Goal: Information Seeking & Learning: Learn about a topic

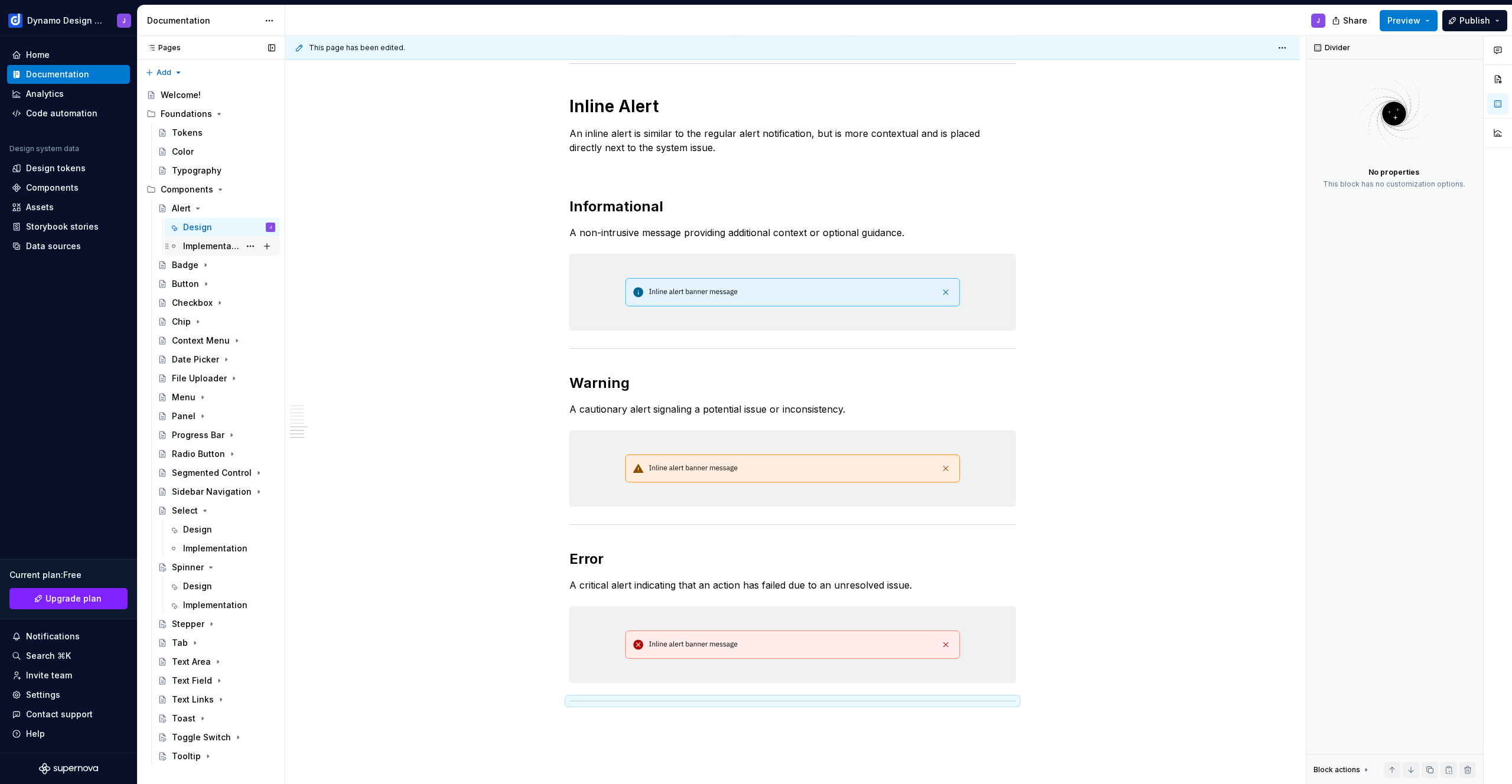
click at [179, 260] on div "Badge" at bounding box center [185, 265] width 27 height 12
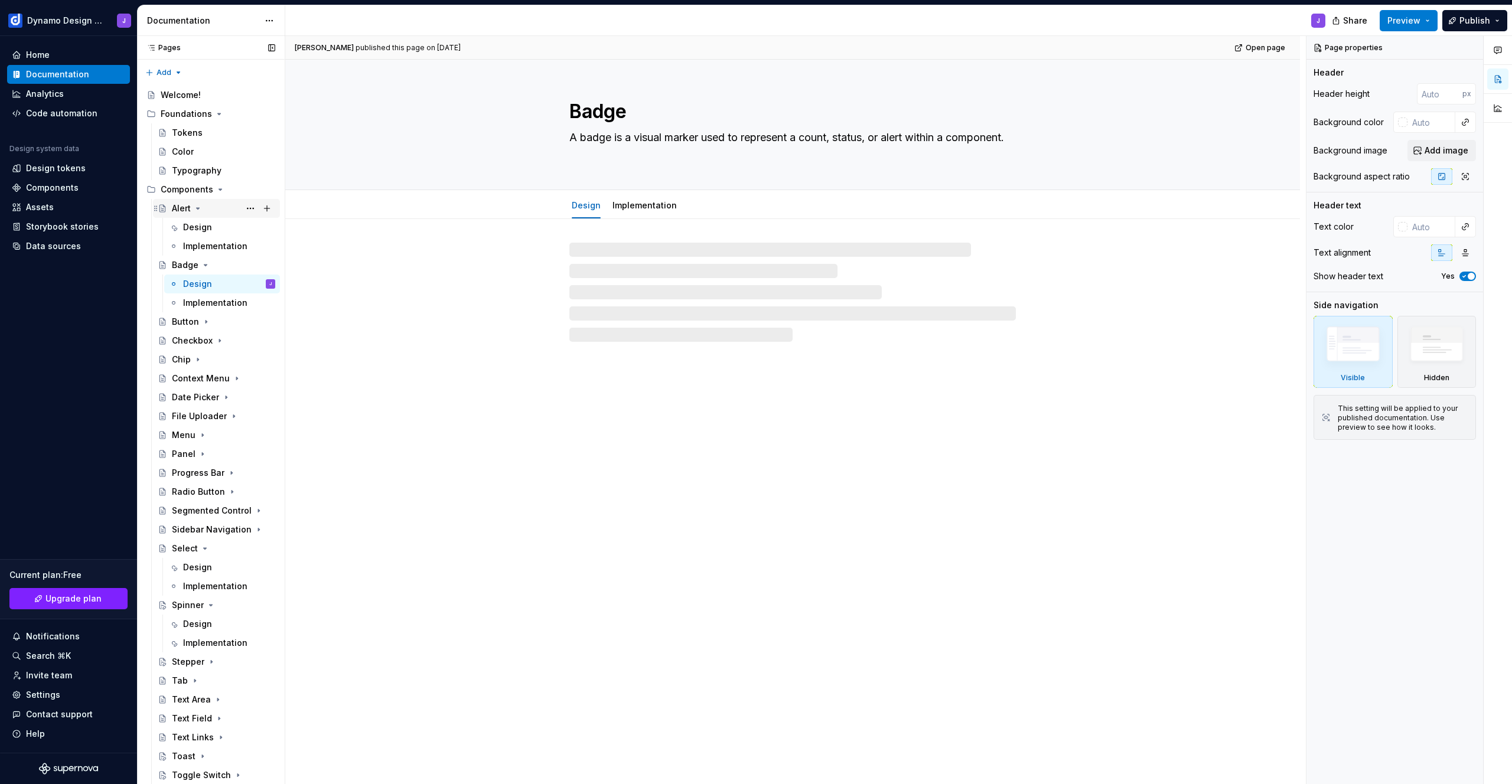
click at [198, 207] on icon "Page tree" at bounding box center [198, 207] width 3 height 1
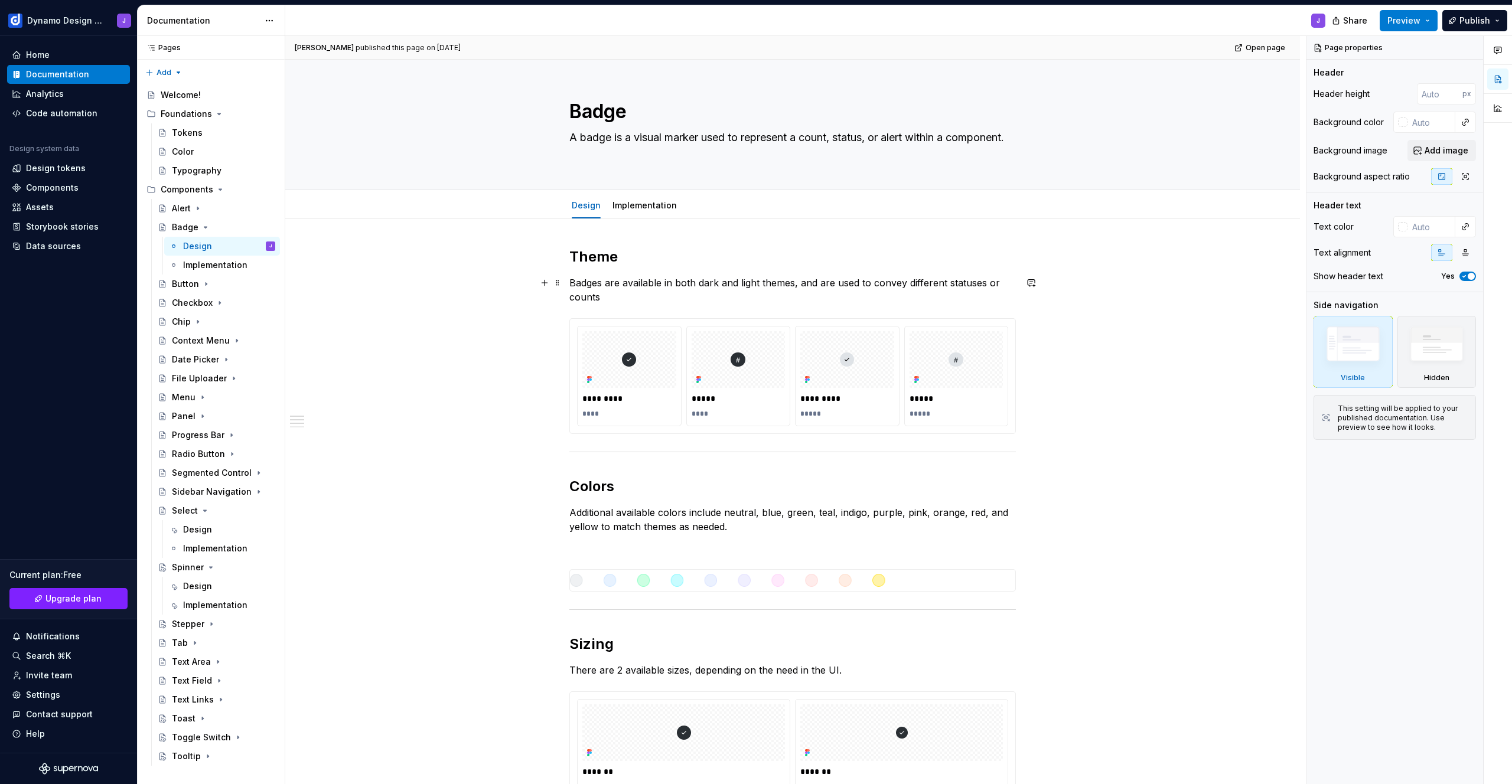
click at [643, 294] on p "Badges are available in both dark and light themes, and are used to convey diff…" at bounding box center [793, 290] width 447 height 28
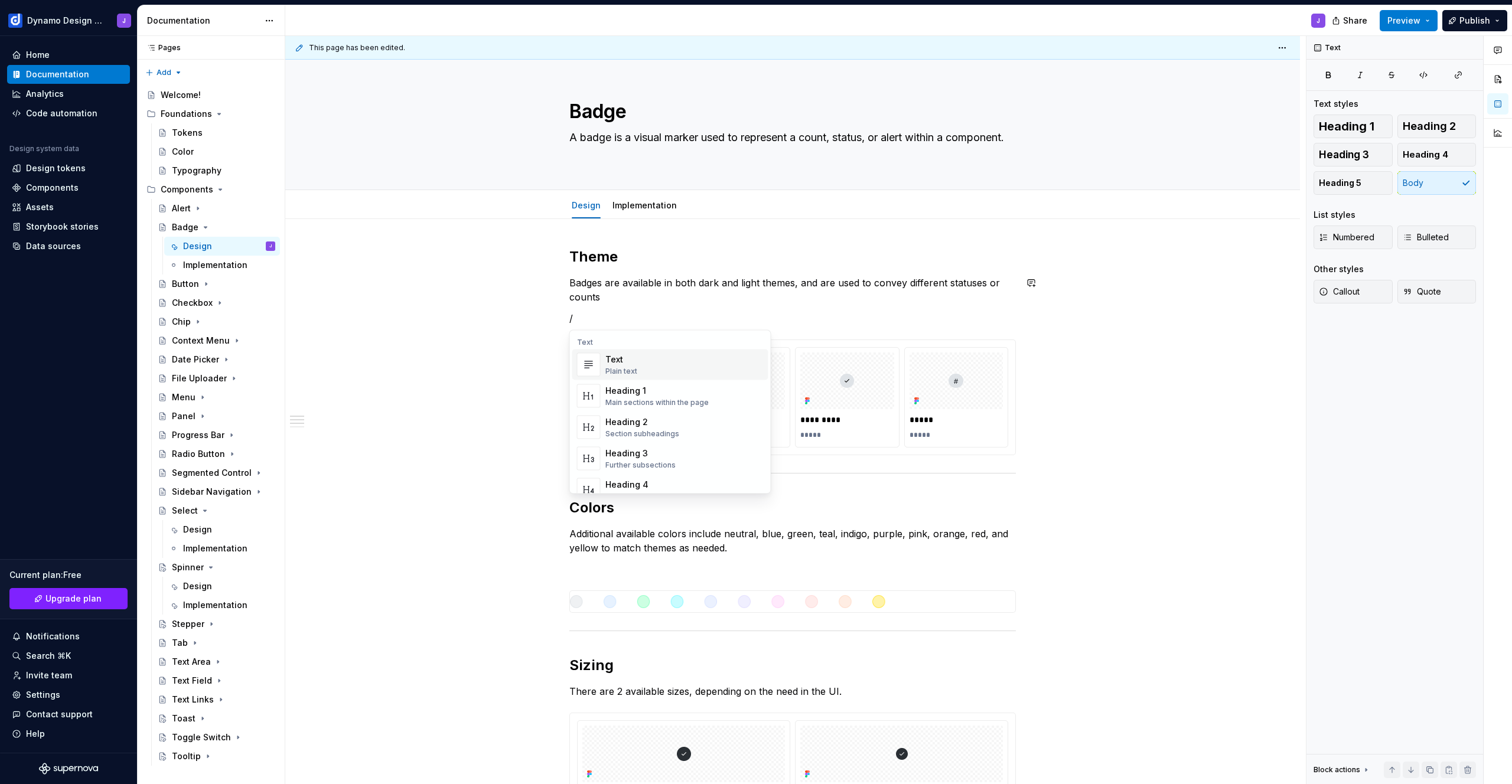
type textarea "*"
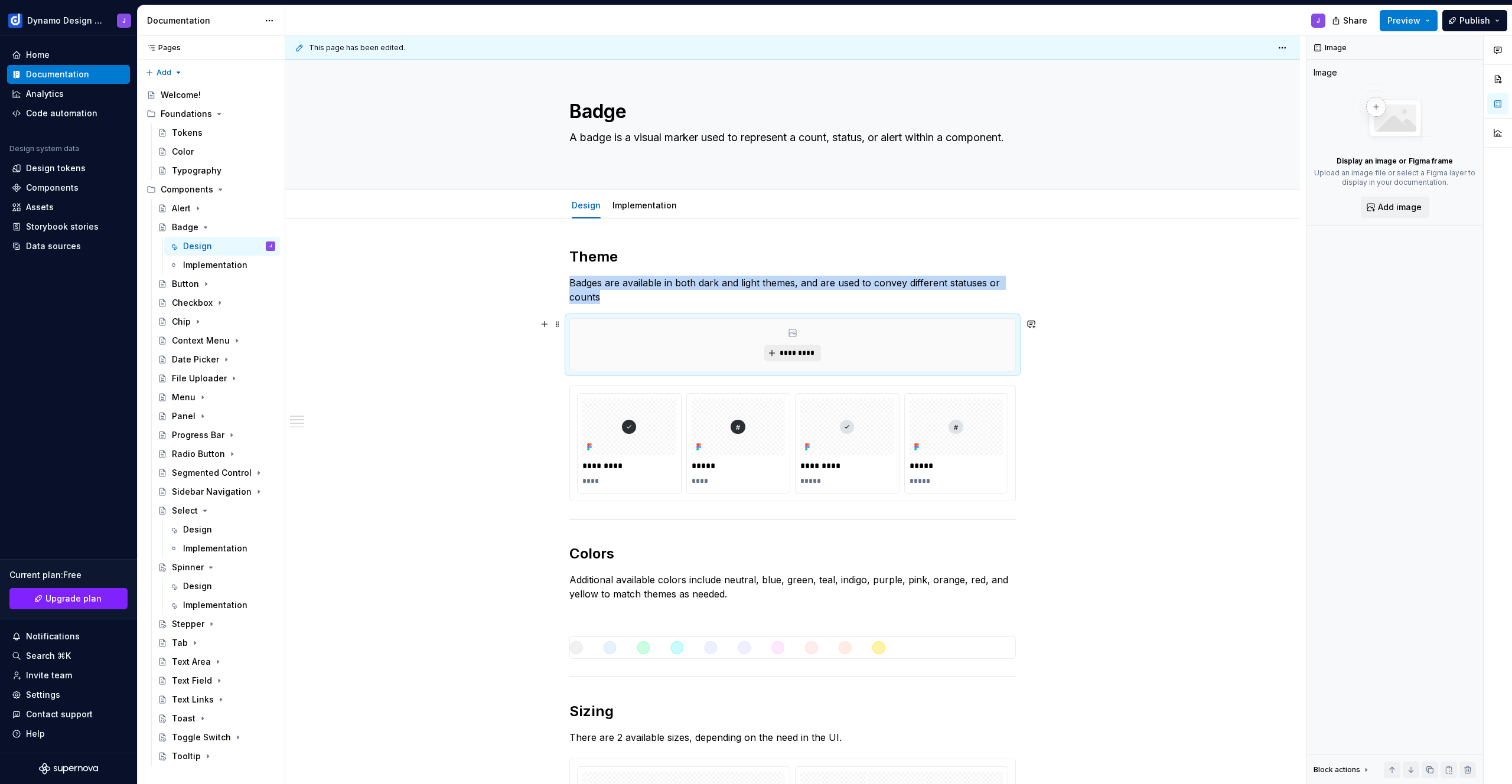
click at [800, 351] on span "*********" at bounding box center [797, 353] width 36 height 9
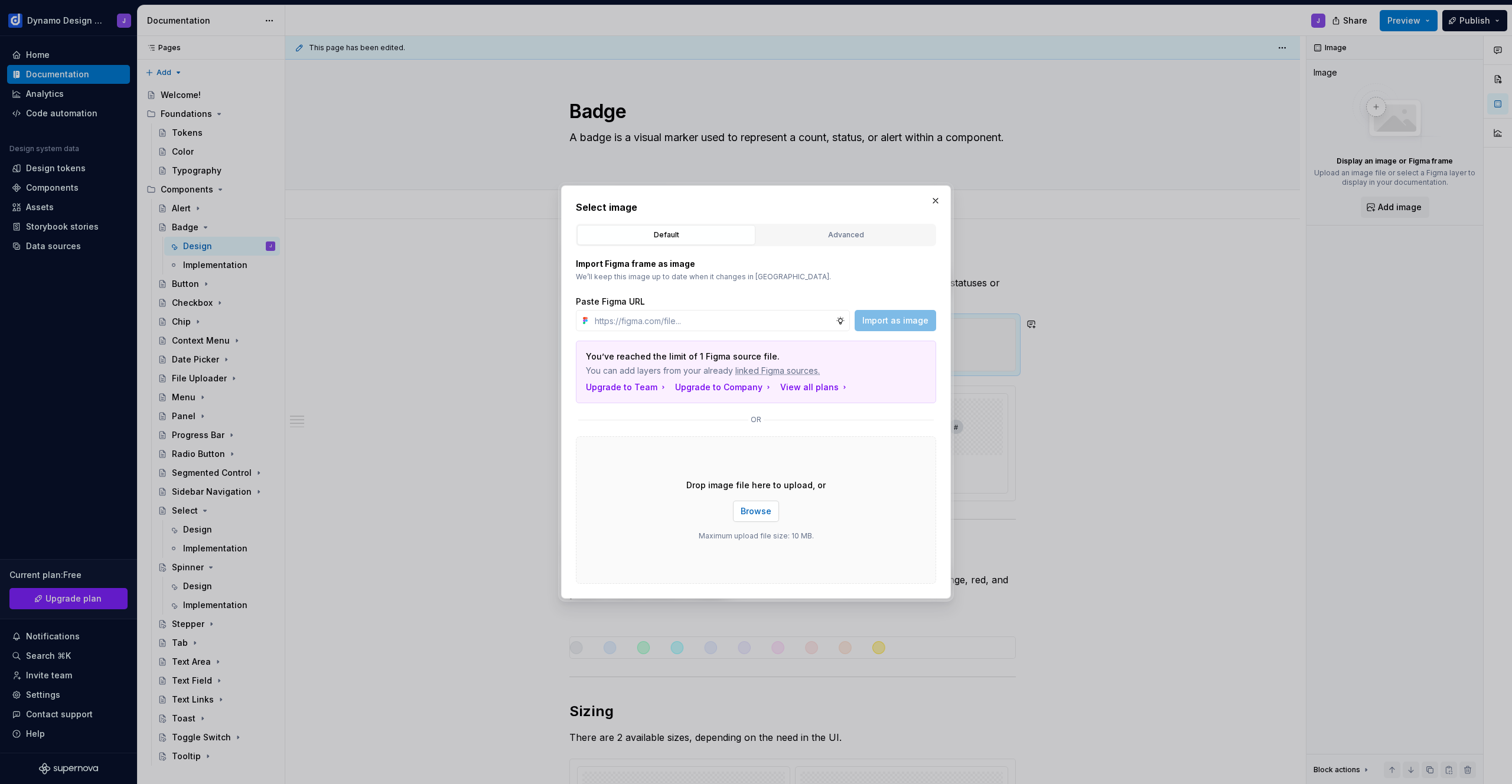
click at [758, 517] on span "Browse" at bounding box center [756, 511] width 31 height 12
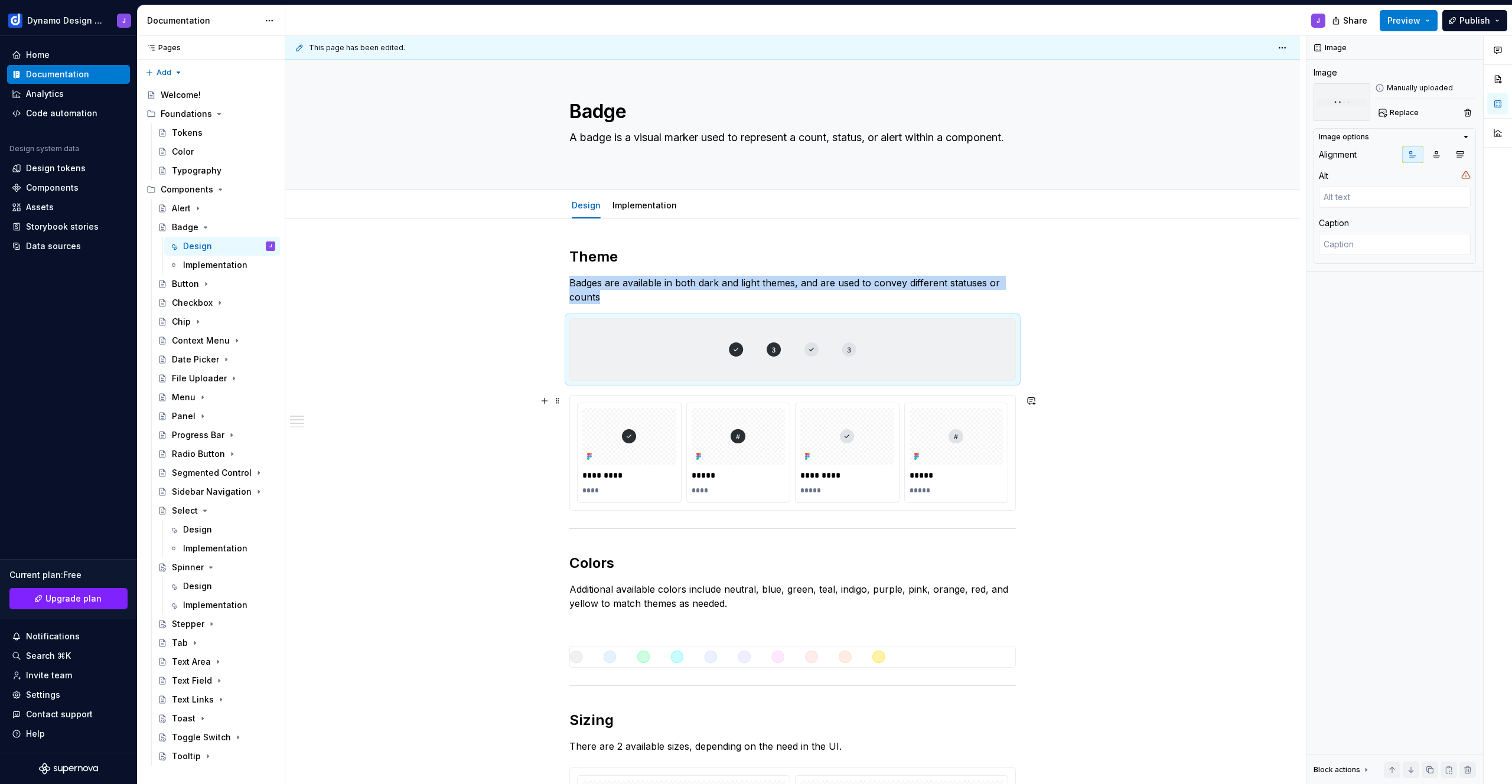
click at [1080, 479] on div "**********" at bounding box center [793, 751] width 1015 height 1064
click at [1402, 17] on span "Preview" at bounding box center [1404, 21] width 33 height 12
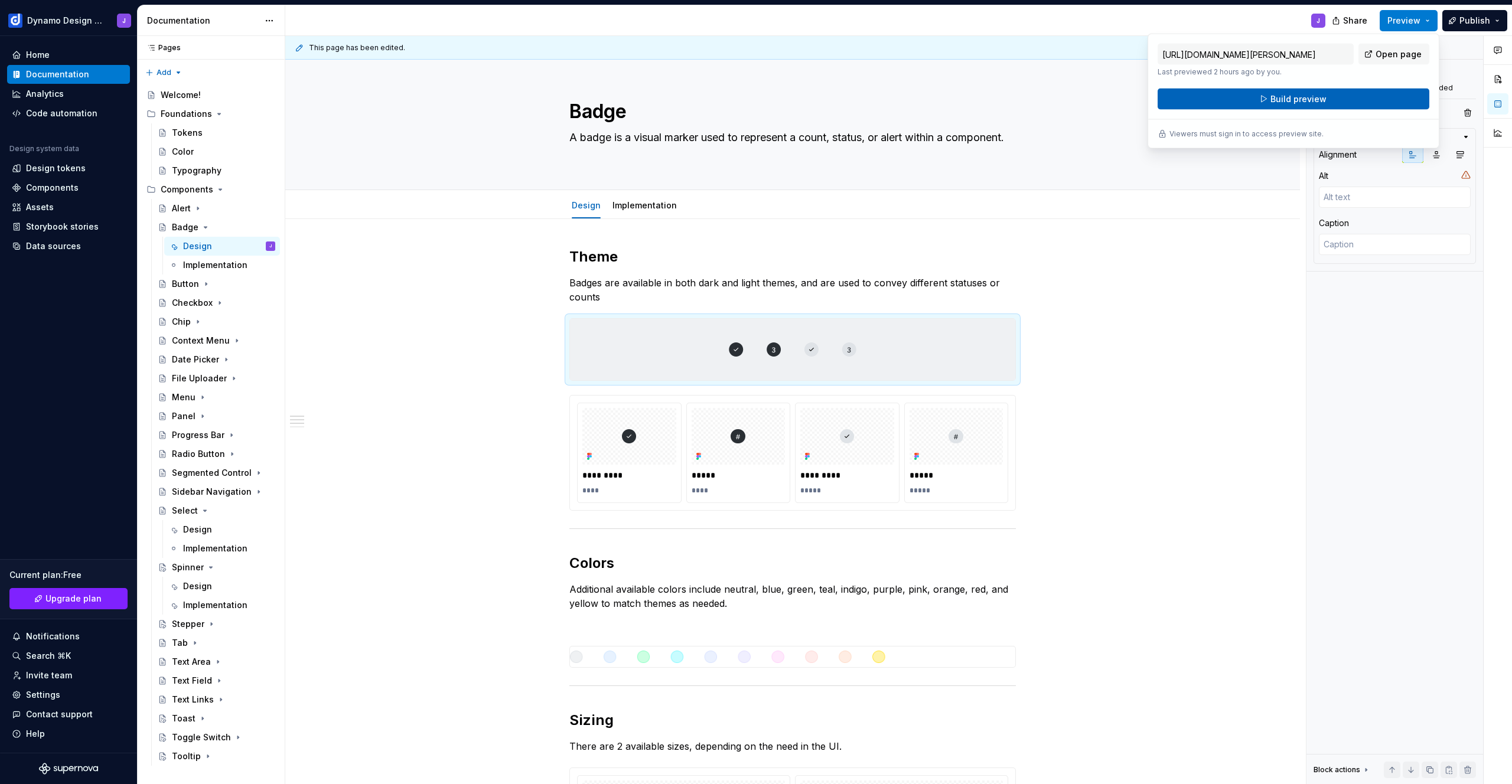
click at [1340, 99] on button "Build preview" at bounding box center [1293, 99] width 271 height 21
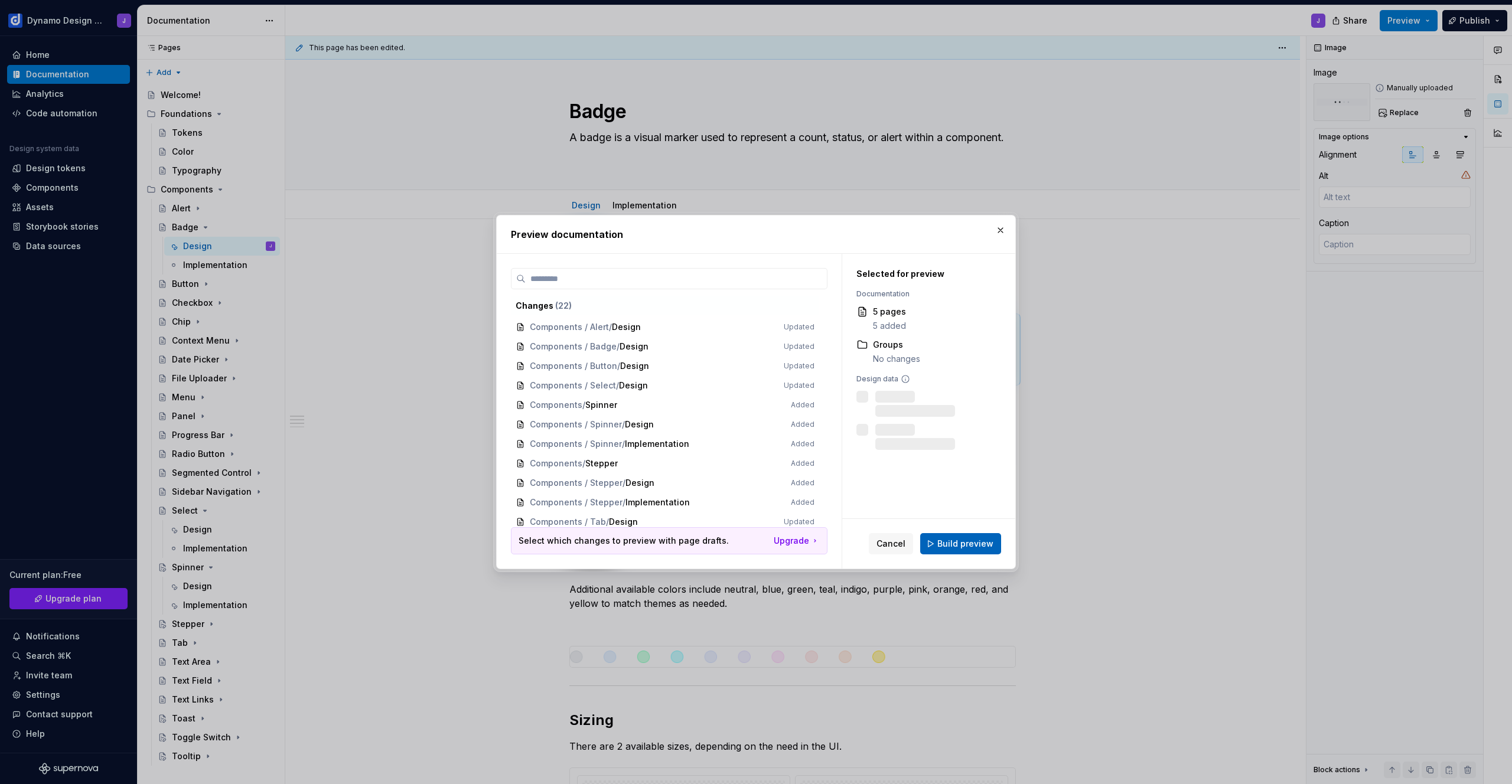
click at [964, 541] on span "Build preview" at bounding box center [965, 543] width 56 height 12
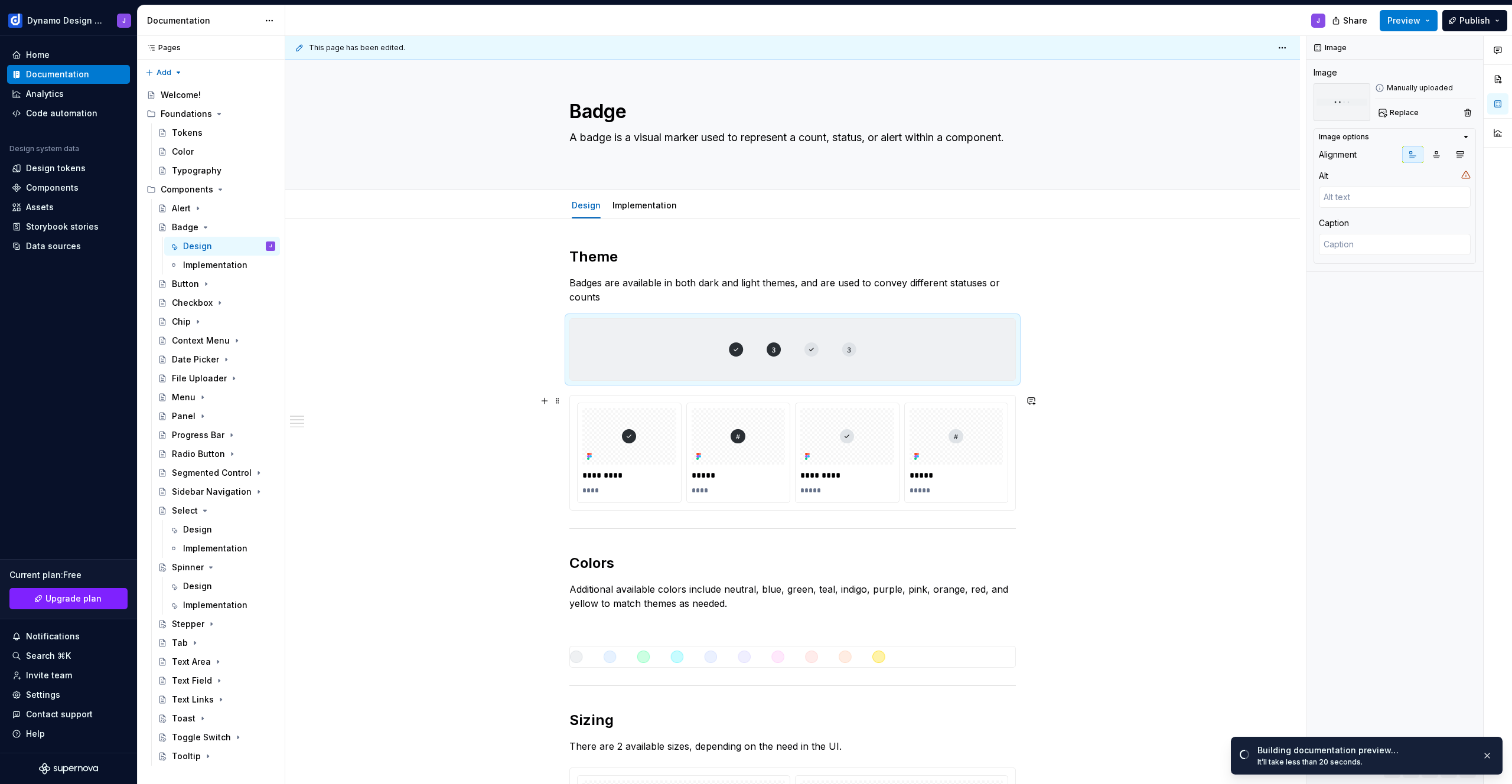
click at [1093, 464] on div "**********" at bounding box center [793, 751] width 1015 height 1064
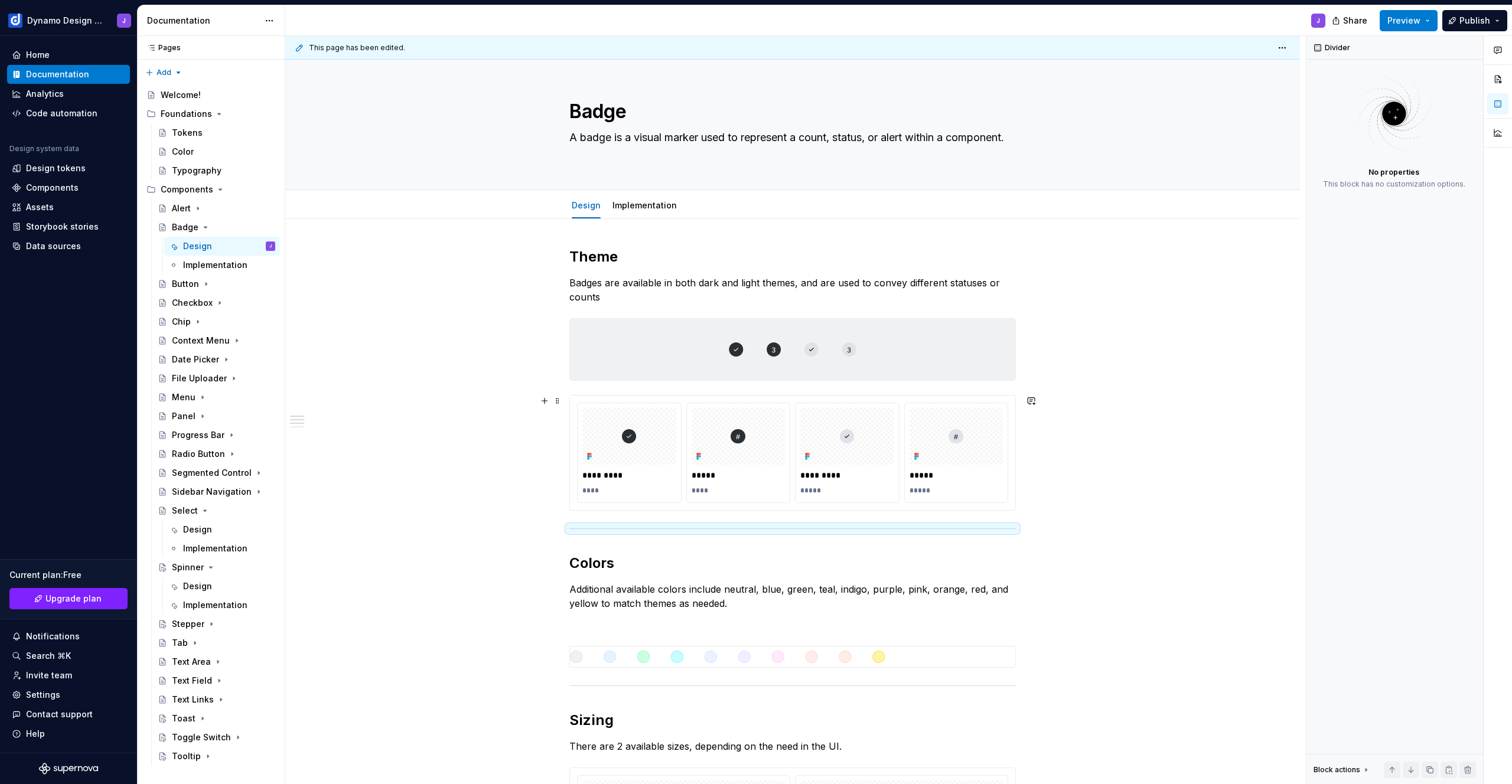
click at [703, 506] on div "********* **** ***** **** ********* ***** ***** *****" at bounding box center [792, 452] width 445 height 114
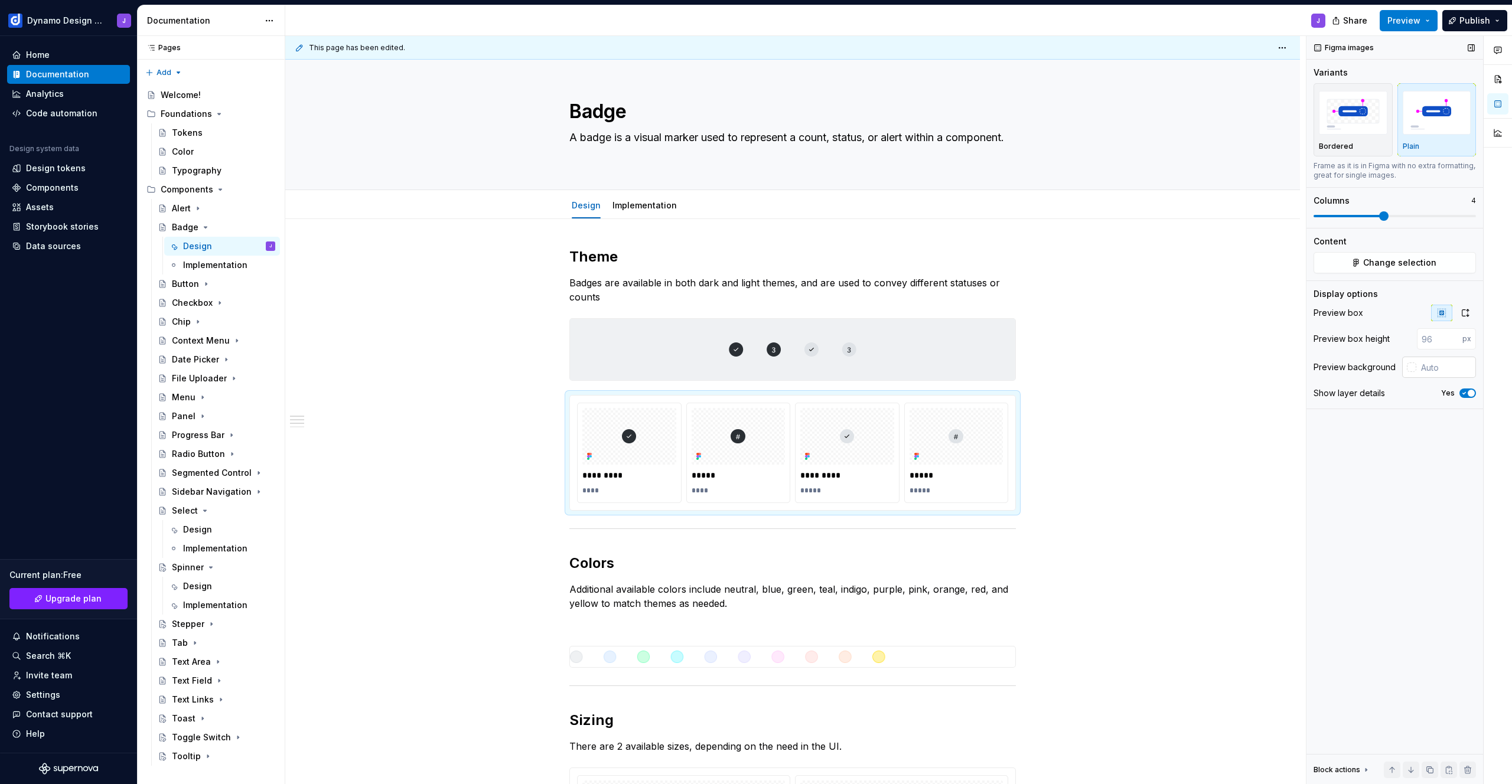
click at [1435, 370] on input "text" at bounding box center [1447, 367] width 60 height 21
type textarea "*"
paste input "EFF1F3"
type input "#EFF1F3"
click at [1469, 390] on span "button" at bounding box center [1471, 393] width 7 height 7
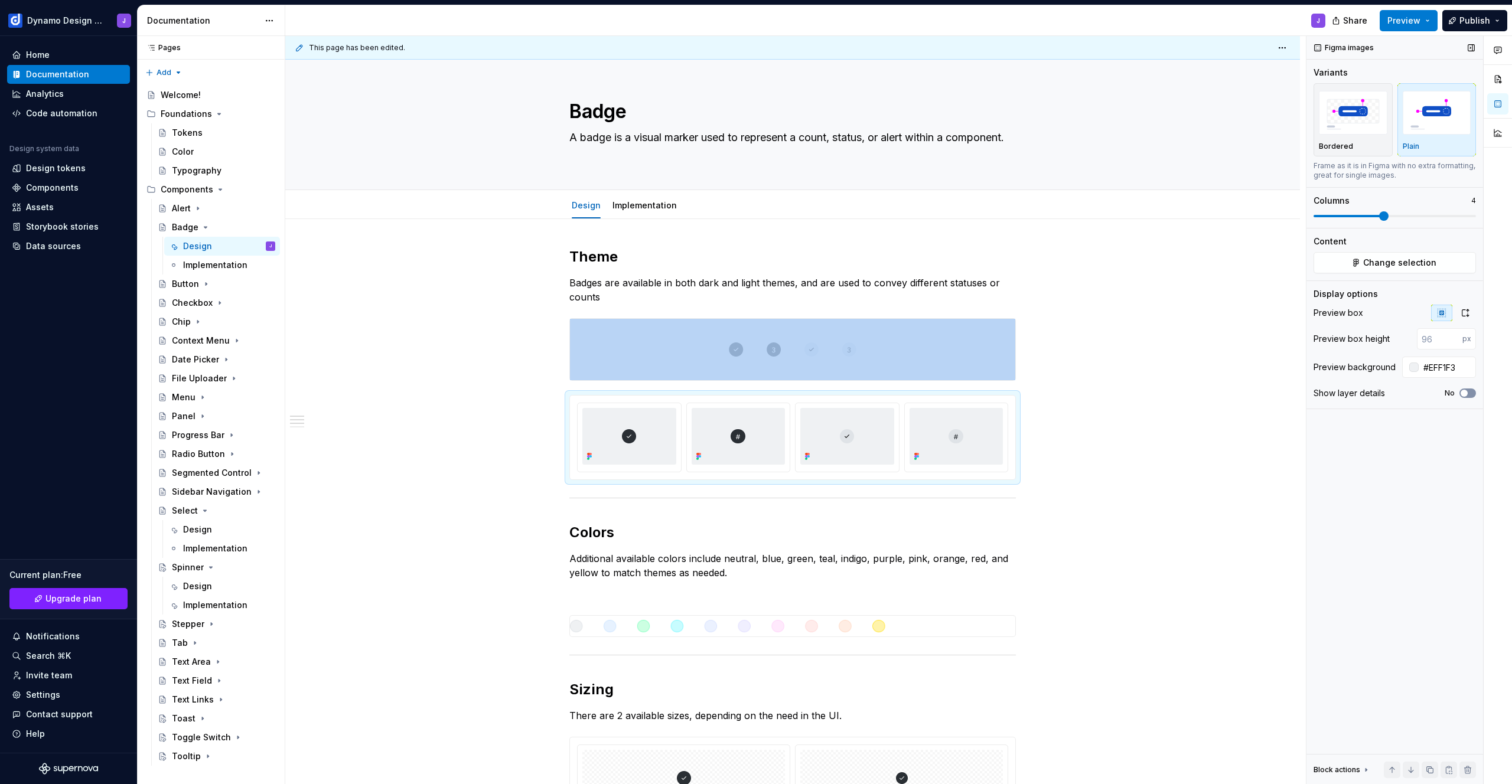
click at [1469, 390] on button "No" at bounding box center [1467, 393] width 17 height 9
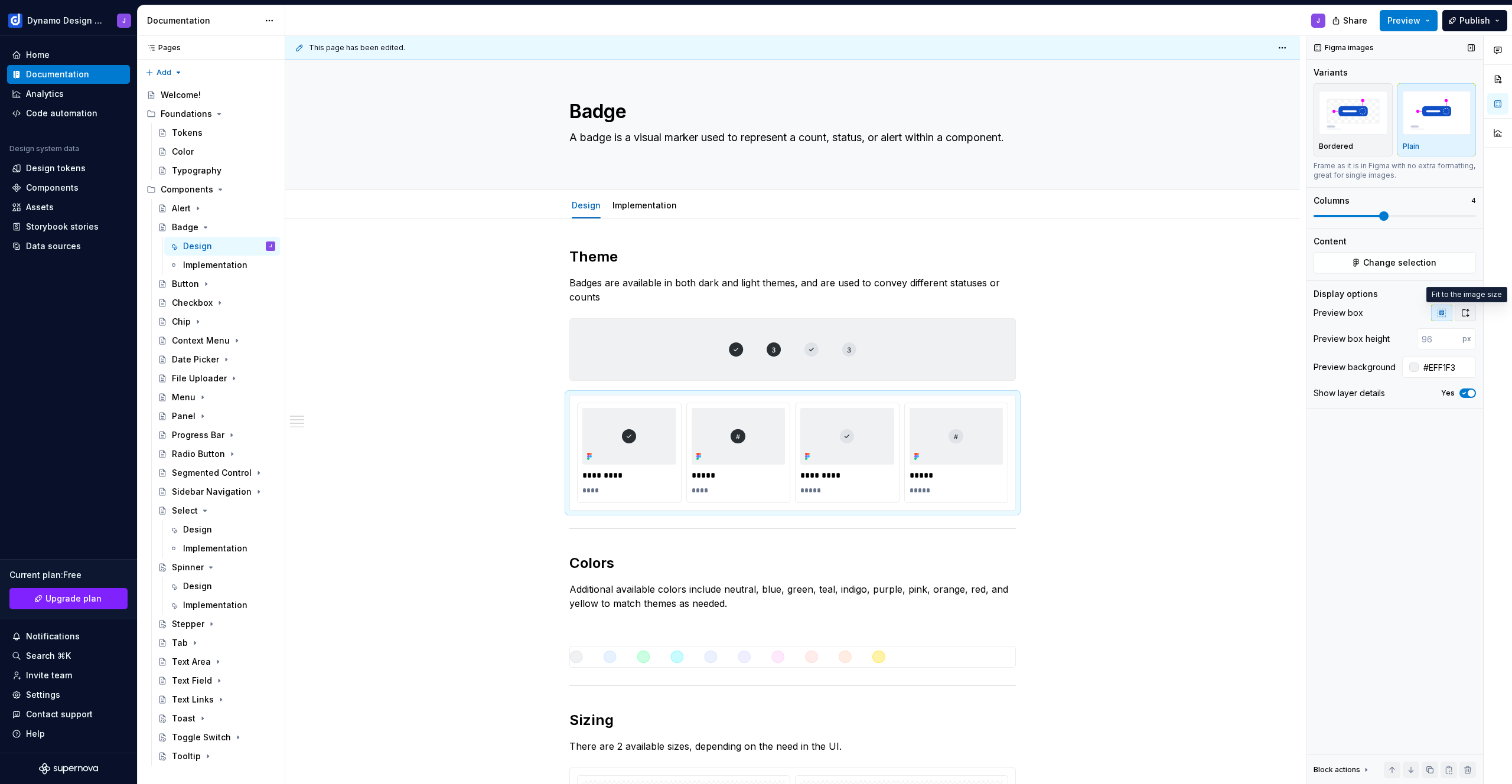
click at [1469, 313] on icon "button" at bounding box center [1465, 313] width 9 height 9
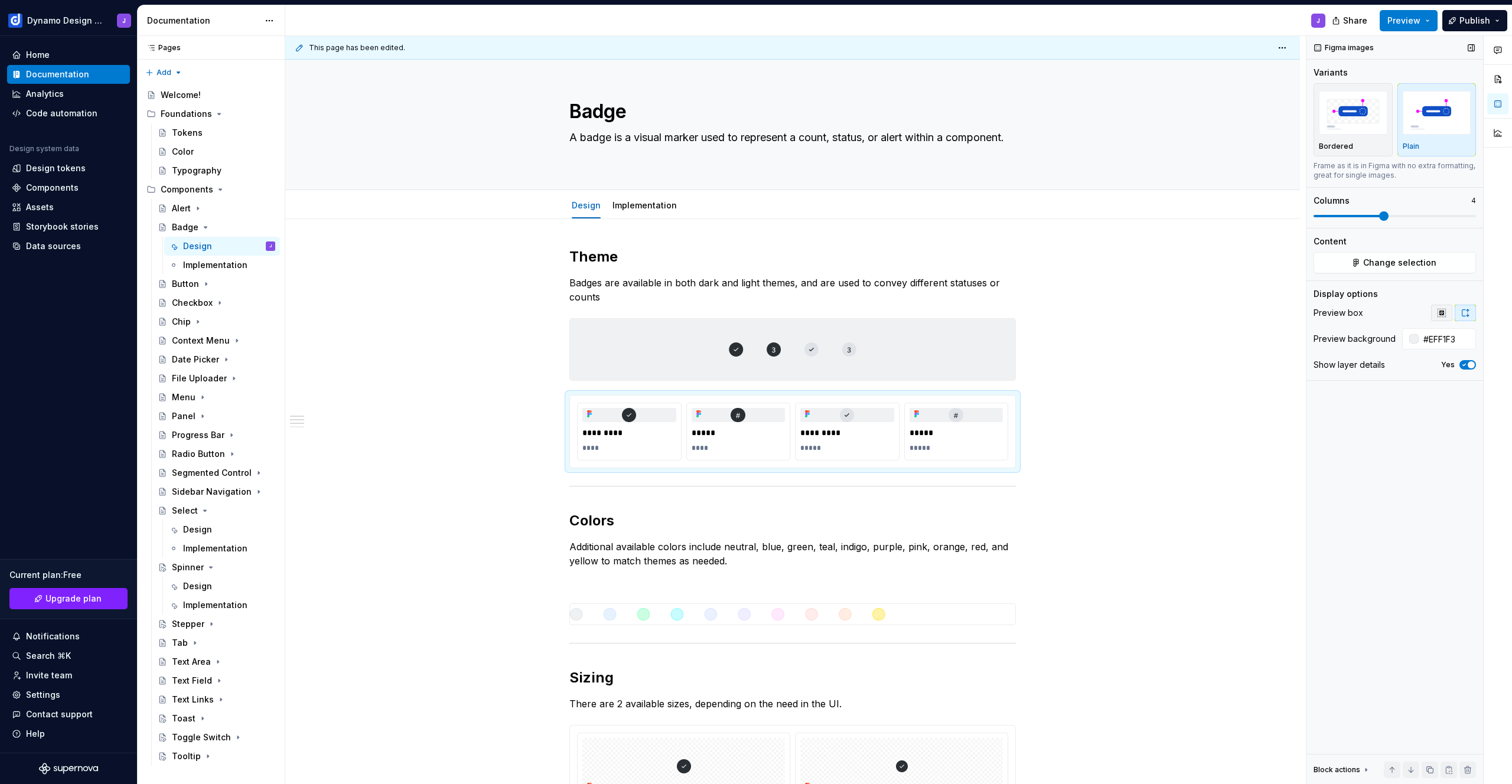
click at [1444, 316] on icon "button" at bounding box center [1442, 313] width 9 height 9
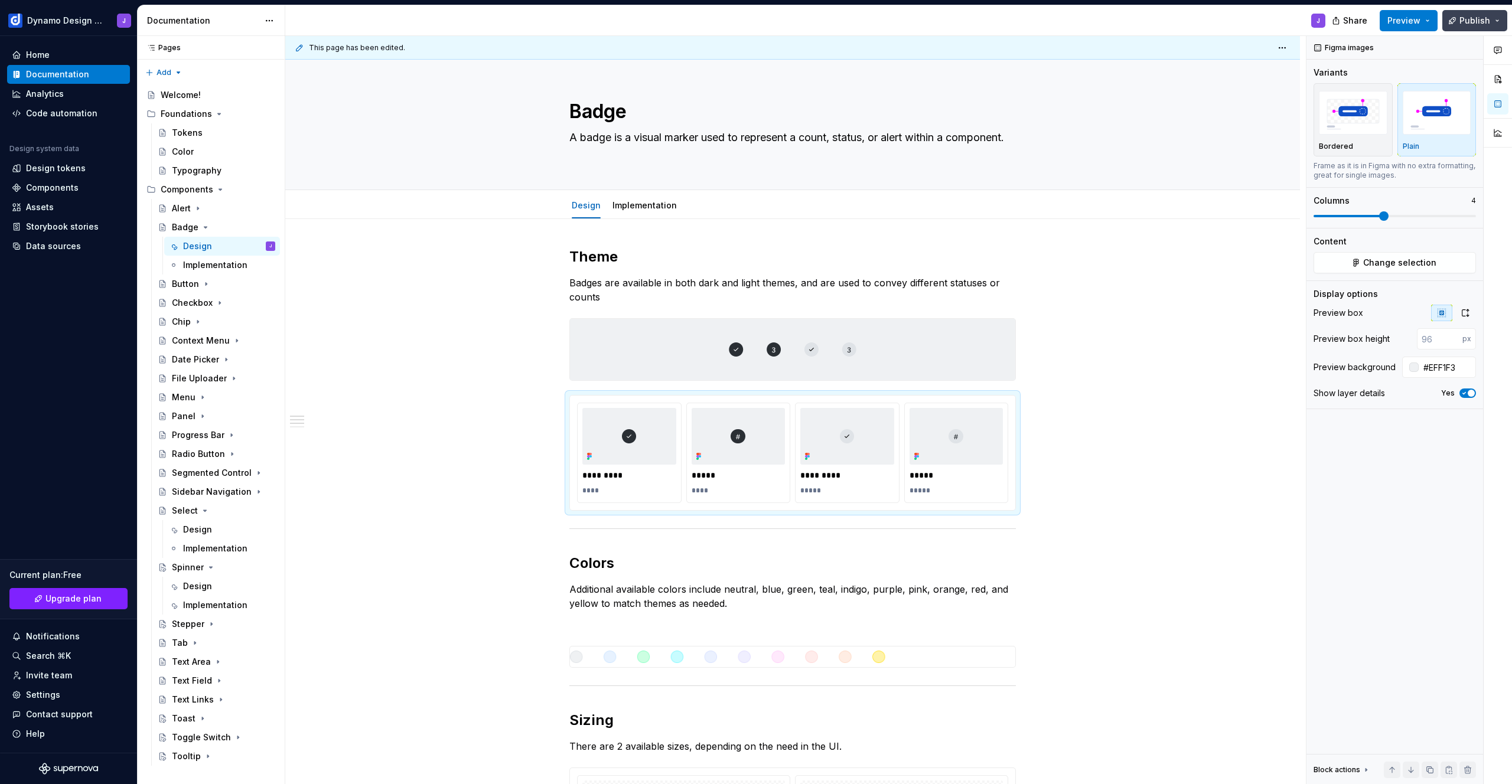
click at [1481, 25] on span "Publish" at bounding box center [1474, 21] width 31 height 12
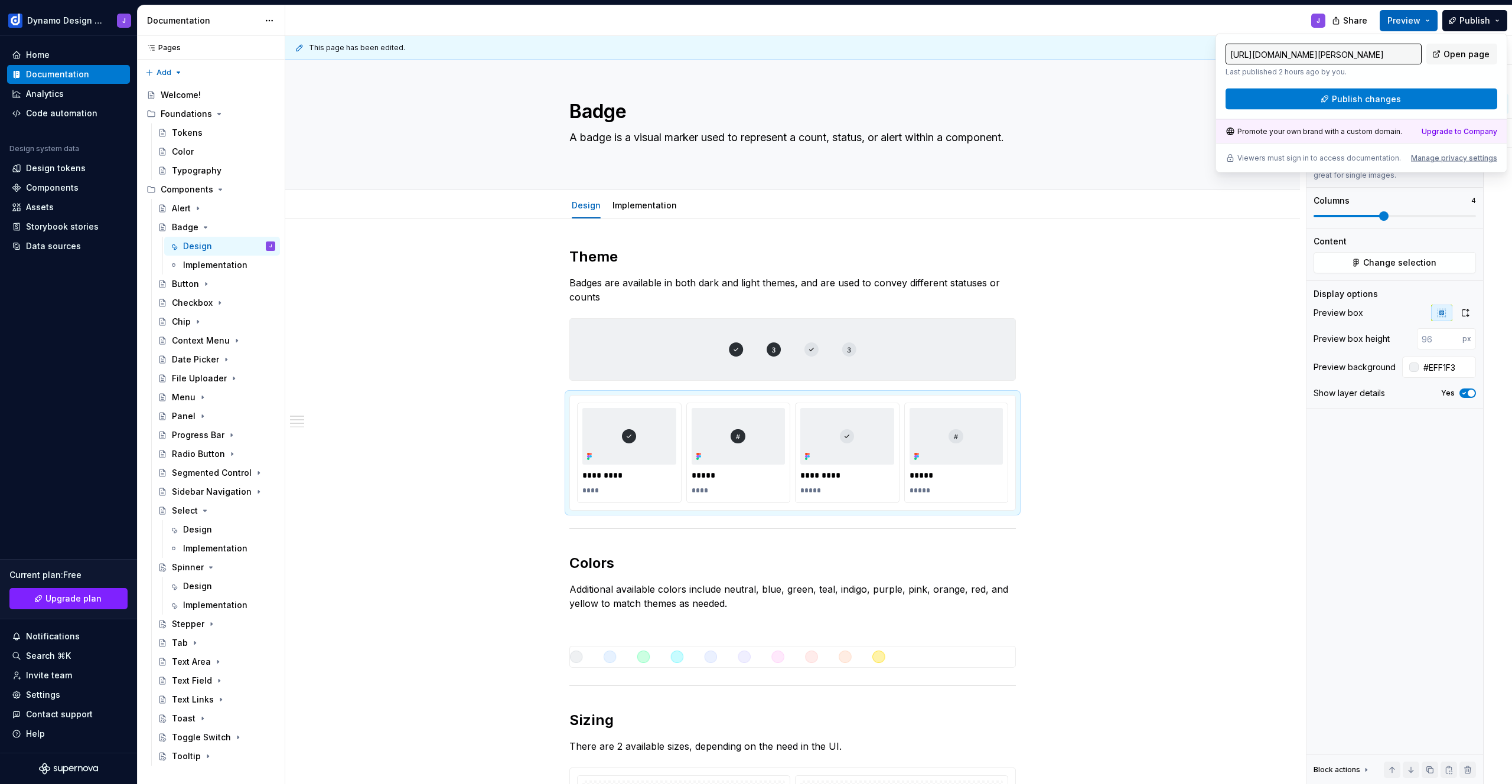
click at [1415, 25] on span "Preview" at bounding box center [1404, 21] width 33 height 12
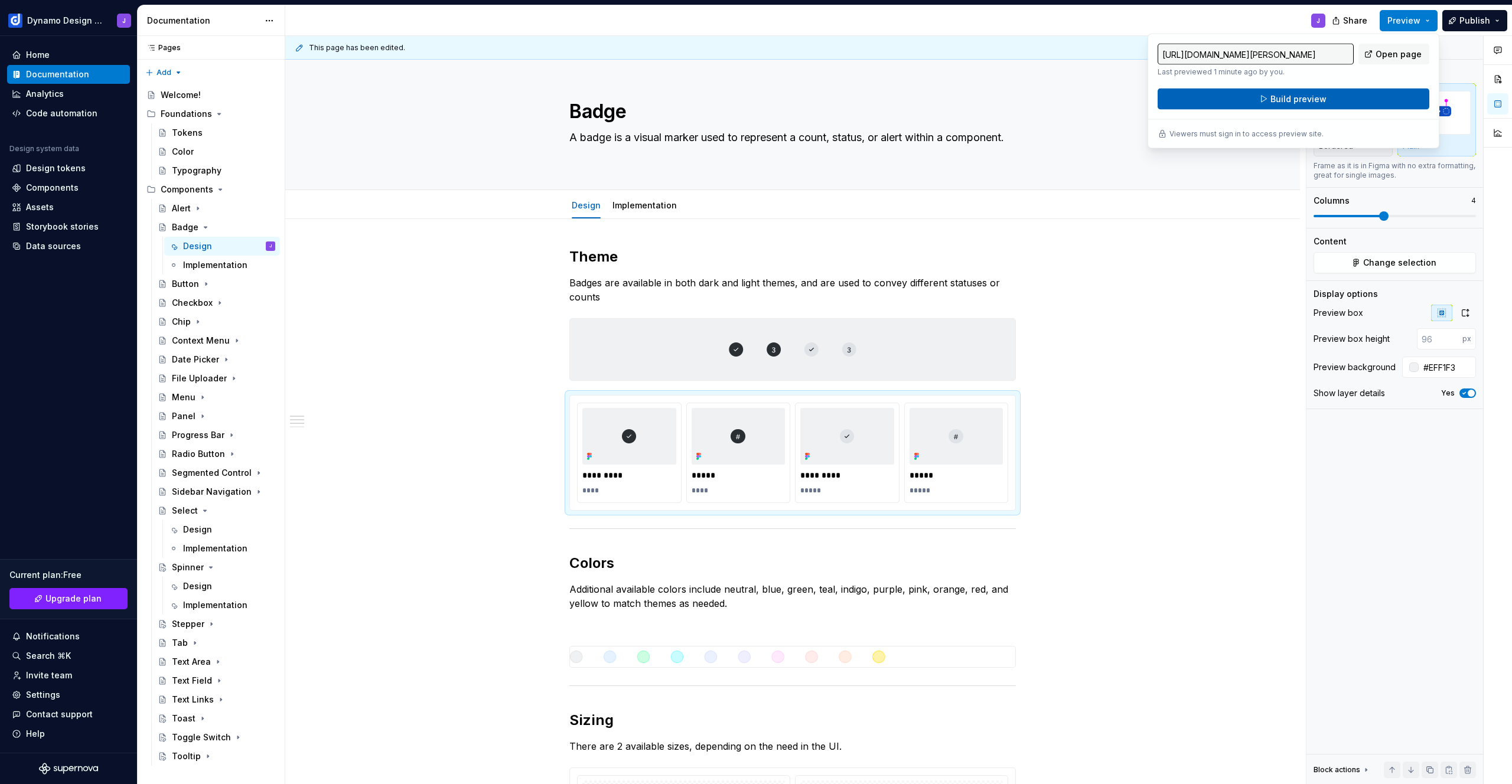
click at [1349, 95] on button "Build preview" at bounding box center [1293, 99] width 271 height 21
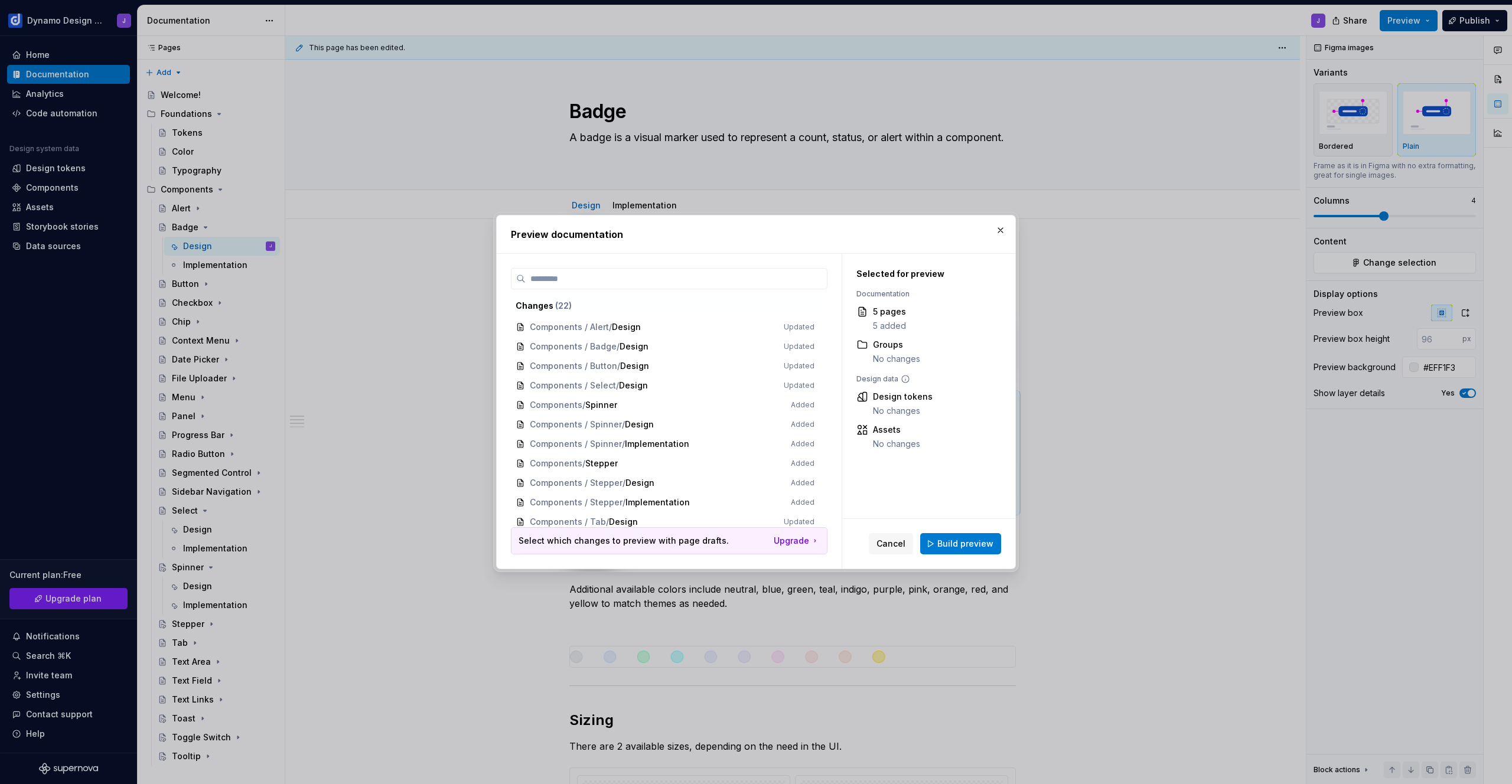
drag, startPoint x: 964, startPoint y: 545, endPoint x: 1069, endPoint y: 550, distance: 105.1
click at [965, 546] on span "Build preview" at bounding box center [965, 543] width 56 height 12
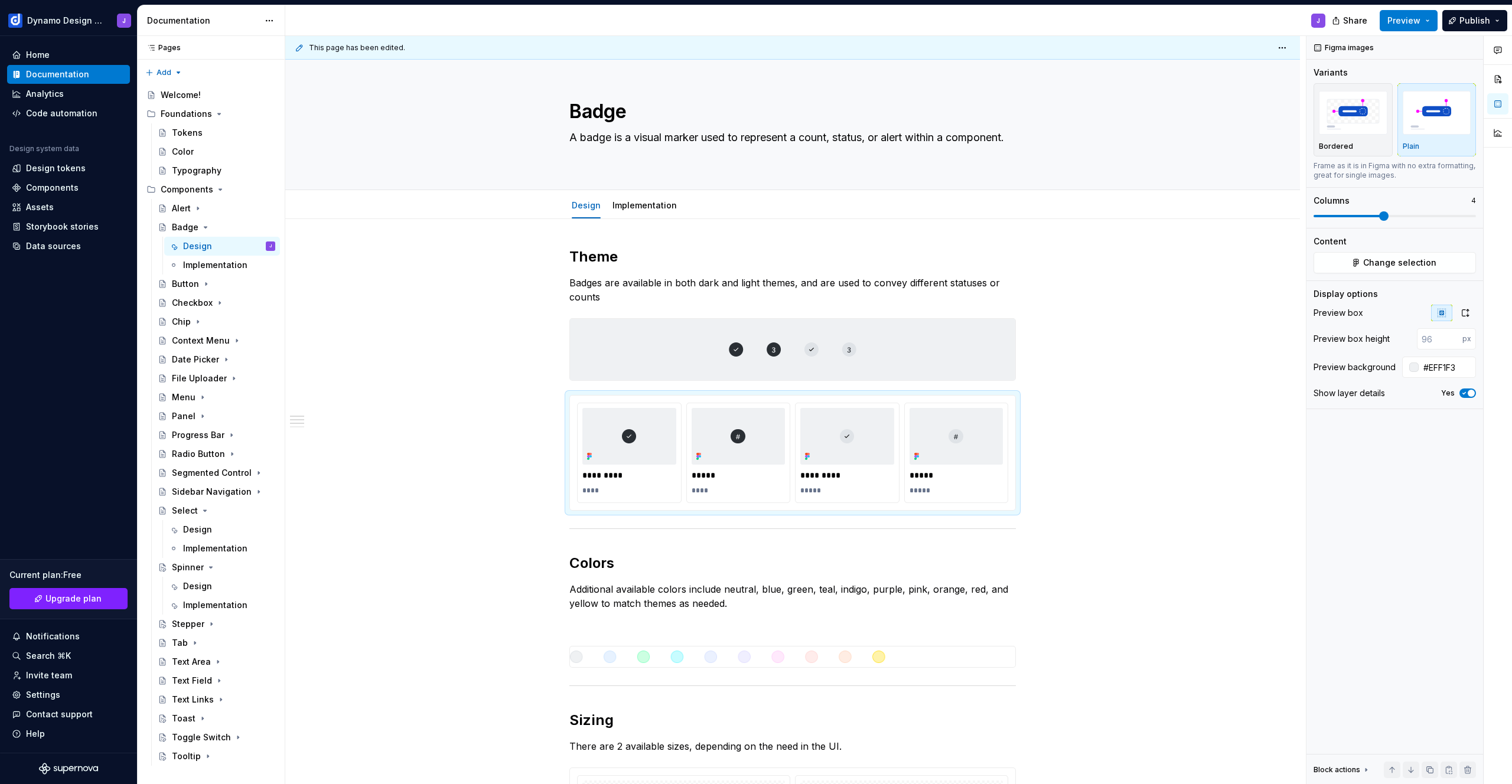
type textarea "*"
click at [1435, 368] on input "#EFF1F3" at bounding box center [1447, 367] width 58 height 21
click at [1350, 128] on img "button" at bounding box center [1353, 112] width 69 height 43
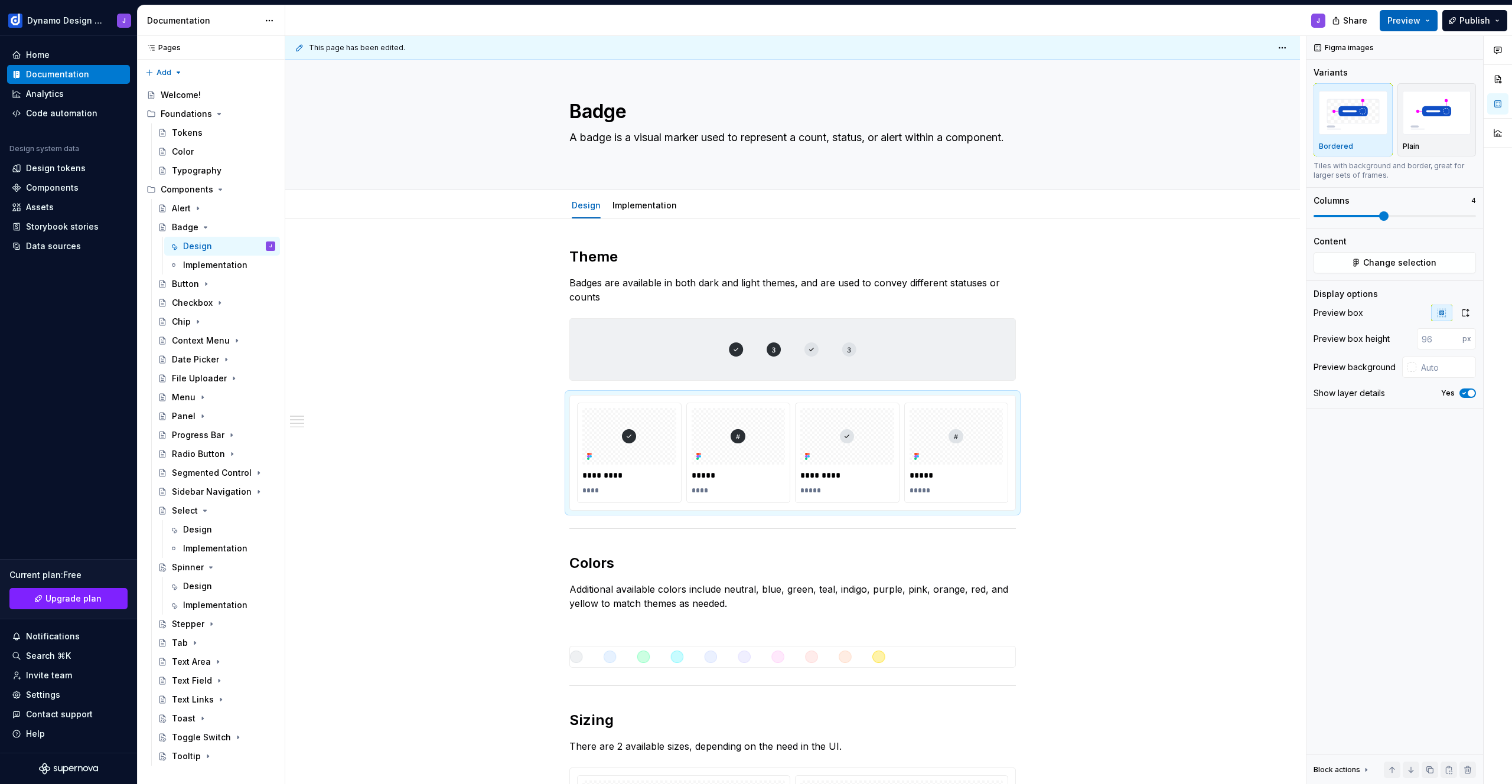
click at [1400, 27] on button "Preview" at bounding box center [1408, 21] width 58 height 21
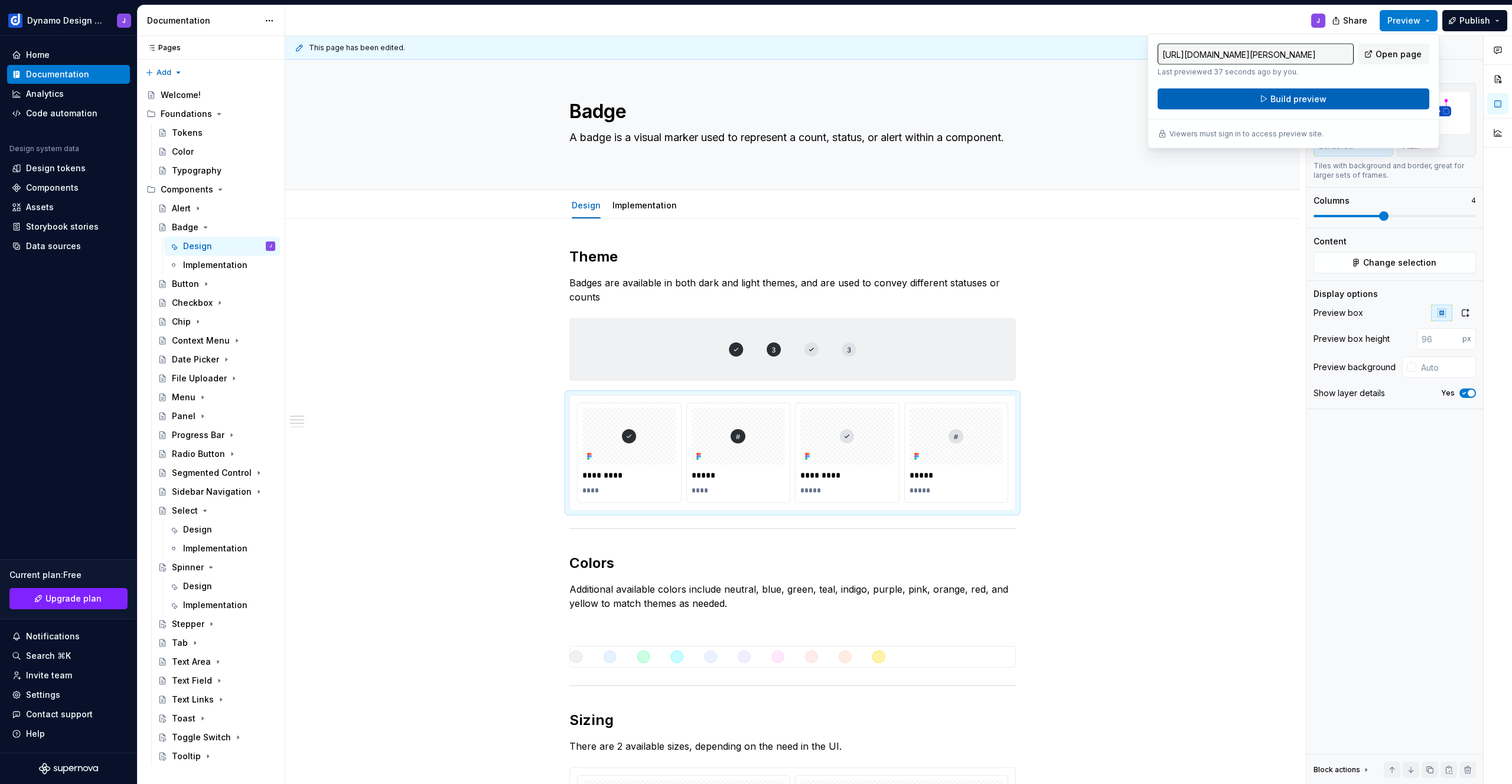
click at [1360, 103] on button "Build preview" at bounding box center [1293, 99] width 271 height 21
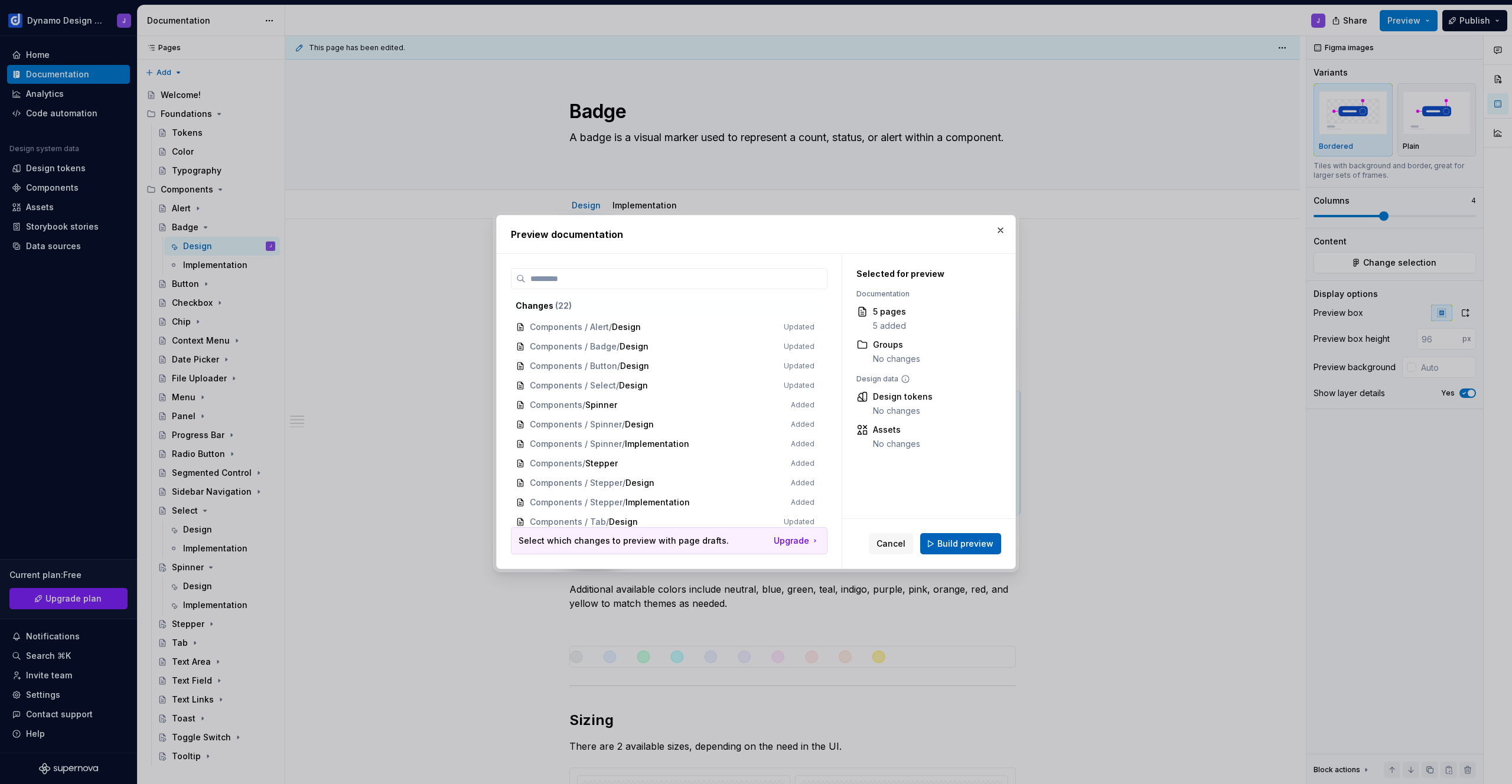
click at [968, 547] on span "Build preview" at bounding box center [965, 543] width 56 height 12
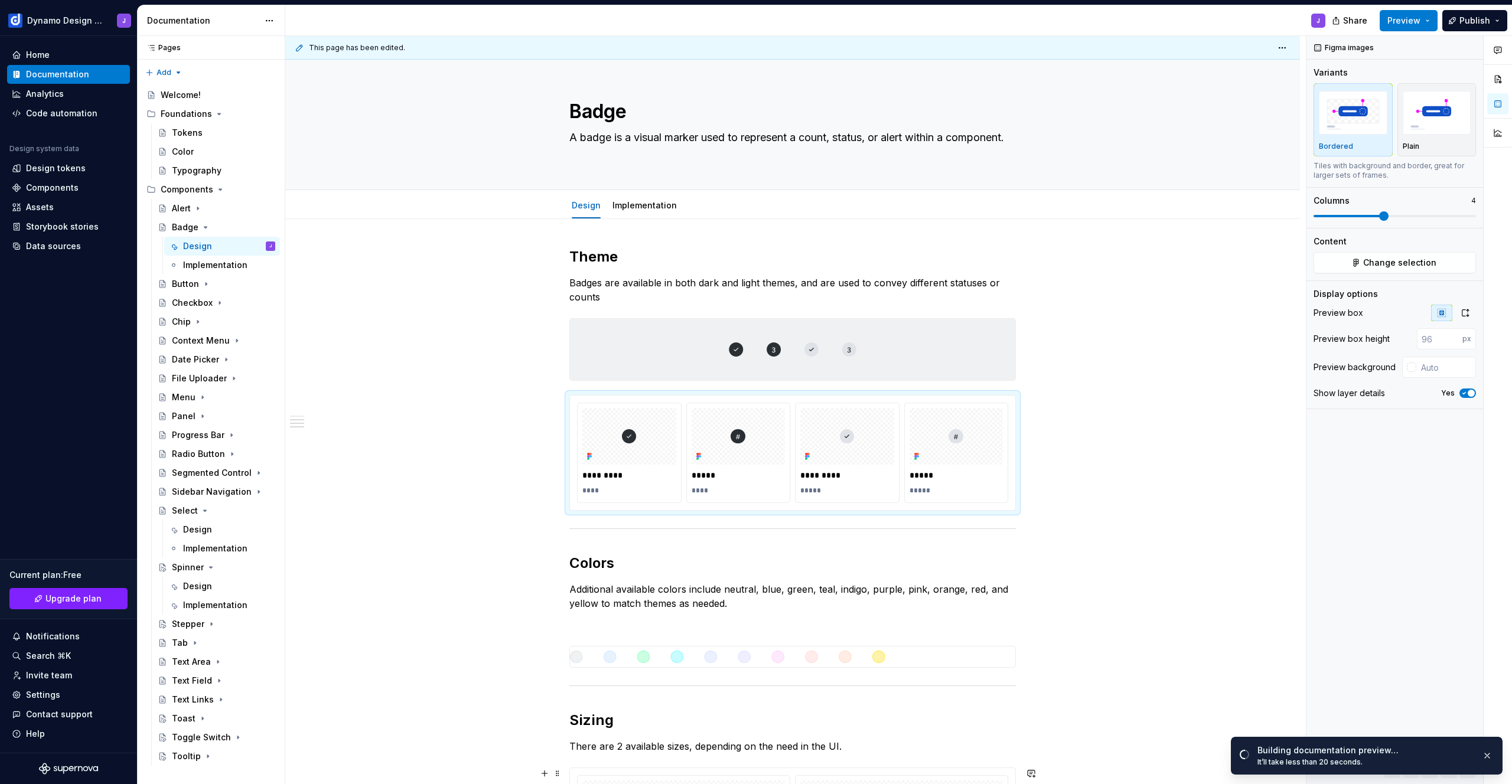
scroll to position [498, 0]
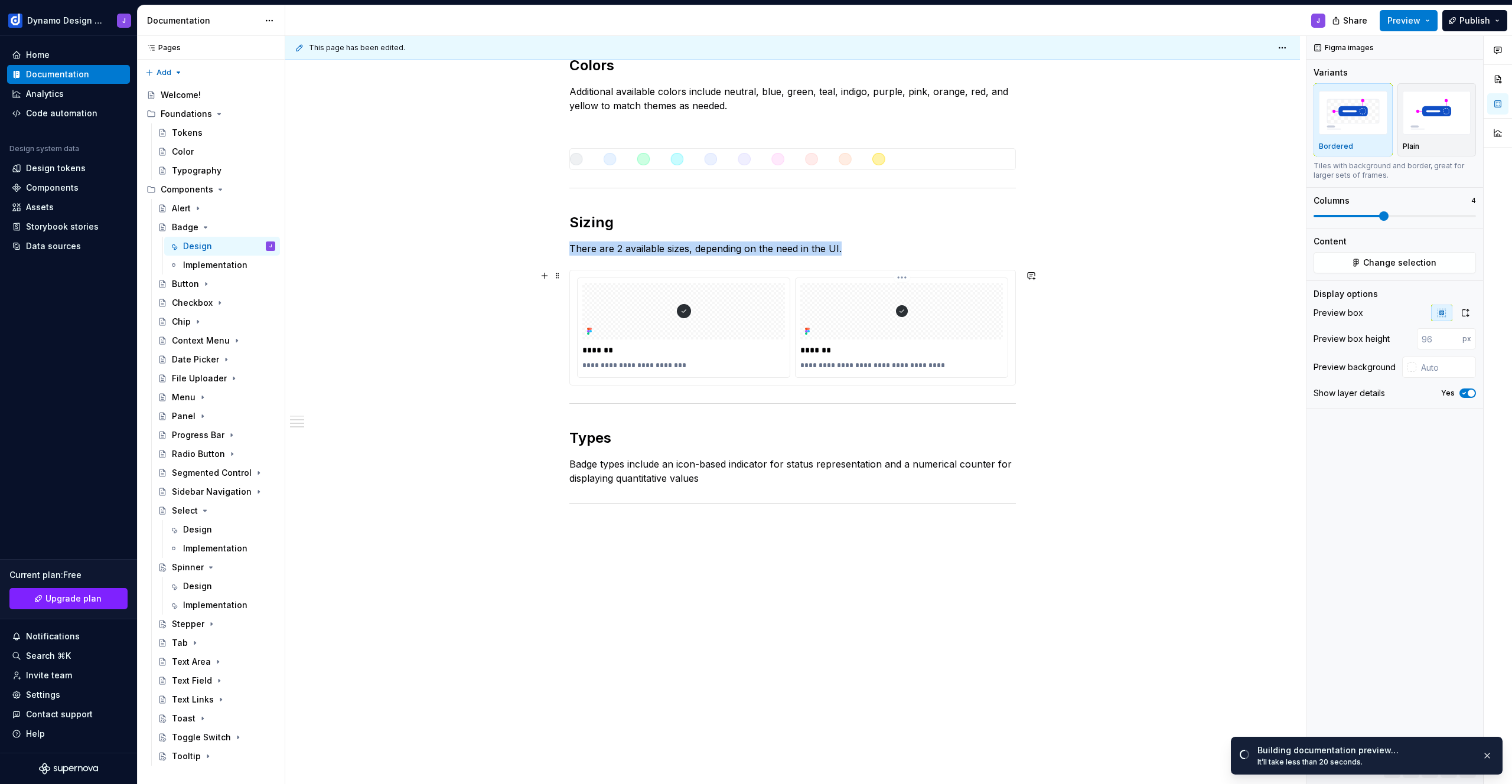
click at [993, 375] on div "**********" at bounding box center [901, 328] width 212 height 99
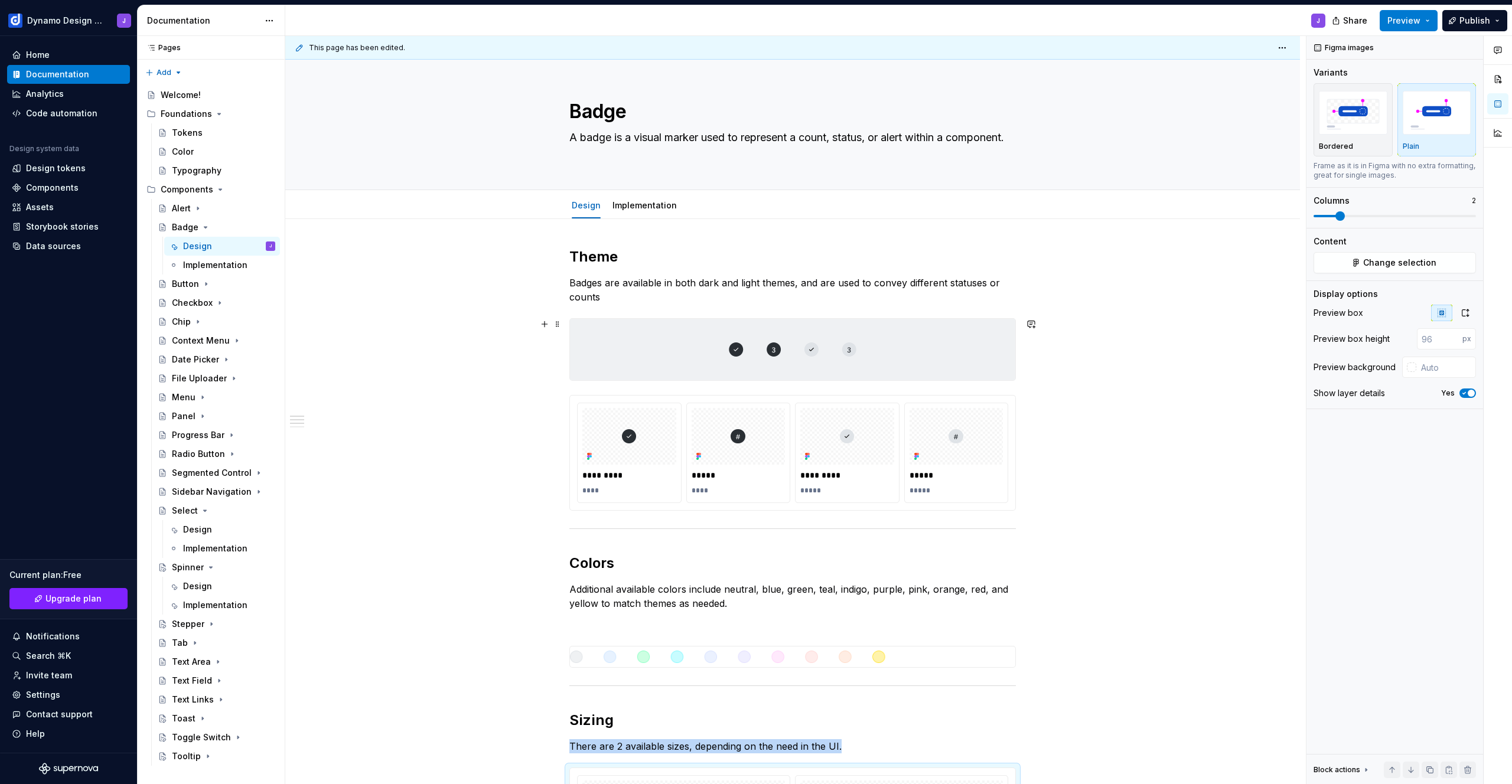
click at [675, 356] on img at bounding box center [792, 349] width 445 height 62
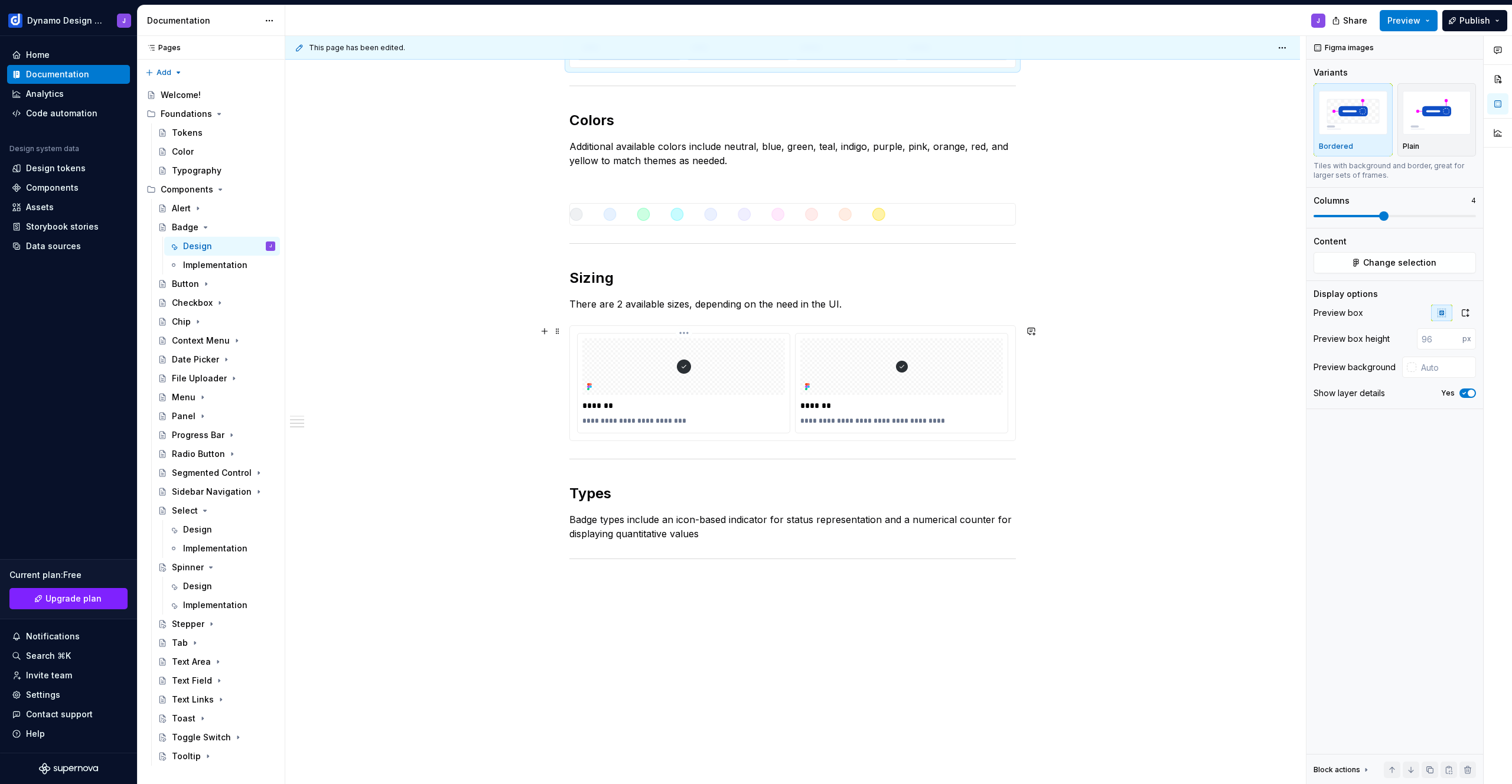
scroll to position [374, 0]
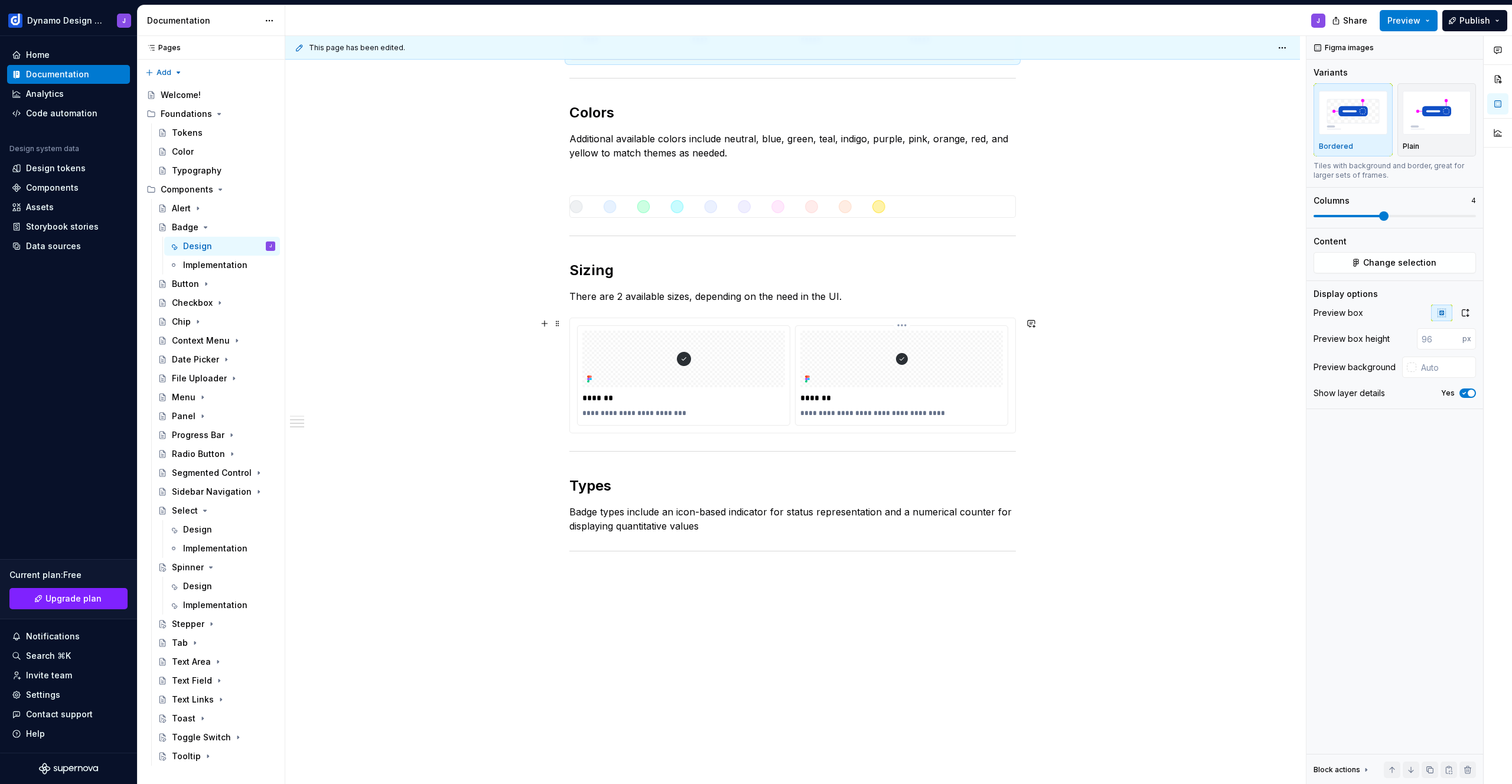
click at [994, 406] on div "**********" at bounding box center [901, 413] width 203 height 14
click at [1357, 108] on img "button" at bounding box center [1353, 112] width 69 height 43
click at [1405, 17] on span "Preview" at bounding box center [1404, 21] width 33 height 12
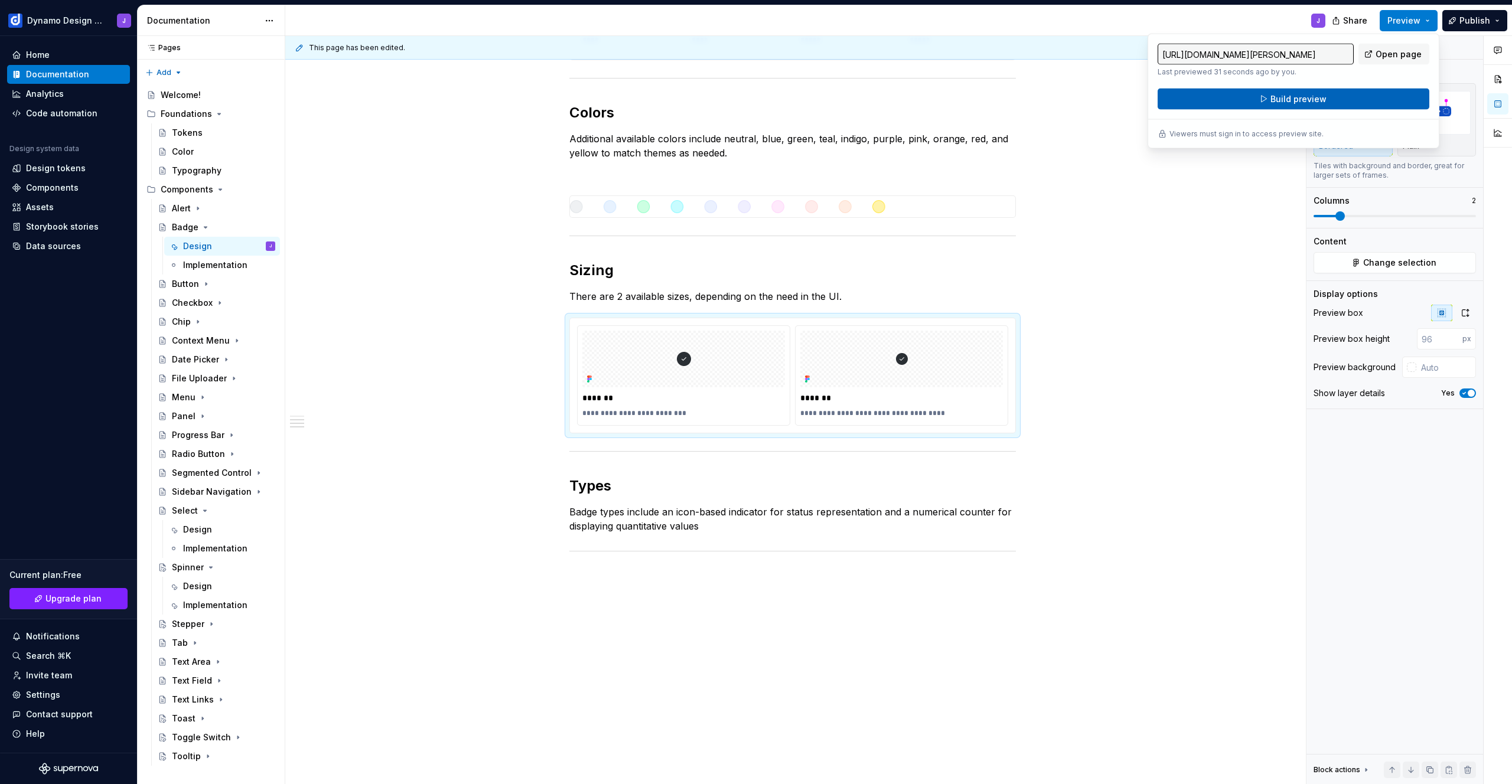
click at [1349, 99] on button "Build preview" at bounding box center [1293, 99] width 271 height 21
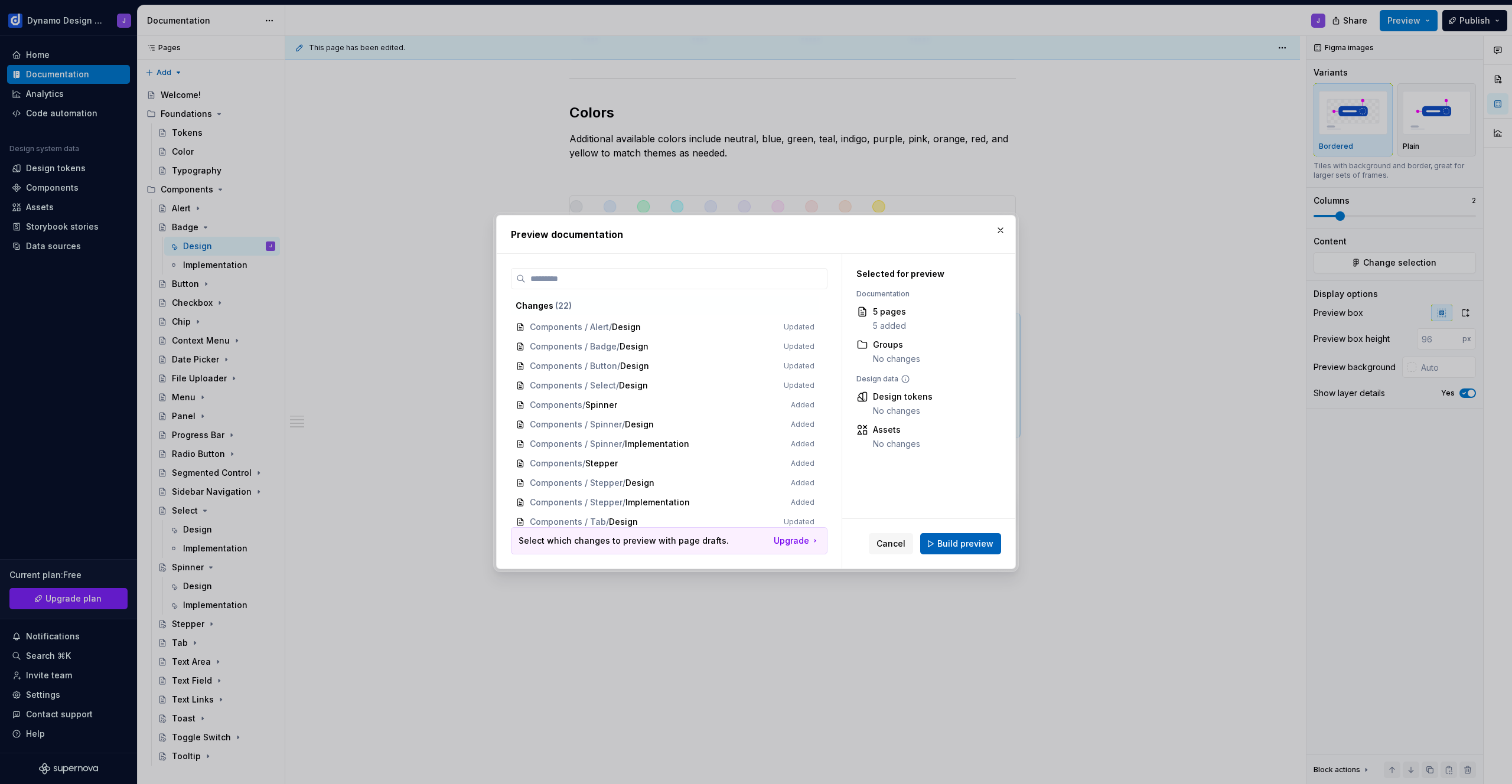
click at [969, 544] on span "Build preview" at bounding box center [965, 543] width 56 height 12
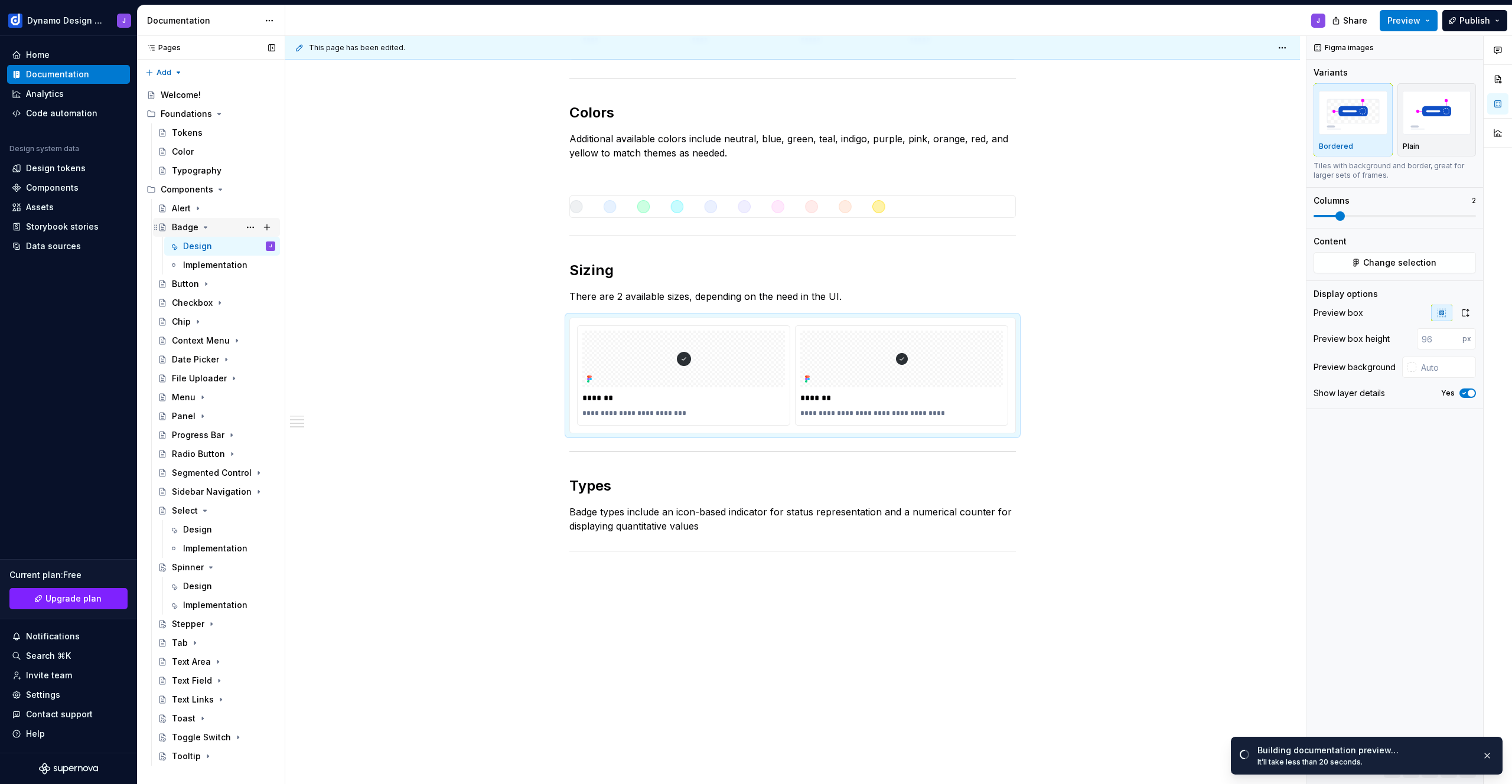
click at [203, 228] on icon "Page tree" at bounding box center [205, 227] width 9 height 9
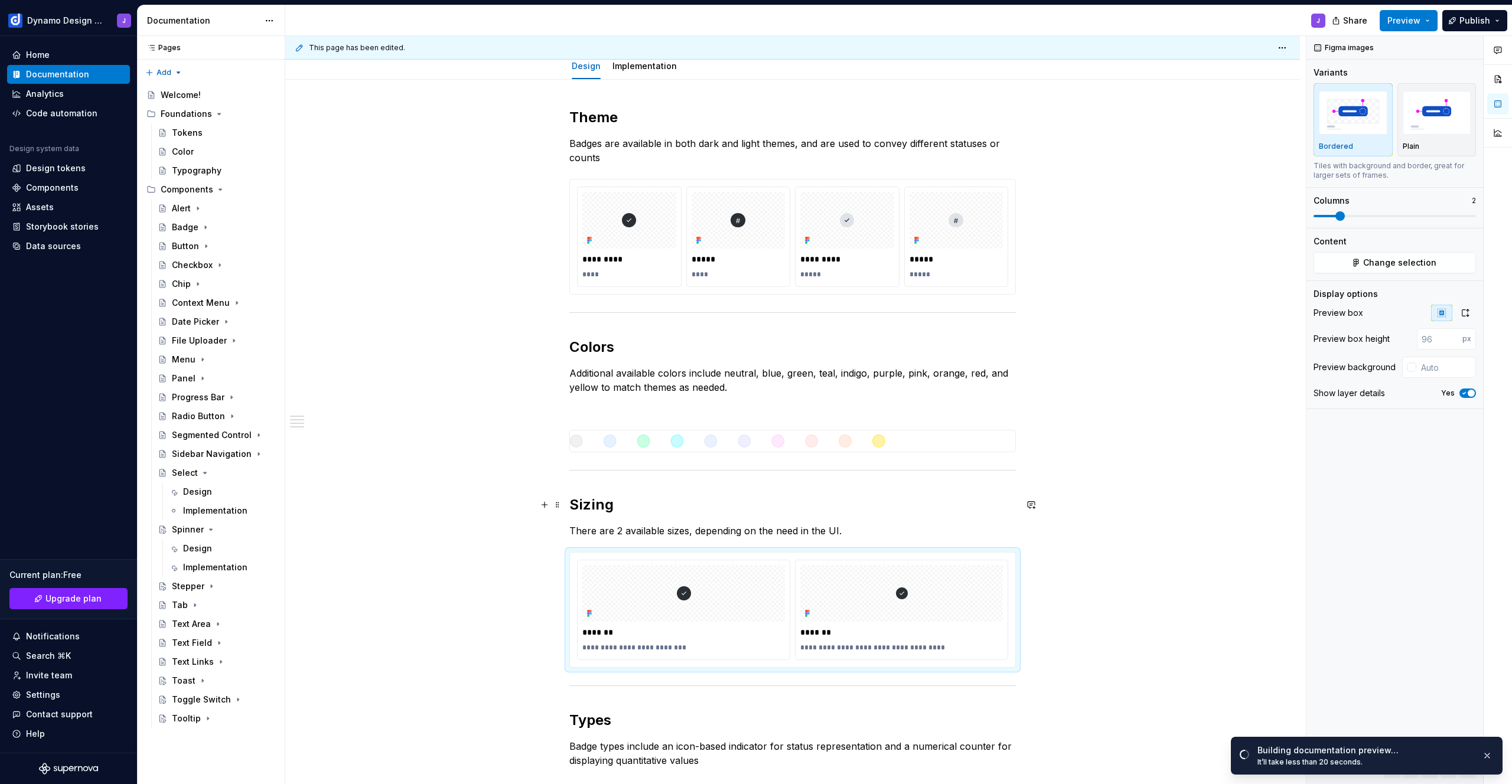
scroll to position [140, 0]
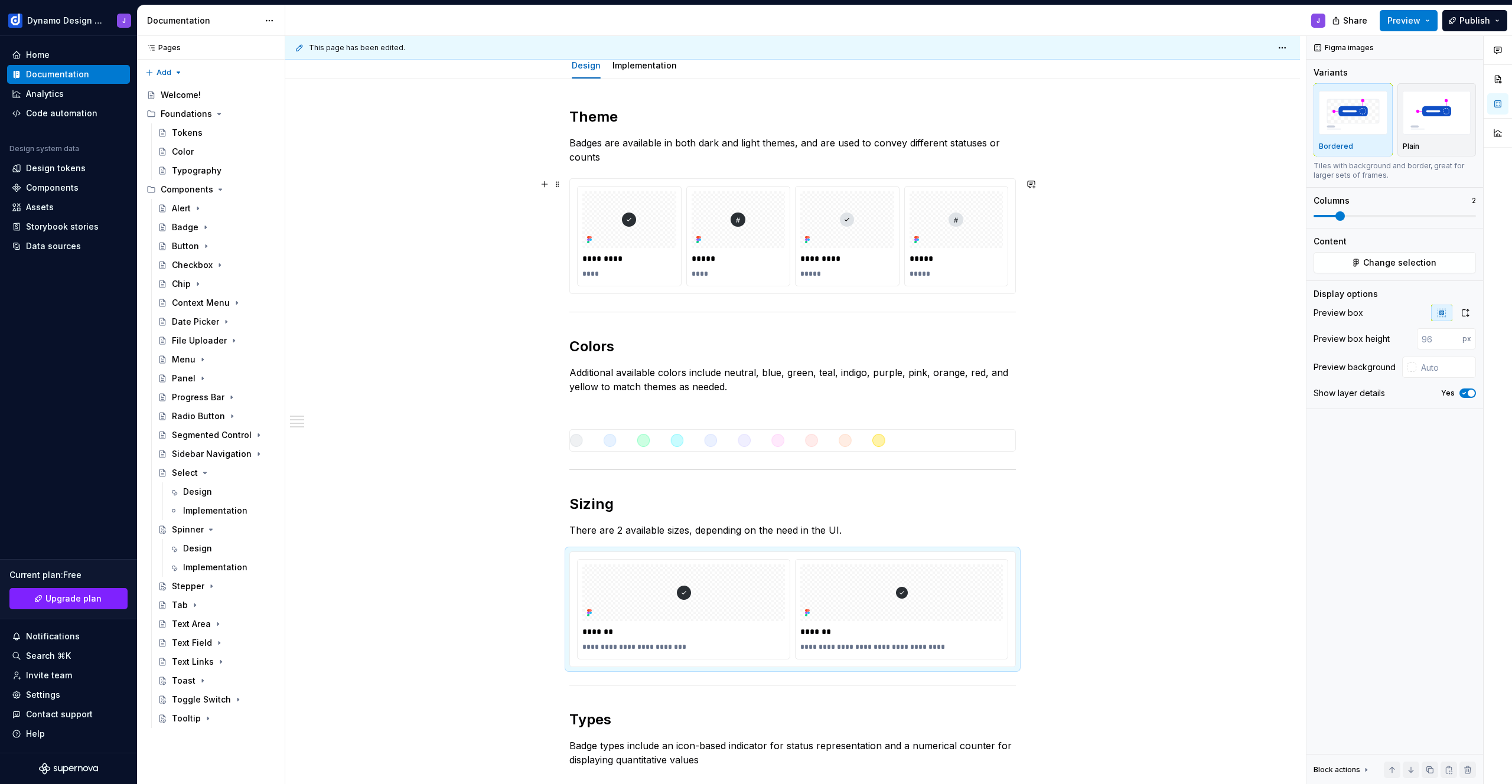
click at [732, 288] on div "********* **** ***** **** ********* ***** ***** *****" at bounding box center [792, 236] width 445 height 114
click at [558, 185] on span at bounding box center [558, 184] width 9 height 17
click at [563, 204] on icon at bounding box center [565, 203] width 6 height 6
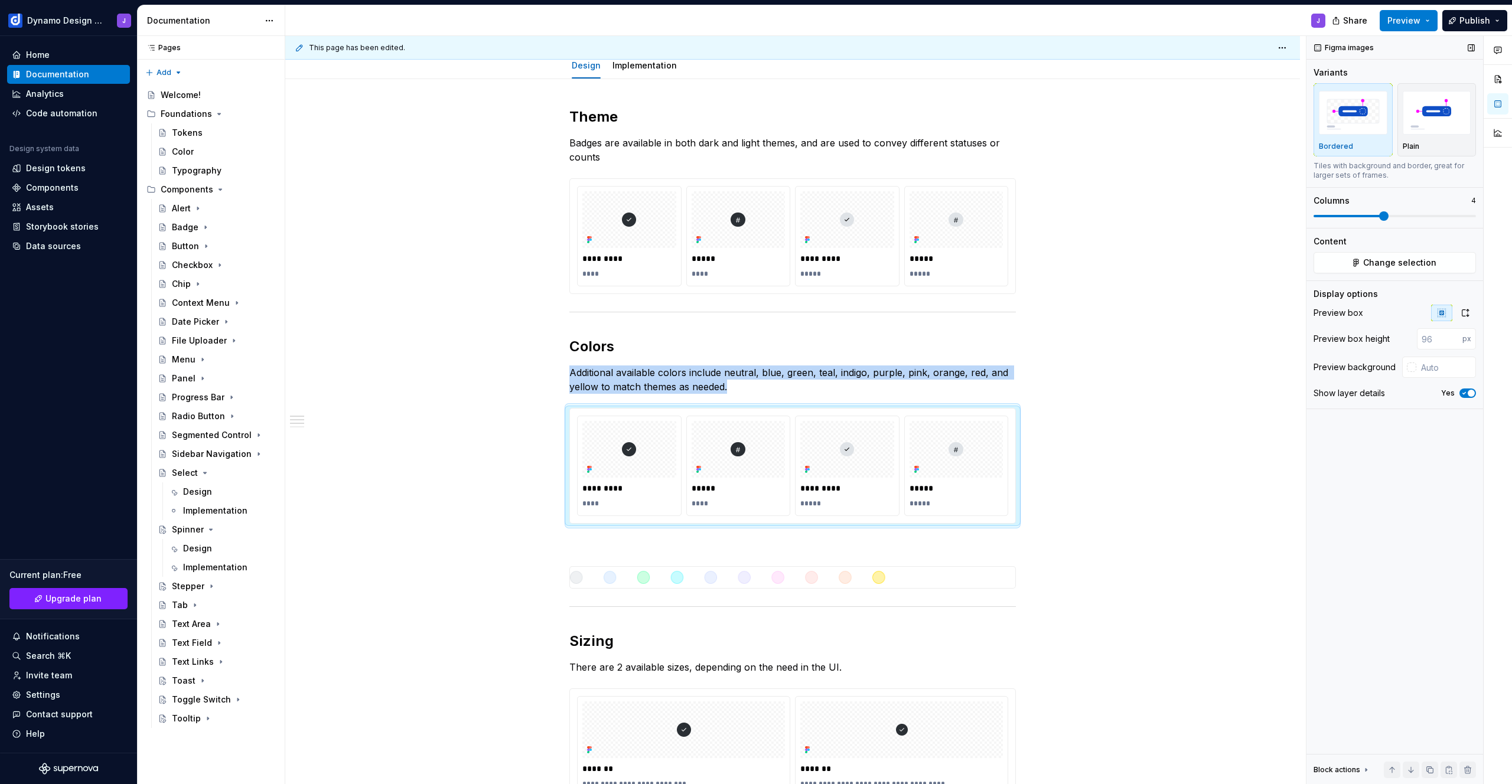
scroll to position [194, 0]
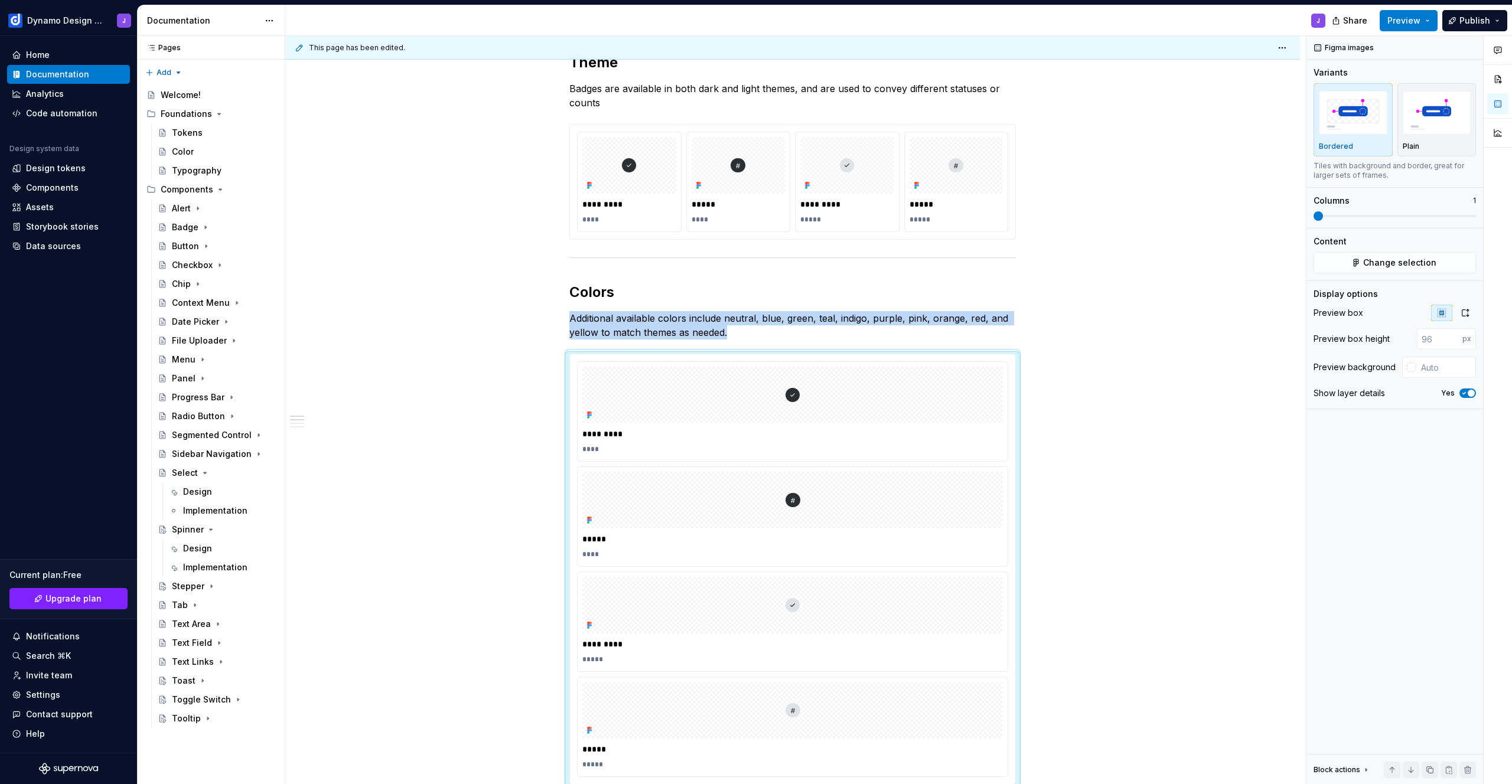
drag, startPoint x: 556, startPoint y: 316, endPoint x: 1114, endPoint y: 276, distance: 559.4
click at [1293, 215] on div "**********" at bounding box center [899, 410] width 1227 height 749
click at [966, 538] on p "*****" at bounding box center [792, 539] width 421 height 12
click at [945, 494] on div at bounding box center [792, 500] width 421 height 57
click at [1379, 259] on span "Change selection" at bounding box center [1399, 263] width 73 height 12
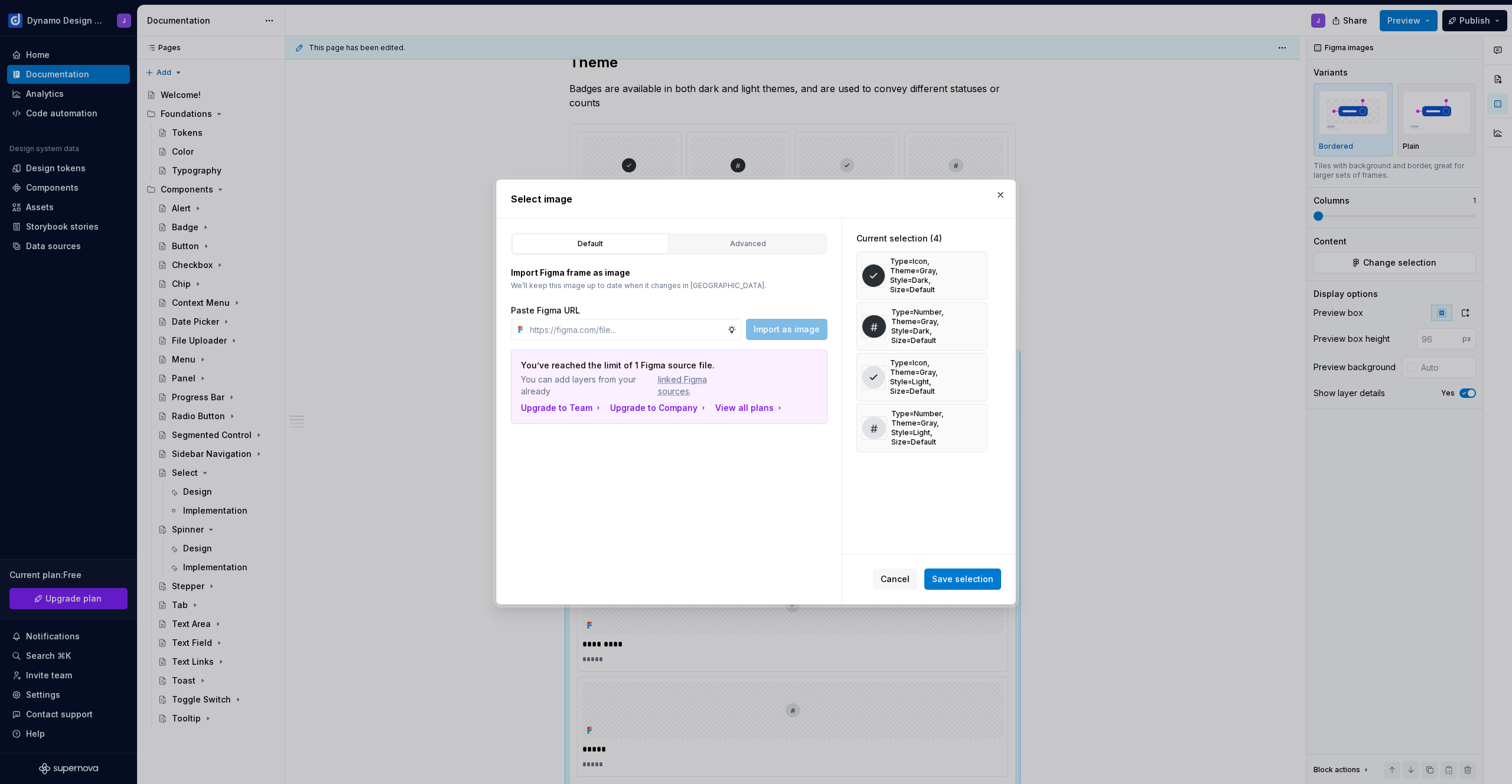
drag, startPoint x: 898, startPoint y: 579, endPoint x: 925, endPoint y: 568, distance: 29.2
click at [898, 579] on span "Cancel" at bounding box center [895, 579] width 29 height 12
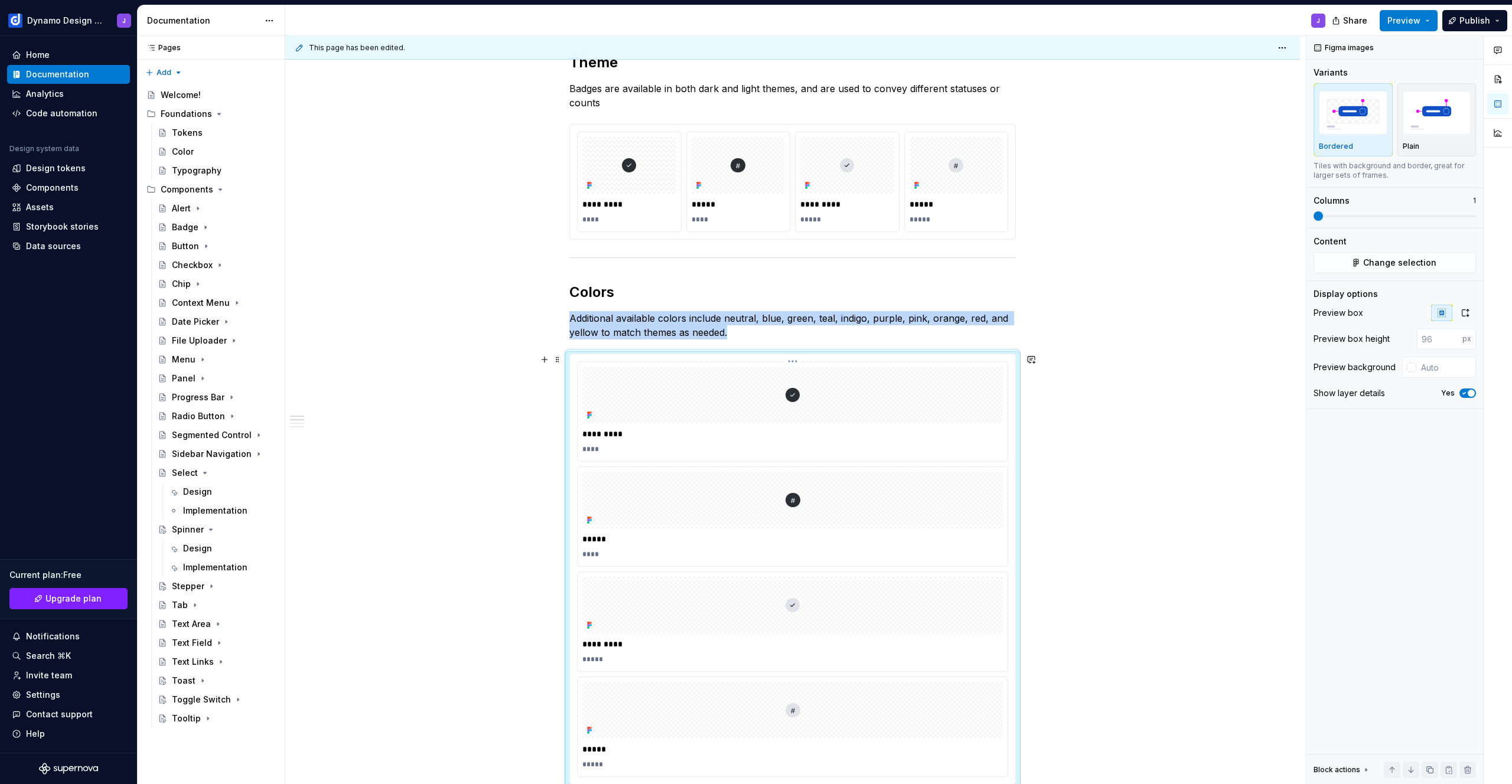
click at [683, 391] on div at bounding box center [792, 395] width 421 height 57
click at [647, 506] on div at bounding box center [792, 500] width 421 height 57
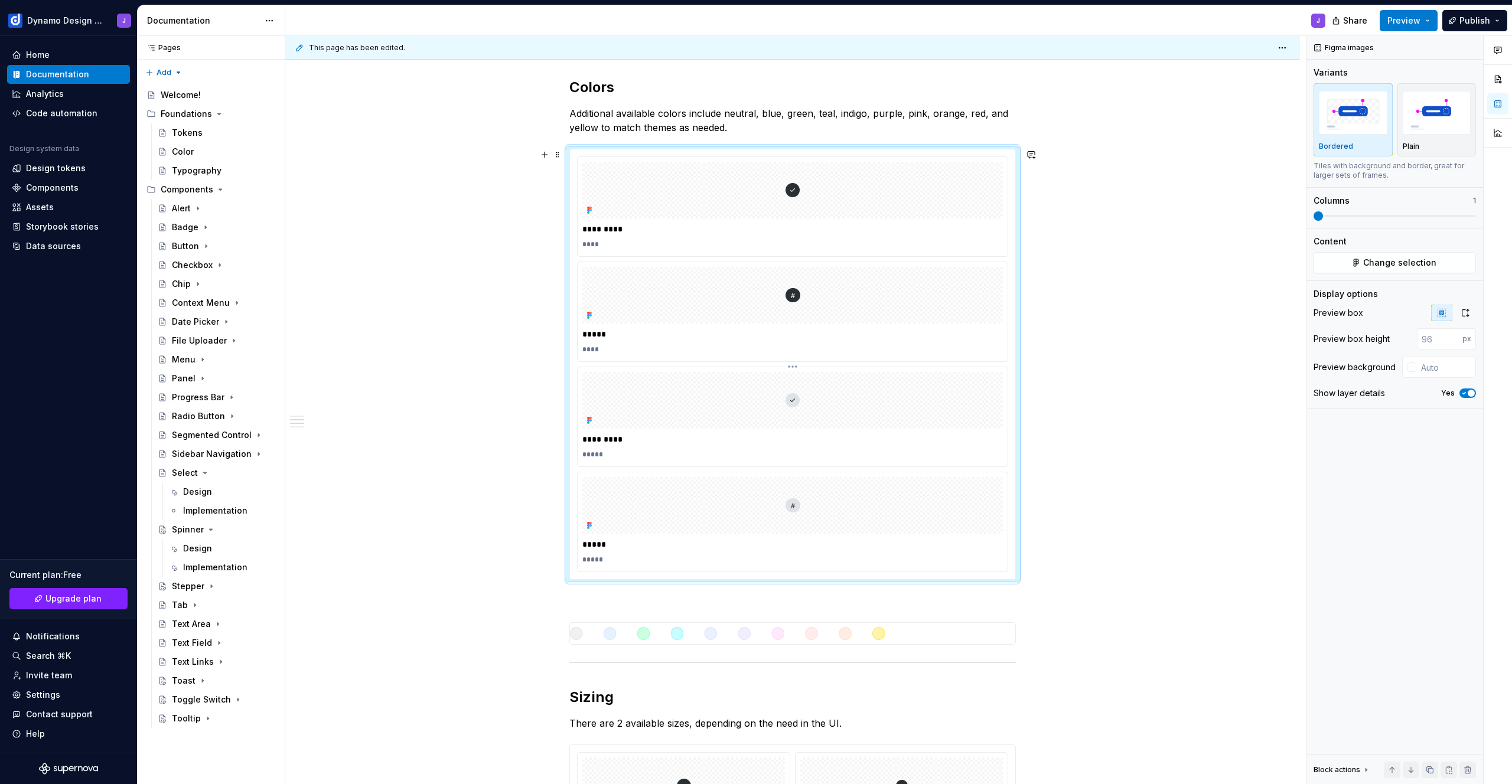
scroll to position [468, 0]
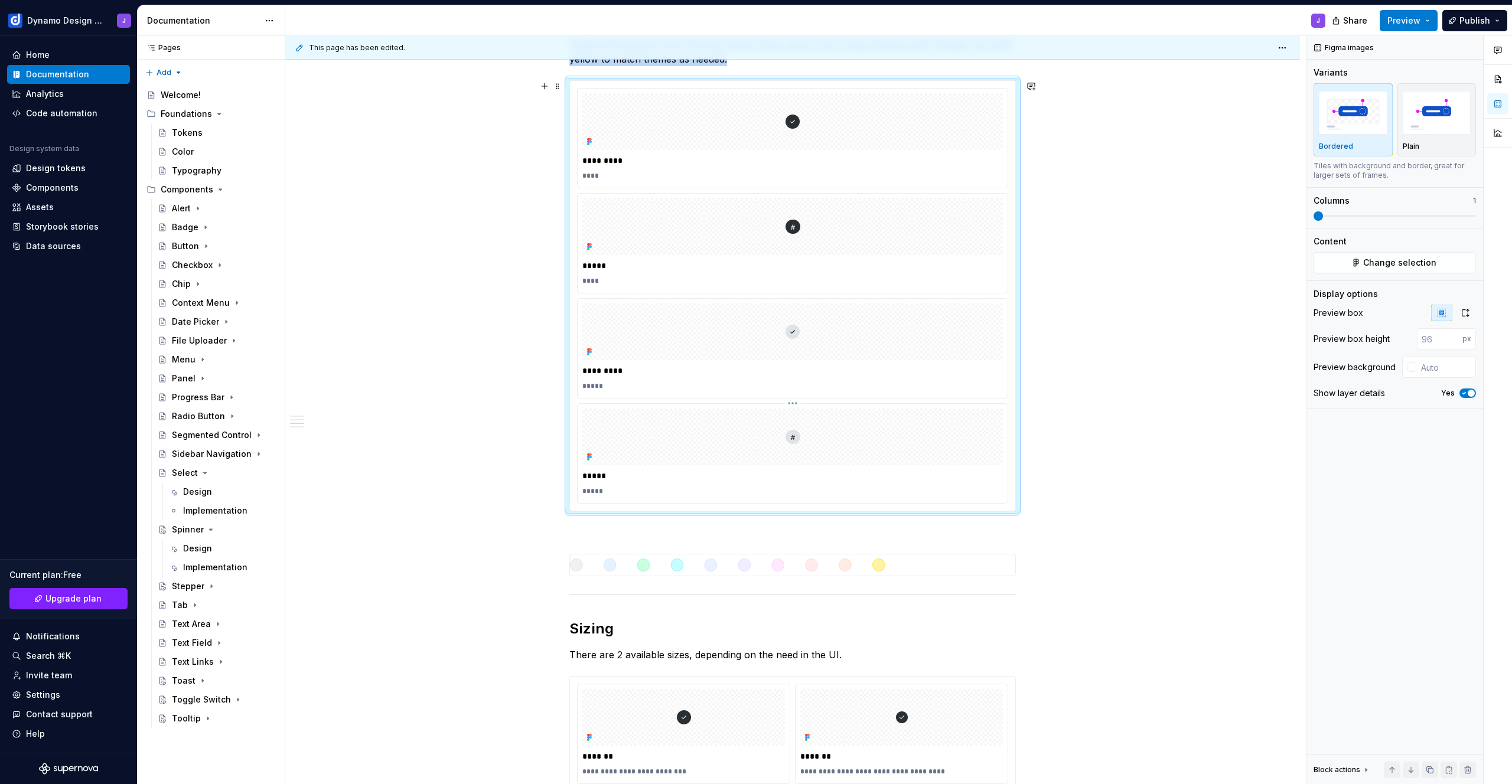
click at [695, 460] on div at bounding box center [792, 437] width 421 height 57
click at [743, 445] on div at bounding box center [792, 437] width 421 height 57
click at [739, 400] on div "********* **** ***** **** ********* ***** ***** *****" at bounding box center [792, 296] width 431 height 416
click at [799, 400] on div "********* **** ***** **** ********* ***** ***** *****" at bounding box center [792, 296] width 431 height 416
click at [795, 428] on div at bounding box center [792, 437] width 421 height 57
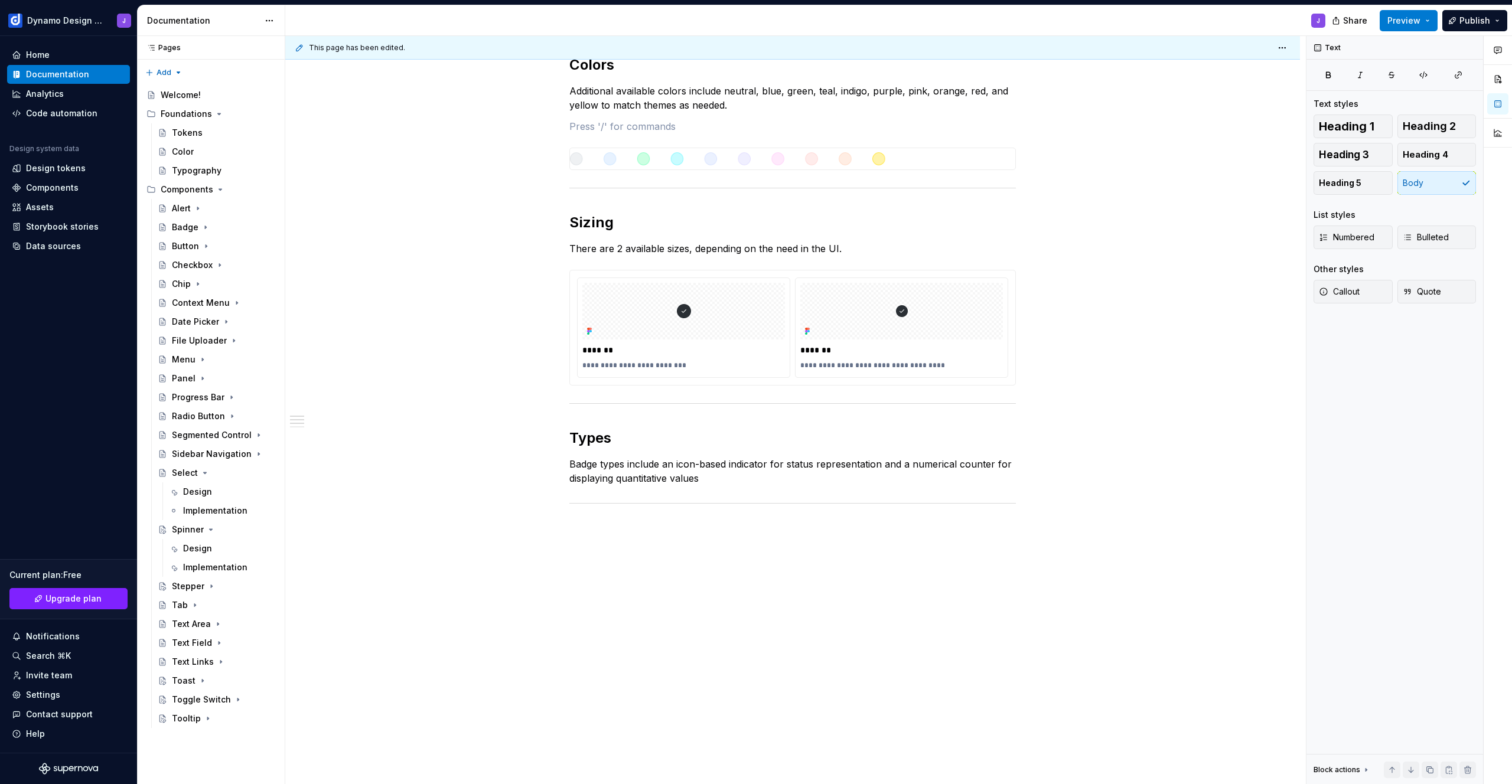
scroll to position [15, 0]
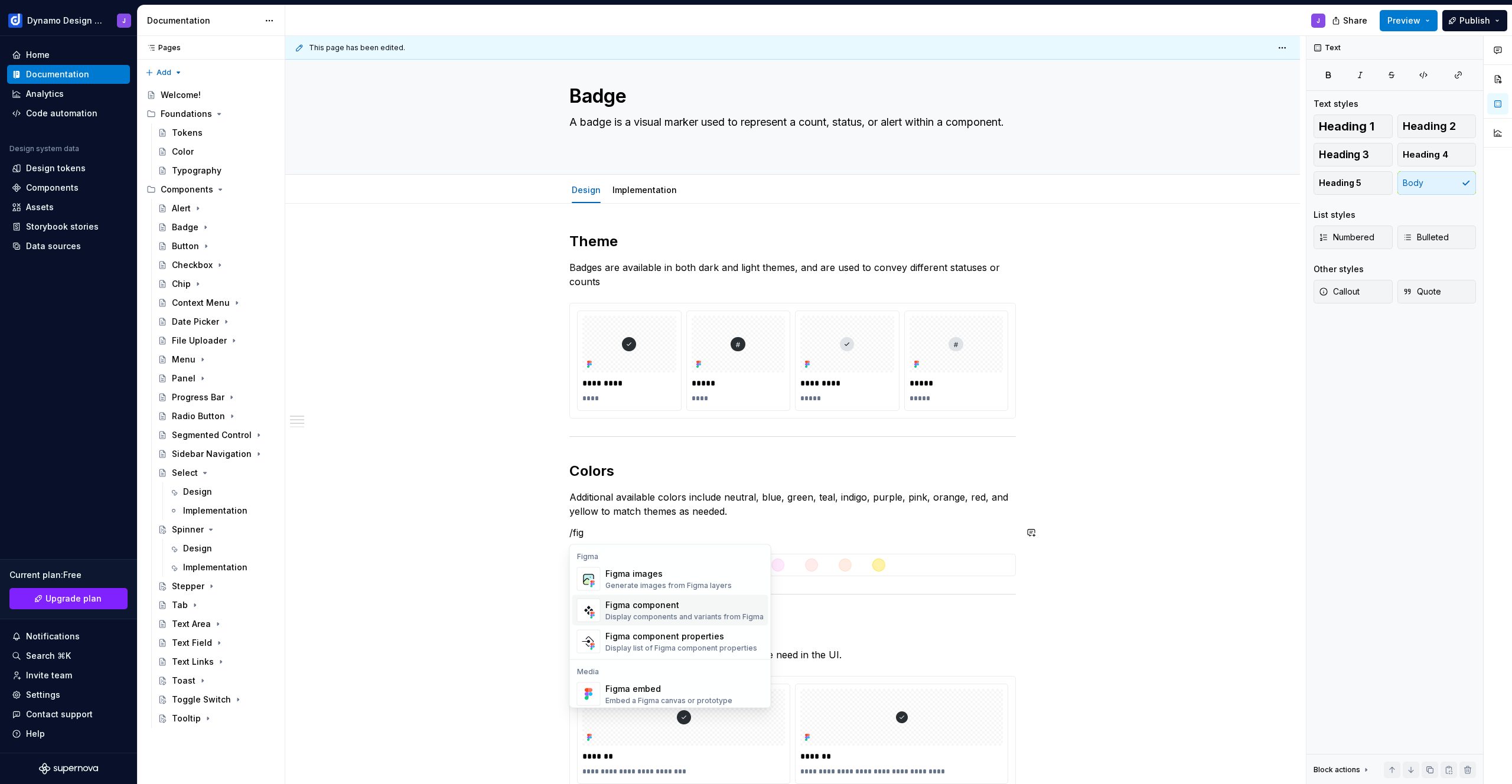
click at [633, 615] on div "Display components and variants from Figma" at bounding box center [684, 617] width 159 height 9
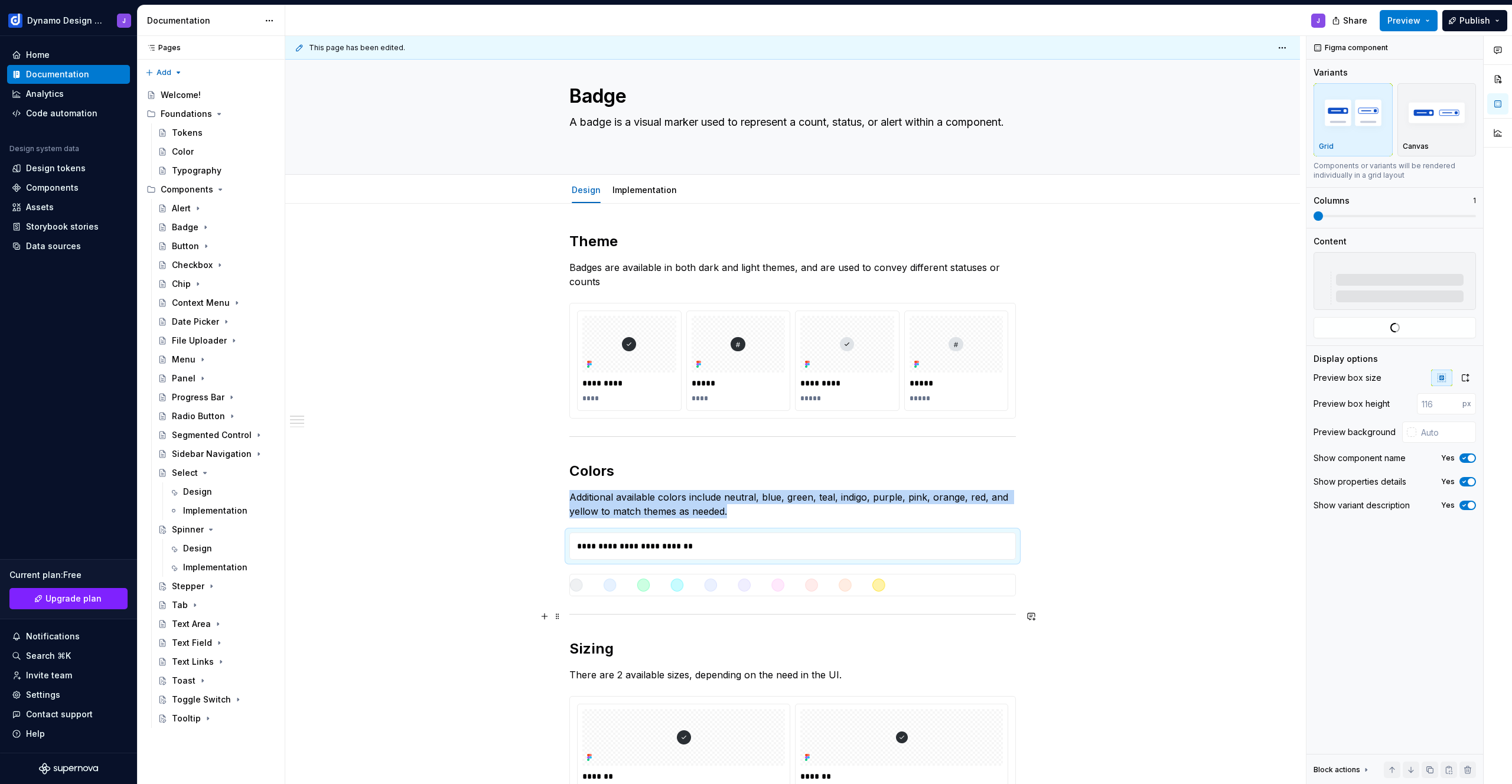
type textarea "*"
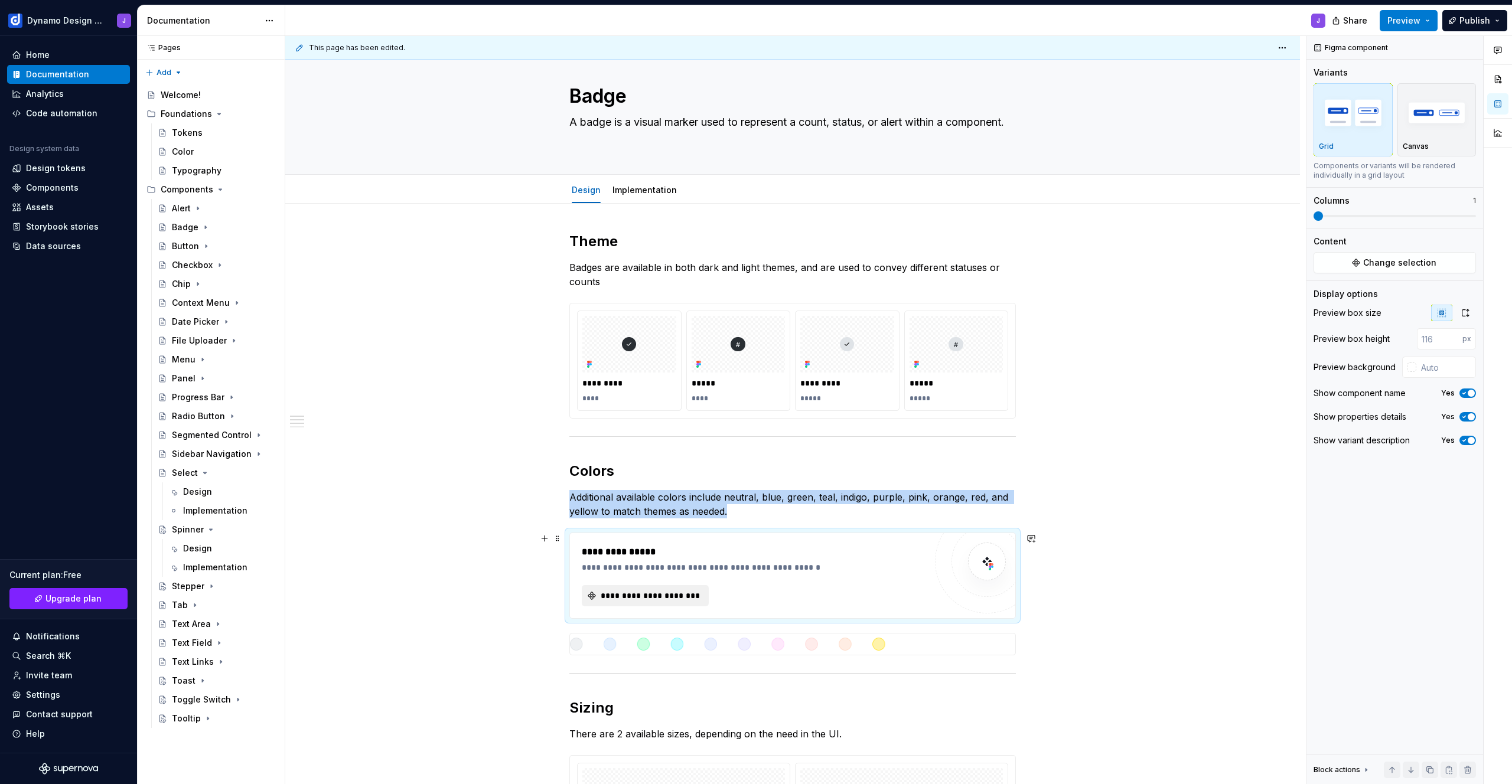
click at [686, 598] on span "**********" at bounding box center [649, 595] width 102 height 12
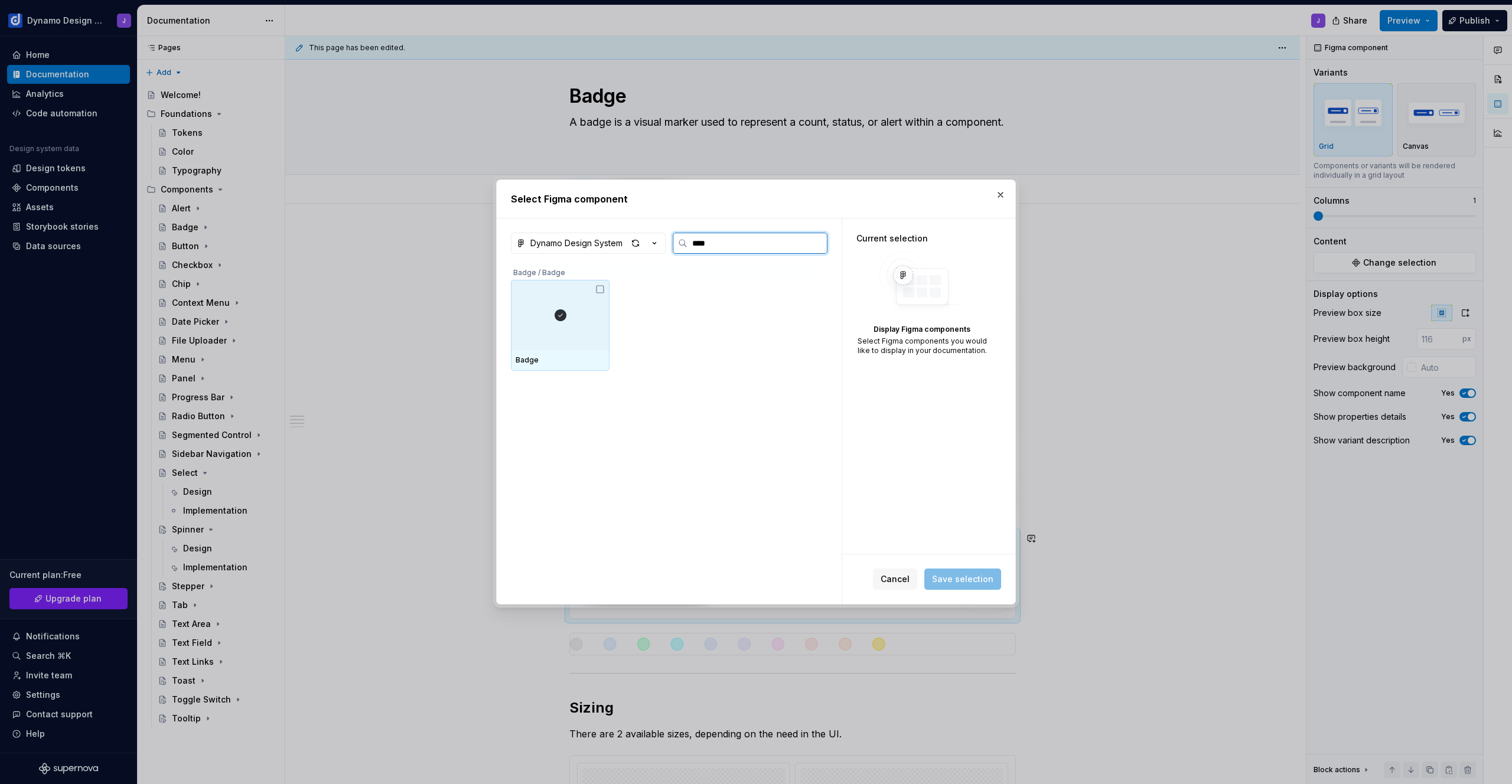
type input "*****"
click at [545, 323] on div at bounding box center [560, 315] width 99 height 71
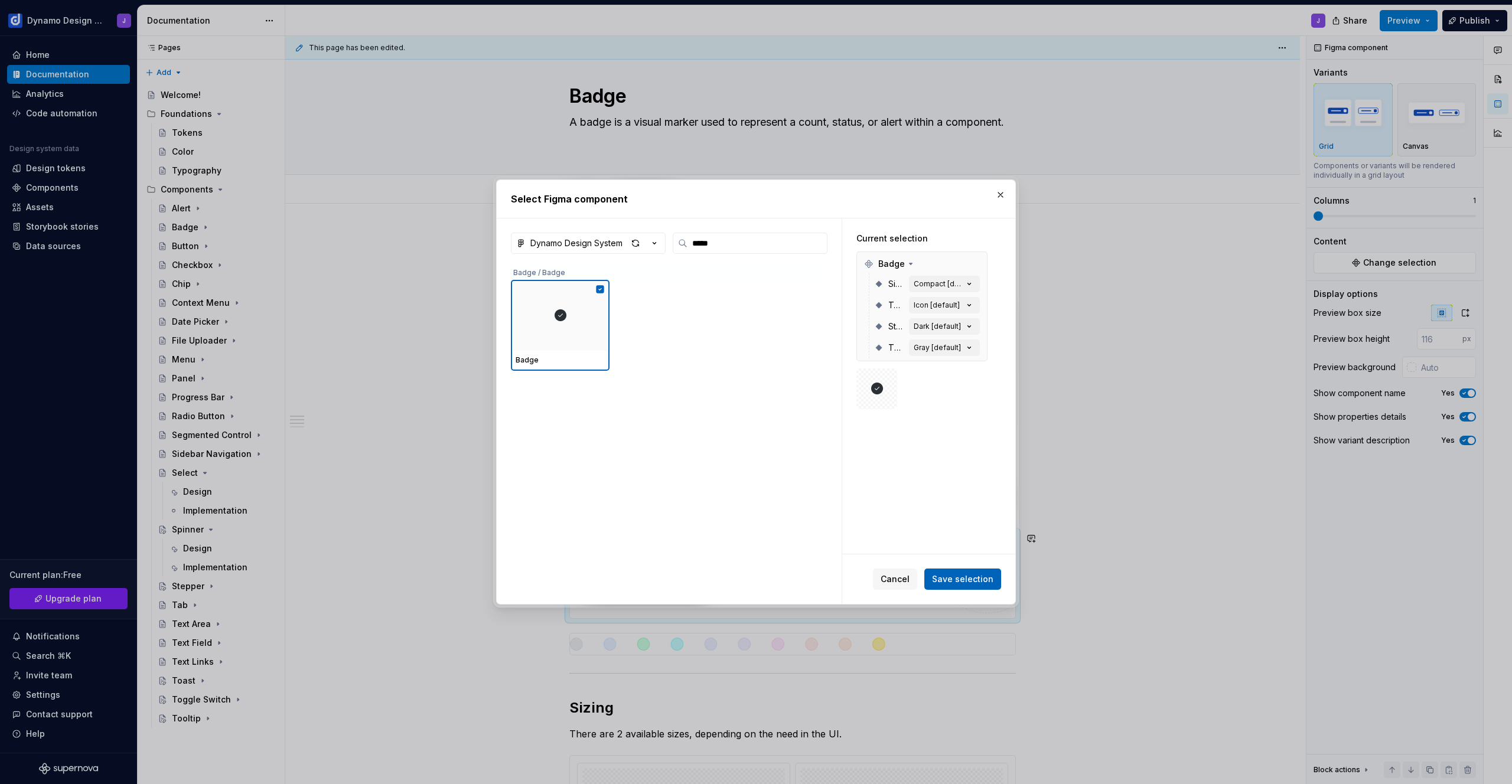
click at [987, 577] on span "Save selection" at bounding box center [963, 579] width 62 height 12
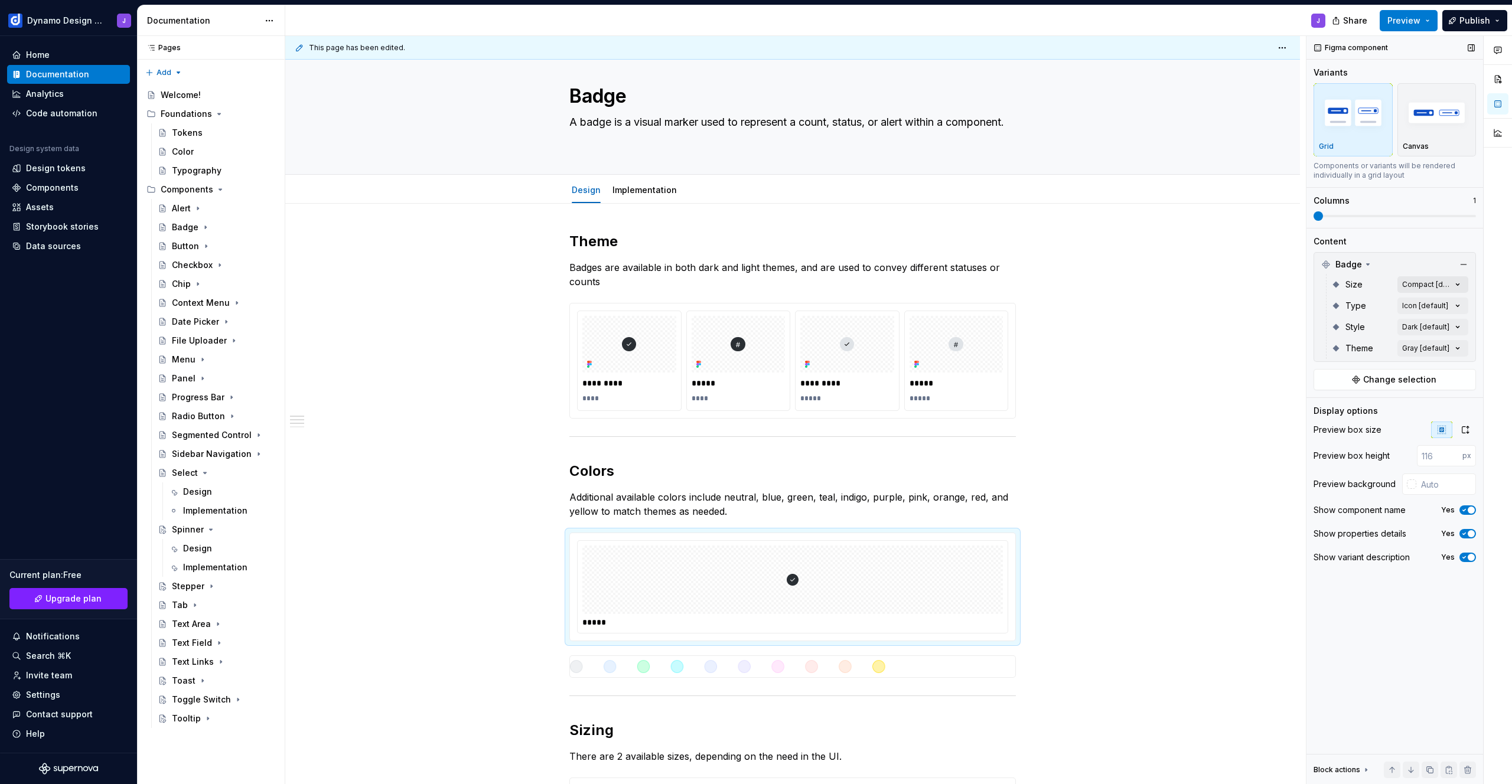
click at [1447, 285] on div "Comments Open comments No comments yet Select ‘Comment’ from the block context …" at bounding box center [1409, 410] width 205 height 749
click at [1346, 358] on span "Default" at bounding box center [1345, 360] width 31 height 12
click at [1394, 261] on div "Comments Open comments No comments yet Select ‘Comment’ from the block context …" at bounding box center [1409, 410] width 205 height 749
click at [1431, 305] on div "Comments Open comments No comments yet Select ‘Comment’ from the block context …" at bounding box center [1409, 410] width 205 height 749
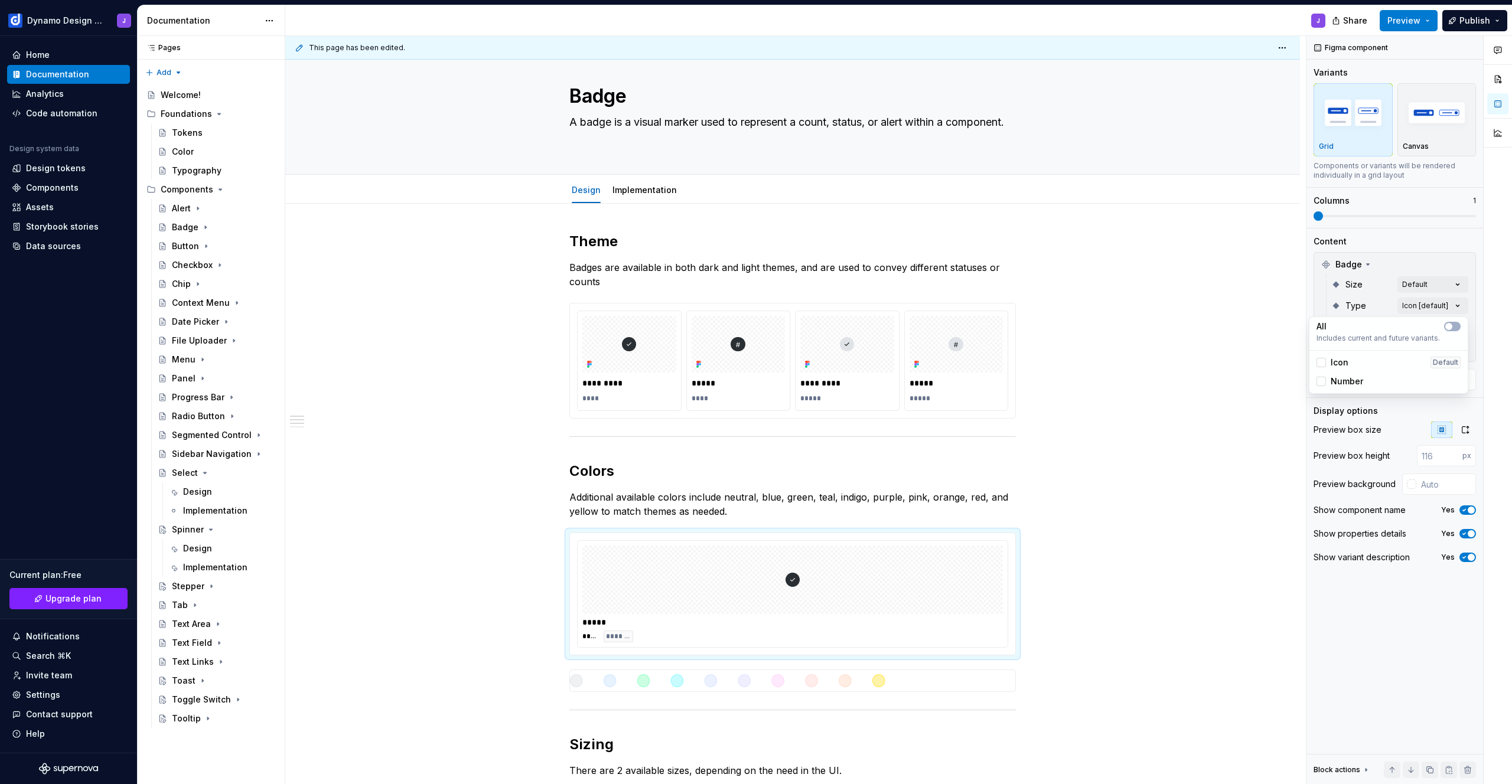
click at [1338, 360] on span "Icon" at bounding box center [1339, 362] width 17 height 12
click at [1382, 267] on div "Comments Open comments No comments yet Select ‘Comment’ from the block context …" at bounding box center [1409, 410] width 205 height 749
click at [1444, 329] on div "Comments Open comments No comments yet Select ‘Comment’ from the block context …" at bounding box center [1409, 410] width 205 height 749
click at [1372, 284] on div "Comments Open comments No comments yet Select ‘Comment’ from the block context …" at bounding box center [1409, 410] width 205 height 749
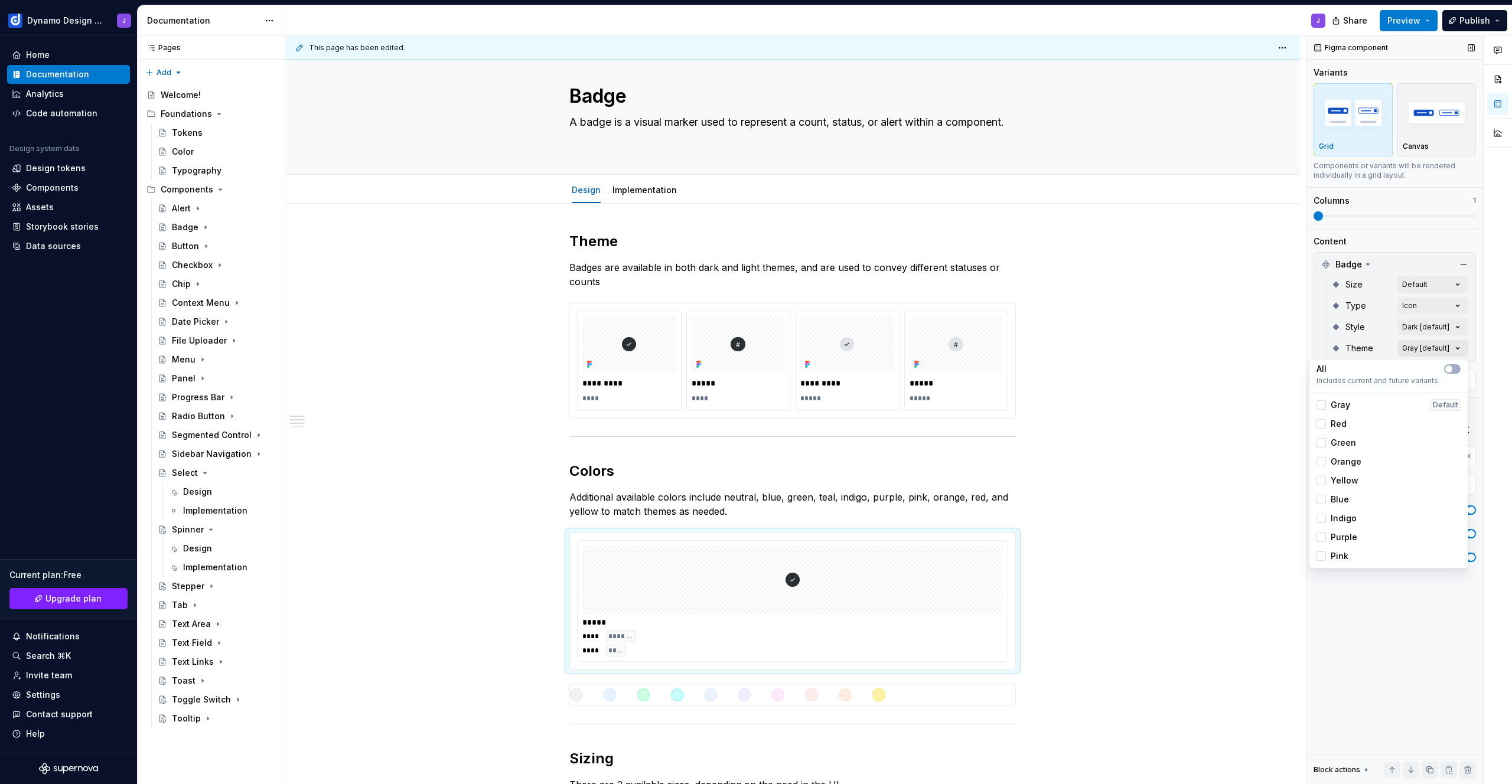
click at [1427, 349] on div "Comments Open comments No comments yet Select ‘Comment’ from the block context …" at bounding box center [1409, 410] width 205 height 749
click at [1385, 339] on div "Comments Open comments No comments yet Select ‘Comment’ from the block context …" at bounding box center [1409, 410] width 205 height 749
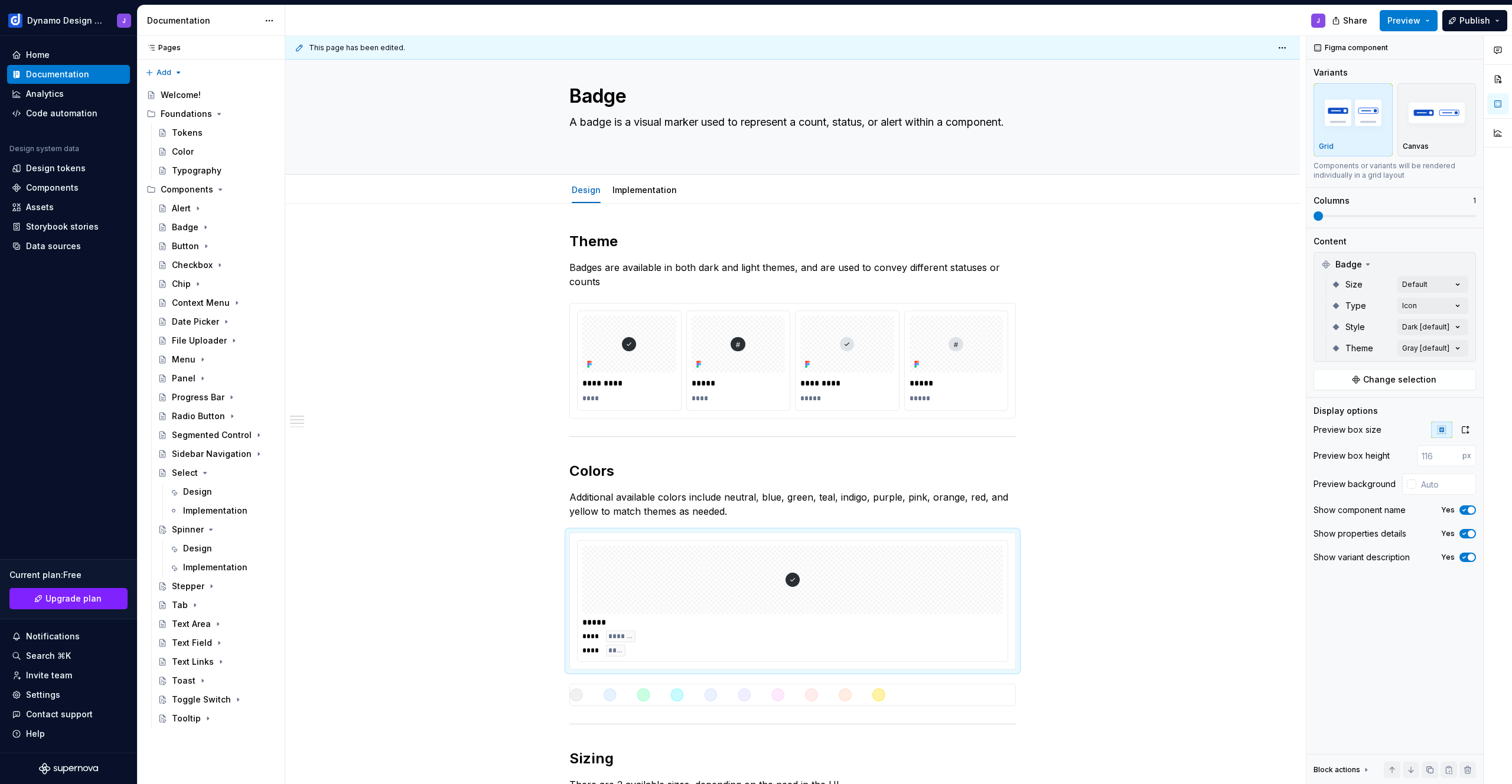
click at [1413, 328] on div "Comments Open comments No comments yet Select ‘Comment’ from the block context …" at bounding box center [1409, 410] width 205 height 749
click at [1339, 384] on span "Dark" at bounding box center [1340, 383] width 19 height 12
click at [1375, 320] on div "Comments Open comments No comments yet Select ‘Comment’ from the block context …" at bounding box center [1409, 410] width 205 height 749
click at [1417, 334] on div "Comments Open comments No comments yet Select ‘Comment’ from the block context …" at bounding box center [1409, 410] width 205 height 749
click at [1346, 402] on span "Light" at bounding box center [1341, 402] width 21 height 12
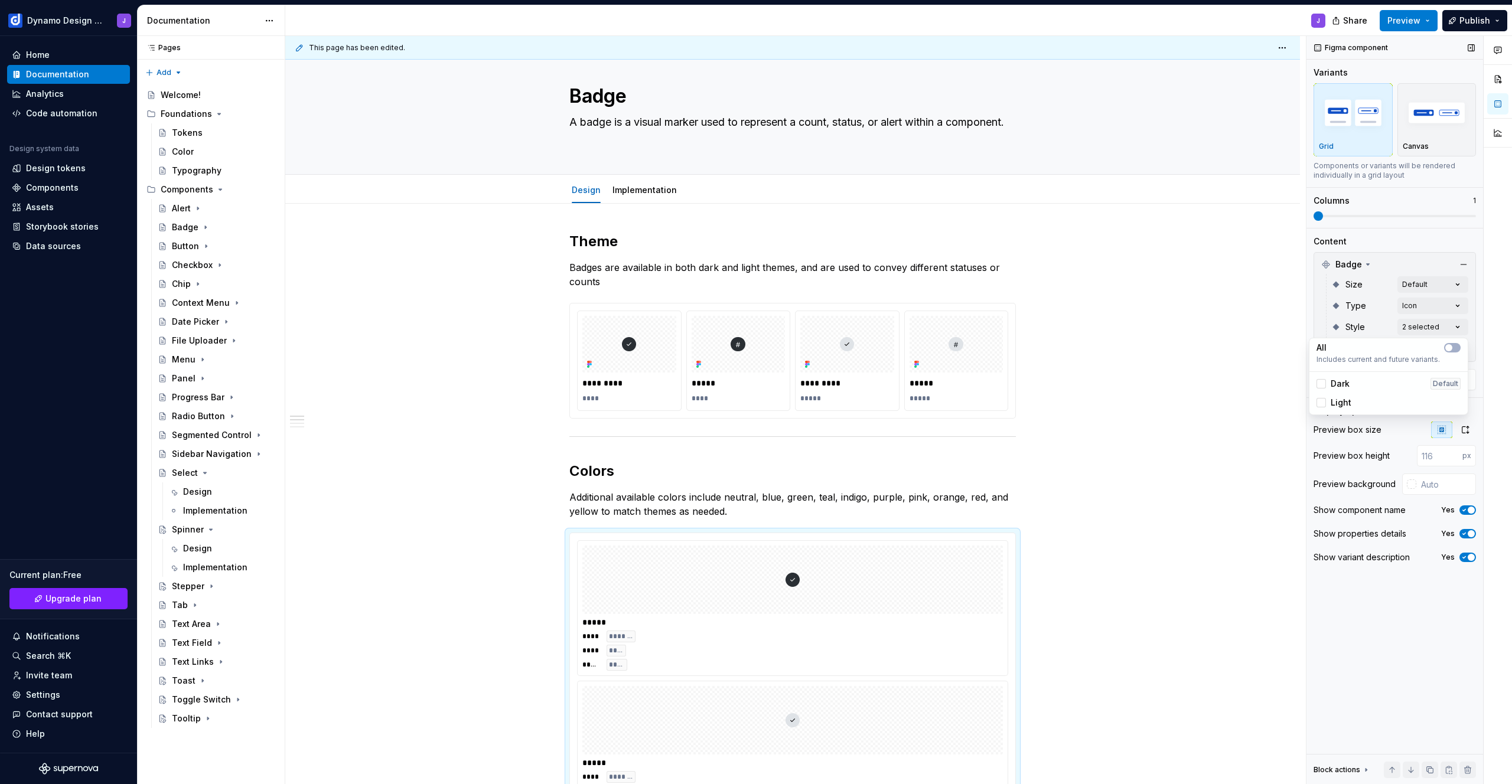
click at [1350, 323] on div "Comments Open comments No comments yet Select ‘Comment’ from the block context …" at bounding box center [1409, 410] width 205 height 749
click at [1419, 350] on div "Comments Open comments No comments yet Select ‘Comment’ from the block context …" at bounding box center [1409, 410] width 205 height 749
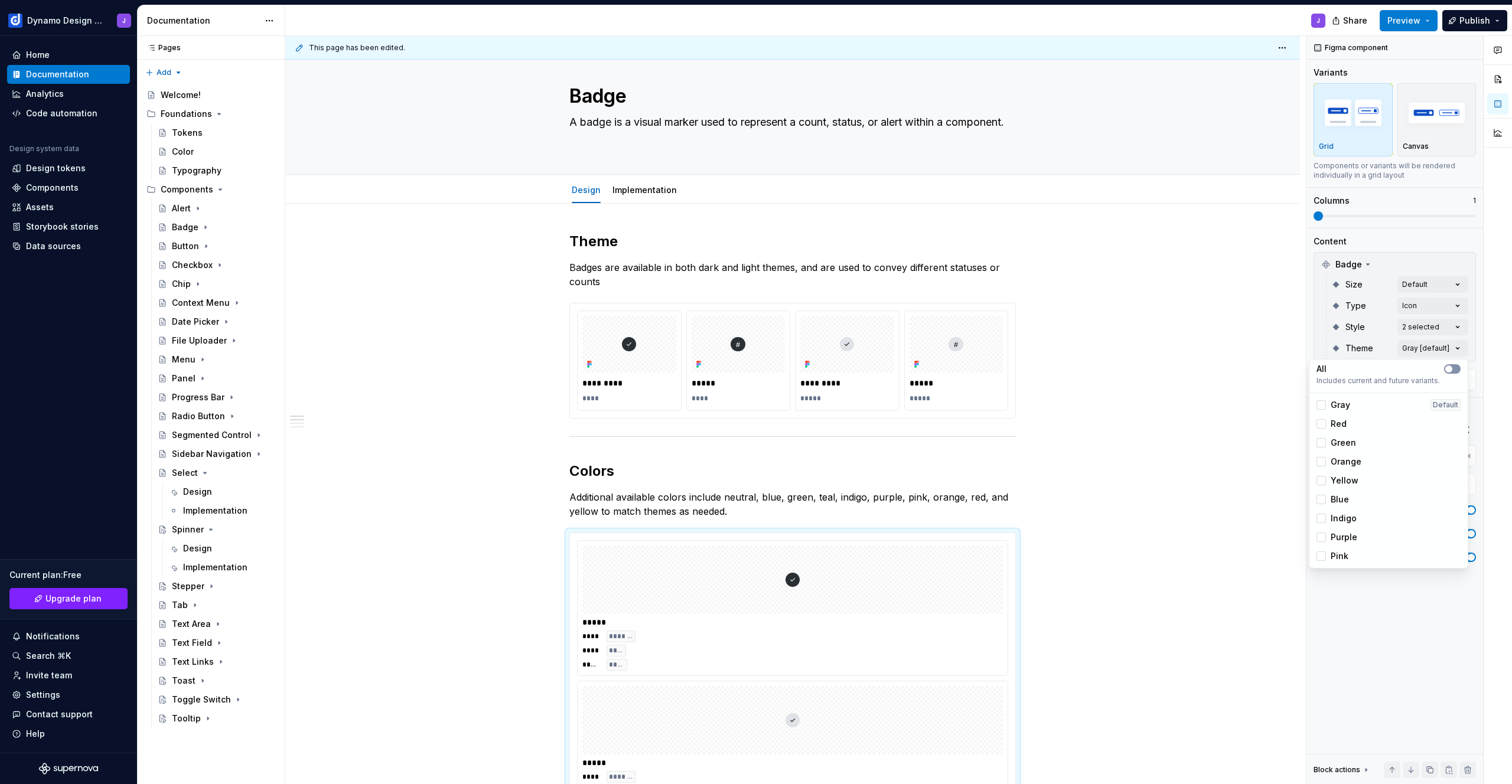
click at [1452, 371] on icon "button" at bounding box center [1449, 368] width 9 height 7
click at [1119, 432] on html "Dynamo Design System J Home Documentation Analytics Code automation Design syst…" at bounding box center [756, 392] width 1512 height 784
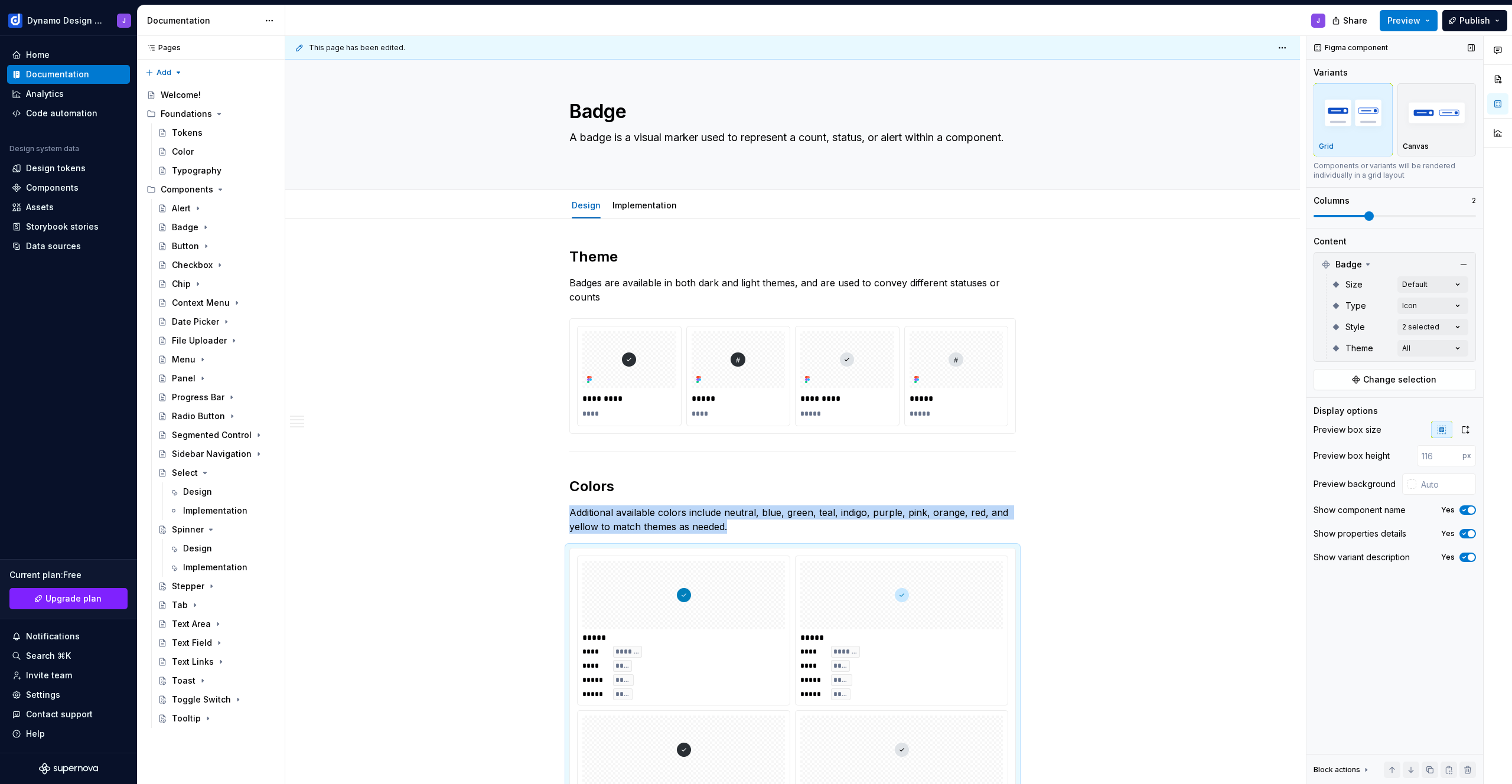
scroll to position [512, 0]
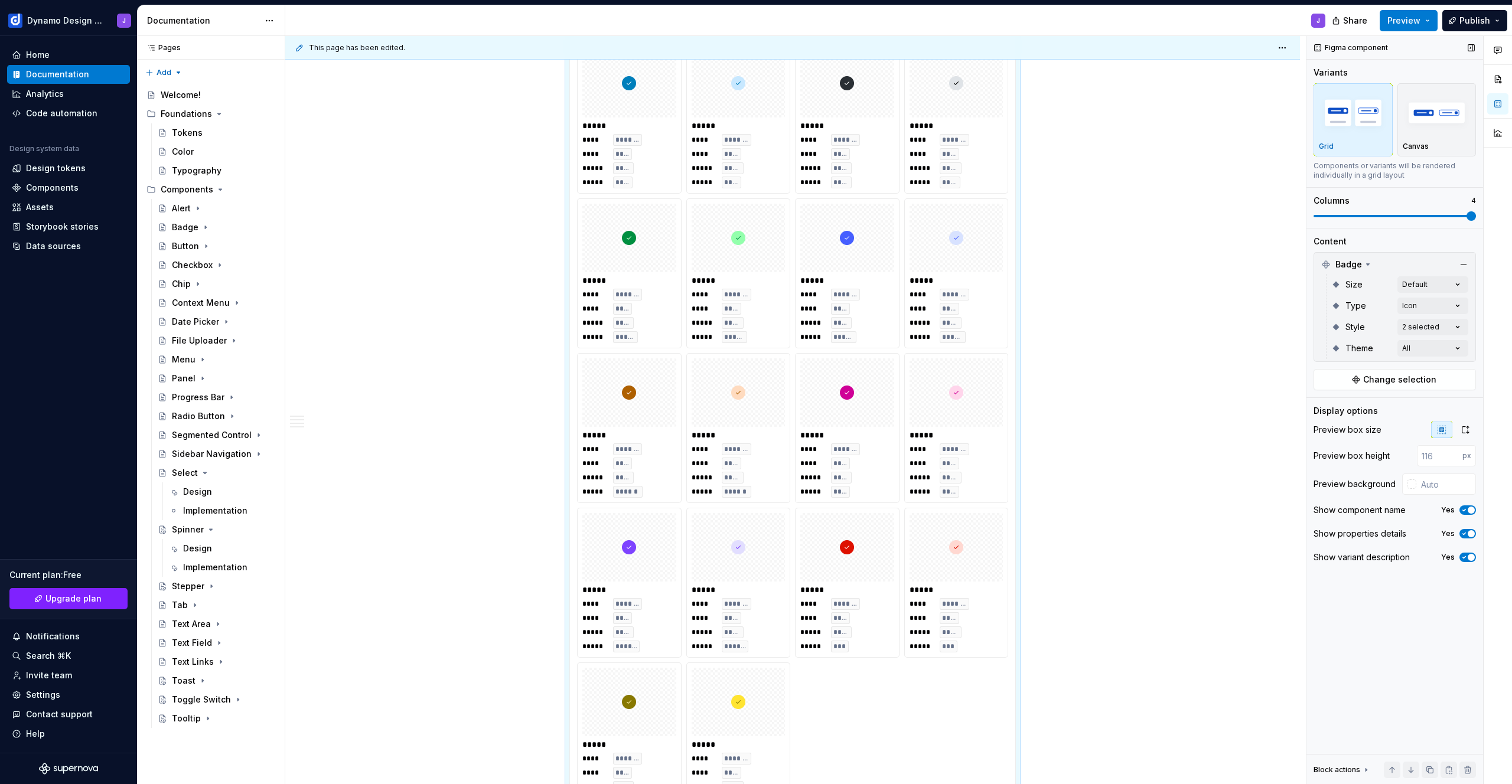
click at [1476, 212] on span at bounding box center [1471, 216] width 9 height 9
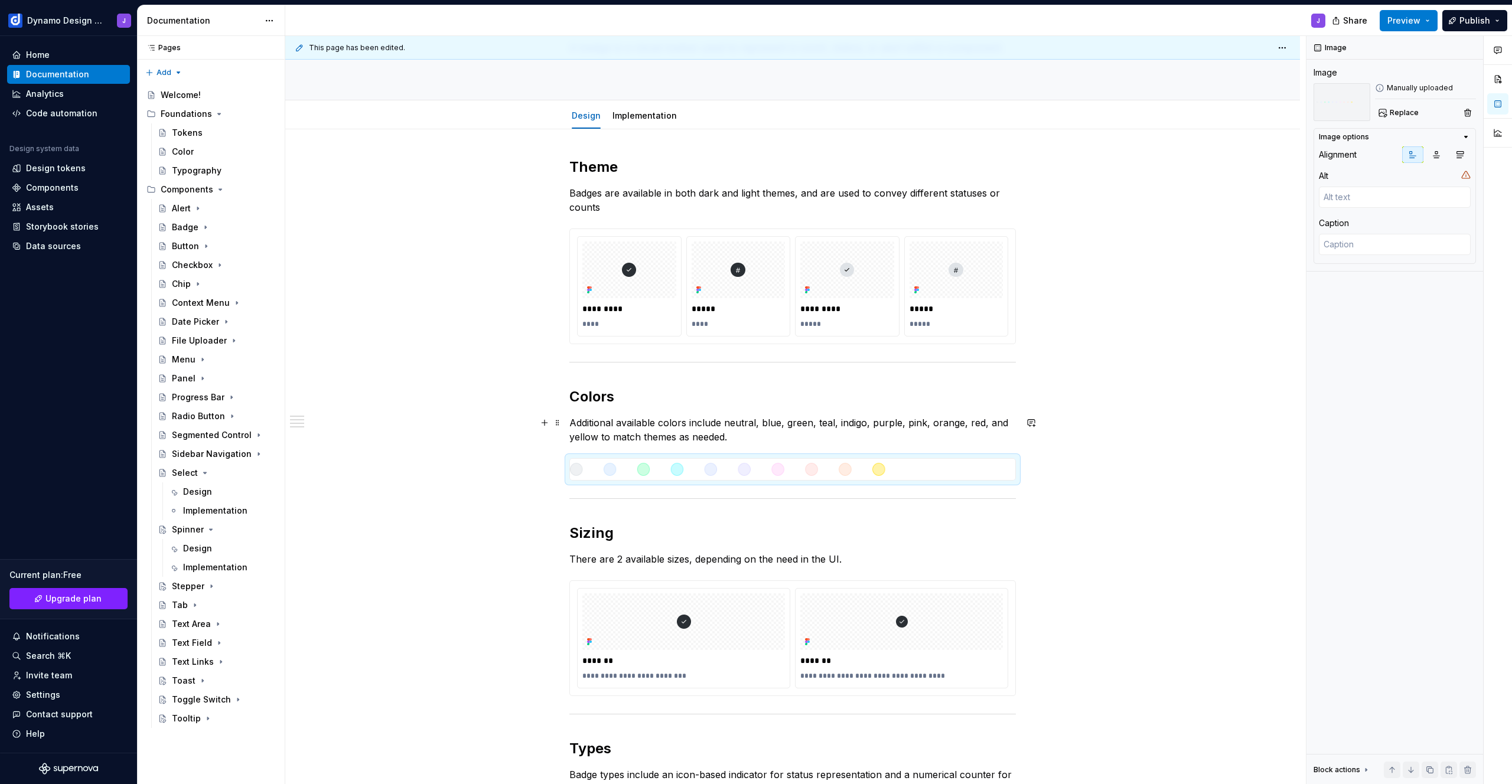
click at [731, 438] on p "Additional available colors include neutral, blue, green, teal, indigo, purple,…" at bounding box center [793, 430] width 447 height 28
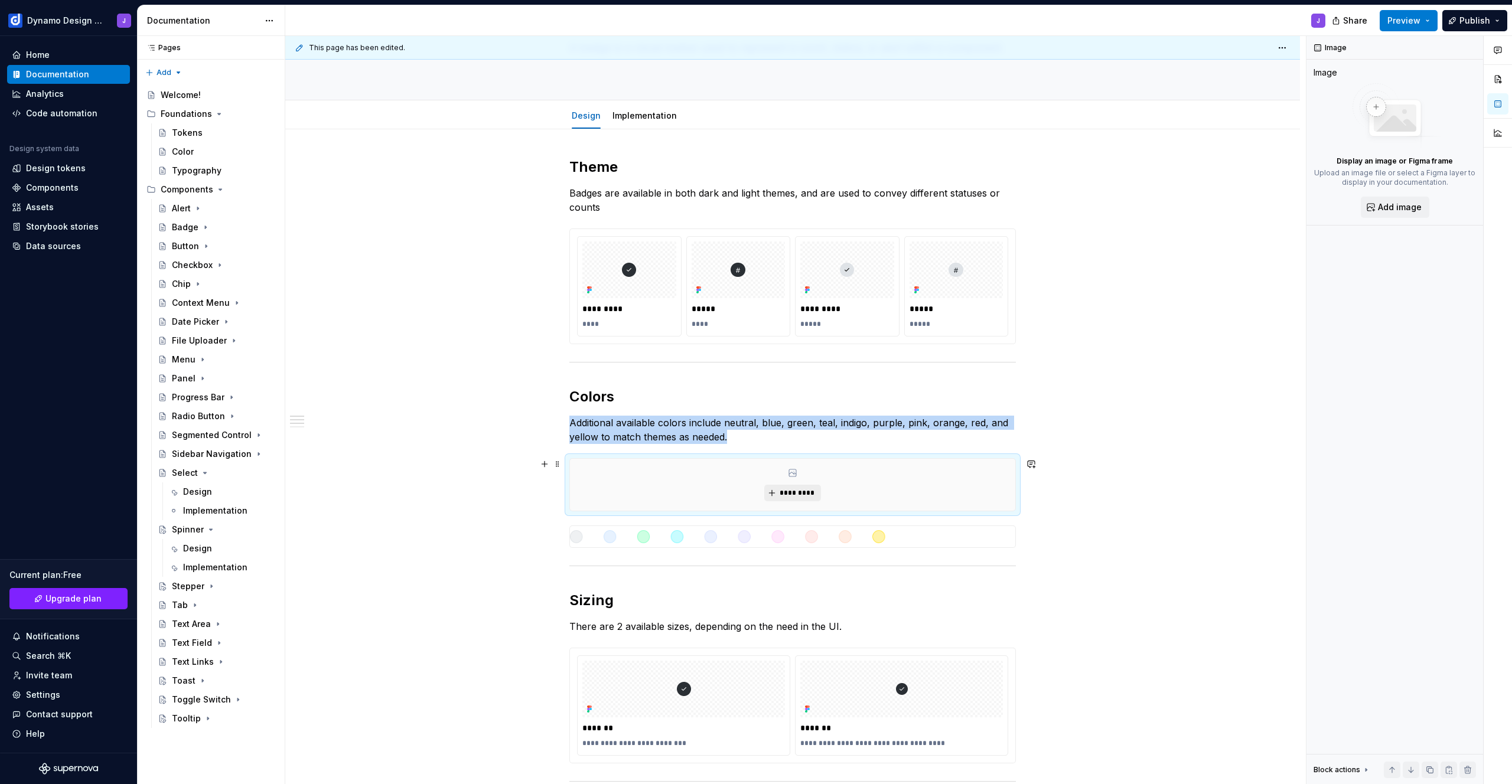
click at [788, 489] on span "*********" at bounding box center [797, 493] width 36 height 9
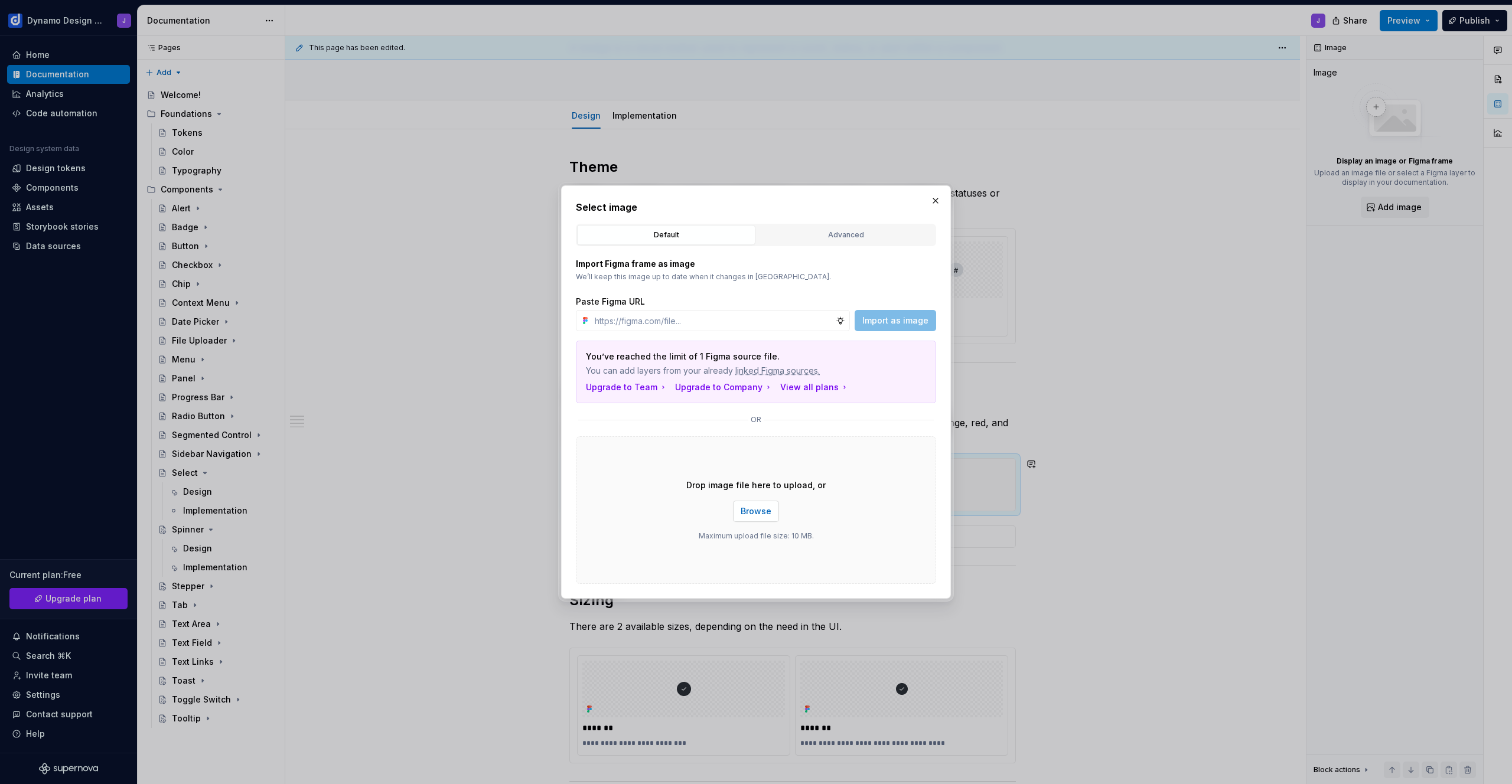
click at [750, 510] on span "Browse" at bounding box center [756, 511] width 31 height 12
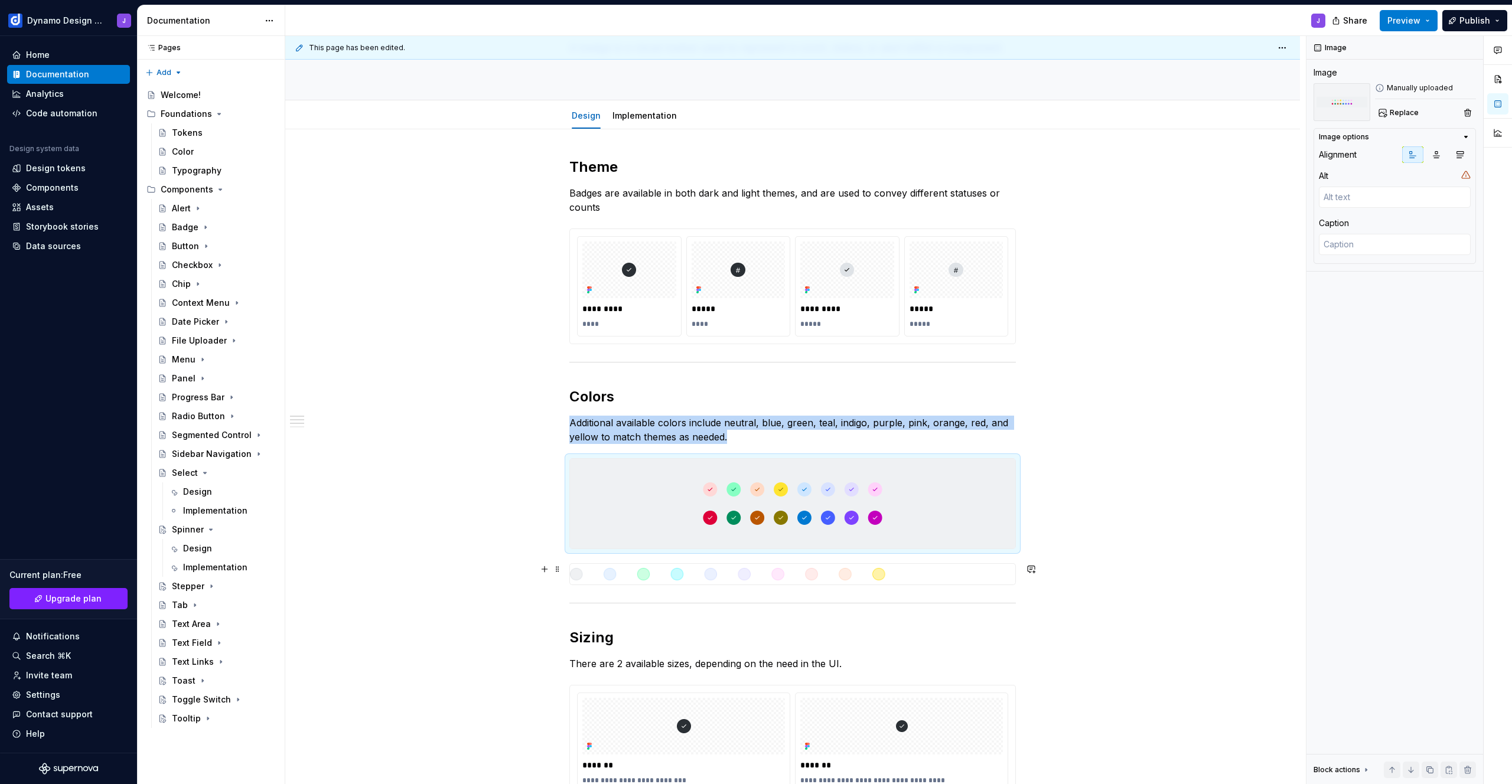
click at [982, 572] on img at bounding box center [792, 574] width 445 height 21
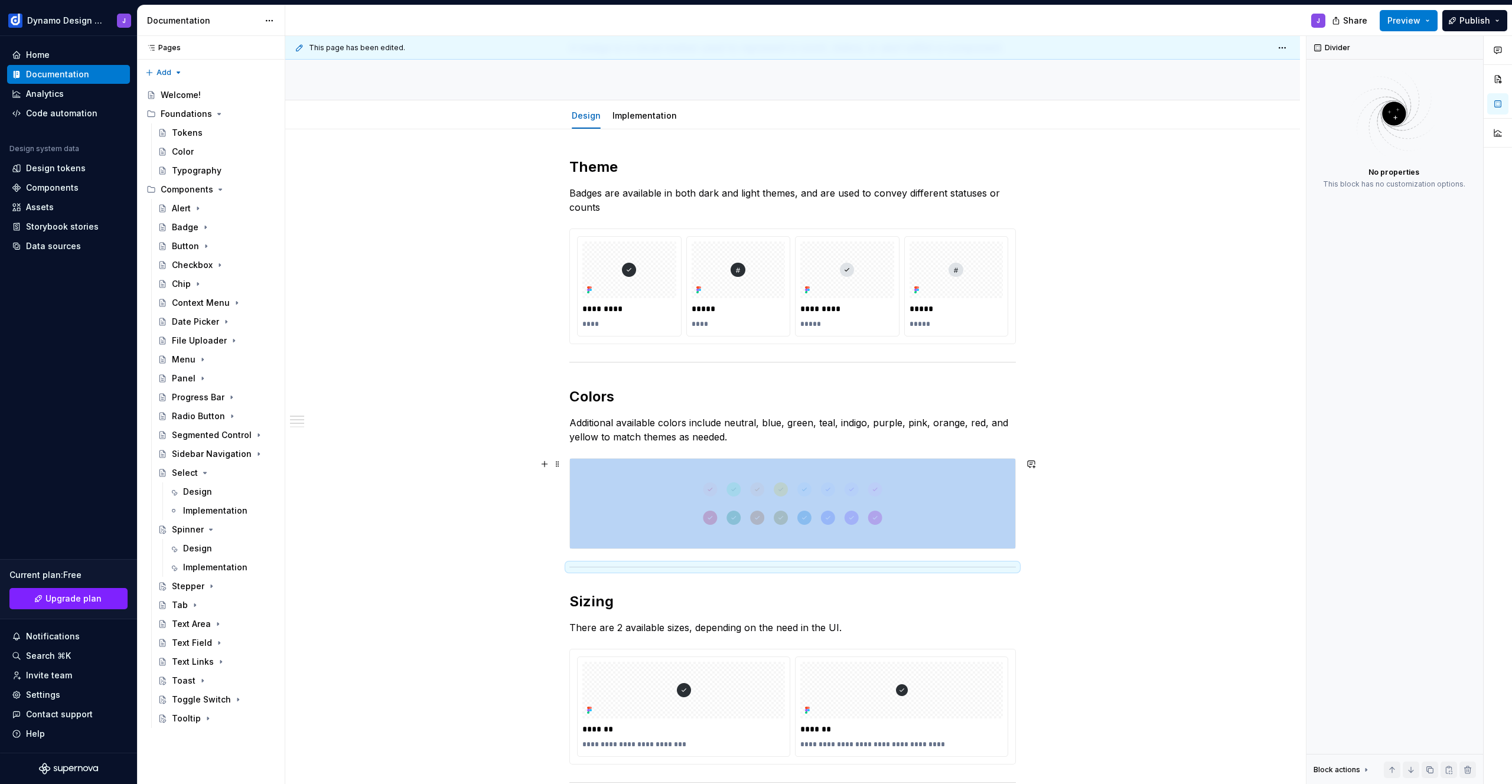
click at [1113, 494] on div "**********" at bounding box center [793, 646] width 1015 height 1034
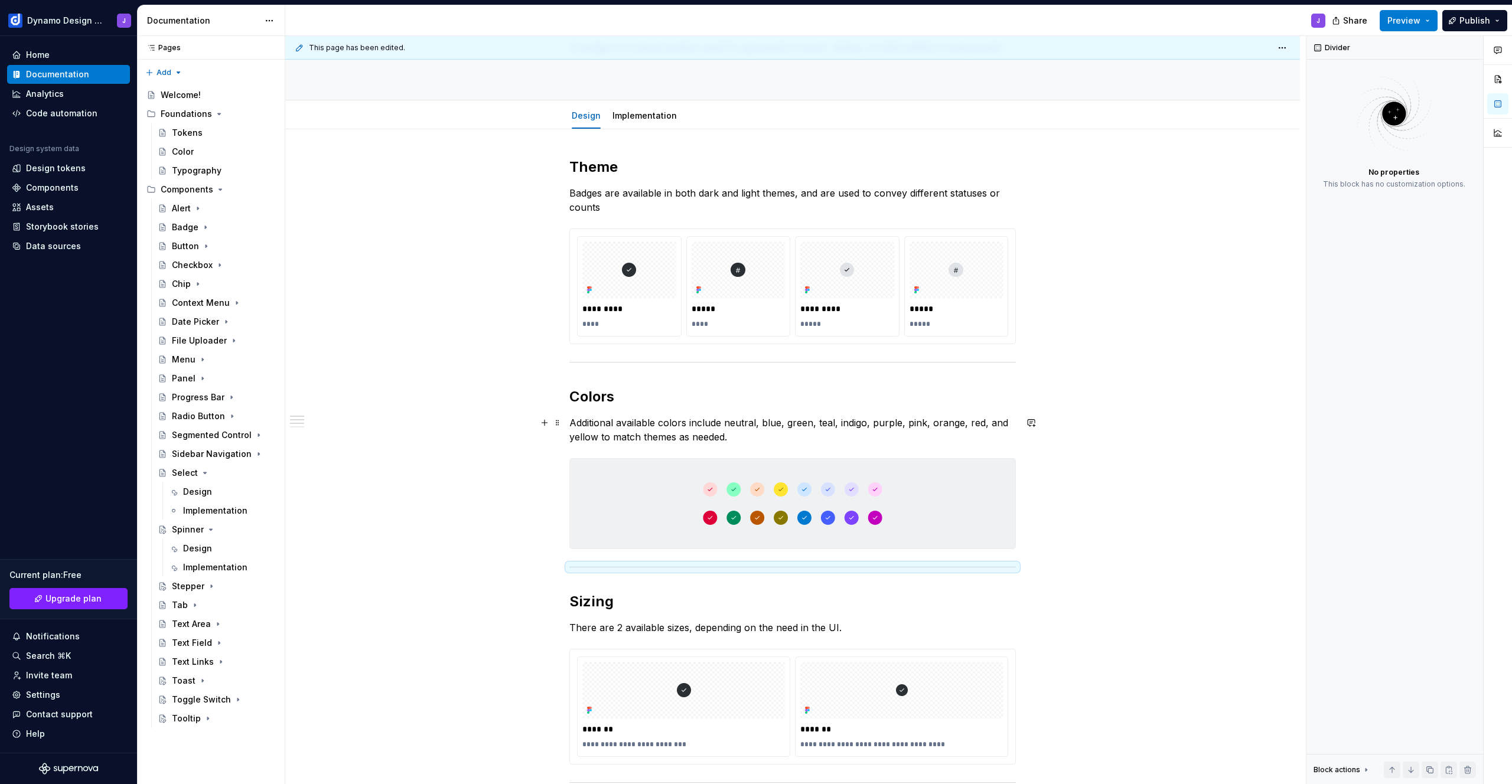
click at [735, 439] on p "Additional available colors include neutral, blue, green, teal, indigo, purple,…" at bounding box center [793, 430] width 447 height 28
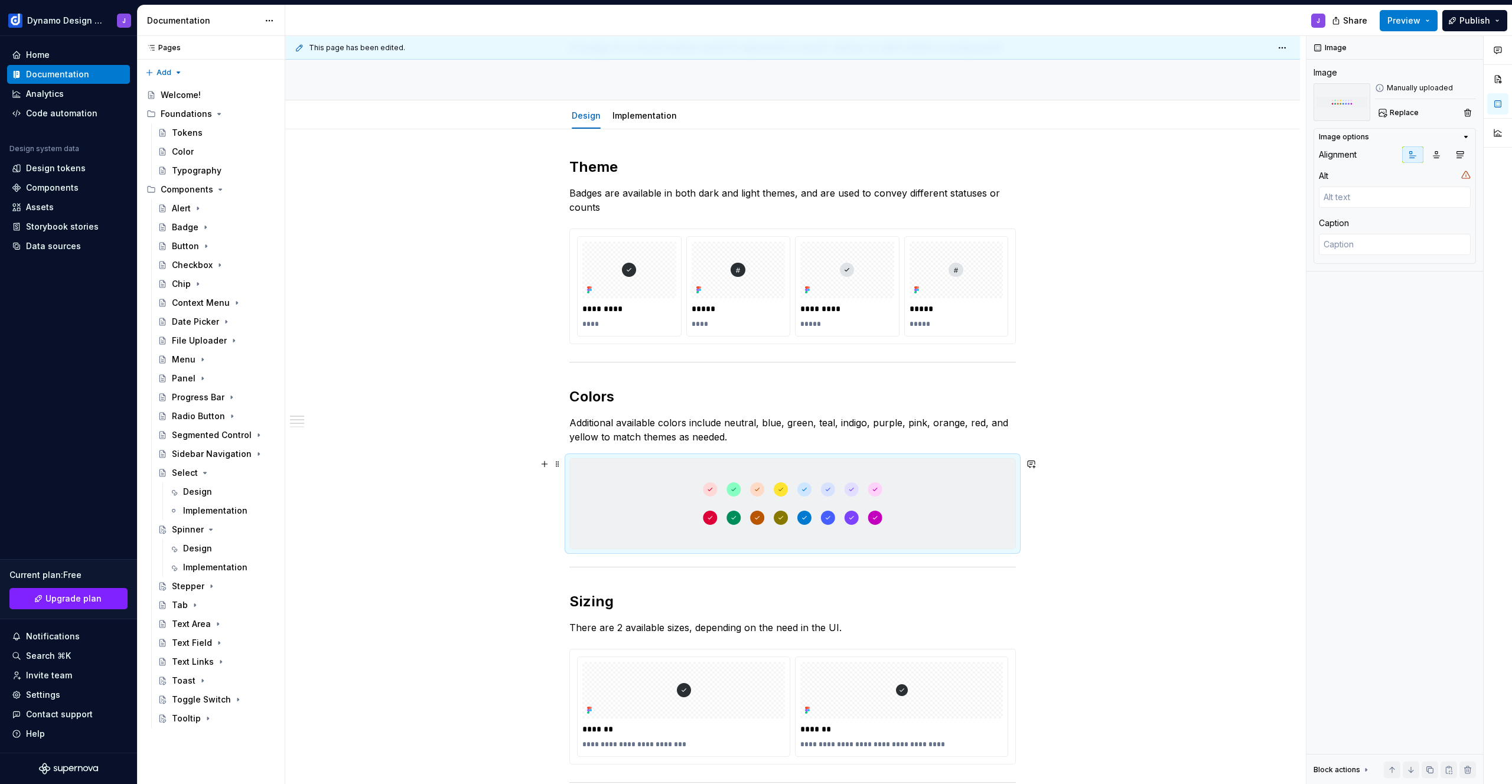
click at [743, 494] on img at bounding box center [792, 504] width 445 height 90
click at [1401, 113] on span "Replace" at bounding box center [1404, 113] width 29 height 9
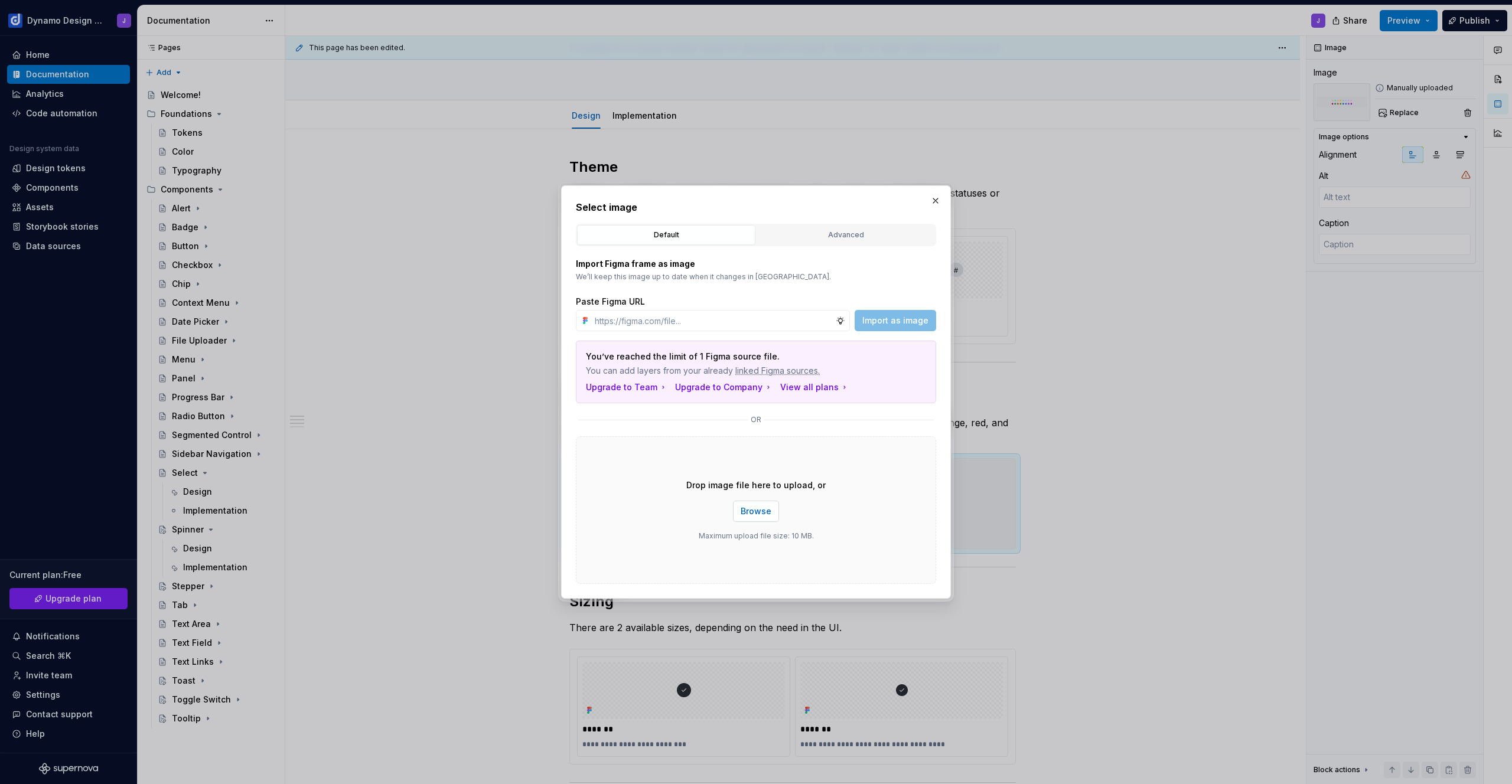
click at [760, 510] on span "Browse" at bounding box center [756, 511] width 31 height 12
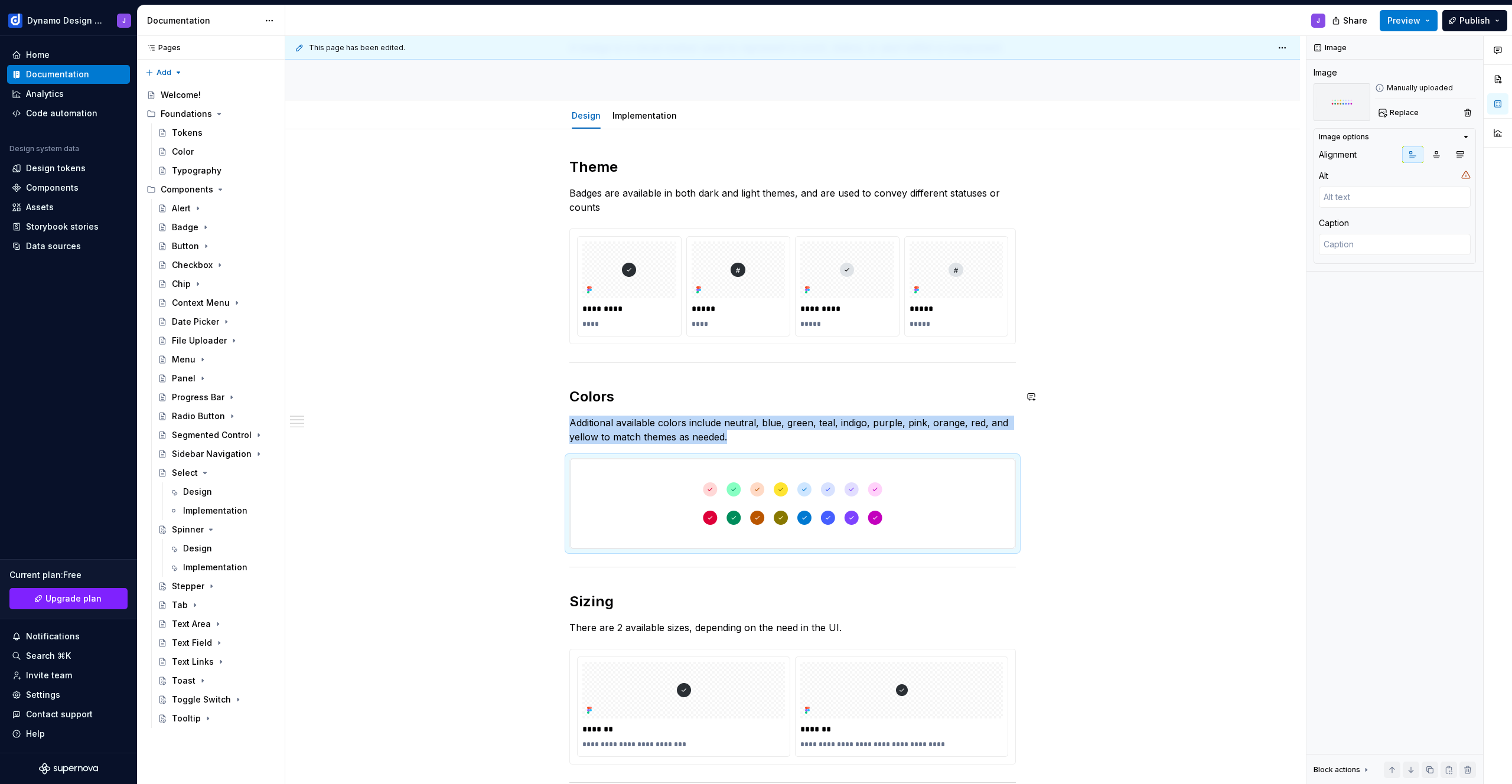
click at [1050, 365] on div "**********" at bounding box center [793, 646] width 1015 height 1034
click at [975, 191] on p "Badges are available in both dark and light themes, and are used to convey diff…" at bounding box center [793, 200] width 447 height 28
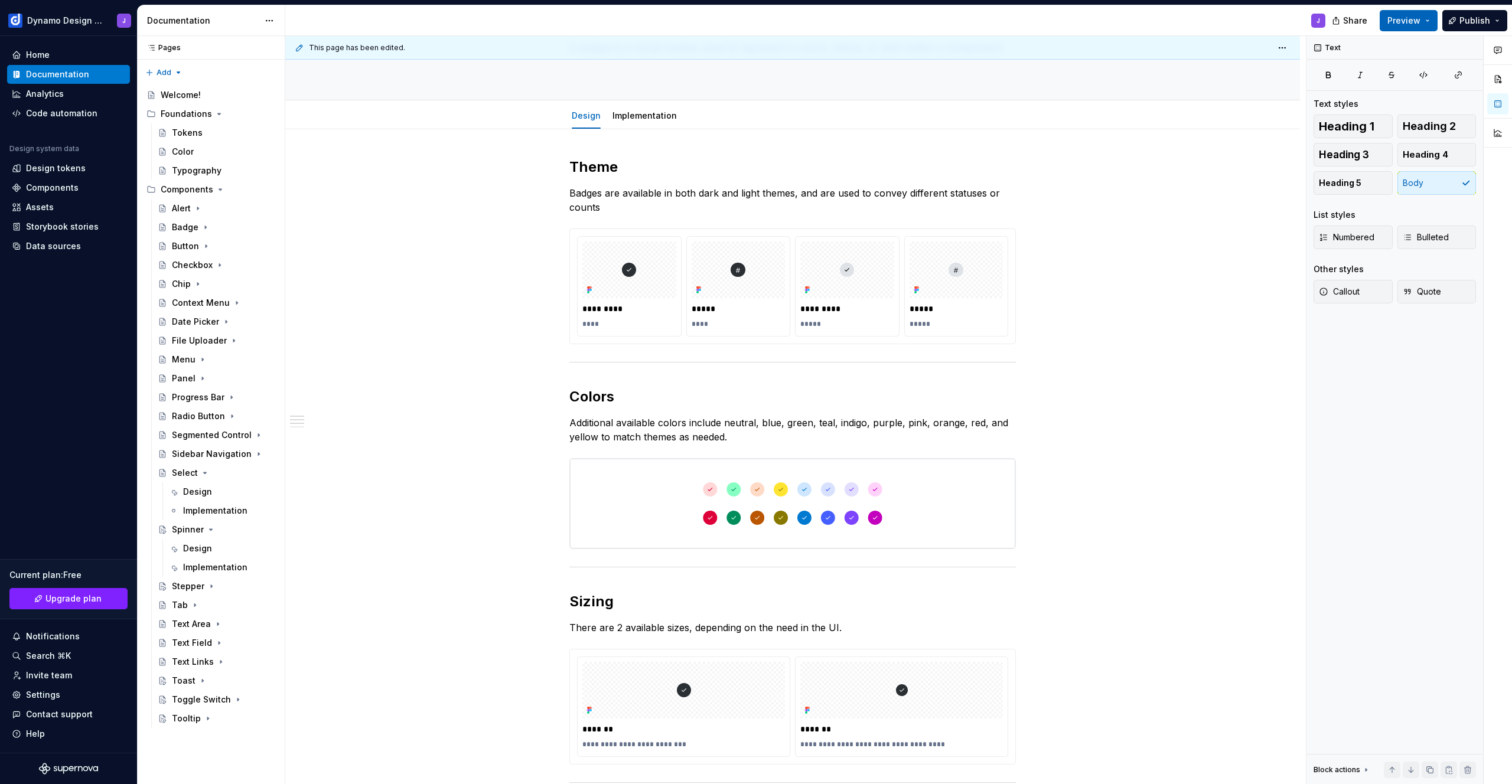
click at [1422, 20] on button "Preview" at bounding box center [1408, 21] width 58 height 21
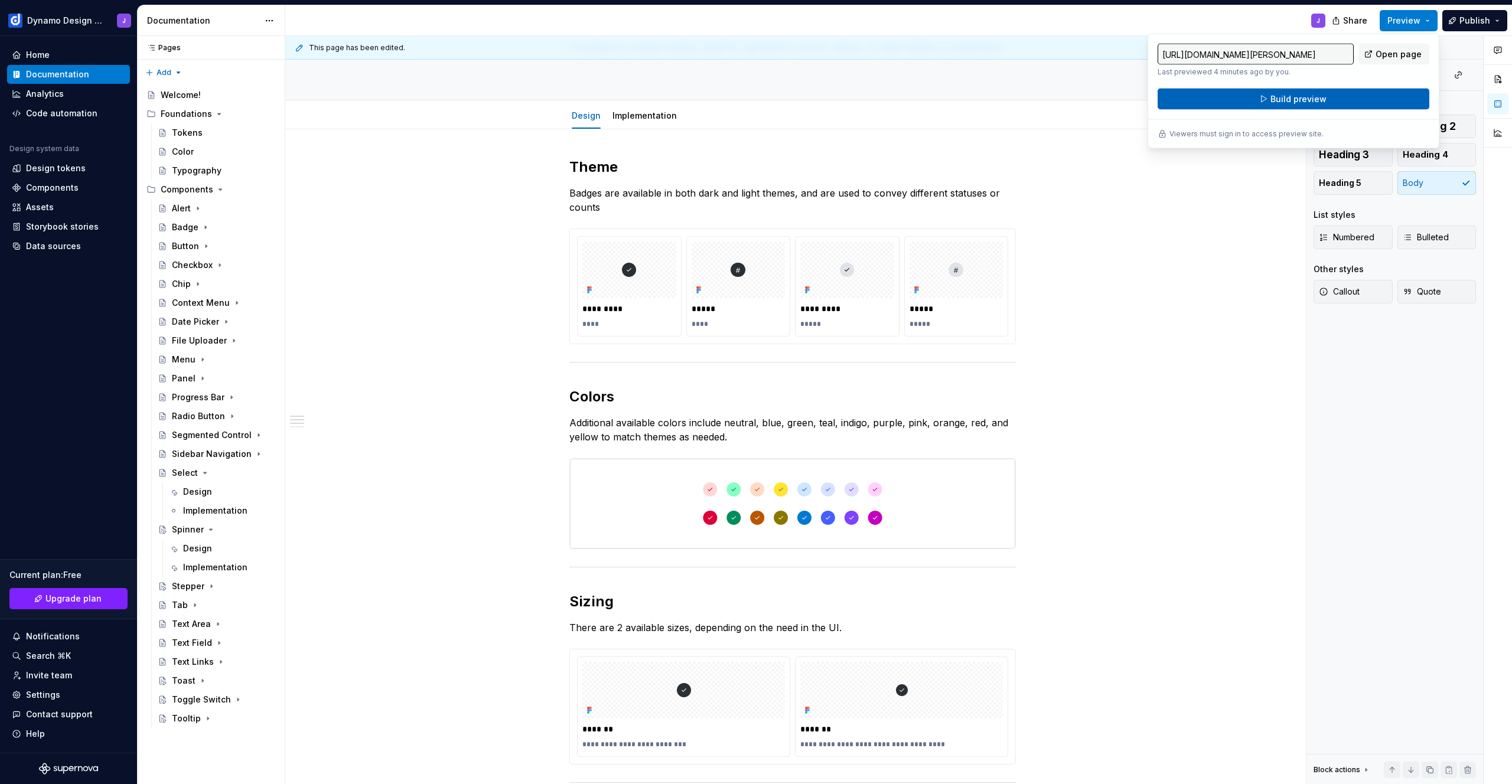
click at [1329, 99] on button "Build preview" at bounding box center [1293, 99] width 271 height 21
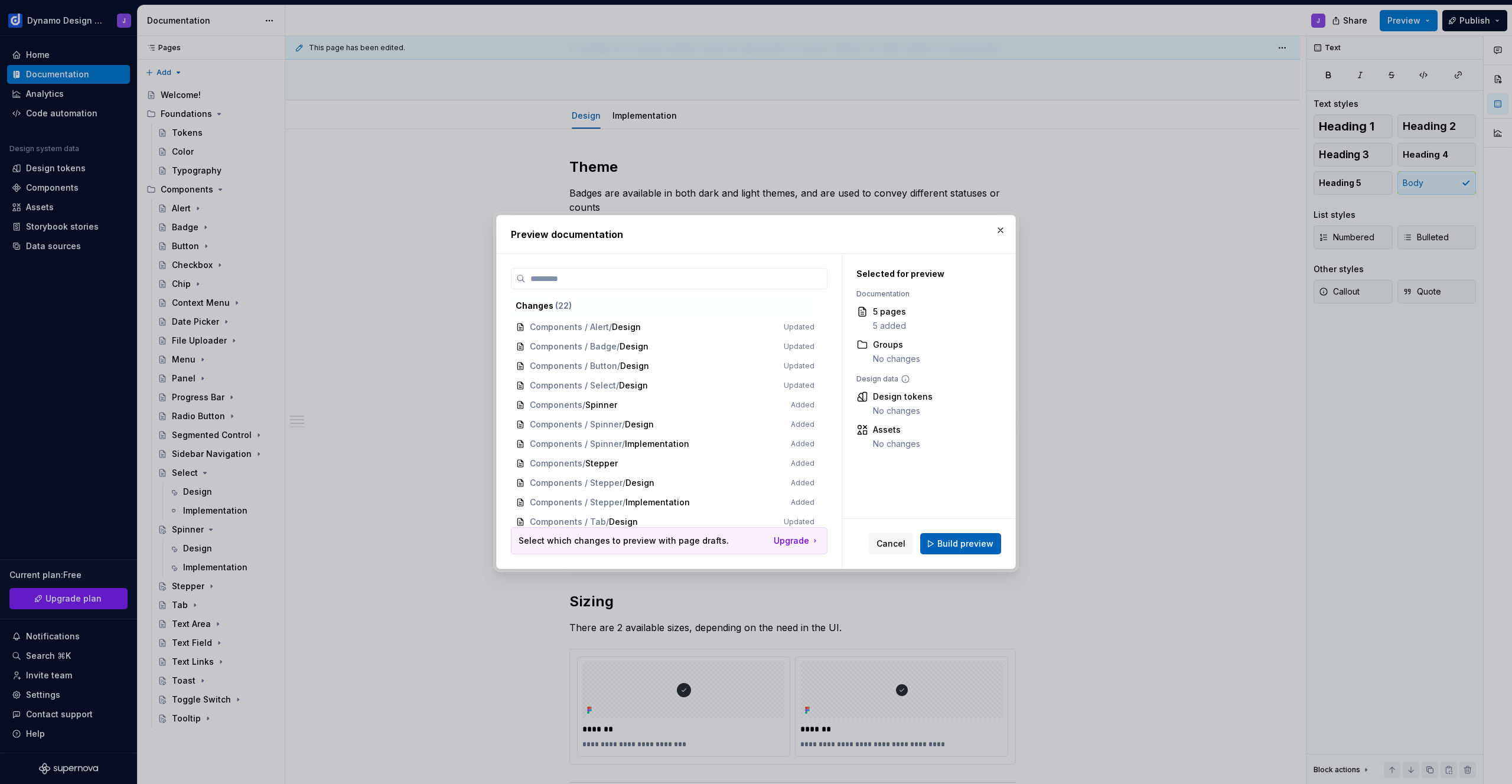
click at [967, 546] on span "Build preview" at bounding box center [965, 543] width 56 height 12
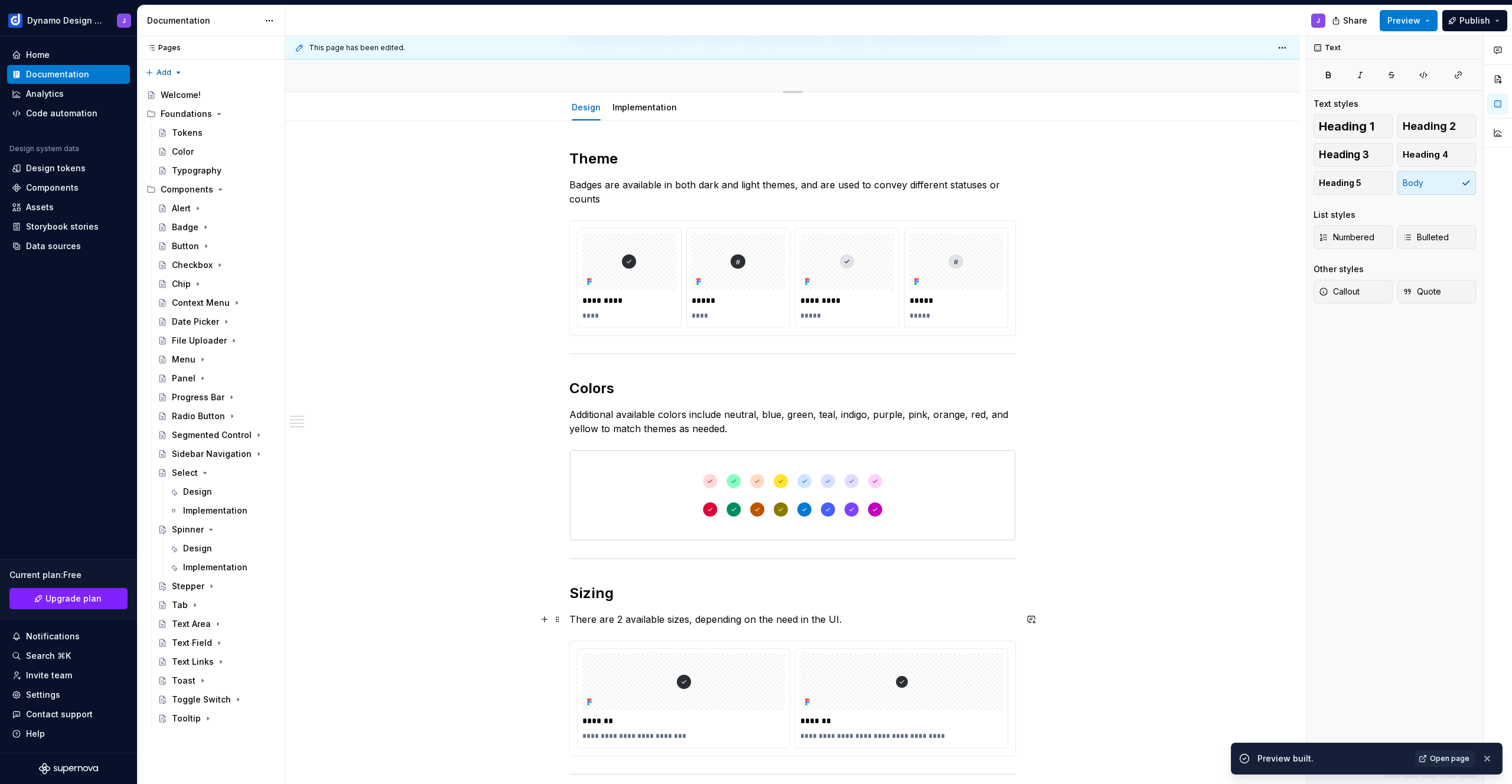
scroll to position [45, 0]
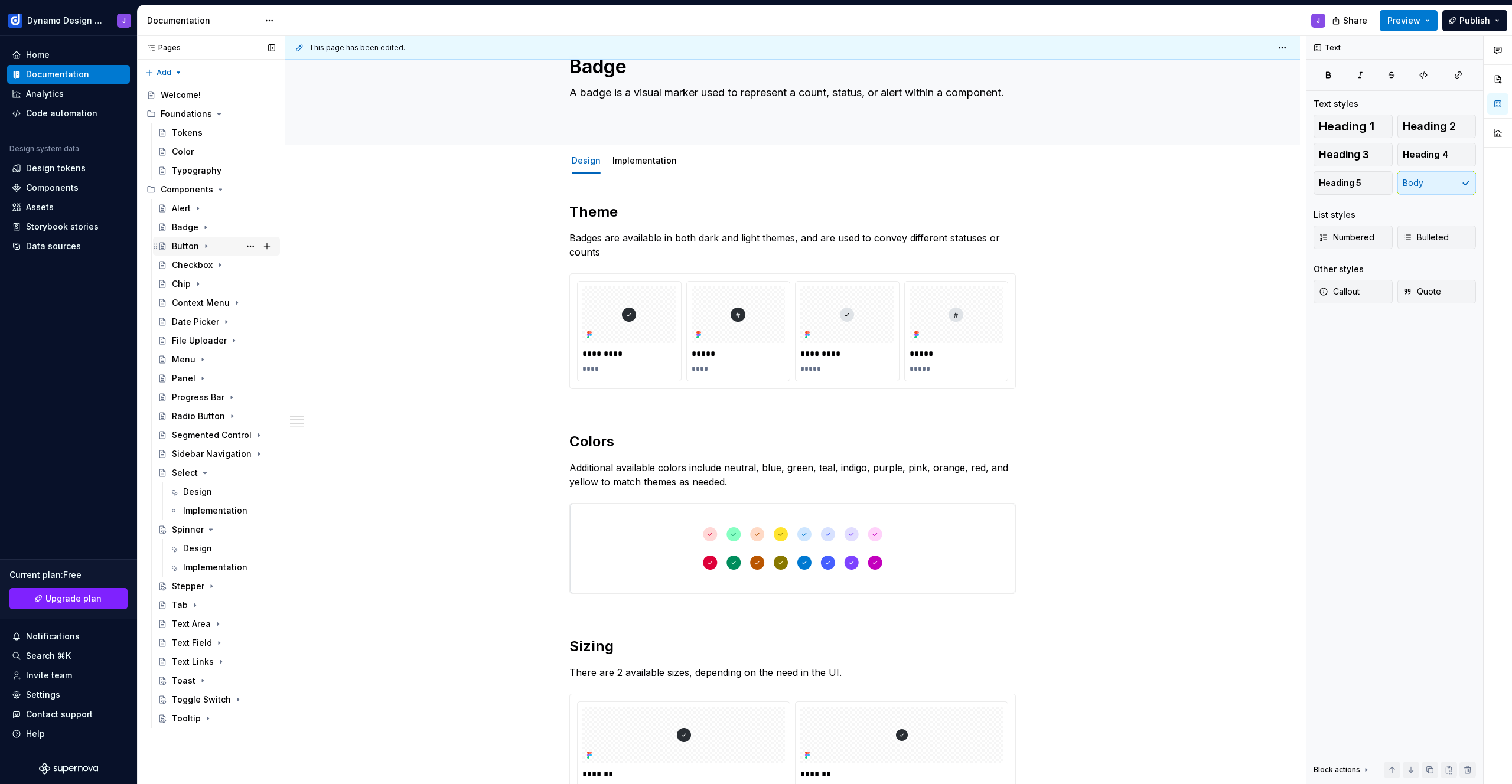
click at [183, 248] on div "Button" at bounding box center [185, 246] width 27 height 12
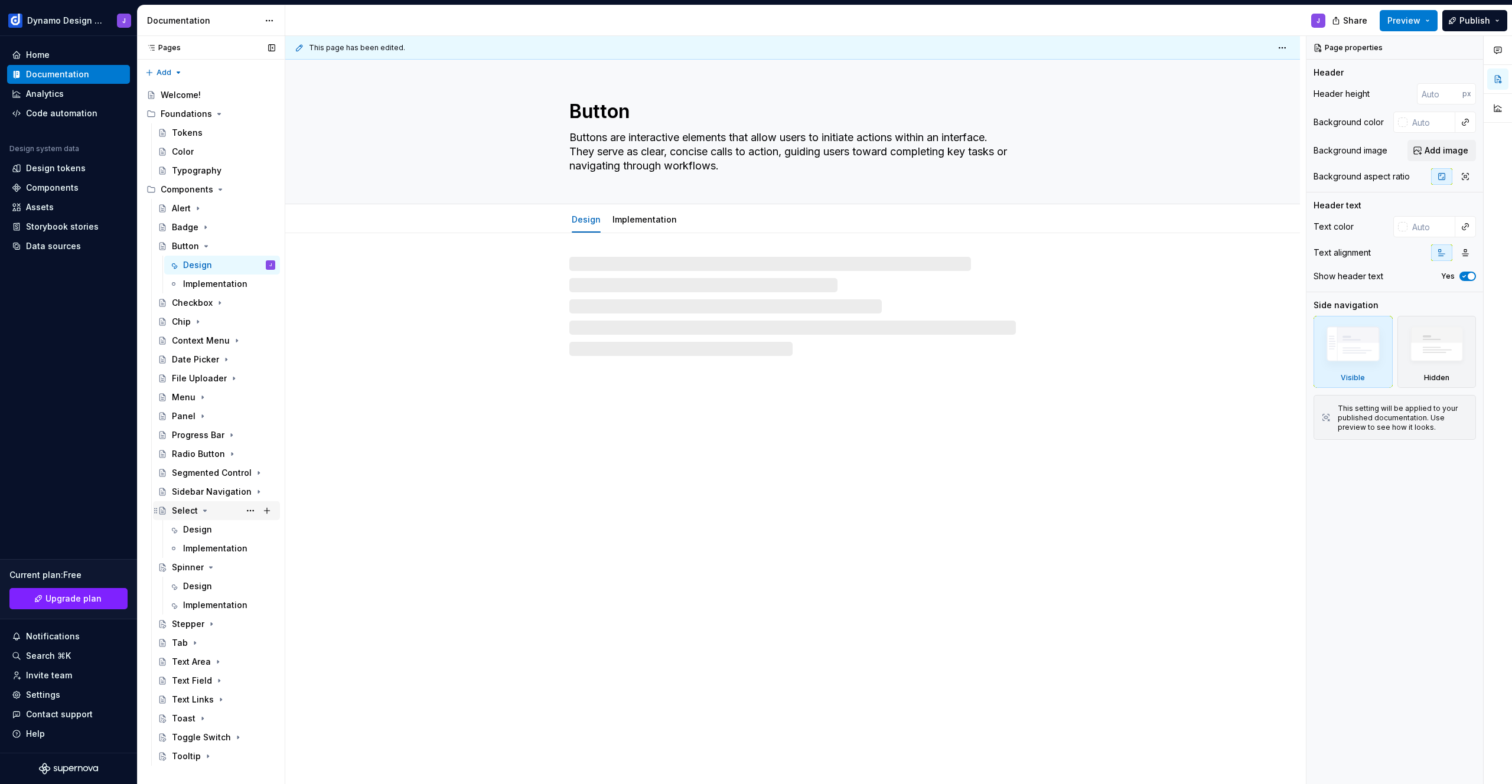
click at [204, 510] on icon "Page tree" at bounding box center [205, 510] width 3 height 1
click at [209, 528] on icon "Page tree" at bounding box center [211, 529] width 9 height 9
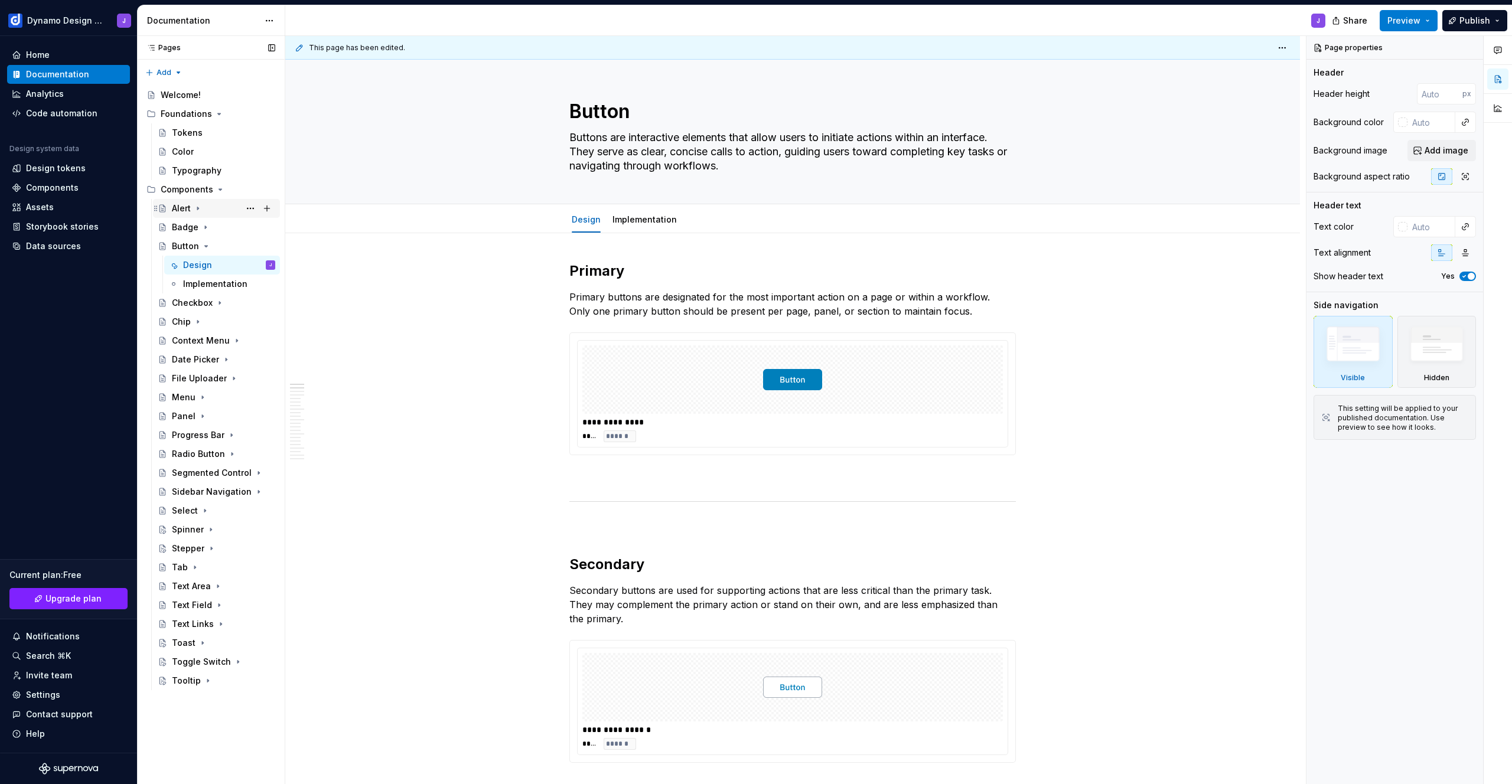
click at [187, 210] on div "Alert" at bounding box center [182, 208] width 19 height 12
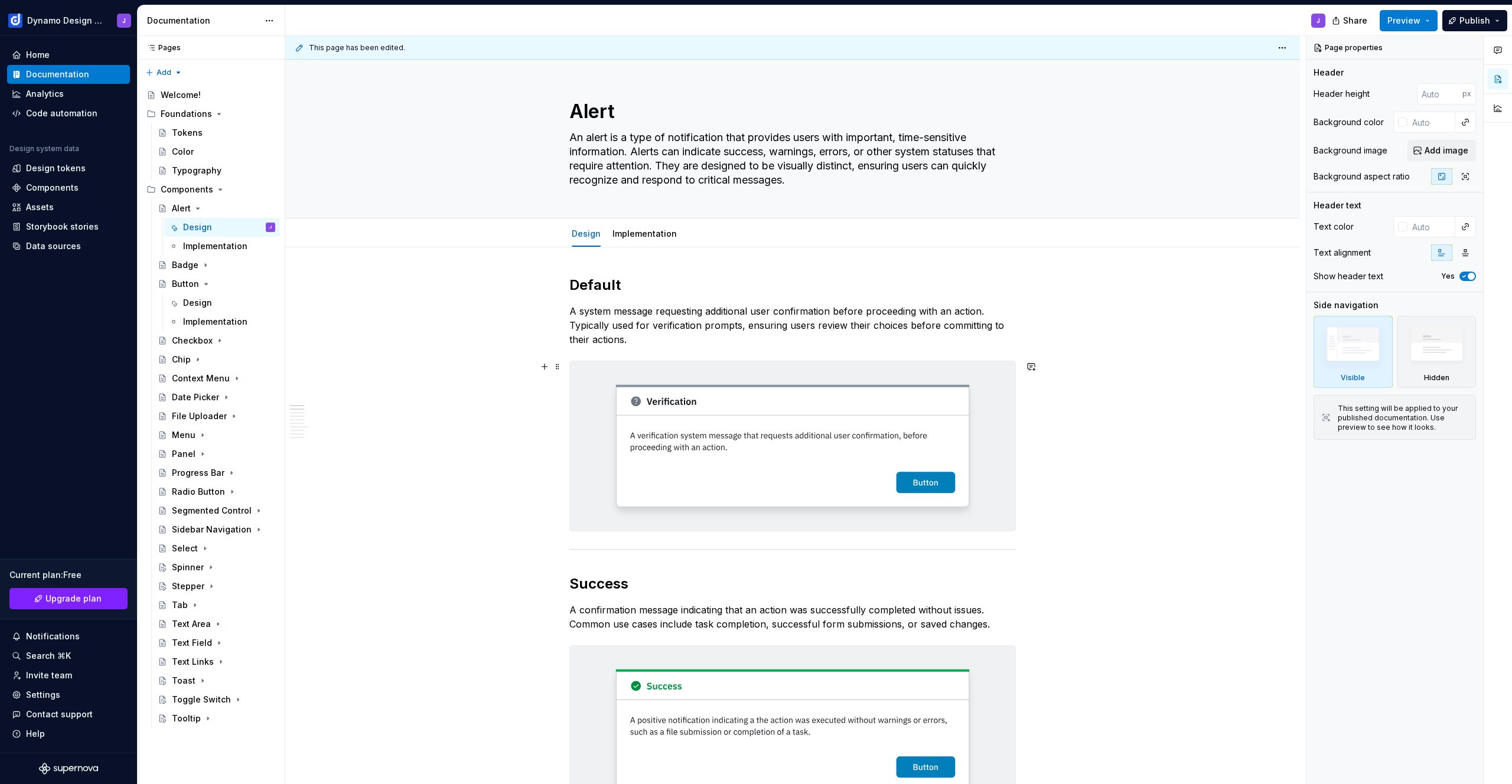
click at [848, 472] on img at bounding box center [792, 446] width 445 height 170
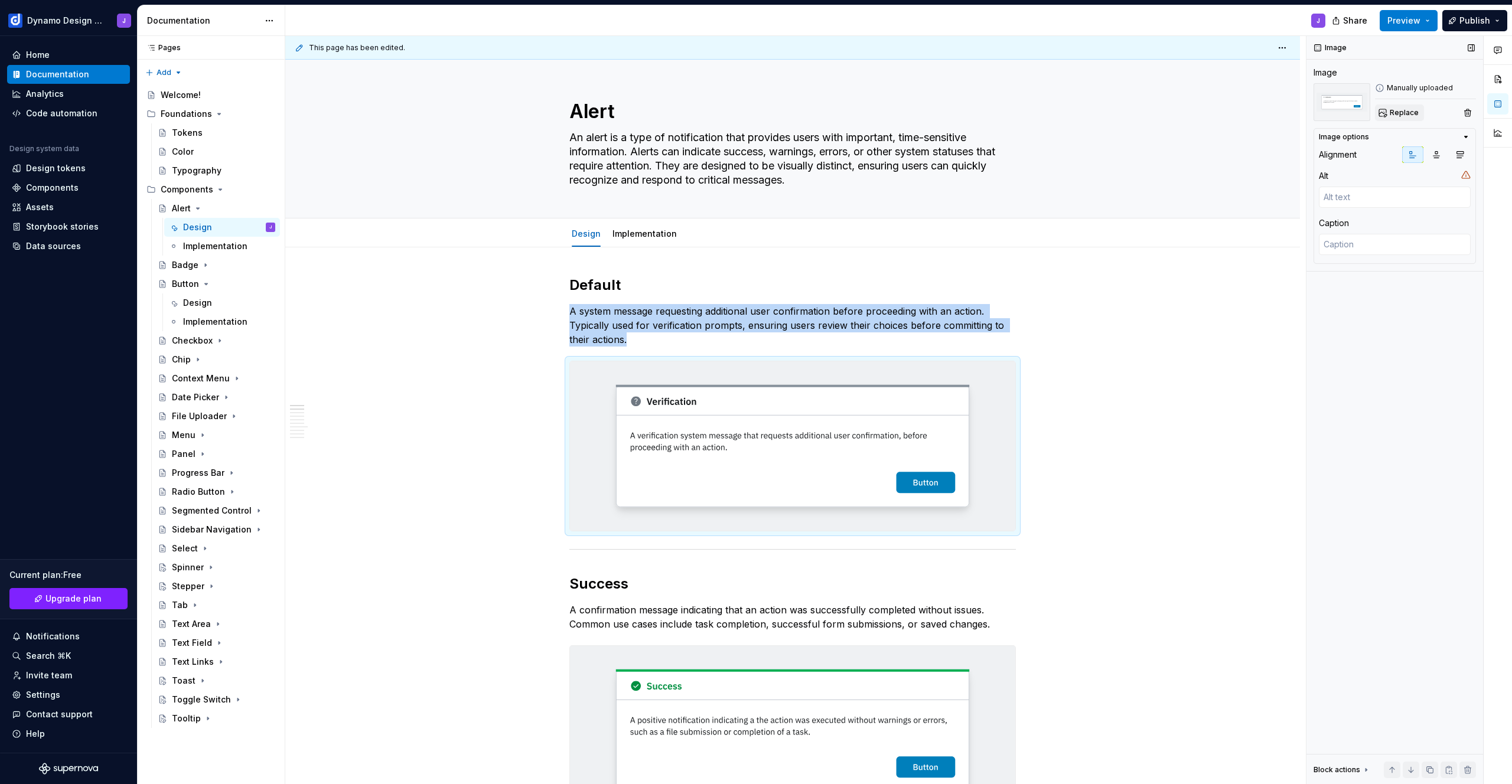
click at [1403, 114] on span "Replace" at bounding box center [1404, 113] width 29 height 9
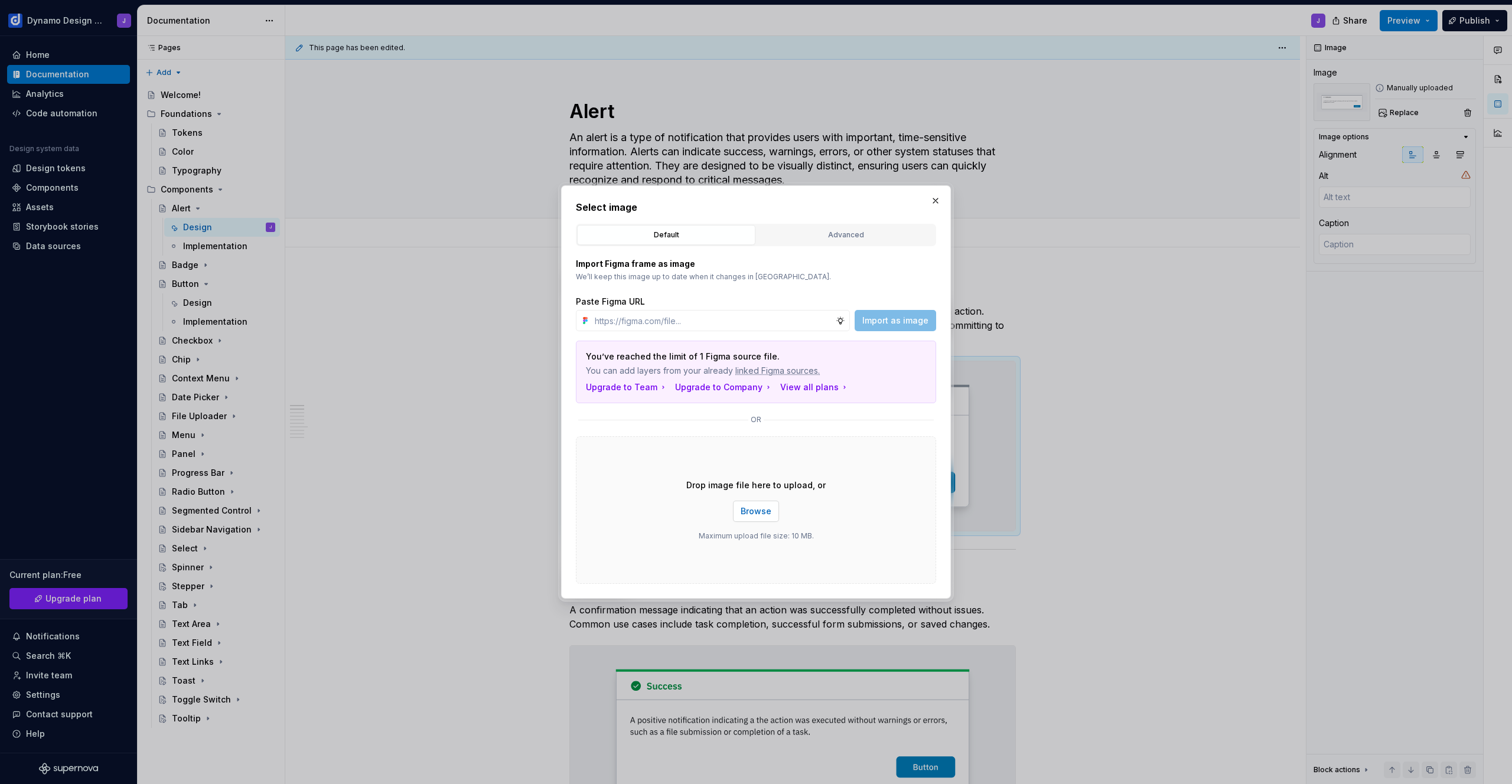
click at [758, 512] on span "Browse" at bounding box center [756, 511] width 31 height 12
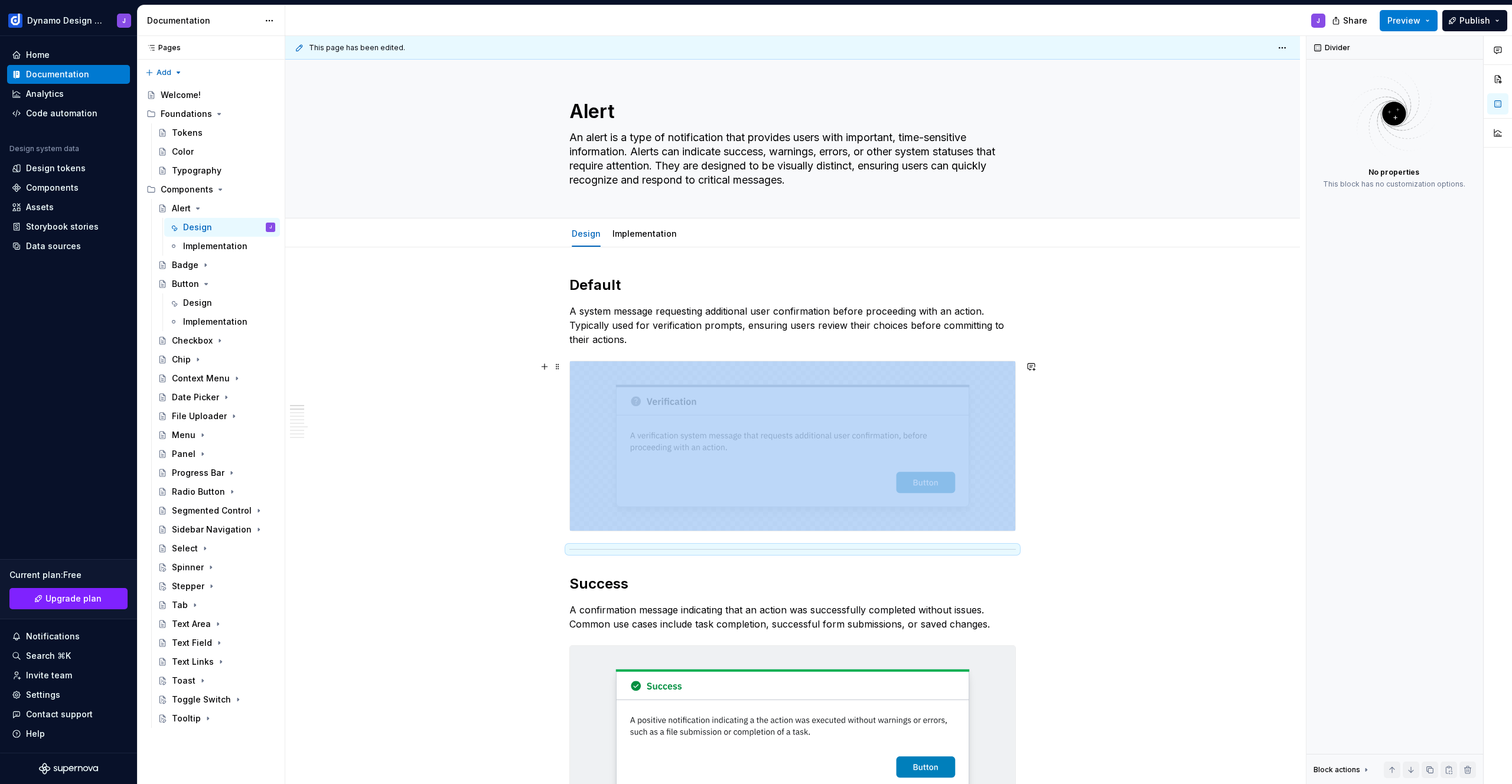
type textarea "*"
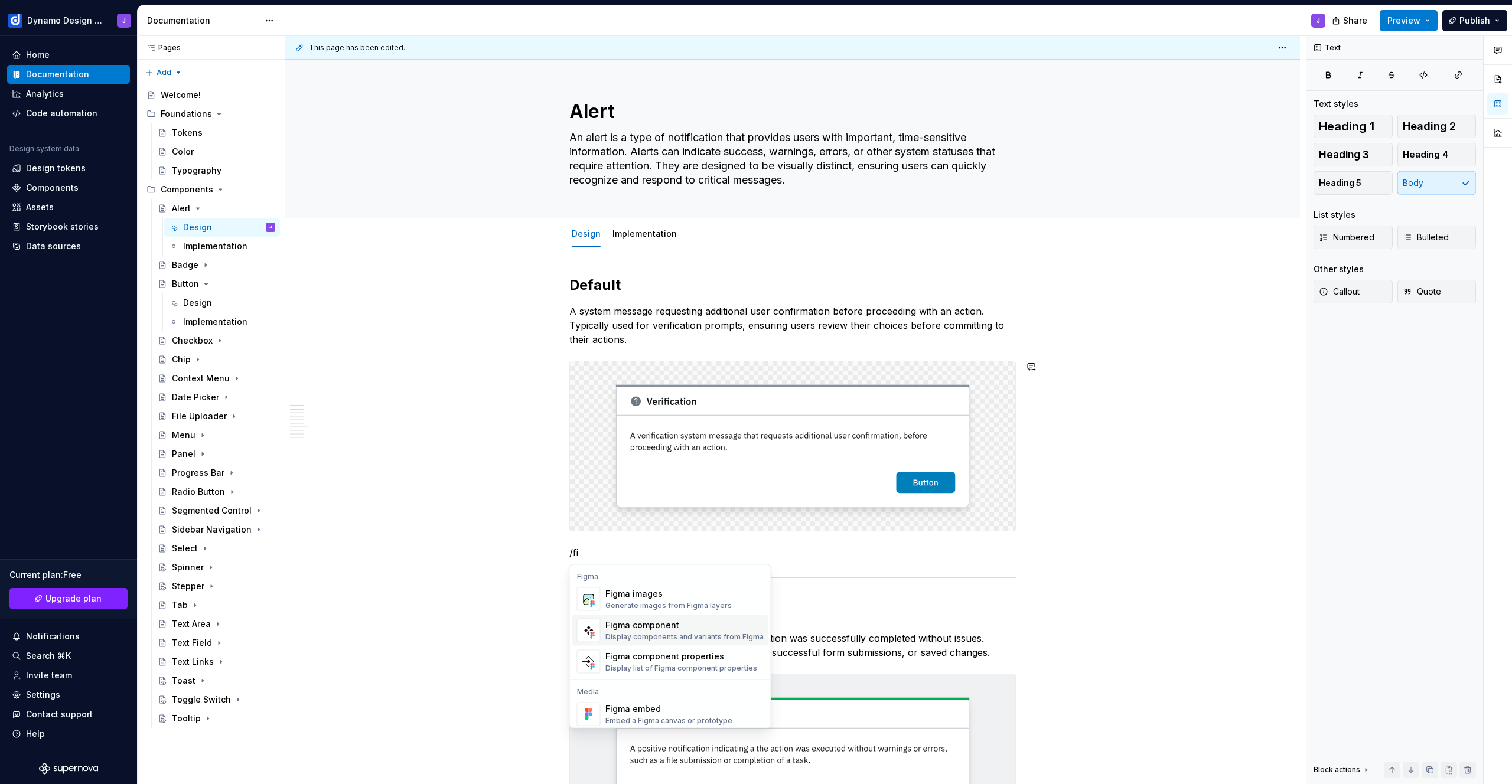
click at [682, 641] on div "Figma component Display components and variants from Figma" at bounding box center [684, 630] width 159 height 24
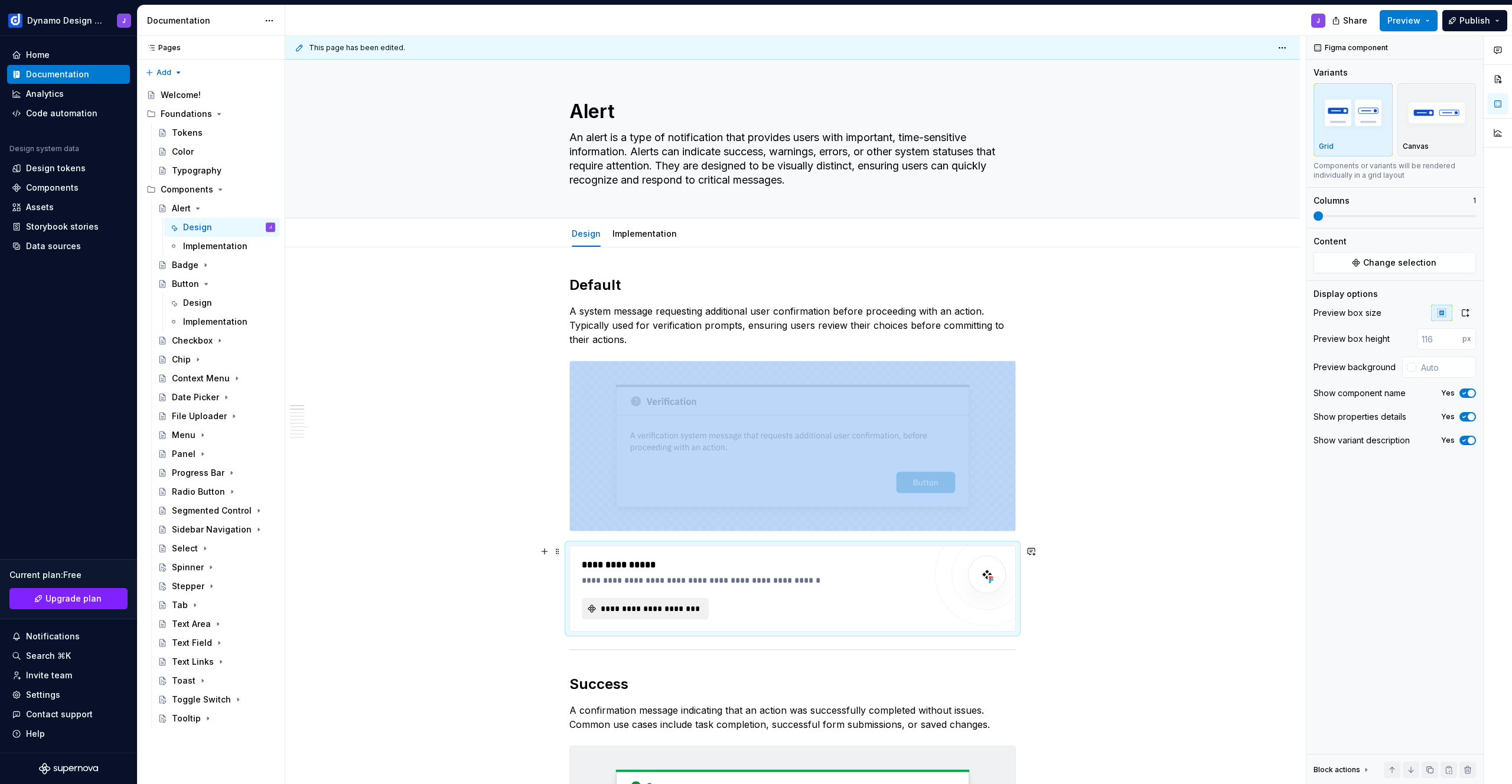
click at [671, 614] on span "**********" at bounding box center [649, 608] width 102 height 12
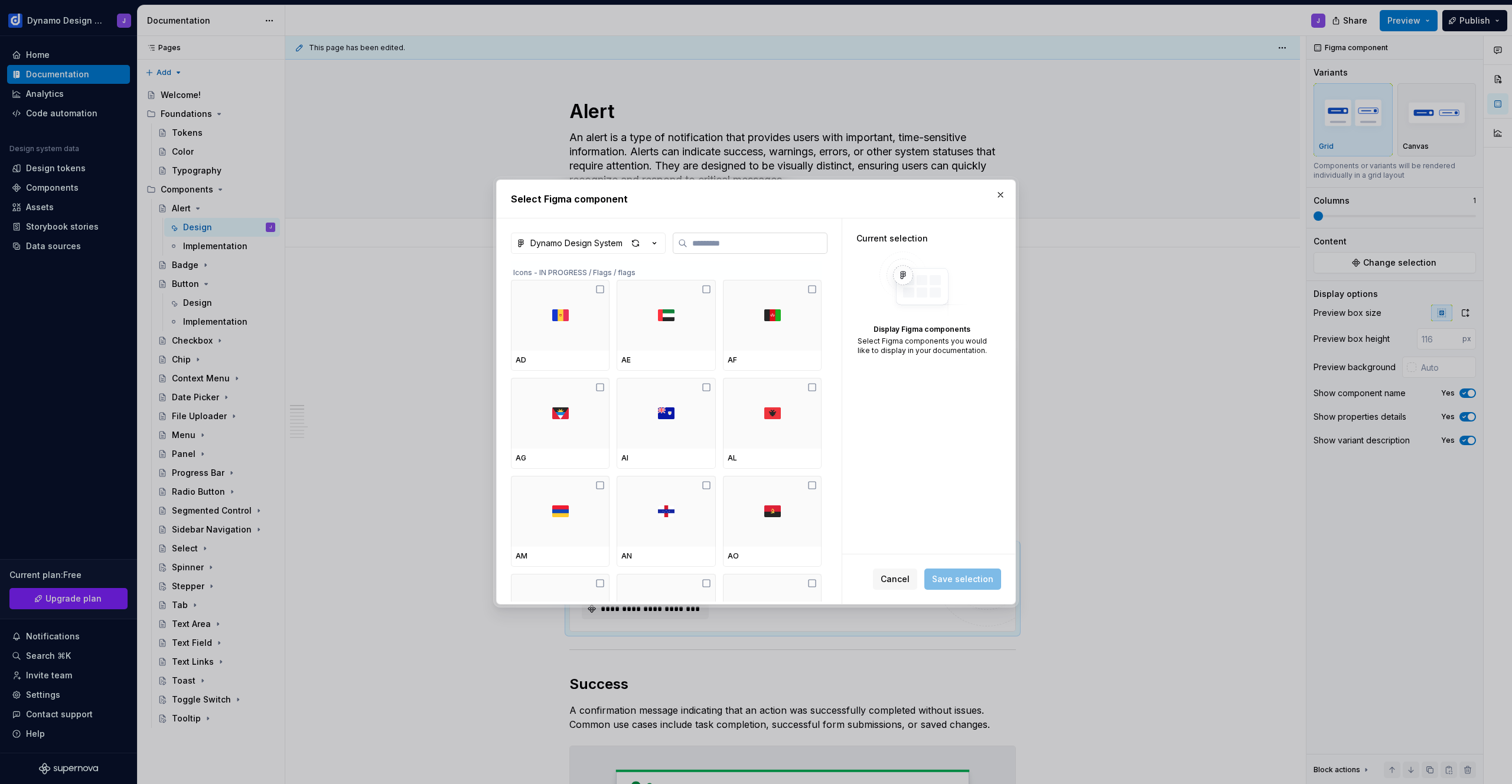
click at [728, 243] on input "search" at bounding box center [757, 243] width 140 height 12
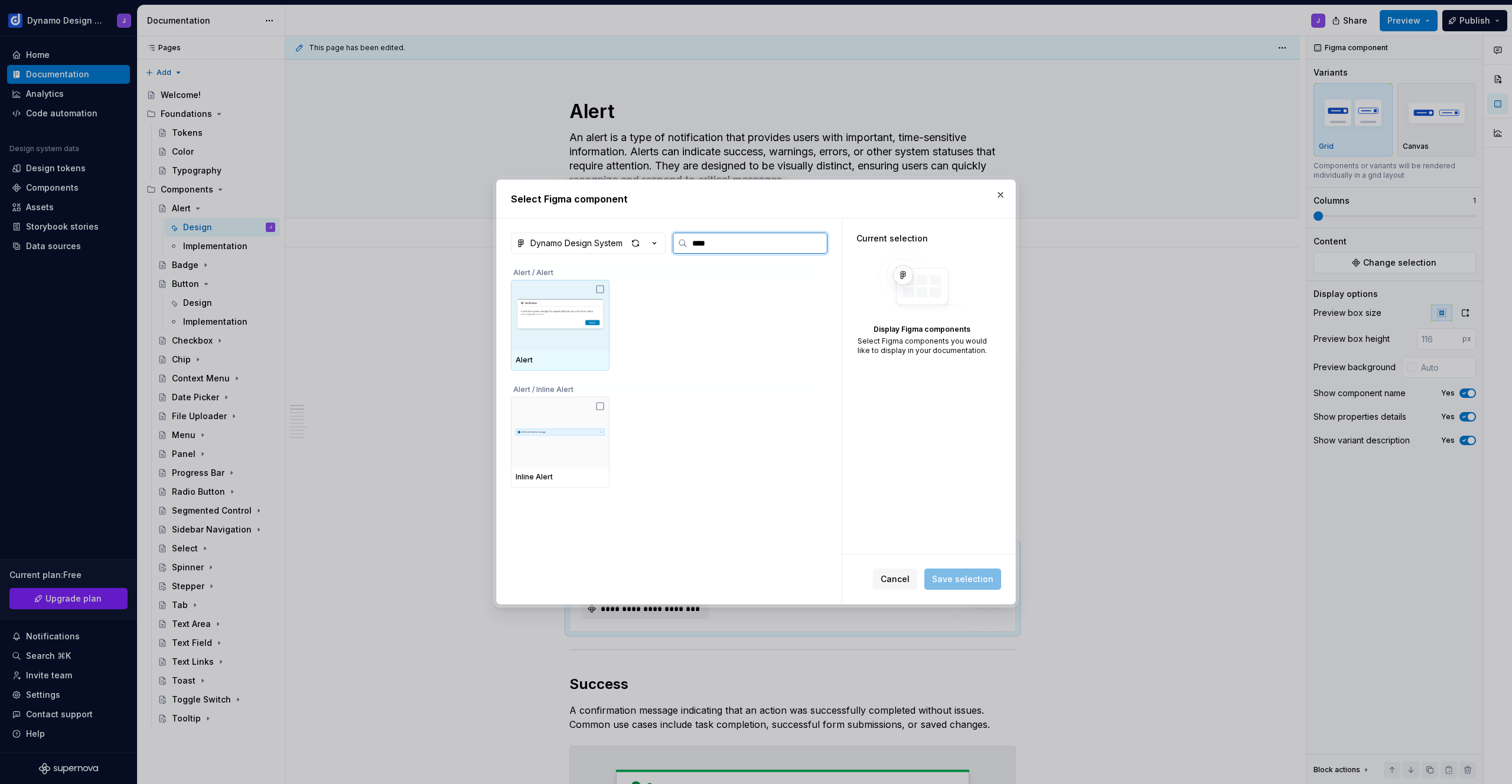
type input "*****"
drag, startPoint x: 578, startPoint y: 325, endPoint x: 804, endPoint y: 447, distance: 256.8
click at [578, 325] on img at bounding box center [560, 315] width 89 height 62
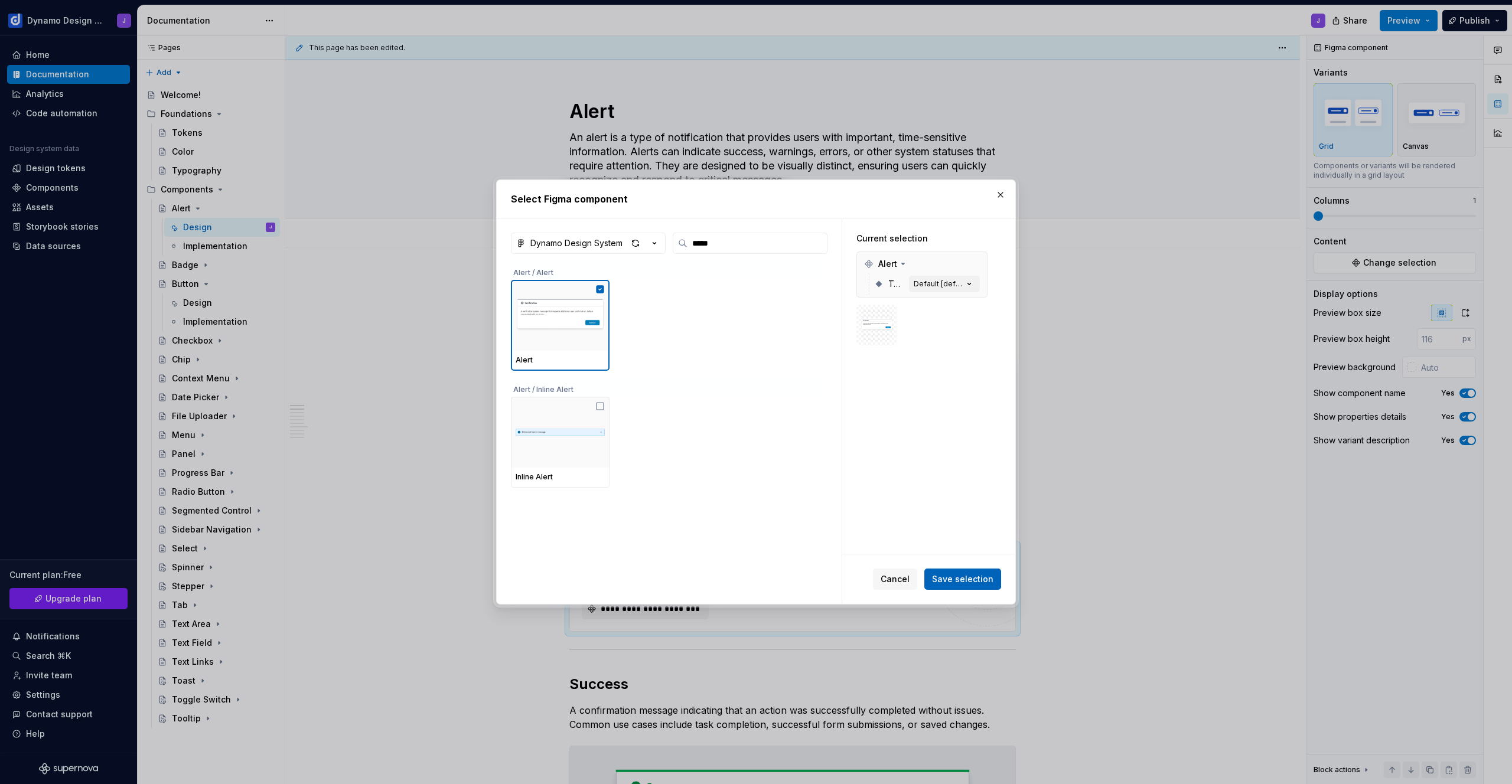
click at [973, 583] on span "Save selection" at bounding box center [963, 579] width 62 height 12
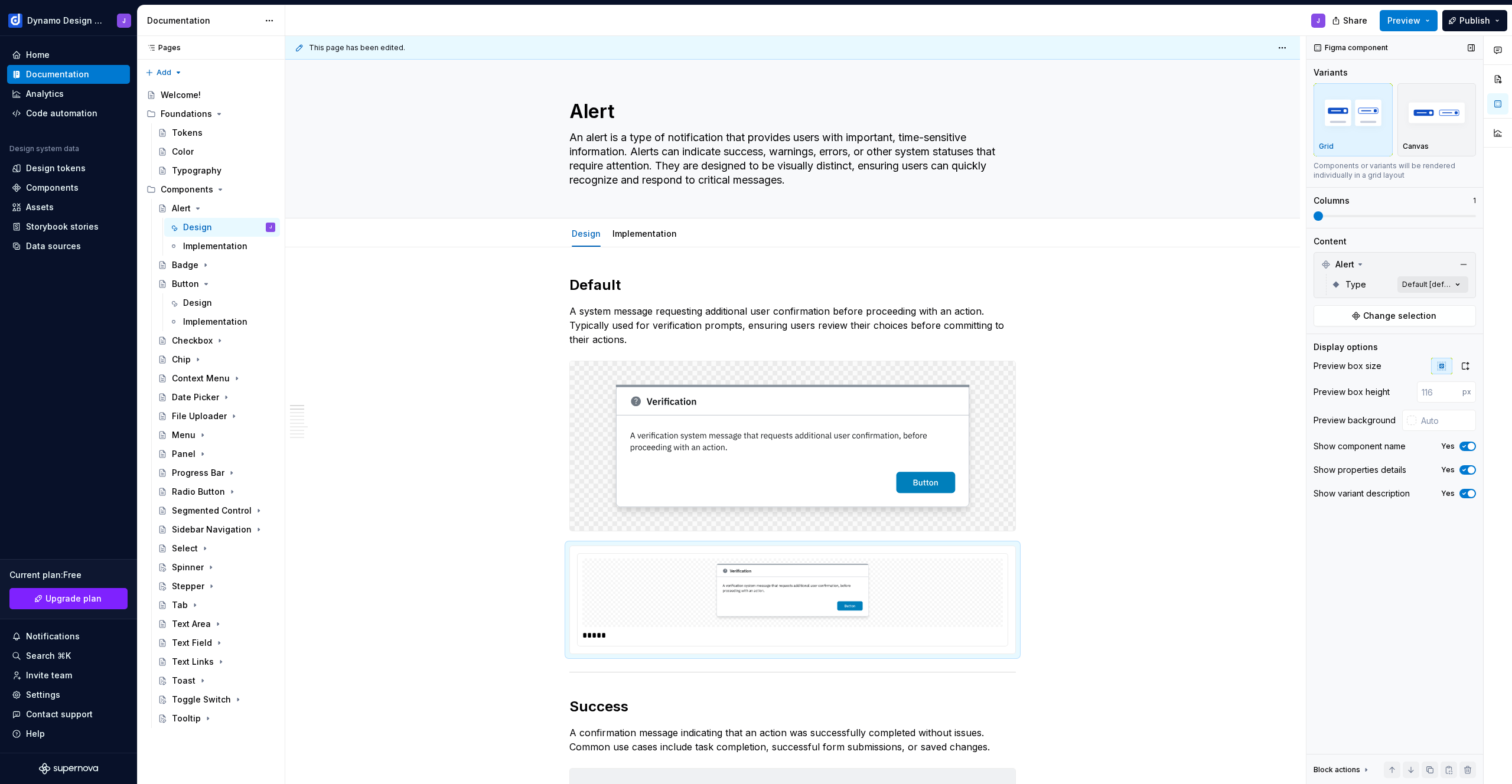
click at [1433, 282] on div "Comments Open comments No comments yet Select ‘Comment’ from the block context …" at bounding box center [1409, 410] width 205 height 749
click at [1342, 342] on span "Default" at bounding box center [1345, 341] width 31 height 12
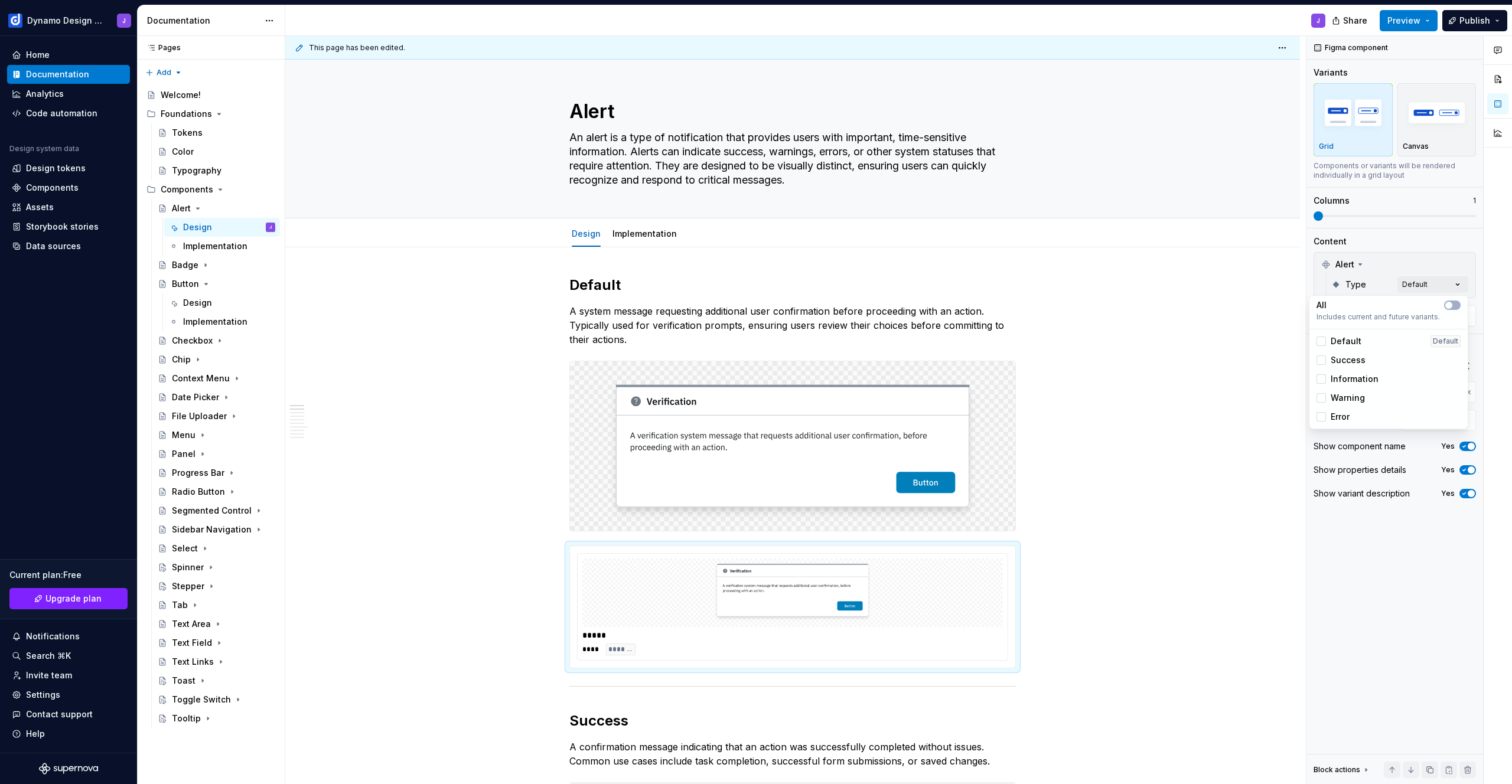
click at [1396, 255] on div "Comments Open comments No comments yet Select ‘Comment’ from the block context …" at bounding box center [1409, 410] width 205 height 749
click at [1466, 367] on icon "button" at bounding box center [1465, 366] width 9 height 9
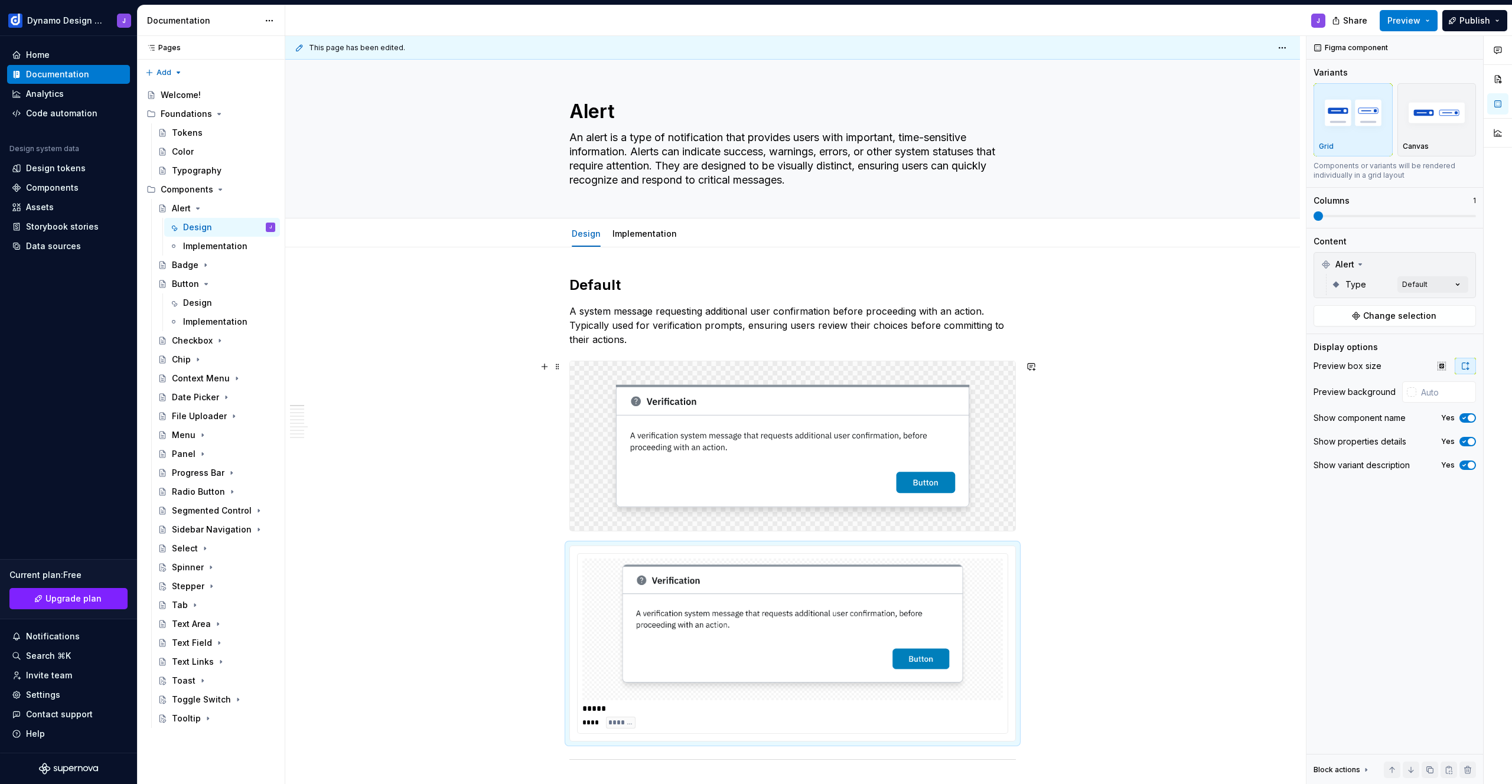
drag, startPoint x: 1413, startPoint y: 22, endPoint x: 1413, endPoint y: 29, distance: 7.0
click at [1413, 22] on span "Preview" at bounding box center [1404, 21] width 33 height 12
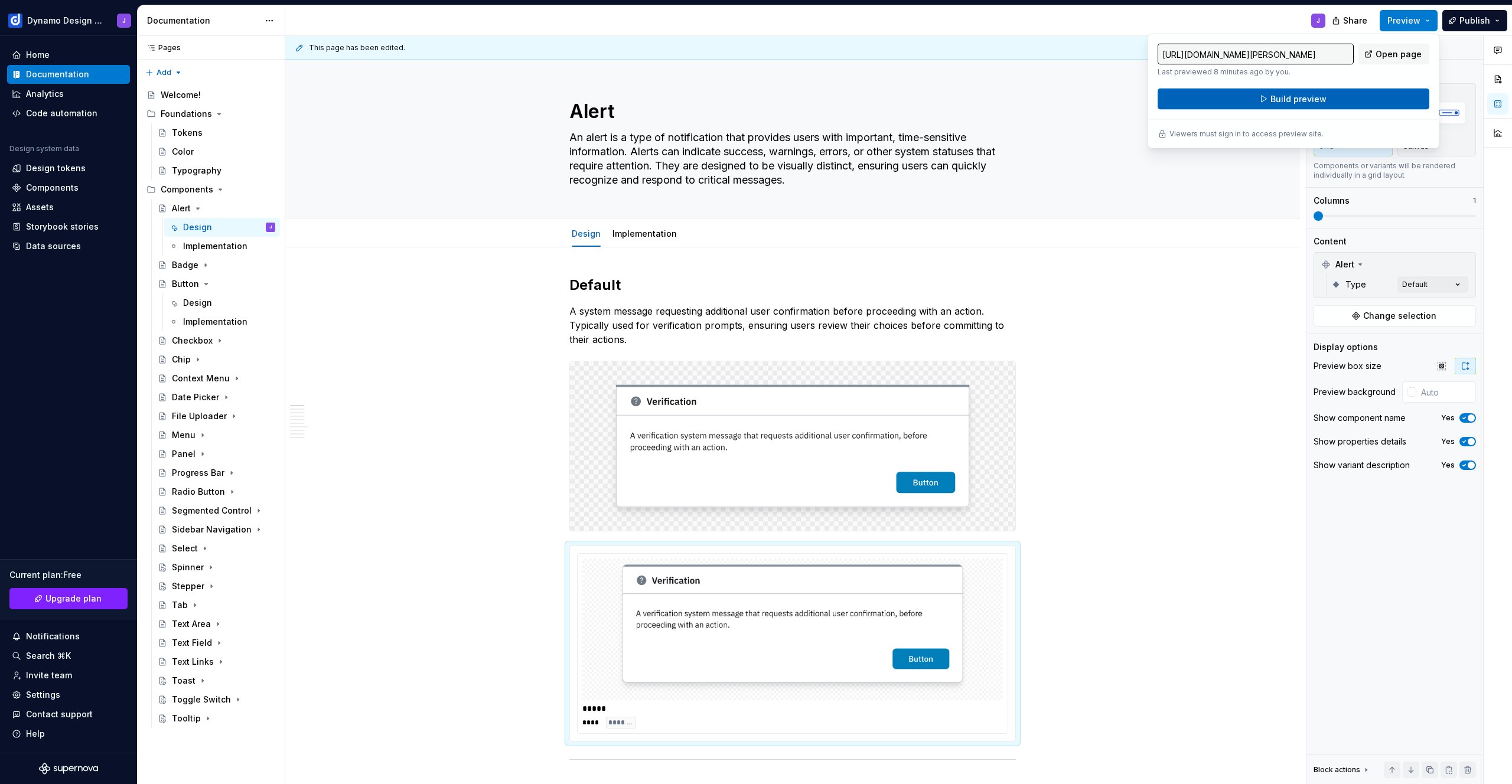
click at [1324, 103] on button "Build preview" at bounding box center [1293, 99] width 271 height 21
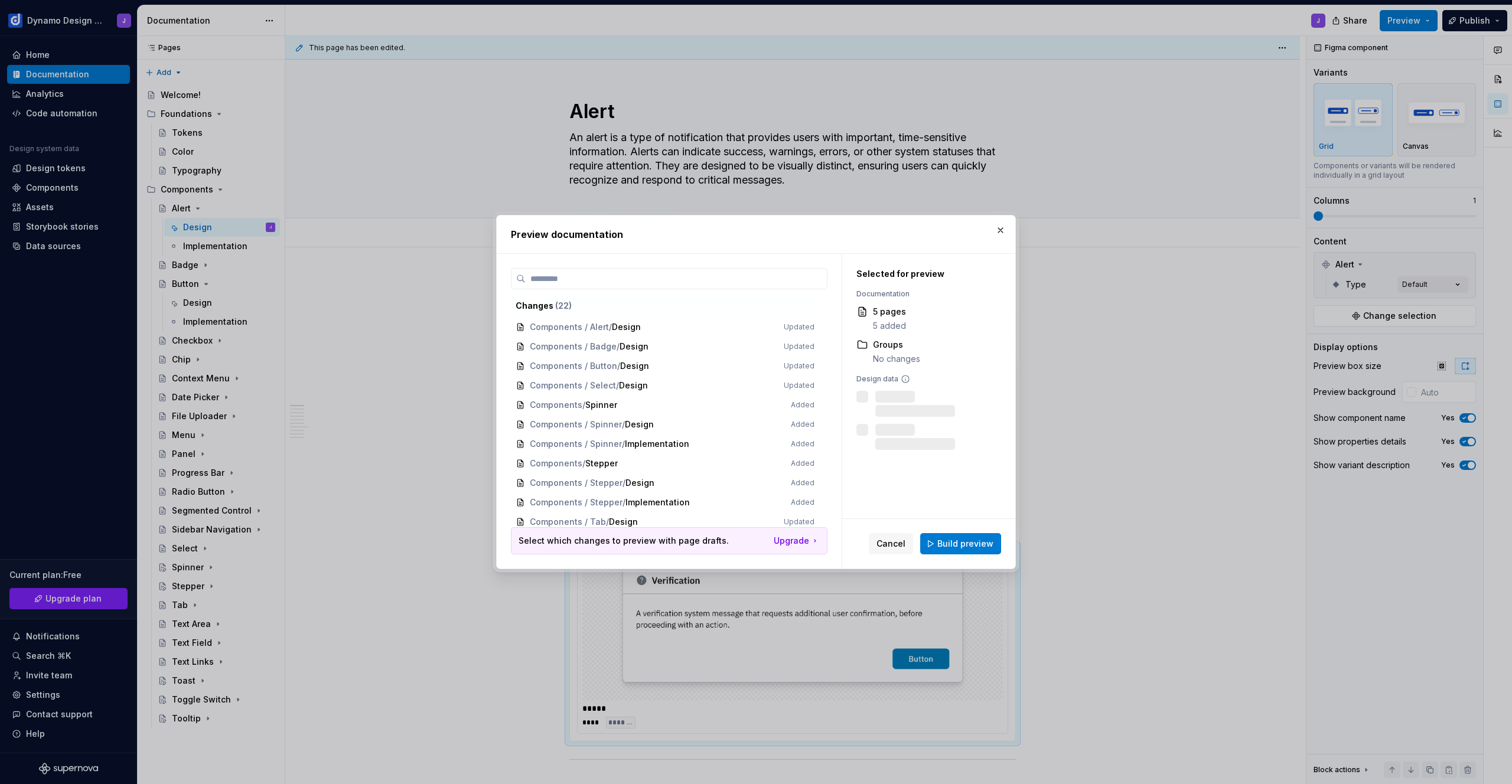
drag, startPoint x: 959, startPoint y: 536, endPoint x: 1004, endPoint y: 529, distance: 45.5
click at [960, 536] on button "Build preview" at bounding box center [960, 543] width 81 height 21
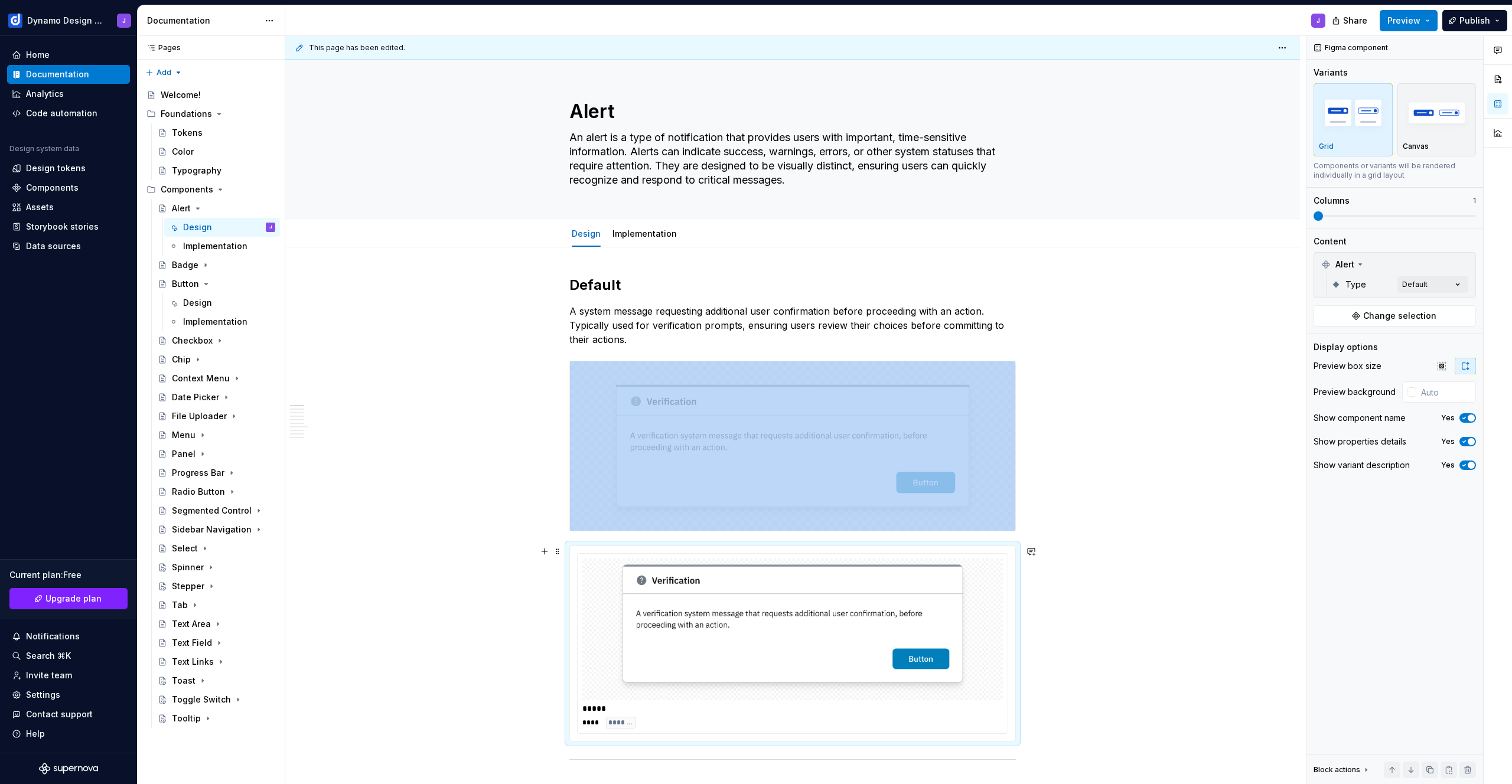
click at [832, 597] on img at bounding box center [792, 629] width 354 height 132
click at [1443, 365] on icon "button" at bounding box center [1442, 366] width 8 height 8
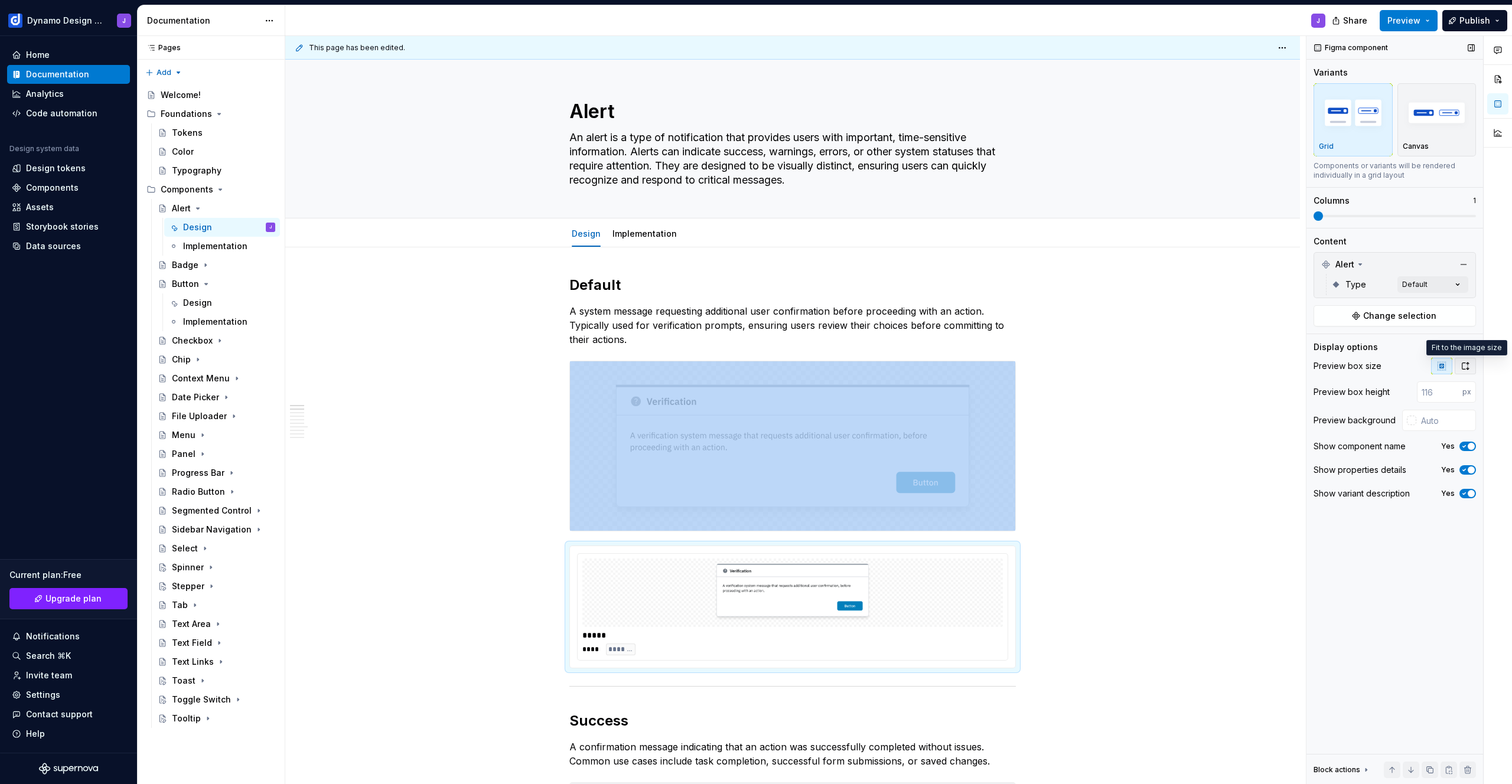
click at [1467, 368] on icon "button" at bounding box center [1465, 366] width 9 height 9
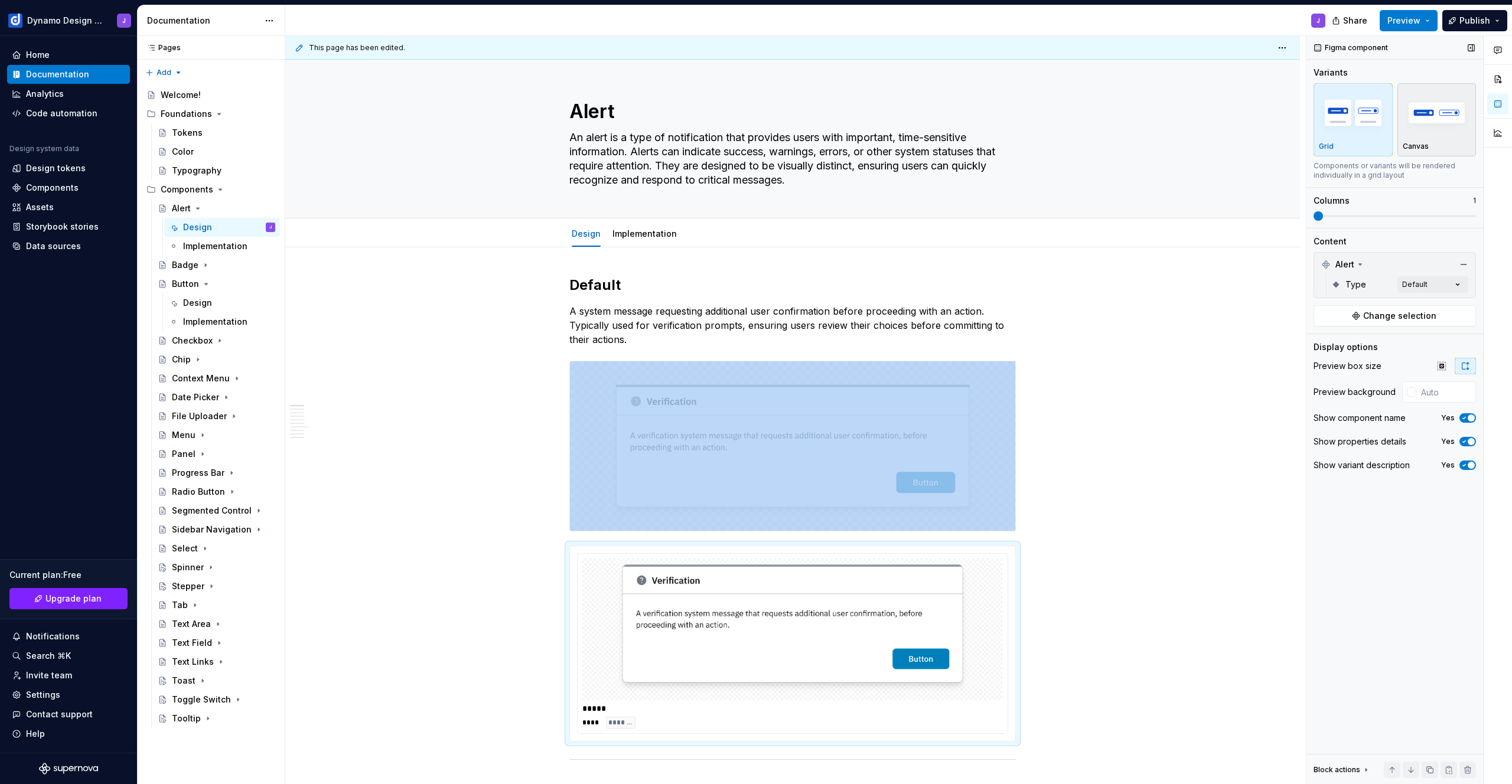
click at [1439, 130] on img "button" at bounding box center [1437, 112] width 69 height 43
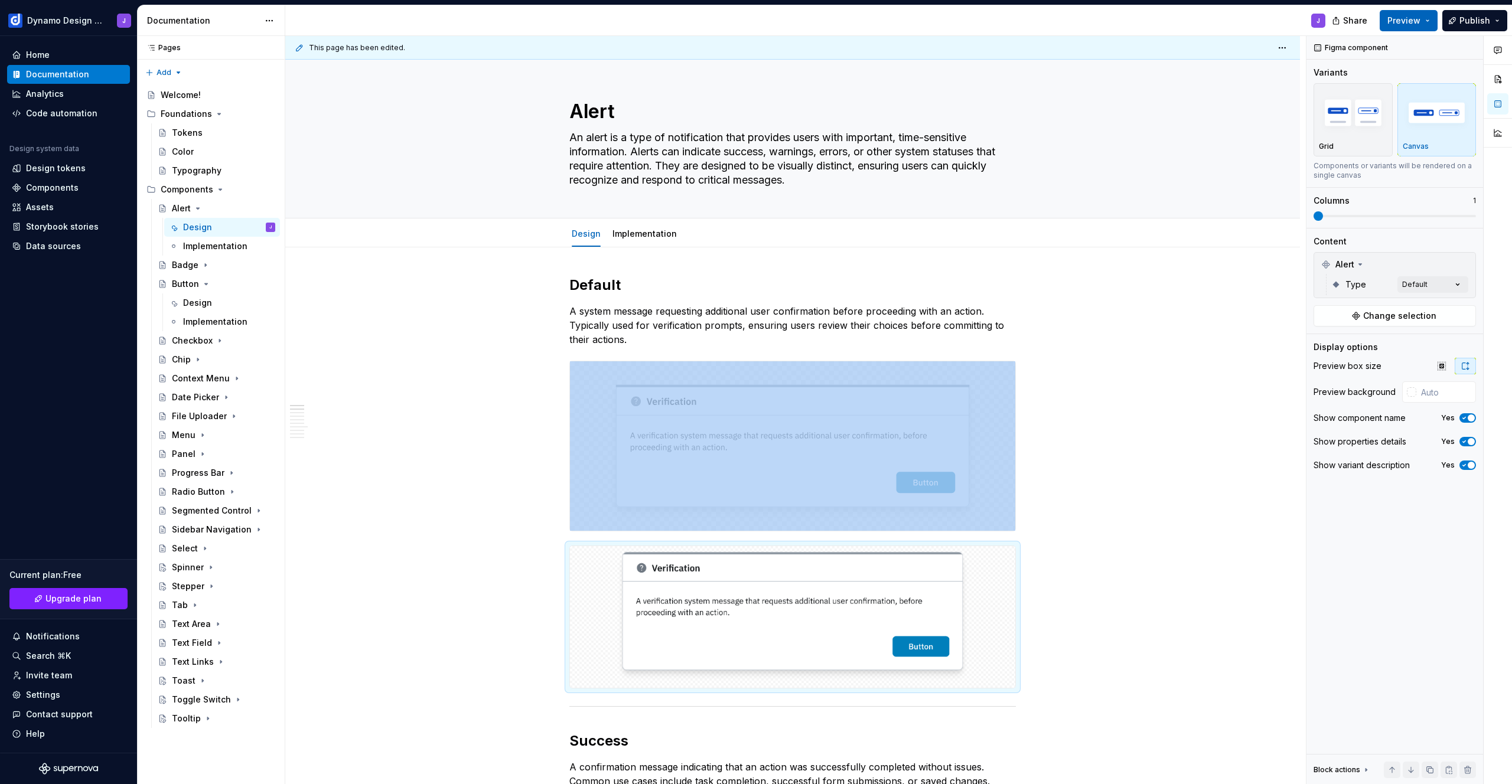
click at [1407, 18] on span "Preview" at bounding box center [1404, 21] width 33 height 12
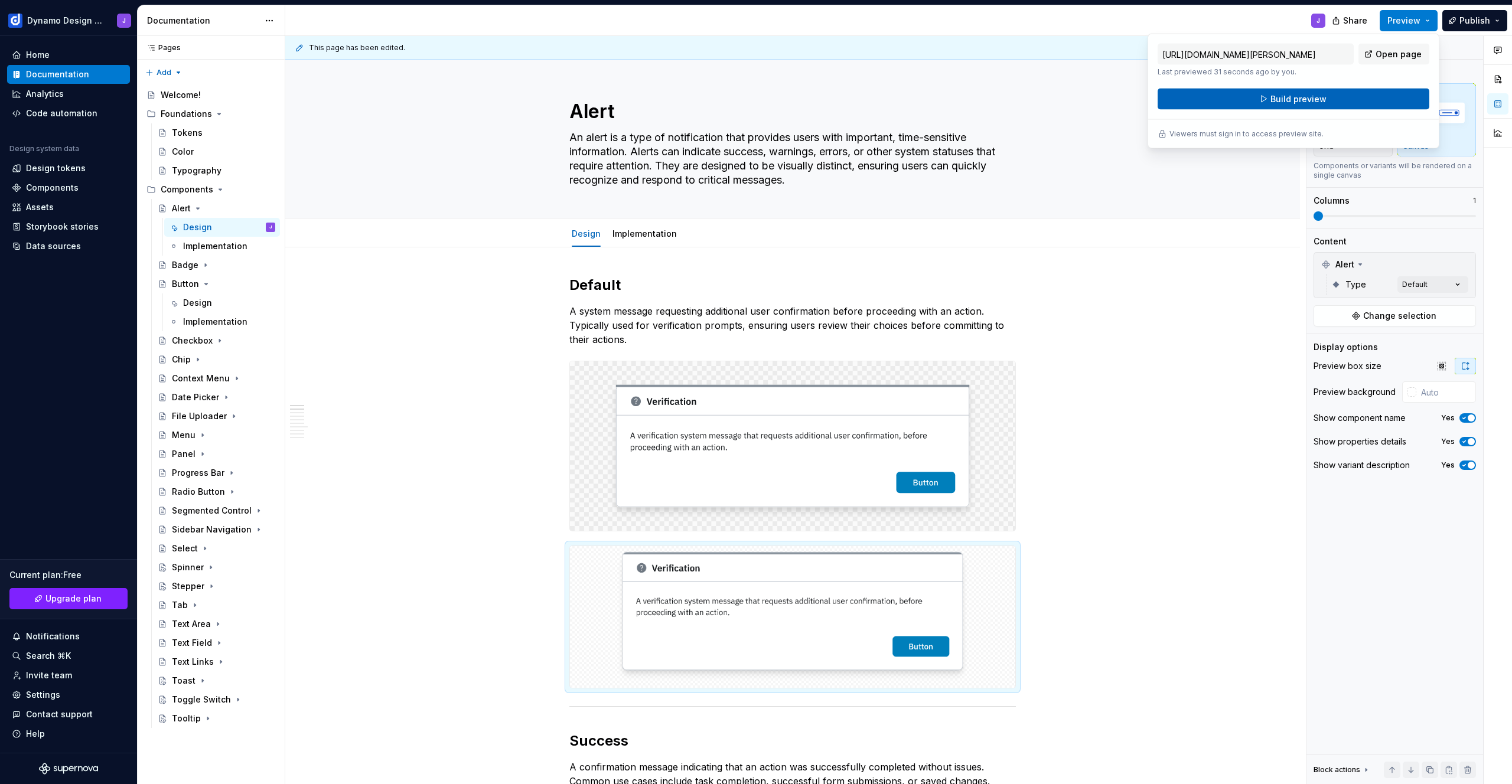
click at [1304, 101] on span "Build preview" at bounding box center [1298, 99] width 56 height 12
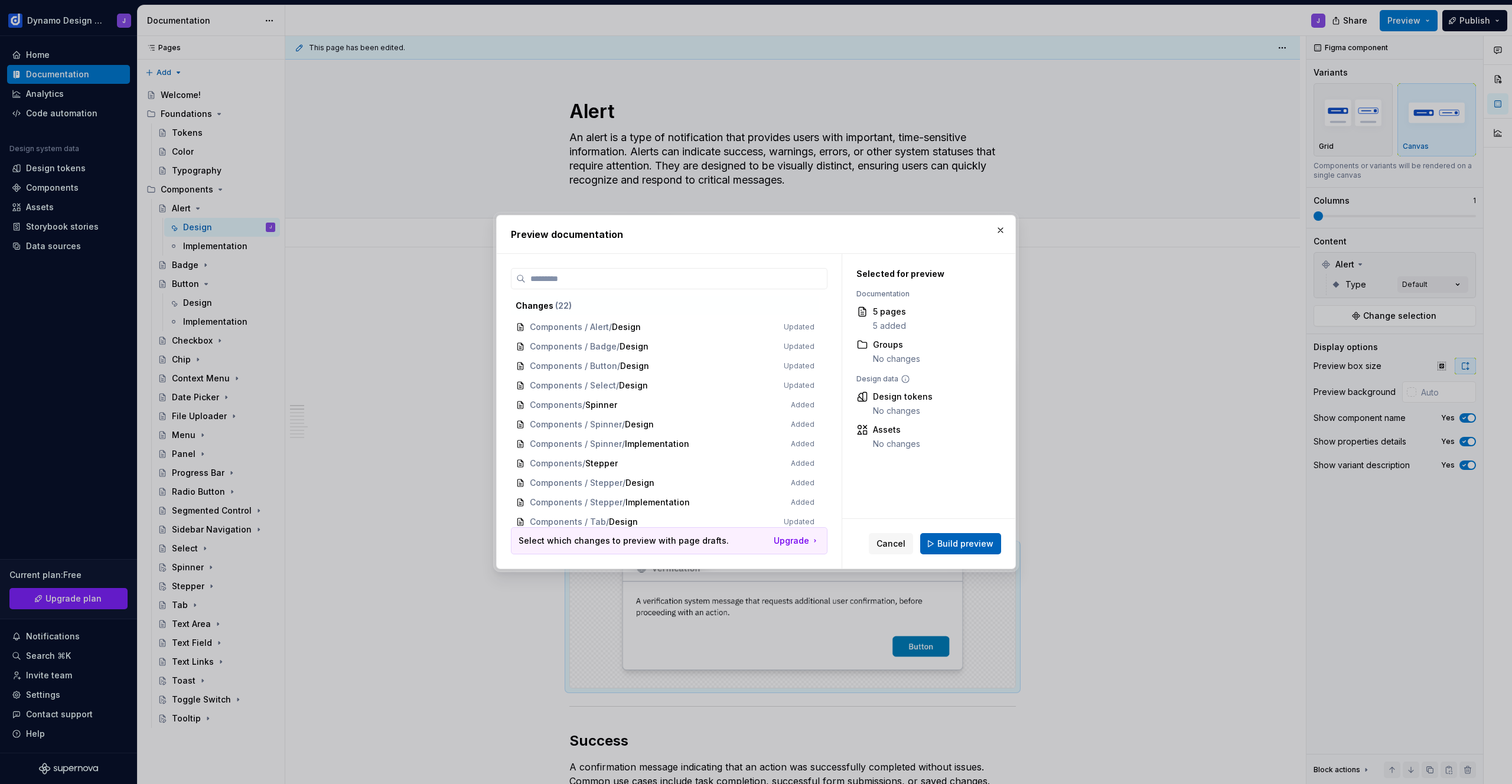
click at [953, 546] on span "Build preview" at bounding box center [965, 543] width 56 height 12
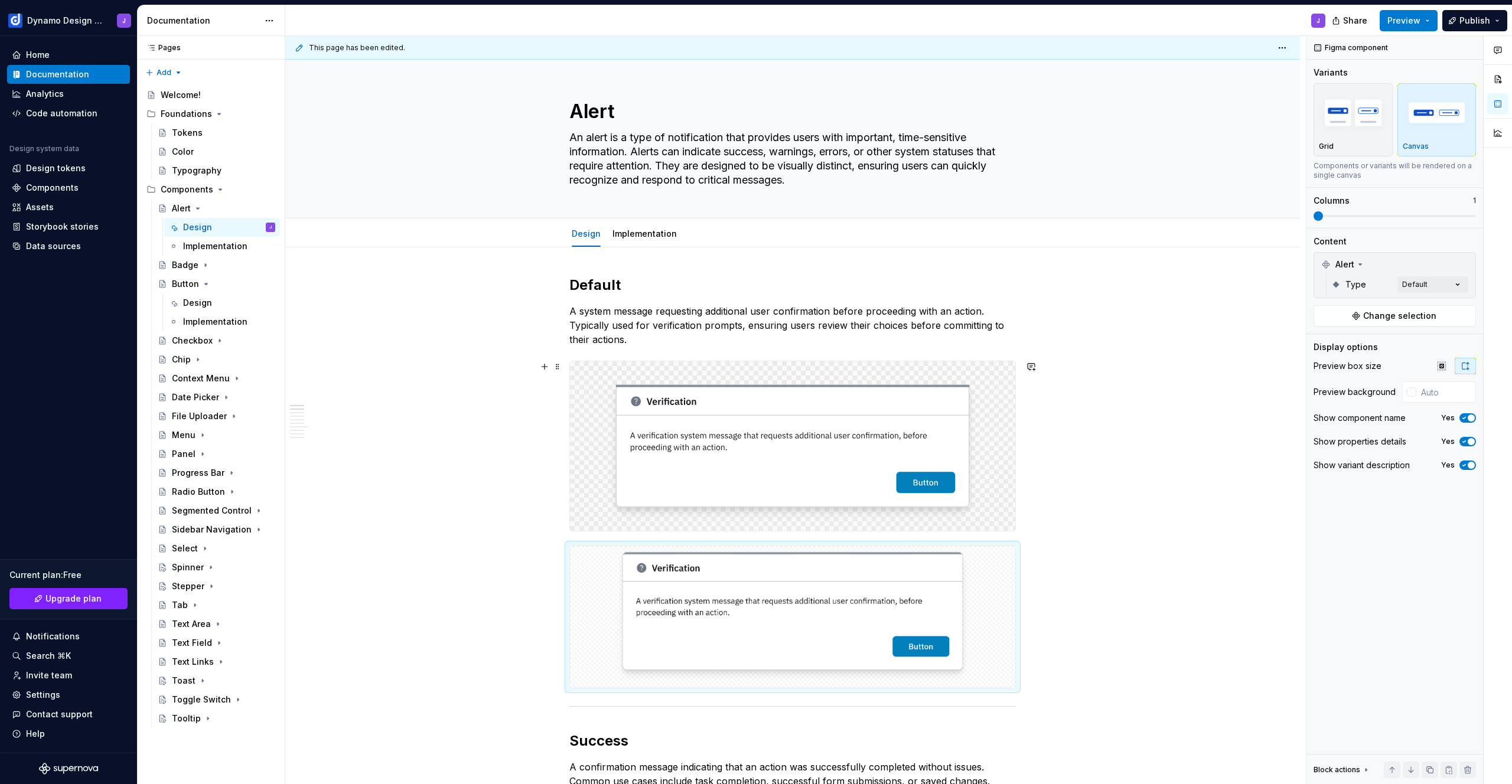
click at [806, 432] on img at bounding box center [792, 446] width 445 height 170
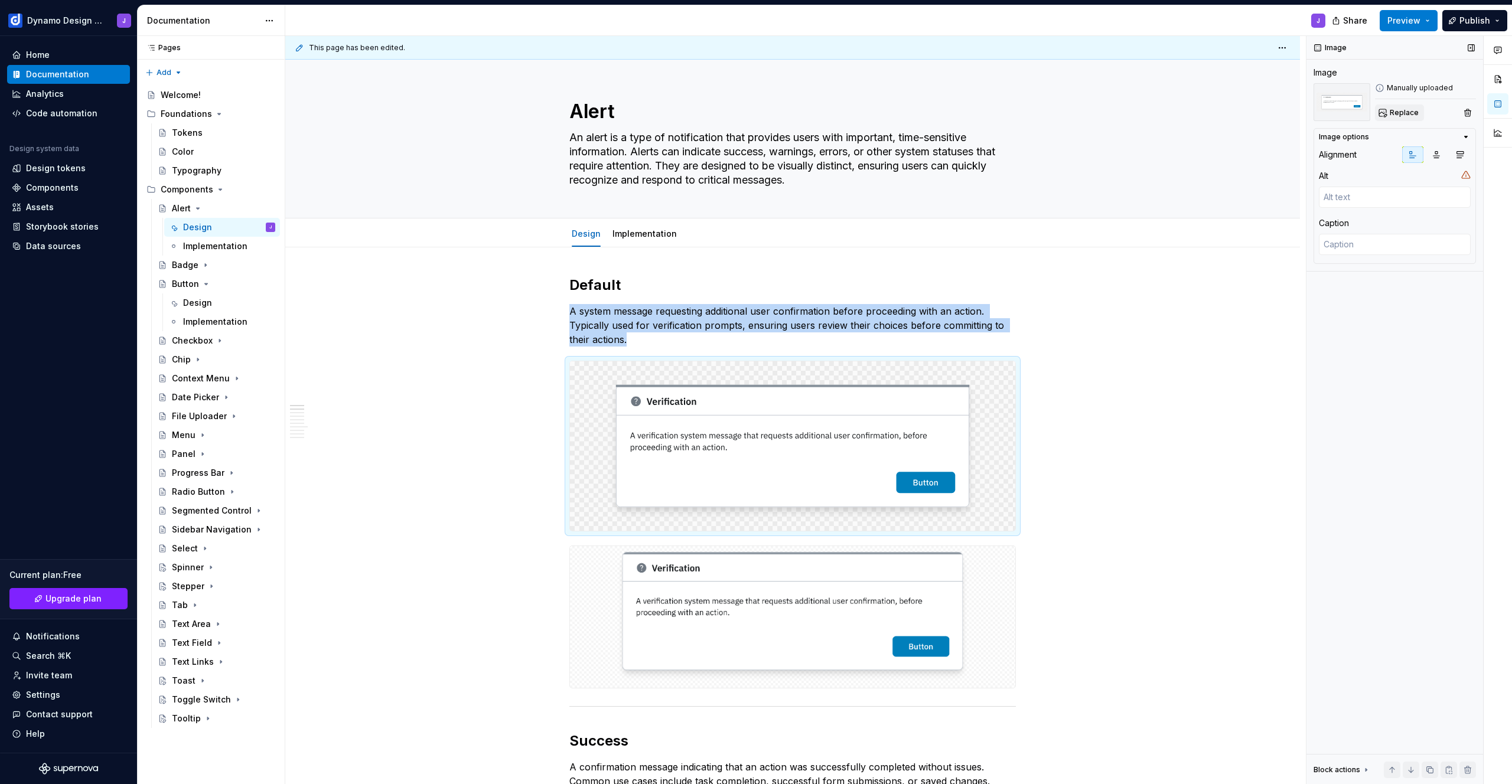
click at [1410, 115] on span "Replace" at bounding box center [1404, 113] width 29 height 9
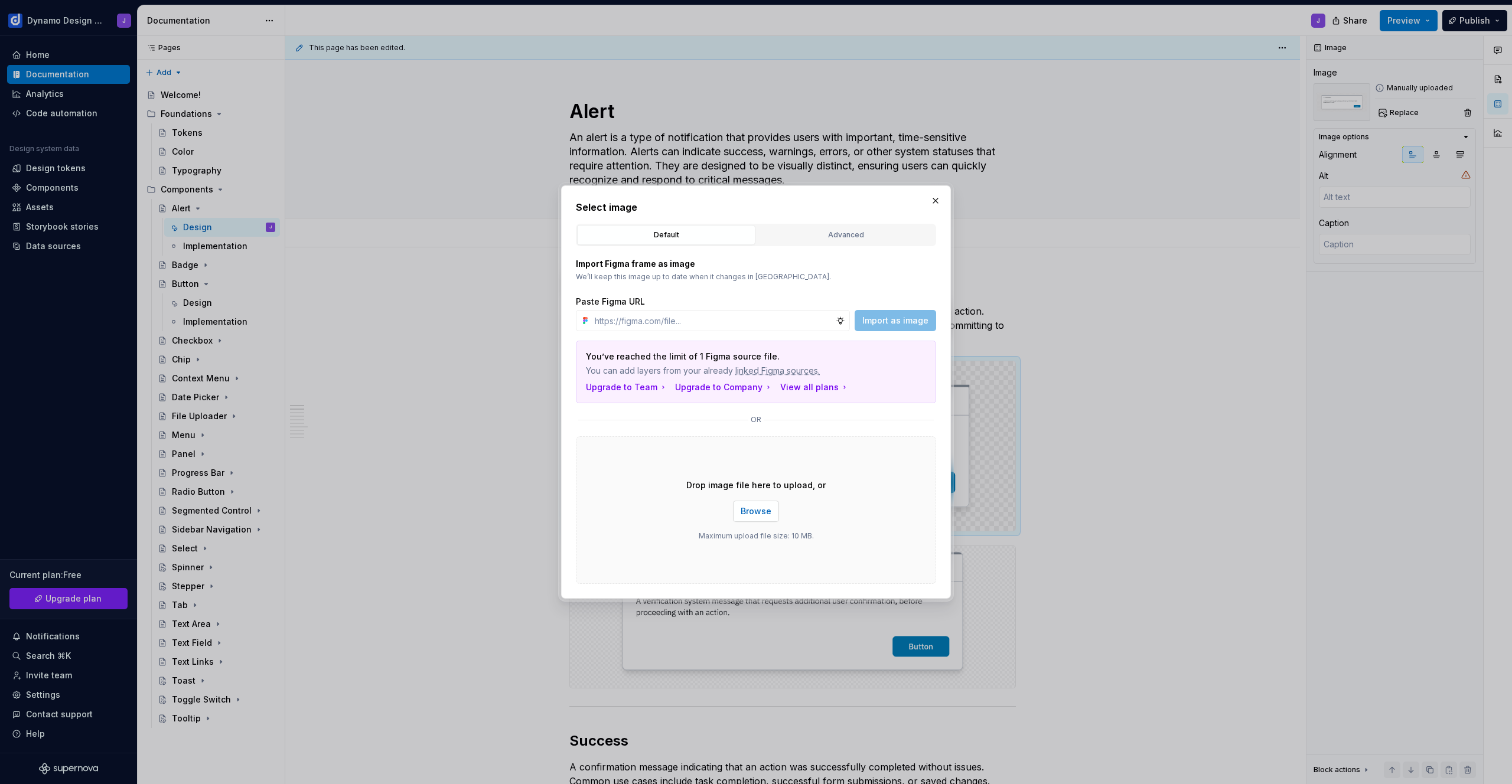
click at [772, 505] on button "Browse" at bounding box center [756, 511] width 46 height 21
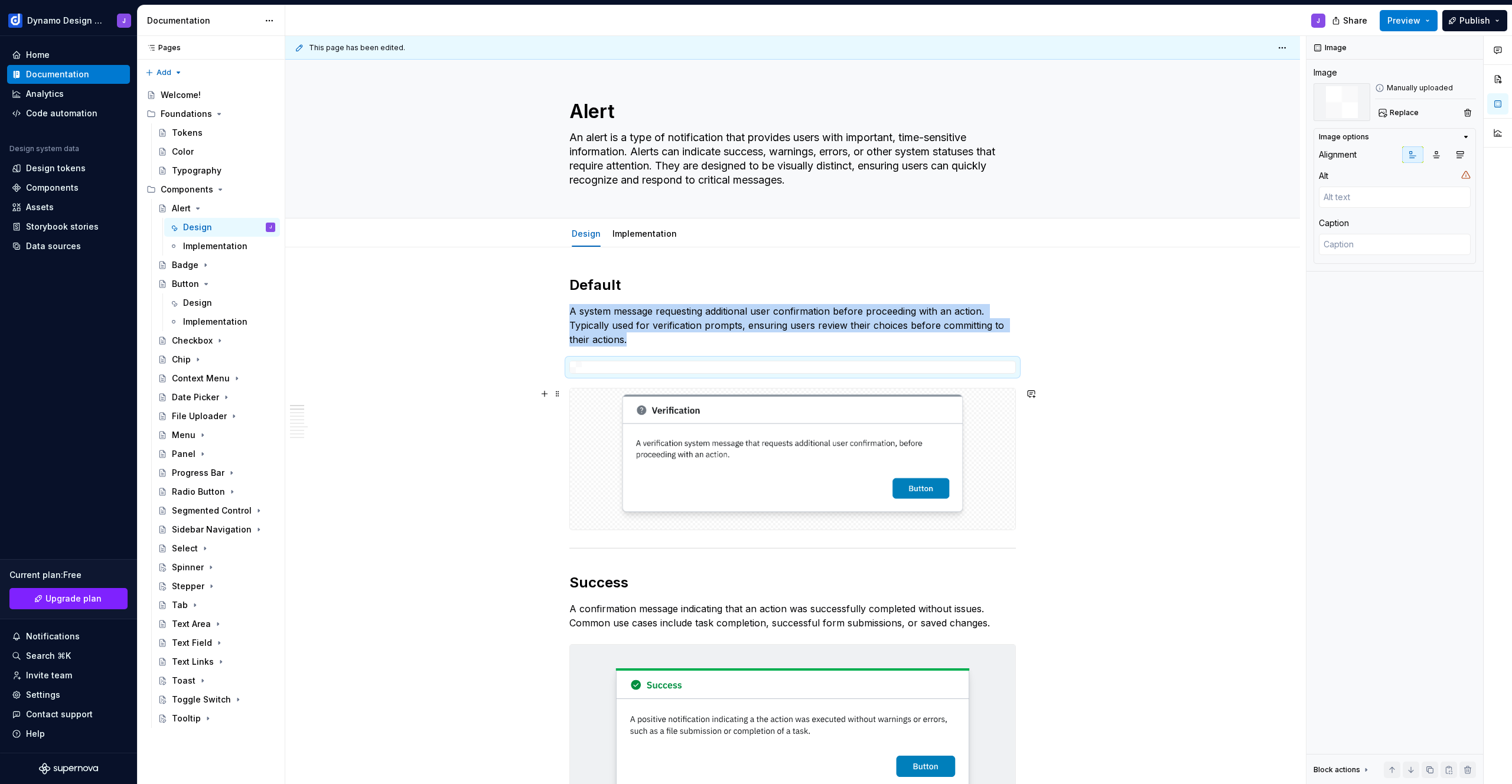
click at [1125, 466] on div "This page has been edited. Alert An alert is a type of notification that provid…" at bounding box center [795, 410] width 1020 height 749
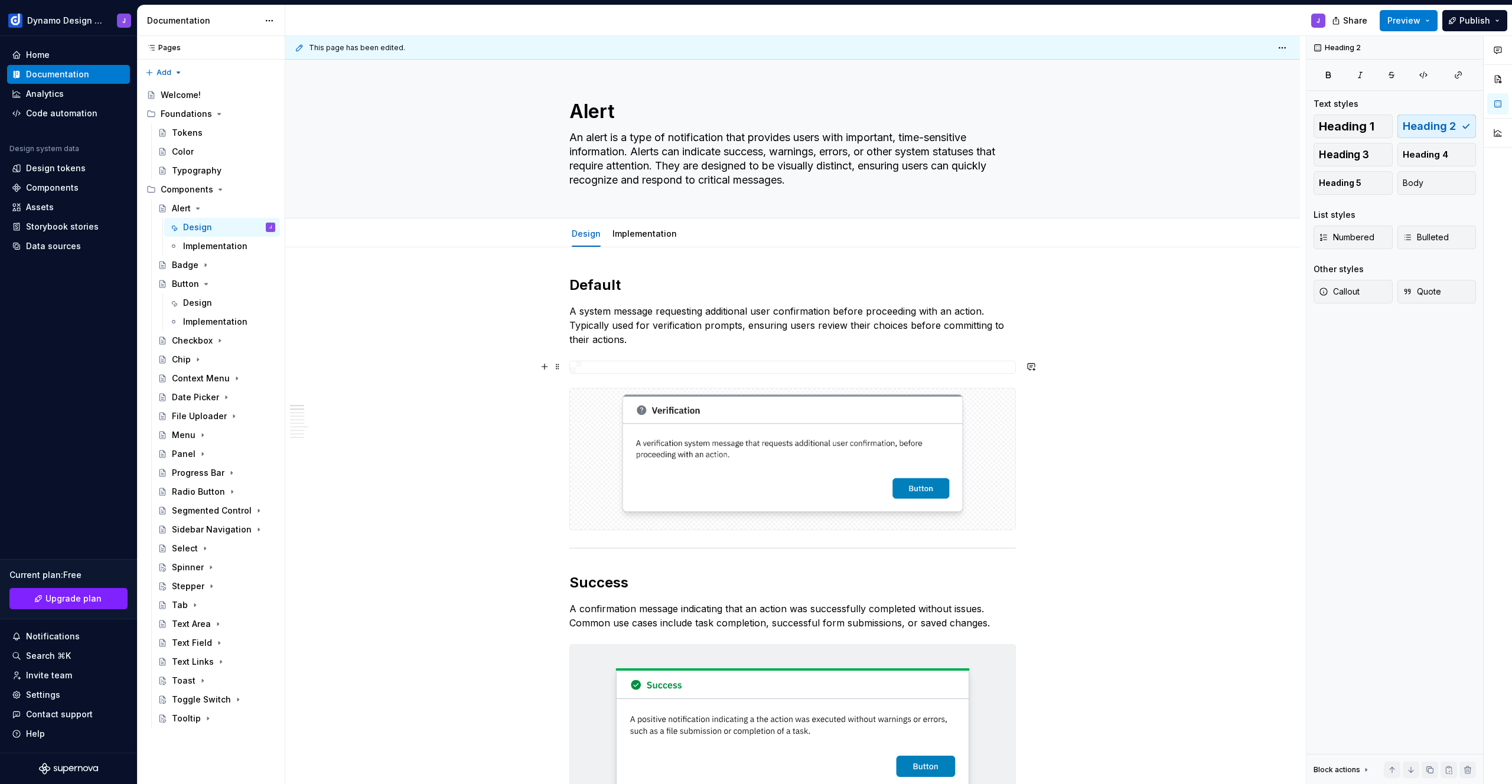
click at [898, 369] on div at bounding box center [792, 367] width 445 height 12
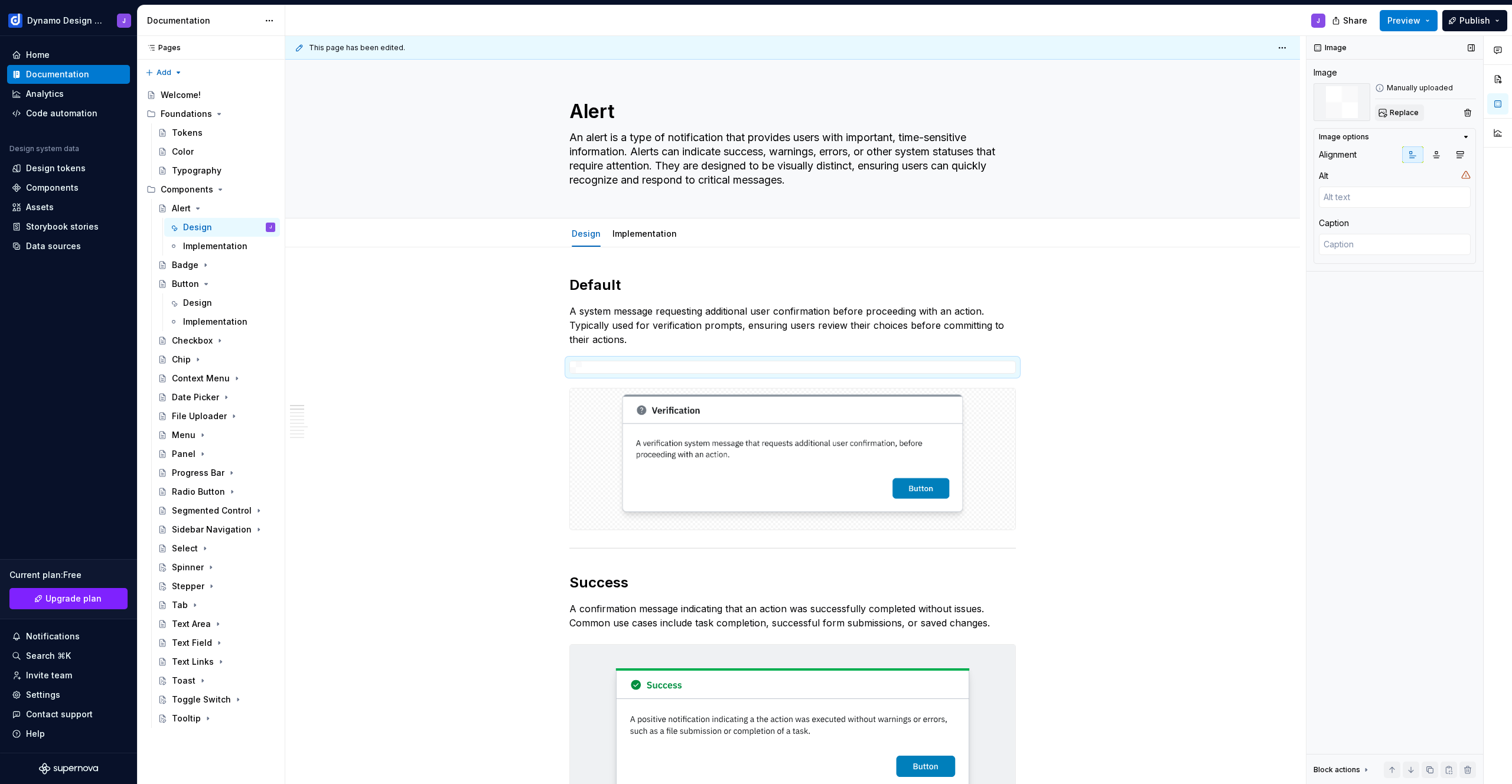
click at [1413, 115] on span "Replace" at bounding box center [1404, 113] width 29 height 9
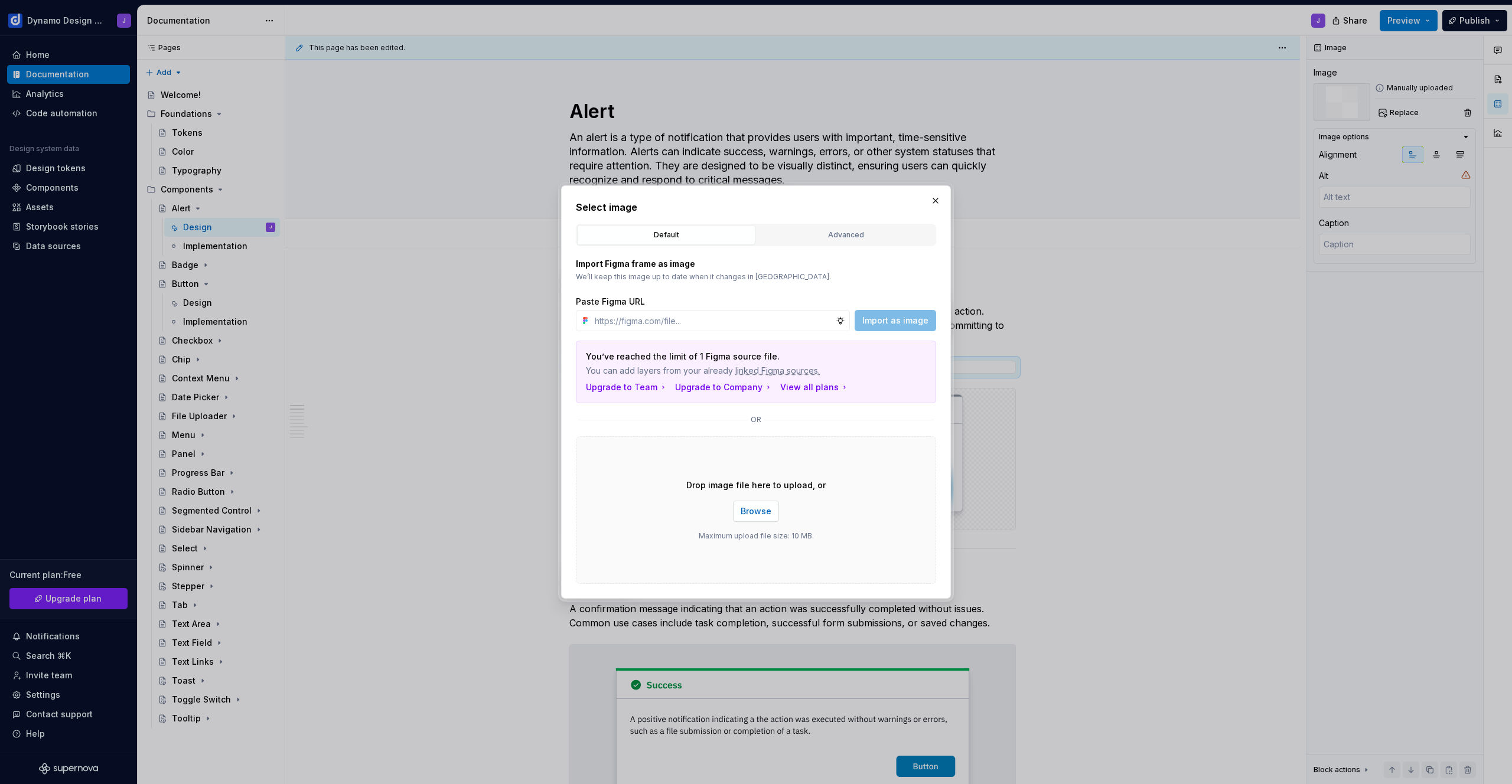
click at [768, 510] on span "Browse" at bounding box center [756, 511] width 31 height 12
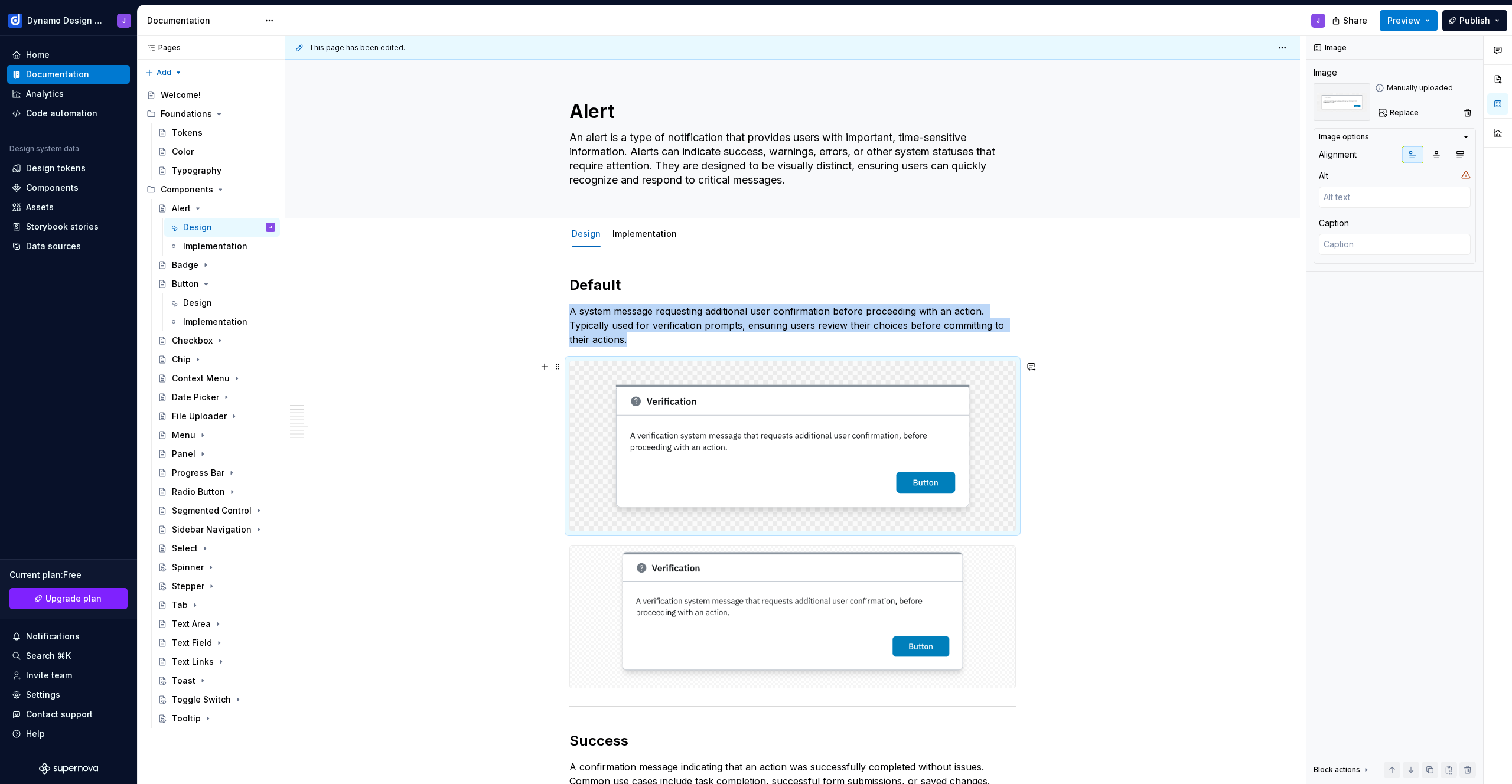
click at [904, 467] on img at bounding box center [792, 446] width 445 height 170
click at [762, 437] on img at bounding box center [792, 446] width 445 height 170
click at [1413, 115] on span "Replace" at bounding box center [1404, 113] width 29 height 9
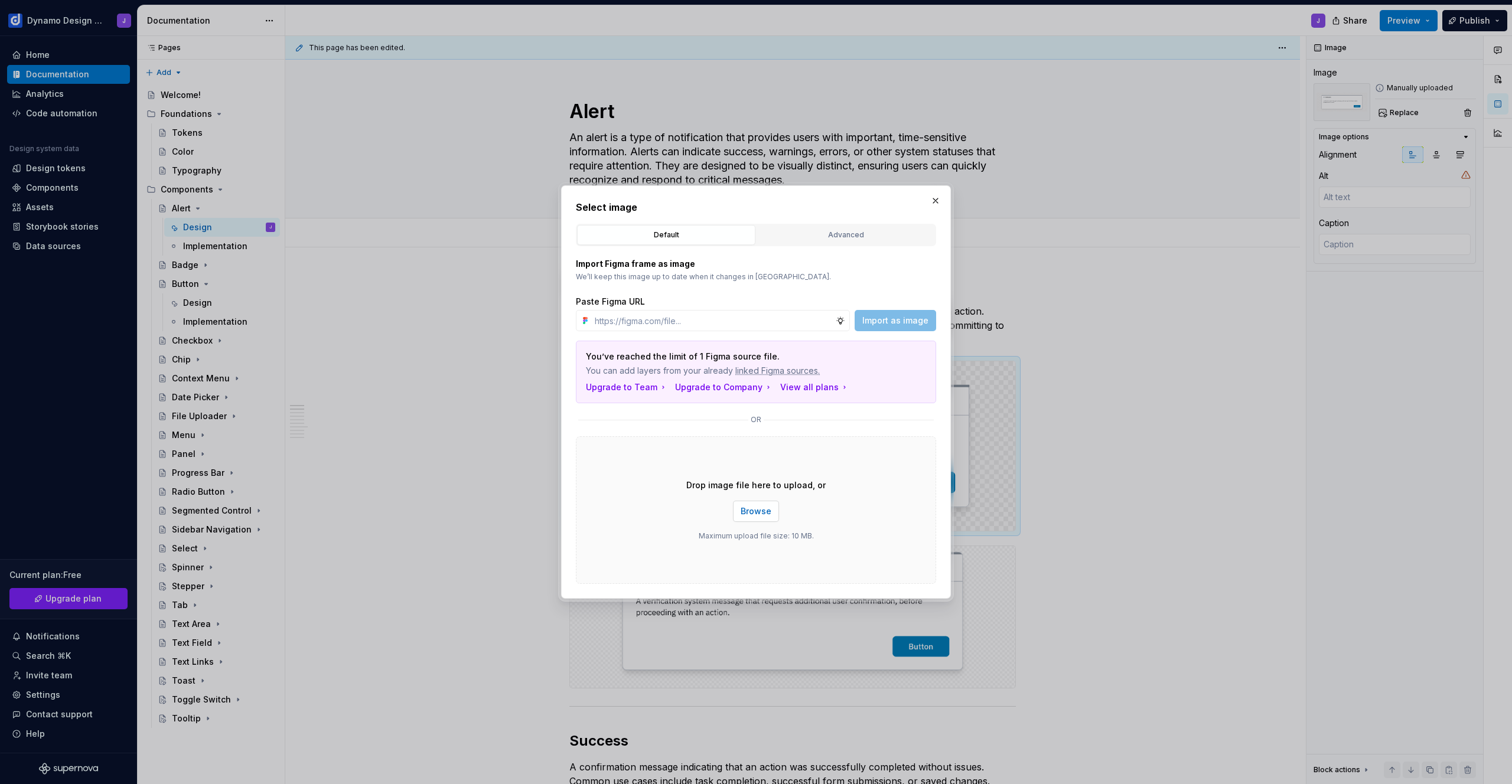
click at [754, 513] on span "Browse" at bounding box center [756, 511] width 31 height 12
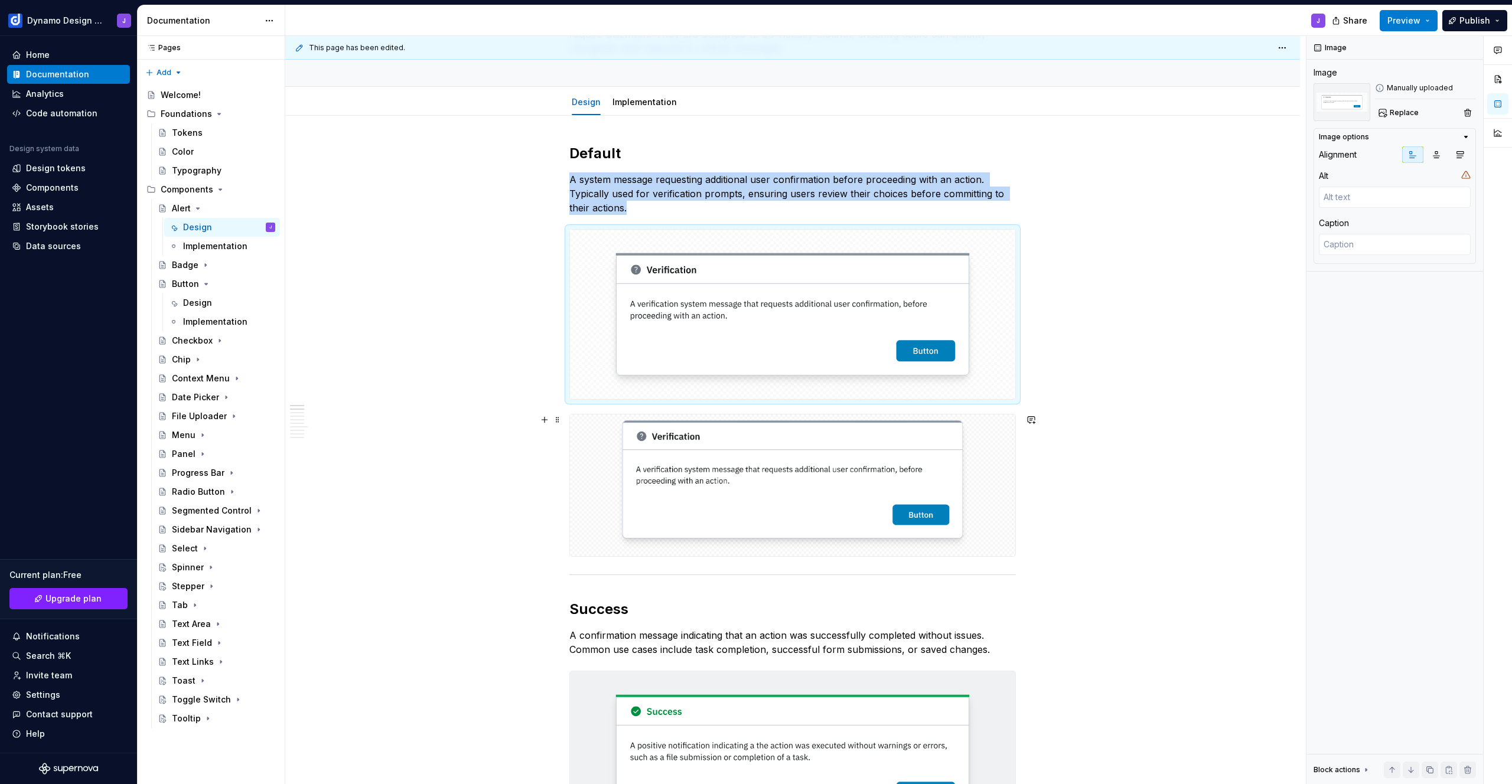
scroll to position [200, 0]
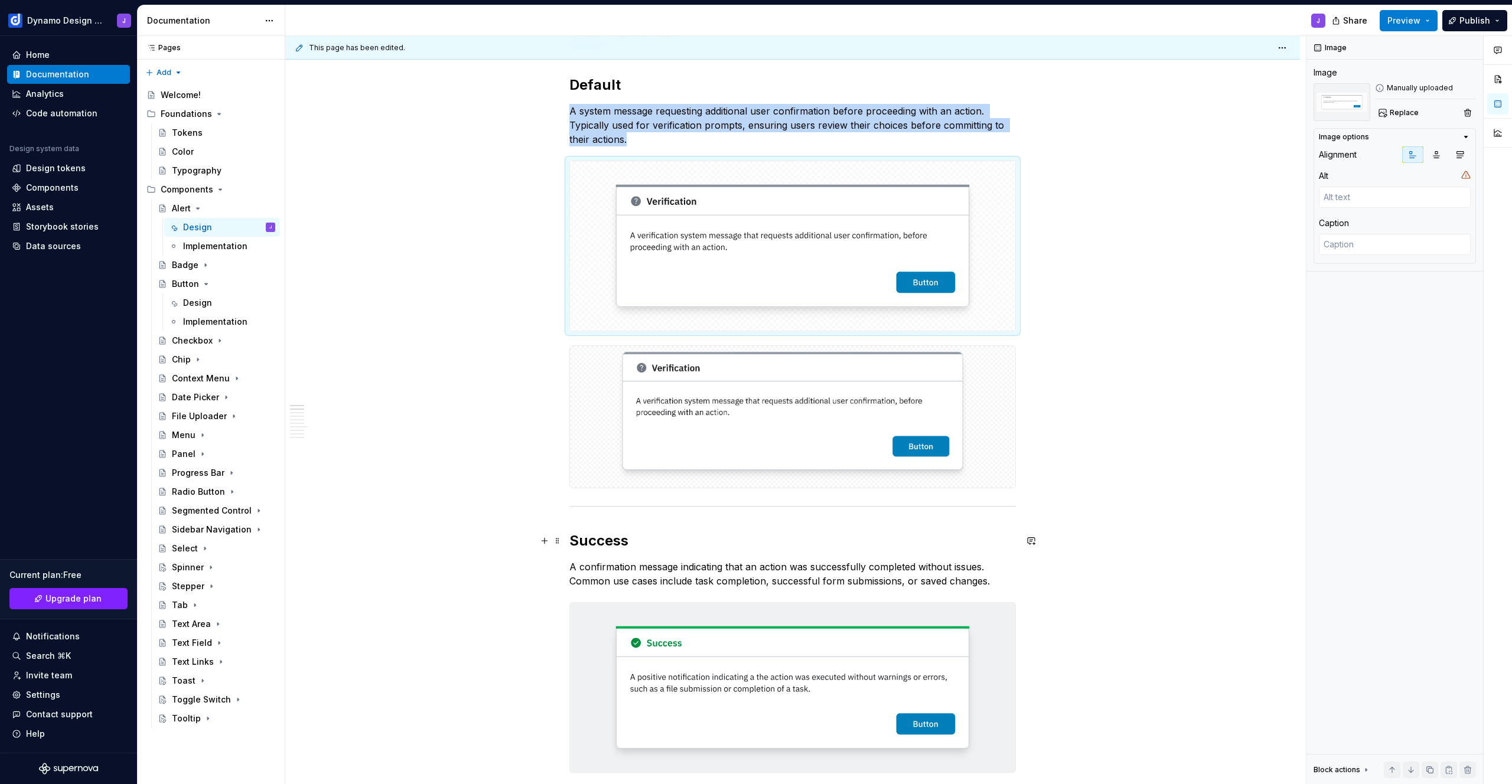
click at [964, 442] on img at bounding box center [792, 416] width 354 height 132
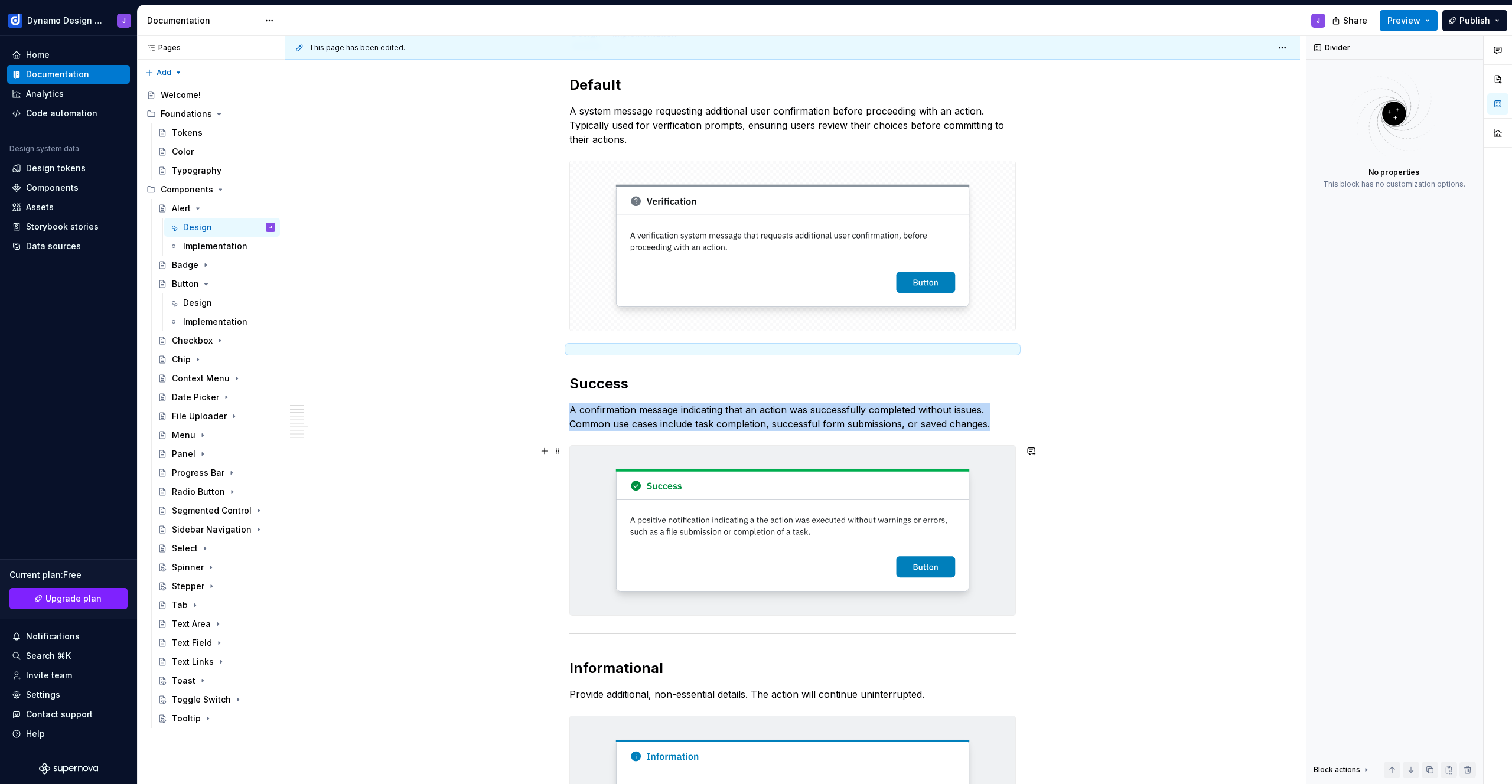
click at [793, 520] on img at bounding box center [792, 530] width 445 height 170
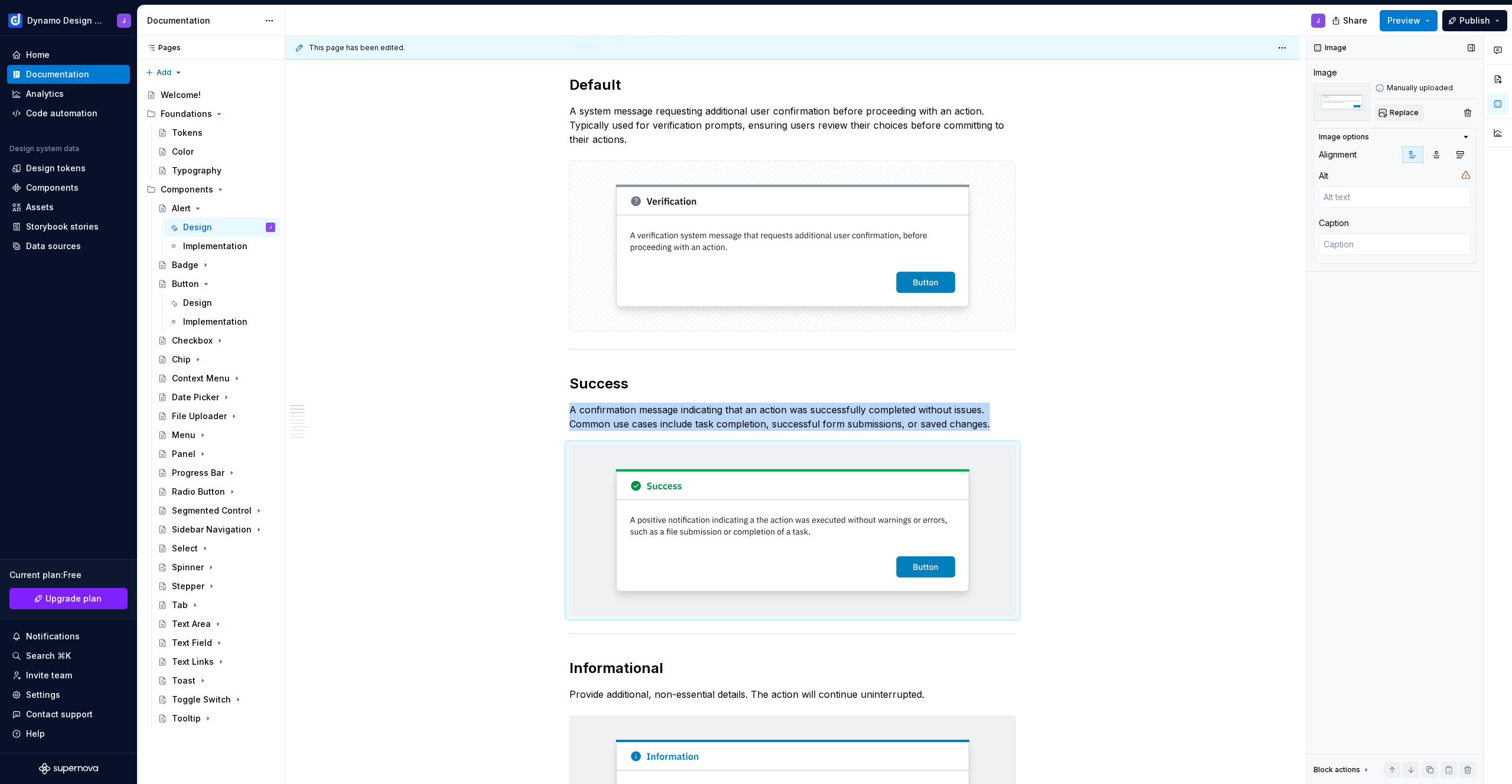
click at [1398, 113] on span "Replace" at bounding box center [1404, 113] width 29 height 9
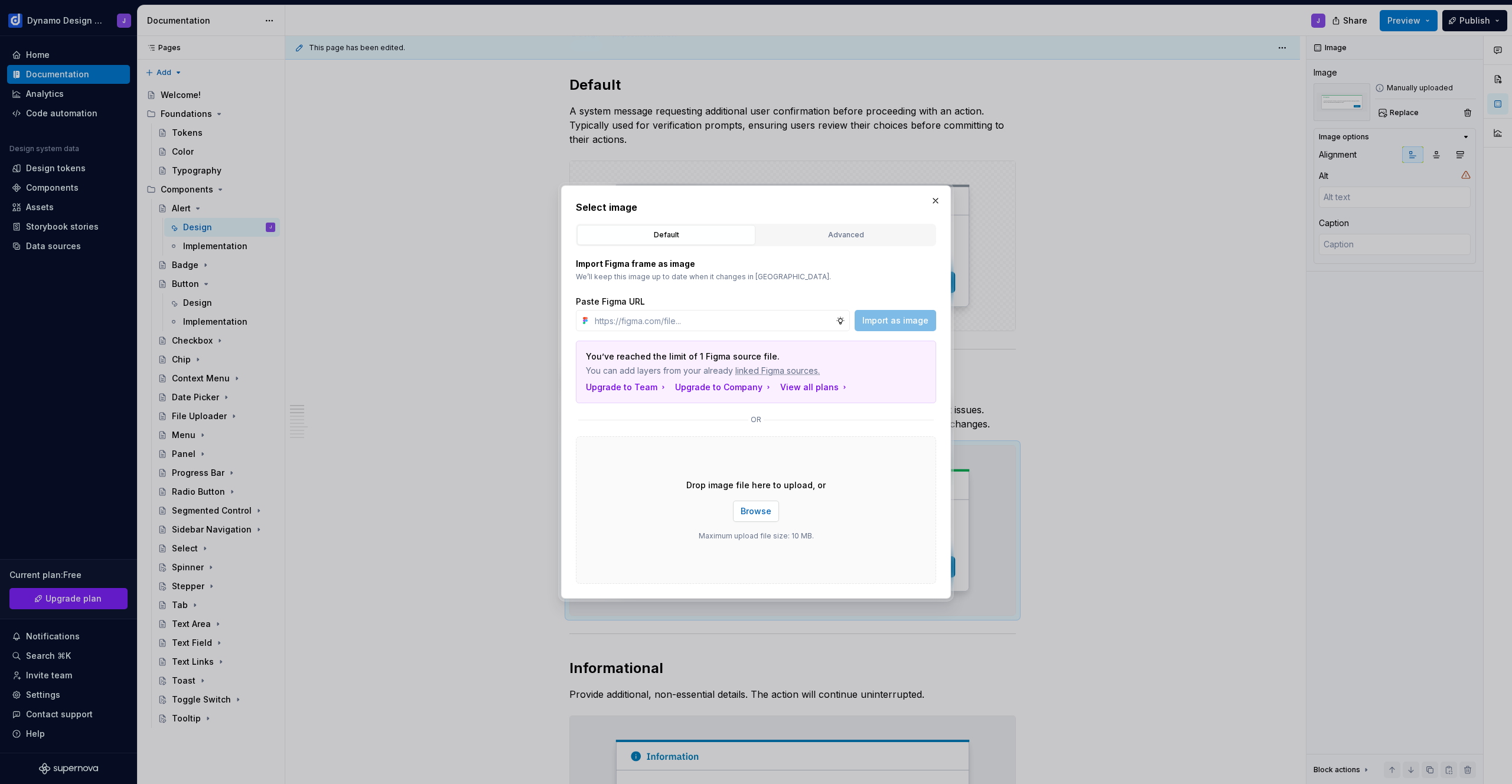
click at [777, 514] on button "Browse" at bounding box center [756, 511] width 46 height 21
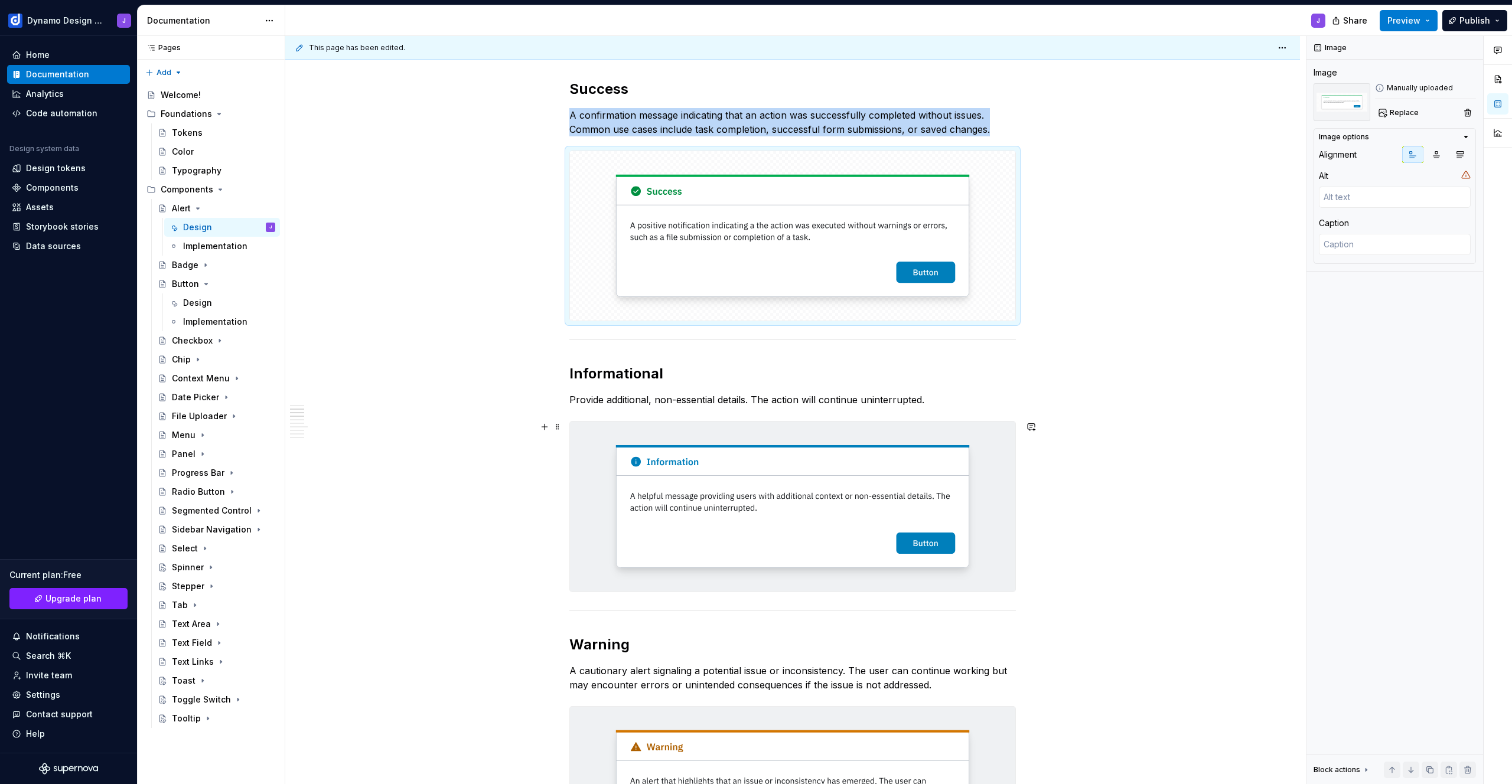
scroll to position [555, 0]
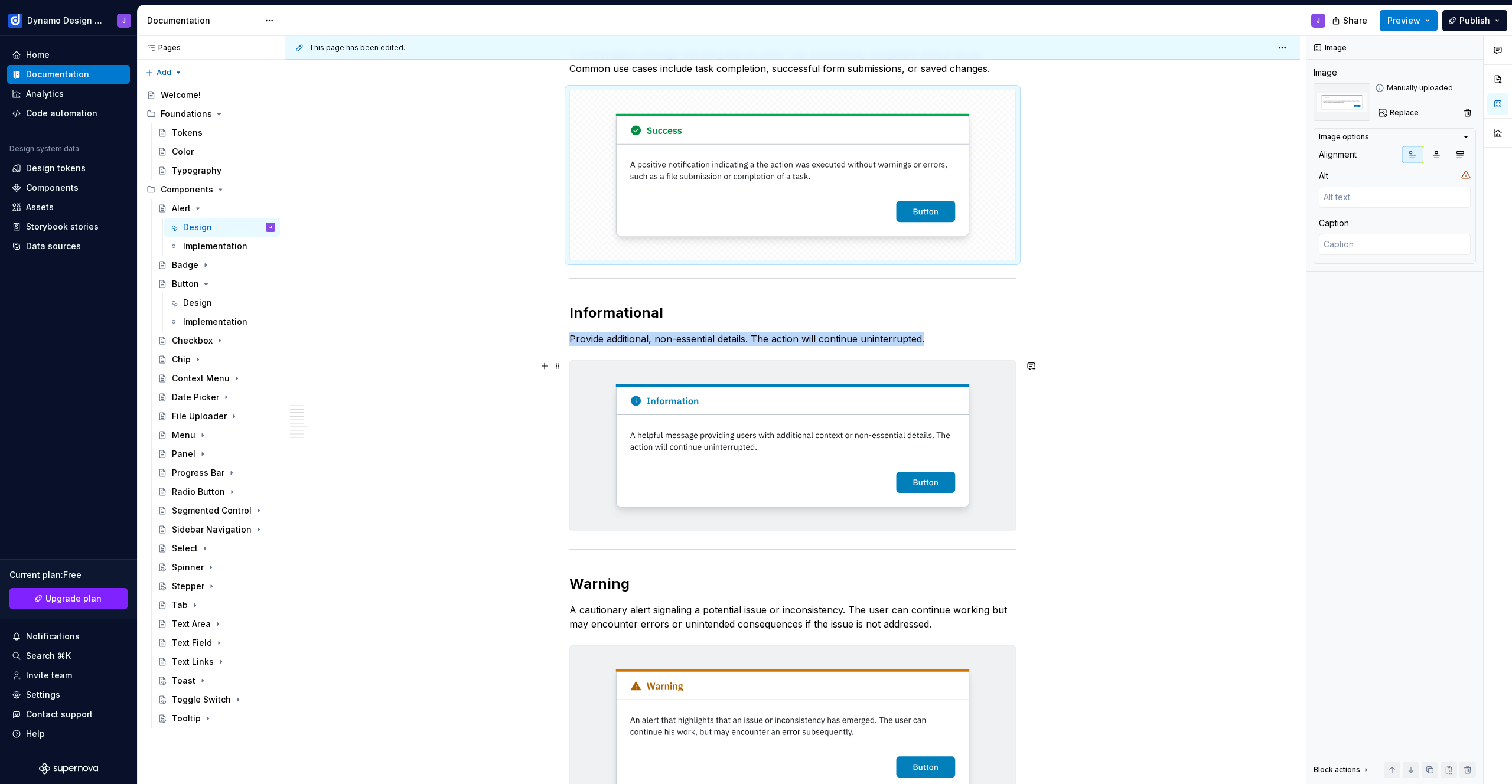
click at [791, 435] on img at bounding box center [792, 445] width 445 height 170
click at [1405, 115] on span "Replace" at bounding box center [1404, 113] width 29 height 9
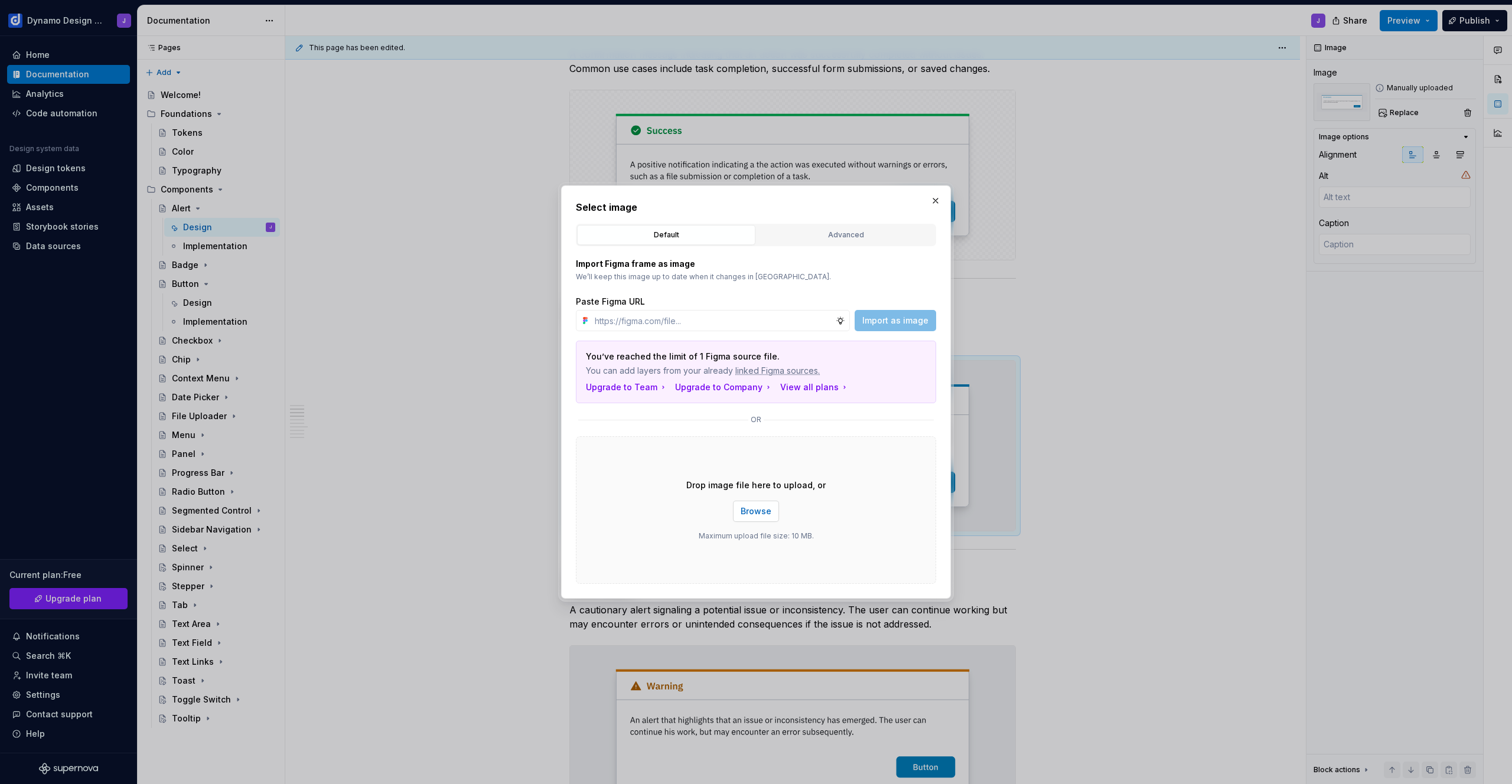
click at [752, 515] on span "Browse" at bounding box center [756, 511] width 31 height 12
drag, startPoint x: 934, startPoint y: 198, endPoint x: 932, endPoint y: 207, distance: 9.2
click at [934, 198] on button "button" at bounding box center [935, 200] width 17 height 17
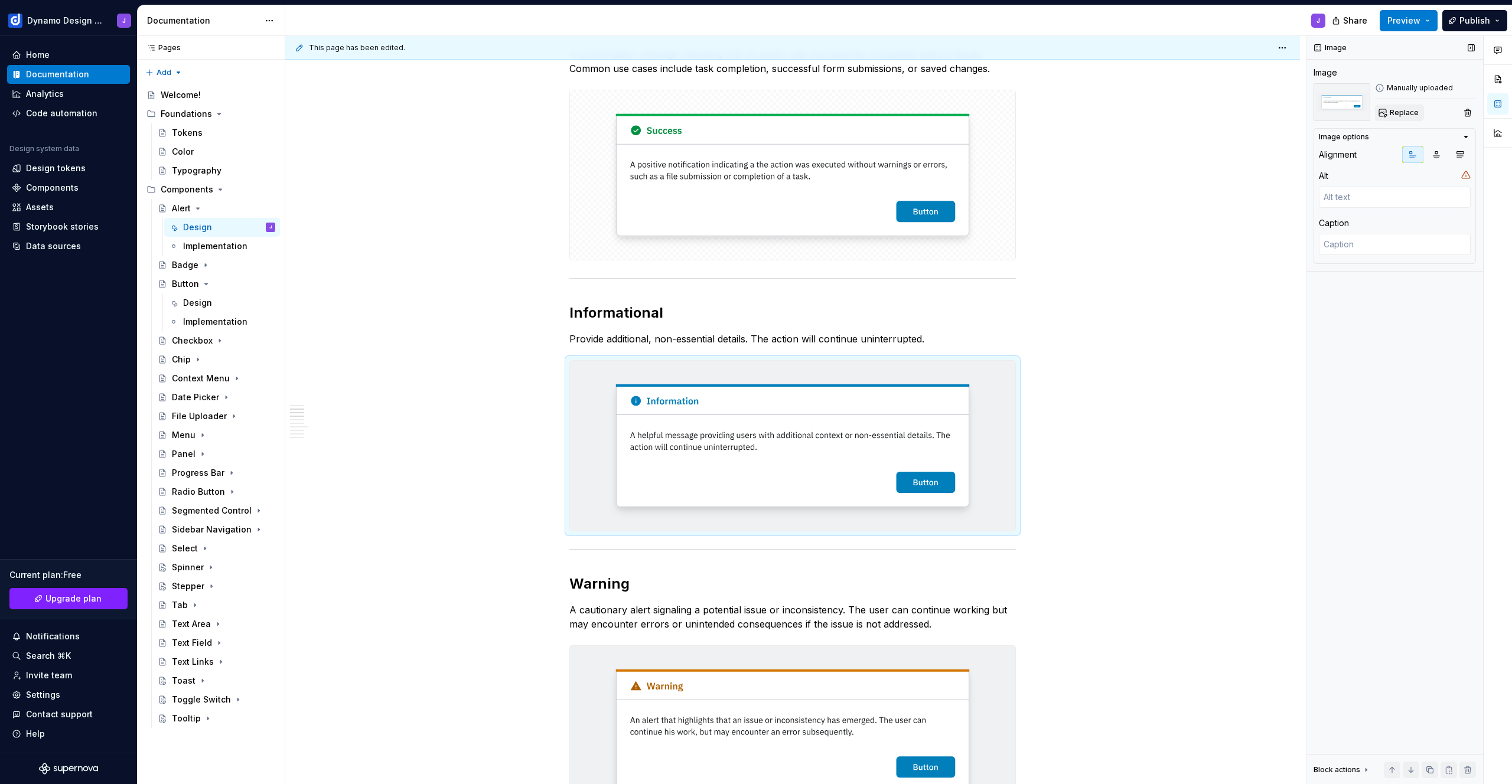
click at [1405, 107] on button "Replace" at bounding box center [1399, 112] width 49 height 17
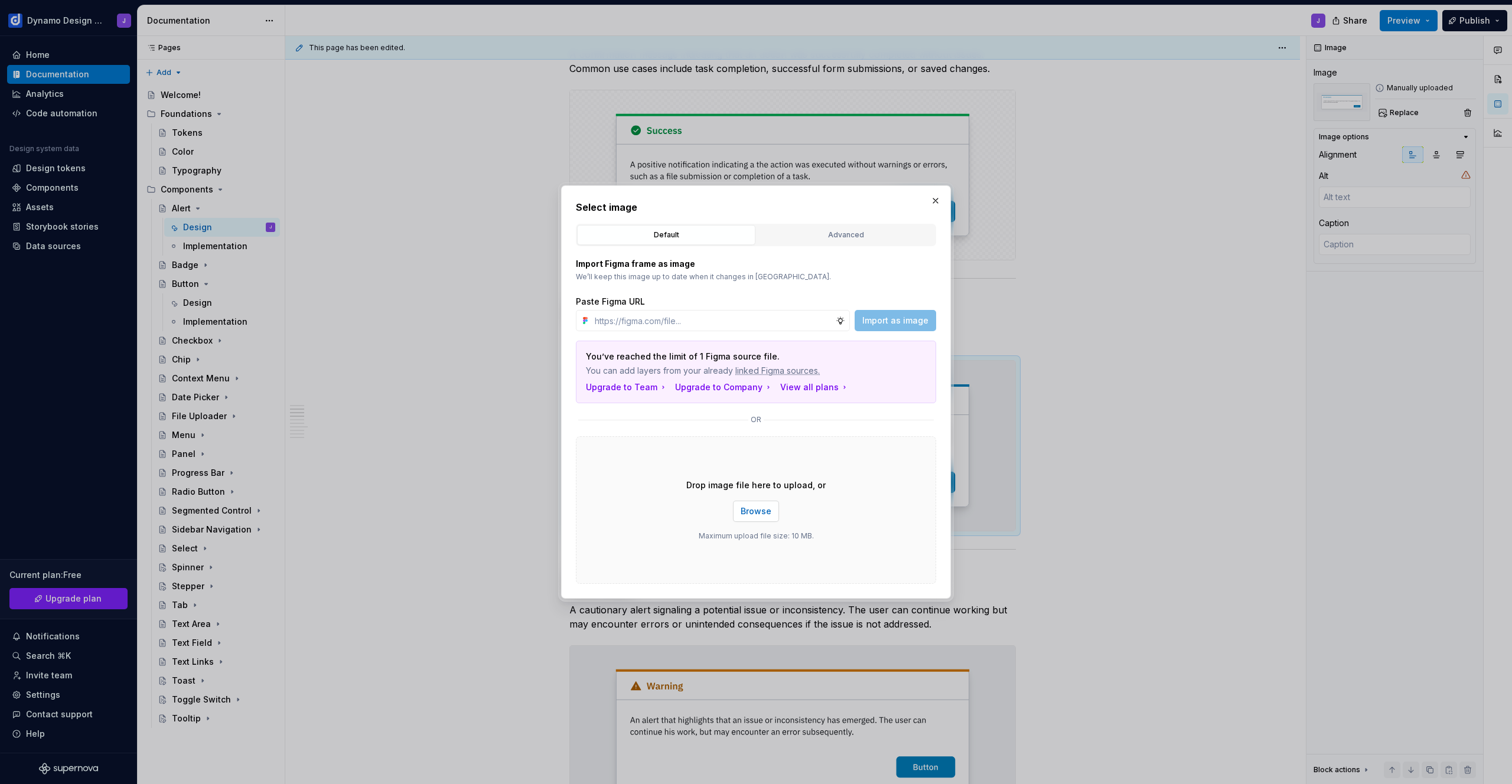
click at [755, 511] on span "Browse" at bounding box center [756, 511] width 31 height 12
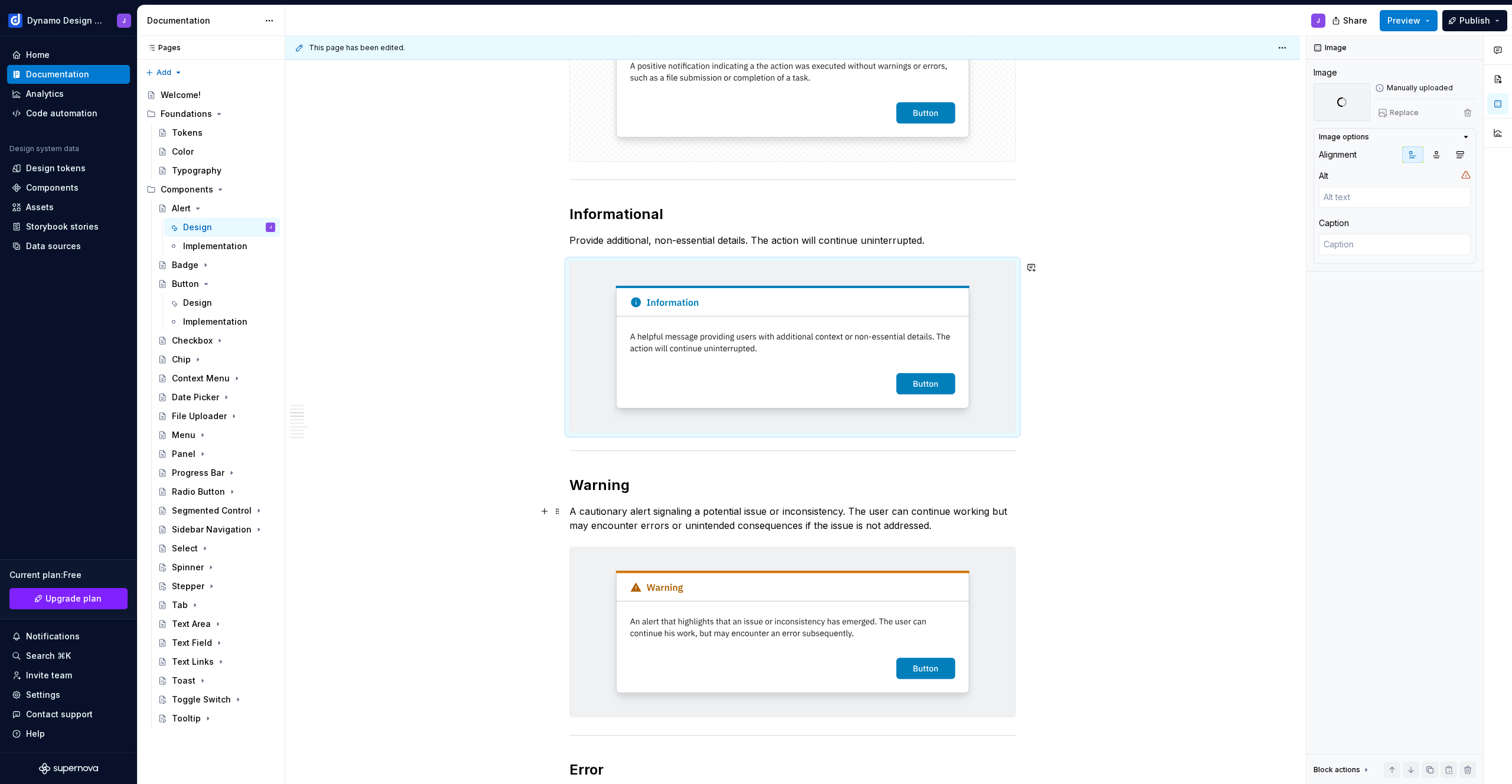
scroll to position [760, 0]
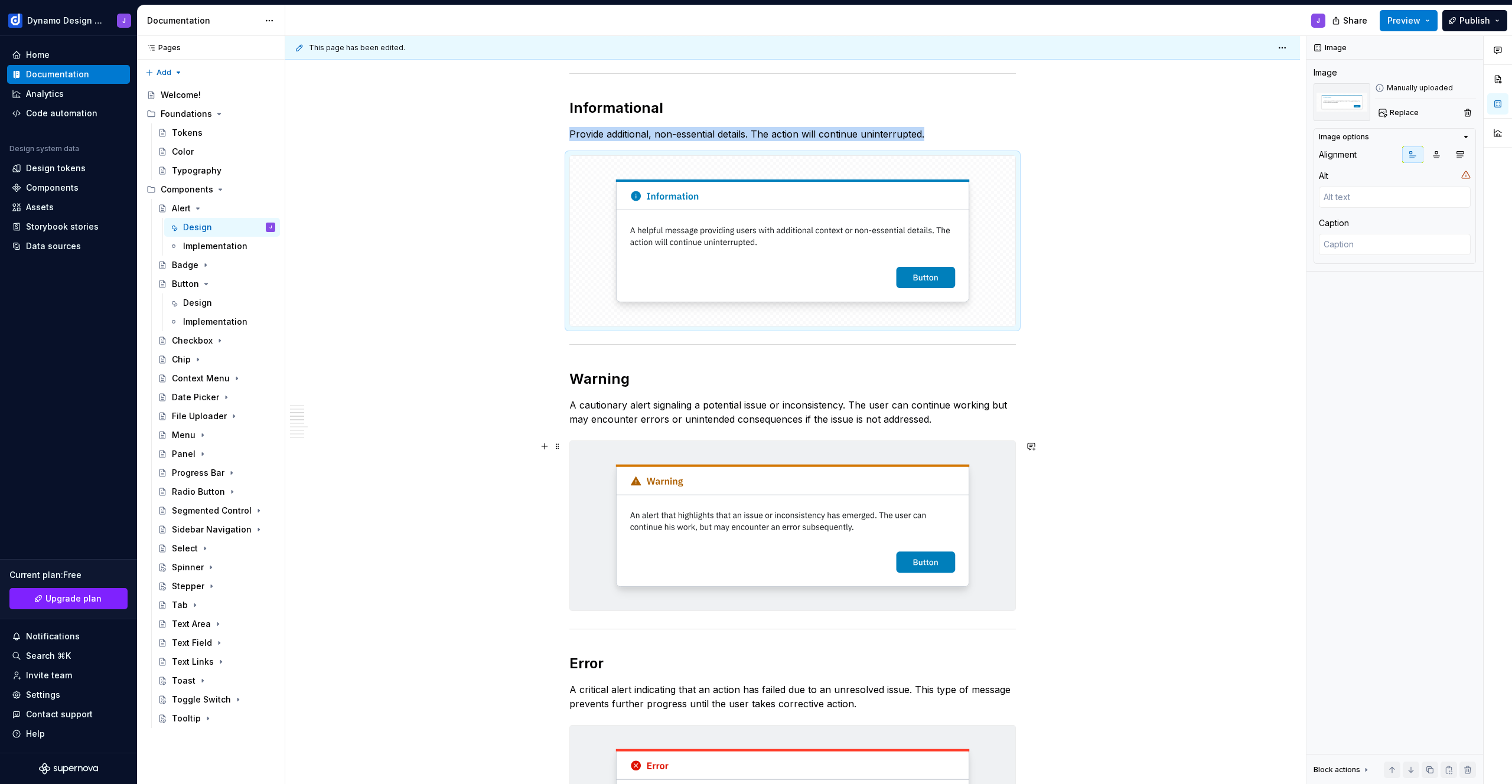
click at [770, 517] on img at bounding box center [792, 525] width 445 height 170
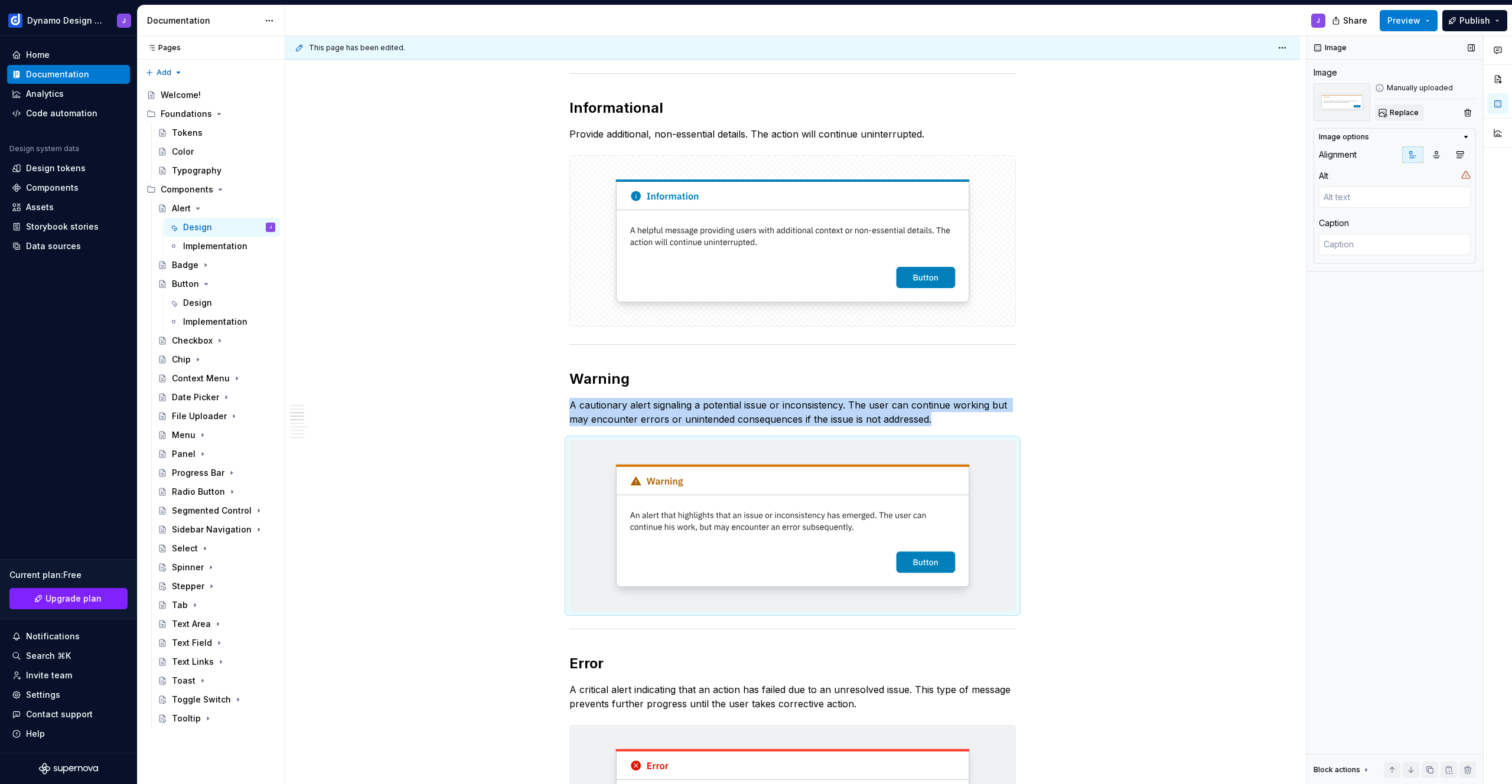
click at [1402, 113] on span "Replace" at bounding box center [1404, 113] width 29 height 9
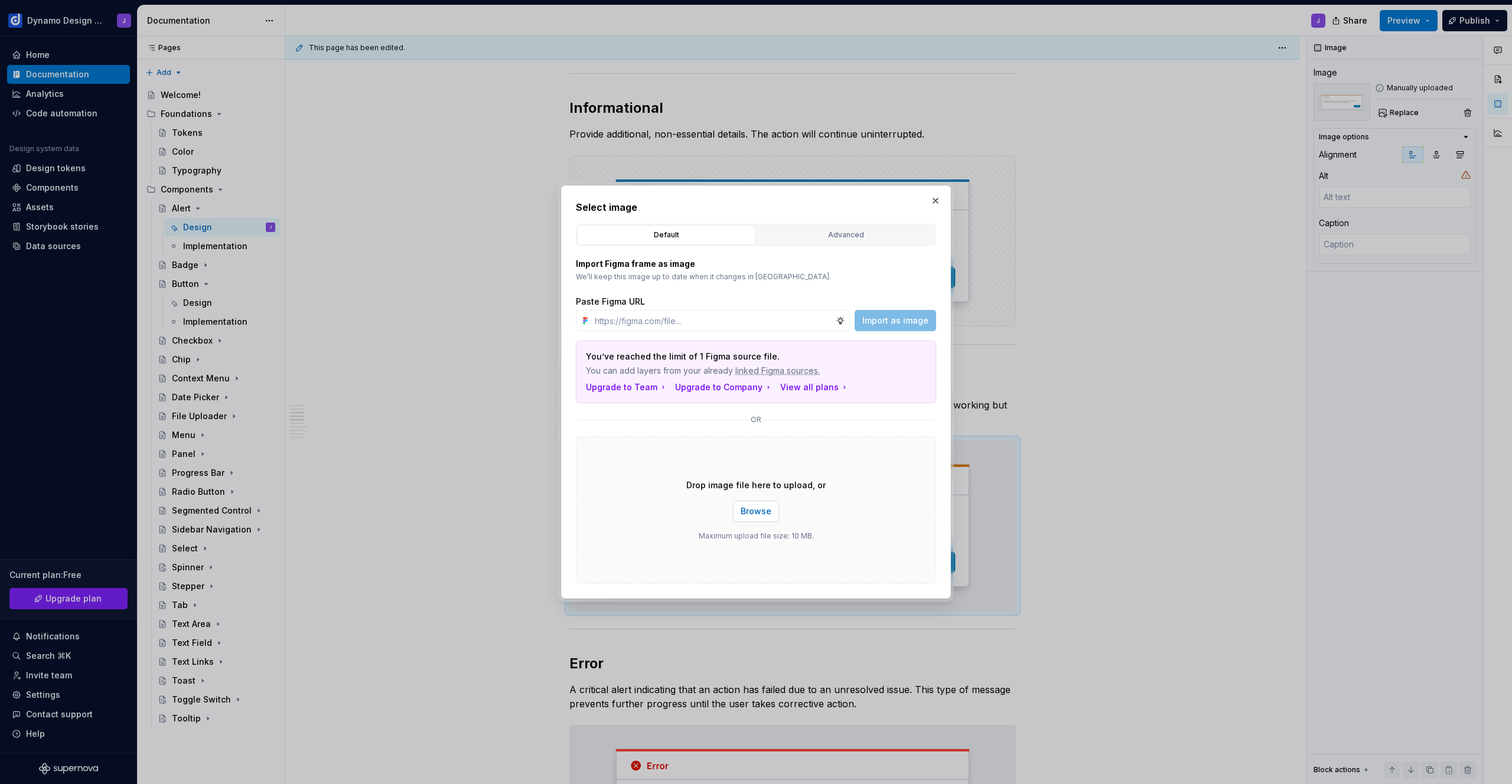
click at [753, 505] on button "Browse" at bounding box center [756, 511] width 46 height 21
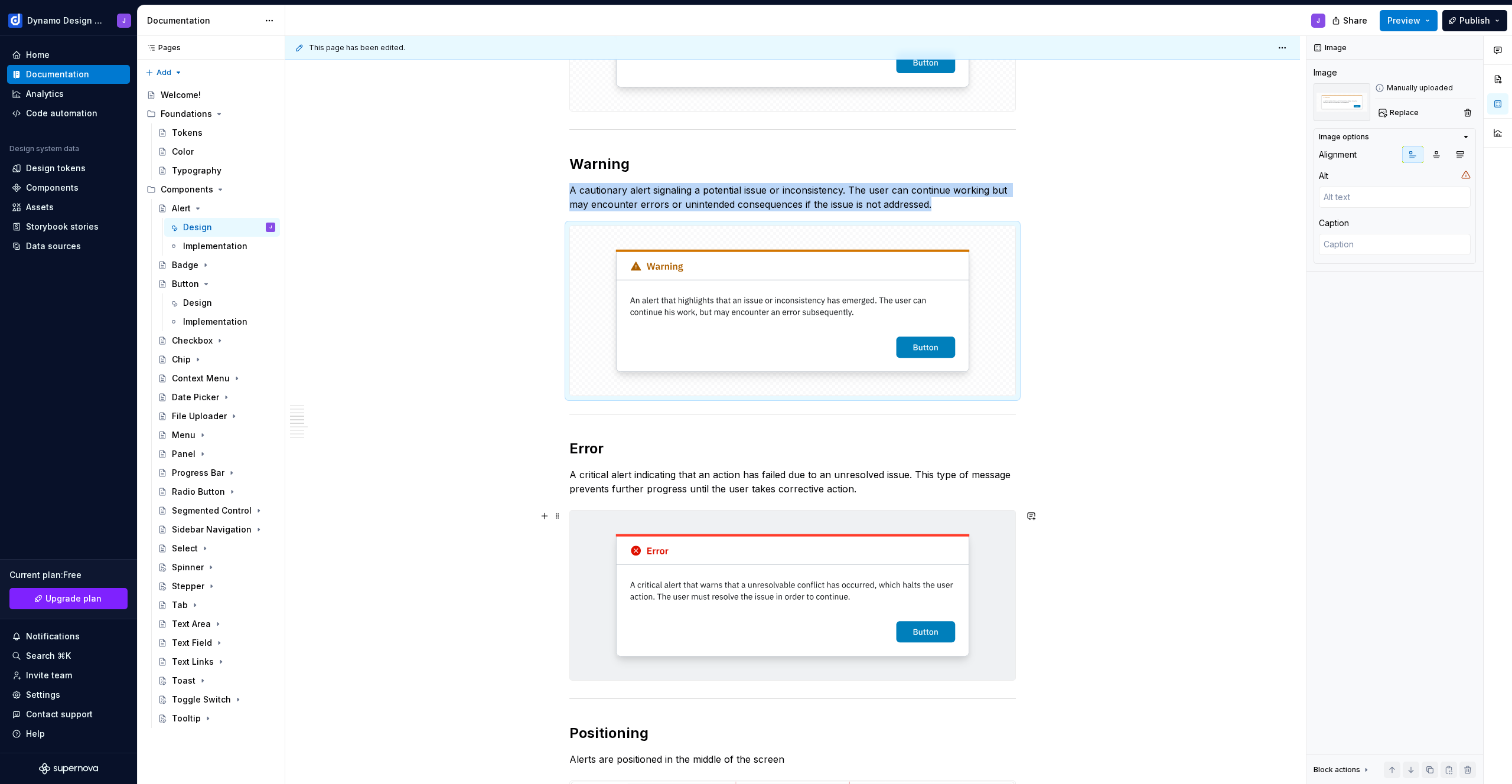
scroll to position [1066, 0]
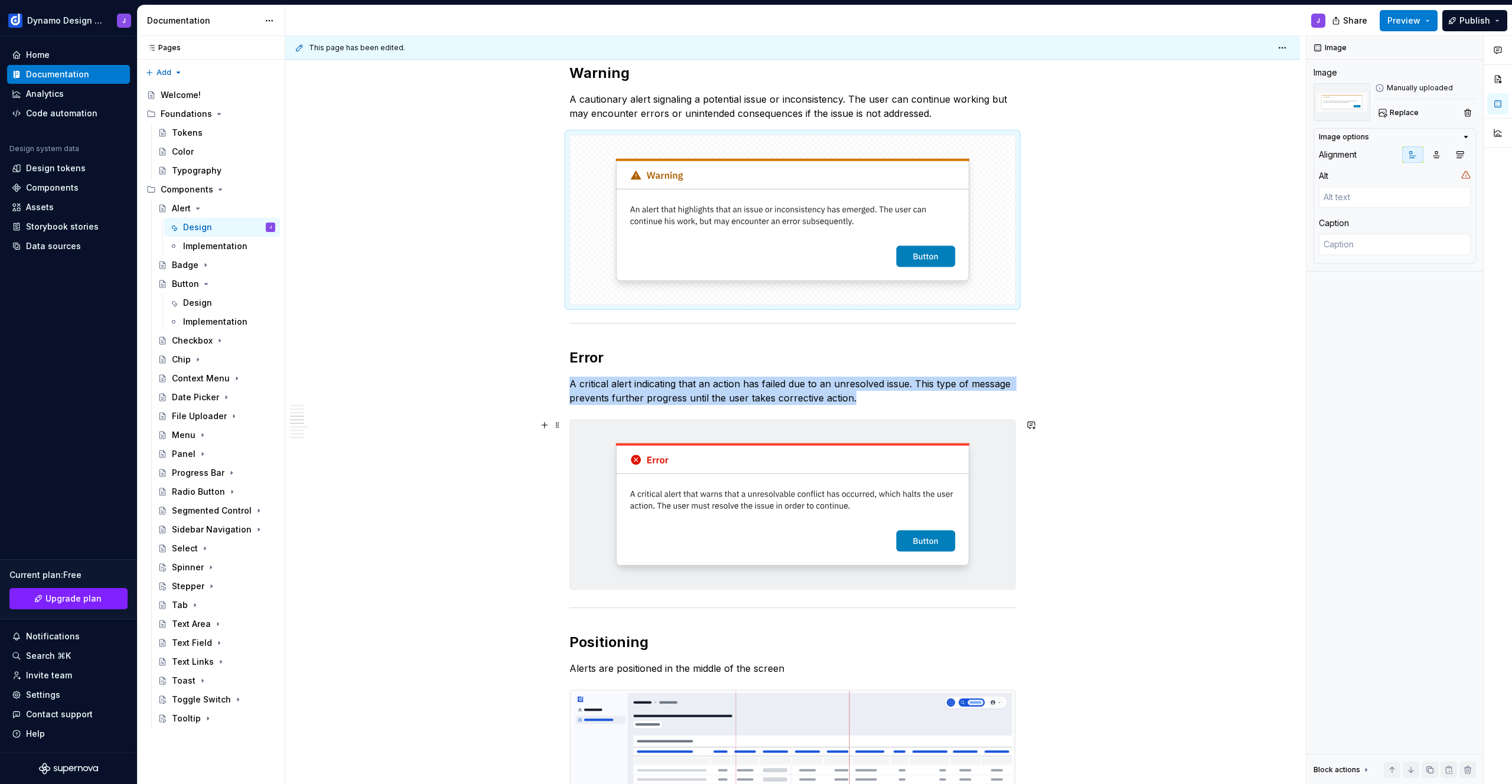
click at [755, 517] on img at bounding box center [792, 504] width 445 height 170
click at [1395, 108] on span "Replace" at bounding box center [1404, 113] width 29 height 9
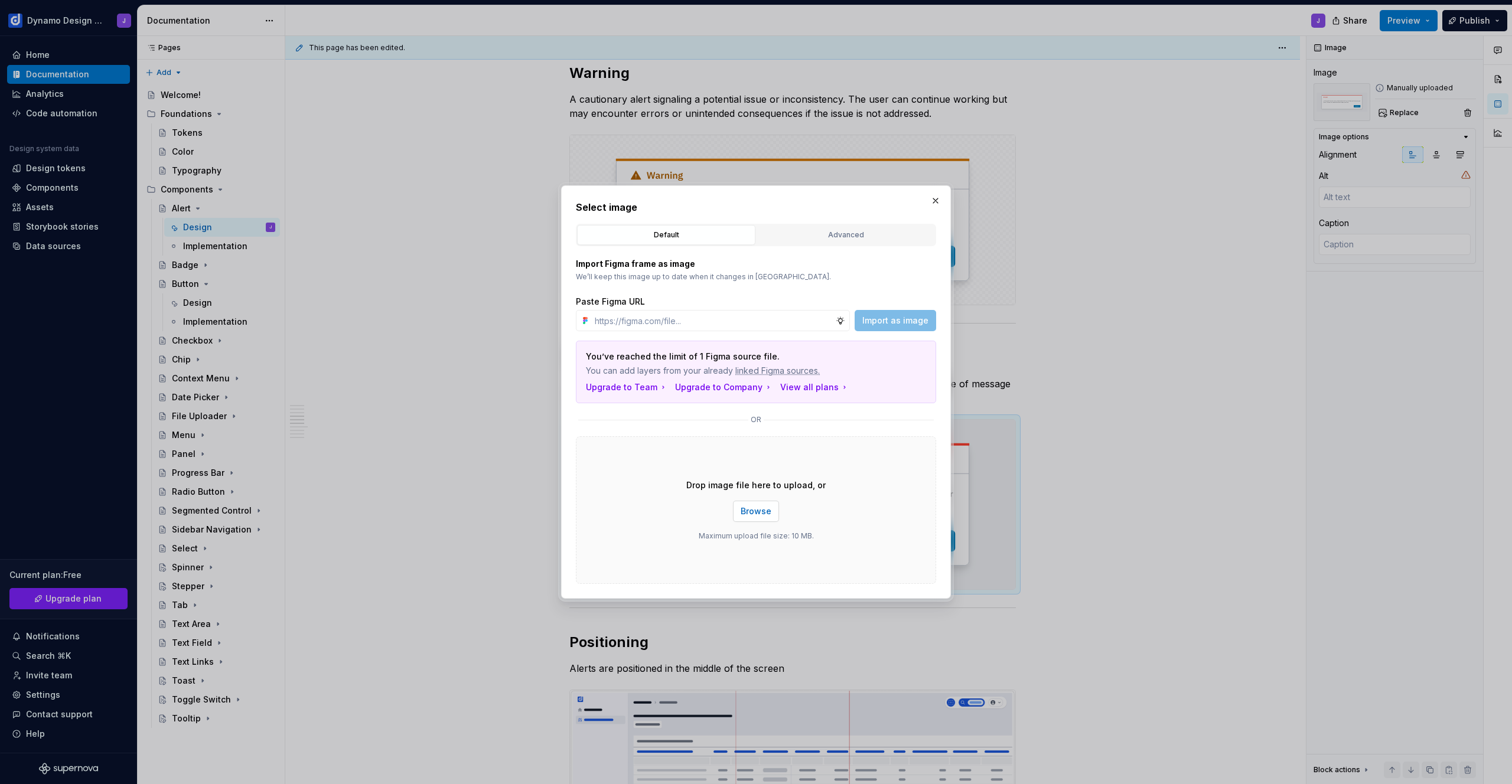
click at [757, 510] on span "Browse" at bounding box center [756, 511] width 31 height 12
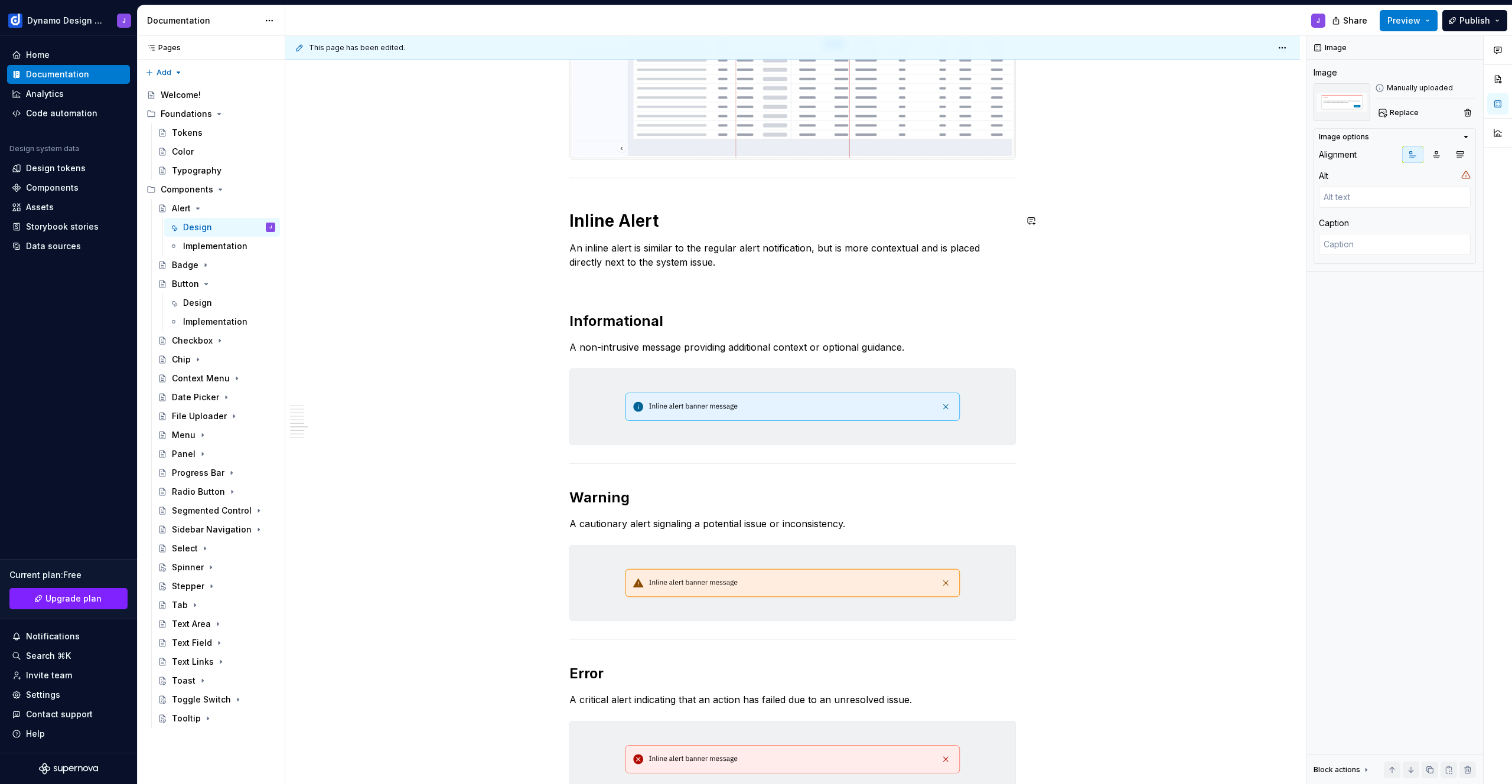
scroll to position [1888, 0]
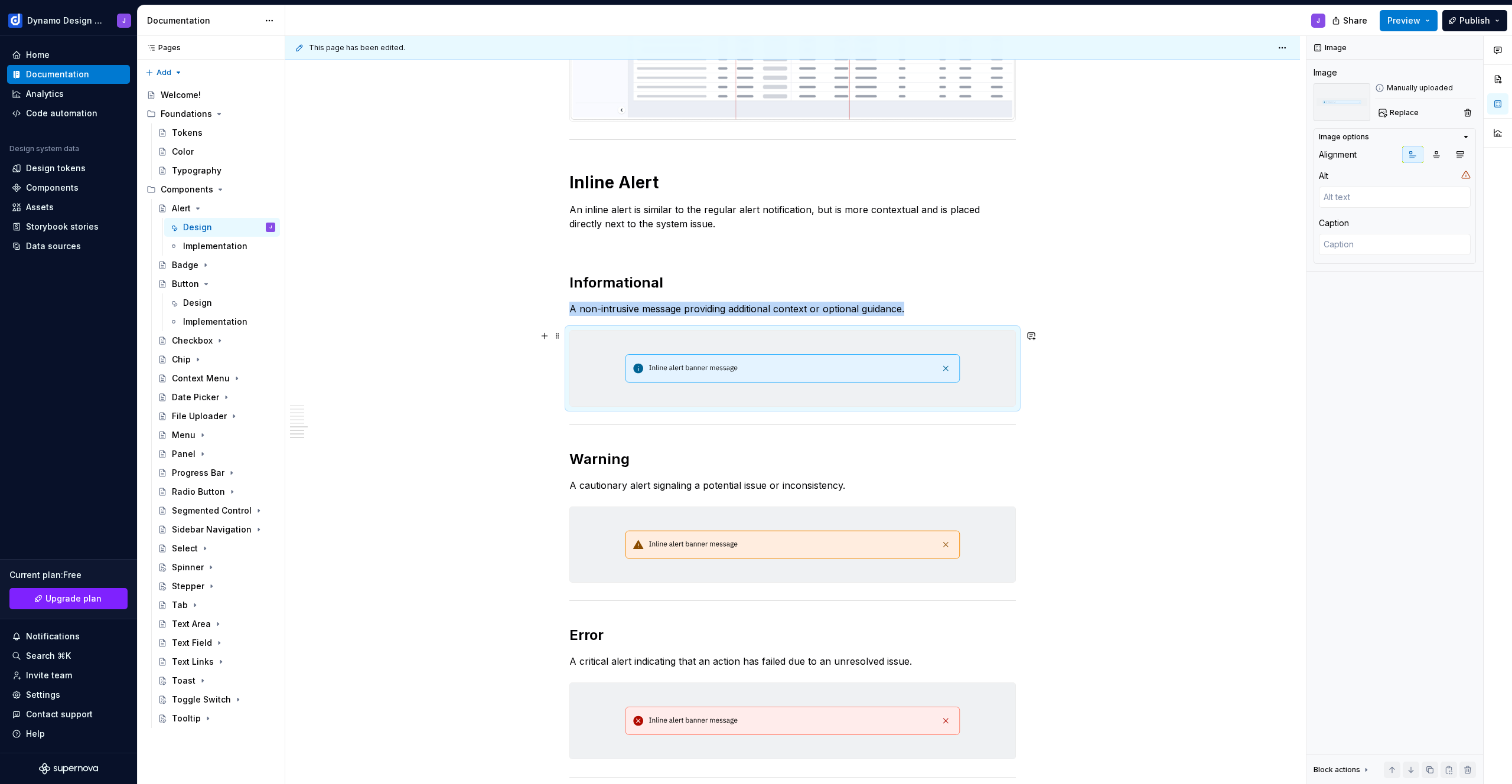
click at [910, 391] on img at bounding box center [792, 368] width 445 height 76
click at [1396, 114] on span "Replace" at bounding box center [1404, 113] width 29 height 9
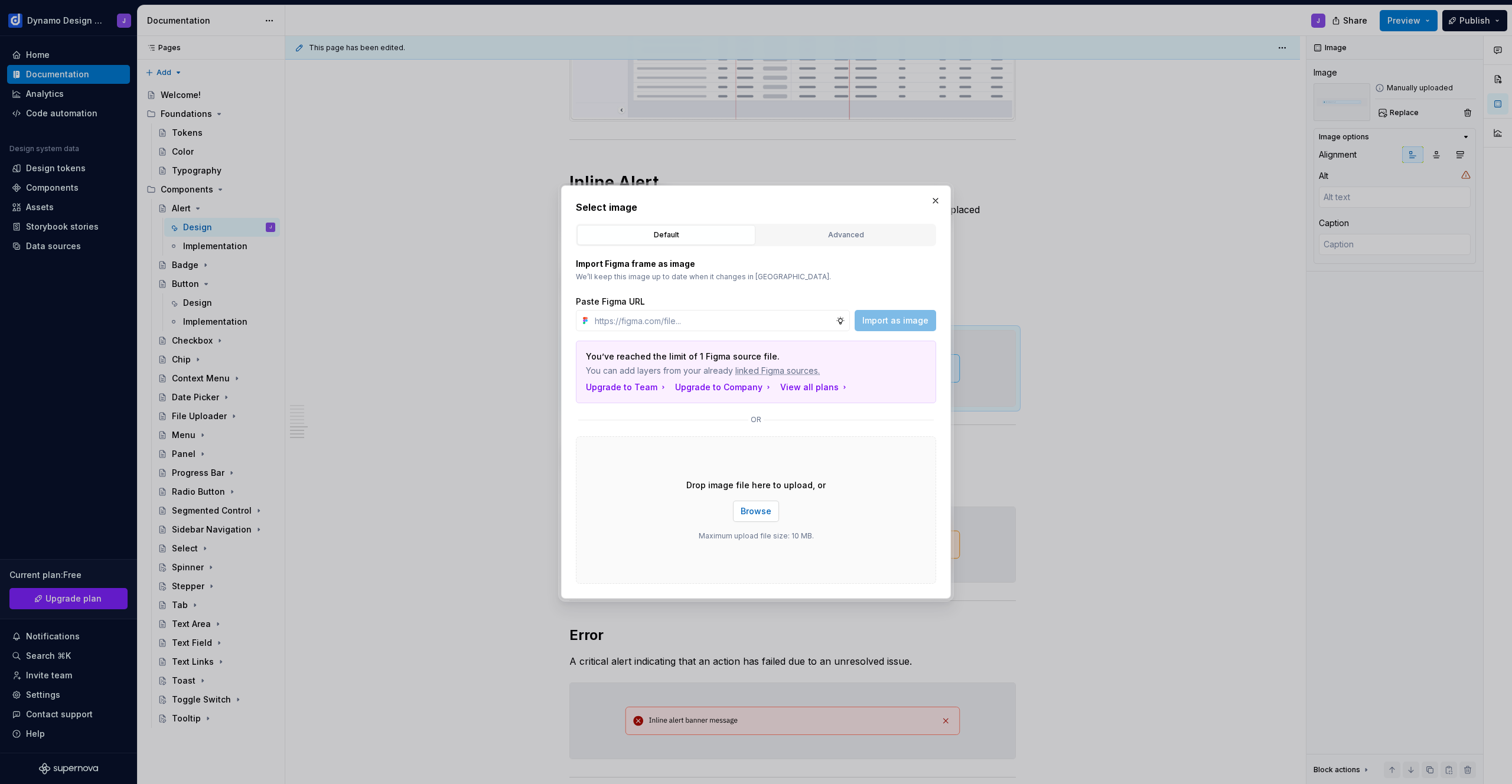
click at [757, 515] on span "Browse" at bounding box center [756, 511] width 31 height 12
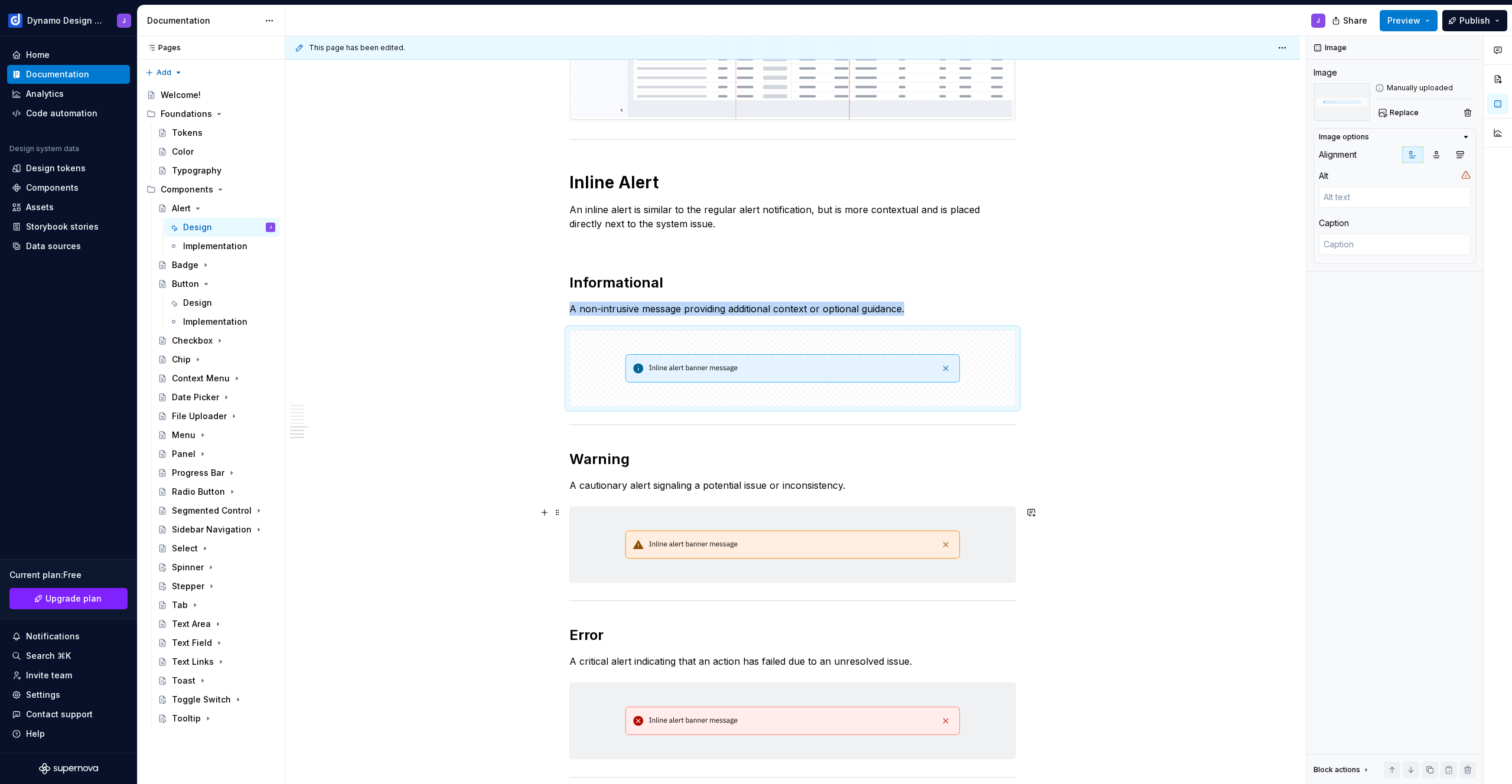
scroll to position [1984, 0]
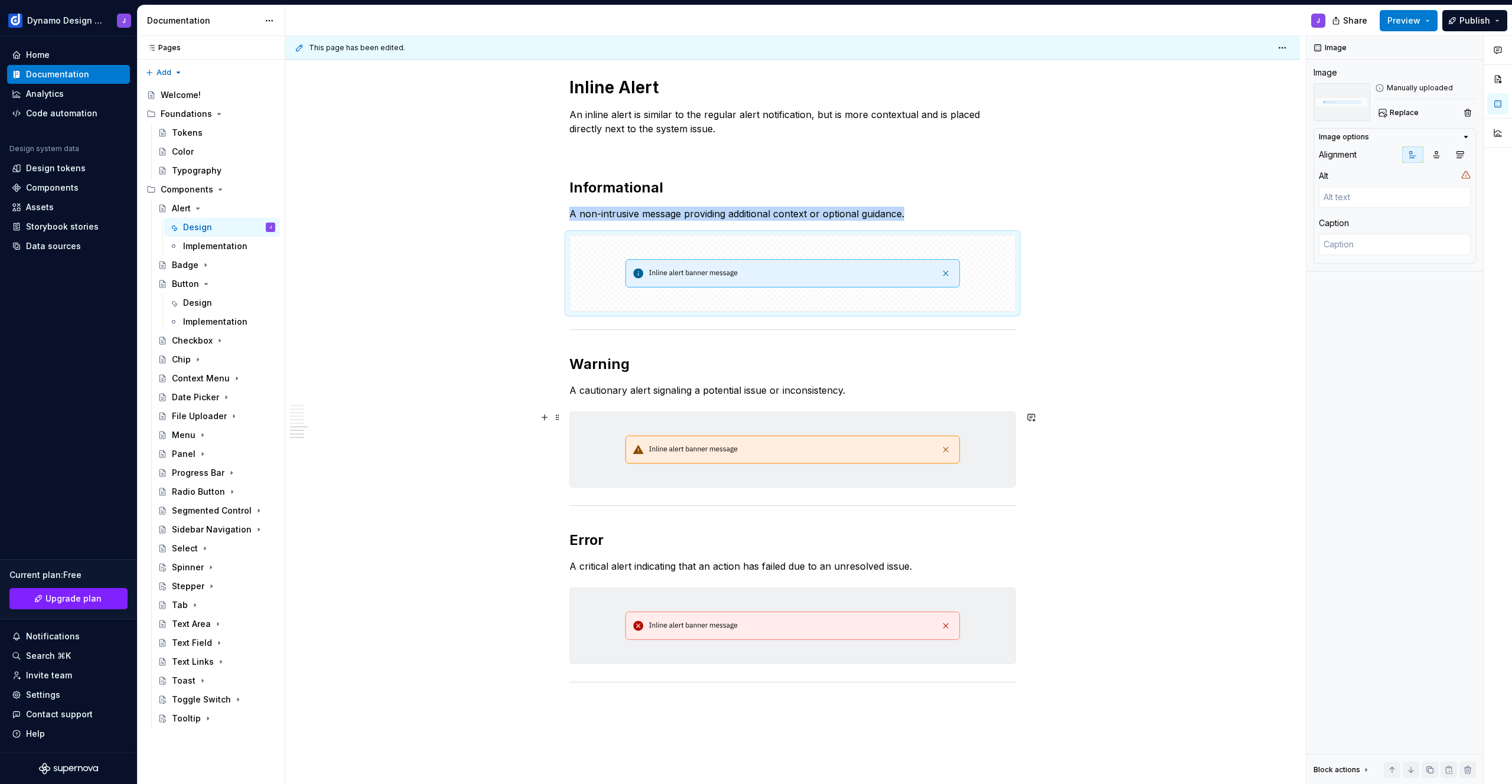
click at [958, 461] on img at bounding box center [792, 450] width 445 height 76
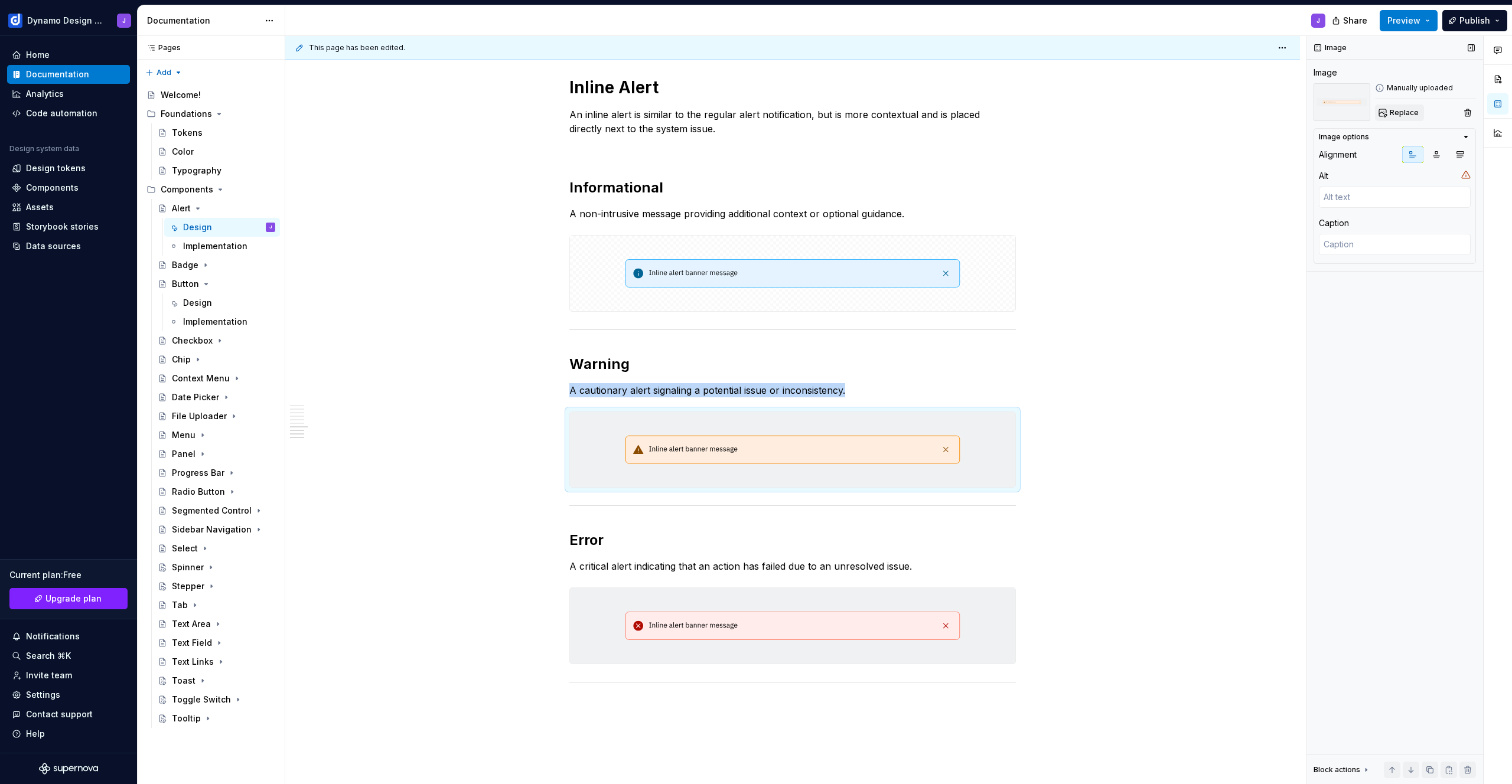
click at [1389, 111] on button "Replace" at bounding box center [1399, 112] width 49 height 17
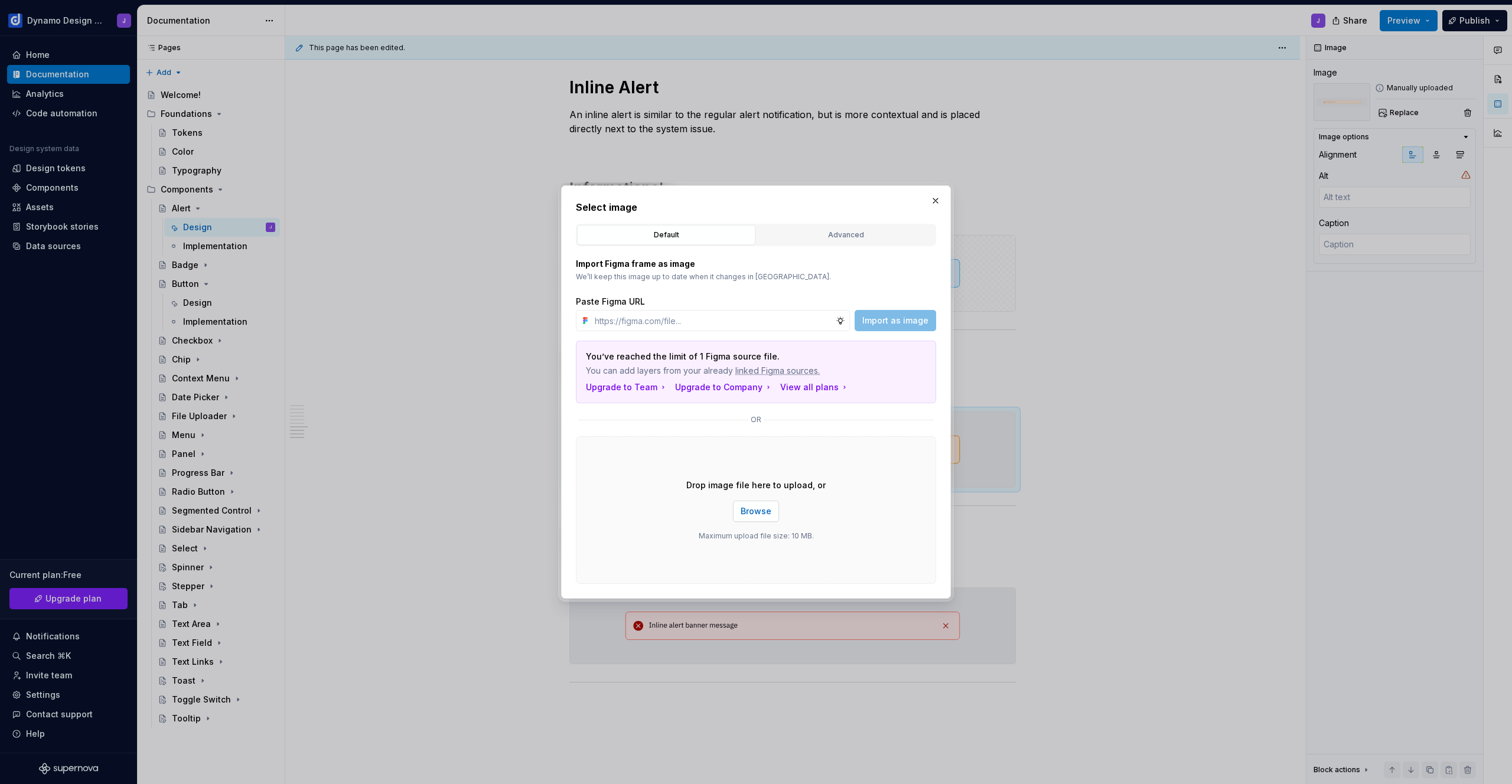
click at [746, 506] on span "Browse" at bounding box center [756, 511] width 31 height 12
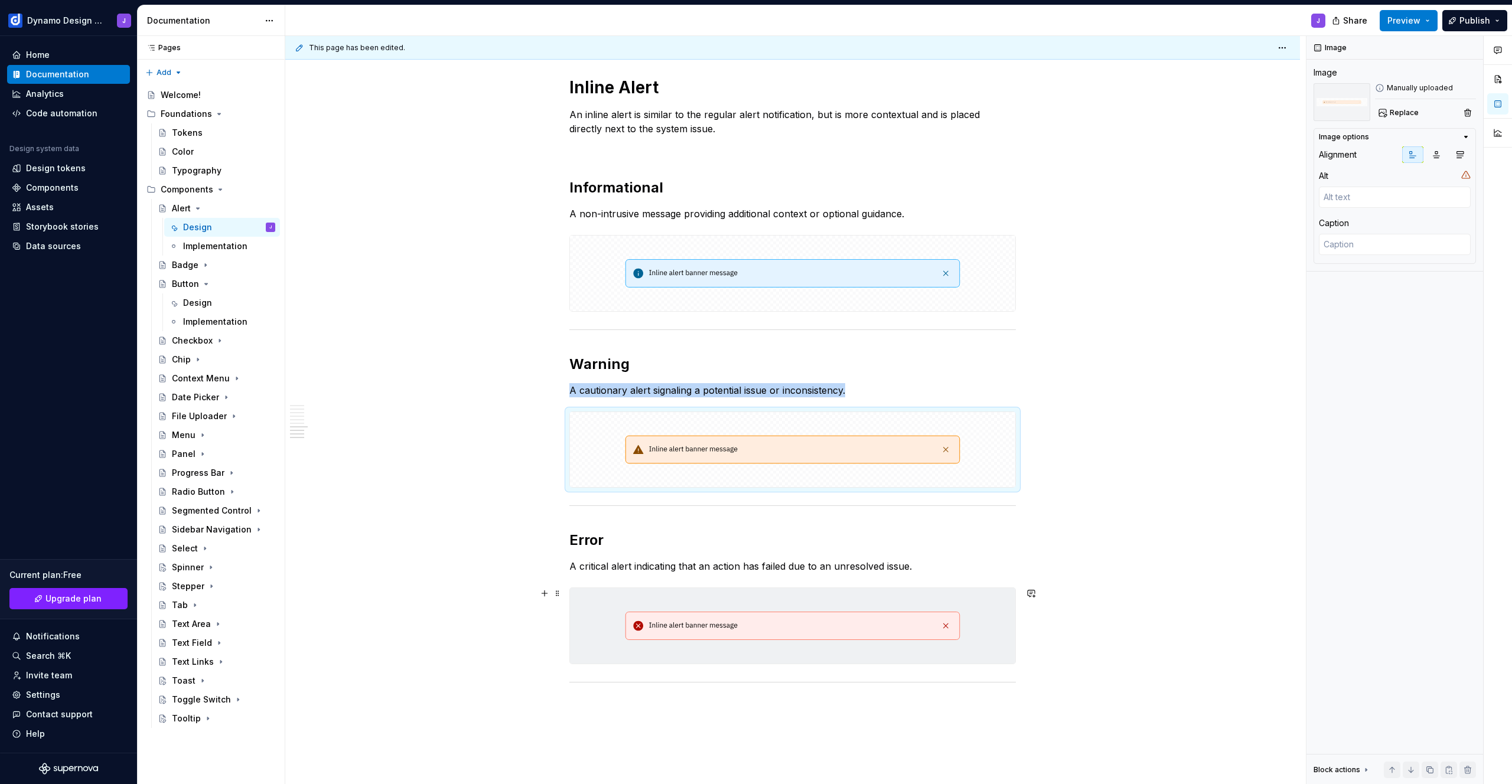
scroll to position [2138, 0]
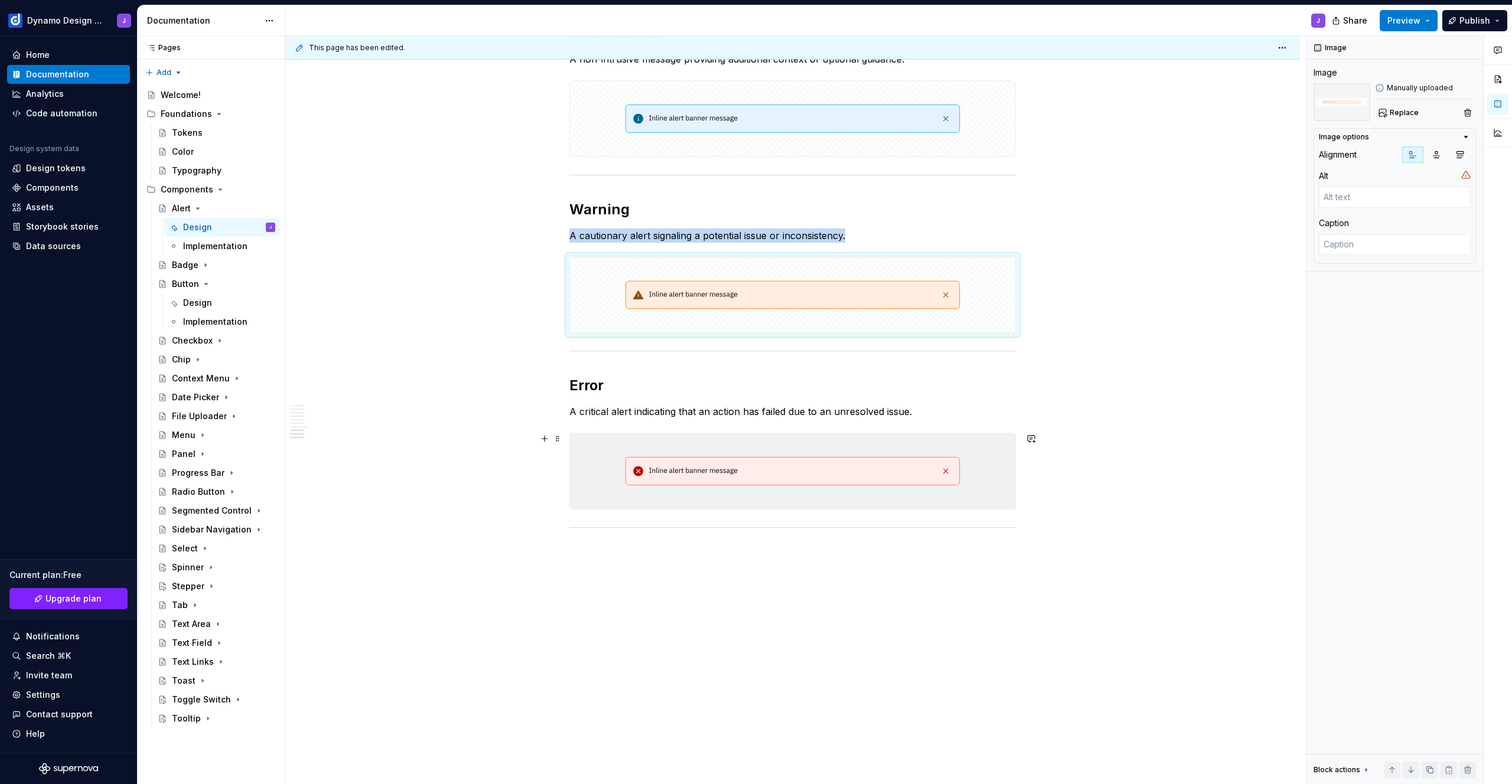
click at [943, 472] on img at bounding box center [792, 471] width 445 height 76
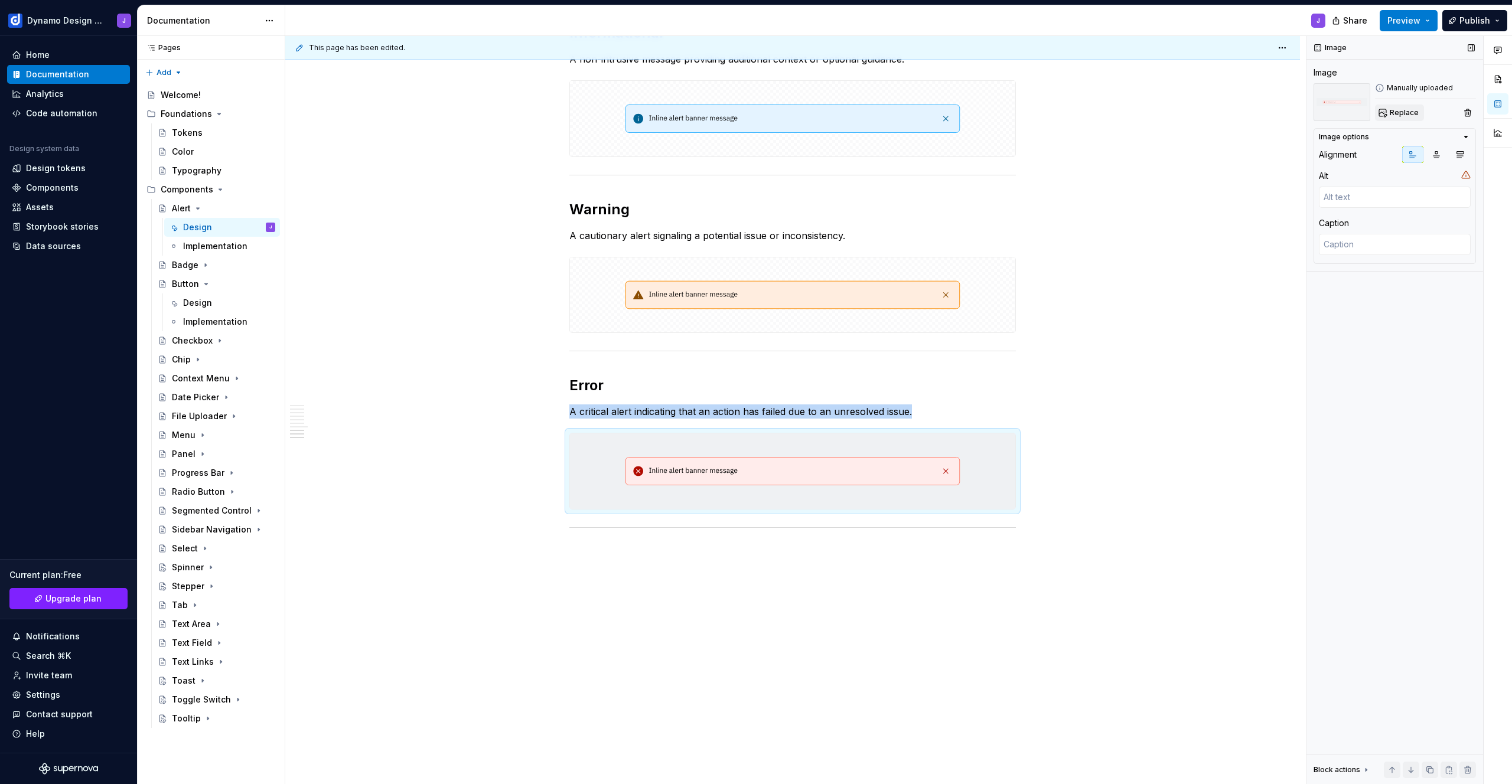
click at [1402, 114] on span "Replace" at bounding box center [1404, 113] width 29 height 9
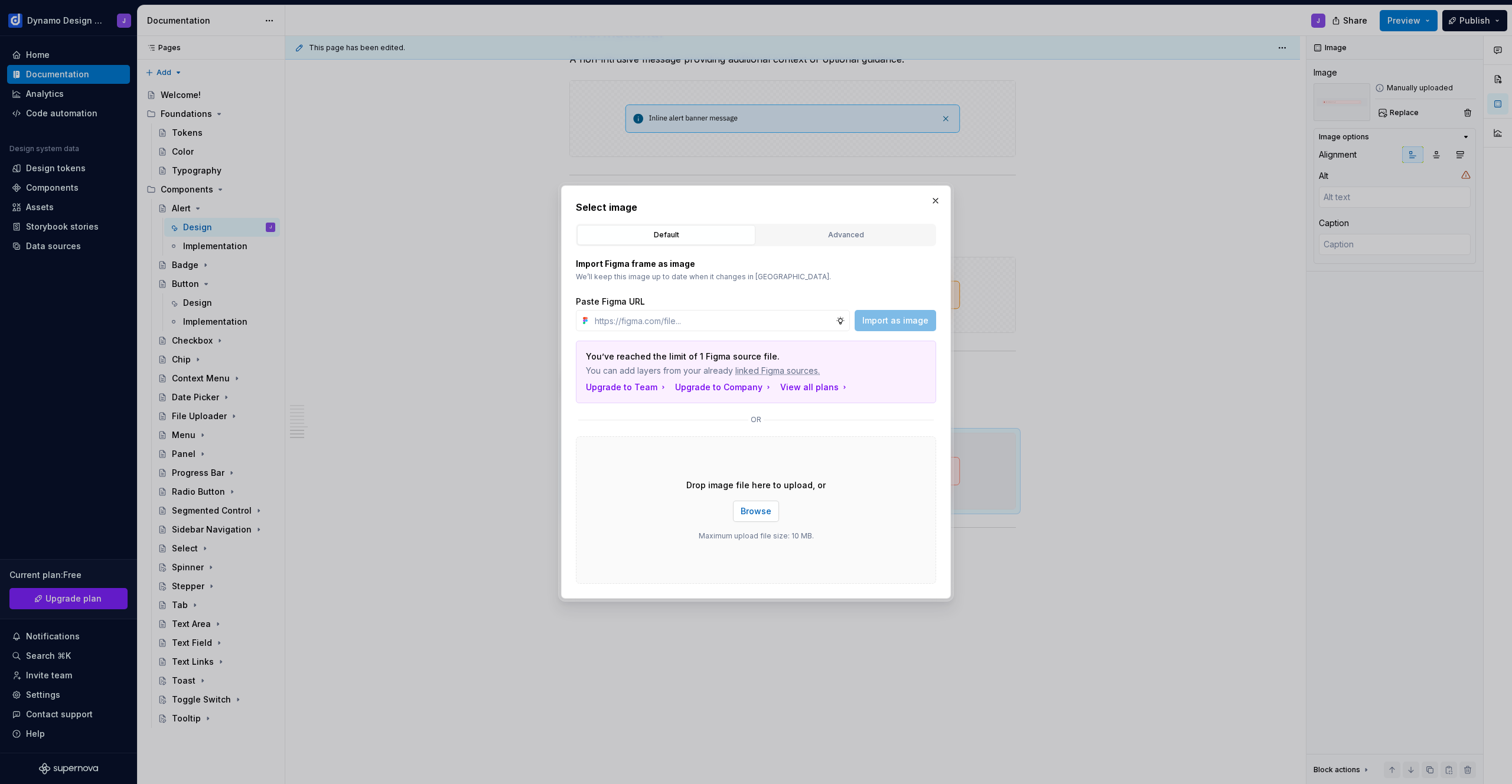
click at [760, 517] on button "Browse" at bounding box center [756, 511] width 46 height 21
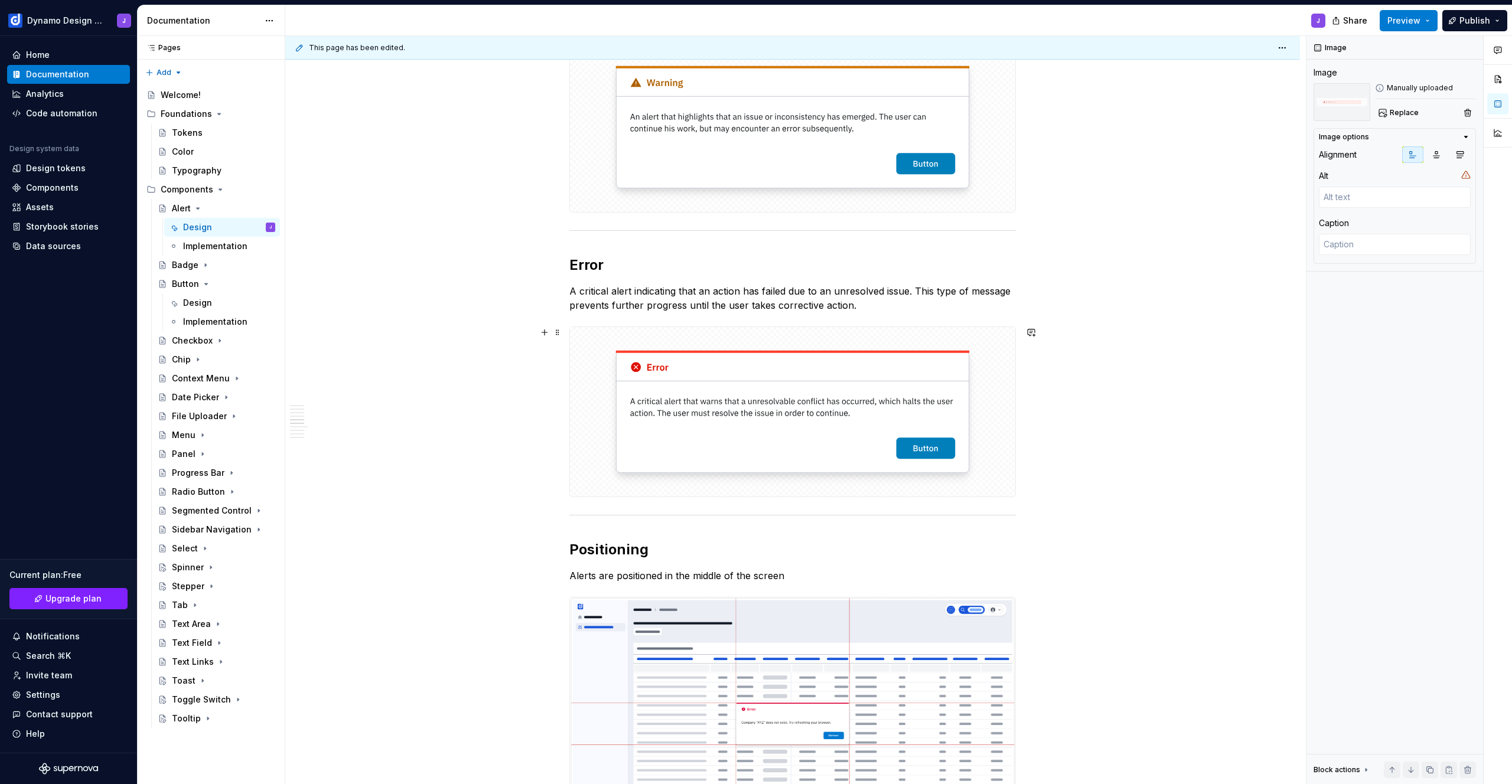
scroll to position [1022, 0]
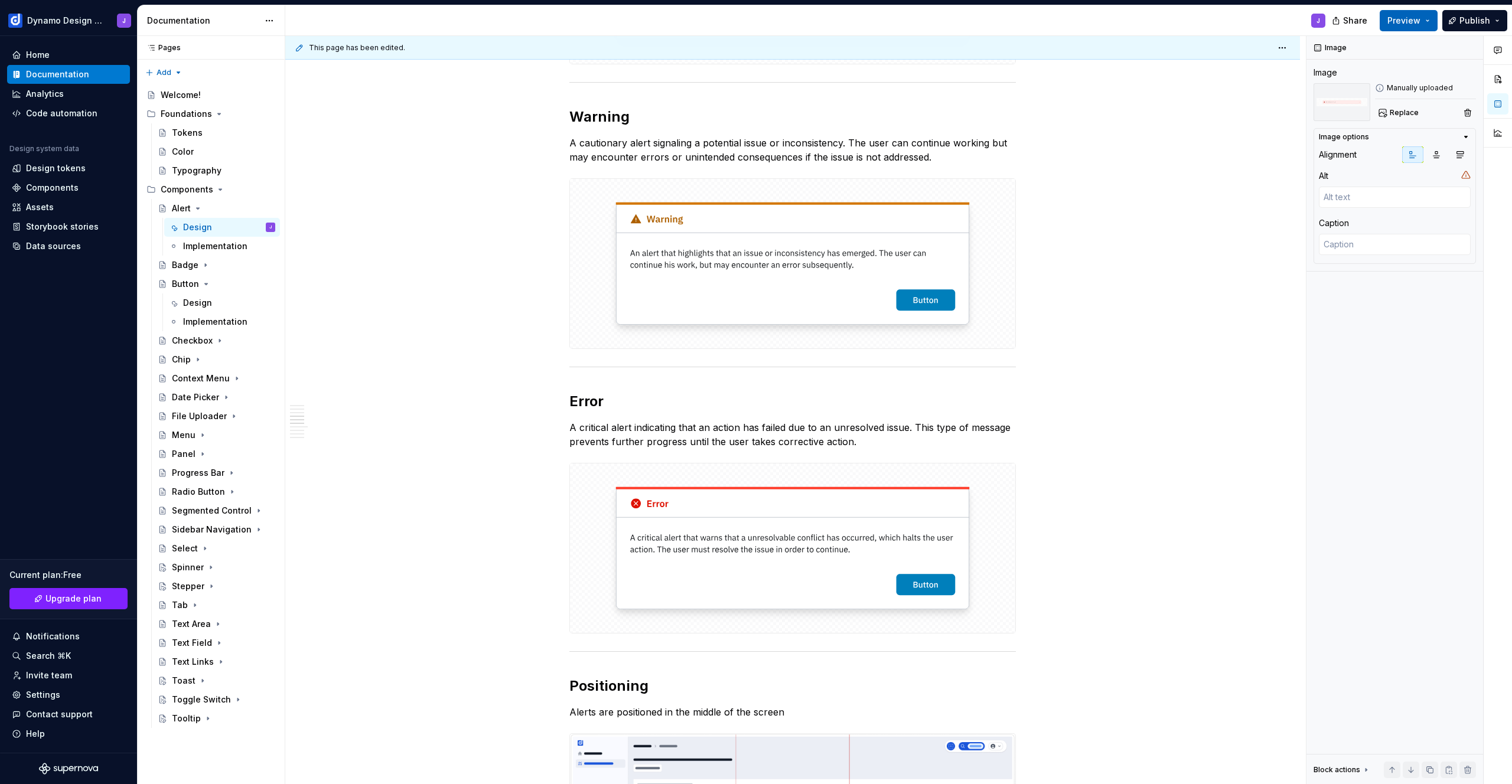
click at [1415, 21] on span "Preview" at bounding box center [1404, 21] width 33 height 12
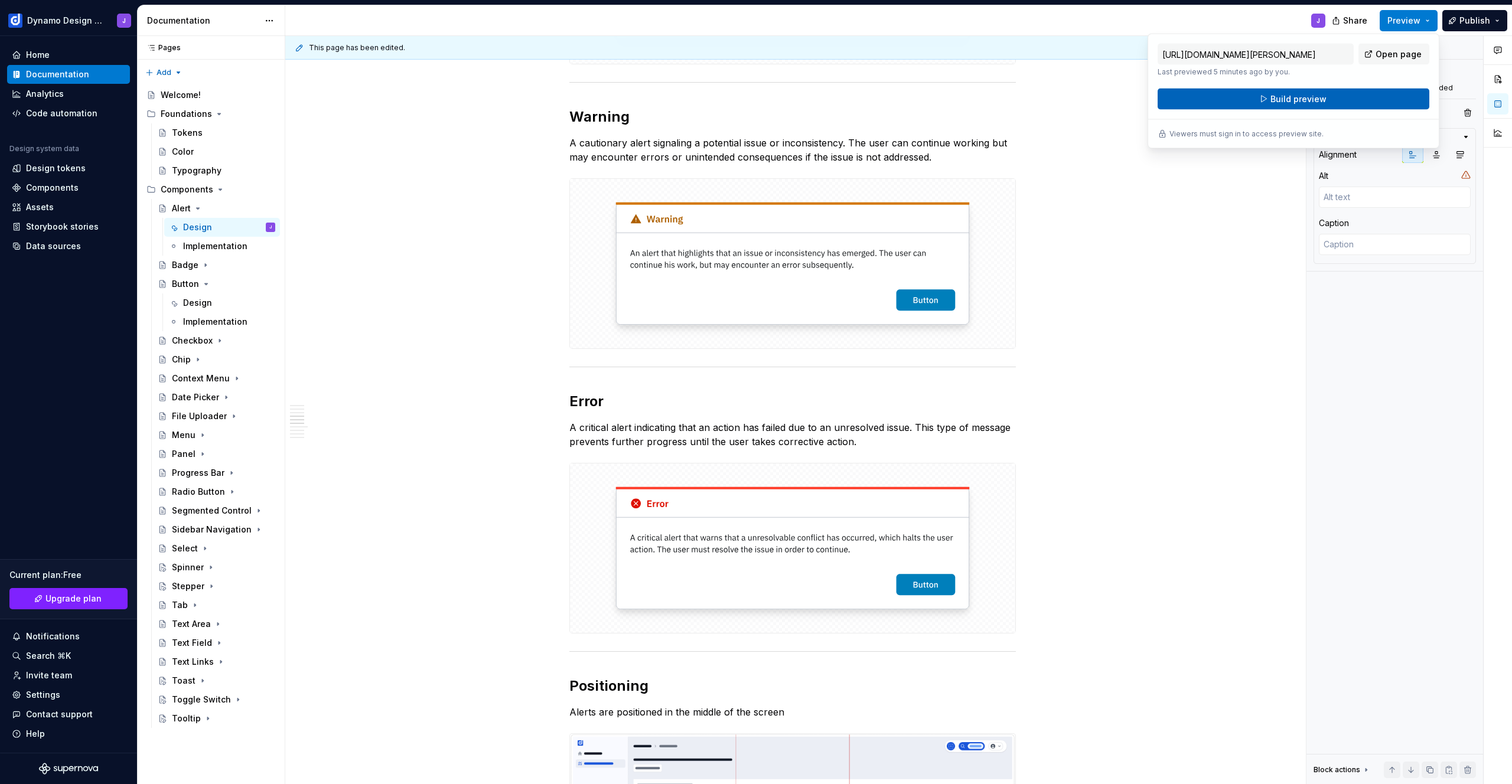
click at [1335, 102] on button "Build preview" at bounding box center [1293, 99] width 271 height 21
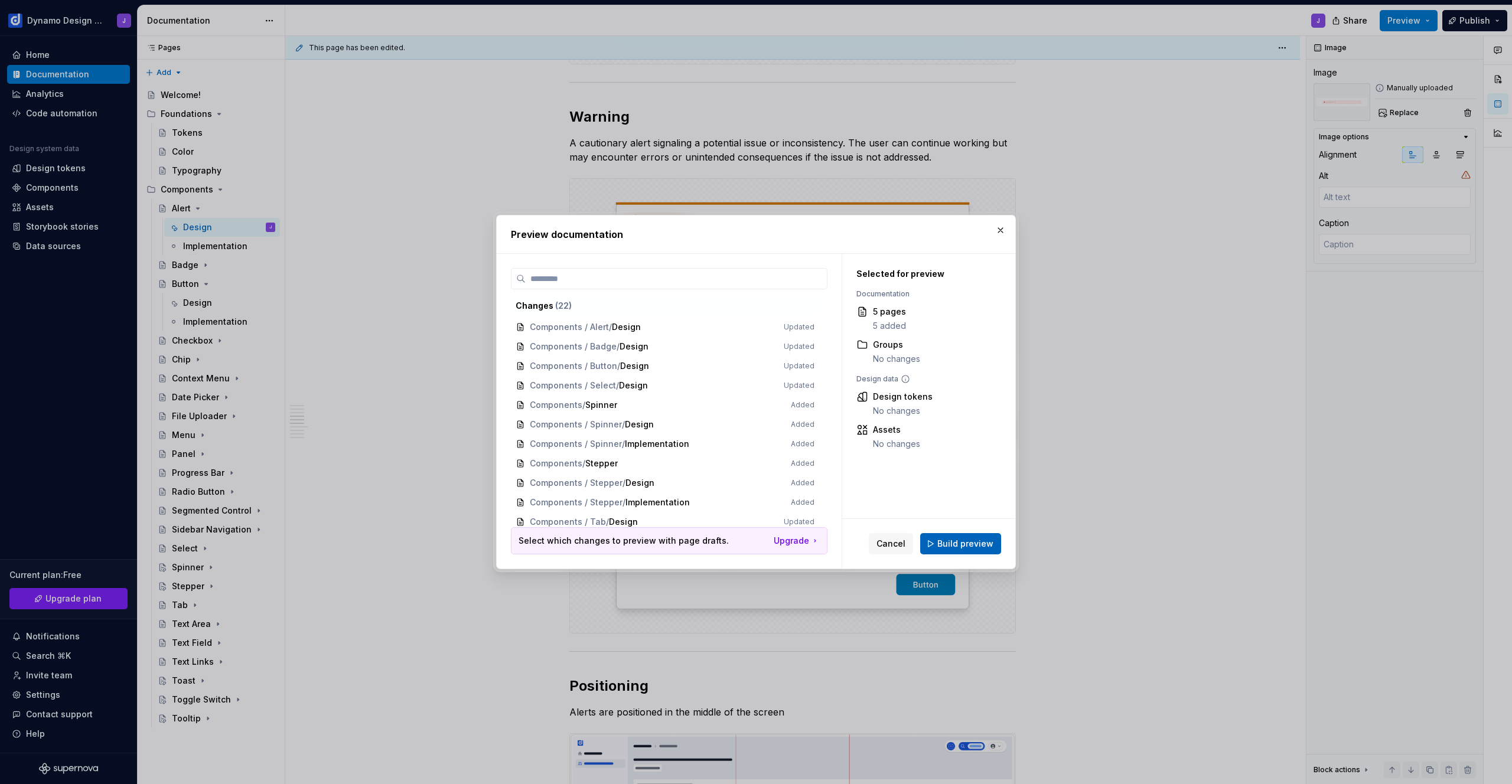
click at [973, 548] on span "Build preview" at bounding box center [965, 543] width 56 height 12
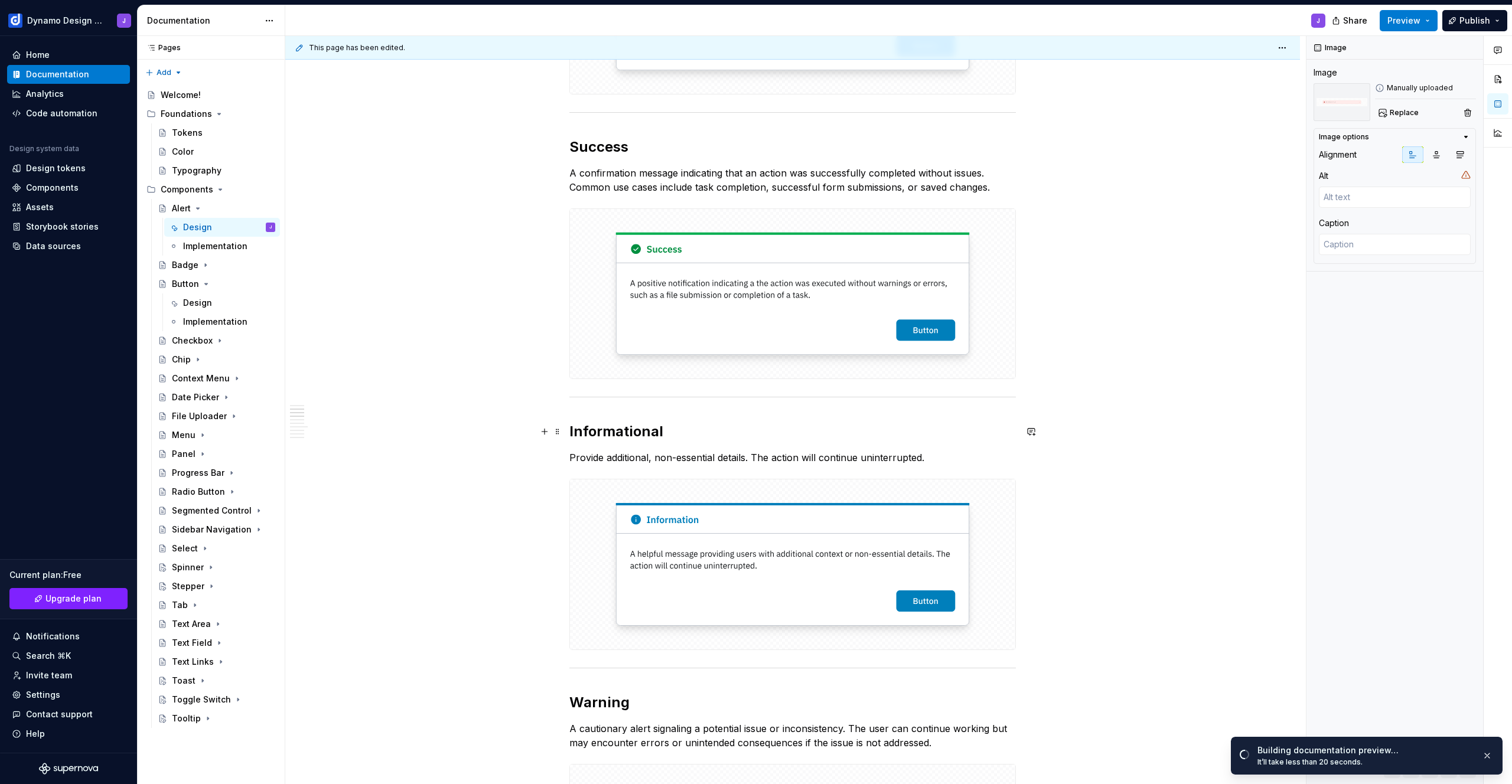
scroll to position [0, 0]
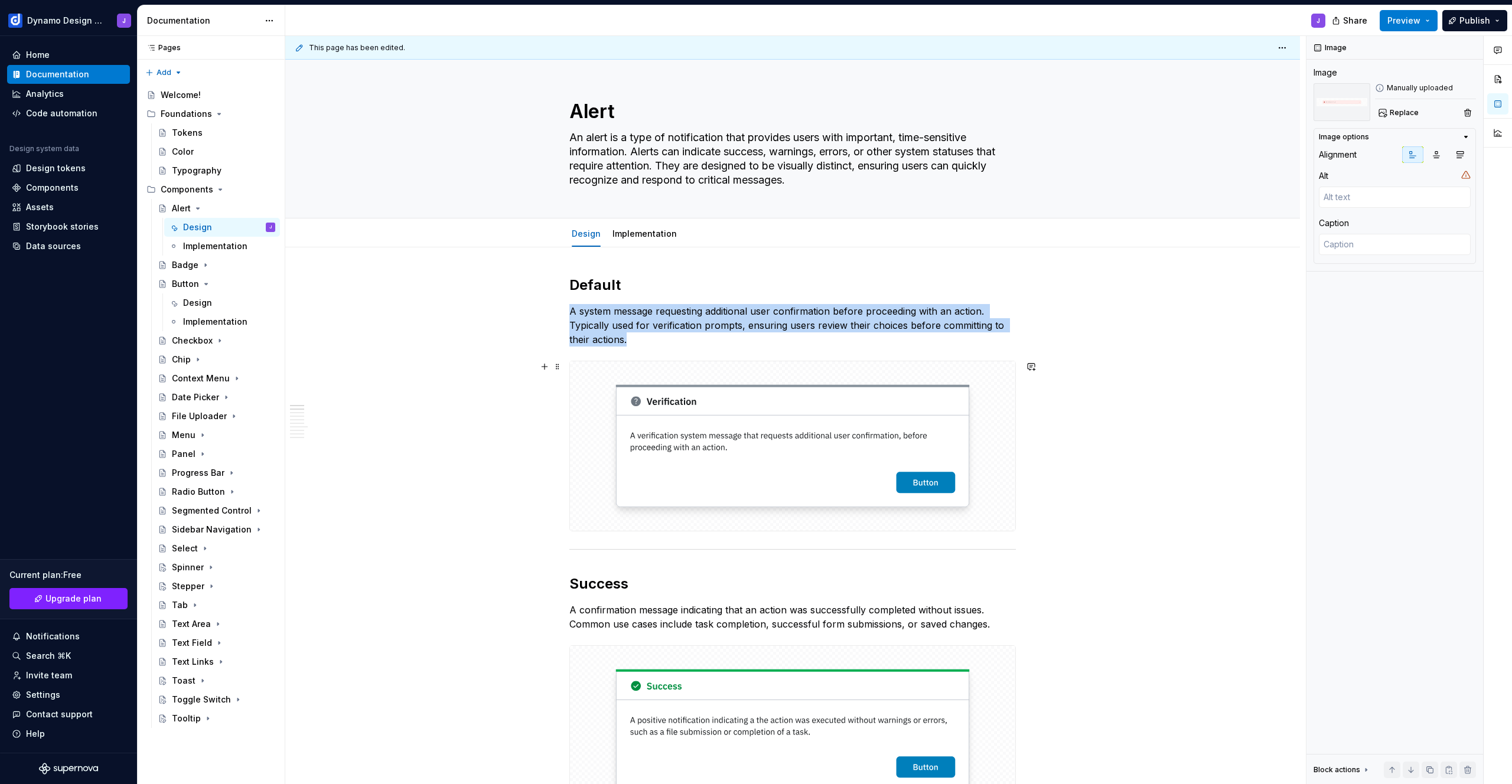
click at [741, 405] on img at bounding box center [792, 446] width 445 height 170
click at [1391, 113] on span "Replace" at bounding box center [1404, 113] width 29 height 9
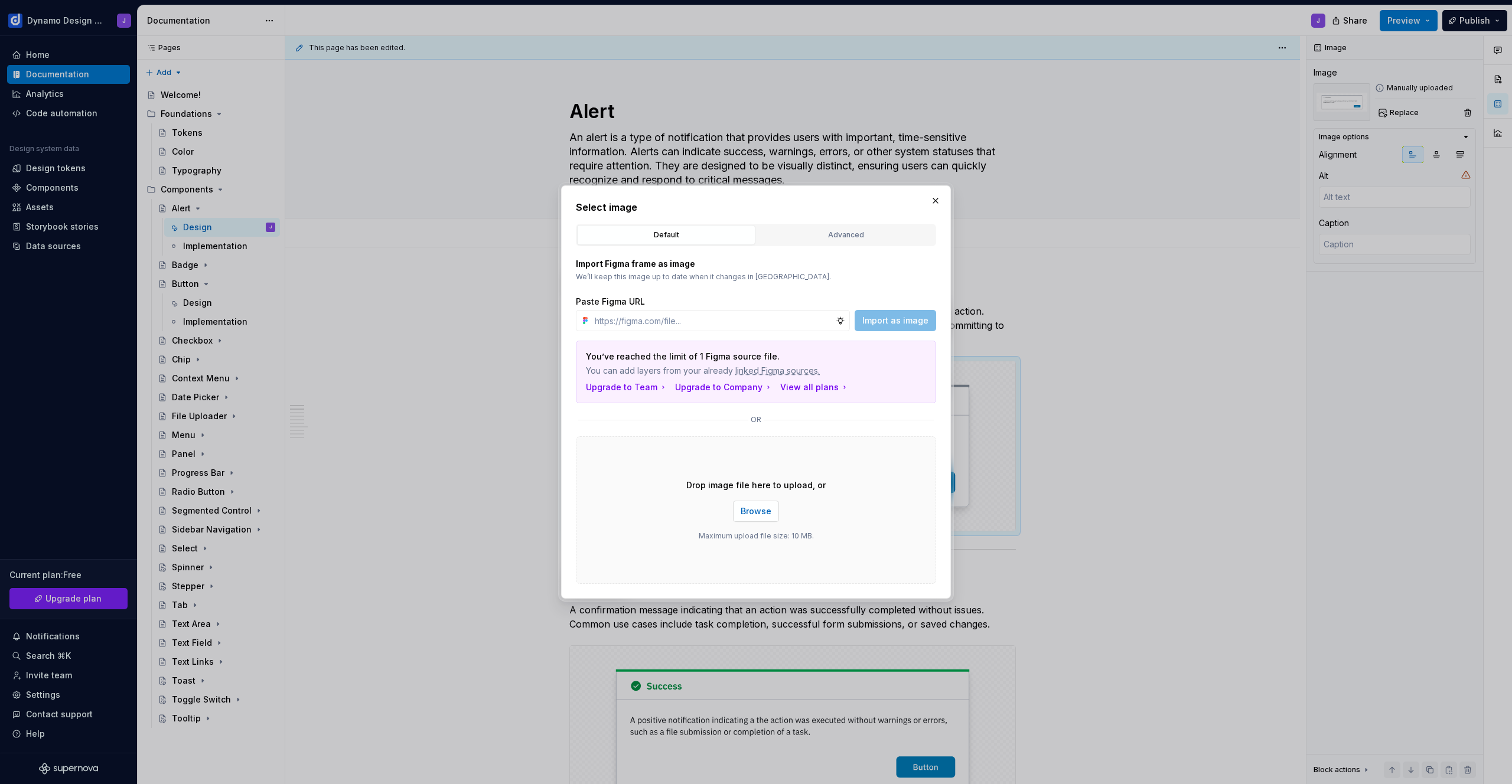
click at [758, 513] on span "Browse" at bounding box center [756, 511] width 31 height 12
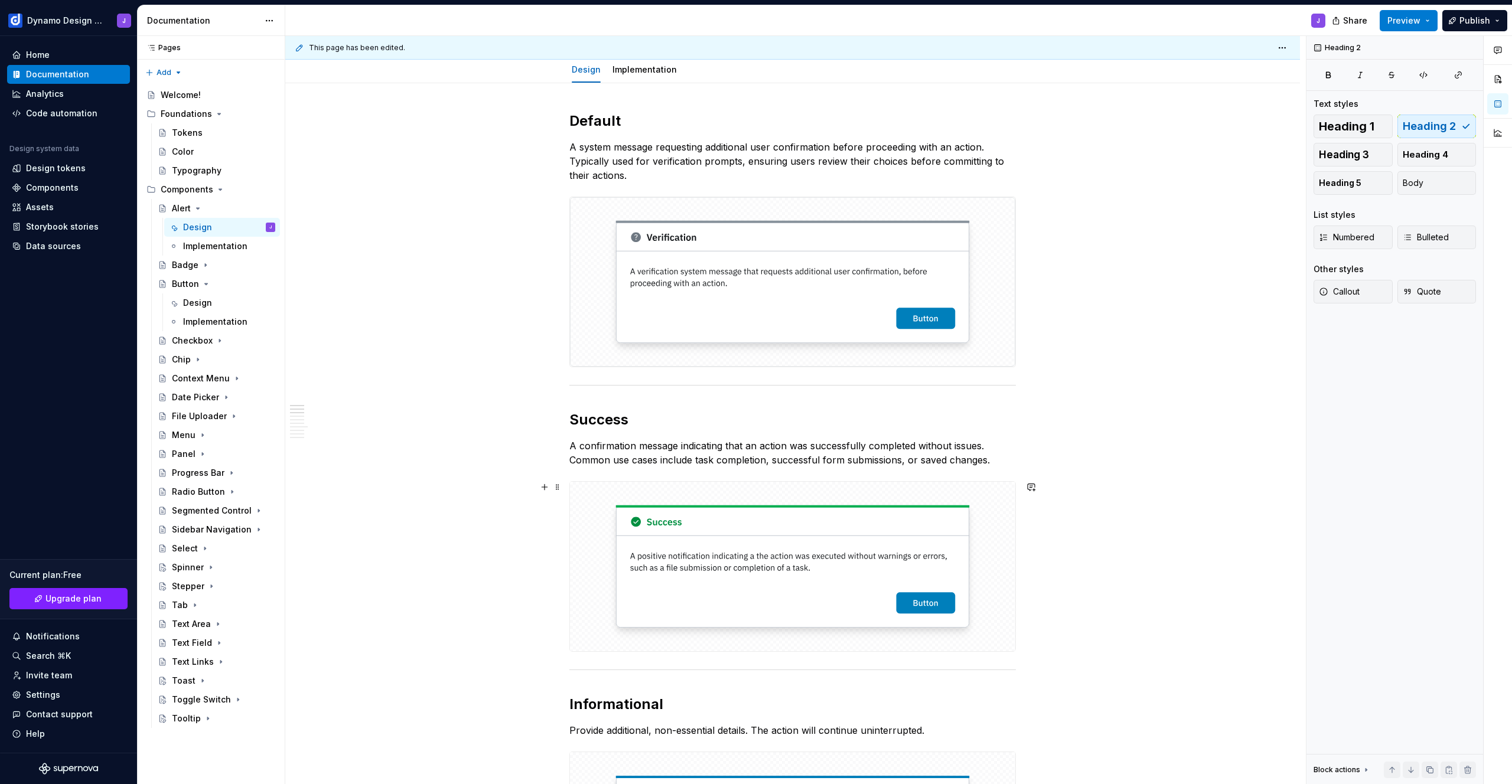
scroll to position [271, 0]
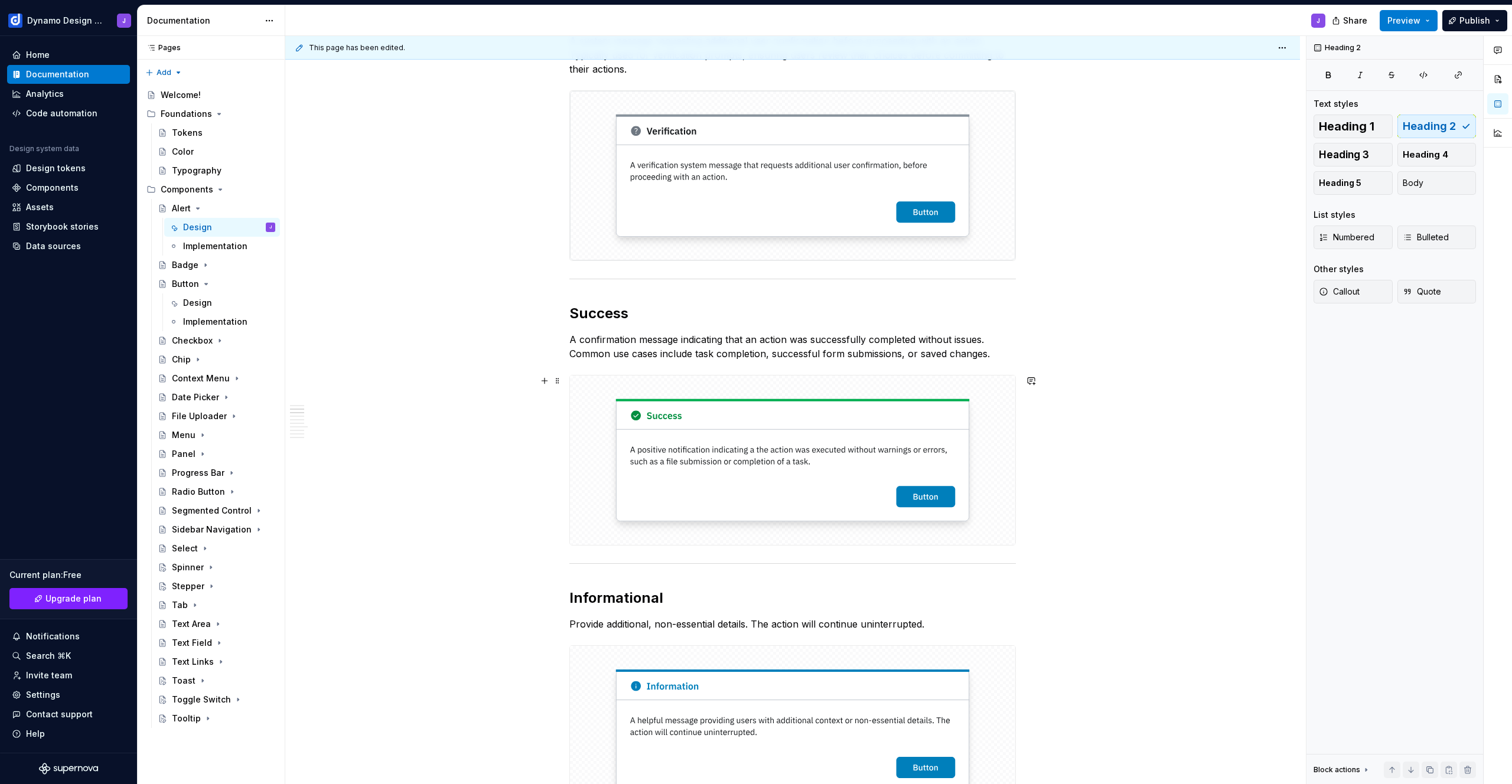
click at [842, 500] on img at bounding box center [792, 460] width 445 height 170
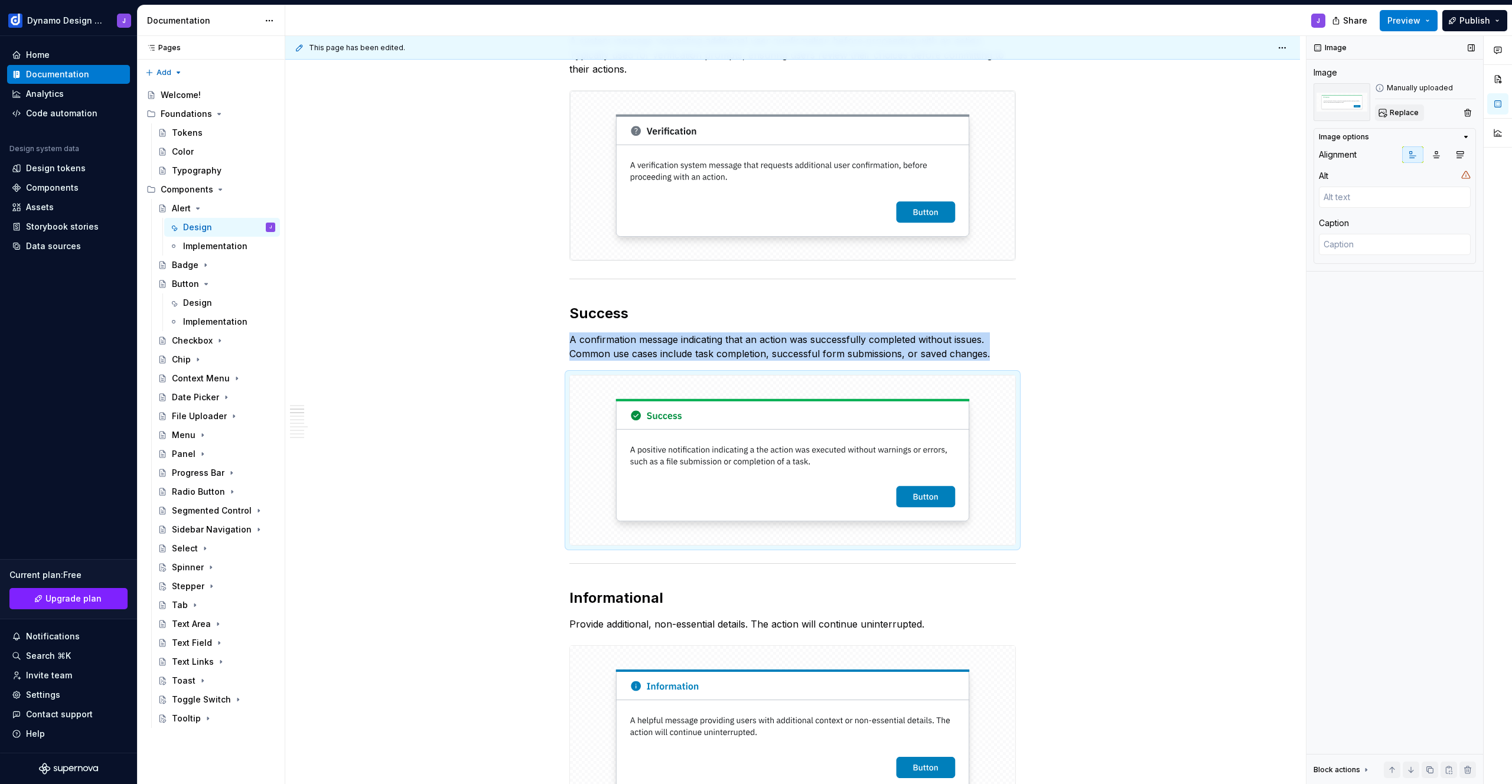
click at [1401, 113] on span "Replace" at bounding box center [1404, 113] width 29 height 9
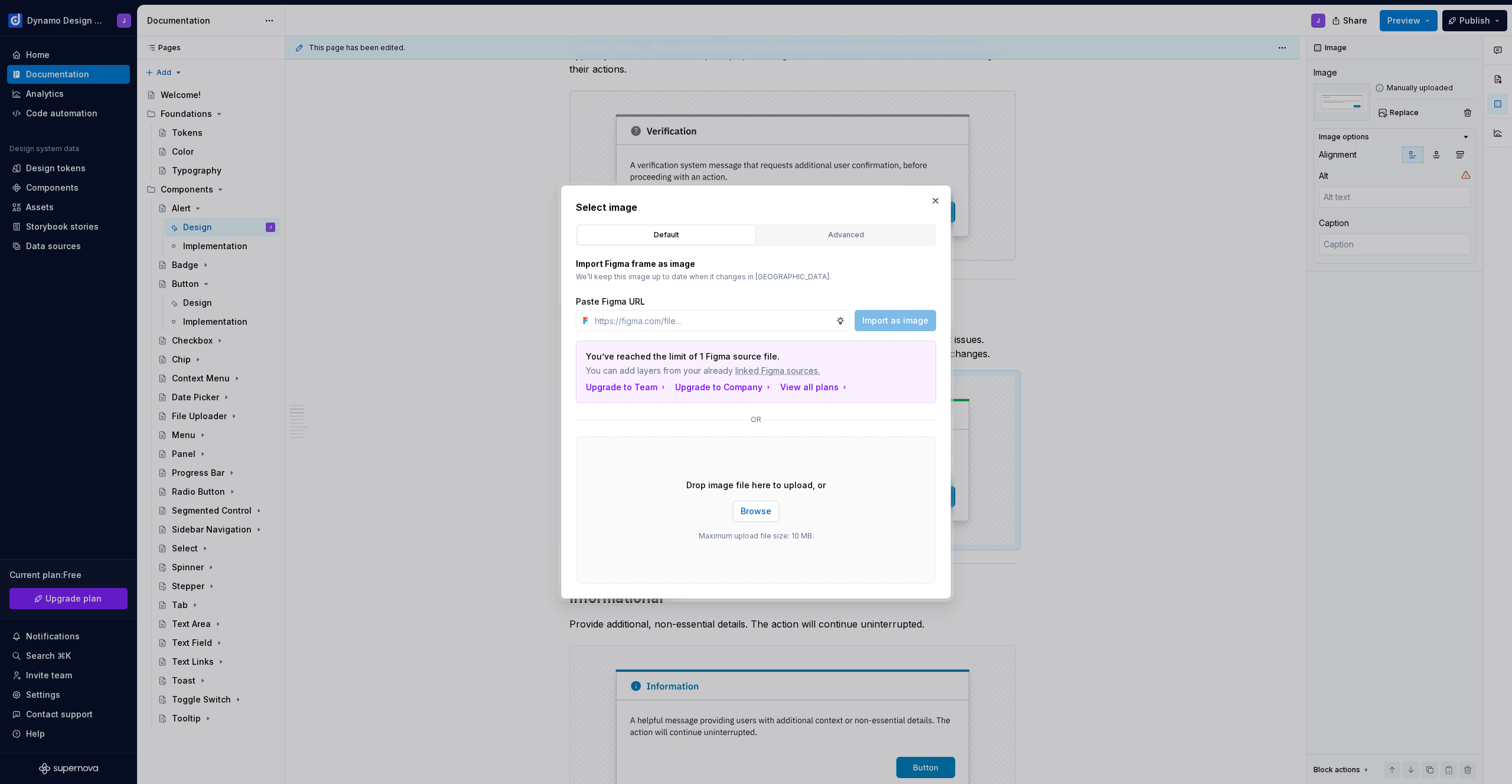
click at [762, 510] on span "Browse" at bounding box center [756, 511] width 31 height 12
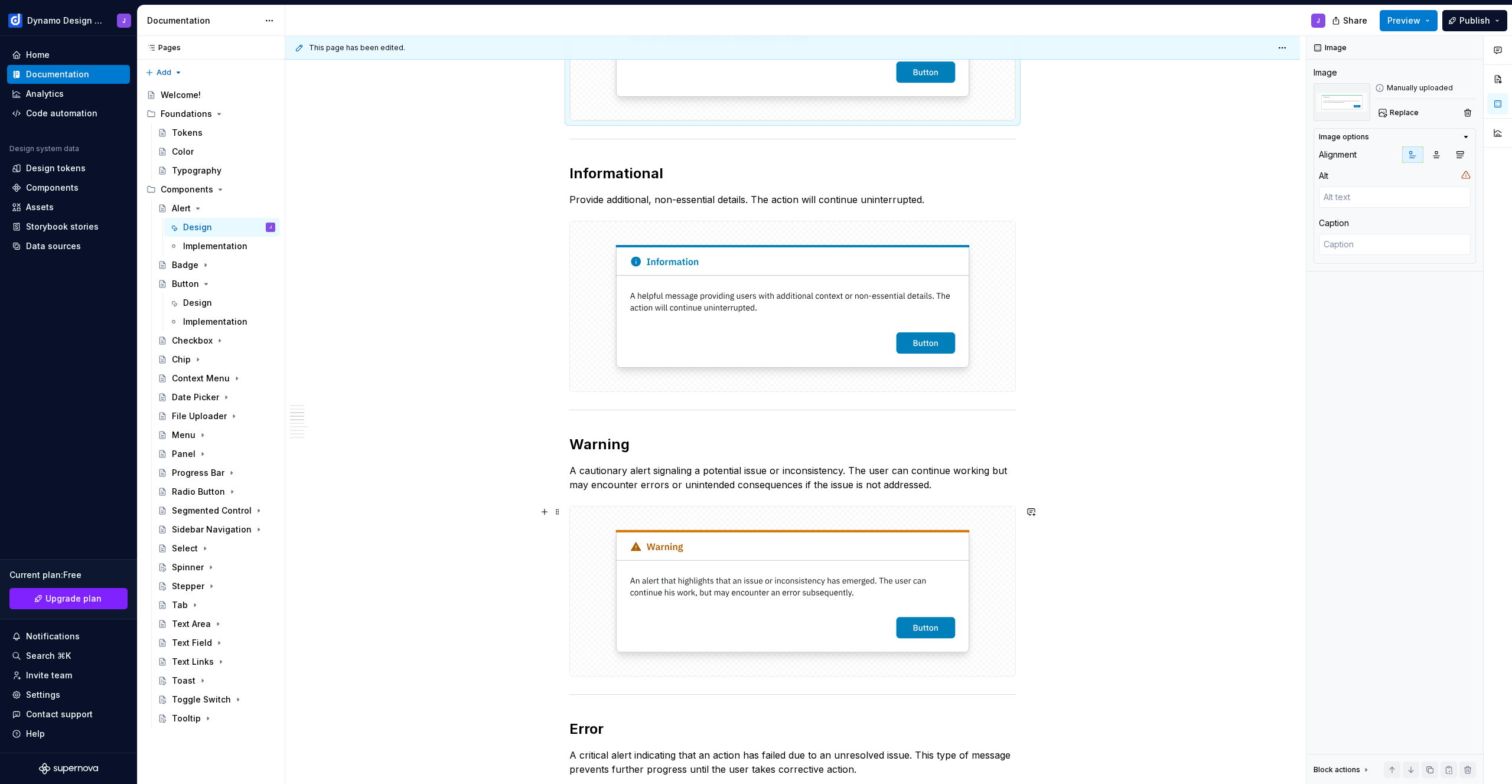
scroll to position [725, 0]
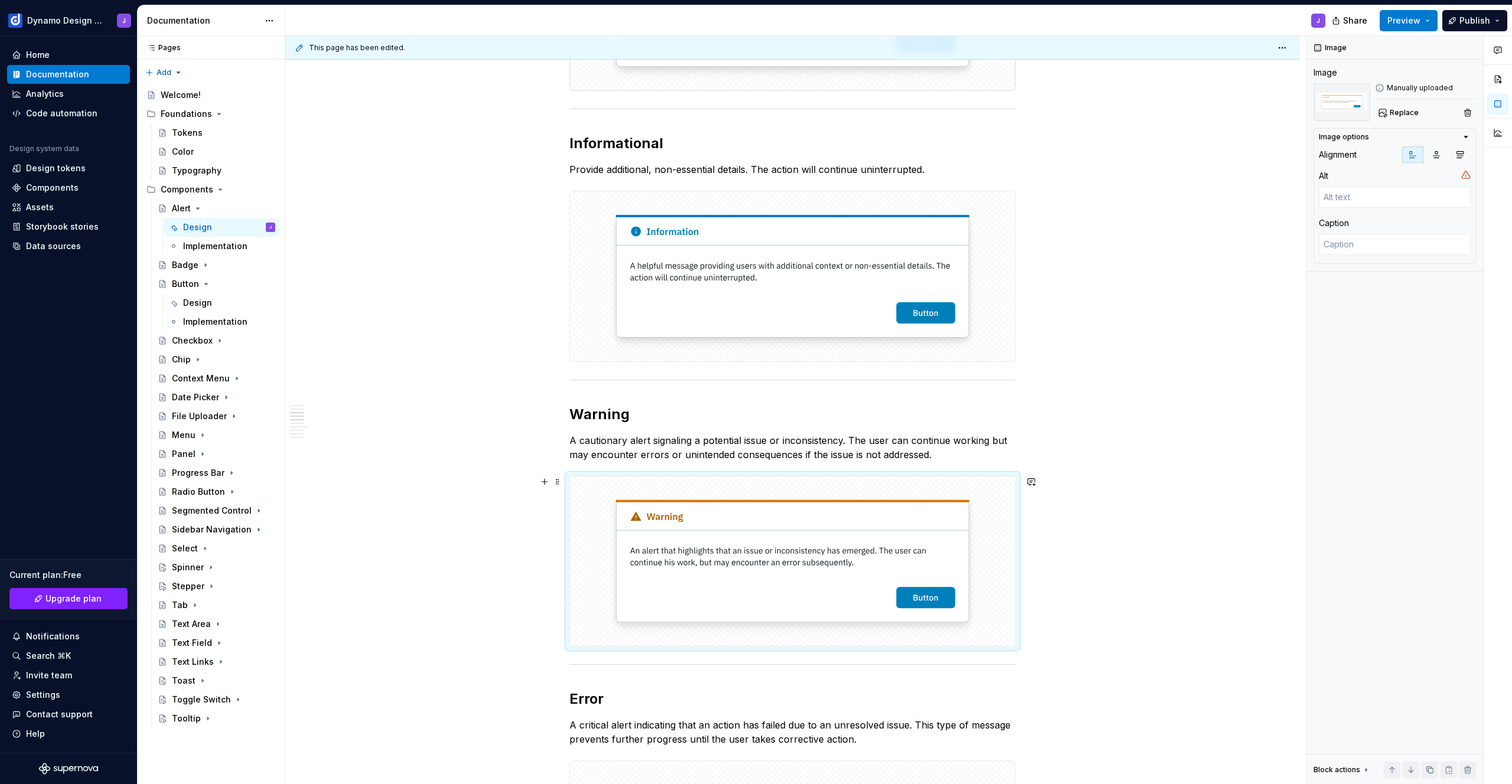
click at [857, 525] on img at bounding box center [792, 561] width 445 height 170
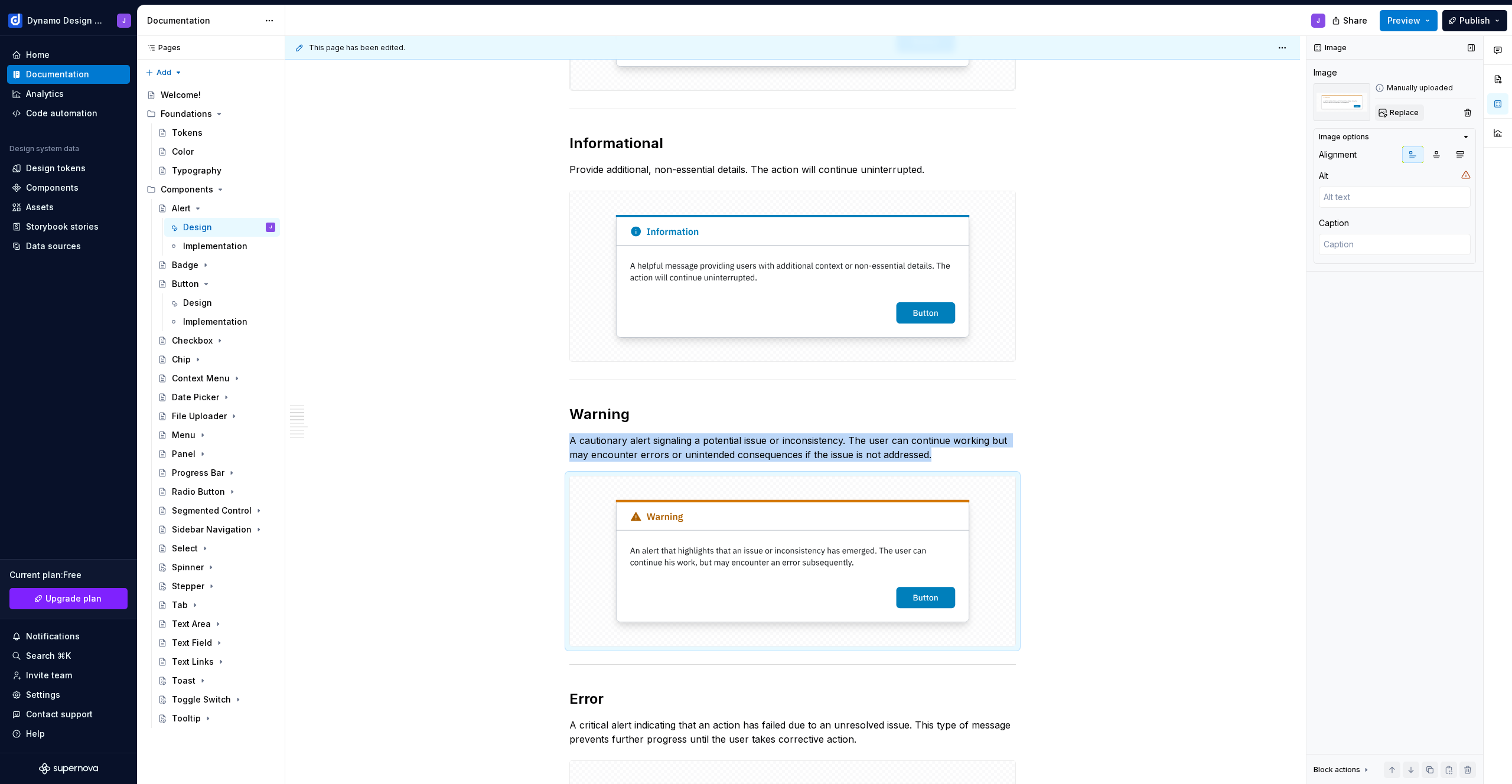
click at [1401, 115] on span "Replace" at bounding box center [1404, 113] width 29 height 9
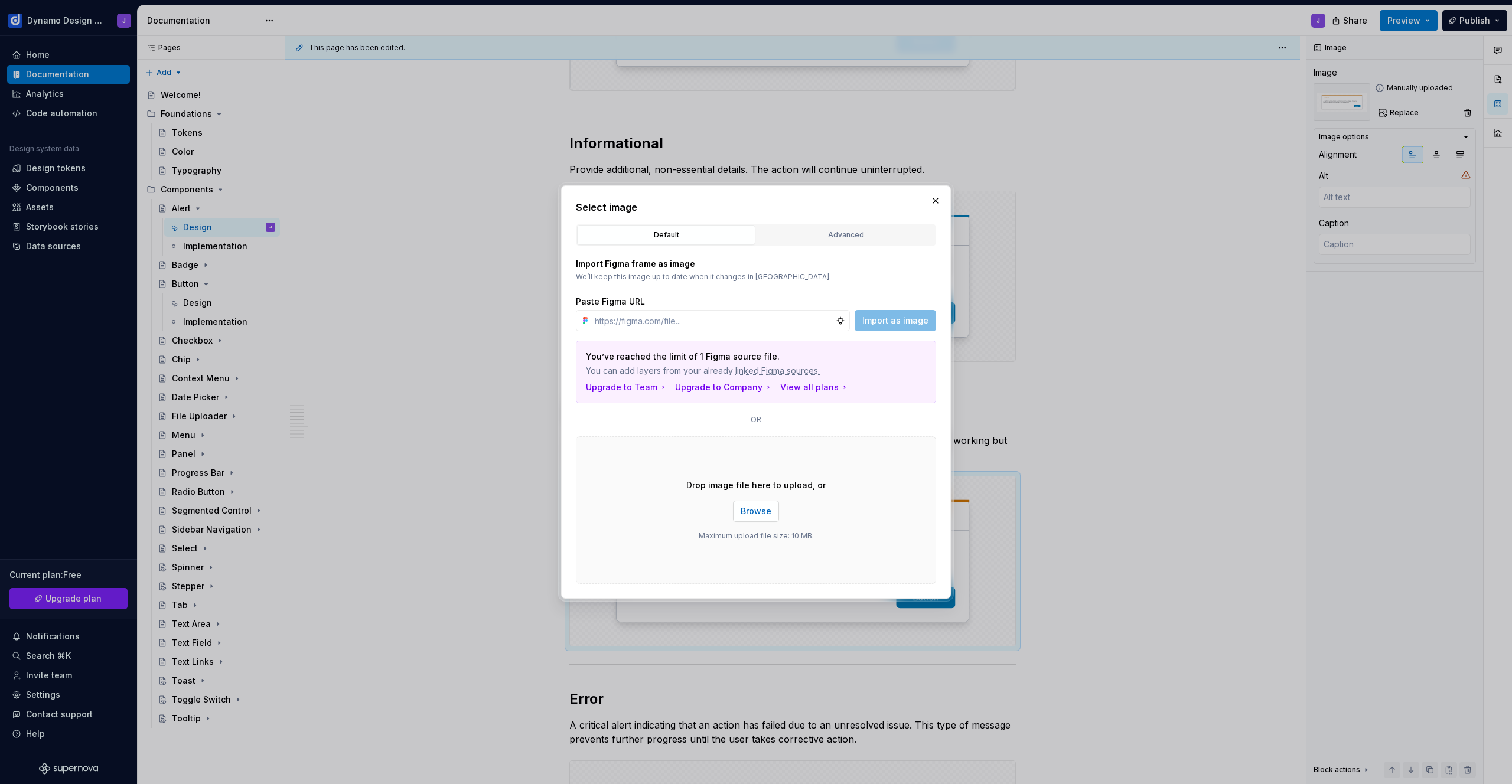
click at [753, 511] on span "Browse" at bounding box center [756, 511] width 31 height 12
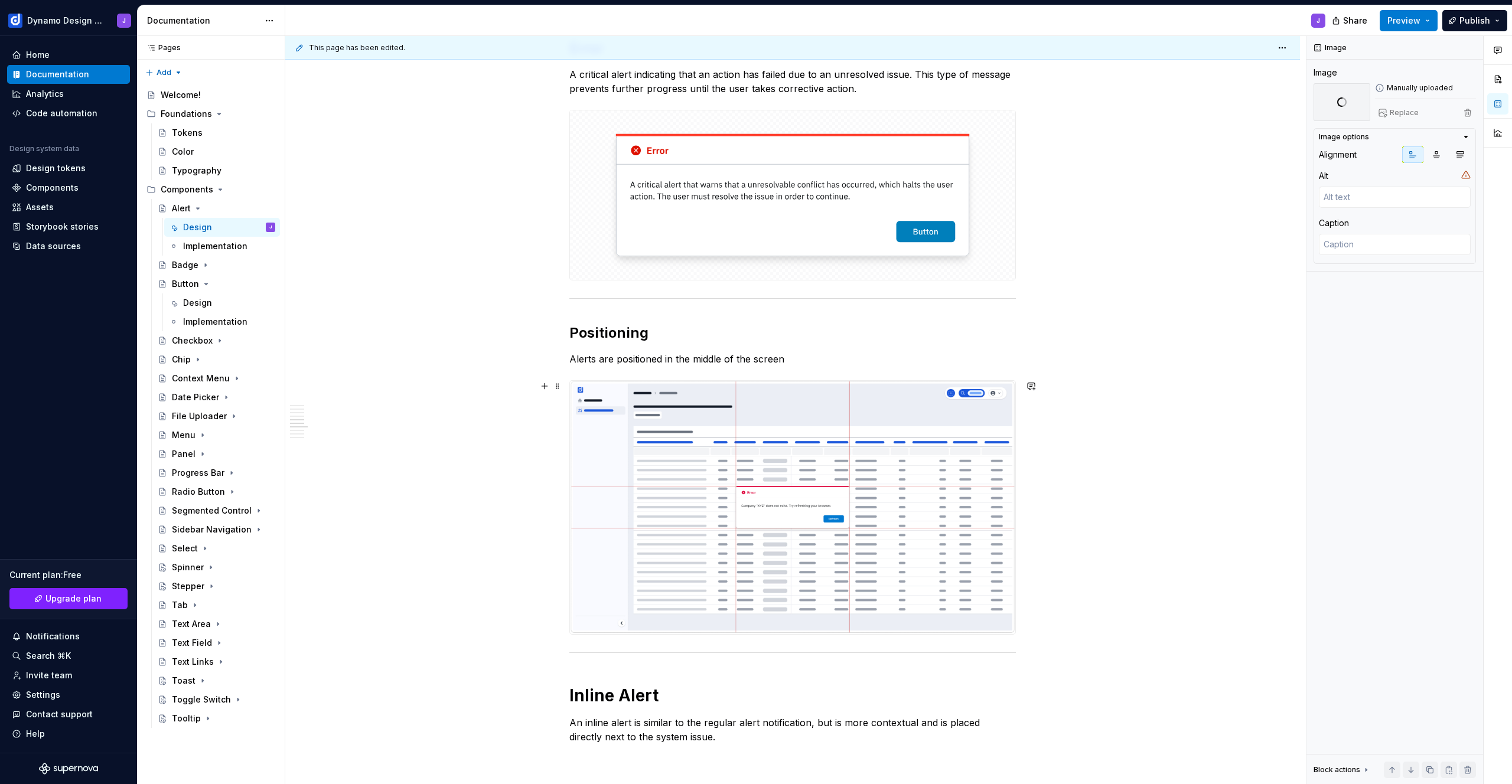
scroll to position [1164, 0]
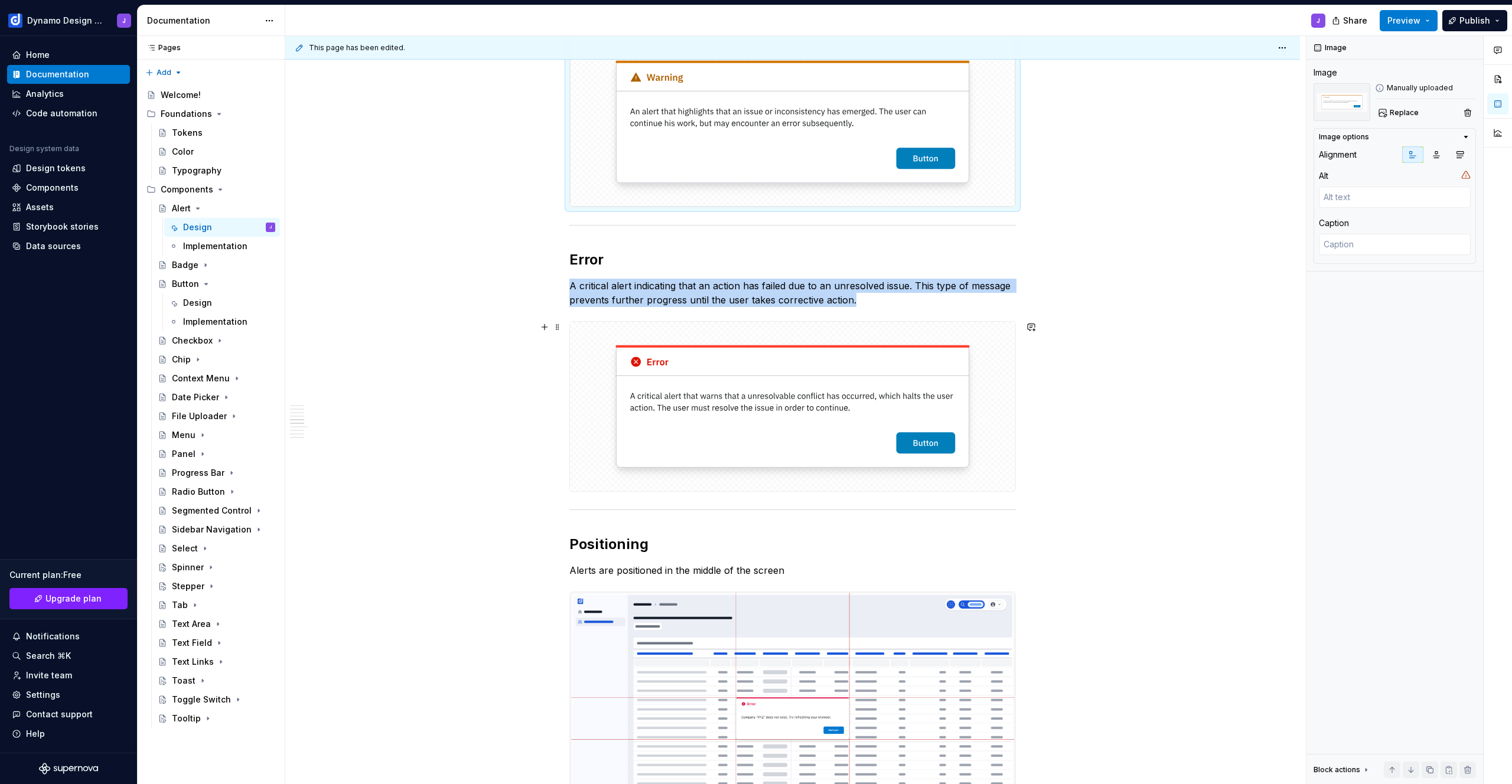
click at [802, 397] on img at bounding box center [792, 406] width 445 height 170
click at [1400, 116] on span "Replace" at bounding box center [1404, 113] width 29 height 9
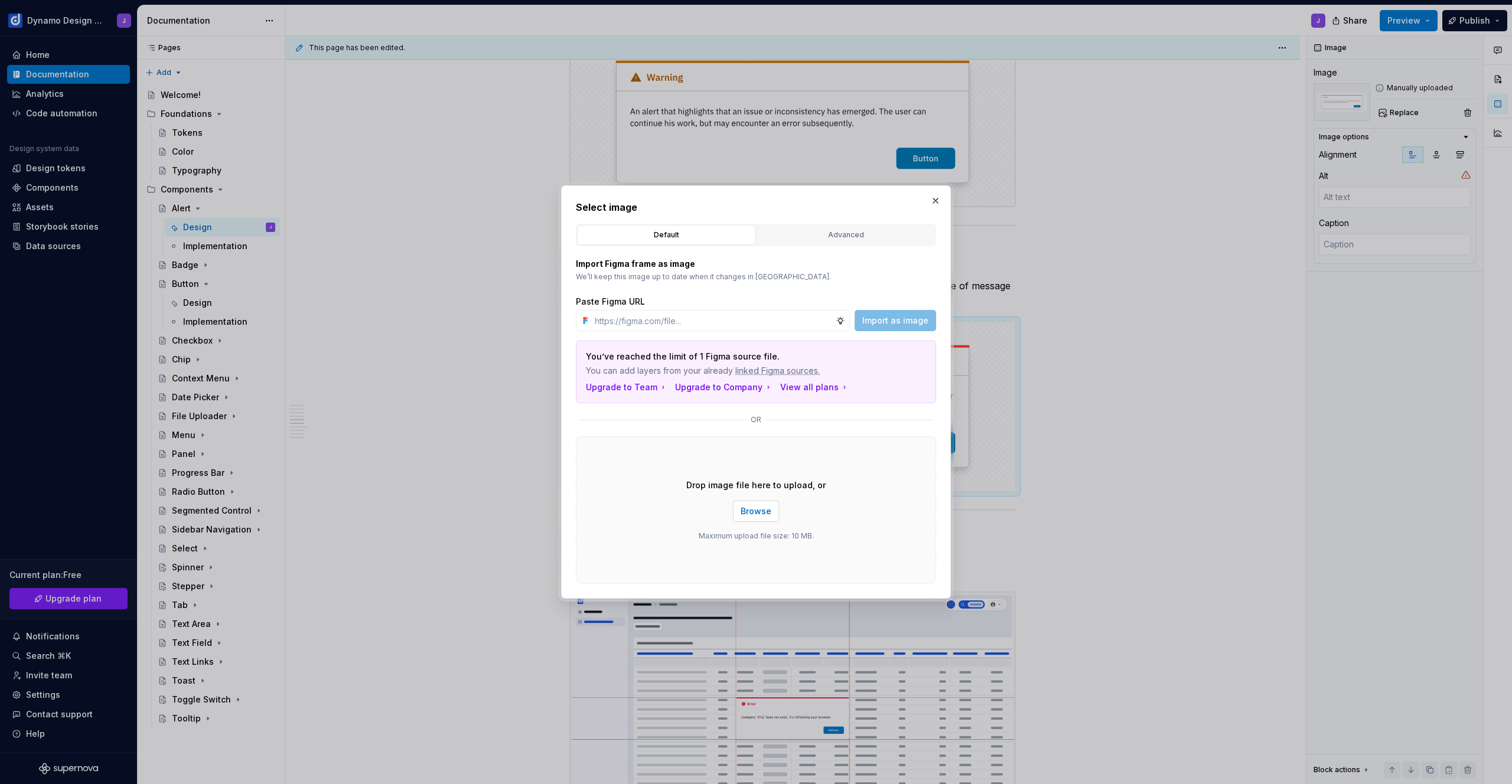
click at [755, 509] on span "Browse" at bounding box center [756, 511] width 31 height 12
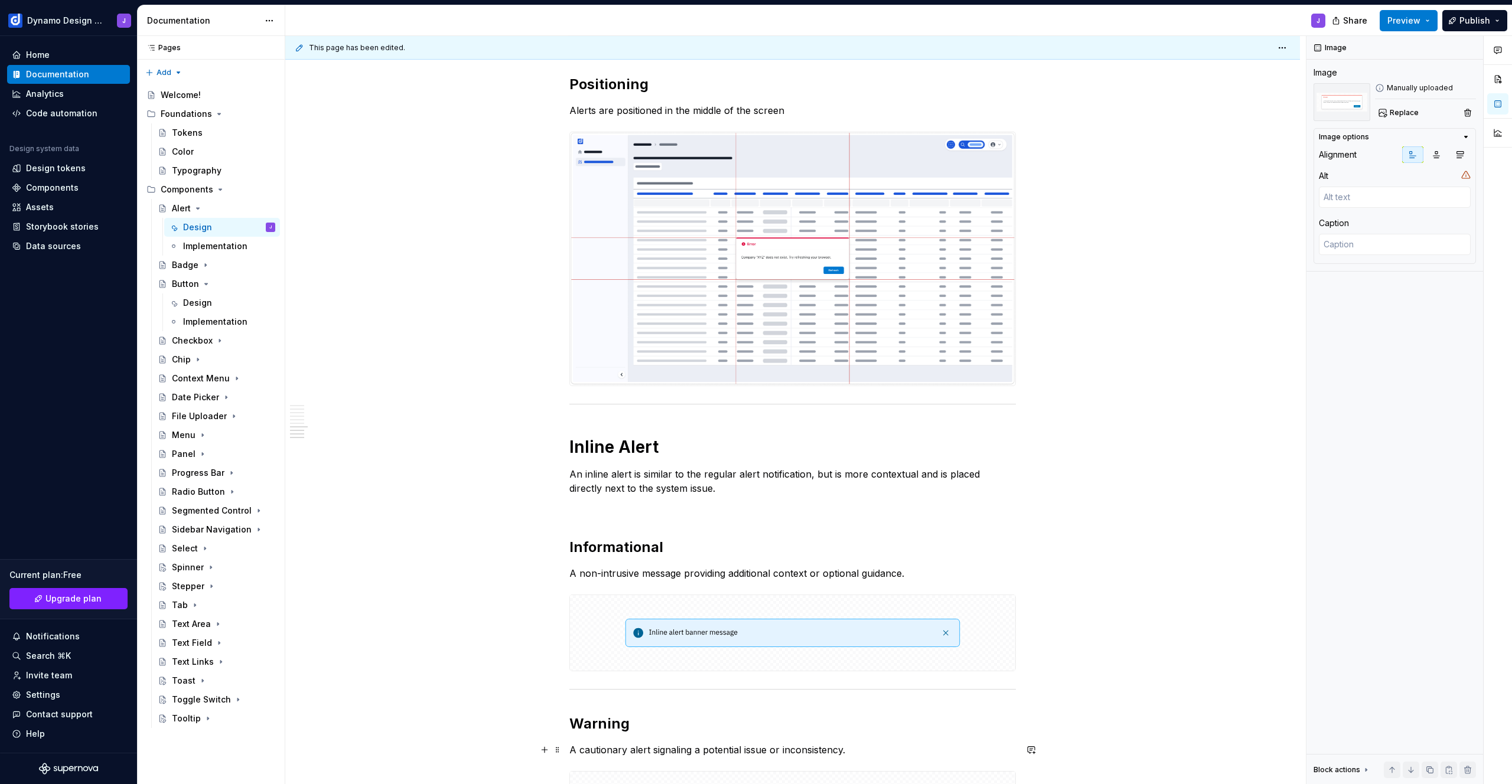
scroll to position [1843, 0]
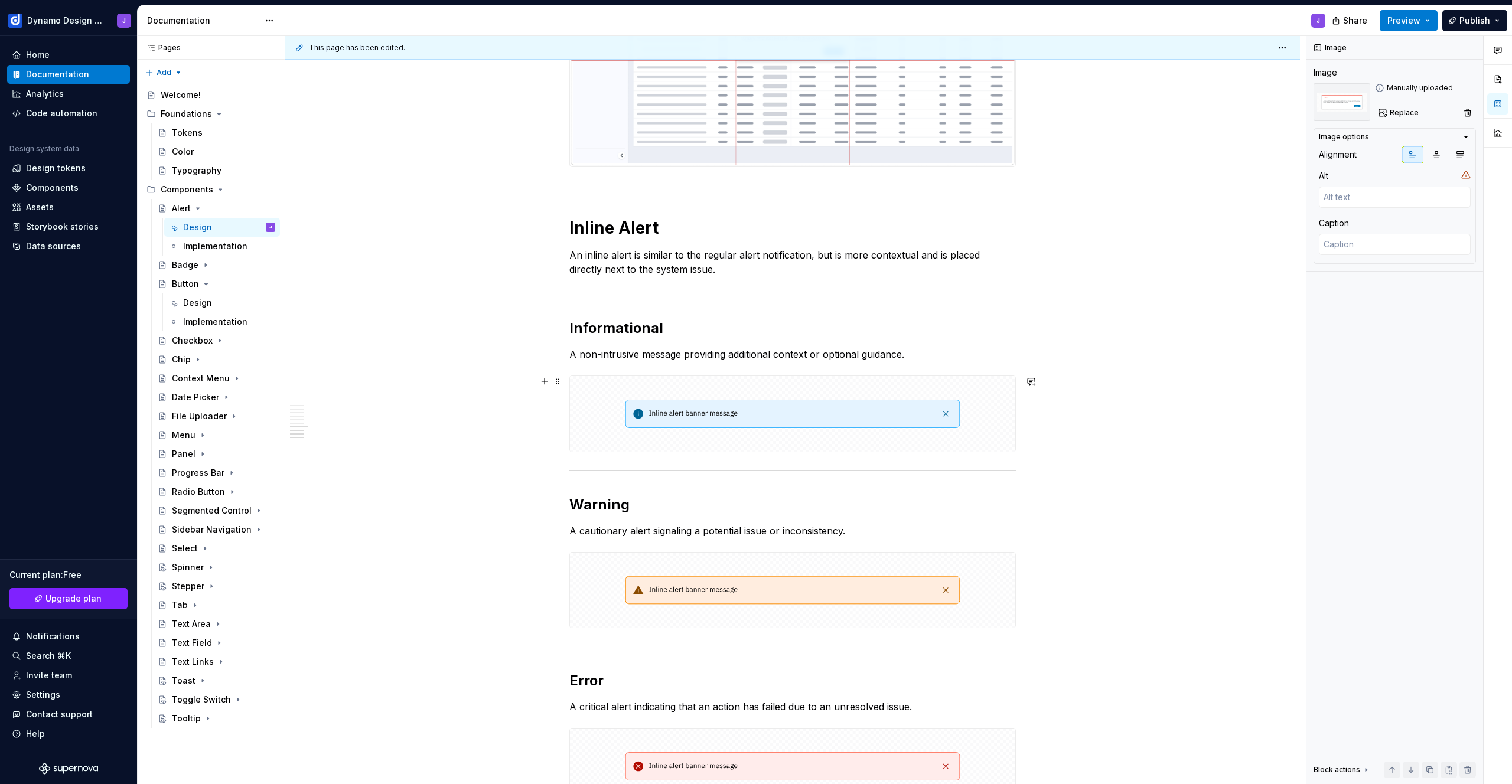
click at [835, 411] on img at bounding box center [792, 414] width 445 height 76
click at [1391, 110] on span "Replace" at bounding box center [1404, 113] width 29 height 9
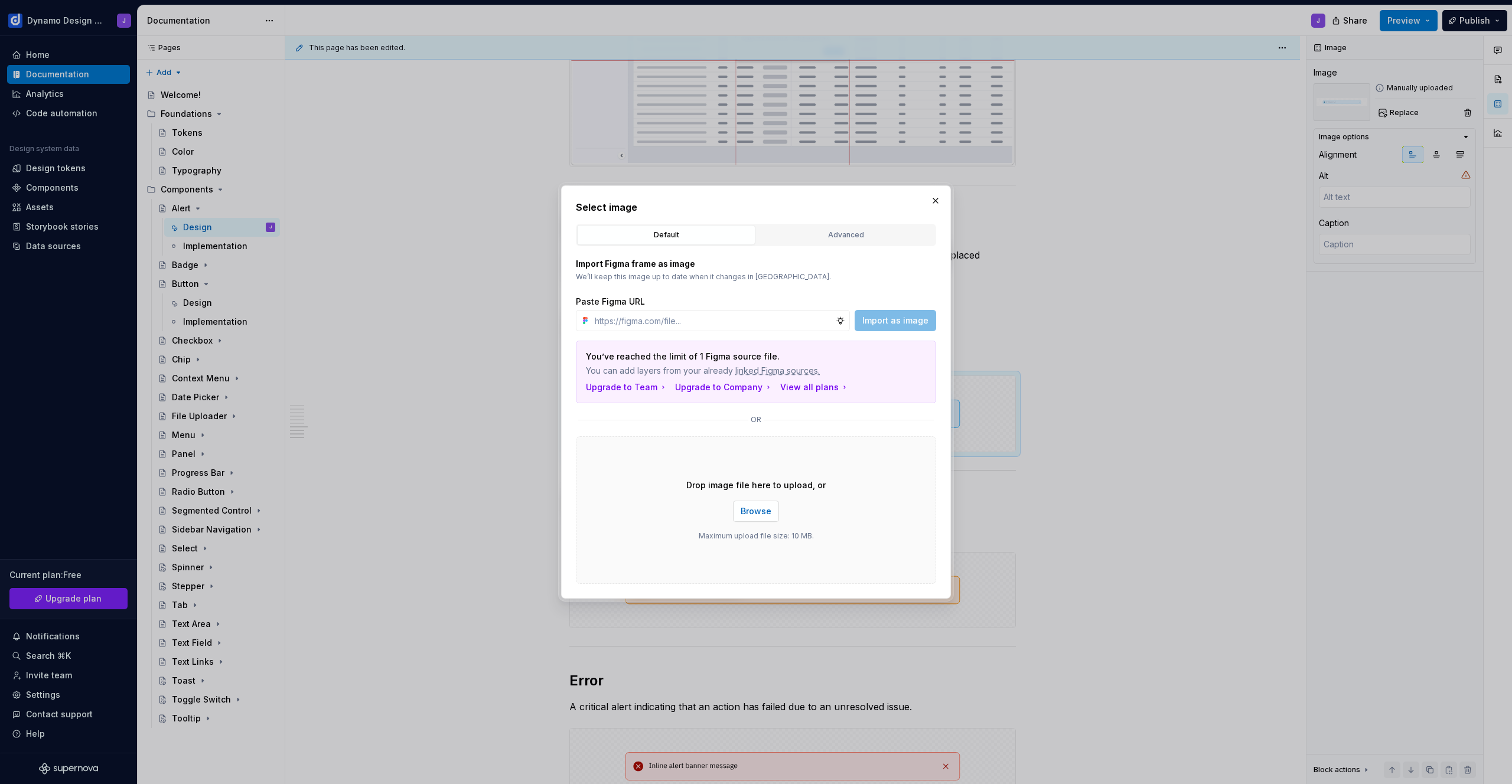
click at [758, 513] on span "Browse" at bounding box center [756, 511] width 31 height 12
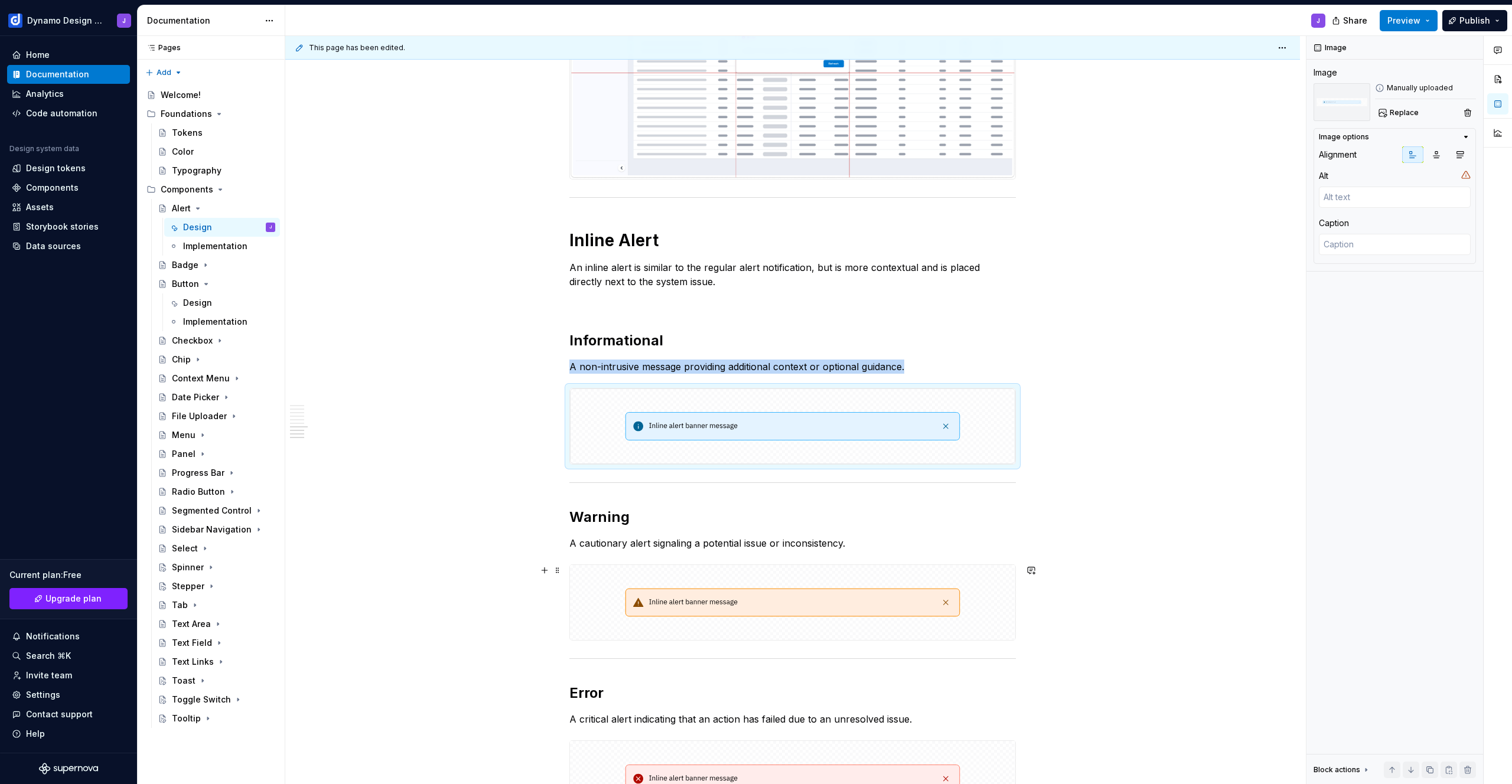
scroll to position [2163, 0]
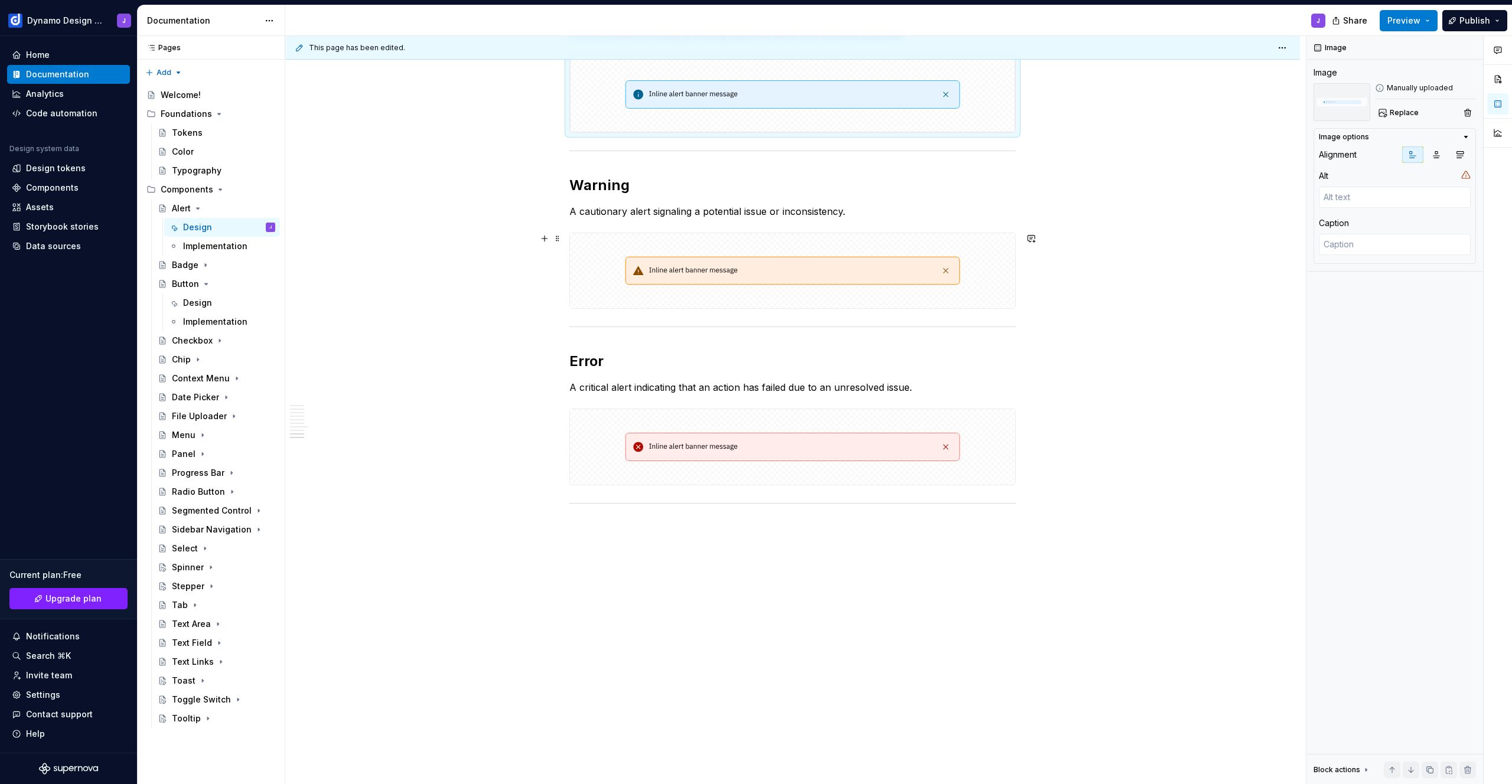
click at [905, 276] on img at bounding box center [792, 271] width 445 height 76
click at [1398, 114] on span "Replace" at bounding box center [1404, 113] width 29 height 9
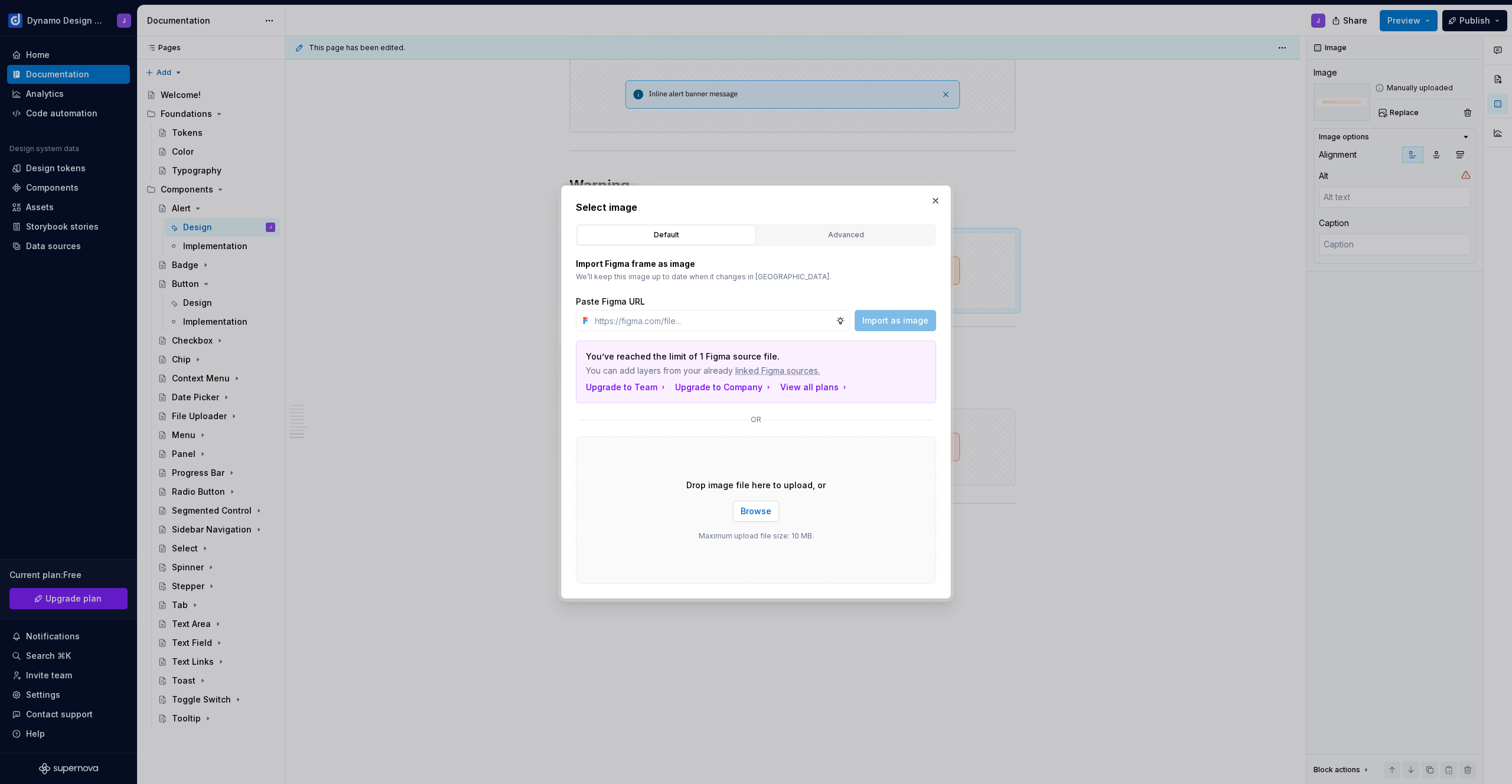
click at [762, 506] on span "Browse" at bounding box center [756, 511] width 31 height 12
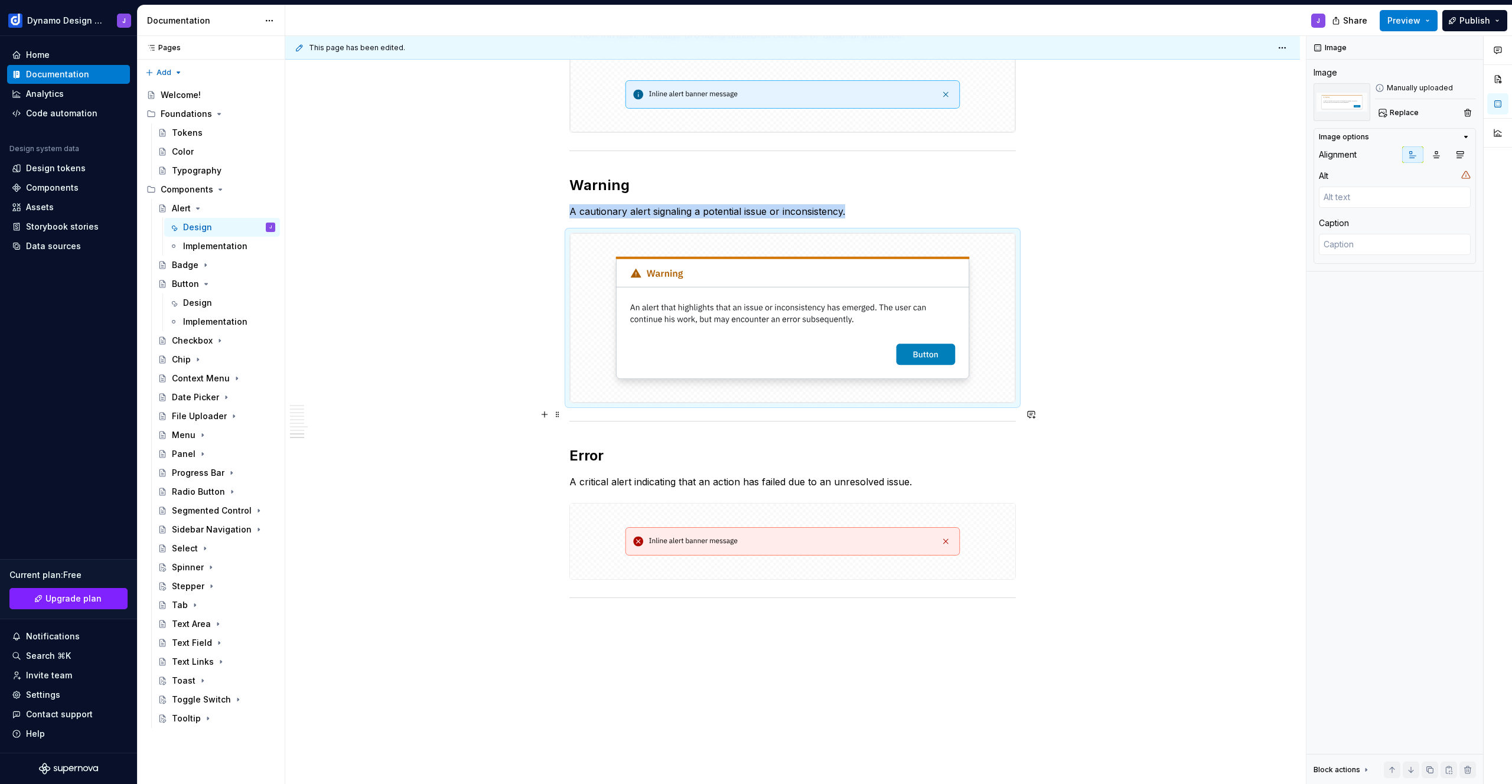
click at [877, 503] on img at bounding box center [792, 541] width 445 height 76
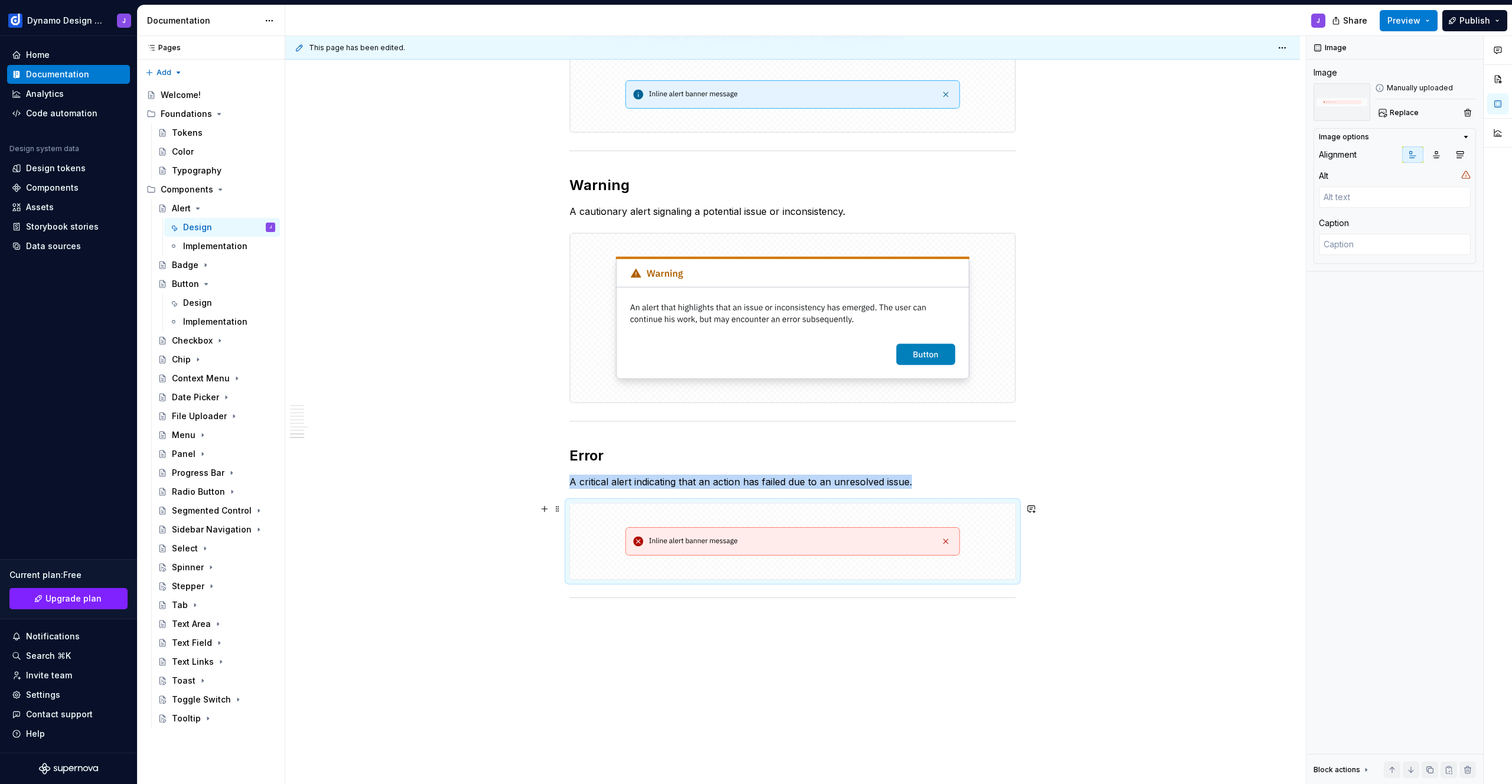
click at [880, 541] on img at bounding box center [792, 541] width 445 height 76
click at [881, 330] on img at bounding box center [792, 318] width 445 height 170
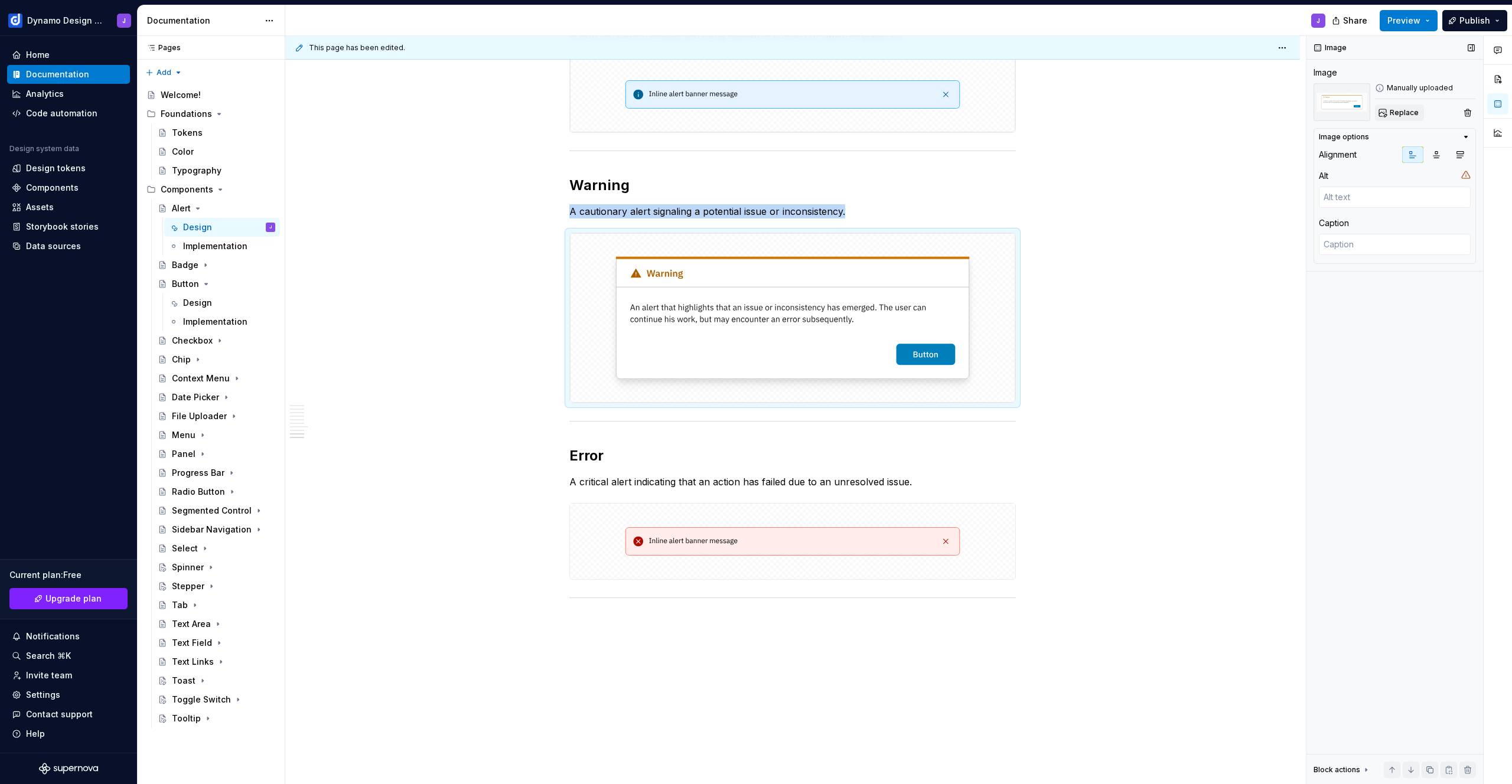
click at [1405, 111] on span "Replace" at bounding box center [1404, 113] width 29 height 9
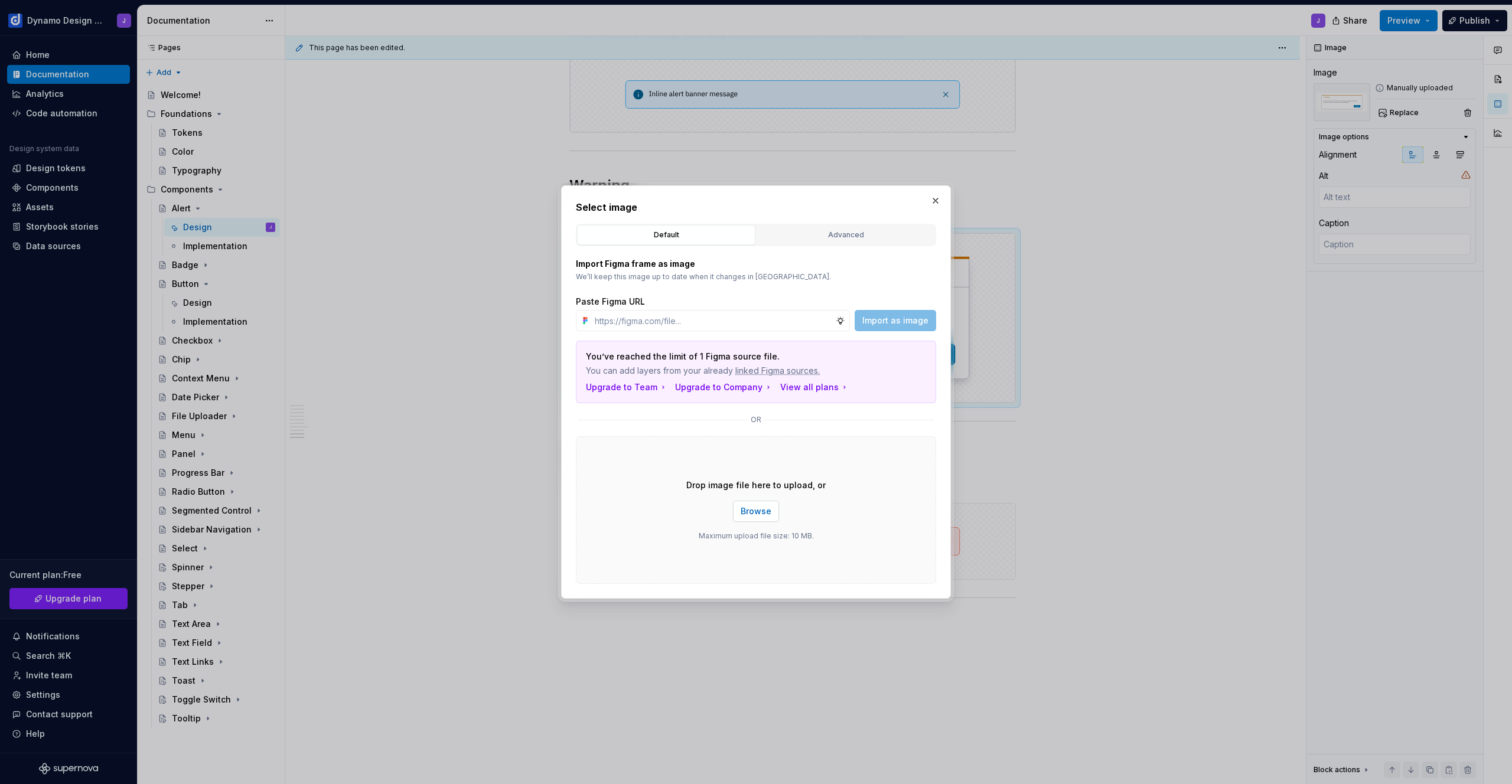
click at [755, 507] on span "Browse" at bounding box center [756, 511] width 31 height 12
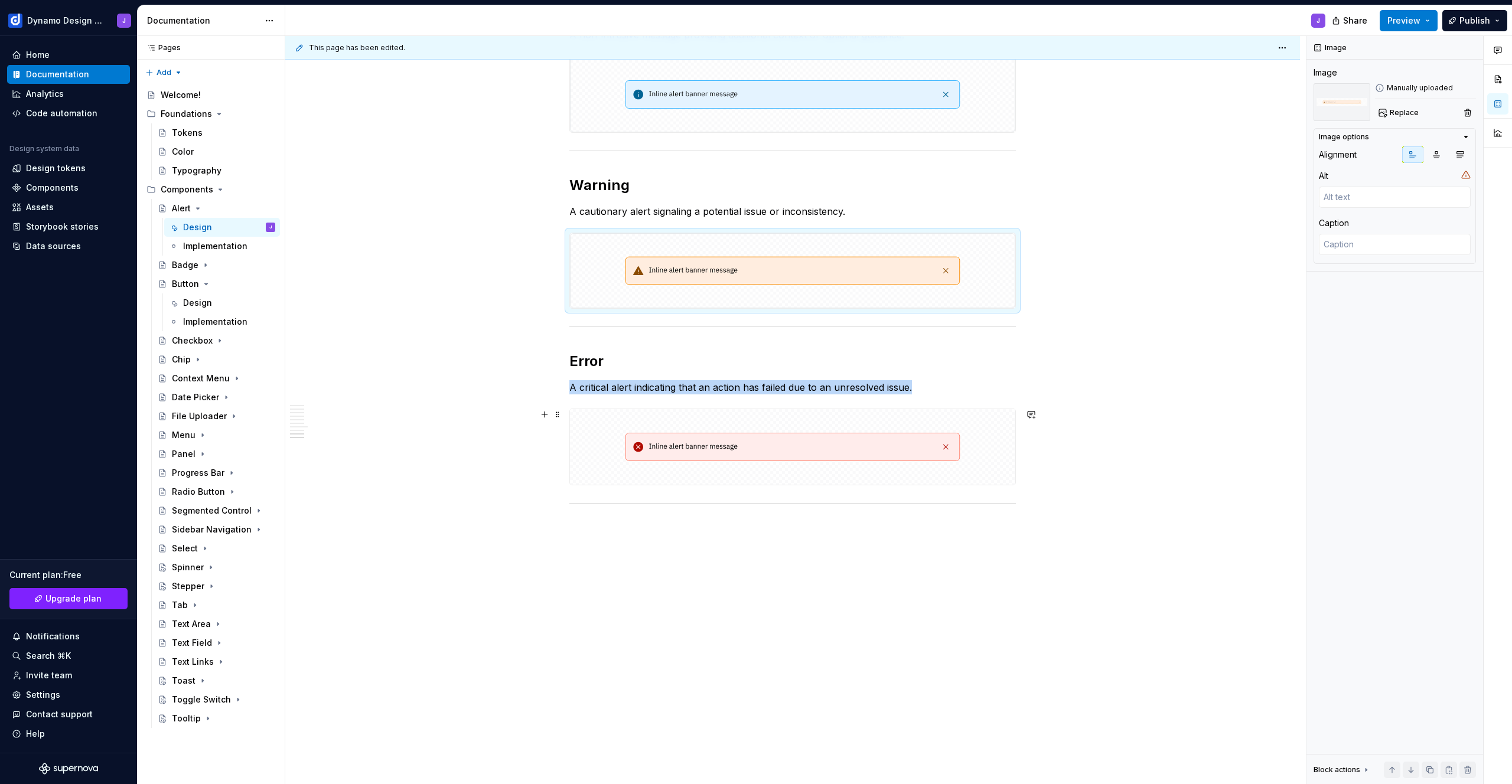
click at [838, 457] on img at bounding box center [792, 447] width 445 height 76
click at [1401, 114] on span "Replace" at bounding box center [1404, 113] width 29 height 9
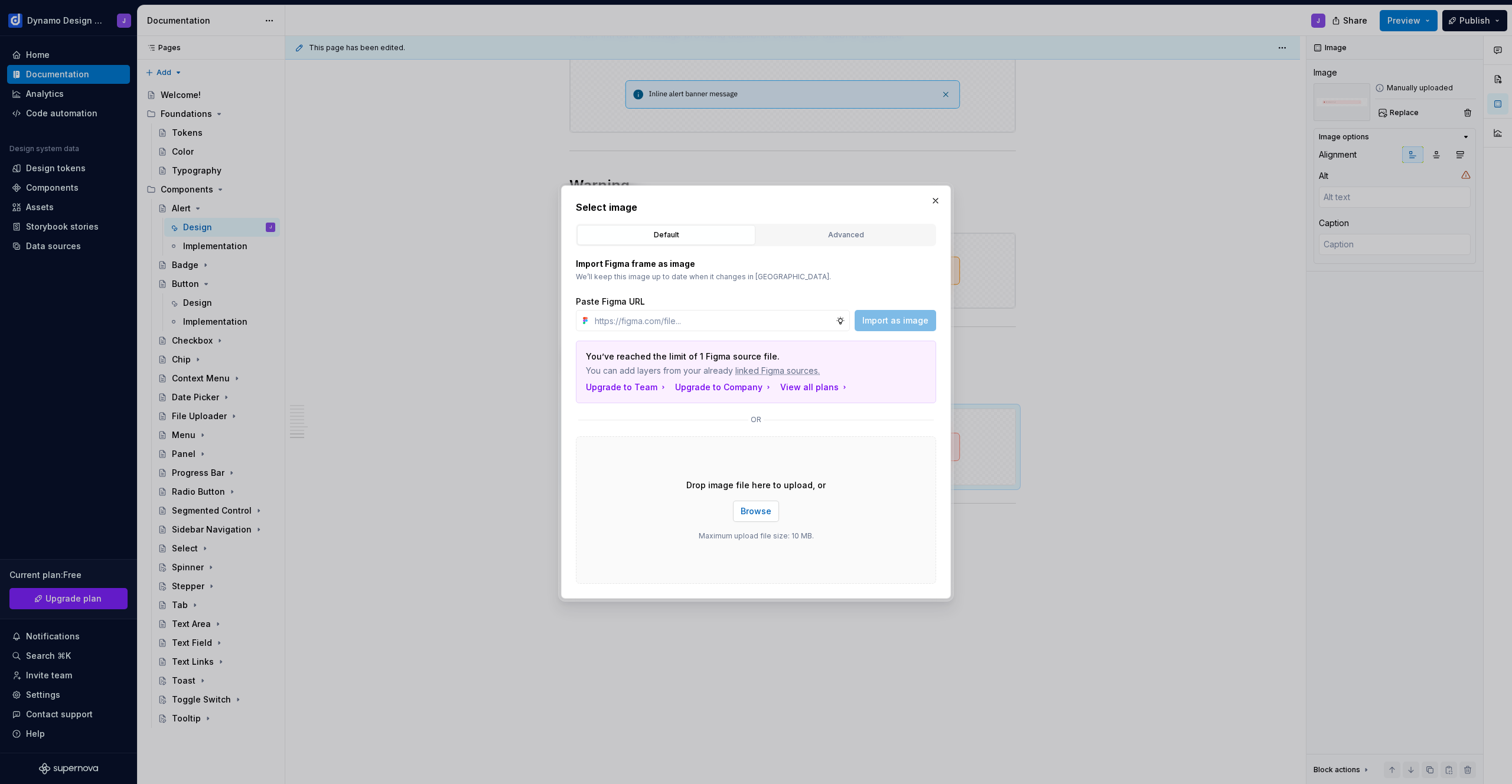
click at [760, 521] on button "Browse" at bounding box center [756, 511] width 46 height 21
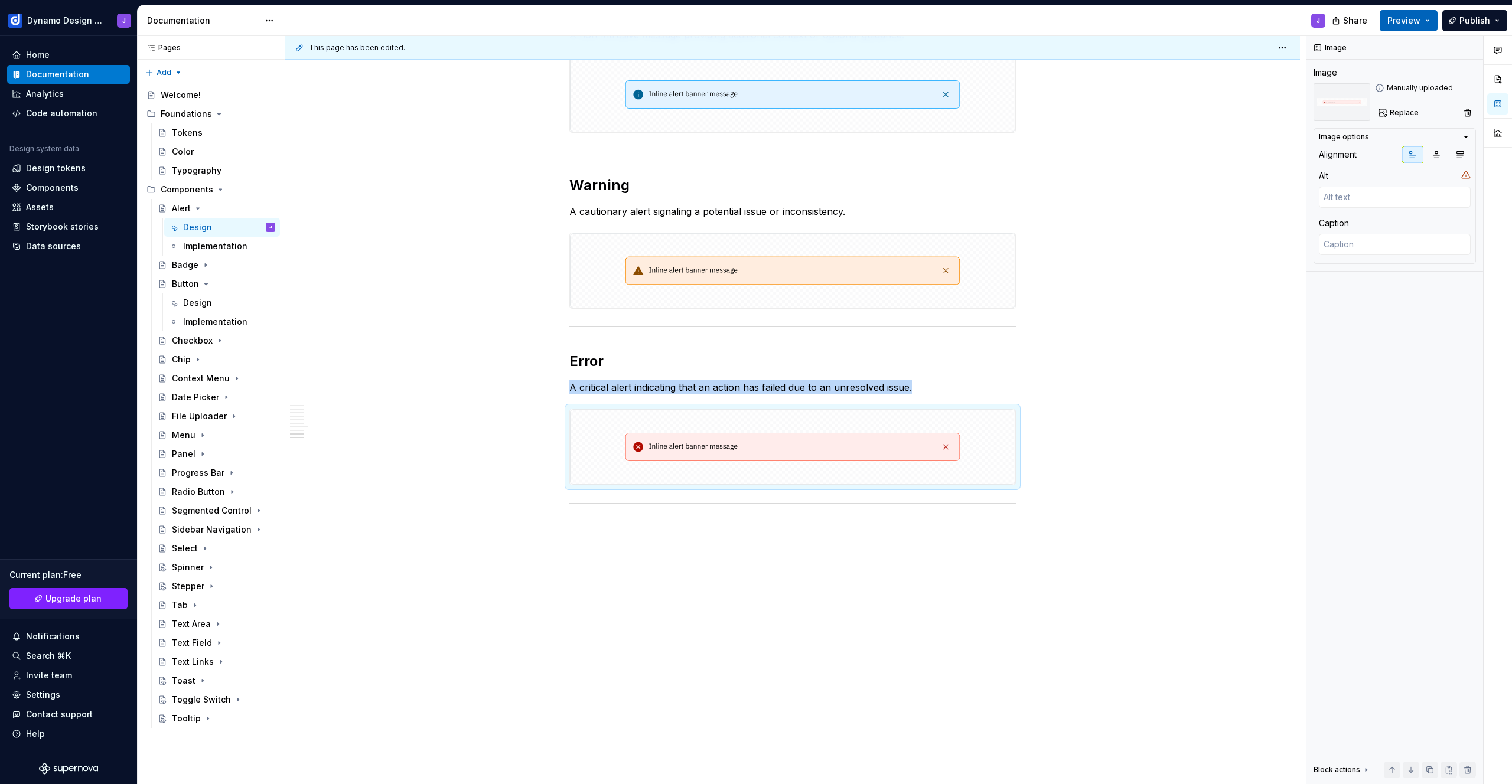
click at [1424, 20] on button "Preview" at bounding box center [1408, 21] width 58 height 21
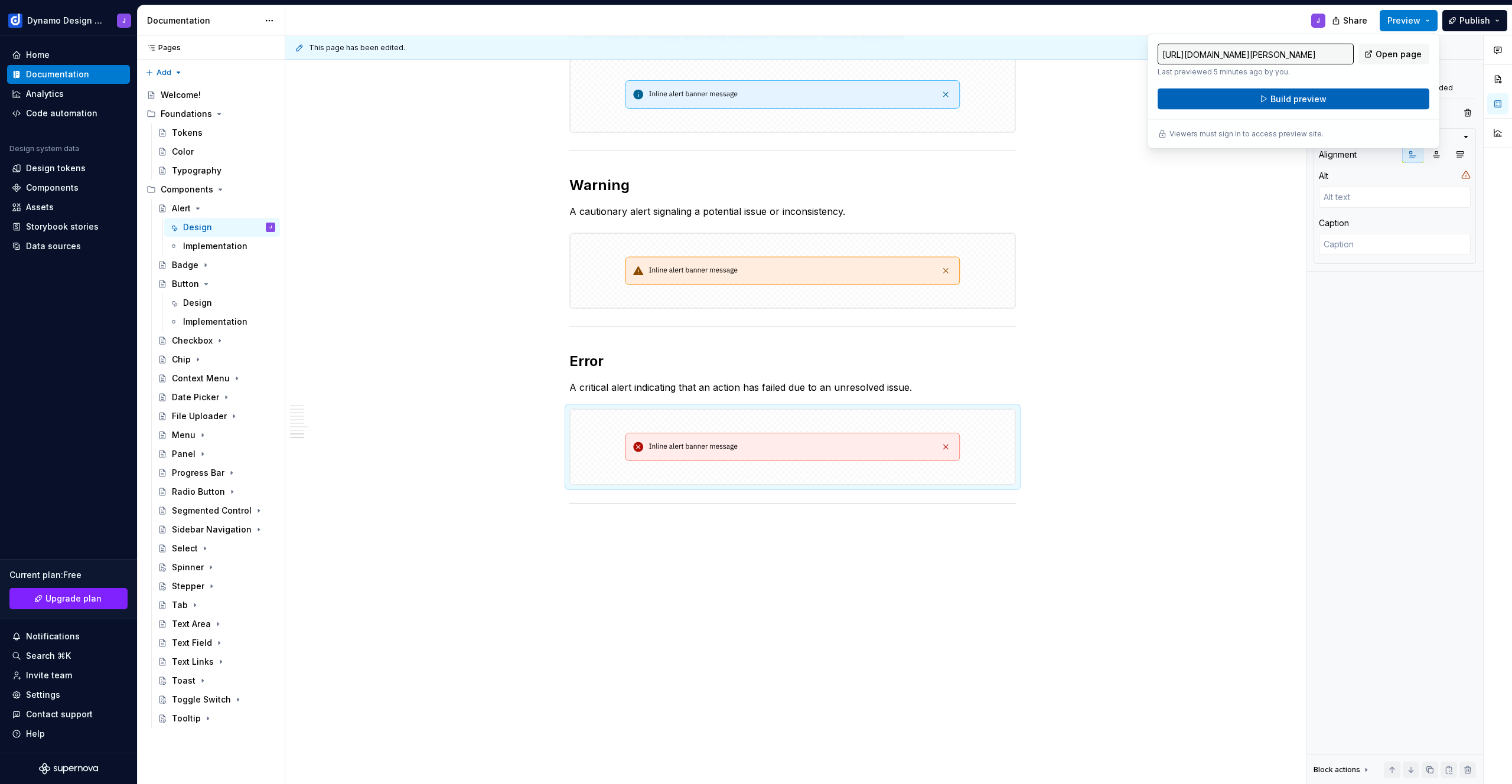
click at [1317, 99] on span "Build preview" at bounding box center [1298, 99] width 56 height 12
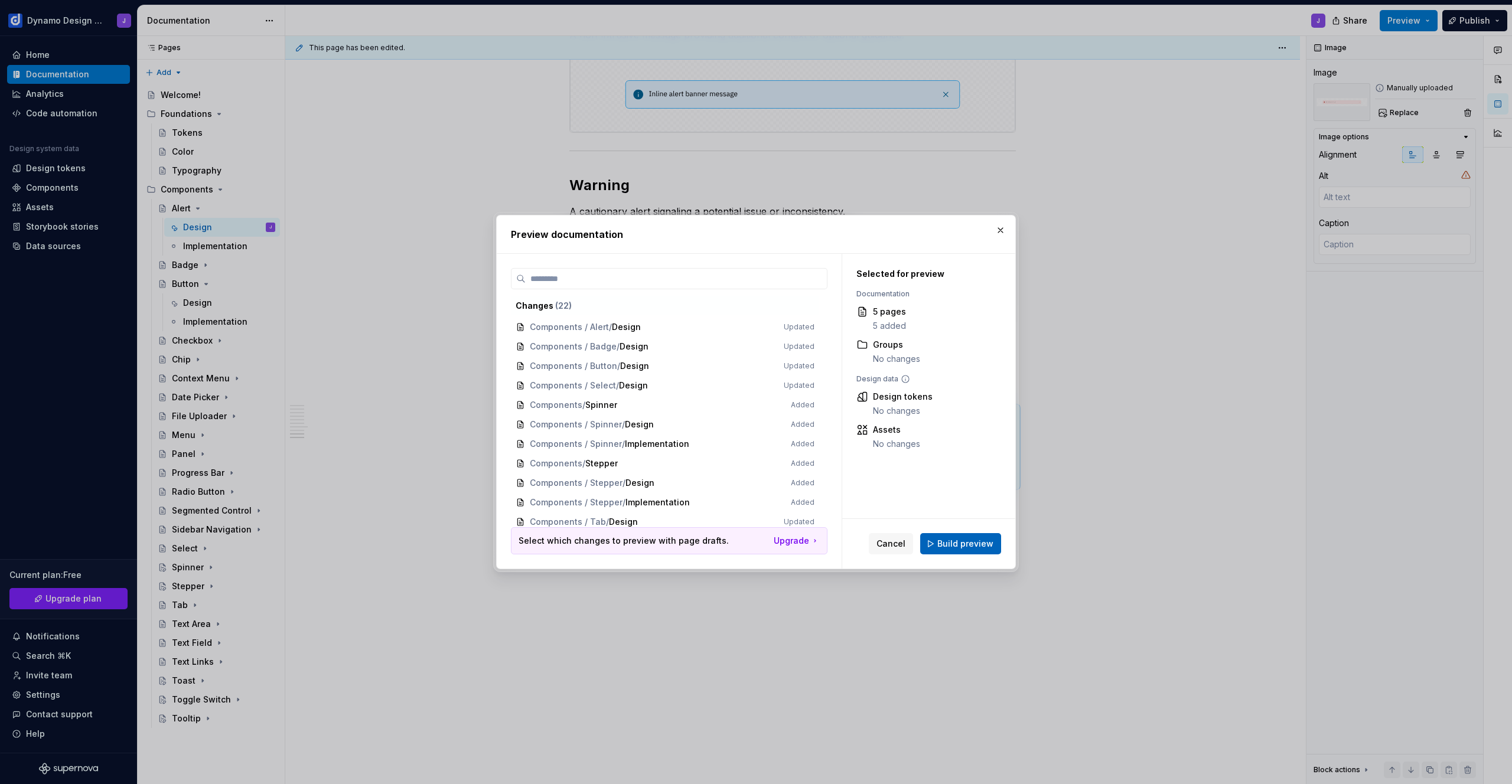
click at [961, 541] on span "Build preview" at bounding box center [965, 543] width 56 height 12
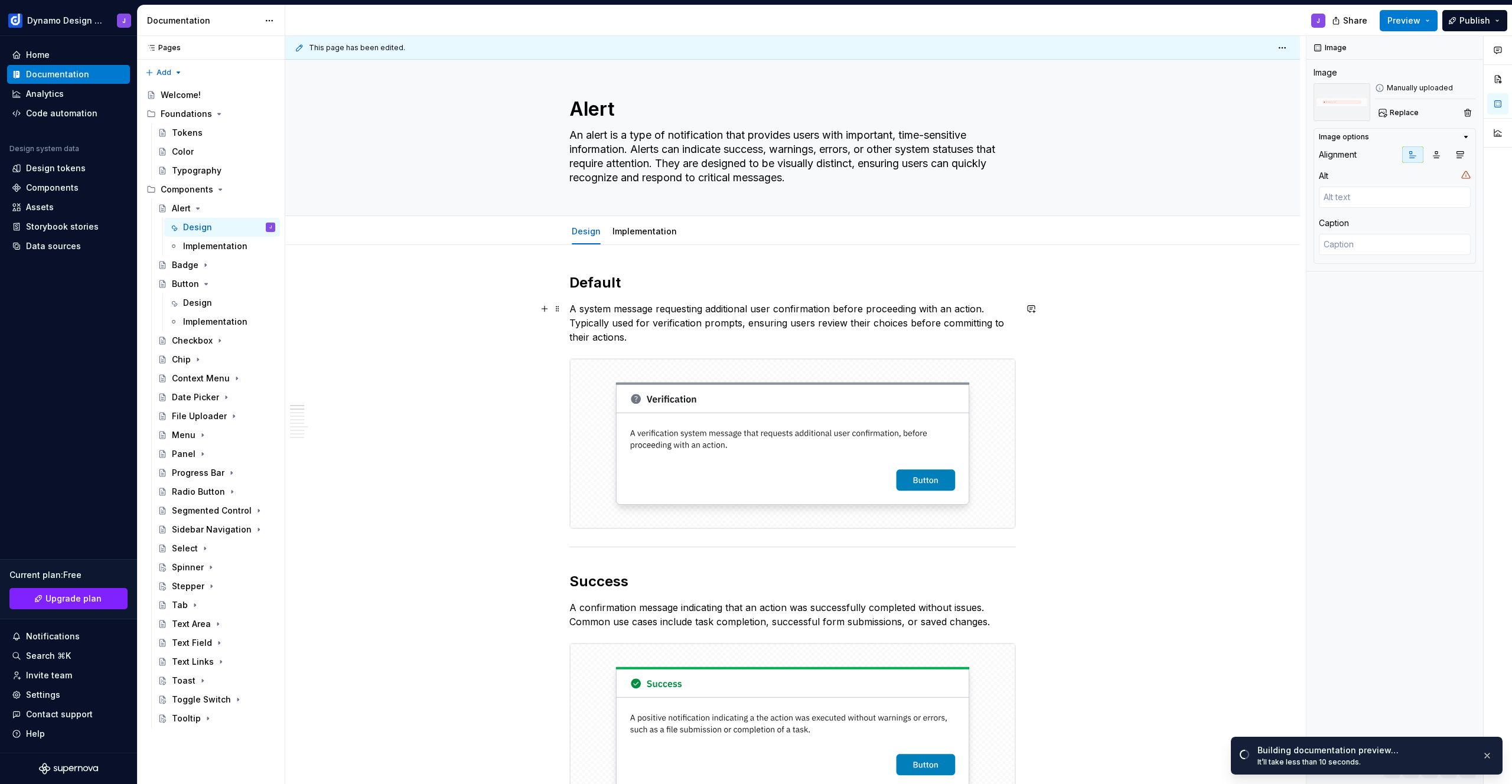
scroll to position [0, 0]
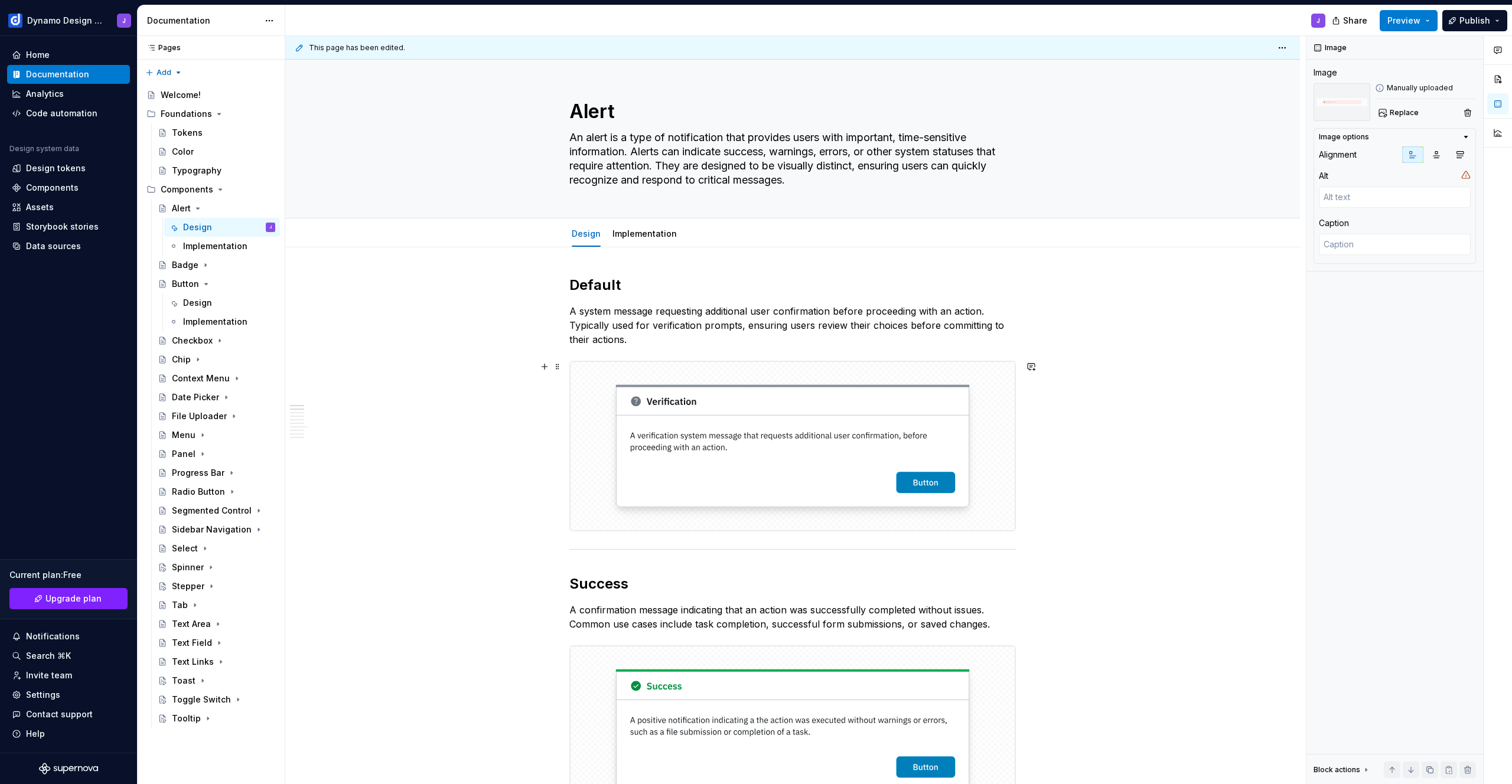
click at [742, 454] on img at bounding box center [792, 446] width 445 height 170
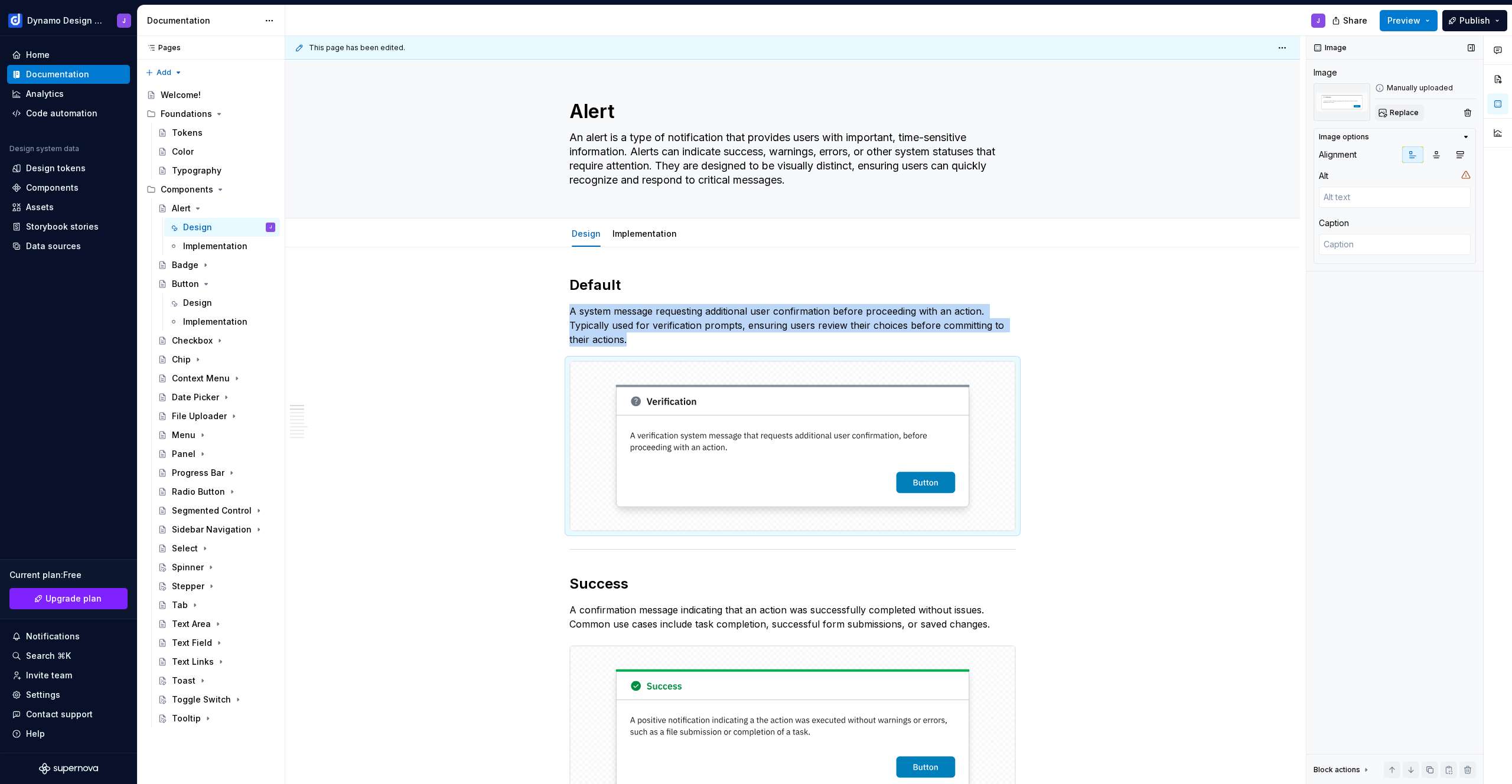
click at [1396, 108] on span "Replace" at bounding box center [1404, 113] width 29 height 9
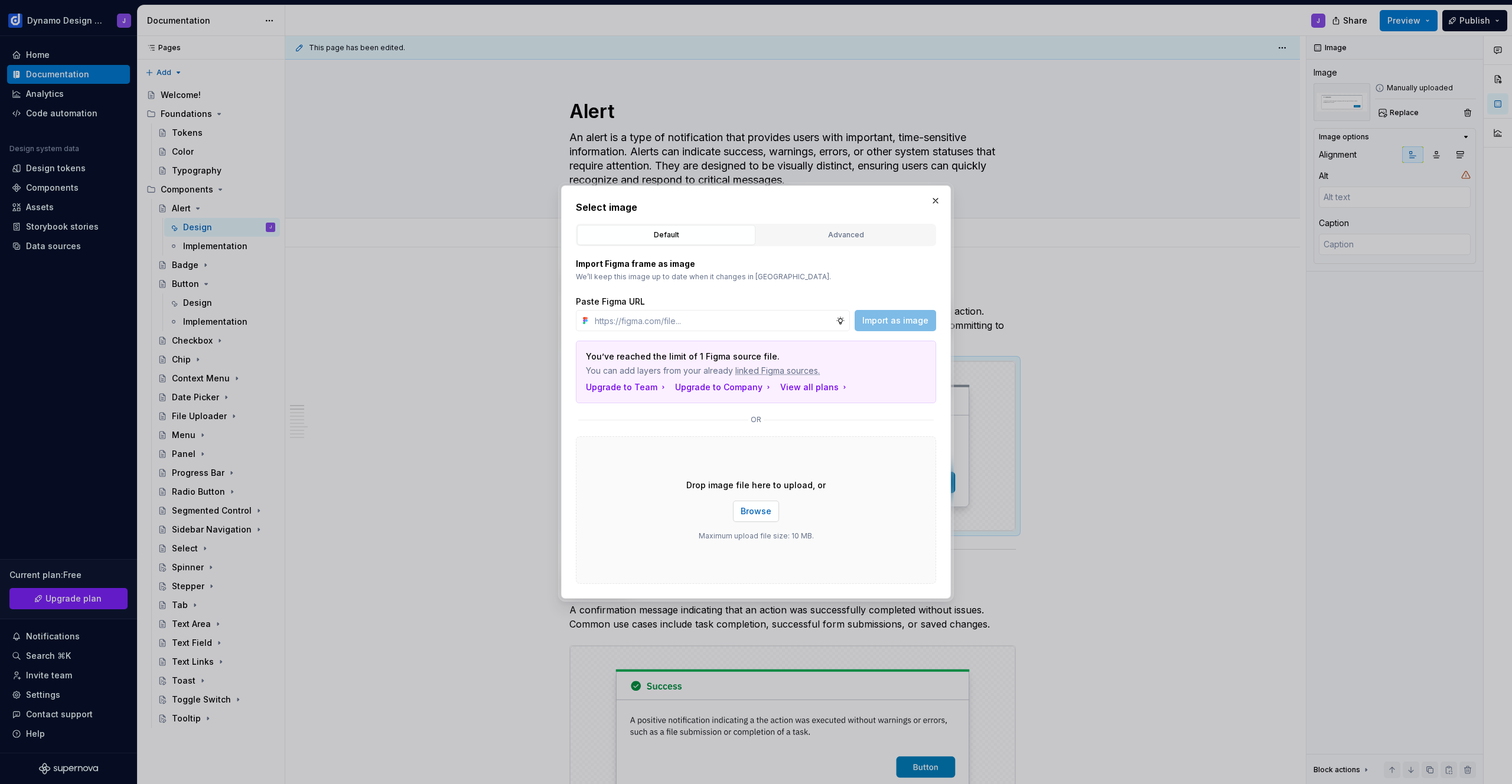
click at [772, 510] on button "Browse" at bounding box center [756, 511] width 46 height 21
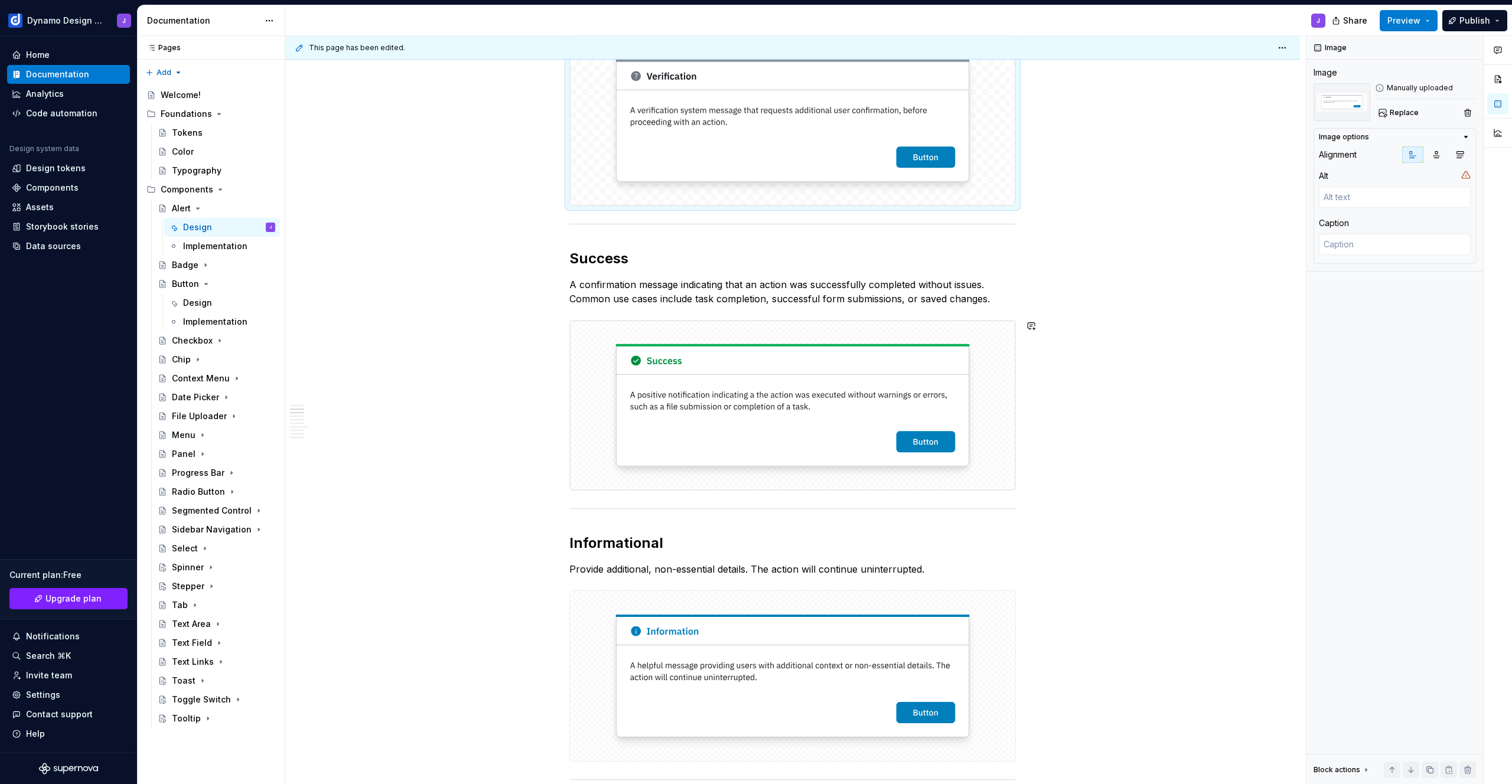
scroll to position [318, 0]
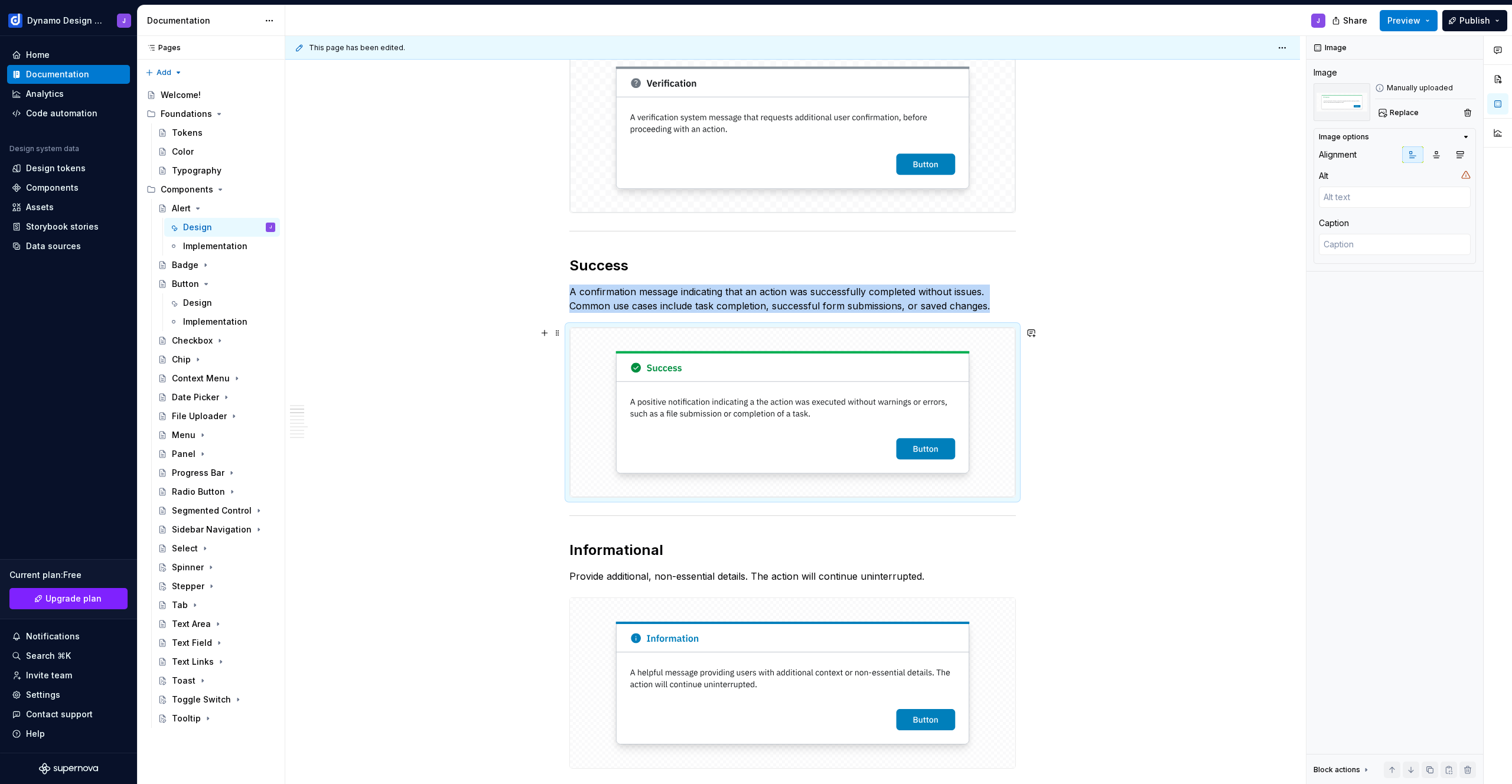
click at [896, 494] on img at bounding box center [792, 412] width 445 height 170
click at [1388, 118] on button "Replace" at bounding box center [1399, 112] width 49 height 17
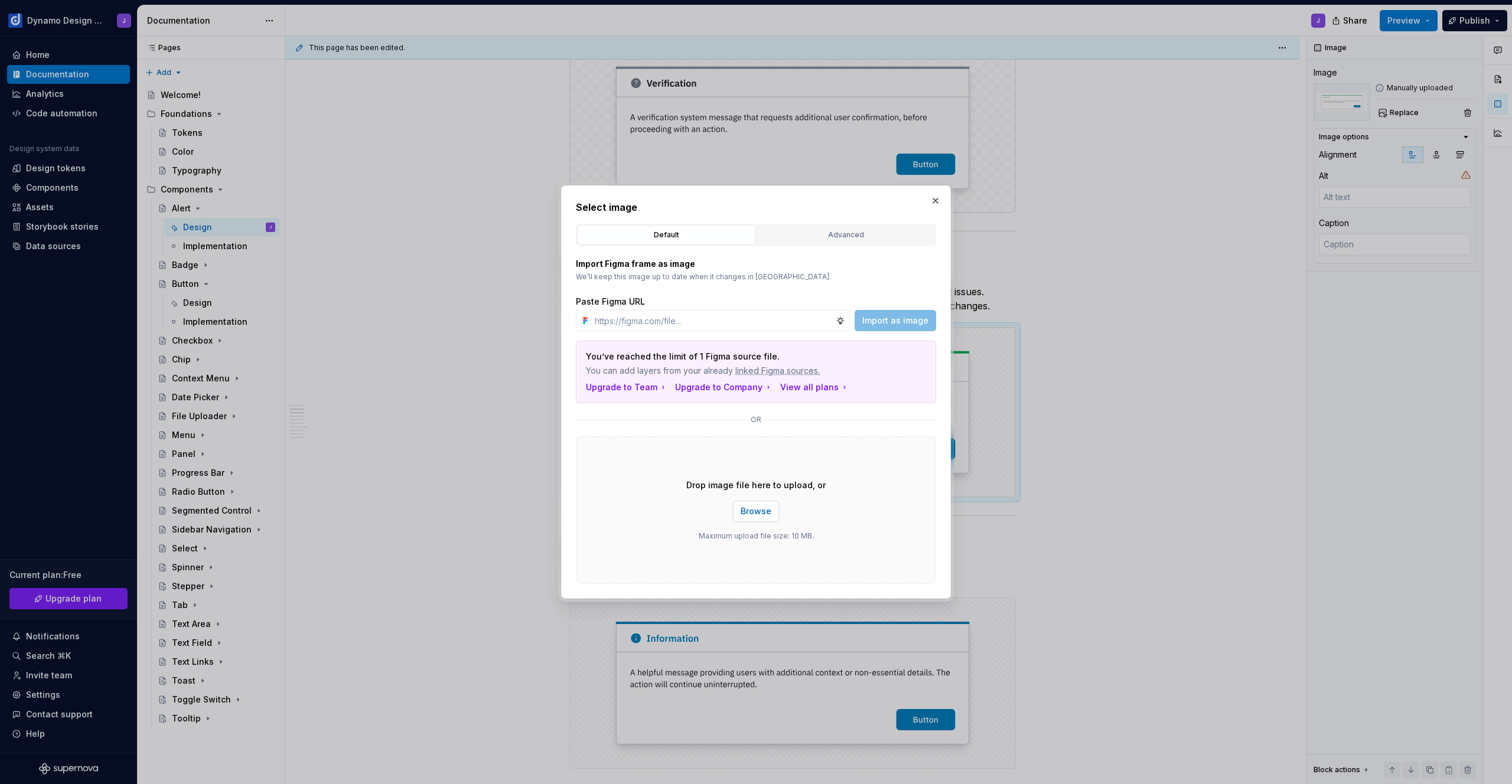
click at [752, 514] on span "Browse" at bounding box center [756, 511] width 31 height 12
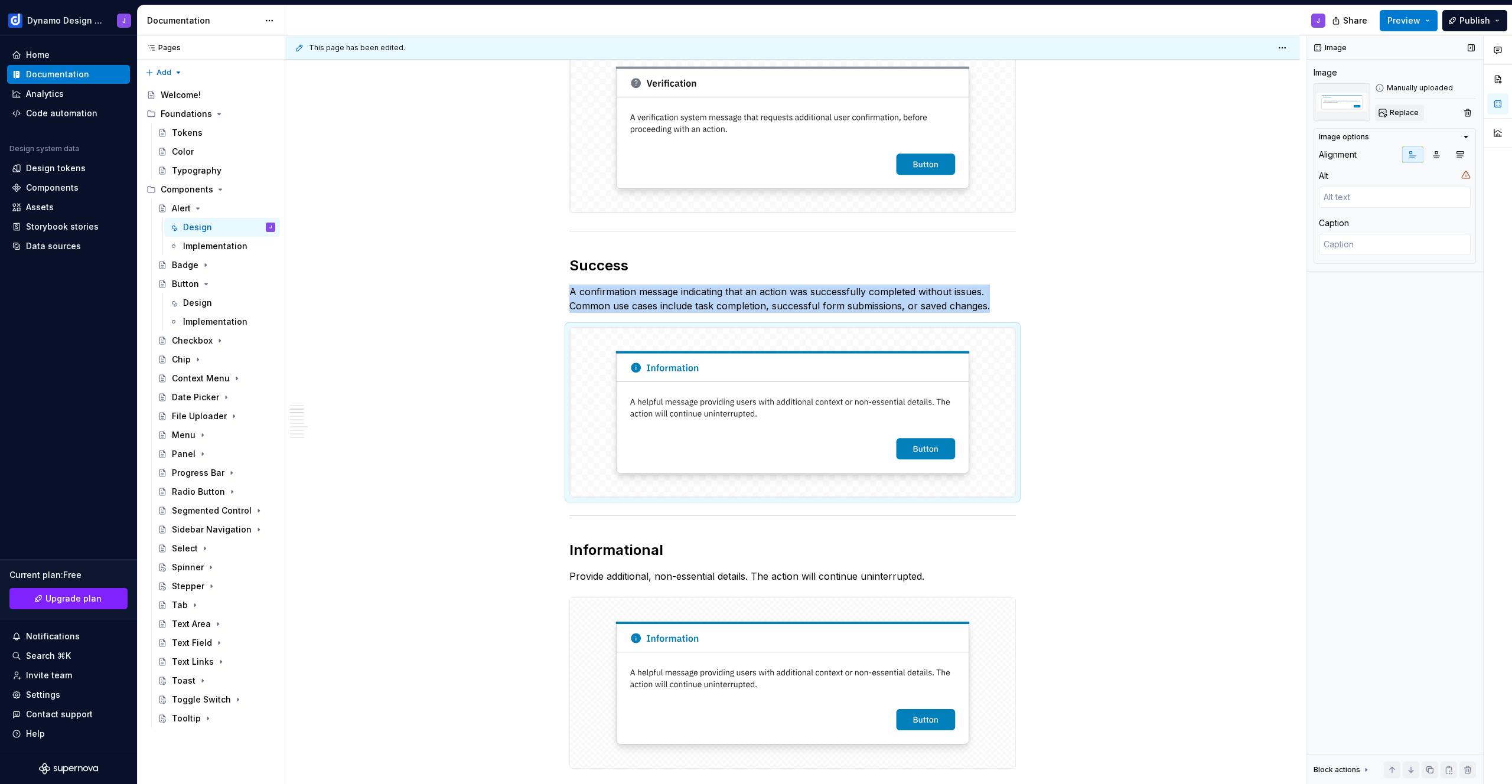
click at [1408, 110] on span "Replace" at bounding box center [1404, 113] width 29 height 9
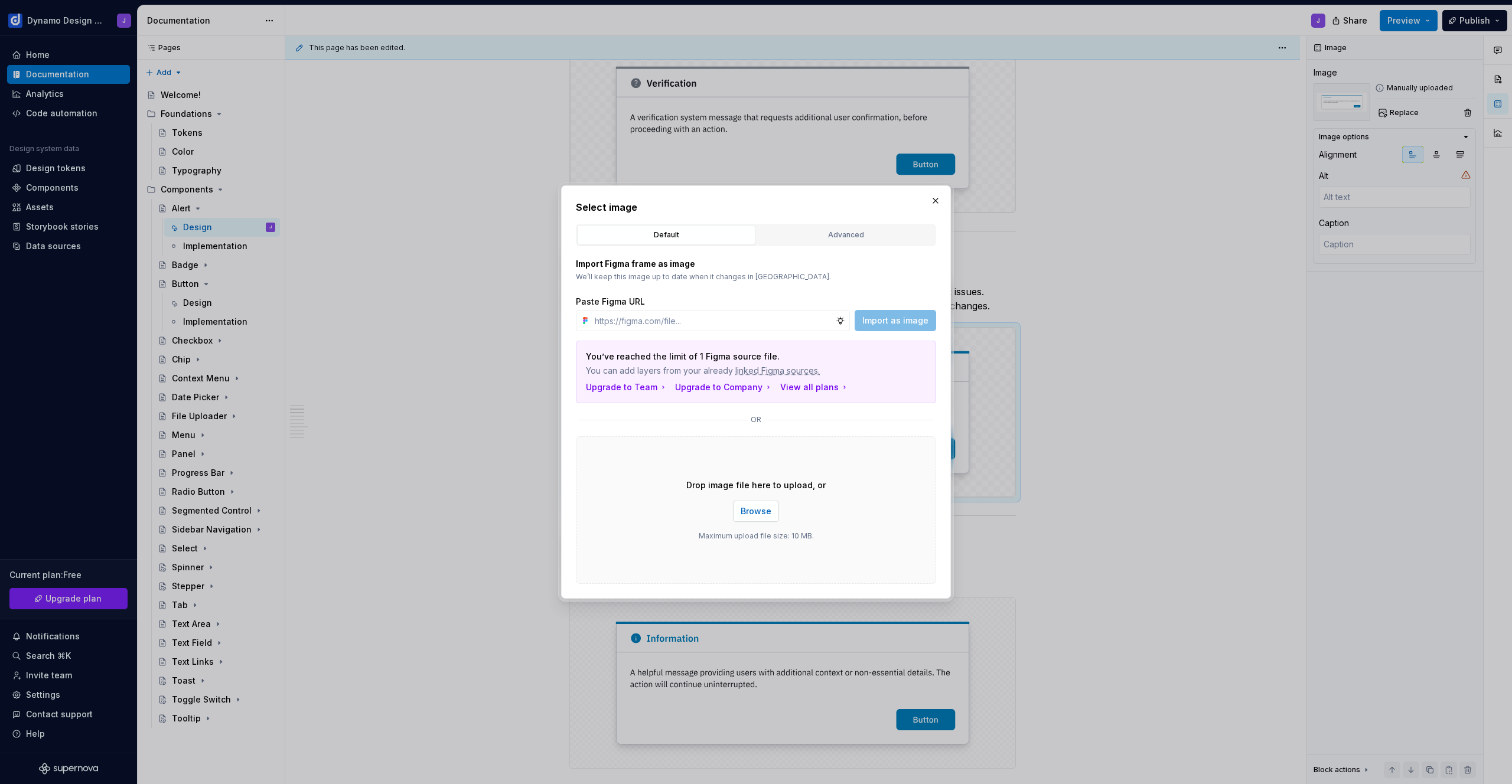
click at [772, 506] on button "Browse" at bounding box center [756, 511] width 46 height 21
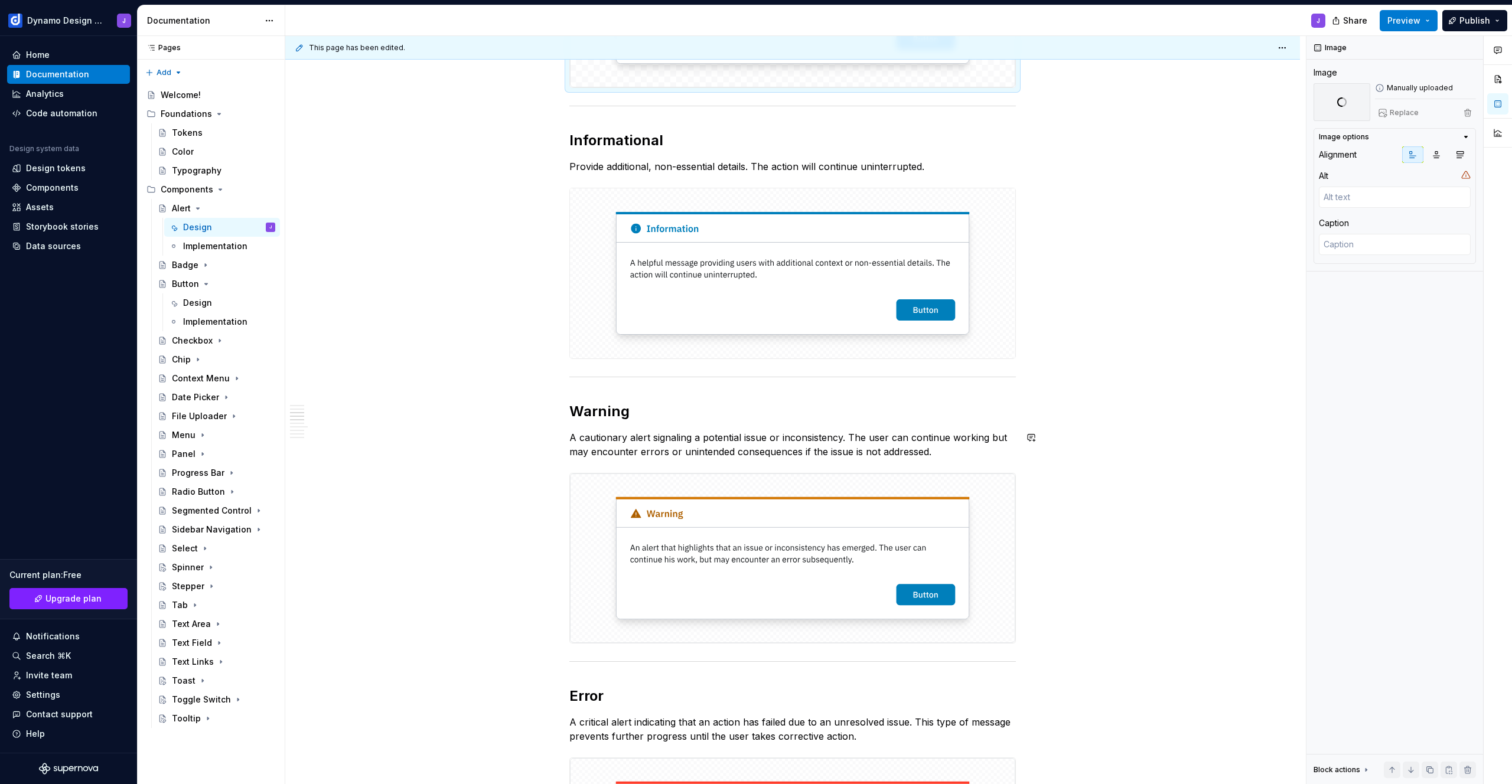
scroll to position [609, 0]
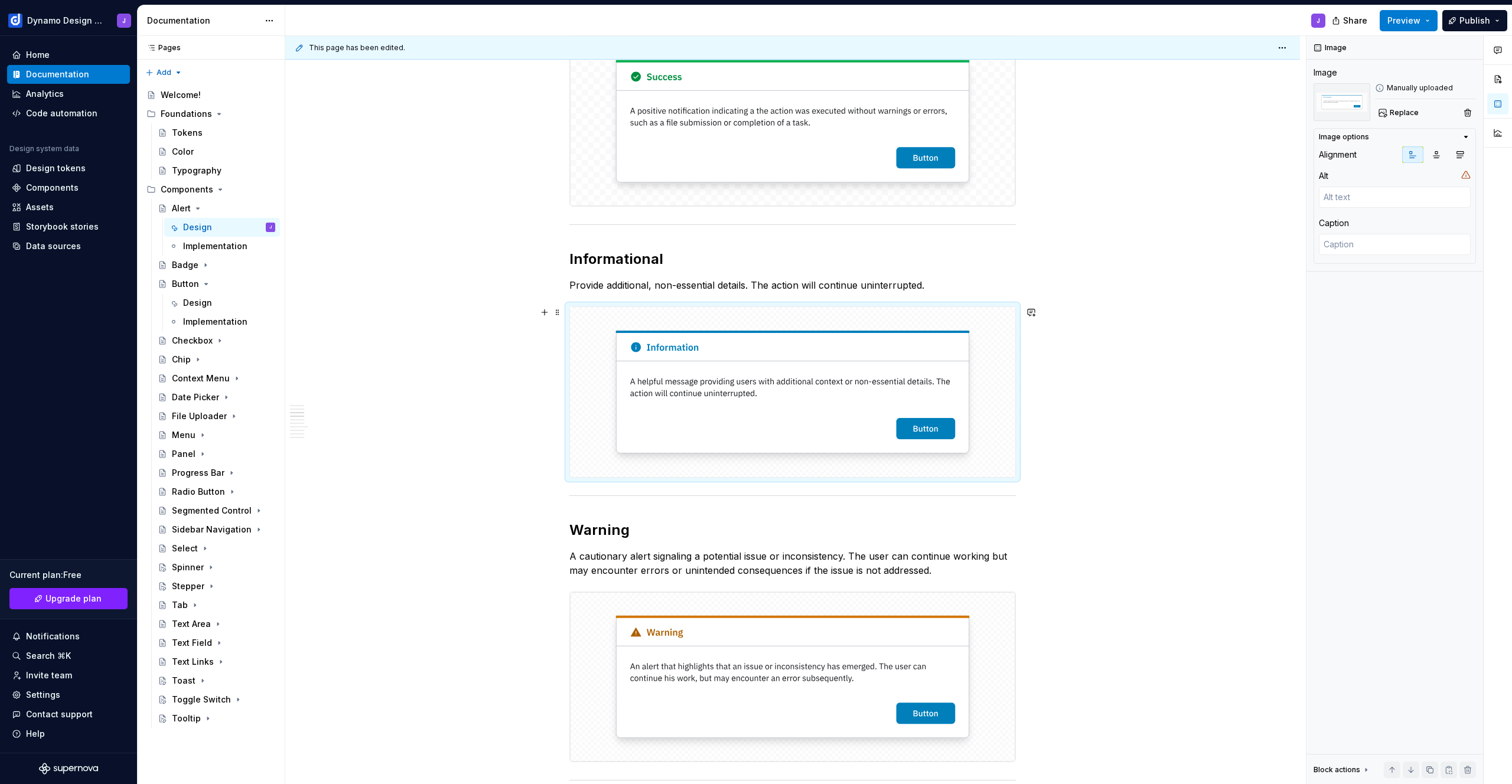
click at [818, 401] on img at bounding box center [792, 391] width 445 height 170
click at [1393, 109] on span "Replace" at bounding box center [1404, 113] width 29 height 9
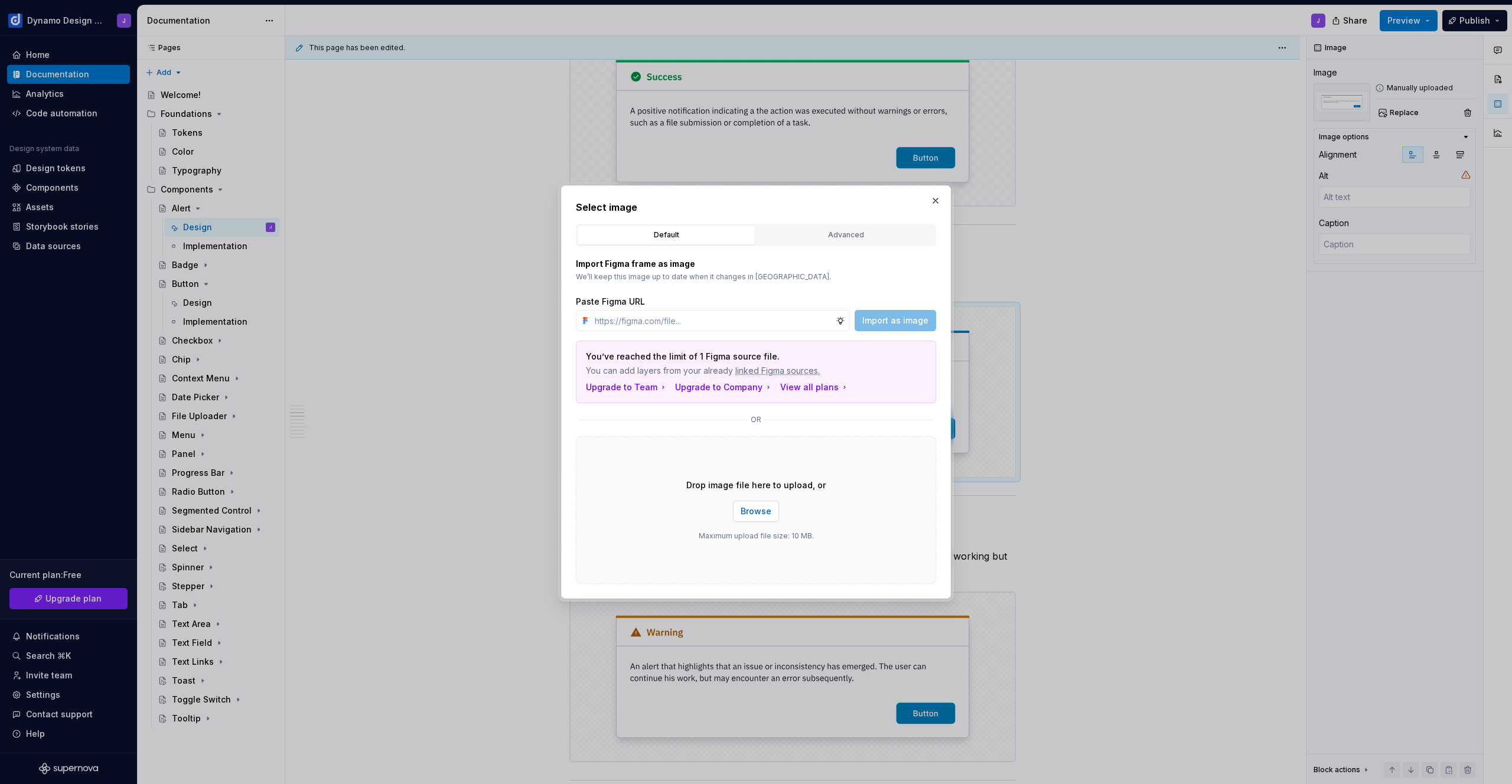
click at [764, 509] on span "Browse" at bounding box center [756, 511] width 31 height 12
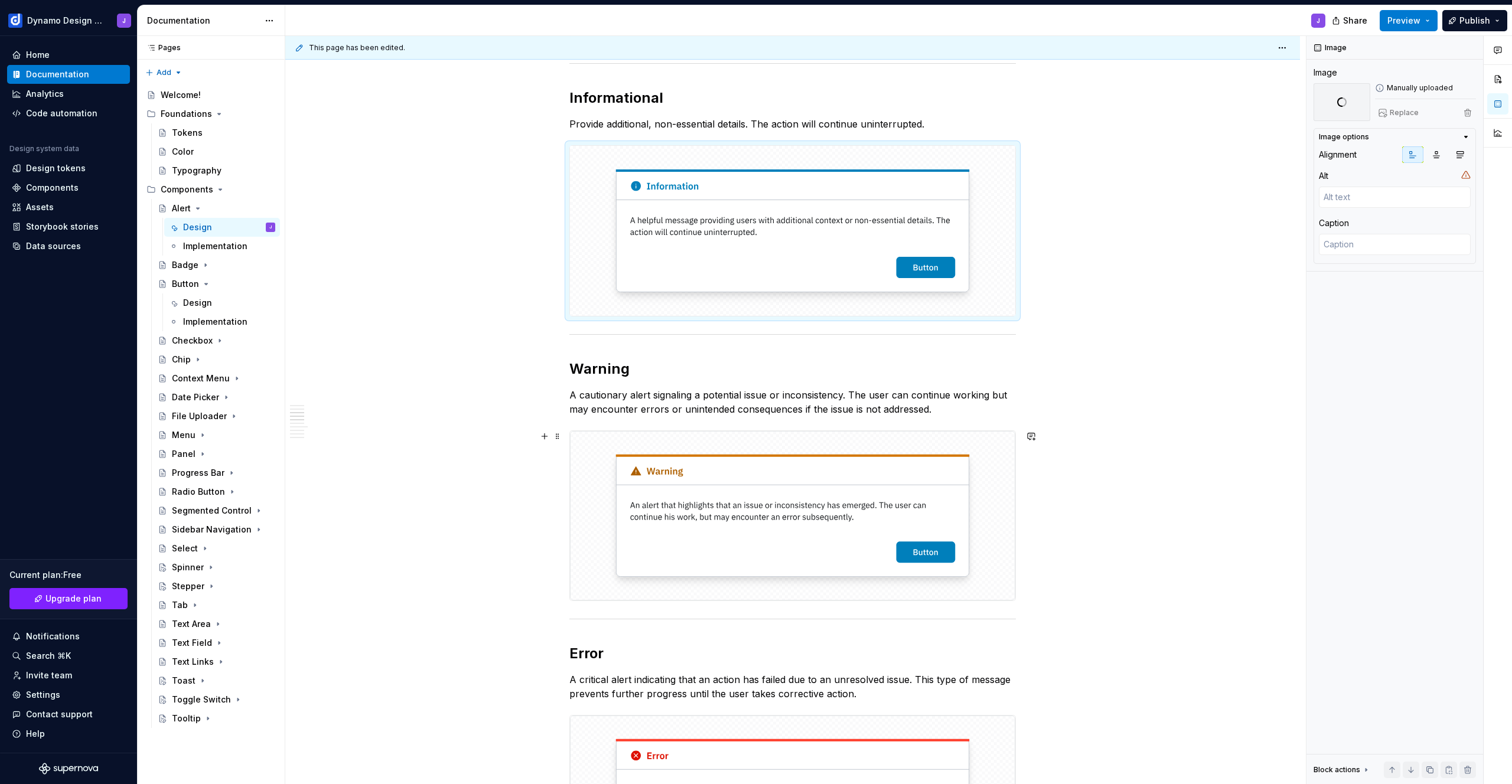
scroll to position [876, 0]
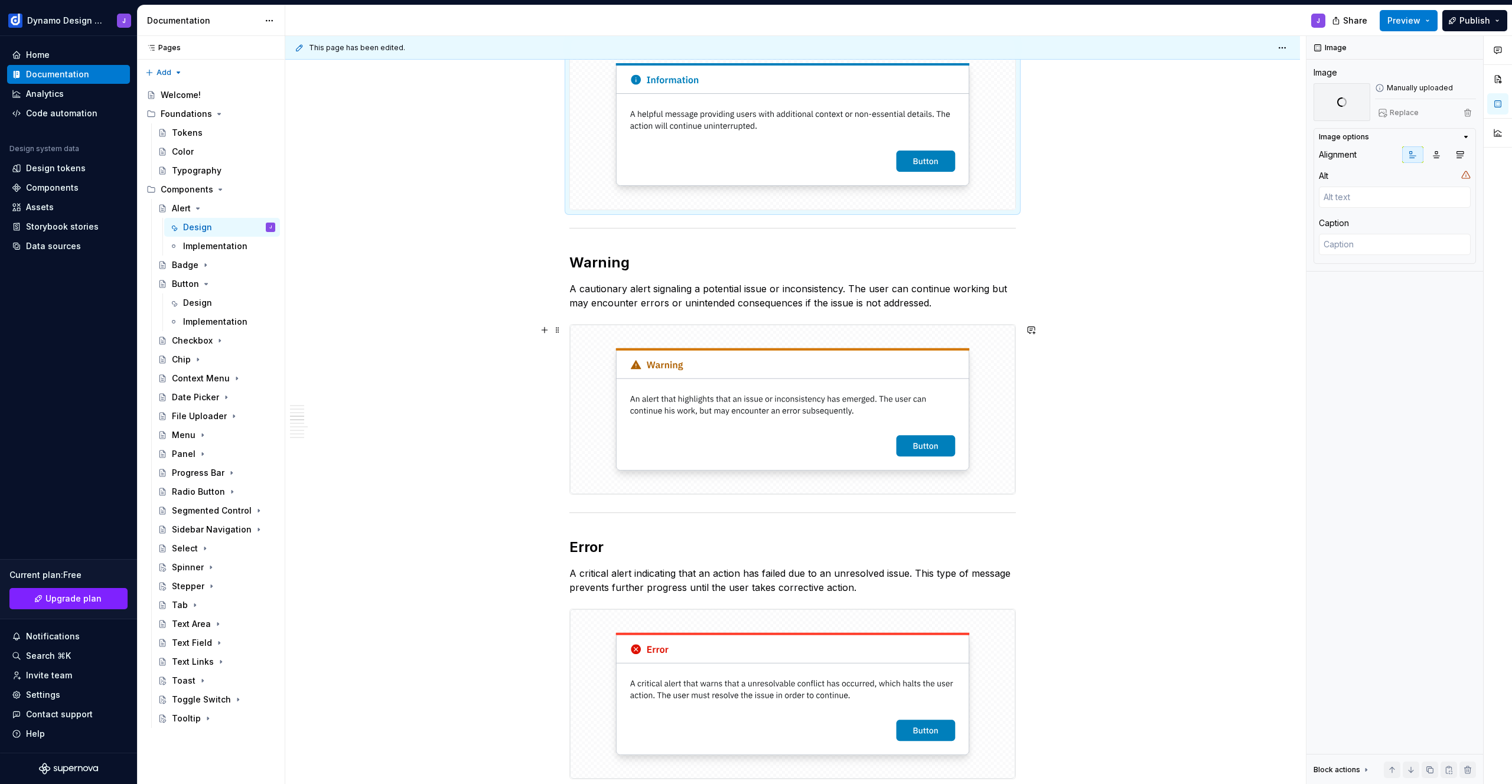
click at [751, 409] on img at bounding box center [792, 409] width 445 height 170
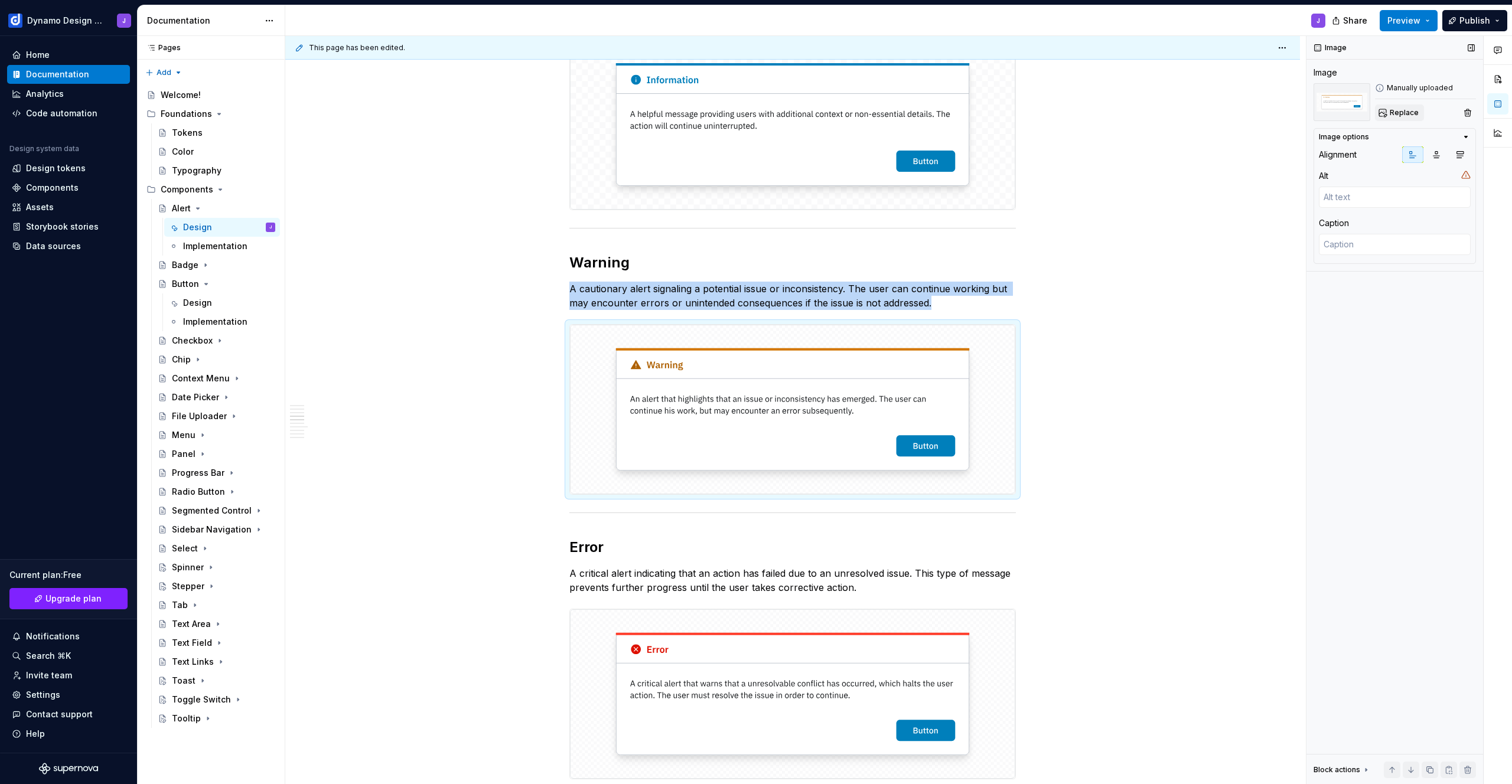
click at [1399, 116] on span "Replace" at bounding box center [1404, 113] width 29 height 9
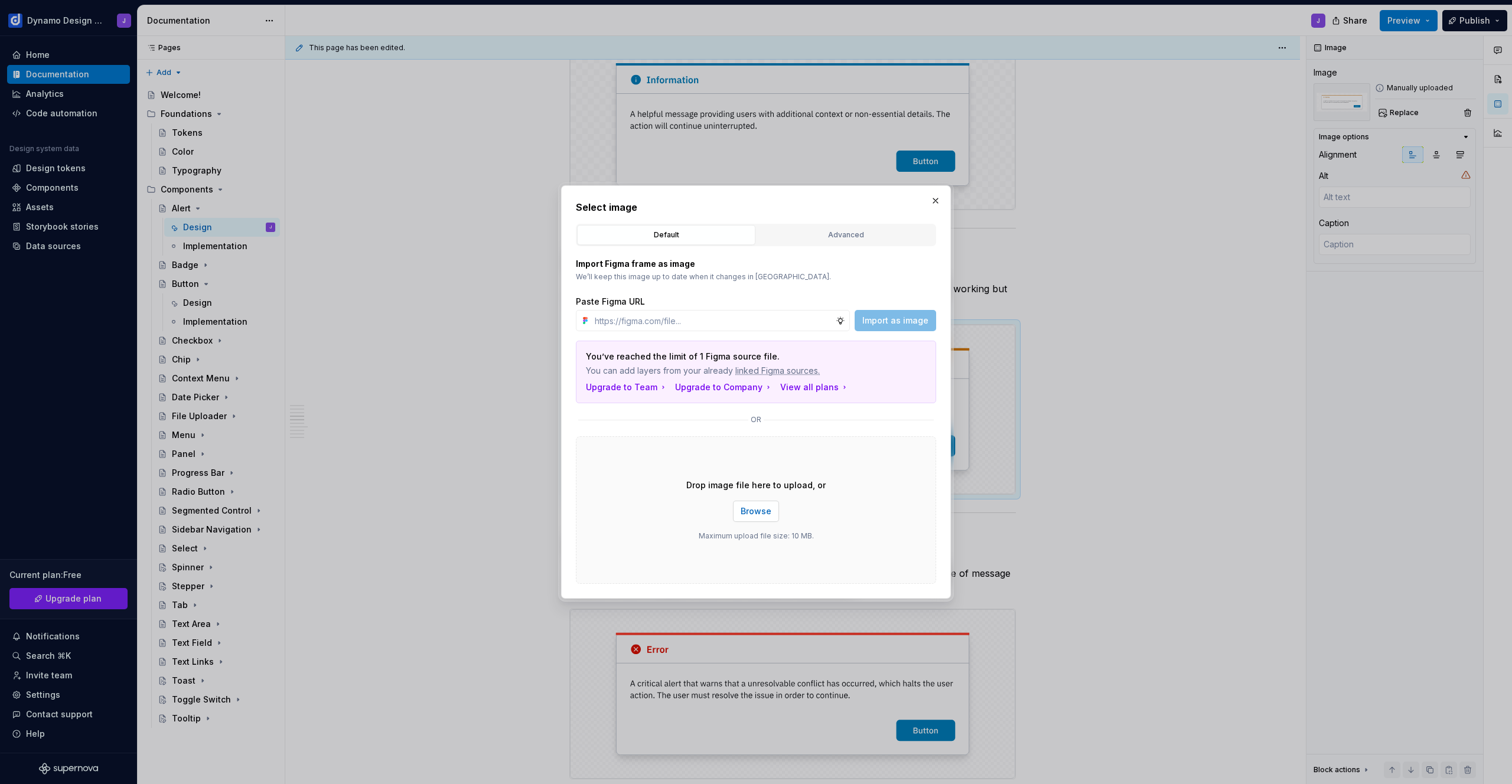
click at [760, 510] on span "Browse" at bounding box center [756, 511] width 31 height 12
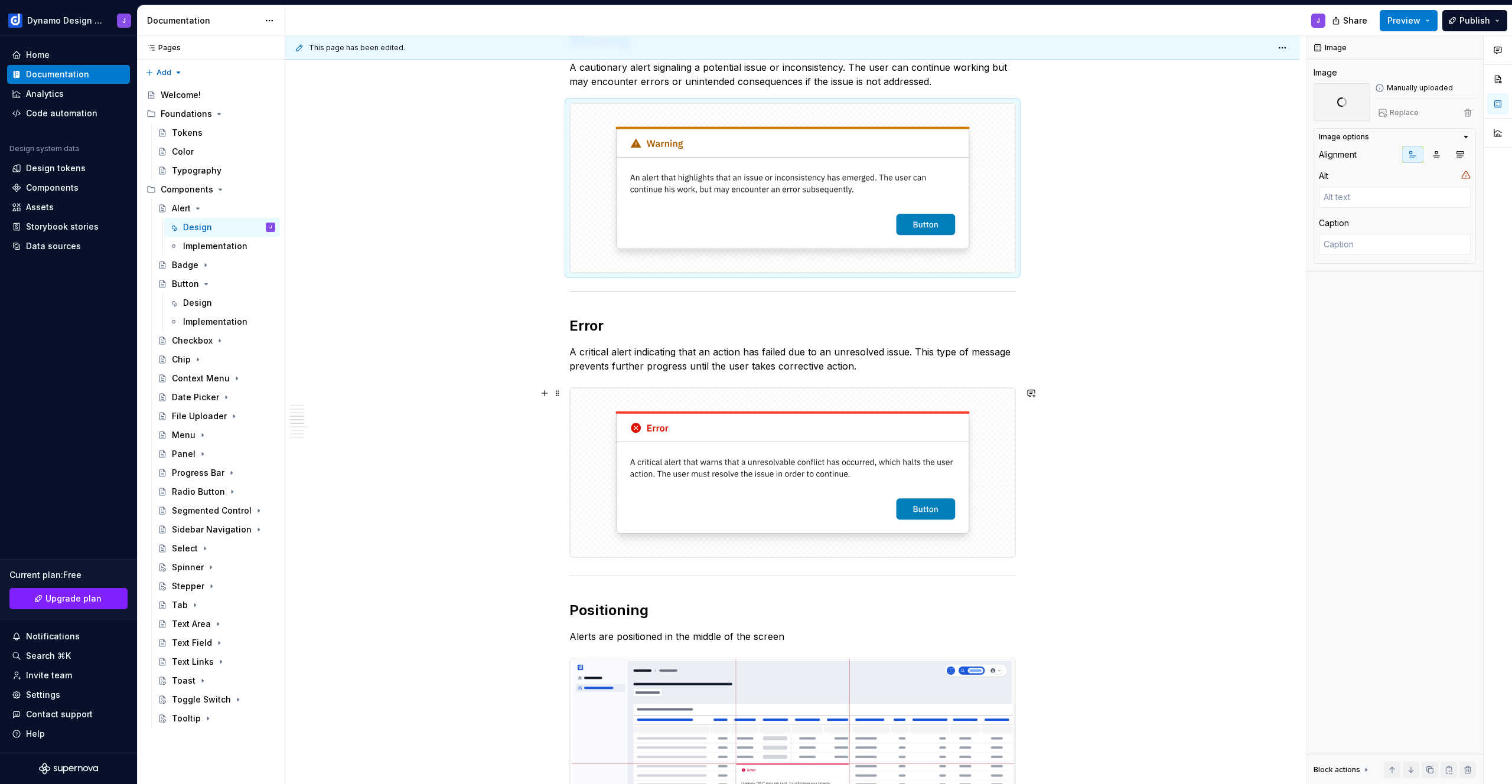
scroll to position [1151, 0]
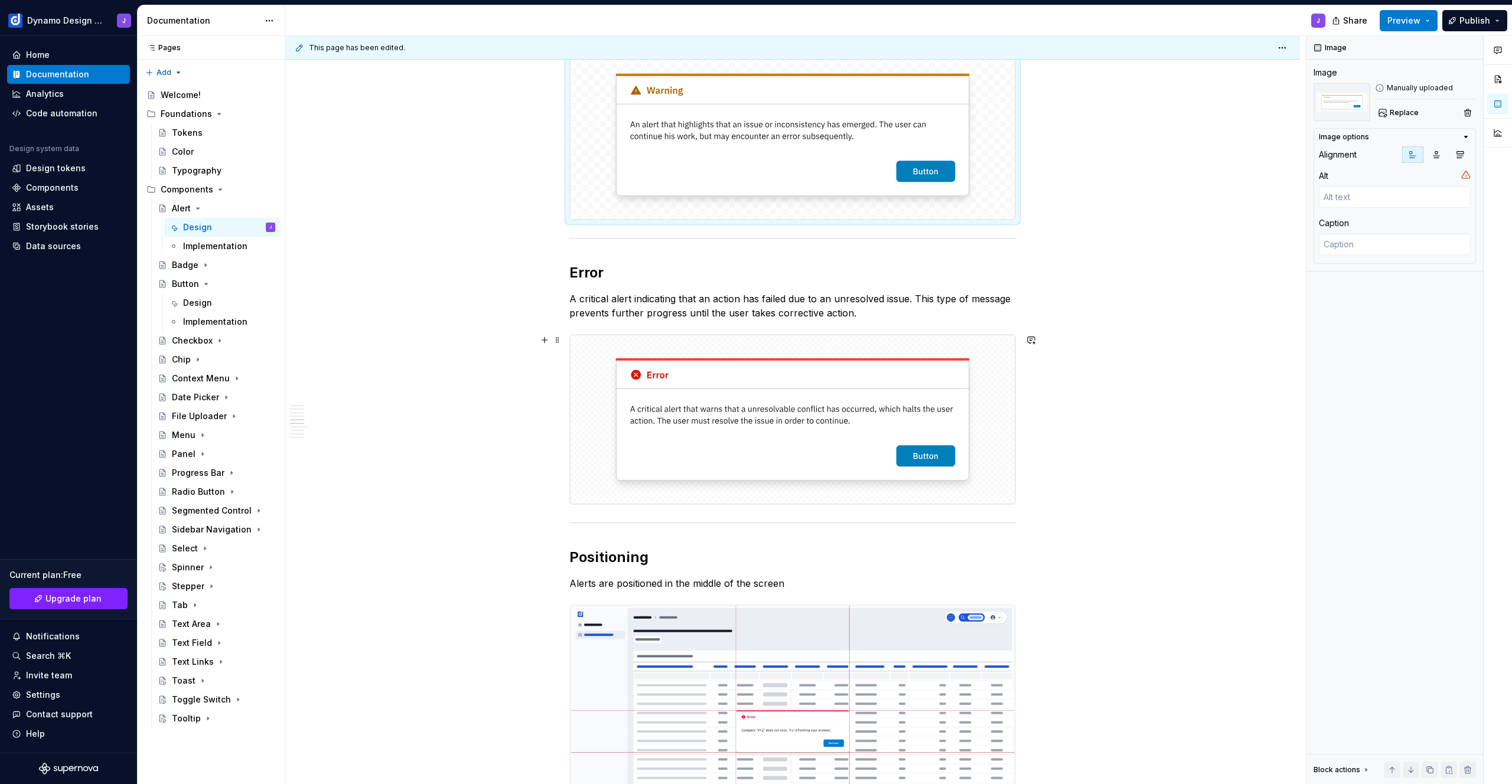
click at [804, 443] on img at bounding box center [792, 419] width 445 height 170
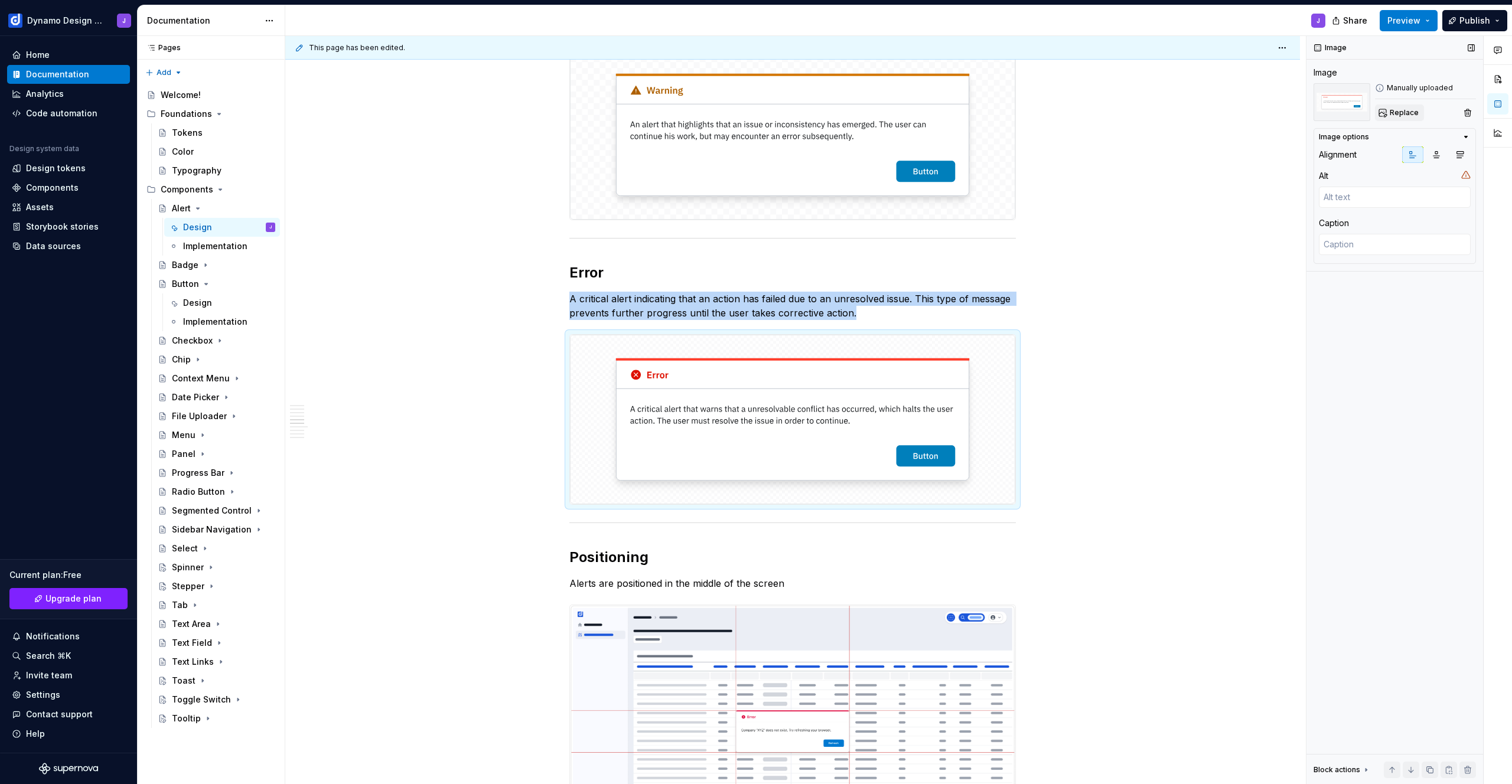
click at [1402, 114] on span "Replace" at bounding box center [1404, 113] width 29 height 9
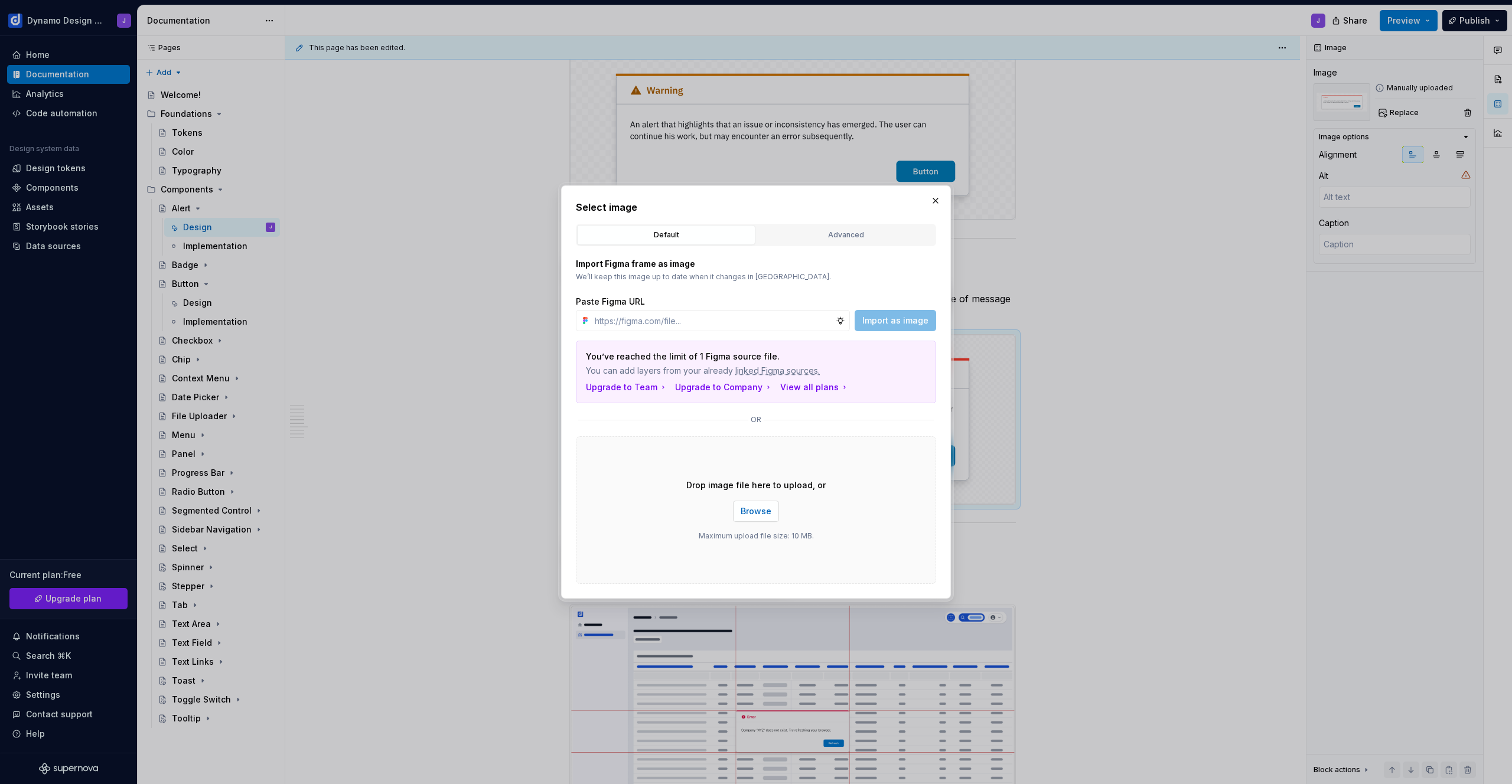
click at [746, 509] on span "Browse" at bounding box center [756, 511] width 31 height 12
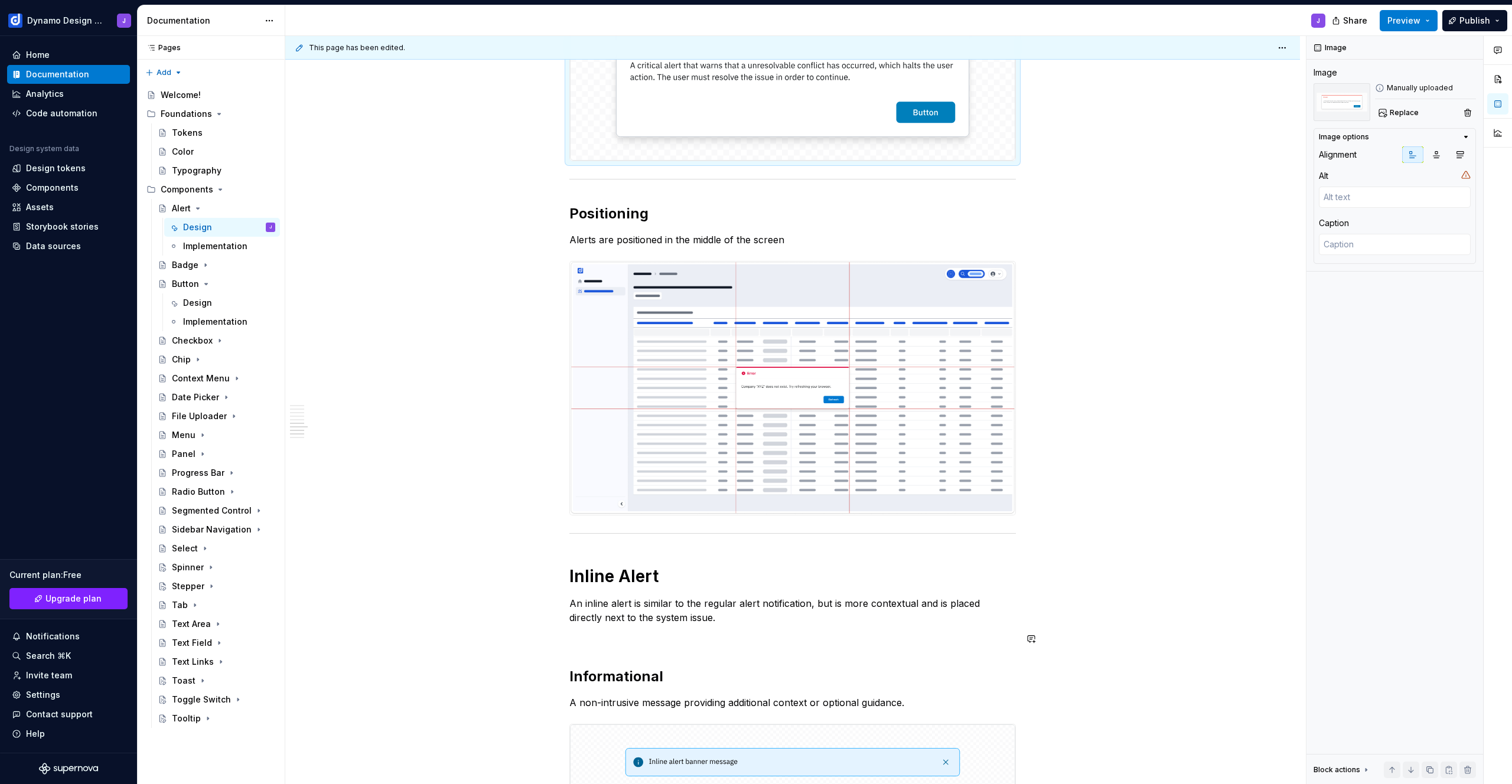
scroll to position [1705, 0]
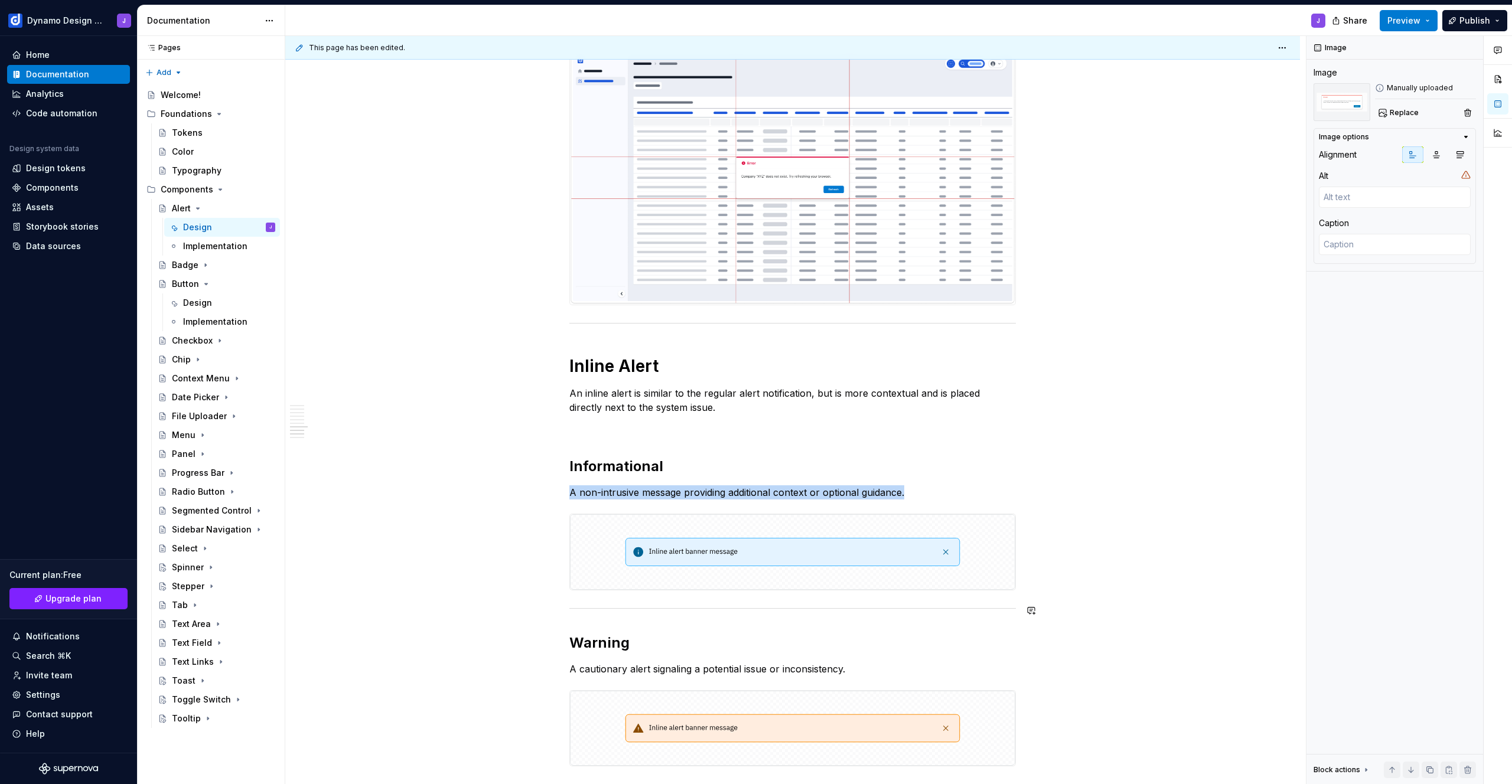
click at [866, 538] on img at bounding box center [792, 552] width 445 height 76
click at [1390, 110] on span "Replace" at bounding box center [1404, 113] width 29 height 9
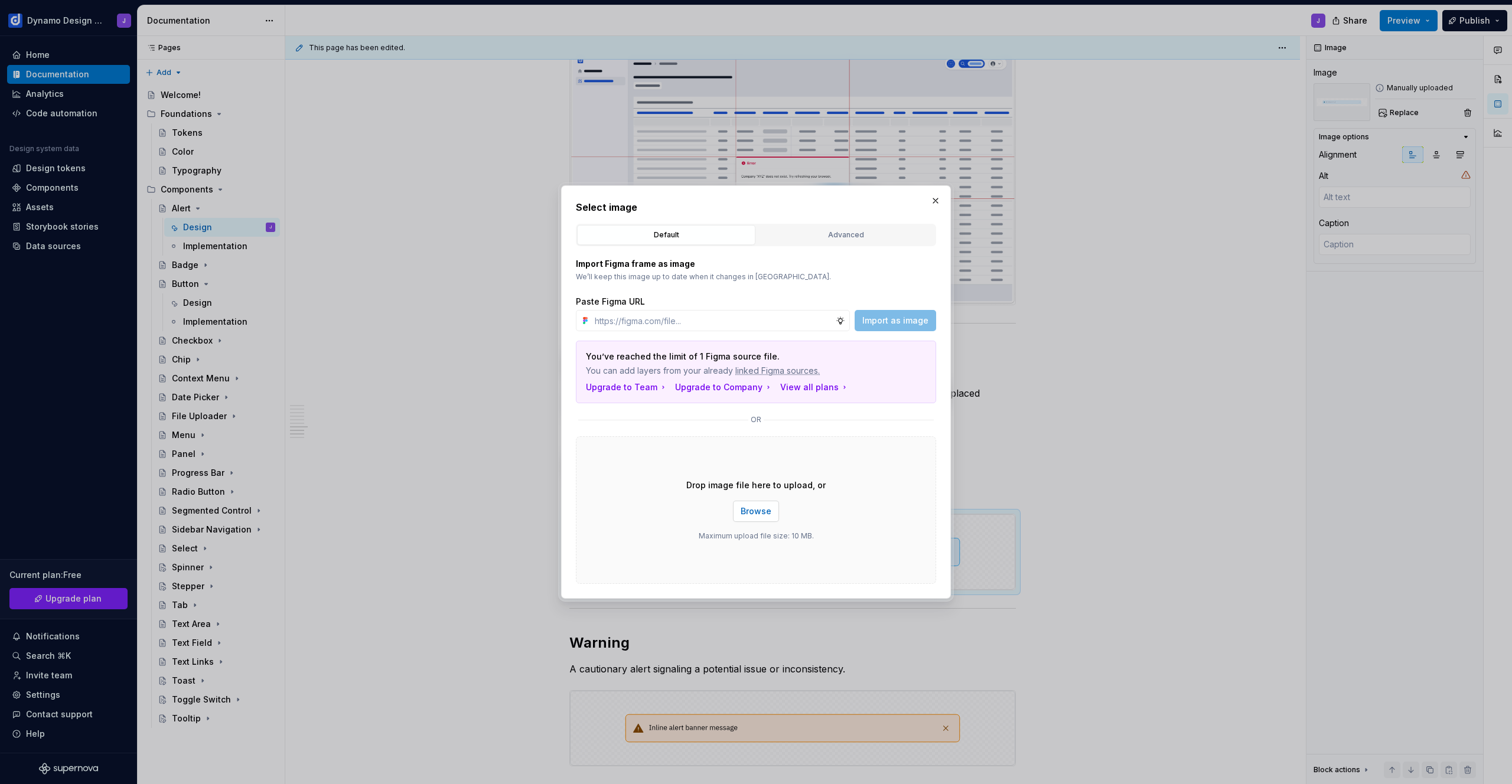
click at [764, 517] on button "Browse" at bounding box center [756, 511] width 46 height 21
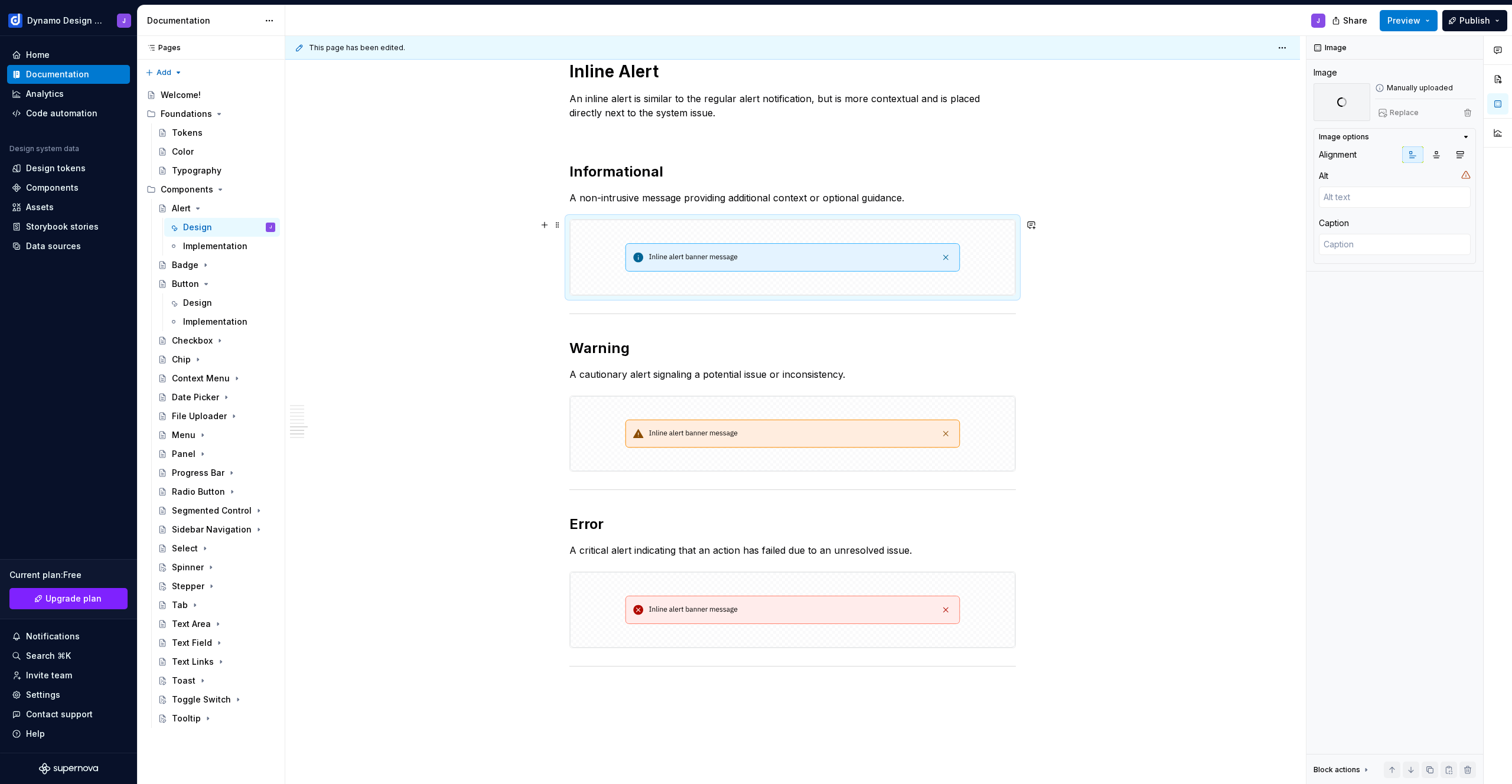
scroll to position [2060, 0]
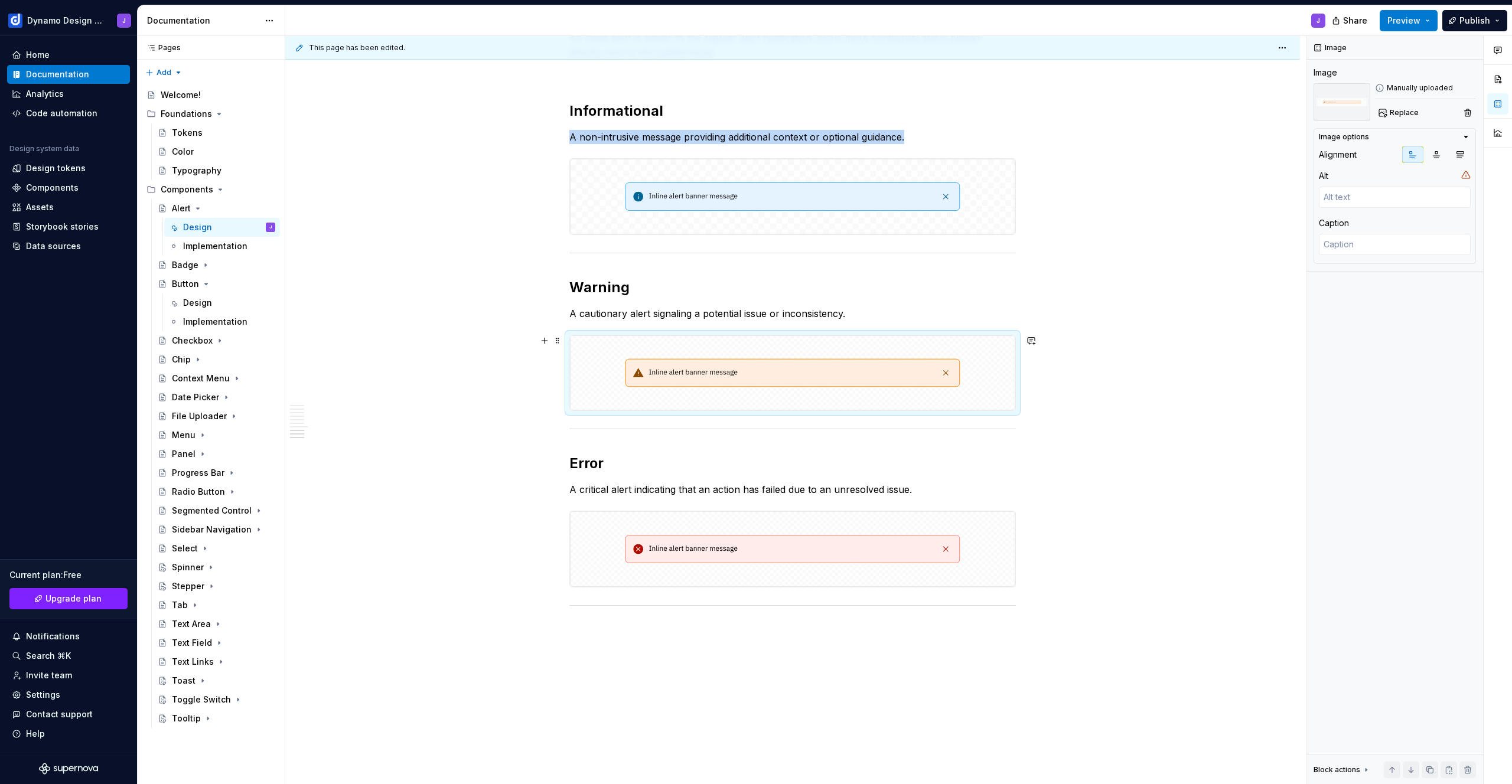
click at [831, 386] on img at bounding box center [792, 373] width 445 height 76
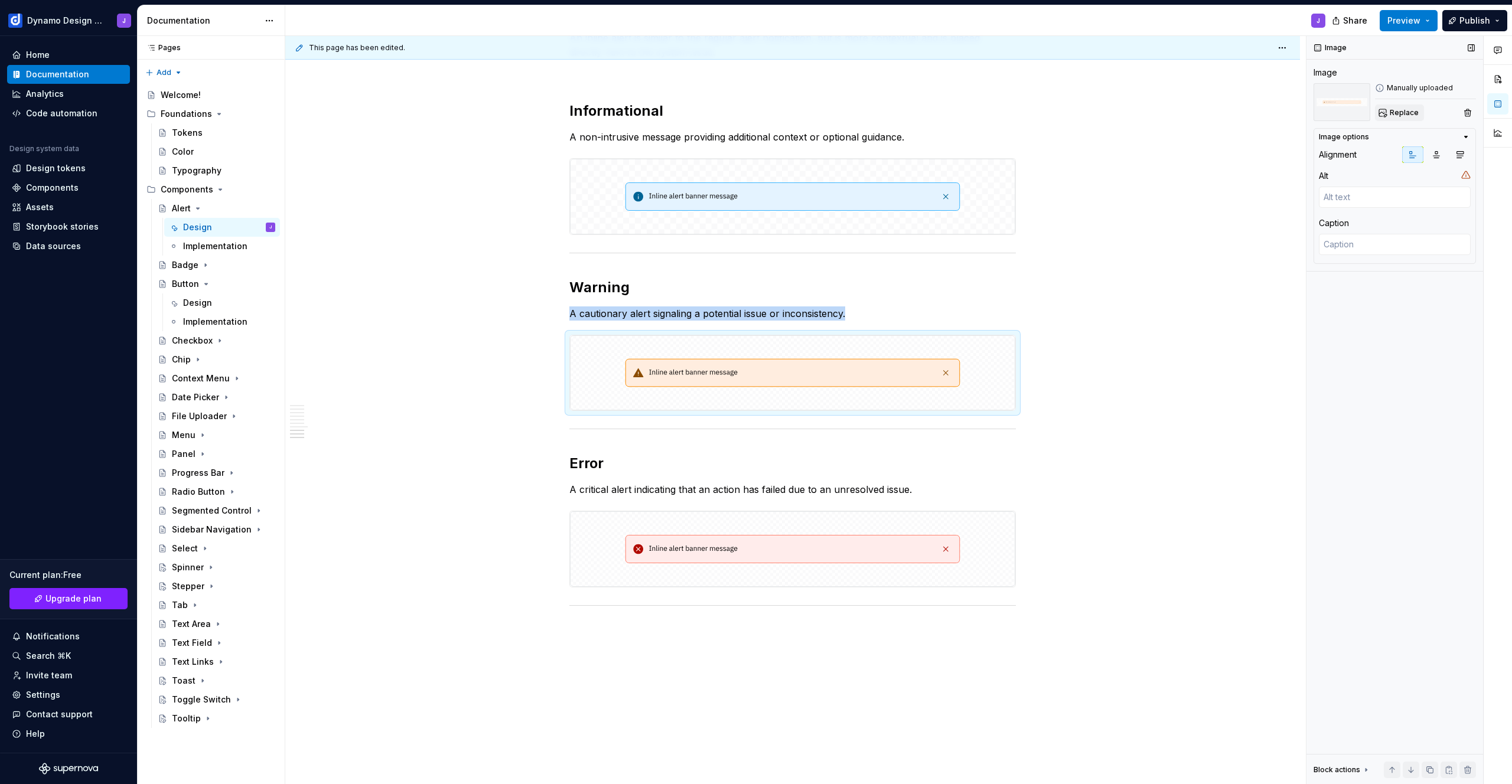
click at [1384, 115] on button "Replace" at bounding box center [1399, 112] width 49 height 17
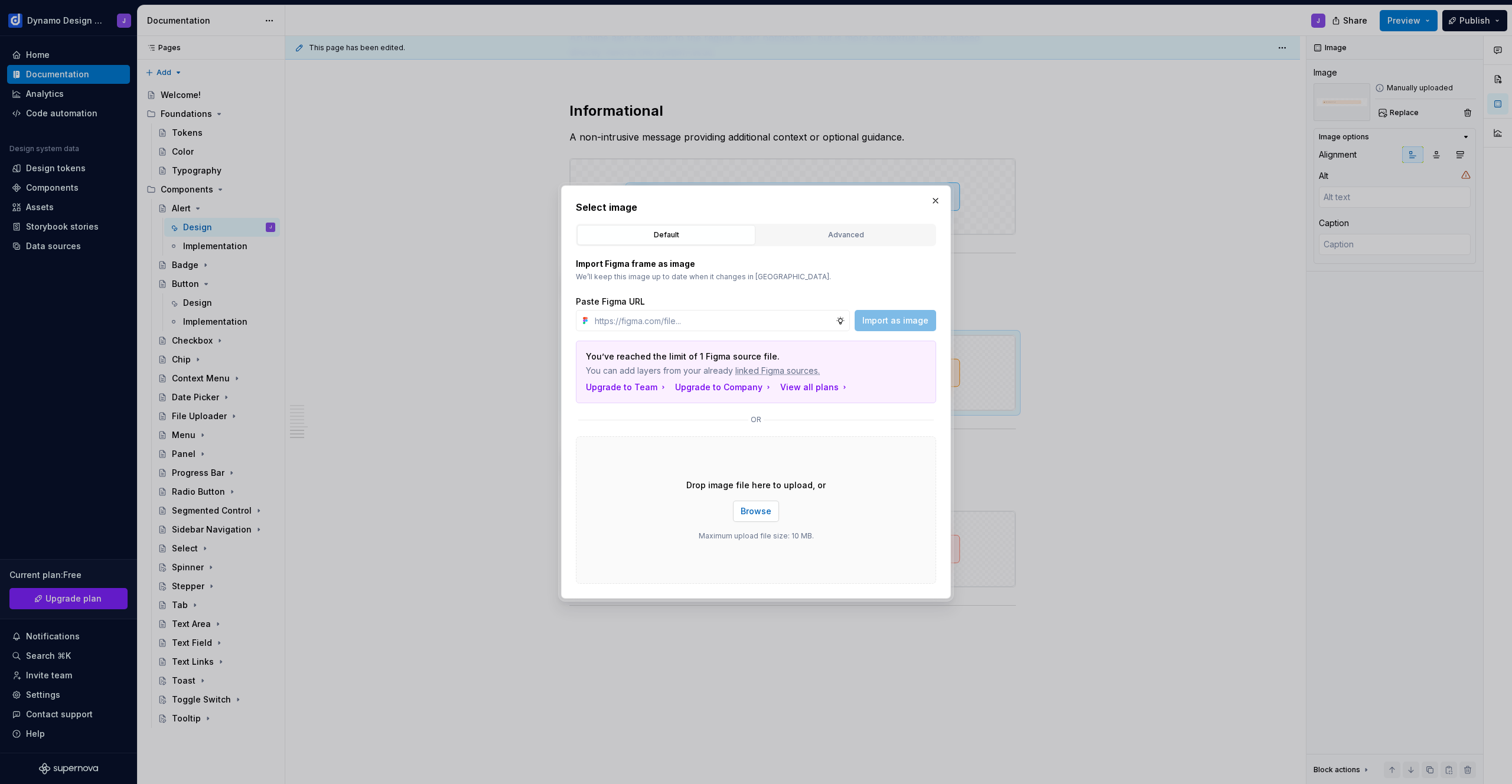
click at [747, 509] on span "Browse" at bounding box center [756, 511] width 31 height 12
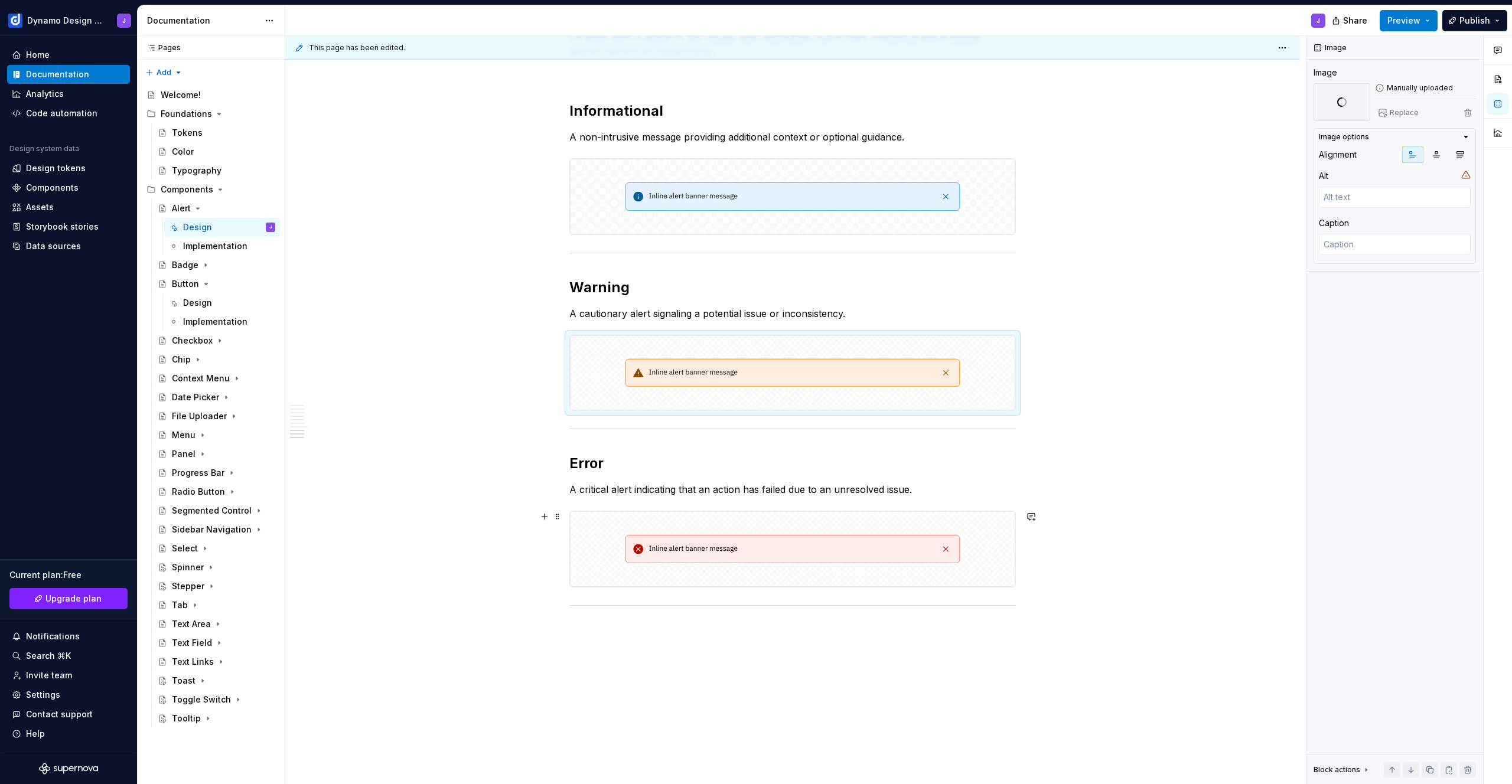
scroll to position [2163, 0]
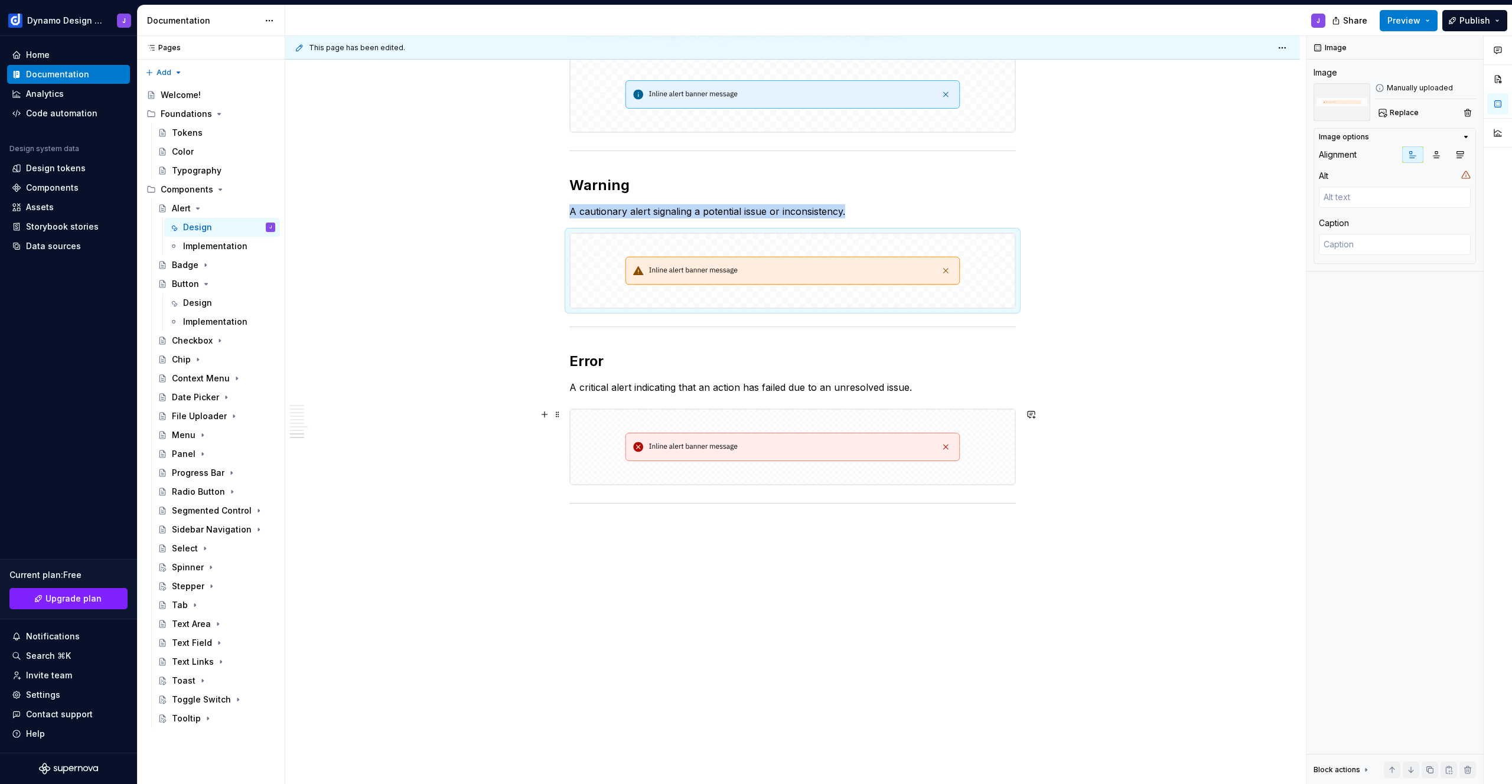
drag, startPoint x: 905, startPoint y: 443, endPoint x: 937, endPoint y: 383, distance: 68.0
click at [905, 443] on img at bounding box center [792, 447] width 445 height 76
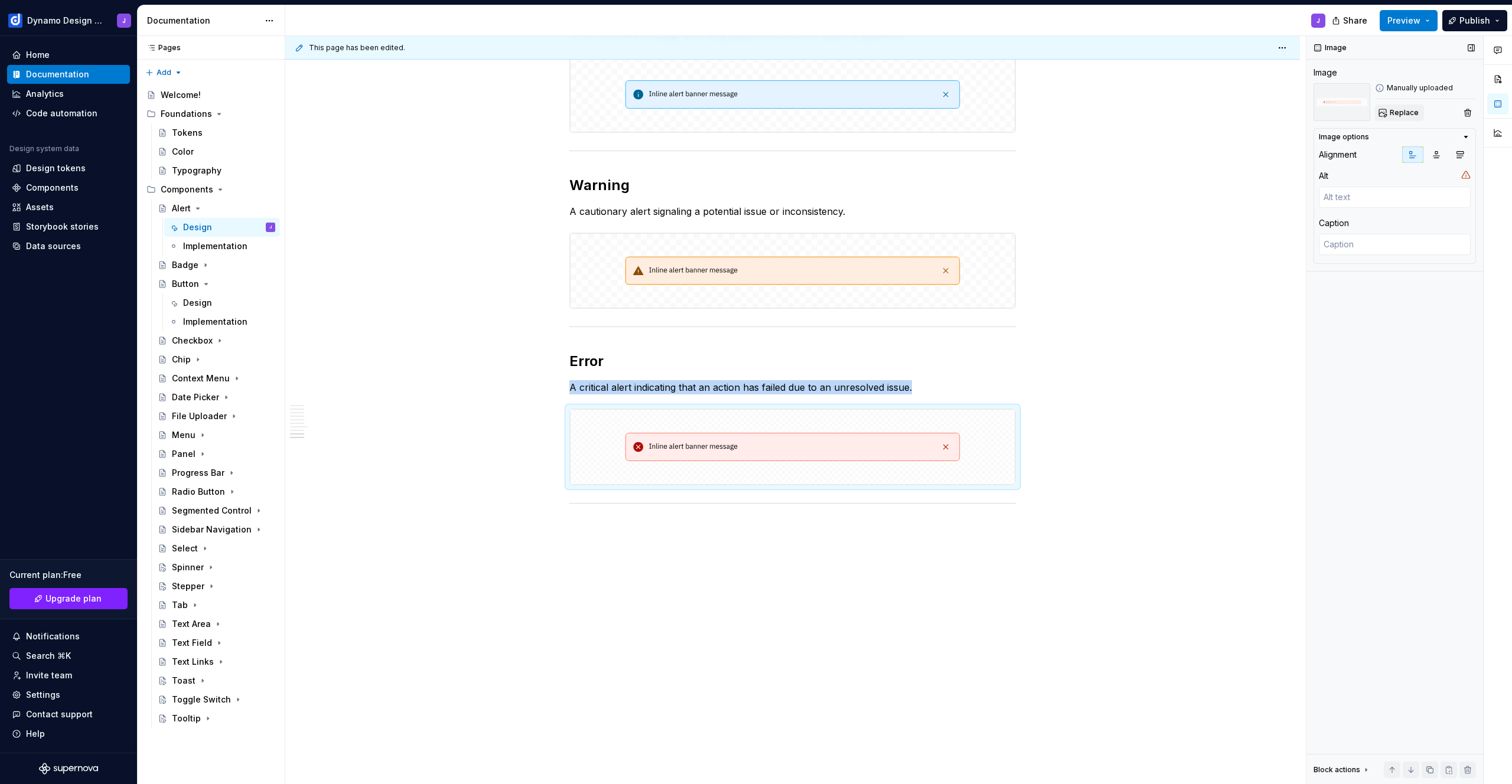
click at [1390, 116] on span "Replace" at bounding box center [1404, 113] width 29 height 9
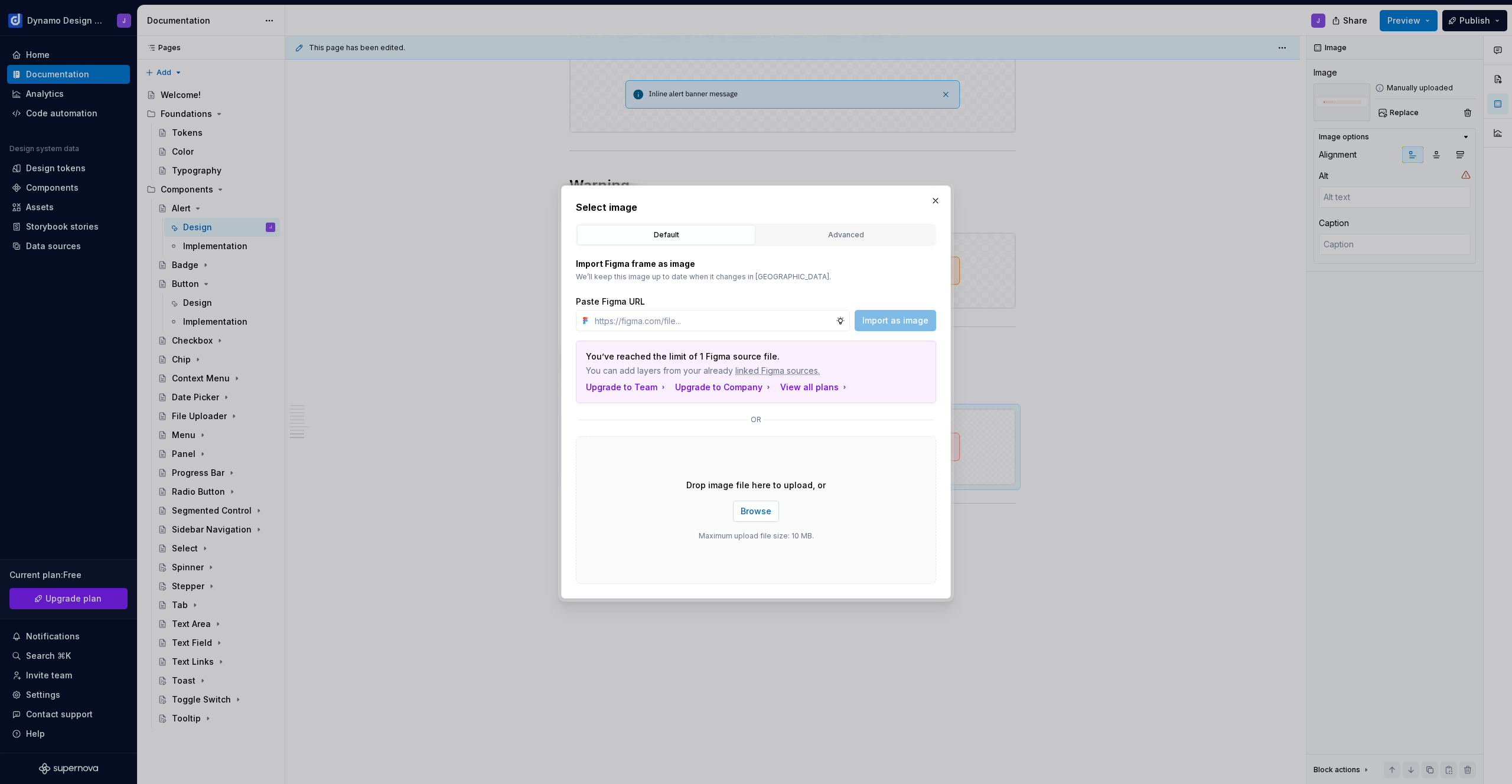
click at [762, 508] on span "Browse" at bounding box center [756, 511] width 31 height 12
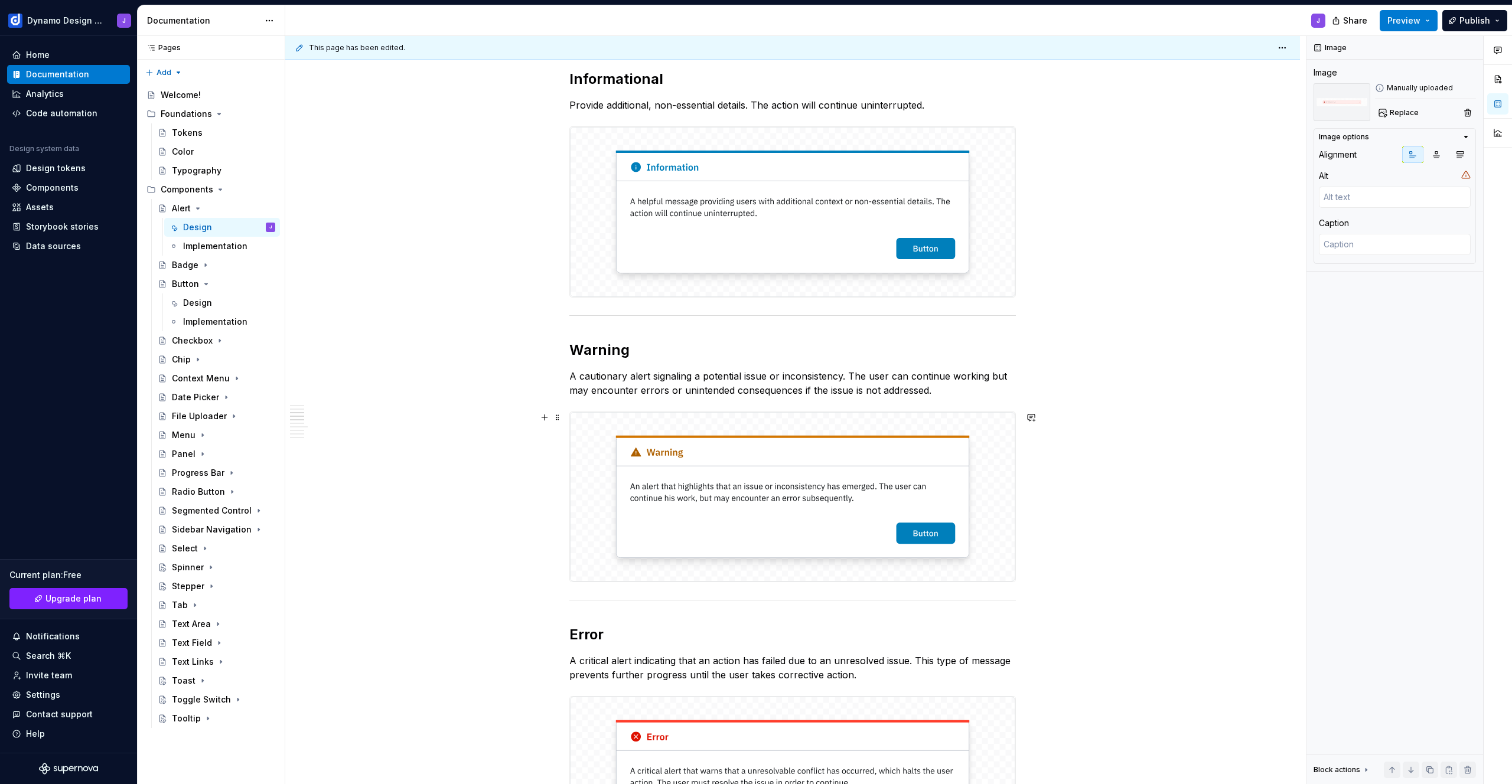
scroll to position [736, 0]
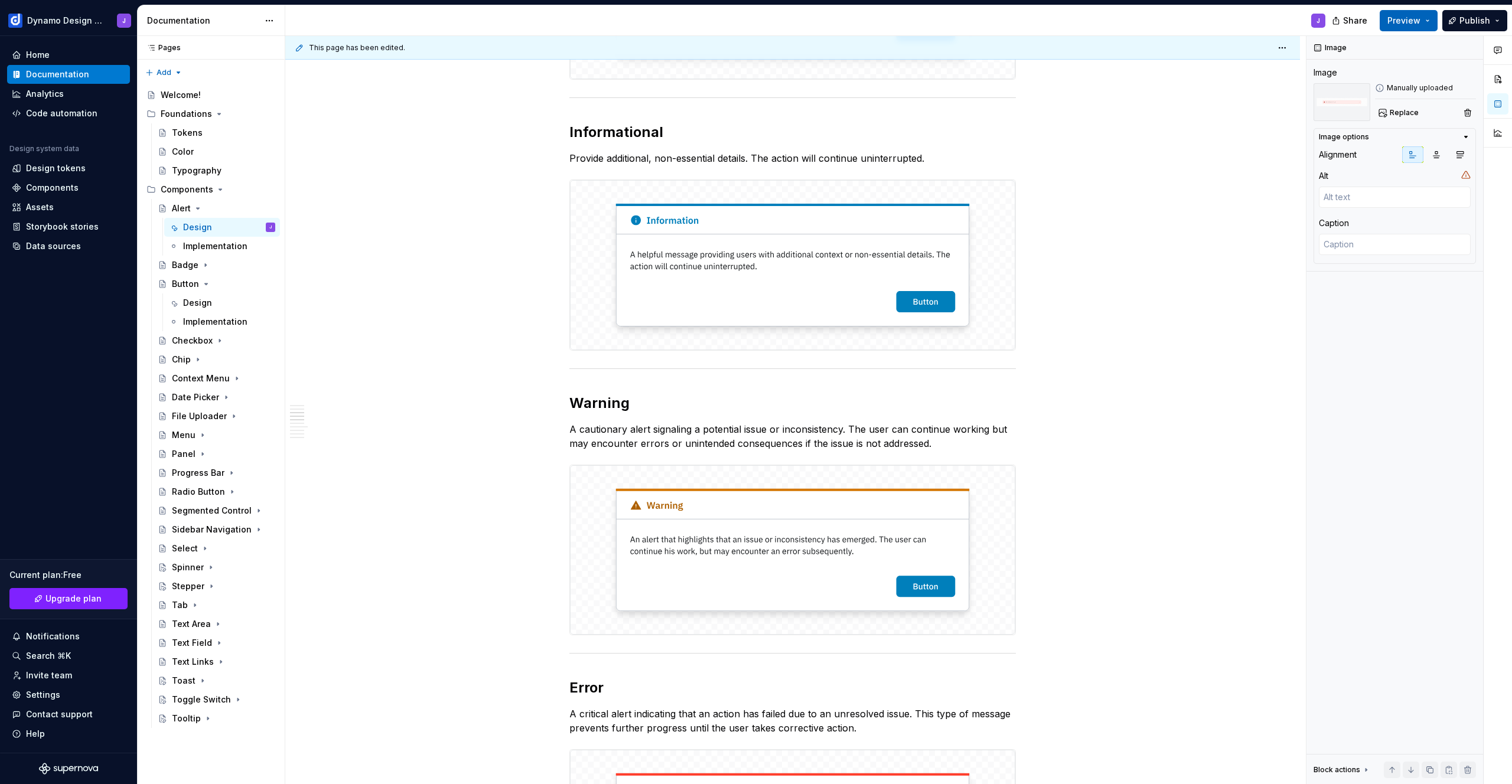
click at [1413, 23] on span "Preview" at bounding box center [1404, 21] width 33 height 12
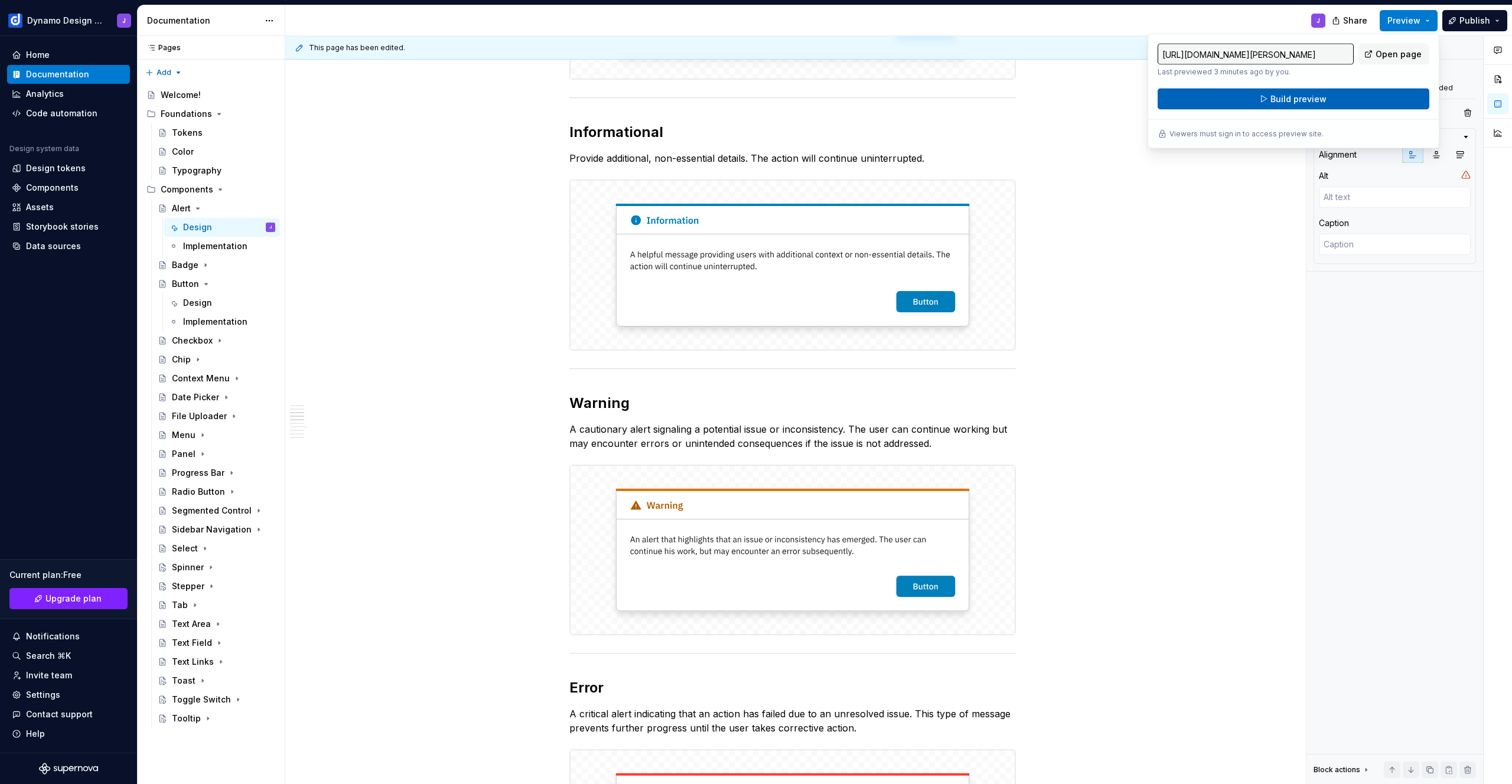
click at [1319, 103] on span "Build preview" at bounding box center [1298, 99] width 56 height 12
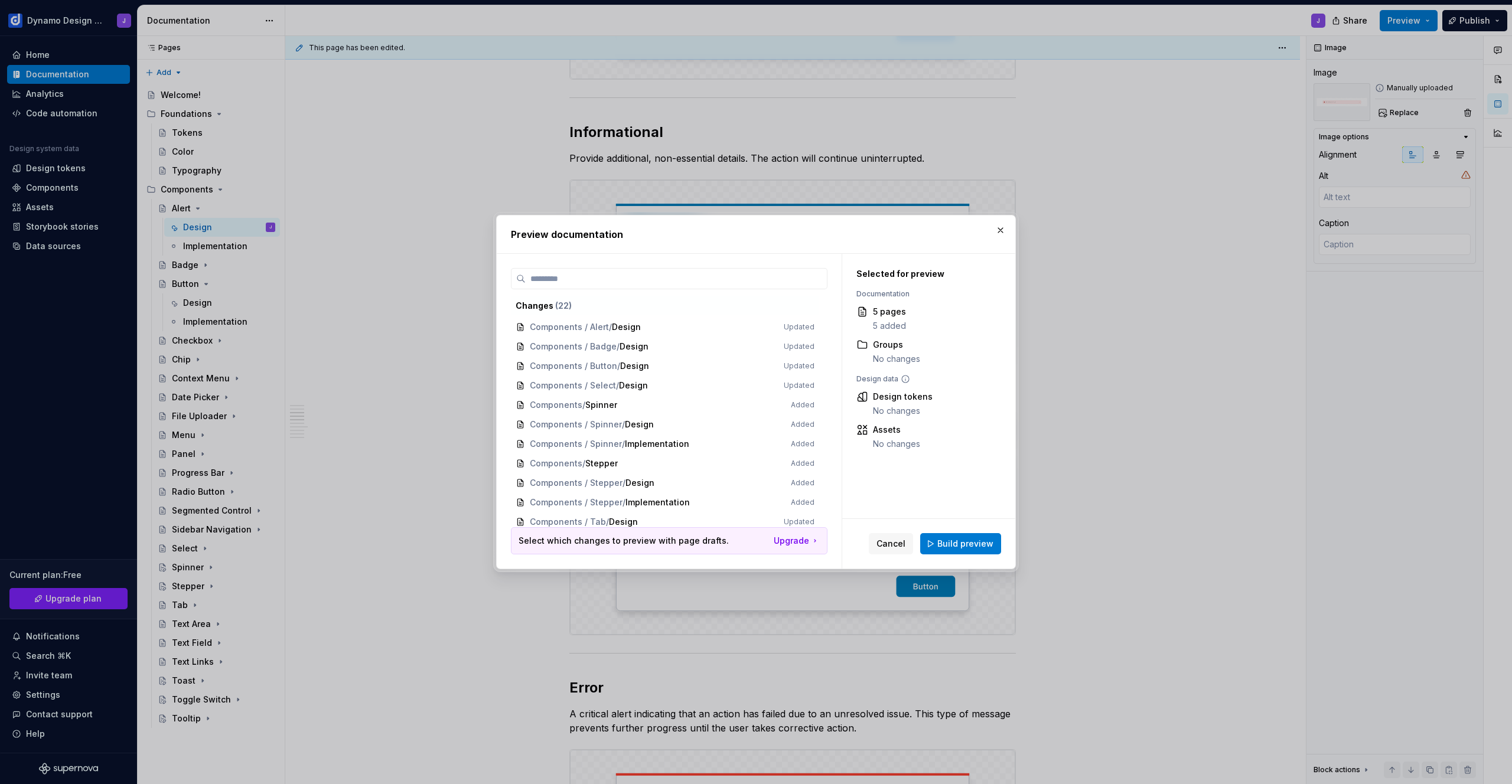
drag, startPoint x: 964, startPoint y: 541, endPoint x: 992, endPoint y: 520, distance: 35.0
click at [965, 541] on span "Build preview" at bounding box center [965, 543] width 56 height 12
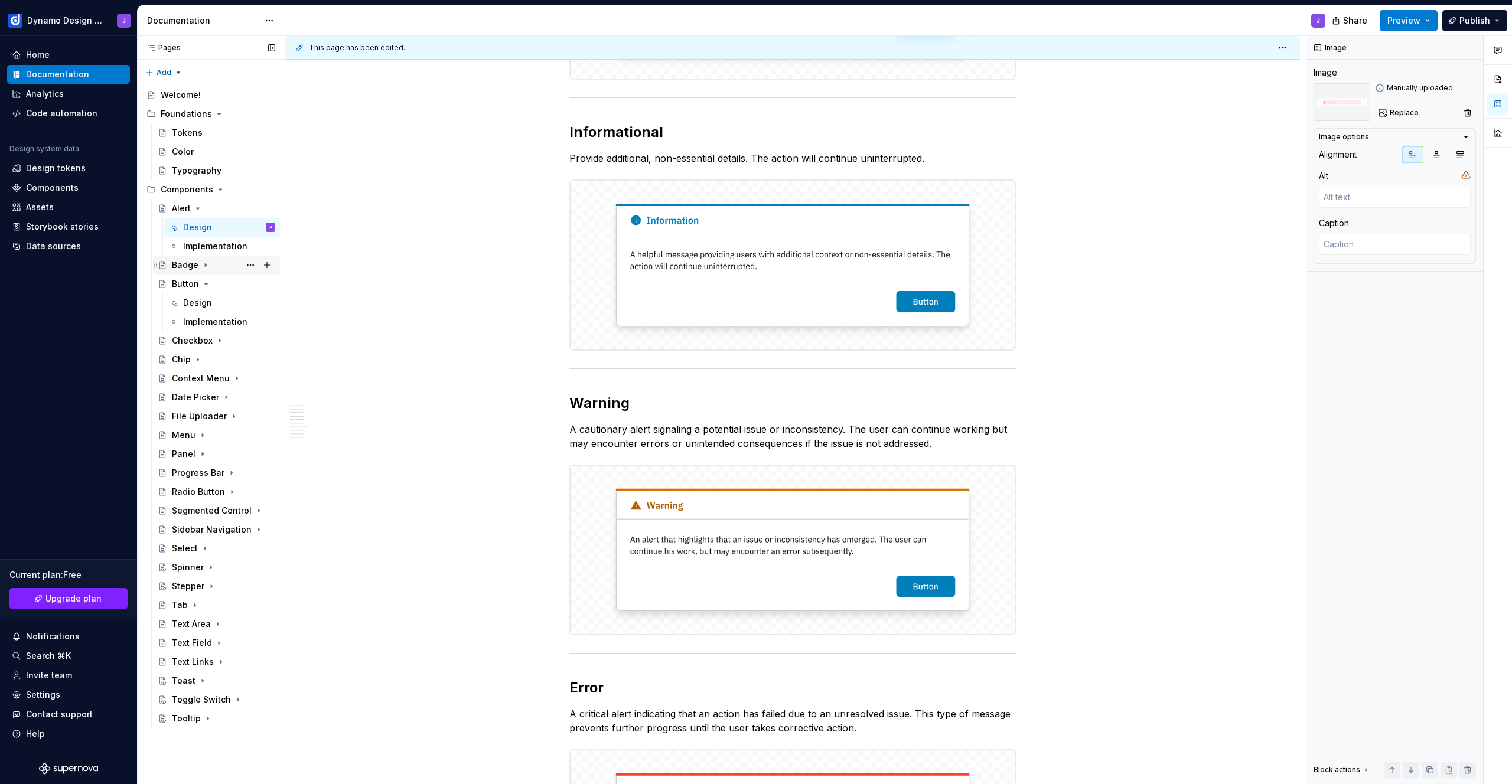
click at [193, 262] on div "Badge" at bounding box center [185, 265] width 27 height 12
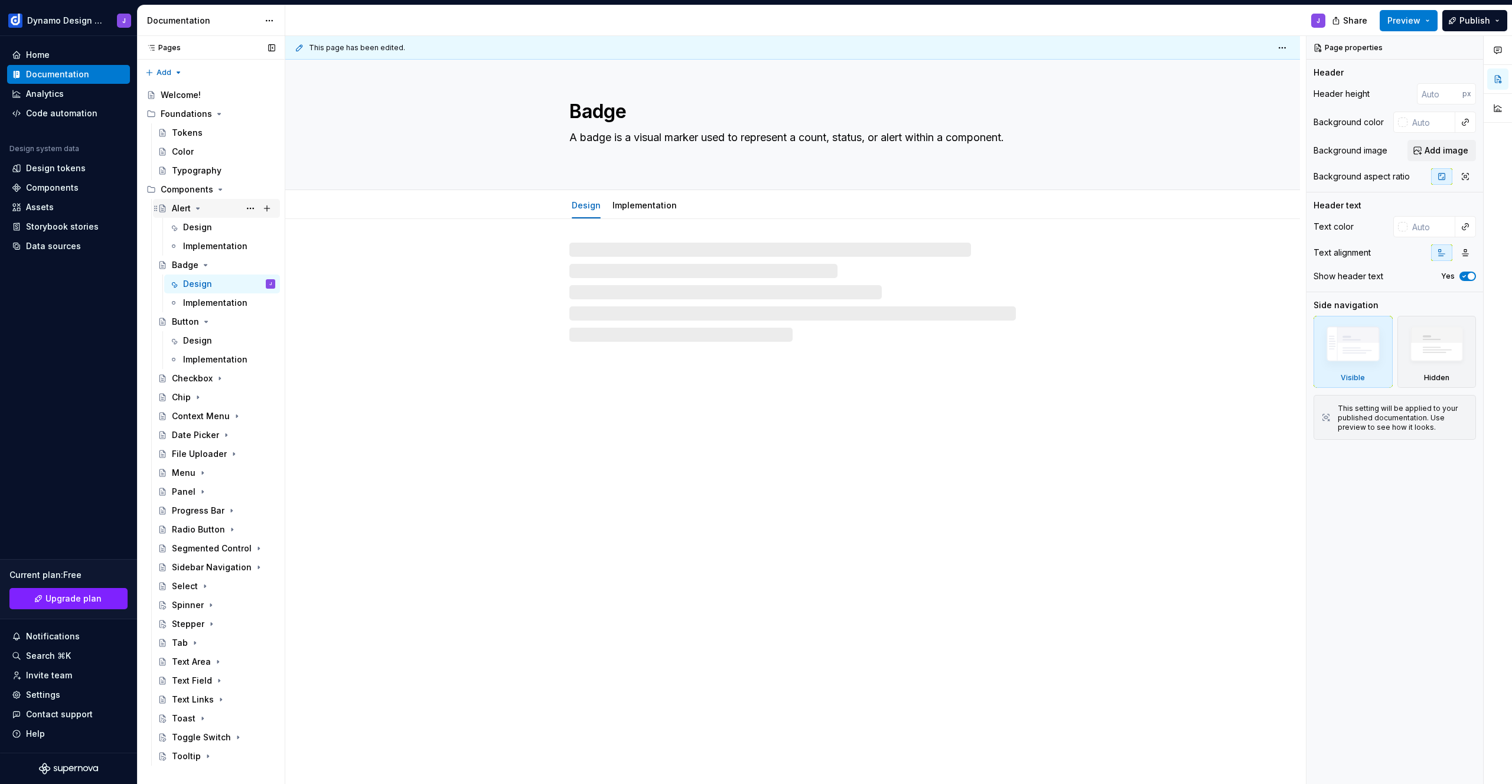
click at [198, 205] on icon "Page tree" at bounding box center [198, 208] width 9 height 9
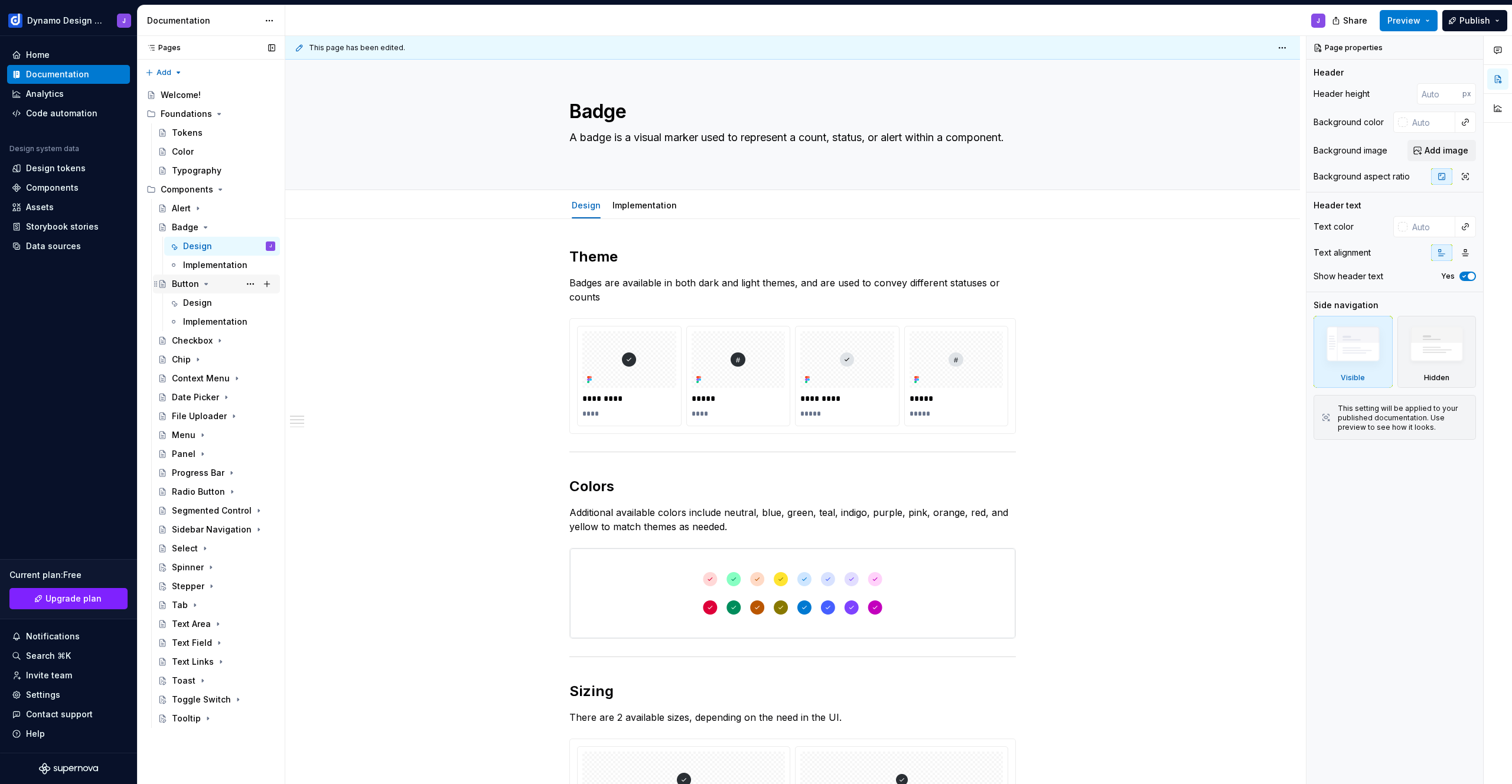
click at [204, 282] on icon "Page tree" at bounding box center [206, 284] width 9 height 9
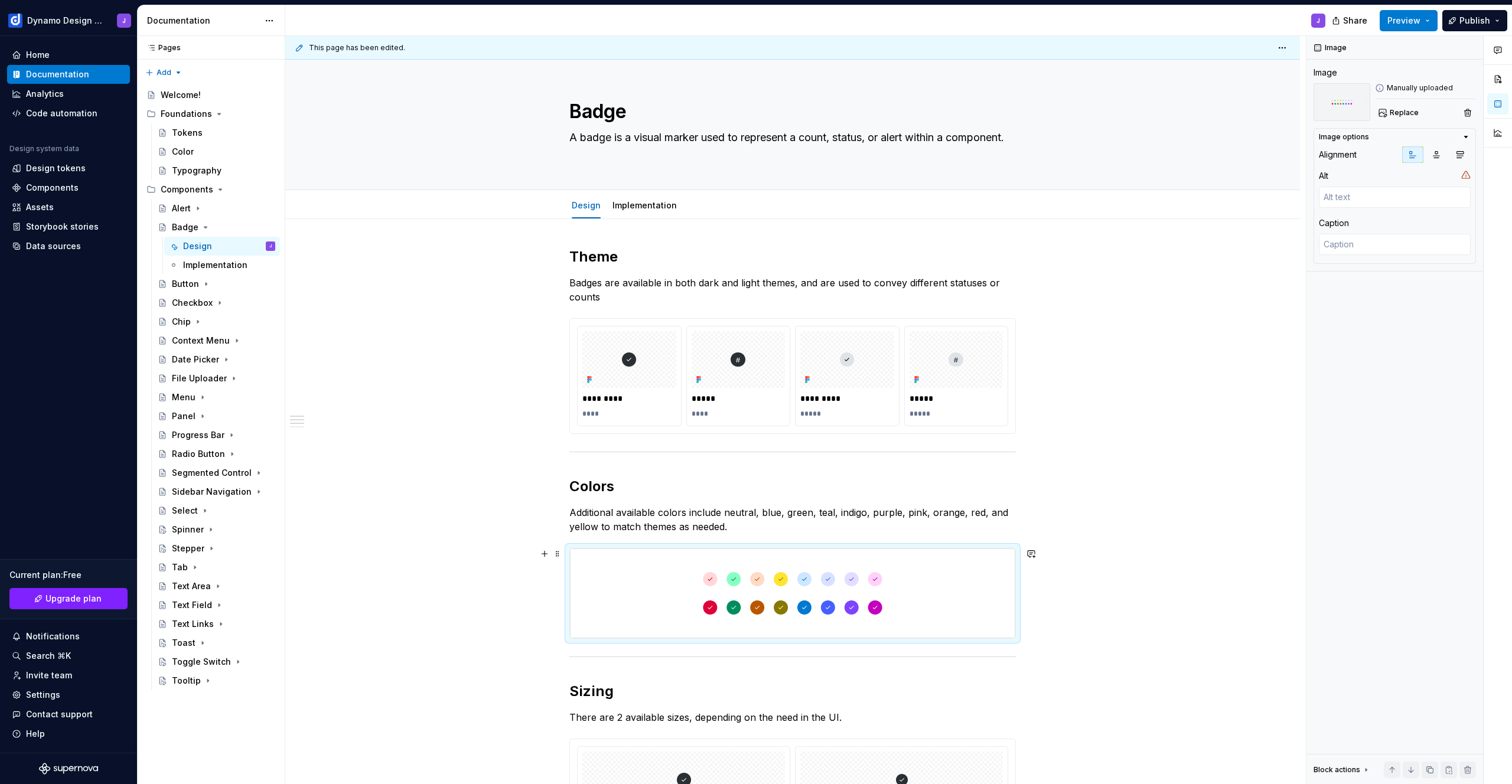
click at [656, 597] on img at bounding box center [792, 593] width 445 height 90
click at [1413, 111] on span "Replace" at bounding box center [1404, 113] width 29 height 9
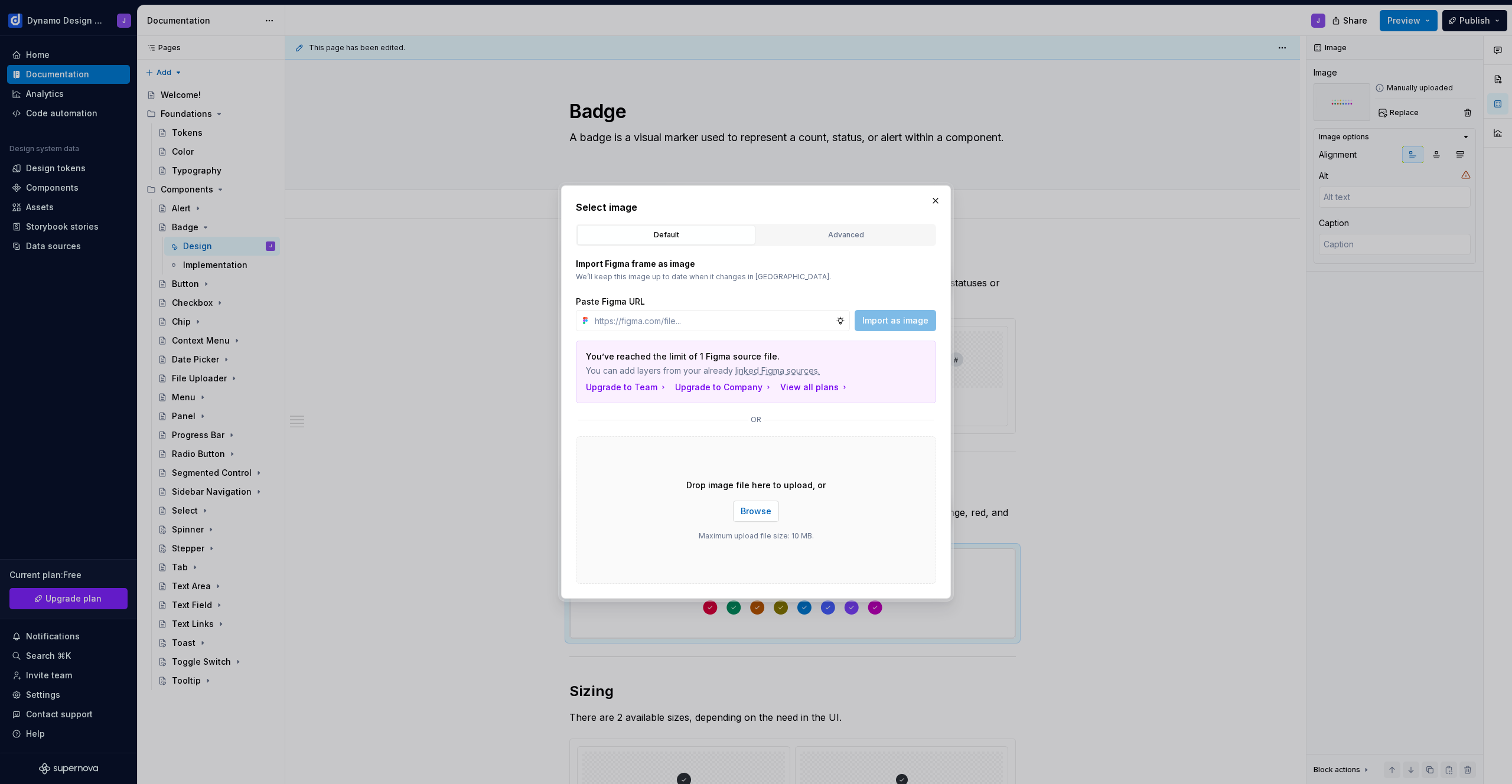
click at [758, 509] on span "Browse" at bounding box center [756, 511] width 31 height 12
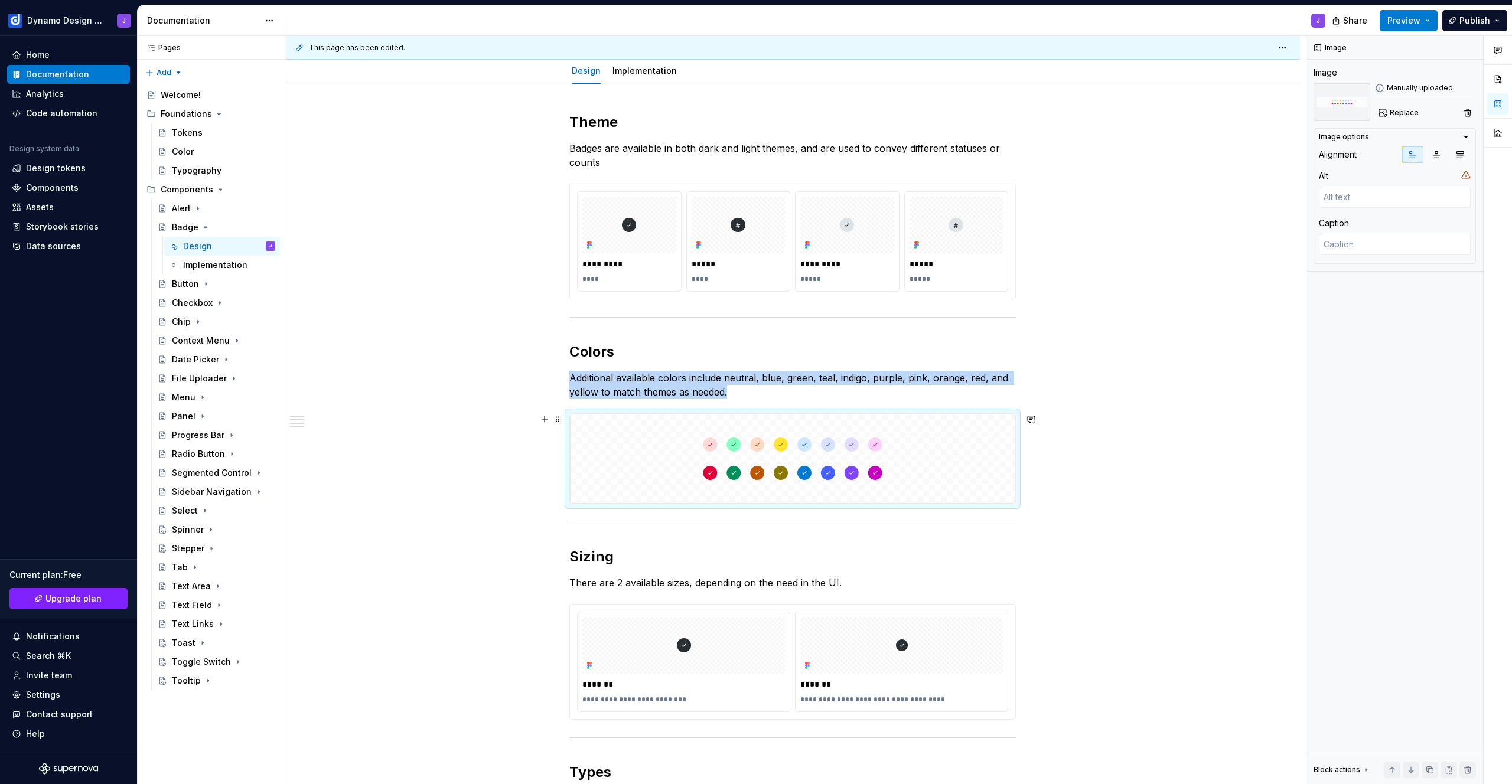
scroll to position [133, 0]
click at [1424, 17] on button "Preview" at bounding box center [1408, 21] width 58 height 21
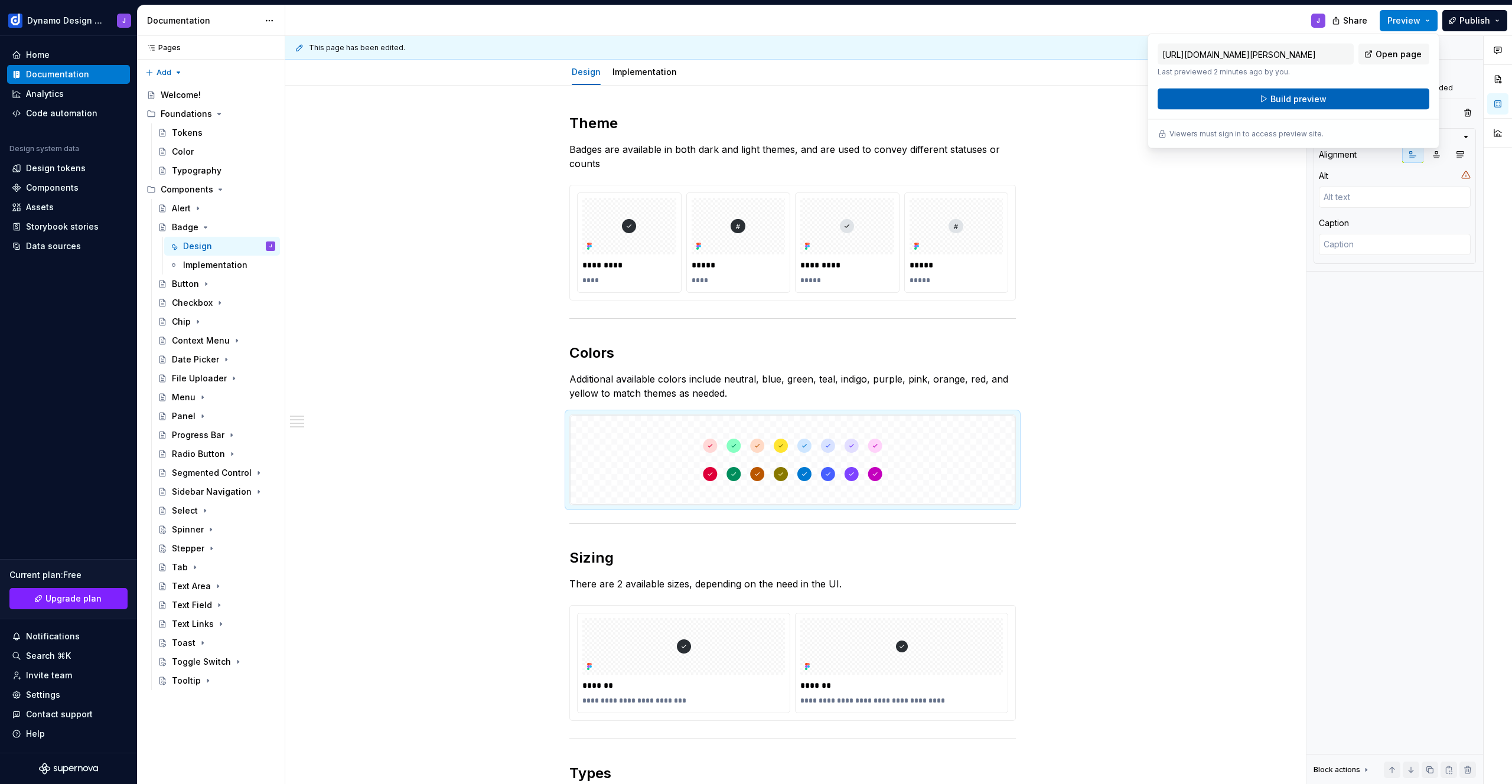
click at [1355, 99] on button "Build preview" at bounding box center [1293, 99] width 271 height 21
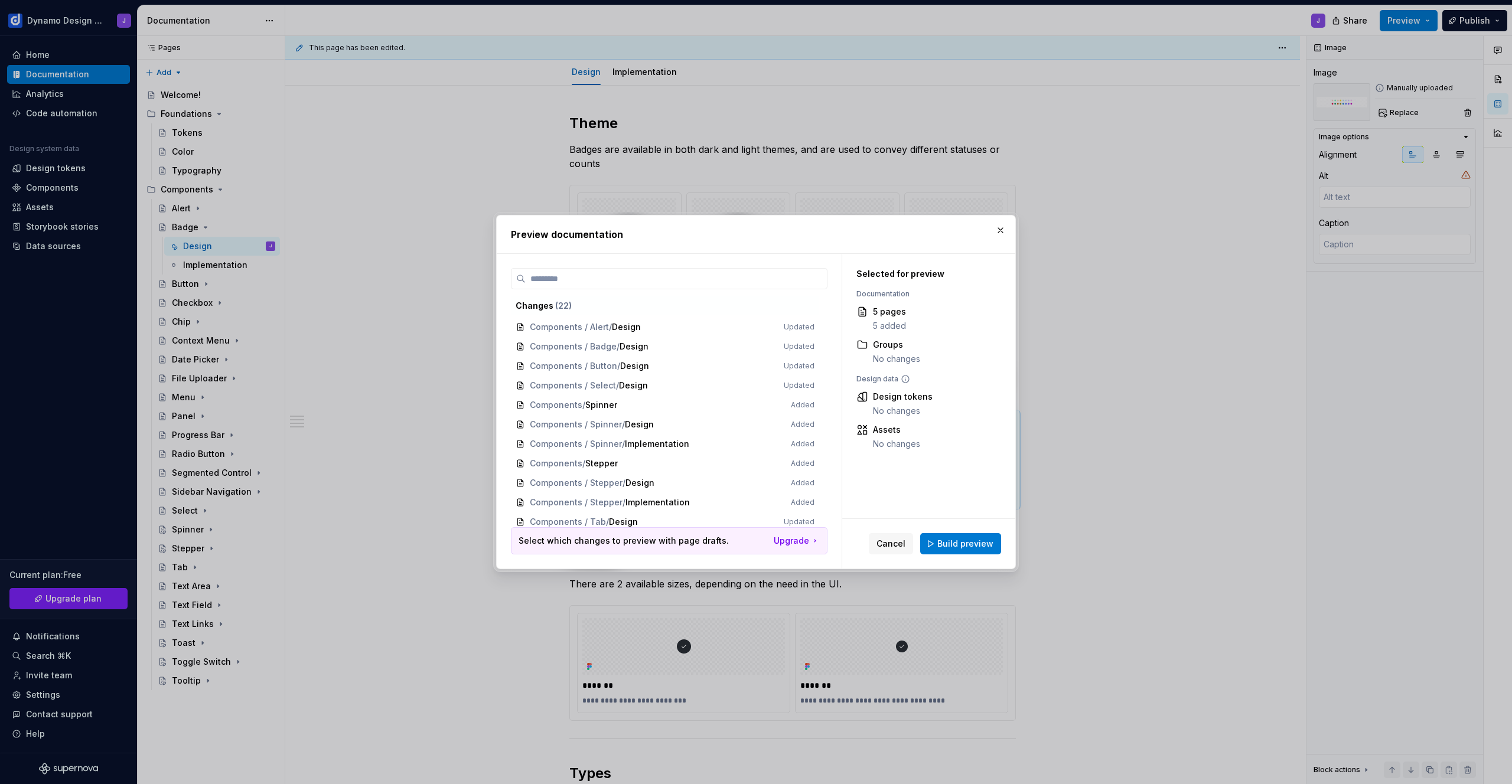
click at [952, 545] on span "Build preview" at bounding box center [965, 543] width 56 height 12
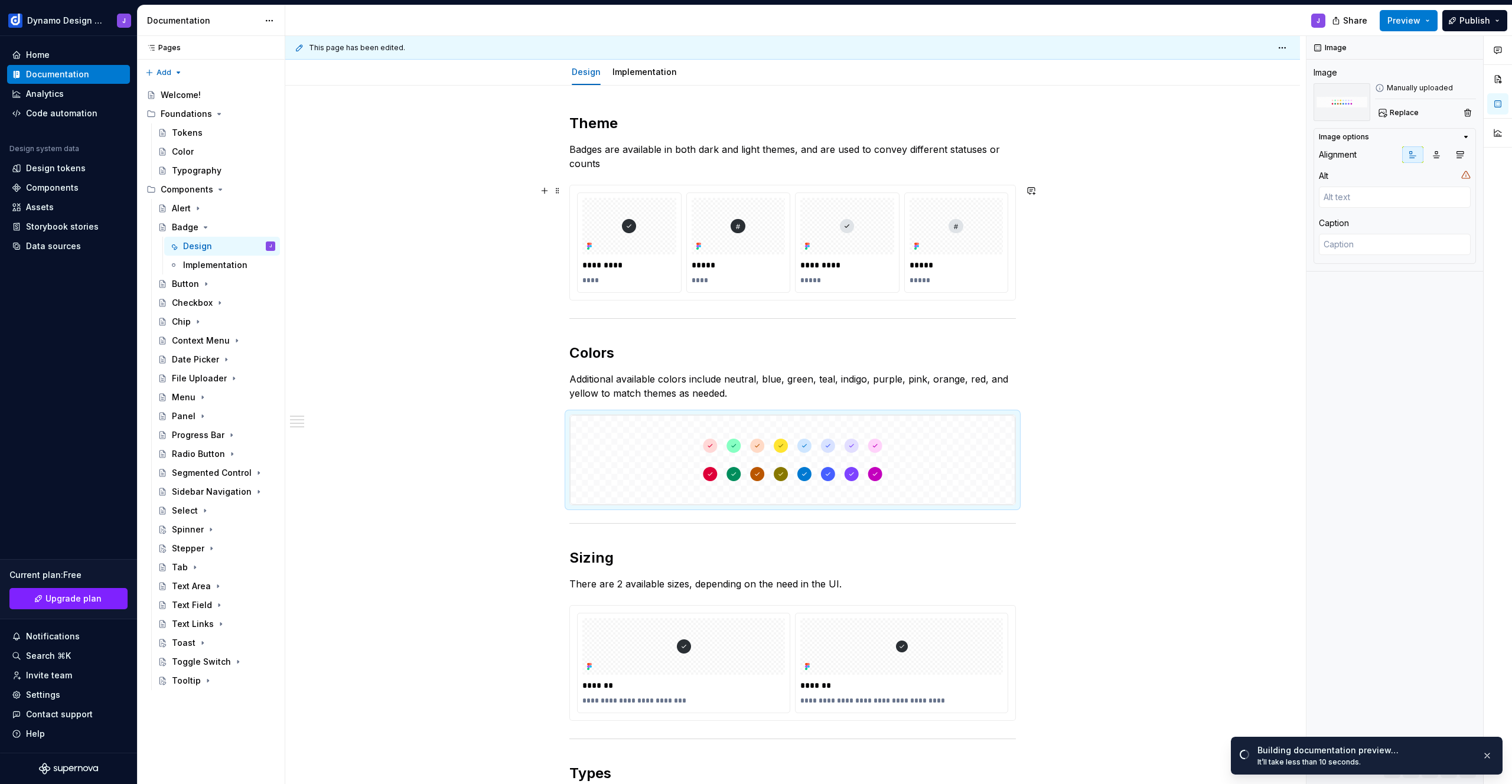
click at [403, 259] on div "**********" at bounding box center [793, 603] width 1015 height 1034
click at [182, 284] on div "Button" at bounding box center [185, 284] width 27 height 12
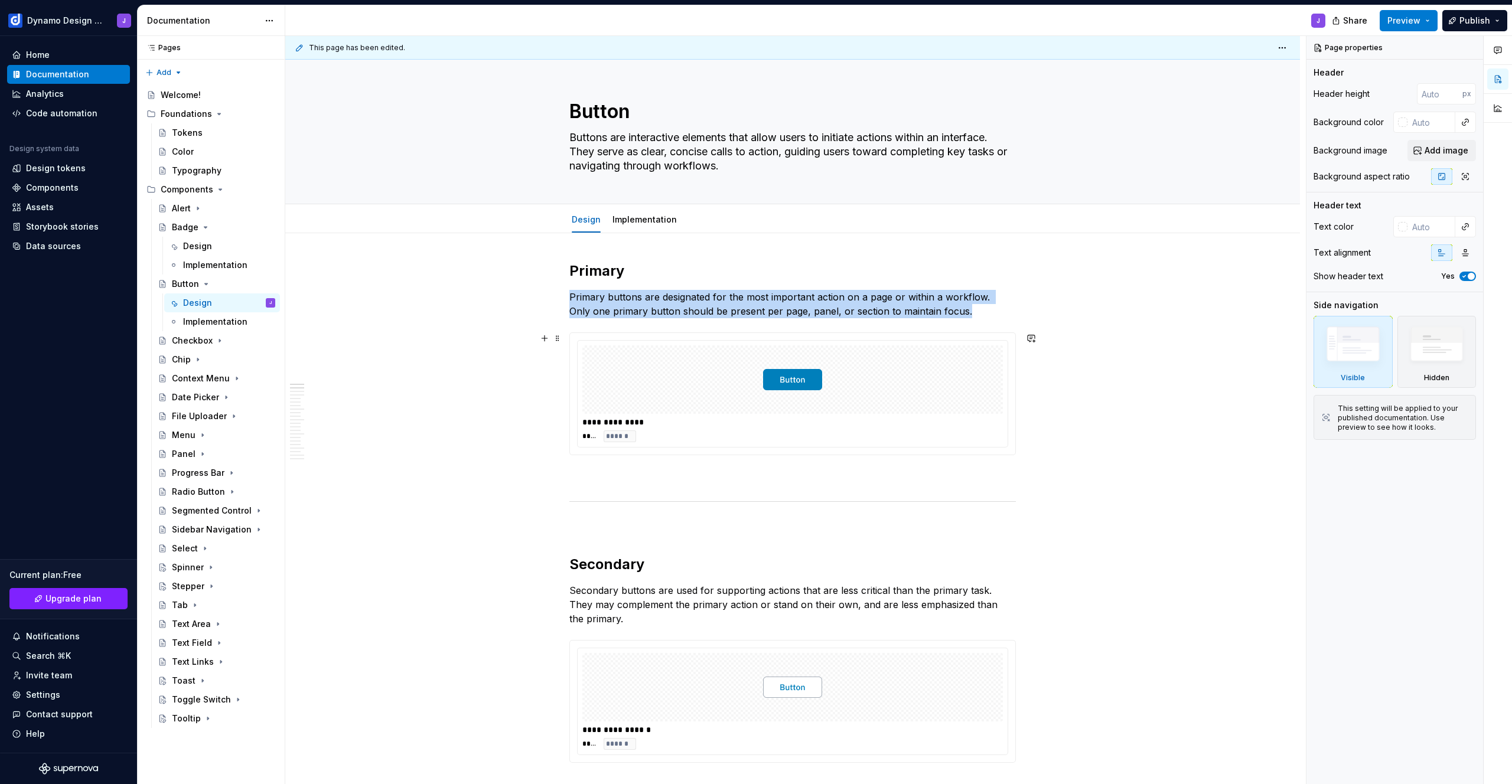
click at [659, 375] on div at bounding box center [792, 379] width 421 height 69
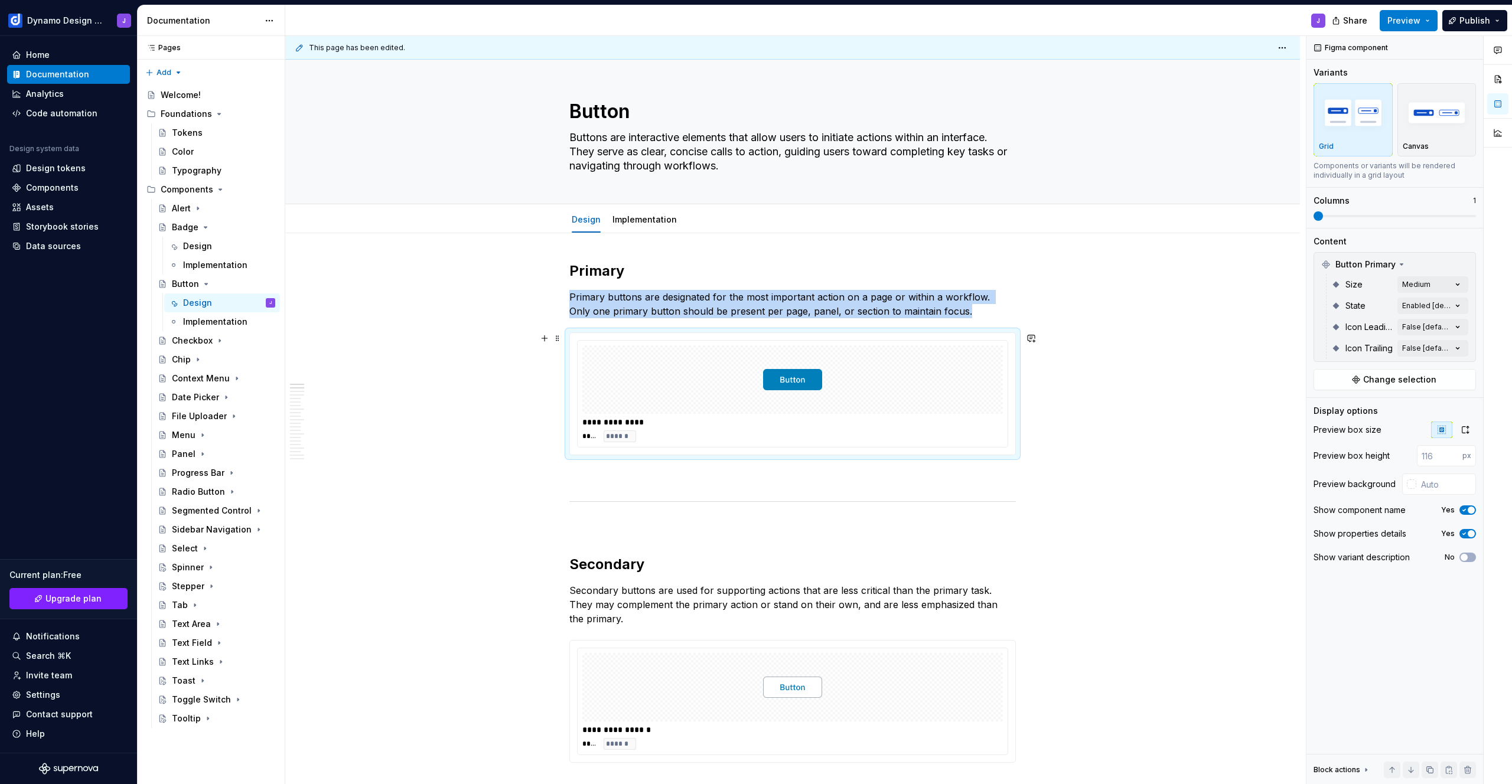
type textarea "*"
click at [955, 308] on p "Primary buttons are designated for the most important action on a page or withi…" at bounding box center [793, 304] width 447 height 28
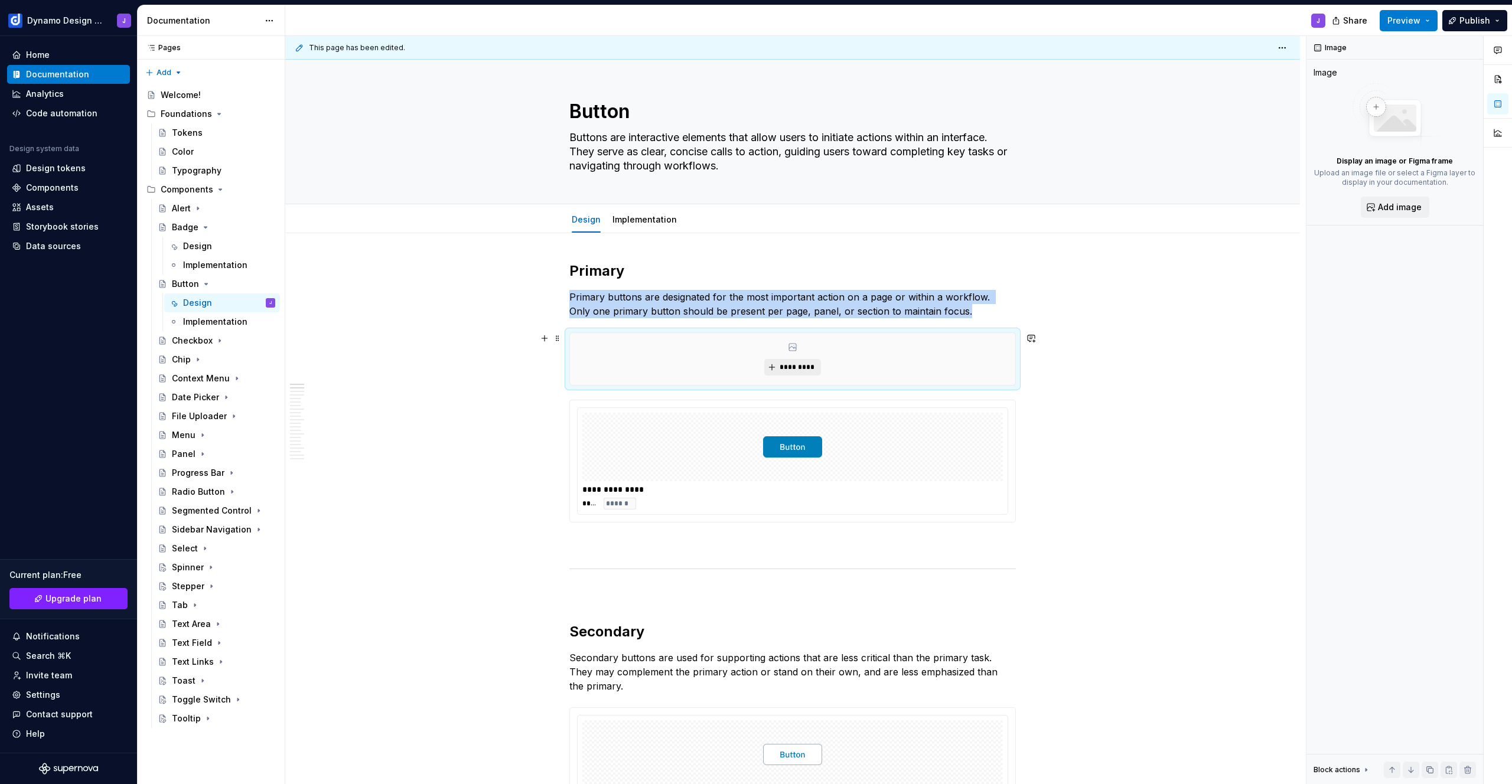
click at [796, 368] on span "*********" at bounding box center [797, 368] width 36 height 9
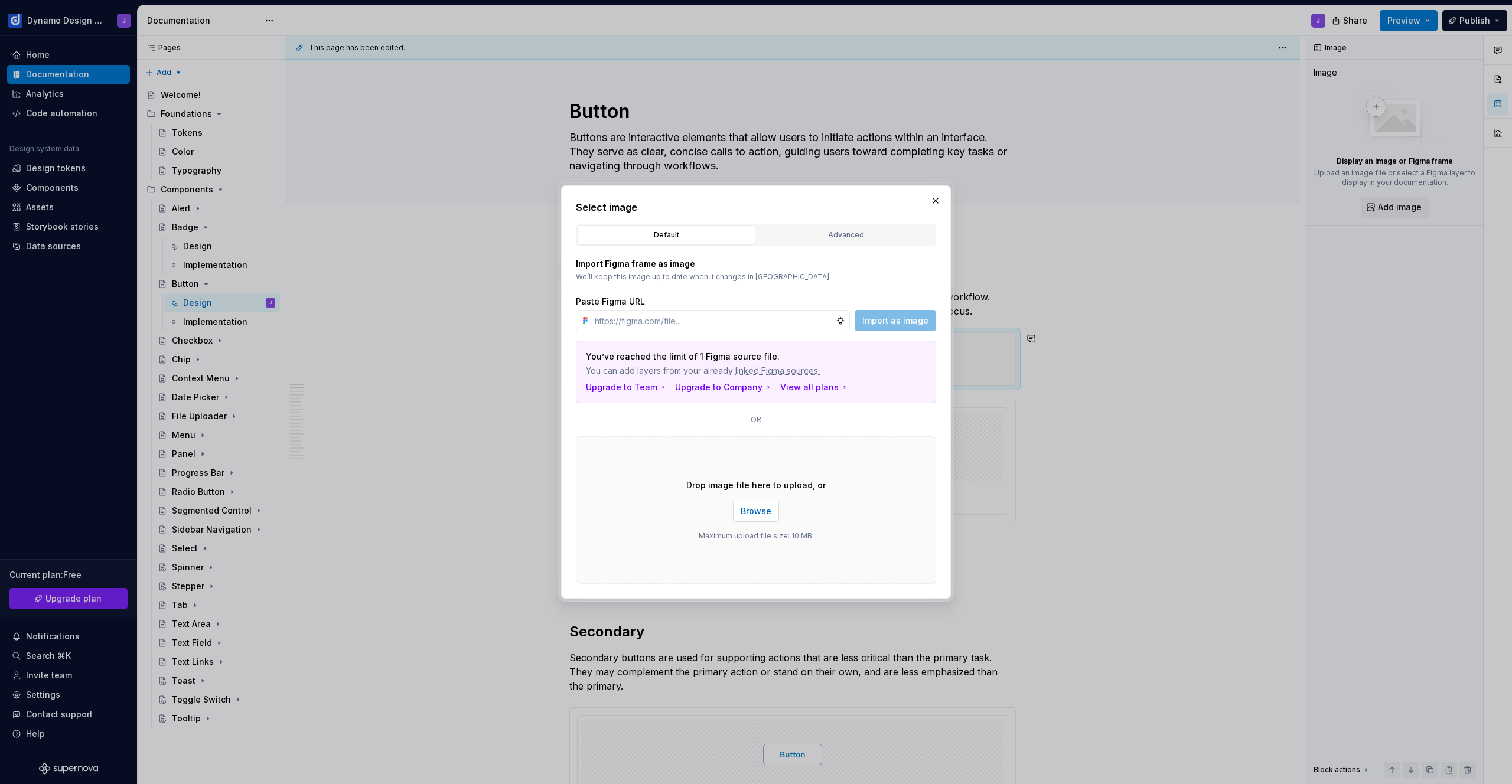
click at [755, 515] on span "Browse" at bounding box center [756, 511] width 31 height 12
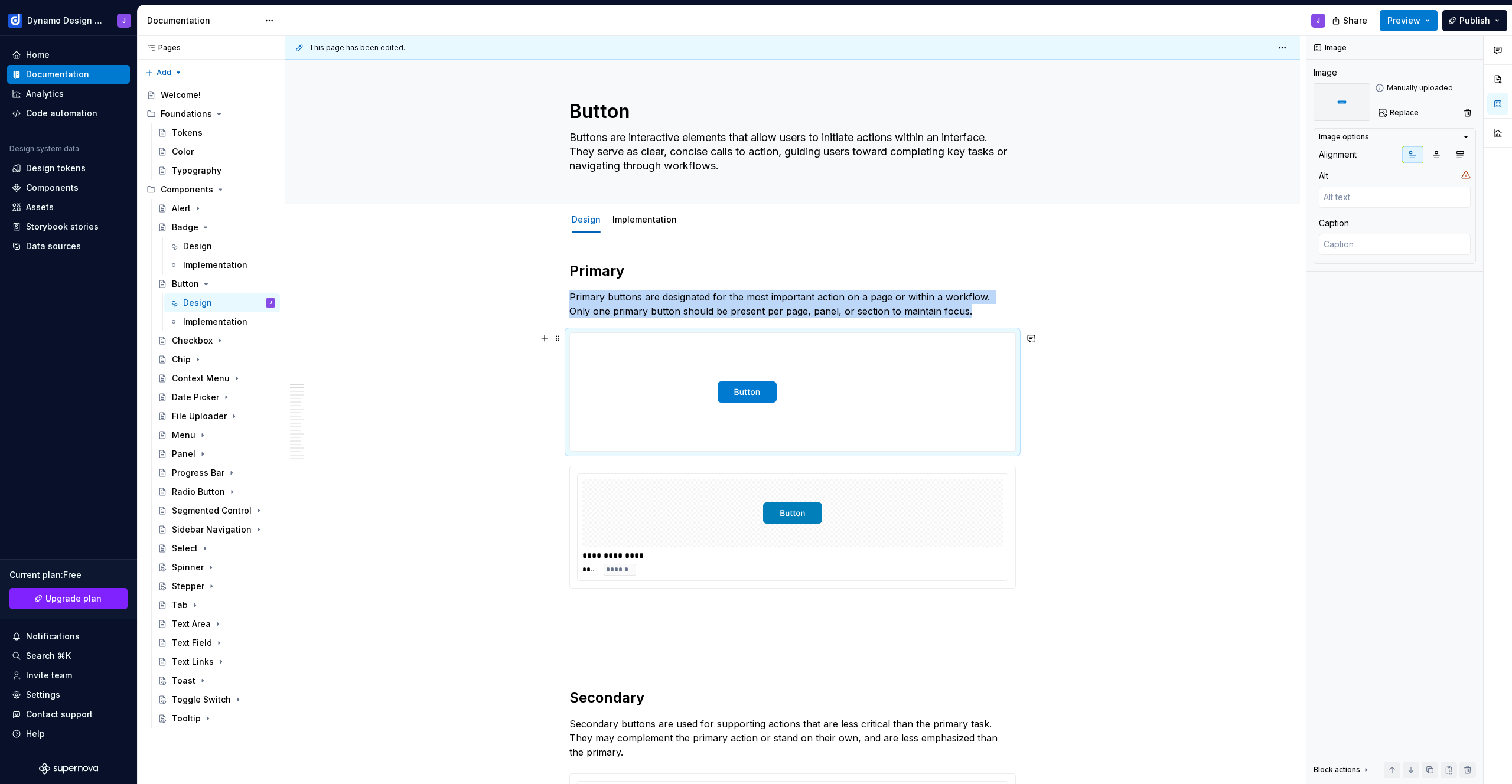
click at [881, 408] on img at bounding box center [747, 392] width 354 height 118
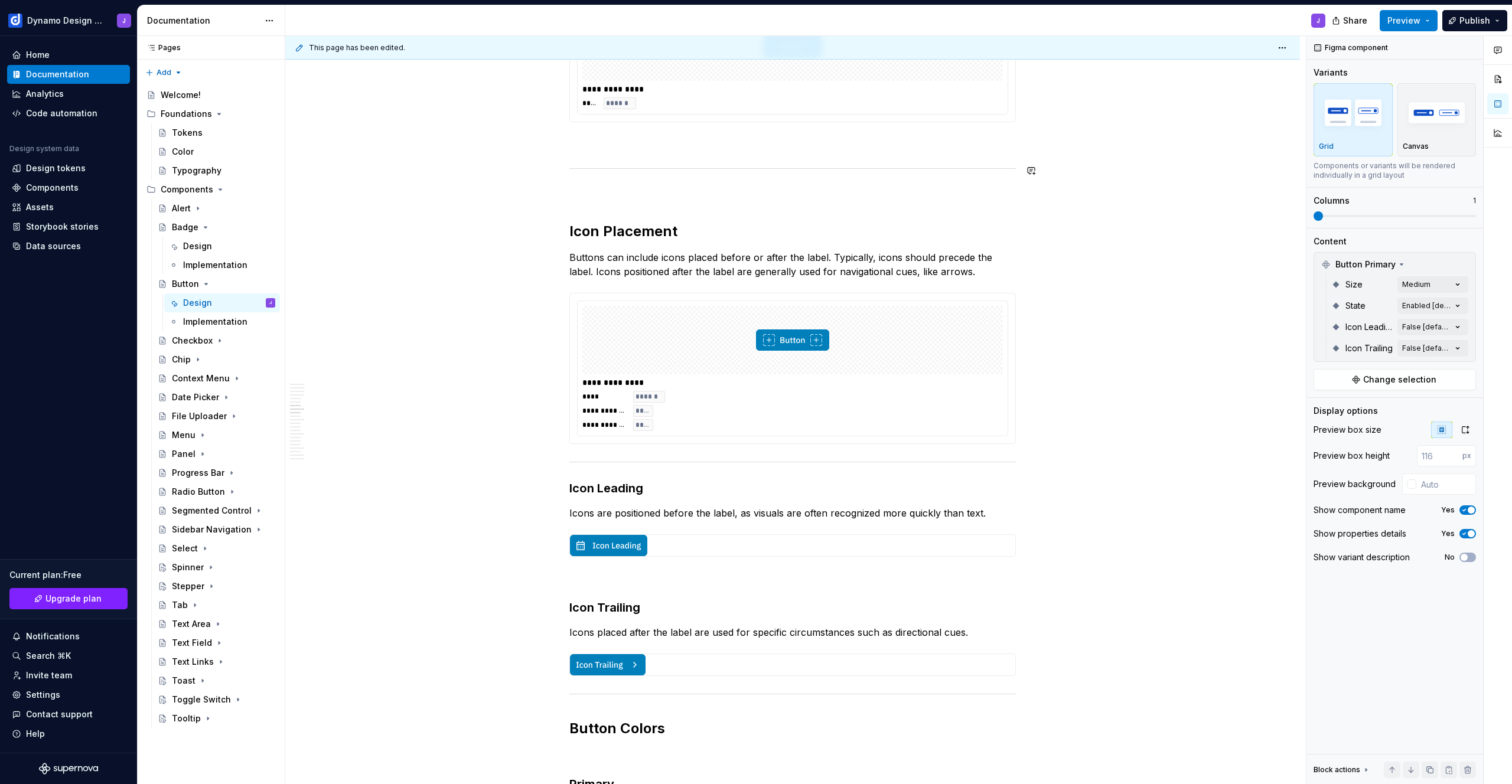
scroll to position [1743, 0]
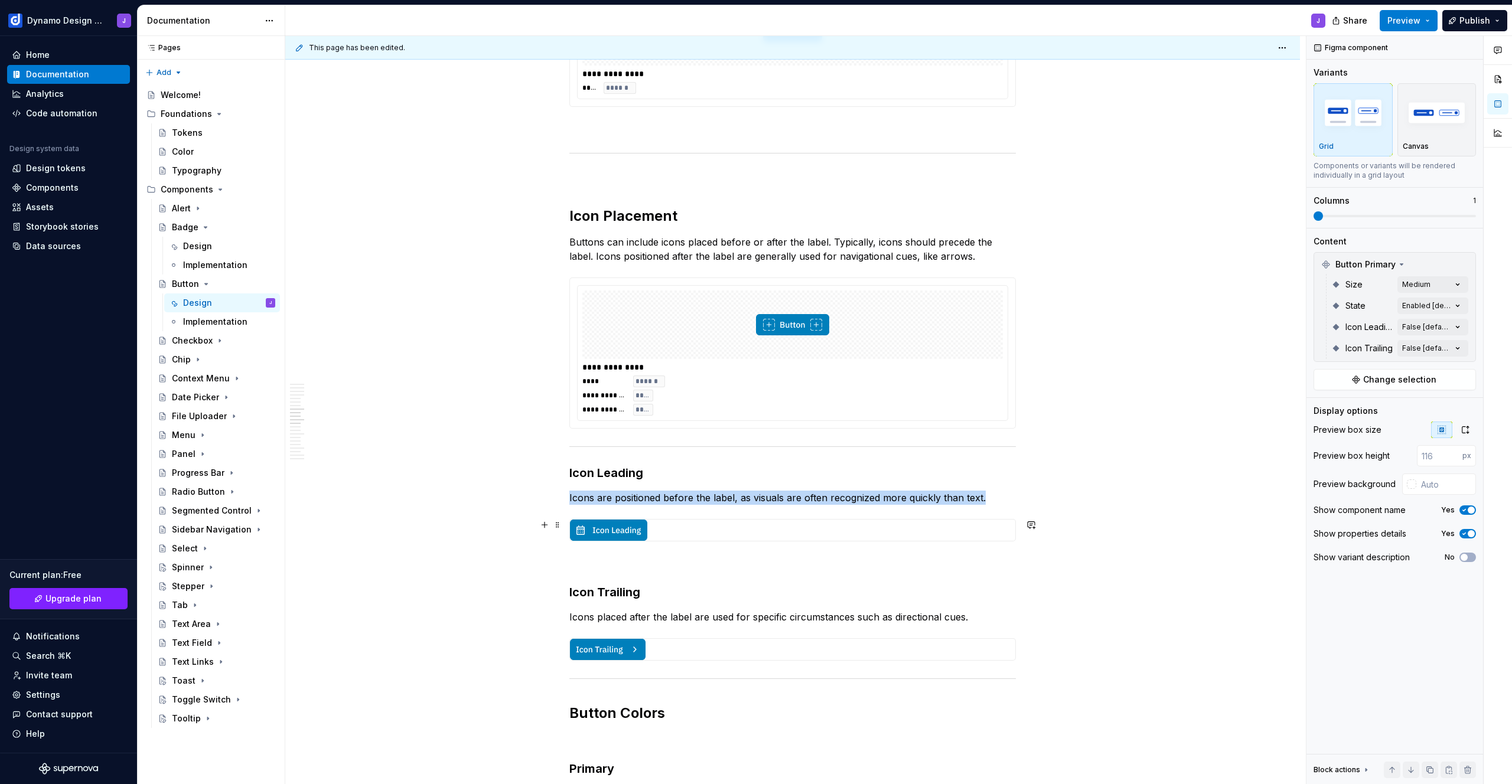
click at [682, 538] on img at bounding box center [791, 530] width 443 height 21
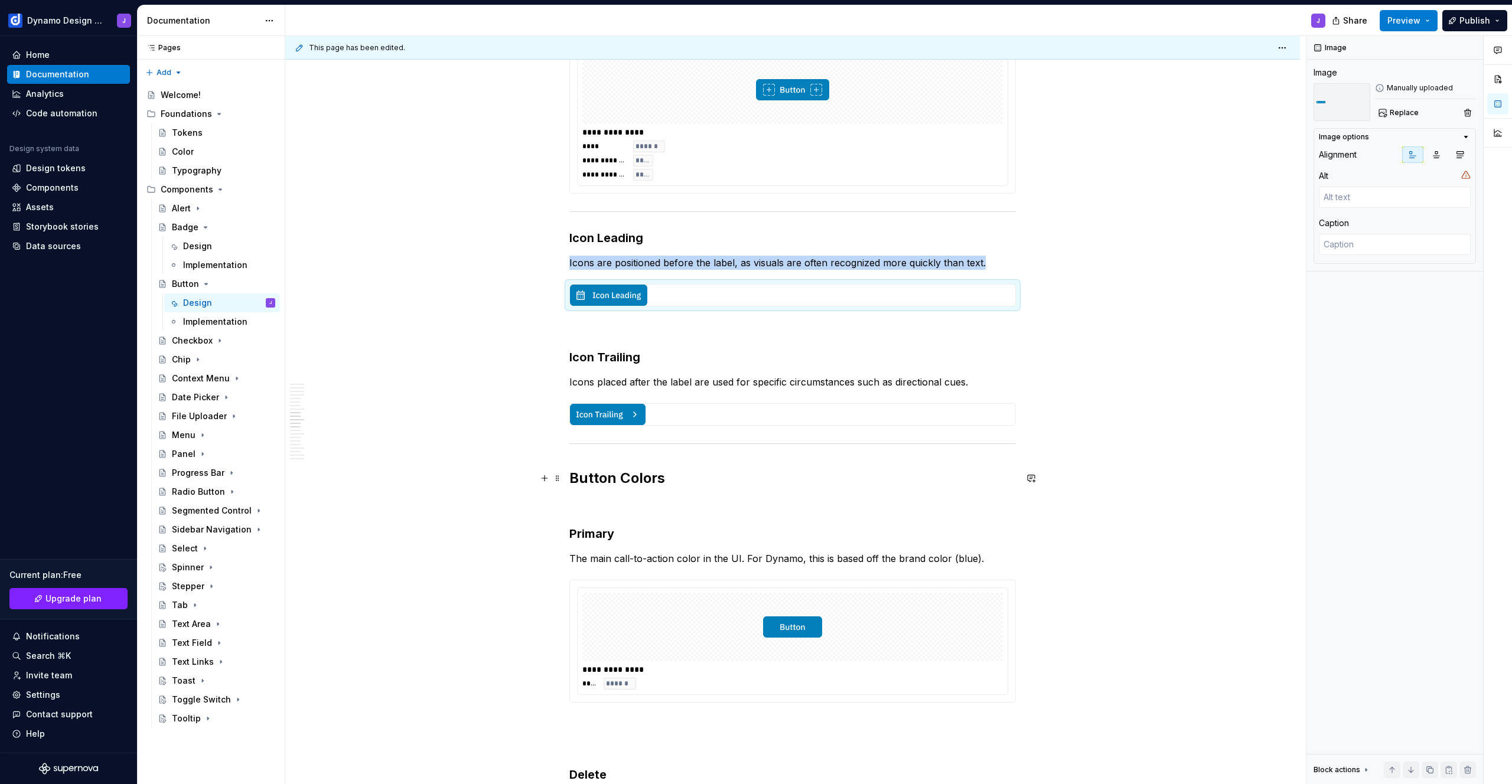
scroll to position [2048, 0]
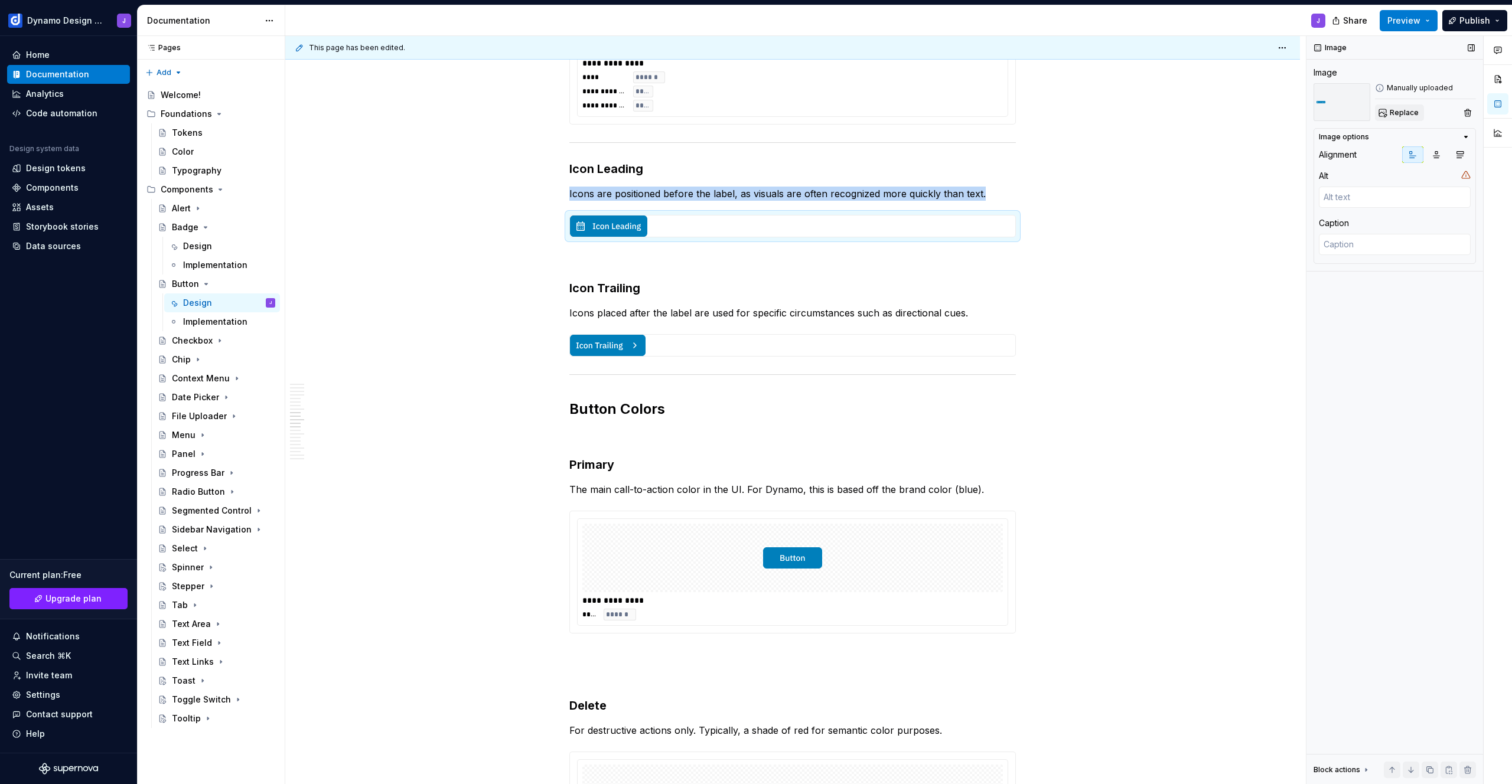
click at [1404, 111] on span "Replace" at bounding box center [1404, 113] width 29 height 9
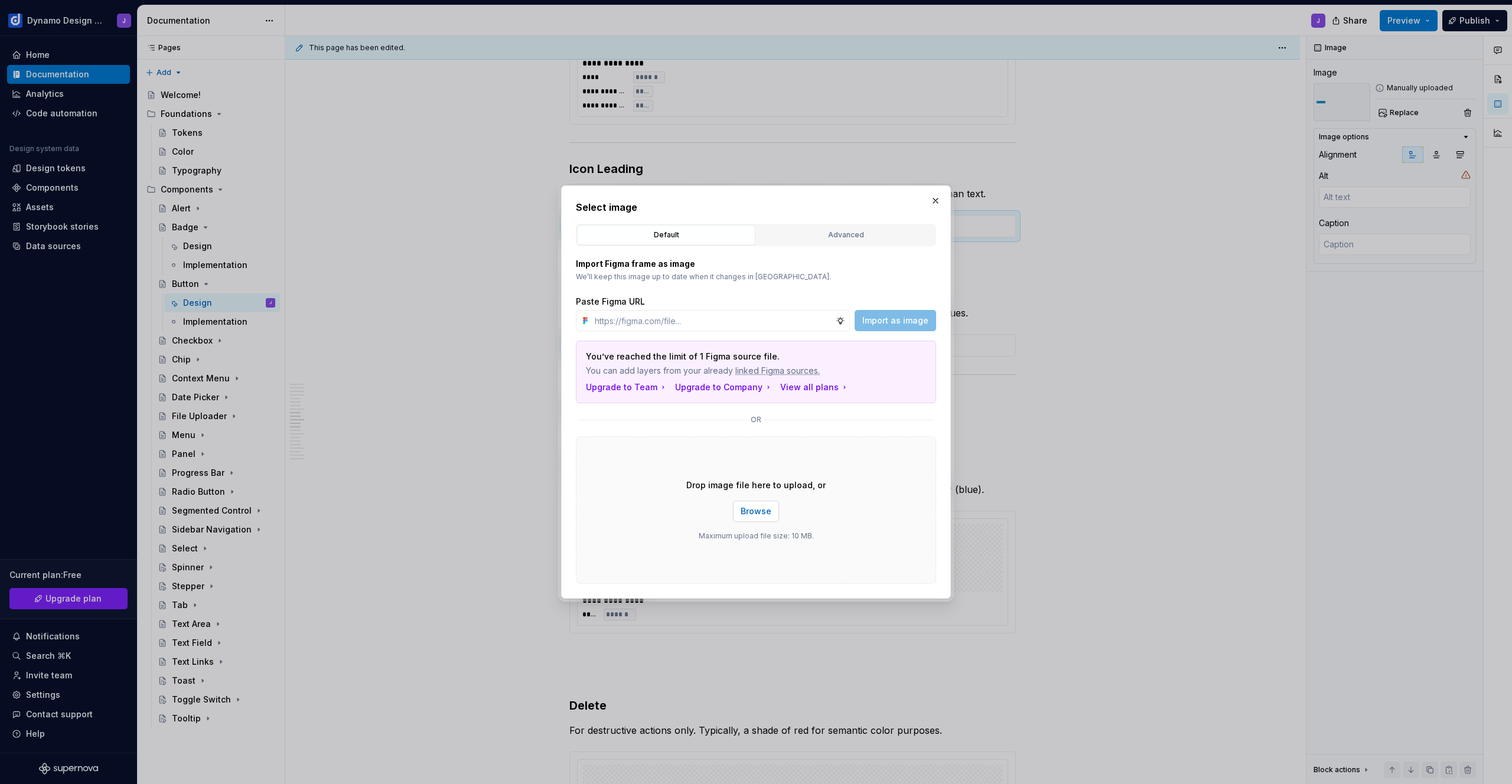
click at [754, 510] on span "Browse" at bounding box center [756, 511] width 31 height 12
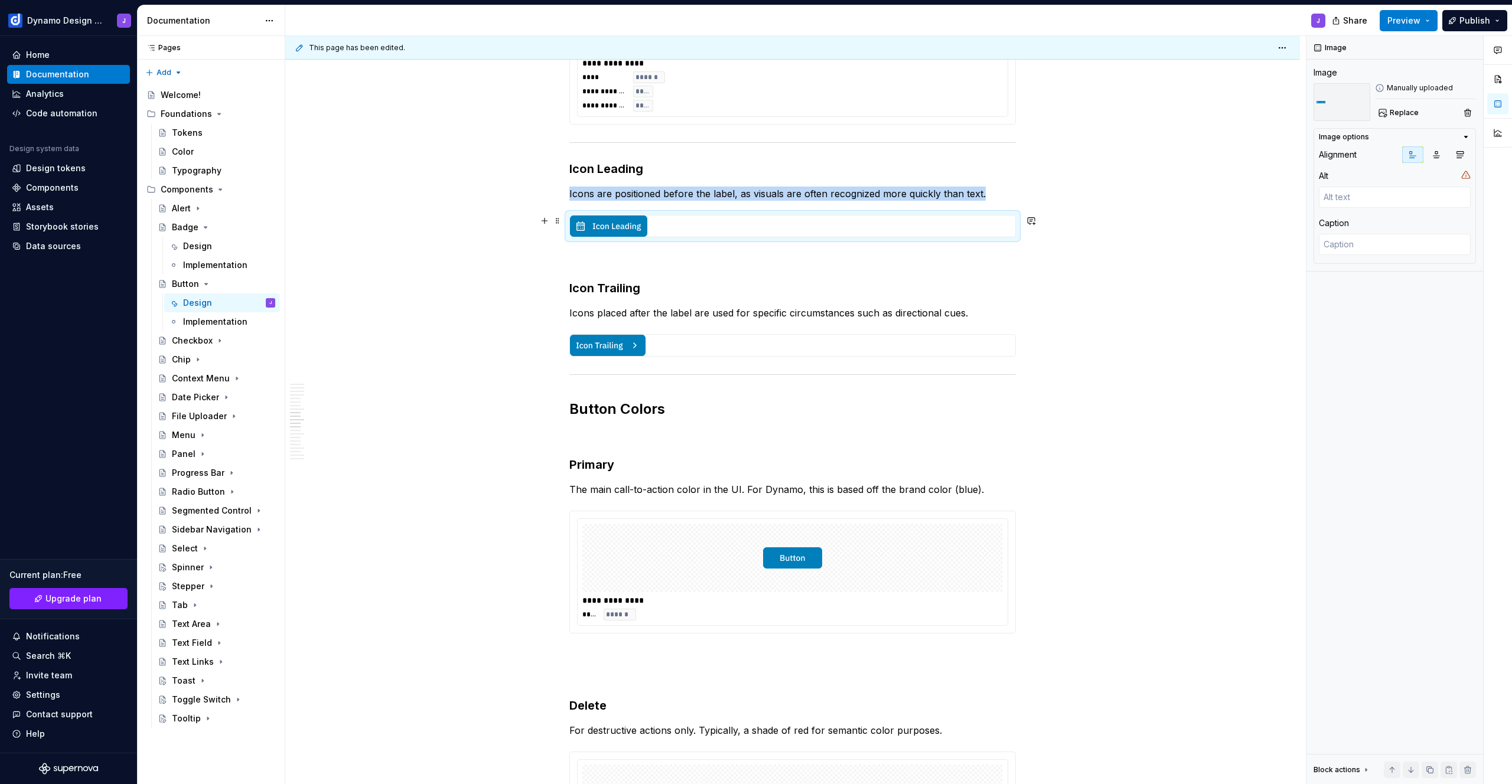
click at [609, 228] on img at bounding box center [791, 226] width 443 height 21
click at [1393, 117] on span "Replace" at bounding box center [1404, 113] width 29 height 9
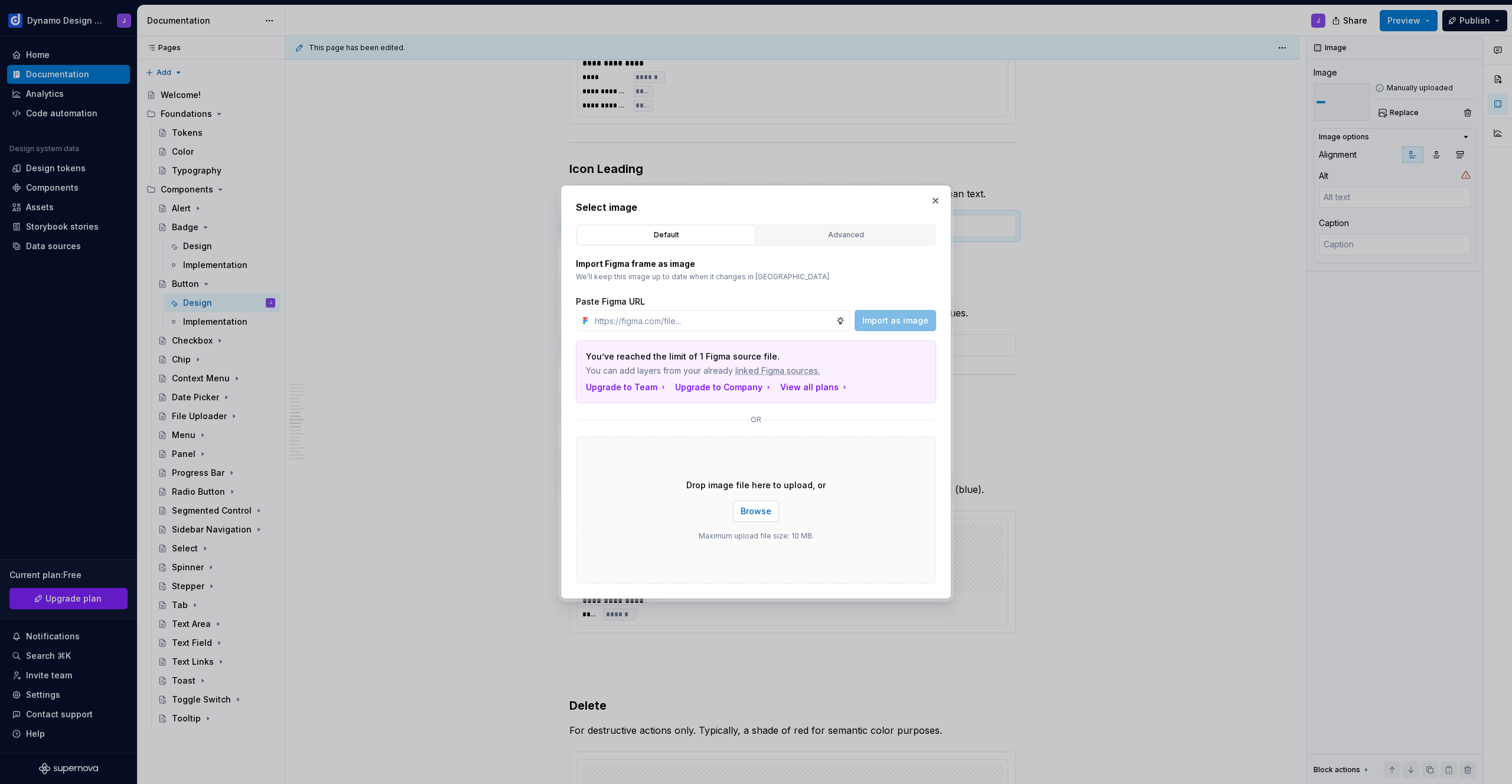
click at [749, 515] on span "Browse" at bounding box center [756, 511] width 31 height 12
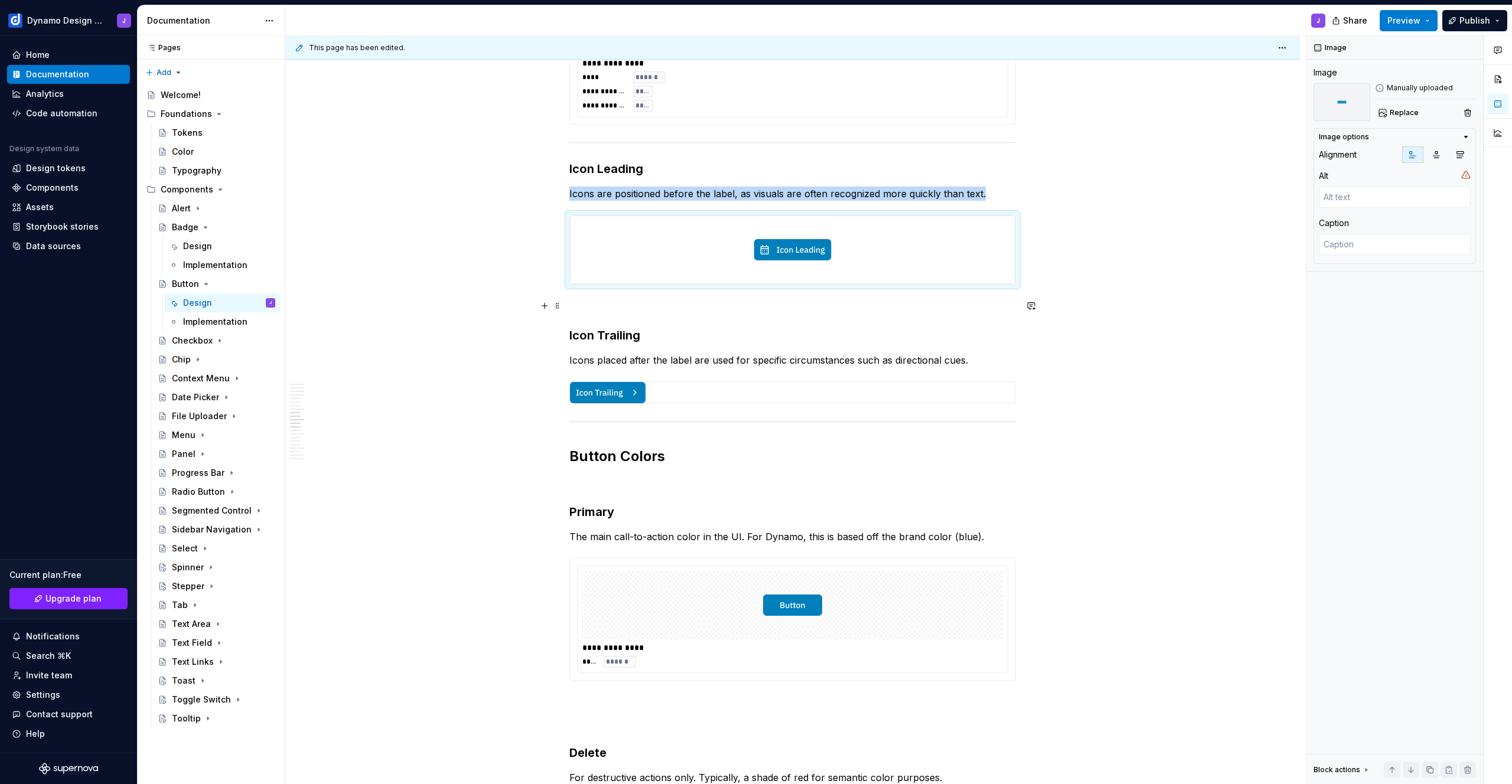
click at [1092, 312] on div "**********" at bounding box center [793, 476] width 1015 height 4580
click at [687, 240] on img at bounding box center [792, 249] width 445 height 69
click at [865, 255] on img at bounding box center [792, 249] width 445 height 69
click at [1401, 114] on span "Replace" at bounding box center [1404, 113] width 29 height 9
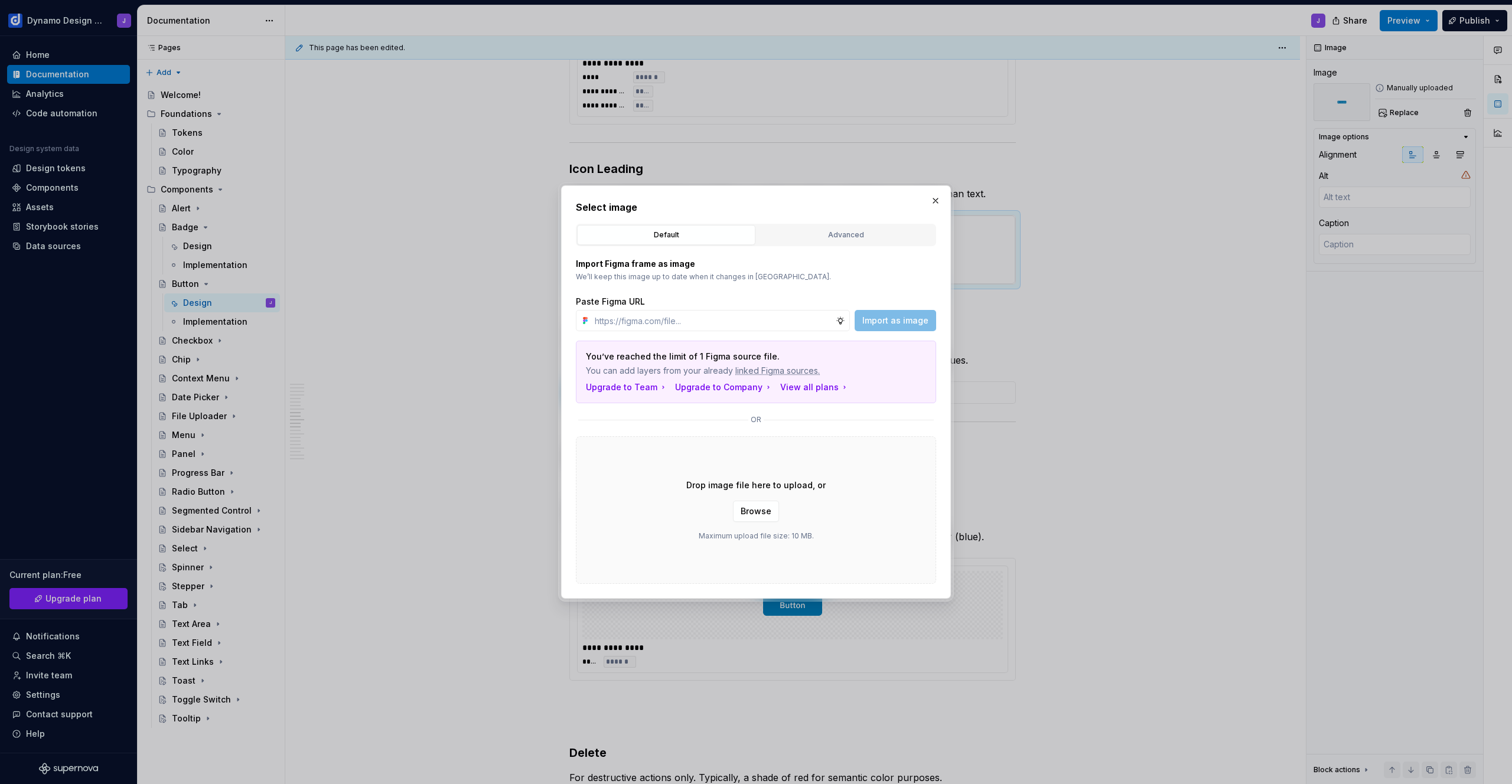
type textarea "*"
click at [741, 510] on button "Browse" at bounding box center [756, 511] width 46 height 21
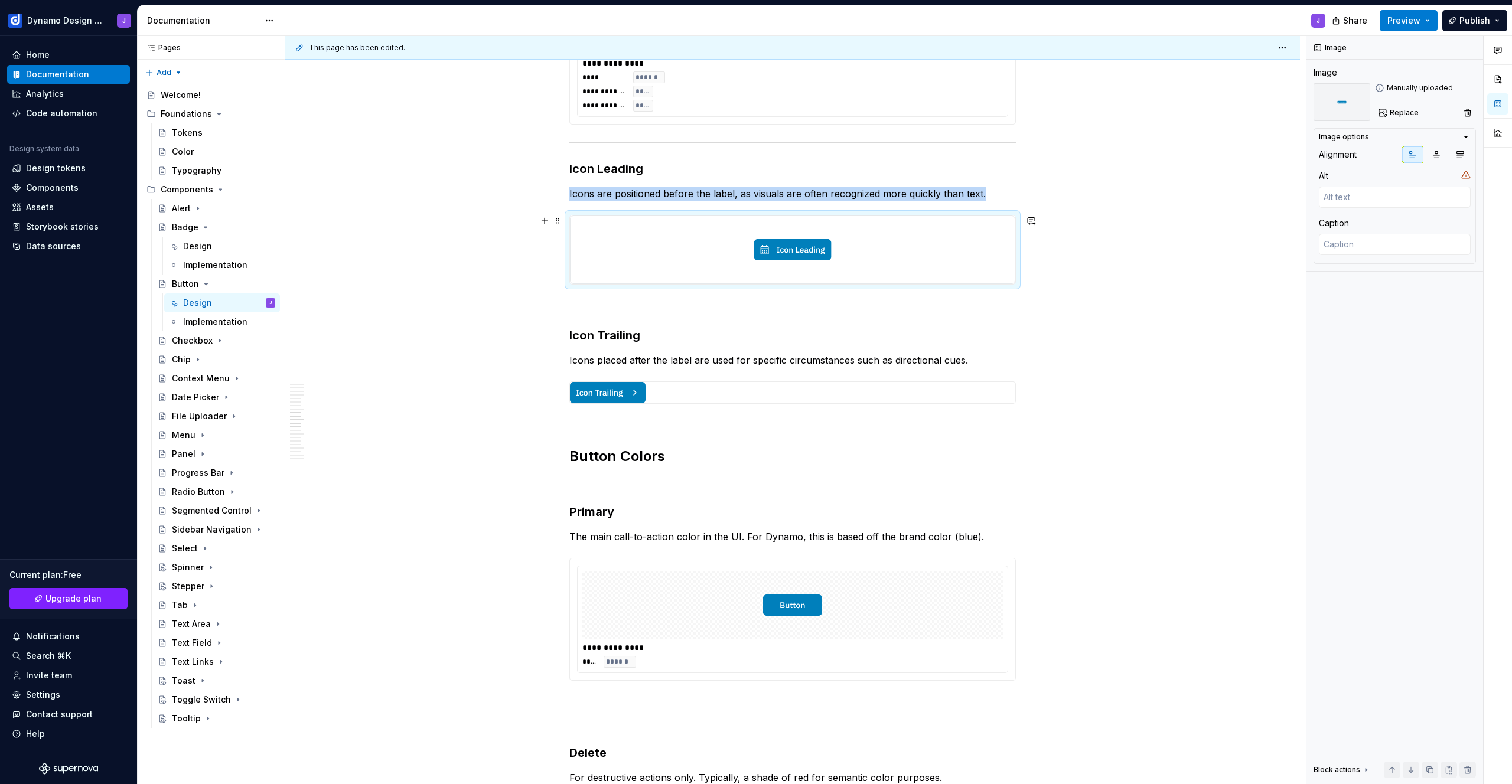
click at [789, 256] on img at bounding box center [792, 249] width 445 height 69
click at [1401, 111] on span "Replace" at bounding box center [1404, 113] width 29 height 9
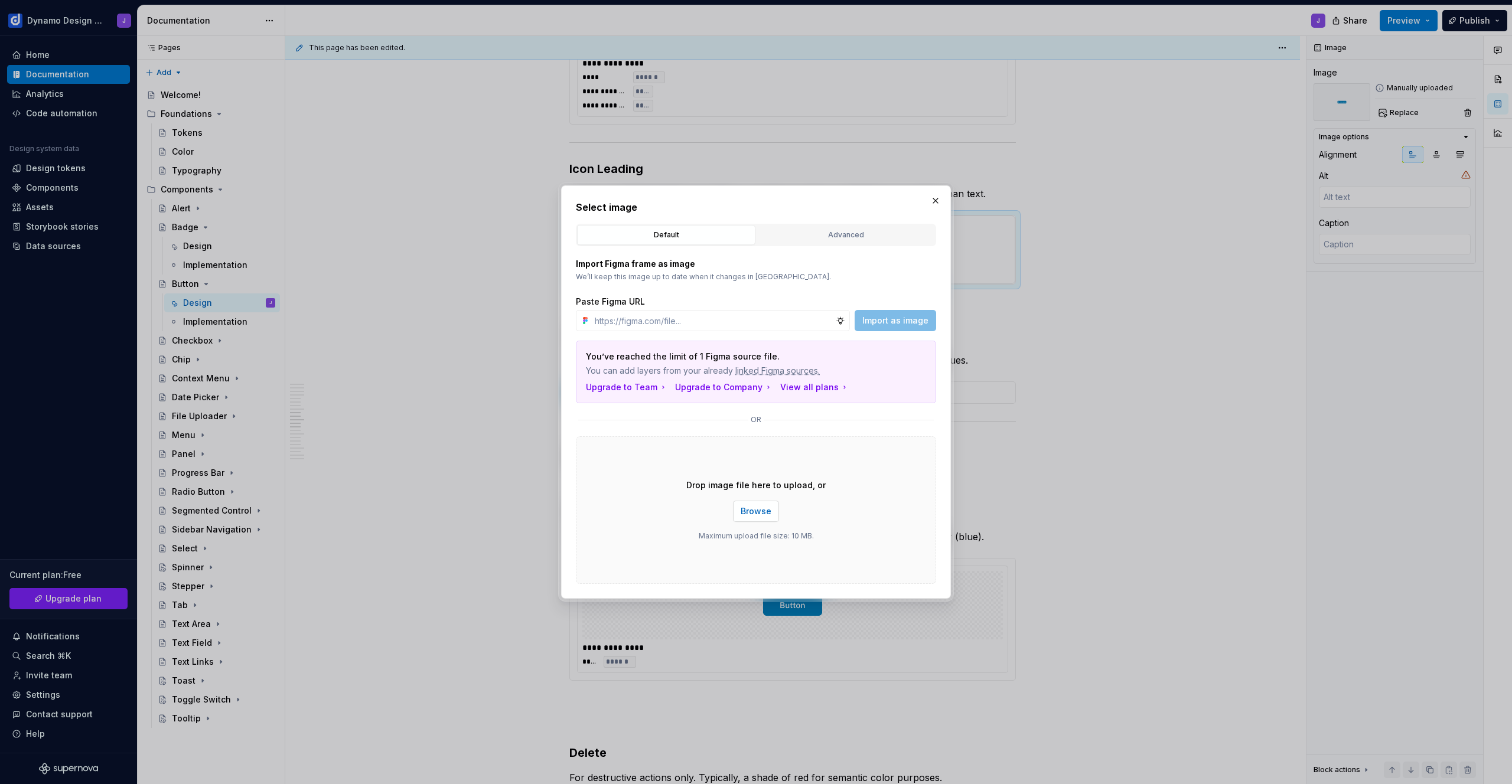
click at [754, 517] on span "Browse" at bounding box center [756, 511] width 31 height 12
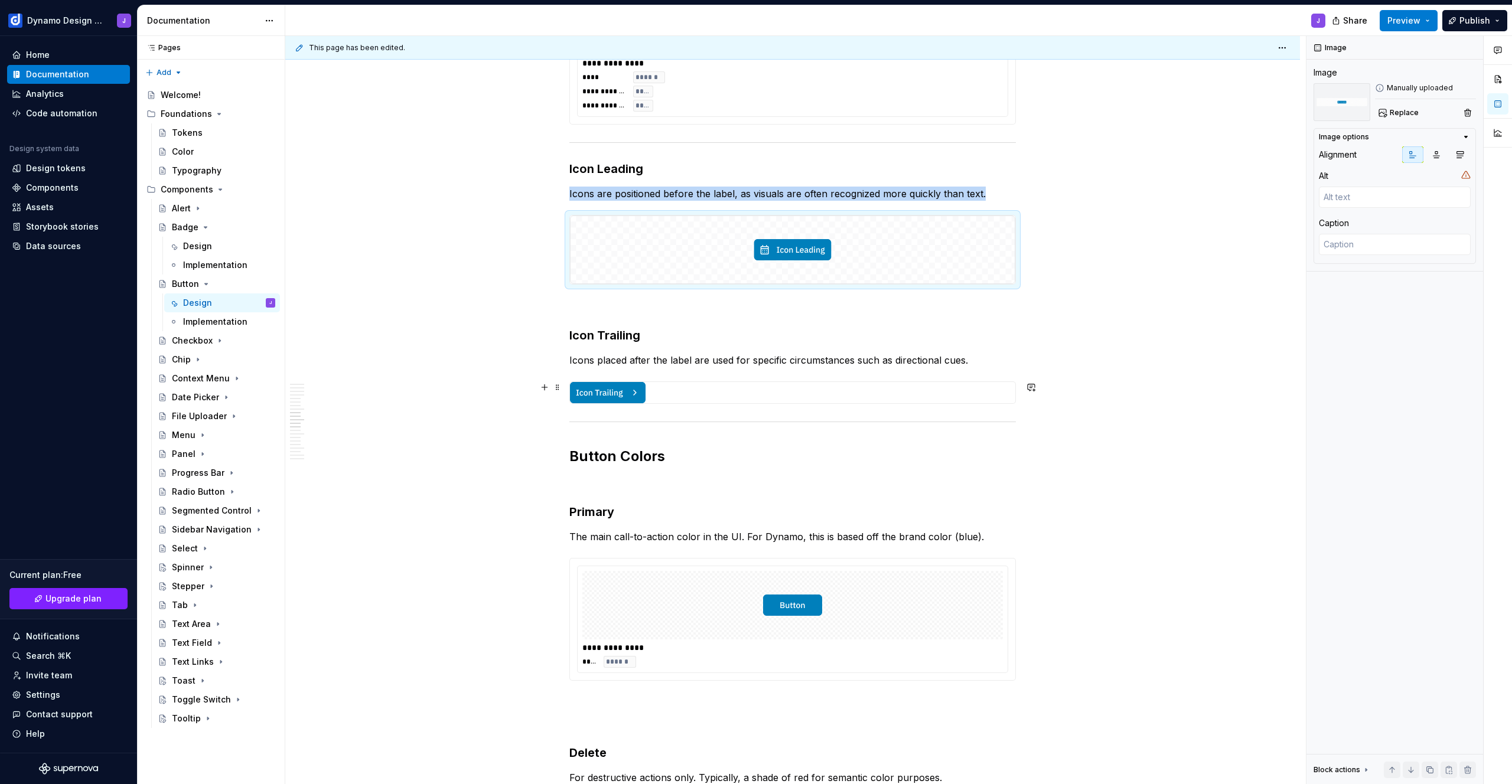
click at [626, 394] on img at bounding box center [791, 392] width 443 height 21
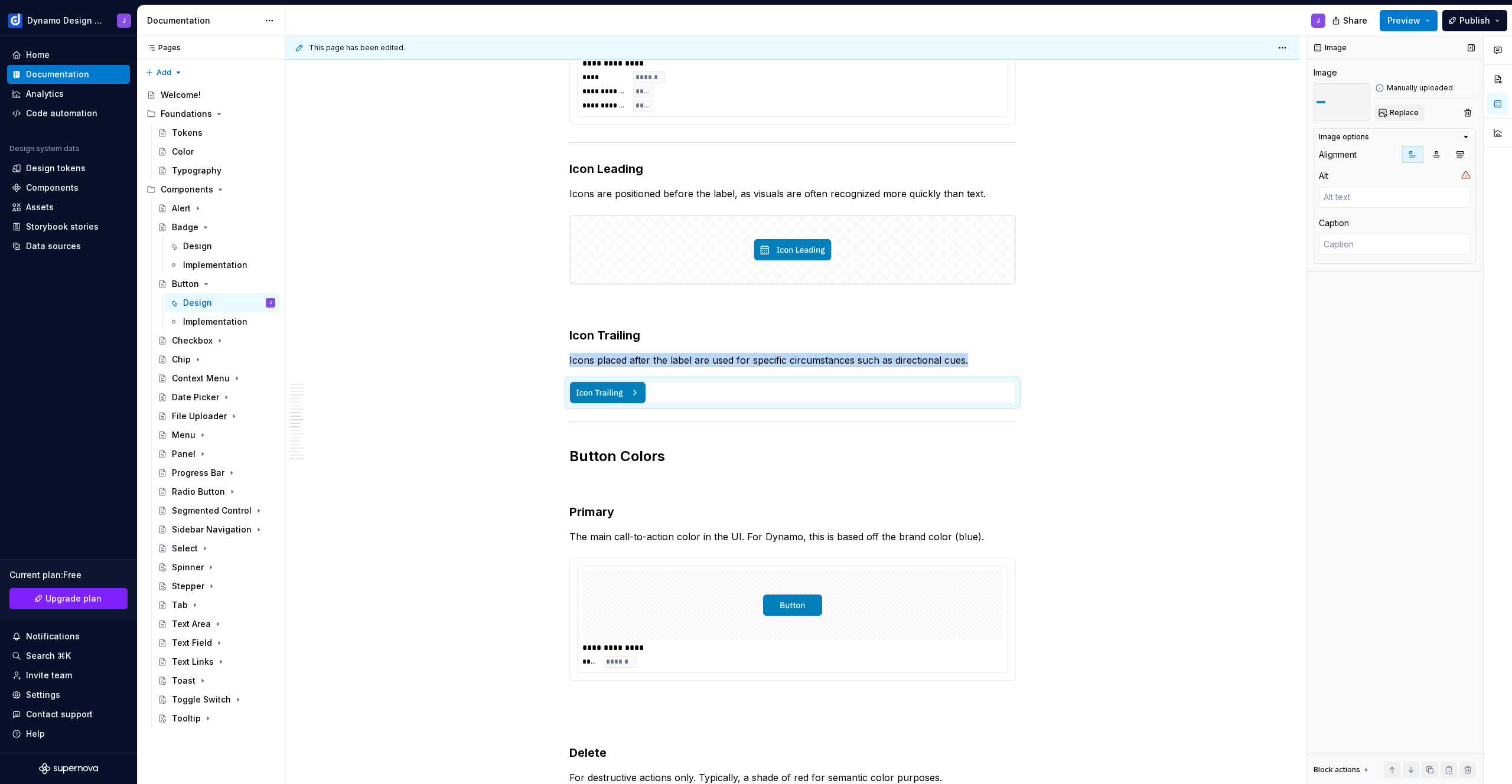
click at [1405, 109] on span "Replace" at bounding box center [1404, 113] width 29 height 9
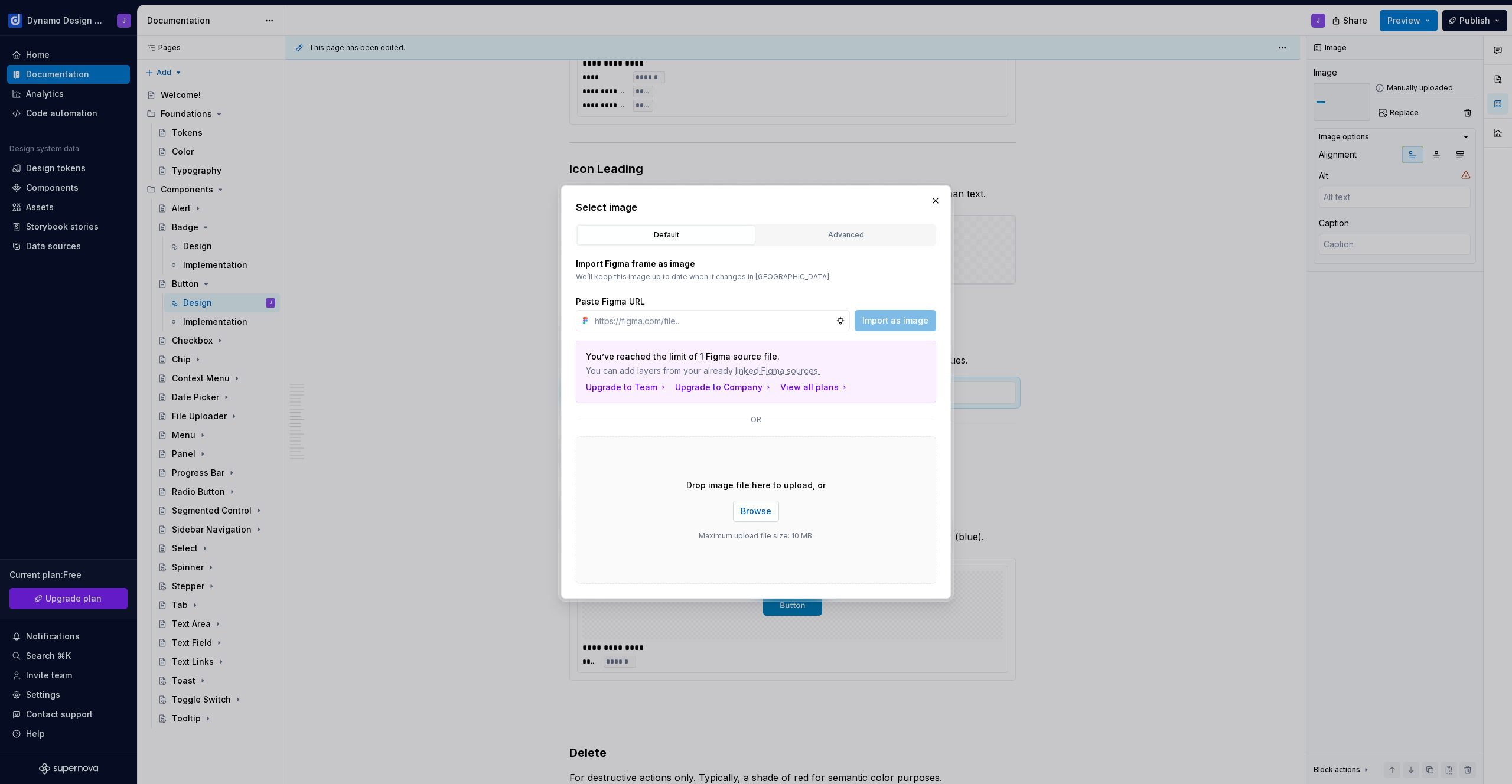
click at [762, 508] on span "Browse" at bounding box center [756, 511] width 31 height 12
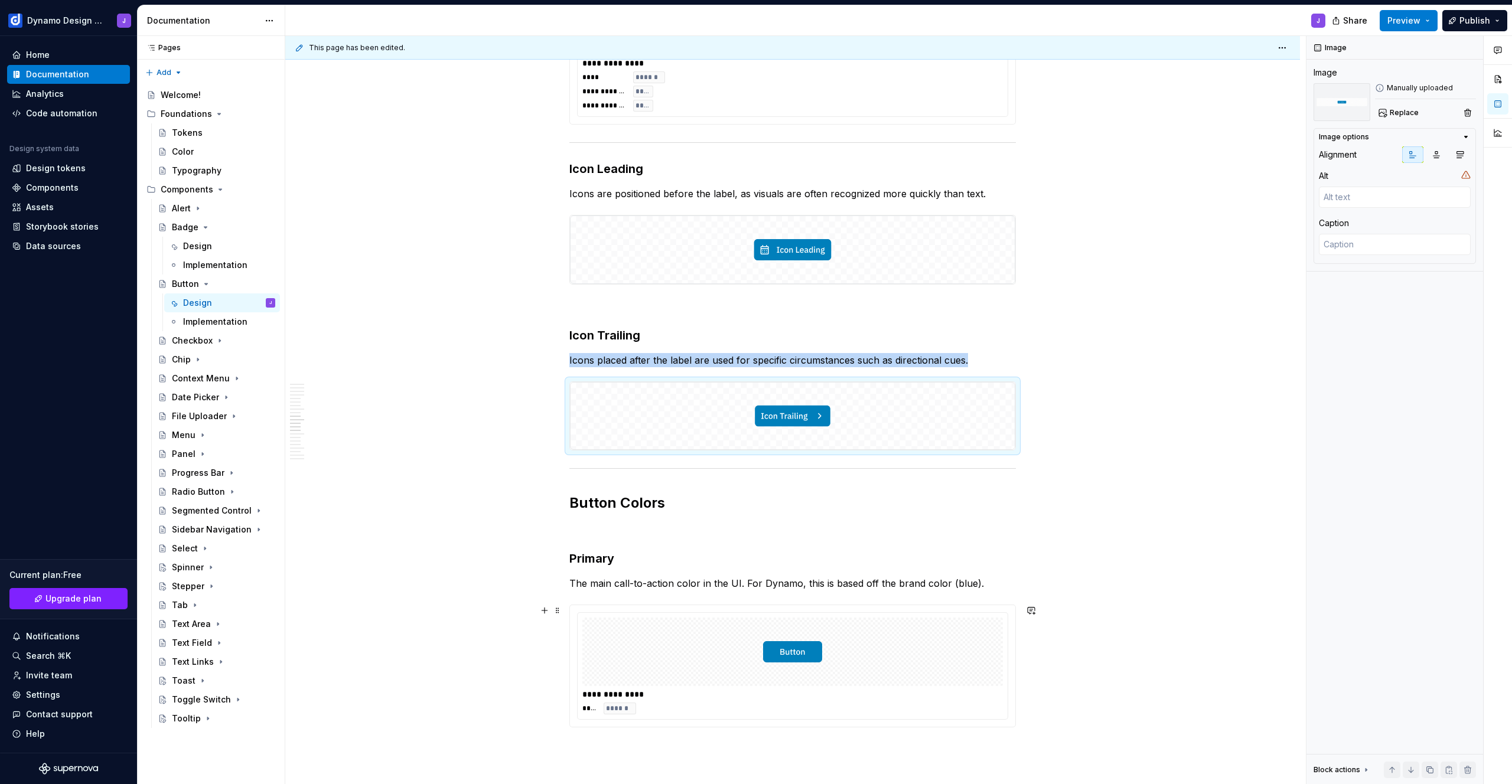
scroll to position [2322, 0]
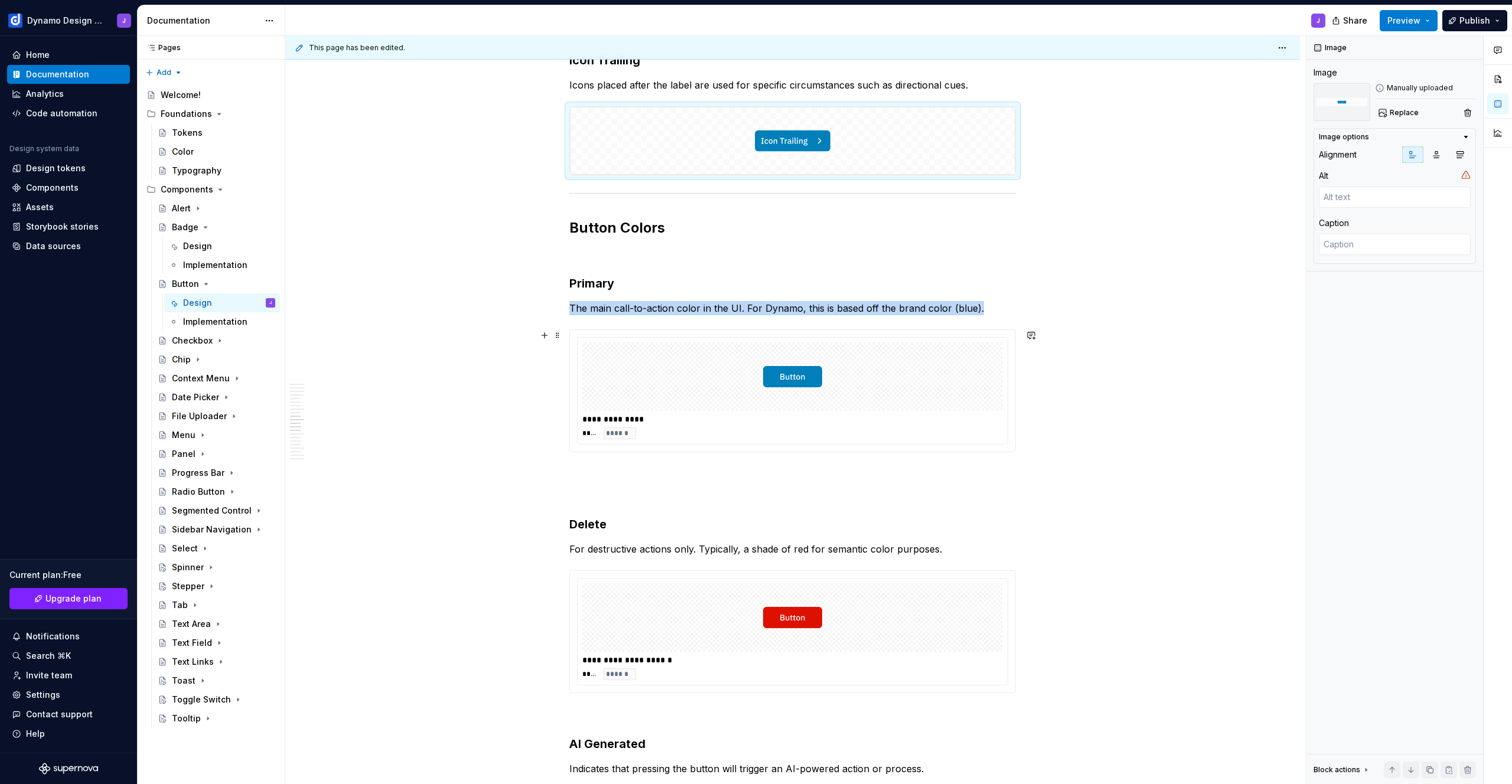
click at [798, 379] on img at bounding box center [792, 376] width 59 height 59
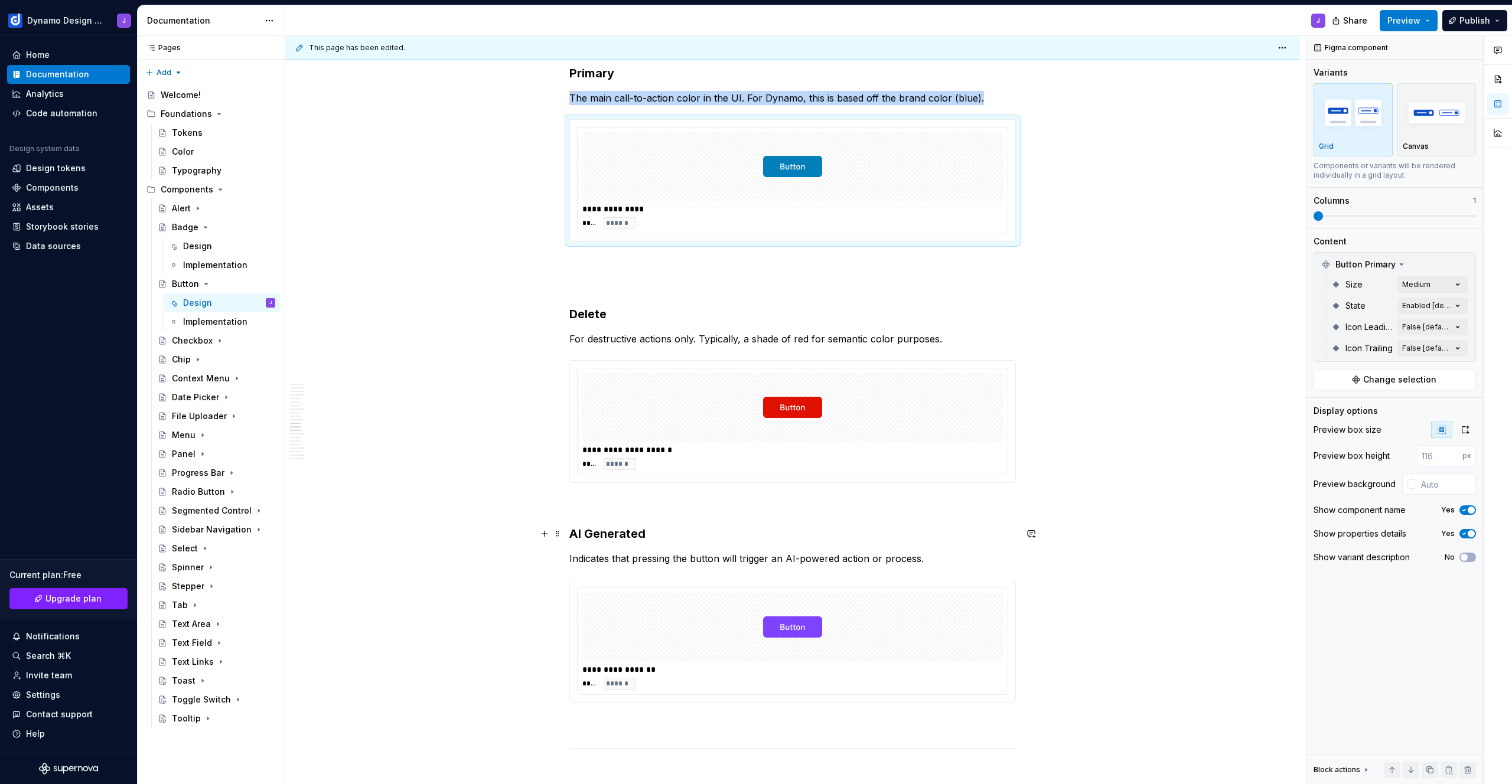
scroll to position [2563, 0]
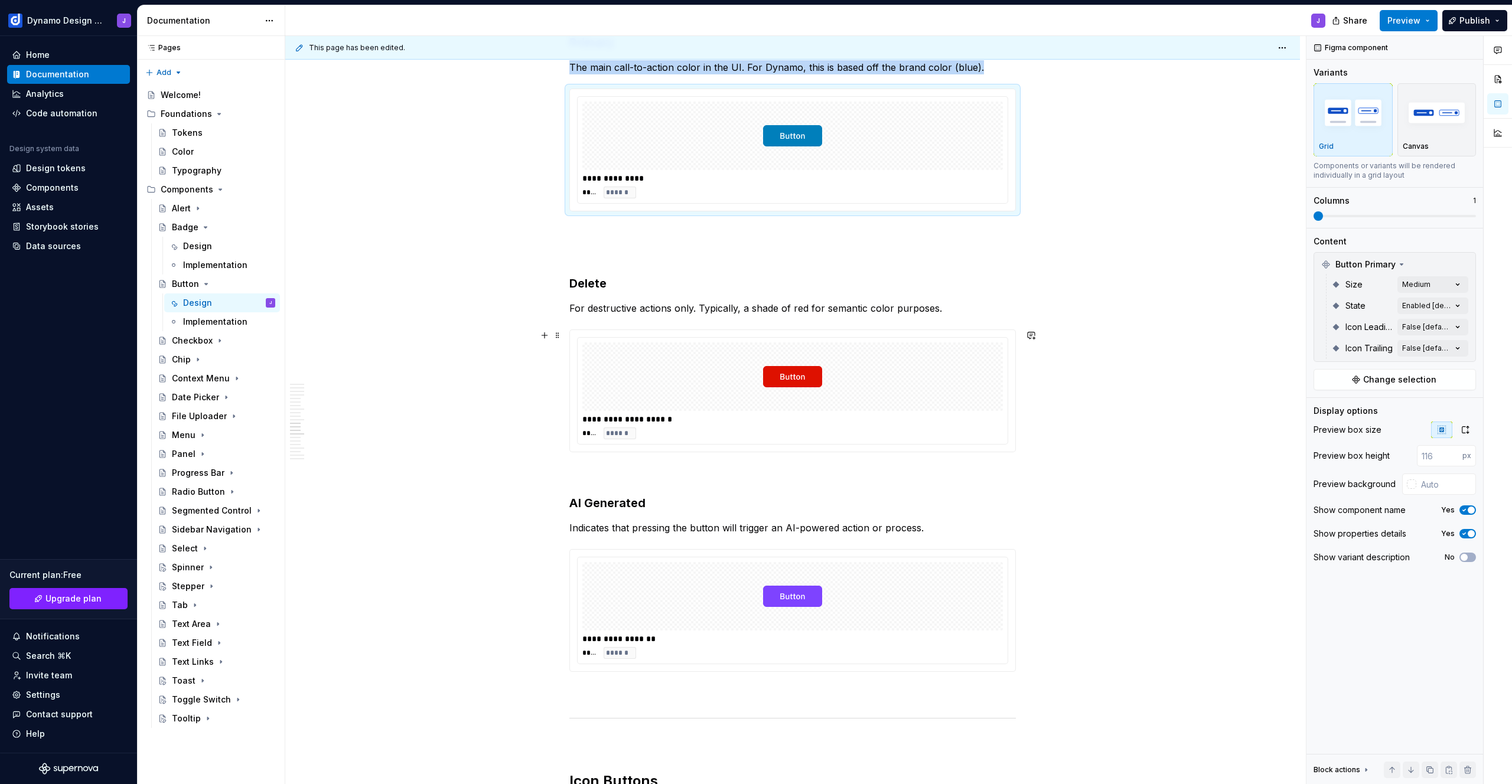
click at [849, 387] on div at bounding box center [792, 376] width 421 height 69
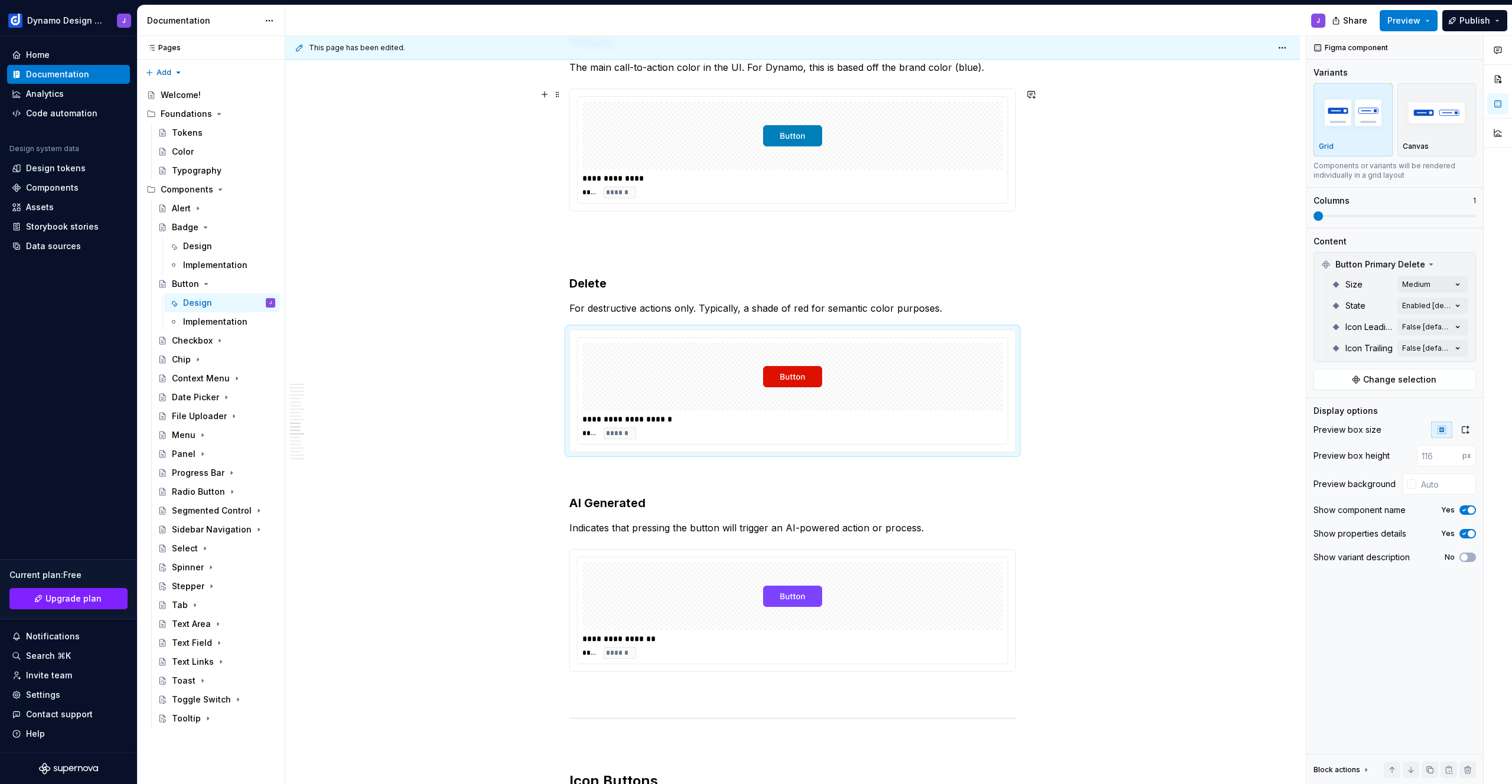
click at [889, 180] on div "**********" at bounding box center [792, 178] width 421 height 12
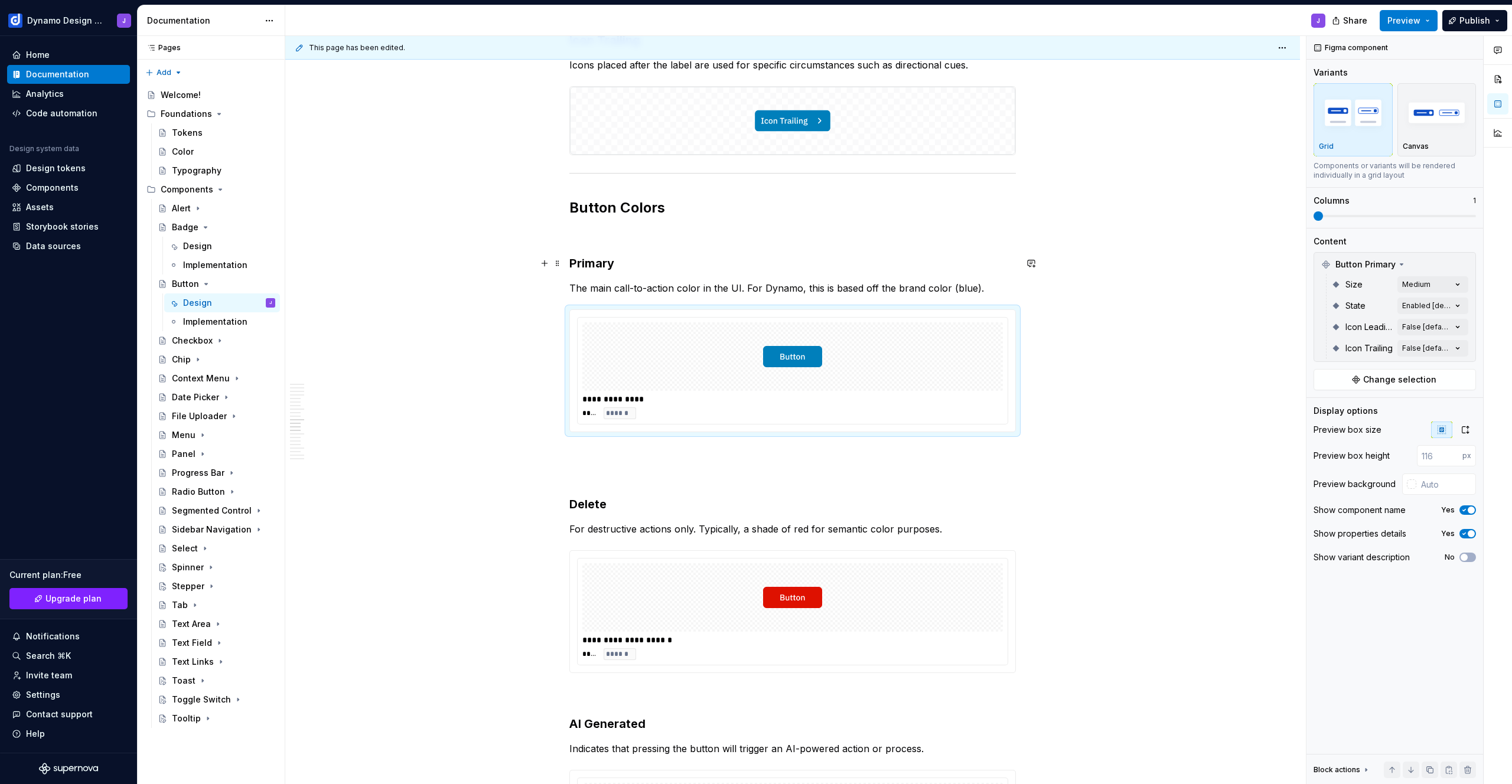
scroll to position [2283, 0]
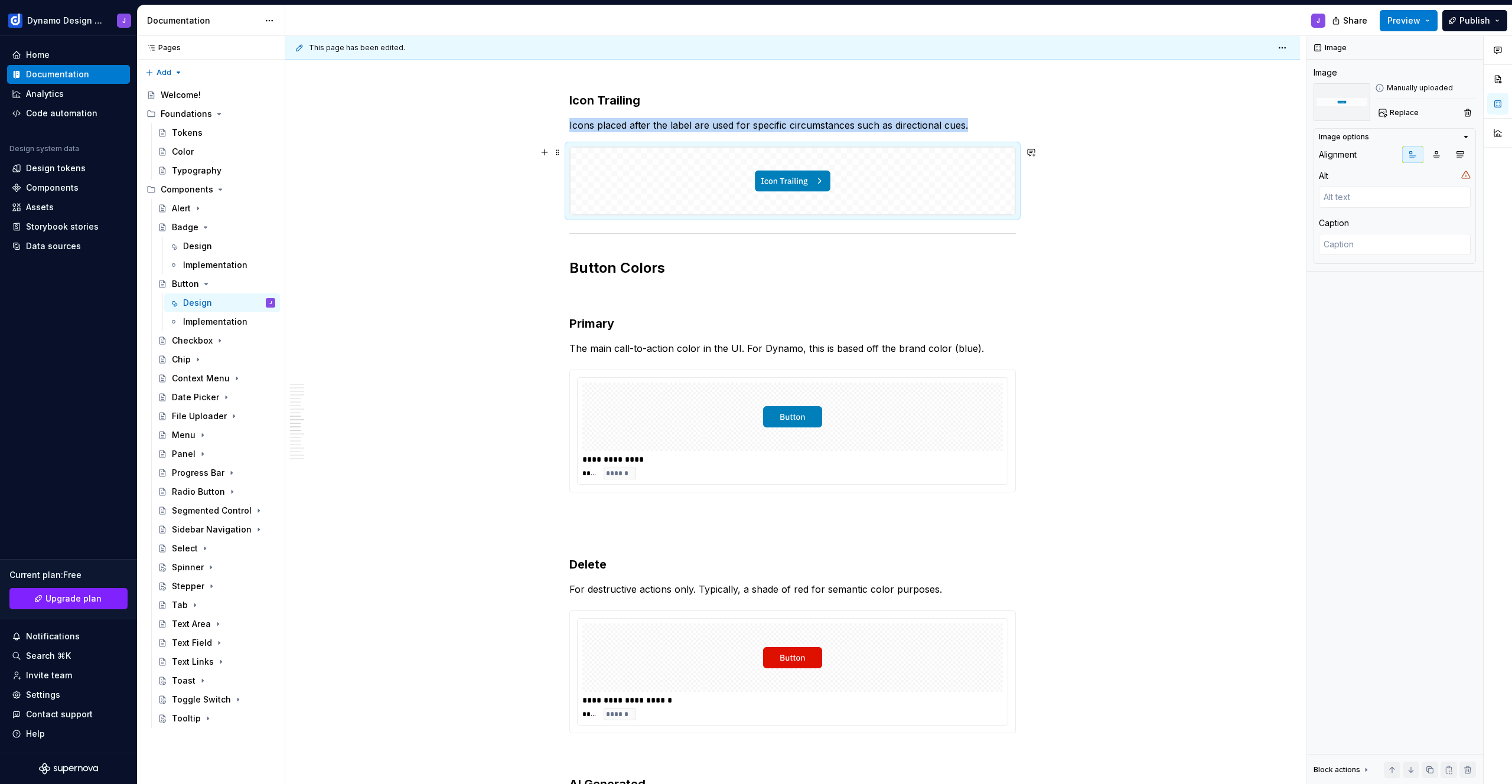
click at [918, 176] on img at bounding box center [792, 181] width 445 height 69
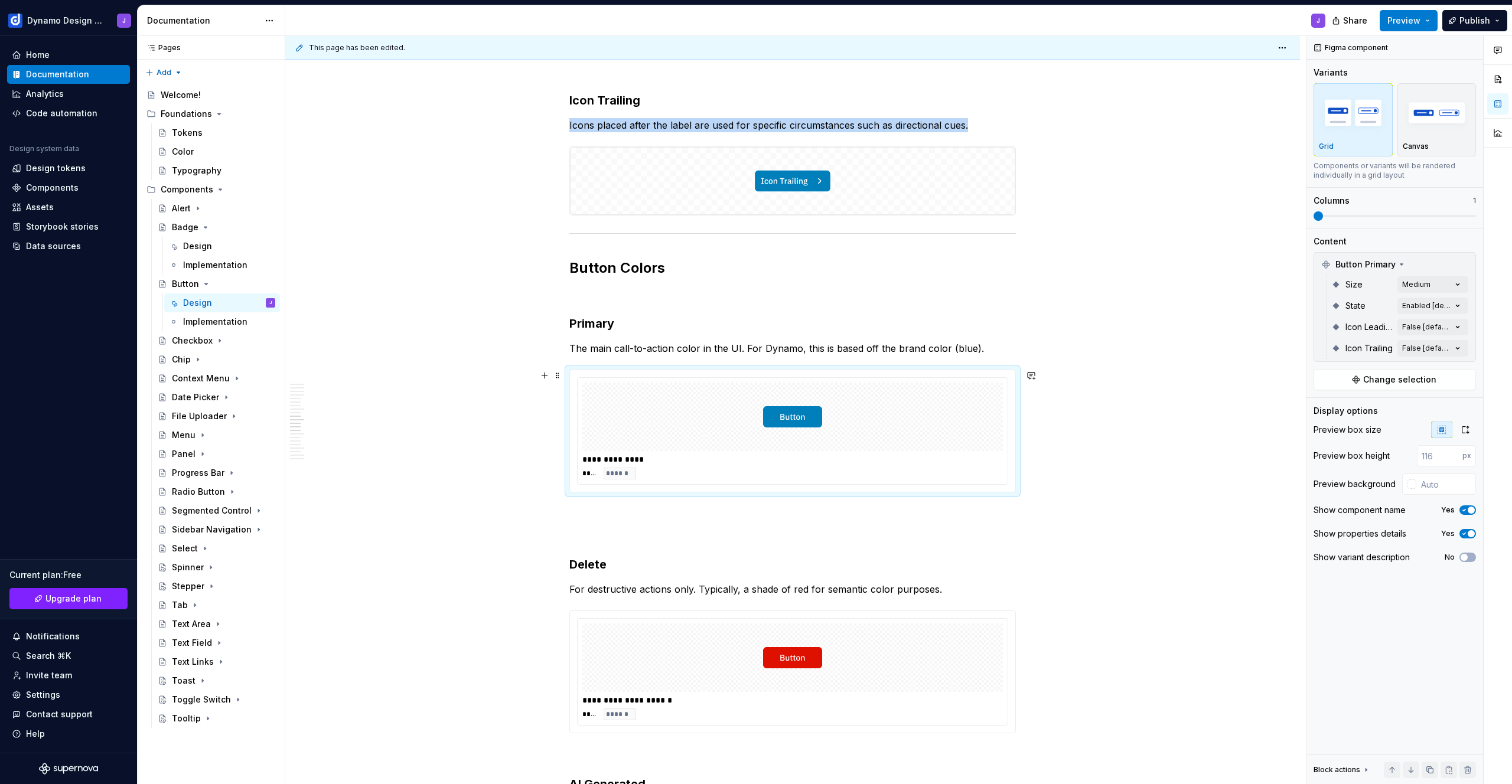
click at [924, 413] on div at bounding box center [792, 416] width 421 height 69
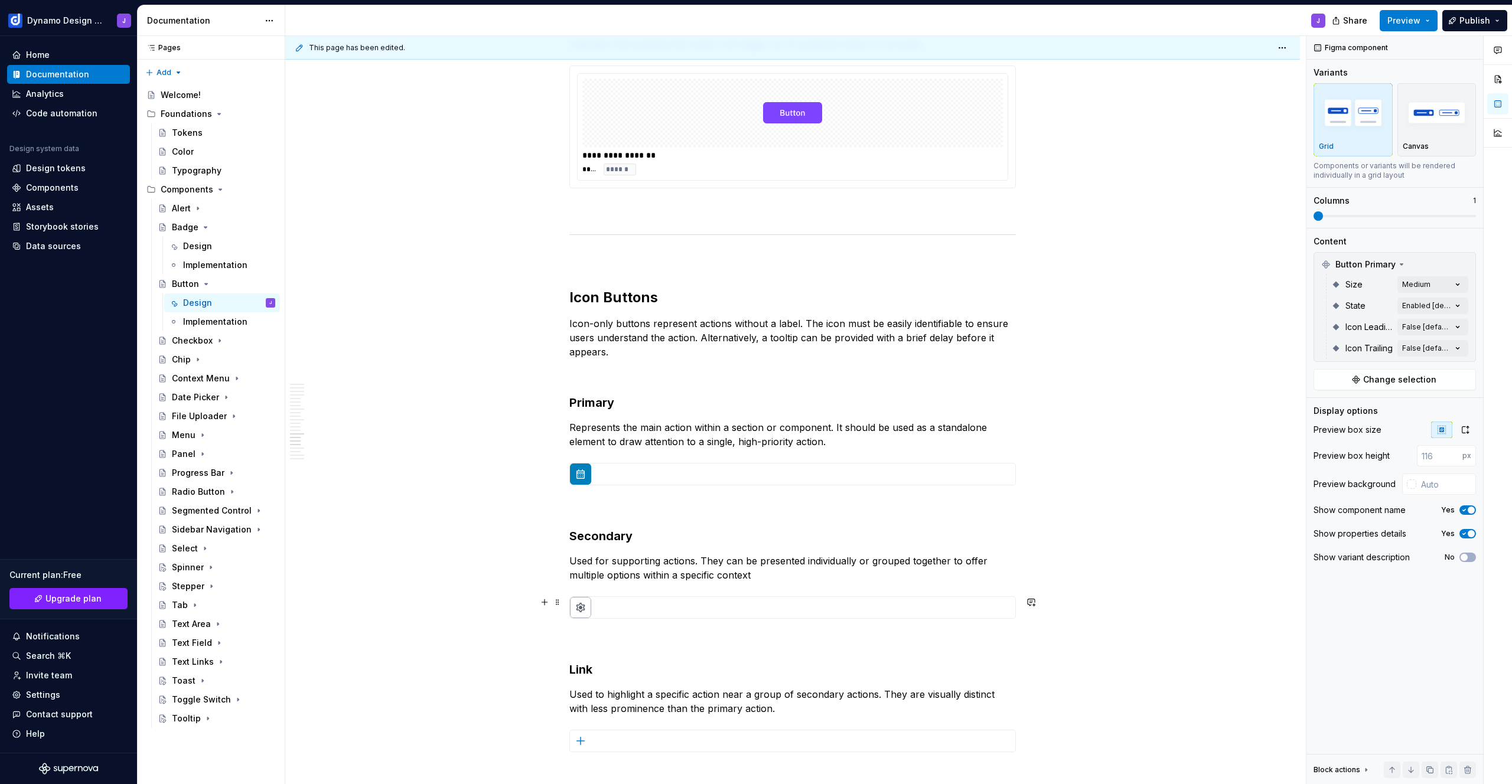
scroll to position [3093, 0]
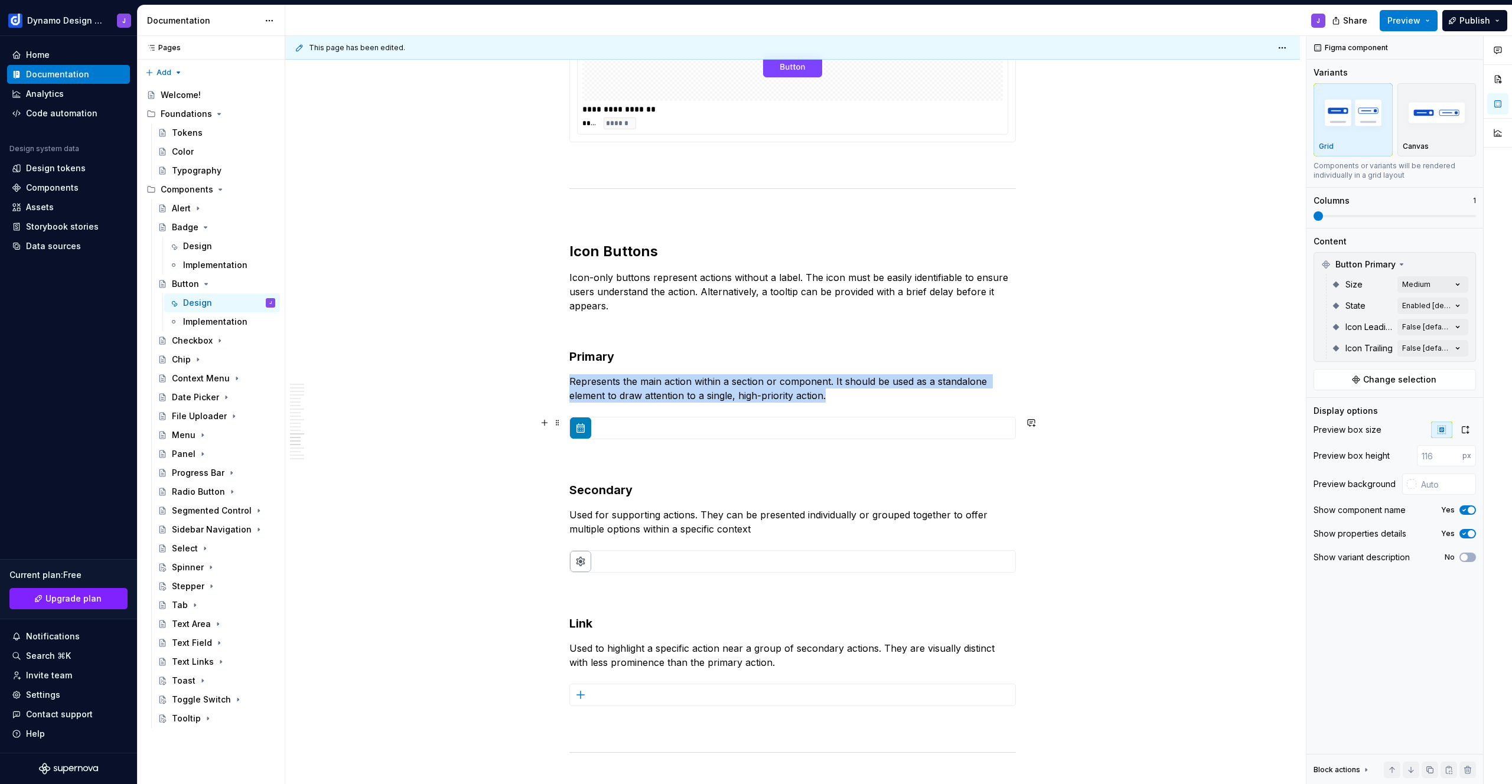
click at [631, 427] on img at bounding box center [791, 427] width 443 height 21
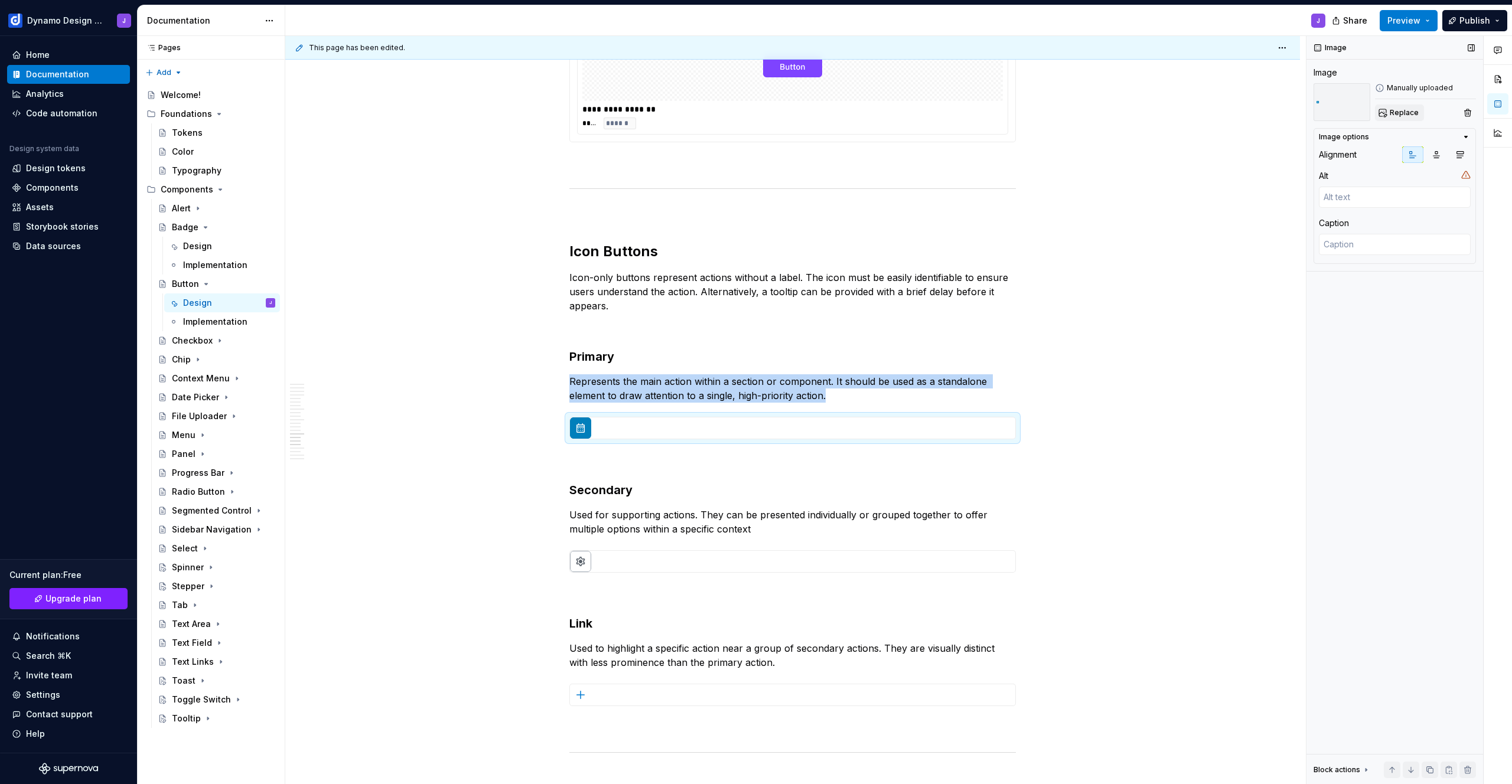
click at [1403, 111] on span "Replace" at bounding box center [1404, 113] width 29 height 9
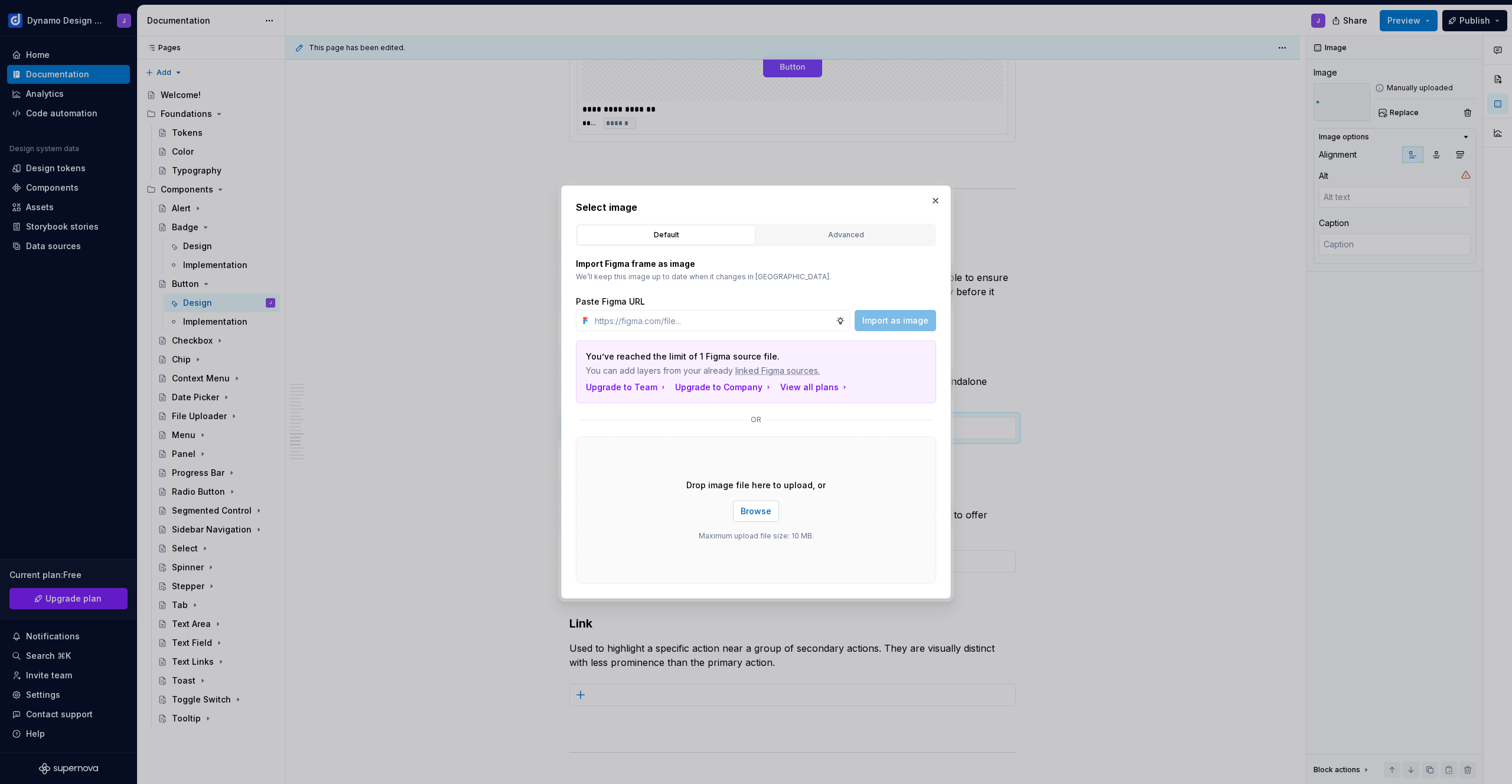
click at [758, 517] on button "Browse" at bounding box center [756, 511] width 46 height 21
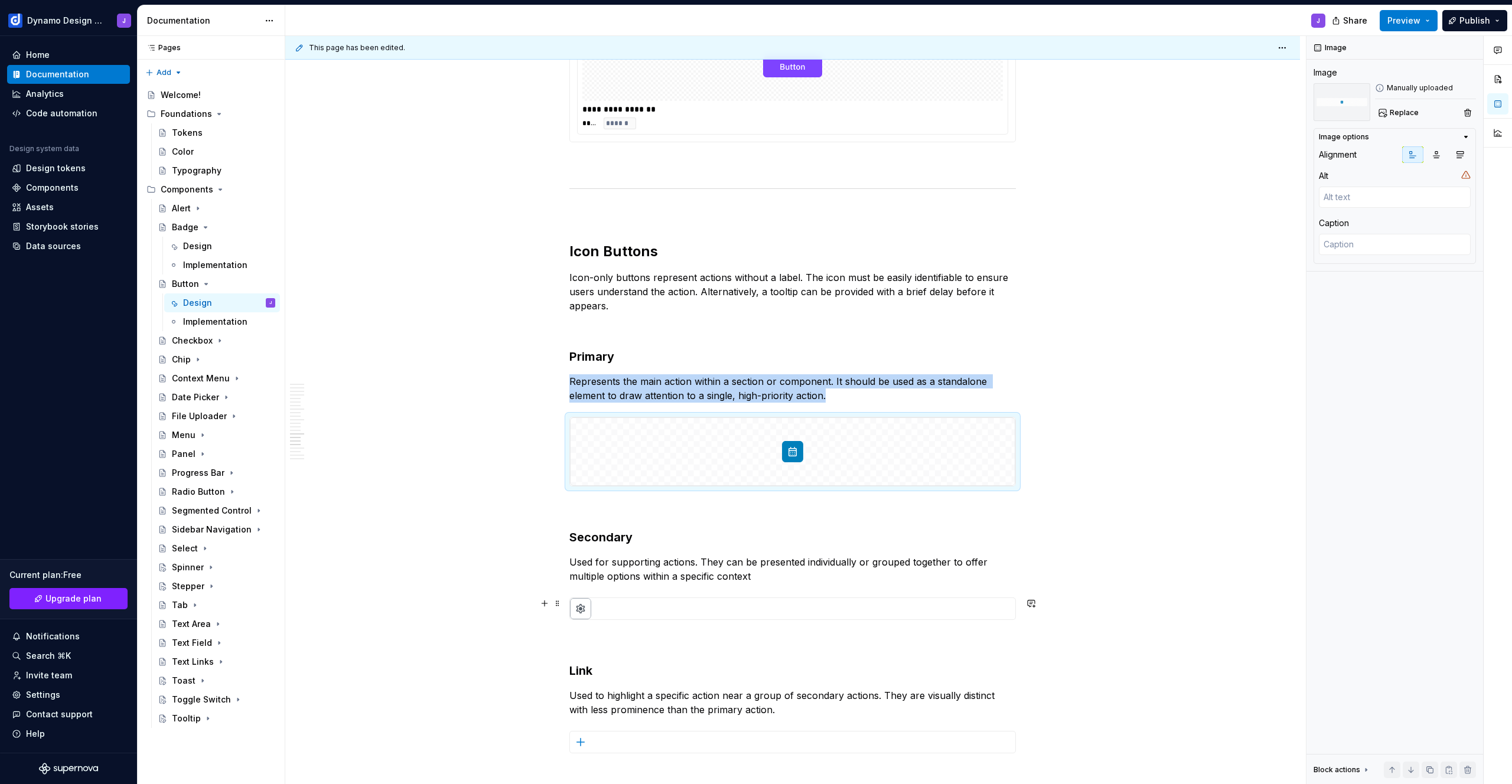
click at [739, 604] on img at bounding box center [791, 608] width 443 height 21
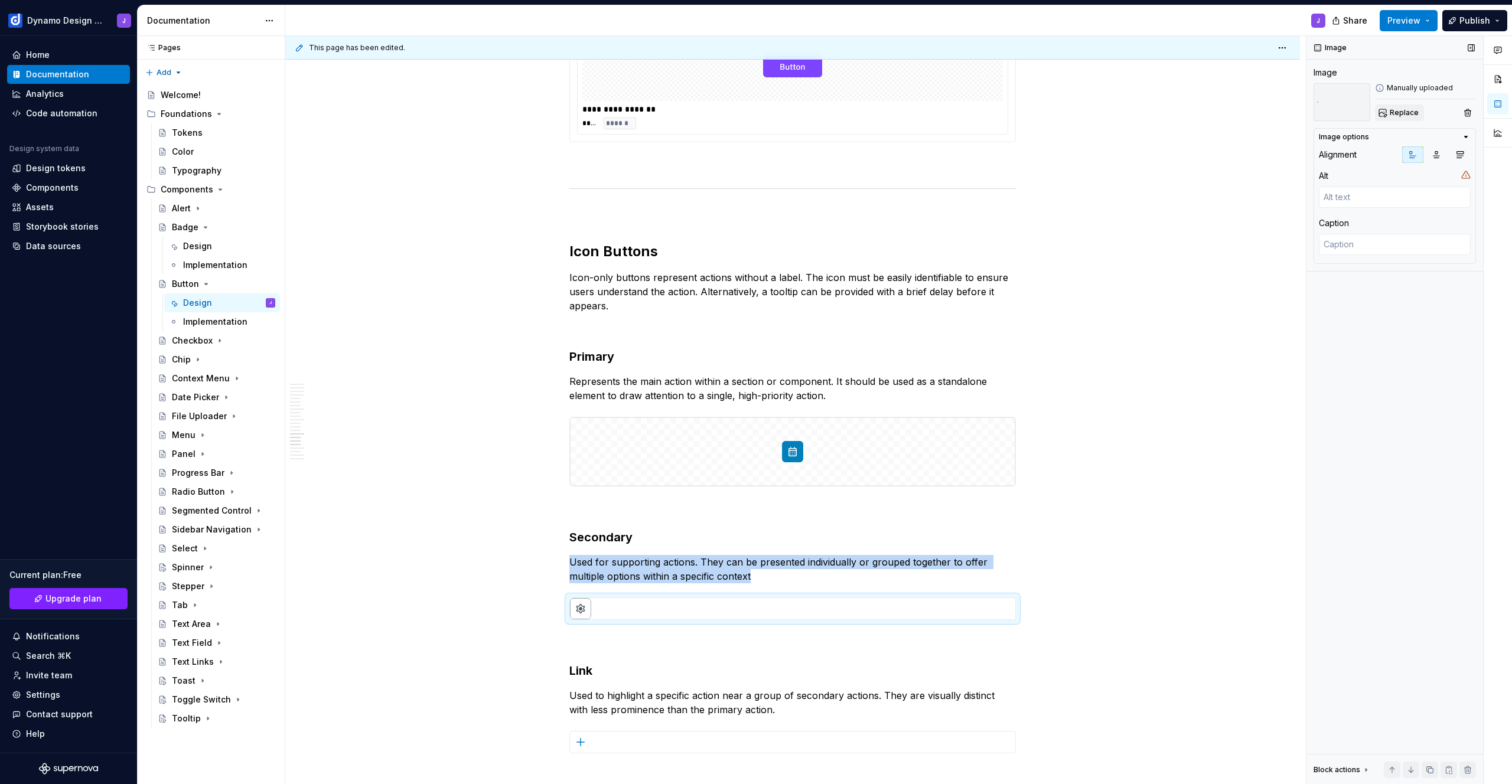
click at [1404, 114] on span "Replace" at bounding box center [1404, 113] width 29 height 9
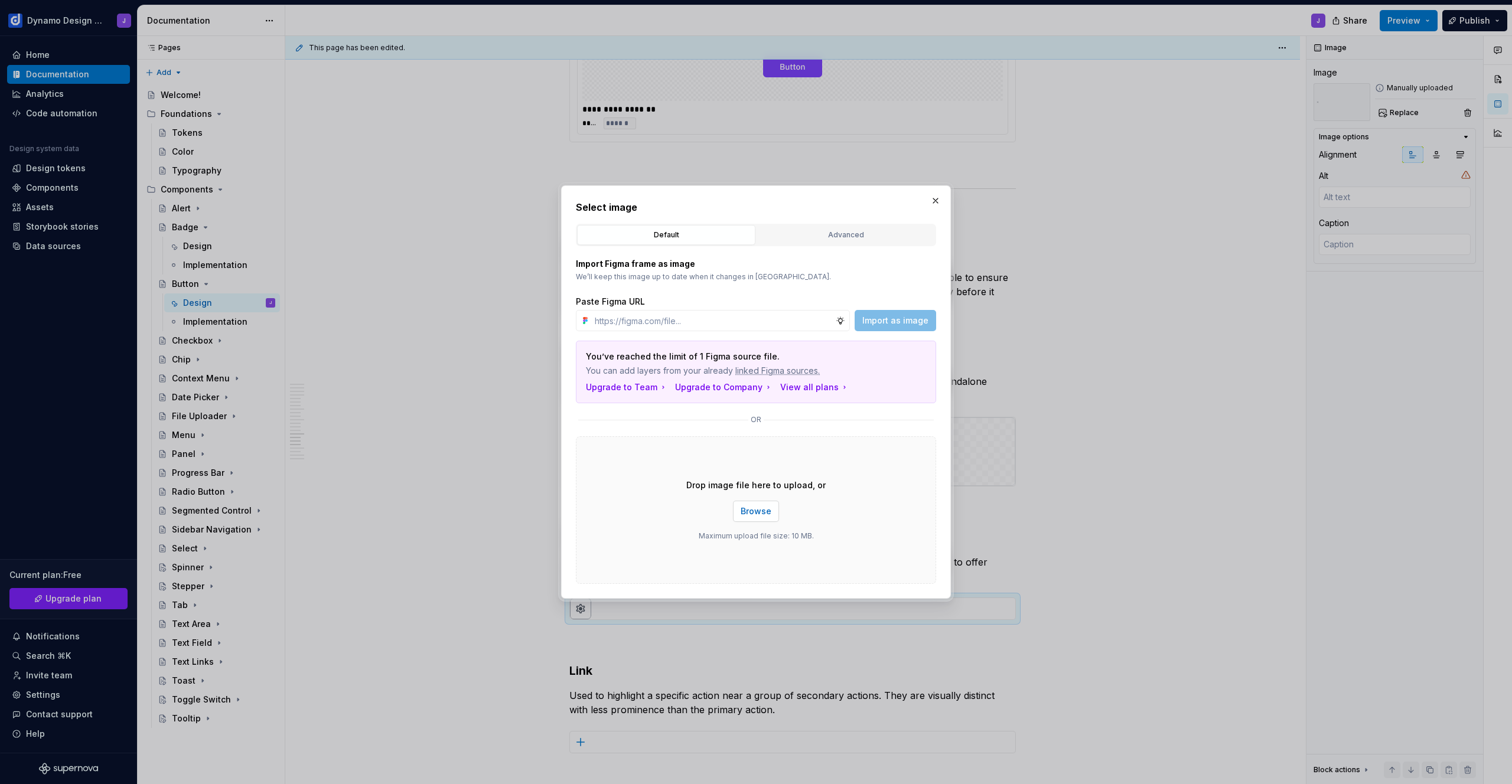
click at [759, 514] on span "Browse" at bounding box center [756, 511] width 31 height 12
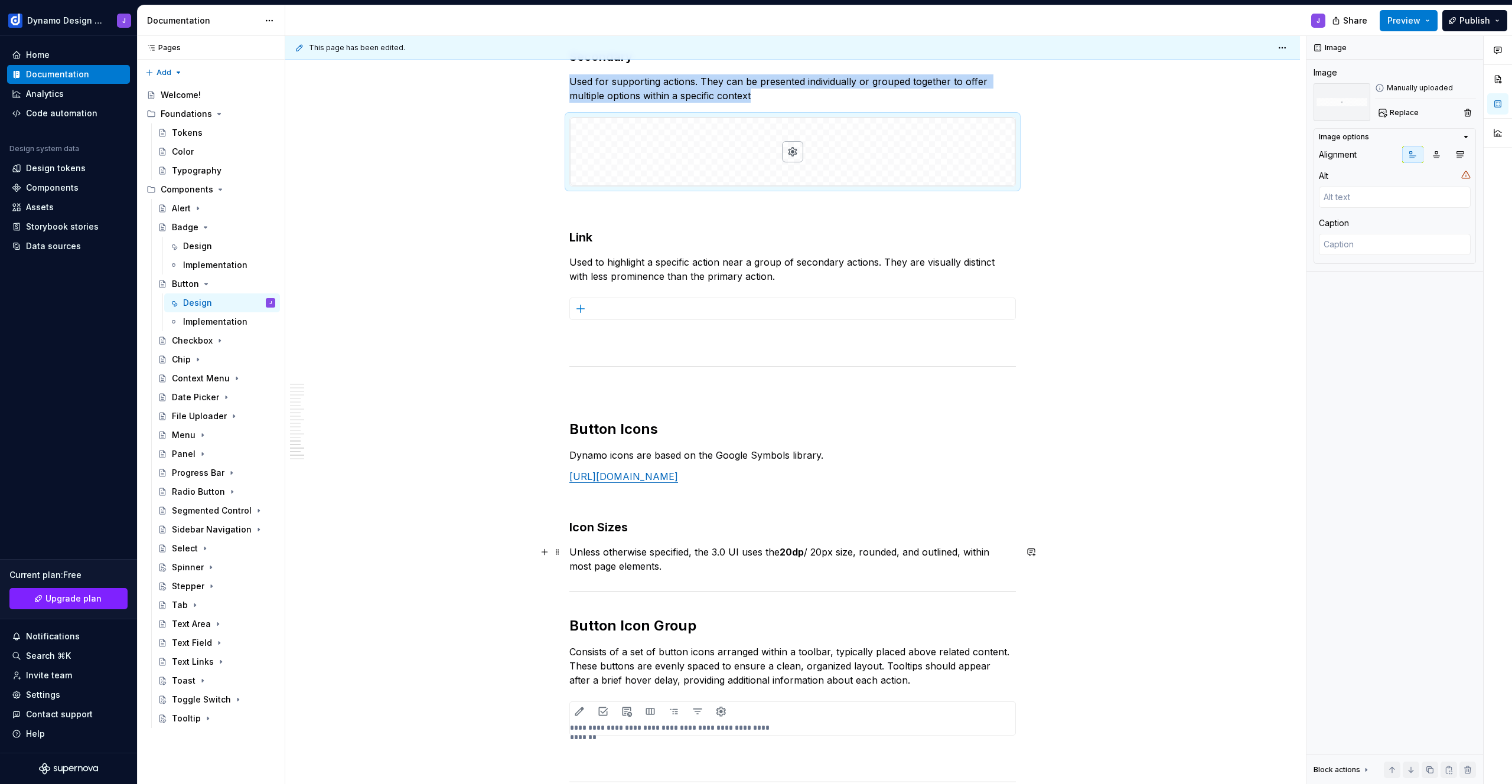
scroll to position [3582, 0]
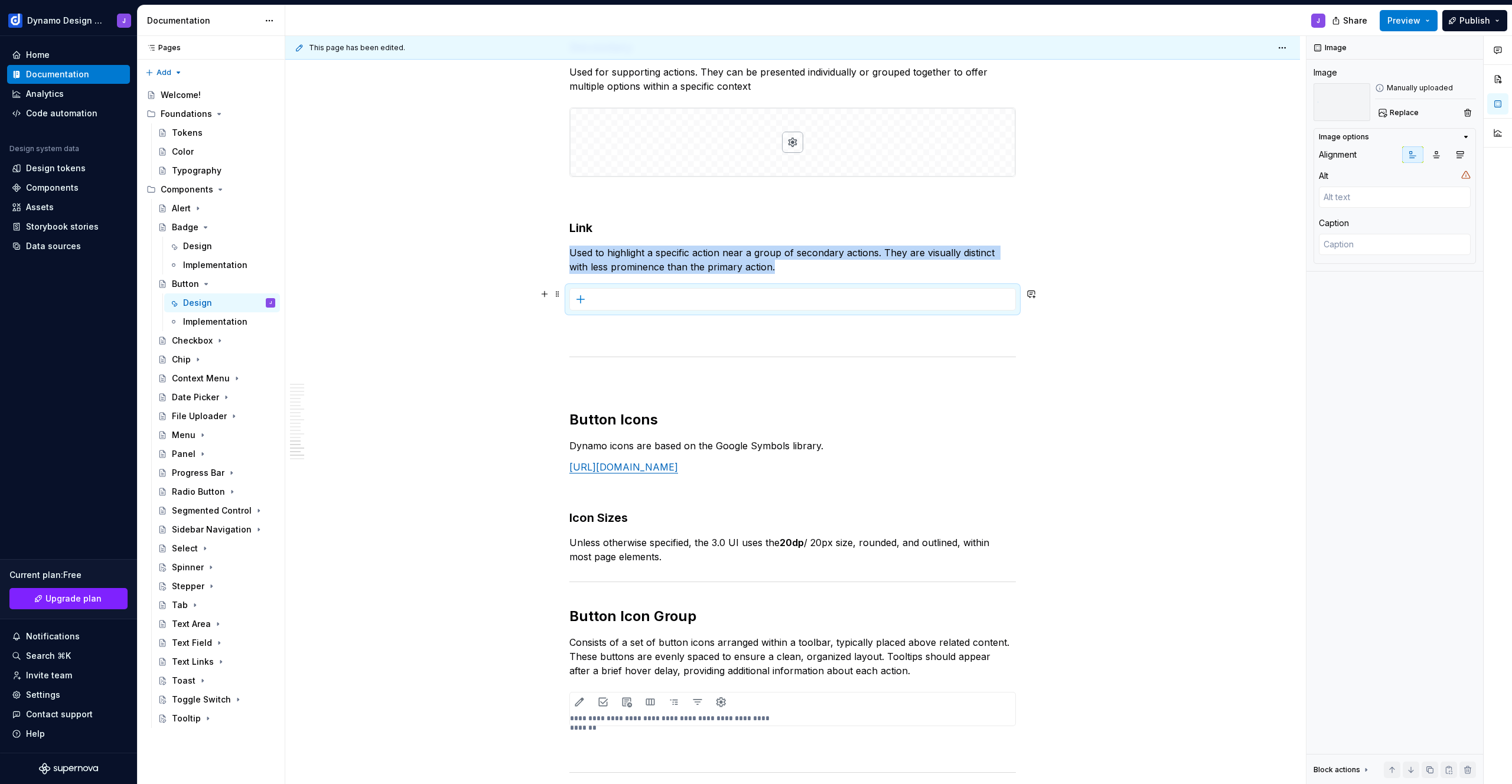
click at [666, 301] on img at bounding box center [791, 299] width 443 height 21
click at [1396, 112] on span "Replace" at bounding box center [1404, 113] width 29 height 9
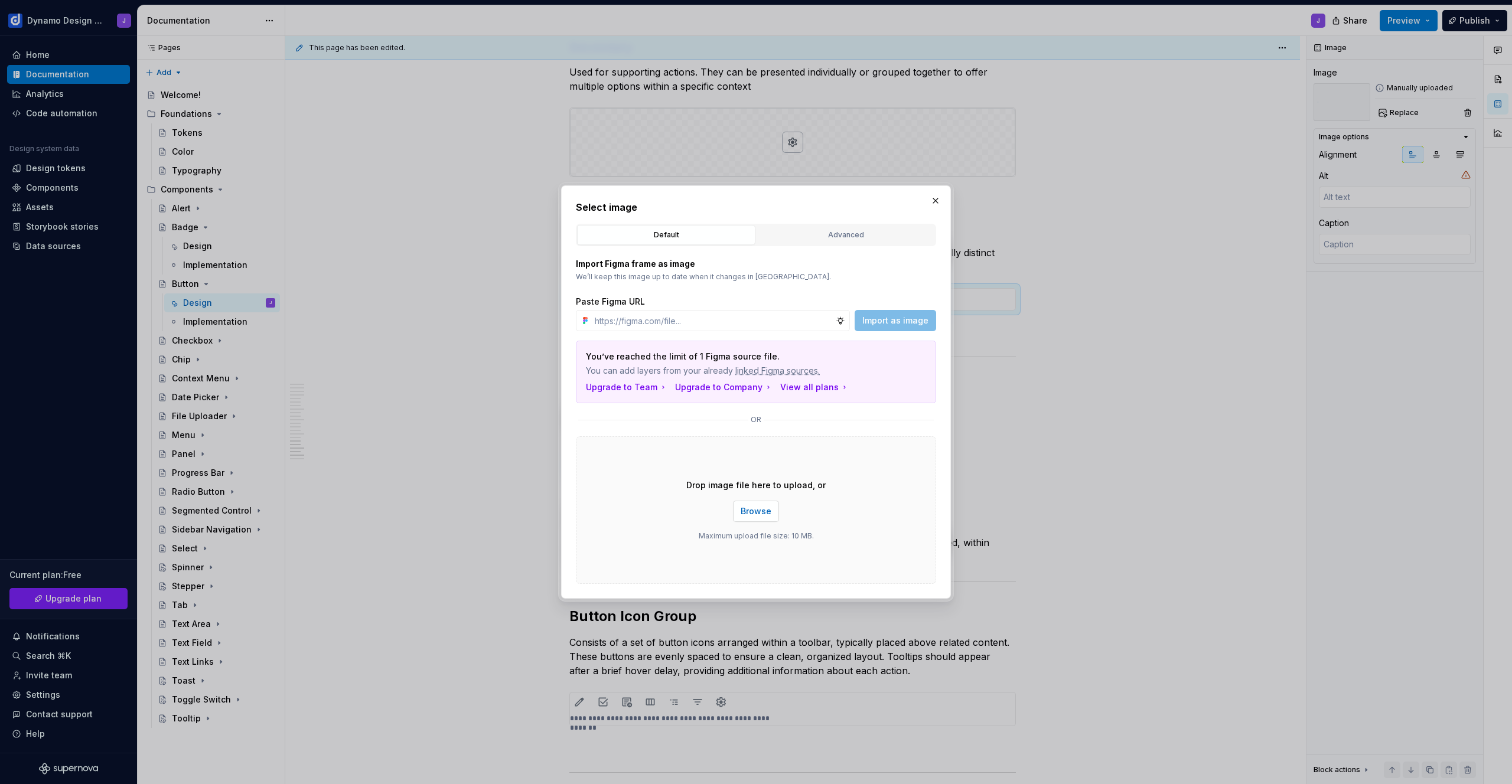
click at [764, 509] on span "Browse" at bounding box center [756, 511] width 31 height 12
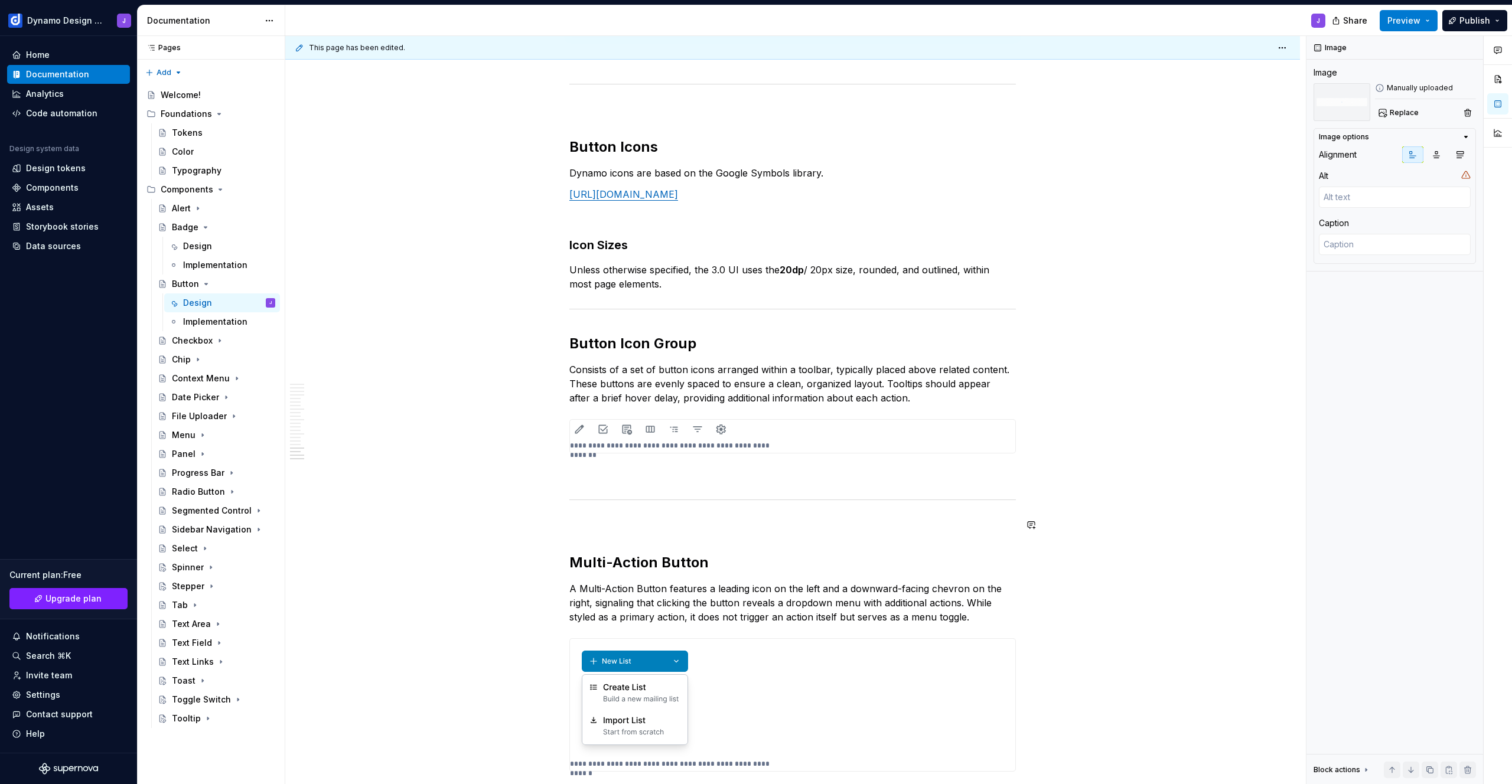
scroll to position [3925, 0]
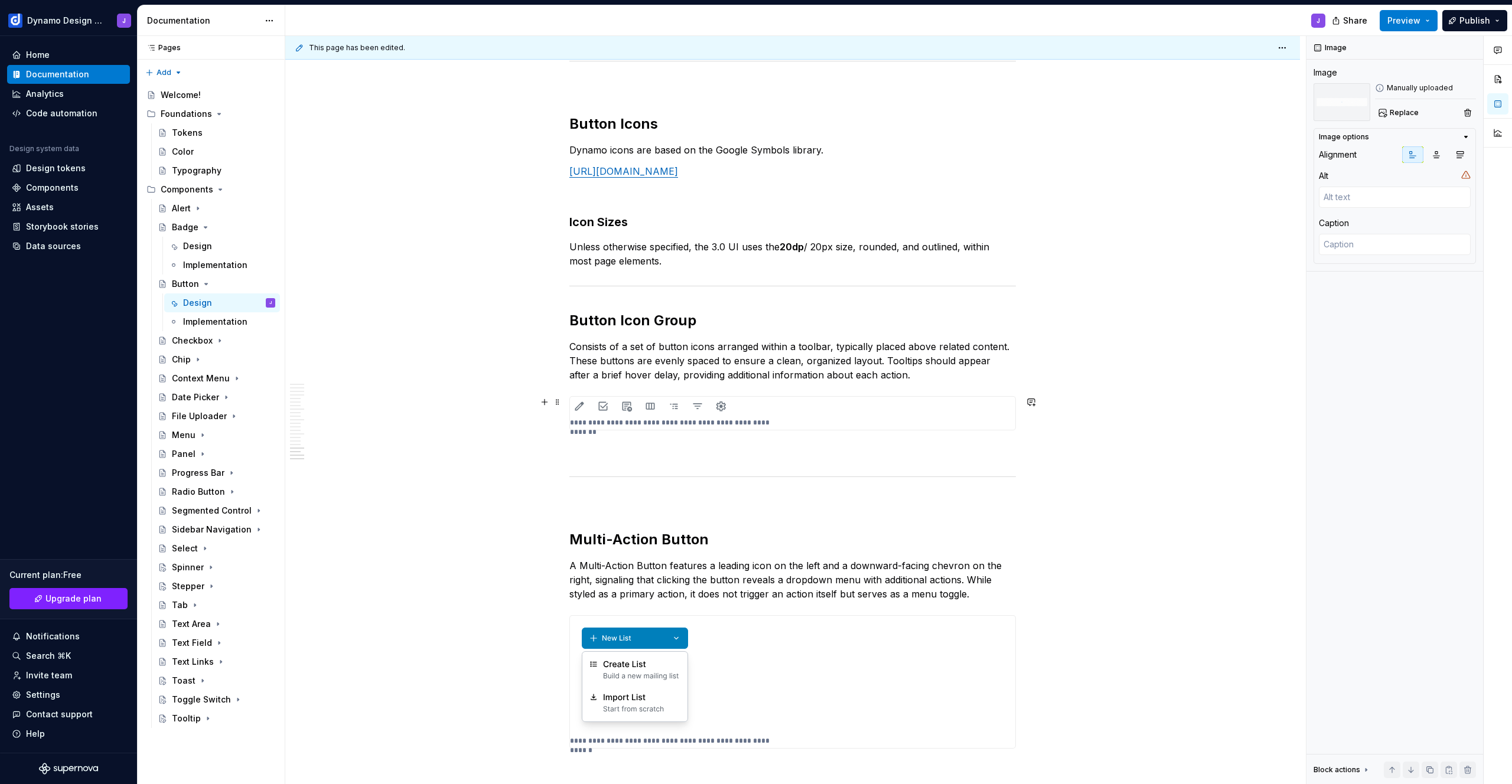
type textarea "*"
type textarea "You can exclude the outline when grouping a large set of icons"
click at [715, 413] on img at bounding box center [791, 406] width 443 height 19
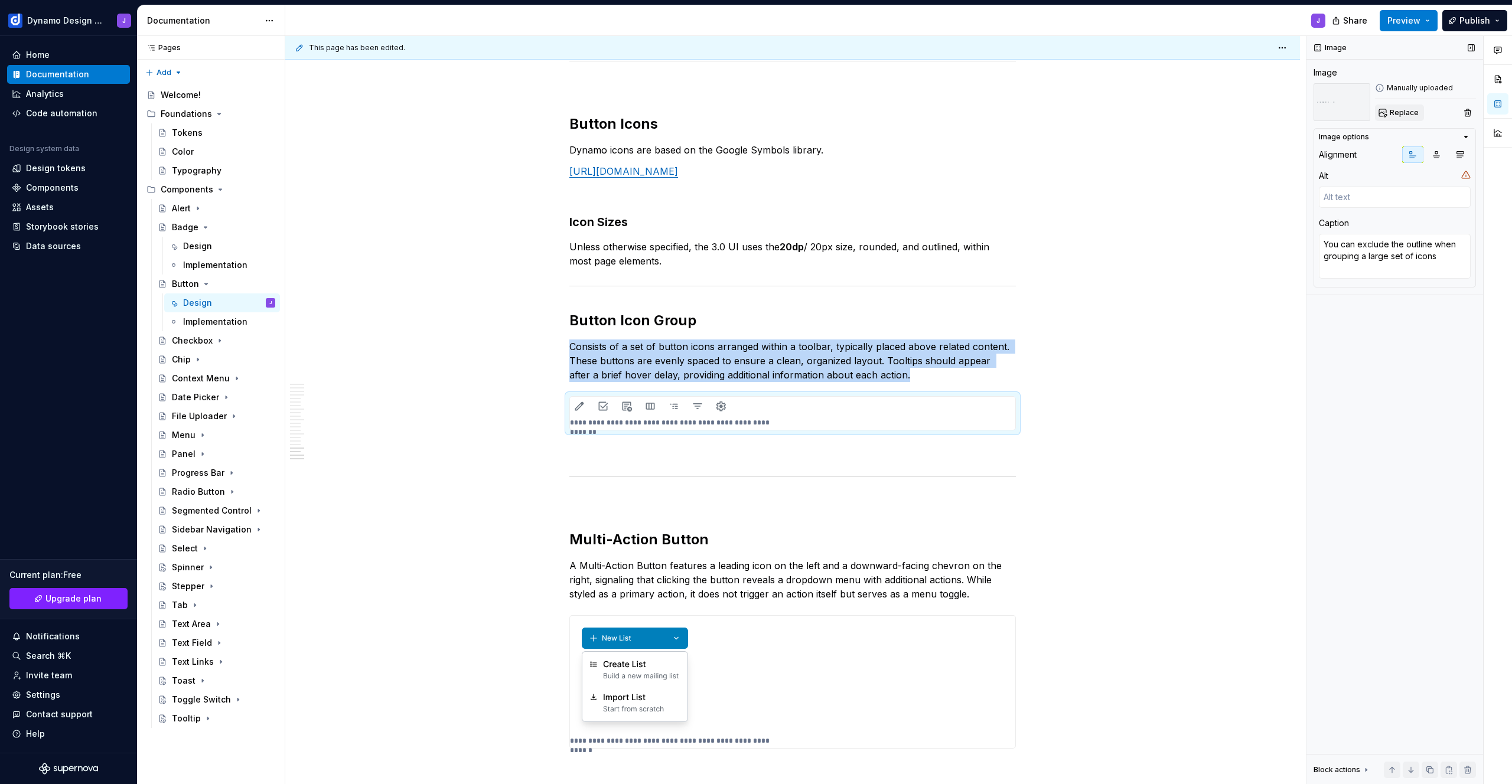
click at [1406, 115] on span "Replace" at bounding box center [1404, 113] width 29 height 9
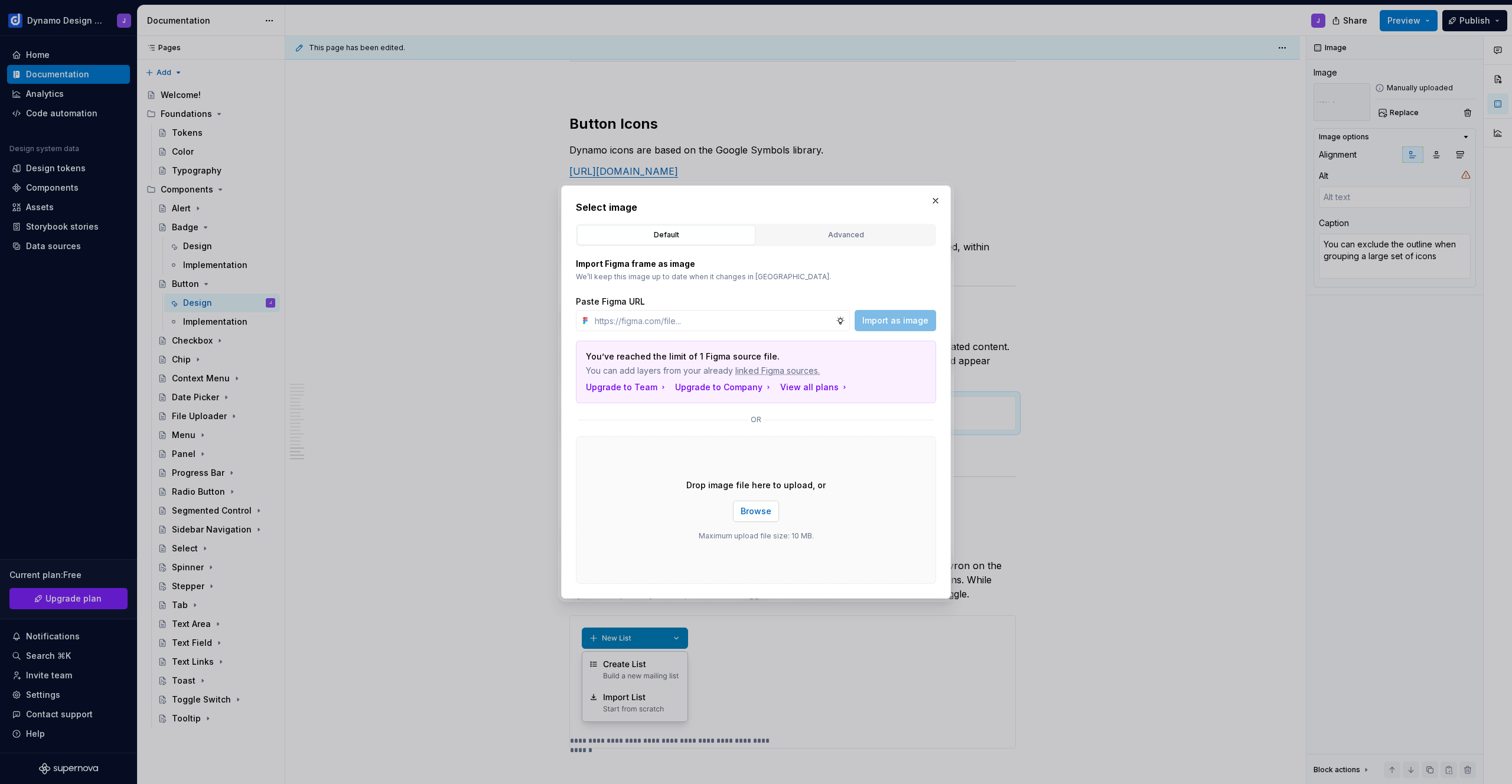
click at [763, 502] on button "Browse" at bounding box center [756, 511] width 46 height 21
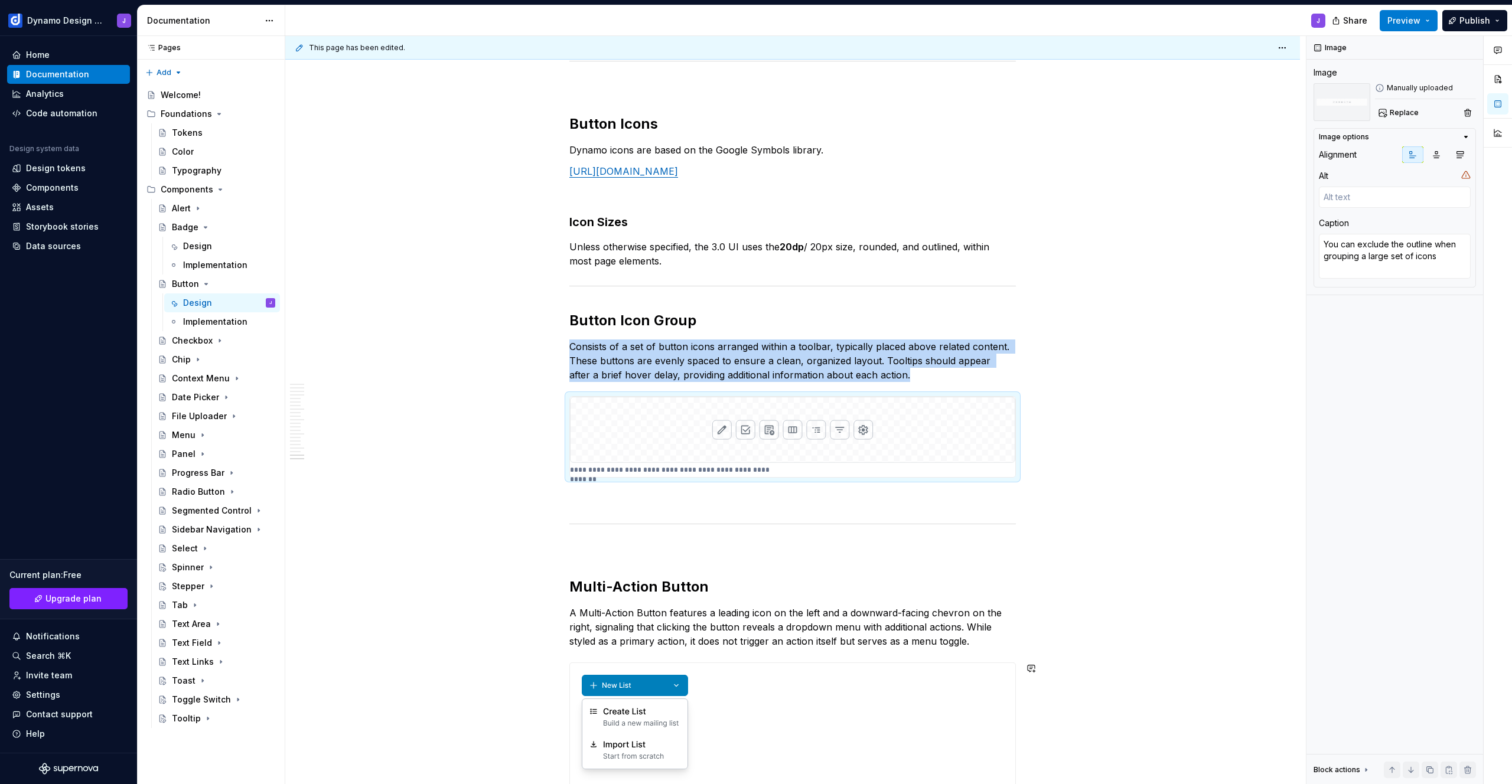
scroll to position [4264, 0]
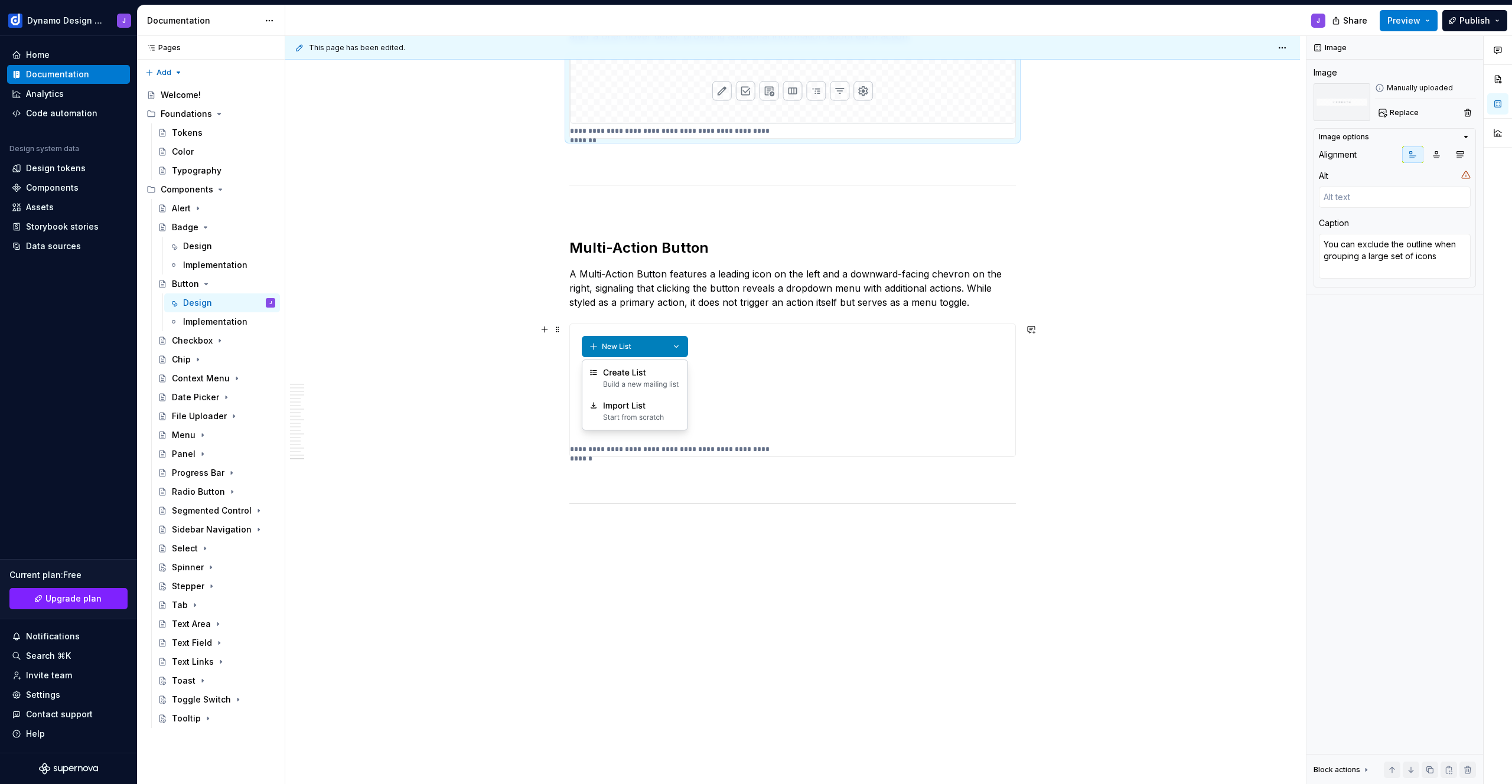
type textarea "*"
type textarea "When multiple primary CTA's are necessary they can be grouped"
click at [817, 349] on img at bounding box center [791, 383] width 443 height 118
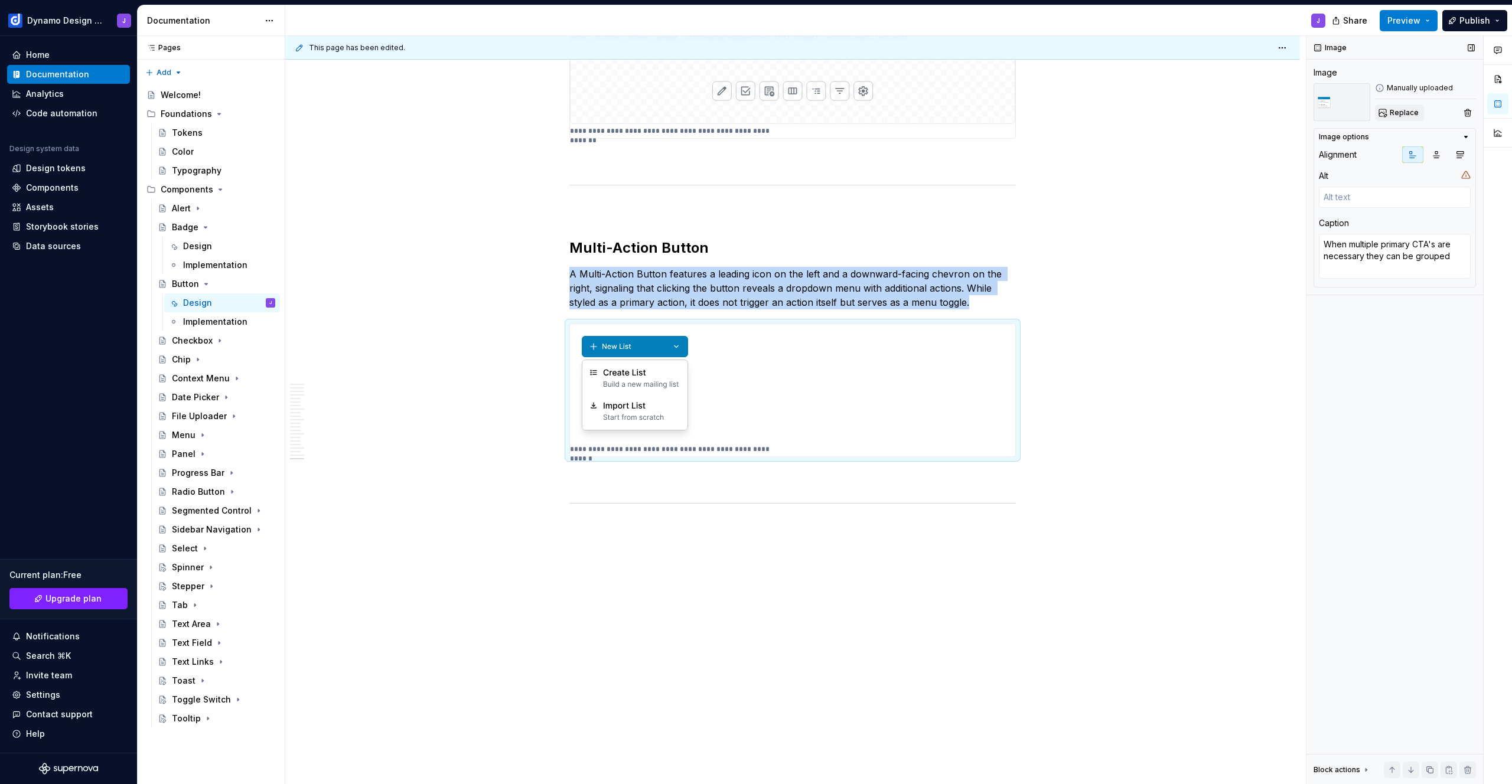
click at [1405, 111] on span "Replace" at bounding box center [1404, 113] width 29 height 9
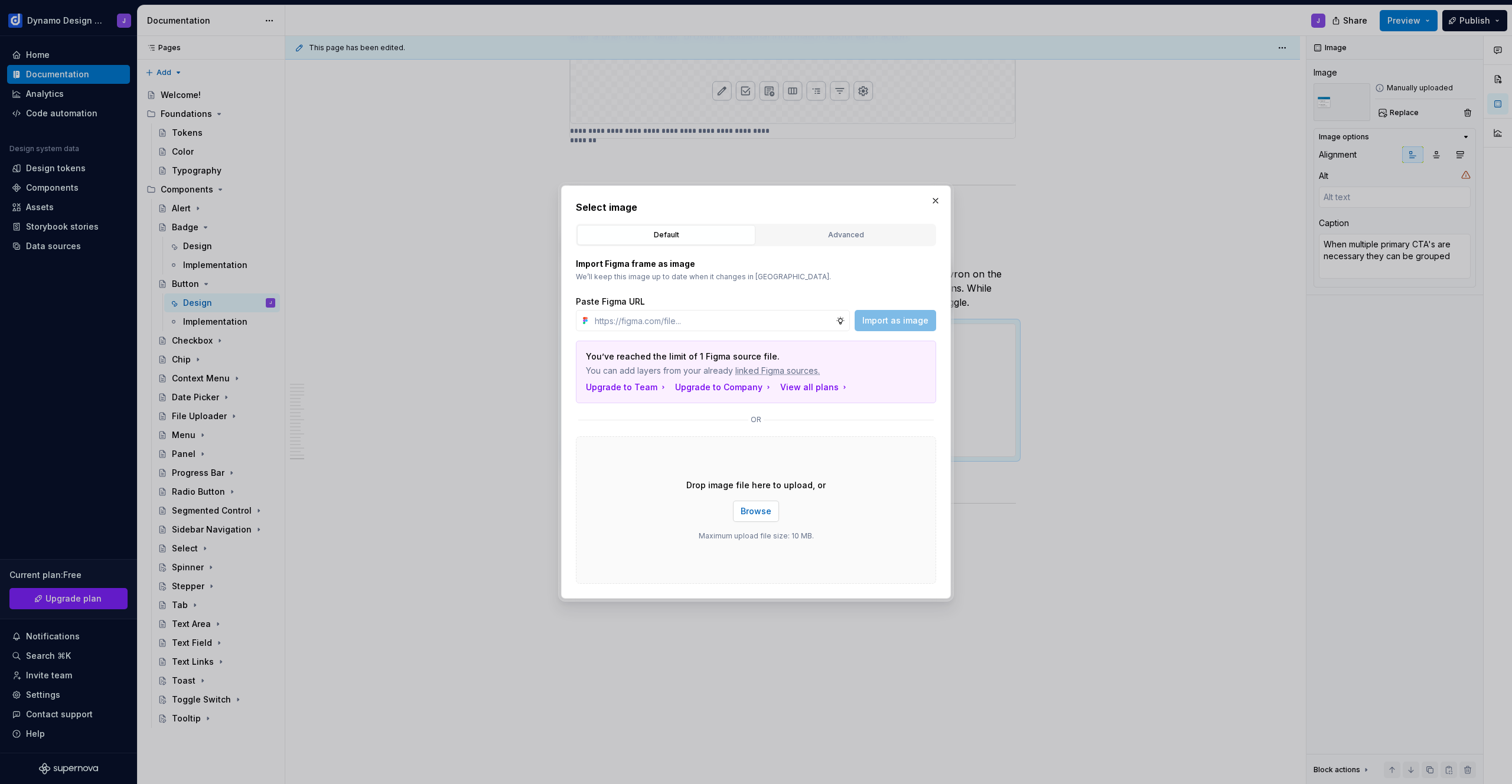
click at [760, 513] on span "Browse" at bounding box center [756, 511] width 31 height 12
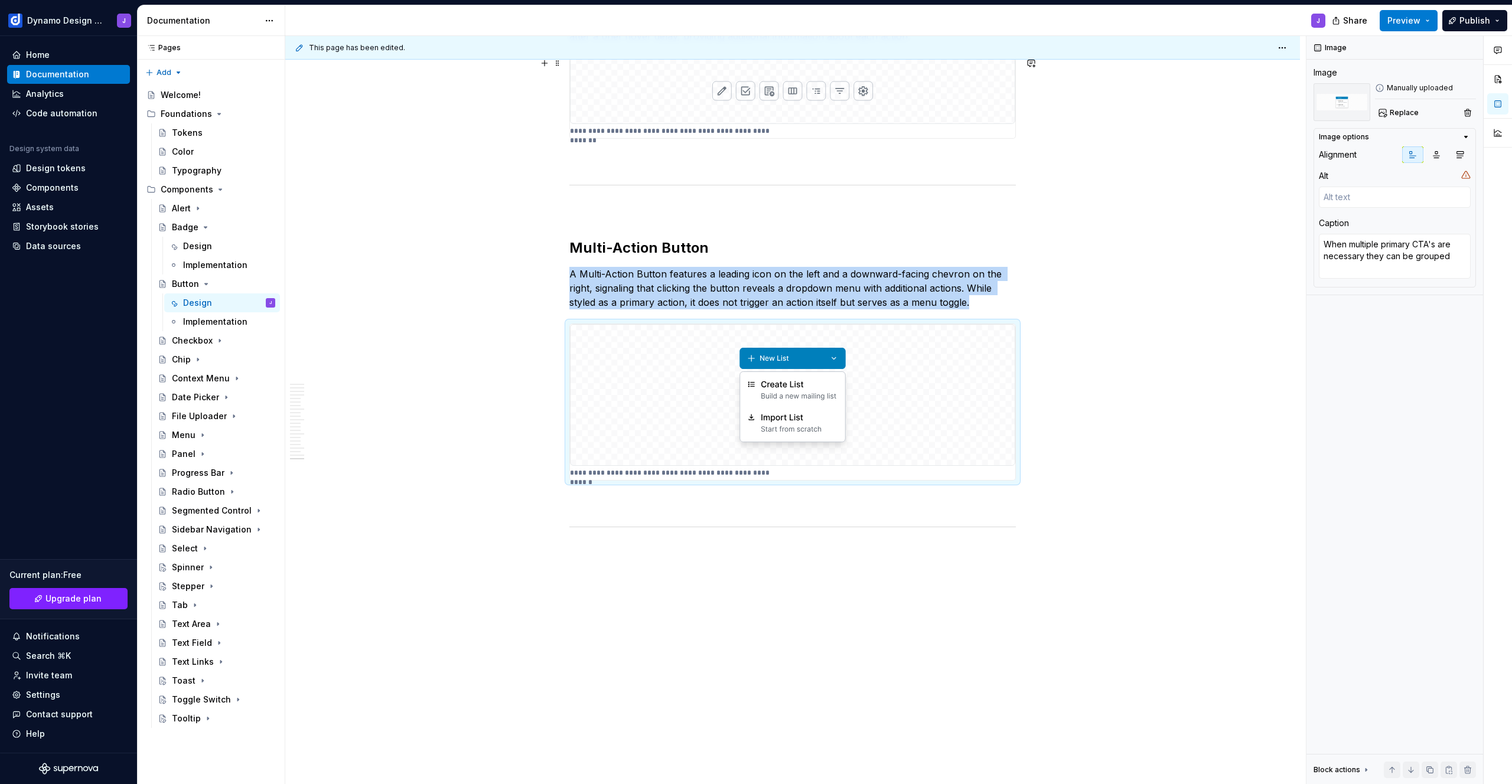
type textarea "*"
type textarea "You can exclude the outline when grouping a large set of icons"
click at [780, 92] on img at bounding box center [792, 91] width 445 height 66
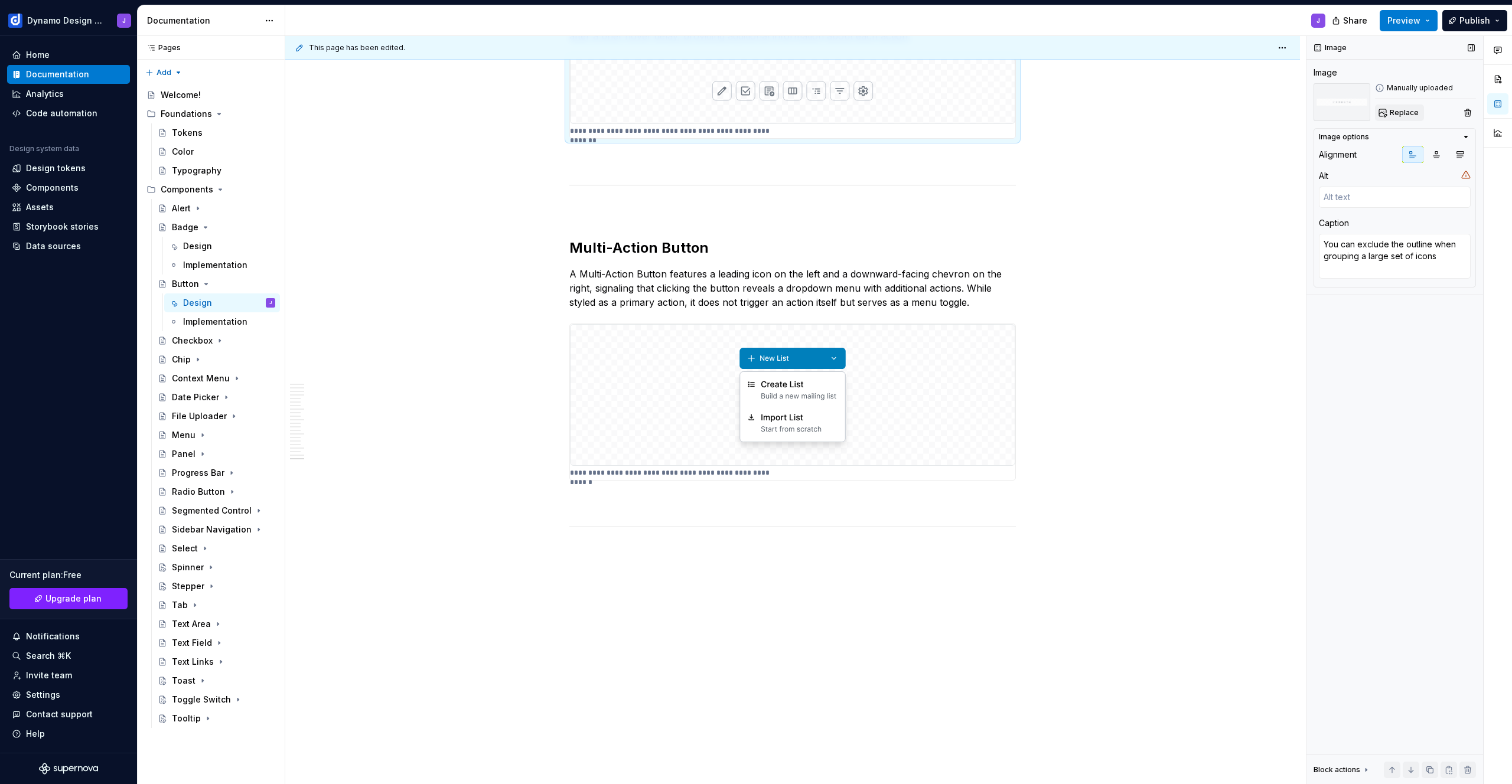
click at [1405, 117] on span "Replace" at bounding box center [1404, 113] width 29 height 9
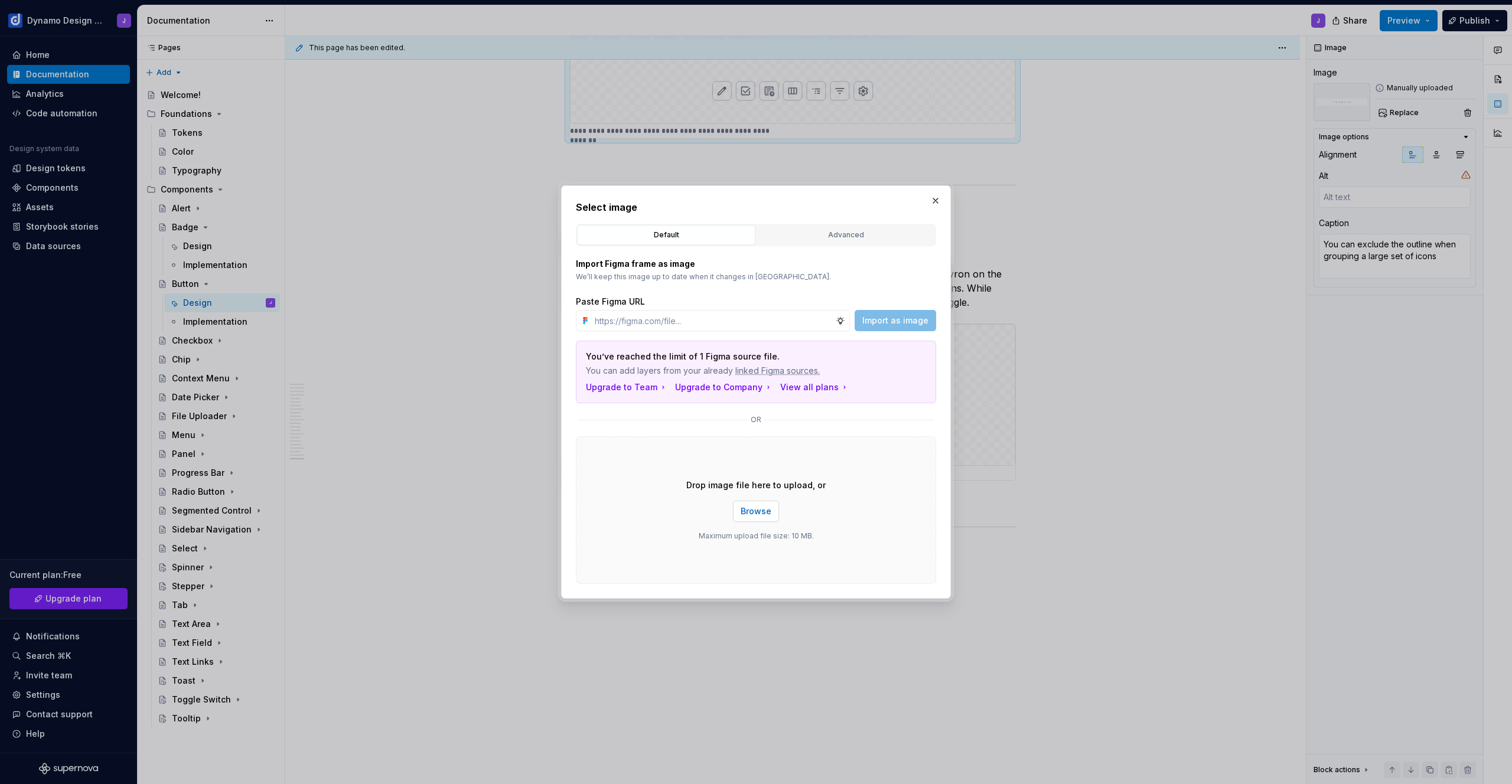
click at [765, 510] on span "Browse" at bounding box center [756, 511] width 31 height 12
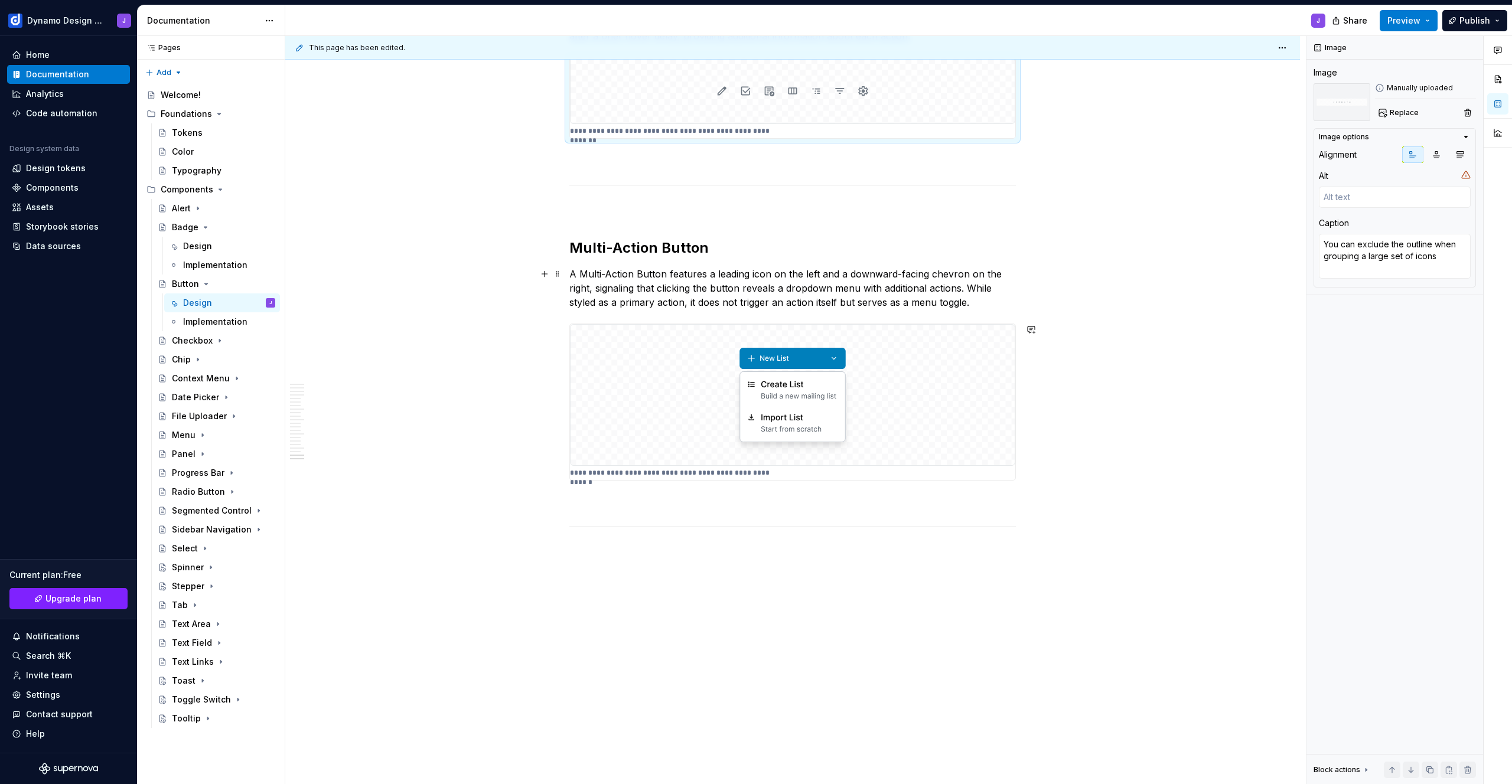
scroll to position [3977, 0]
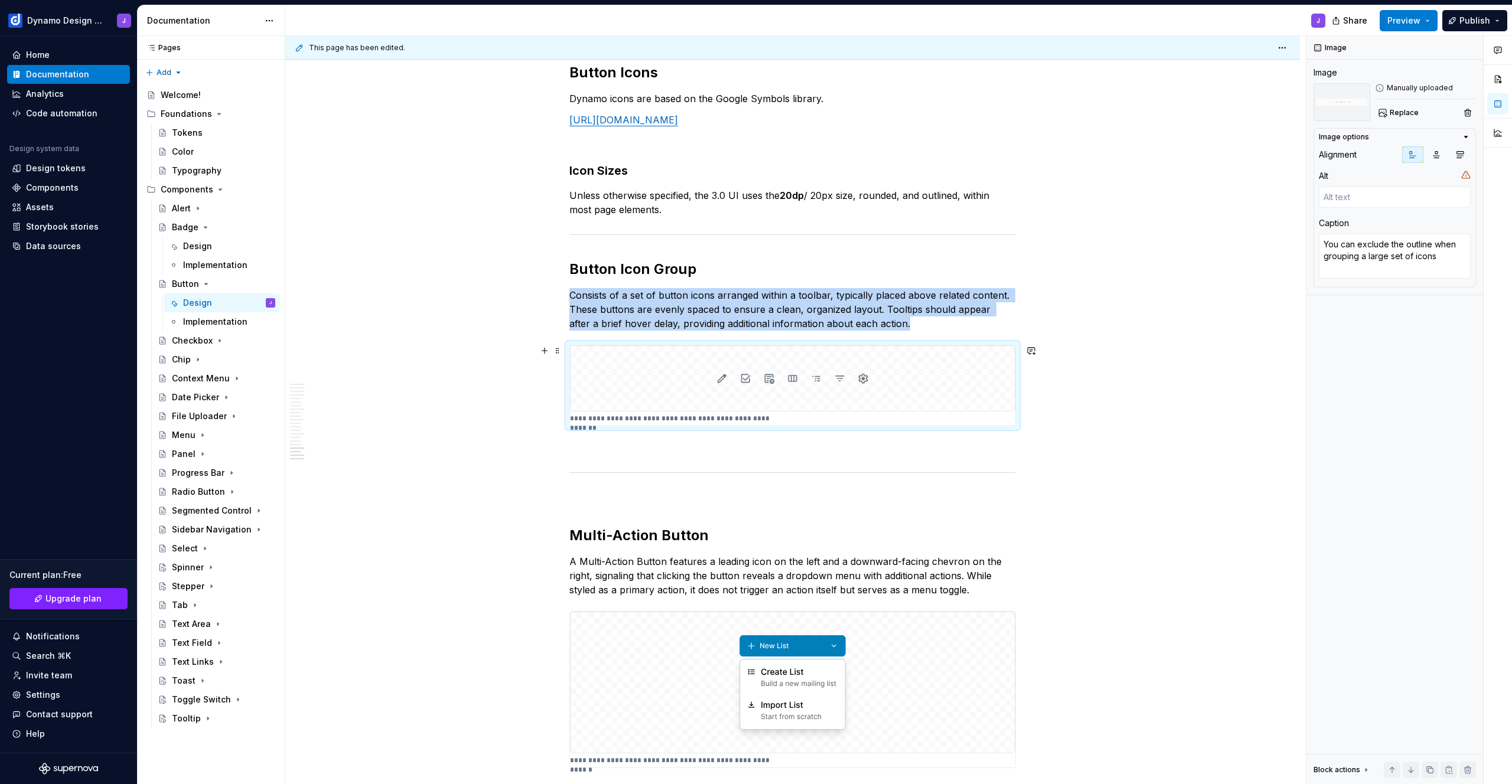
click at [1400, 20] on span "Preview" at bounding box center [1404, 21] width 33 height 12
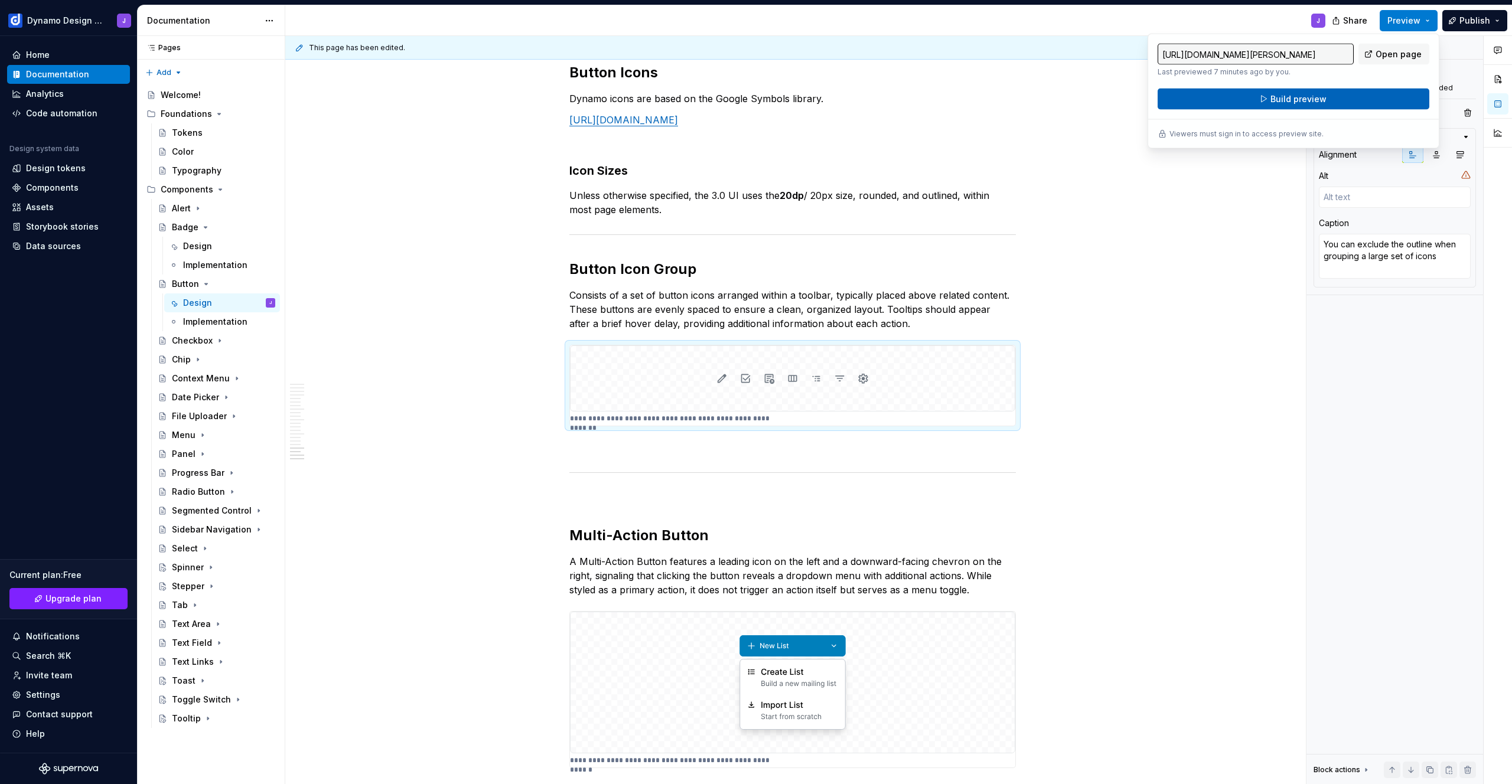
click at [1332, 100] on button "Build preview" at bounding box center [1293, 99] width 271 height 21
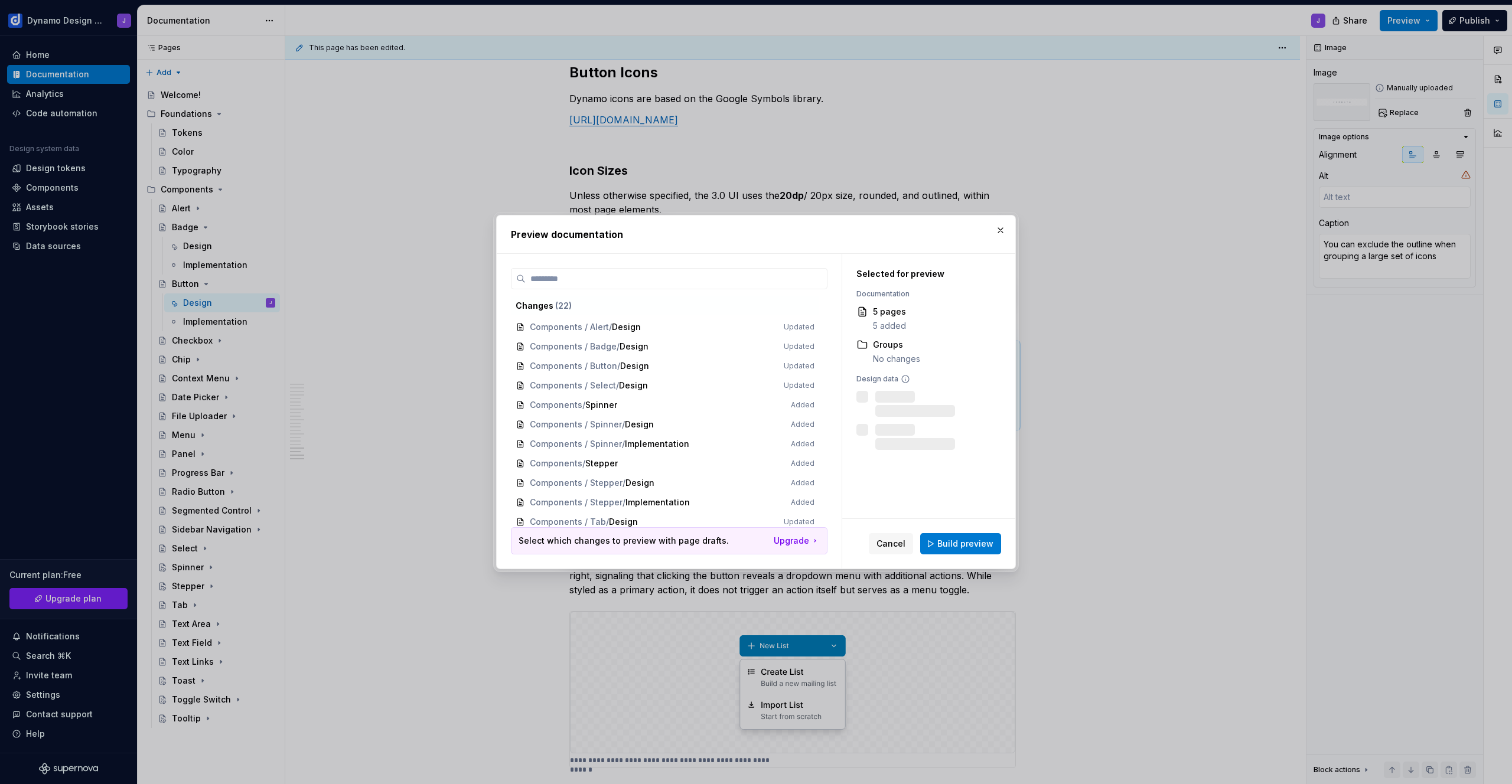
click at [966, 543] on span "Build preview" at bounding box center [965, 543] width 56 height 12
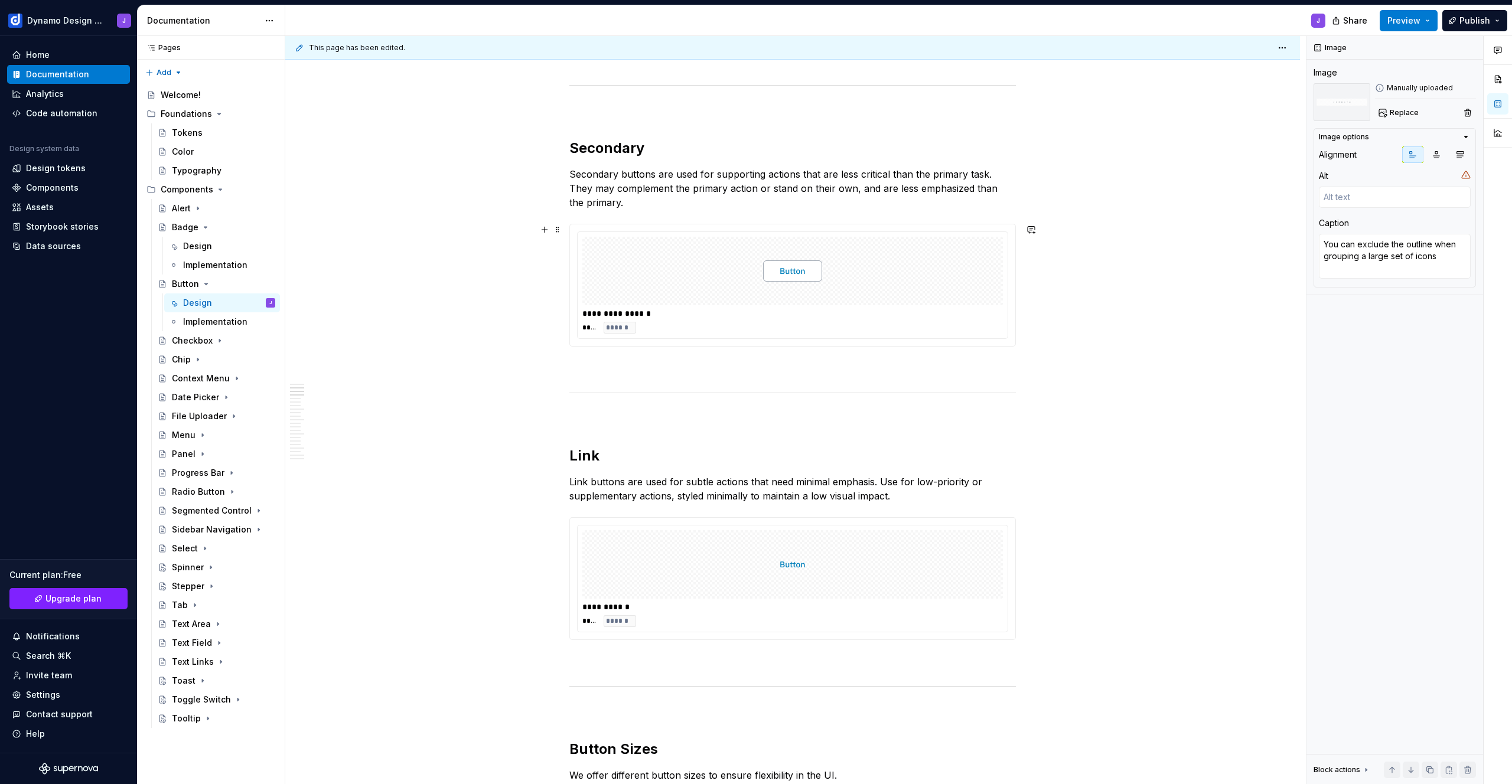
scroll to position [0, 0]
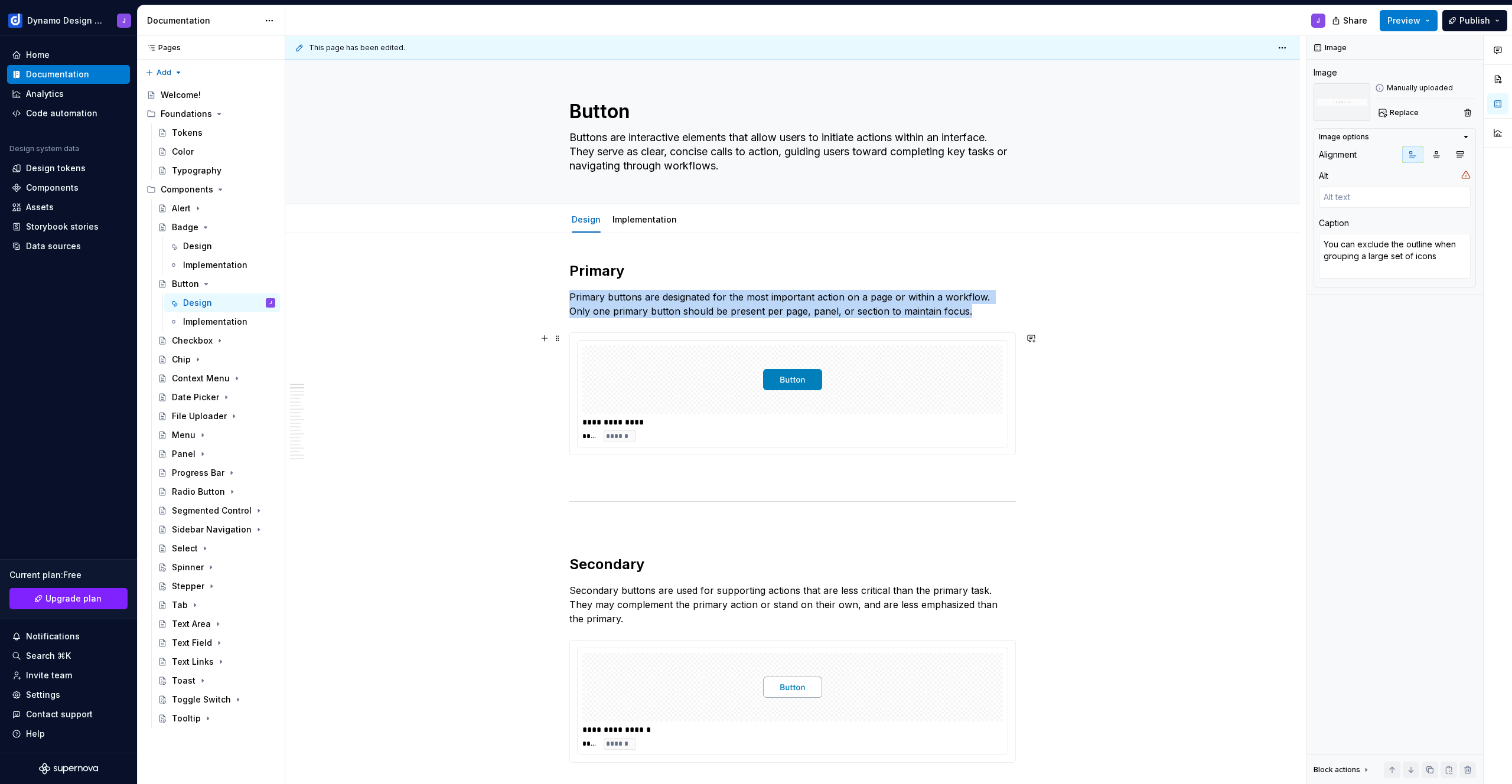
click at [919, 378] on div at bounding box center [792, 379] width 421 height 69
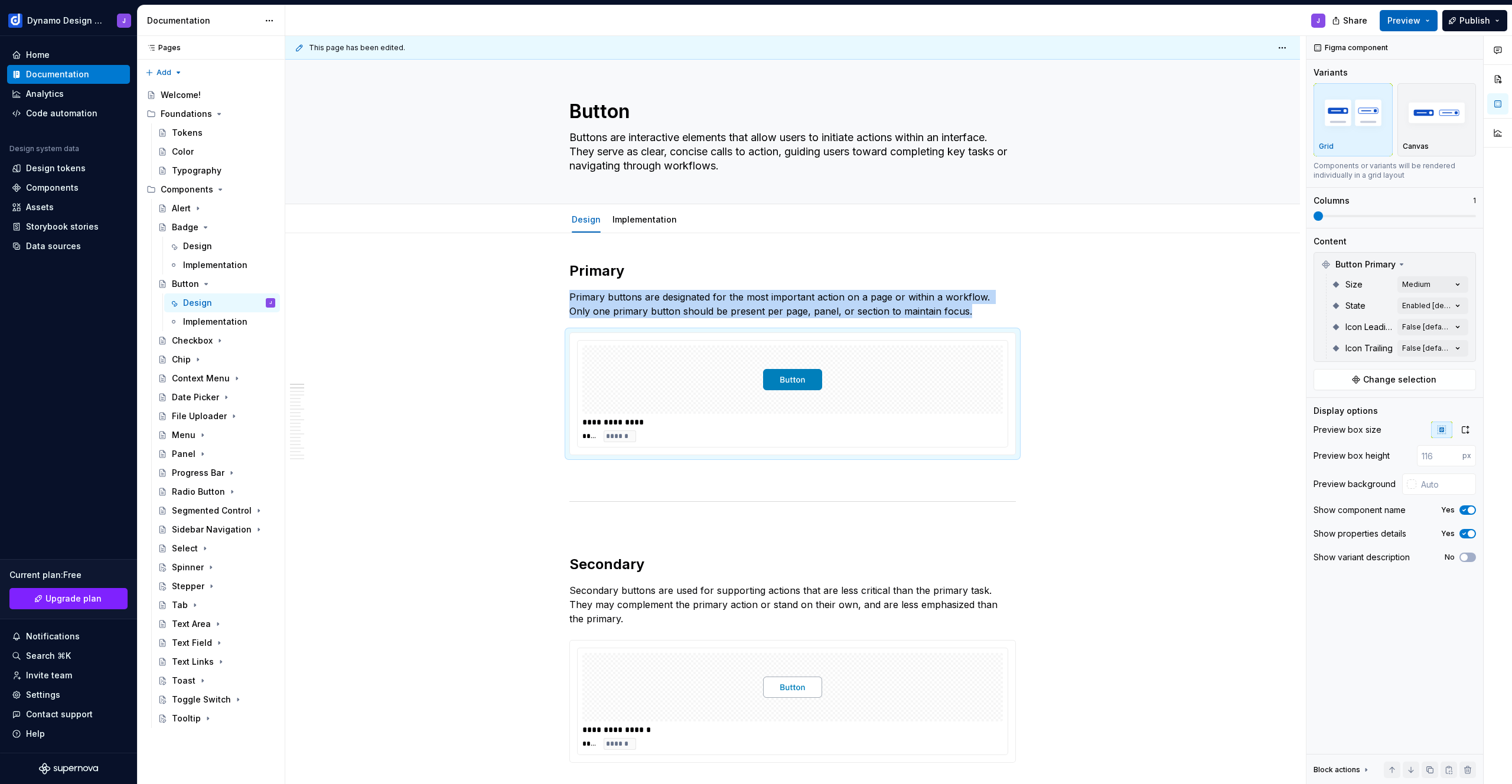
click at [1413, 16] on span "Preview" at bounding box center [1404, 21] width 33 height 12
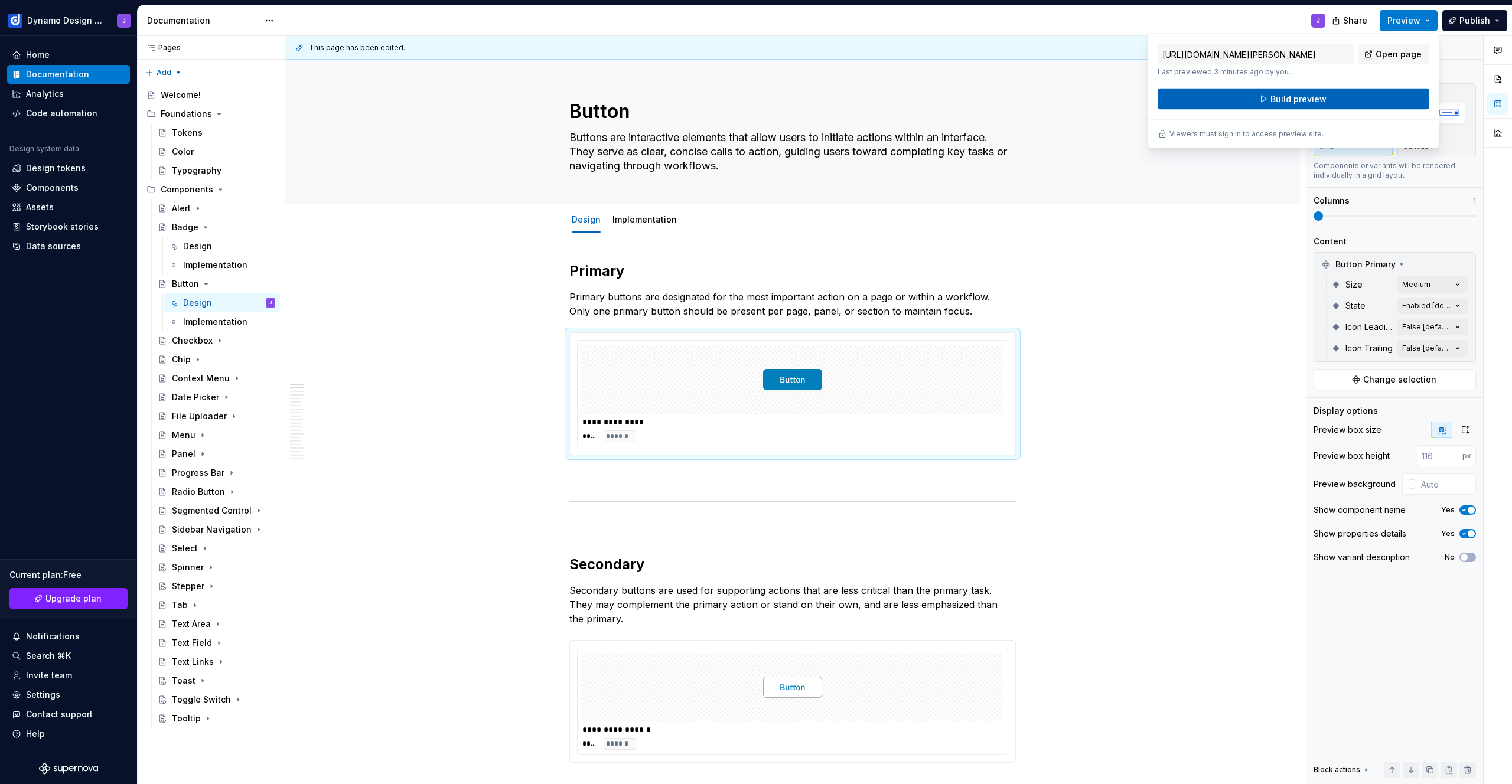
click at [1312, 98] on span "Build preview" at bounding box center [1298, 99] width 56 height 12
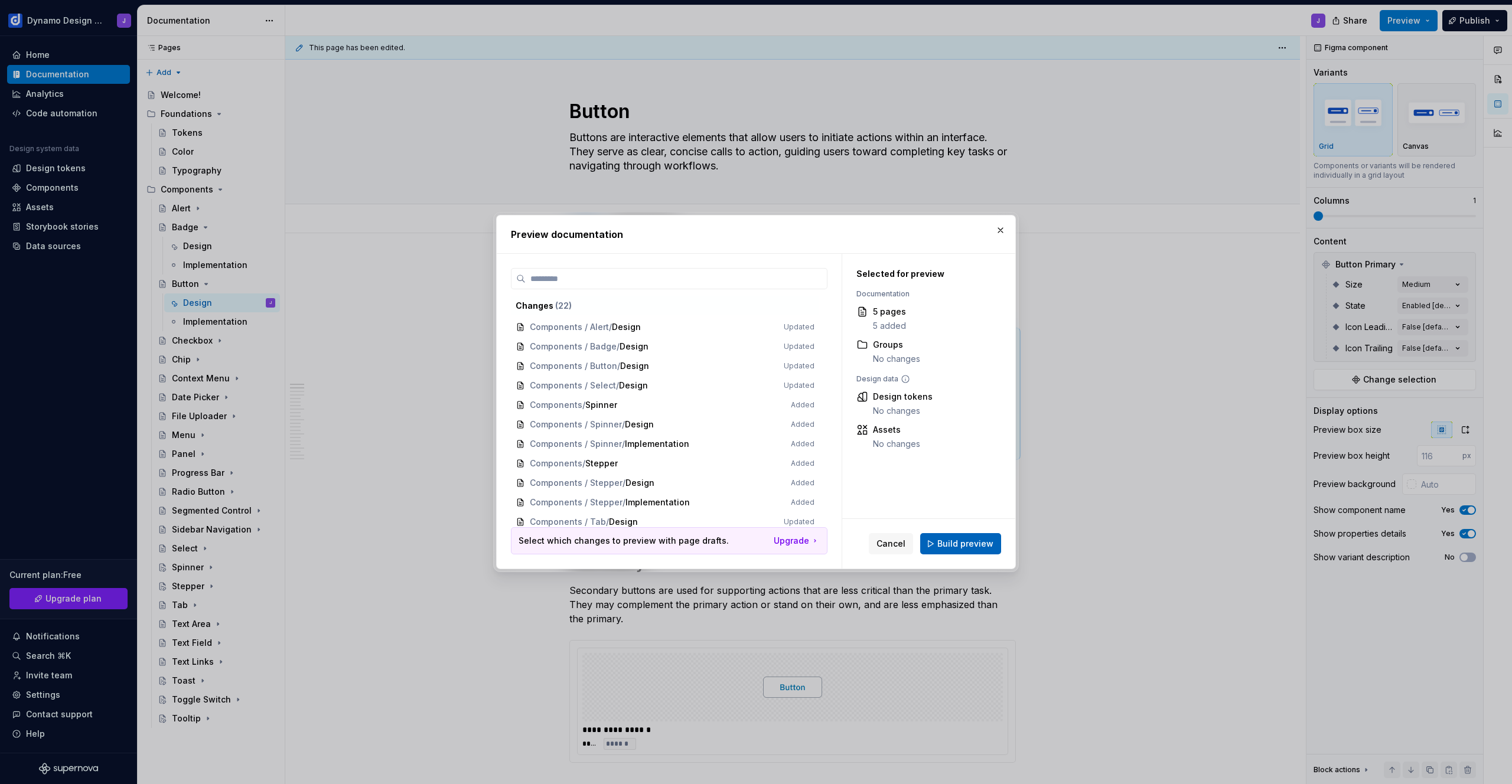
click at [960, 544] on span "Build preview" at bounding box center [965, 543] width 56 height 12
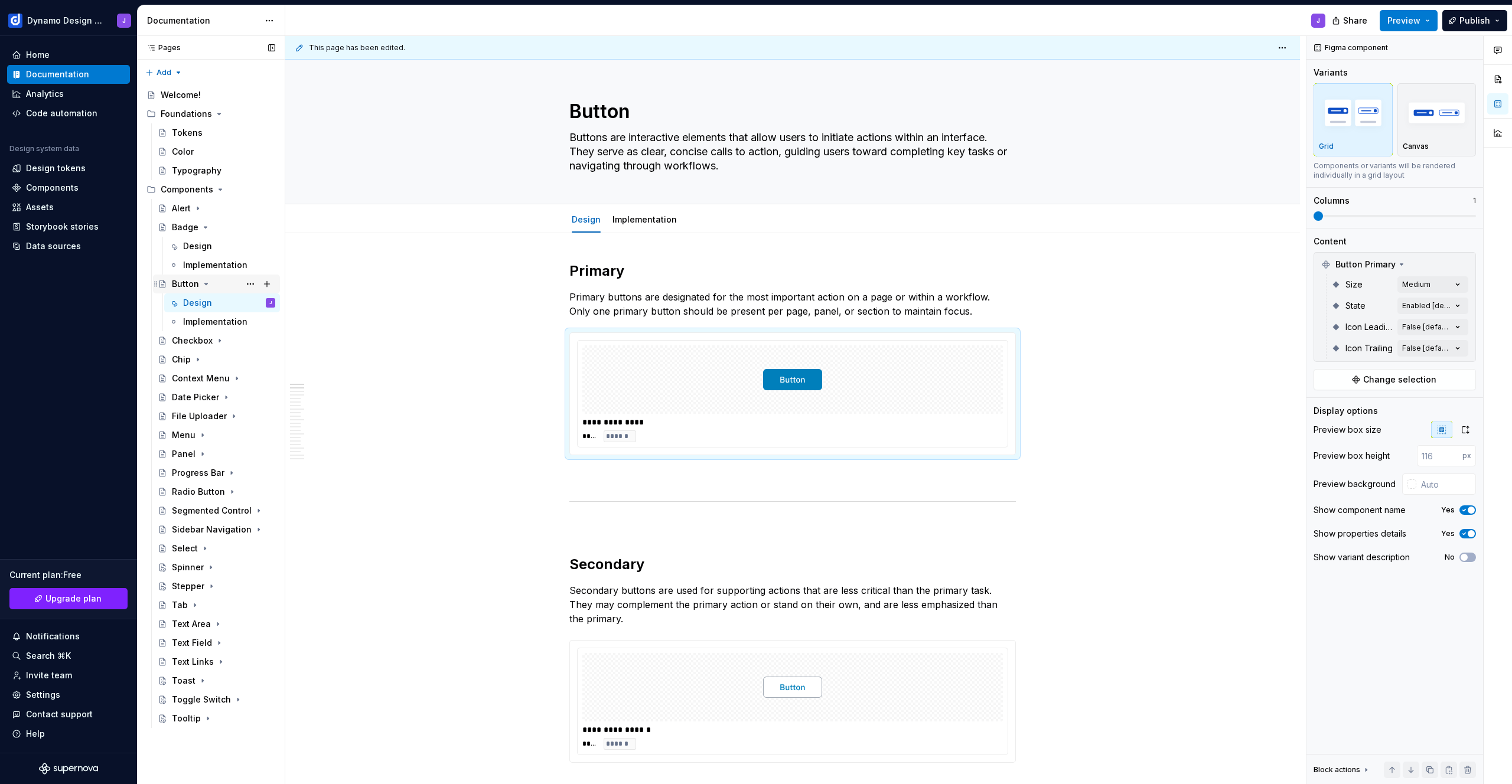
click at [203, 281] on icon "Page tree" at bounding box center [206, 284] width 9 height 9
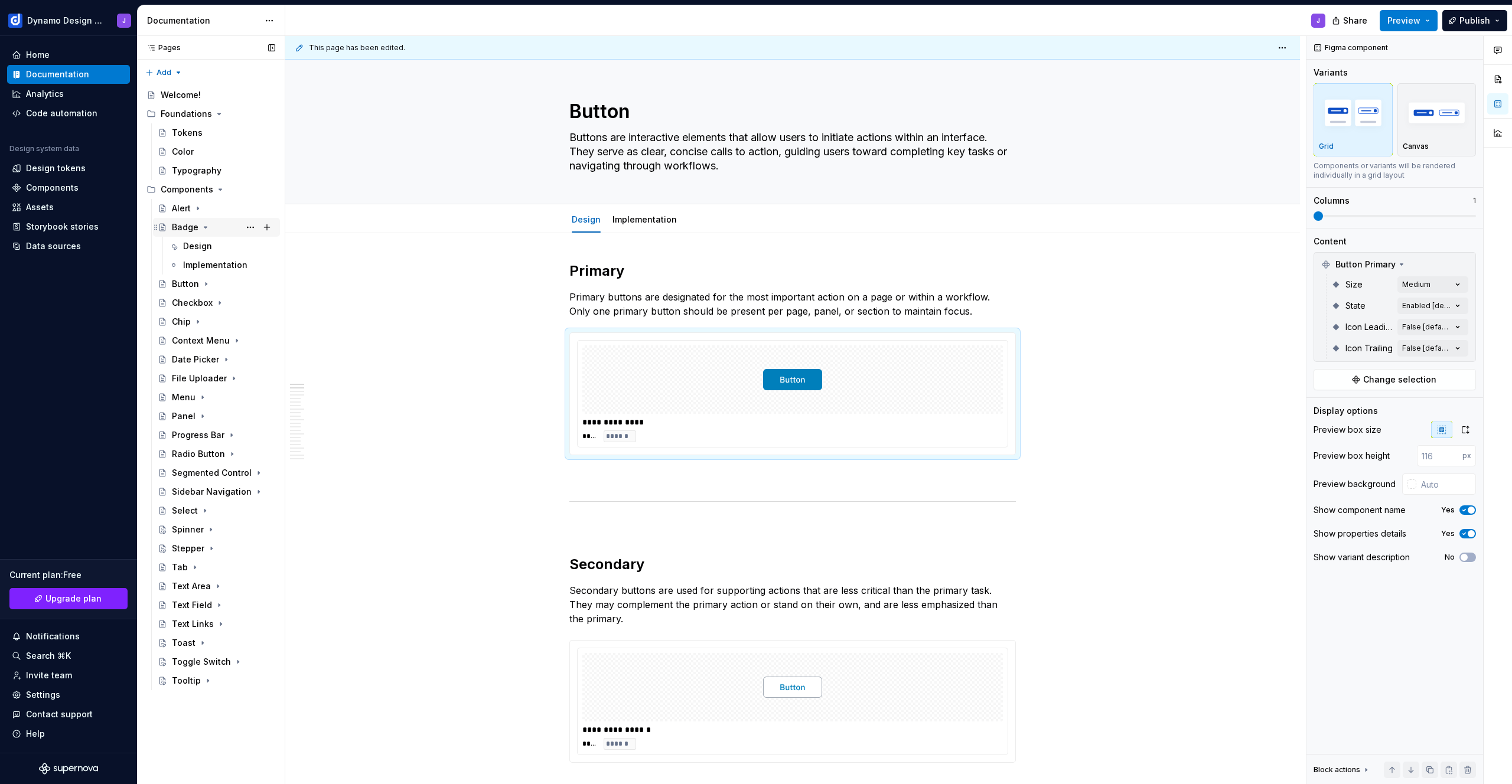
click at [203, 226] on icon "Page tree" at bounding box center [205, 227] width 9 height 9
click at [185, 274] on div "Checkbox" at bounding box center [216, 265] width 127 height 19
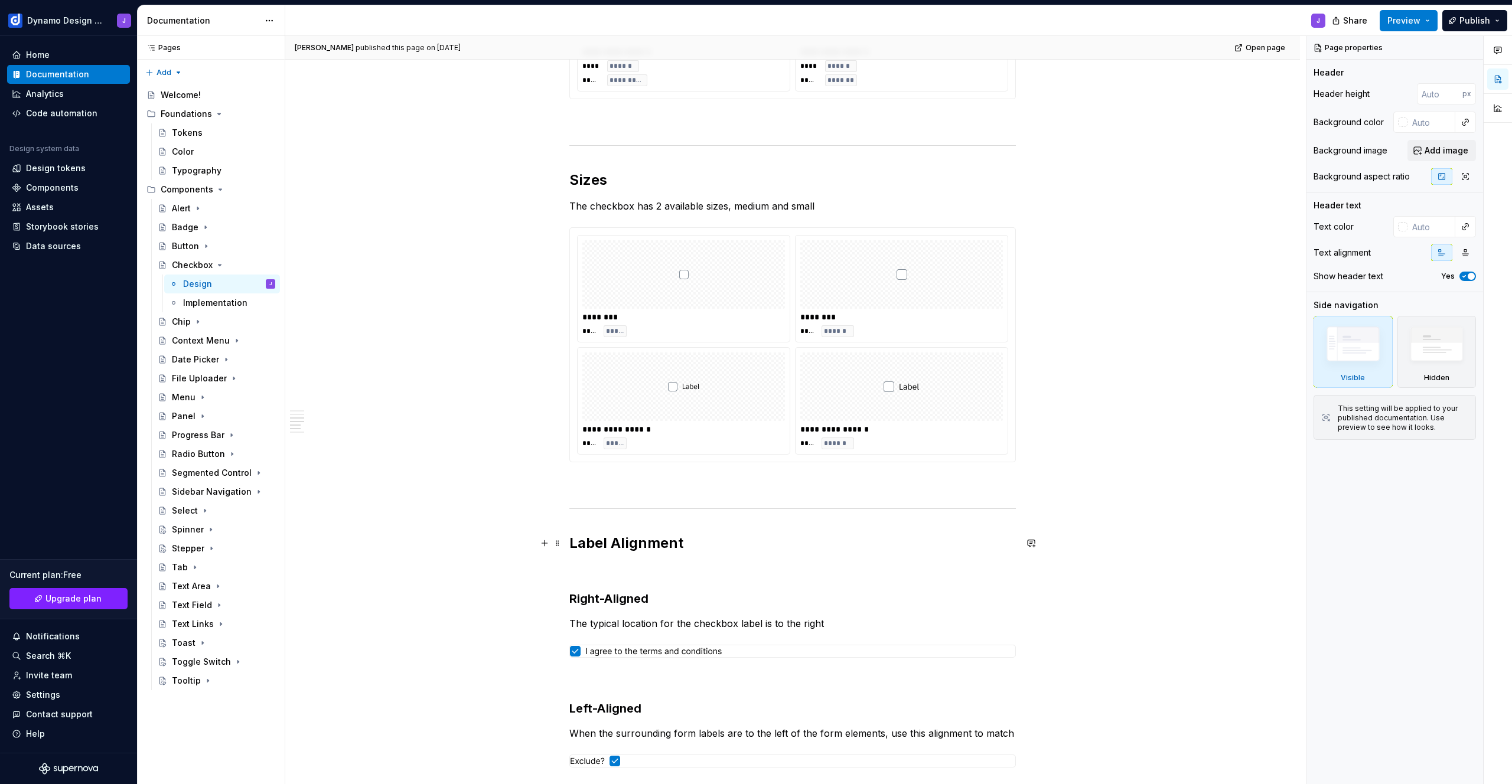
scroll to position [1025, 0]
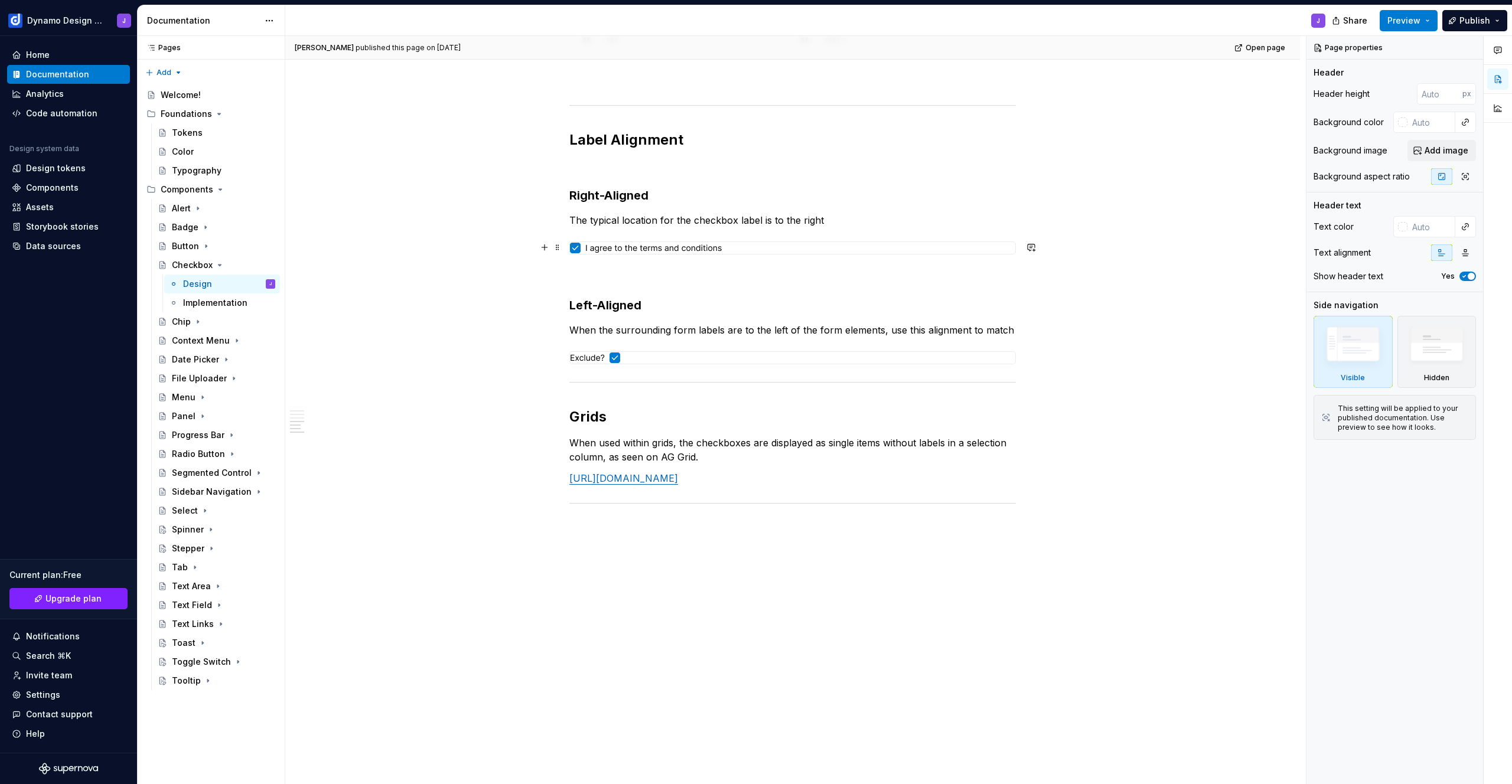
click at [735, 249] on div at bounding box center [792, 248] width 445 height 12
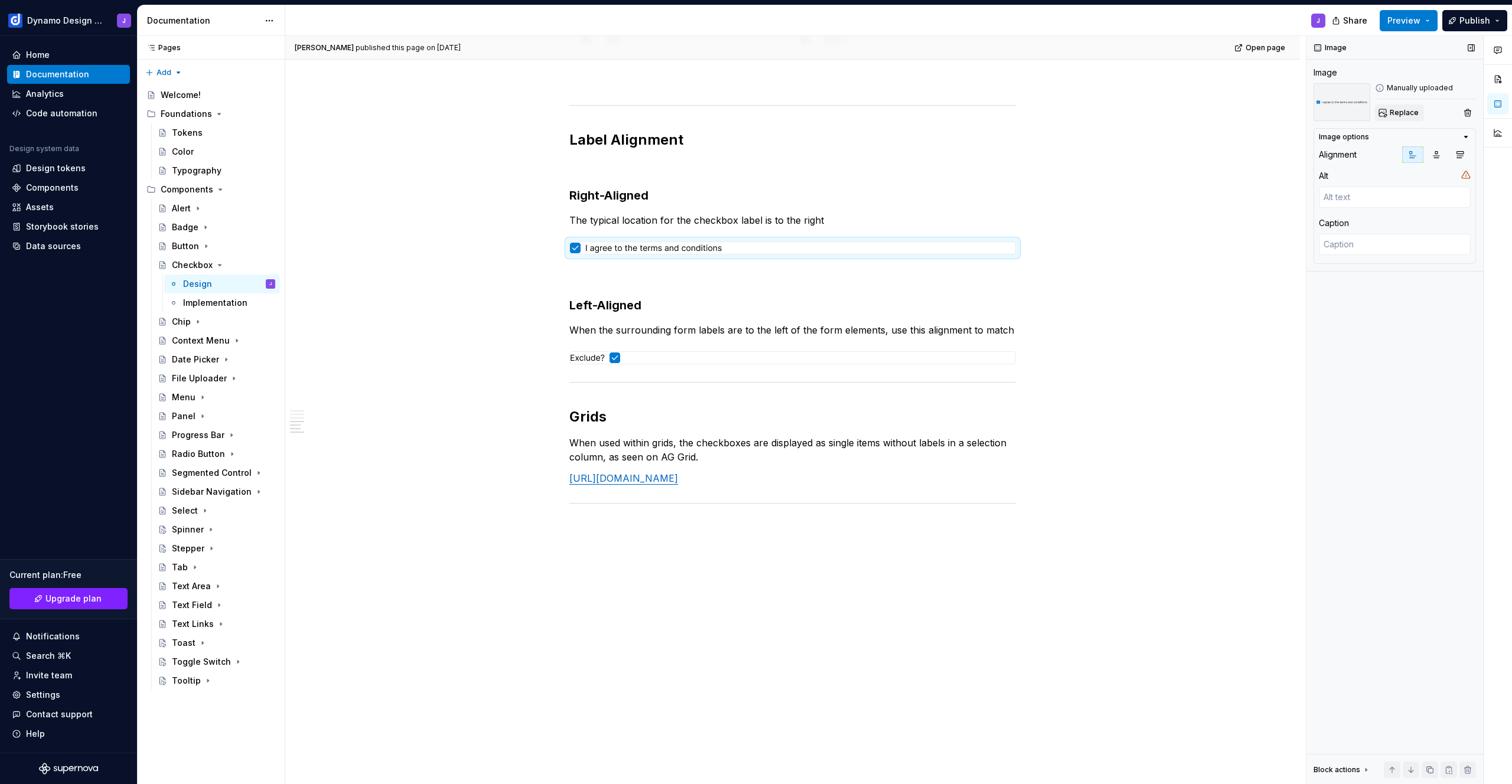
click at [1405, 114] on span "Replace" at bounding box center [1404, 113] width 29 height 9
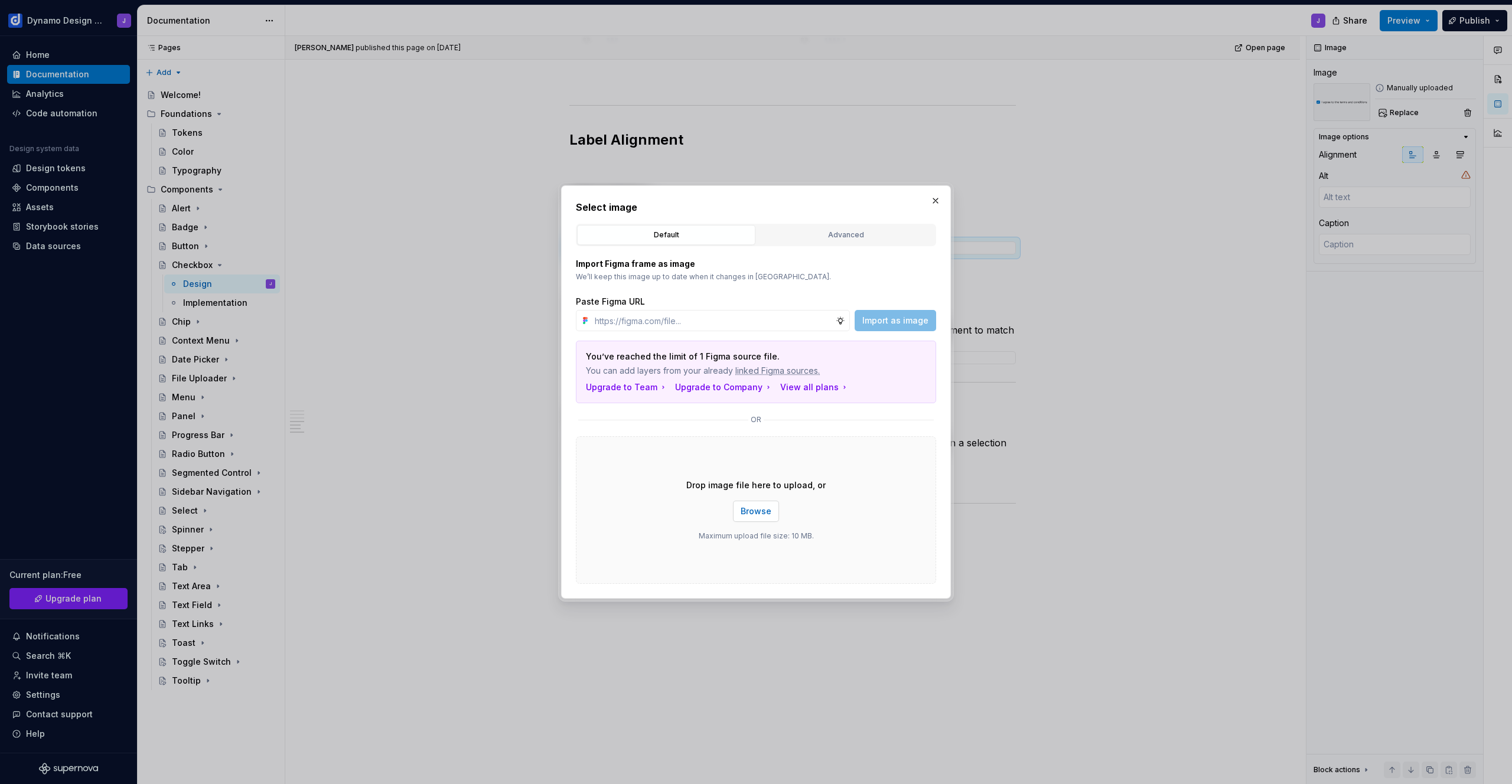
click at [762, 510] on span "Browse" at bounding box center [756, 511] width 31 height 12
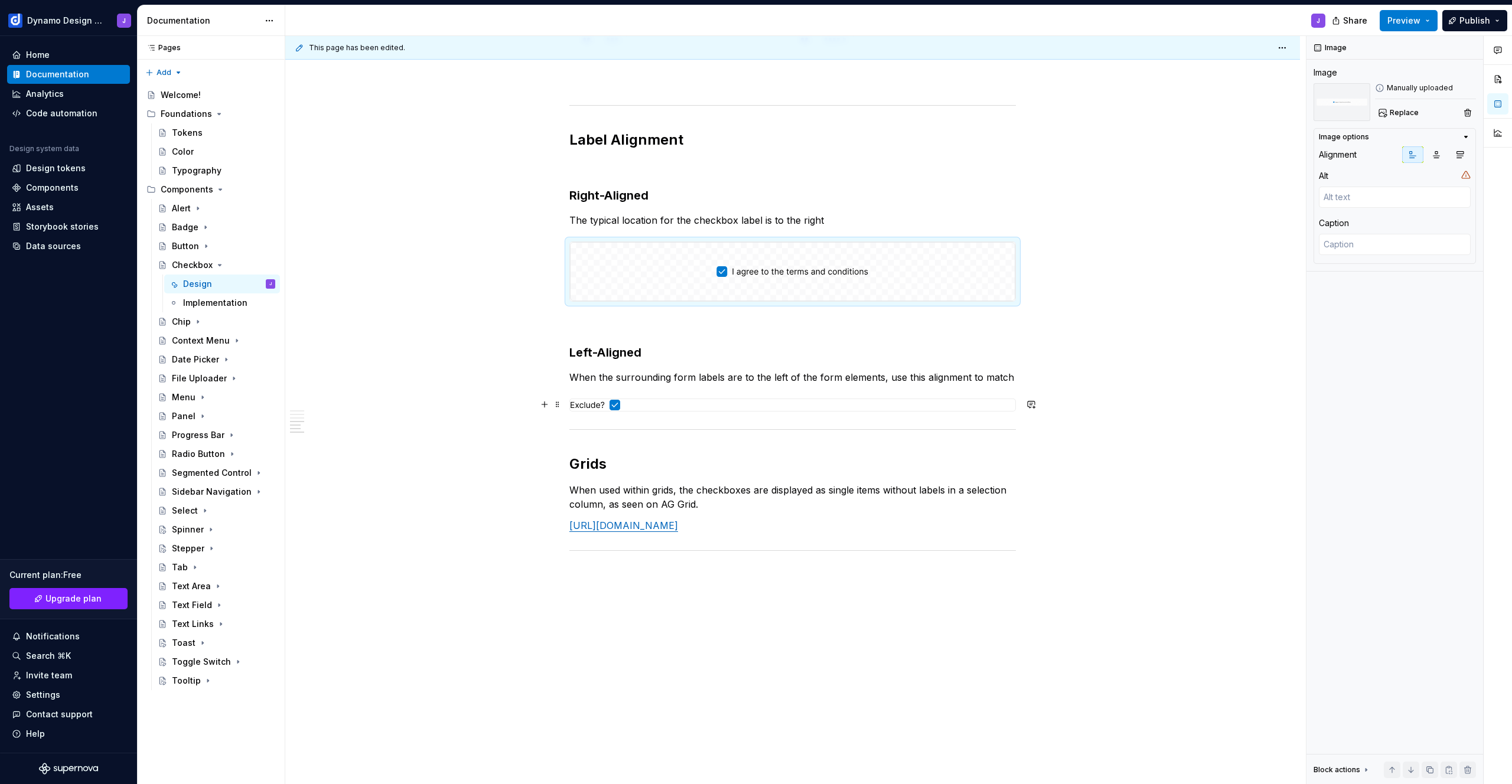
click at [707, 407] on div at bounding box center [792, 405] width 445 height 12
click at [1398, 111] on span "Replace" at bounding box center [1404, 113] width 29 height 9
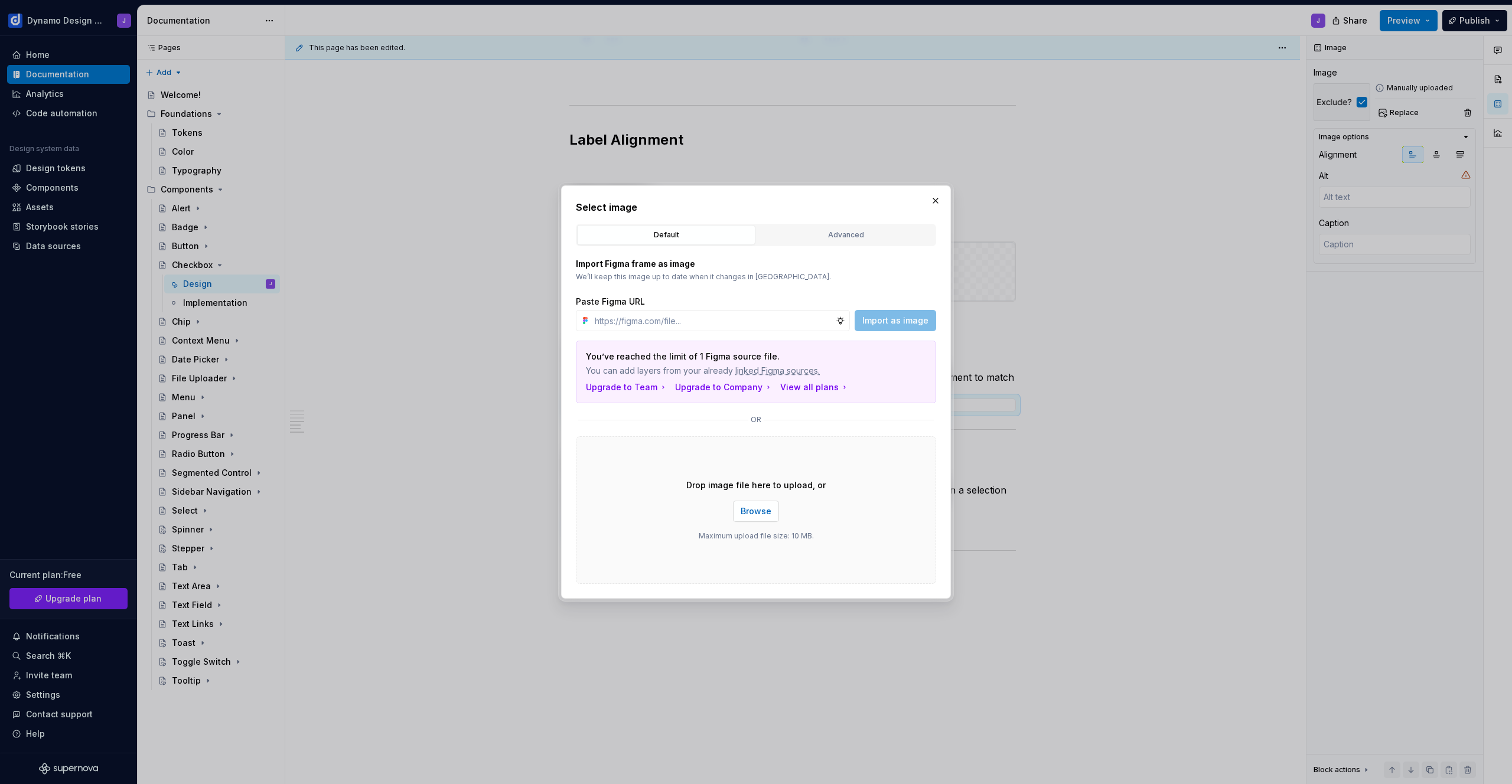
click at [760, 510] on span "Browse" at bounding box center [756, 511] width 31 height 12
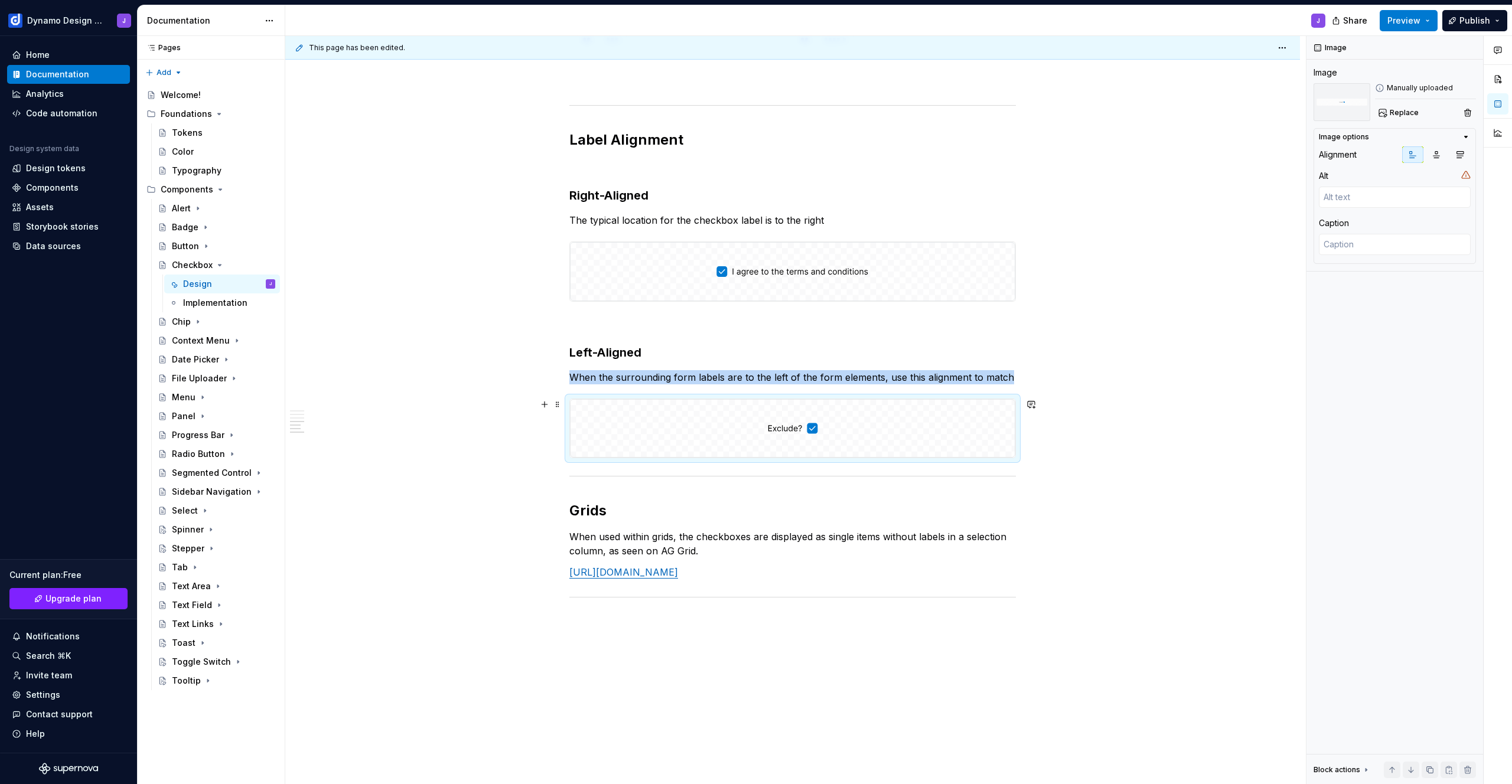
click at [458, 412] on div "**********" at bounding box center [793, 36] width 1015 height 1684
click at [1183, 332] on div "**********" at bounding box center [793, 36] width 1015 height 1684
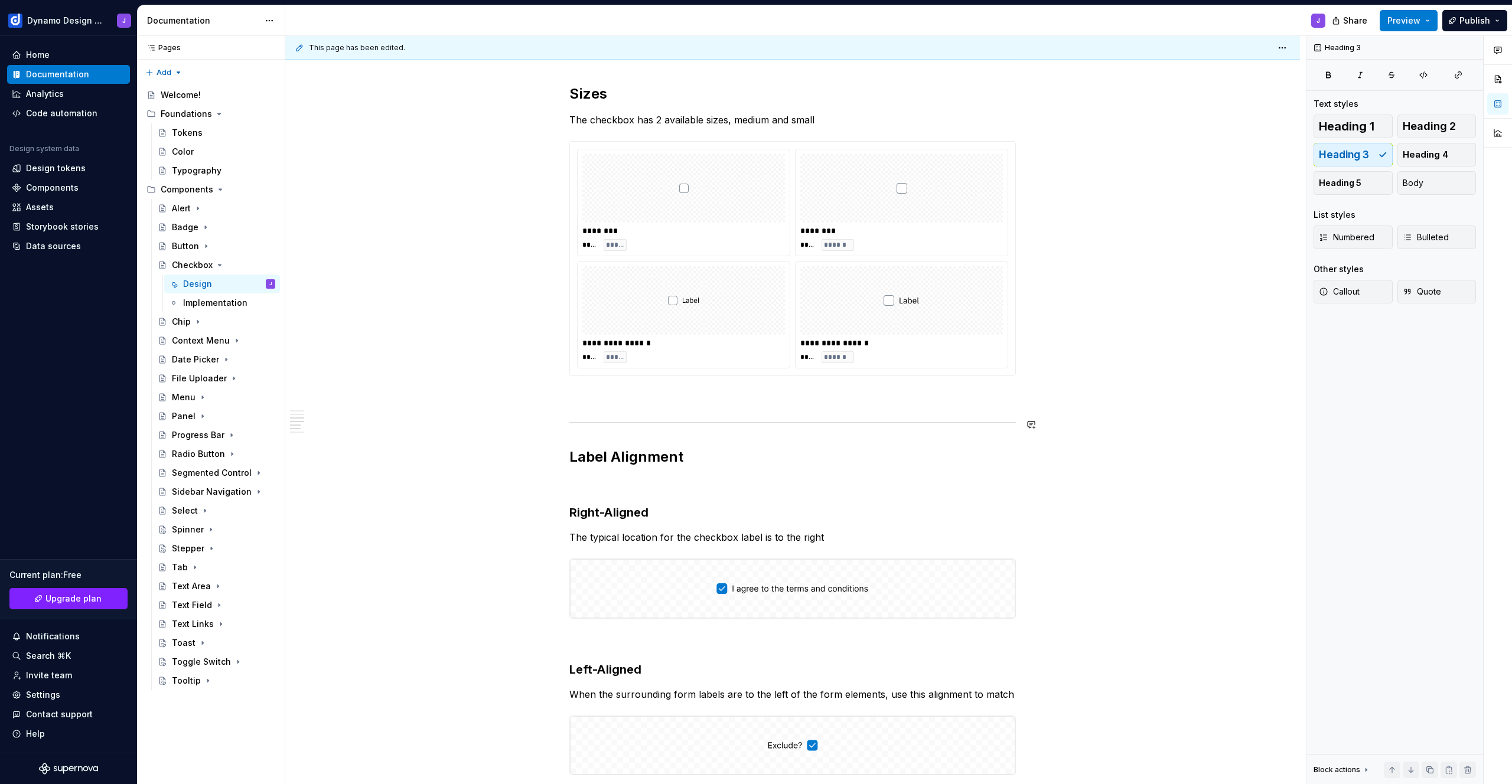
scroll to position [226, 0]
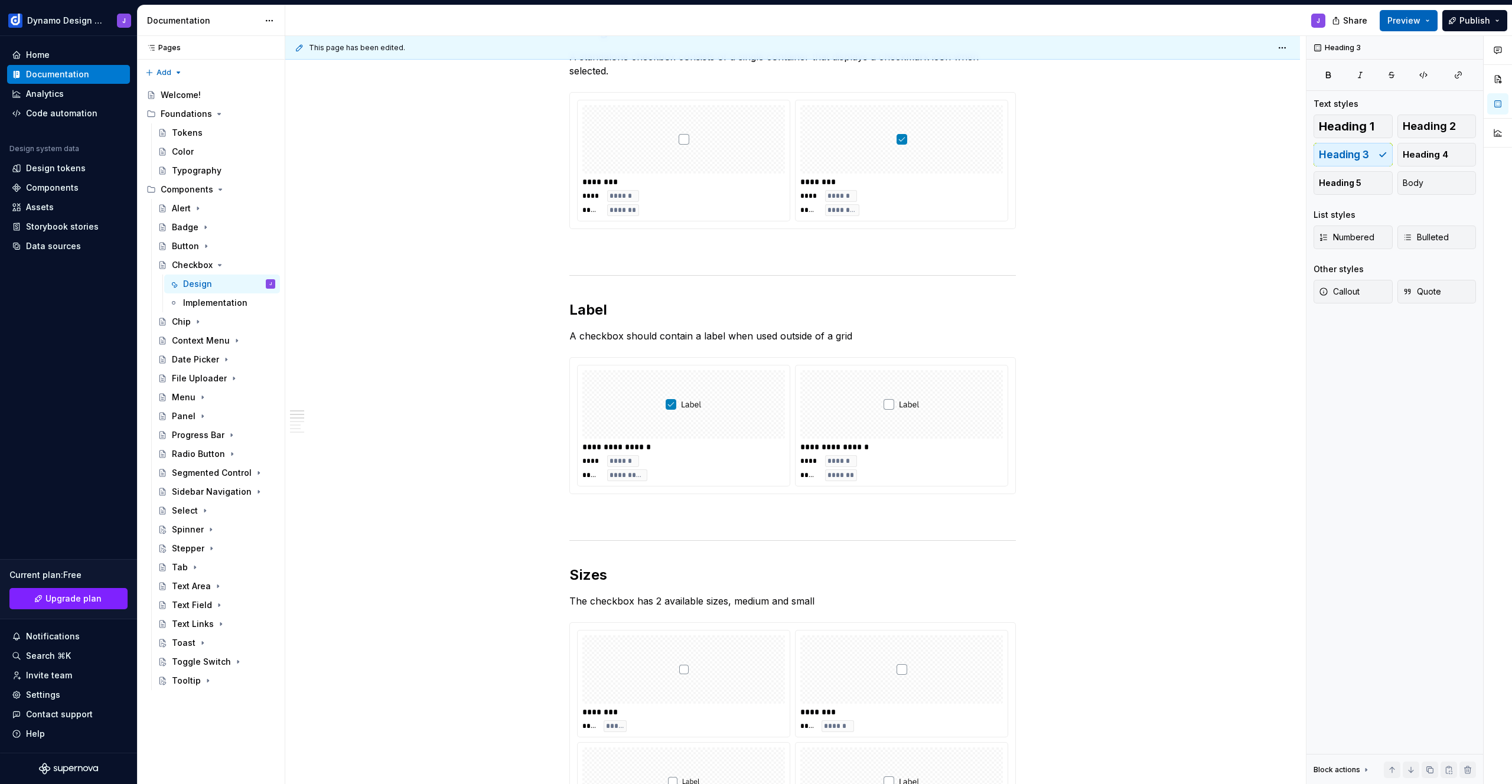
click at [1406, 24] on span "Preview" at bounding box center [1404, 21] width 33 height 12
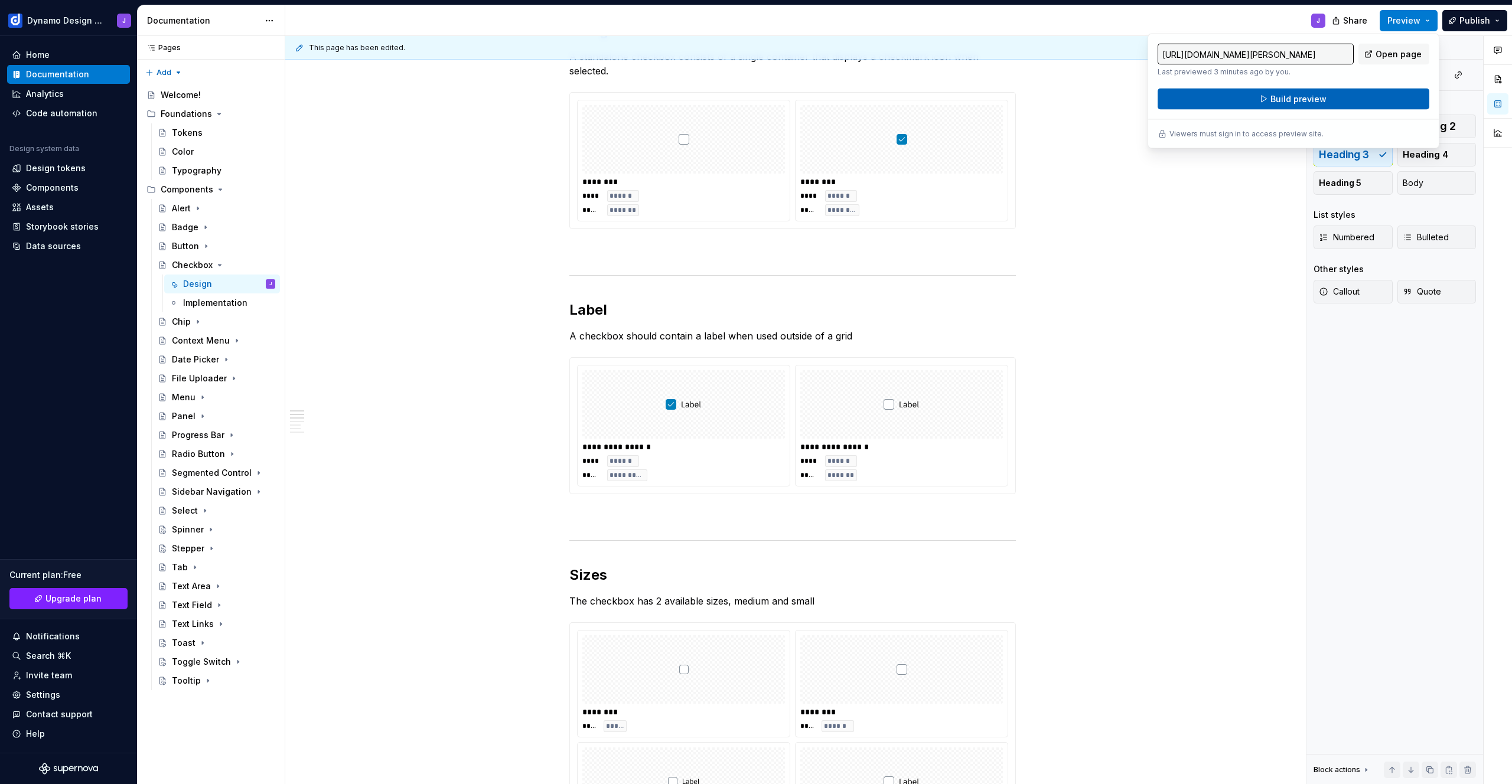
click at [1365, 106] on button "Build preview" at bounding box center [1293, 99] width 271 height 21
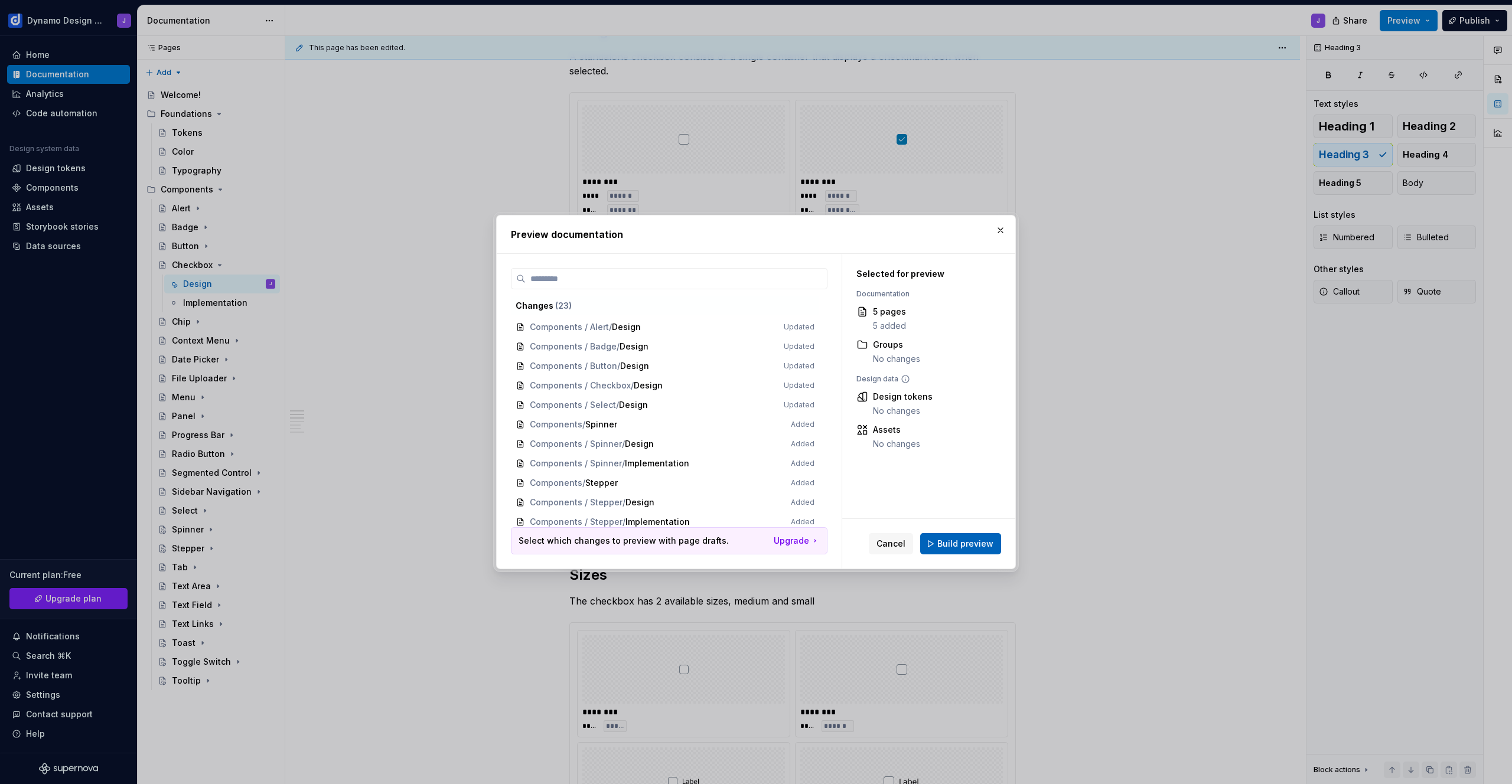
click at [972, 539] on span "Build preview" at bounding box center [965, 543] width 56 height 12
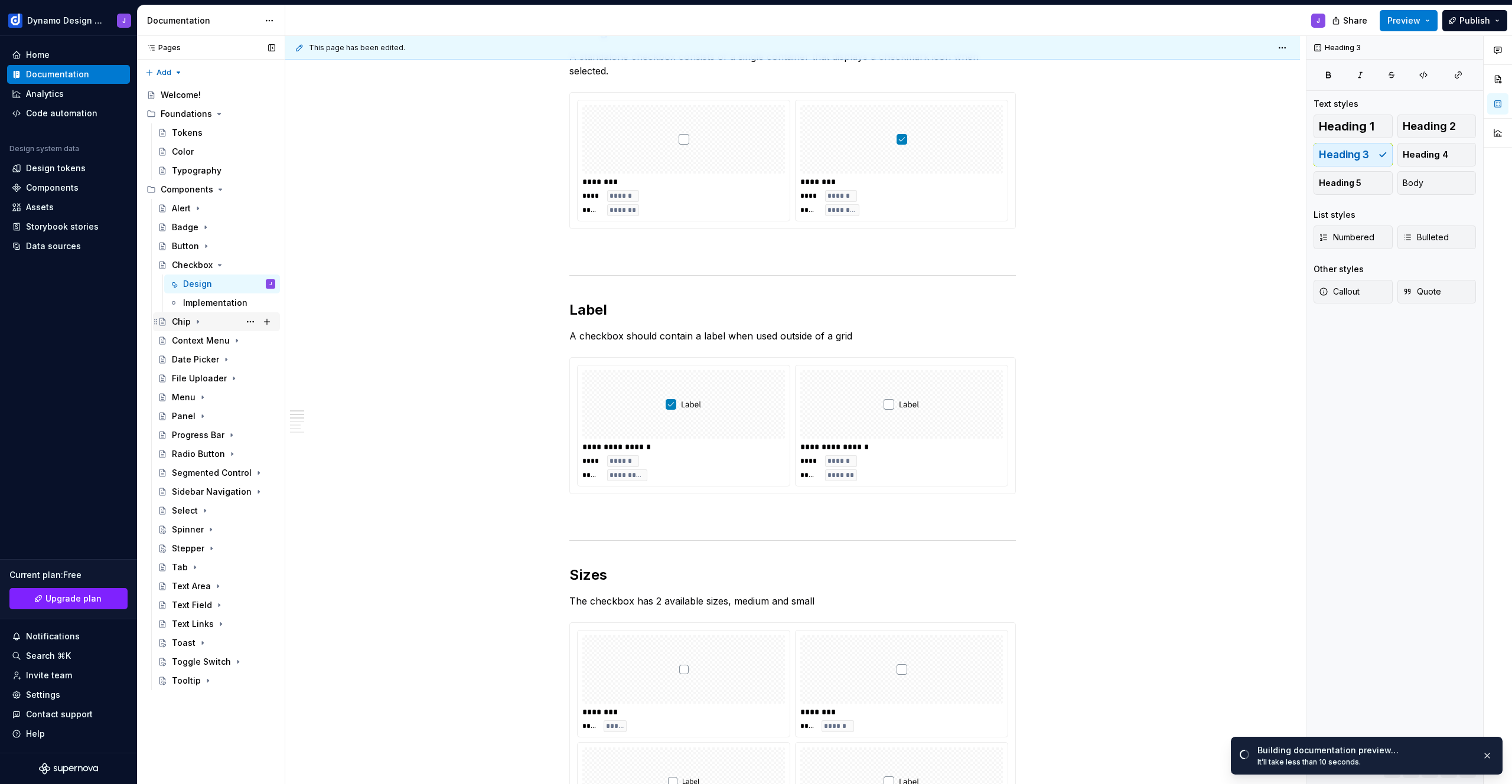
click at [187, 318] on div "Chip" at bounding box center [182, 321] width 19 height 12
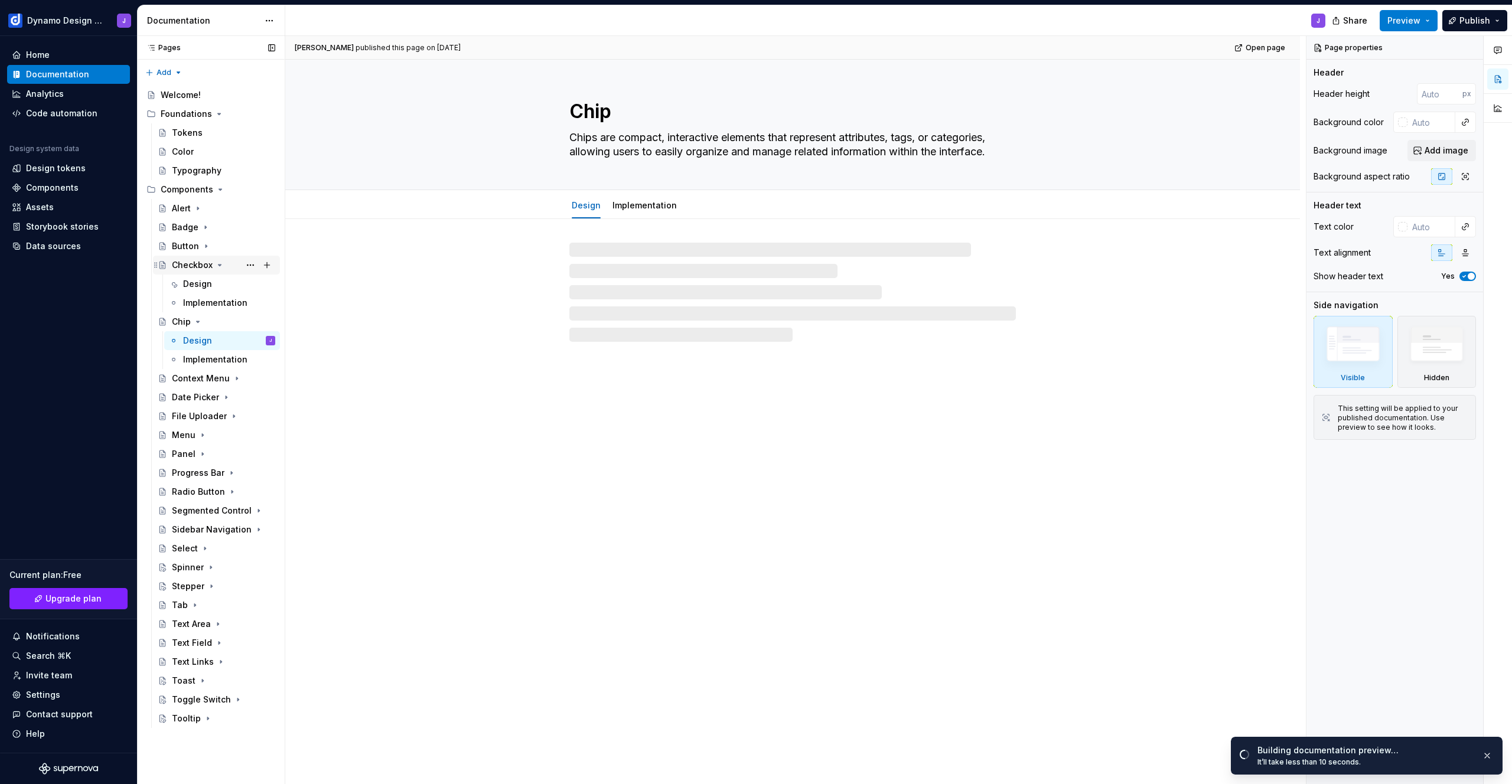
click at [217, 263] on icon "Page tree" at bounding box center [219, 265] width 9 height 9
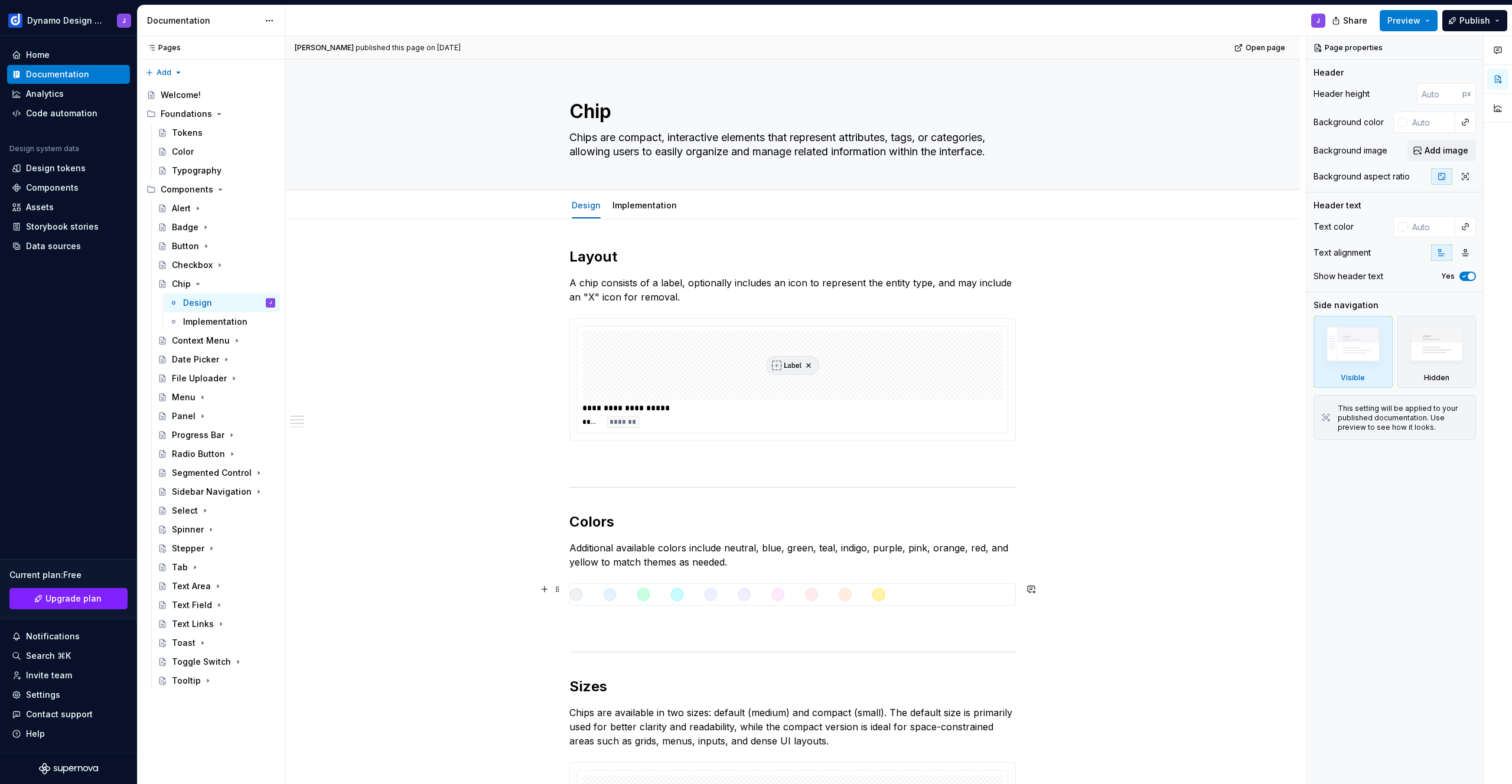
click at [628, 583] on div at bounding box center [793, 594] width 447 height 22
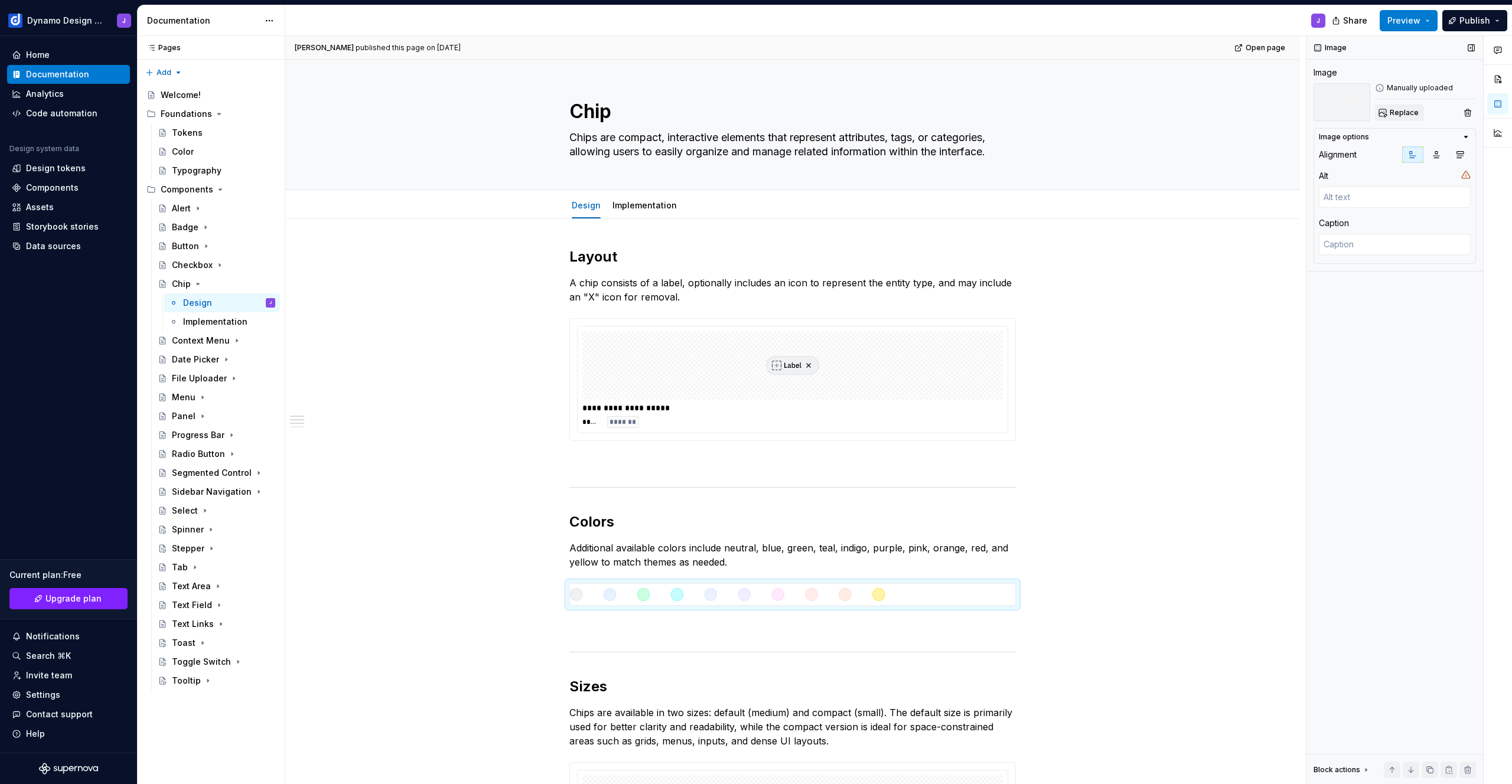
click at [1410, 112] on span "Replace" at bounding box center [1404, 113] width 29 height 9
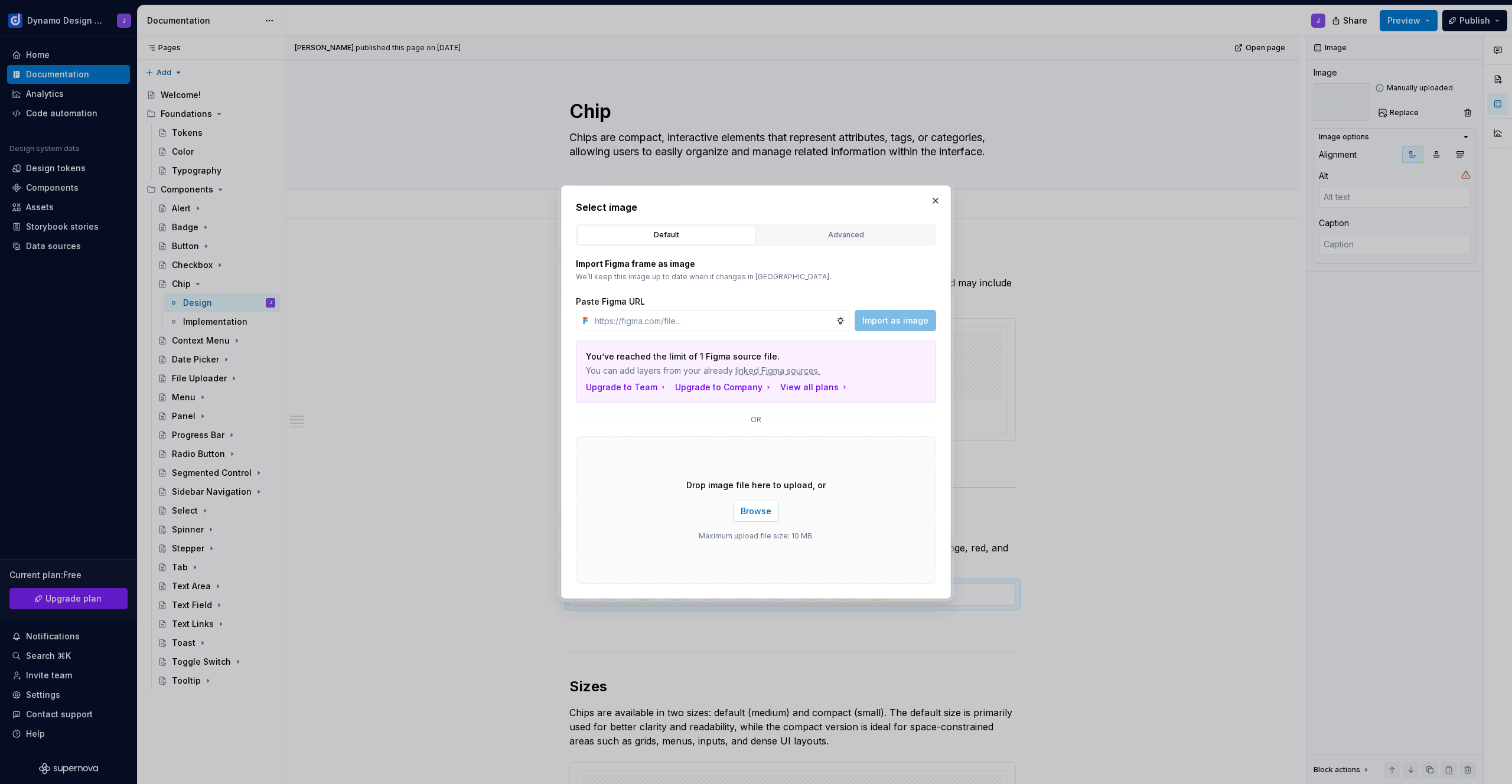
click at [762, 518] on button "Browse" at bounding box center [756, 511] width 46 height 21
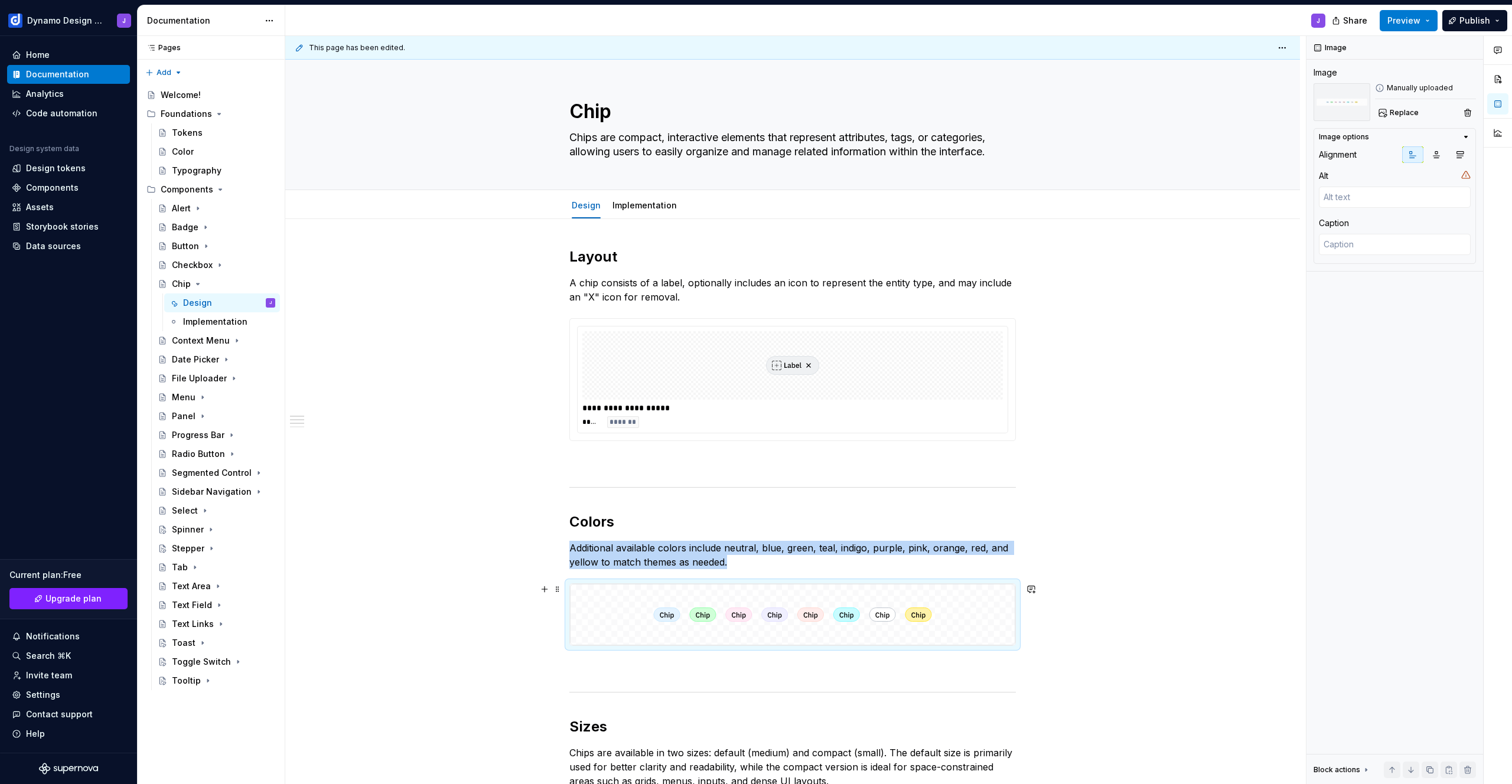
click at [728, 626] on img at bounding box center [792, 614] width 445 height 62
click at [1403, 115] on span "Replace" at bounding box center [1404, 113] width 29 height 9
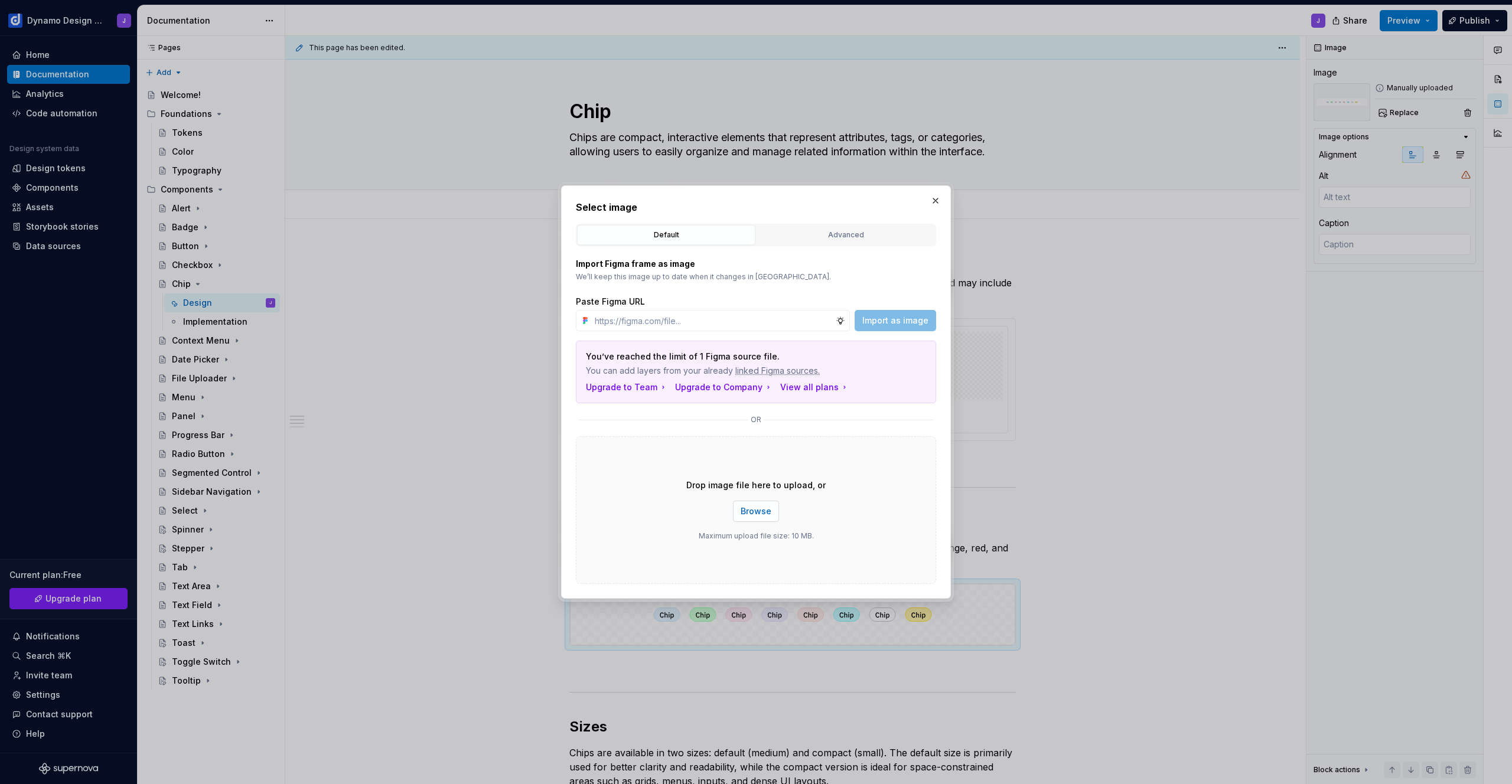
click at [757, 506] on span "Browse" at bounding box center [756, 511] width 31 height 12
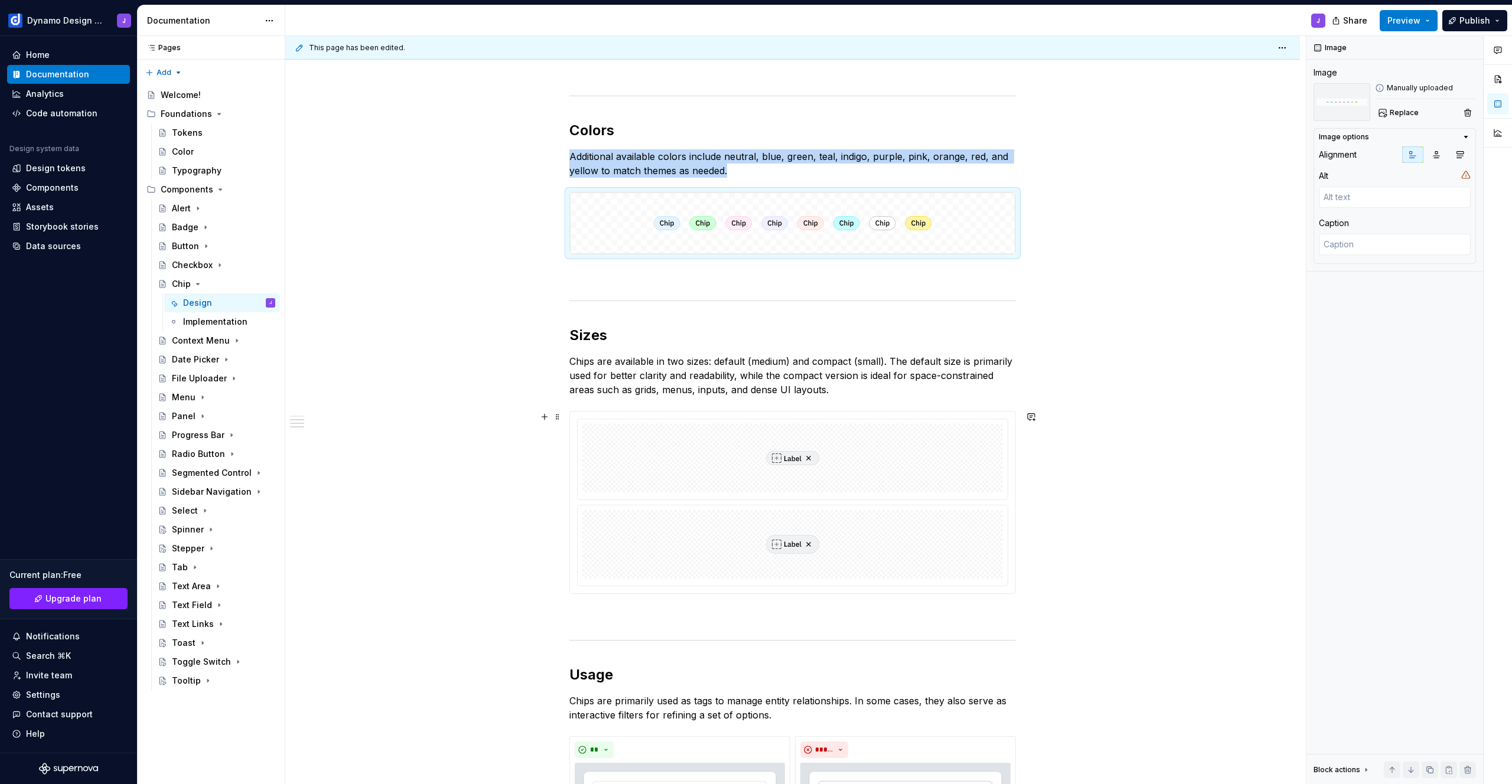
scroll to position [398, 0]
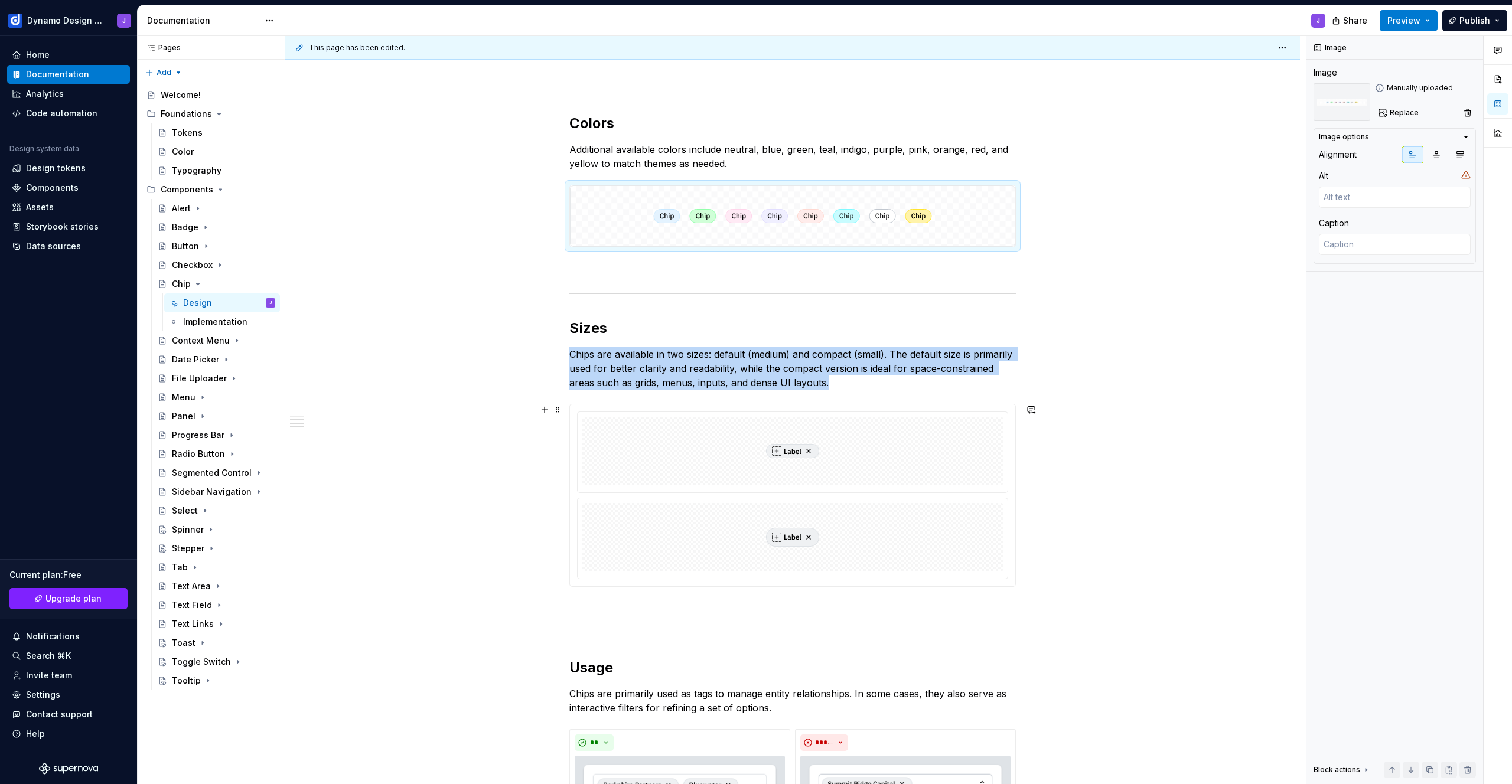
click at [901, 472] on div at bounding box center [792, 450] width 421 height 69
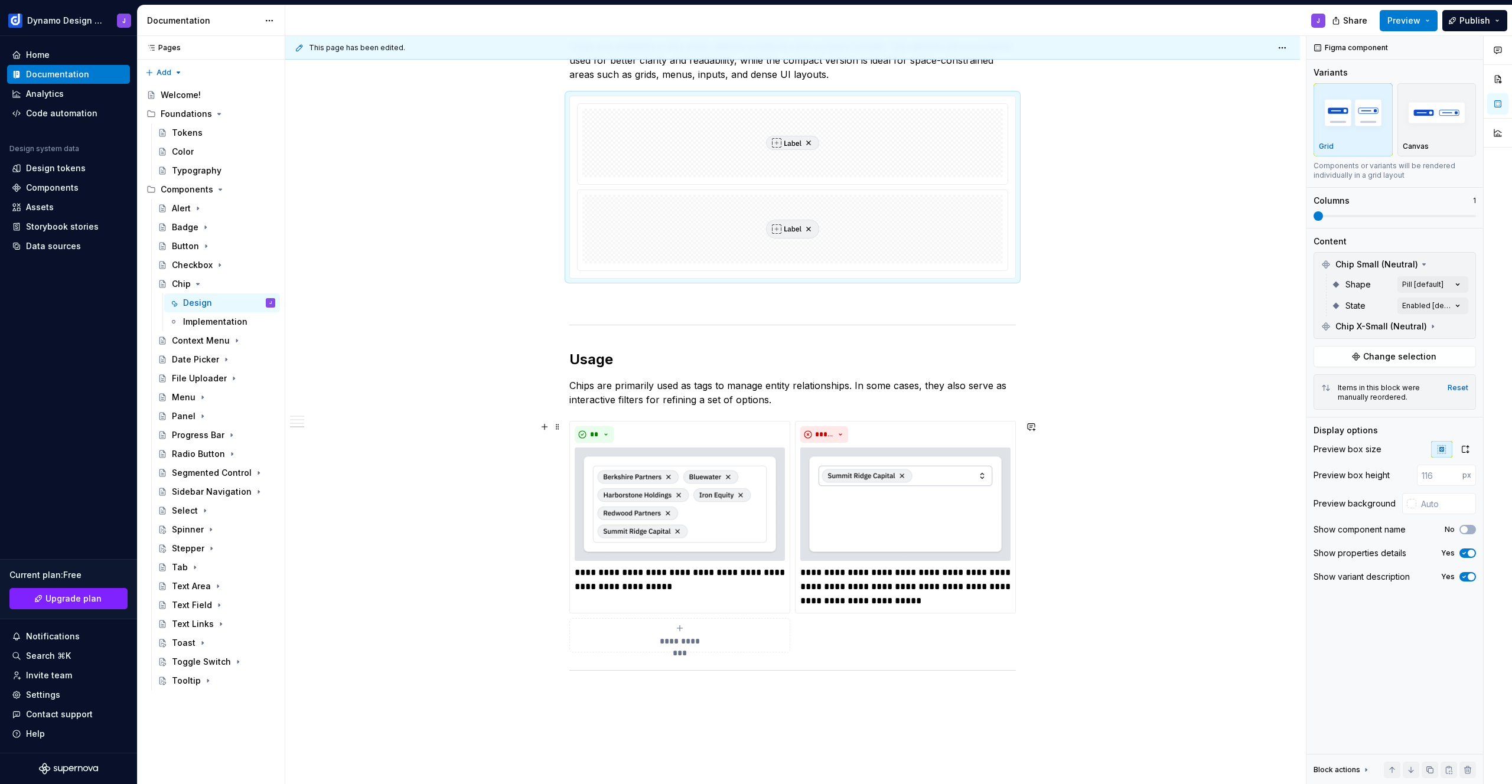
scroll to position [874, 0]
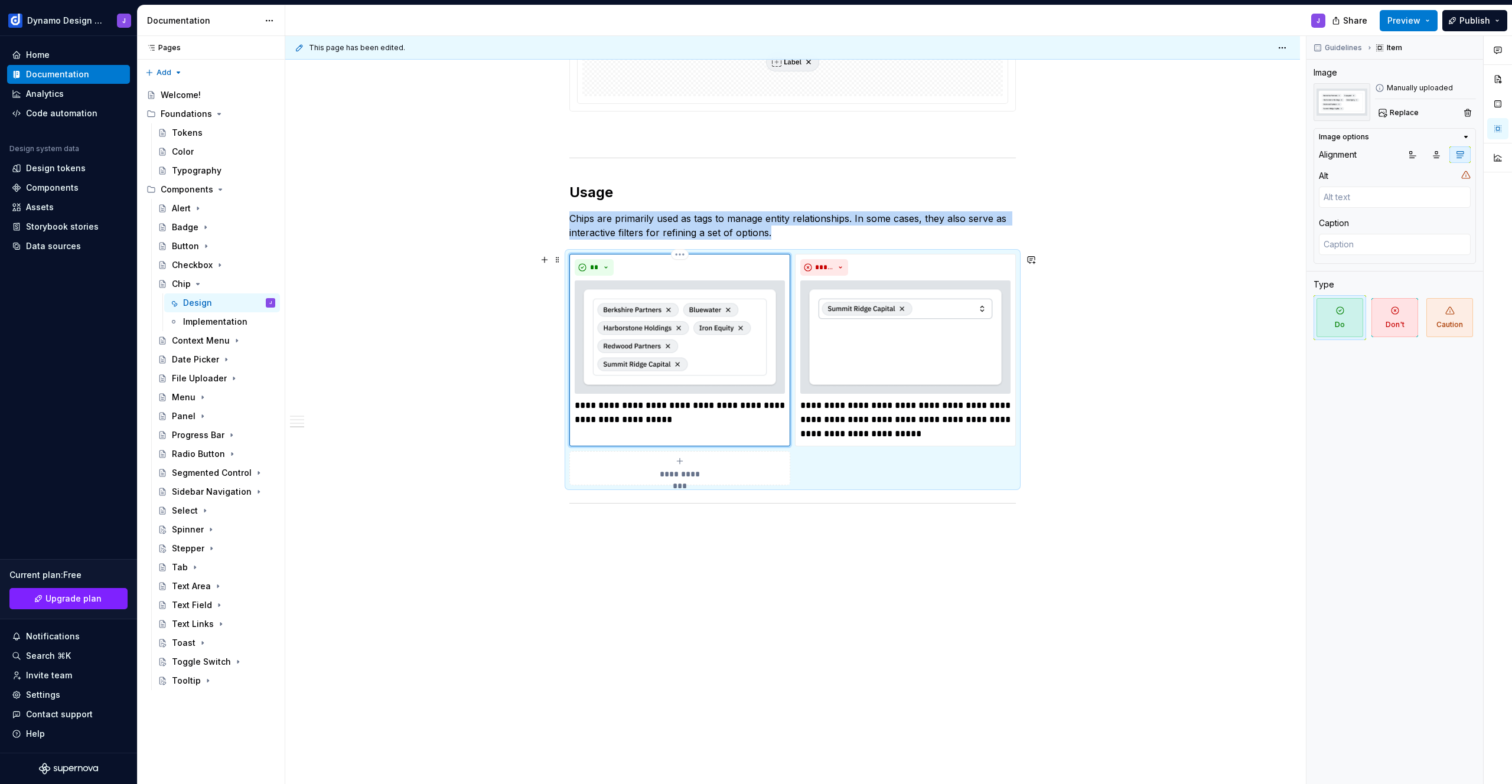
click at [729, 325] on img at bounding box center [679, 338] width 210 height 114
click at [1398, 116] on span "Replace" at bounding box center [1404, 113] width 29 height 9
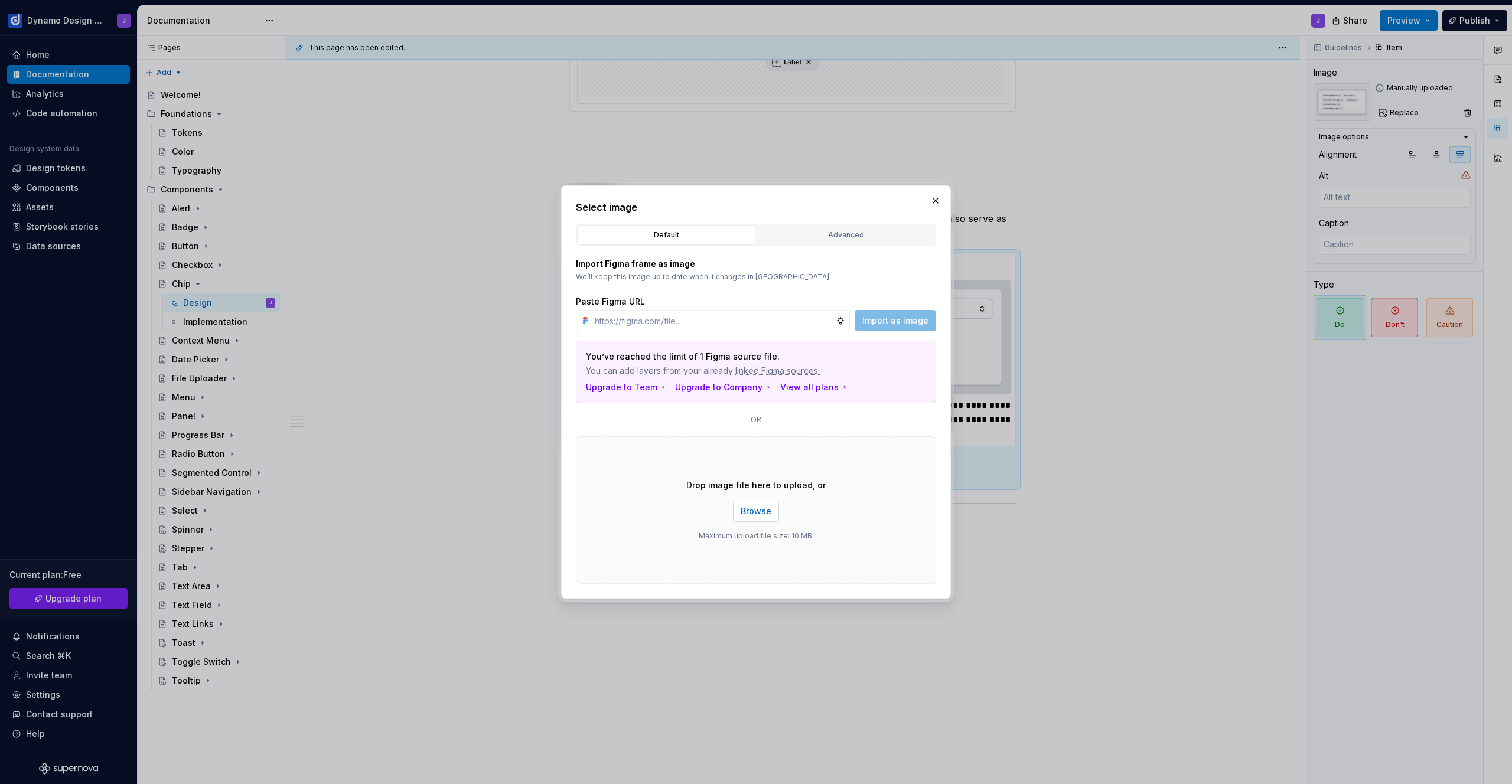
click at [753, 513] on span "Browse" at bounding box center [756, 511] width 31 height 12
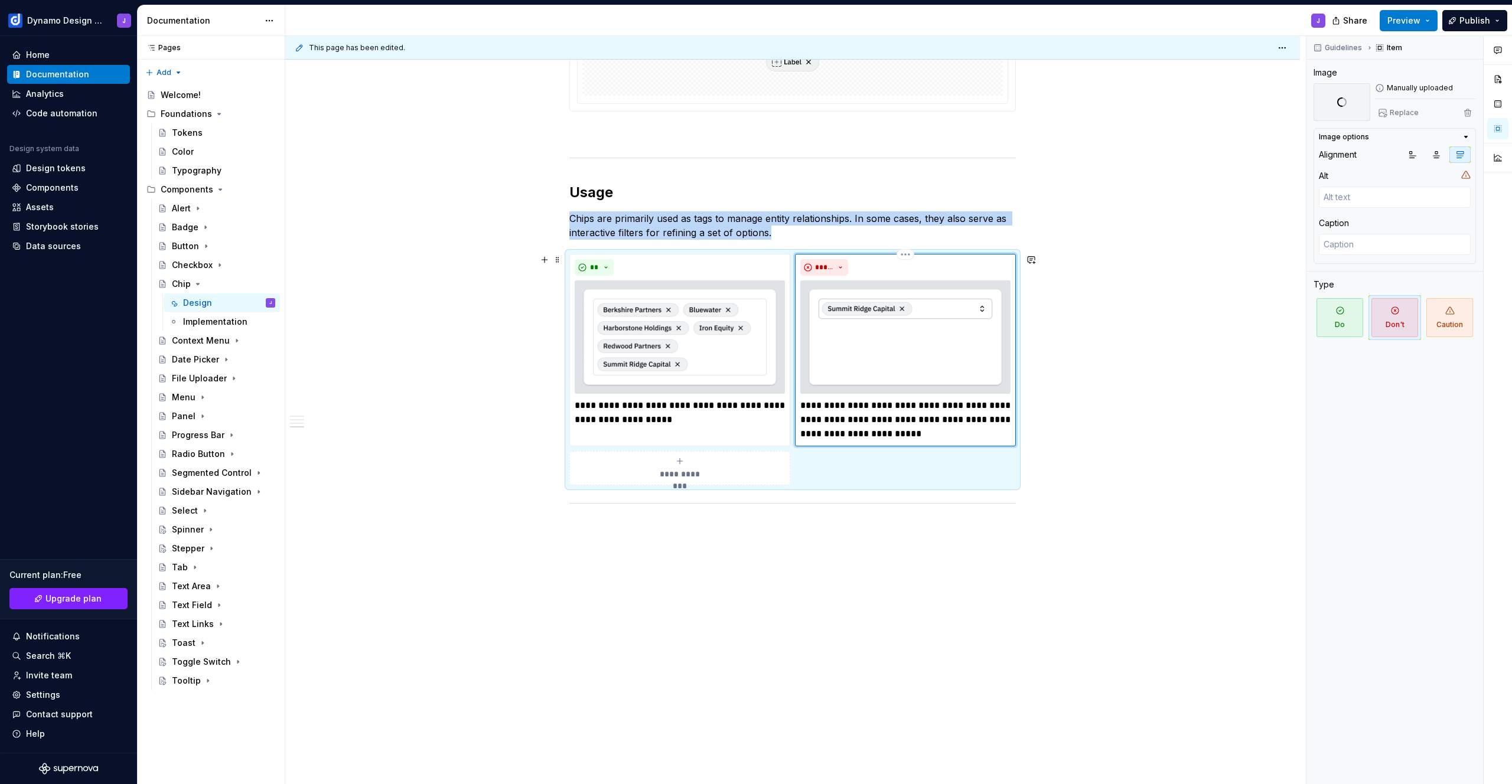
click at [915, 333] on img at bounding box center [905, 338] width 210 height 114
click at [1397, 114] on span "Replace" at bounding box center [1404, 113] width 29 height 9
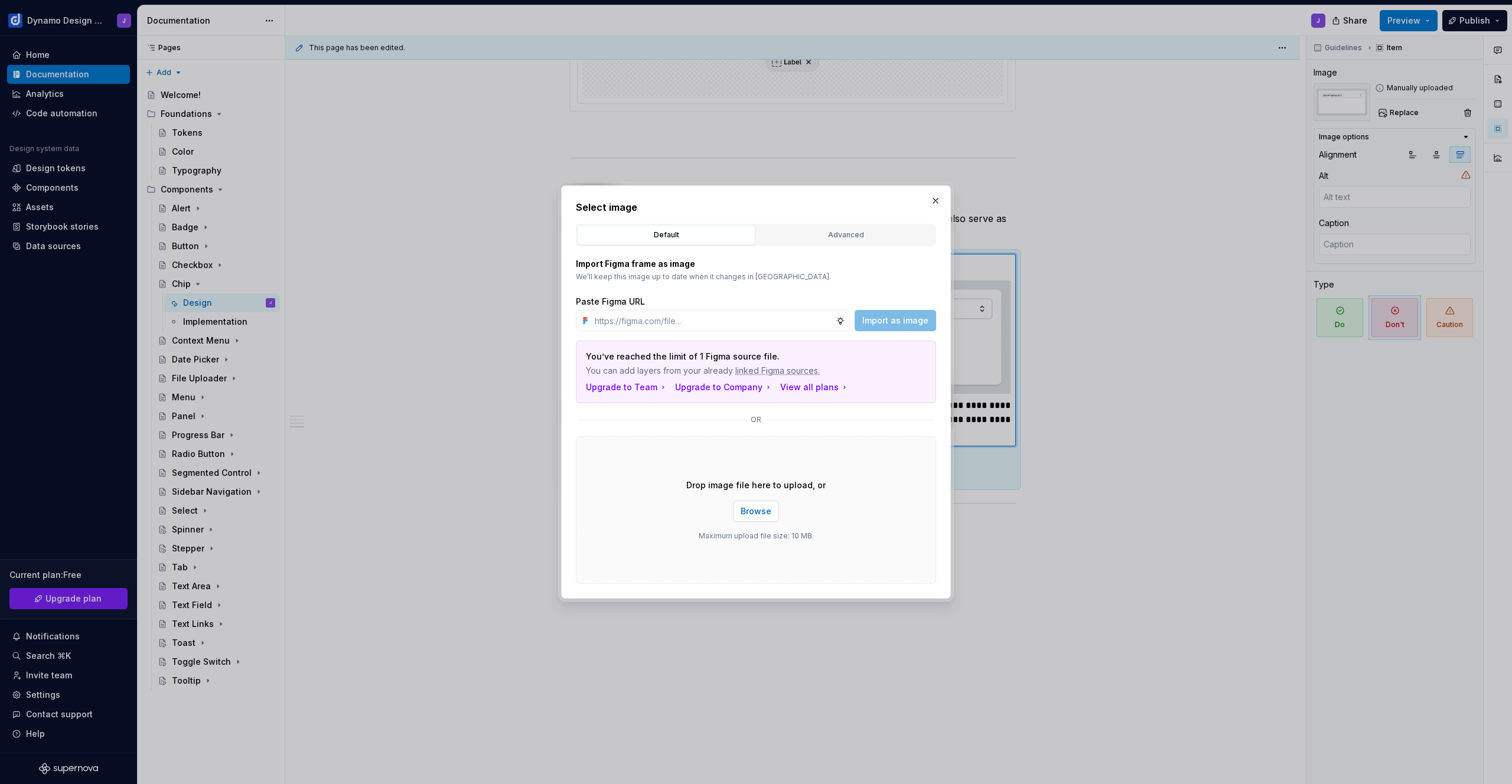
click at [766, 513] on span "Browse" at bounding box center [756, 511] width 31 height 12
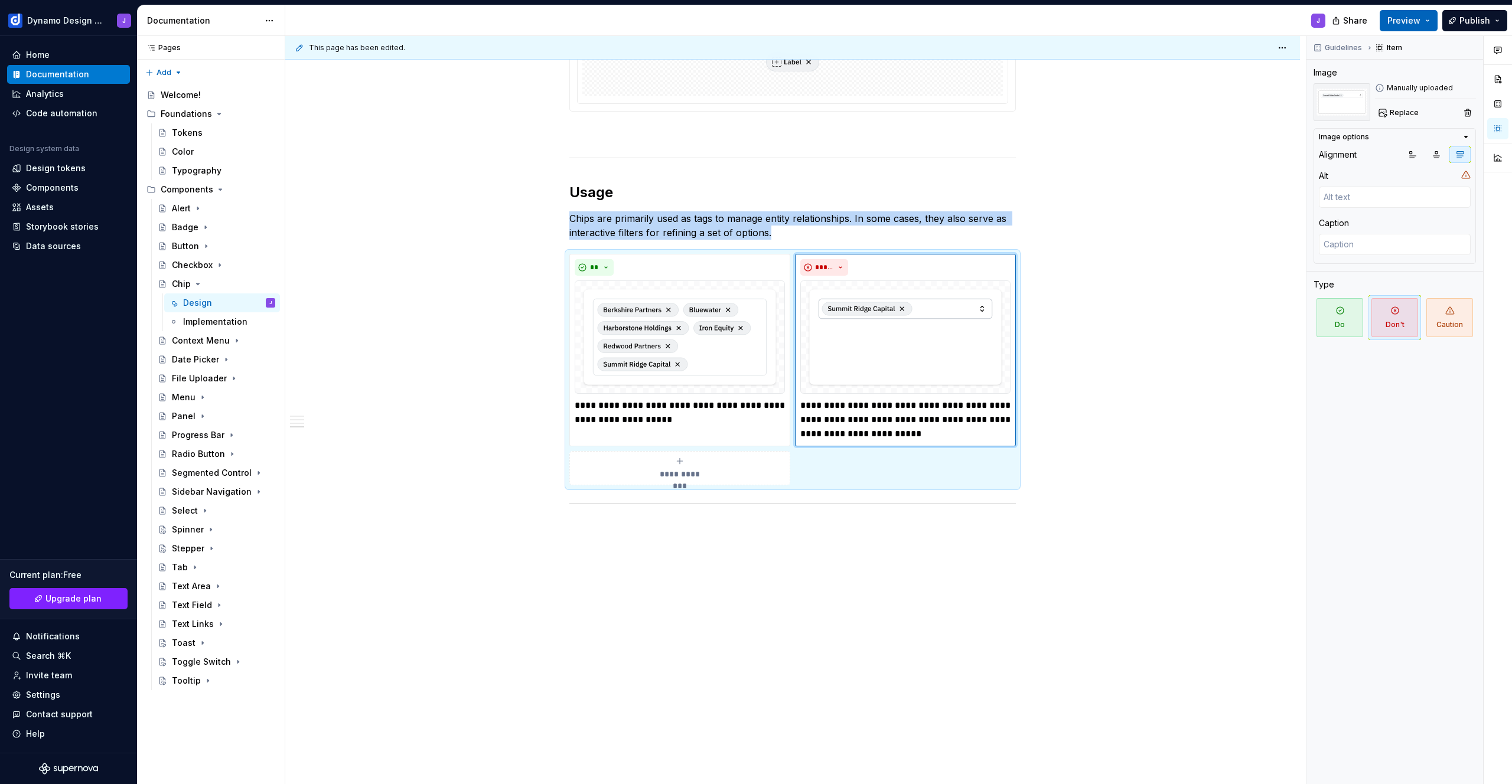
click at [1394, 28] on button "Preview" at bounding box center [1408, 21] width 58 height 21
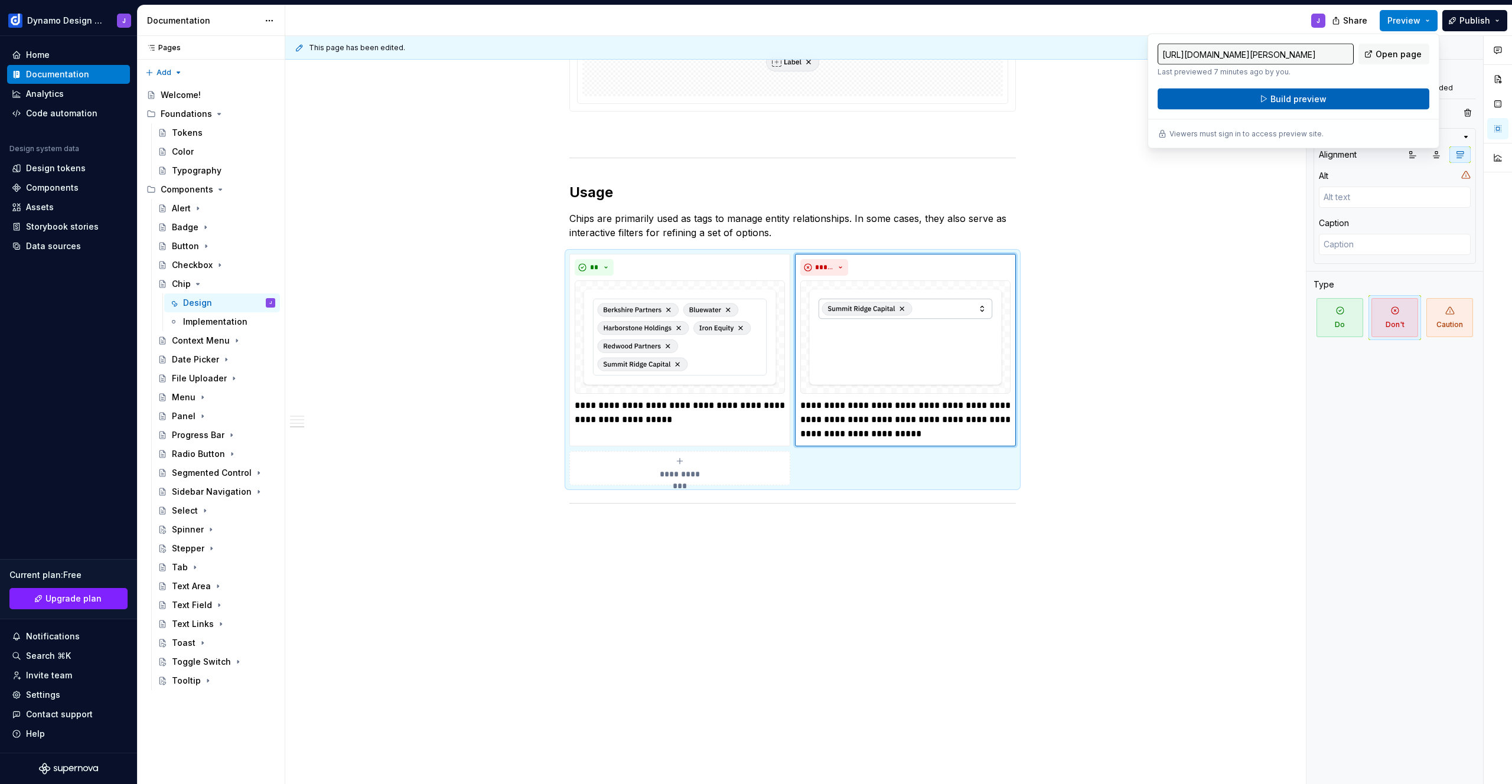
click at [1336, 108] on button "Build preview" at bounding box center [1293, 99] width 271 height 21
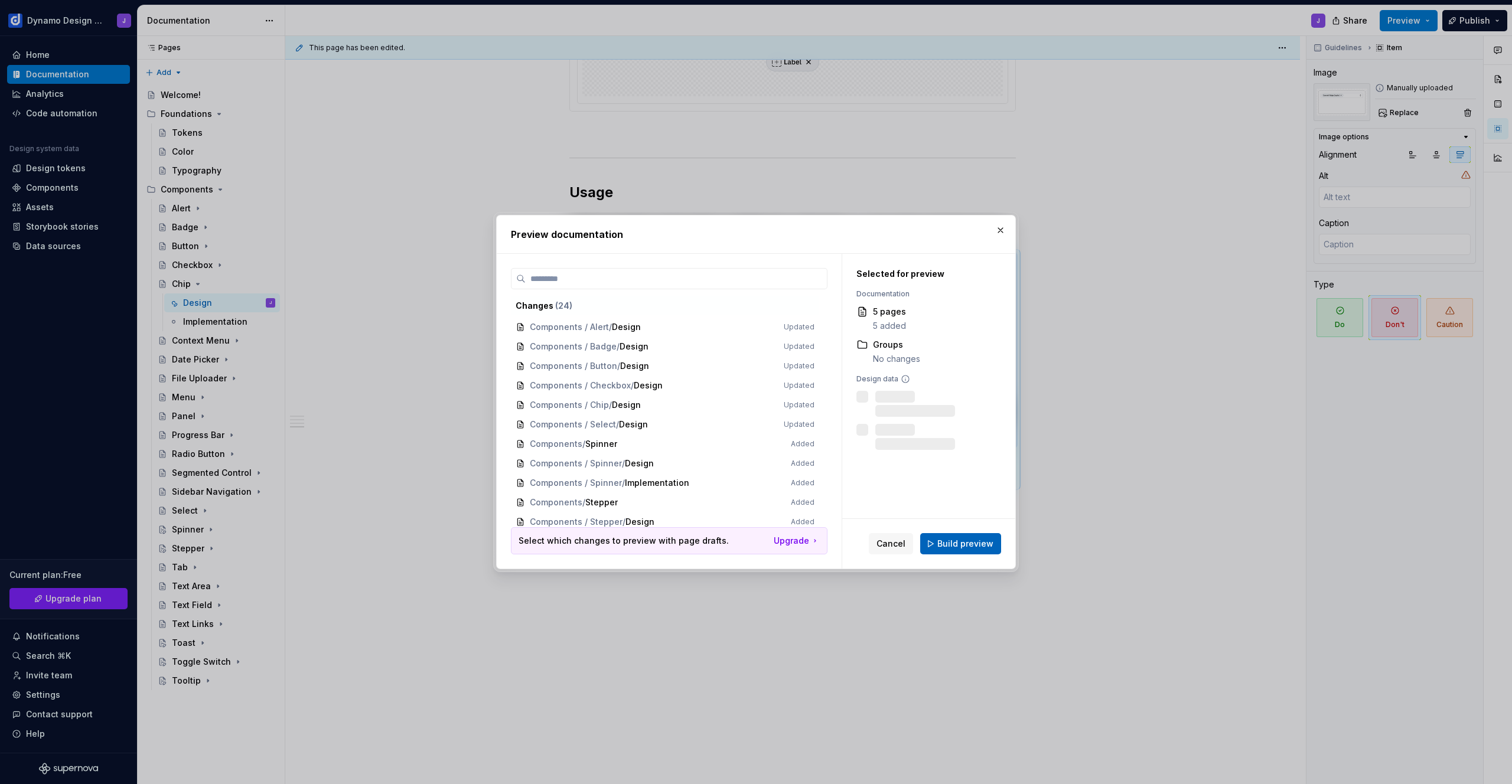
click at [980, 545] on span "Build preview" at bounding box center [965, 543] width 56 height 12
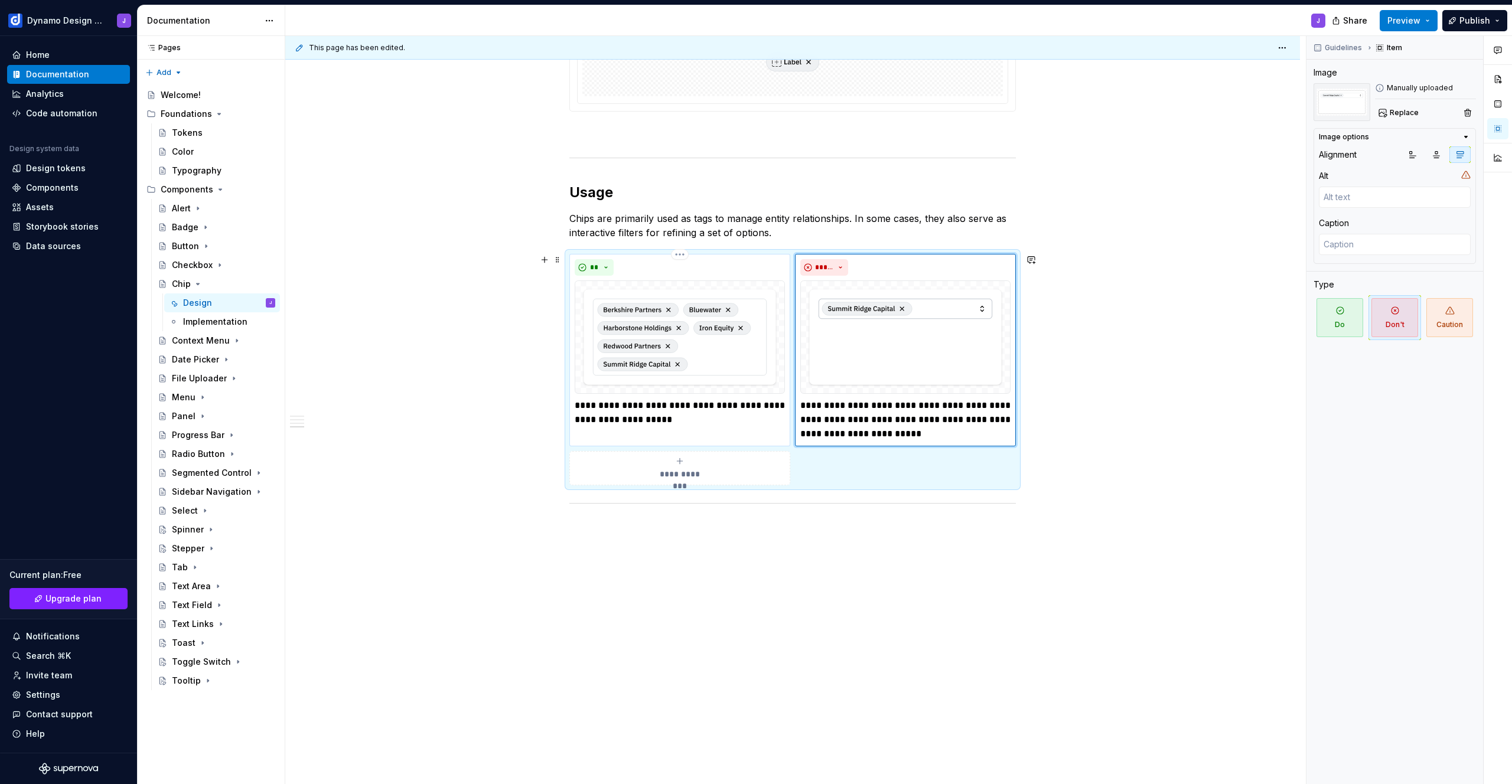
click at [664, 323] on img at bounding box center [679, 338] width 210 height 114
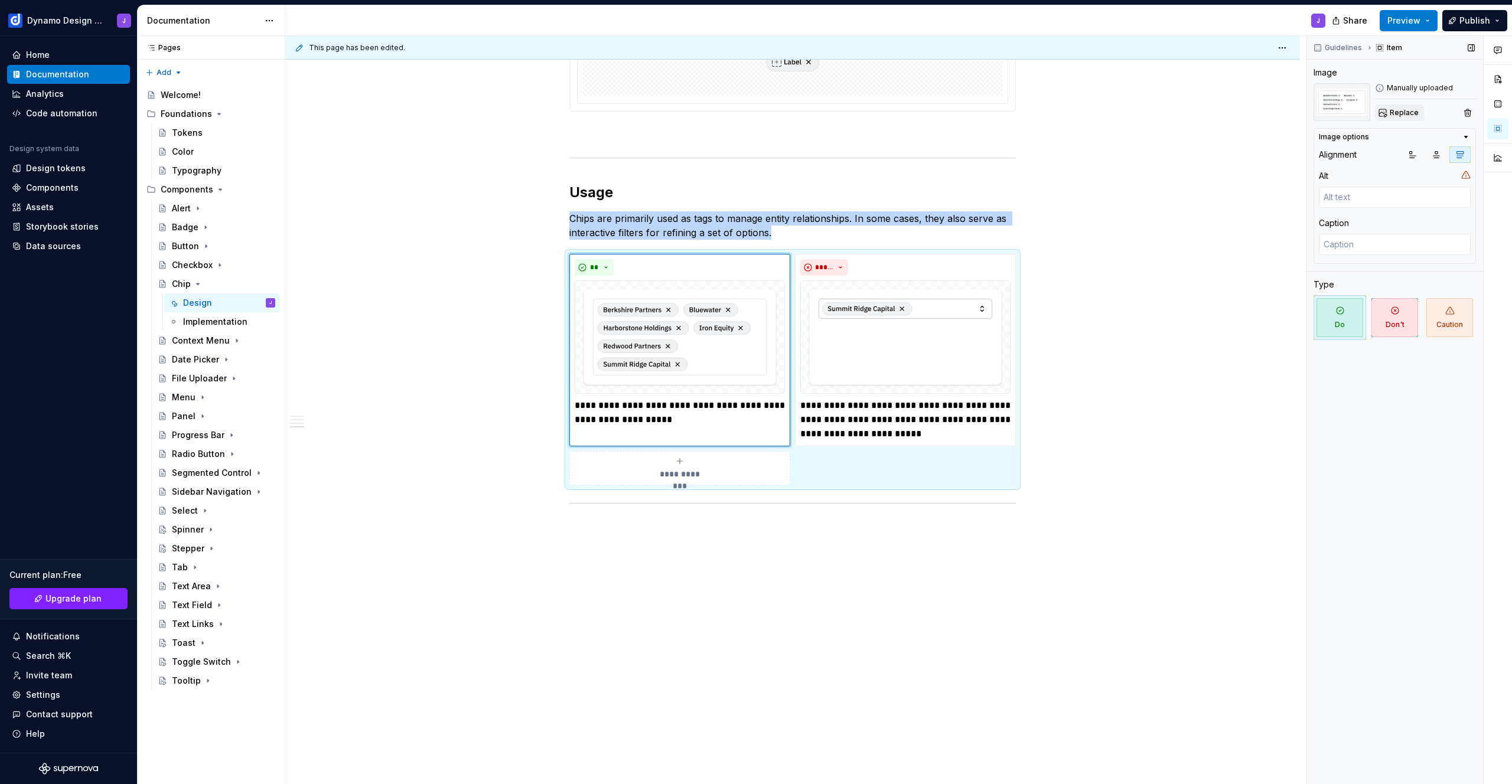
click at [1403, 114] on span "Replace" at bounding box center [1404, 113] width 29 height 9
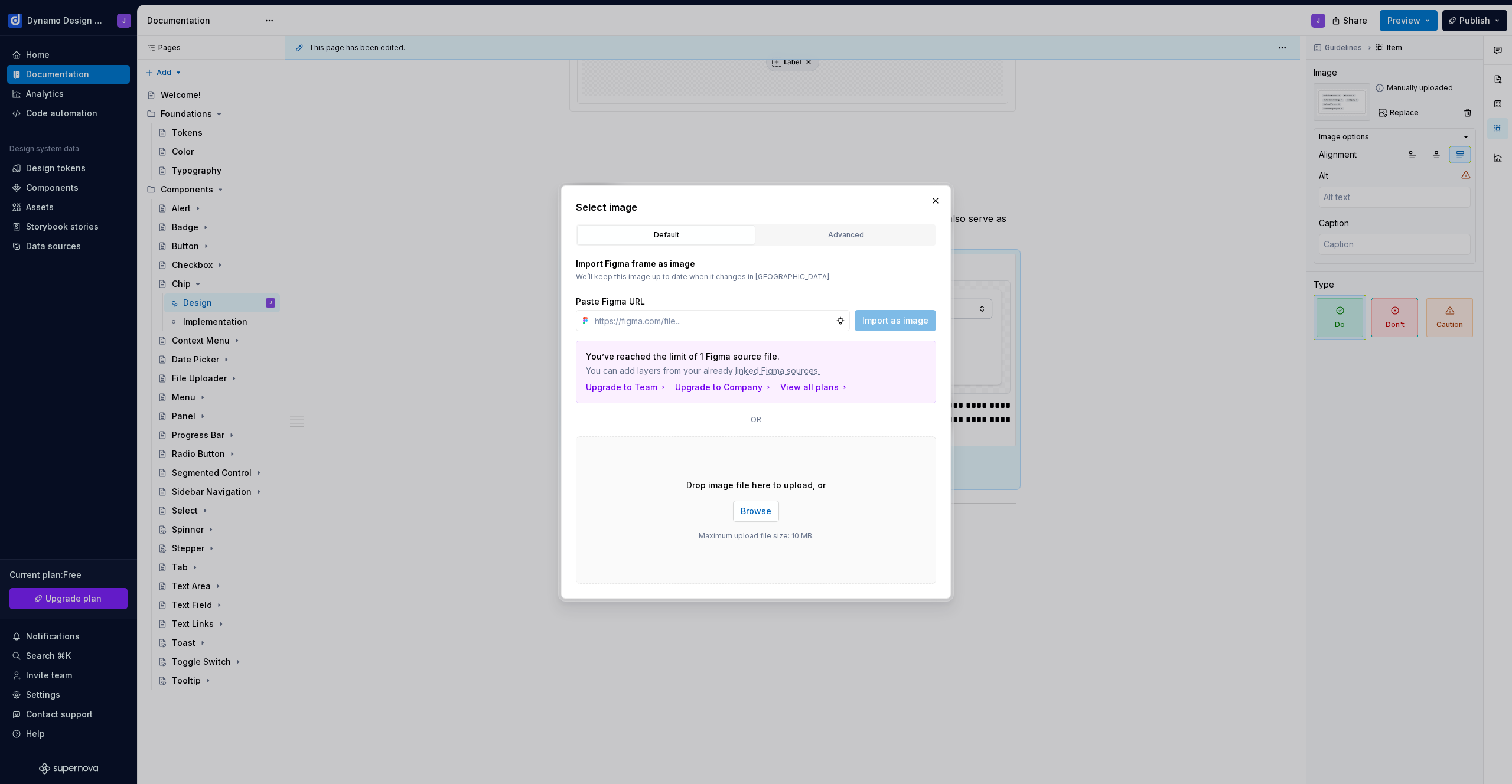
click at [764, 513] on span "Browse" at bounding box center [756, 511] width 31 height 12
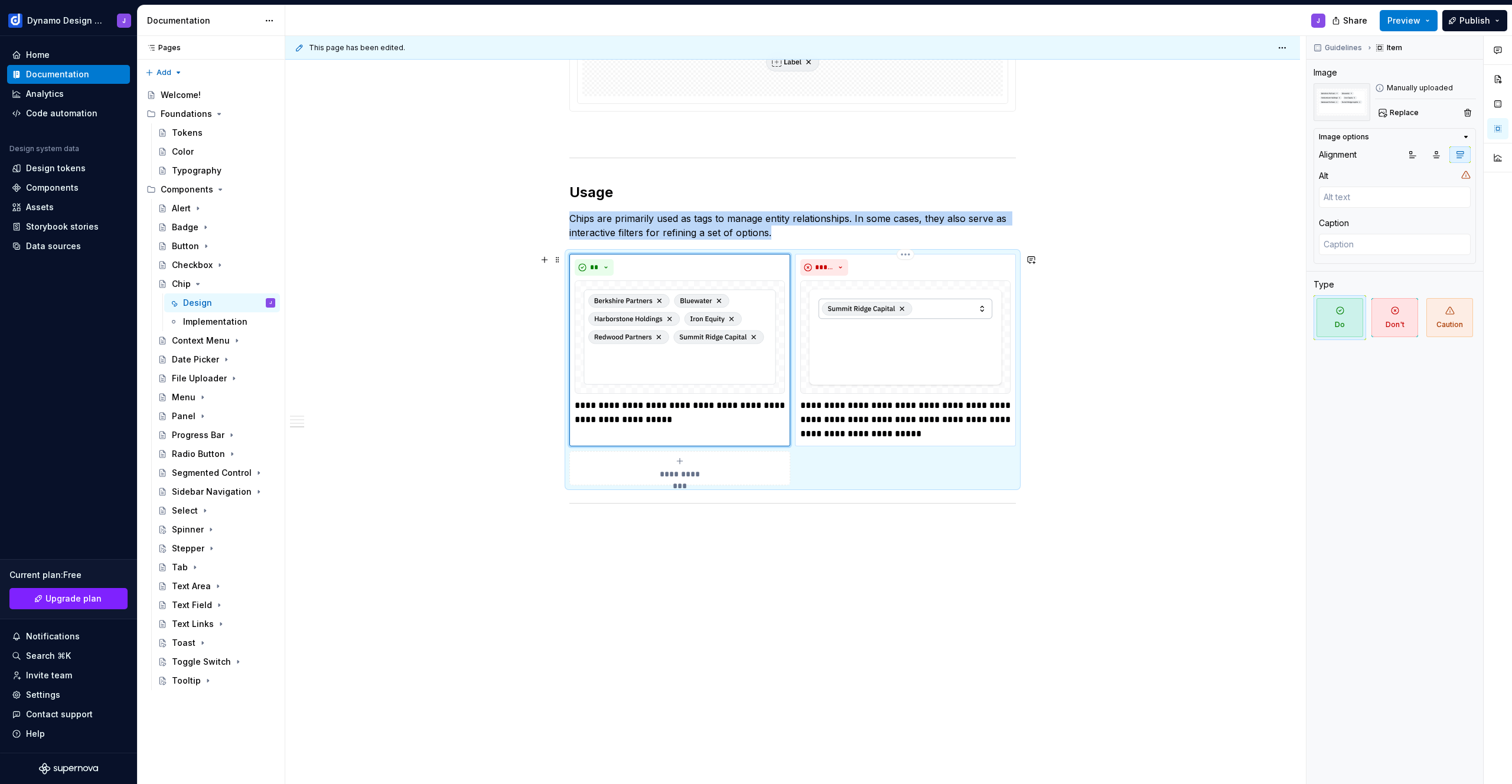
click at [920, 349] on img at bounding box center [905, 338] width 210 height 114
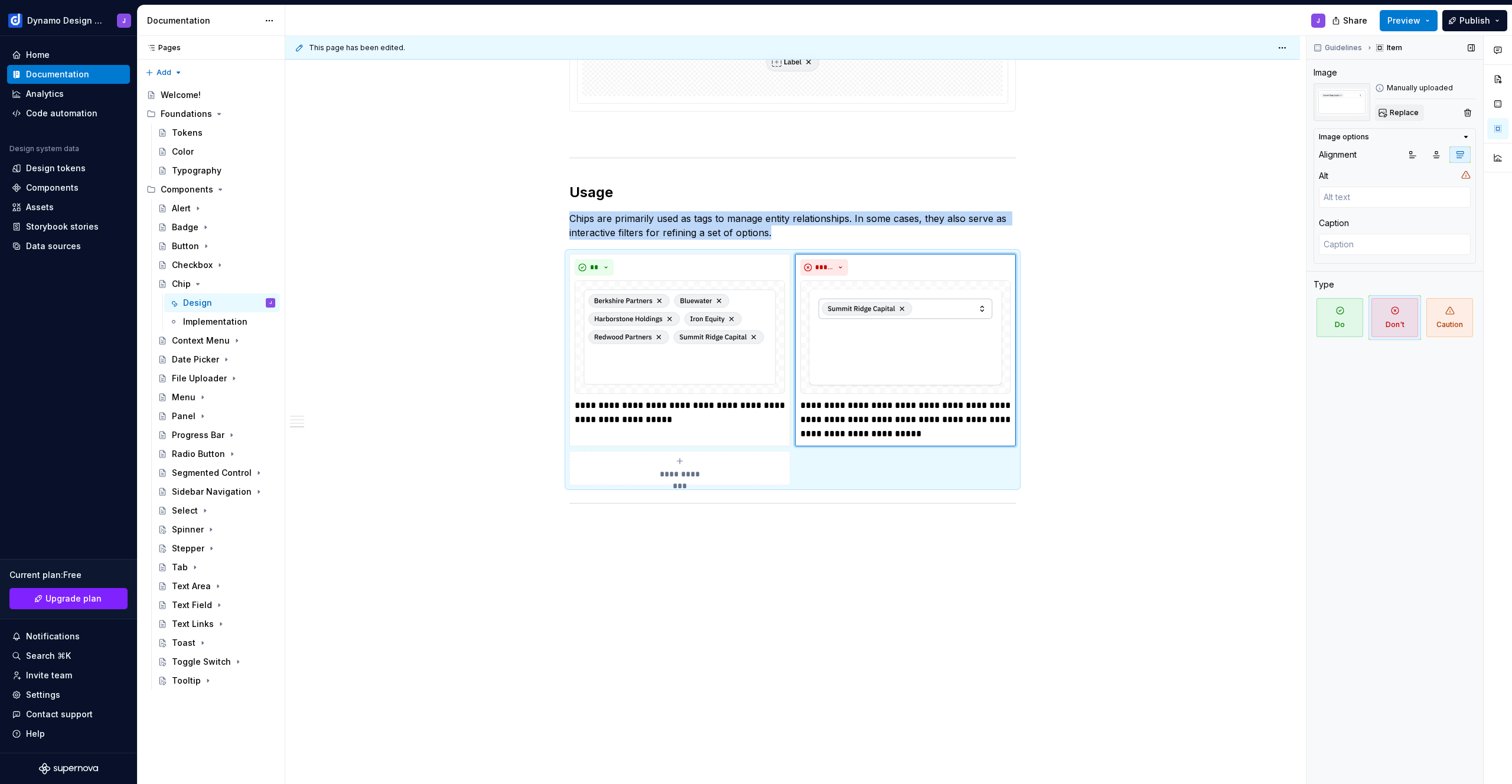
click at [1399, 106] on button "Replace" at bounding box center [1399, 112] width 49 height 17
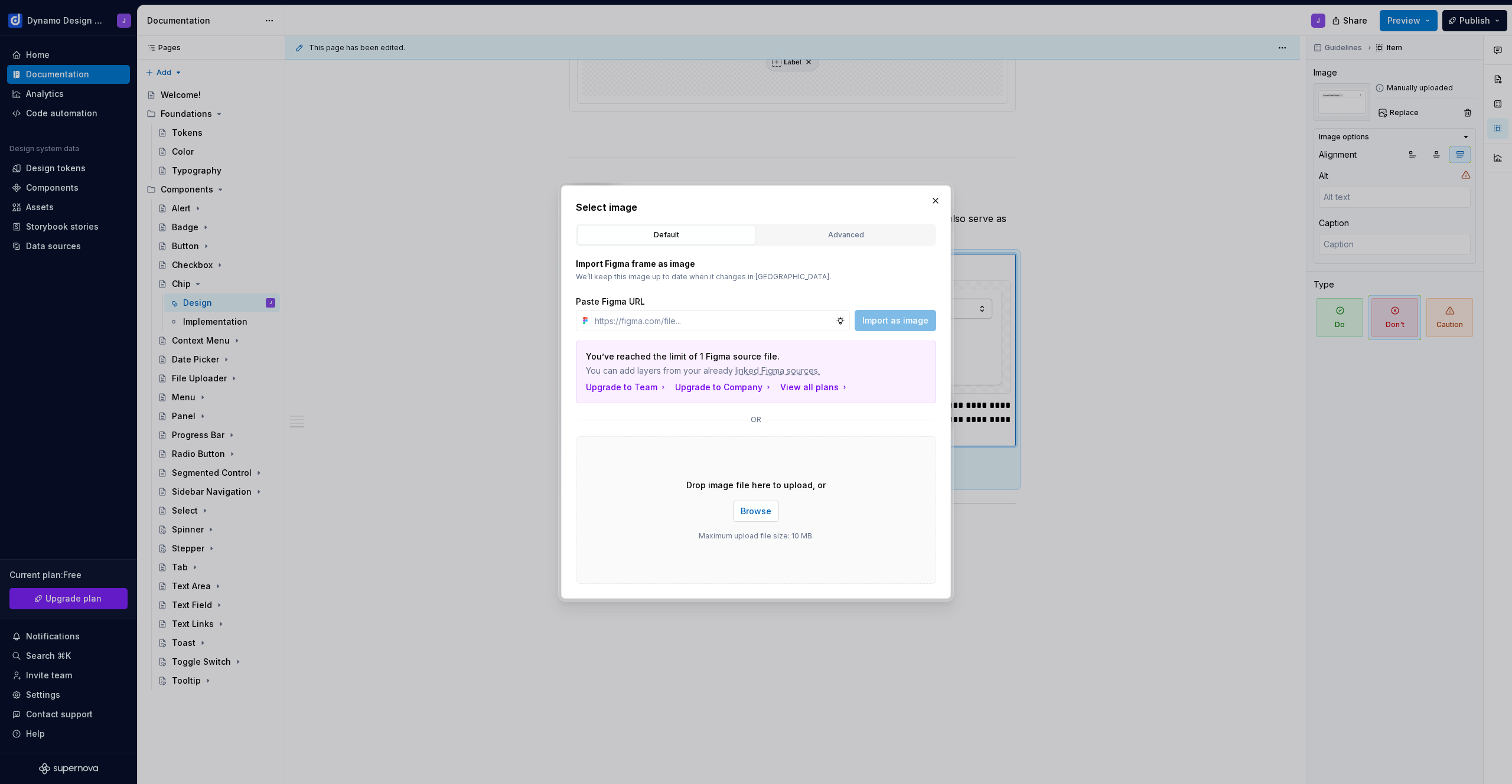
click at [742, 513] on span "Browse" at bounding box center [756, 511] width 31 height 12
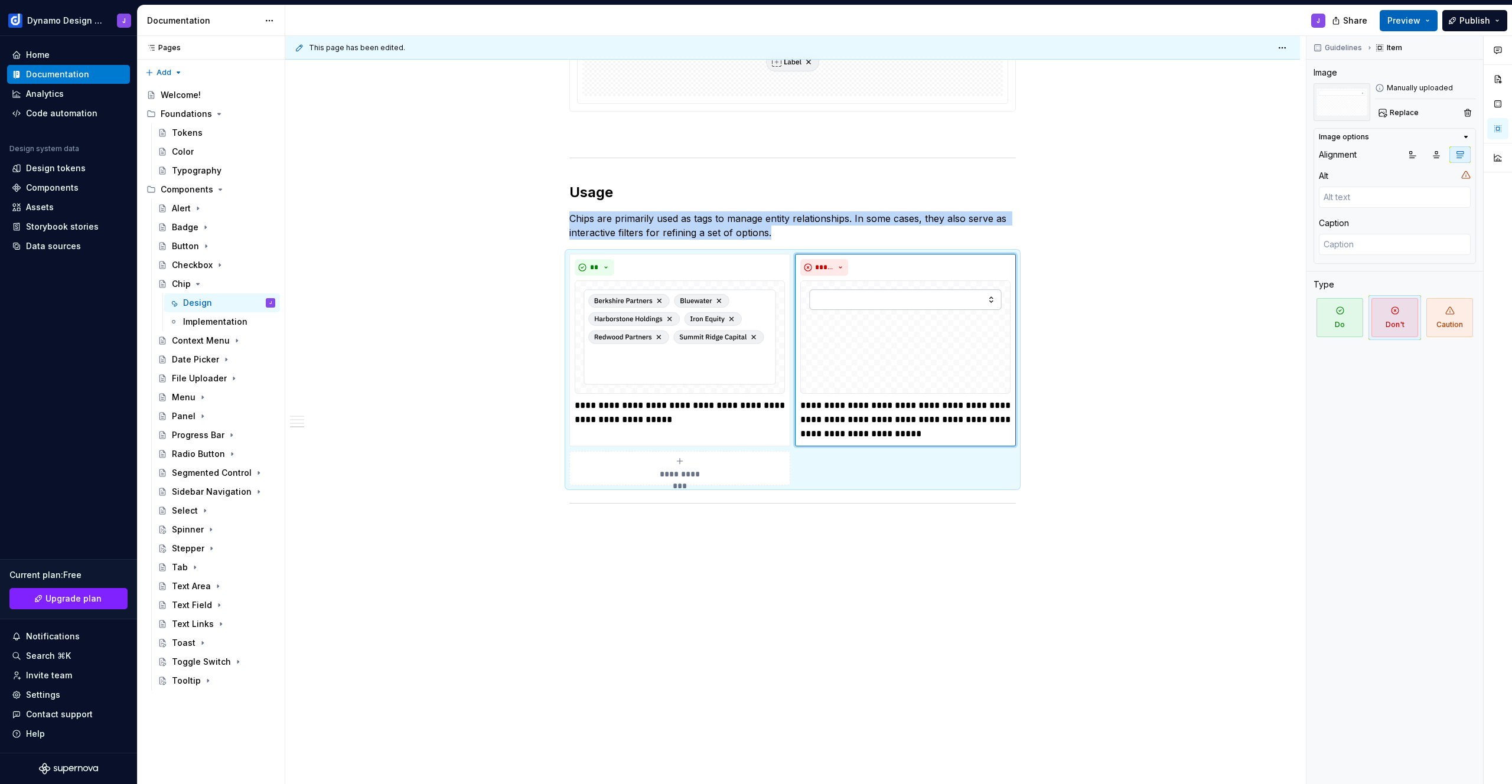
click at [1417, 17] on span "Preview" at bounding box center [1404, 21] width 33 height 12
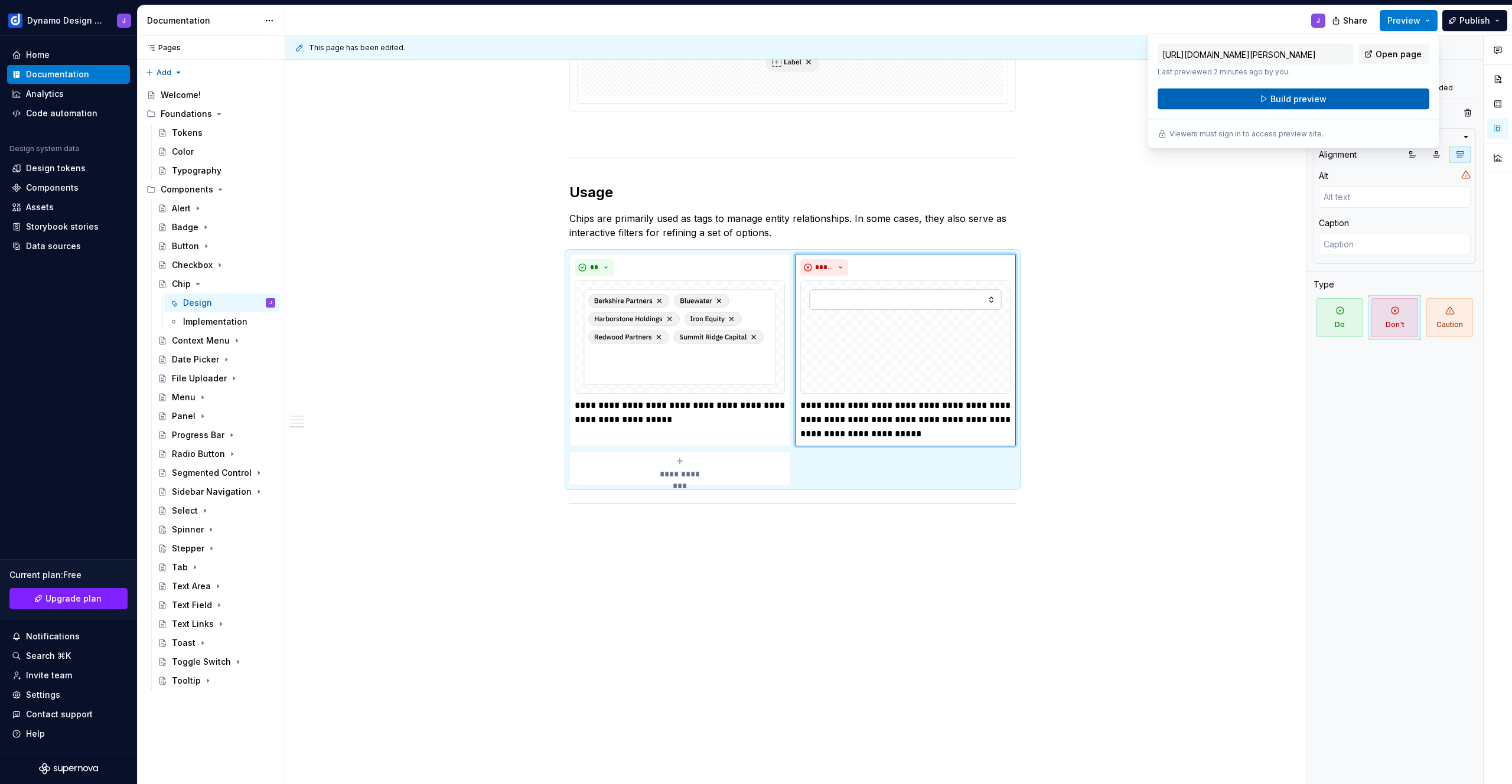
click at [1364, 96] on button "Build preview" at bounding box center [1293, 99] width 271 height 21
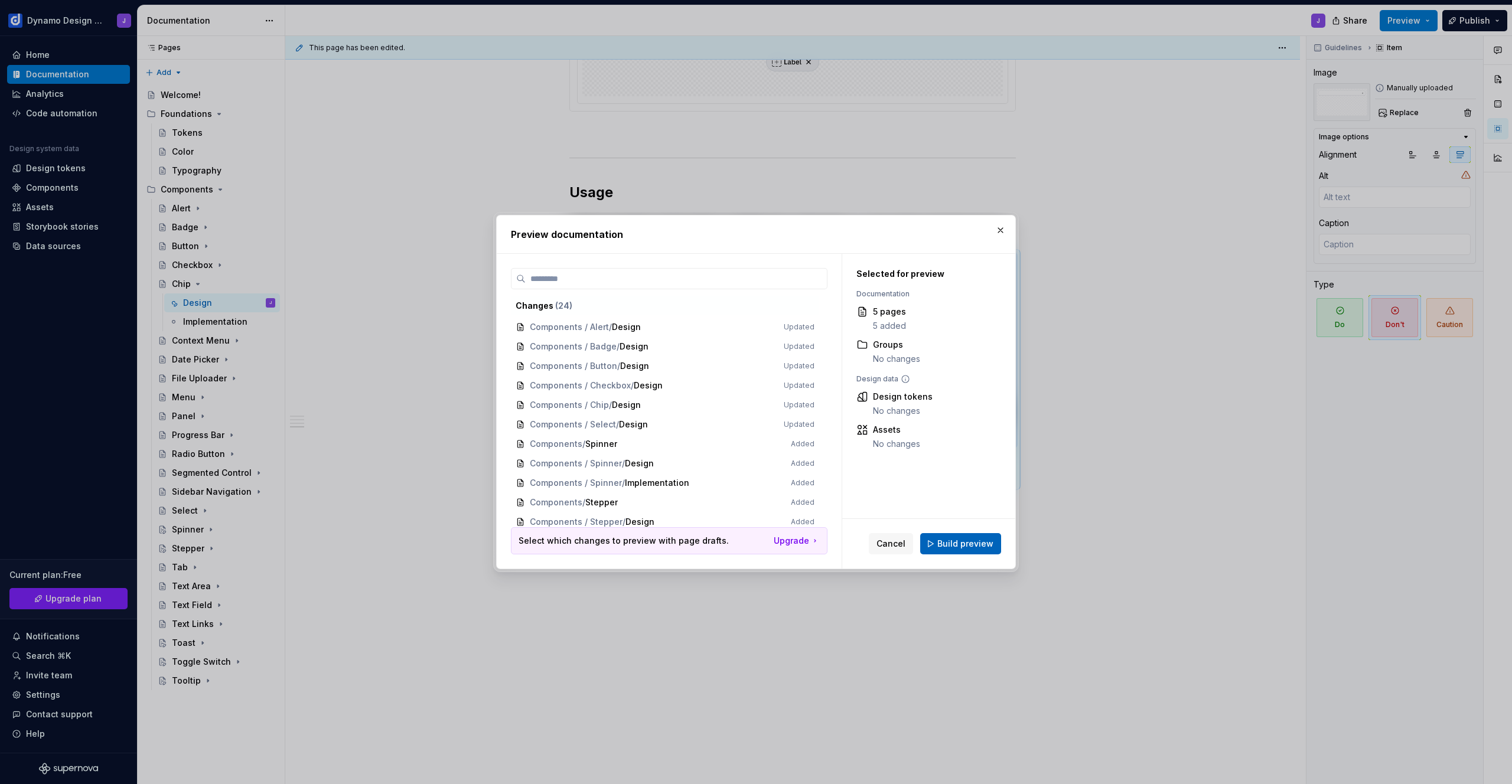
click at [953, 544] on span "Build preview" at bounding box center [965, 543] width 56 height 12
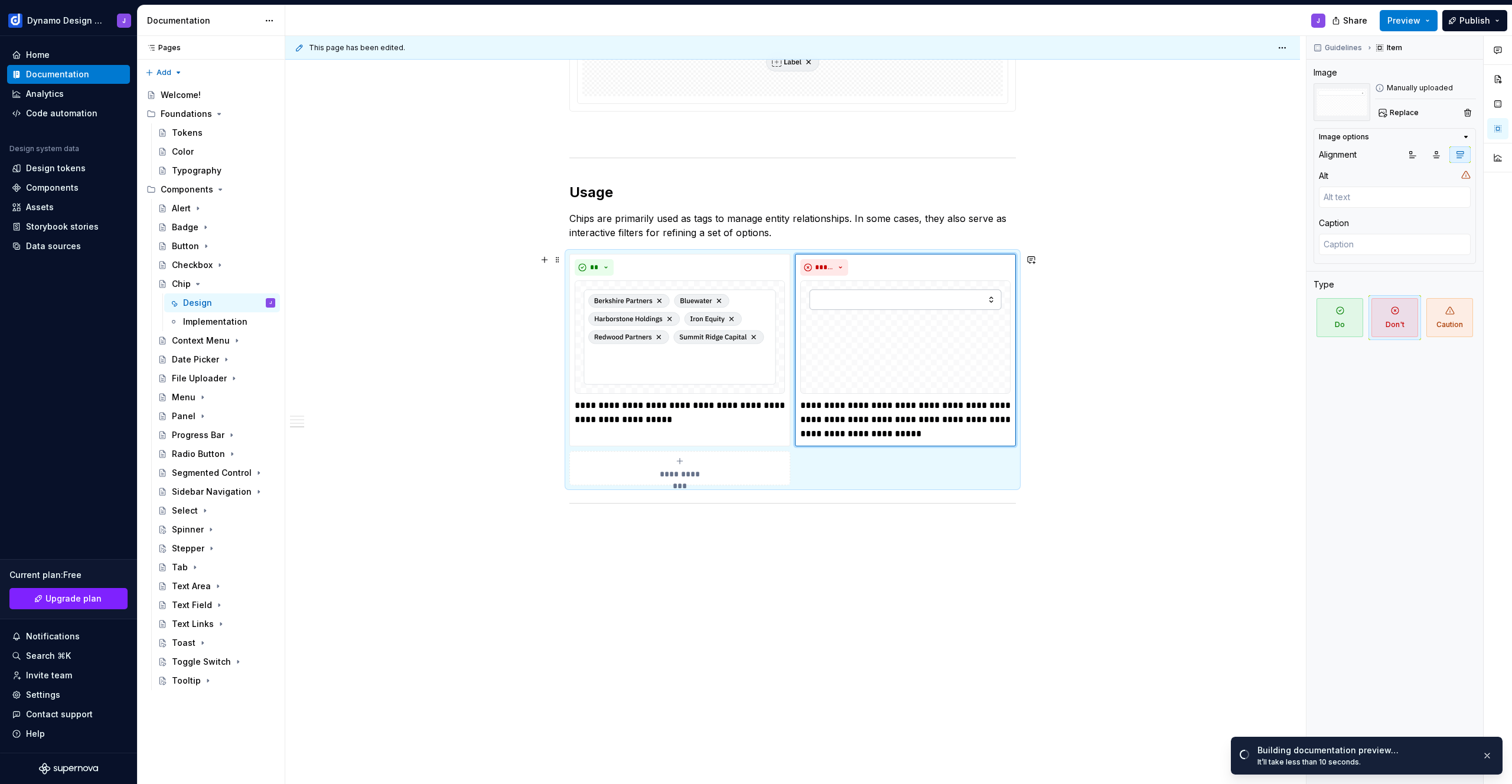
click at [476, 435] on div "**********" at bounding box center [793, 65] width 1015 height 1439
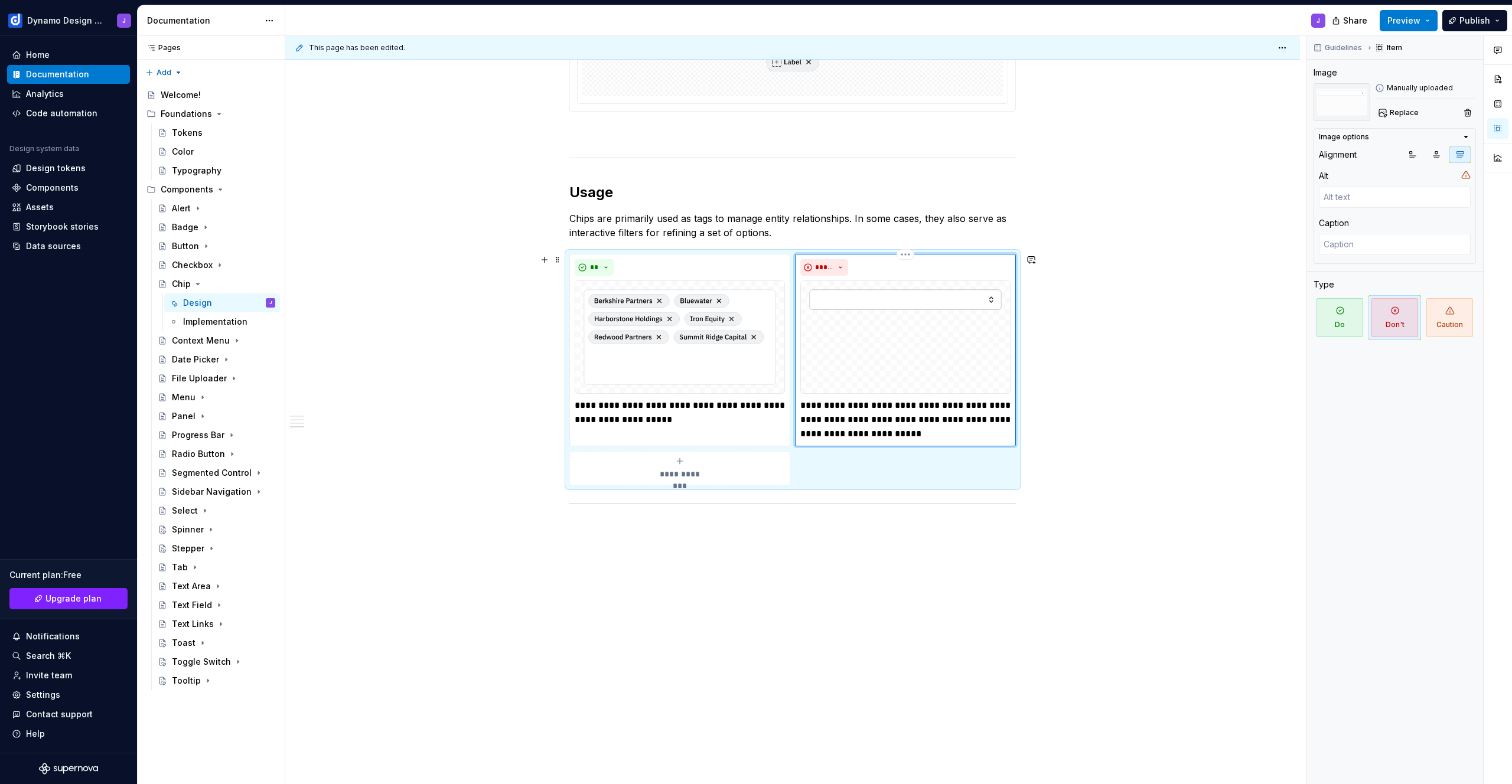
click at [926, 312] on img at bounding box center [905, 338] width 210 height 114
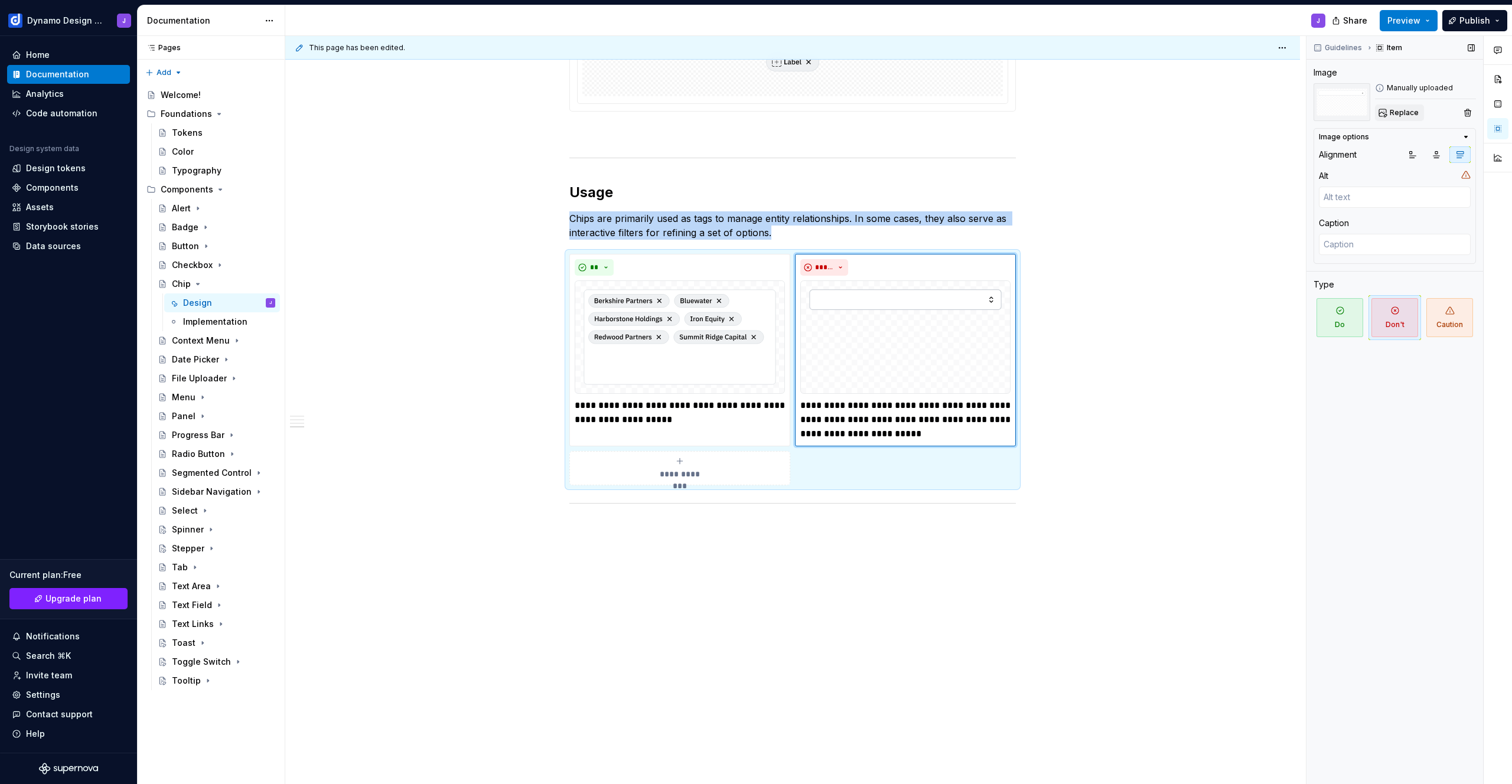
click at [1407, 114] on span "Replace" at bounding box center [1404, 113] width 29 height 9
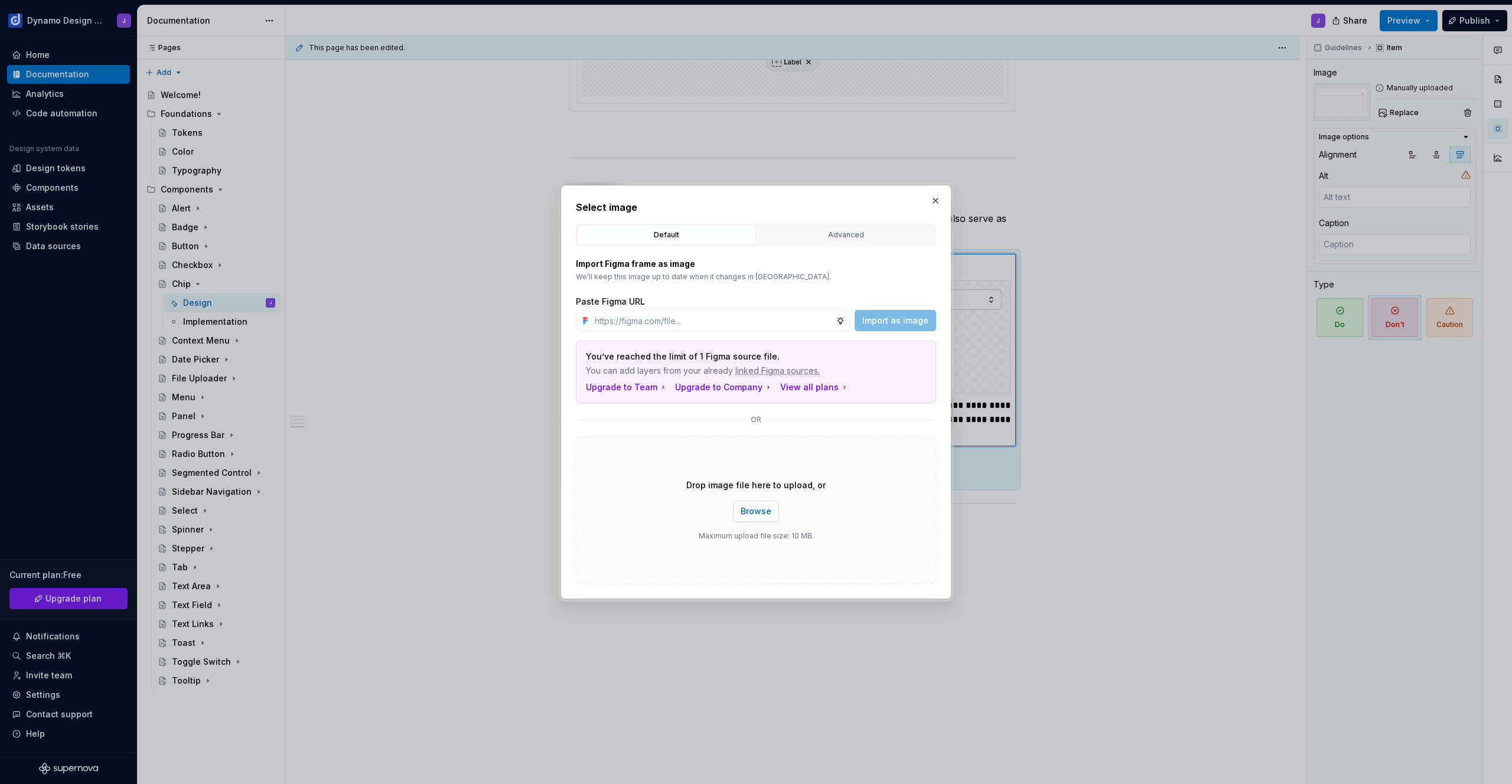
click at [765, 510] on span "Browse" at bounding box center [756, 511] width 31 height 12
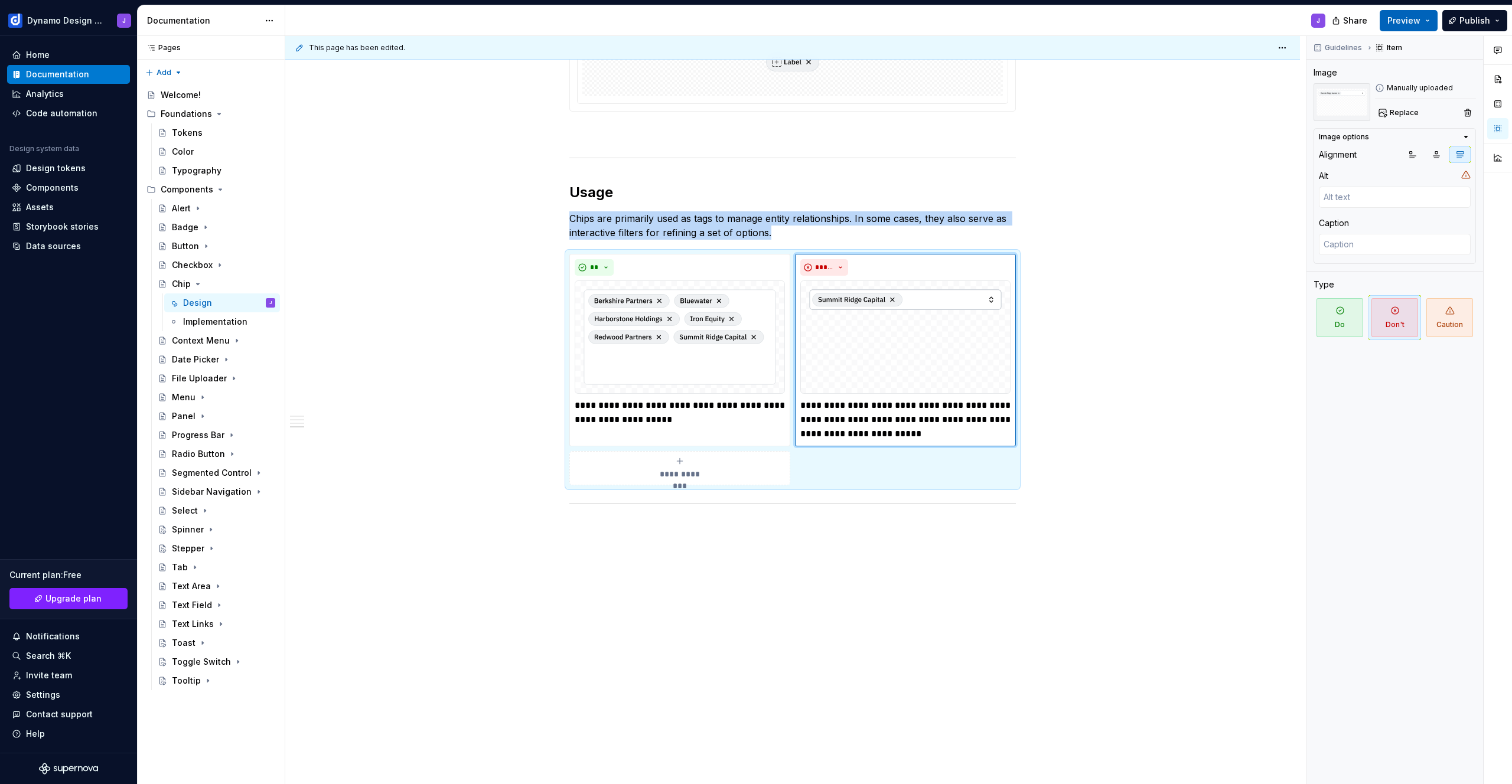
click at [1407, 20] on span "Preview" at bounding box center [1404, 21] width 33 height 12
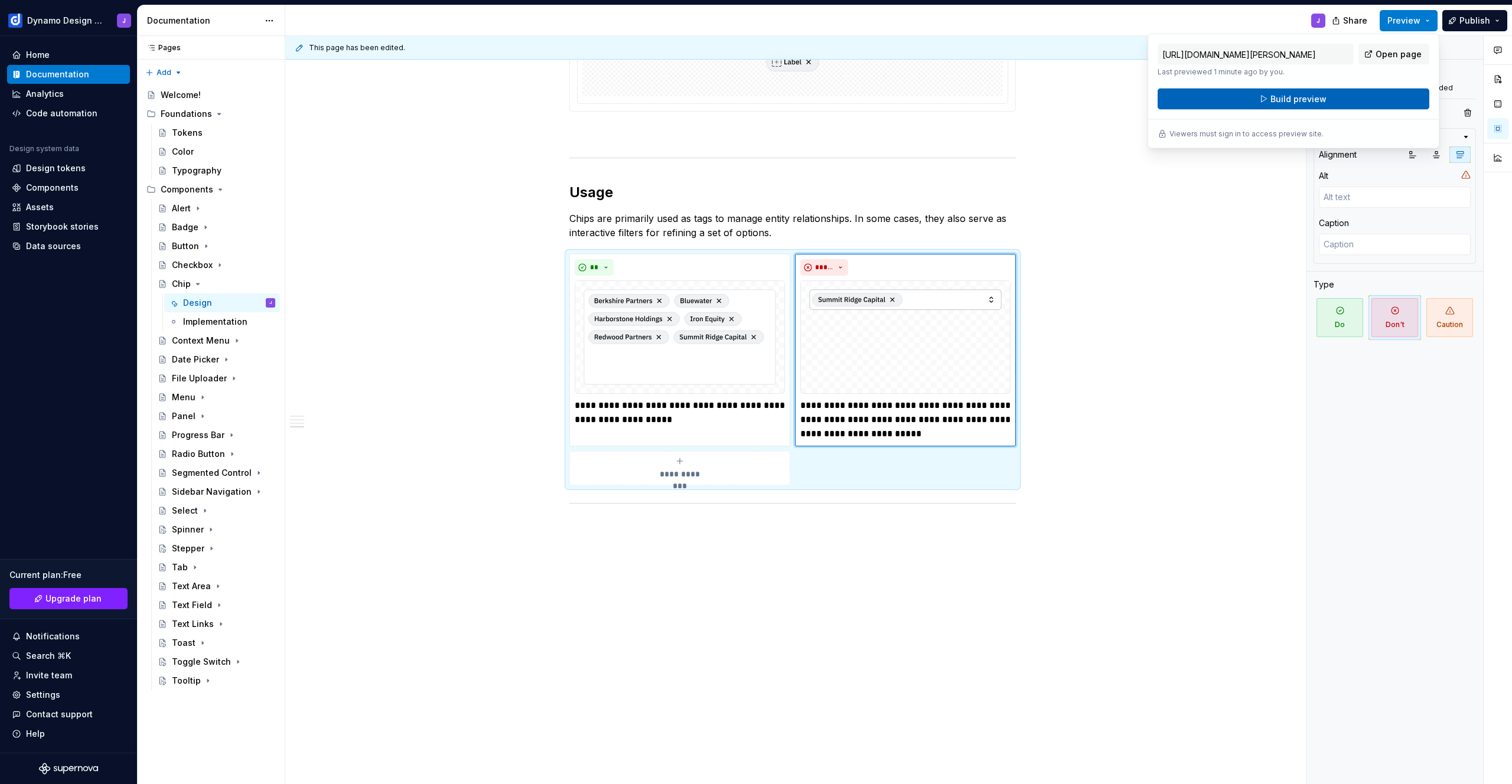
click at [1344, 99] on button "Build preview" at bounding box center [1293, 99] width 271 height 21
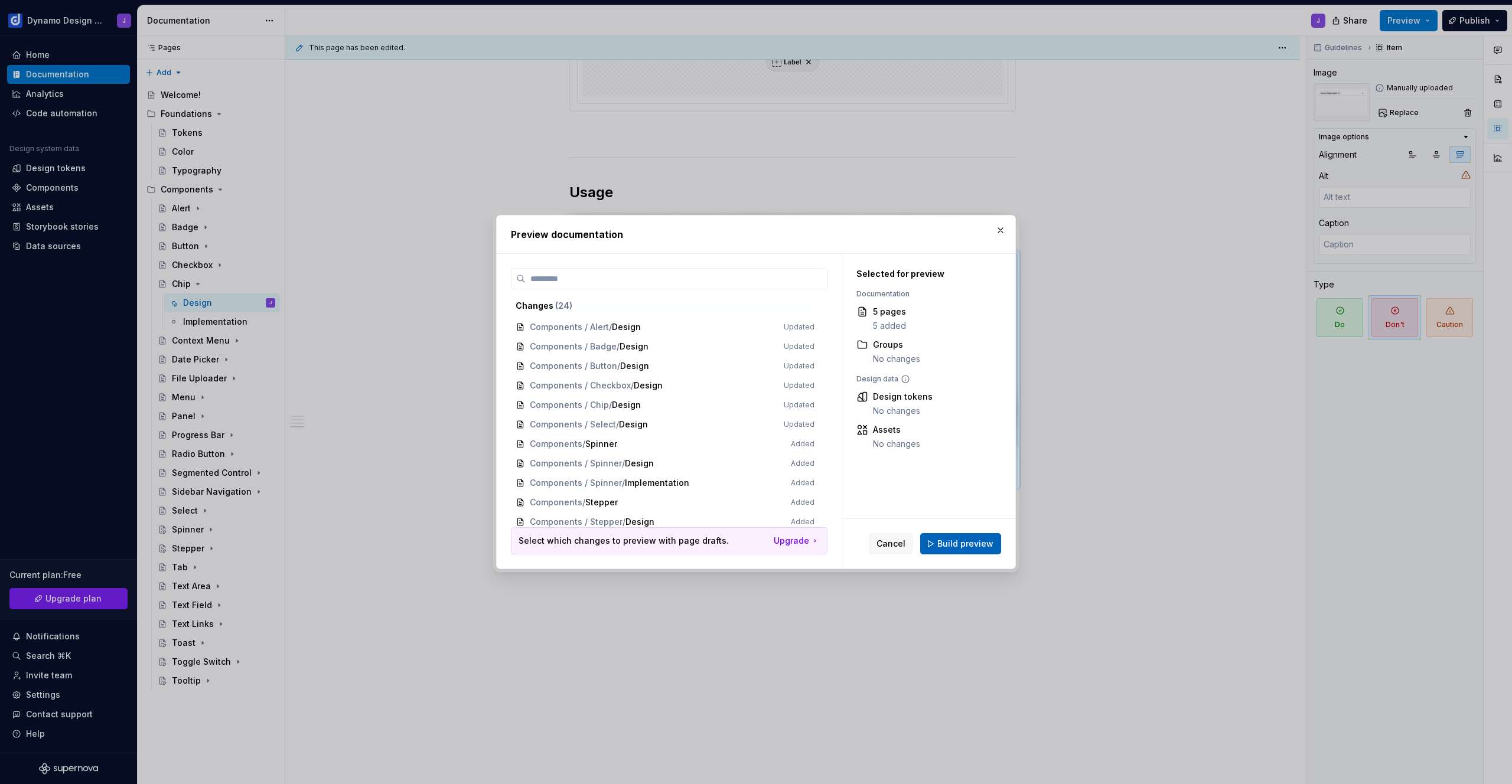
click at [964, 544] on span "Build preview" at bounding box center [965, 543] width 56 height 12
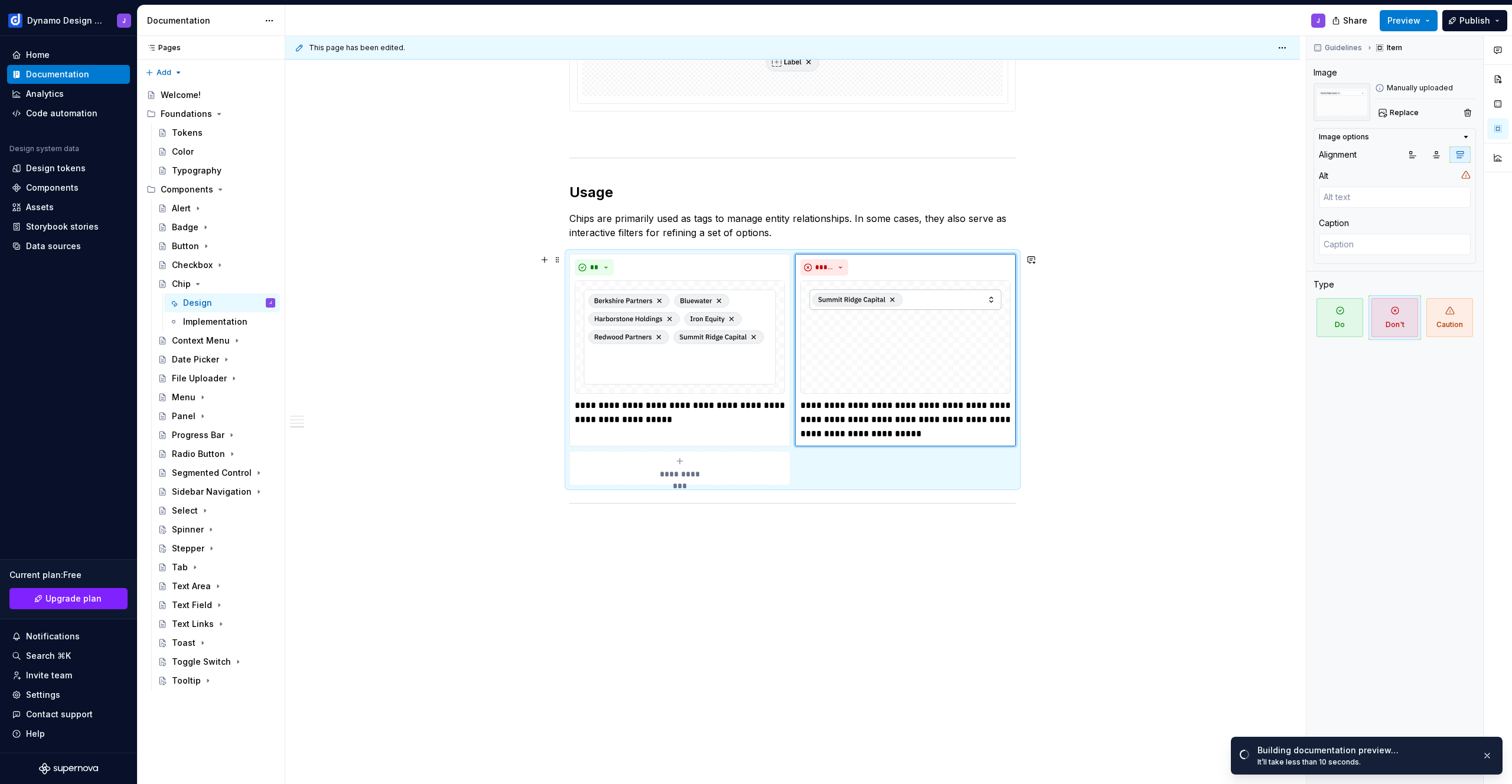
click at [1128, 315] on div "**********" at bounding box center [793, 65] width 1015 height 1439
click at [199, 342] on div "Context Menu" at bounding box center [200, 340] width 56 height 12
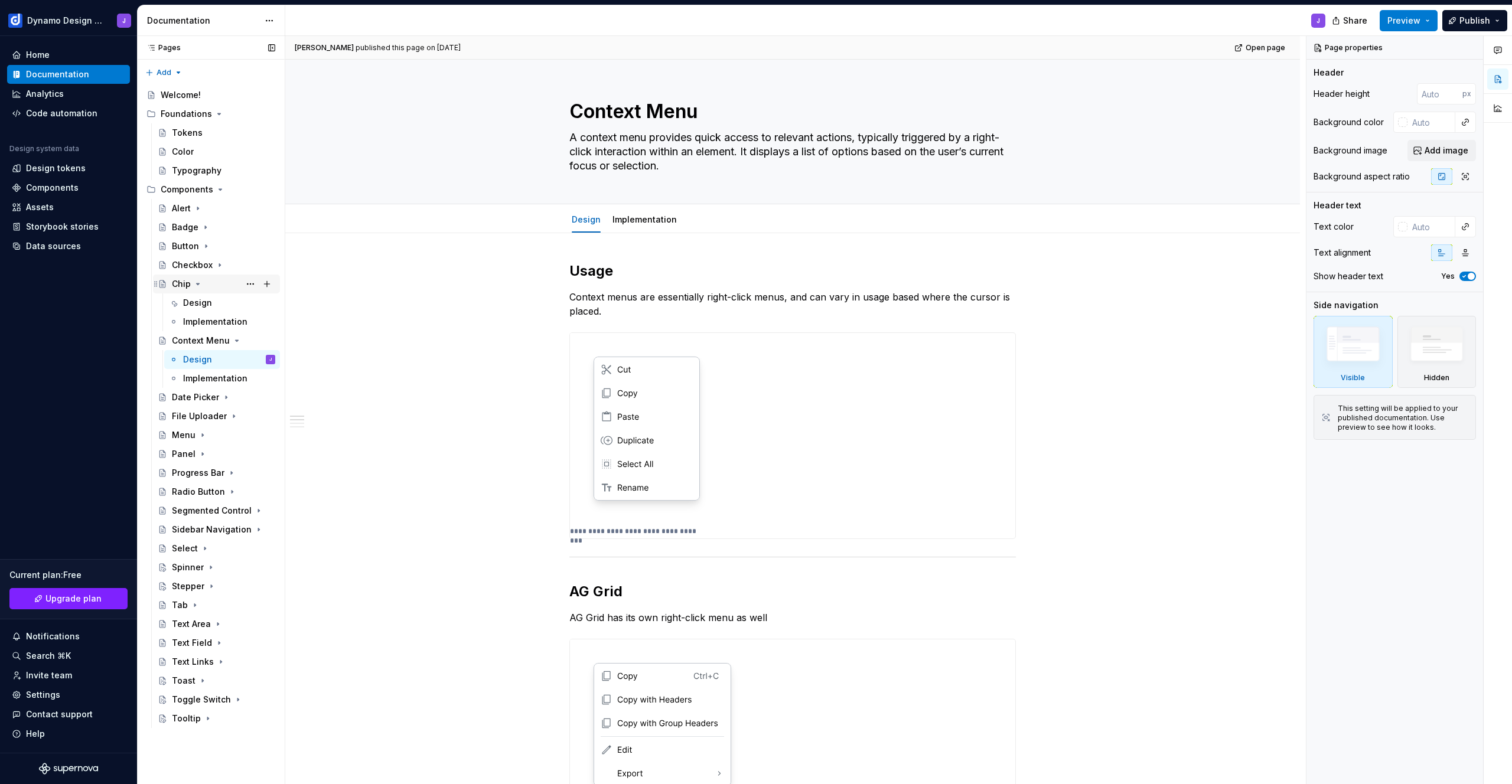
click at [196, 282] on icon "Page tree" at bounding box center [198, 284] width 9 height 9
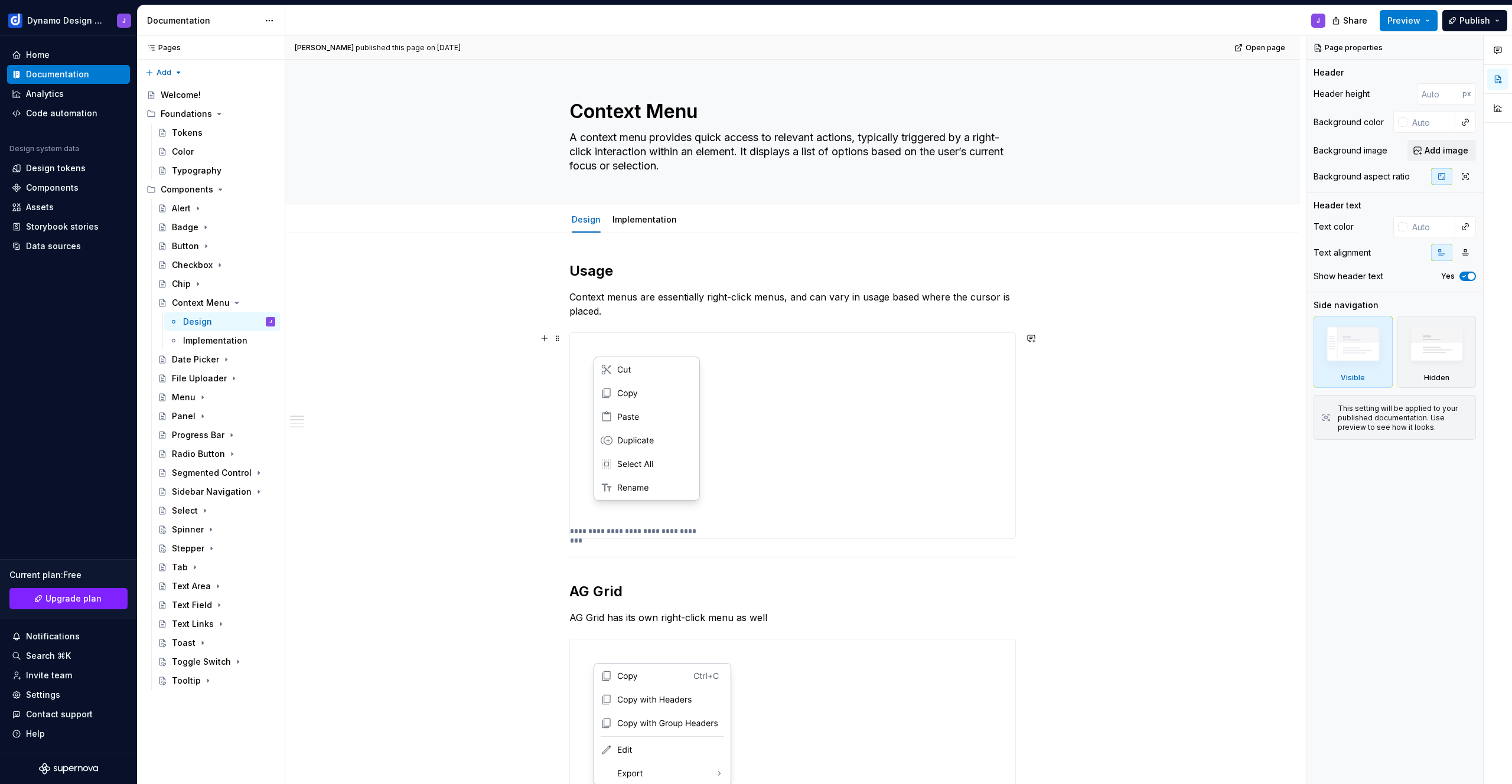
click at [701, 419] on img at bounding box center [646, 428] width 154 height 191
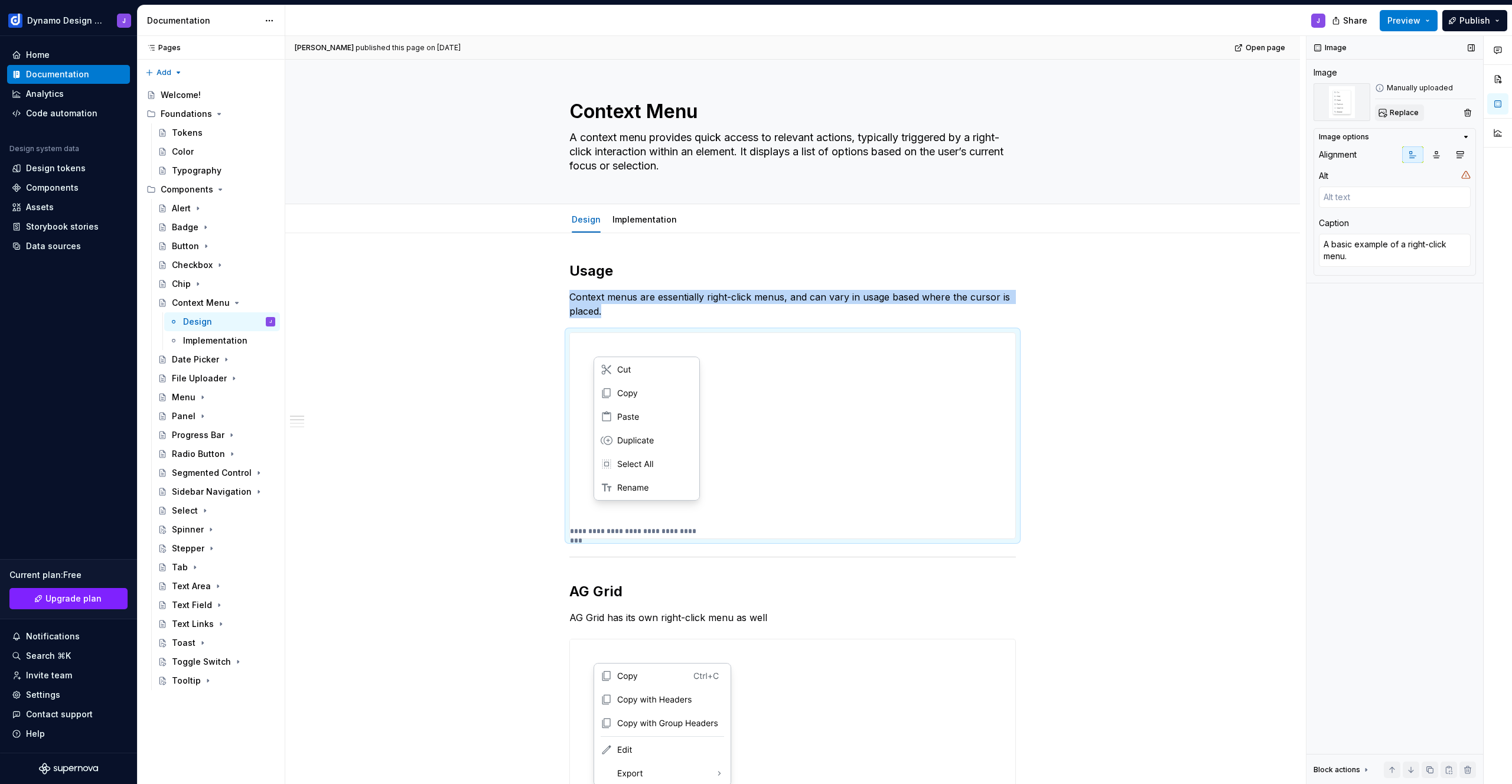
click at [1400, 109] on span "Replace" at bounding box center [1404, 113] width 29 height 9
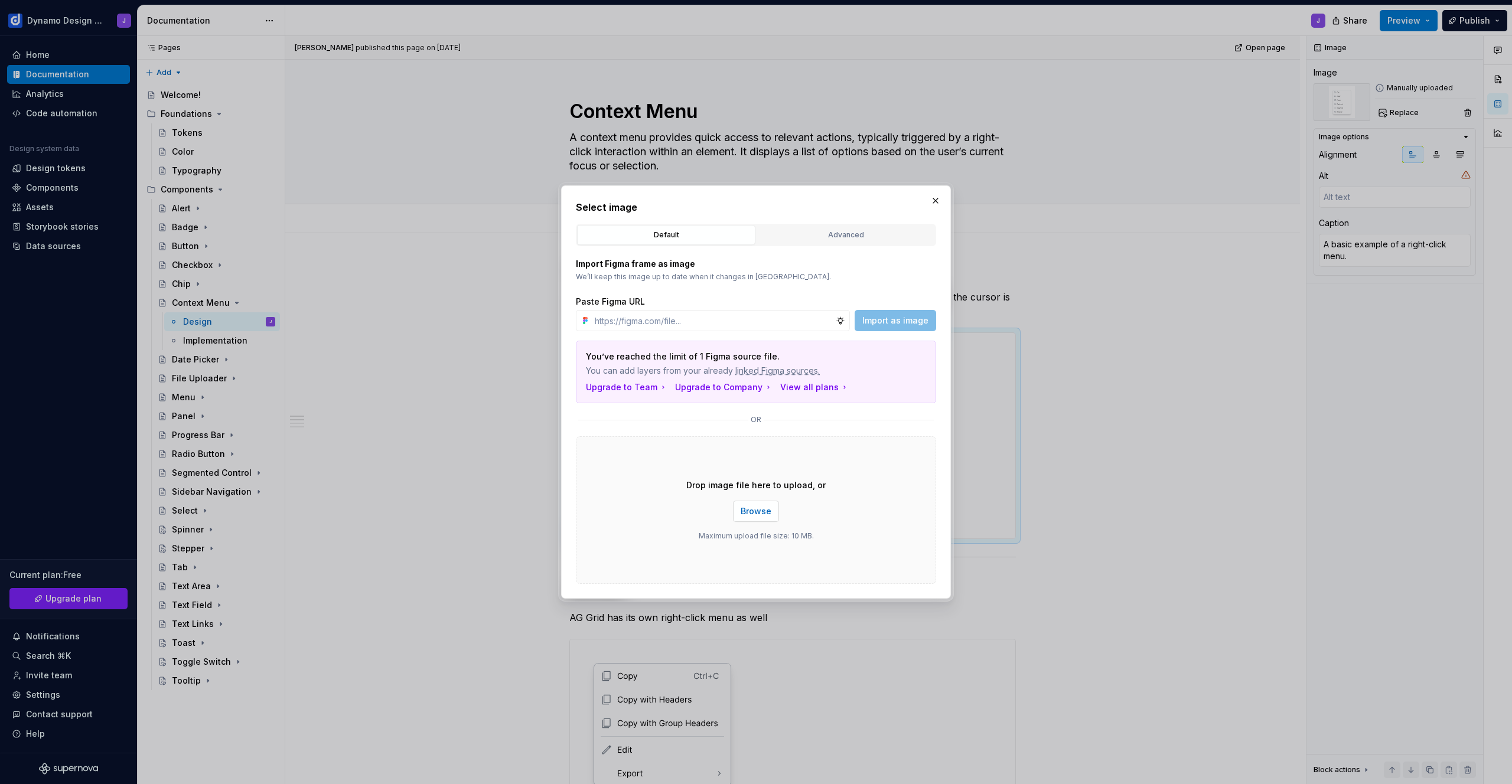
click at [754, 510] on span "Browse" at bounding box center [756, 511] width 31 height 12
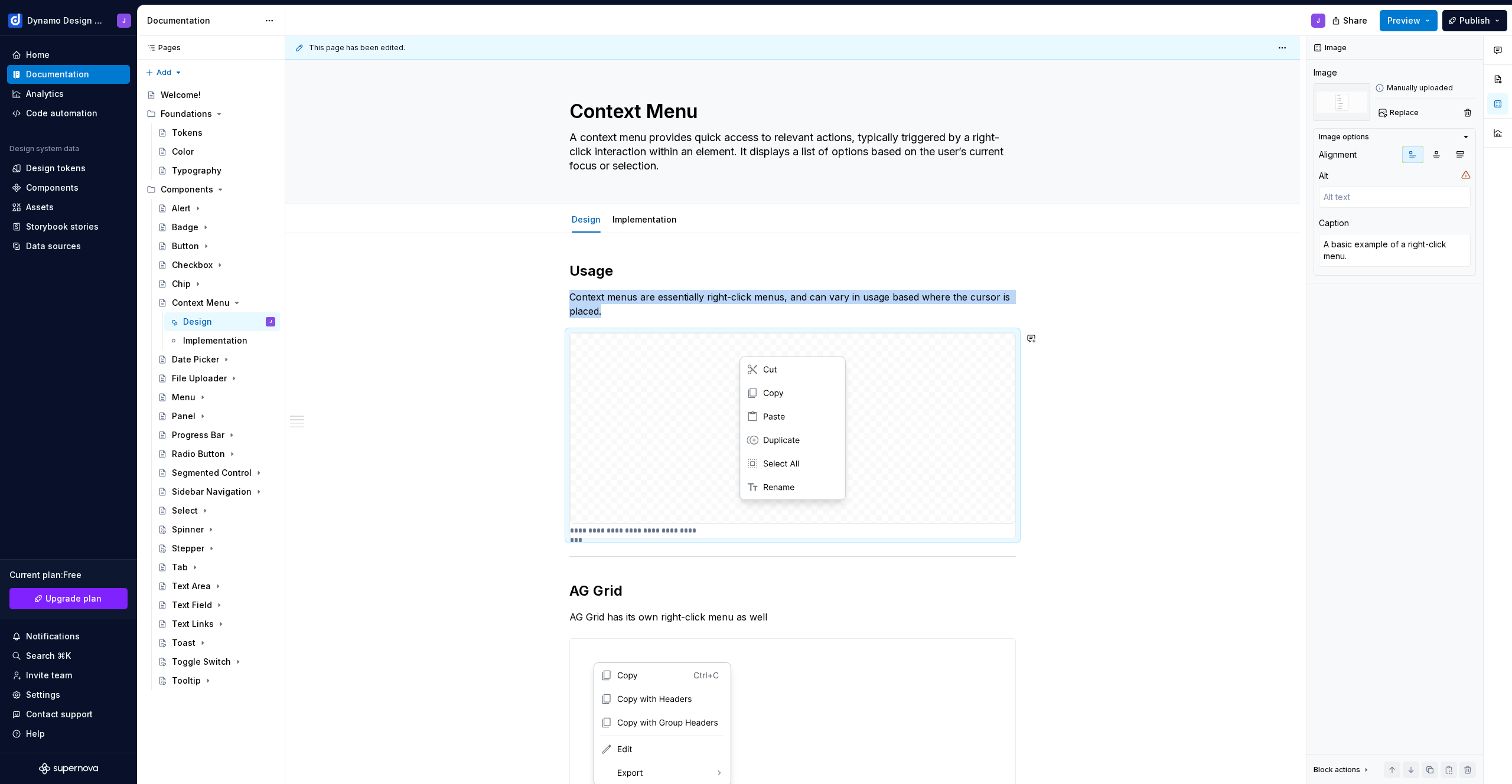
scroll to position [221, 0]
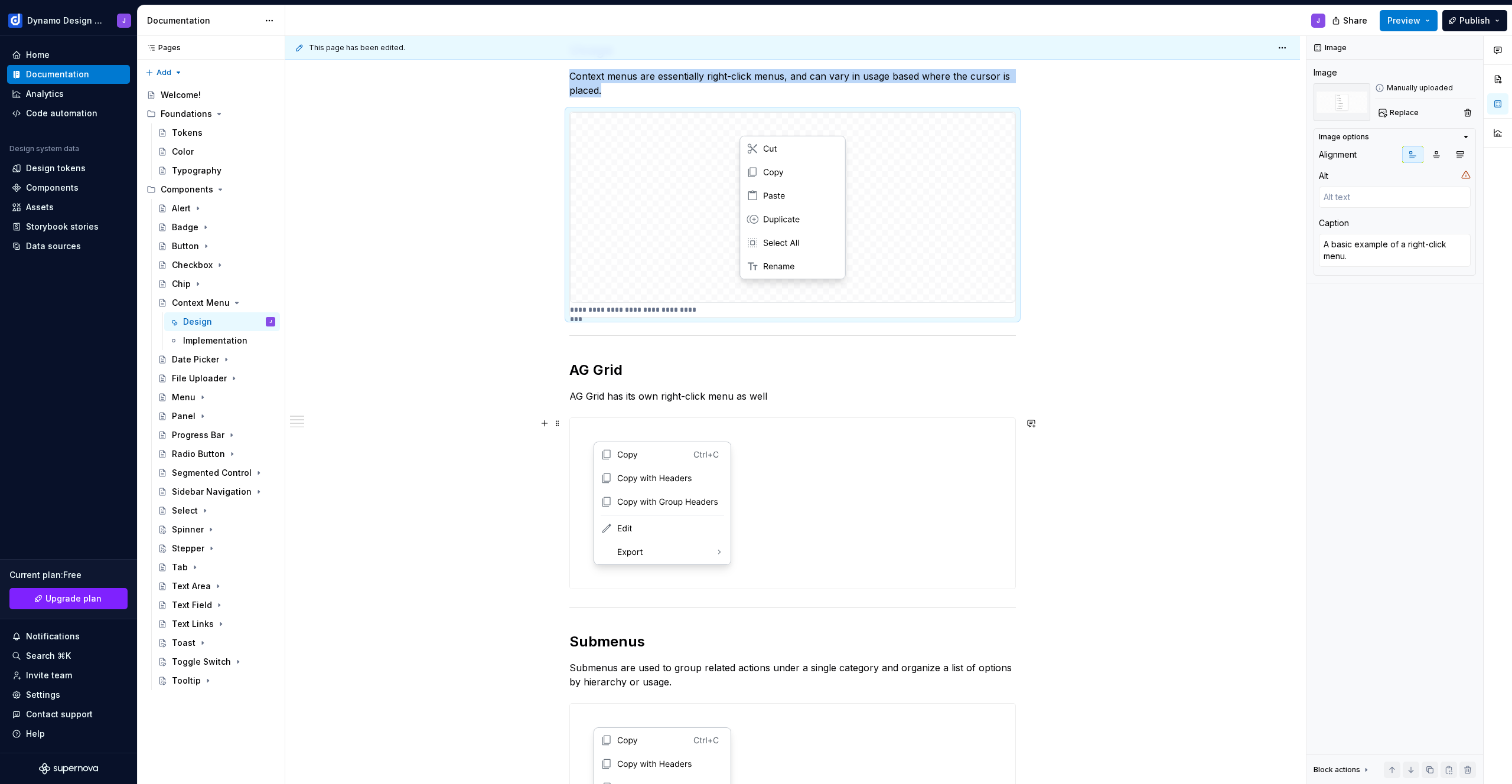
type textarea "*"
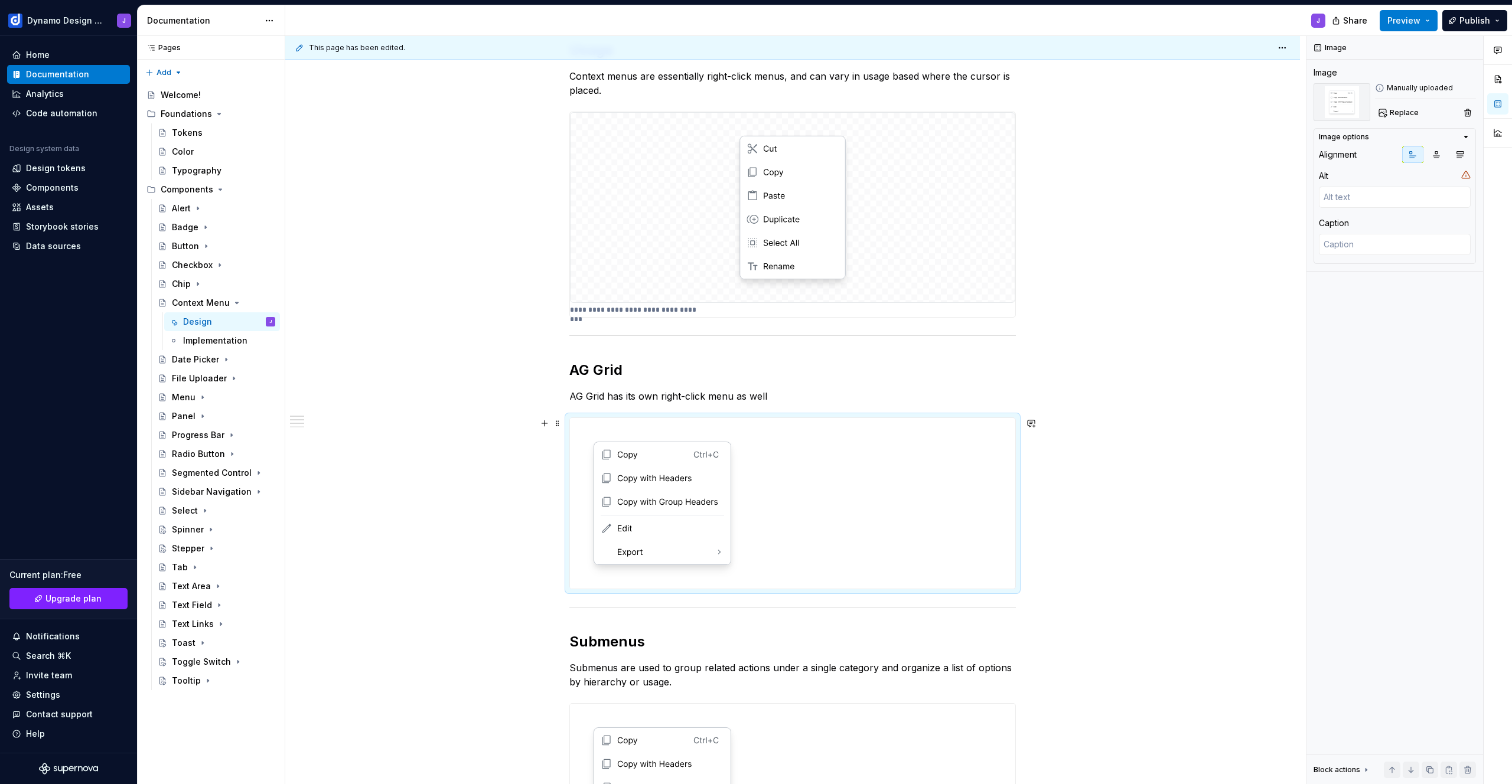
click at [784, 505] on div at bounding box center [792, 503] width 445 height 170
click at [1398, 114] on span "Replace" at bounding box center [1404, 113] width 29 height 9
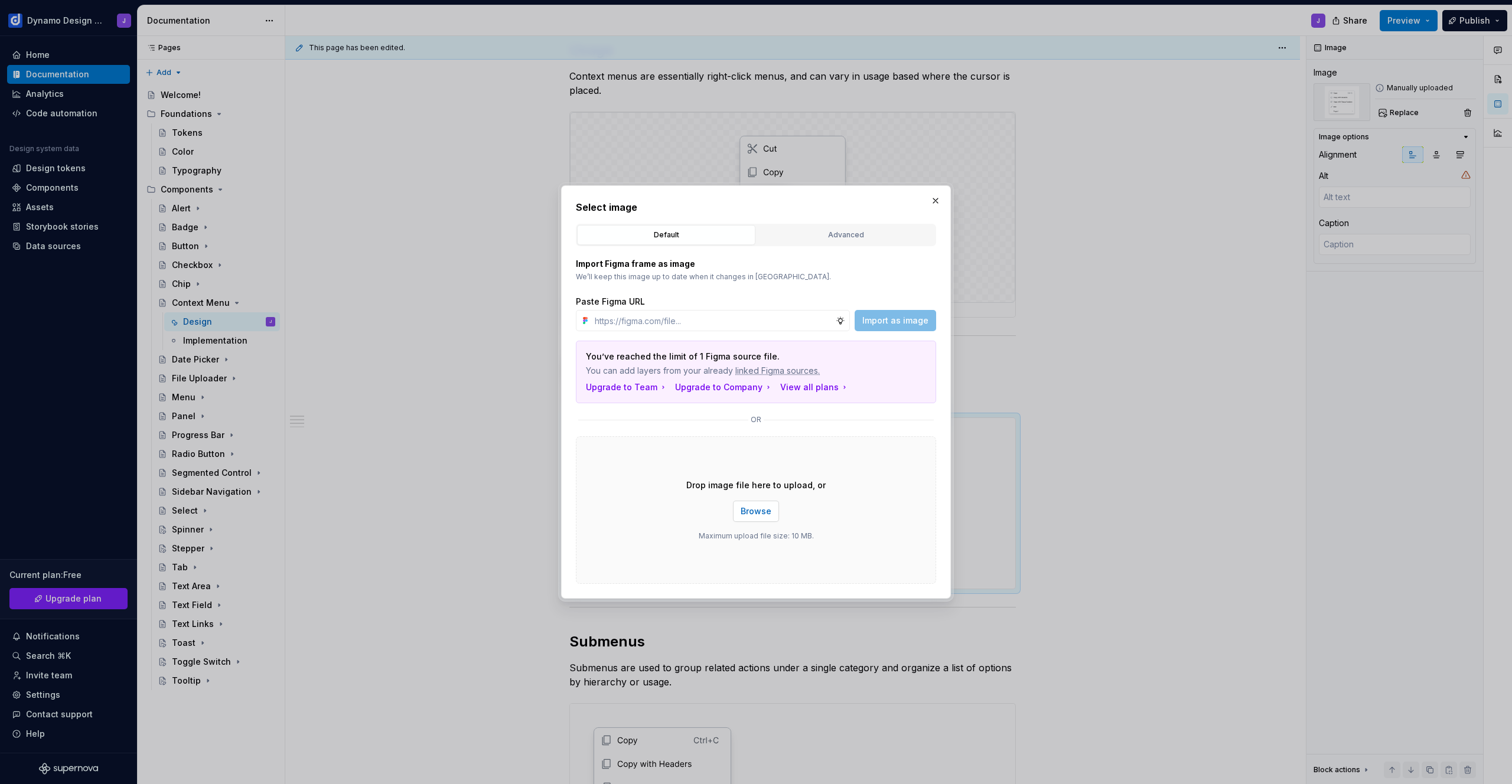
click at [762, 515] on span "Browse" at bounding box center [756, 511] width 31 height 12
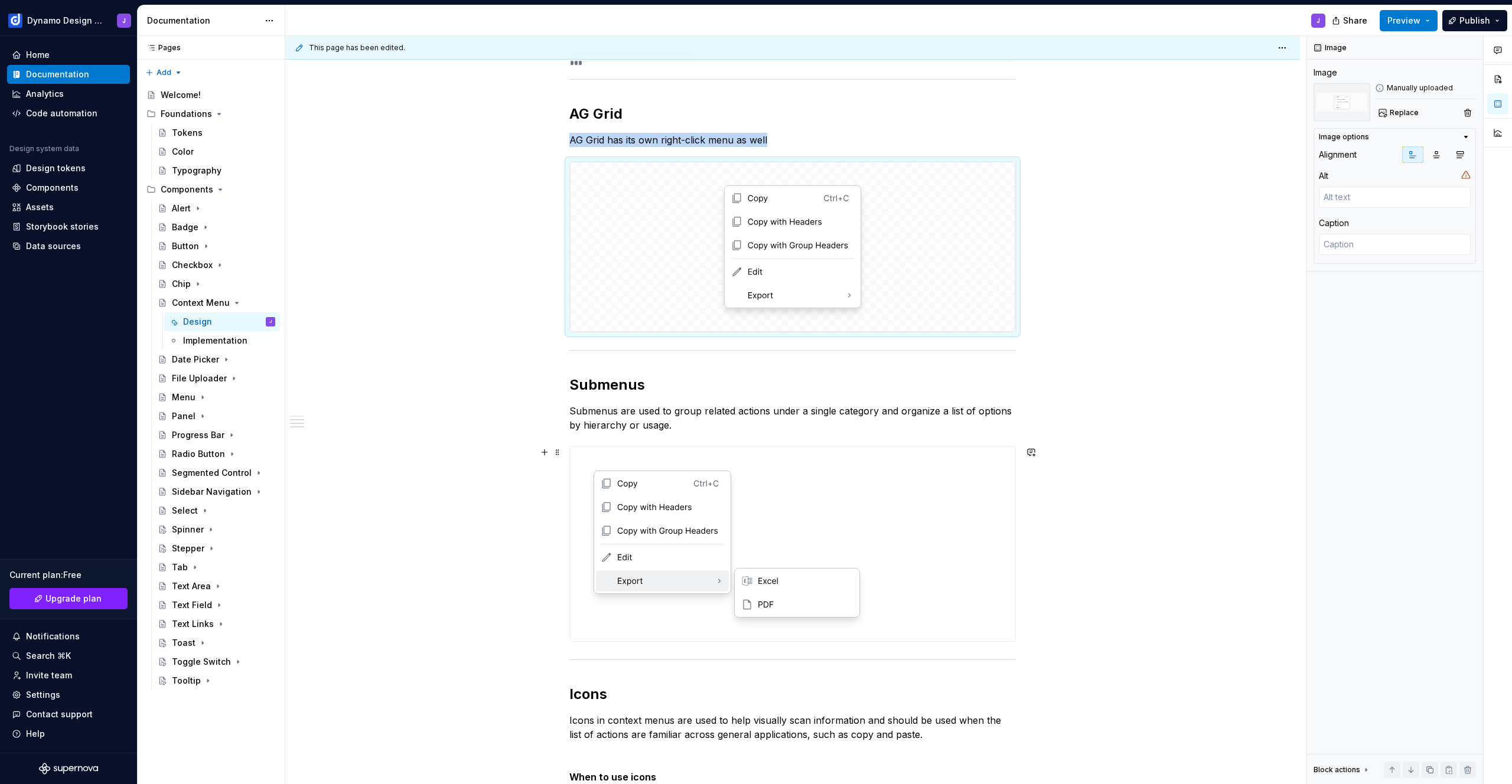
scroll to position [560, 0]
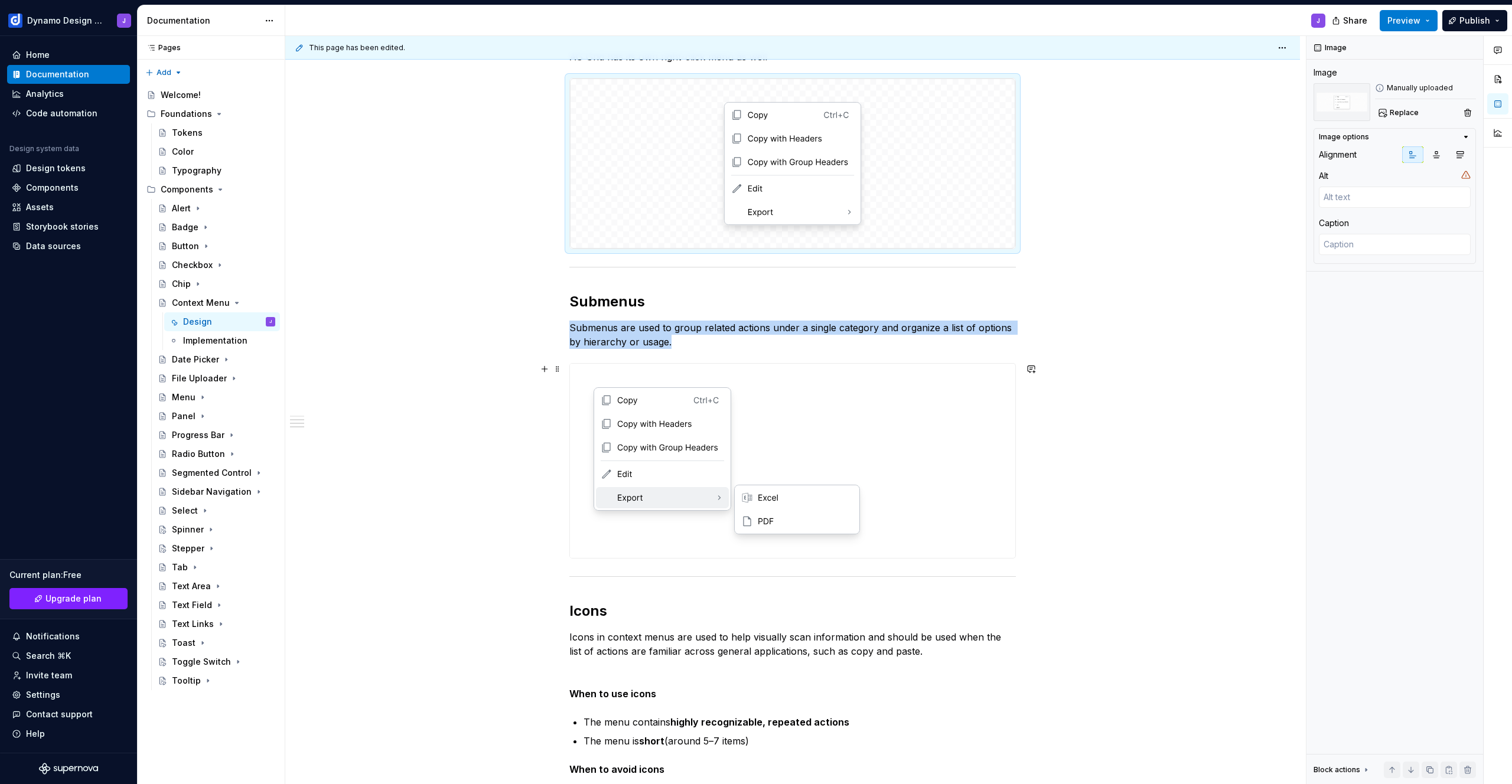
click at [773, 536] on img at bounding box center [724, 461] width 309 height 194
click at [1405, 111] on span "Replace" at bounding box center [1404, 113] width 29 height 9
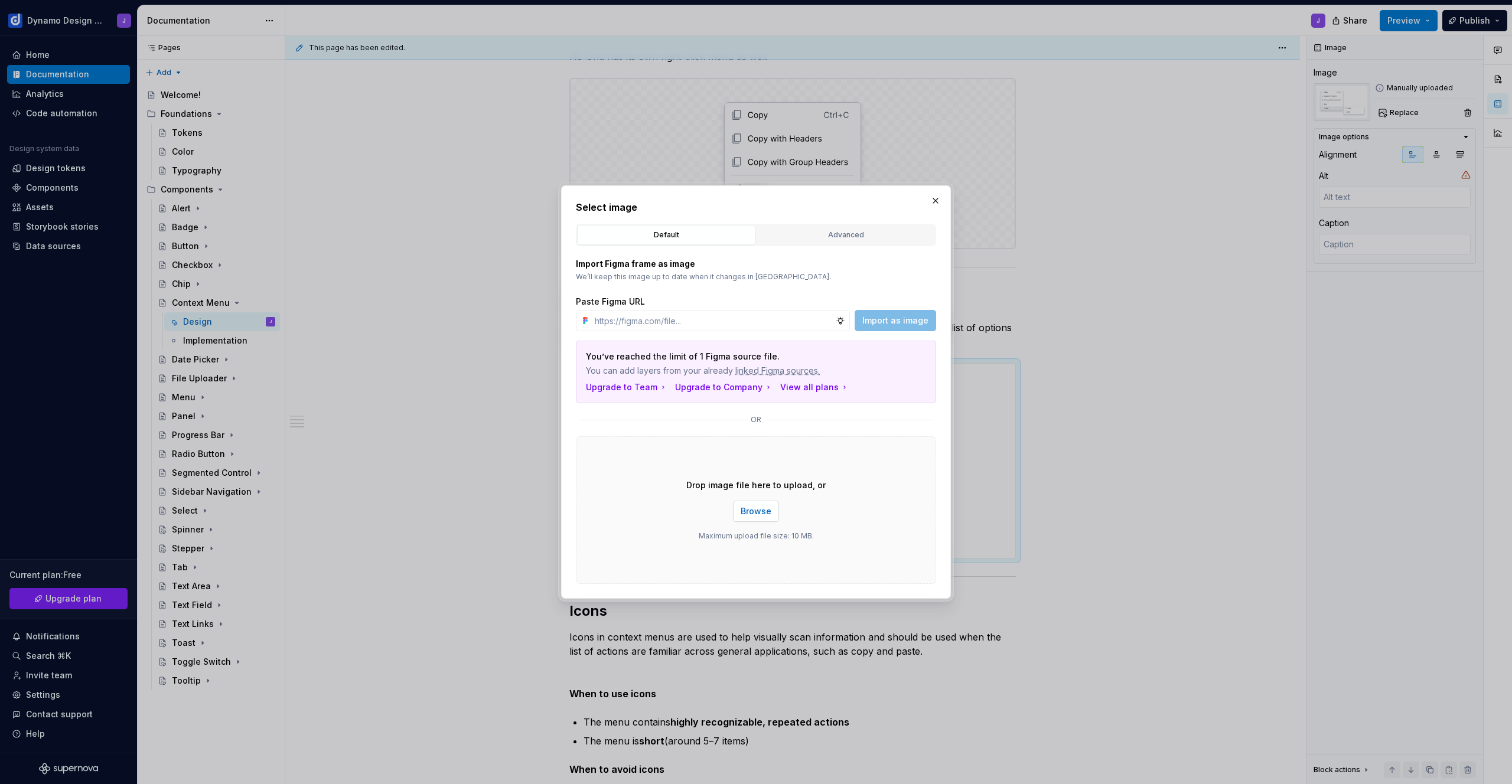
click at [760, 511] on span "Browse" at bounding box center [756, 511] width 31 height 12
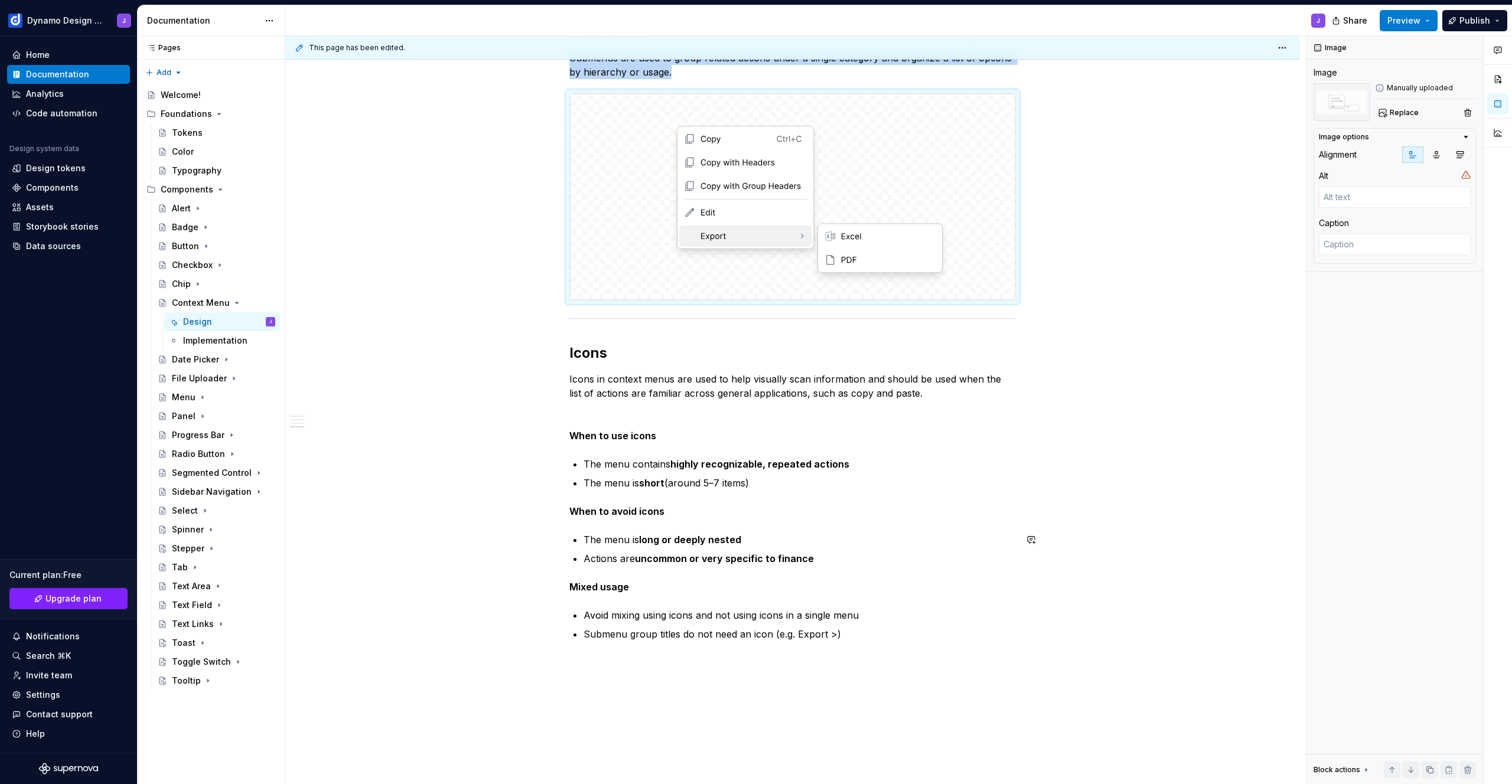
scroll to position [936, 0]
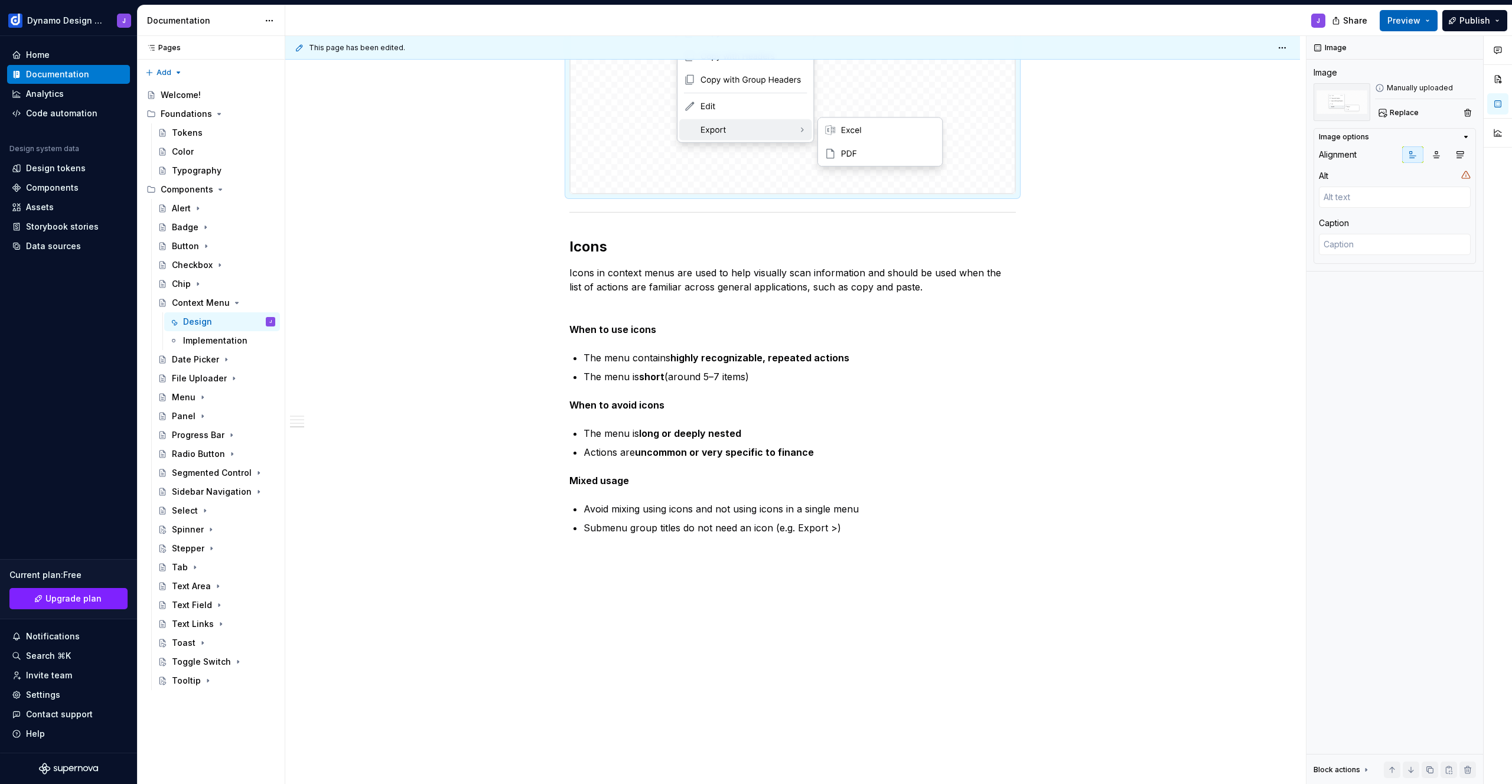
click at [1417, 17] on span "Preview" at bounding box center [1404, 21] width 33 height 12
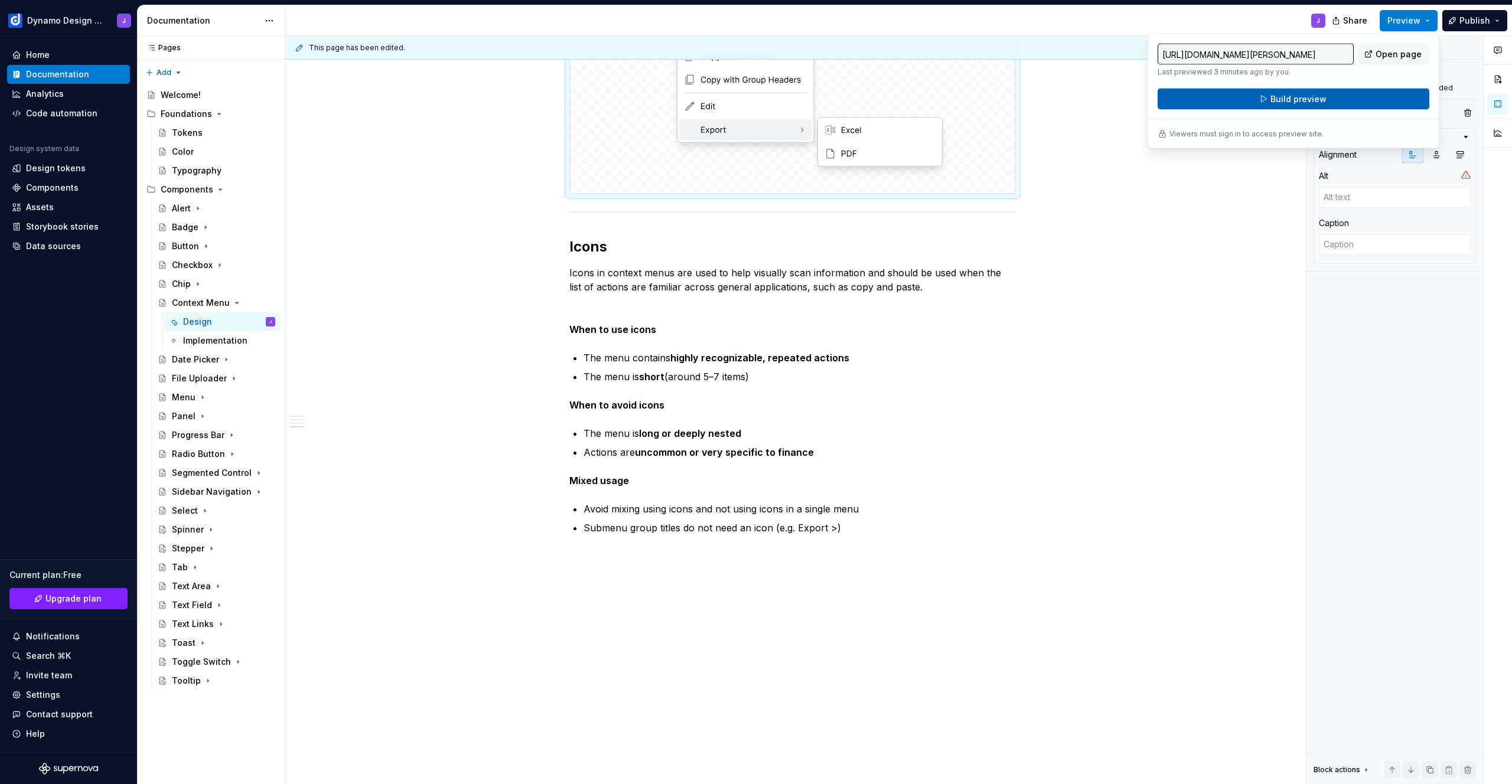
click at [1359, 100] on button "Build preview" at bounding box center [1293, 99] width 271 height 21
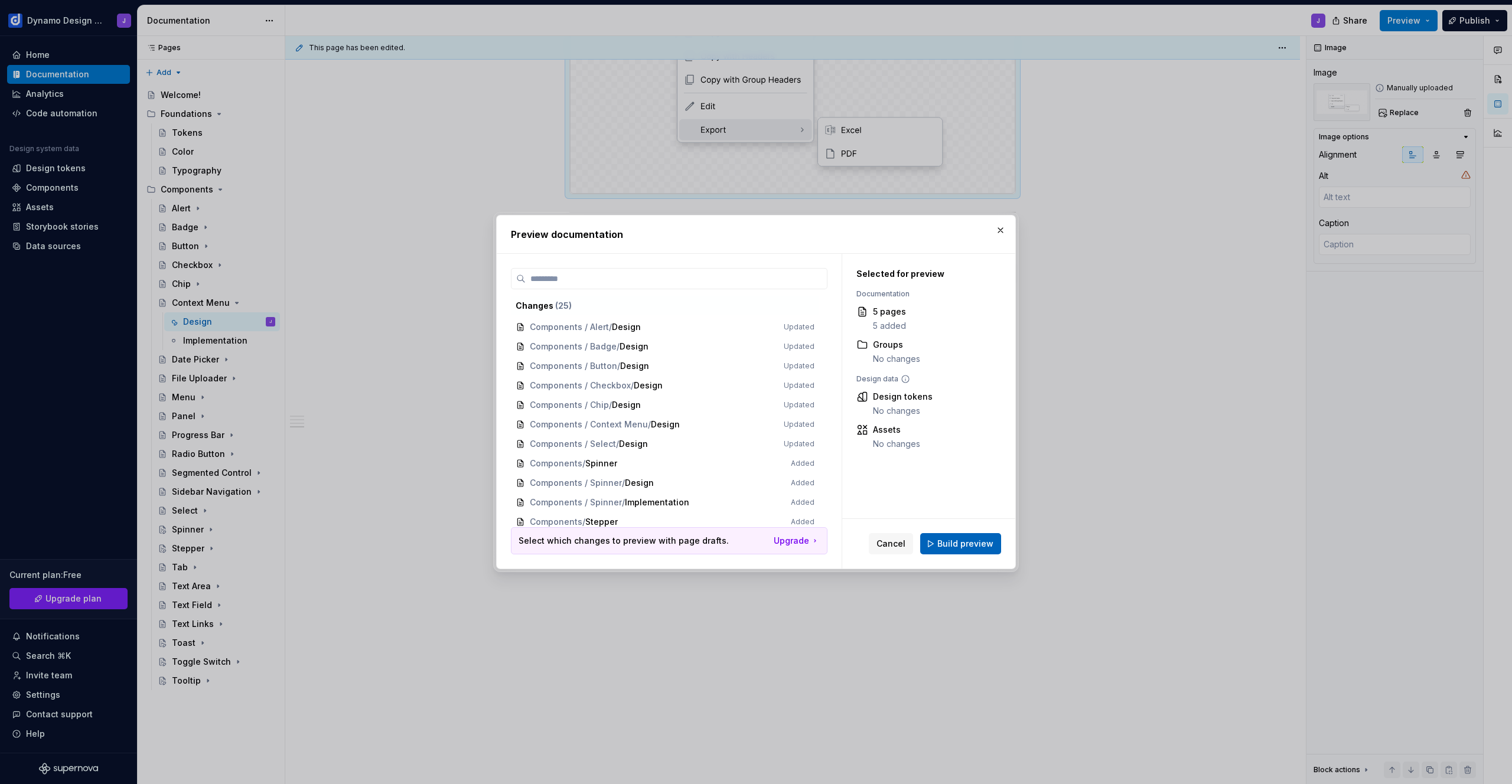
click at [976, 547] on span "Build preview" at bounding box center [965, 543] width 56 height 12
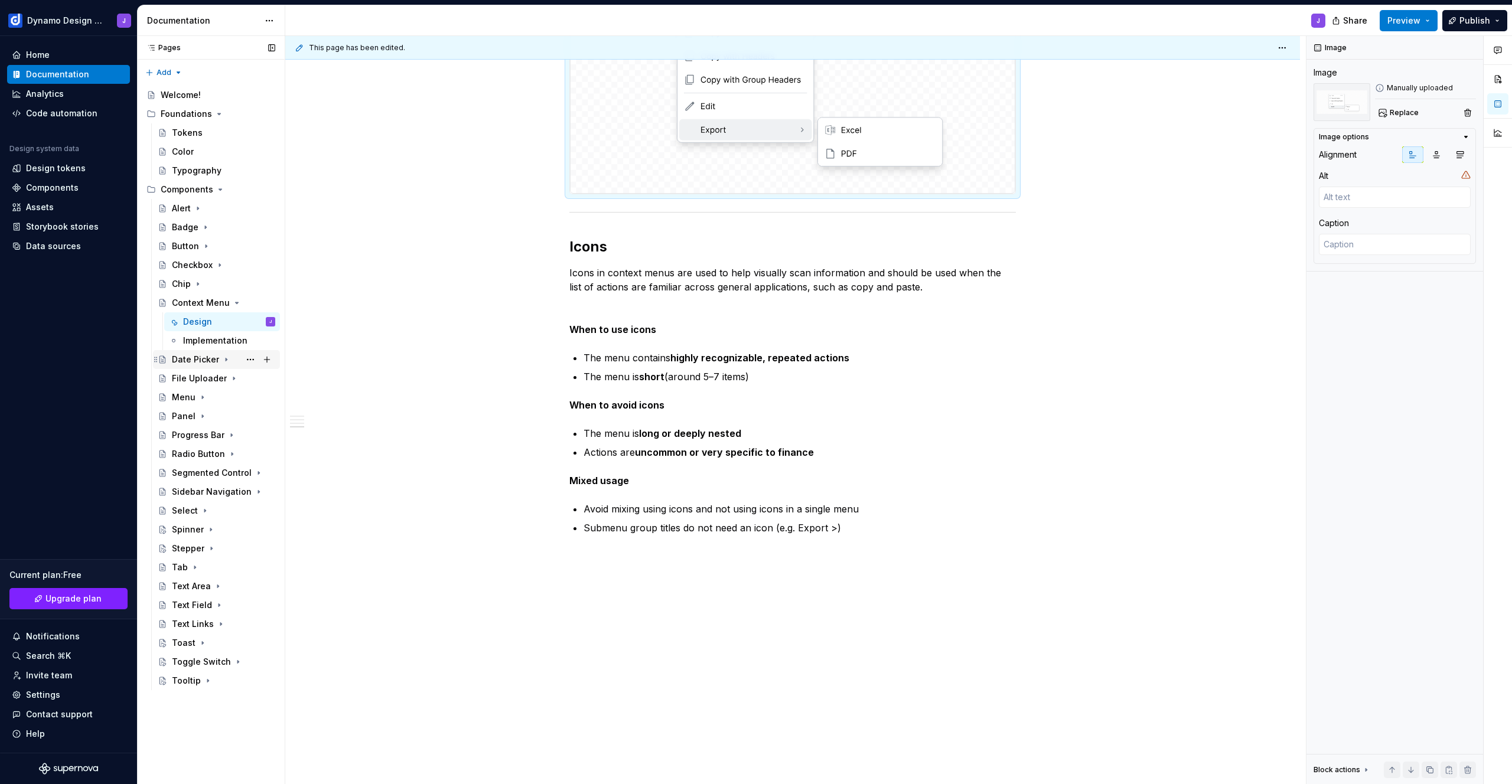
click at [191, 364] on div "Date Picker" at bounding box center [196, 359] width 47 height 12
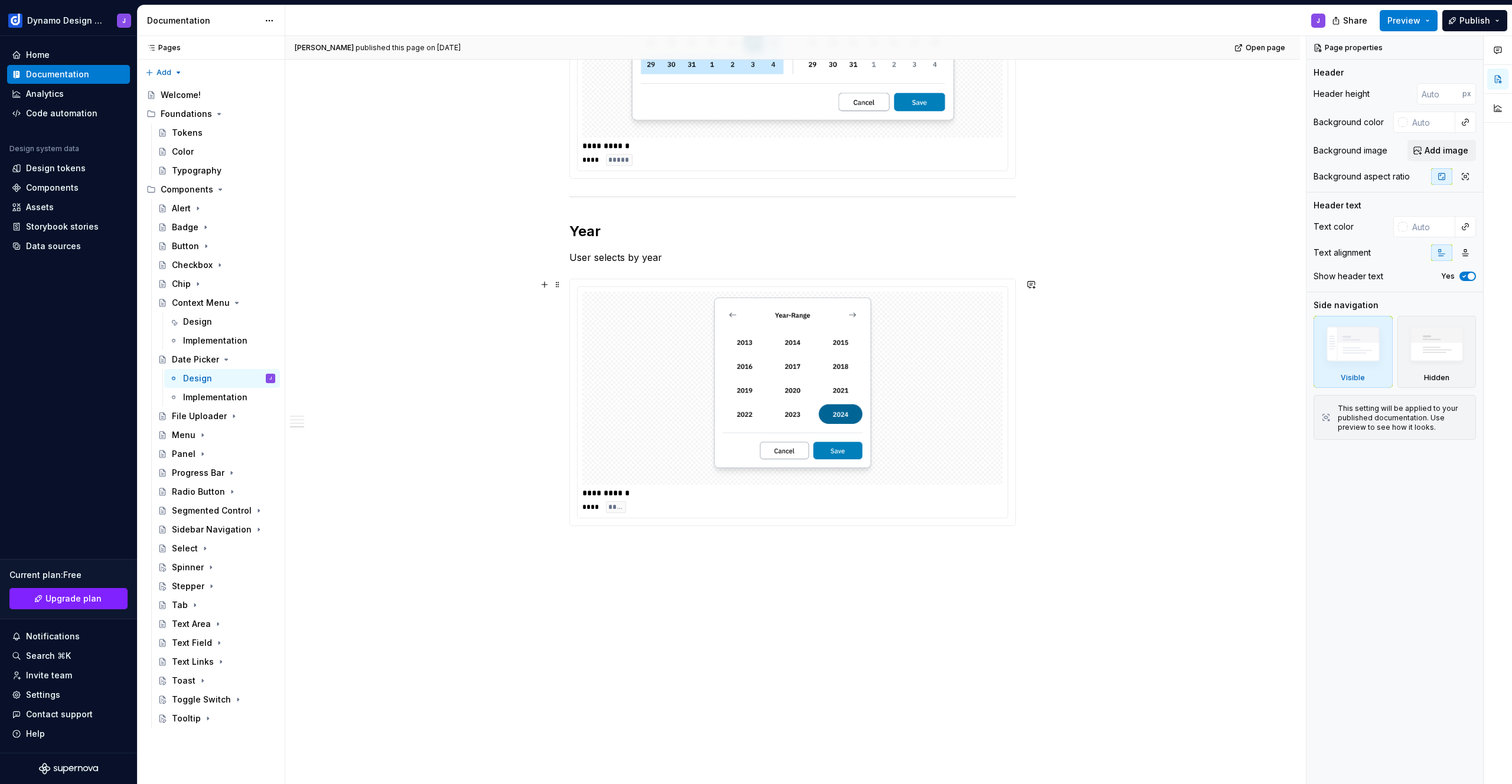
scroll to position [1172, 0]
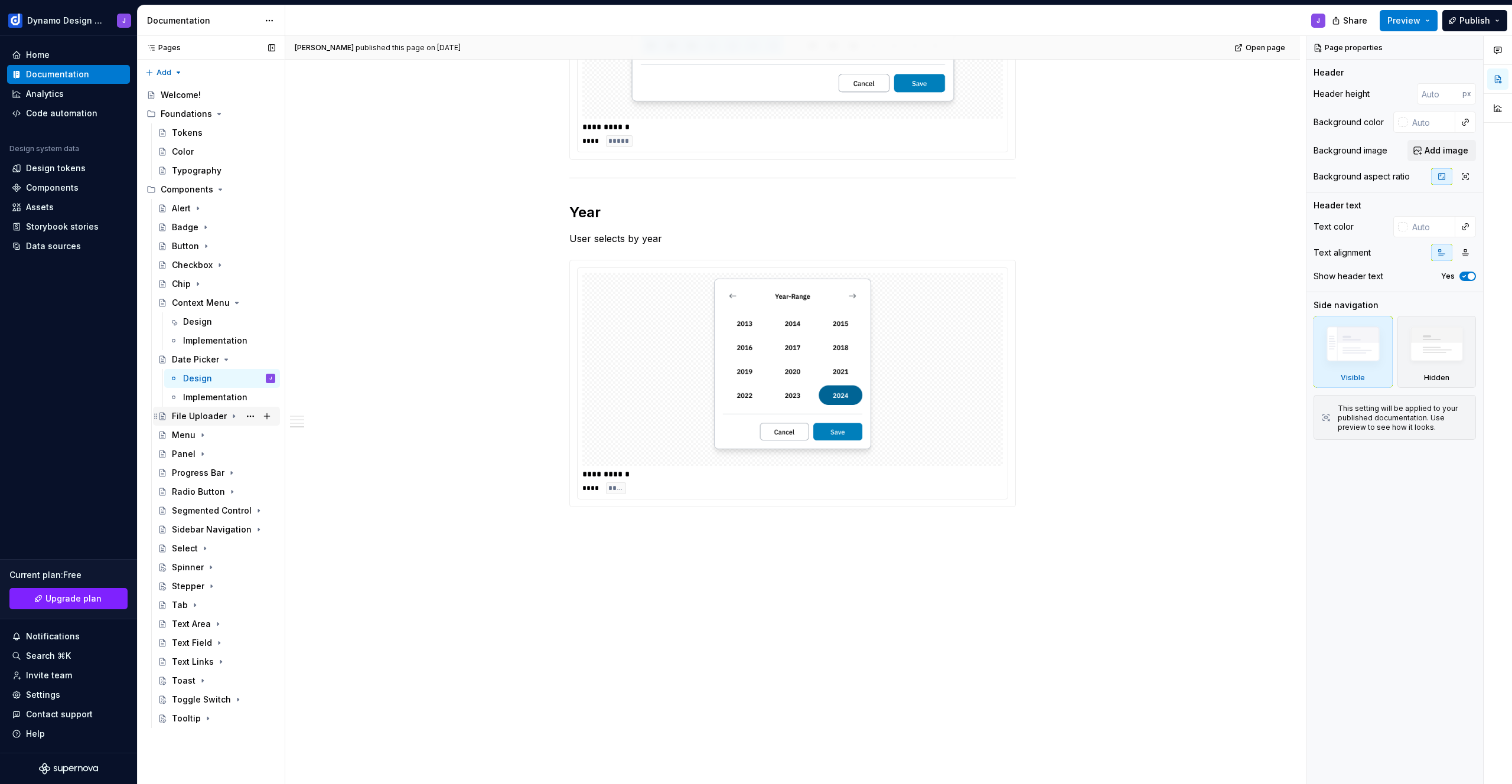
click at [196, 413] on div "File Uploader" at bounding box center [200, 416] width 55 height 12
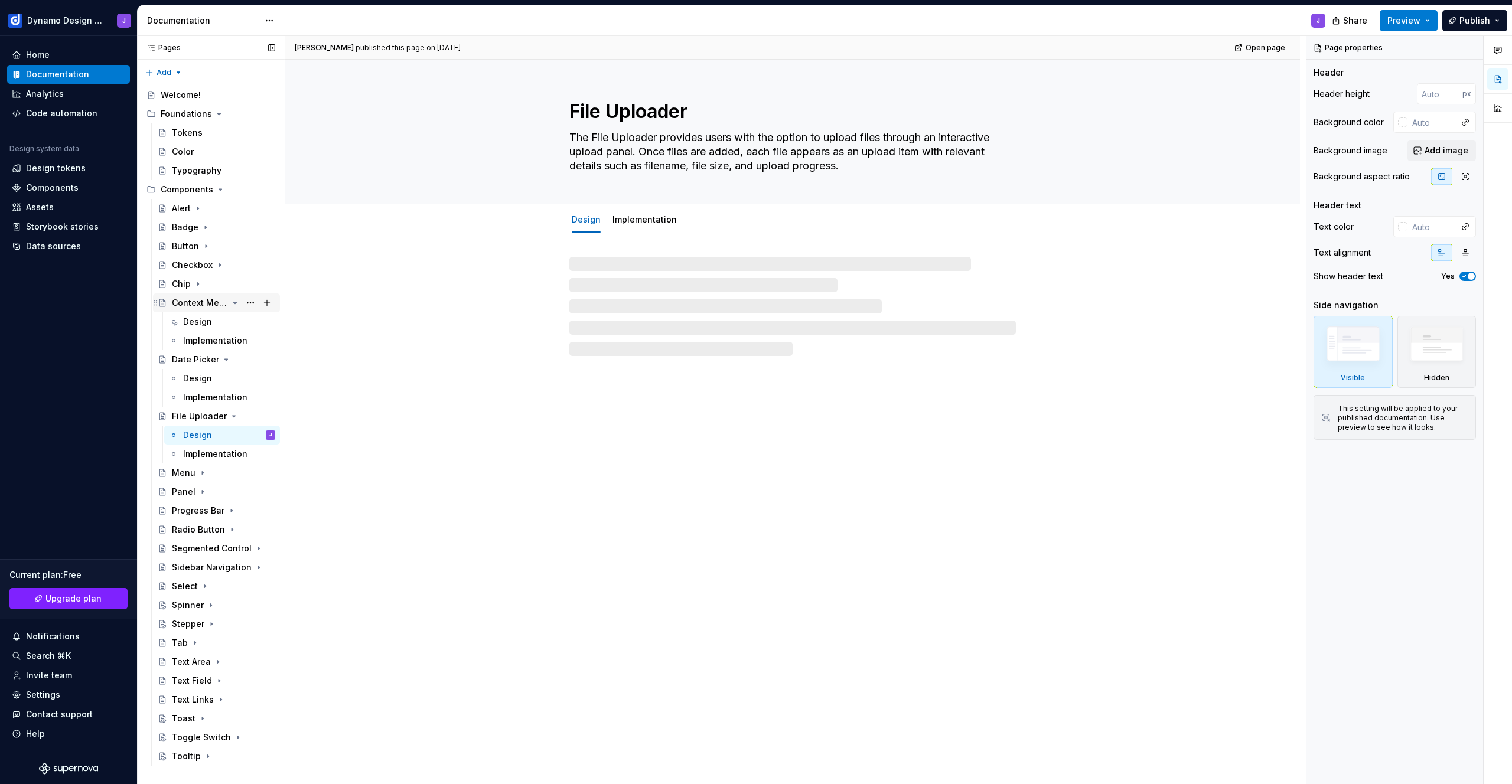
click at [230, 304] on icon "Page tree" at bounding box center [235, 303] width 9 height 9
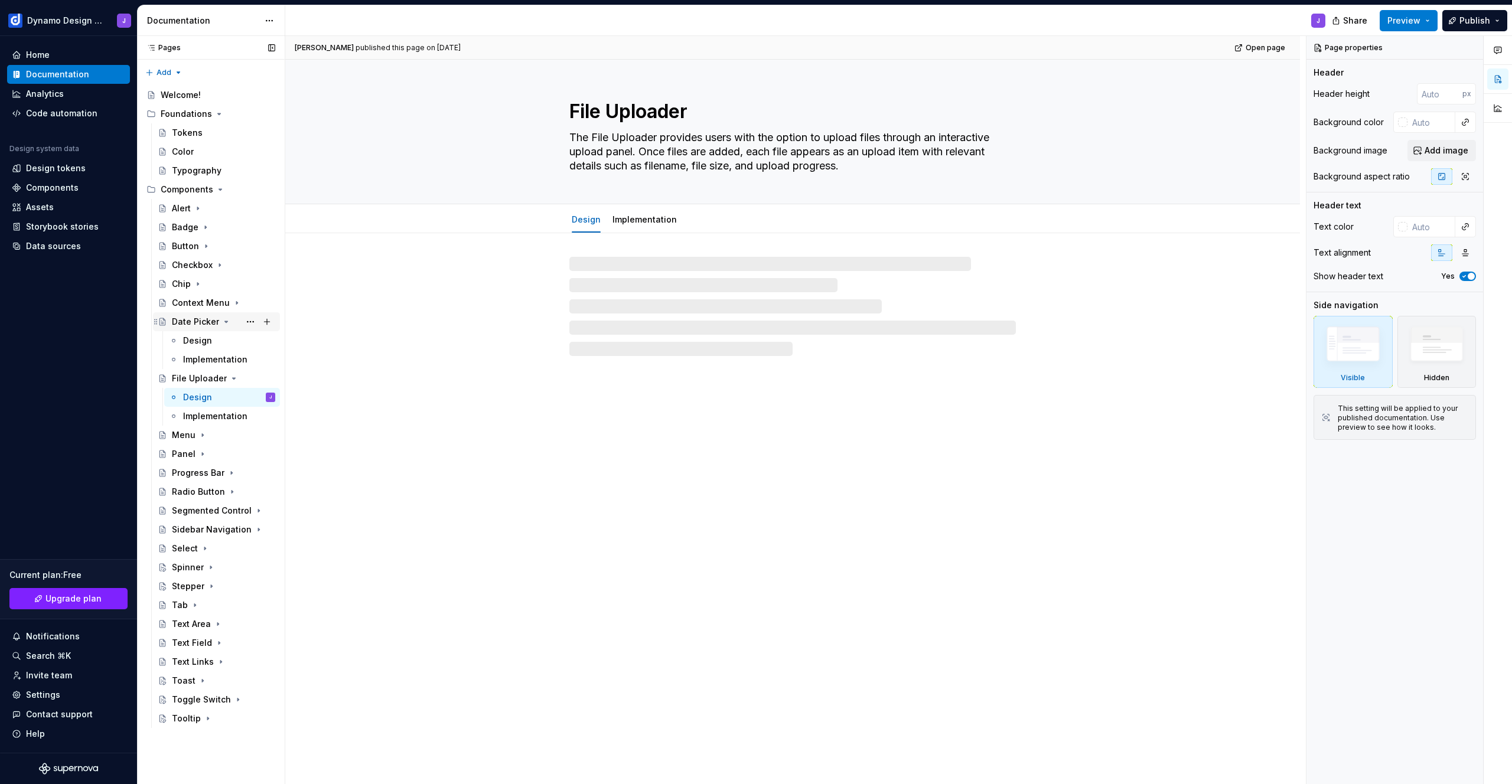
click at [223, 323] on icon "Page tree" at bounding box center [226, 322] width 9 height 9
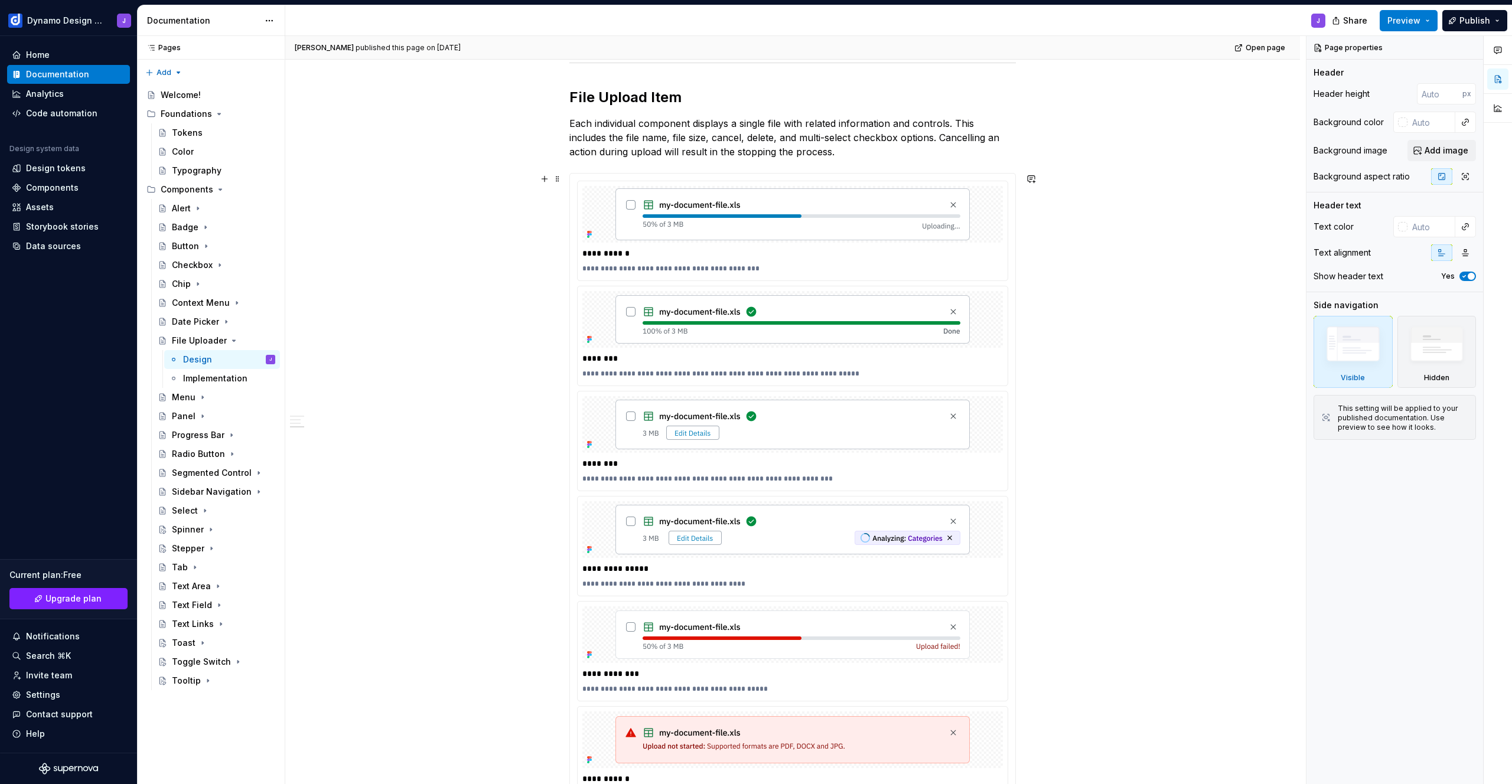
scroll to position [569, 0]
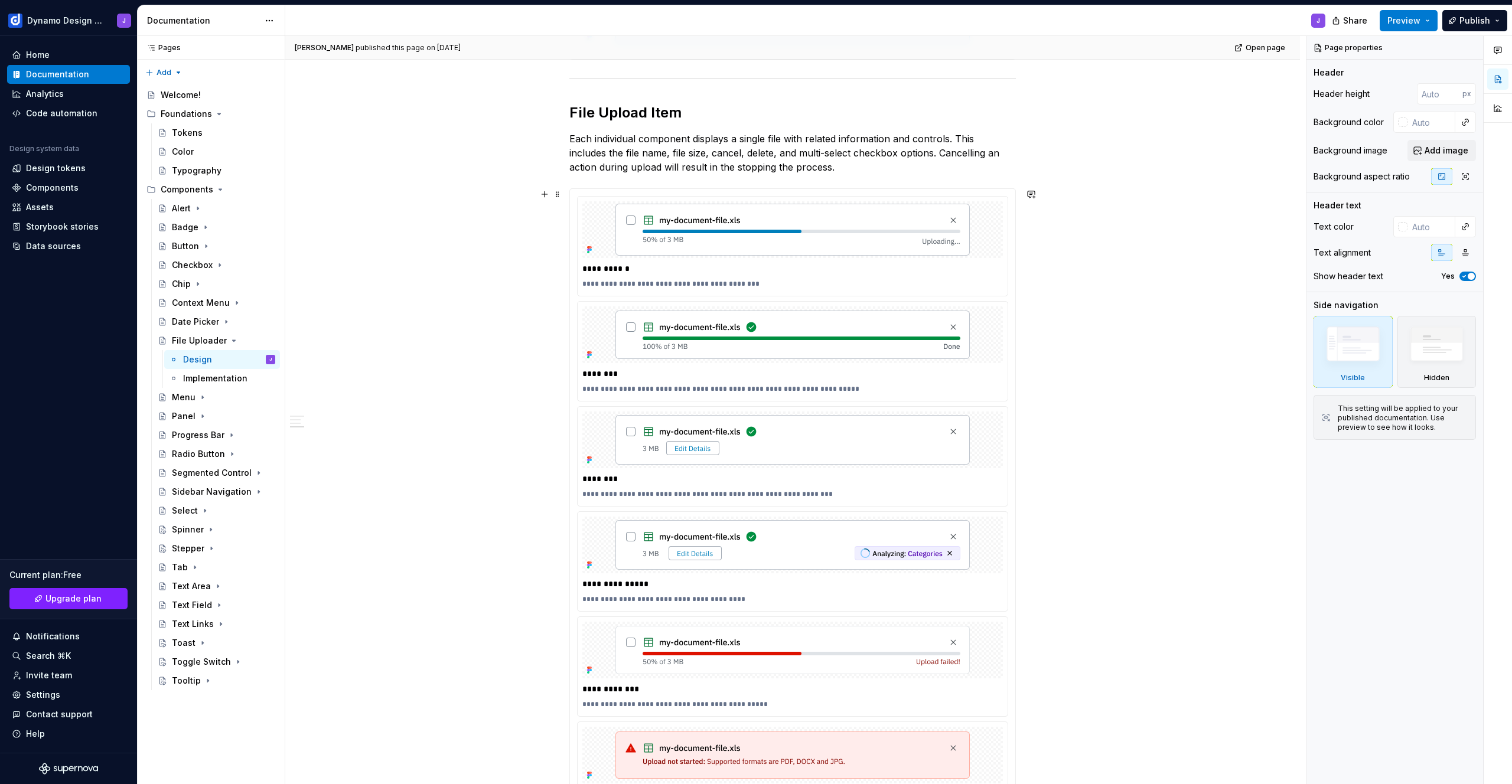
click at [570, 191] on div "**********" at bounding box center [793, 562] width 447 height 746
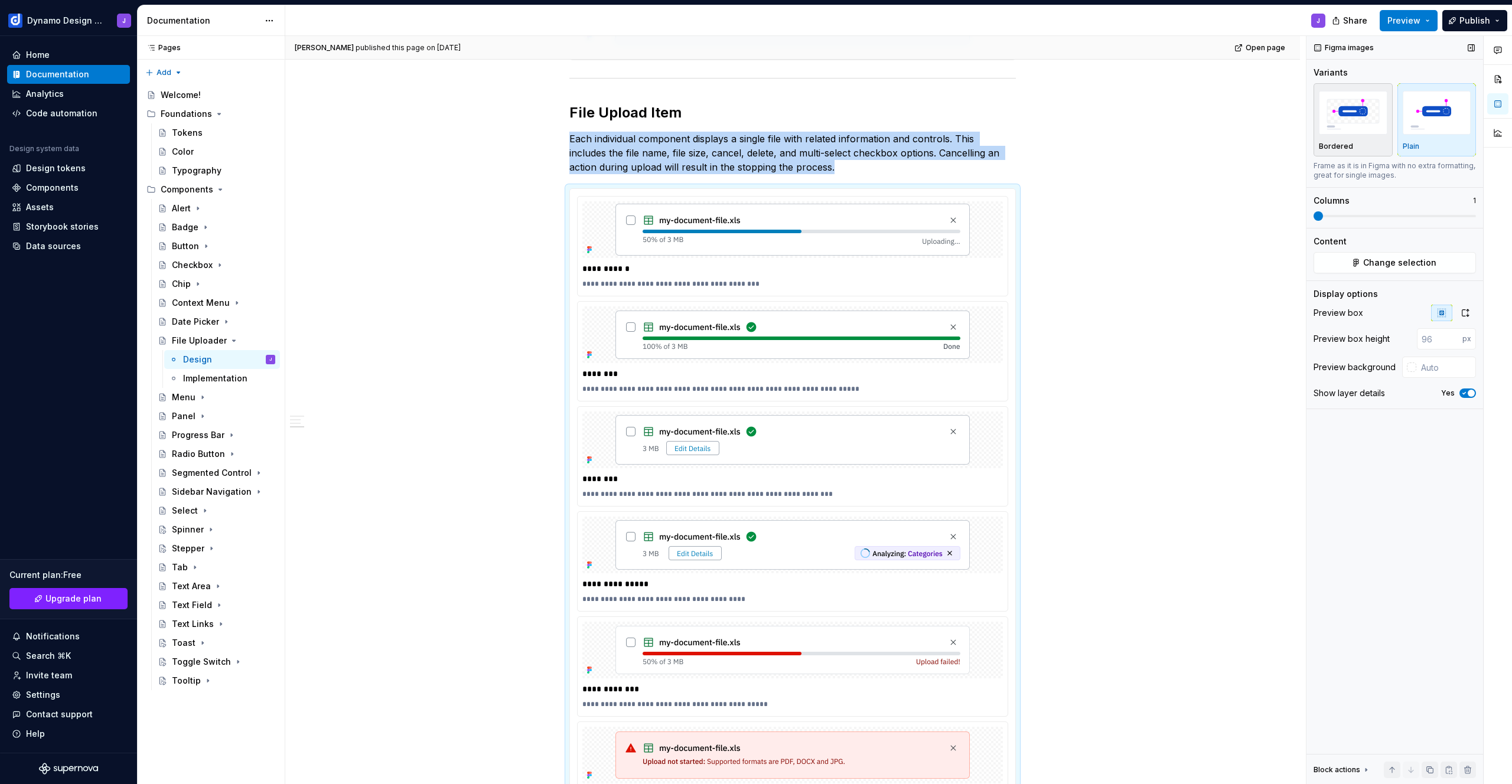
click at [1346, 118] on img "button" at bounding box center [1353, 112] width 69 height 43
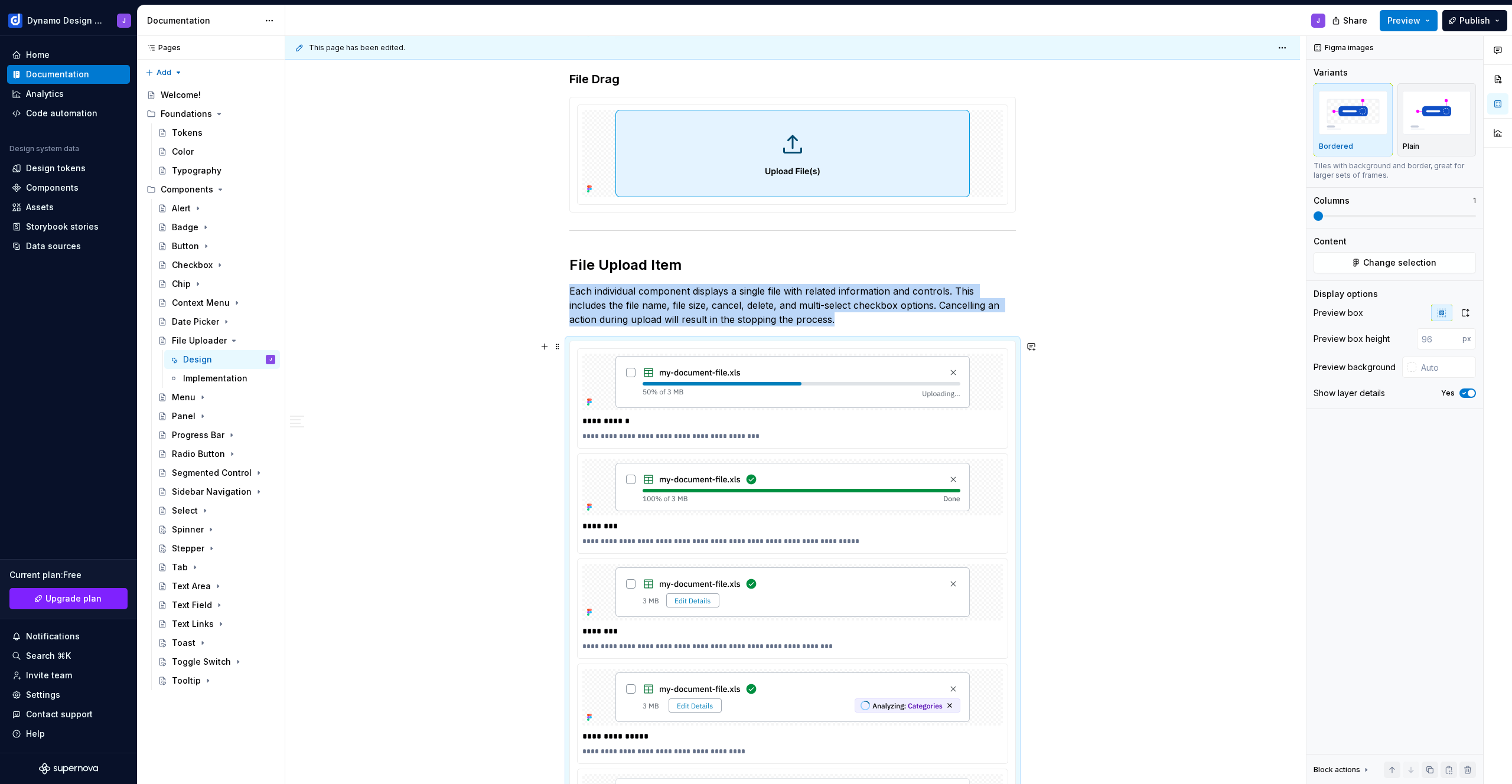
scroll to position [342, 0]
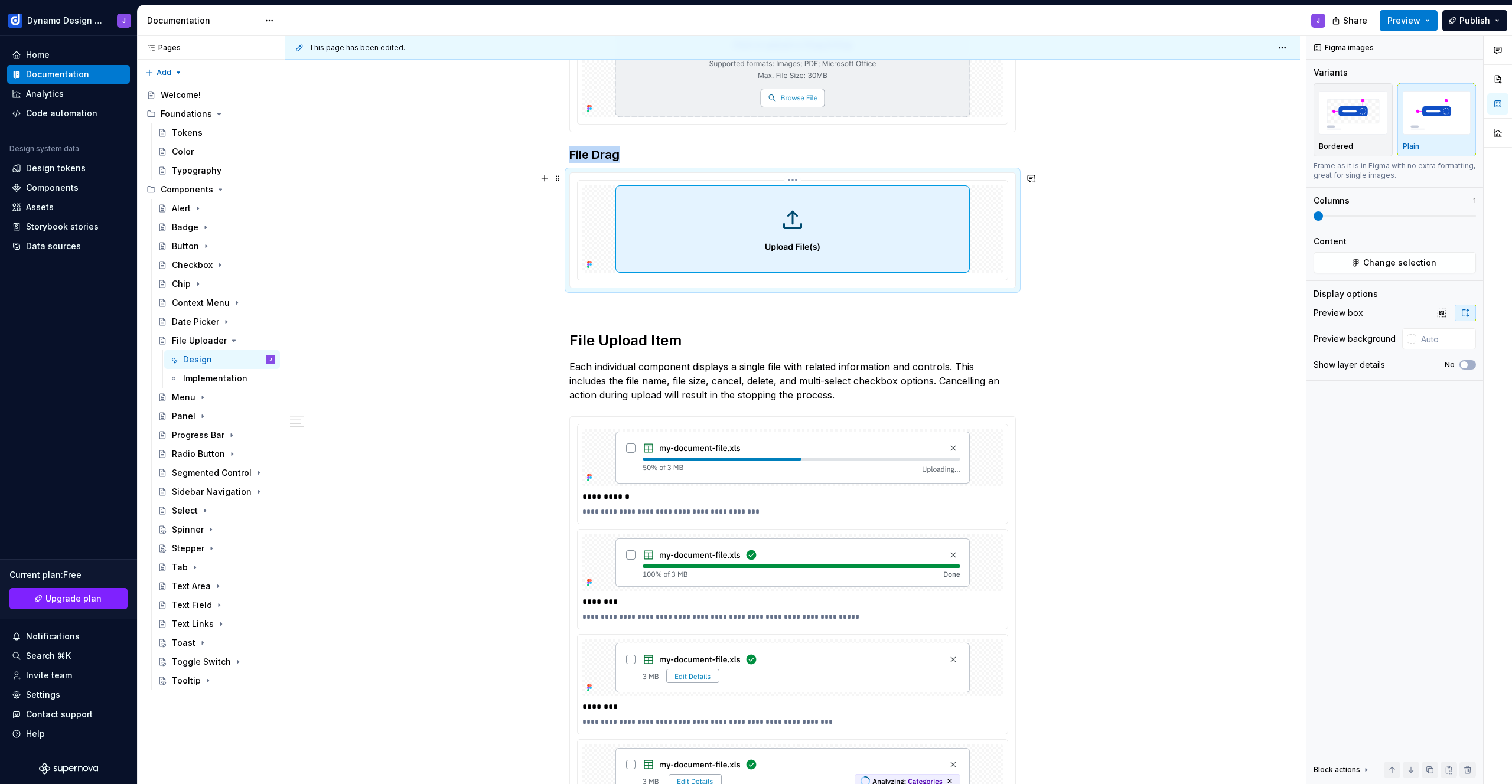
click at [1004, 241] on div at bounding box center [792, 230] width 430 height 99
click at [1350, 113] on img "button" at bounding box center [1353, 112] width 69 height 43
click at [1009, 116] on div at bounding box center [792, 74] width 445 height 114
click at [1332, 122] on img "button" at bounding box center [1353, 112] width 69 height 43
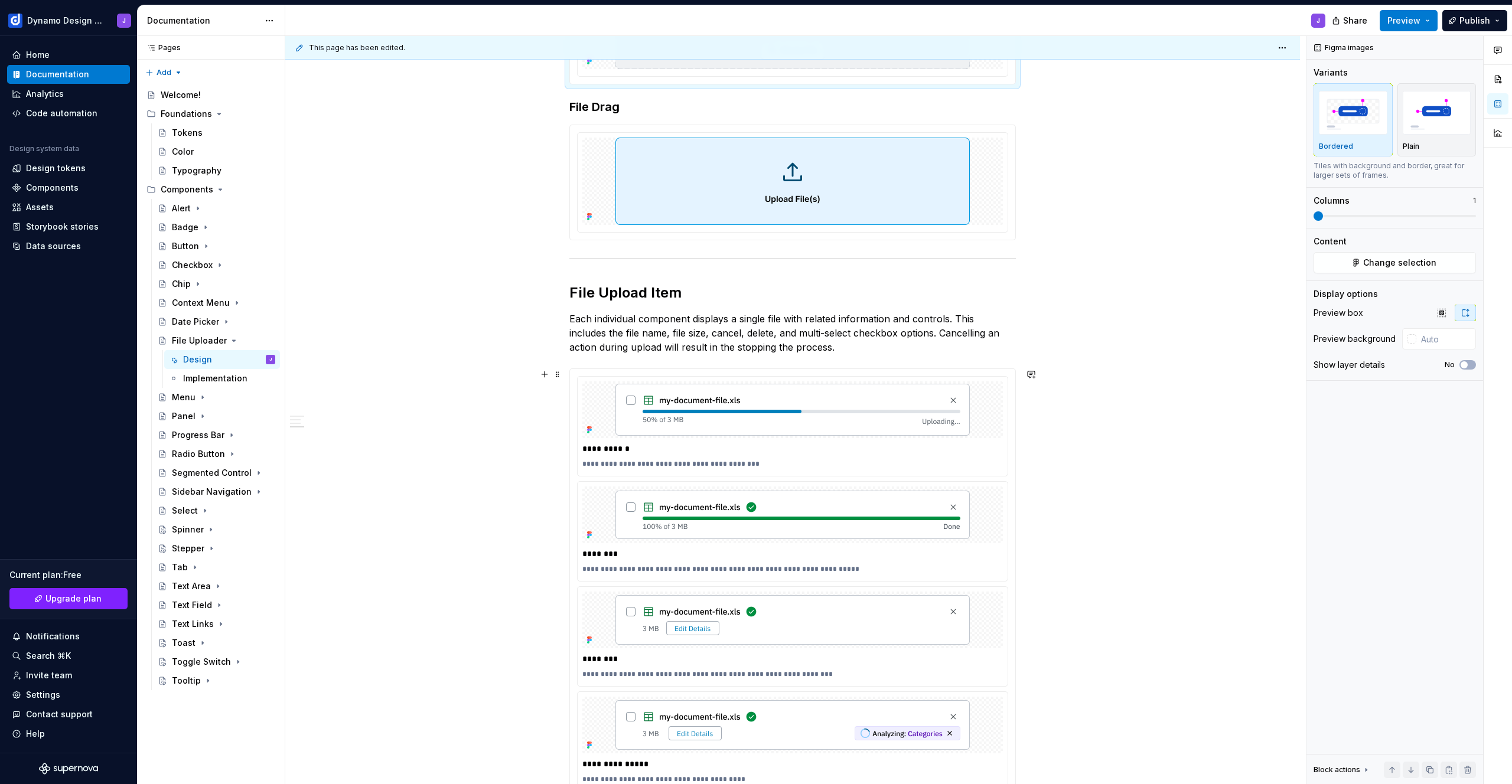
scroll to position [623, 0]
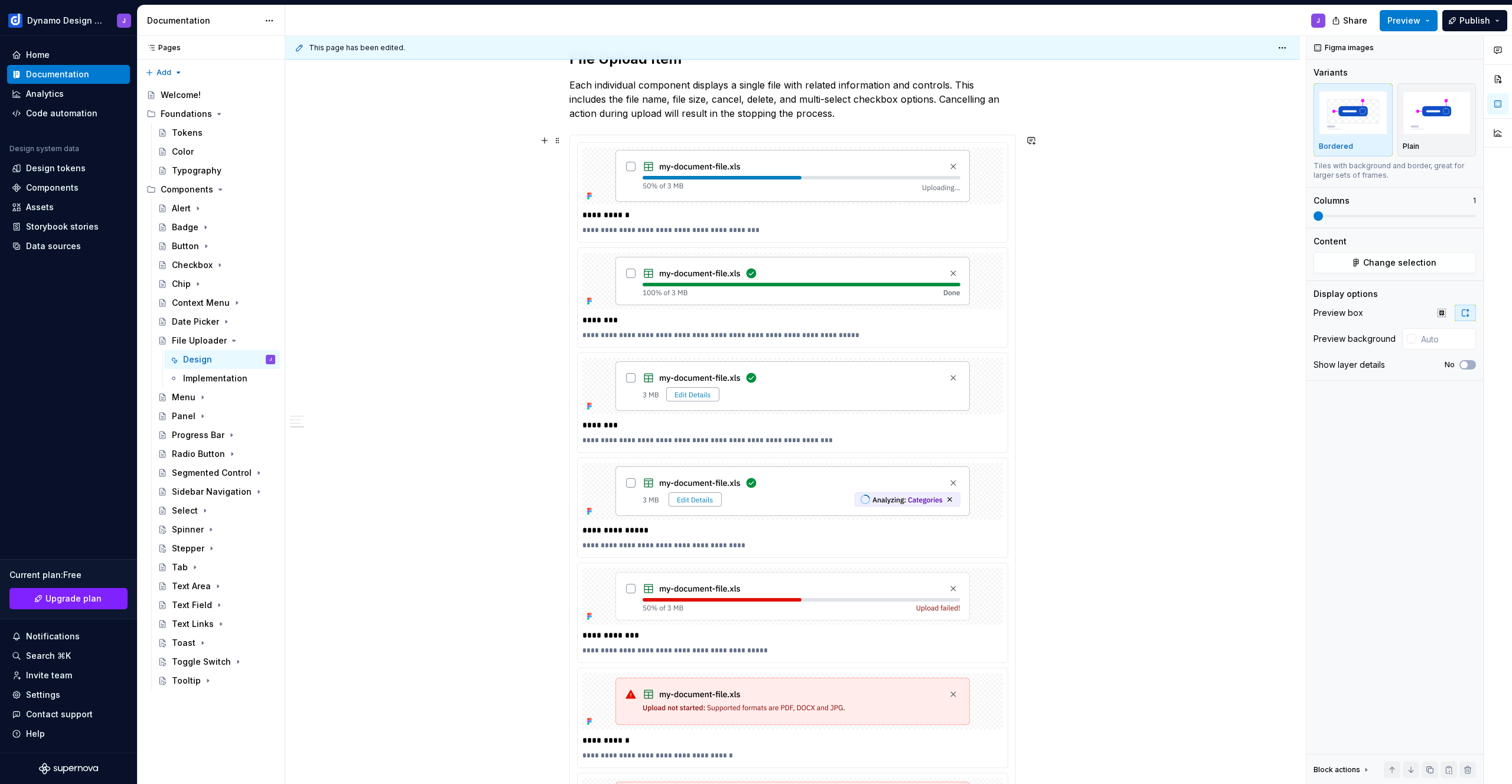
click at [1153, 316] on div "**********" at bounding box center [793, 369] width 1015 height 1520
click at [1420, 22] on span "Preview" at bounding box center [1404, 21] width 33 height 12
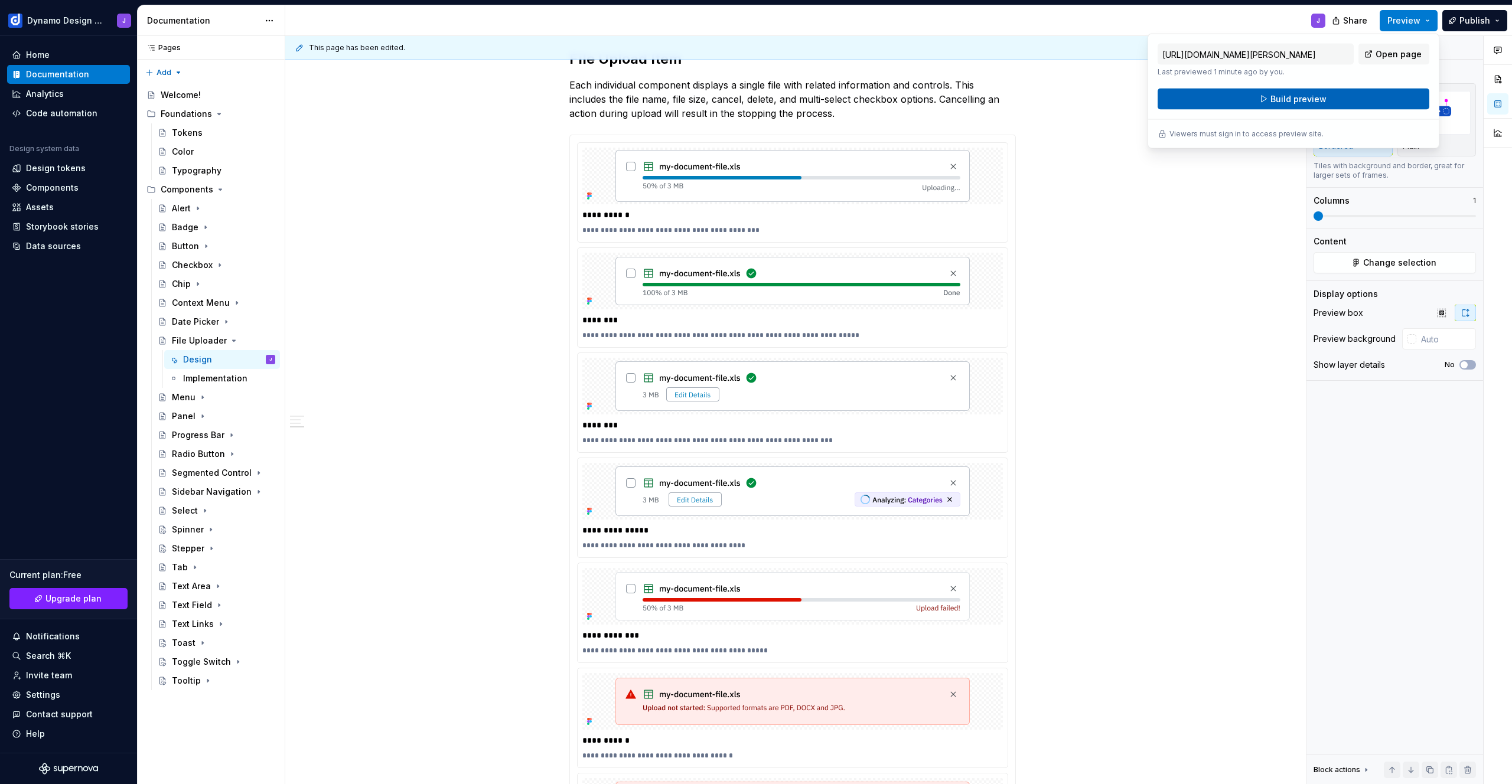
click at [1330, 100] on button "Build preview" at bounding box center [1293, 99] width 271 height 21
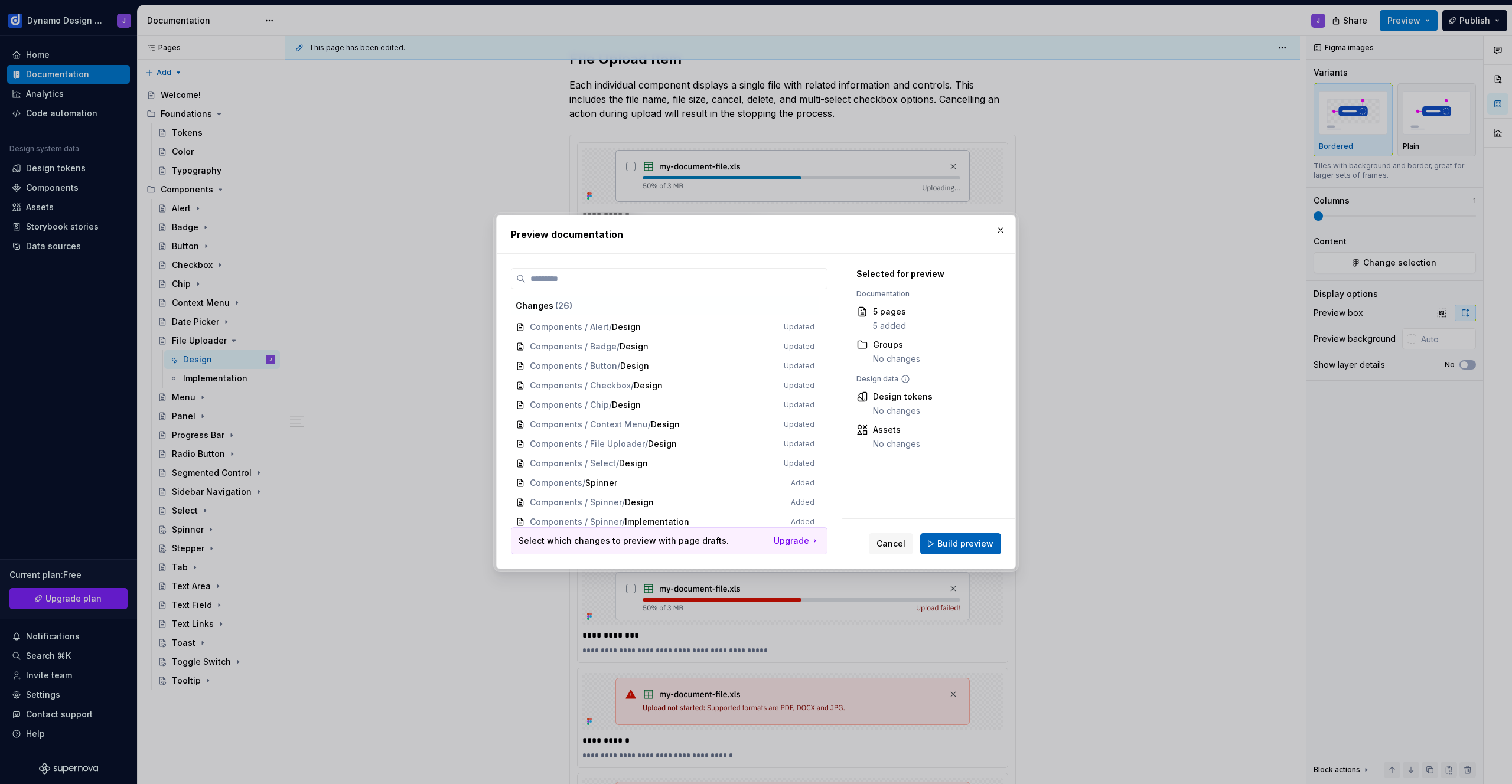
click at [936, 536] on button "Build preview" at bounding box center [960, 543] width 81 height 21
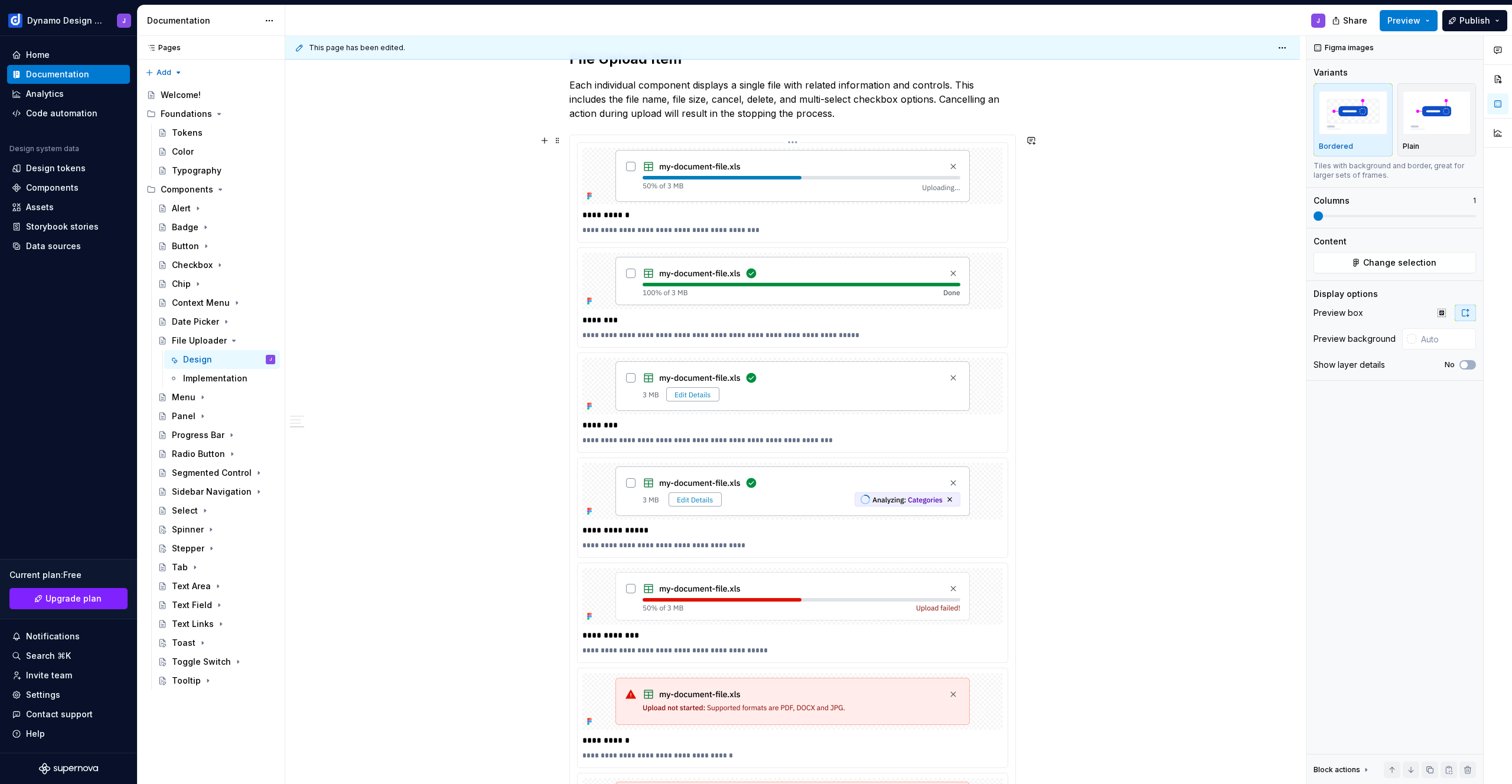
scroll to position [286, 0]
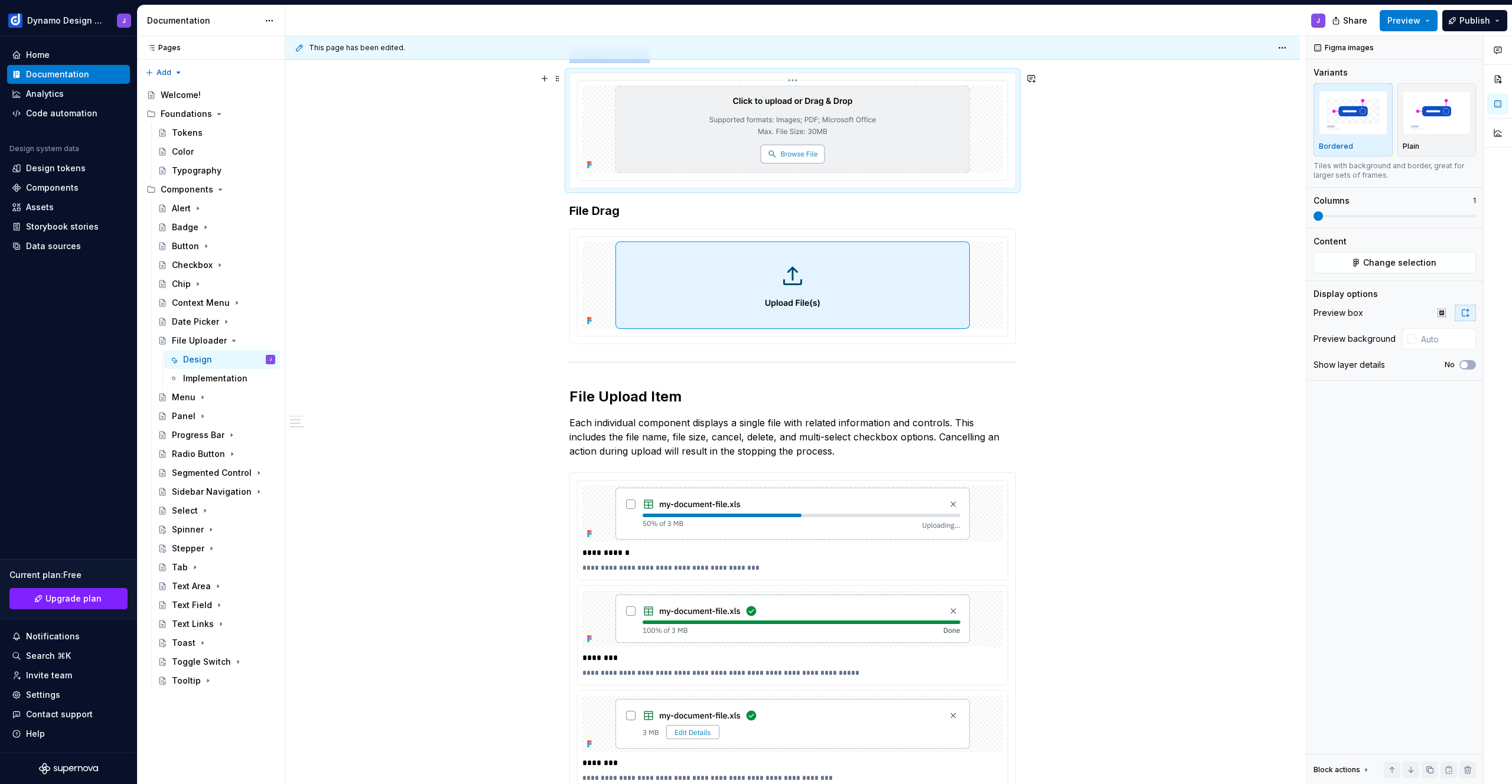
click at [735, 149] on img at bounding box center [792, 129] width 354 height 88
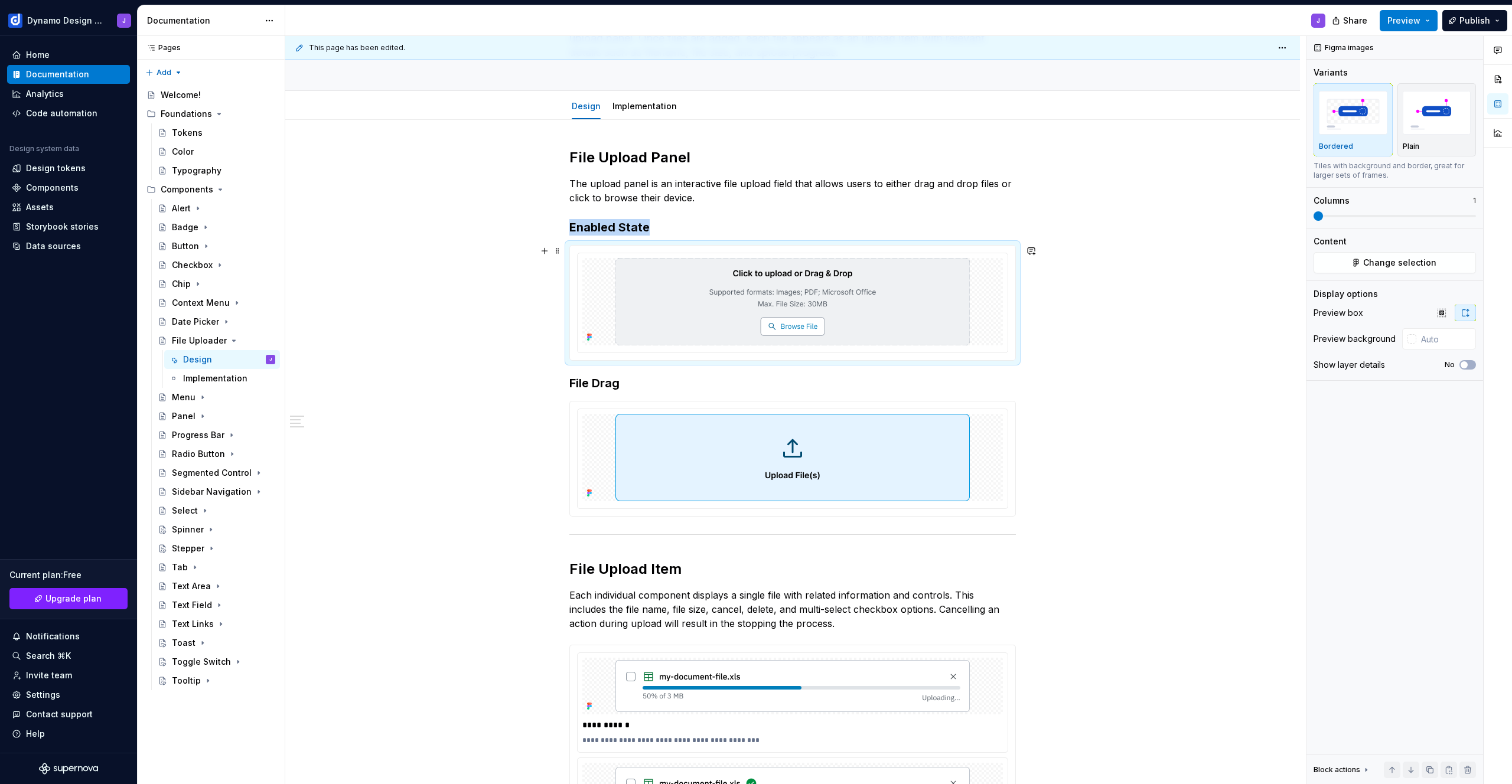
scroll to position [45, 0]
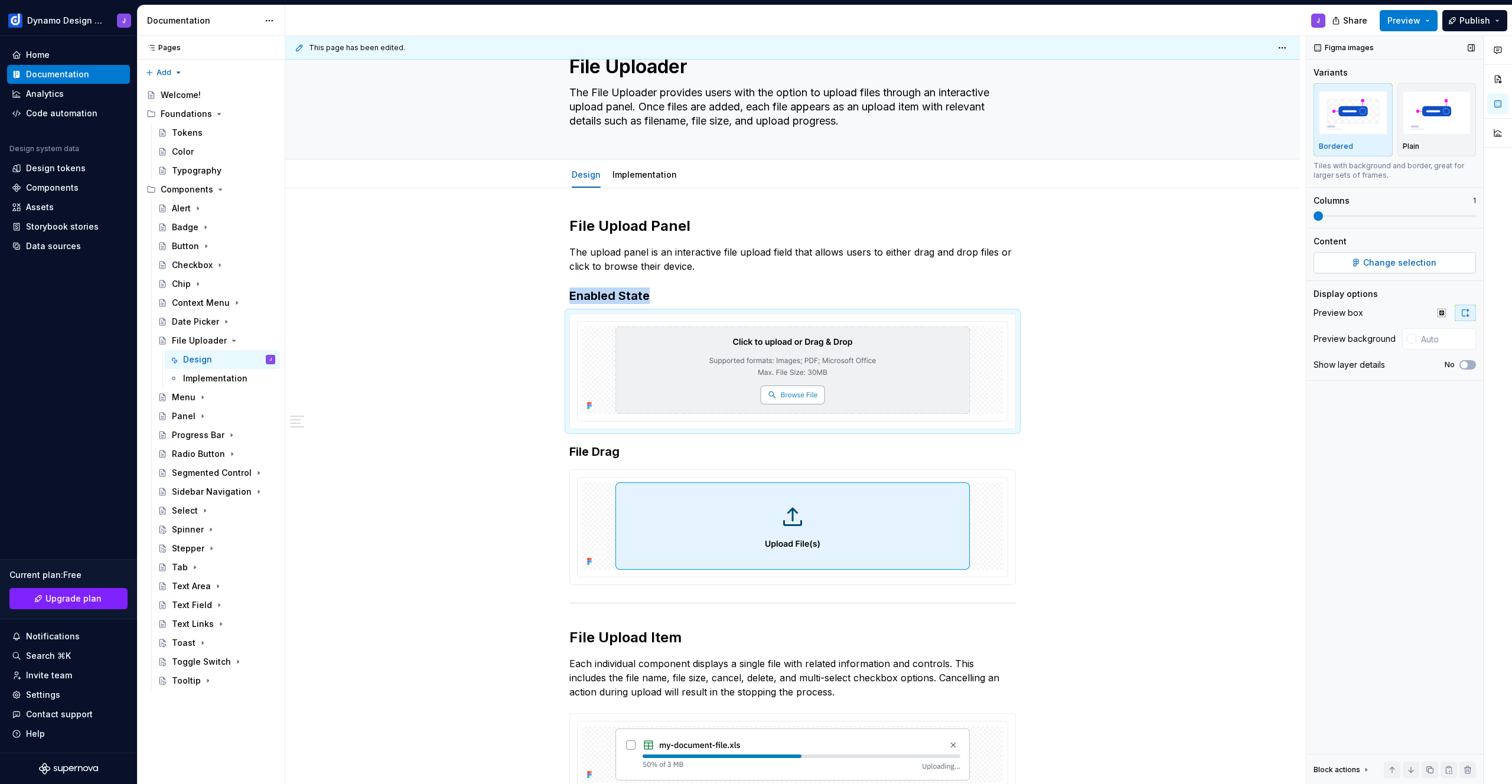
click at [1387, 264] on span "Change selection" at bounding box center [1399, 263] width 73 height 12
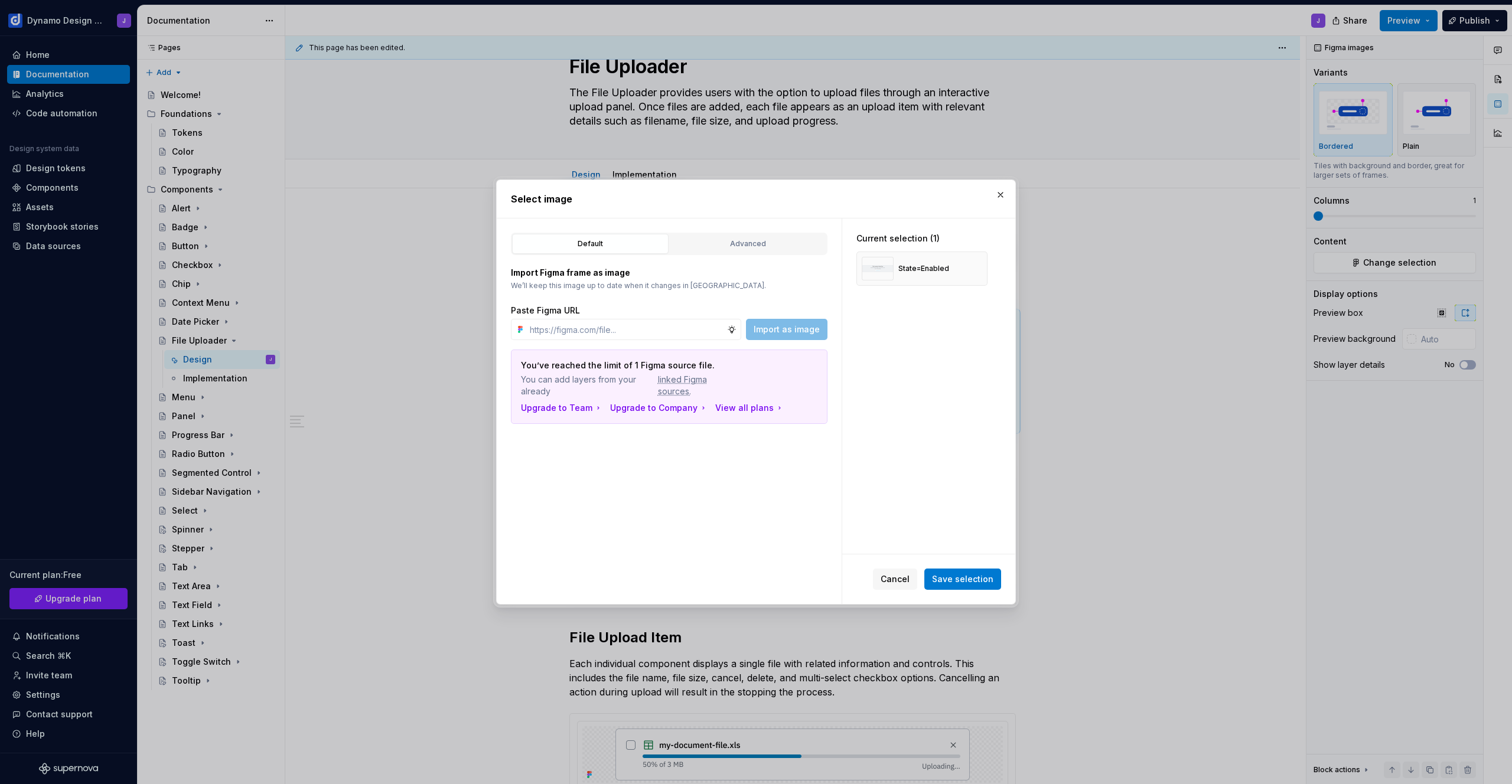
type textarea "*"
click at [896, 581] on span "Cancel" at bounding box center [895, 579] width 29 height 12
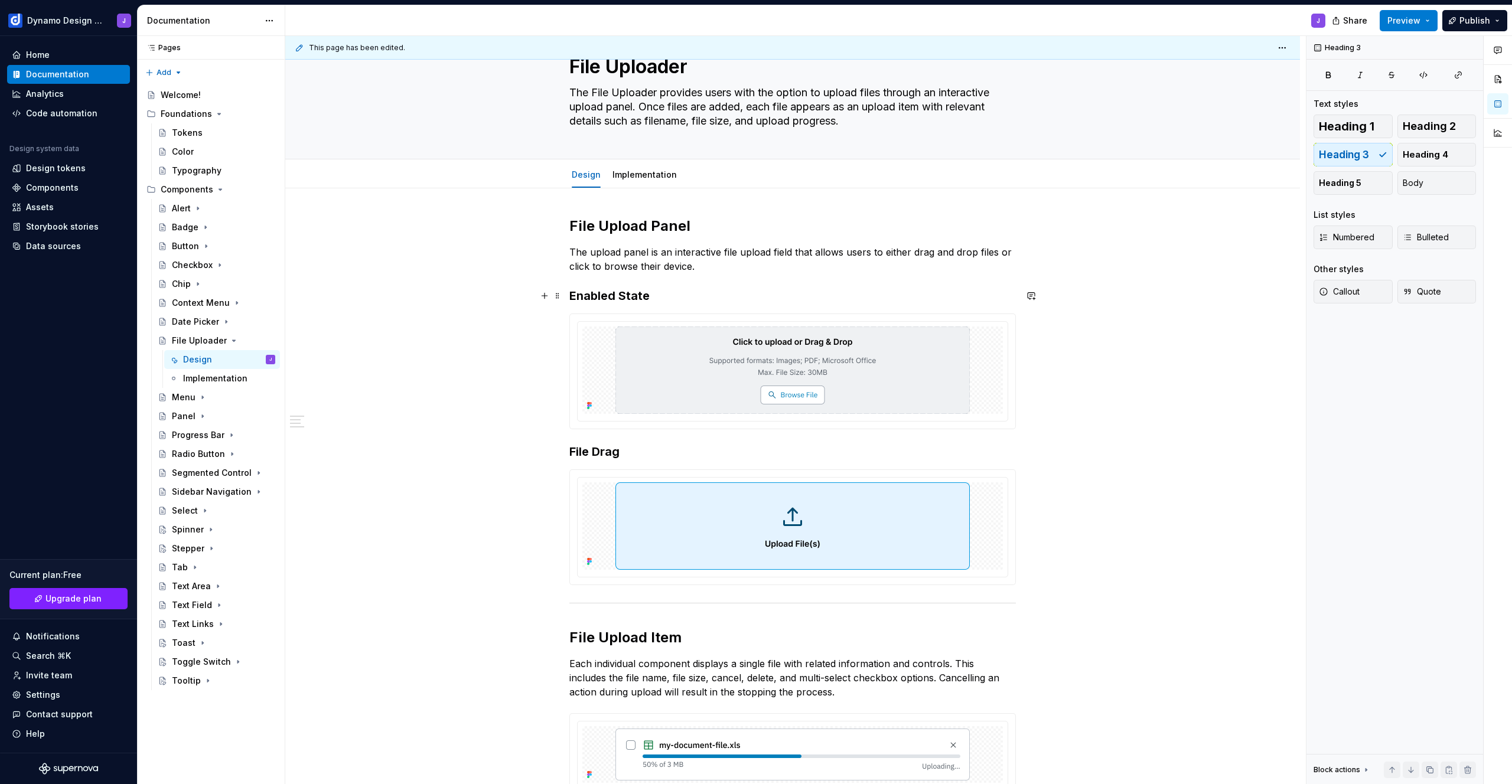
click at [703, 294] on h3 "Enabled State" at bounding box center [793, 295] width 447 height 17
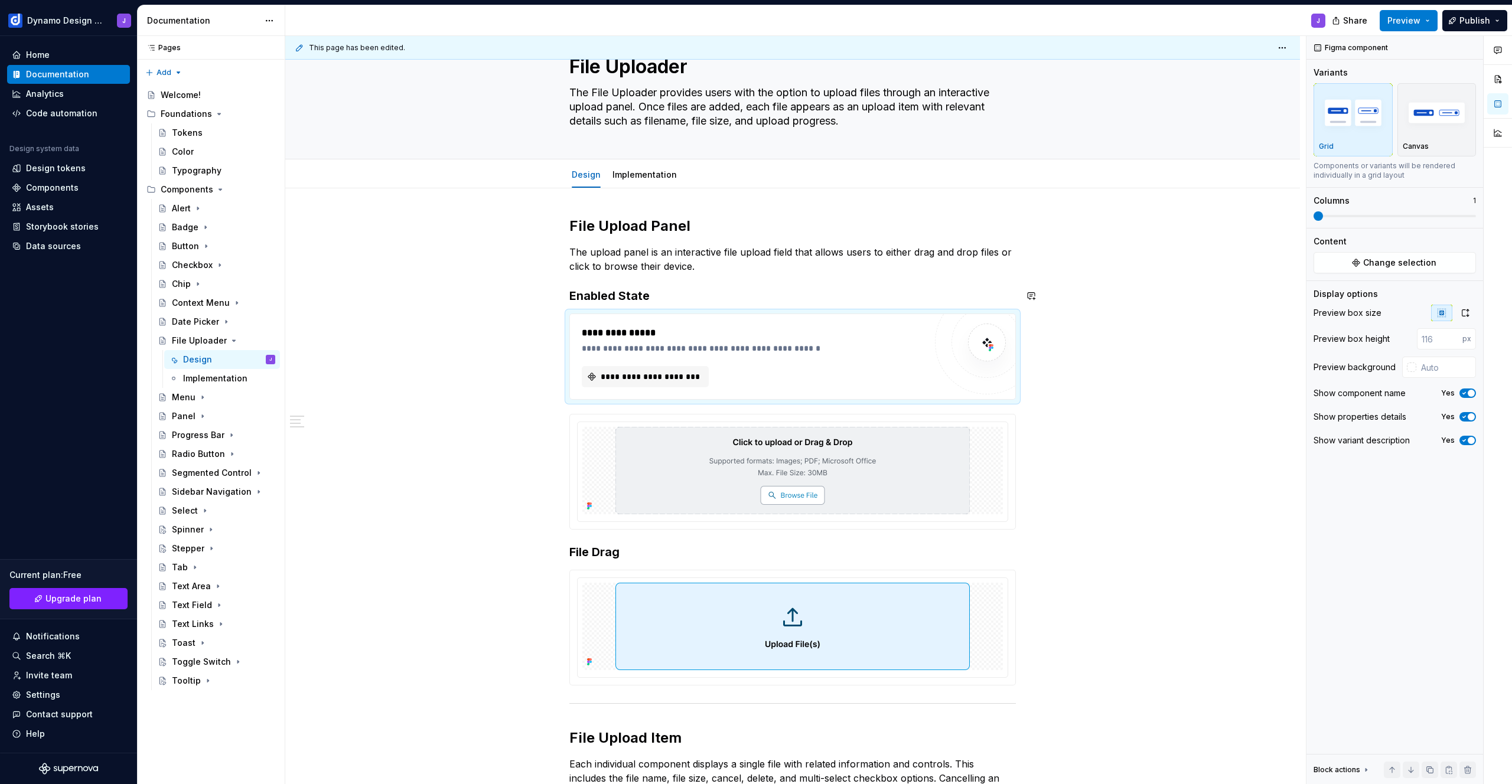
type textarea "*"
click at [668, 382] on span "**********" at bounding box center [649, 376] width 102 height 12
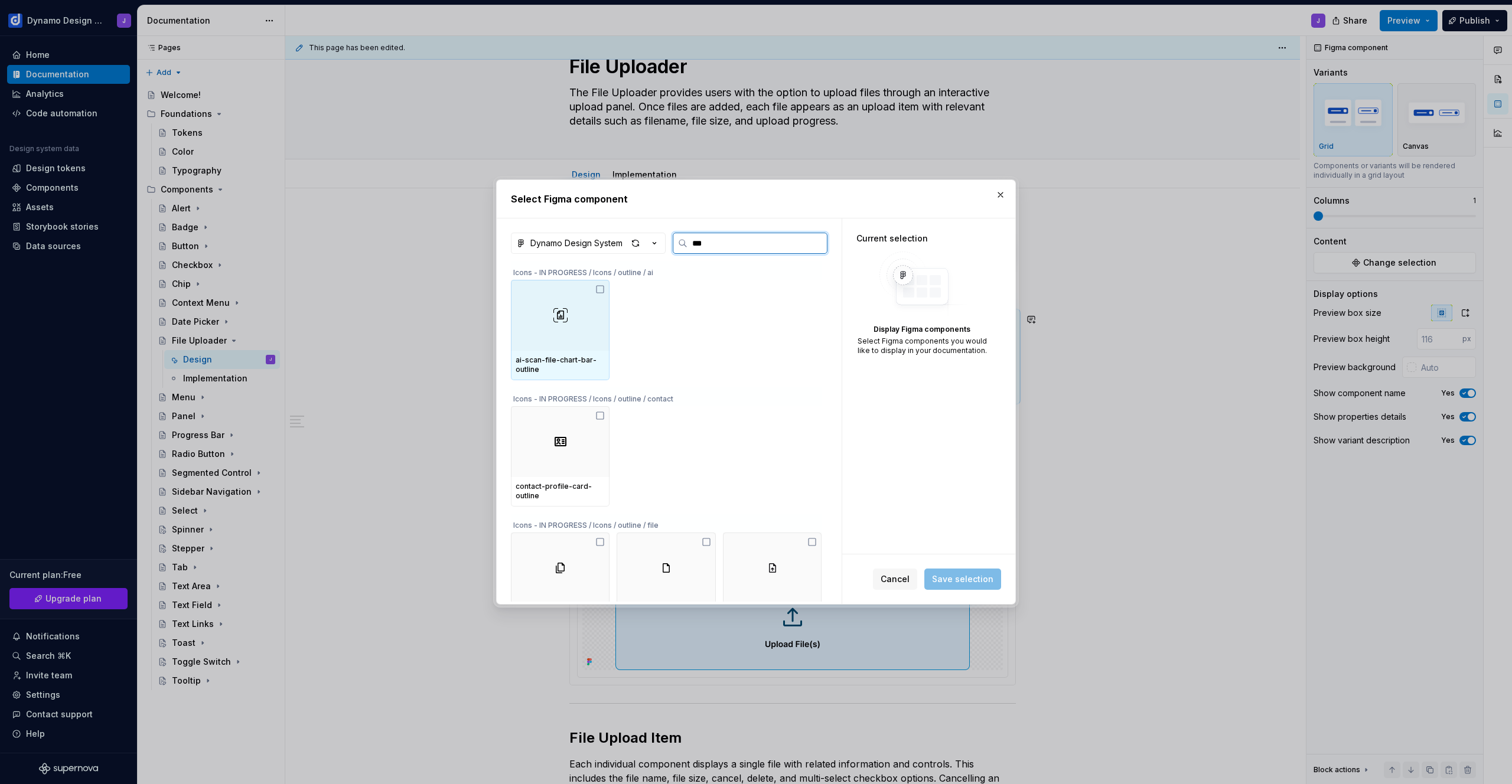
type input "****"
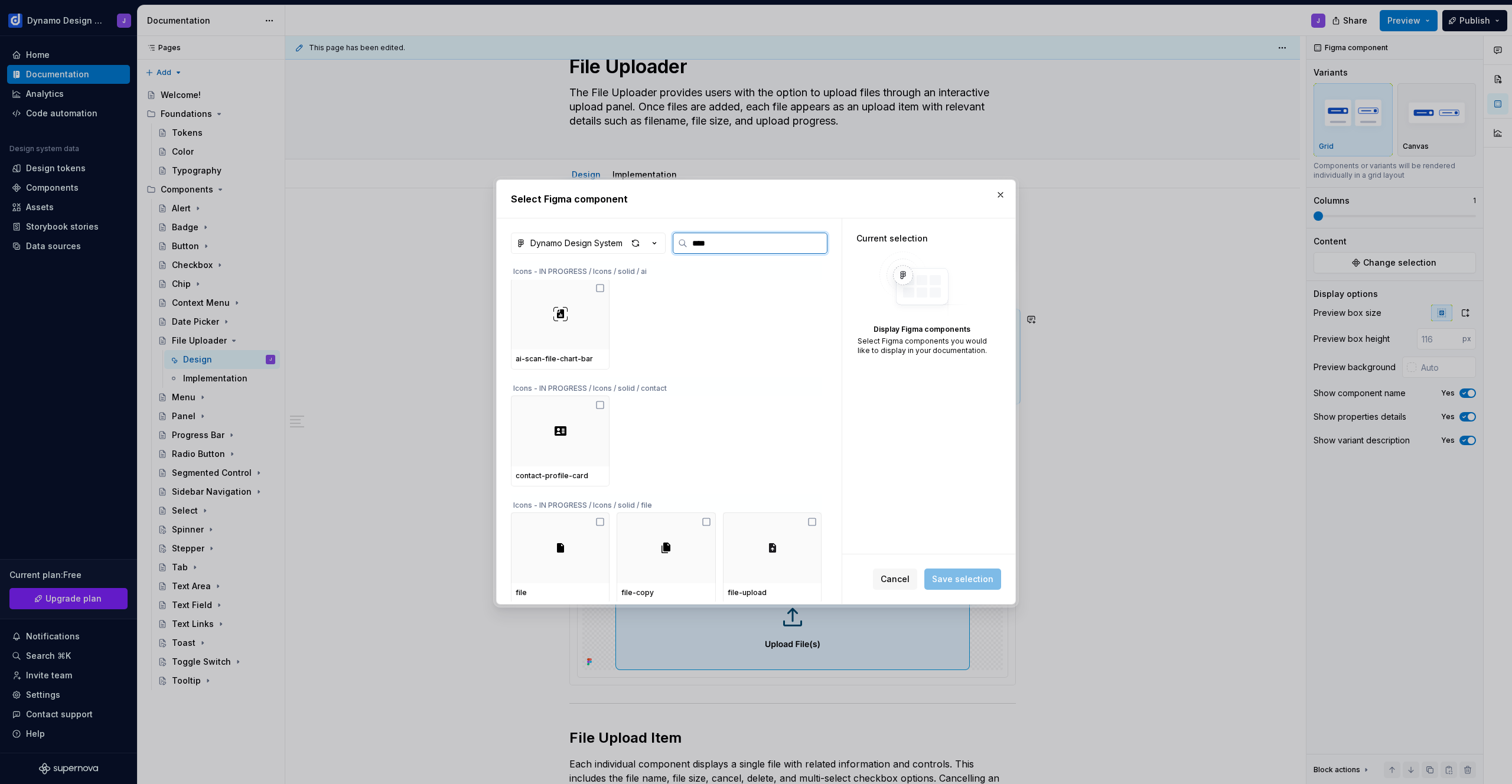
scroll to position [461, 0]
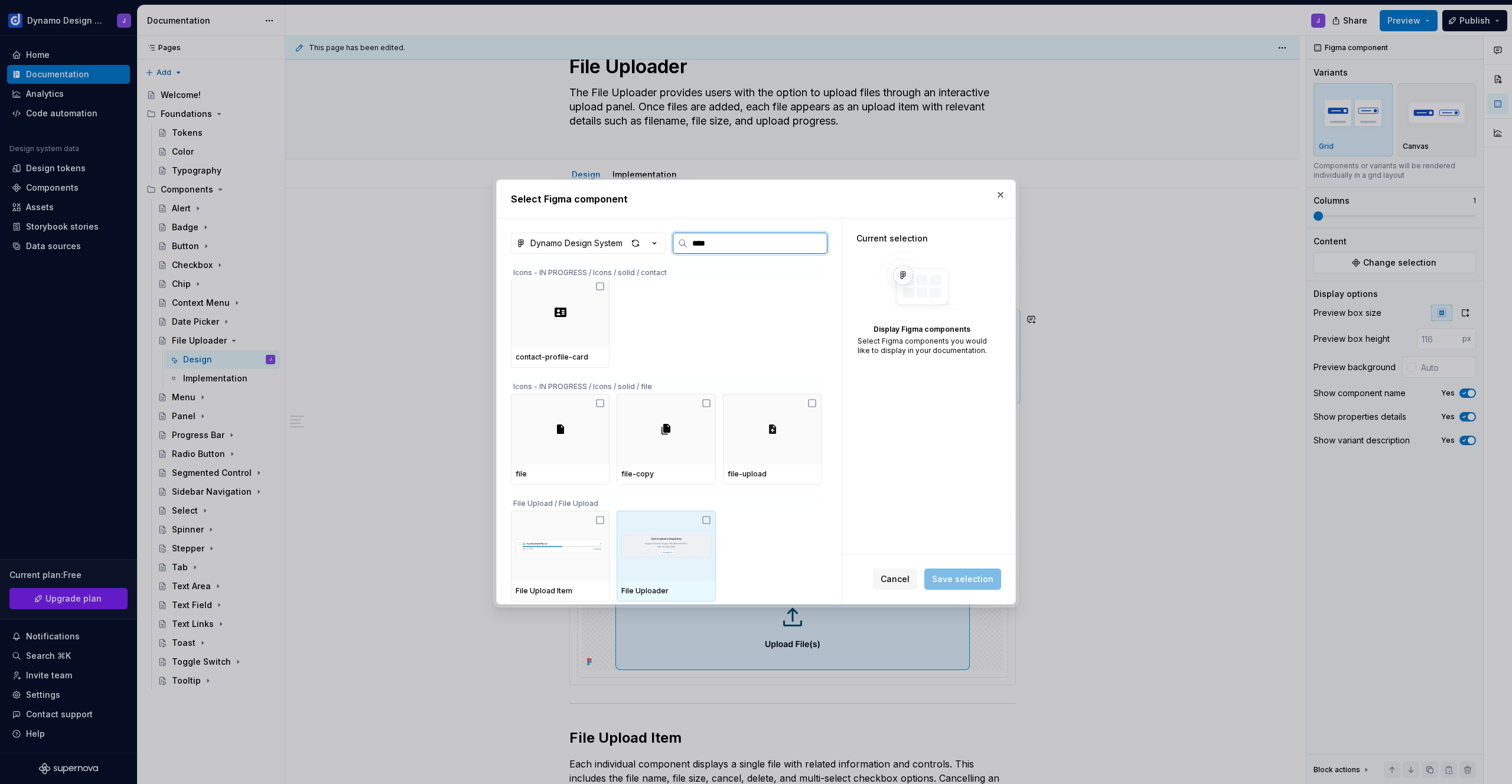
click at [654, 539] on img at bounding box center [665, 546] width 89 height 62
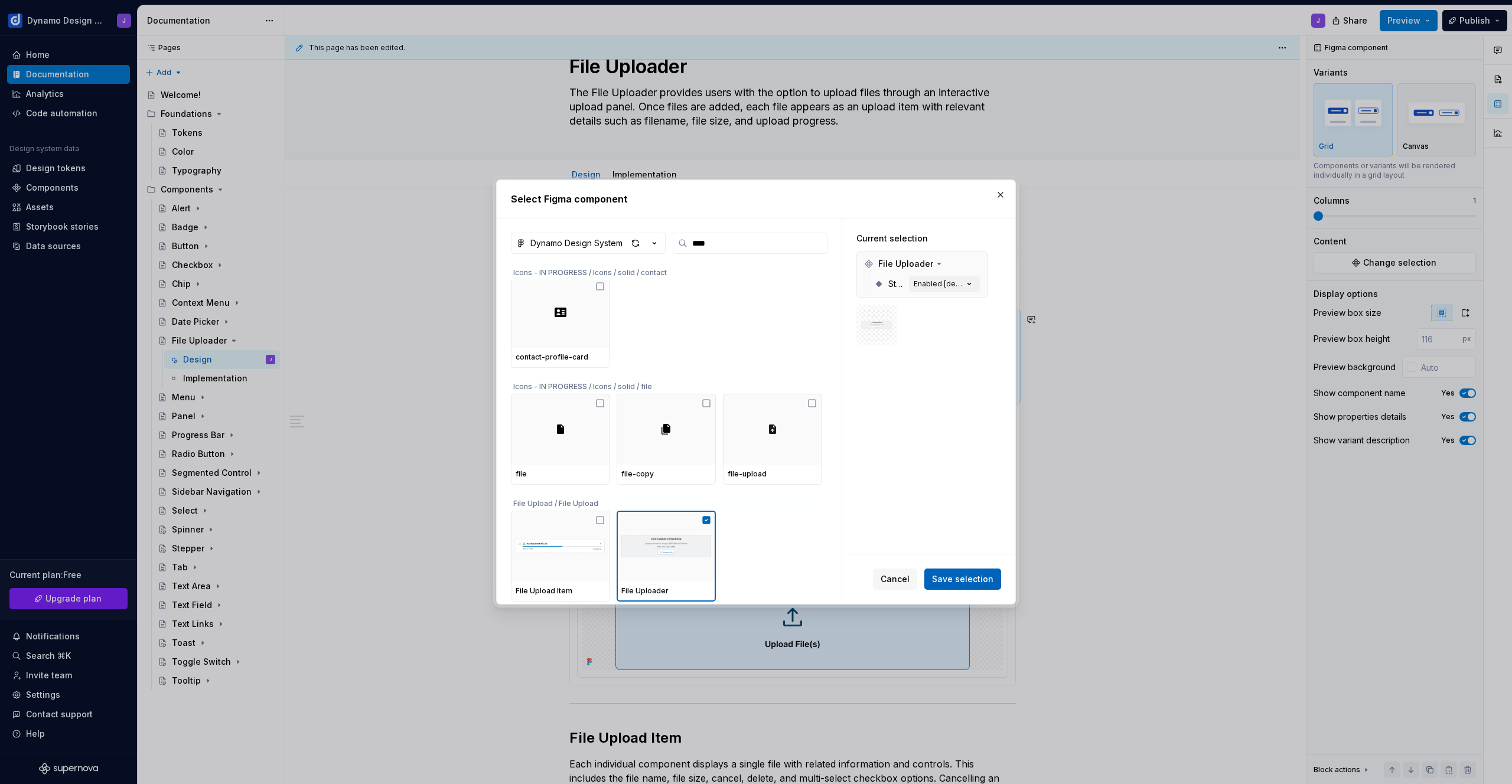
click at [965, 581] on span "Save selection" at bounding box center [963, 579] width 62 height 12
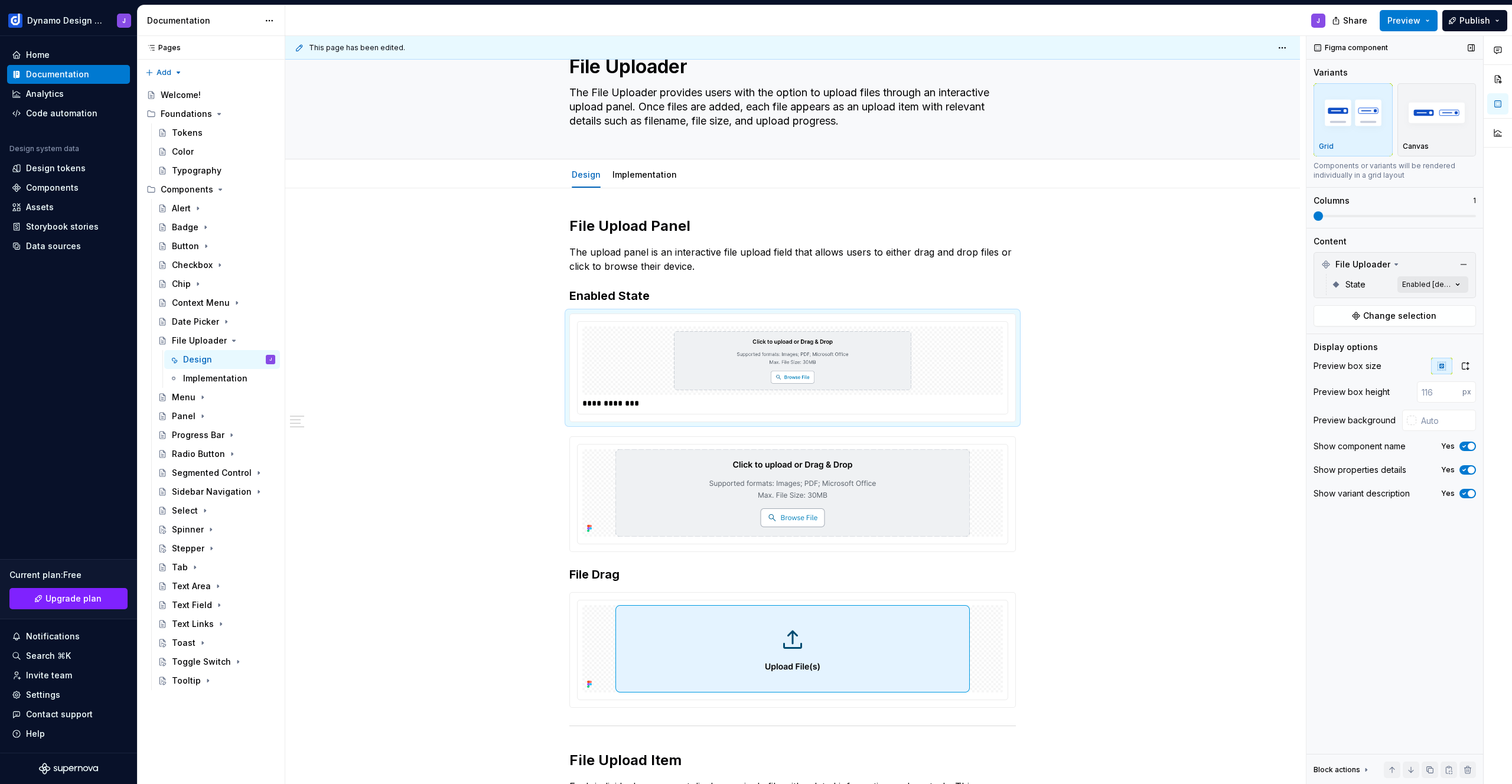
click at [1428, 282] on div "Comments Open comments No comments yet Select ‘Comment’ from the block context …" at bounding box center [1409, 410] width 205 height 749
click at [1355, 342] on span "Enabled" at bounding box center [1347, 341] width 34 height 12
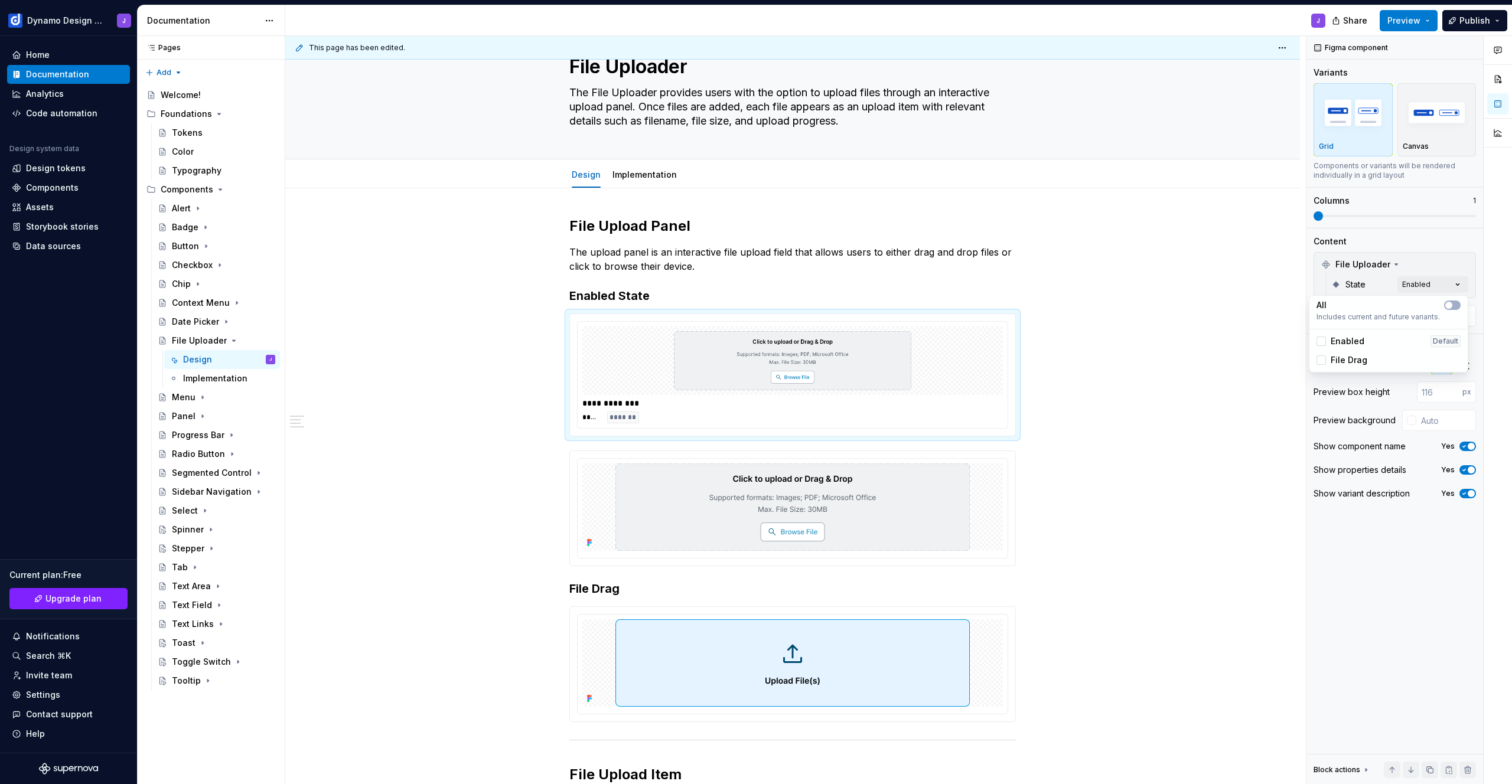
click at [1387, 233] on div "Comments Open comments No comments yet Select ‘Comment’ from the block context …" at bounding box center [1409, 410] width 205 height 749
click at [829, 383] on img at bounding box center [792, 360] width 354 height 59
click at [560, 319] on span at bounding box center [558, 319] width 9 height 17
click at [571, 337] on div "Duplicate" at bounding box center [605, 338] width 100 height 19
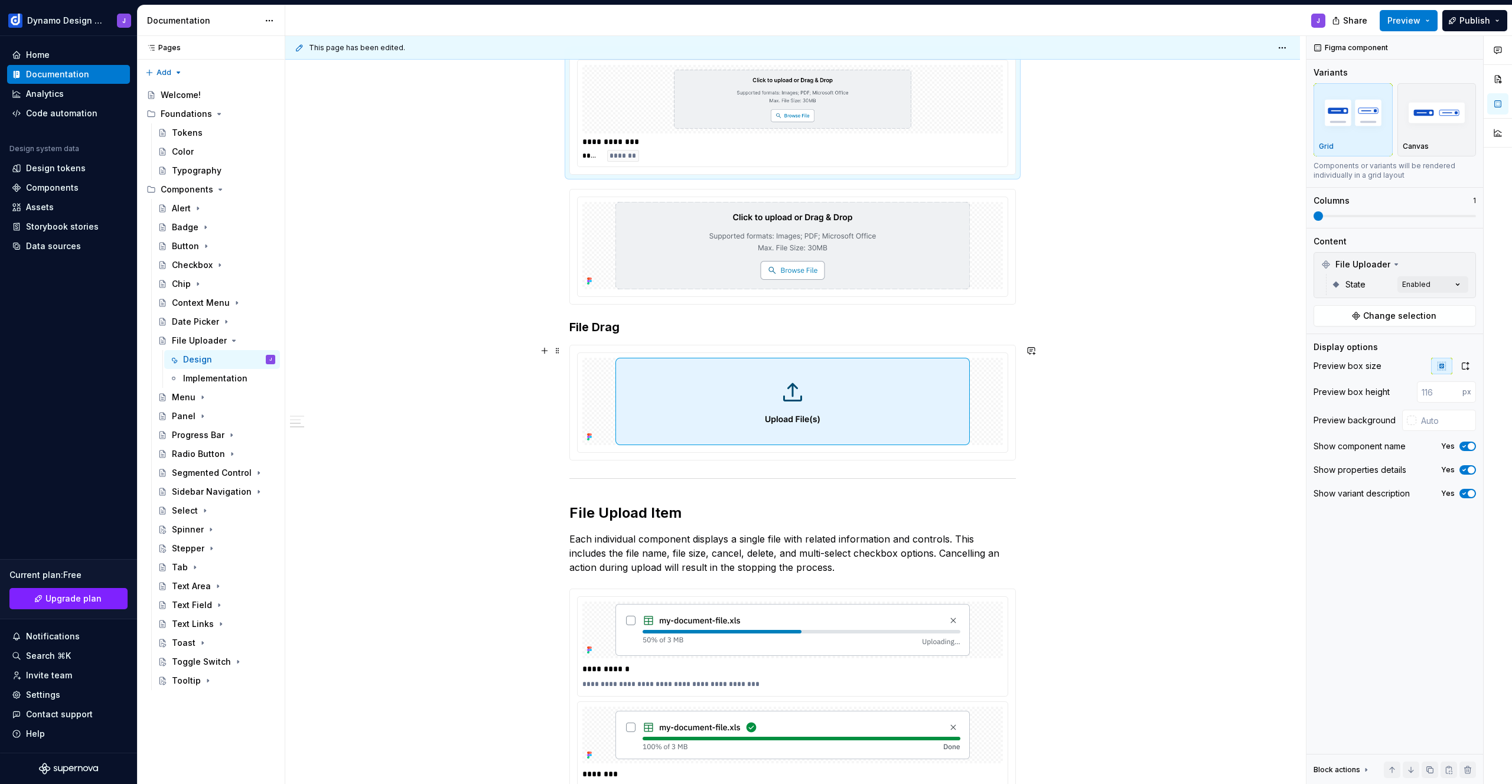
scroll to position [459, 0]
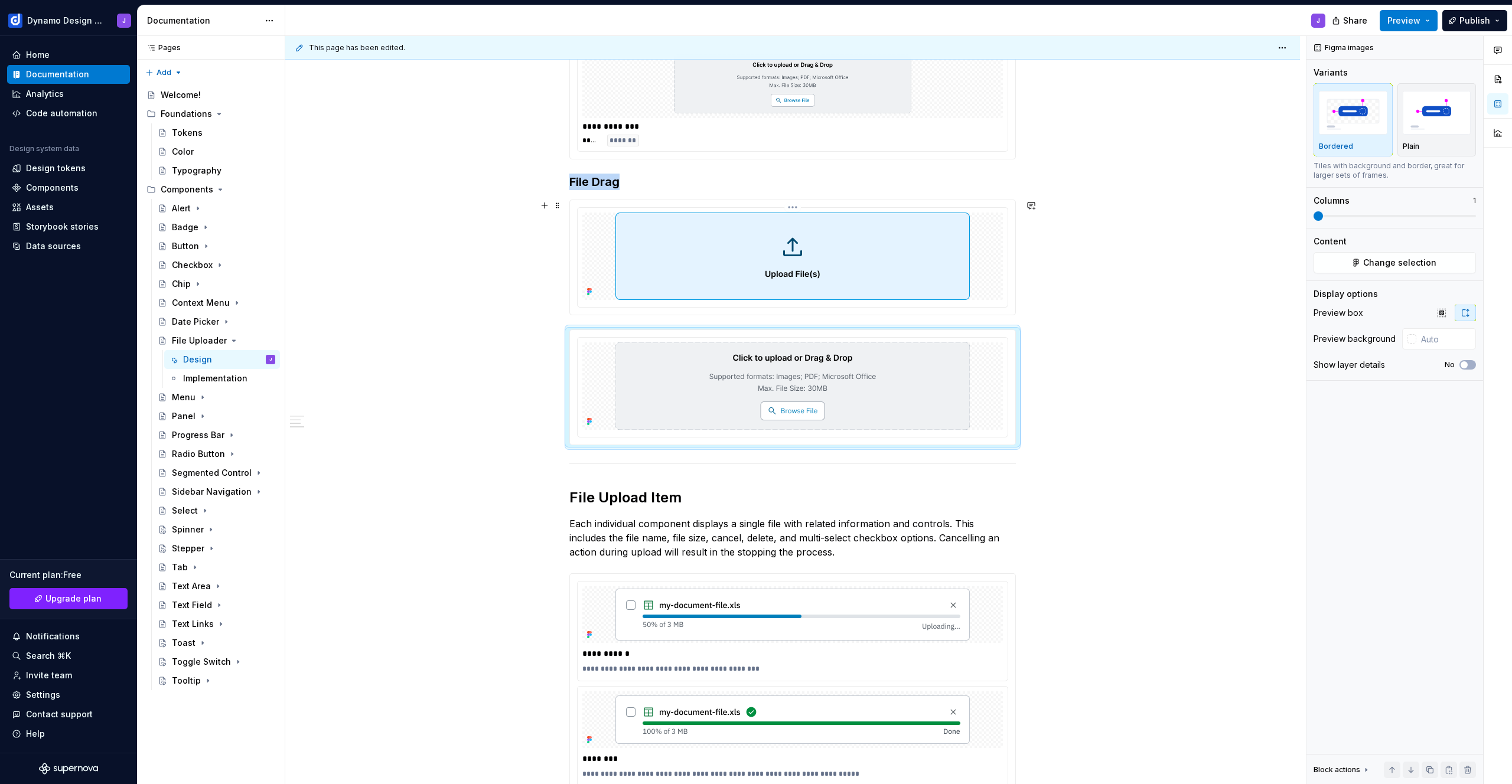
click at [807, 276] on img at bounding box center [792, 256] width 354 height 88
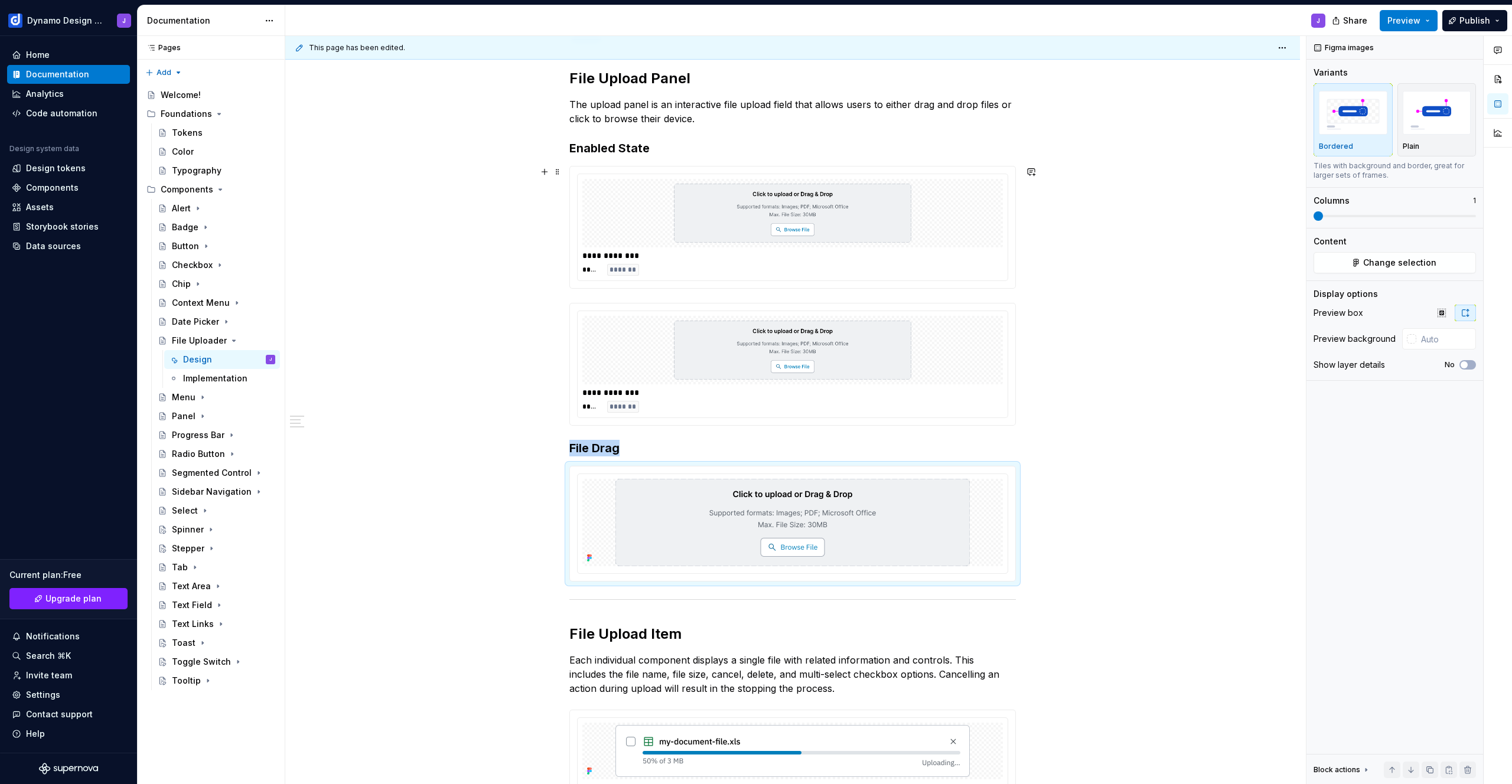
scroll to position [147, 0]
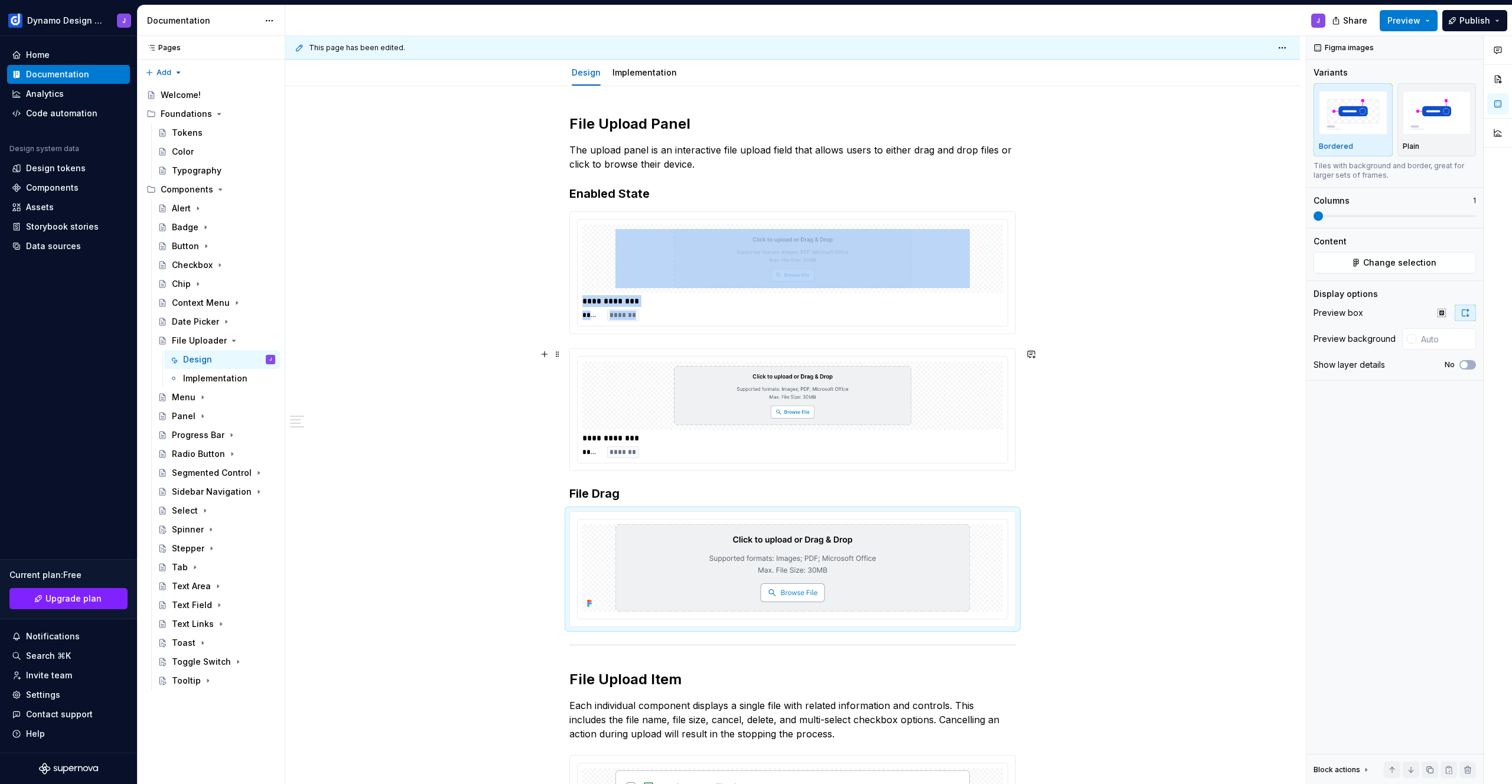
click at [877, 390] on img at bounding box center [792, 395] width 354 height 59
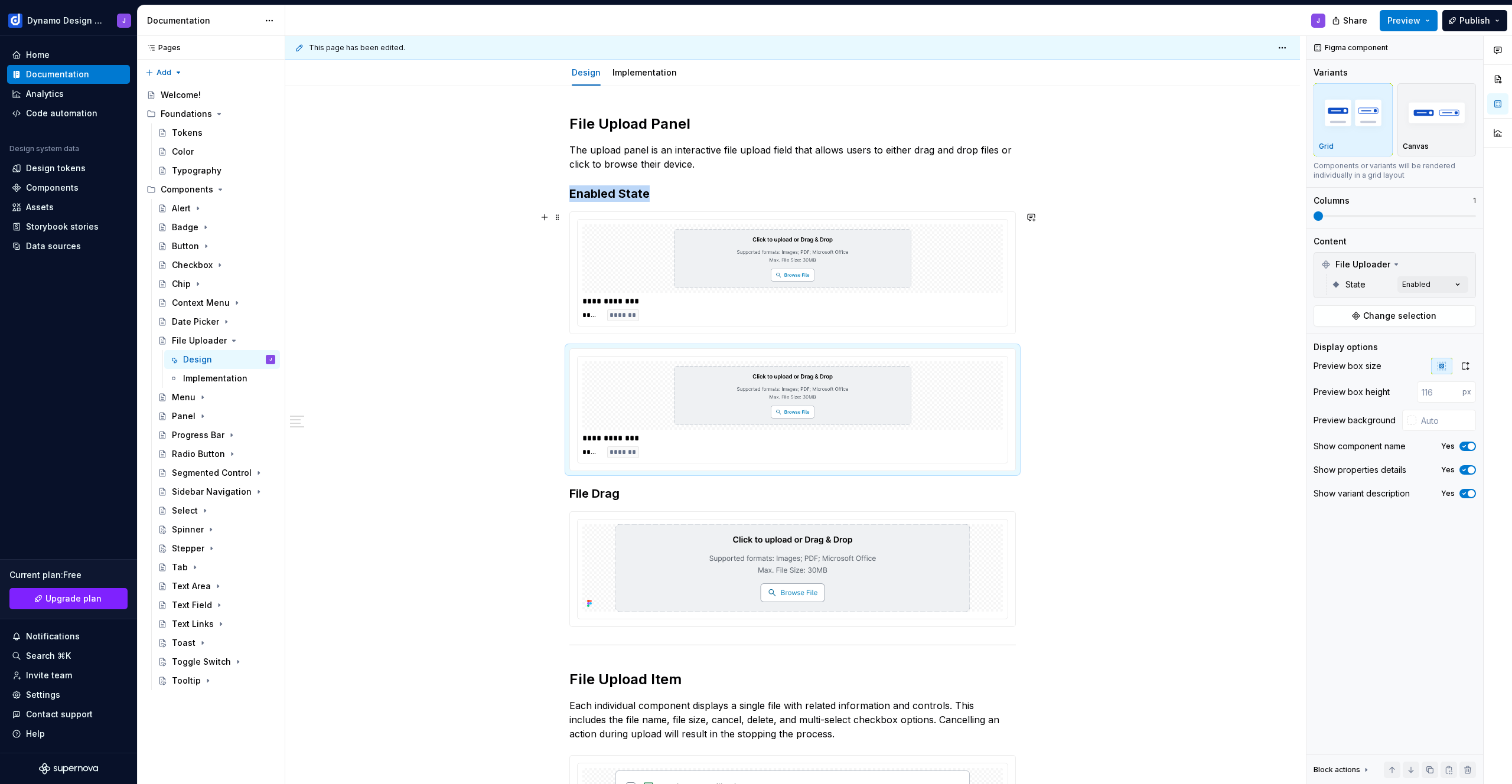
click at [884, 268] on img at bounding box center [792, 258] width 354 height 59
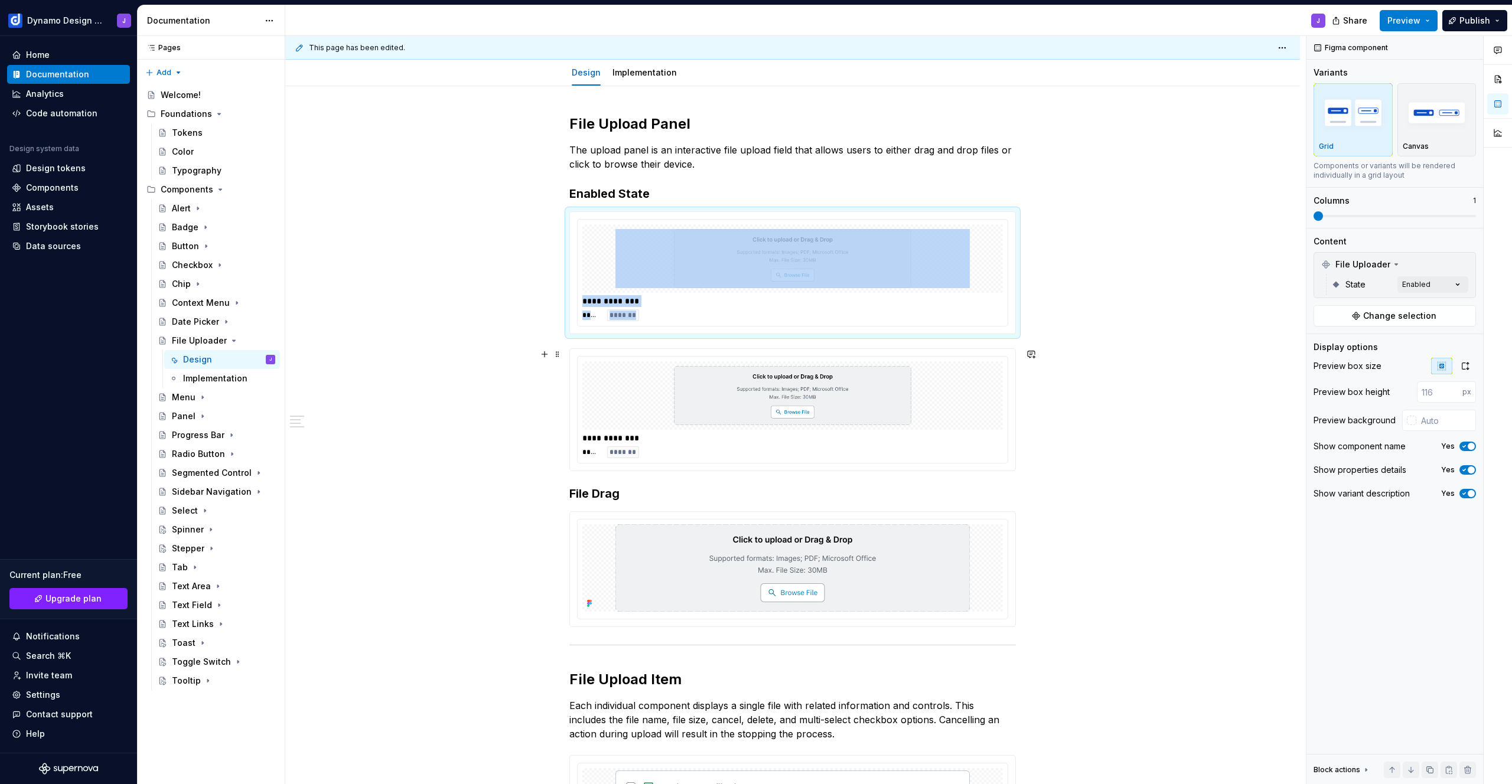
click at [905, 388] on img at bounding box center [792, 395] width 354 height 59
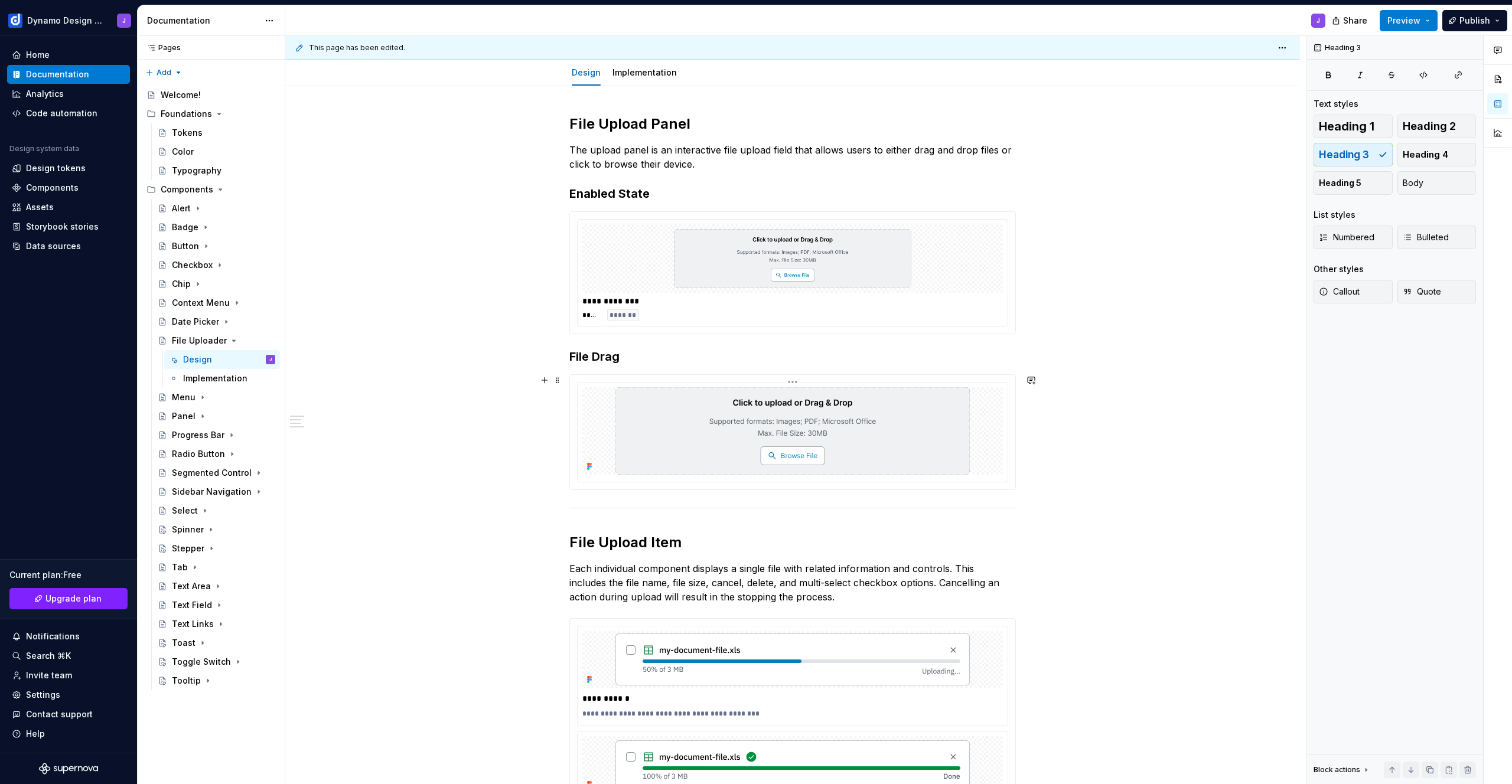
click at [791, 433] on img at bounding box center [792, 431] width 354 height 88
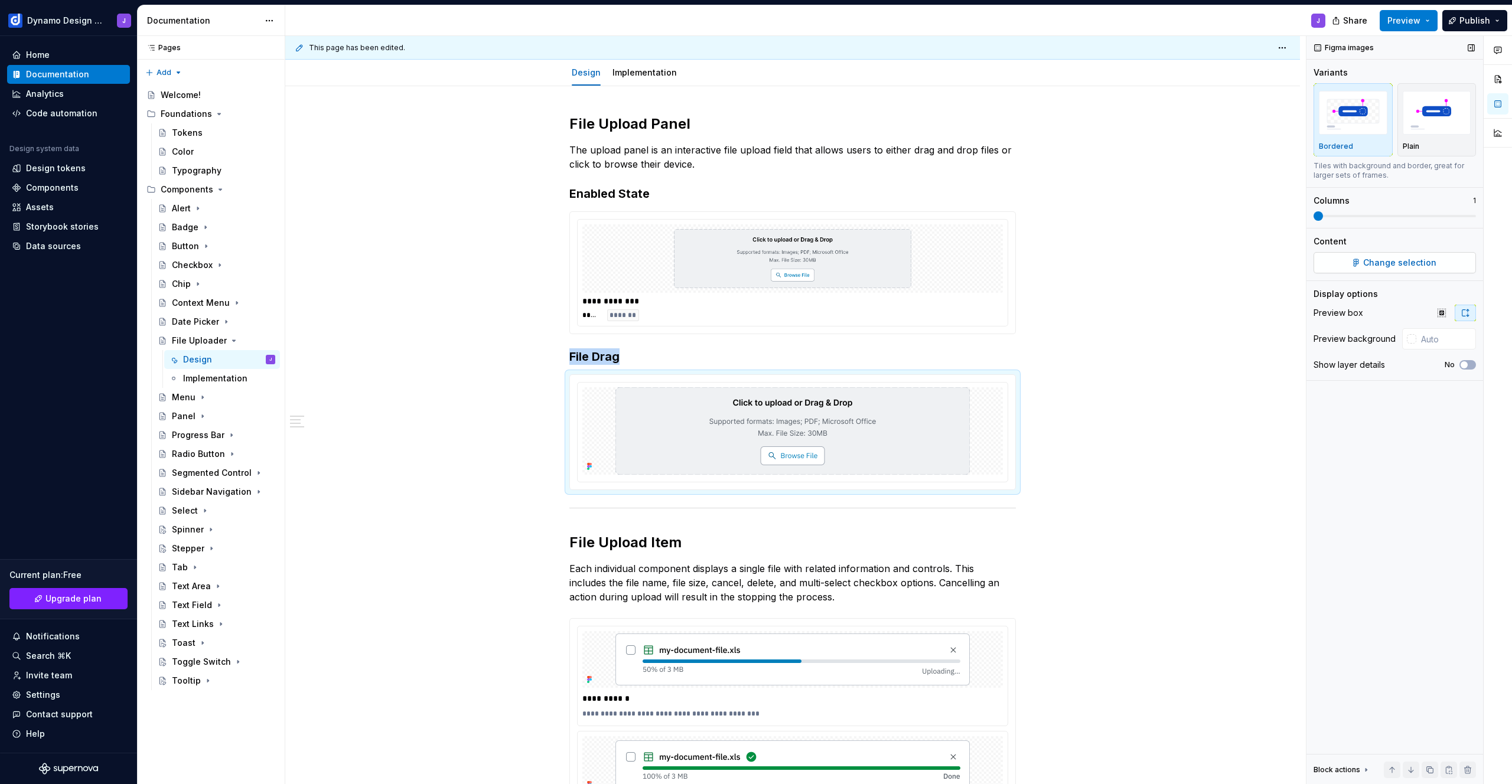
click at [1420, 267] on span "Change selection" at bounding box center [1399, 263] width 73 height 12
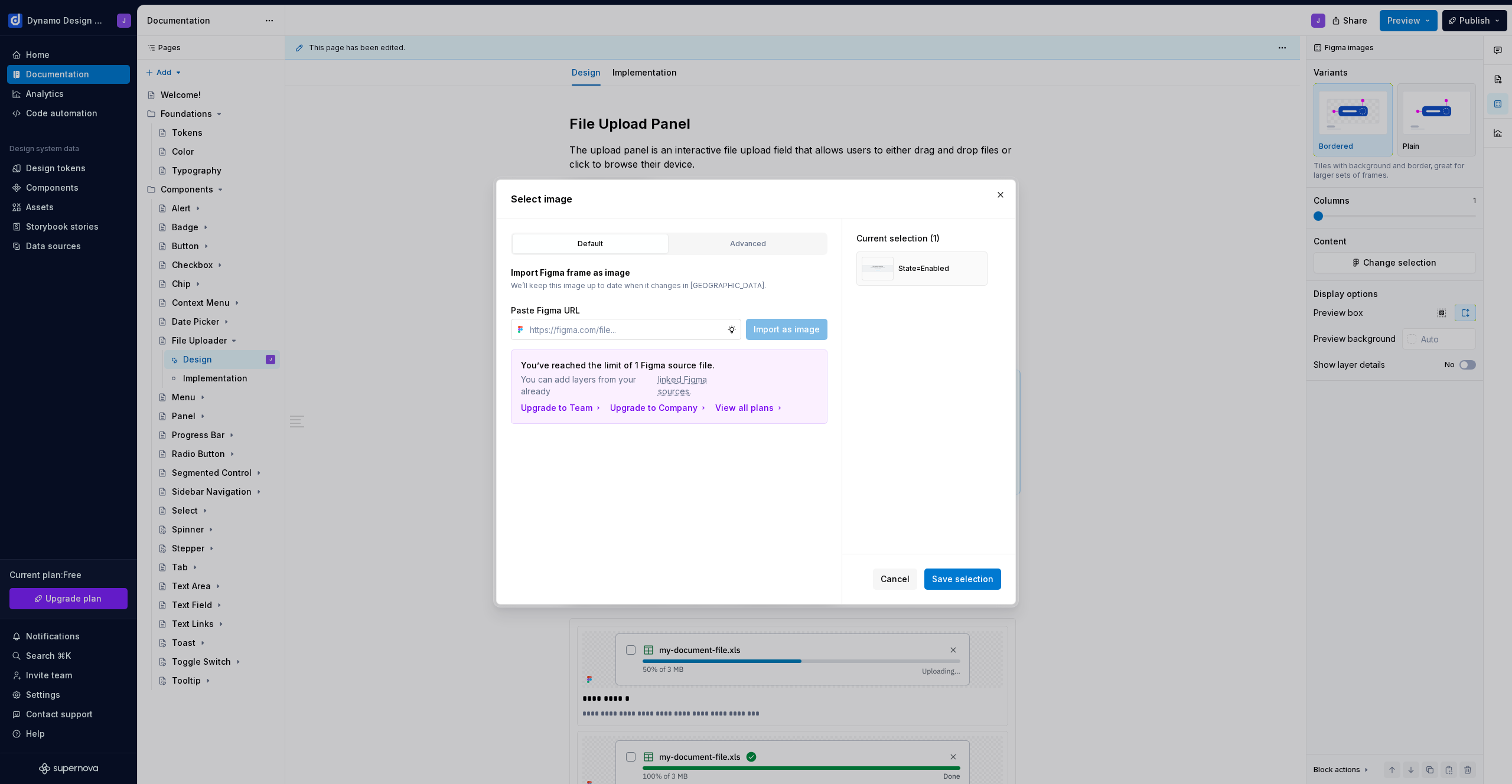
click at [650, 327] on input "text" at bounding box center [626, 329] width 202 height 21
click at [659, 478] on div "Default Advanced Import Figma frame as image We’ll keep this image up to date w…" at bounding box center [668, 411] width 345 height 386
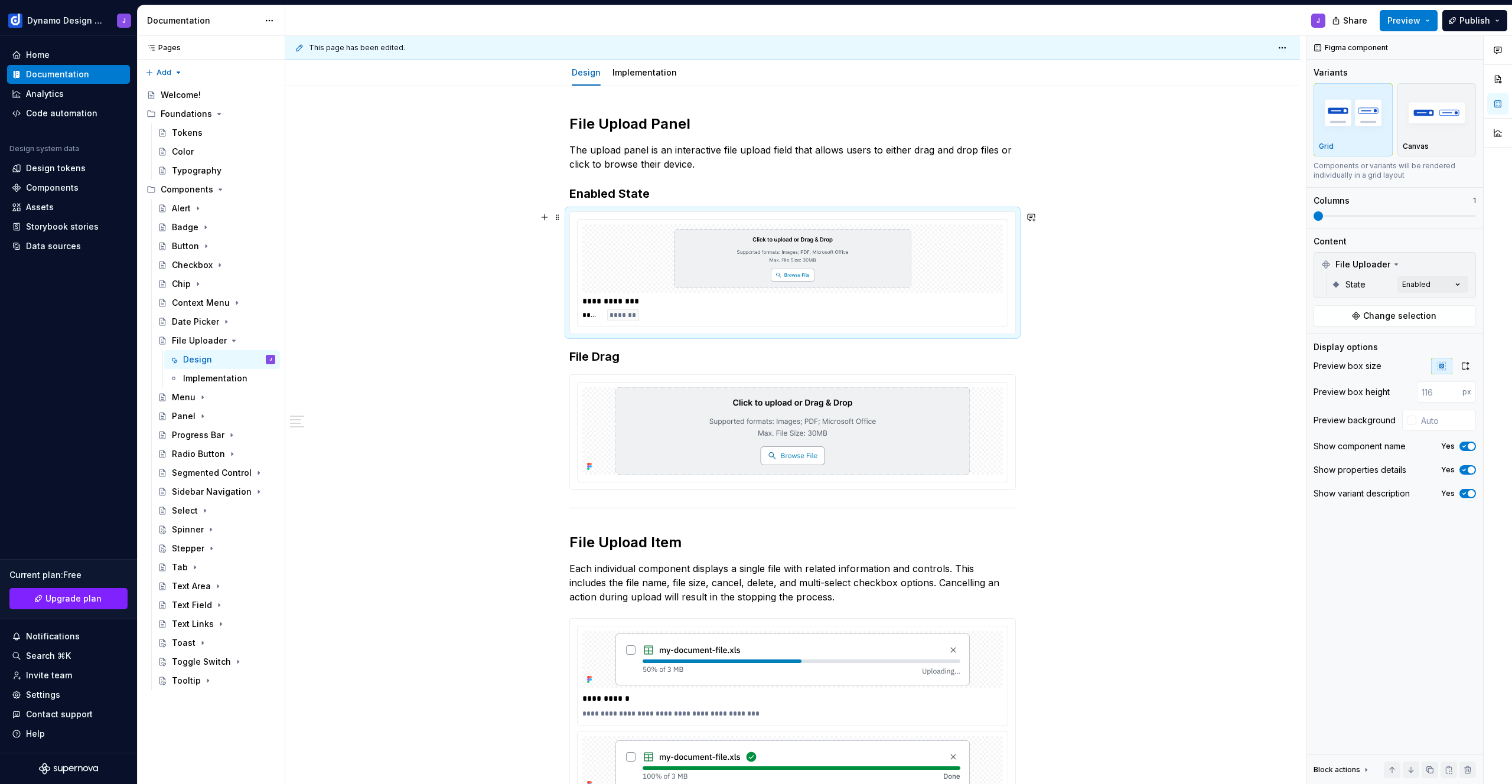
click at [713, 281] on img at bounding box center [792, 258] width 354 height 59
click at [1399, 315] on span "Change selection" at bounding box center [1399, 315] width 73 height 12
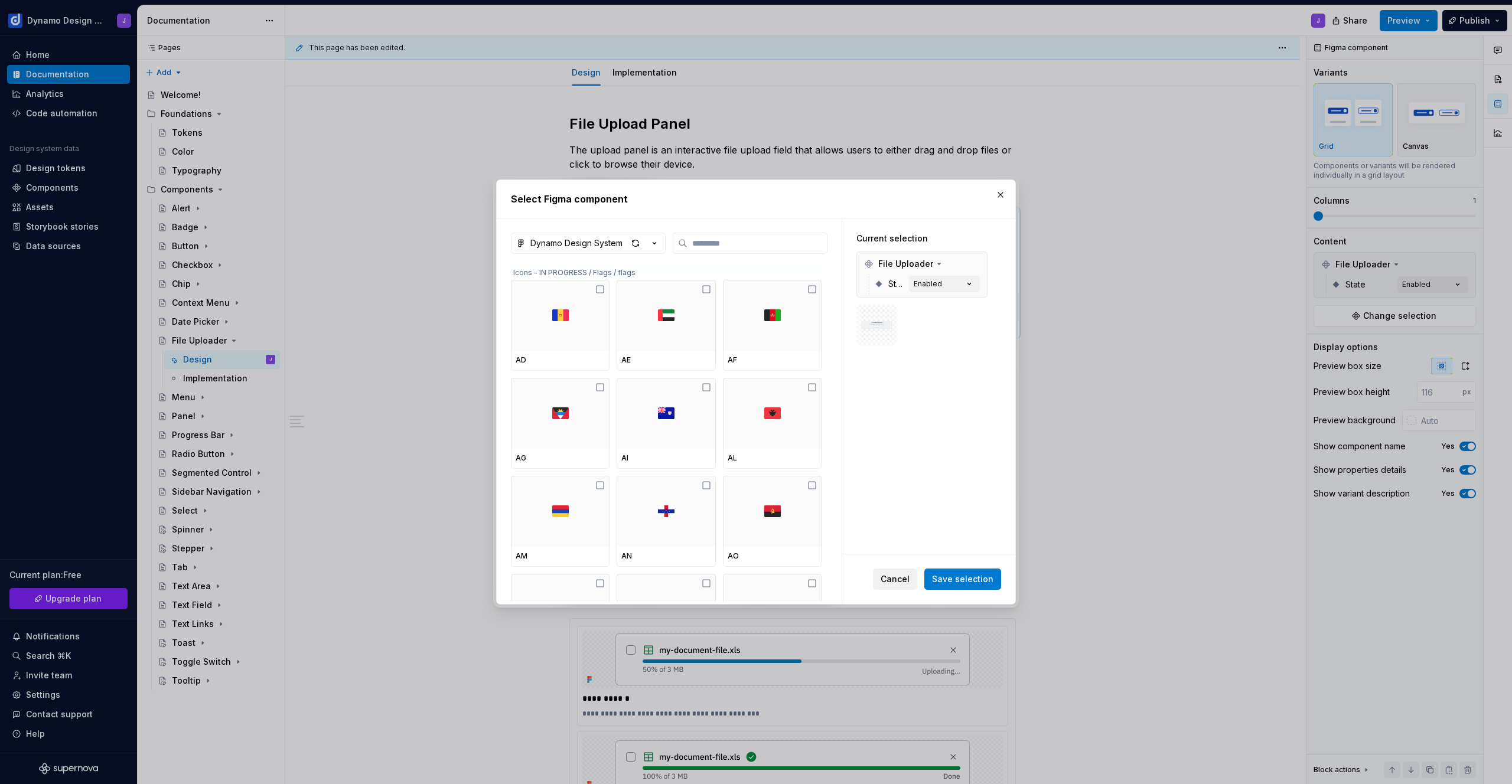
click at [905, 585] on button "Cancel" at bounding box center [895, 579] width 44 height 21
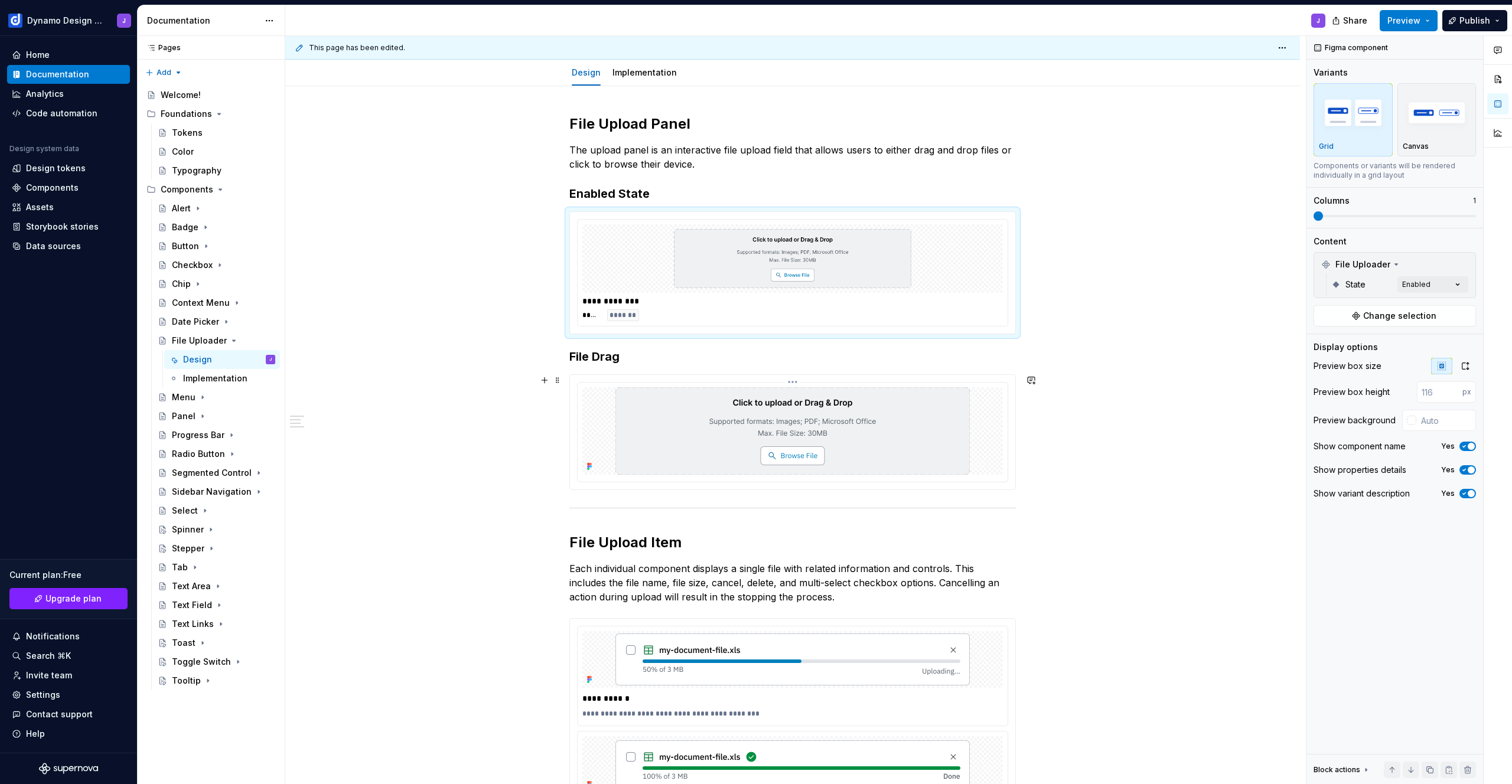
click at [711, 433] on img at bounding box center [792, 431] width 354 height 88
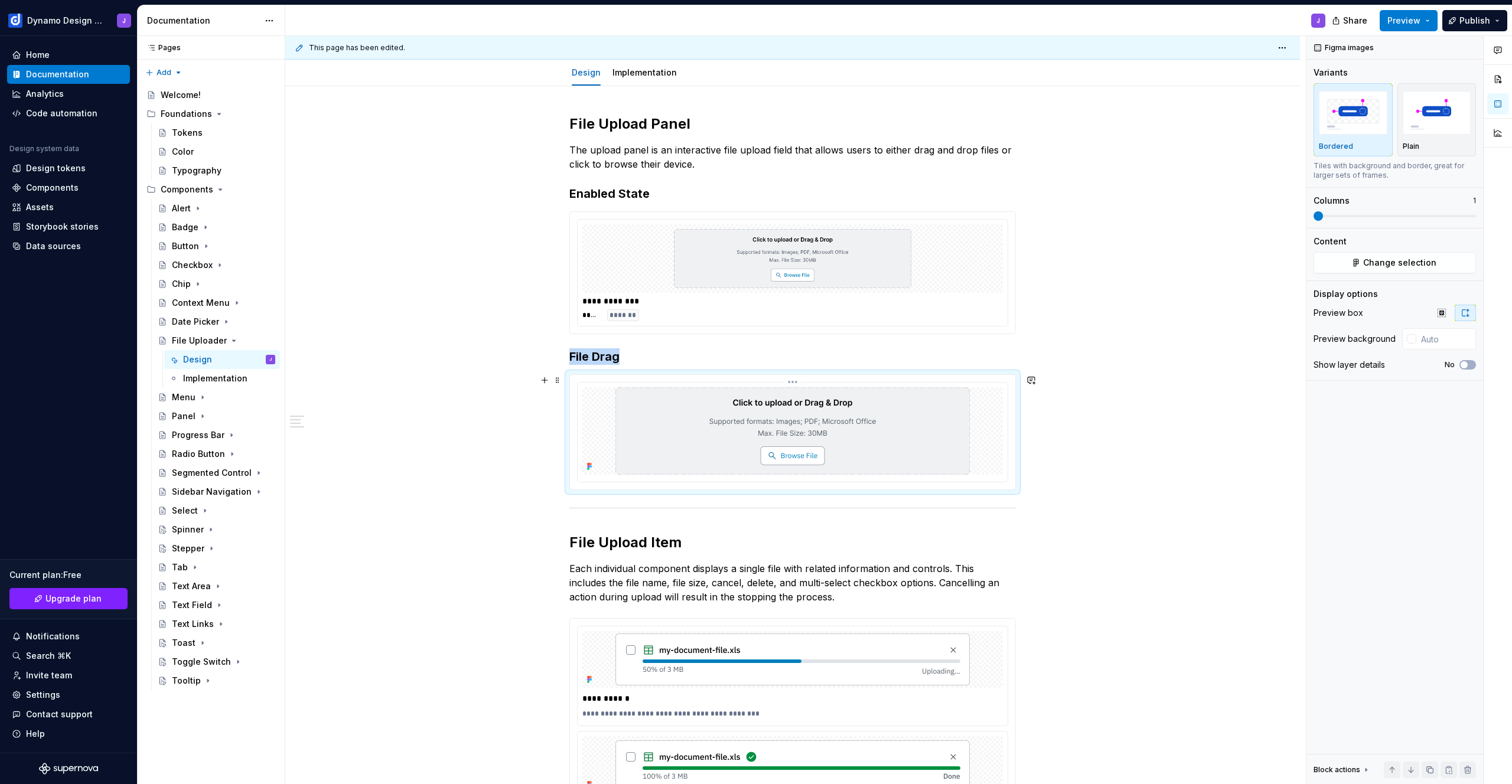
click at [830, 424] on img at bounding box center [792, 431] width 354 height 88
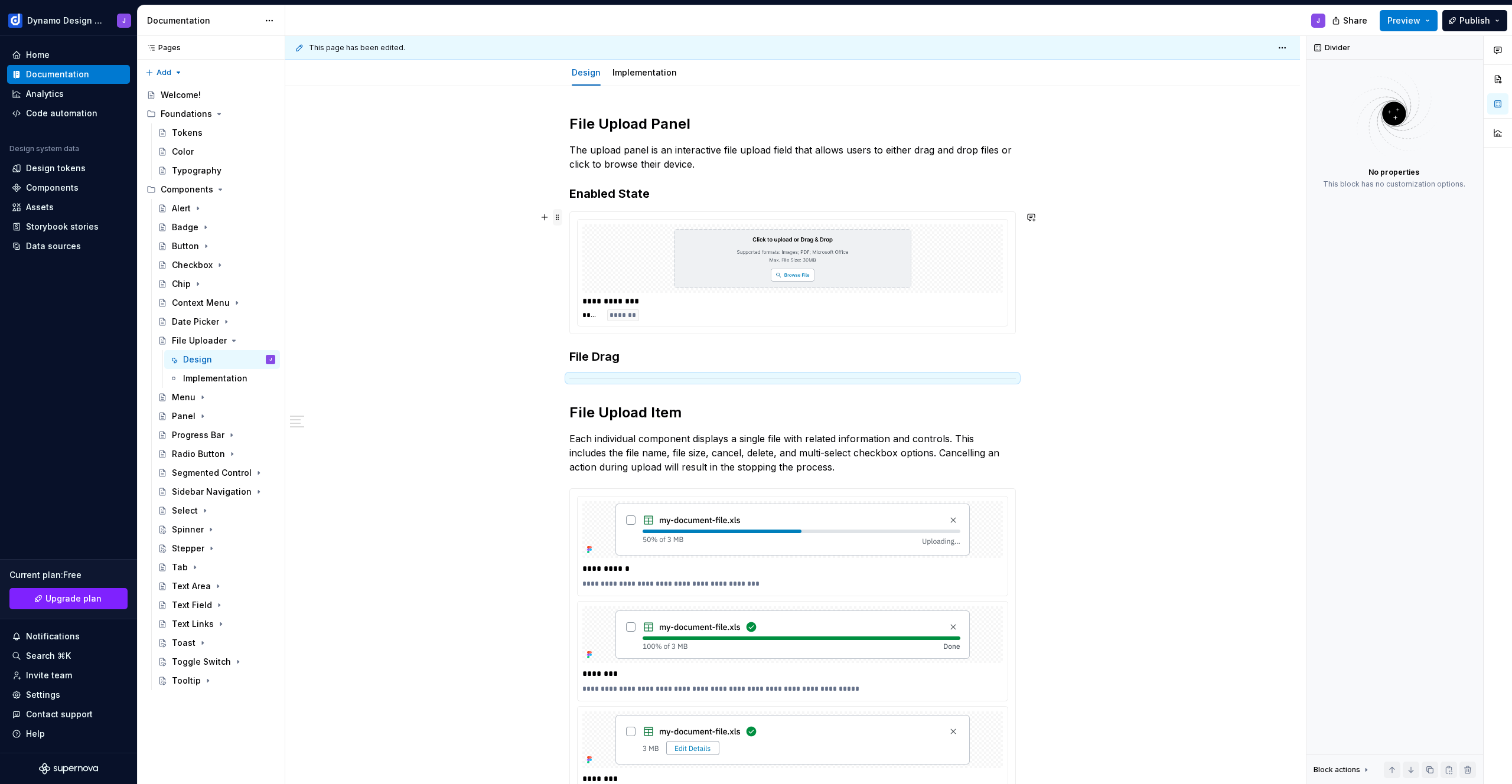
click at [560, 215] on span at bounding box center [558, 217] width 9 height 17
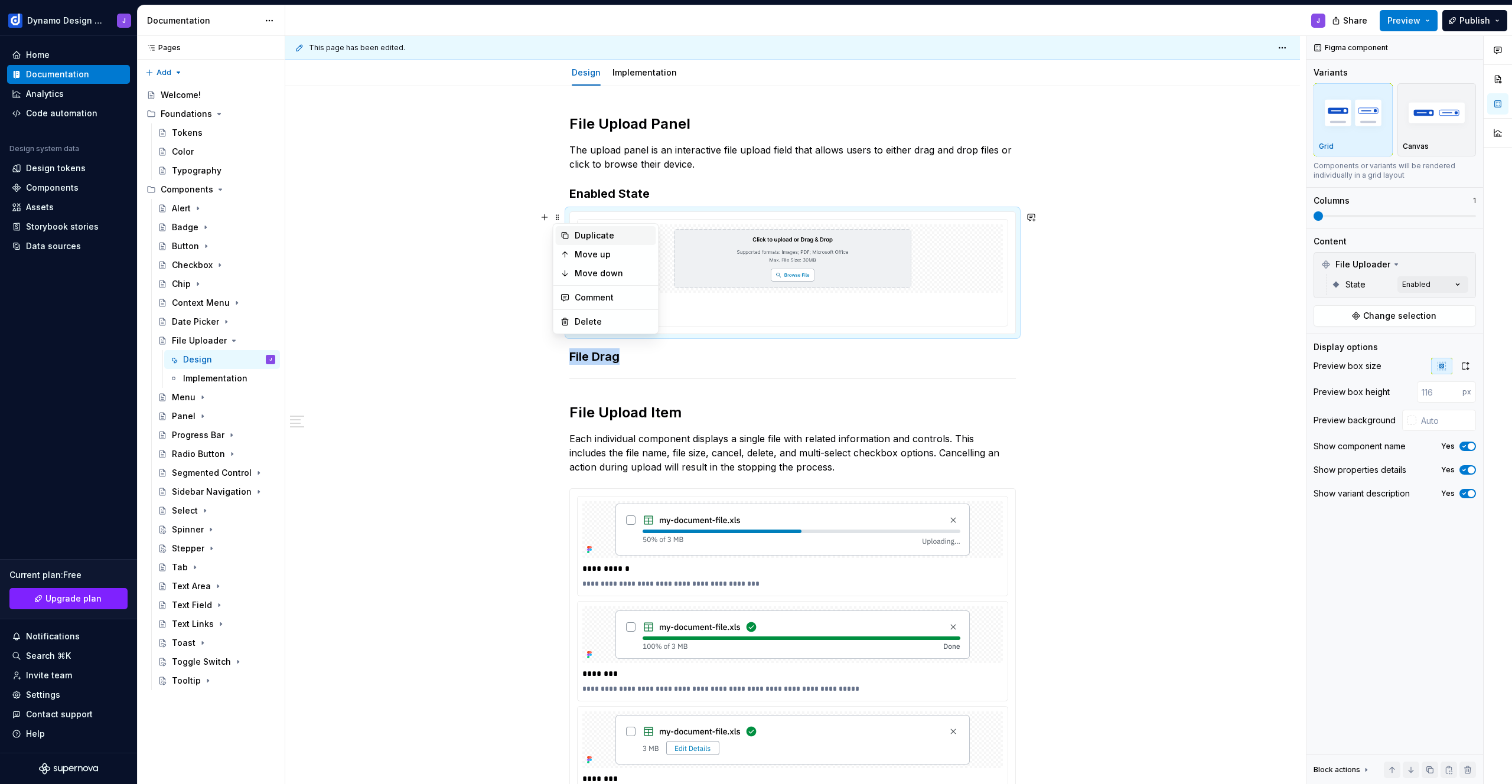
click at [570, 241] on div "Duplicate" at bounding box center [605, 236] width 100 height 19
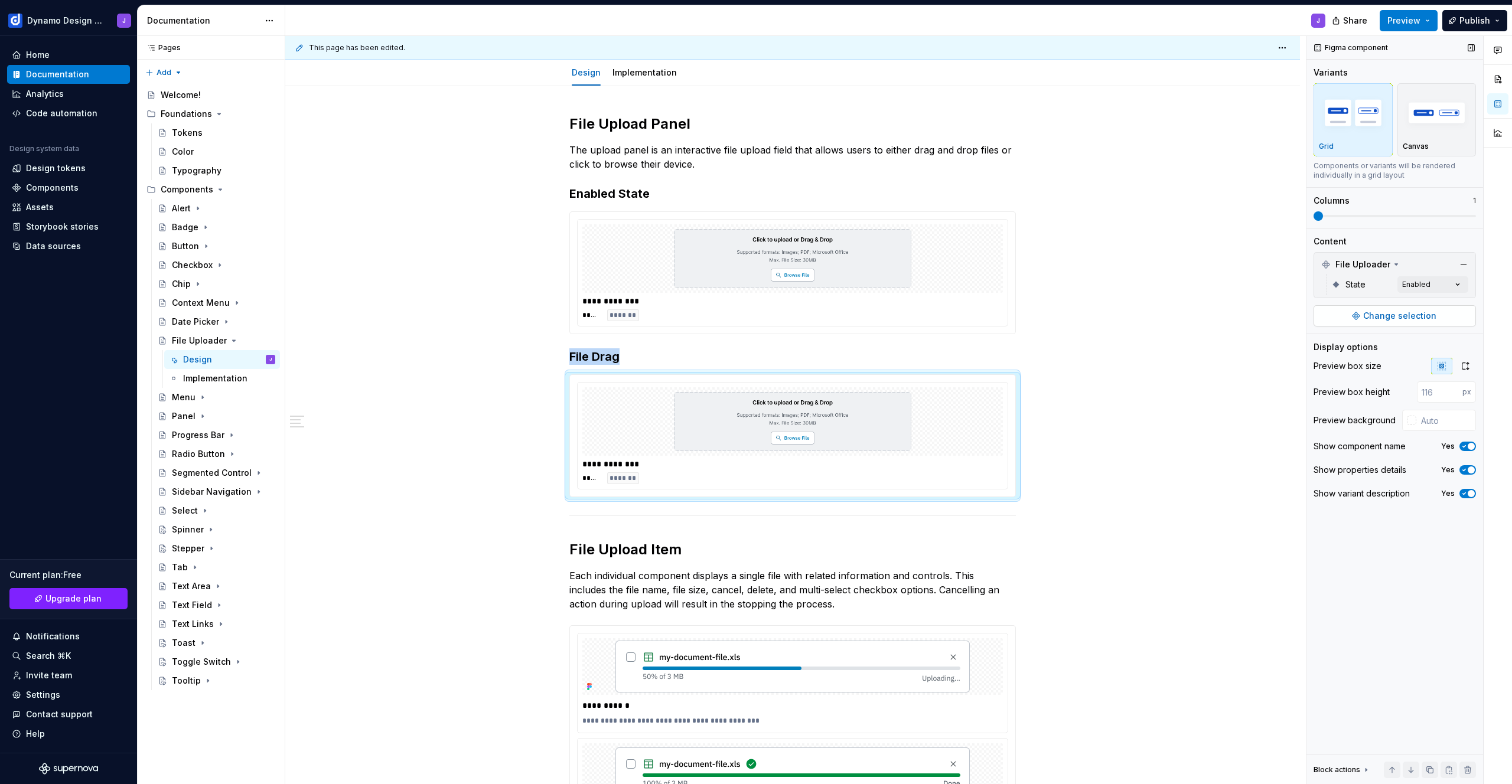
click at [1390, 318] on span "Change selection" at bounding box center [1399, 315] width 73 height 12
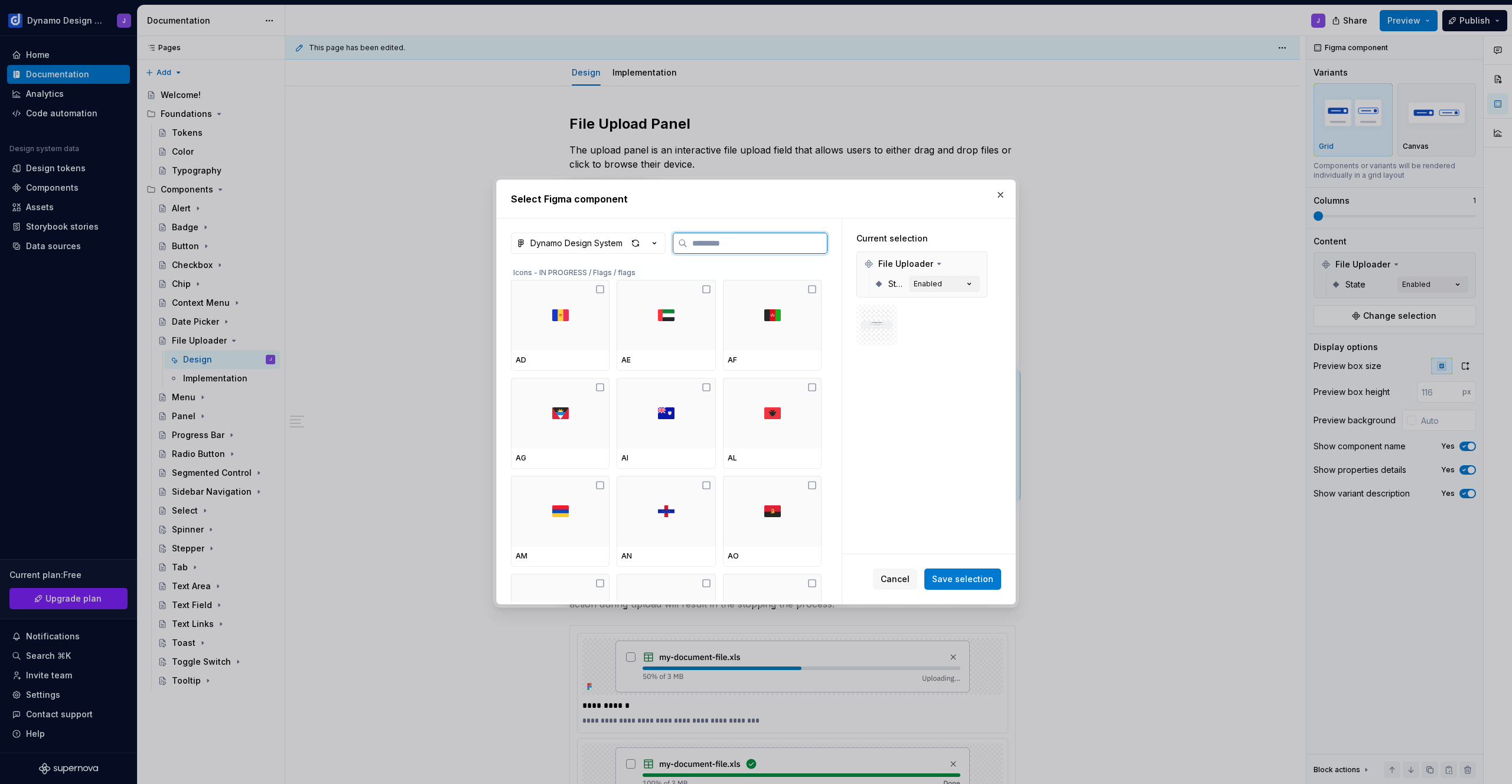
type textarea "*"
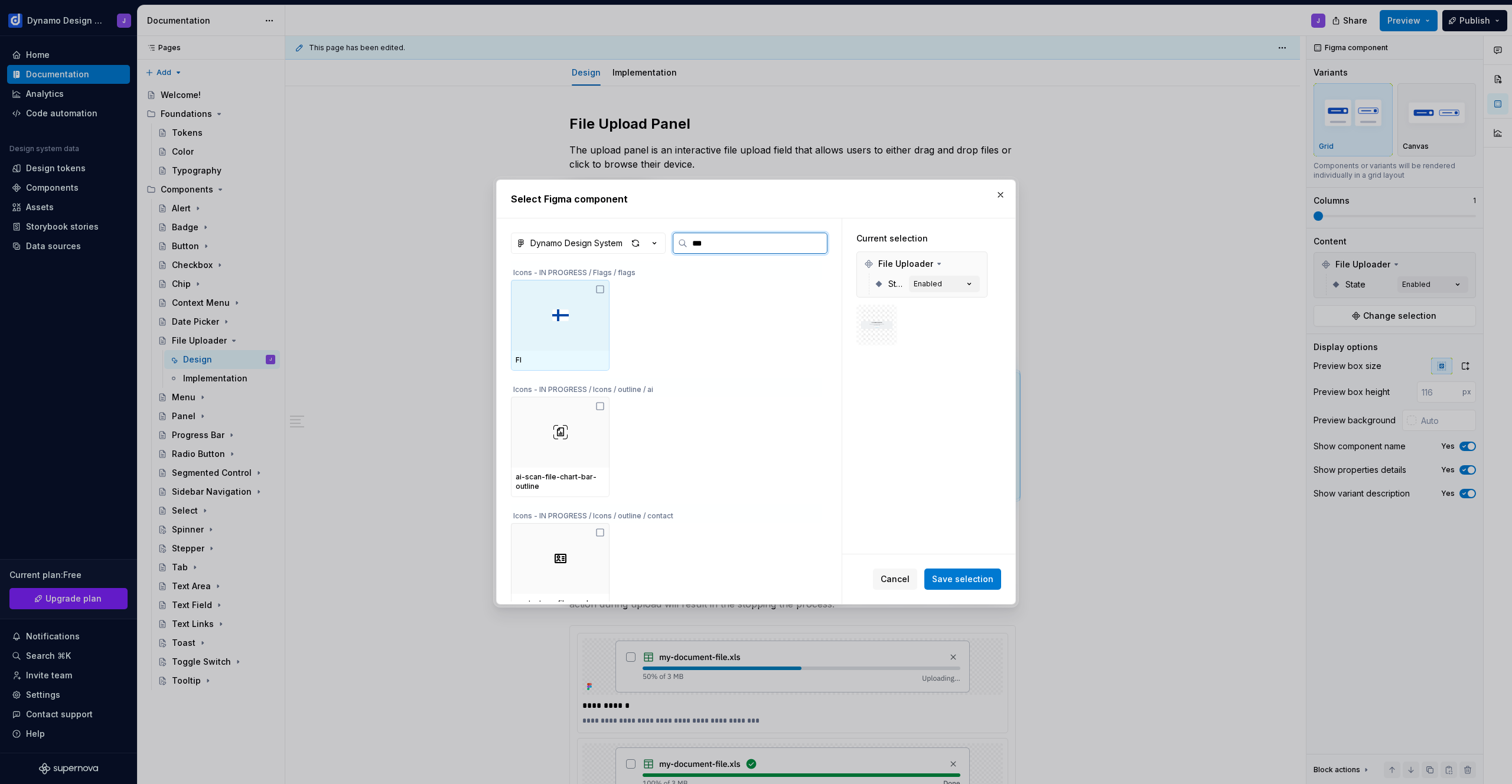
type input "****"
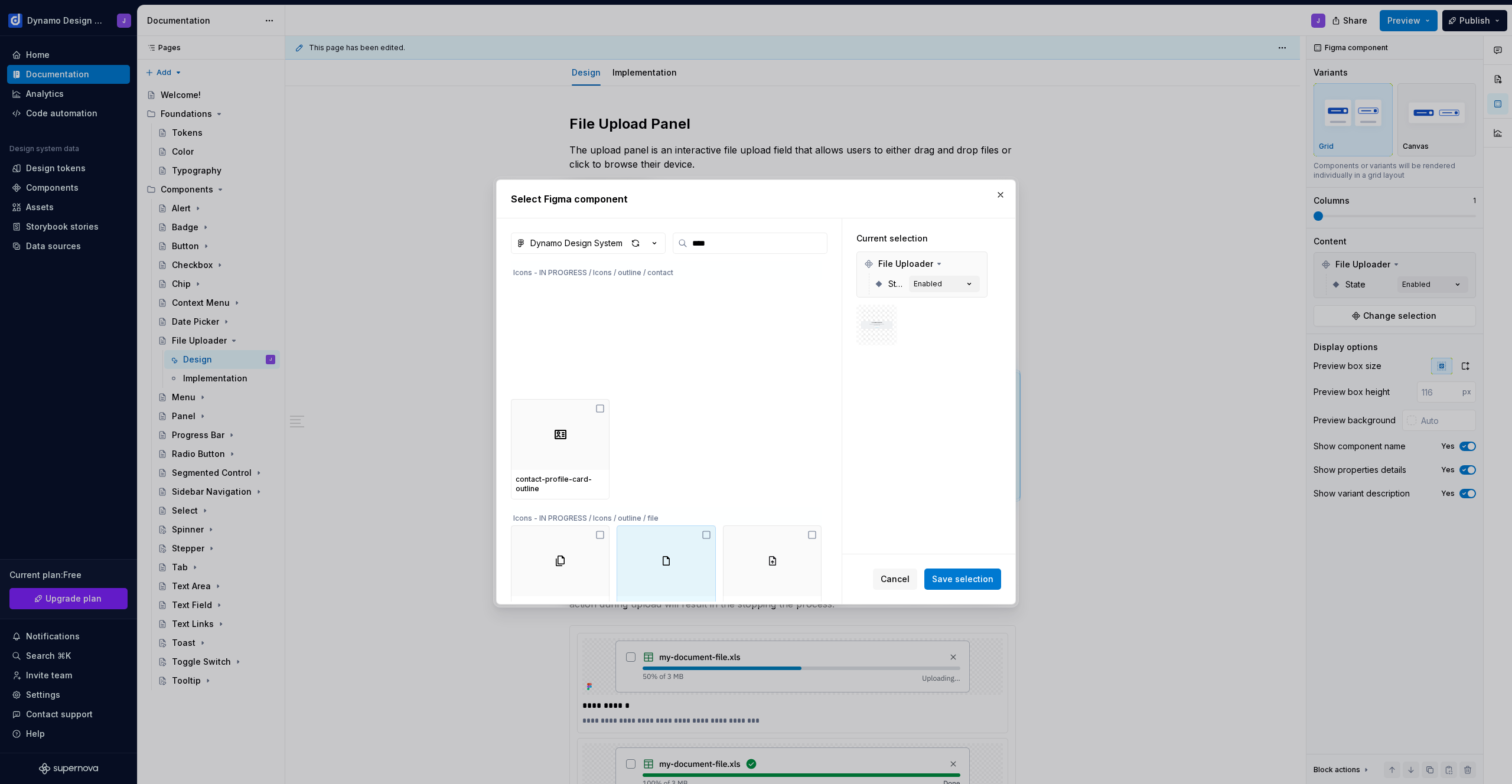
scroll to position [461, 0]
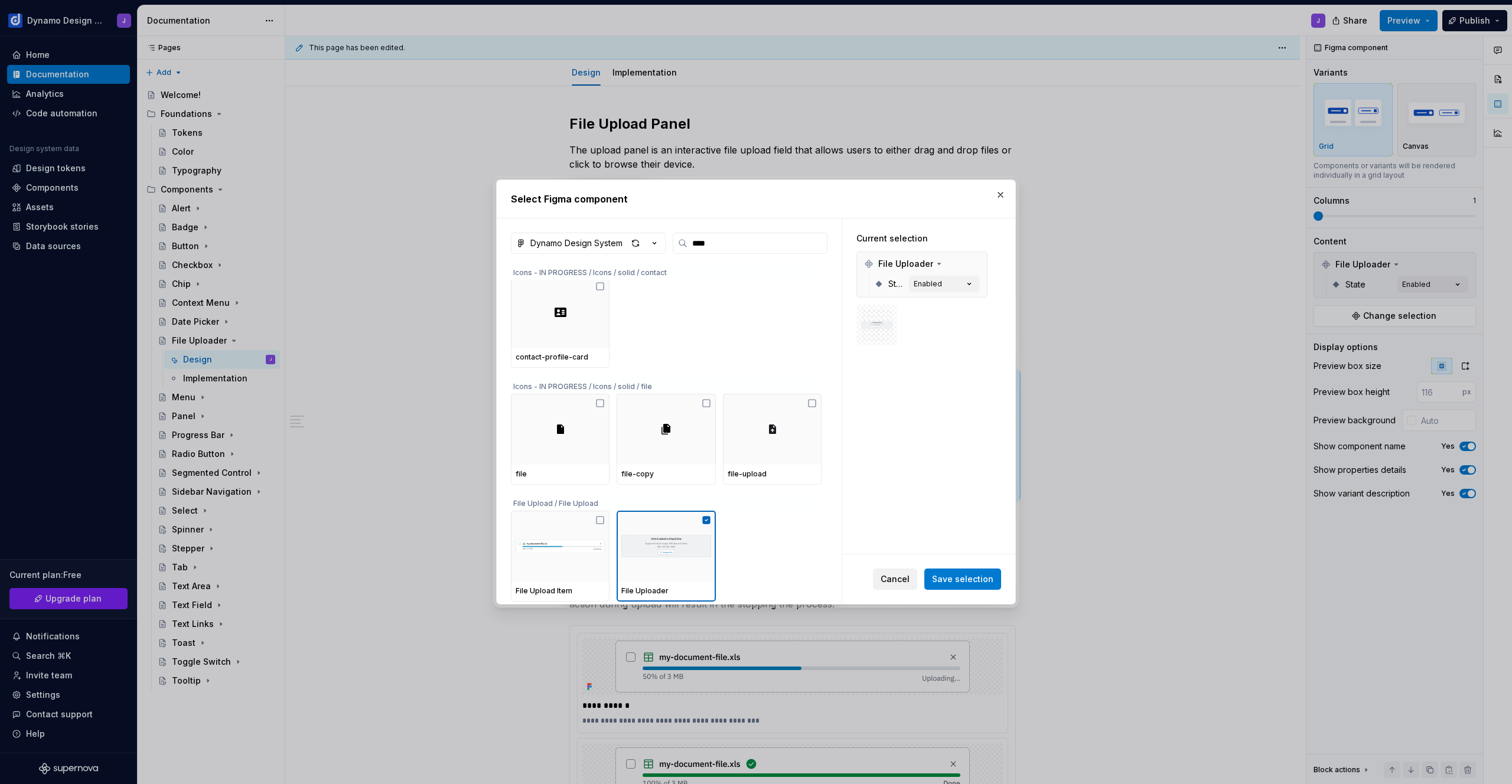
click at [897, 582] on span "Cancel" at bounding box center [895, 579] width 29 height 12
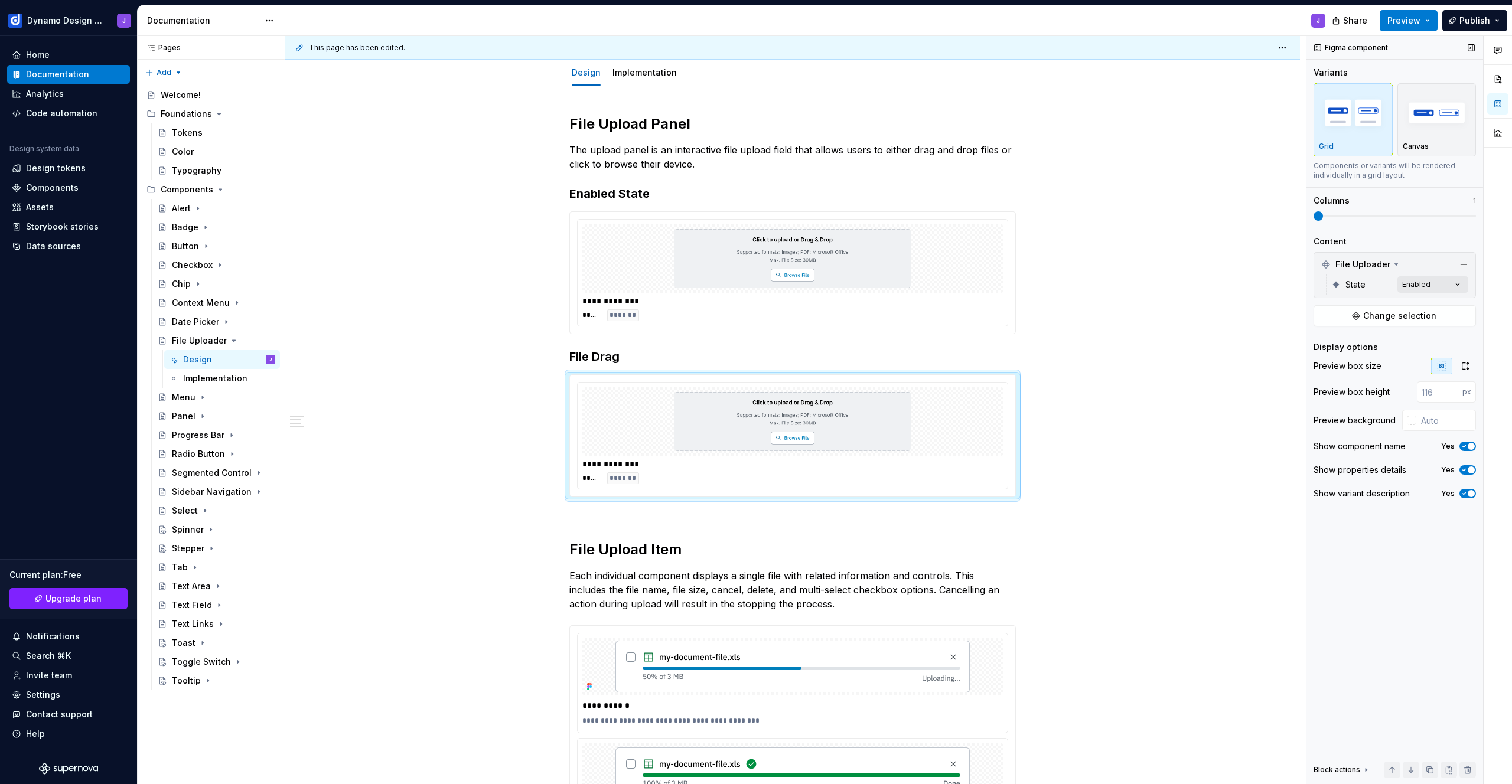
click at [1422, 285] on div "Comments Open comments No comments yet Select ‘Comment’ from the block context …" at bounding box center [1409, 410] width 205 height 749
drag, startPoint x: 1349, startPoint y: 362, endPoint x: 1348, endPoint y: 344, distance: 18.0
click at [1349, 361] on span "File Drag" at bounding box center [1349, 360] width 36 height 12
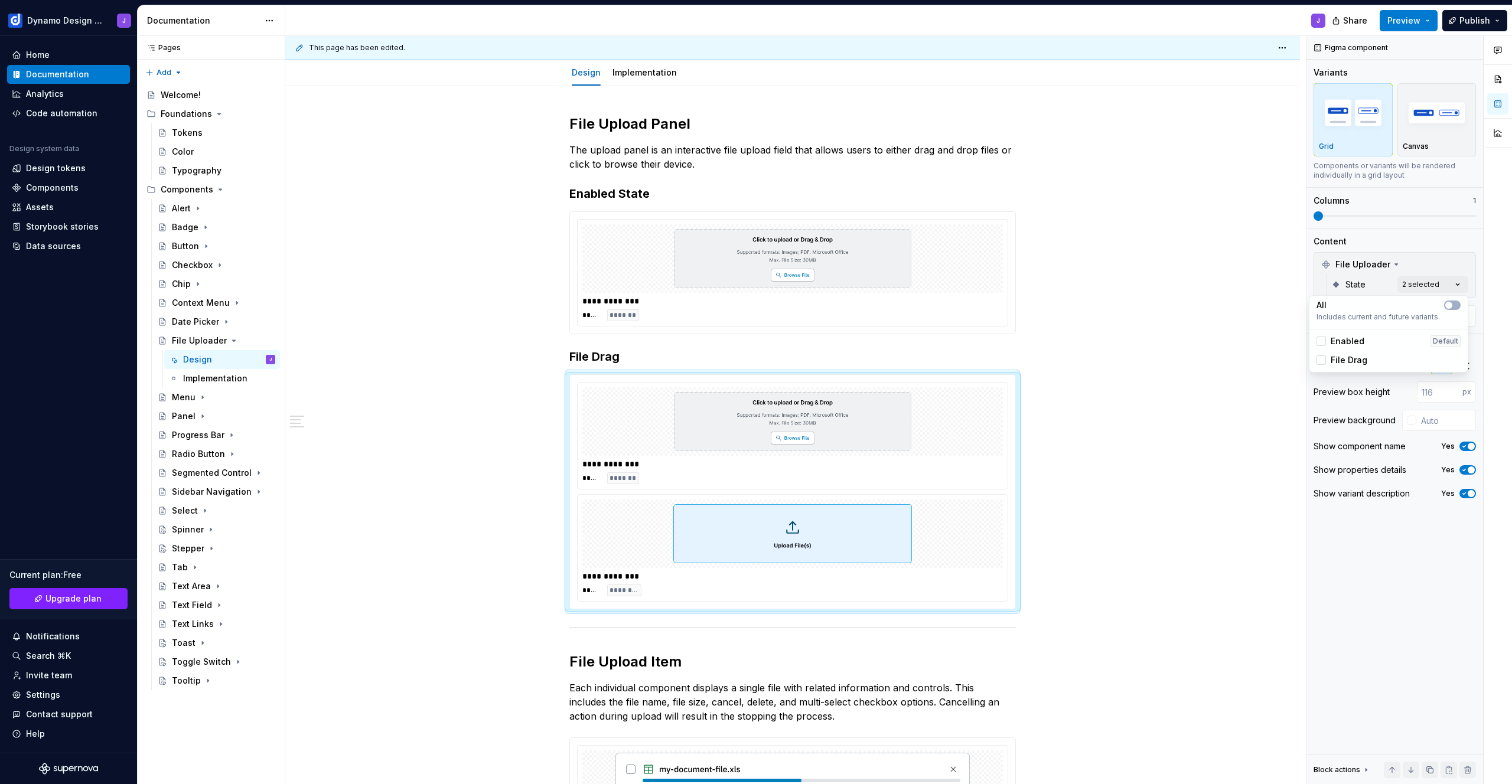
click at [1348, 342] on span "Enabled" at bounding box center [1347, 341] width 34 height 12
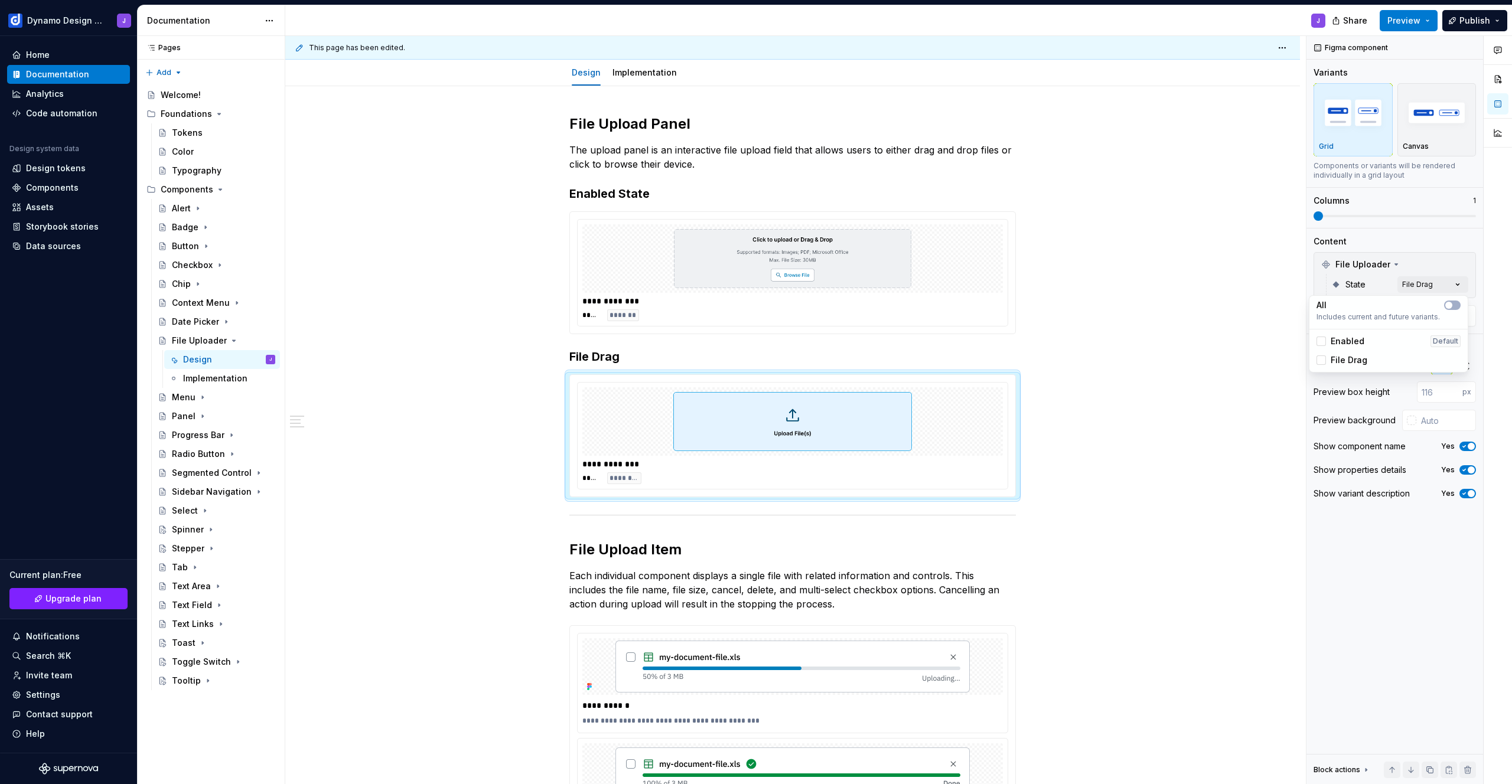
click at [1388, 599] on div "Comments Open comments No comments yet Select ‘Comment’ from the block context …" at bounding box center [1409, 410] width 205 height 749
click at [1465, 364] on icon "button" at bounding box center [1465, 366] width 9 height 9
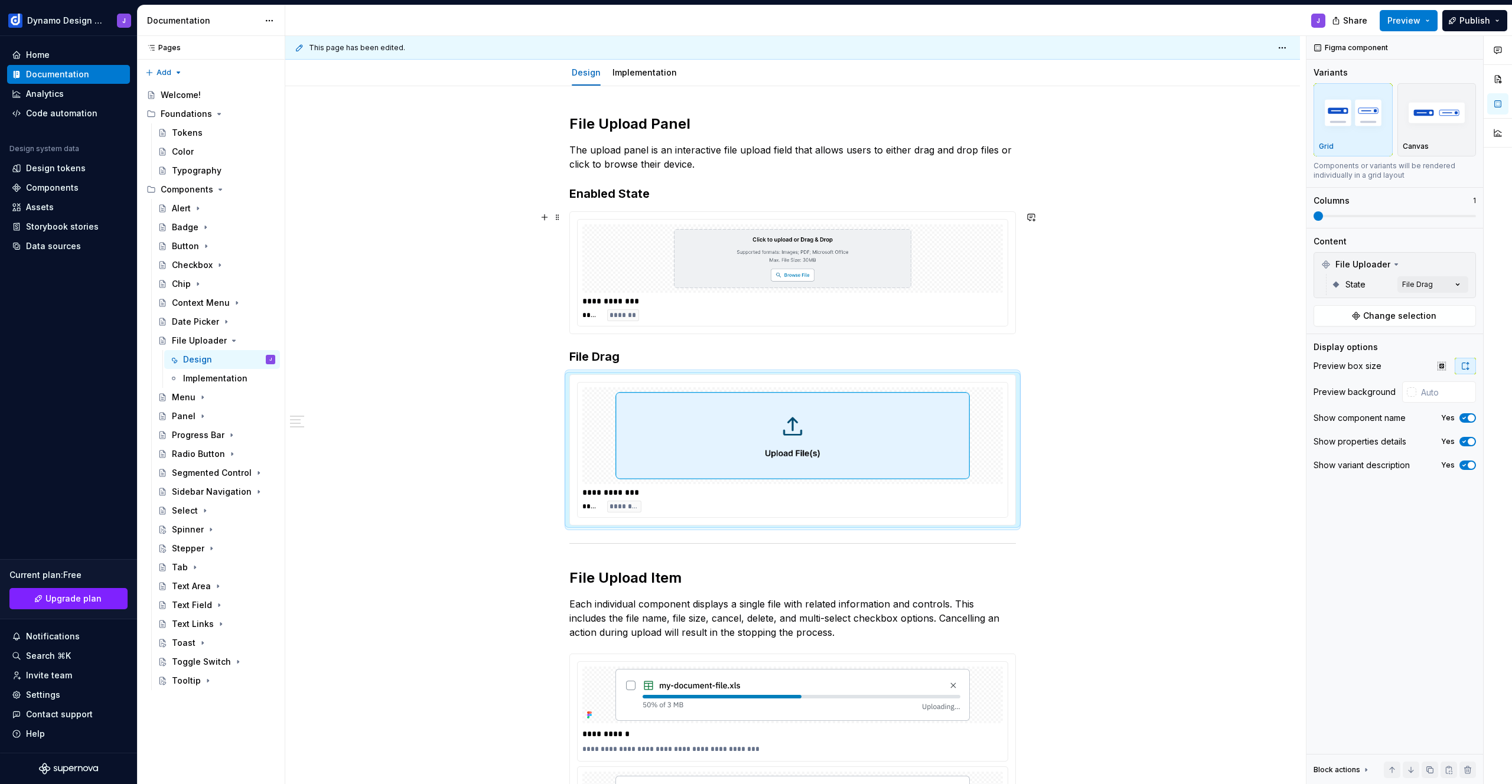
click at [915, 247] on img at bounding box center [792, 258] width 354 height 59
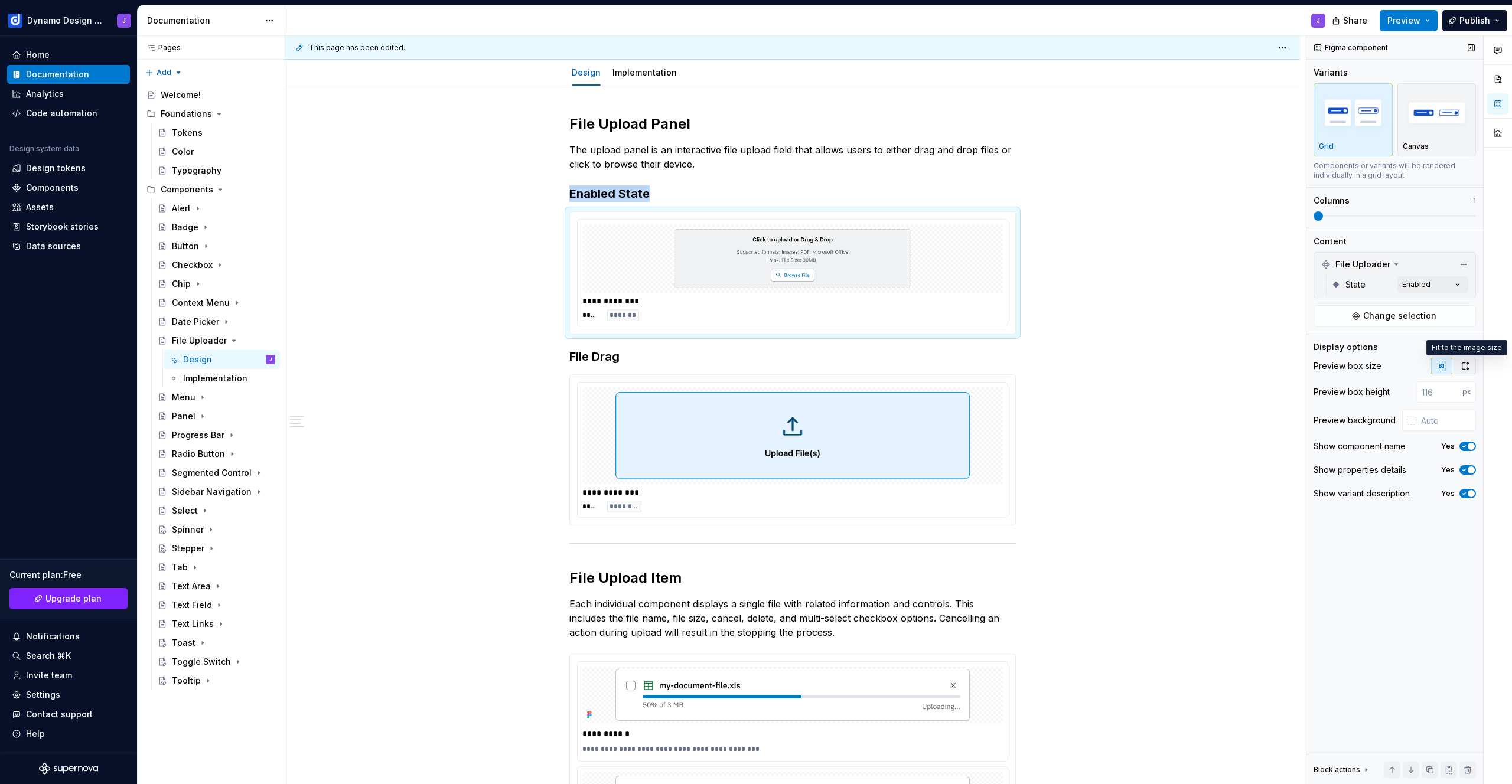
click at [1463, 368] on icon "button" at bounding box center [1465, 366] width 9 height 9
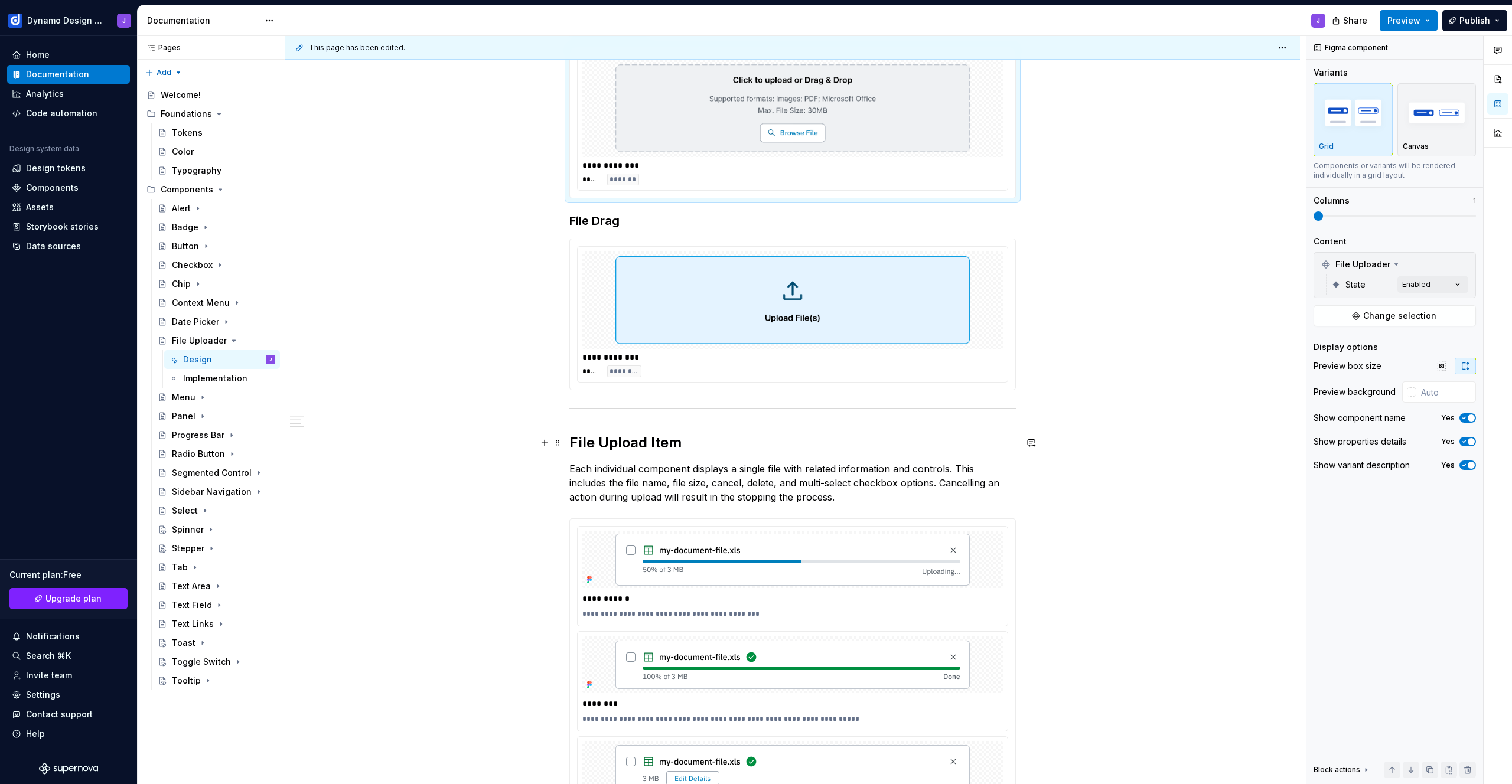
scroll to position [350, 0]
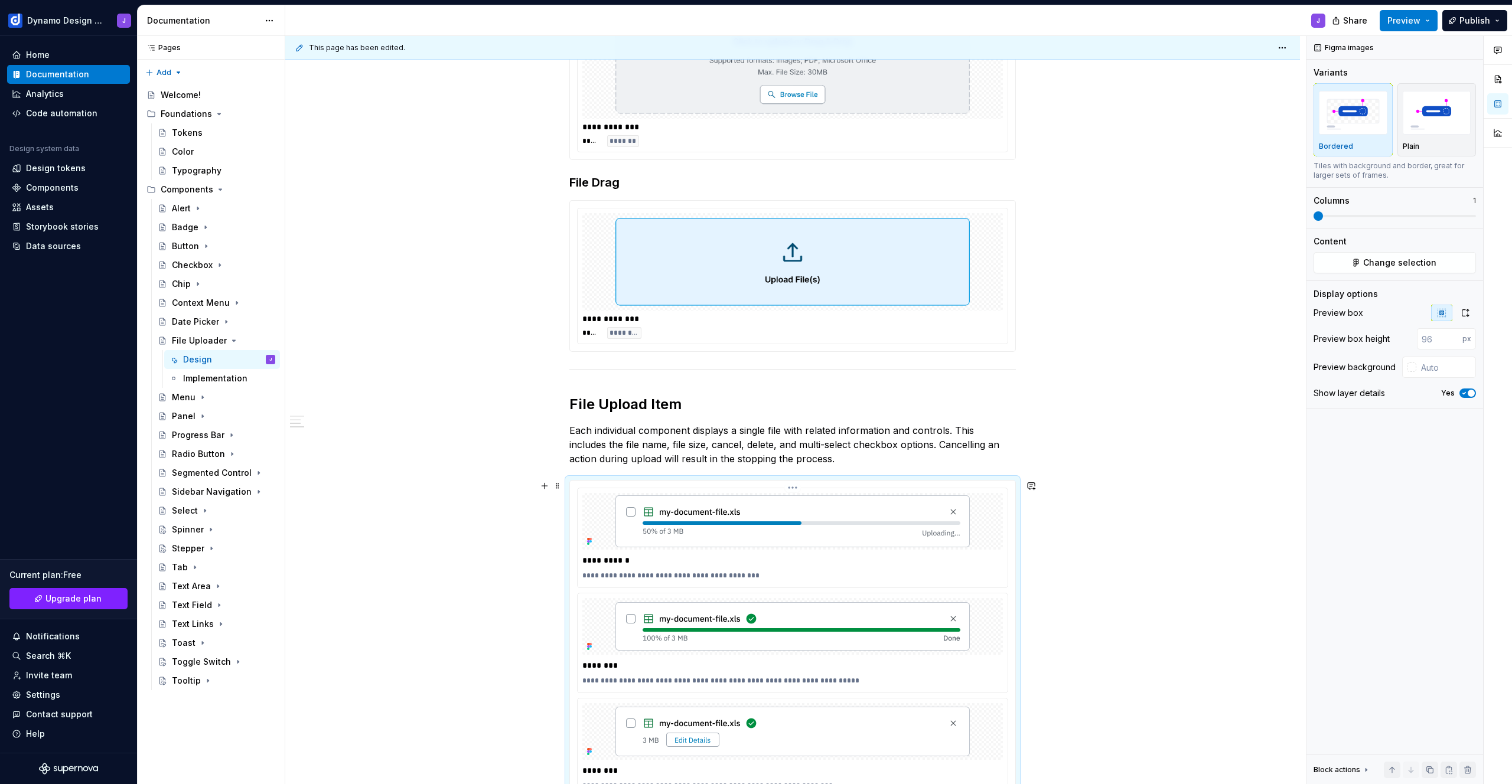
click at [905, 536] on img at bounding box center [792, 521] width 354 height 52
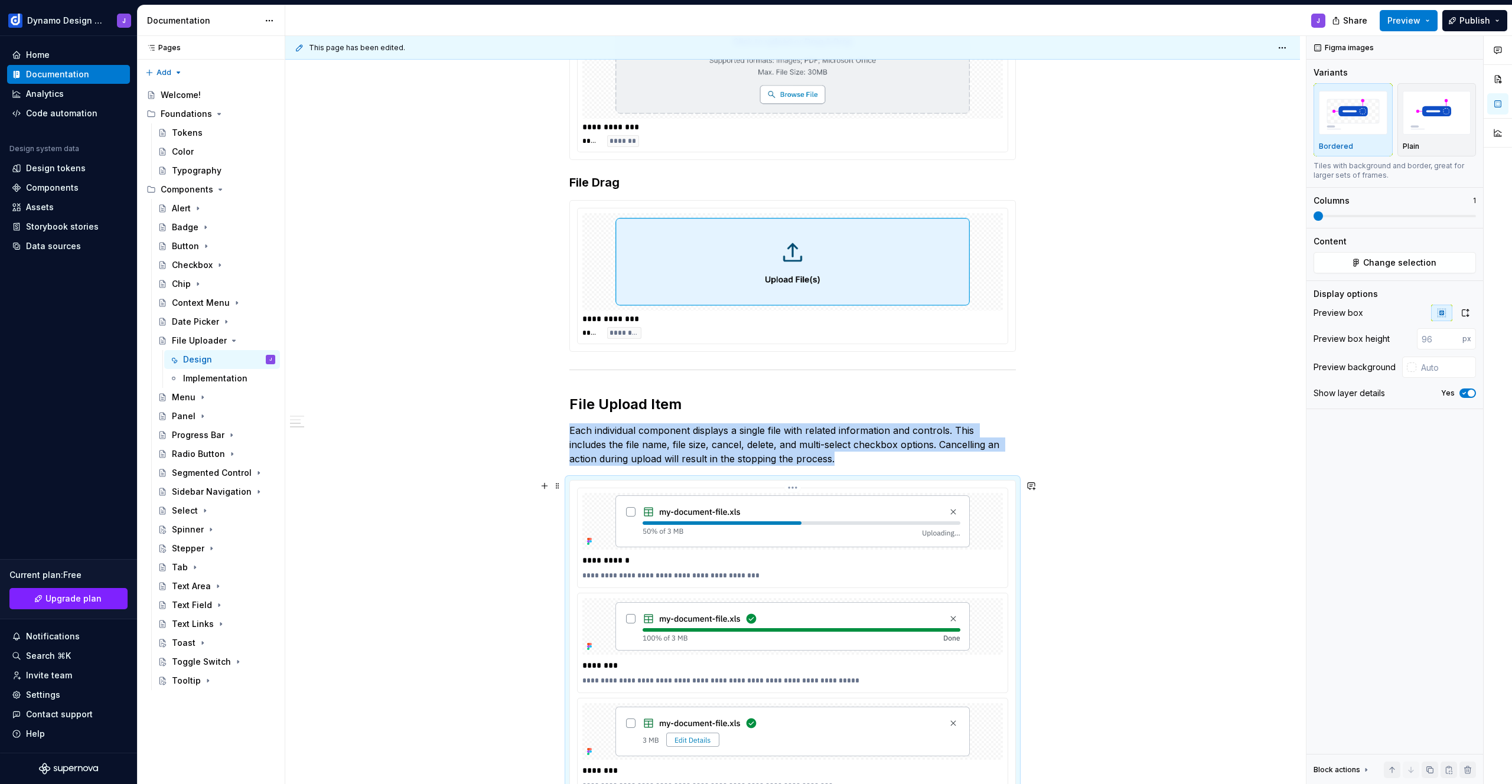
click at [836, 515] on img at bounding box center [792, 521] width 354 height 52
click at [1422, 271] on button "Change selection" at bounding box center [1395, 263] width 163 height 21
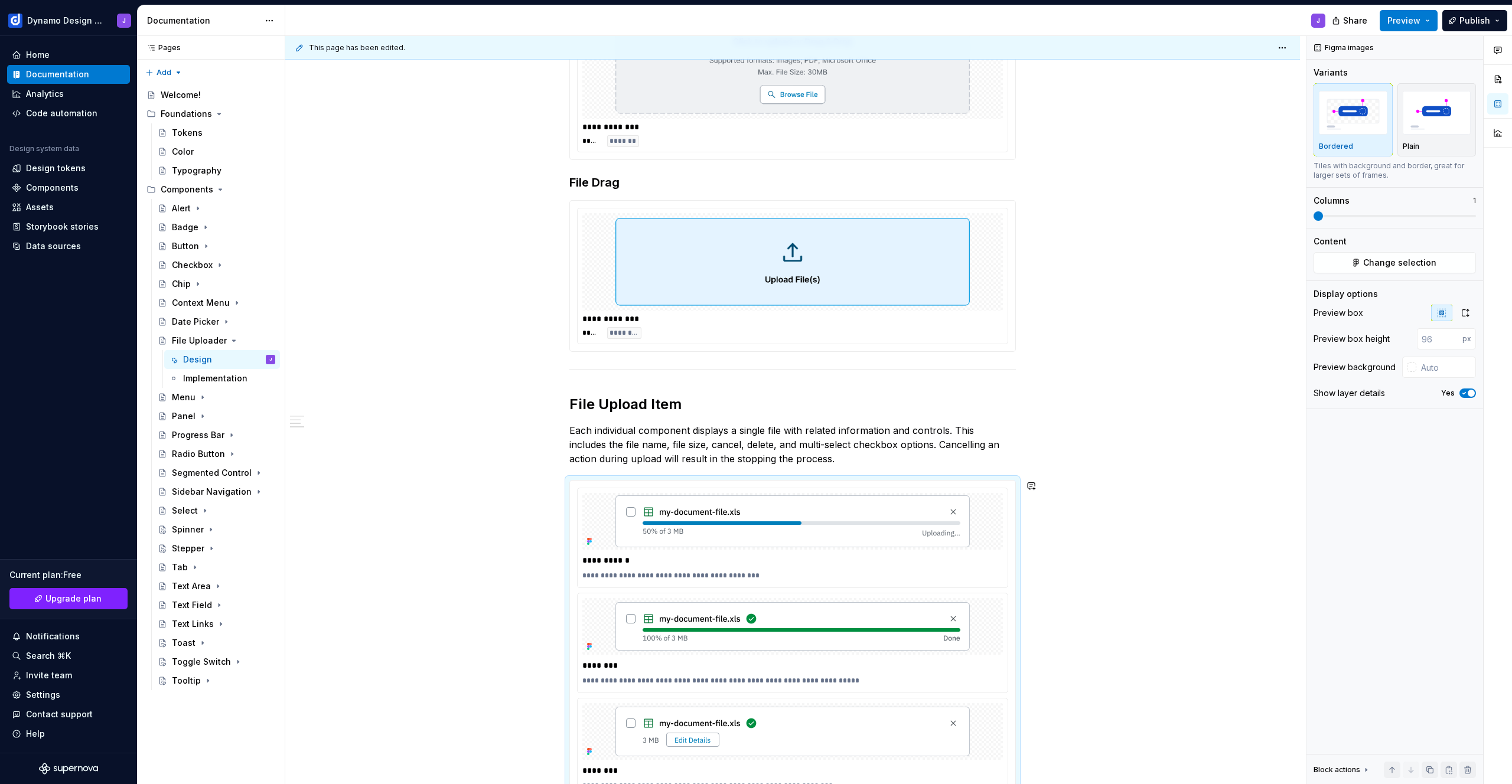
click at [821, 461] on p "Each individual component displays a single file with related information and c…" at bounding box center [793, 445] width 447 height 43
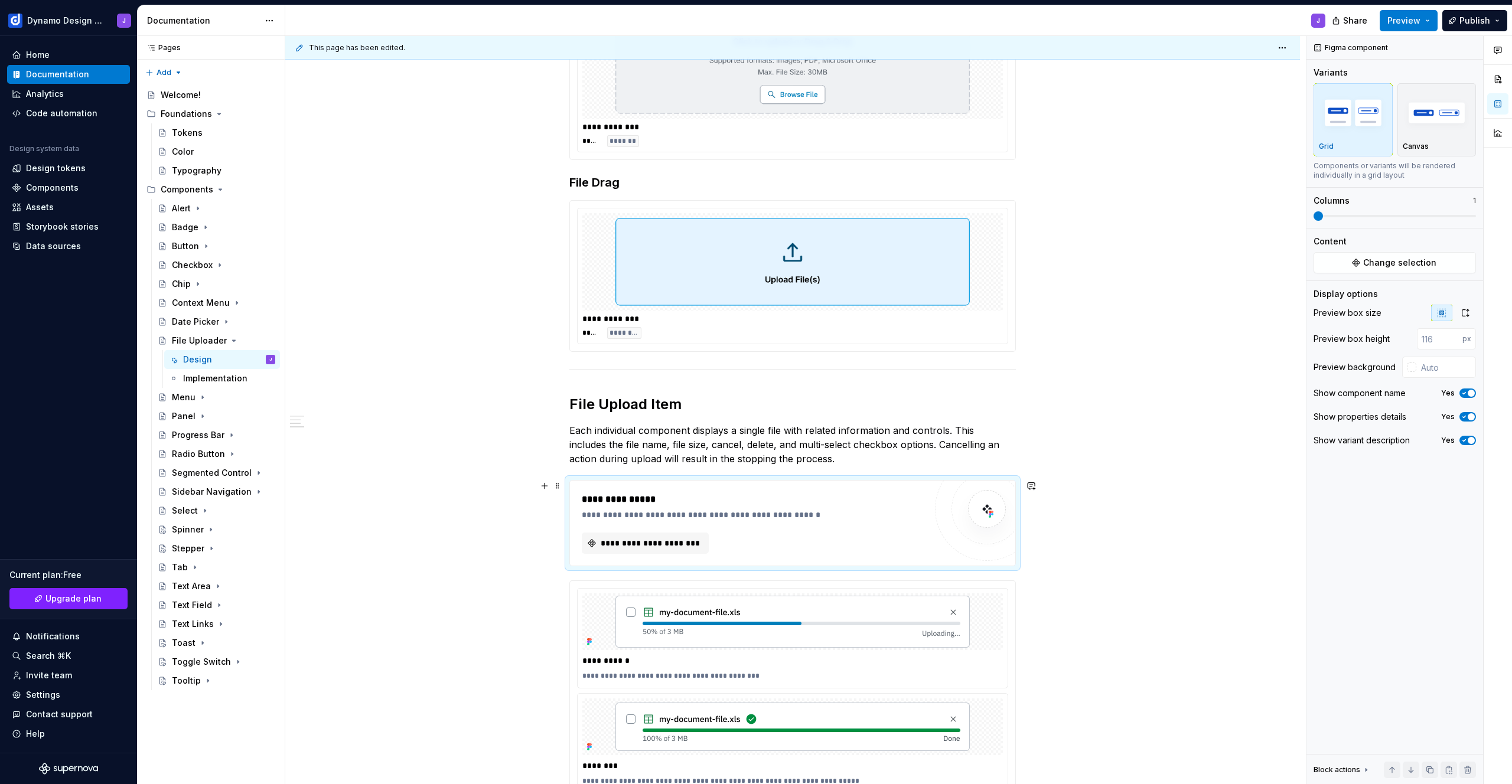
type textarea "*"
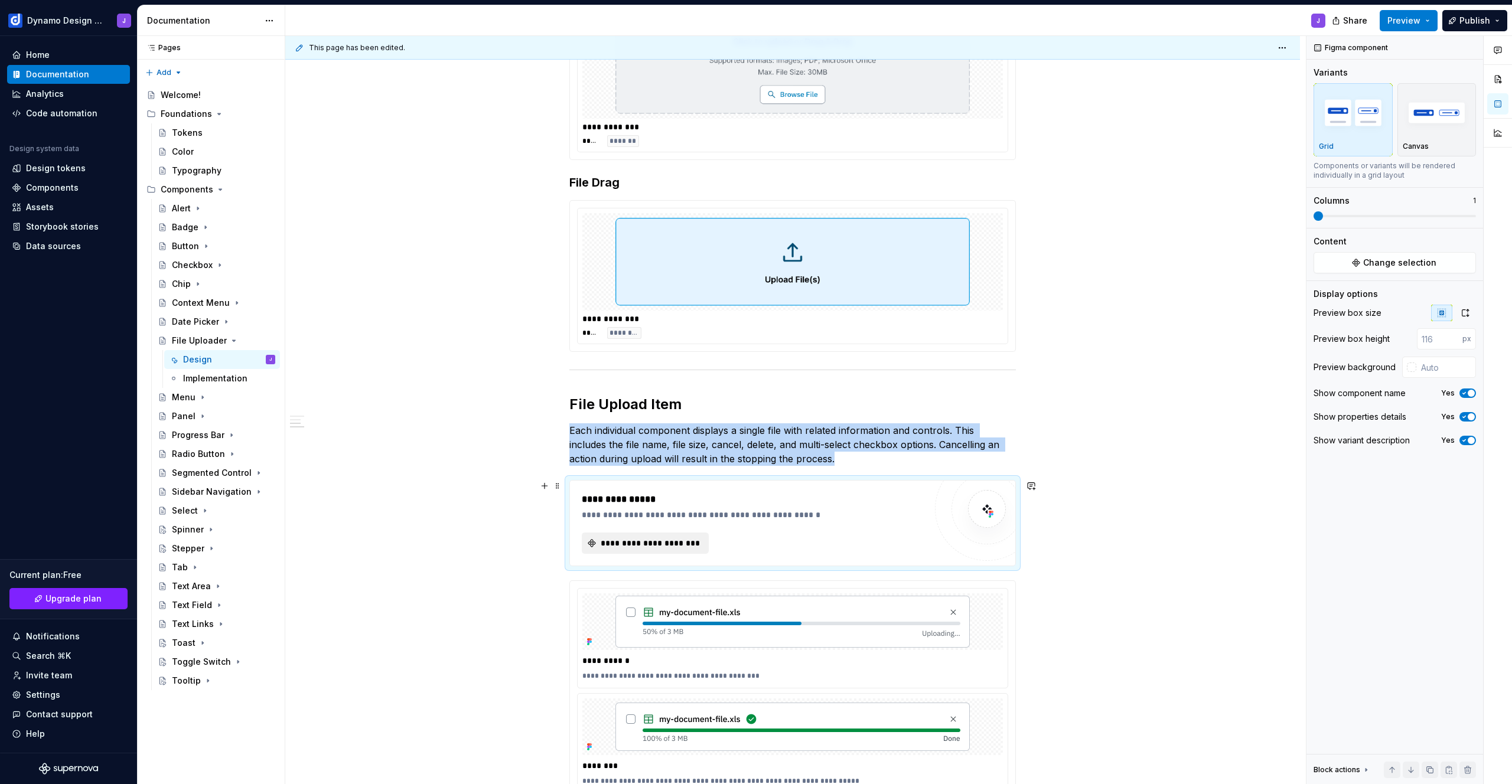
click at [661, 549] on button "**********" at bounding box center [645, 543] width 127 height 21
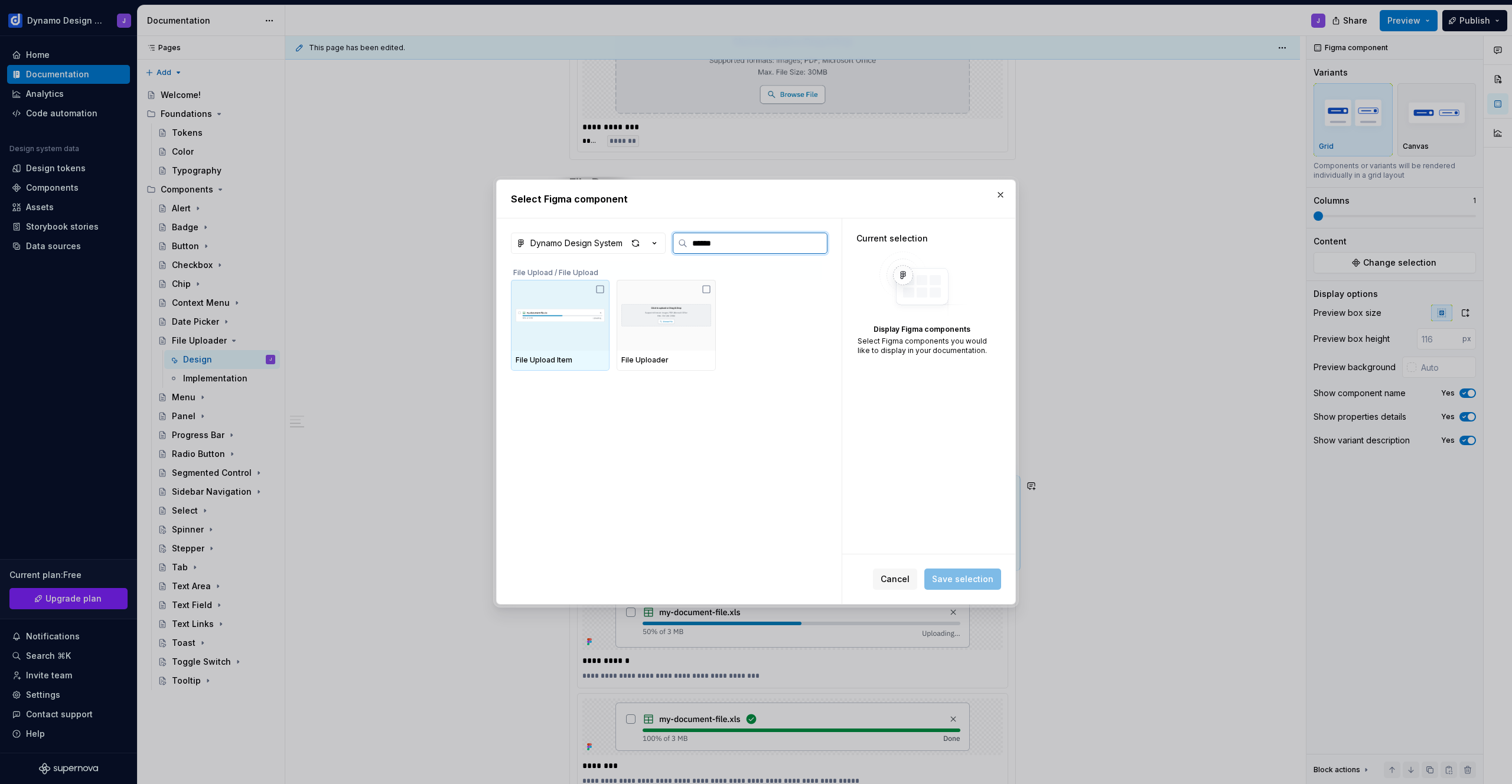
type input "*******"
click at [551, 332] on img at bounding box center [560, 315] width 89 height 52
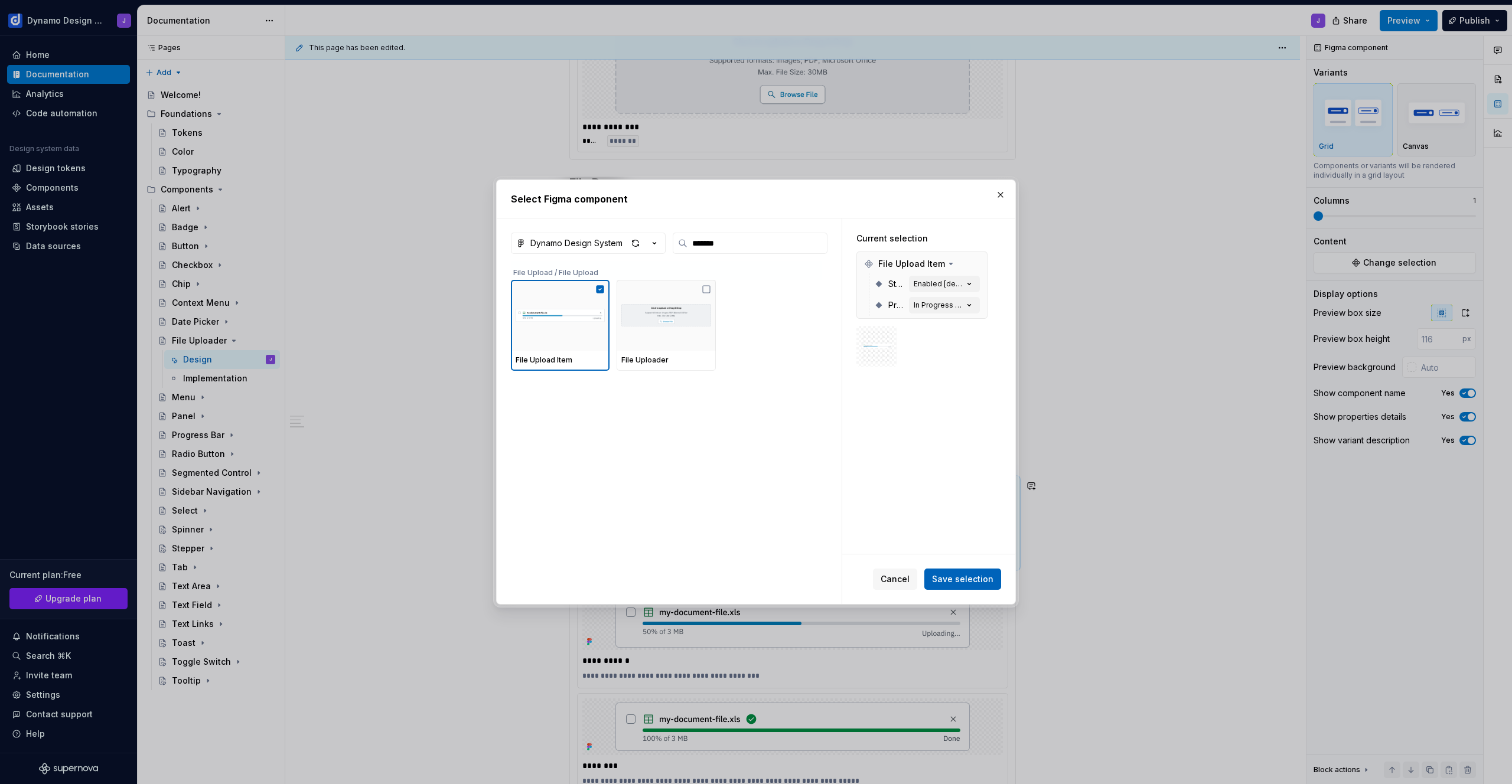
click at [955, 578] on span "Save selection" at bounding box center [963, 579] width 62 height 12
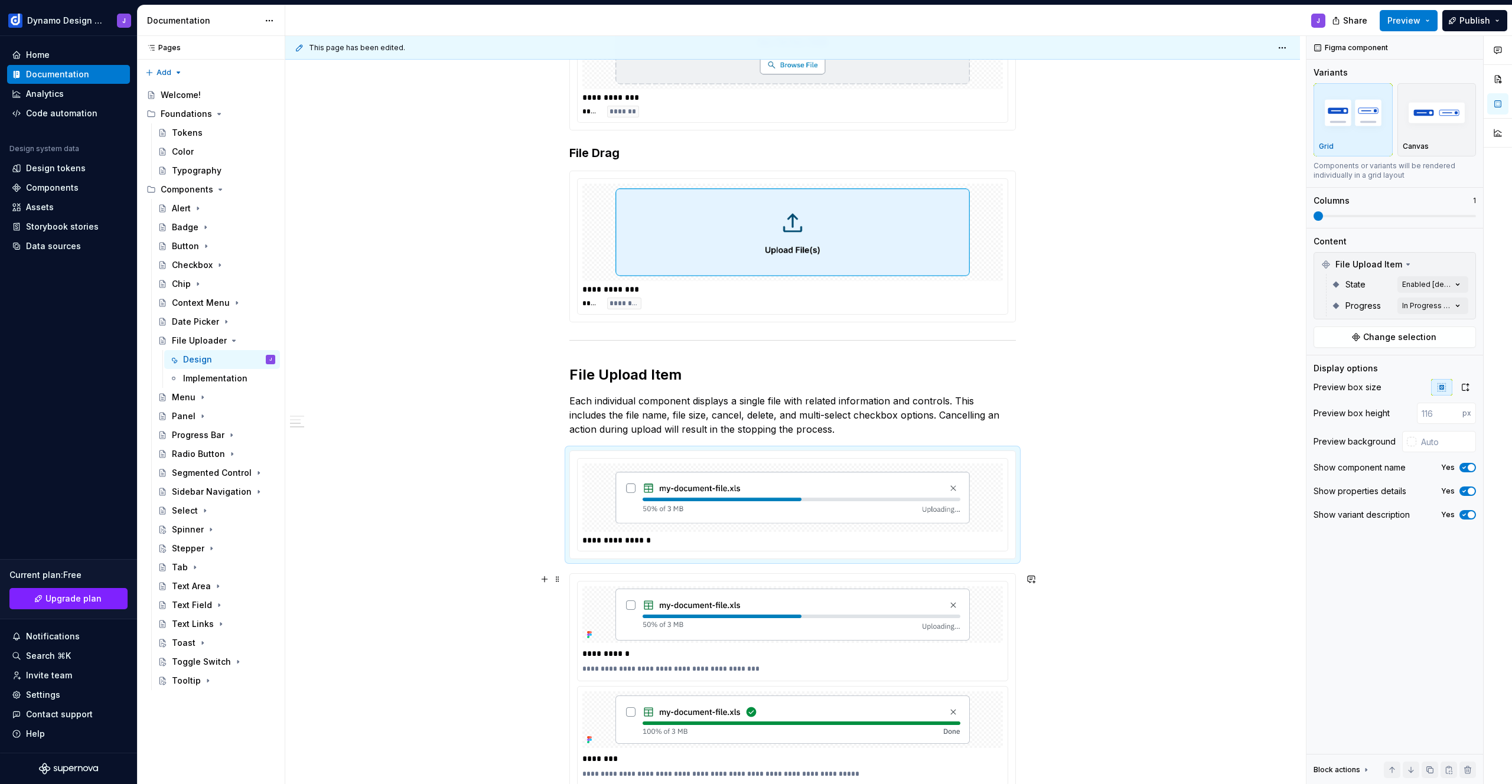
scroll to position [372, 0]
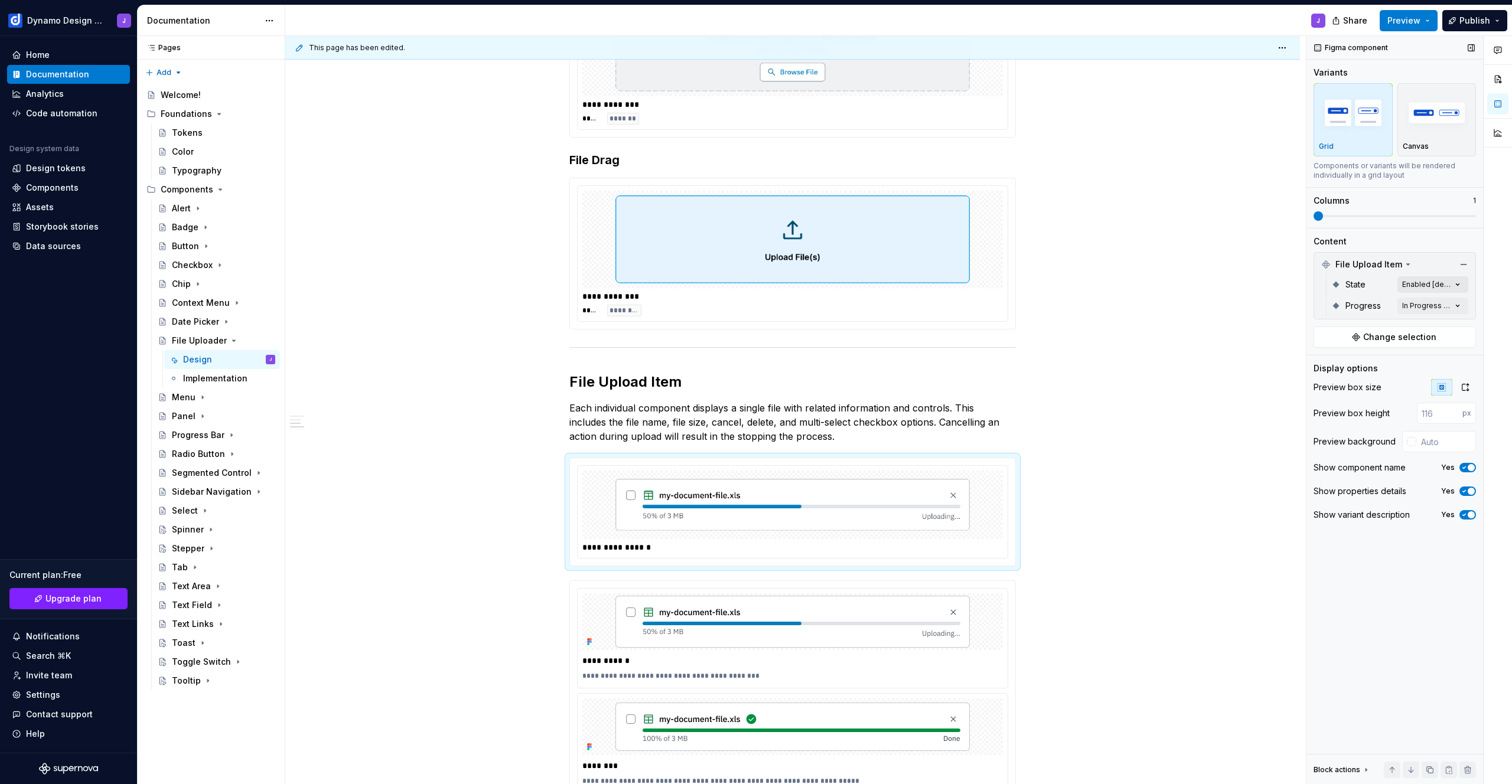
click at [1445, 281] on div "Comments Open comments No comments yet Select ‘Comment’ from the block context …" at bounding box center [1409, 410] width 205 height 749
click at [1407, 267] on div "Comments Open comments No comments yet Select ‘Comment’ from the block context …" at bounding box center [1409, 410] width 205 height 749
click at [1421, 281] on div "Comments Open comments No comments yet Select ‘Comment’ from the block context …" at bounding box center [1409, 410] width 205 height 749
click at [1420, 263] on div "Comments Open comments No comments yet Select ‘Comment’ from the block context …" at bounding box center [1409, 410] width 205 height 749
click at [1425, 308] on div "Comments Open comments No comments yet Select ‘Comment’ from the block context …" at bounding box center [1409, 410] width 205 height 749
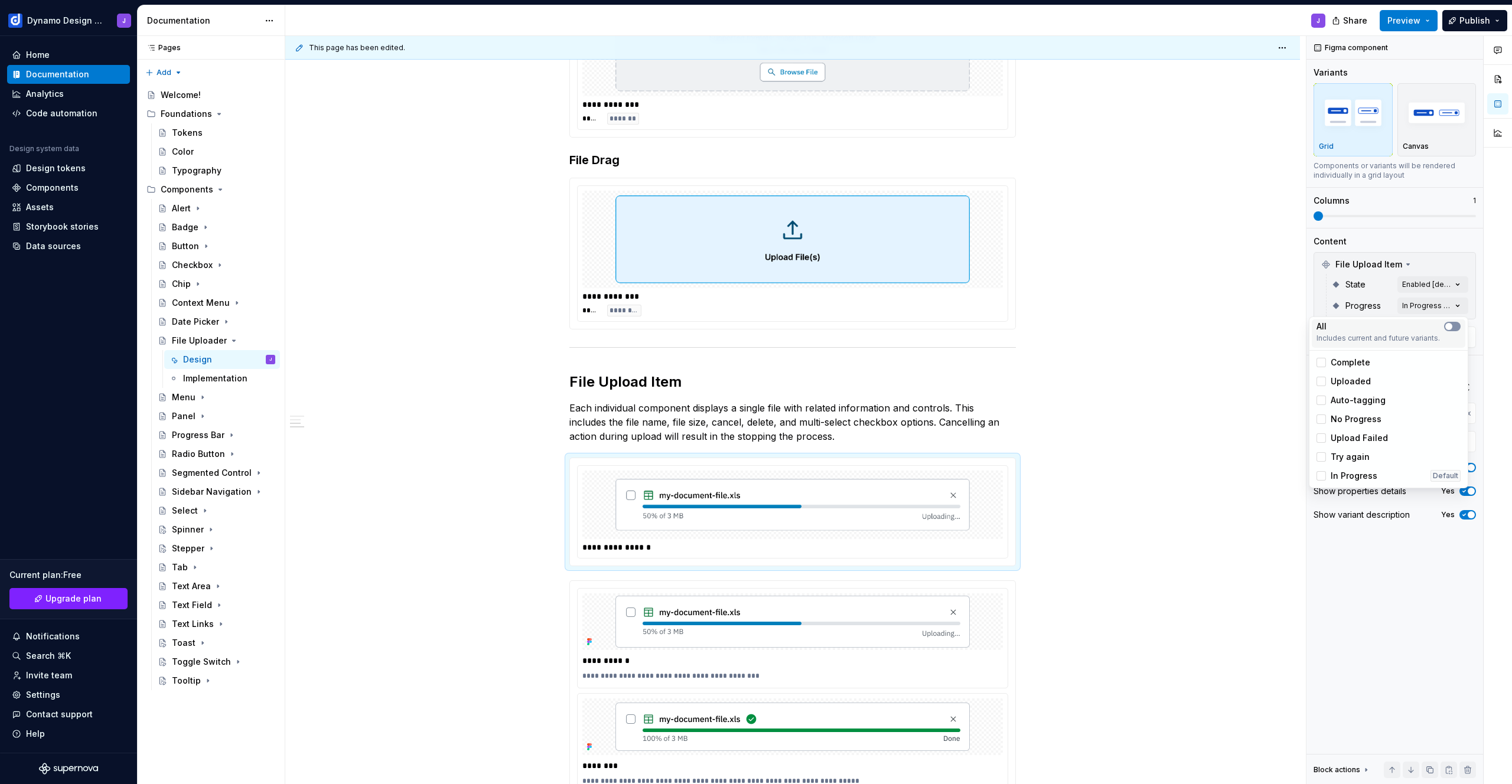
click at [1452, 327] on icon "button" at bounding box center [1449, 326] width 9 height 7
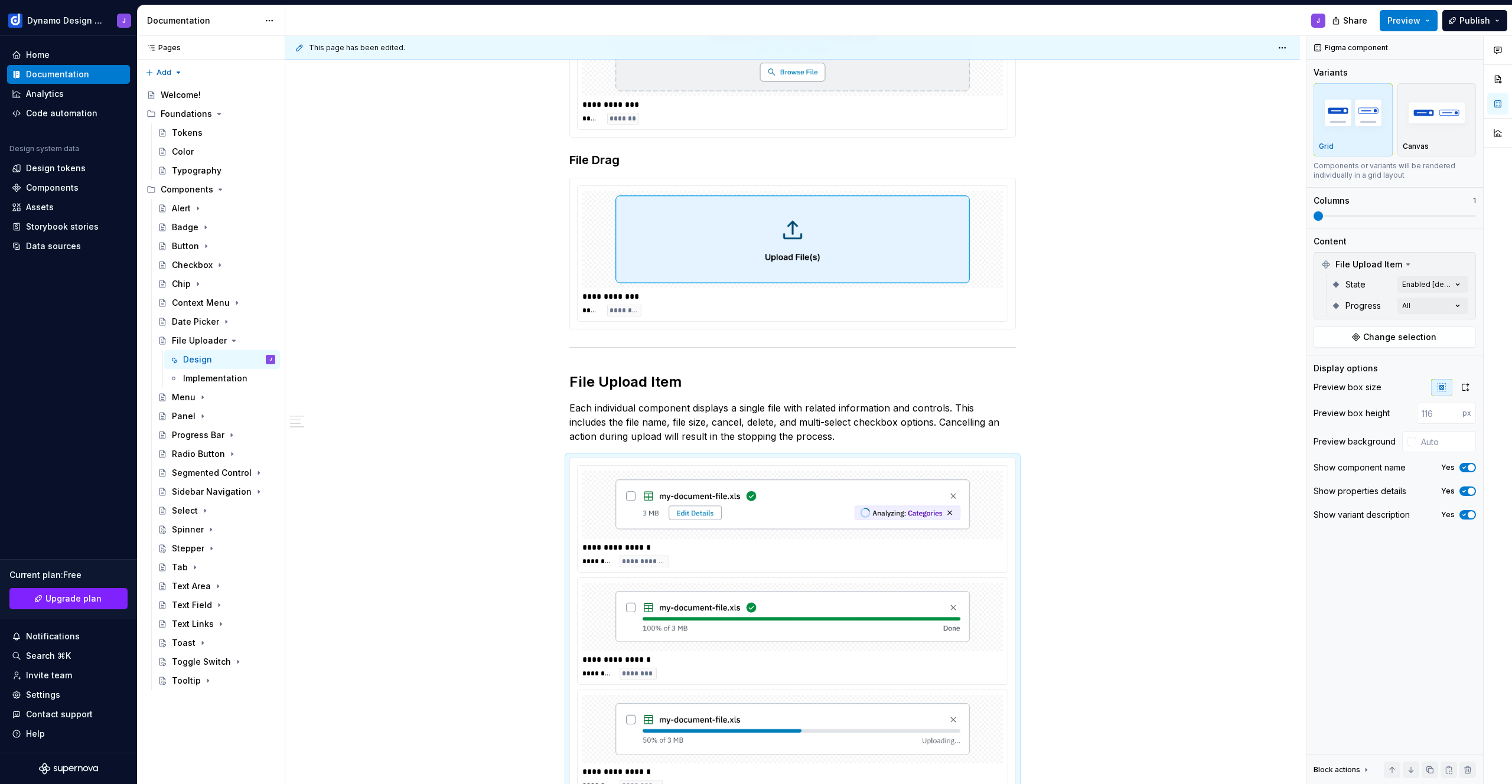
click at [1058, 438] on html "Dynamo Design System J Home Documentation Analytics Code automation Design syst…" at bounding box center [756, 392] width 1512 height 784
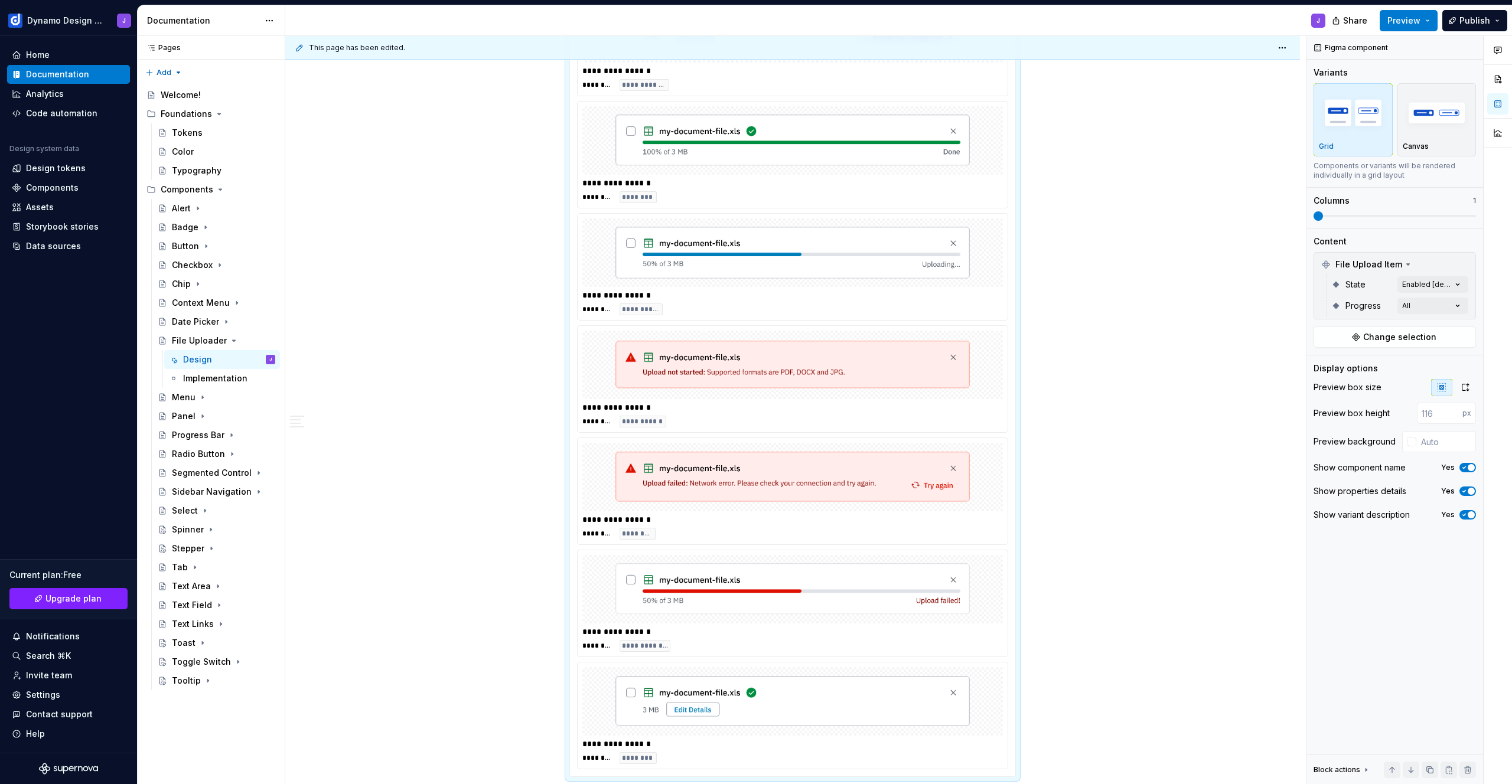
scroll to position [614, 0]
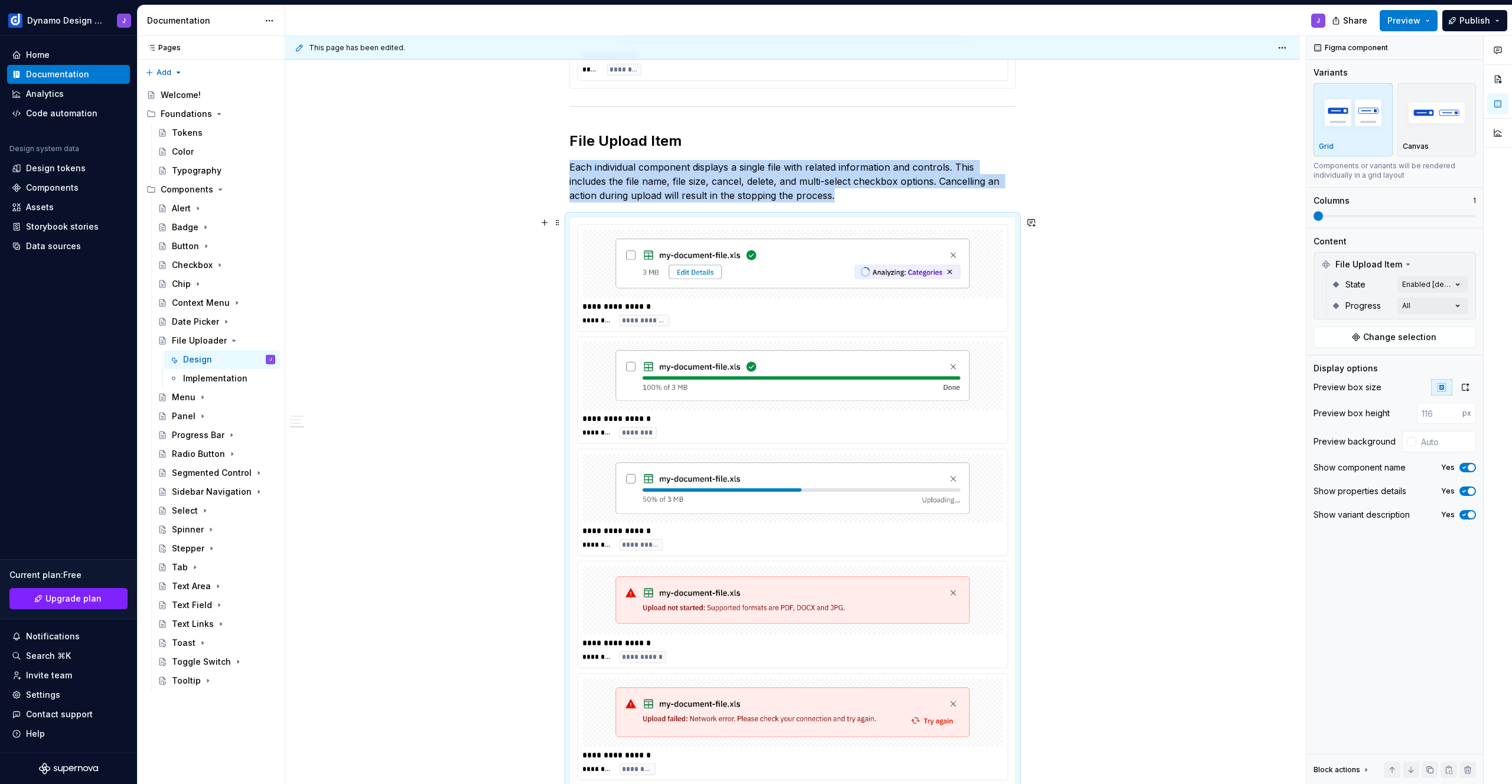
click at [983, 267] on div at bounding box center [792, 263] width 421 height 69
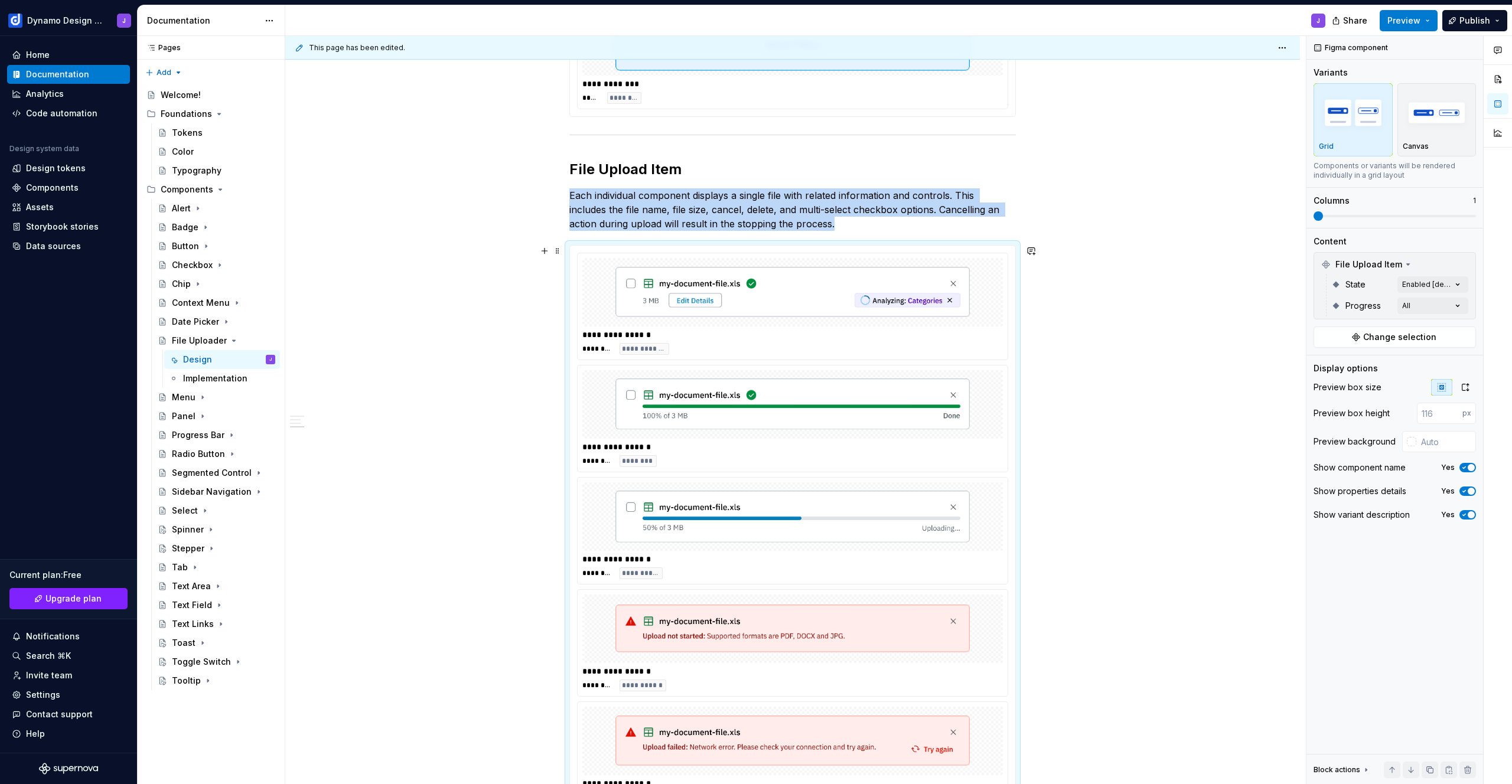
scroll to position [583, 0]
click at [1457, 309] on div "Comments Open comments No comments yet Select ‘Comment’ from the block context …" at bounding box center [1409, 410] width 205 height 749
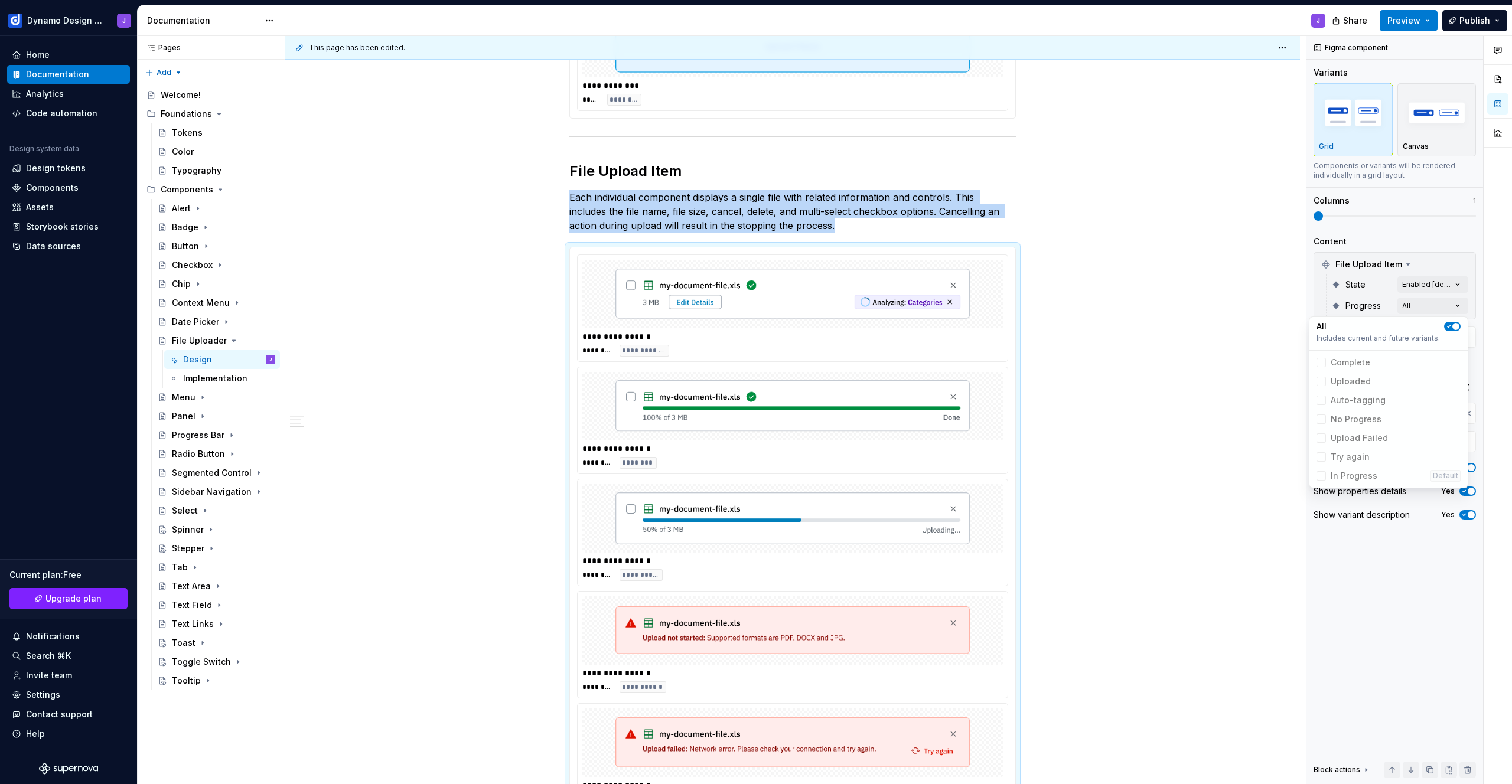
click at [1450, 325] on icon "button" at bounding box center [1449, 326] width 9 height 7
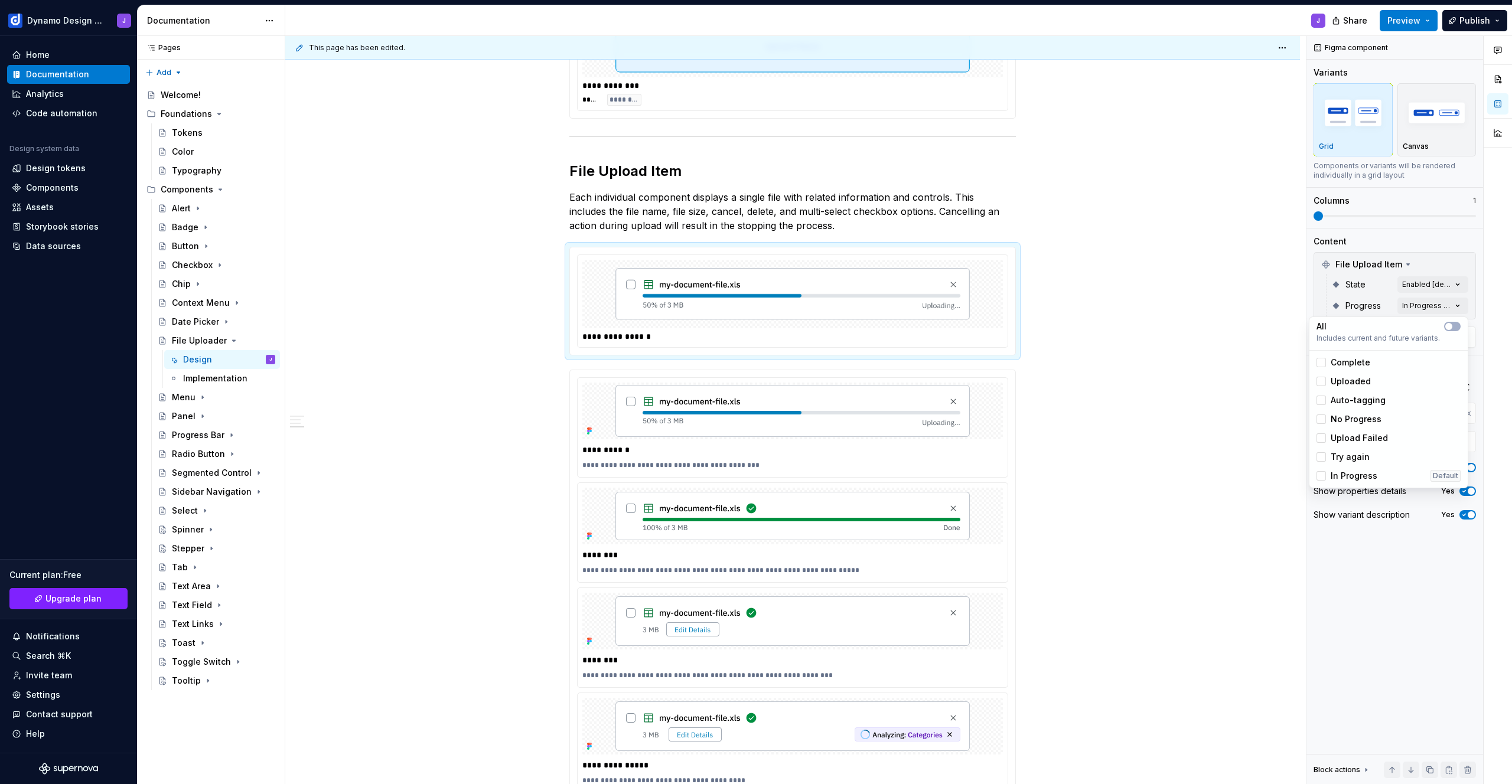
click at [1072, 356] on html "Dynamo Design System J Home Documentation Analytics Code automation Design syst…" at bounding box center [756, 392] width 1512 height 784
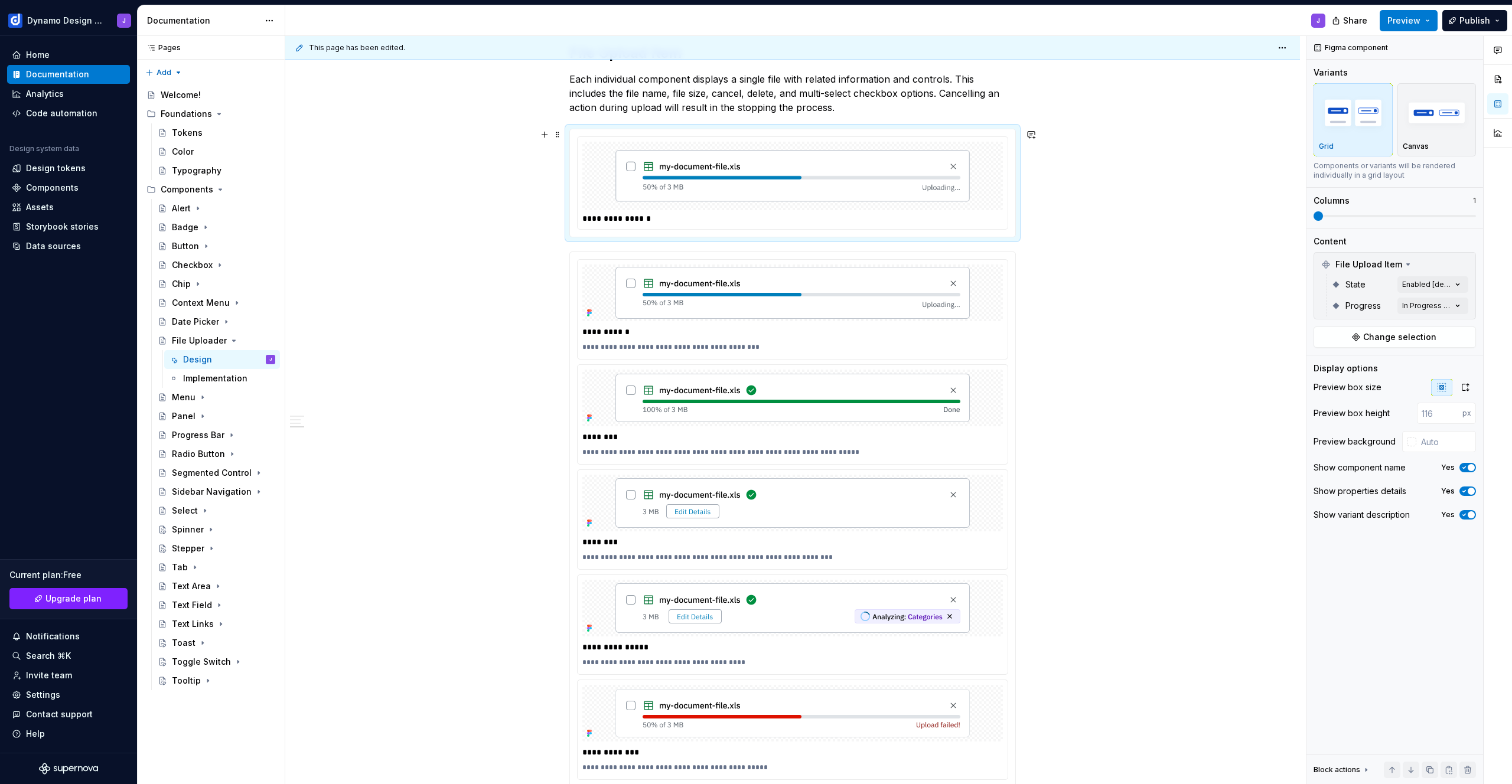
scroll to position [572, 0]
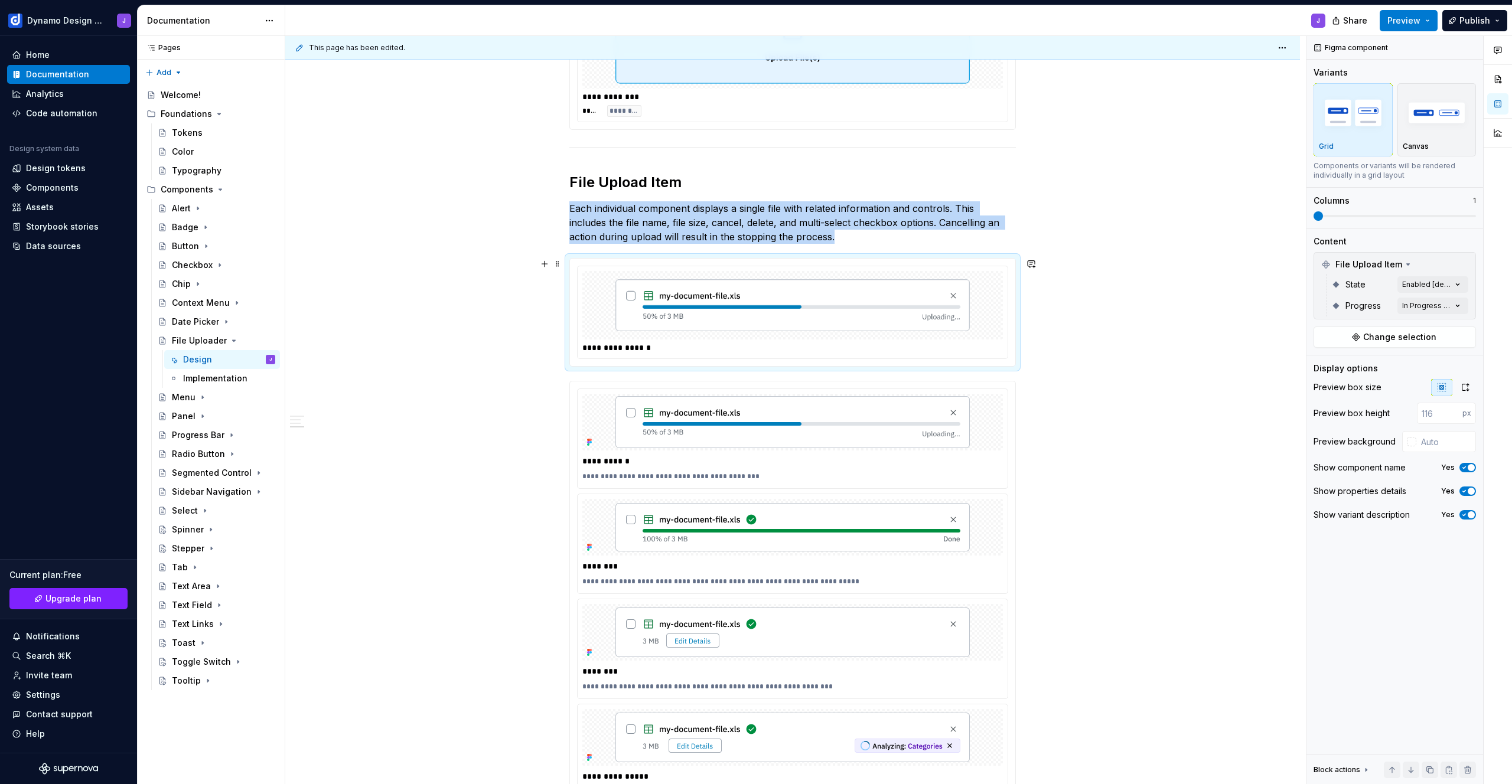
click at [844, 327] on img at bounding box center [792, 305] width 354 height 59
click at [1435, 301] on div "Comments Open comments No comments yet Select ‘Comment’ from the block context …" at bounding box center [1409, 410] width 205 height 749
click at [1367, 472] on span "In Progress" at bounding box center [1353, 476] width 47 height 12
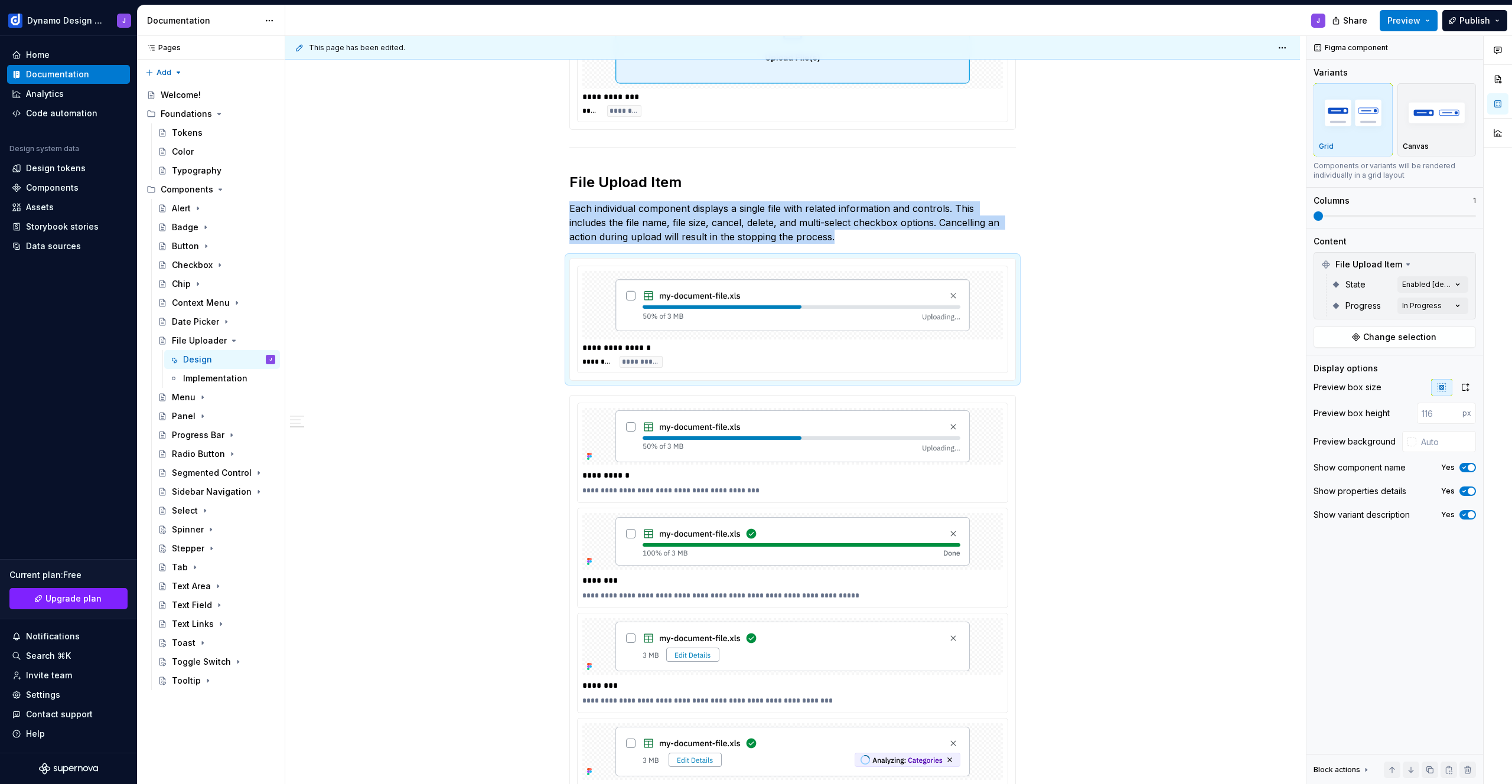
click at [818, 236] on html "Dynamo Design System J Home Documentation Analytics Code automation Design syst…" at bounding box center [756, 392] width 1512 height 784
click at [809, 238] on p "Each individual component displays a single file with related information and c…" at bounding box center [793, 222] width 447 height 43
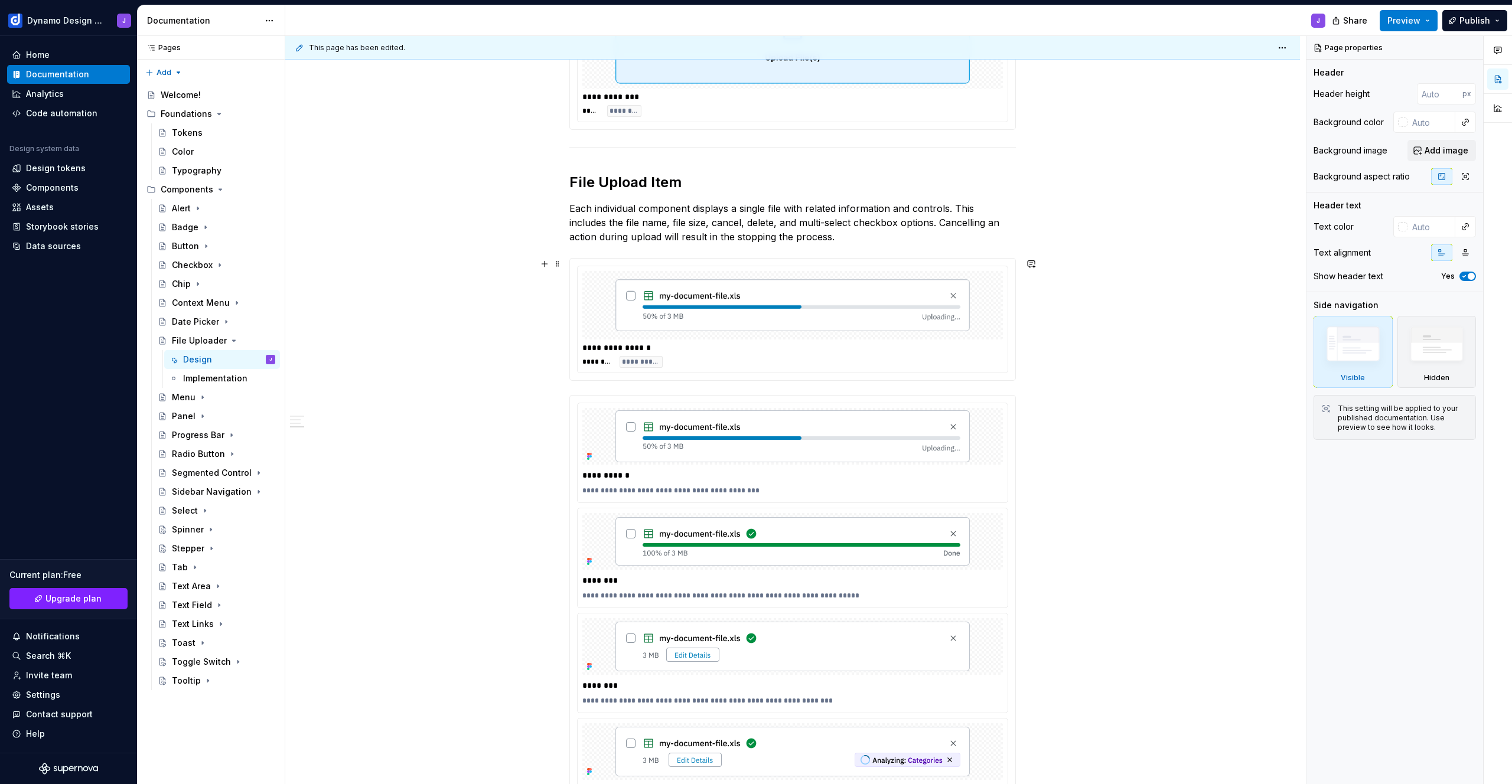
click at [825, 319] on img at bounding box center [792, 305] width 354 height 59
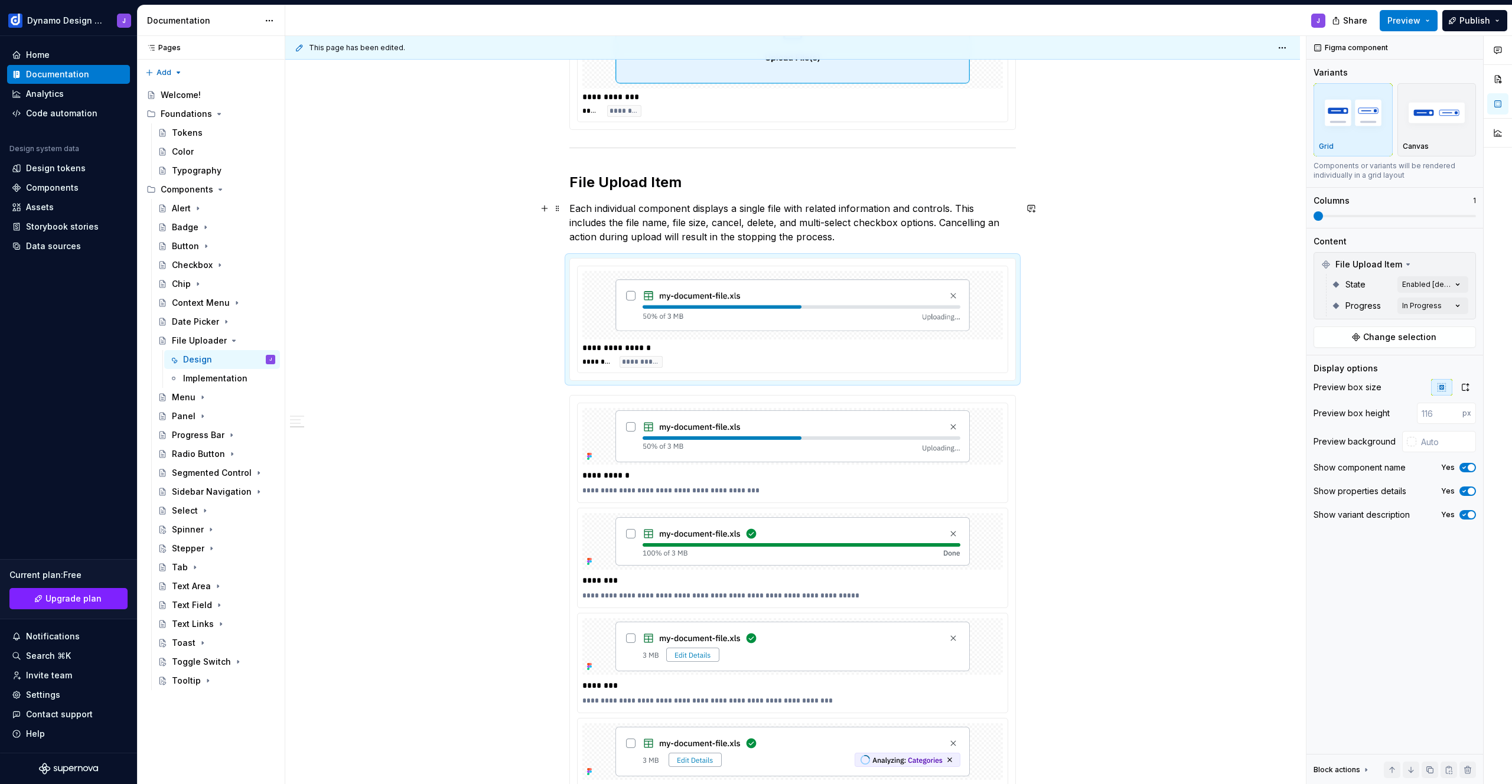
click at [823, 241] on p "Each individual component displays a single file with related information and c…" at bounding box center [793, 222] width 447 height 43
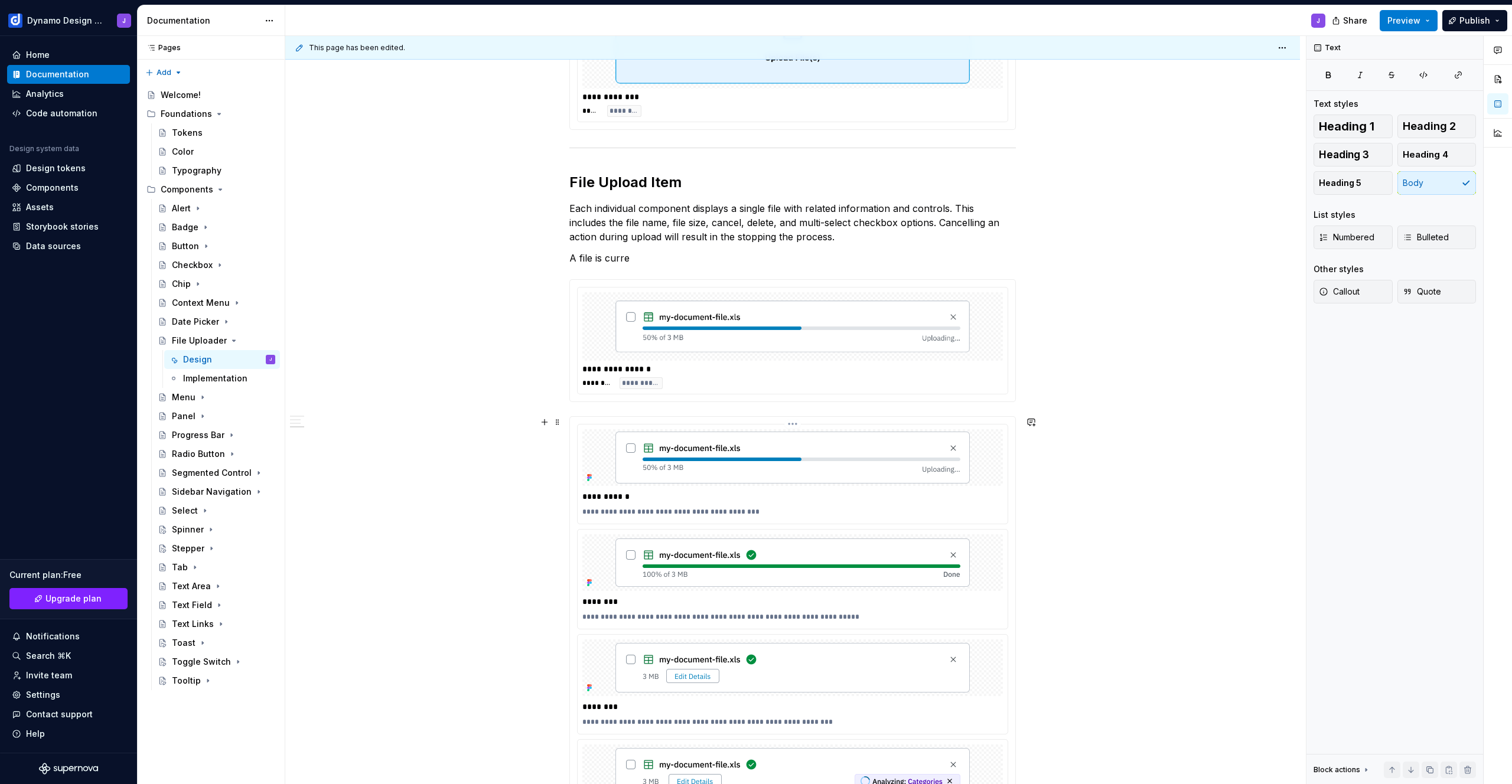
click at [778, 510] on p "**********" at bounding box center [792, 512] width 421 height 9
click at [642, 264] on p "A file is curre" at bounding box center [793, 258] width 447 height 14
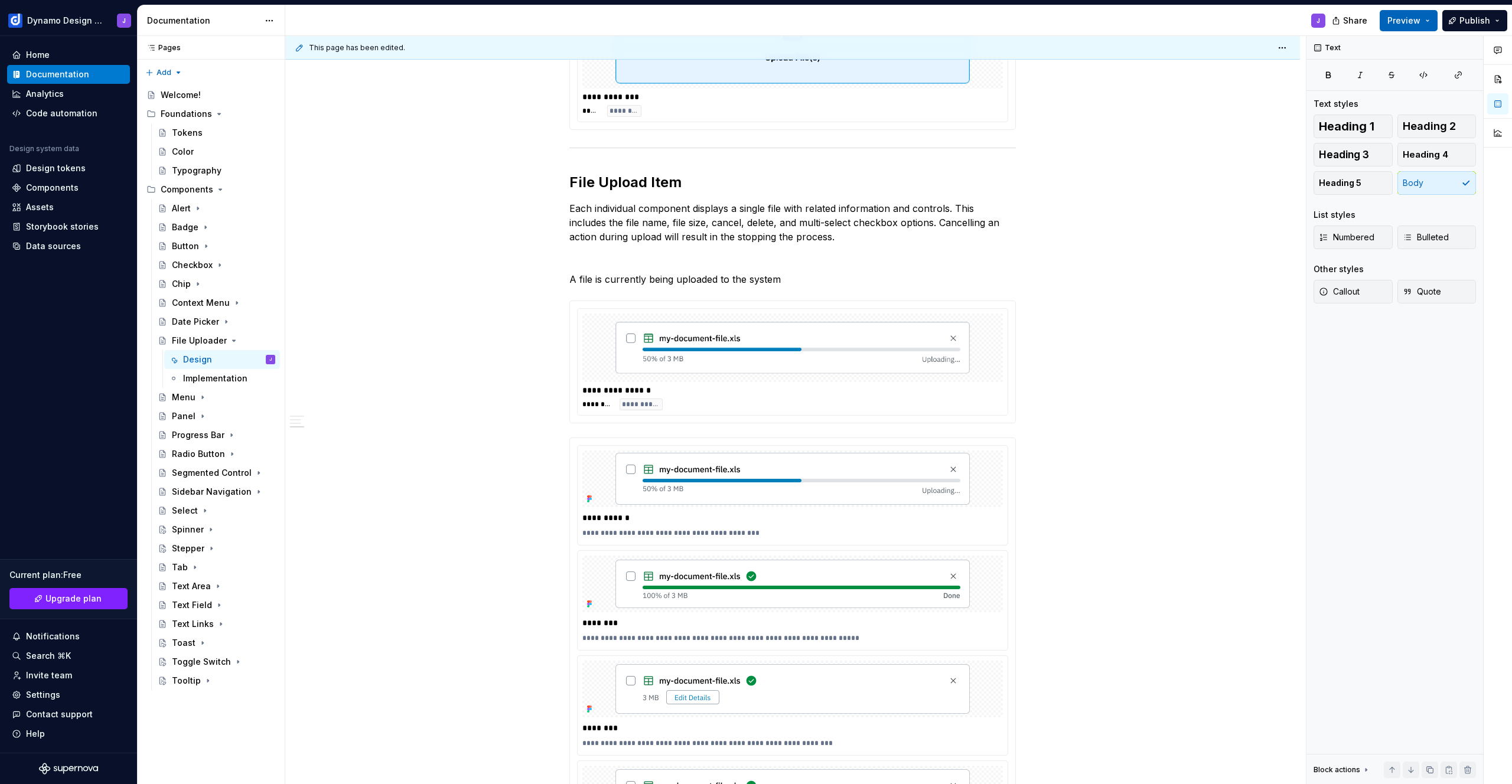
click at [1401, 21] on span "Preview" at bounding box center [1404, 21] width 33 height 12
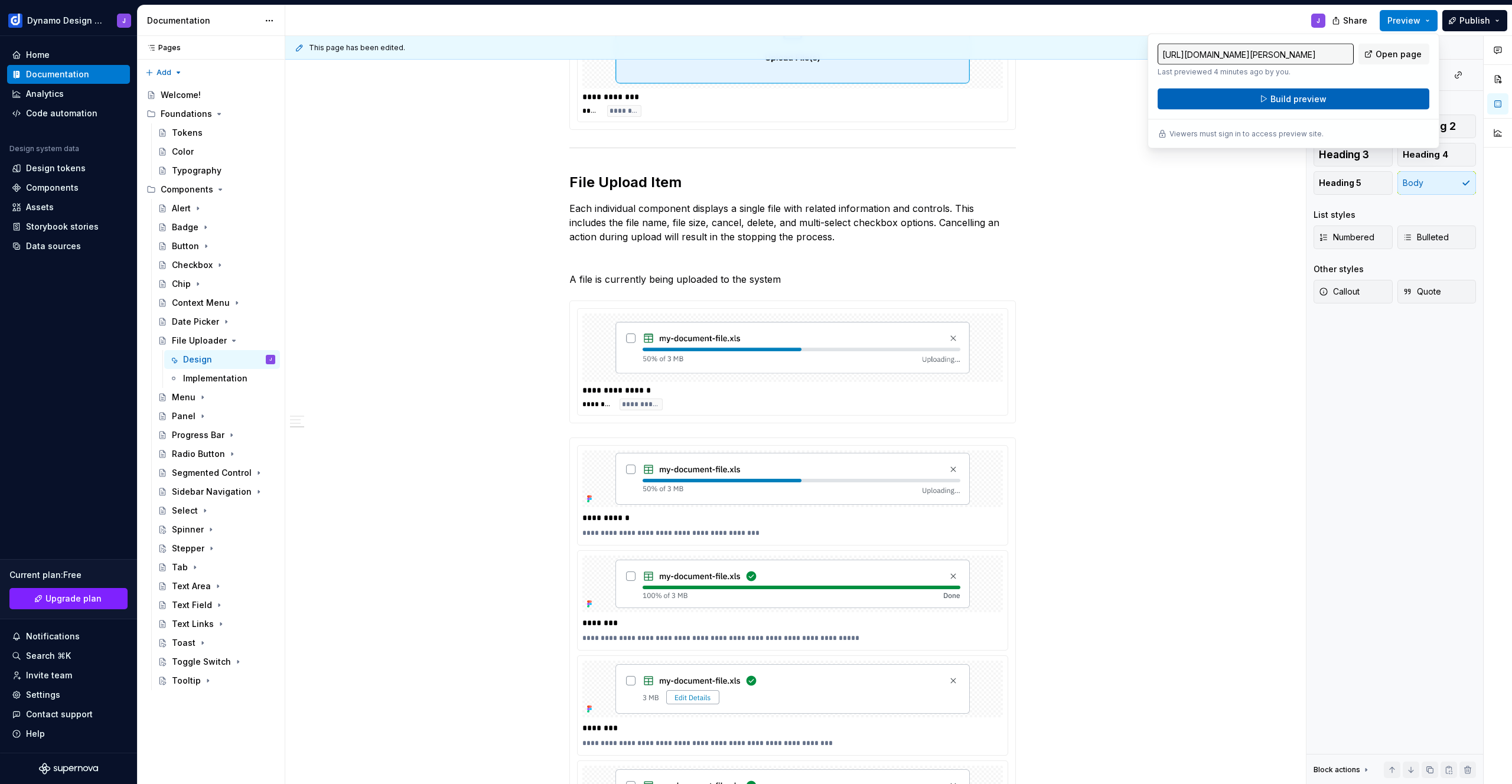
click at [1329, 98] on button "Build preview" at bounding box center [1293, 99] width 271 height 21
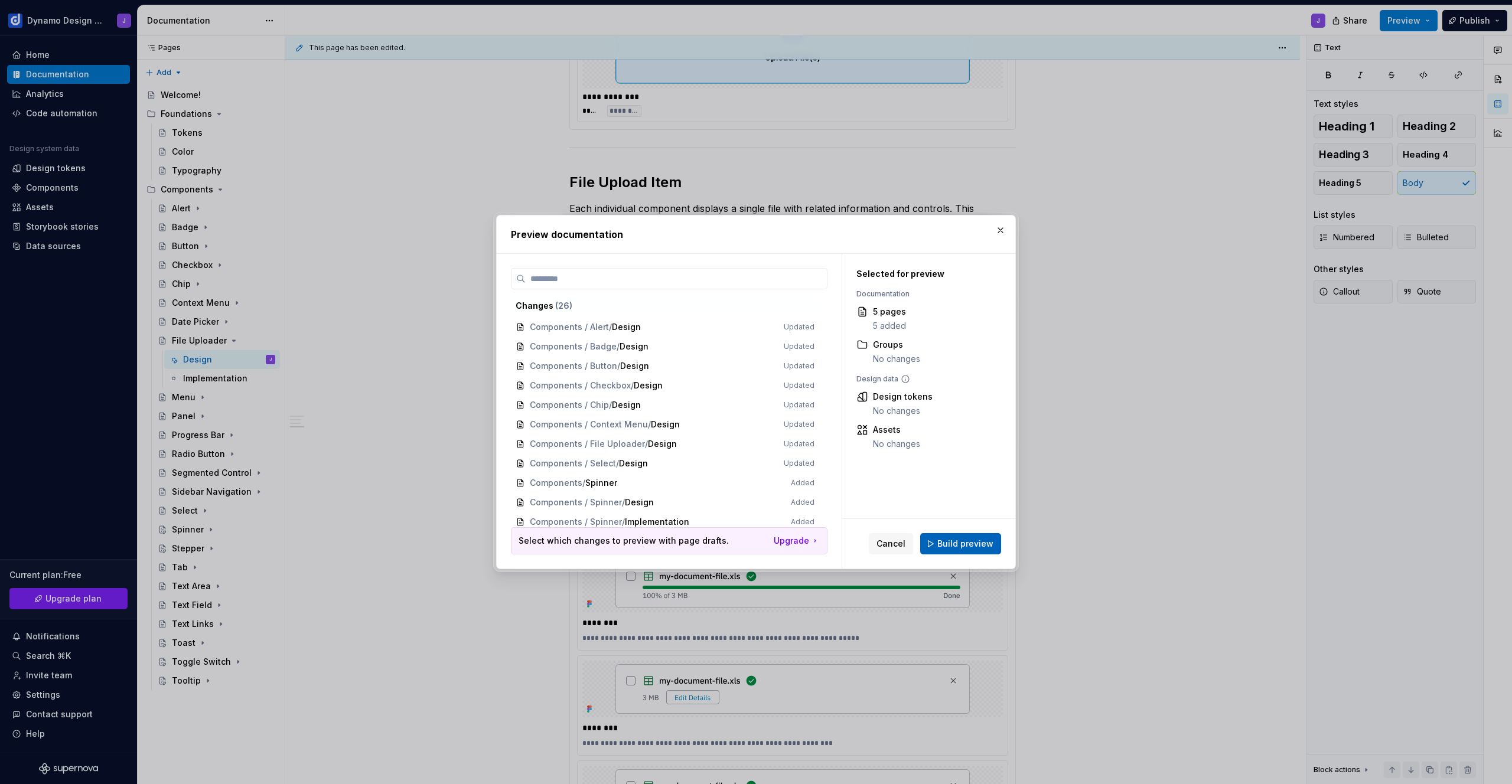
click at [976, 541] on span "Build preview" at bounding box center [965, 543] width 56 height 12
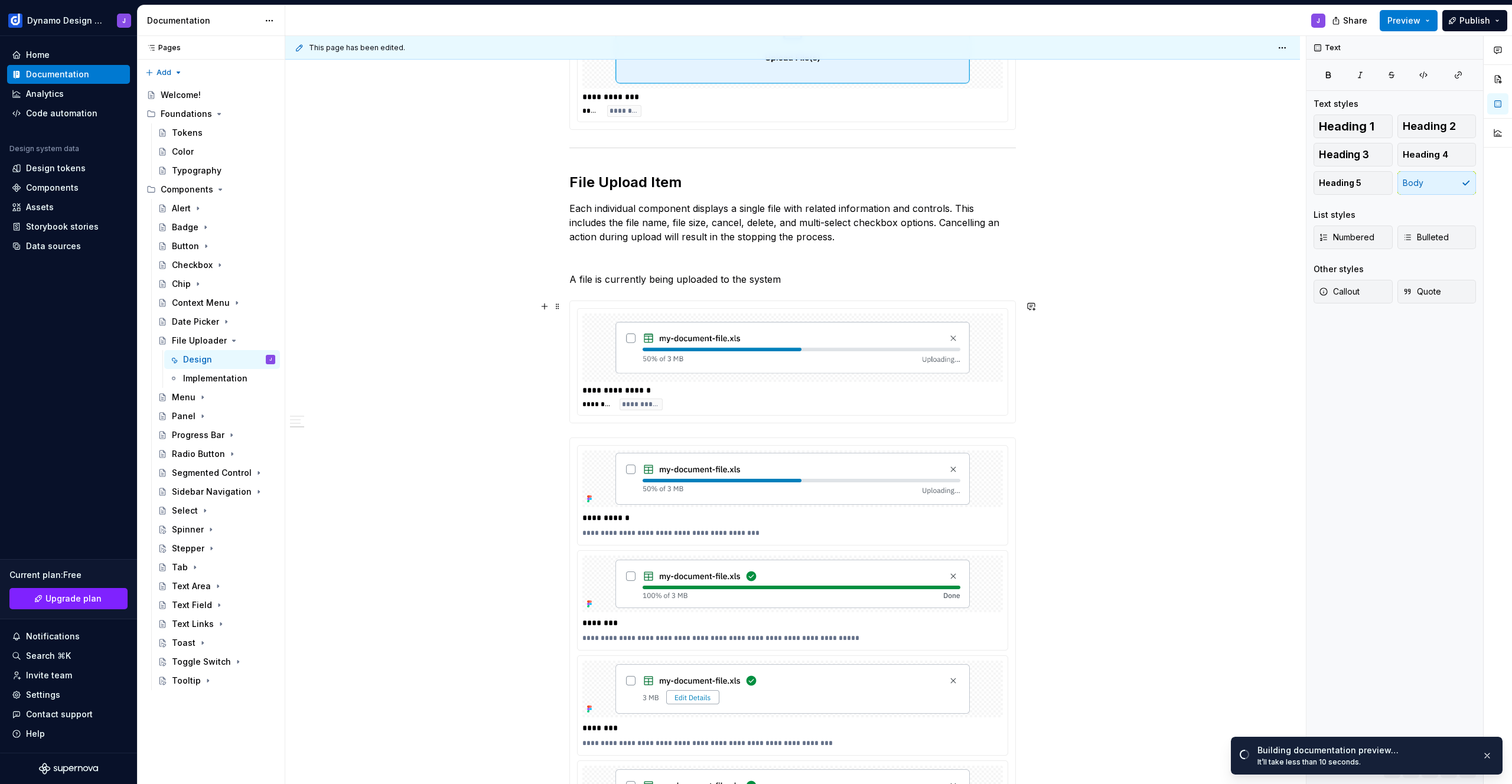
click at [860, 400] on div "**********" at bounding box center [792, 404] width 421 height 12
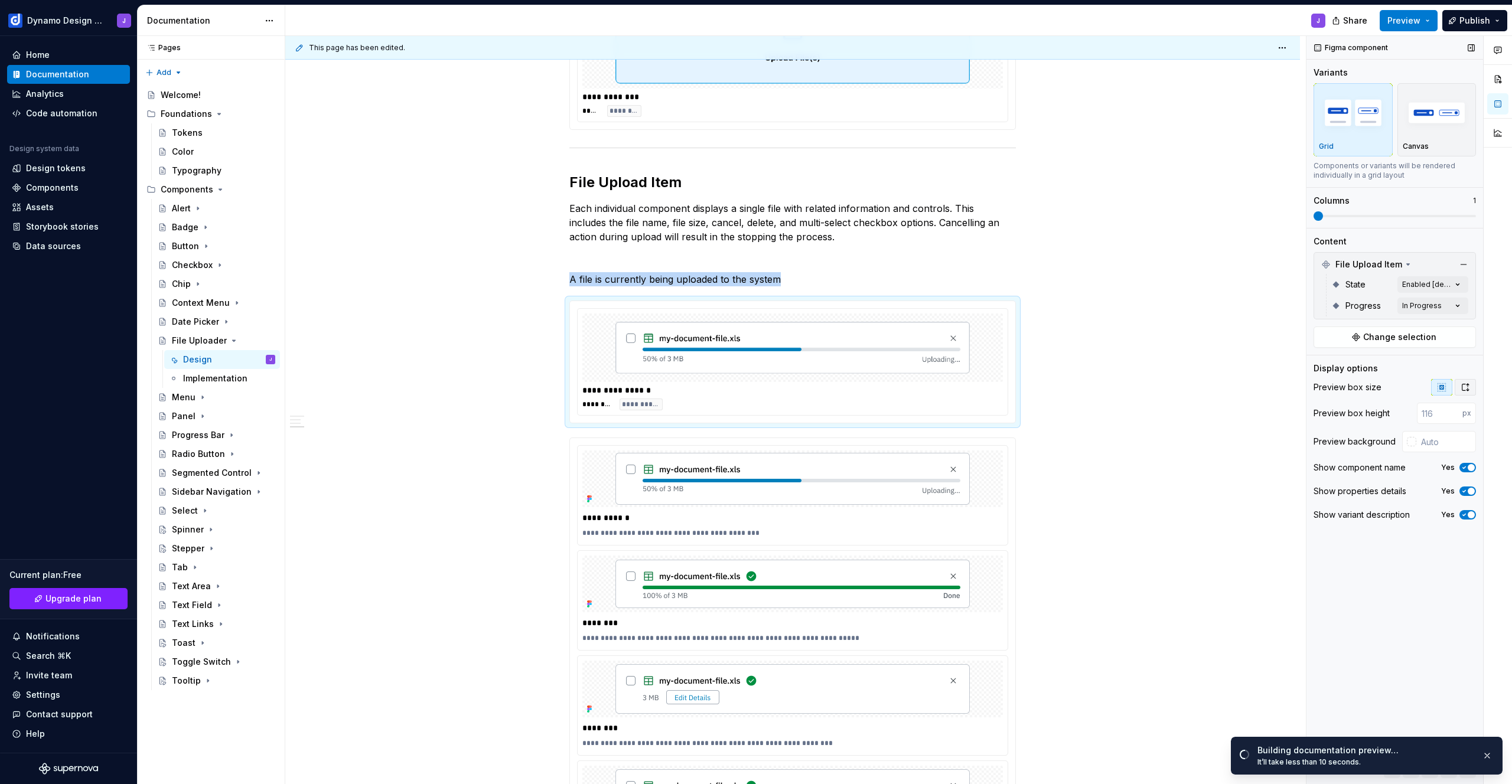
click at [1464, 390] on icon "button" at bounding box center [1465, 386] width 6 height 7
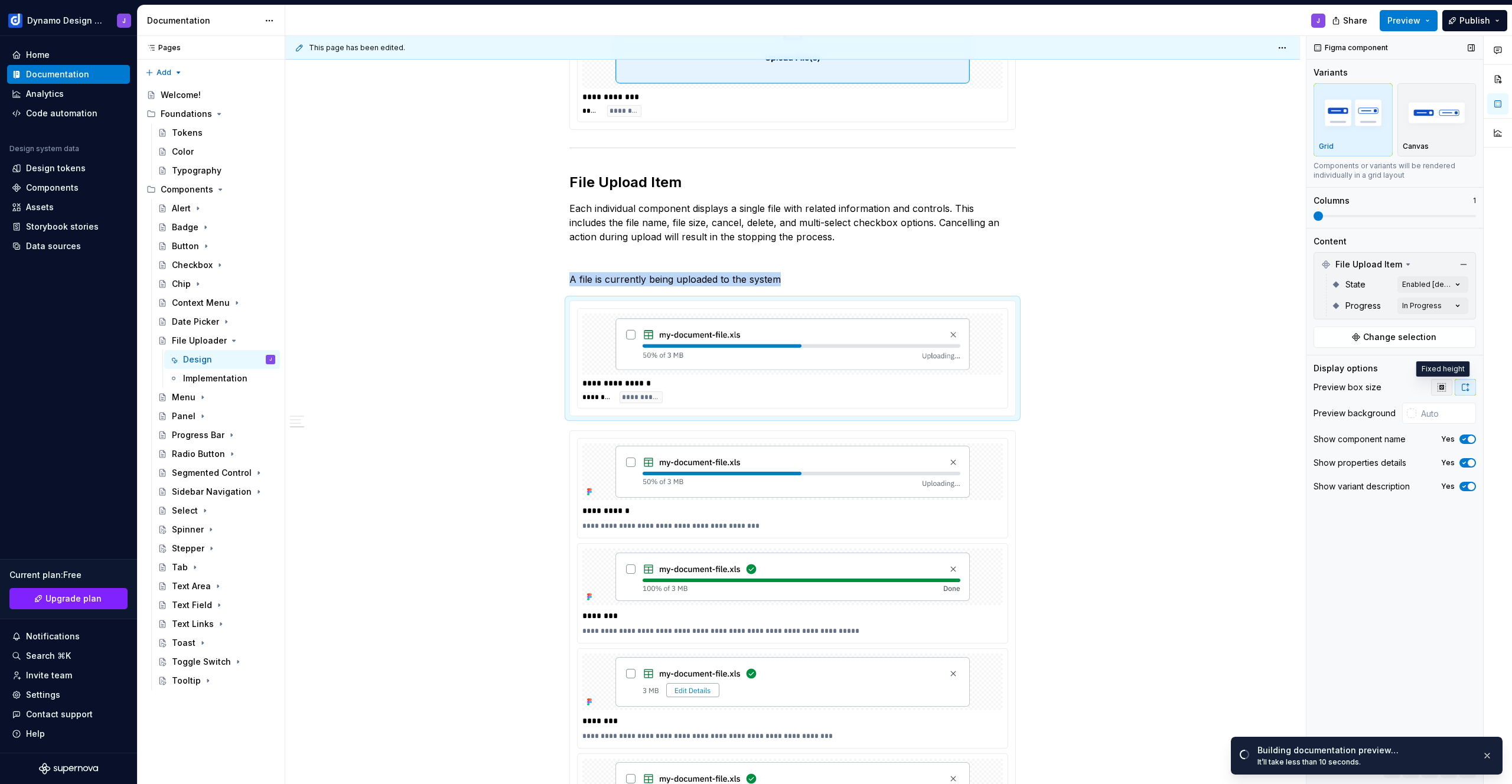
click at [1449, 390] on button "button" at bounding box center [1441, 387] width 21 height 17
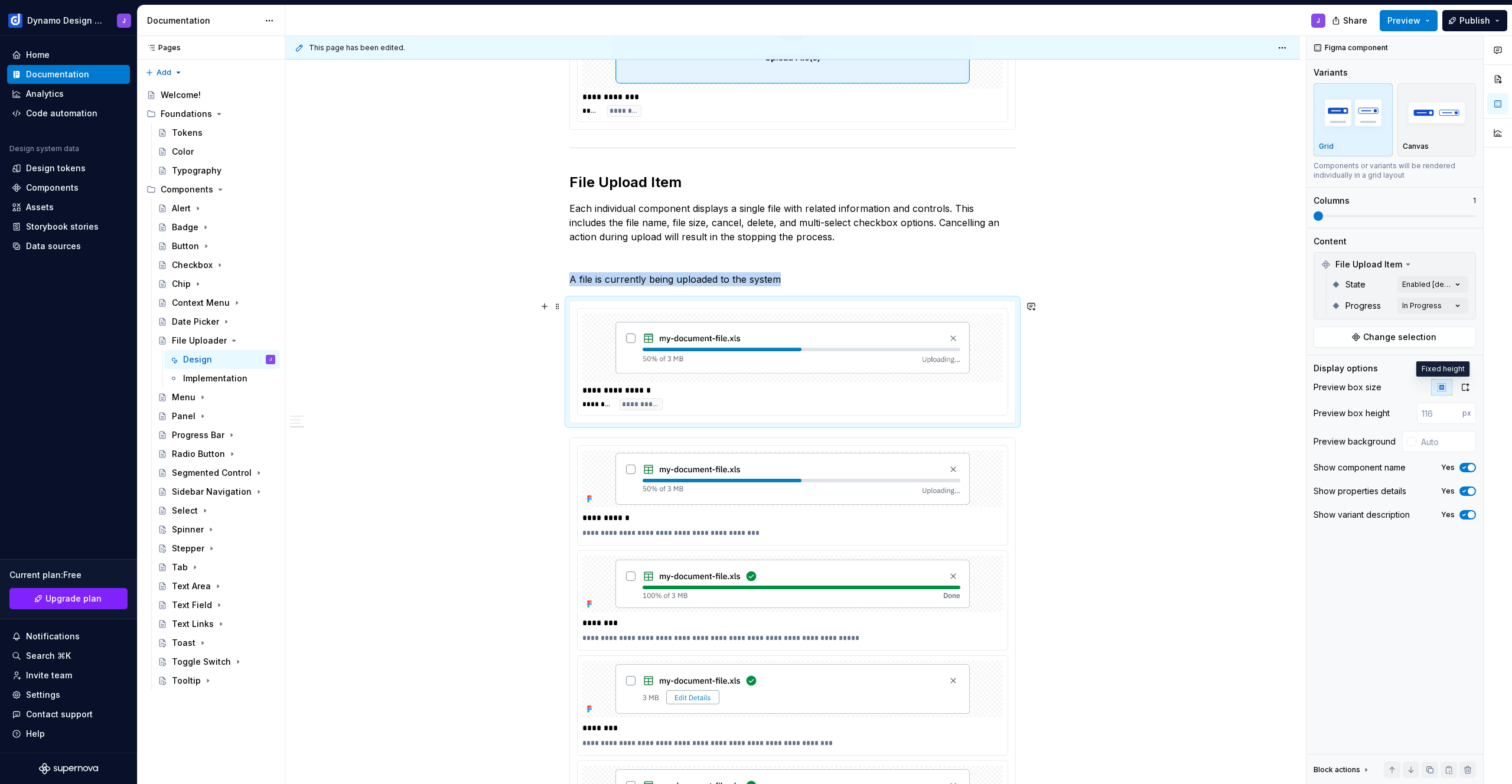
click at [805, 360] on img at bounding box center [792, 347] width 354 height 59
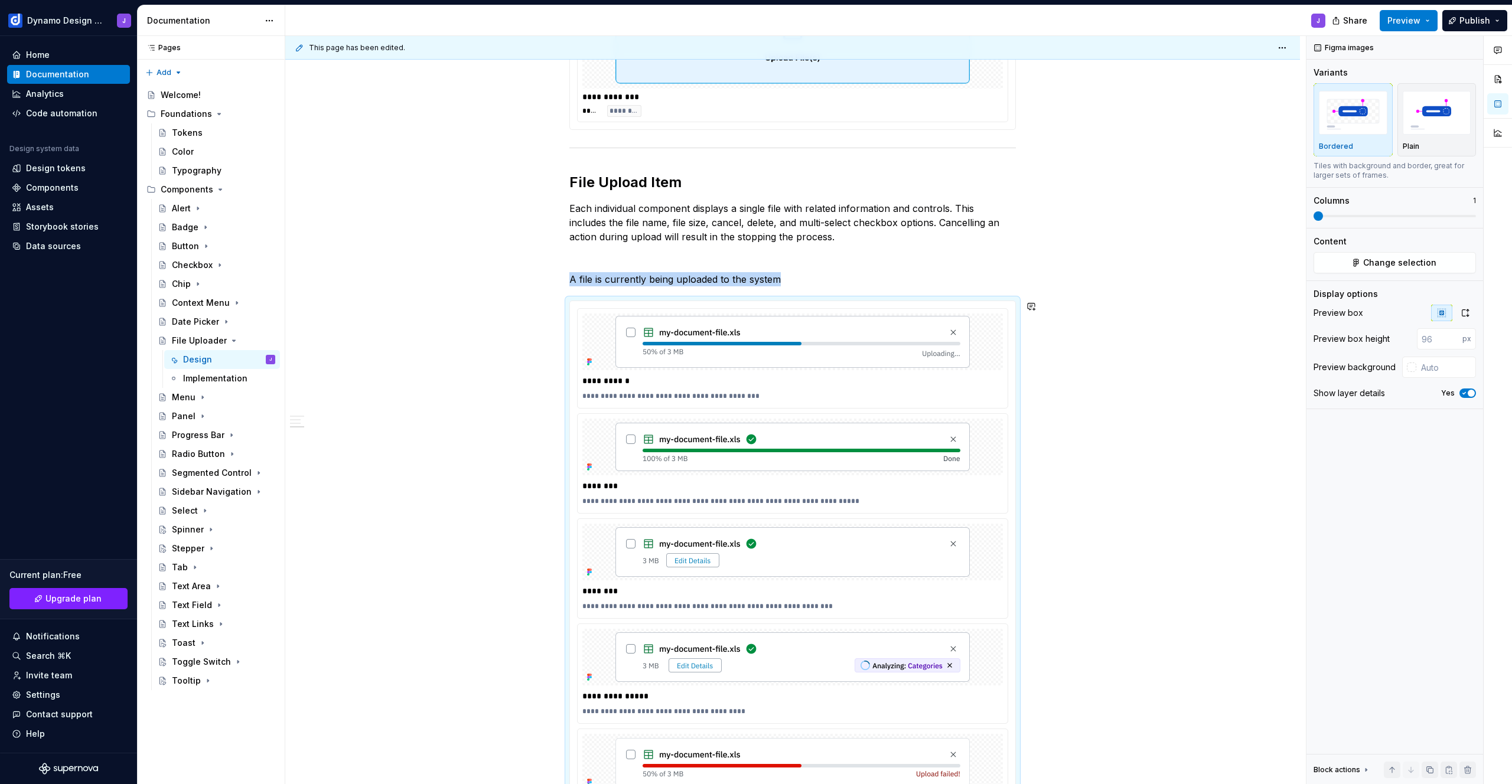
click at [793, 281] on p "A file is currently being uploaded to the system" at bounding box center [793, 279] width 447 height 14
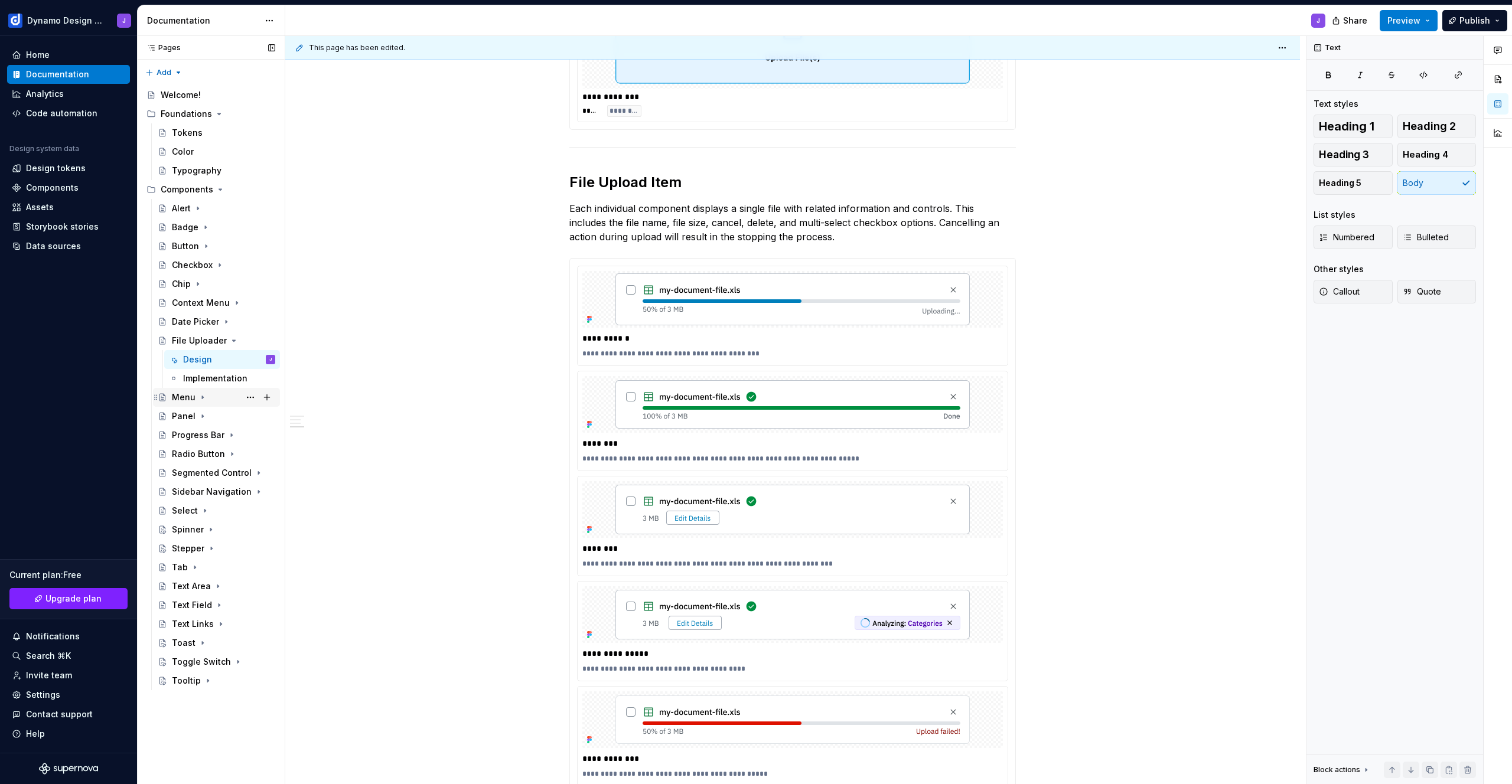
click at [195, 397] on div "Menu" at bounding box center [223, 397] width 103 height 17
click at [203, 413] on div "Design" at bounding box center [197, 416] width 29 height 12
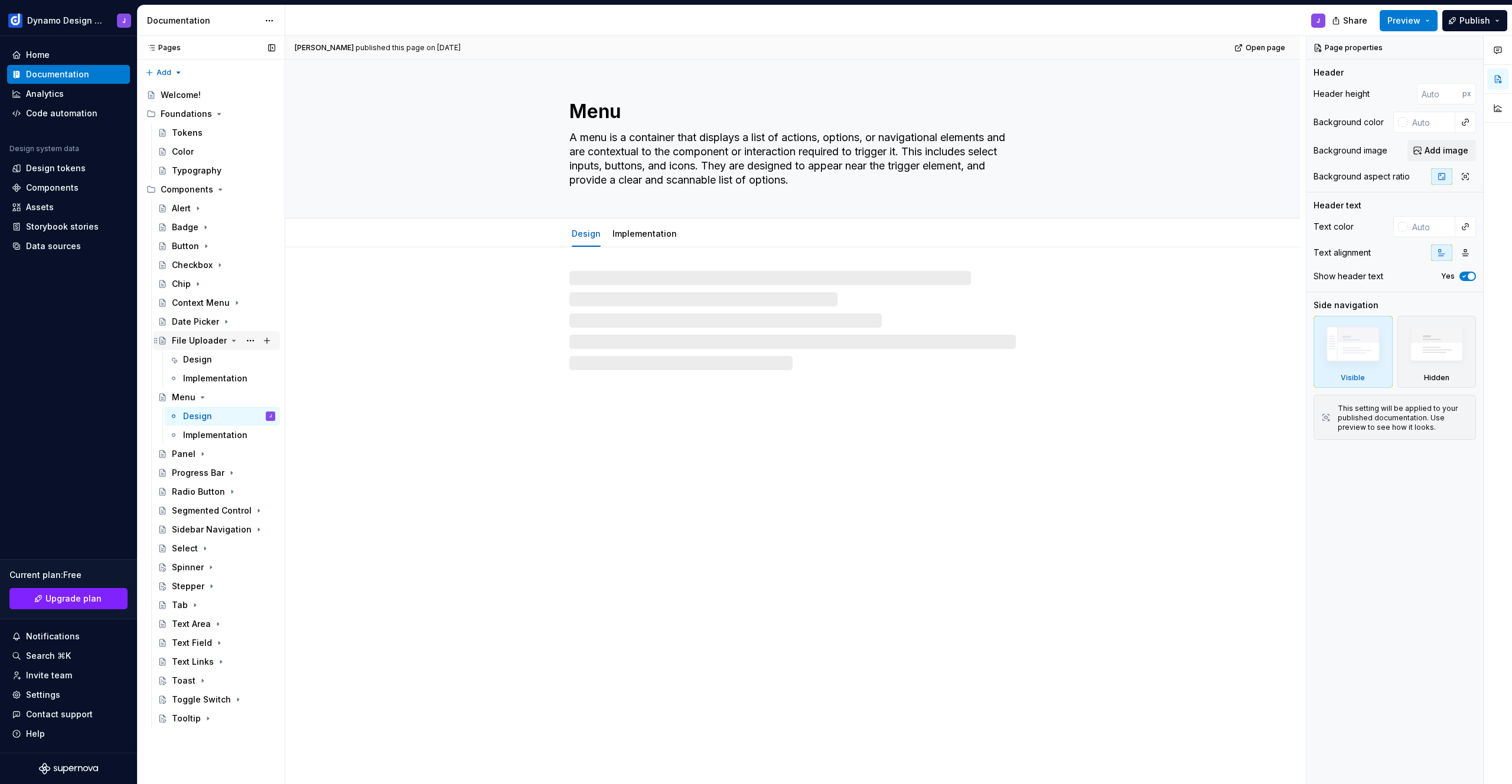
click at [229, 339] on icon "Page tree" at bounding box center [234, 341] width 9 height 9
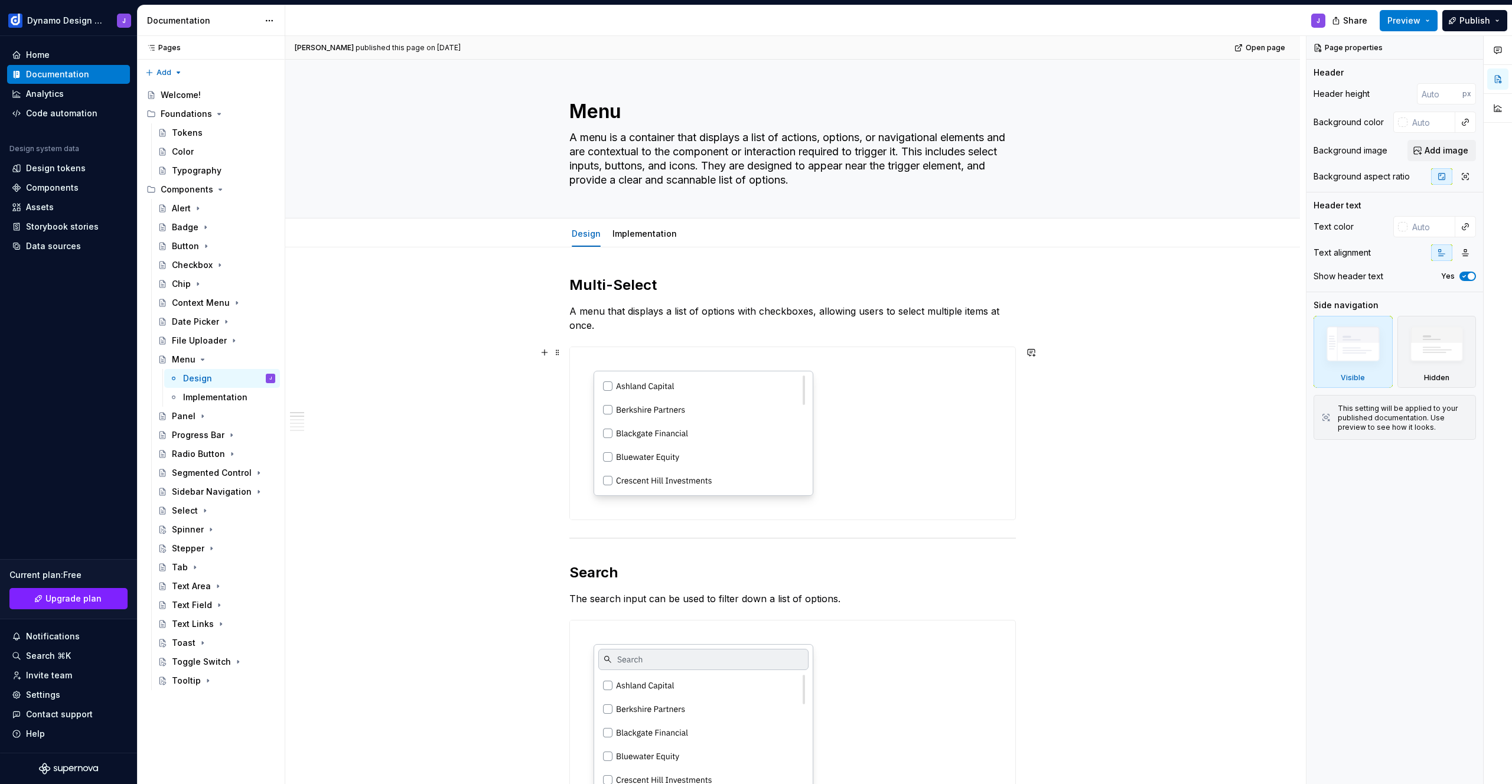
click at [699, 424] on img at bounding box center [703, 433] width 267 height 173
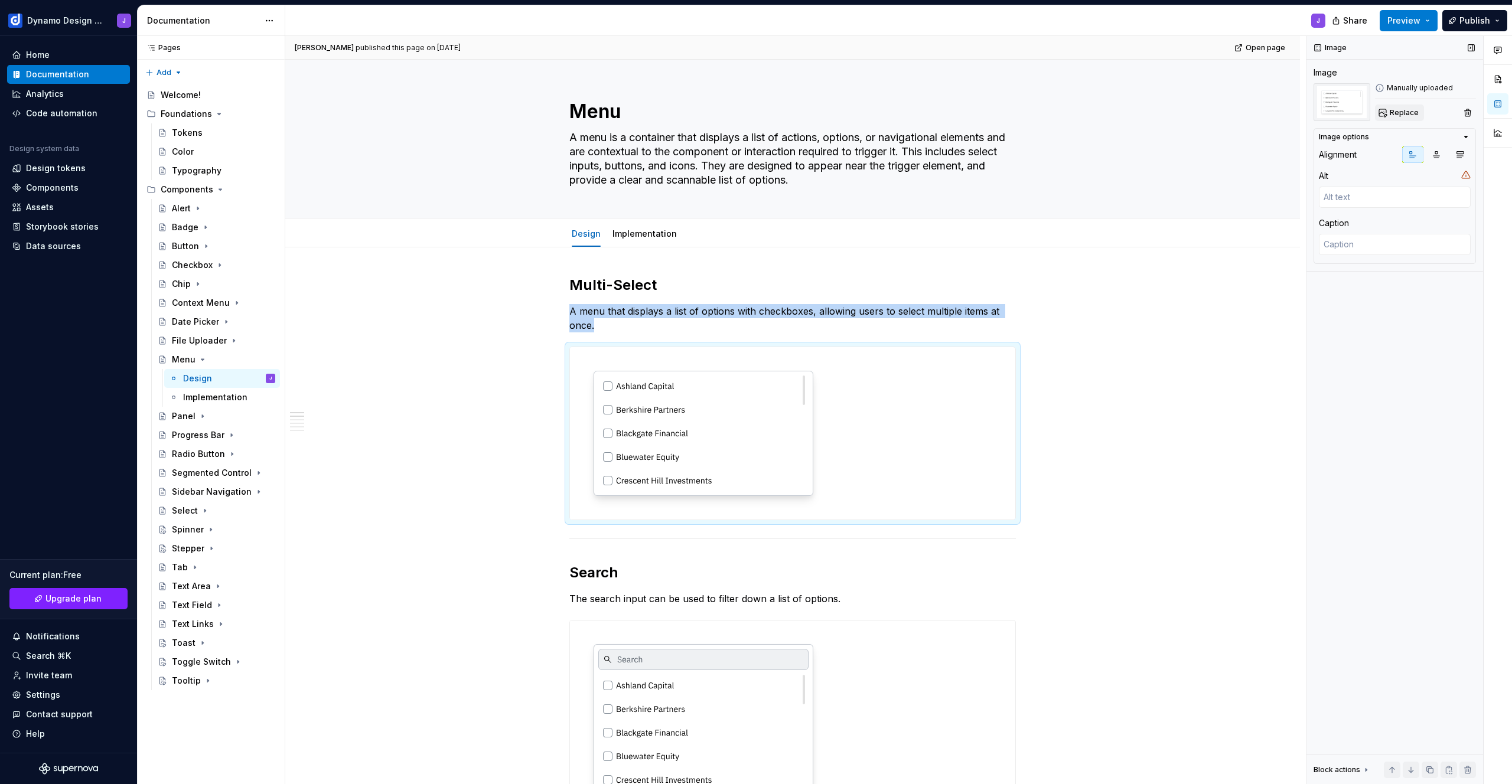
click at [1402, 114] on span "Replace" at bounding box center [1404, 113] width 29 height 9
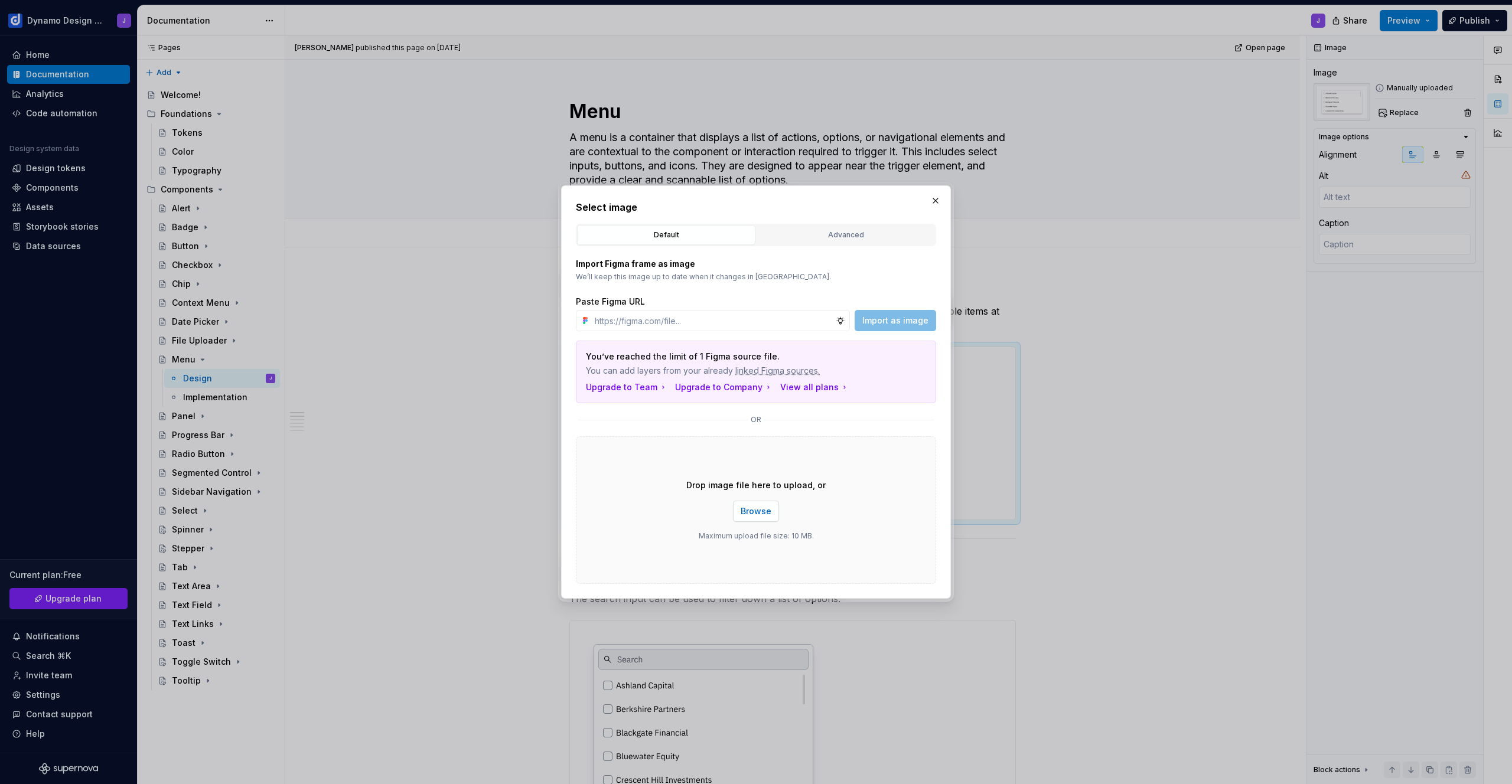
click at [739, 504] on button "Browse" at bounding box center [756, 511] width 46 height 21
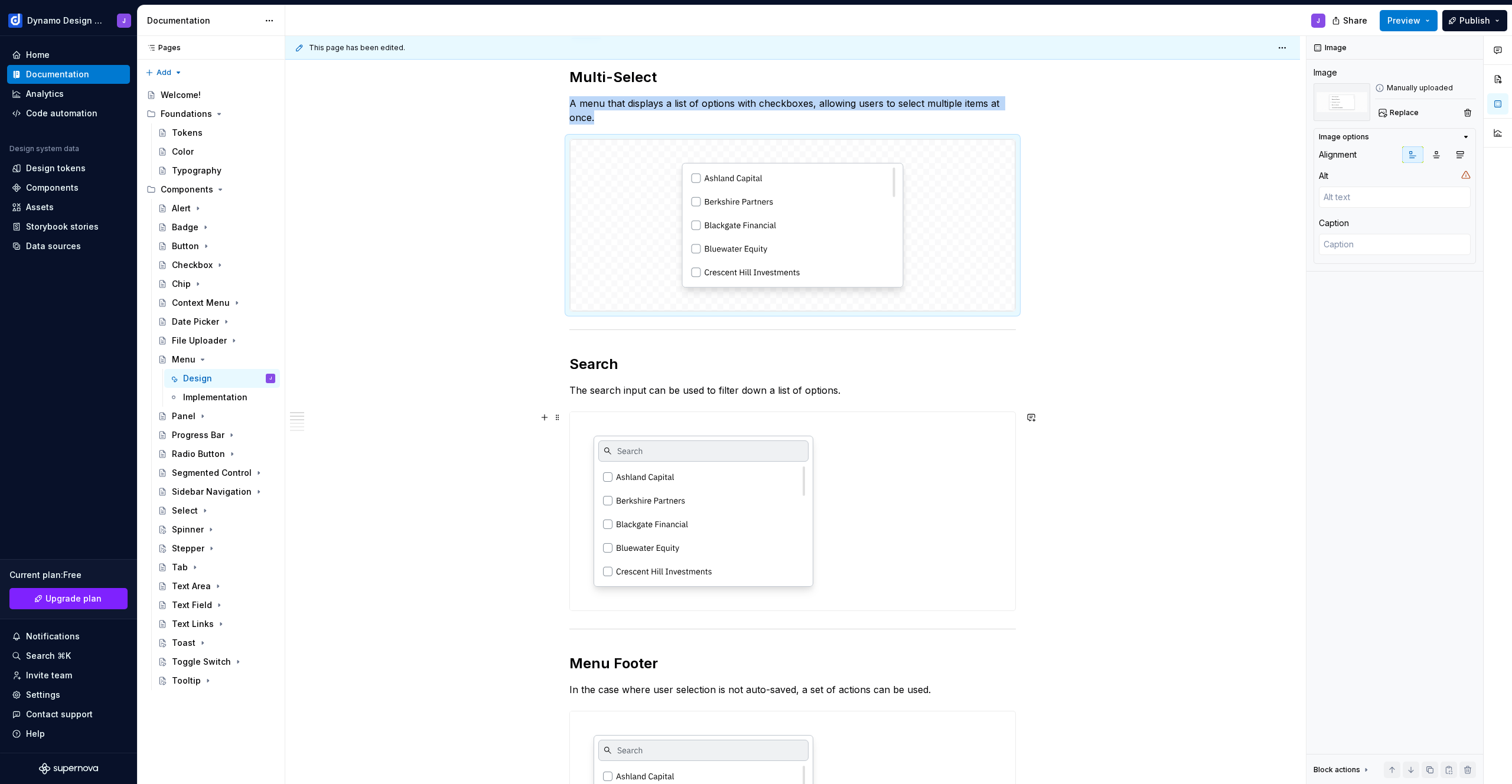
scroll to position [222, 0]
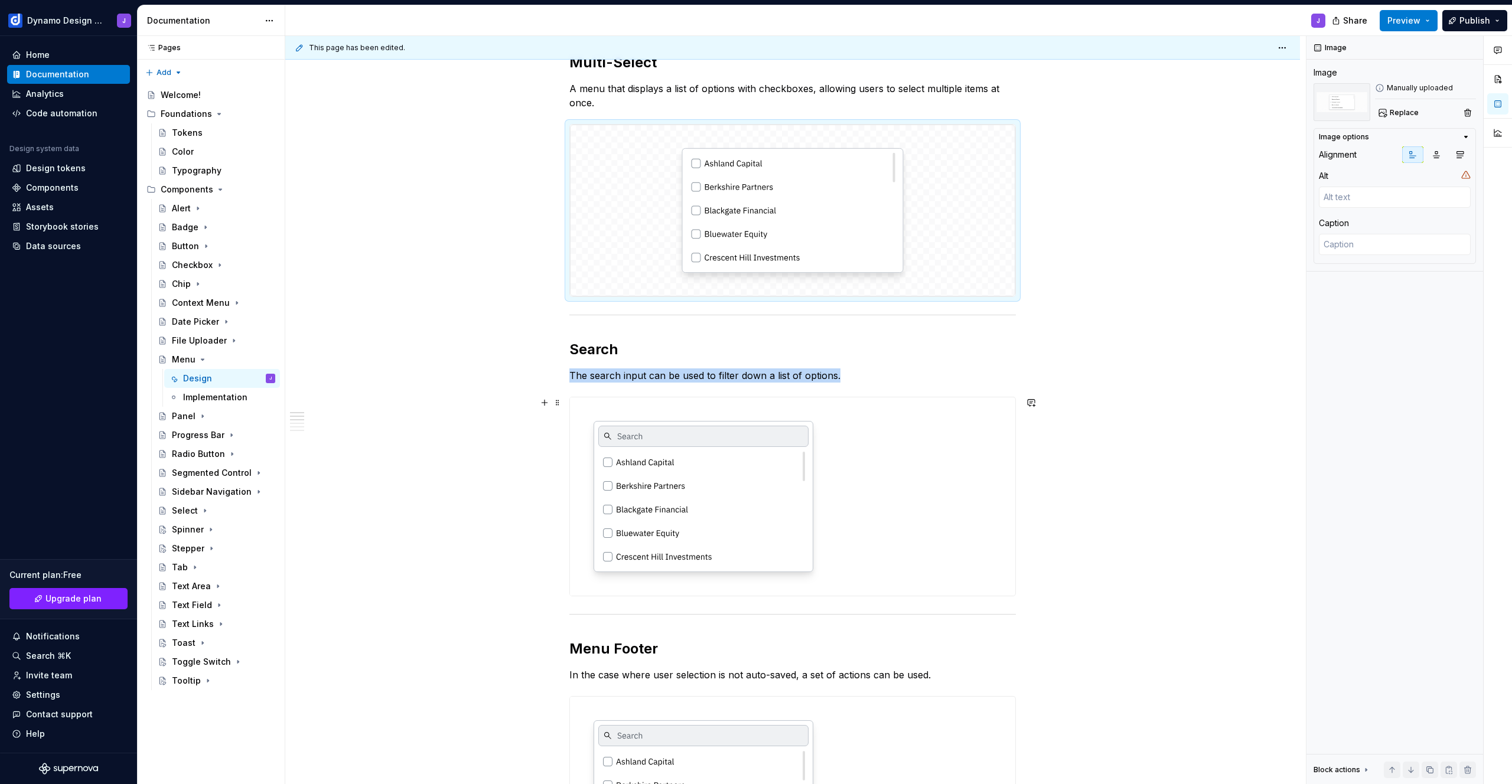
click at [742, 507] on img at bounding box center [703, 496] width 267 height 198
click at [1404, 113] on span "Replace" at bounding box center [1404, 113] width 29 height 9
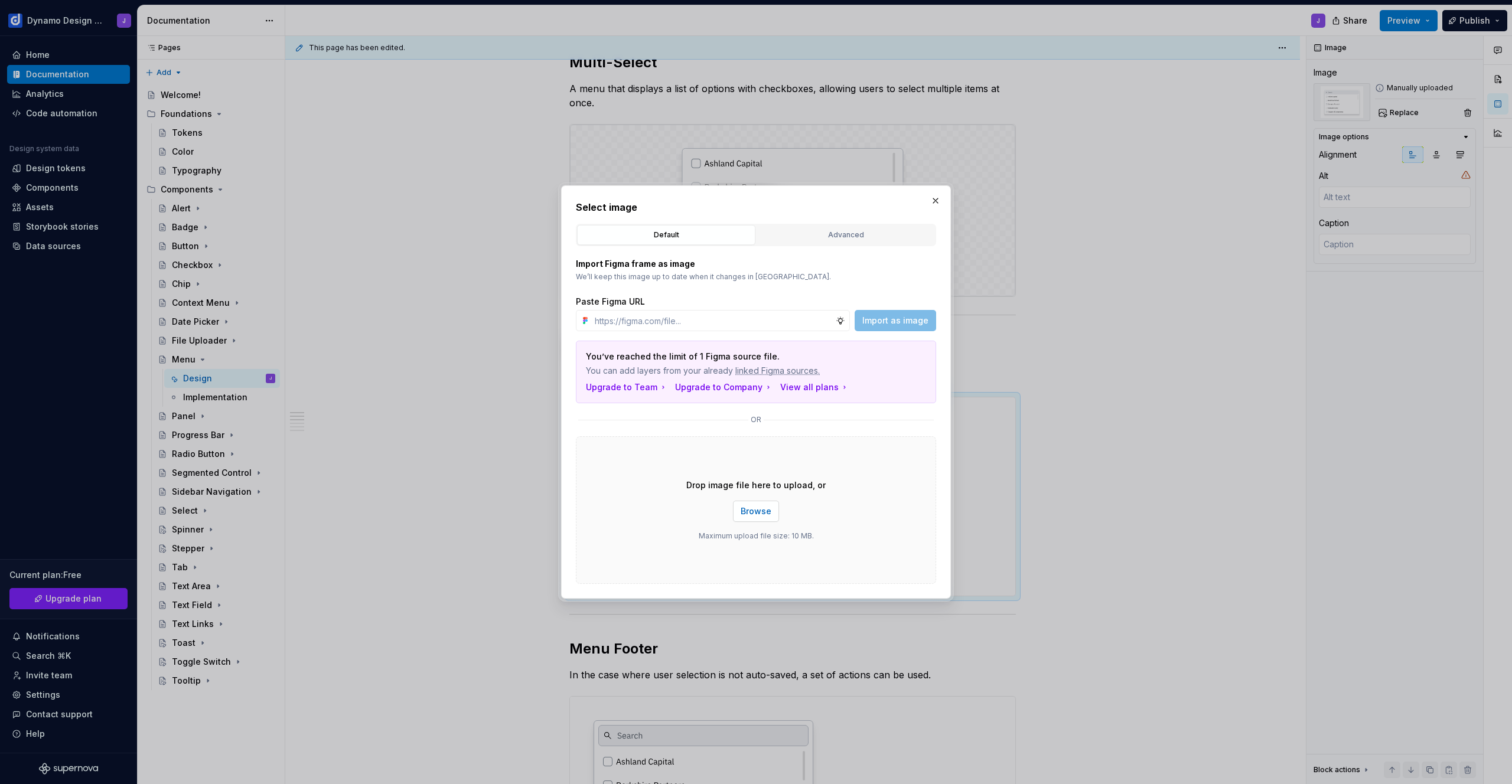
click at [755, 507] on span "Browse" at bounding box center [756, 511] width 31 height 12
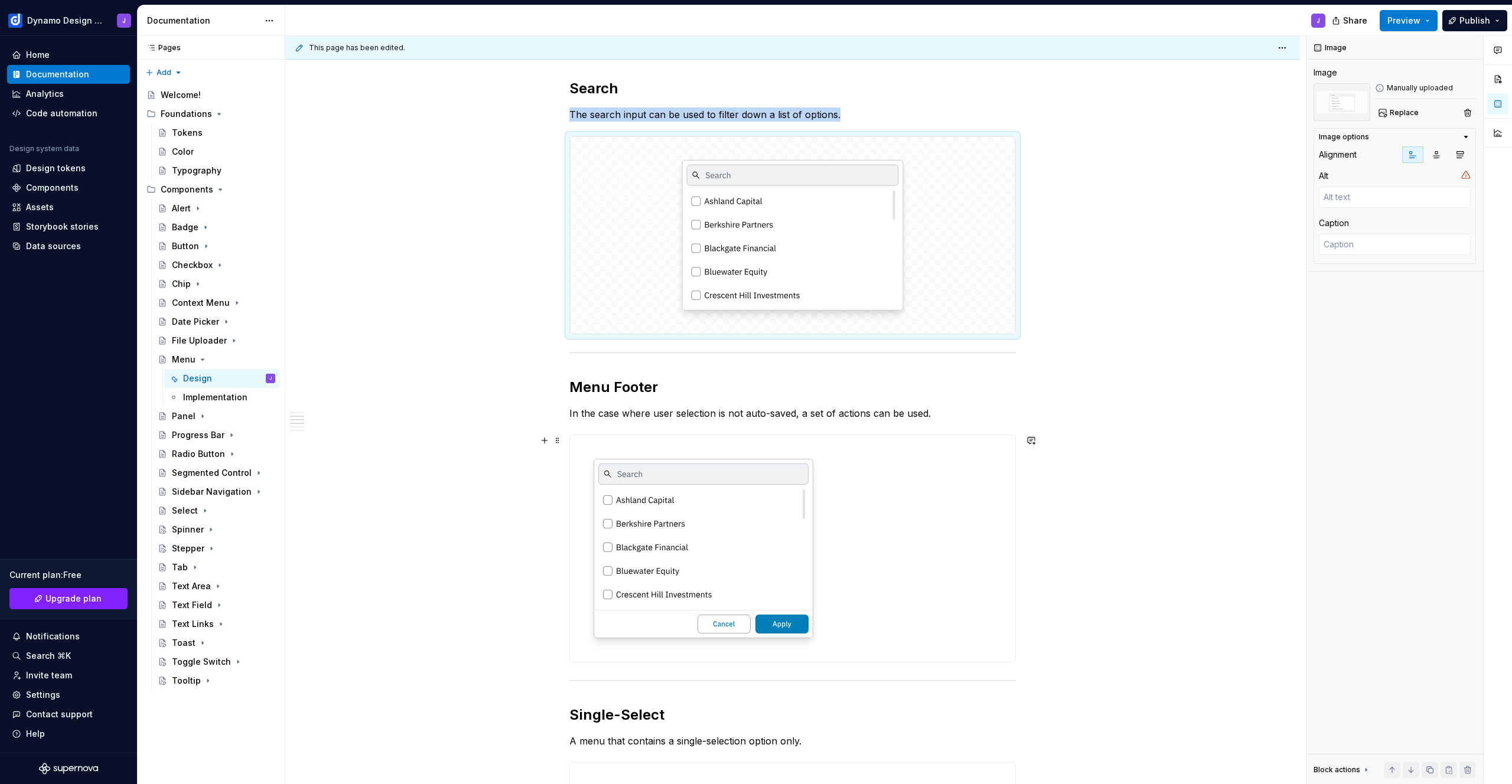
scroll to position [491, 0]
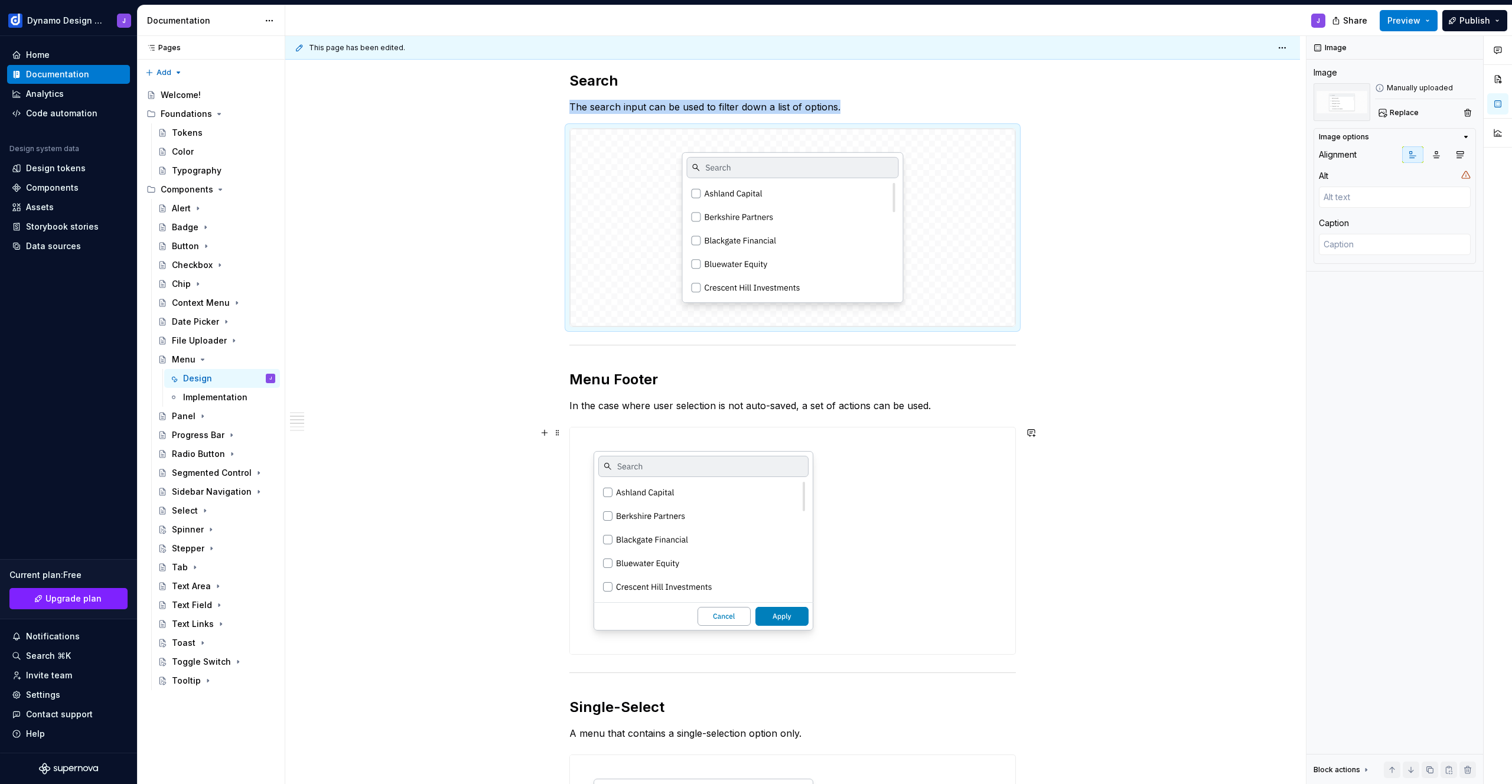
click at [713, 547] on img at bounding box center [703, 540] width 267 height 226
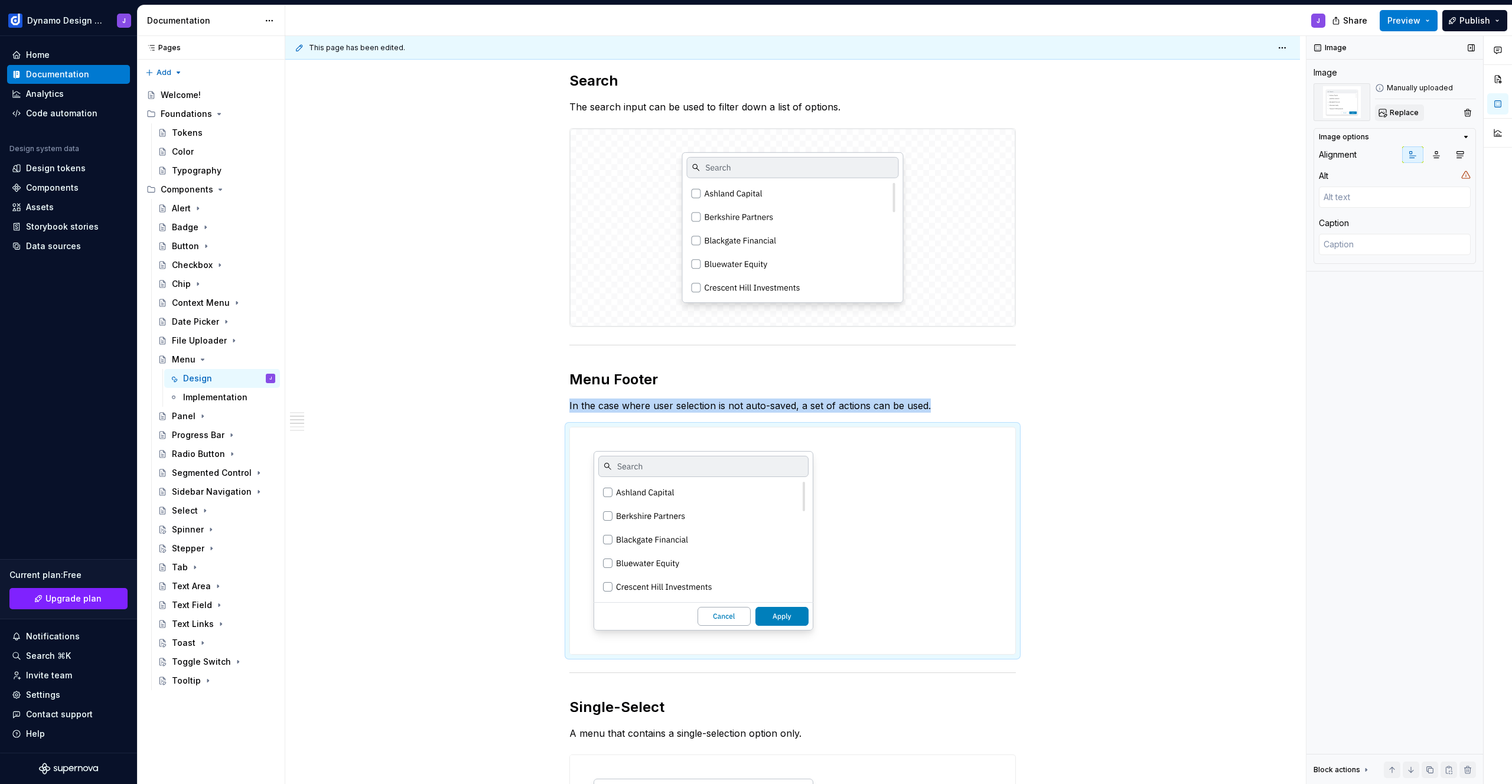
click at [1403, 106] on button "Replace" at bounding box center [1399, 112] width 49 height 17
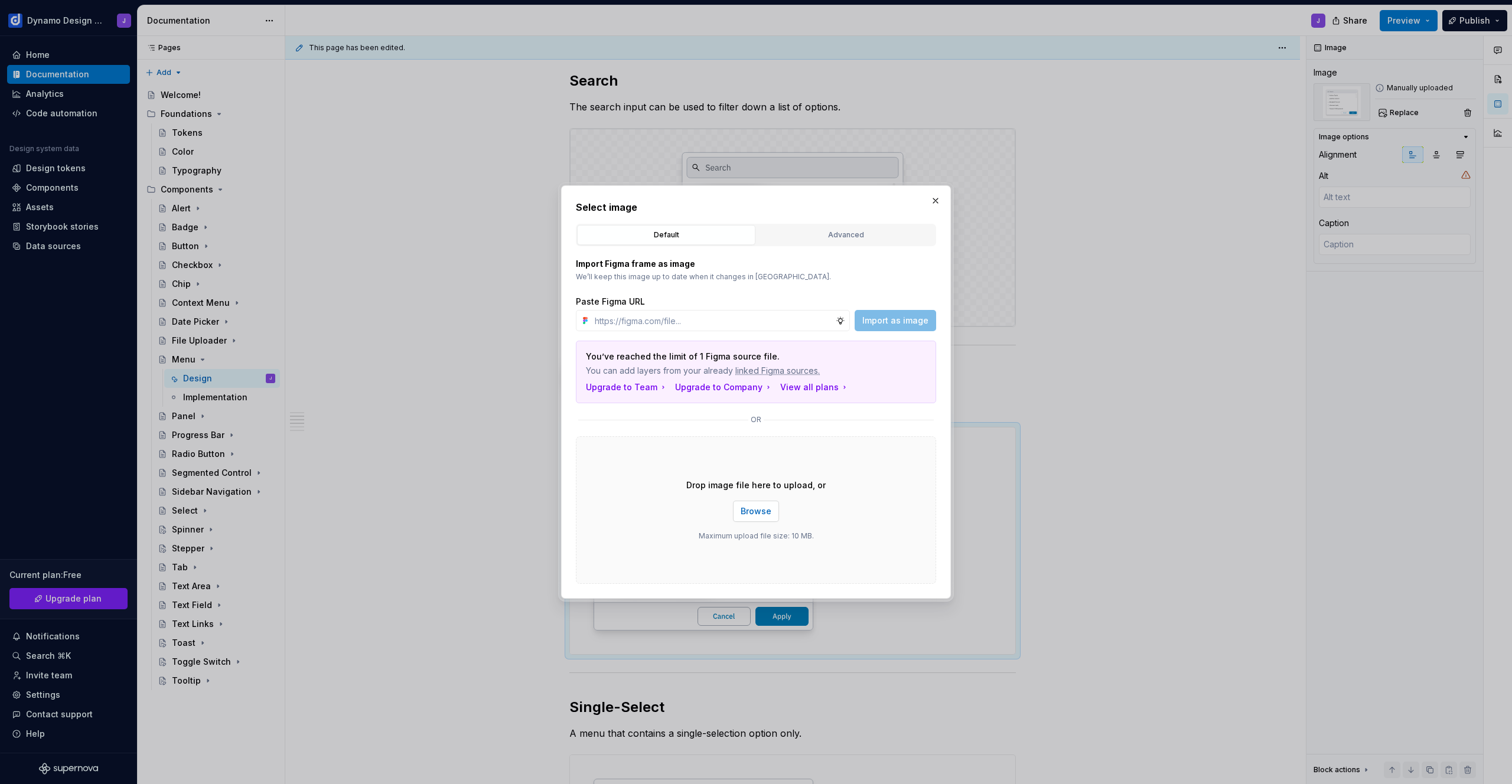
click at [761, 510] on span "Browse" at bounding box center [756, 511] width 31 height 12
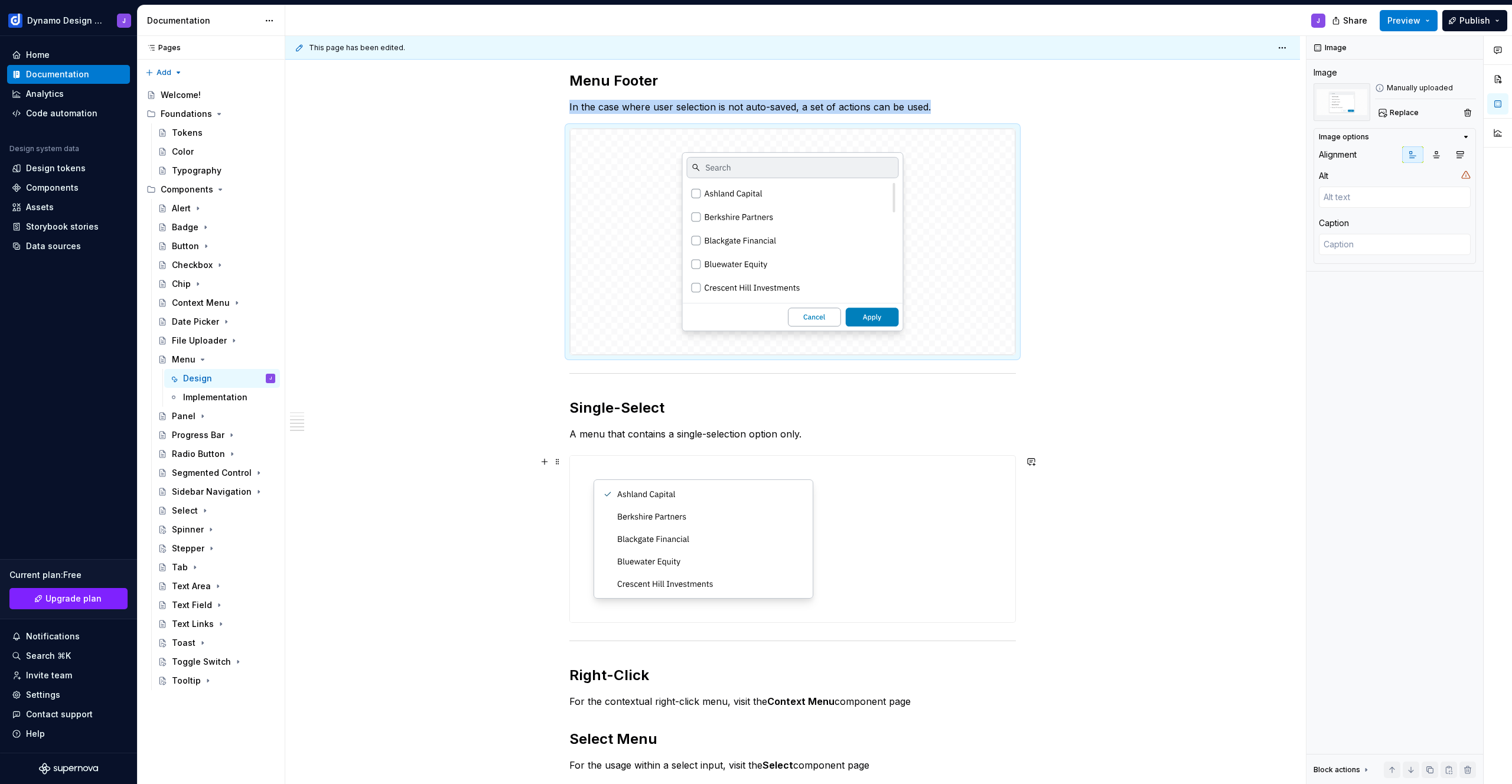
scroll to position [797, 0]
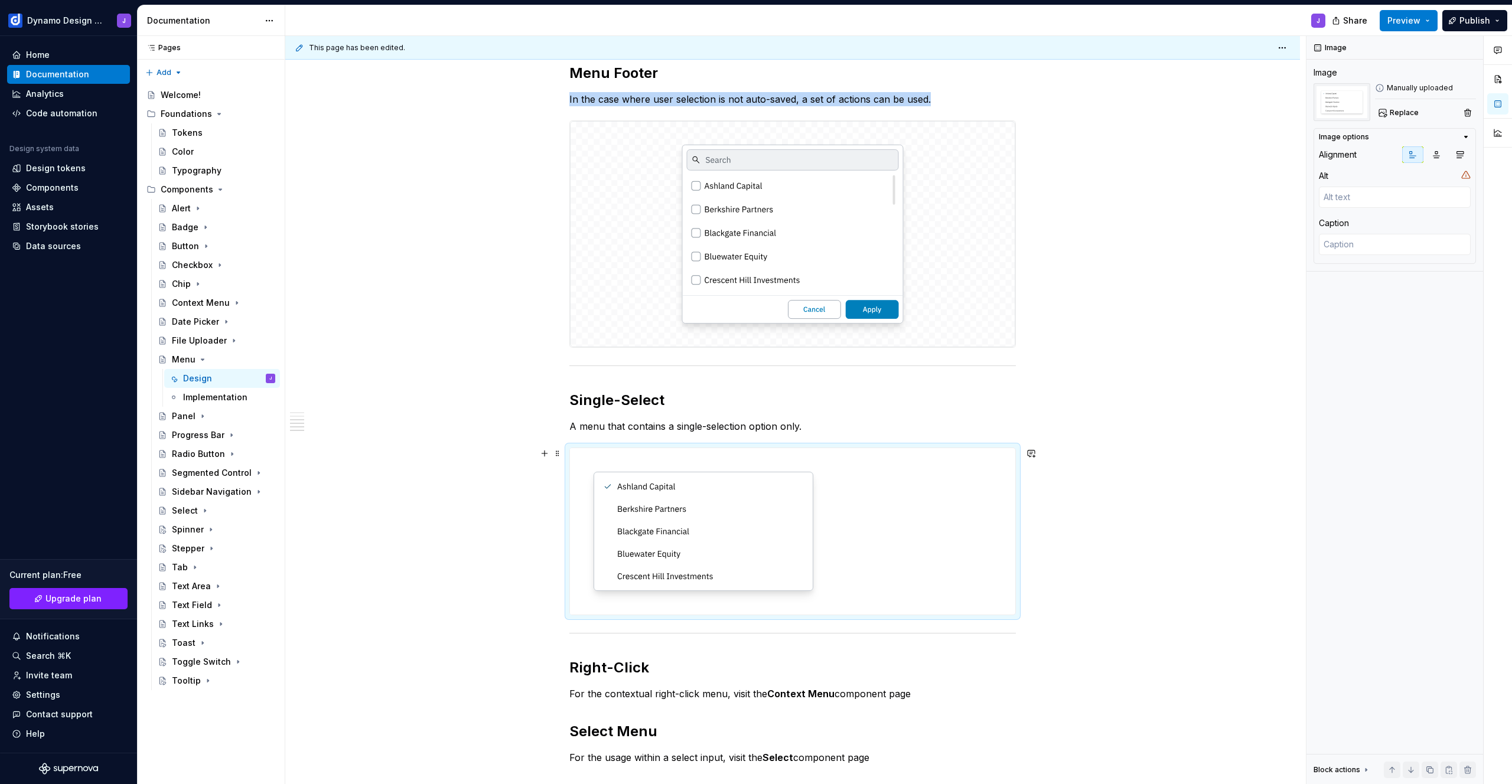
click at [758, 549] on img at bounding box center [703, 531] width 267 height 166
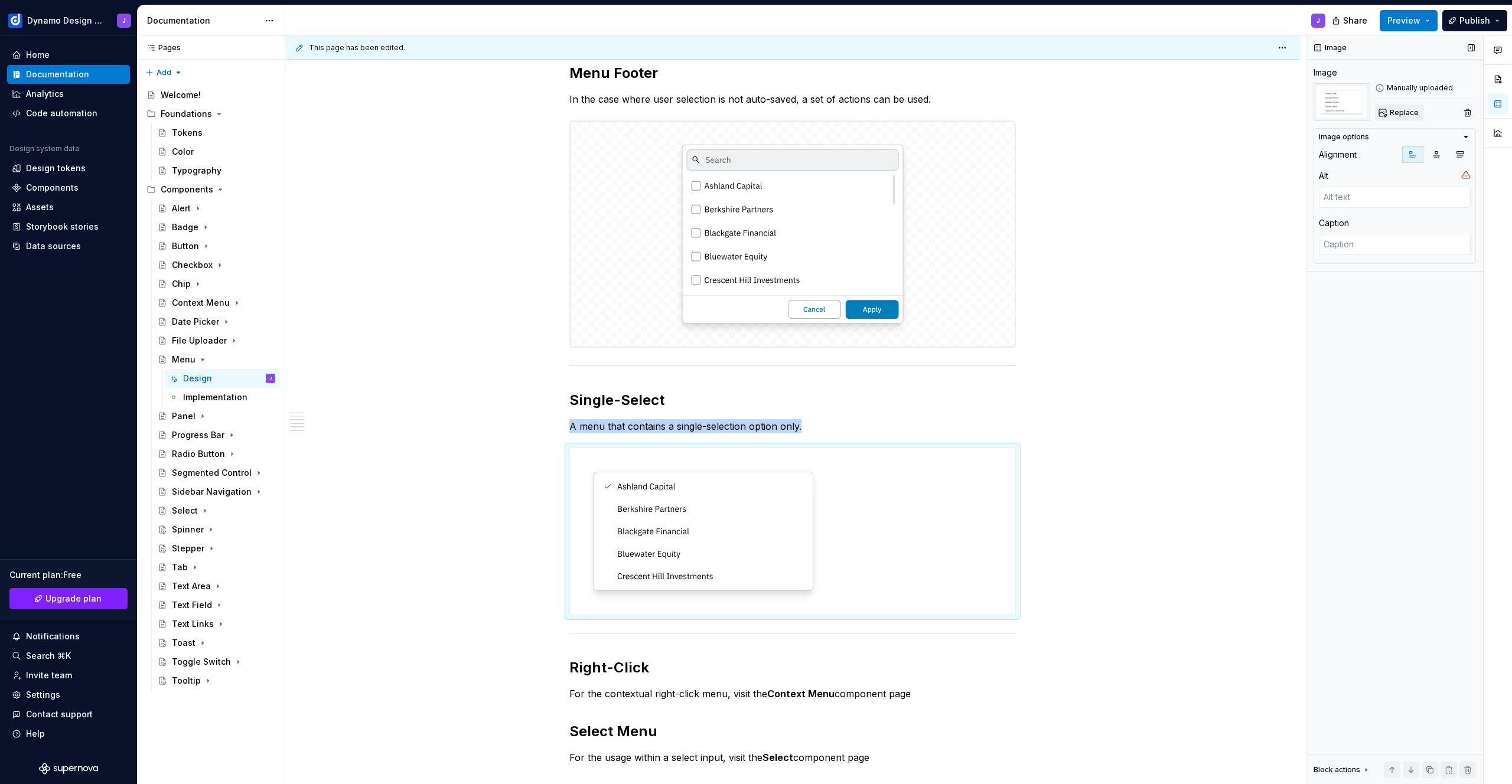
click at [1409, 104] on button "Replace" at bounding box center [1399, 112] width 49 height 17
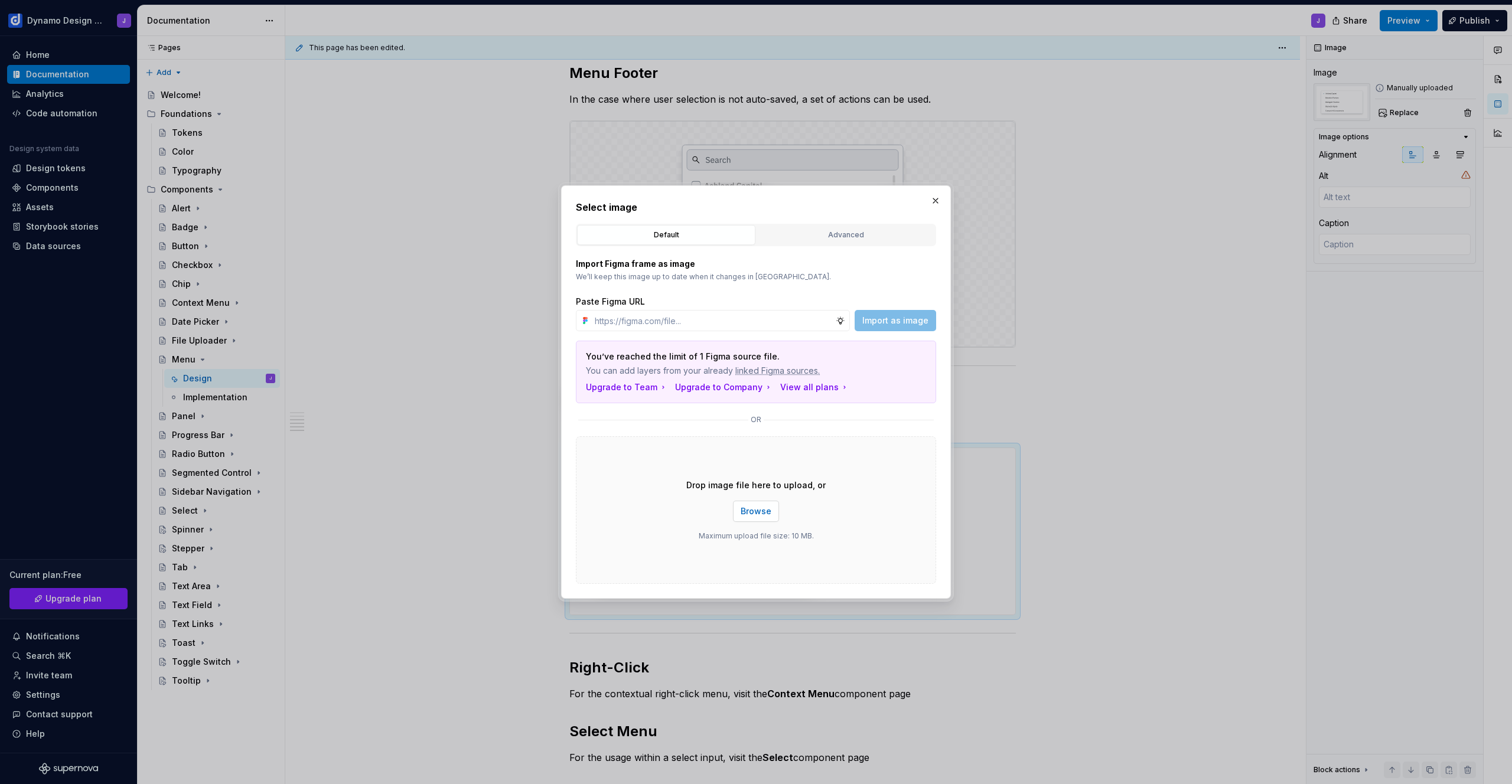
click at [753, 515] on span "Browse" at bounding box center [756, 511] width 31 height 12
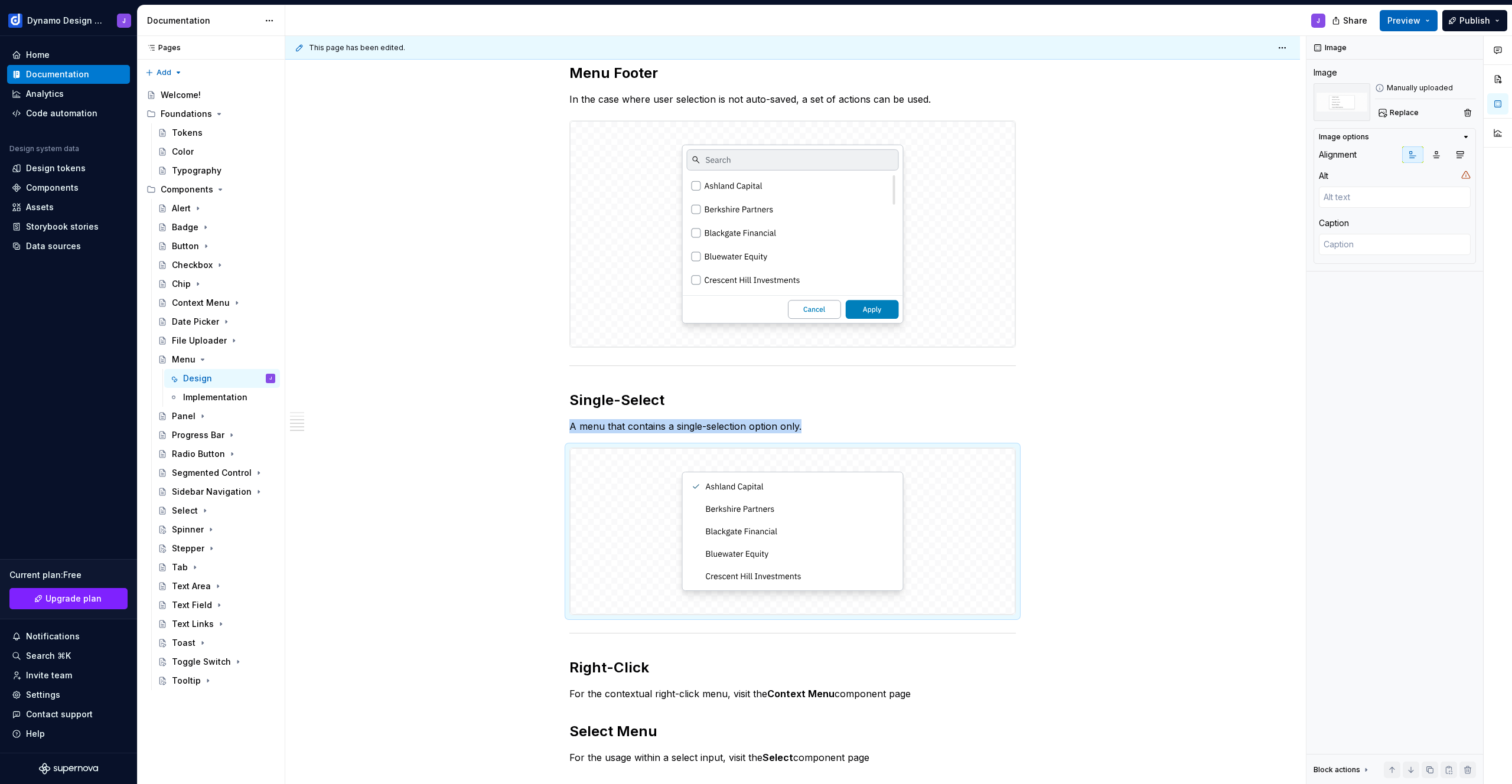
click at [1413, 24] on span "Preview" at bounding box center [1404, 21] width 33 height 12
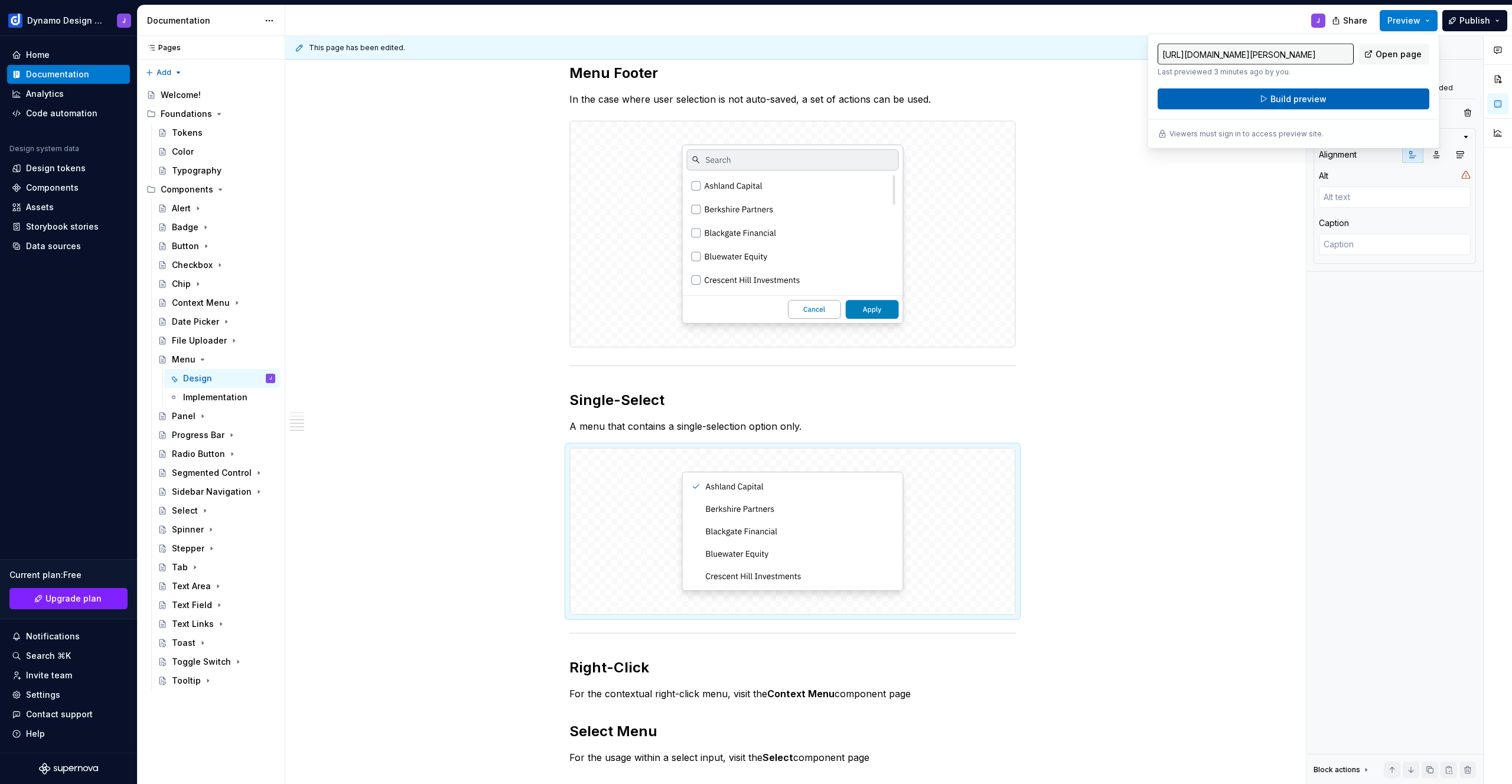
click at [1371, 105] on button "Build preview" at bounding box center [1293, 99] width 271 height 21
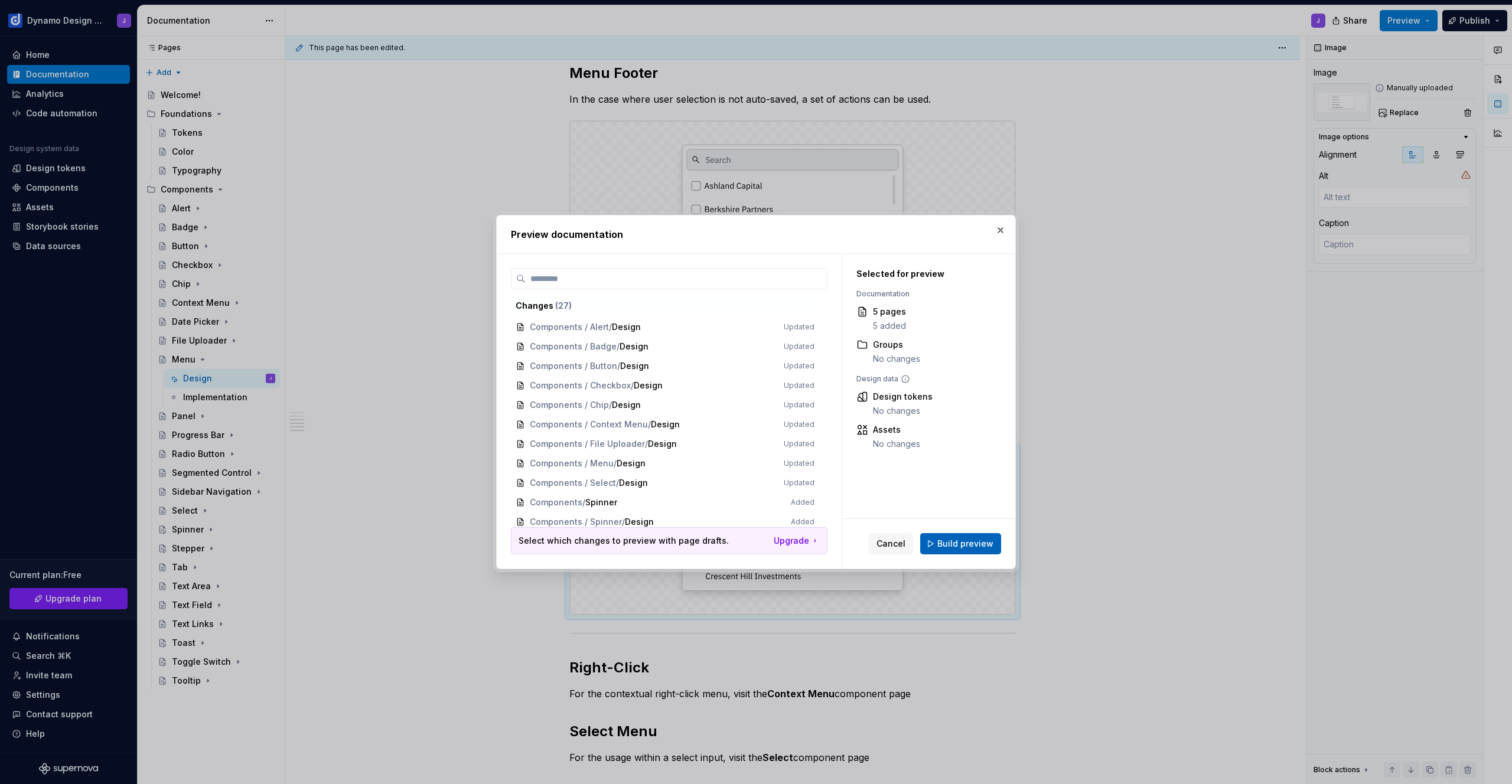
click at [972, 547] on span "Build preview" at bounding box center [965, 543] width 56 height 12
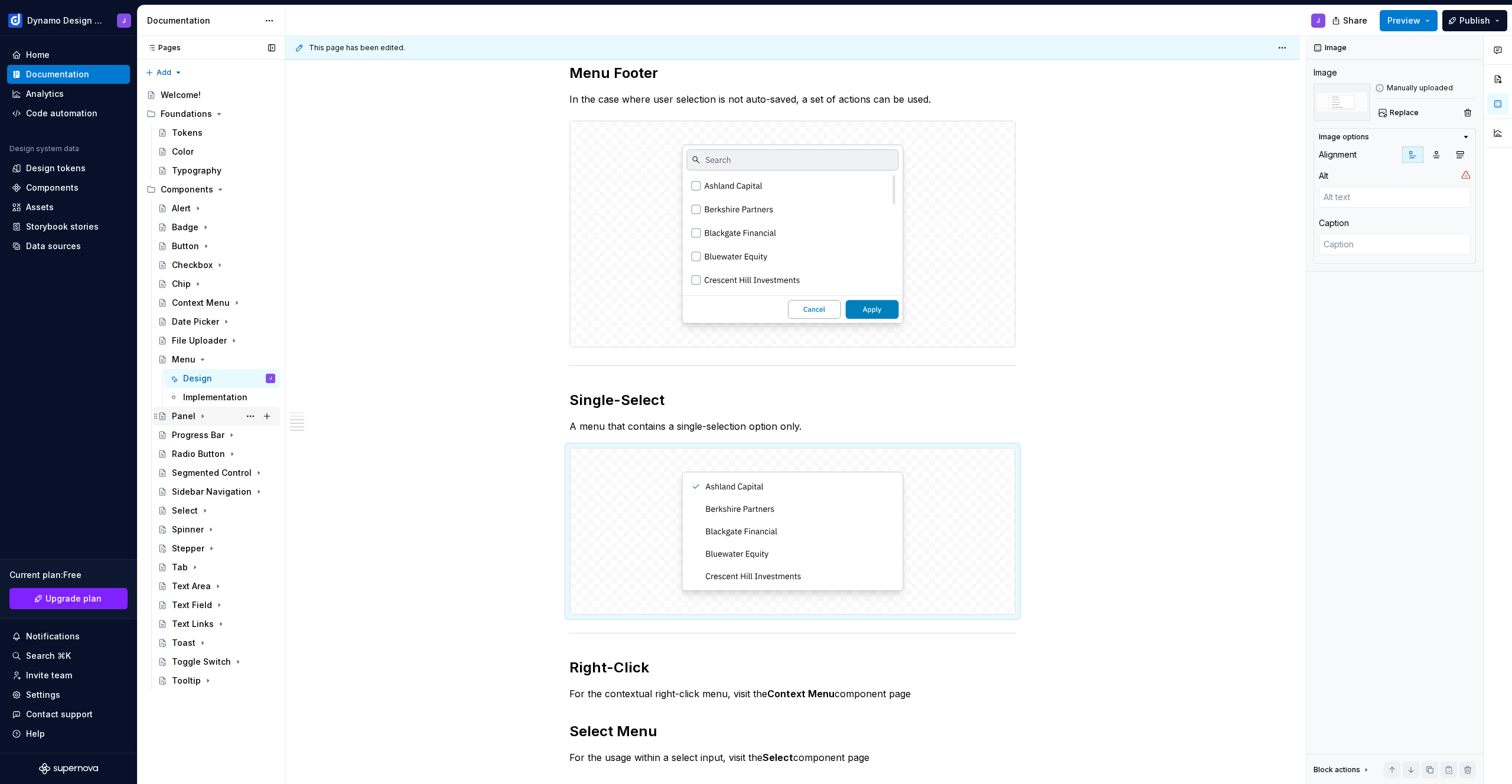
click at [199, 414] on icon "Page tree" at bounding box center [203, 416] width 9 height 9
click at [200, 356] on icon "Page tree" at bounding box center [203, 360] width 9 height 9
click at [208, 396] on div "Design" at bounding box center [197, 397] width 29 height 12
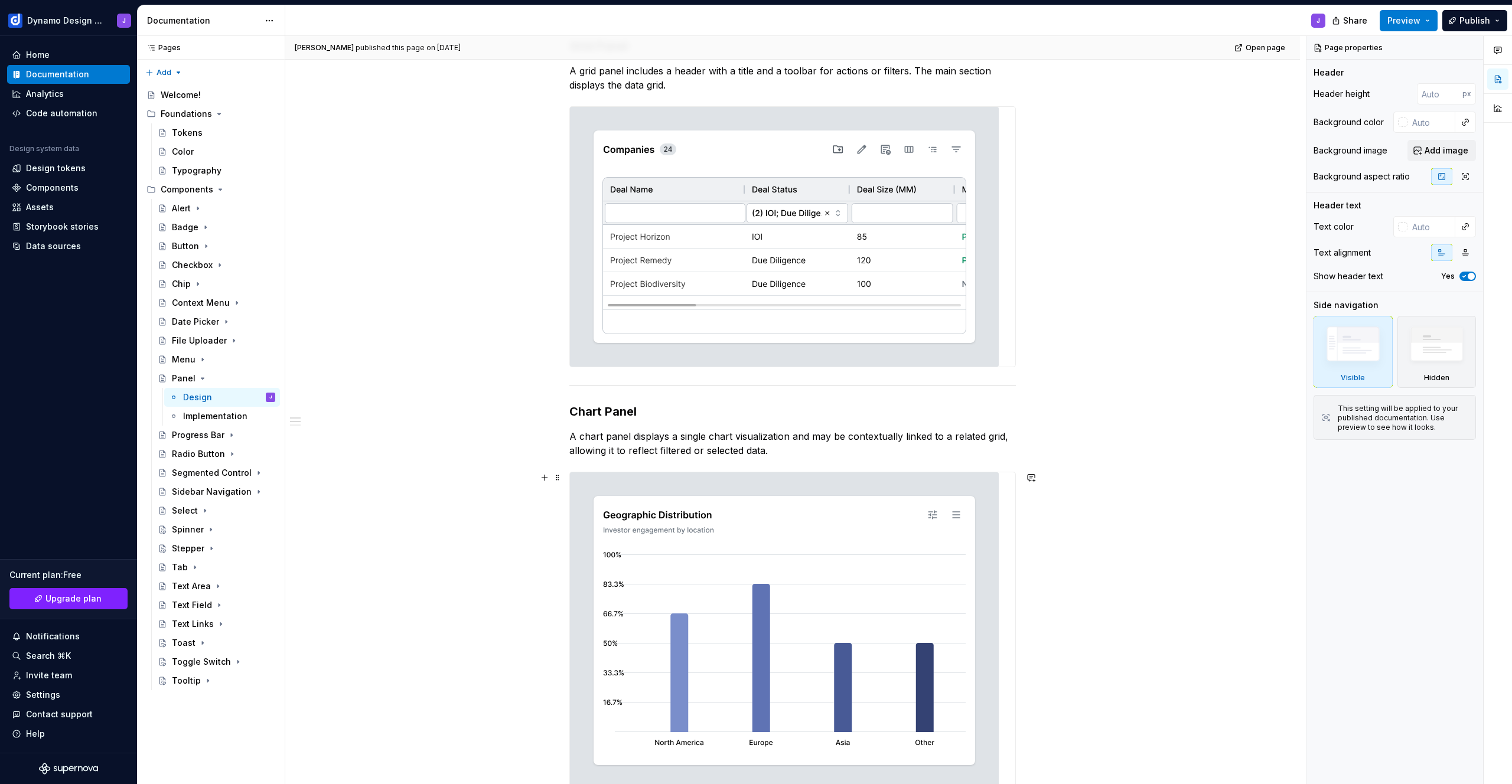
scroll to position [126, 0]
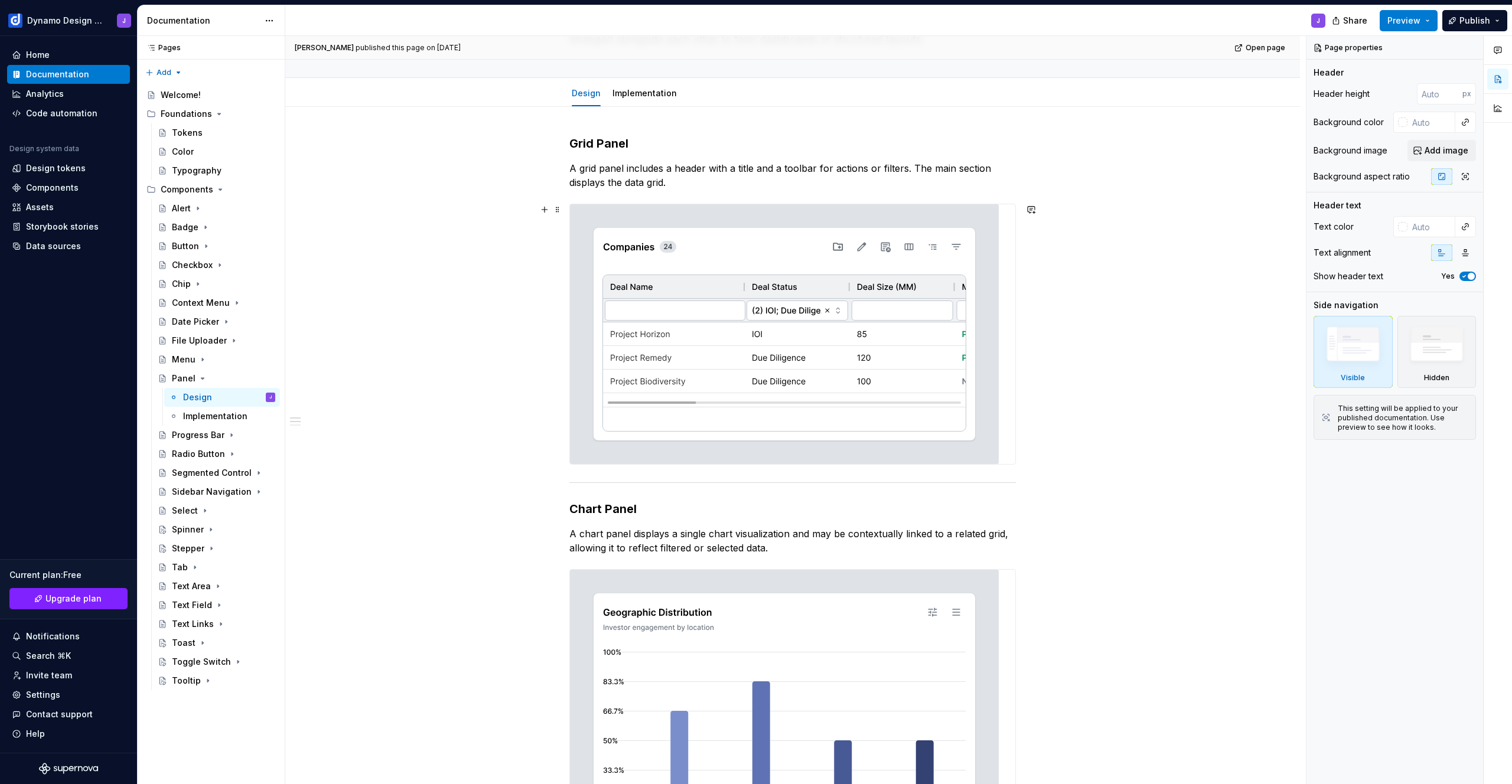
click at [732, 315] on img at bounding box center [784, 334] width 429 height 259
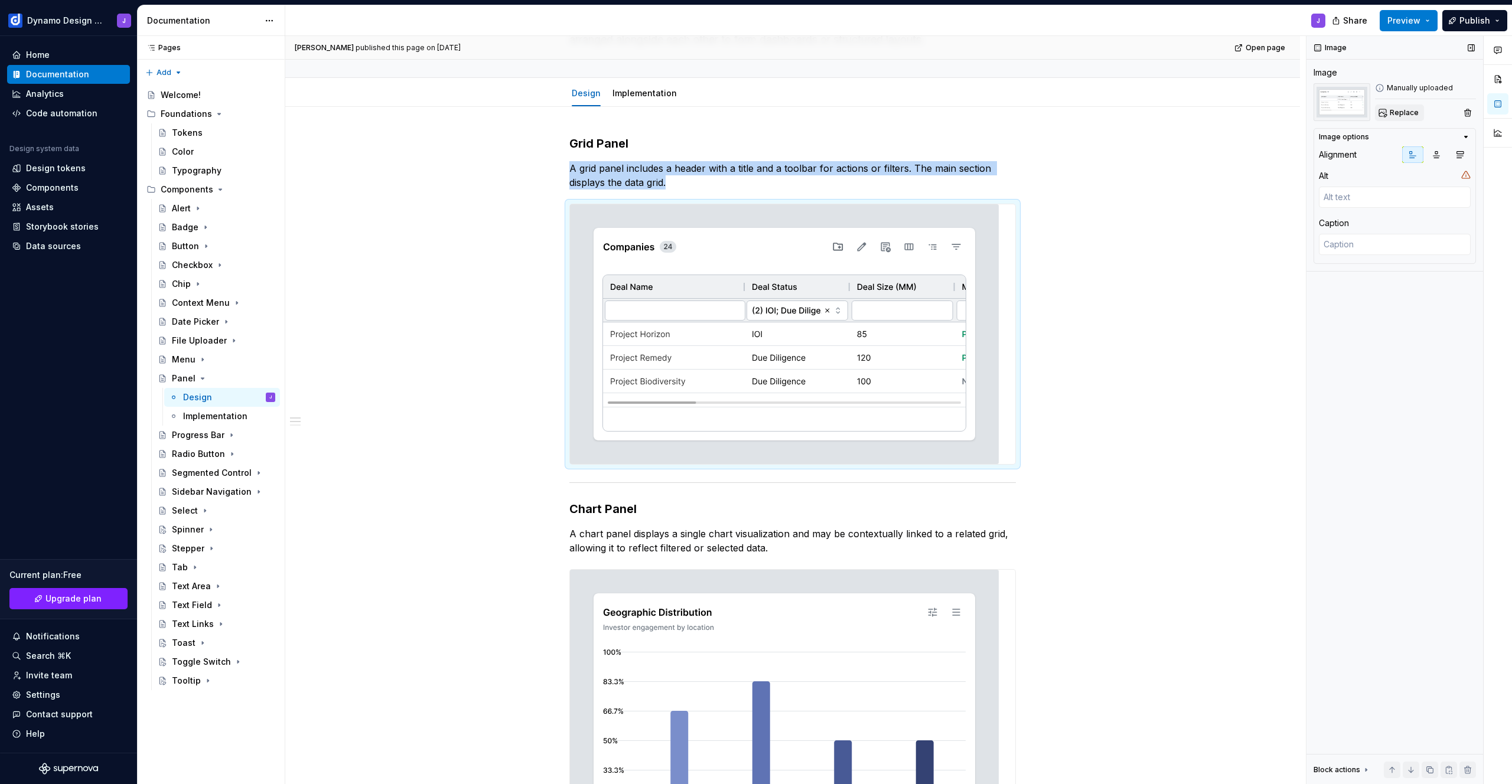
click at [1403, 111] on span "Replace" at bounding box center [1404, 113] width 29 height 9
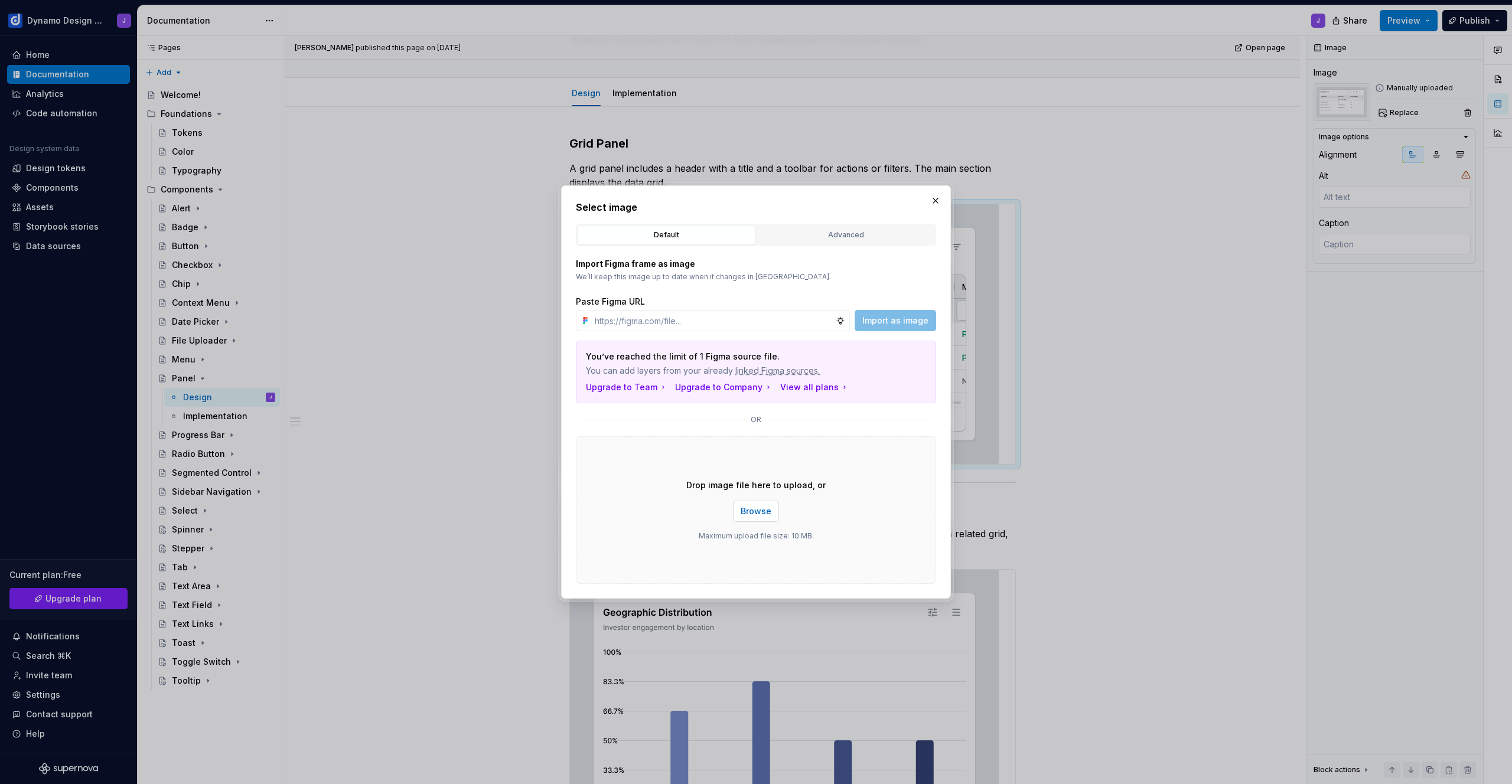
click at [764, 518] on button "Browse" at bounding box center [756, 511] width 46 height 21
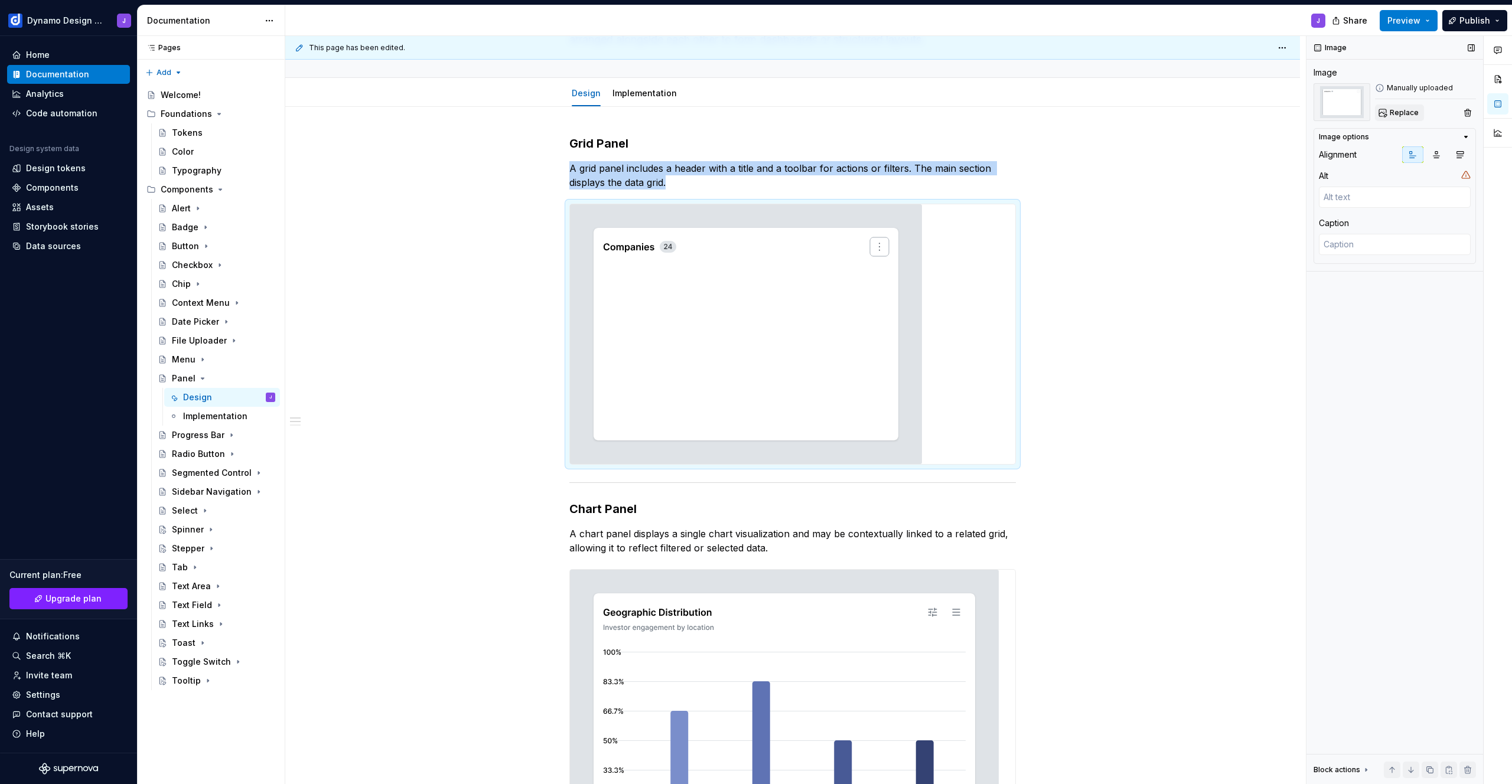
click at [1407, 106] on button "Replace" at bounding box center [1399, 112] width 49 height 17
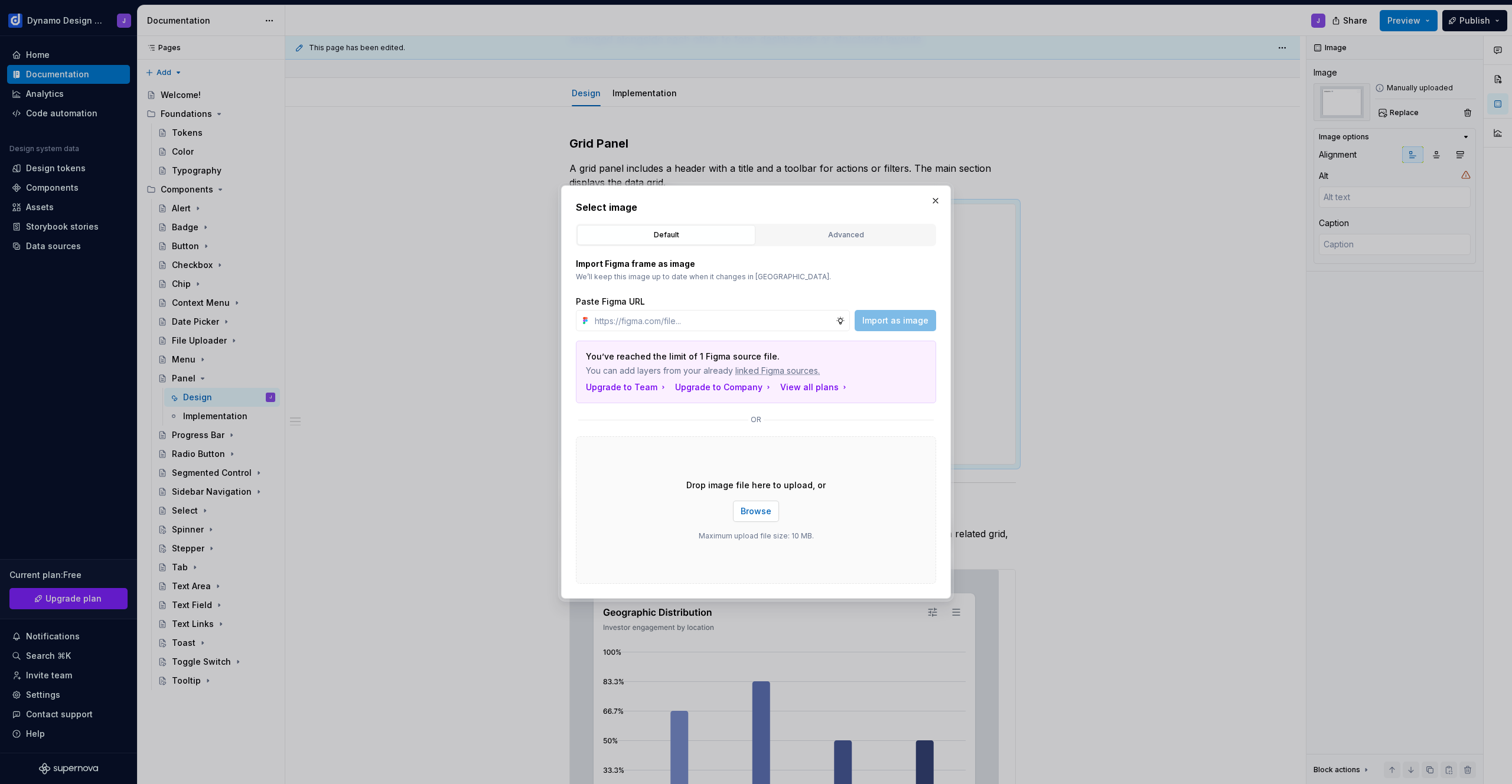
click at [754, 513] on span "Browse" at bounding box center [756, 511] width 31 height 12
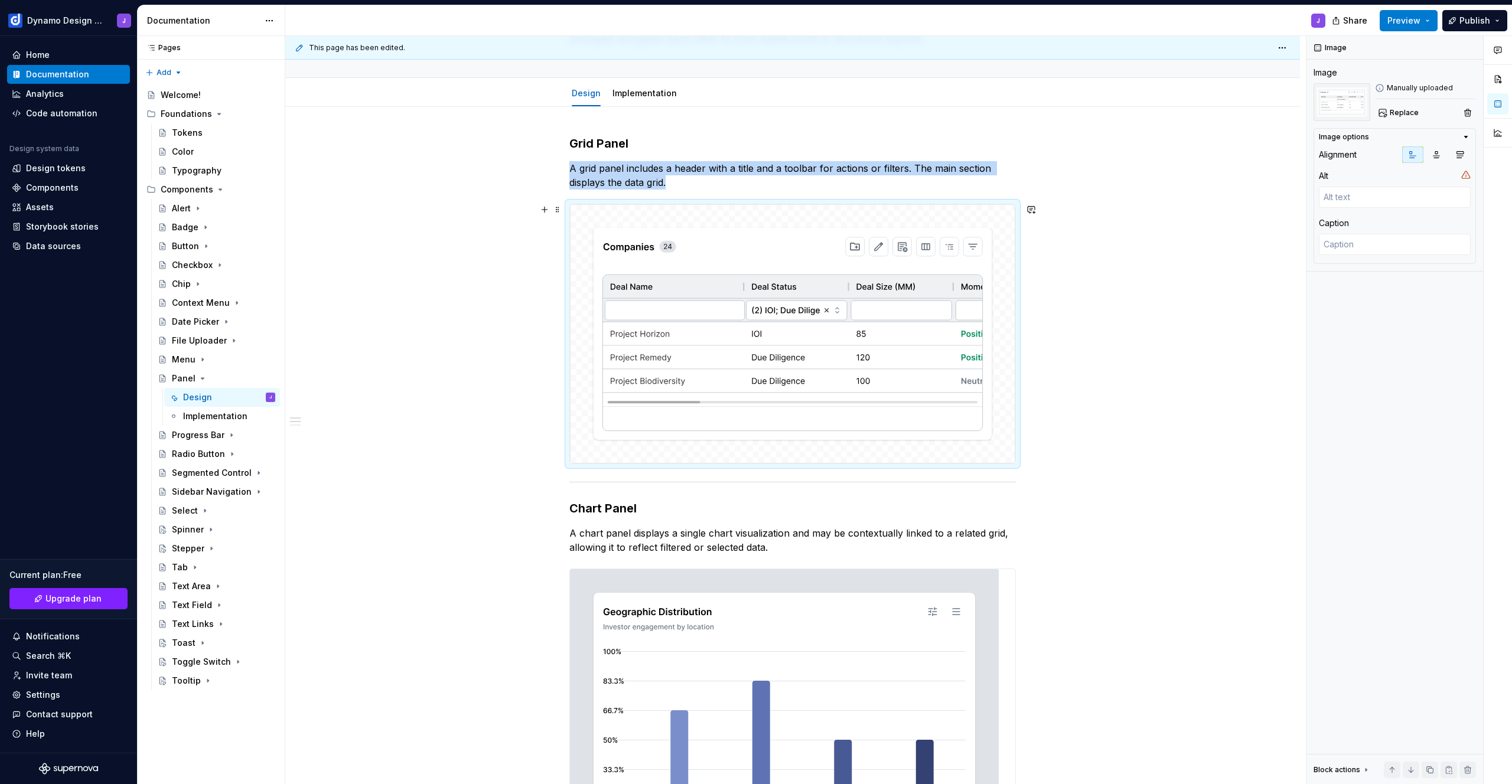
click at [762, 327] on img at bounding box center [792, 334] width 445 height 259
click at [1420, 106] on button "Replace" at bounding box center [1399, 112] width 49 height 17
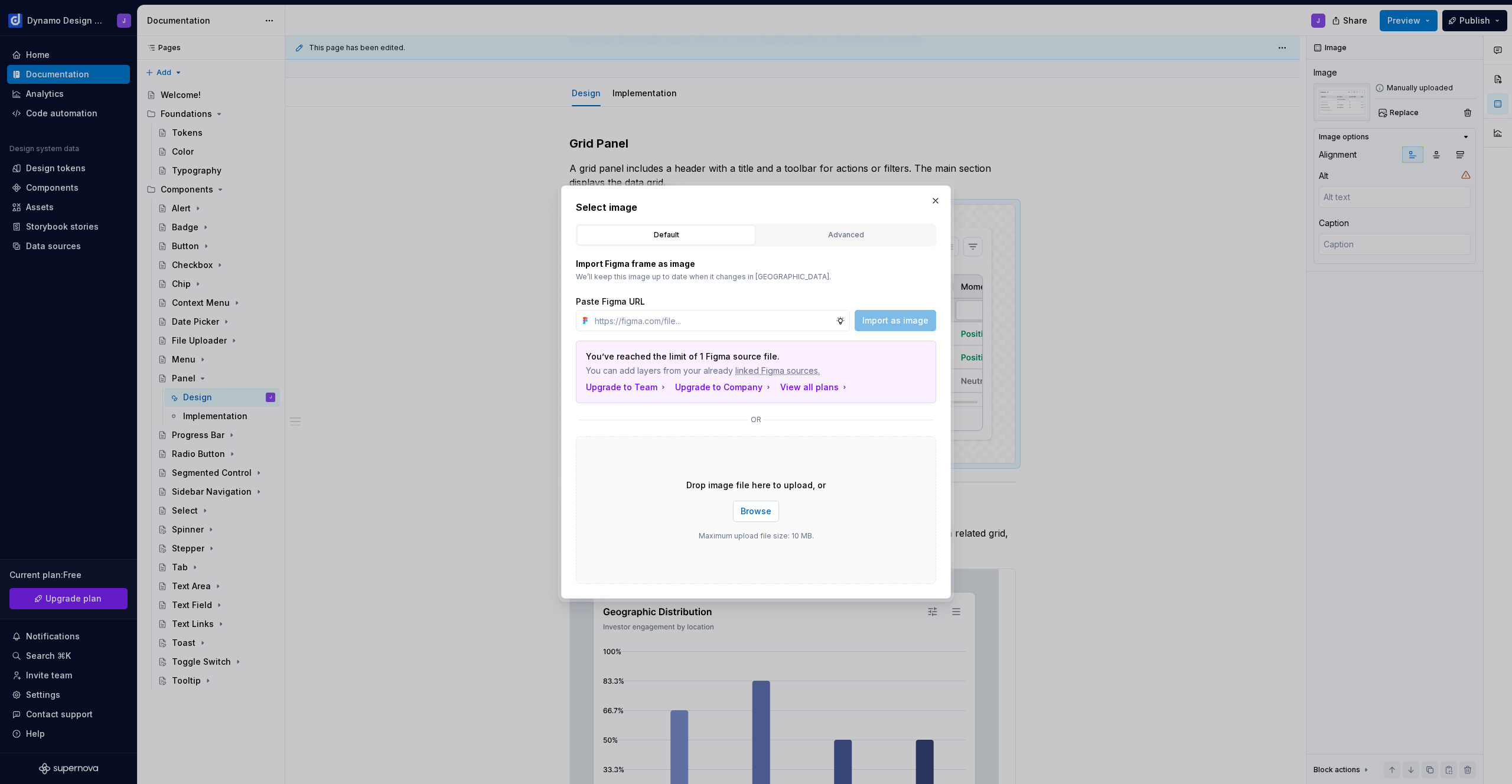
click at [754, 517] on button "Browse" at bounding box center [756, 511] width 46 height 21
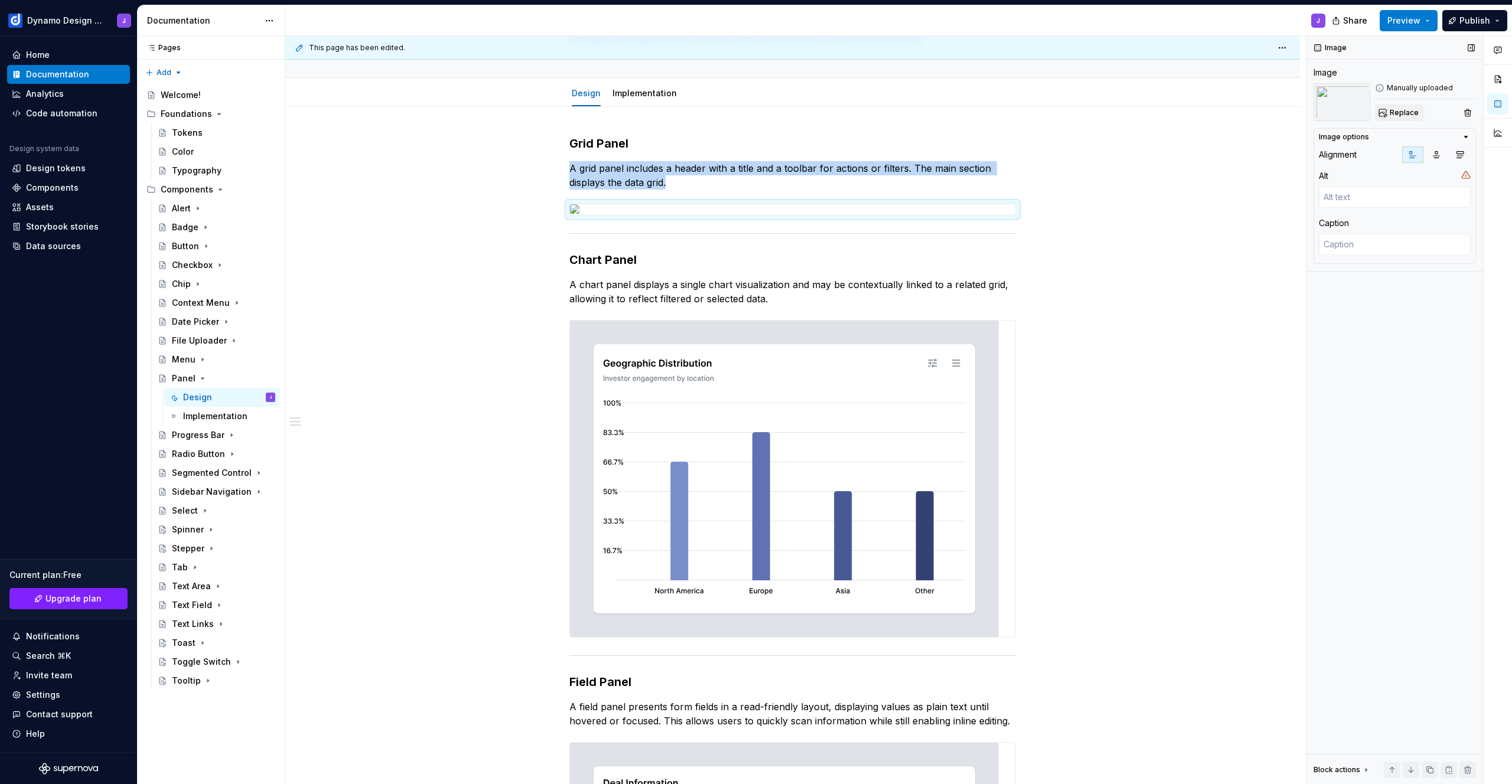
click at [1399, 116] on span "Replace" at bounding box center [1404, 113] width 29 height 9
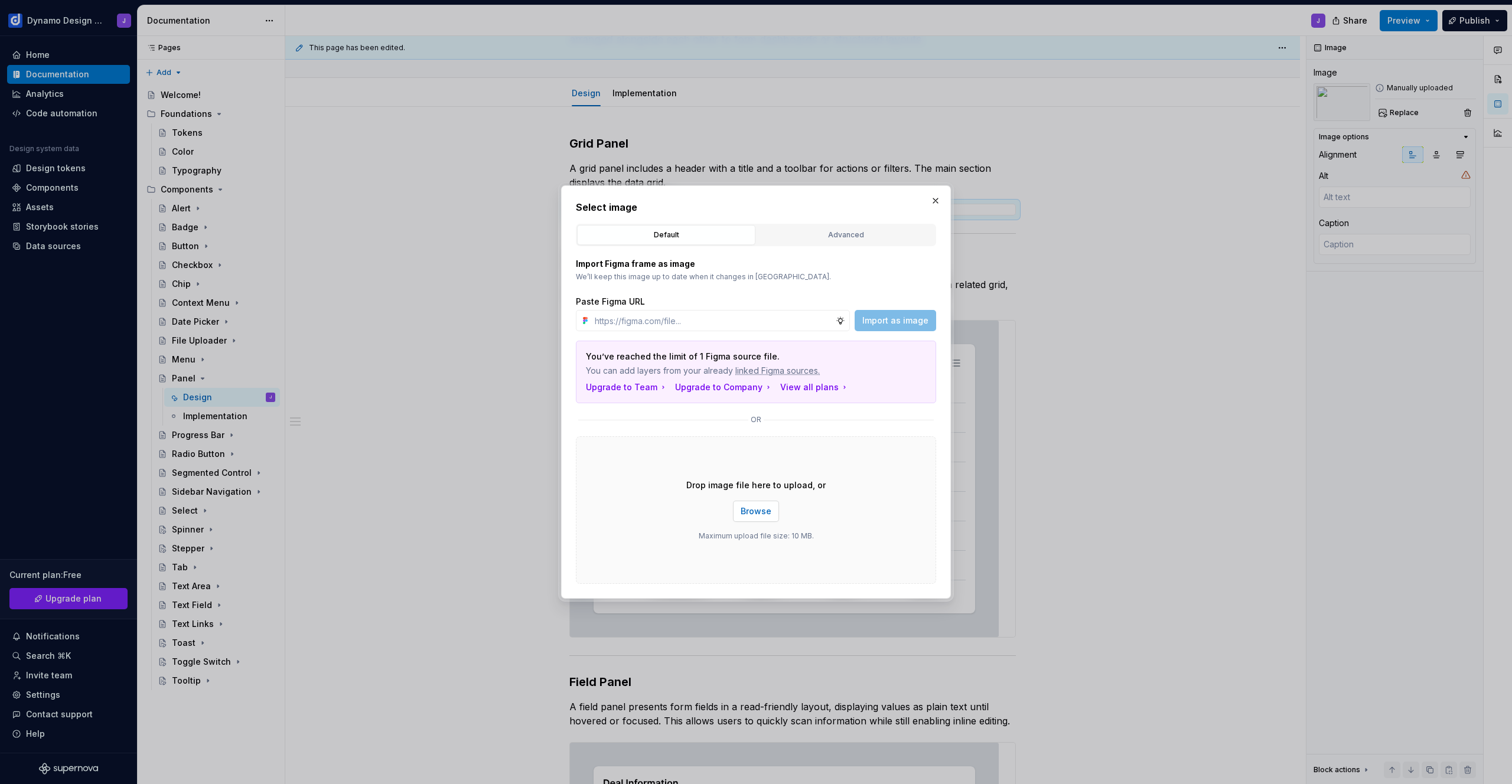
click at [764, 513] on span "Browse" at bounding box center [756, 511] width 31 height 12
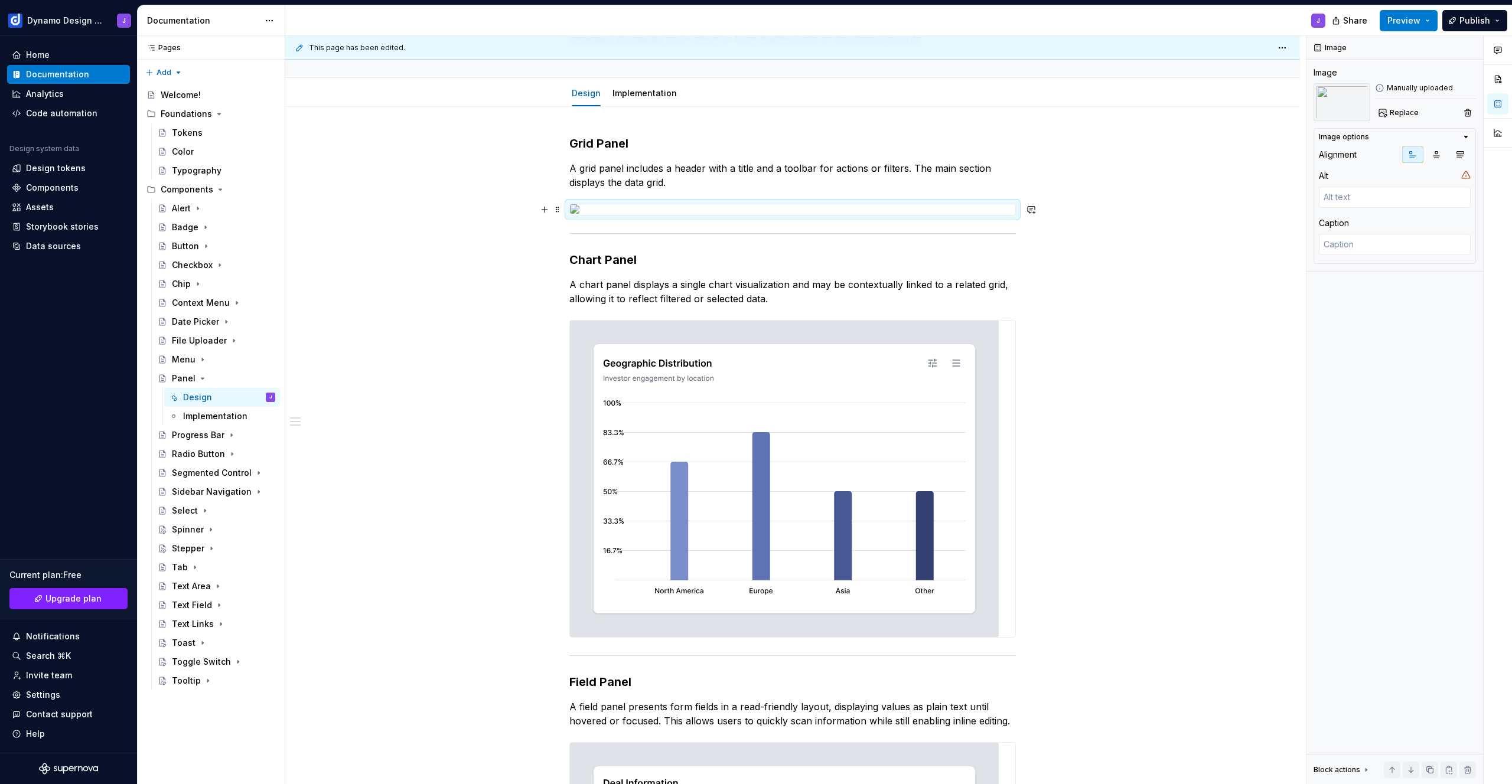
click at [611, 203] on div at bounding box center [793, 209] width 447 height 12
click at [1395, 111] on span "Replace" at bounding box center [1404, 113] width 29 height 9
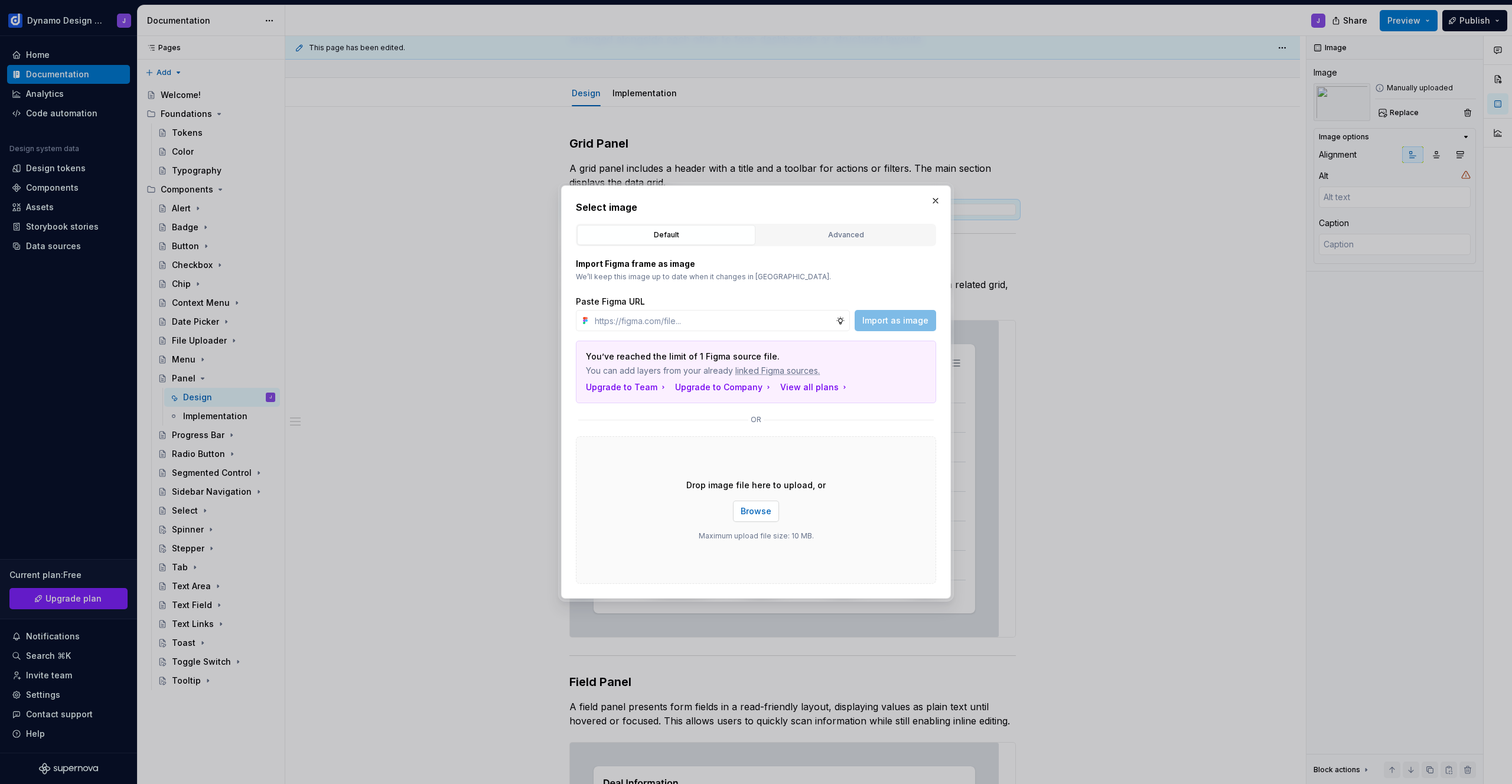
click at [765, 510] on span "Browse" at bounding box center [756, 511] width 31 height 12
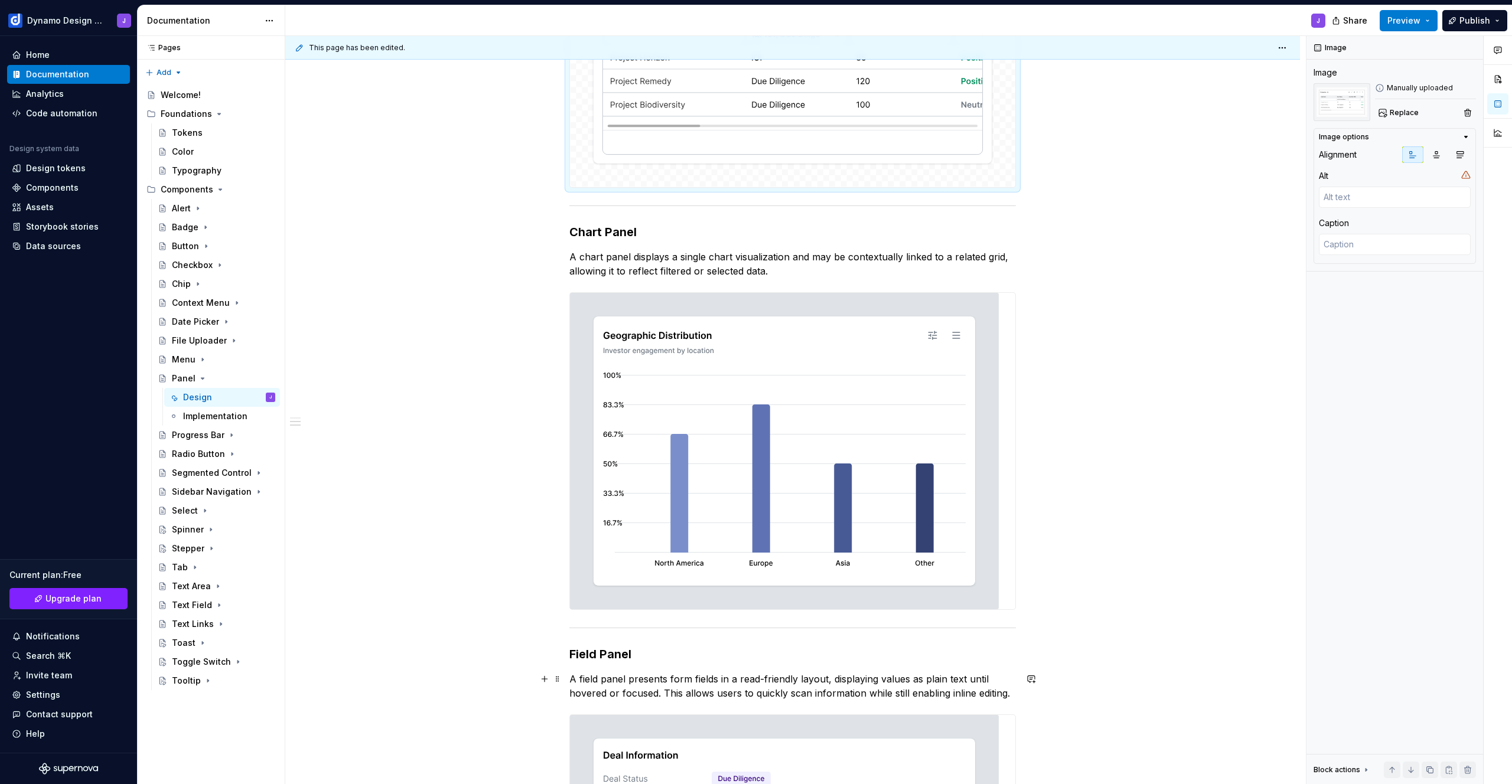
scroll to position [494, 0]
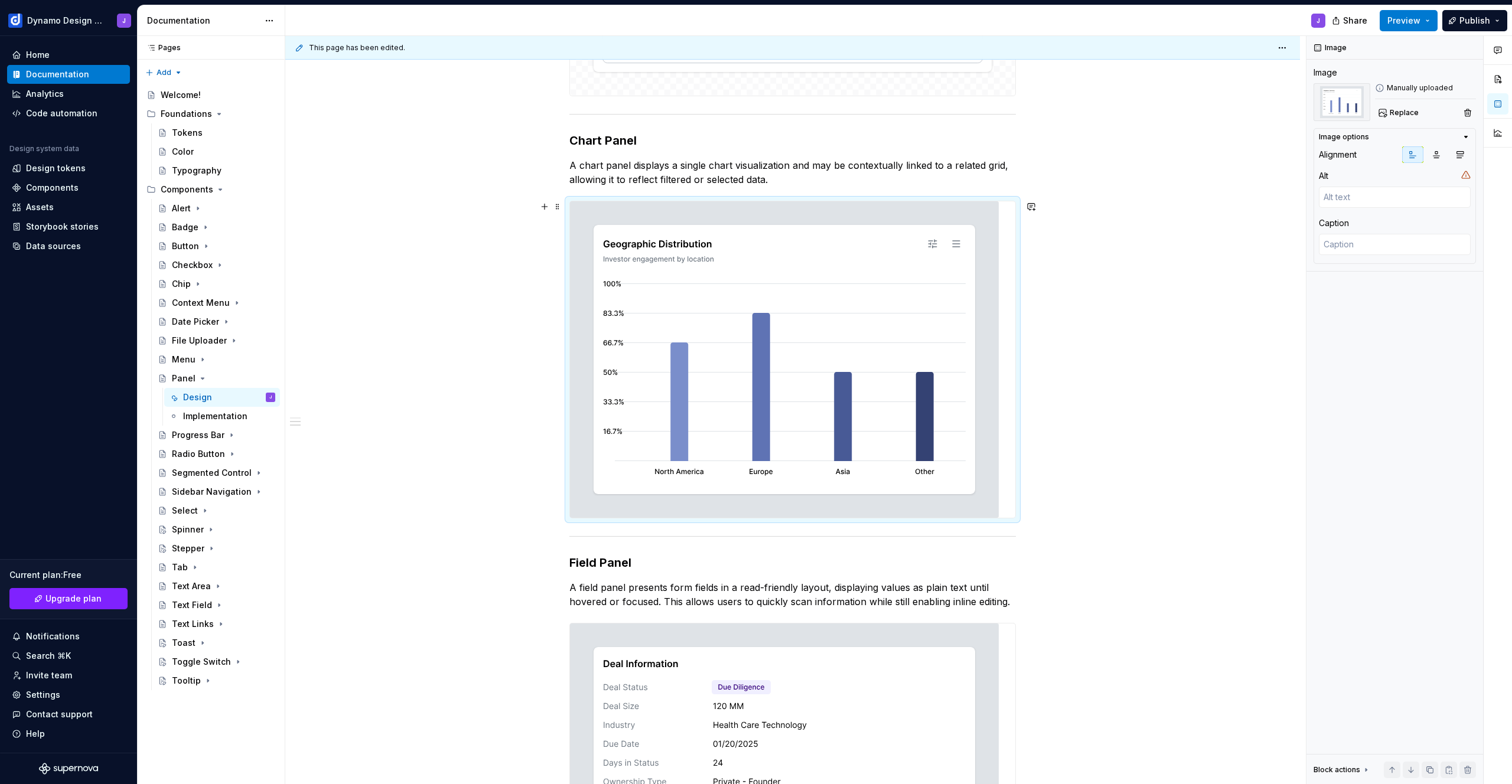
click at [837, 330] on img at bounding box center [784, 359] width 429 height 316
click at [663, 312] on img at bounding box center [784, 359] width 429 height 316
click at [1410, 110] on span "Replace" at bounding box center [1404, 113] width 29 height 9
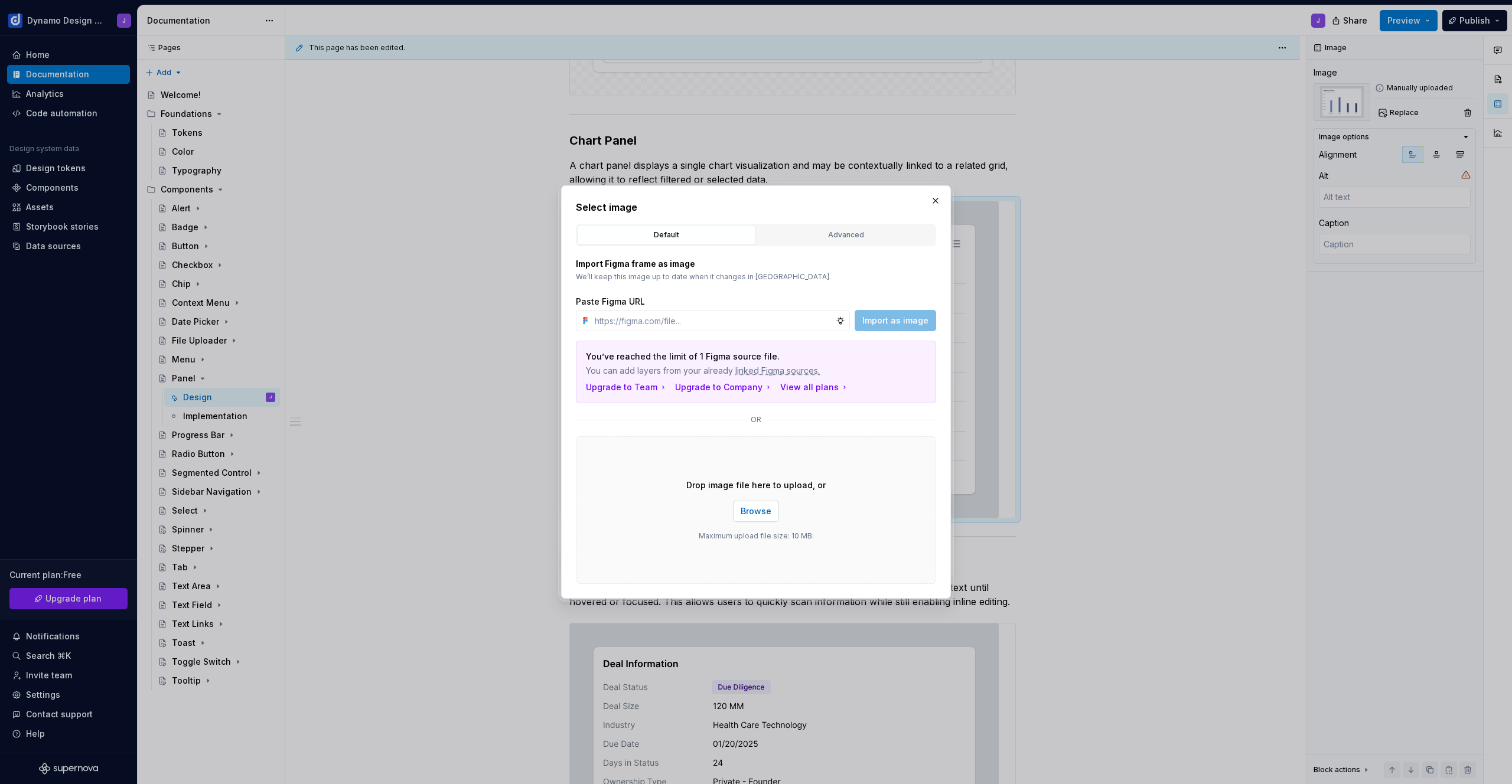
click at [760, 513] on span "Browse" at bounding box center [756, 511] width 31 height 12
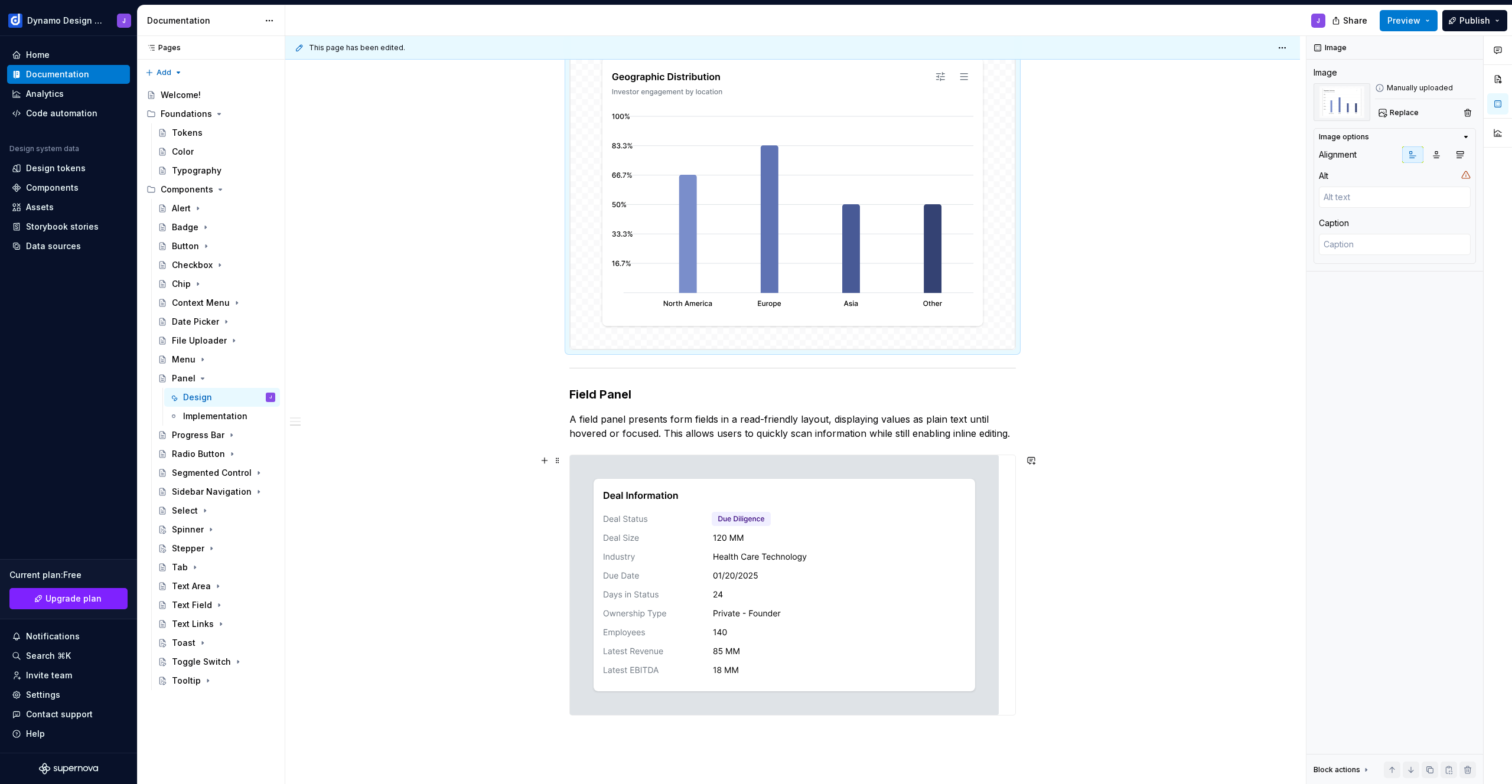
scroll to position [707, 0]
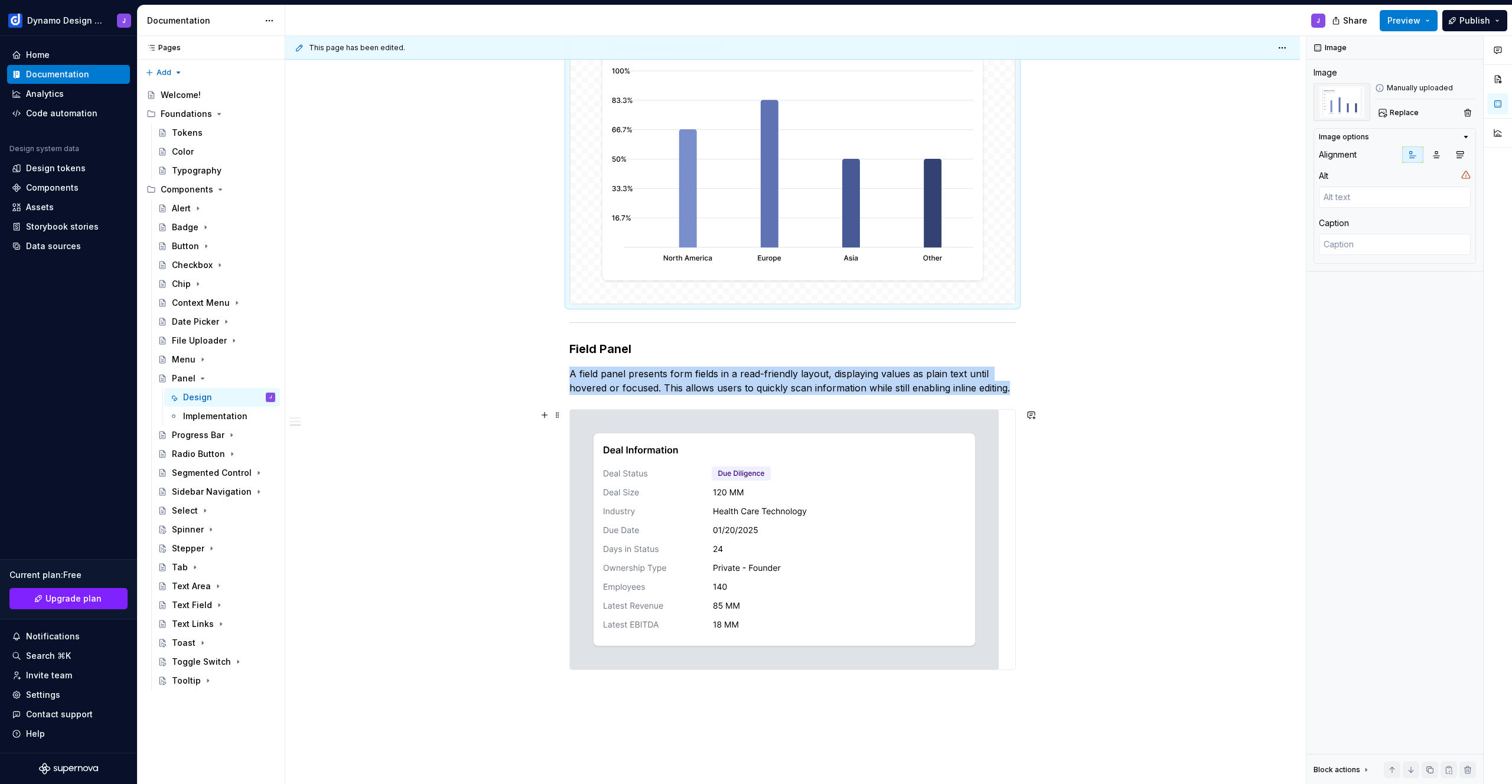
click at [832, 548] on img at bounding box center [784, 539] width 429 height 259
click at [1395, 116] on span "Replace" at bounding box center [1404, 113] width 29 height 9
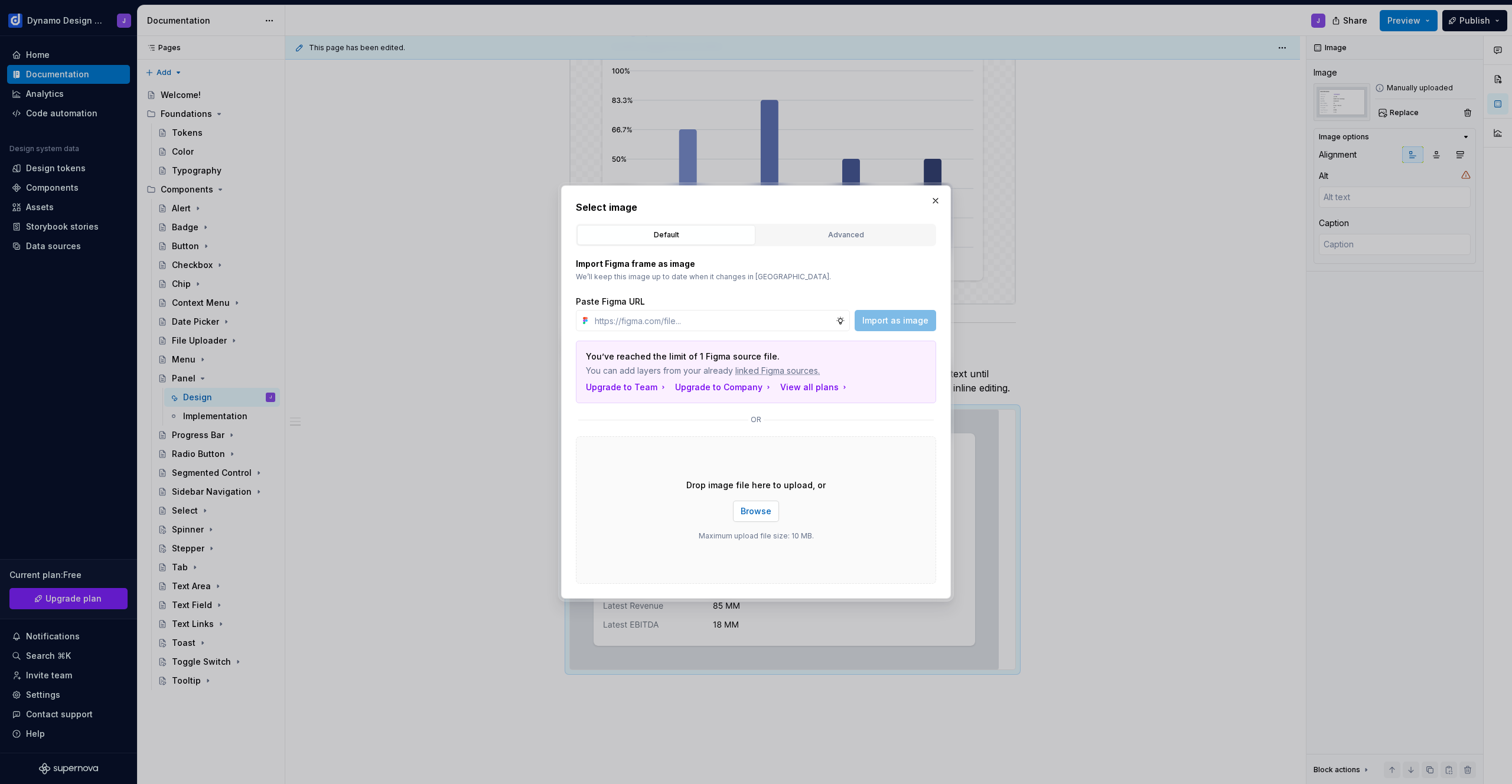
click at [763, 510] on span "Browse" at bounding box center [756, 511] width 31 height 12
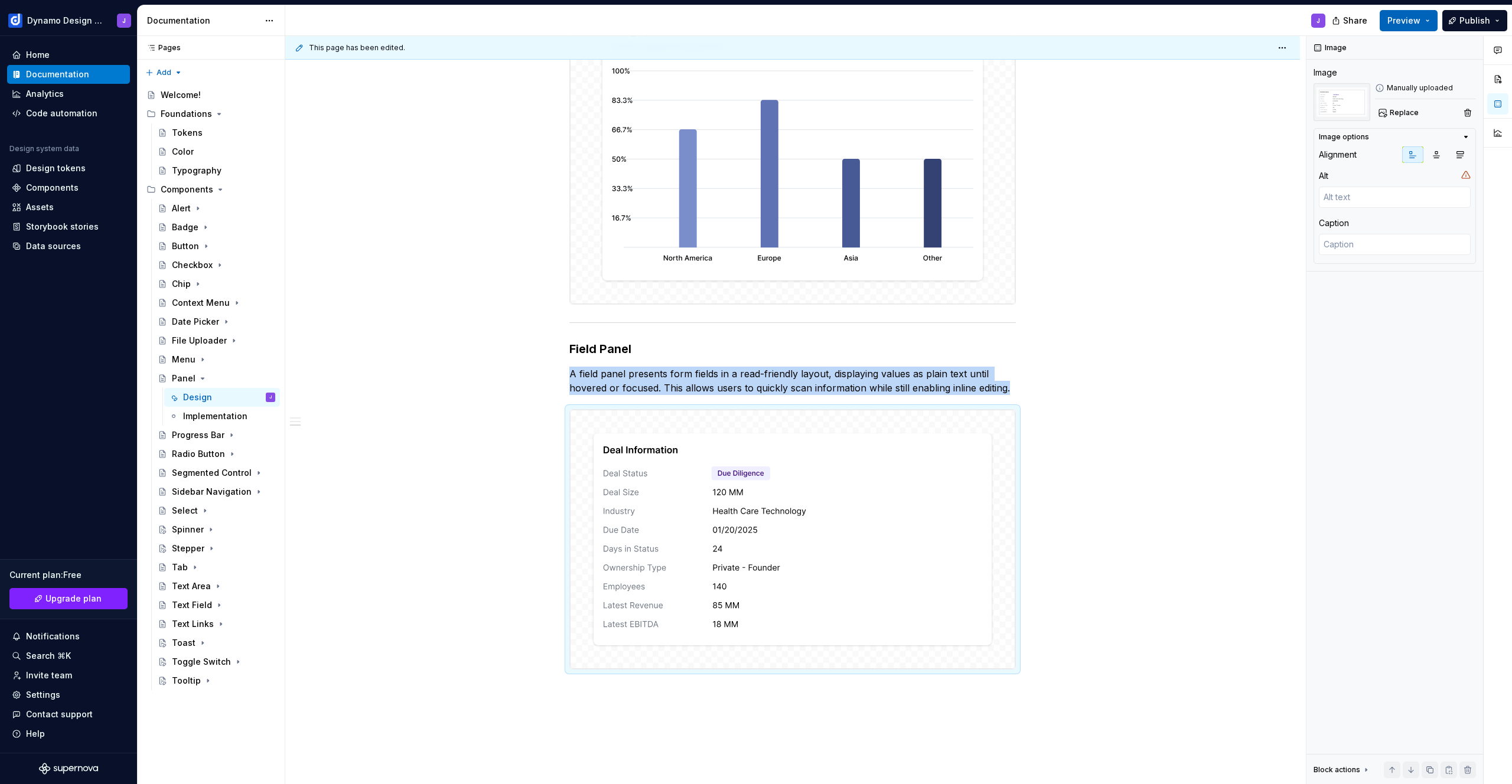
click at [1402, 21] on span "Preview" at bounding box center [1404, 21] width 33 height 12
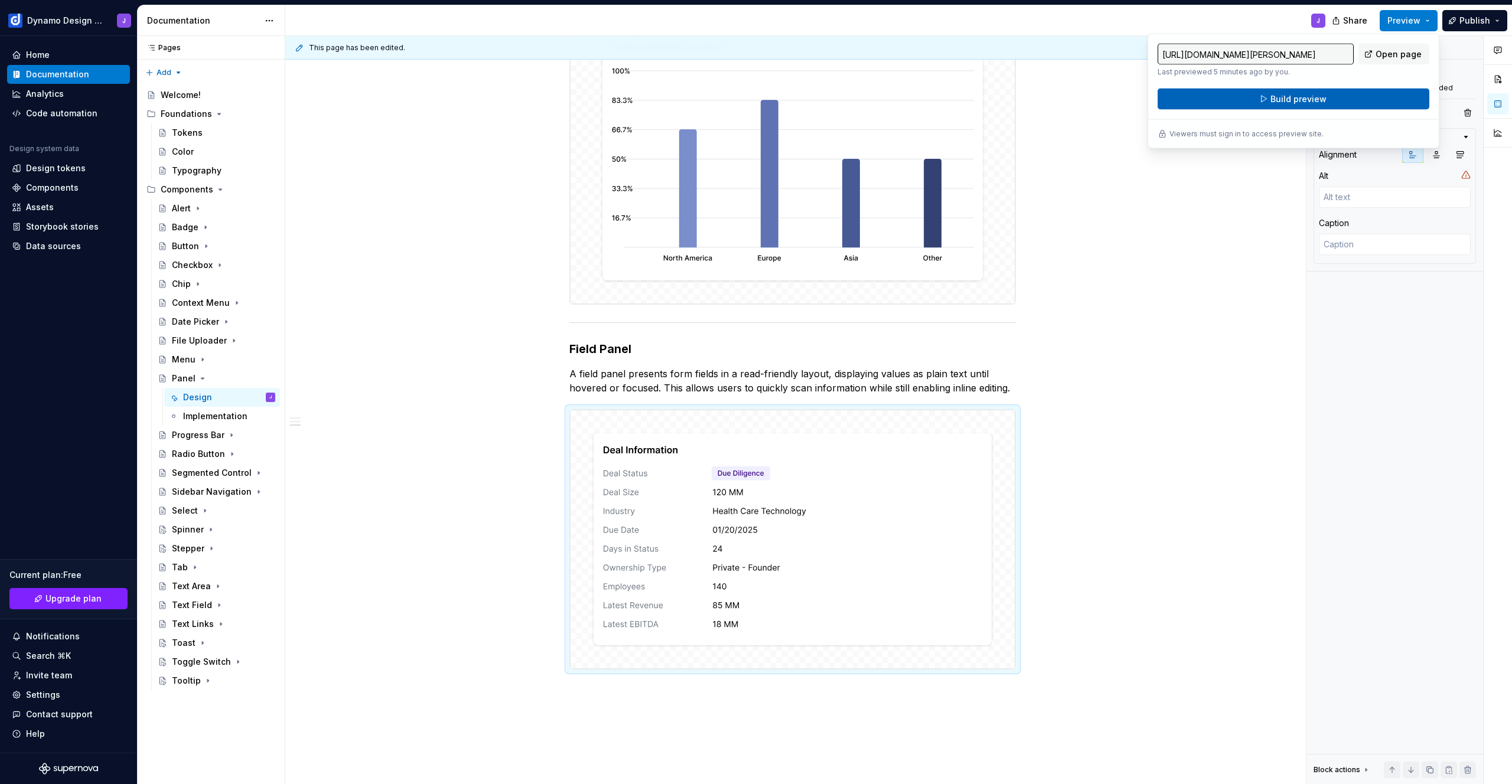
click at [1327, 99] on button "Build preview" at bounding box center [1293, 99] width 271 height 21
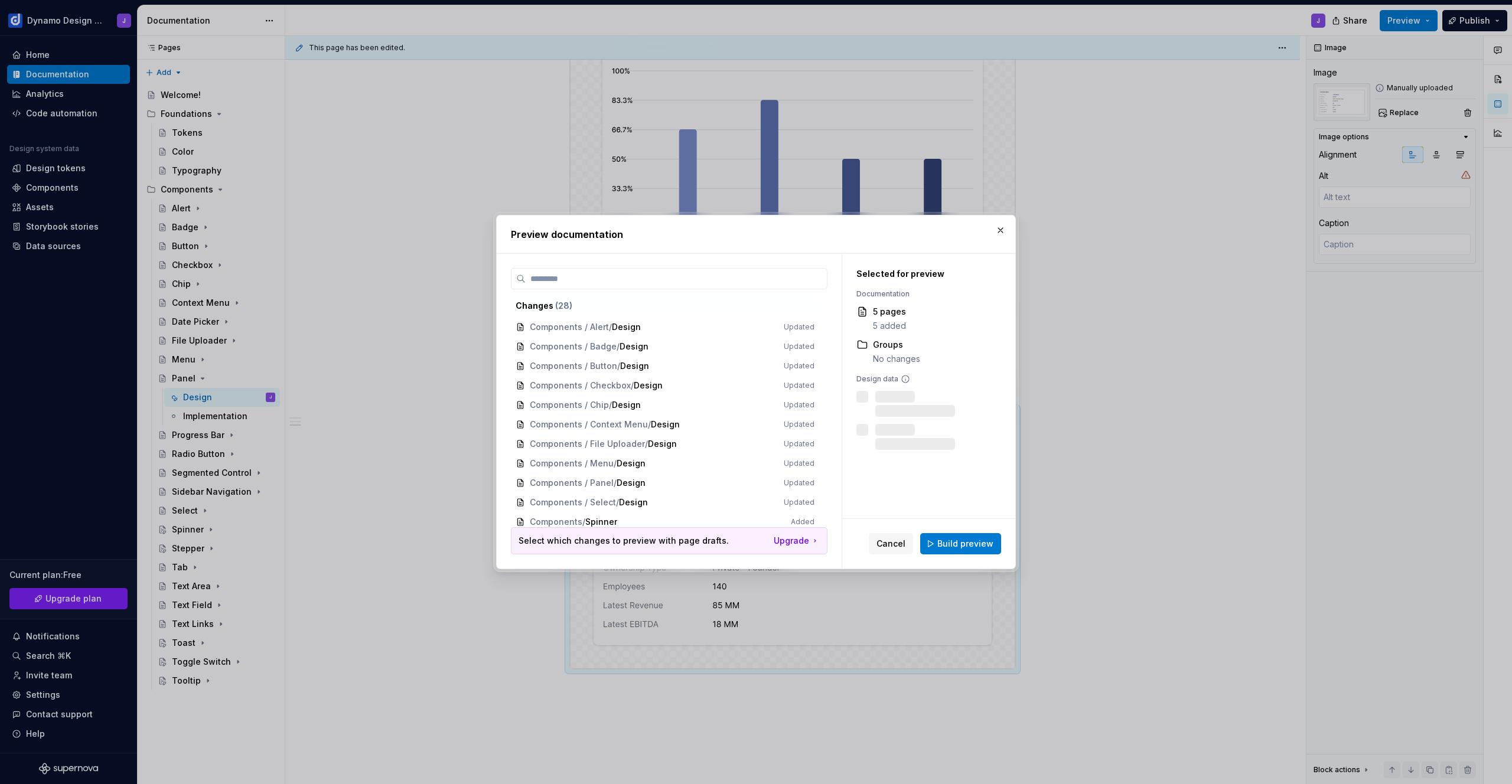
click at [964, 546] on span "Build preview" at bounding box center [965, 543] width 56 height 12
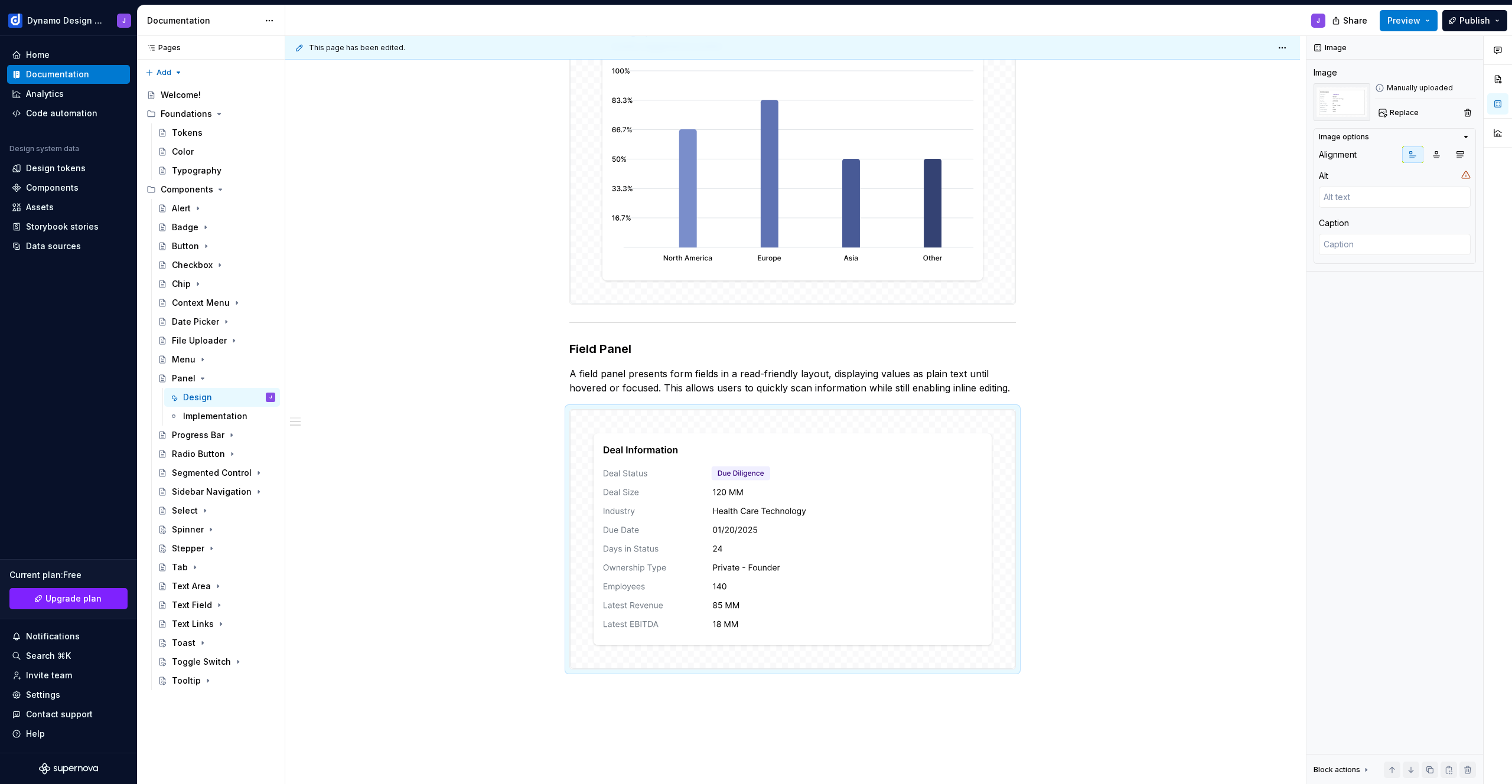
scroll to position [0, 0]
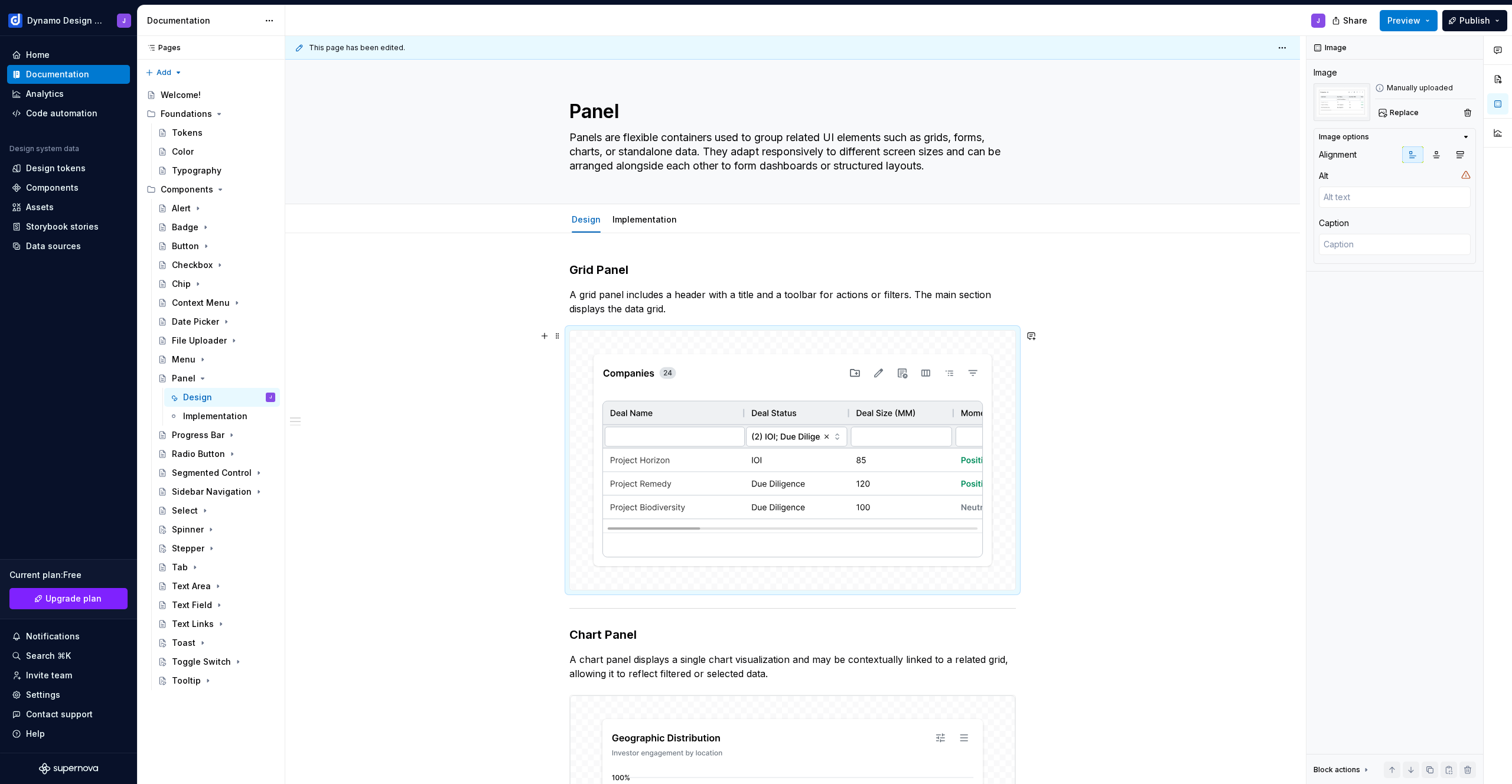
click at [814, 443] on img at bounding box center [792, 460] width 445 height 259
click at [1404, 111] on span "Replace" at bounding box center [1404, 113] width 29 height 9
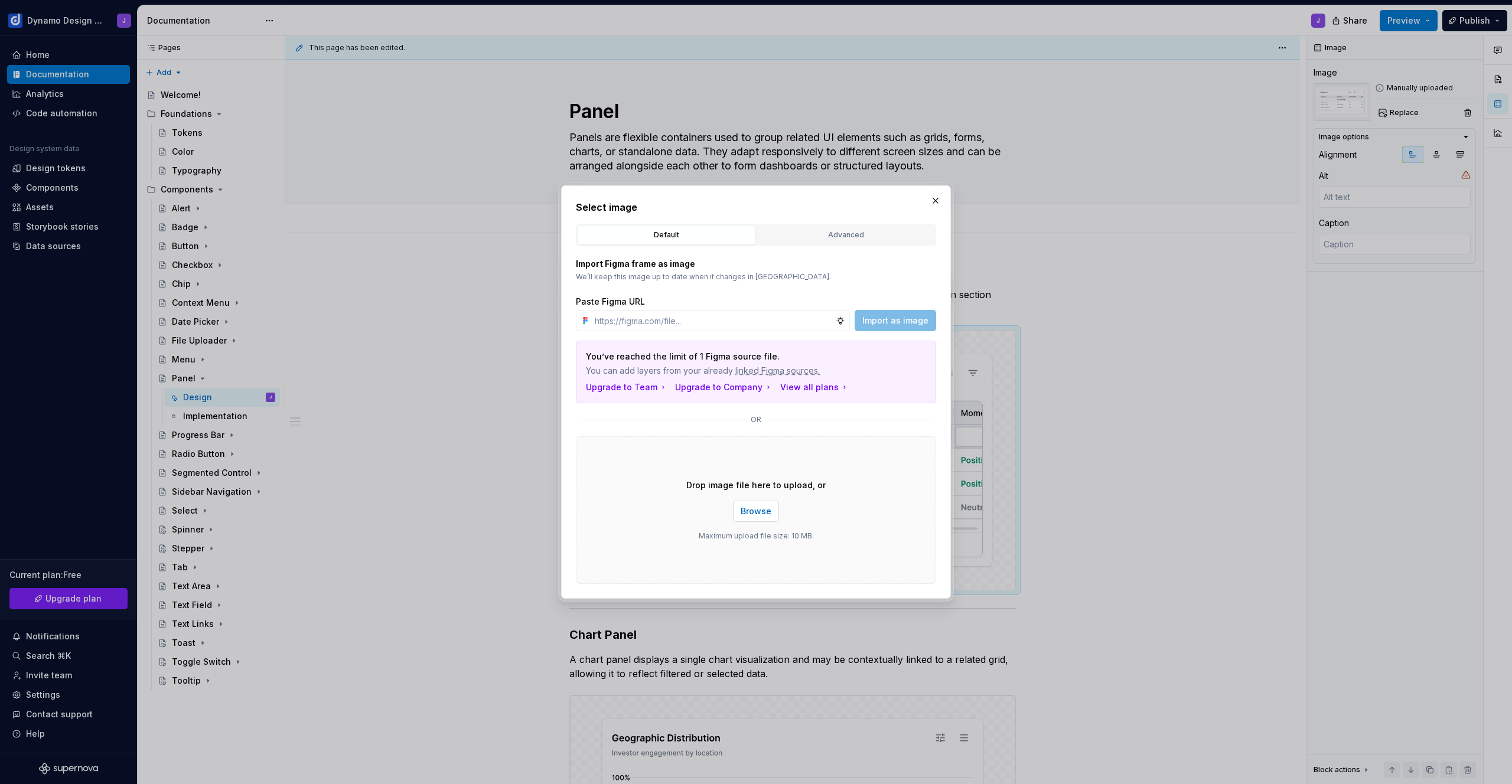
click at [755, 511] on span "Browse" at bounding box center [756, 511] width 31 height 12
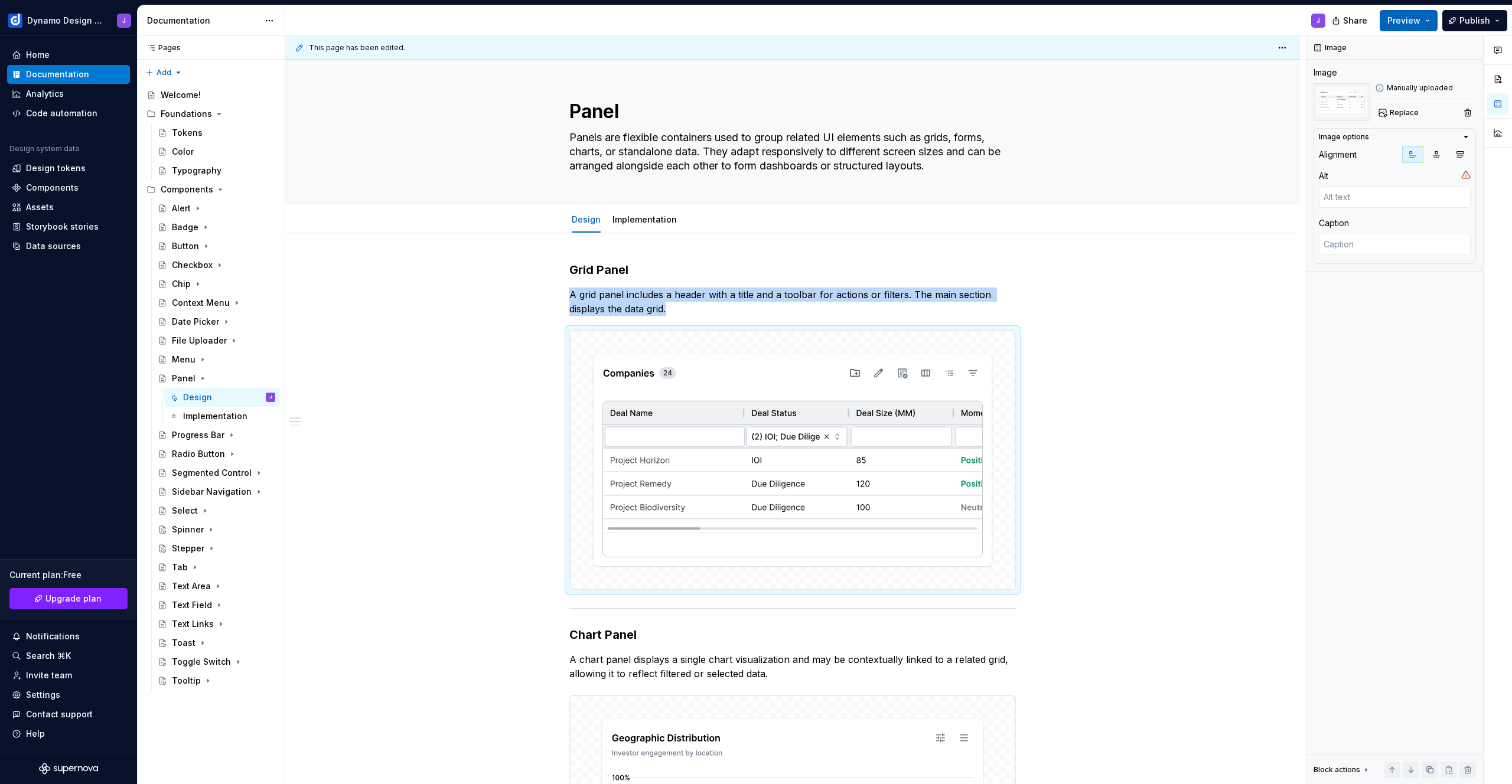
click at [1399, 21] on span "Preview" at bounding box center [1404, 21] width 33 height 12
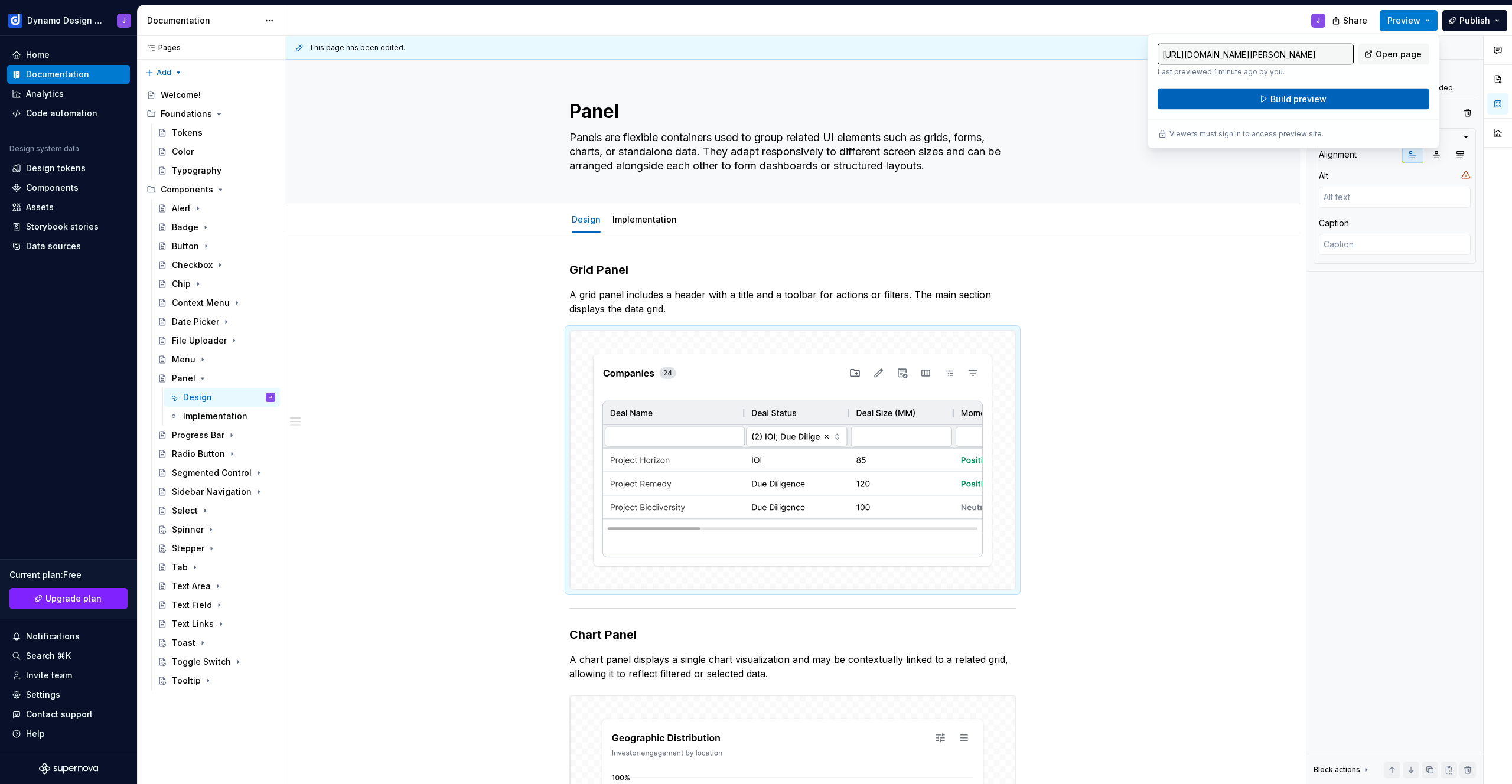
click at [1359, 97] on button "Build preview" at bounding box center [1293, 99] width 271 height 21
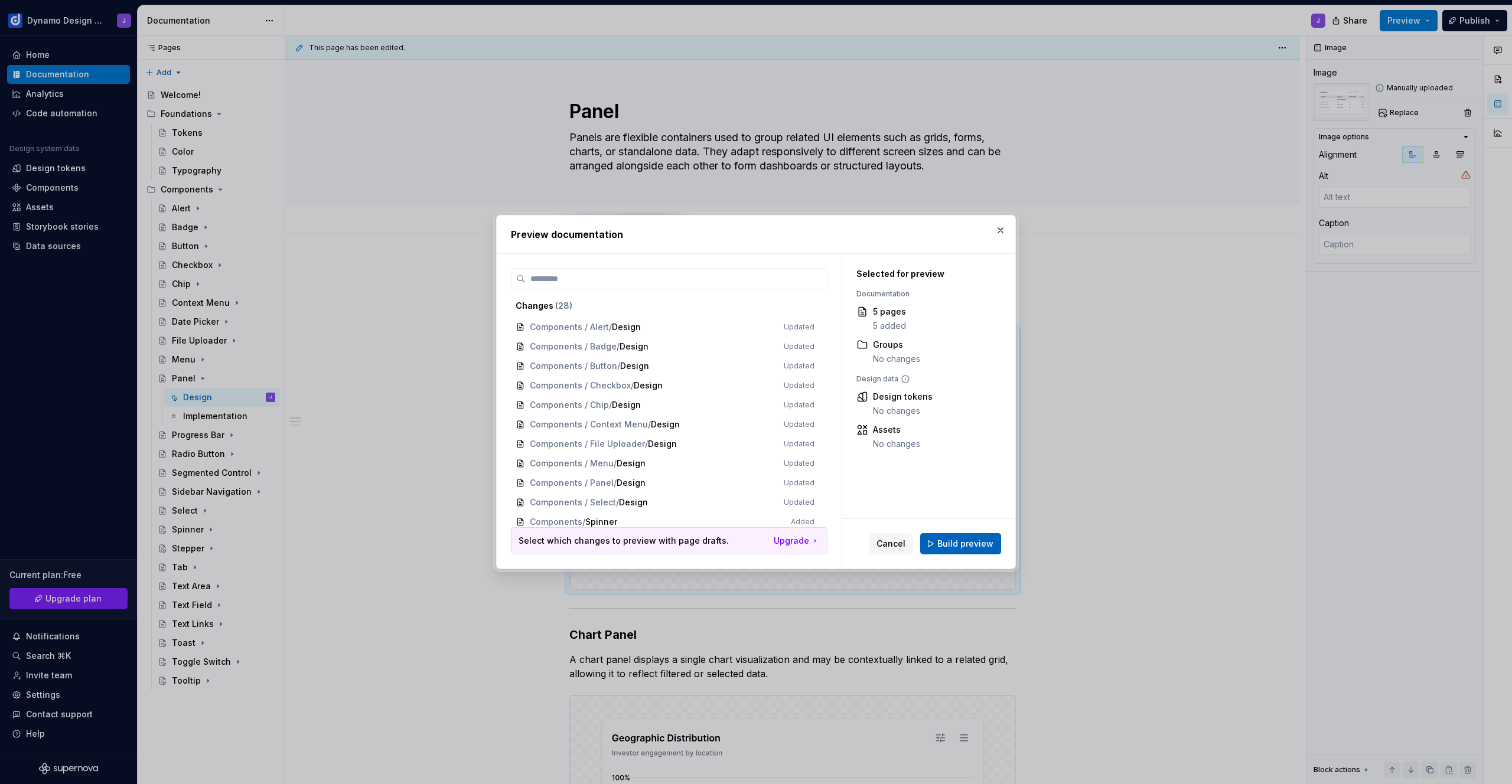
click at [982, 538] on span "Build preview" at bounding box center [965, 543] width 56 height 12
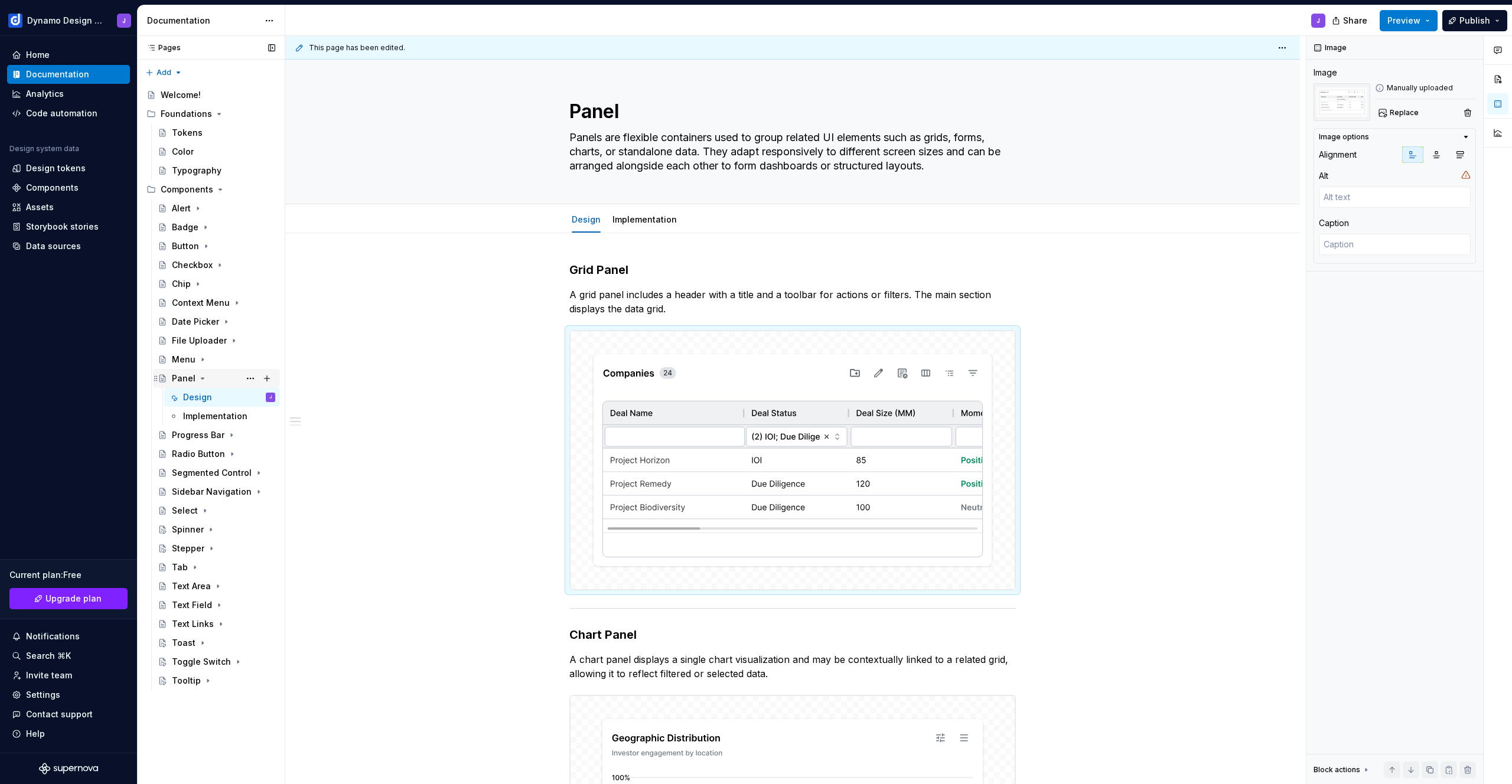
click at [201, 379] on icon "Page tree" at bounding box center [203, 378] width 3 height 1
click at [191, 398] on div "Progress Bar" at bounding box center [198, 397] width 53 height 12
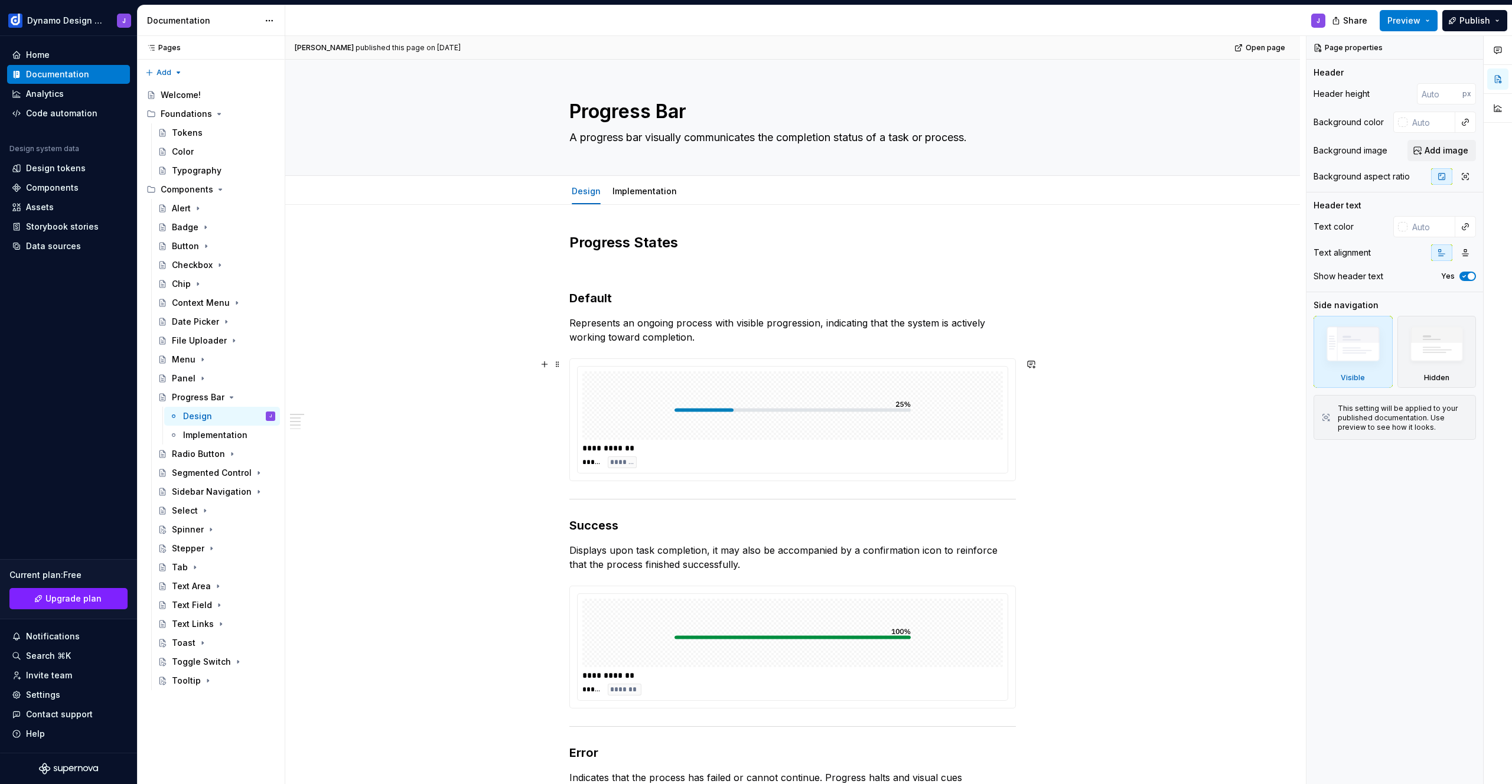
click at [897, 419] on img at bounding box center [792, 405] width 236 height 59
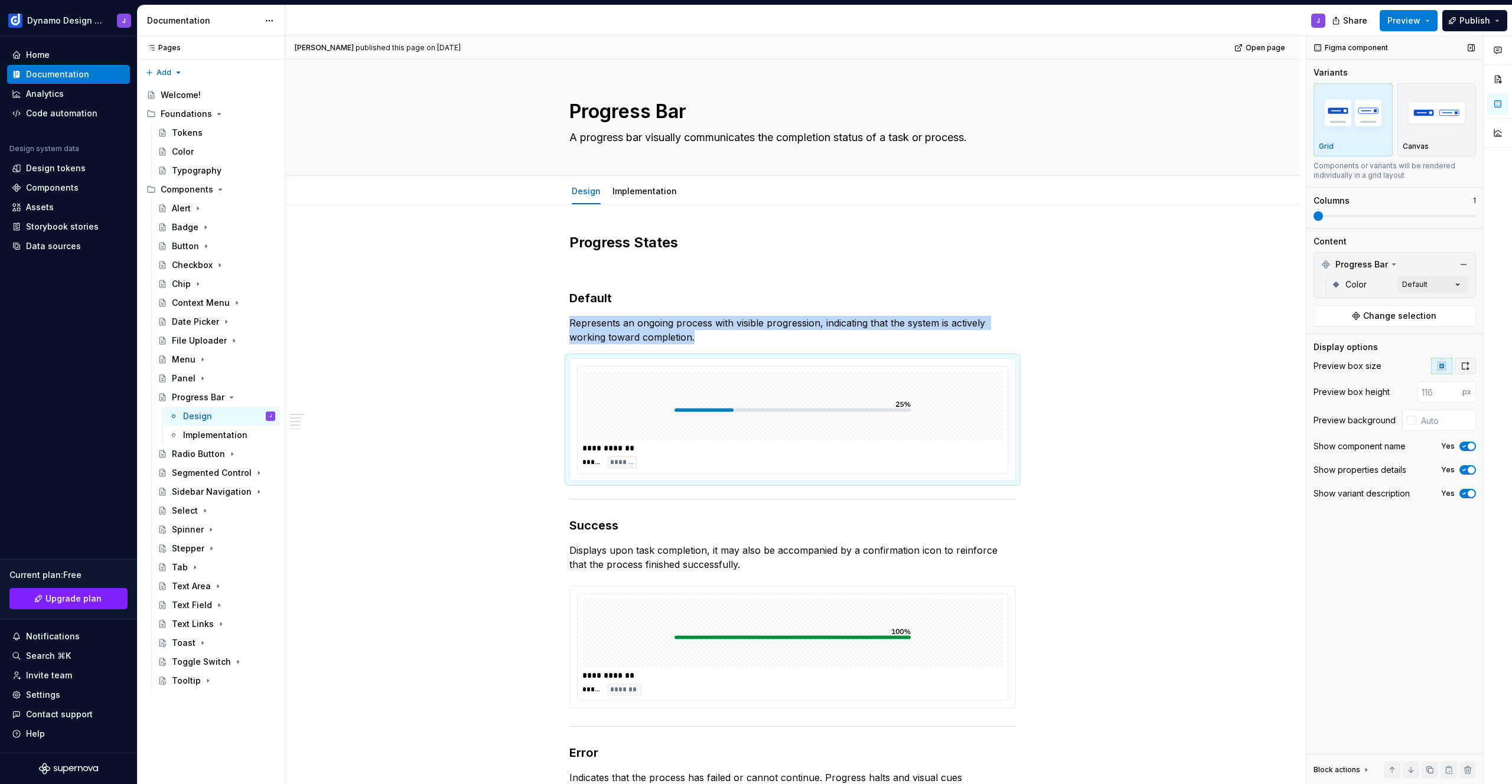
click at [1465, 372] on button "button" at bounding box center [1465, 366] width 21 height 17
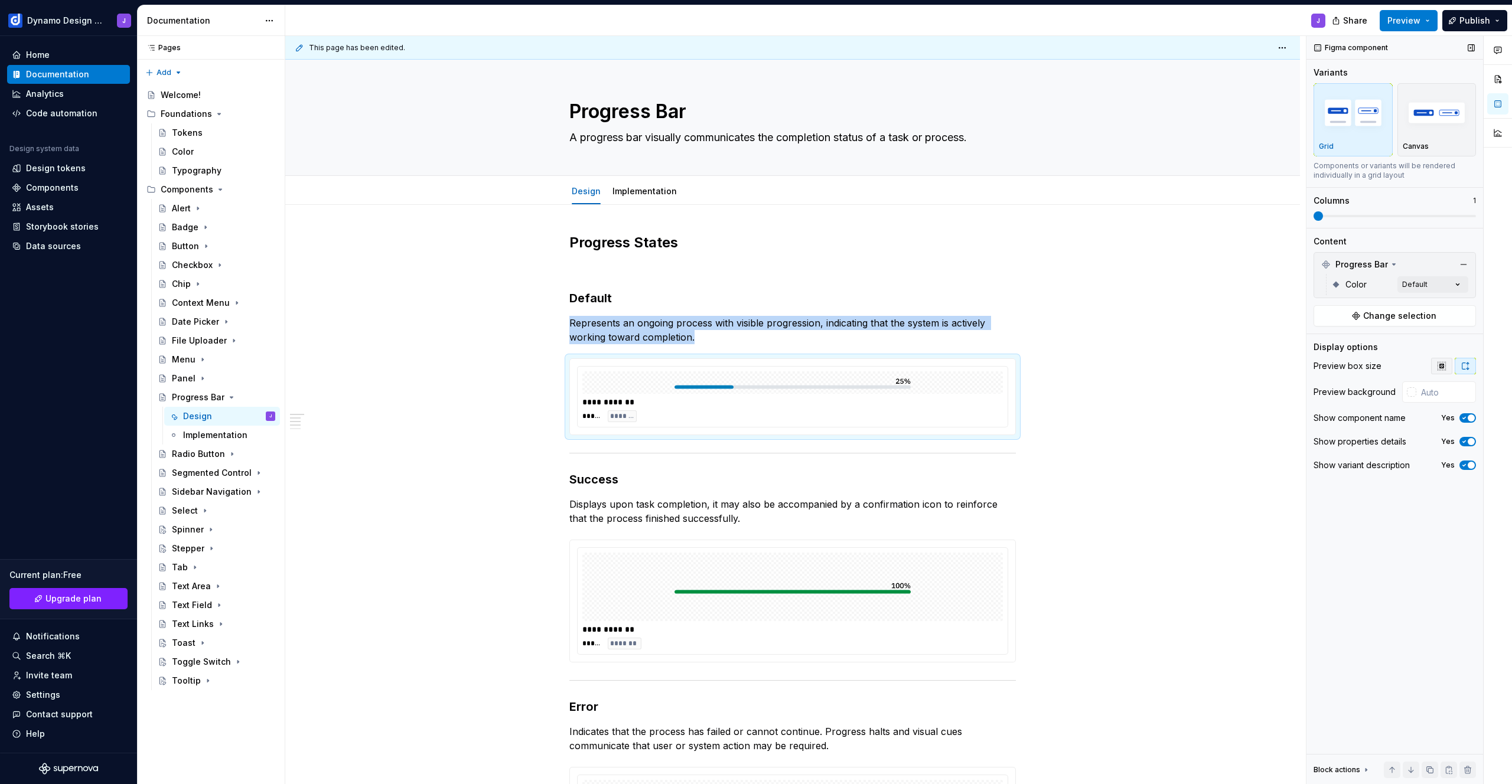
click at [1447, 368] on button "button" at bounding box center [1441, 366] width 21 height 17
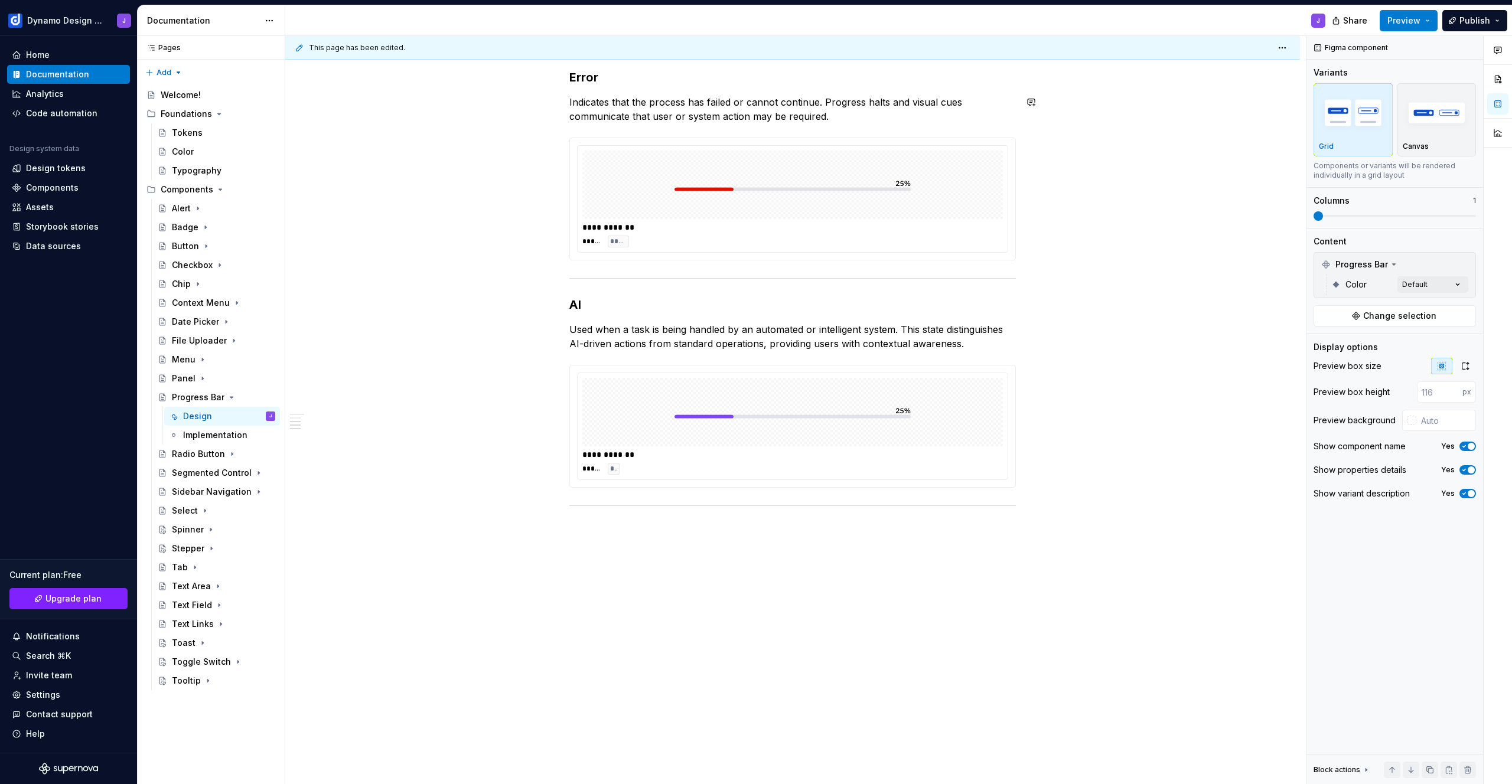
scroll to position [678, 0]
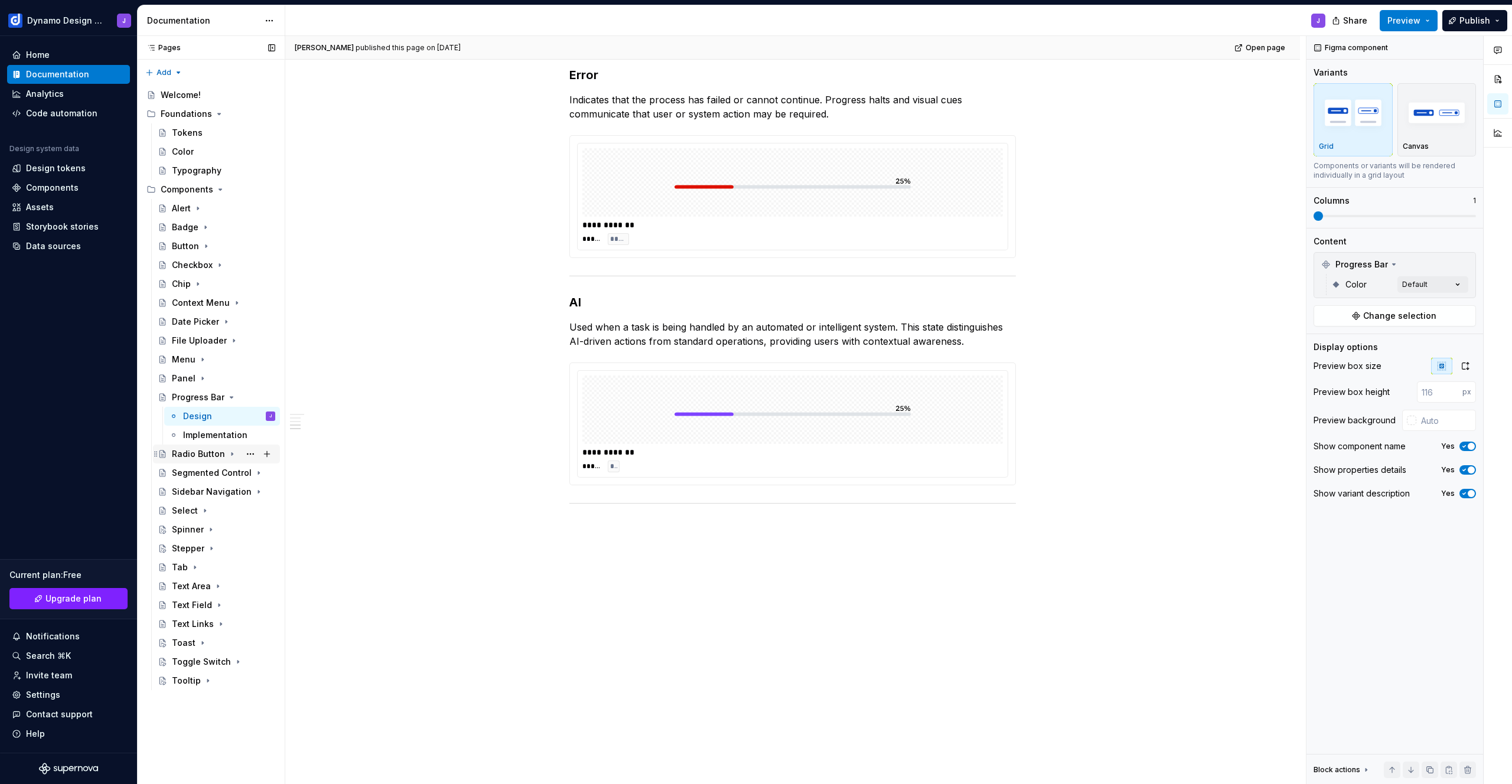
click at [204, 452] on div "Radio Button" at bounding box center [198, 454] width 53 height 12
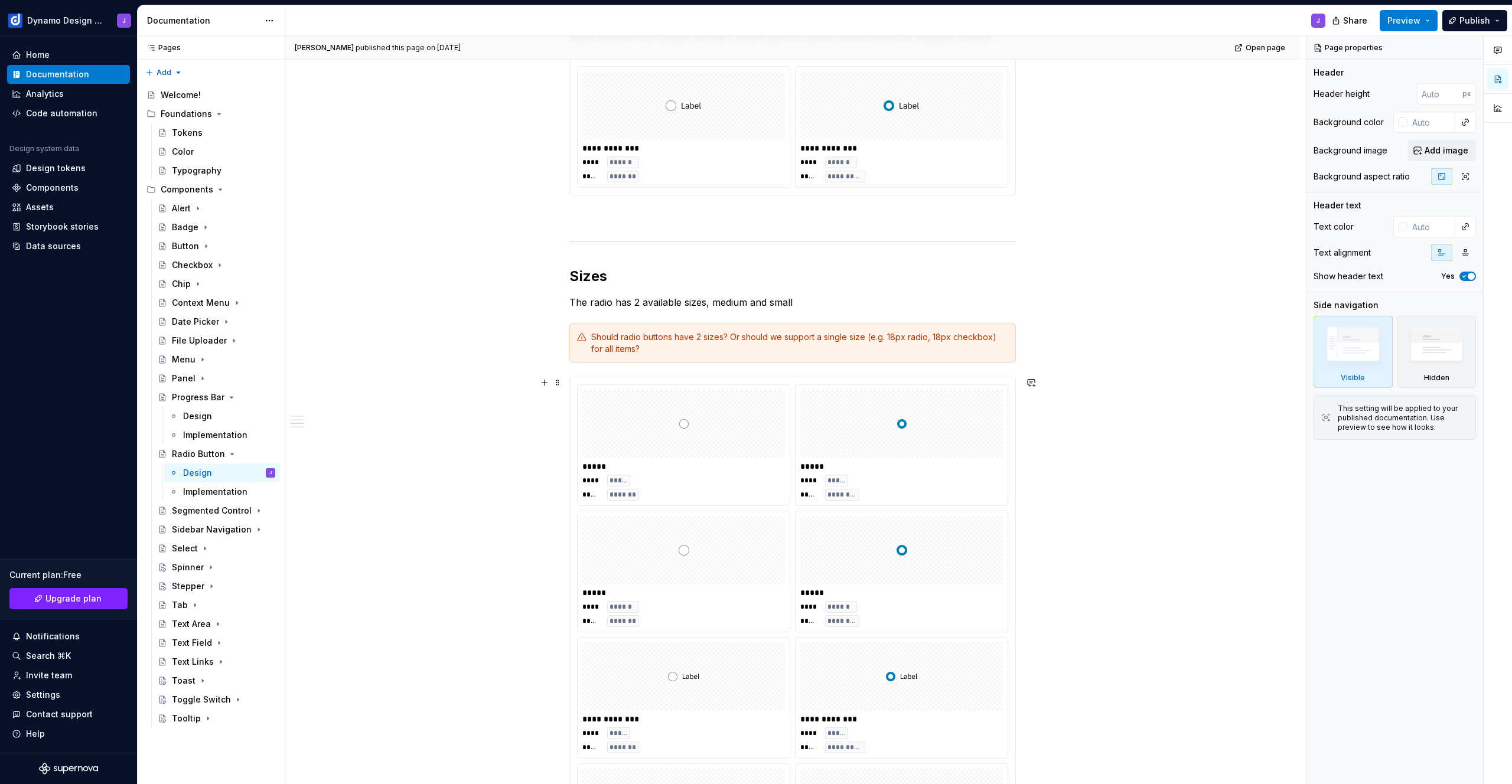
scroll to position [517, 0]
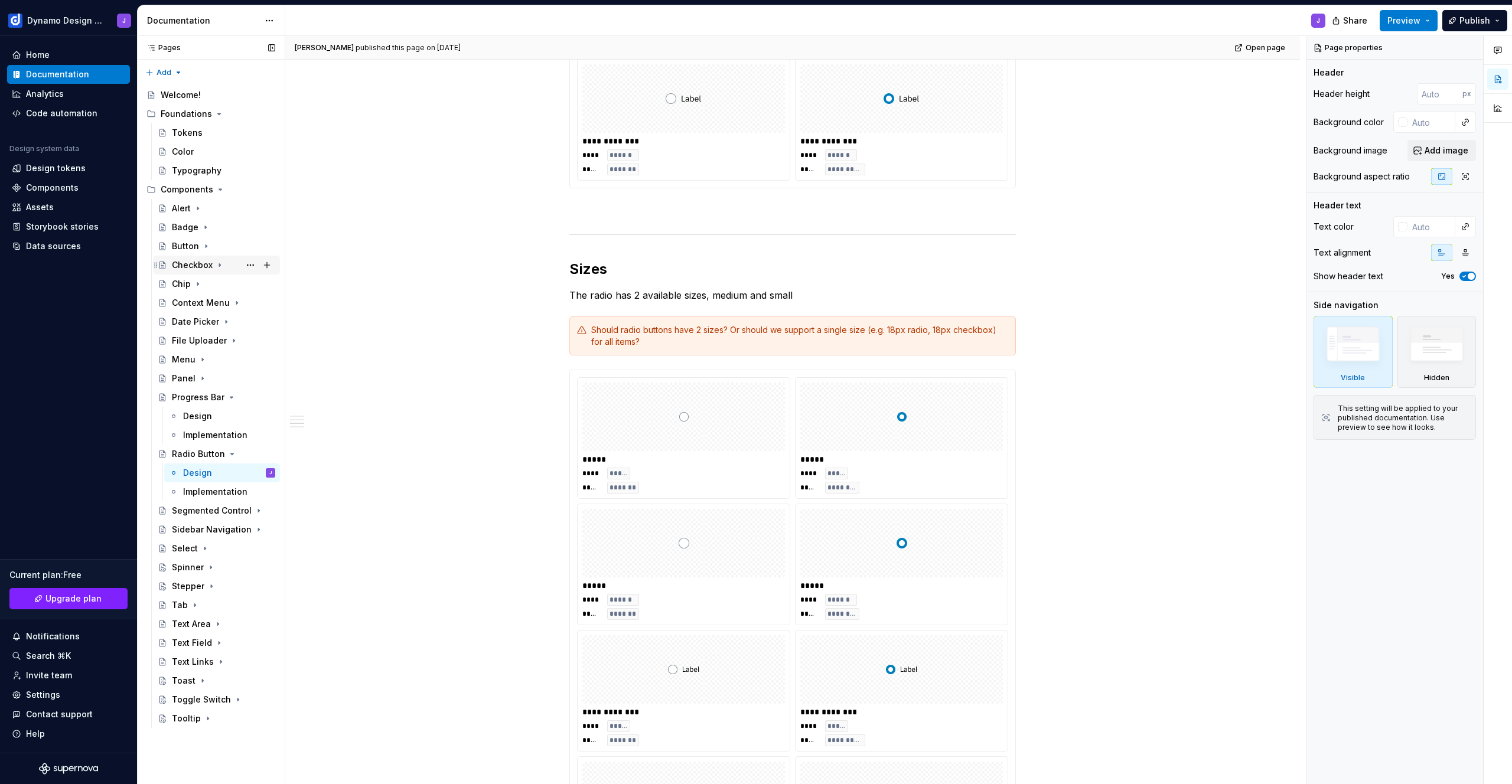
click at [182, 259] on div "Checkbox" at bounding box center [193, 265] width 41 height 12
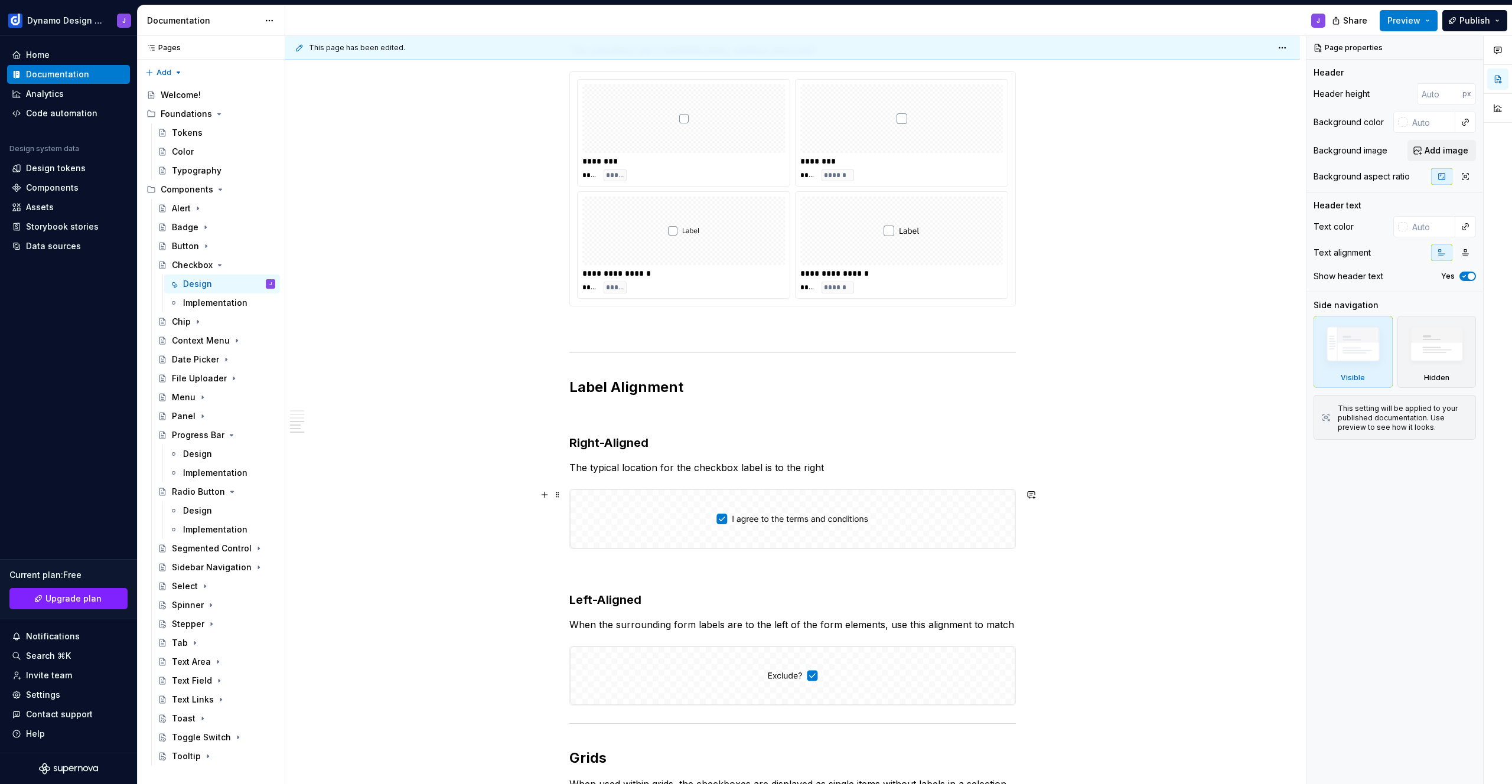
scroll to position [1118, 0]
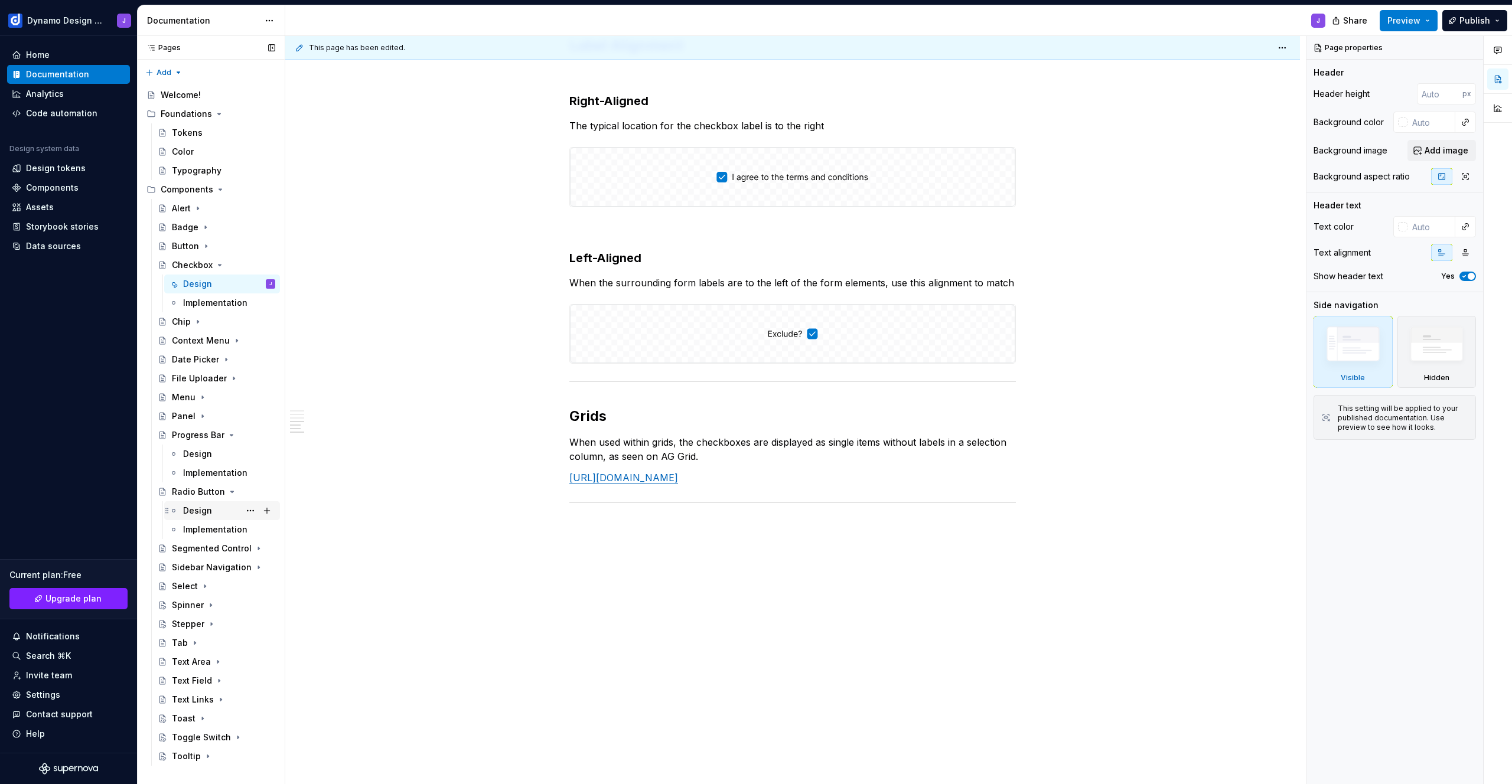
click at [182, 503] on div "Design" at bounding box center [222, 510] width 107 height 17
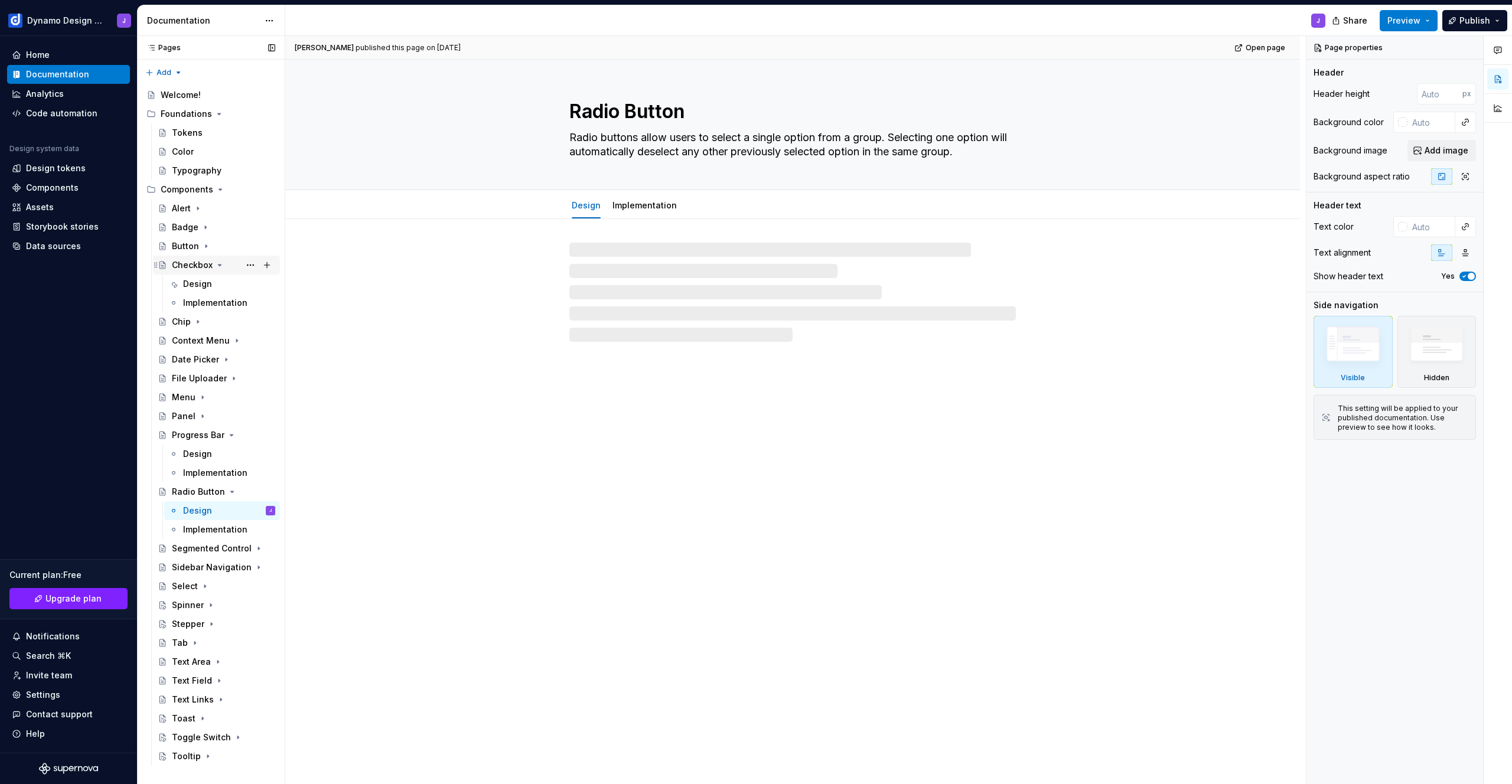
click at [219, 266] on icon "Page tree" at bounding box center [220, 264] width 3 height 1
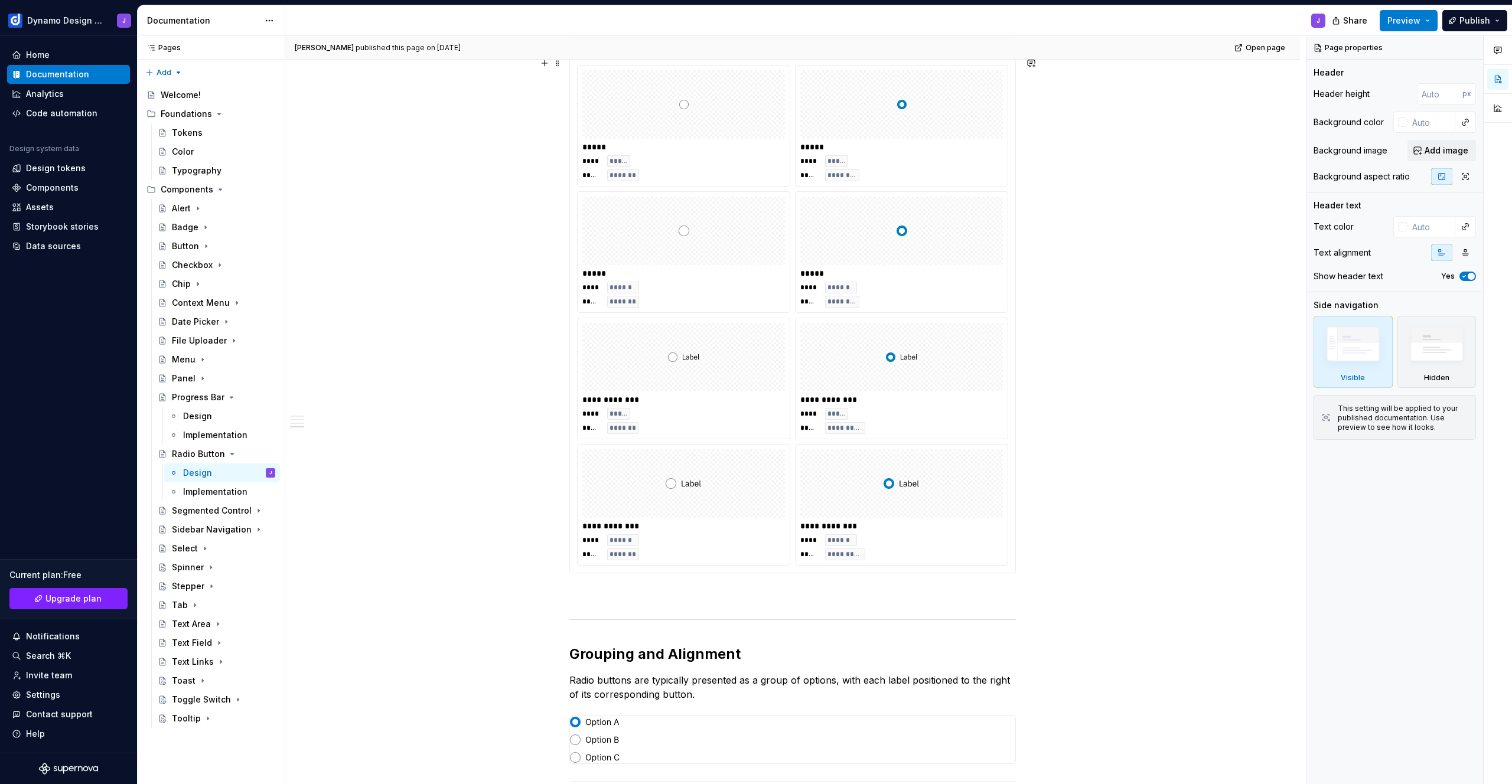
scroll to position [1109, 0]
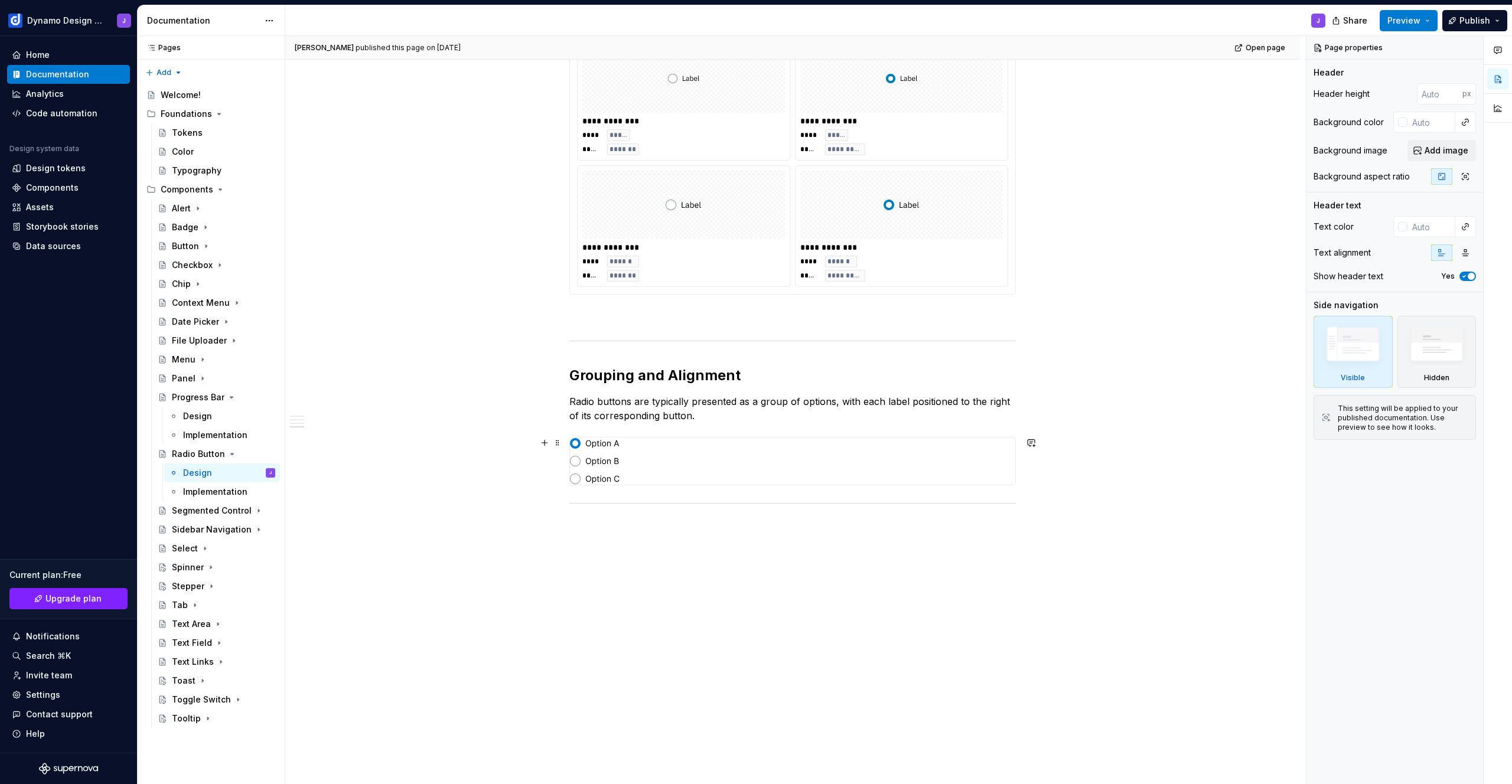
click at [652, 471] on div at bounding box center [792, 461] width 445 height 47
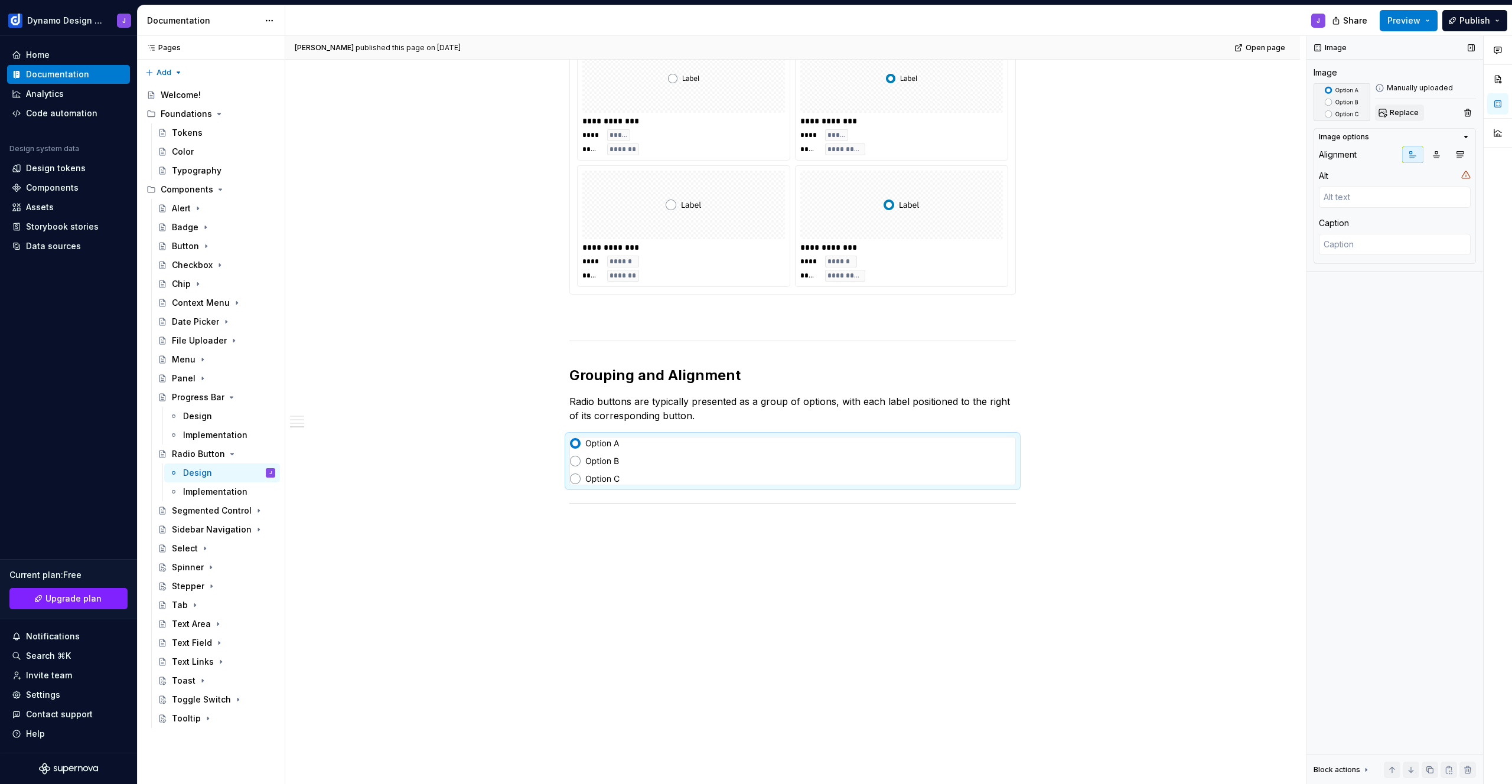
click at [1398, 115] on span "Replace" at bounding box center [1404, 113] width 29 height 9
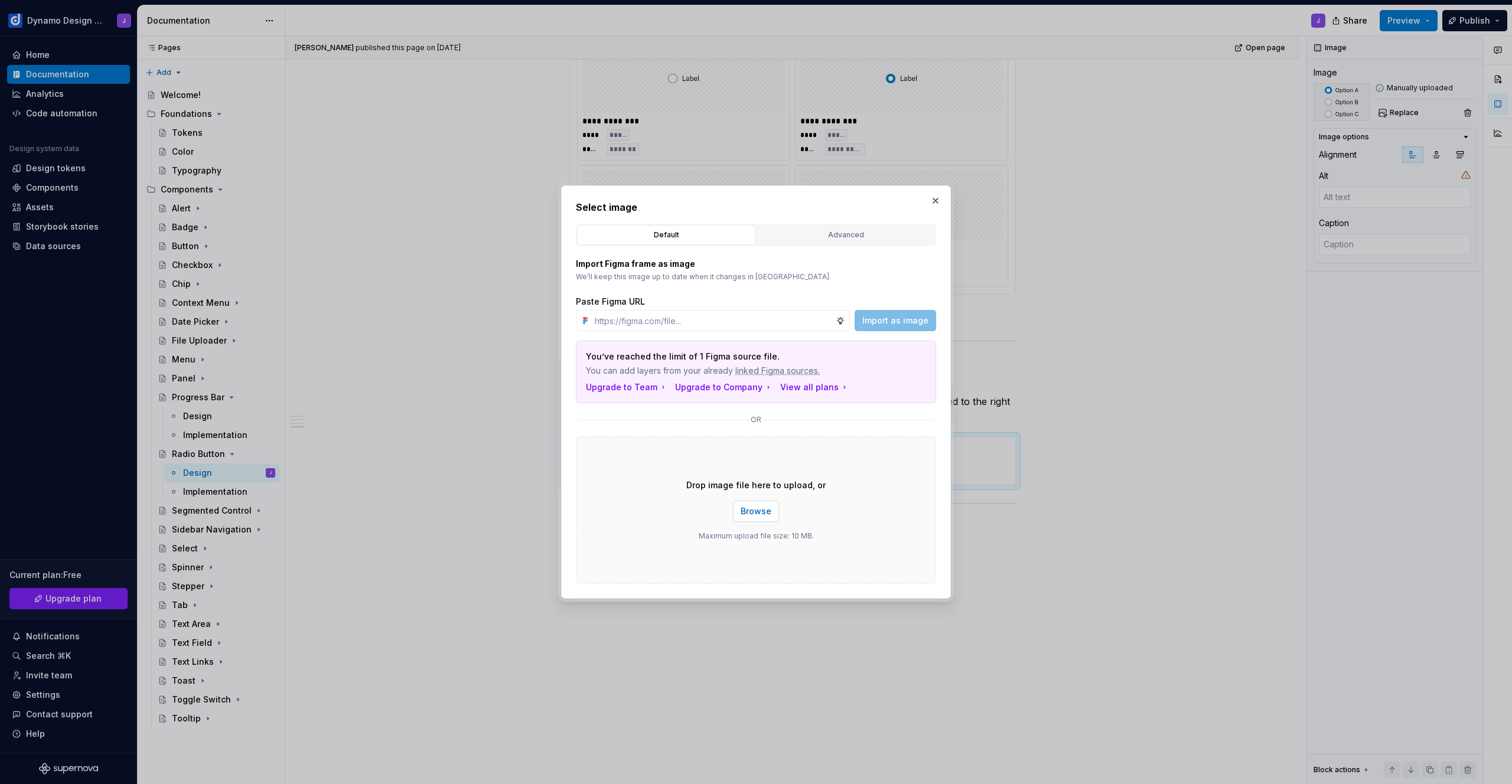
click at [757, 514] on span "Browse" at bounding box center [756, 511] width 31 height 12
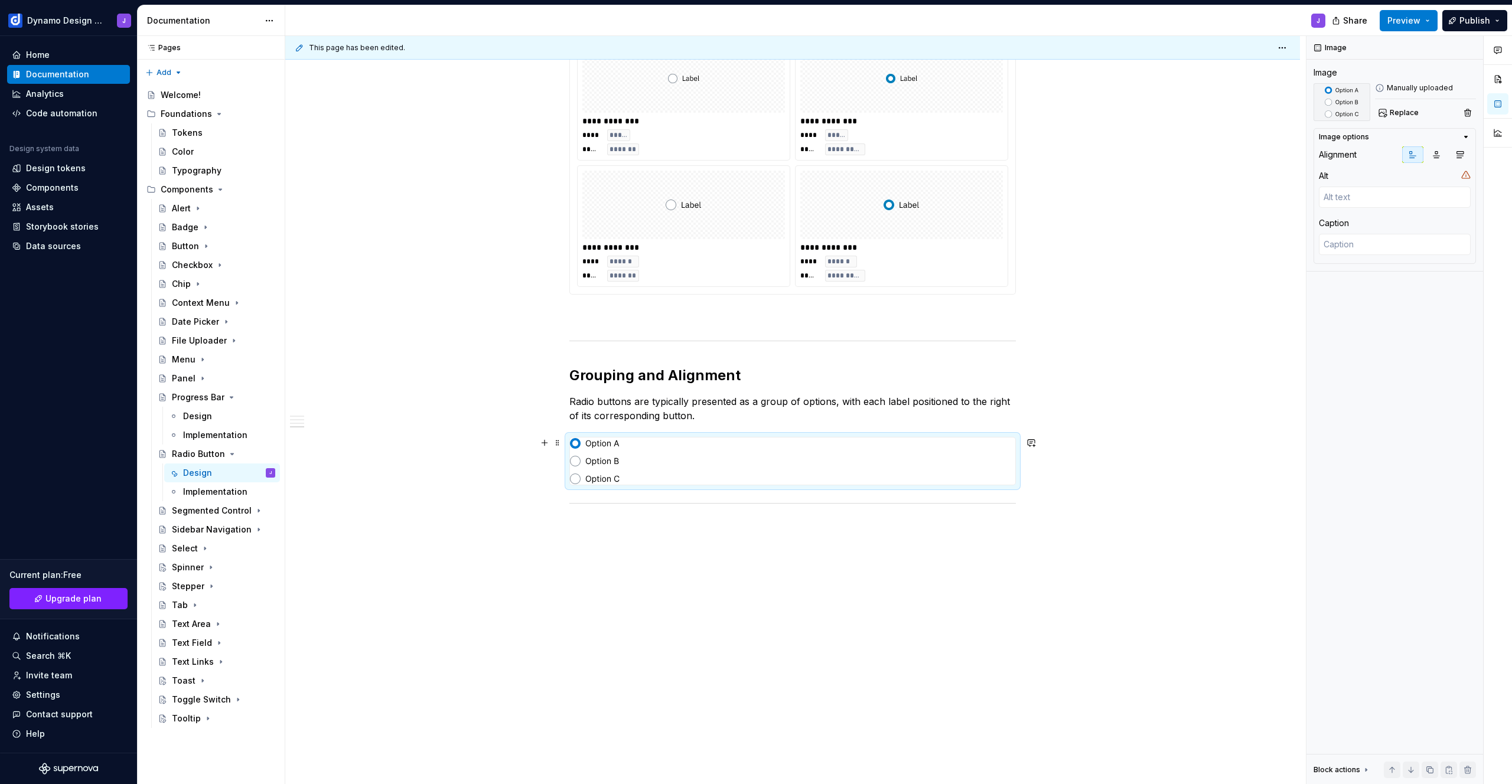
click at [705, 455] on div at bounding box center [792, 461] width 445 height 47
click at [695, 595] on div "**********" at bounding box center [795, 410] width 1020 height 749
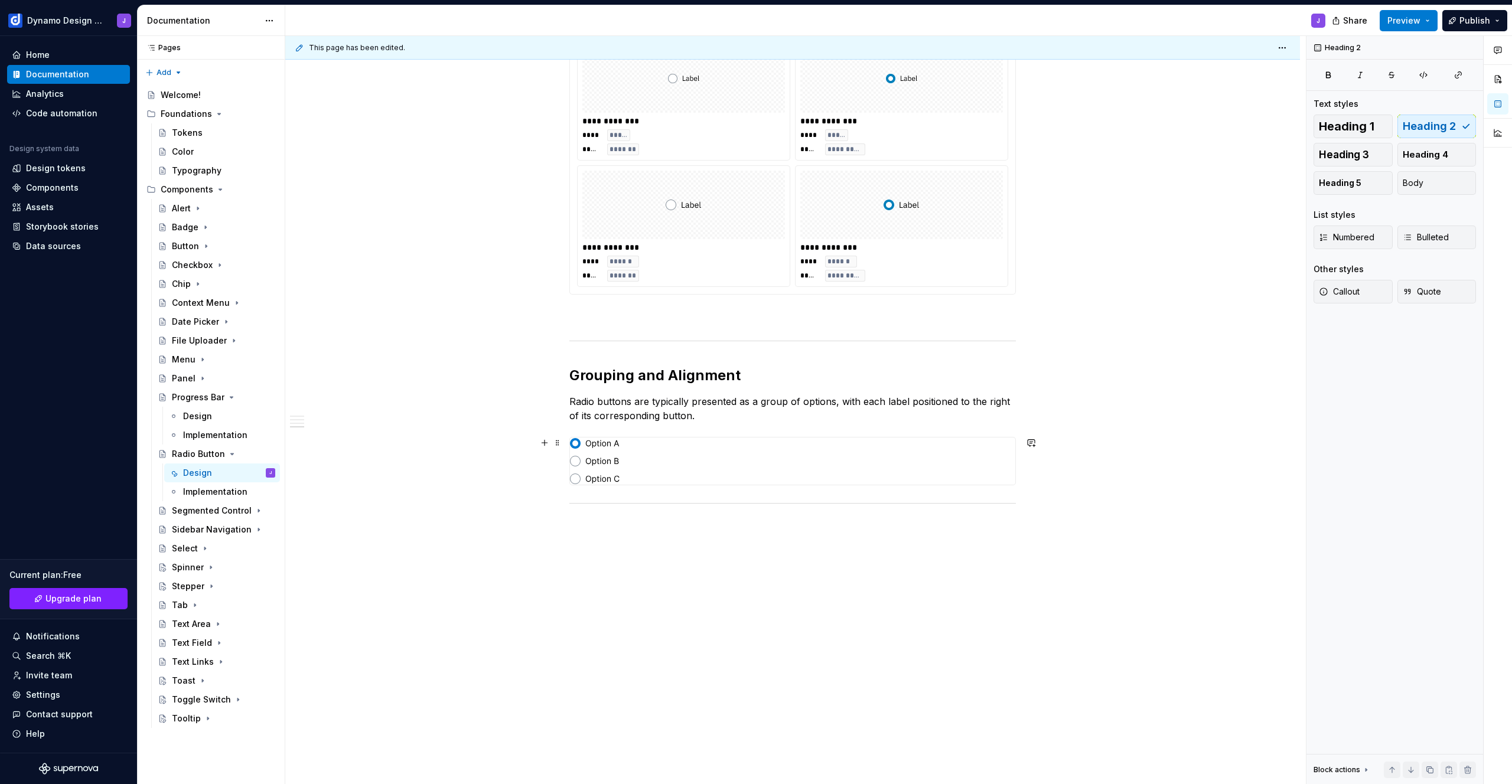
click at [623, 471] on div at bounding box center [792, 461] width 445 height 47
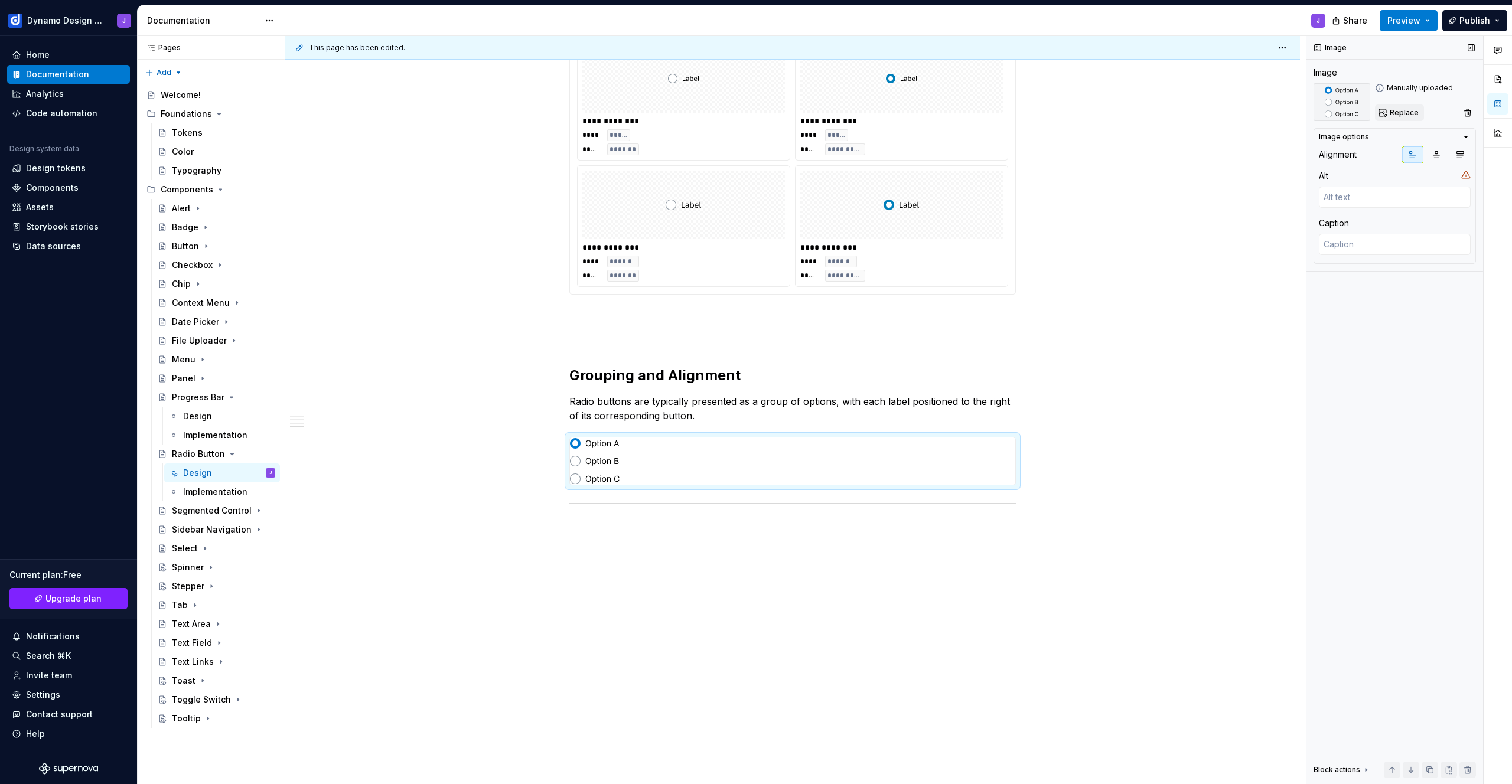
click at [1403, 114] on span "Replace" at bounding box center [1404, 113] width 29 height 9
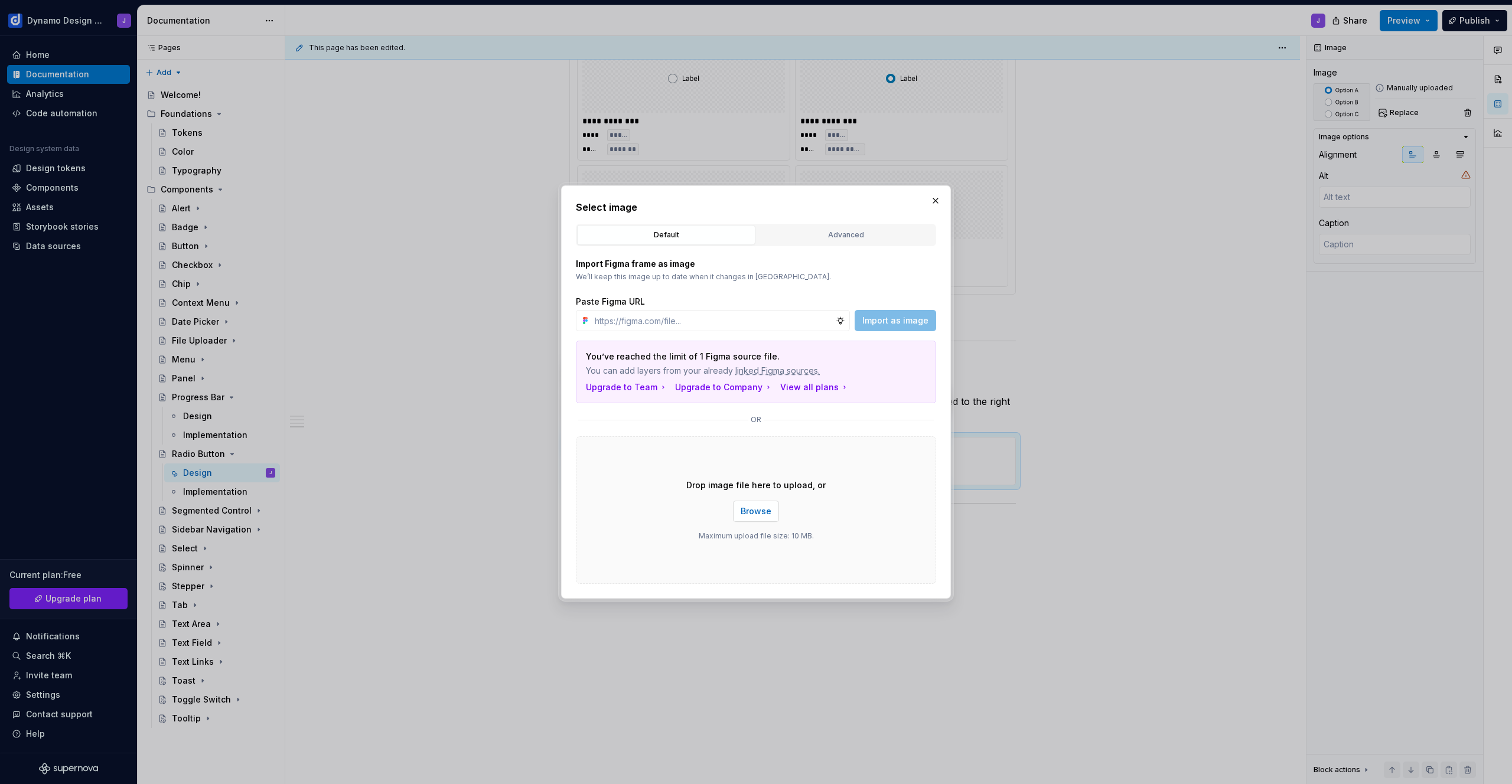
click at [763, 510] on span "Browse" at bounding box center [756, 511] width 31 height 12
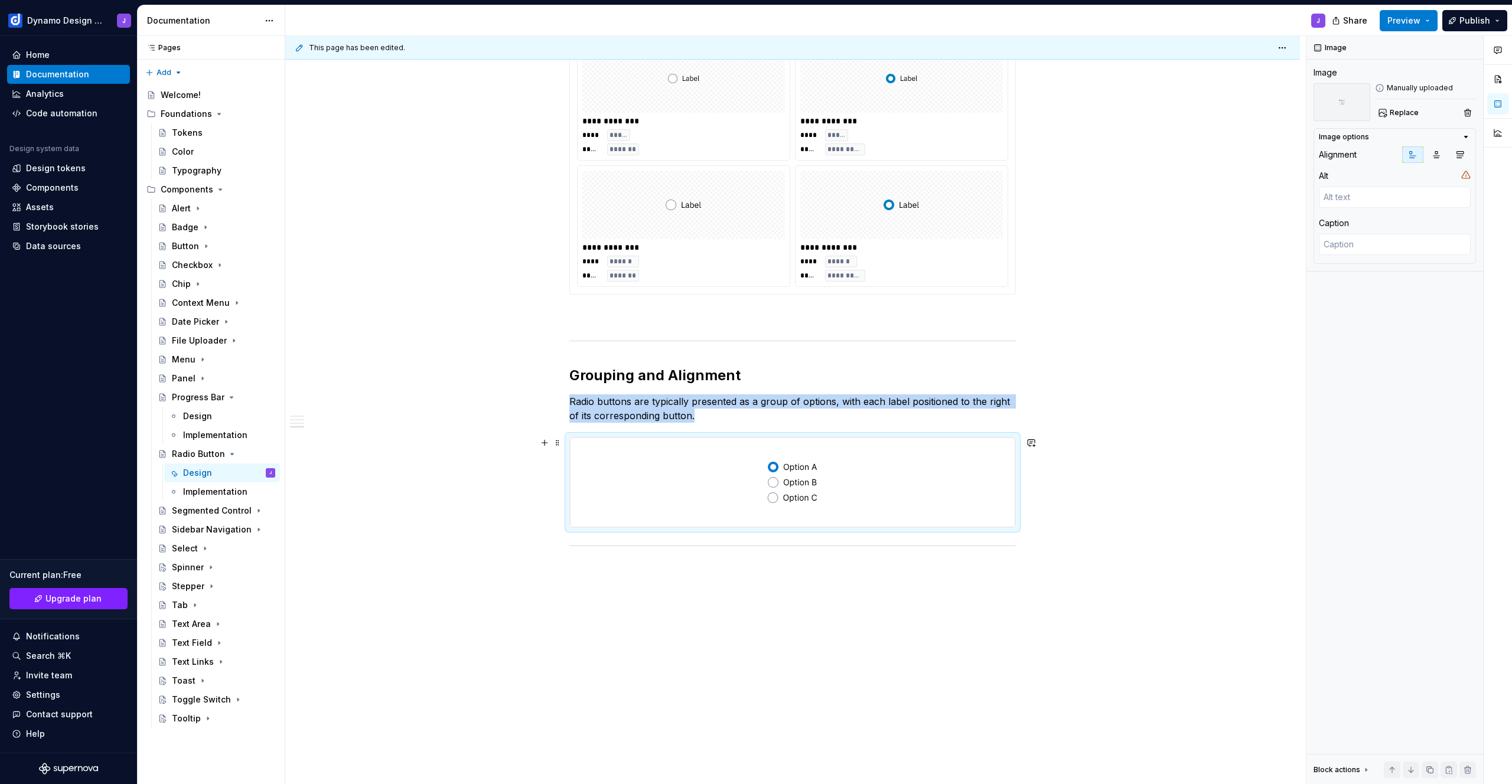
click at [783, 491] on img at bounding box center [792, 483] width 445 height 90
click at [1391, 114] on span "Replace" at bounding box center [1404, 113] width 29 height 9
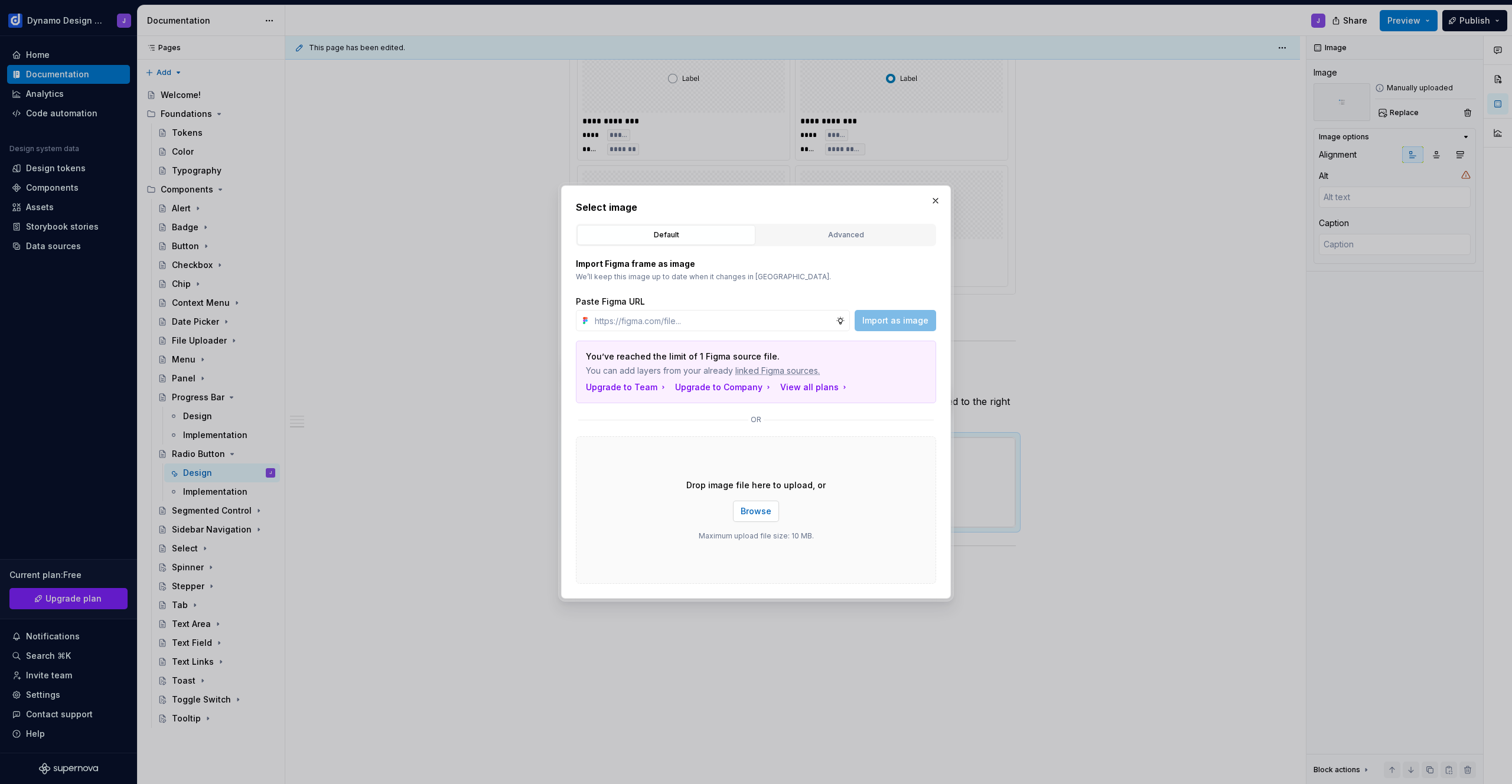
click at [765, 506] on span "Browse" at bounding box center [756, 511] width 31 height 12
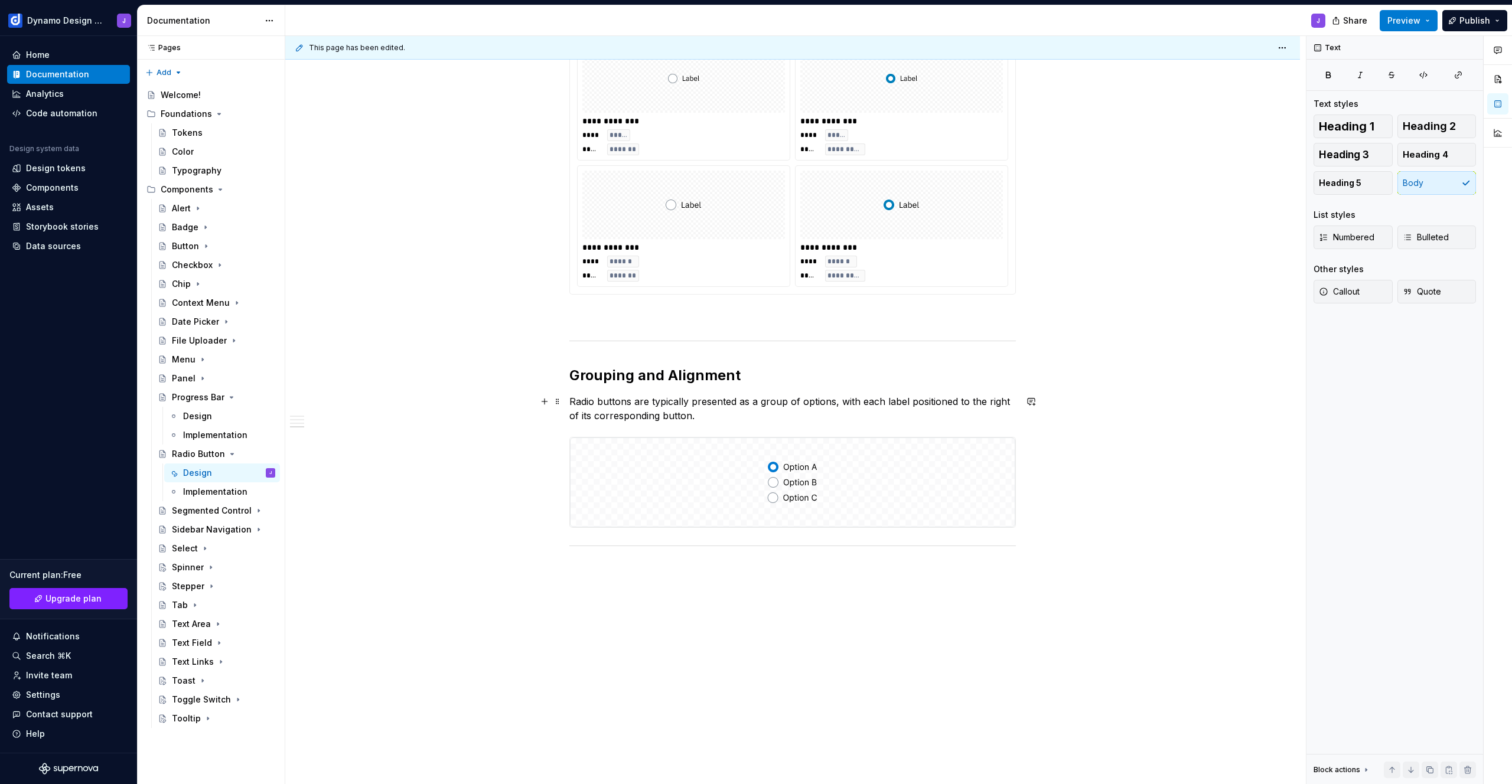
click at [724, 416] on p "Radio buttons are typically presented as a group of options, with each label po…" at bounding box center [793, 409] width 447 height 28
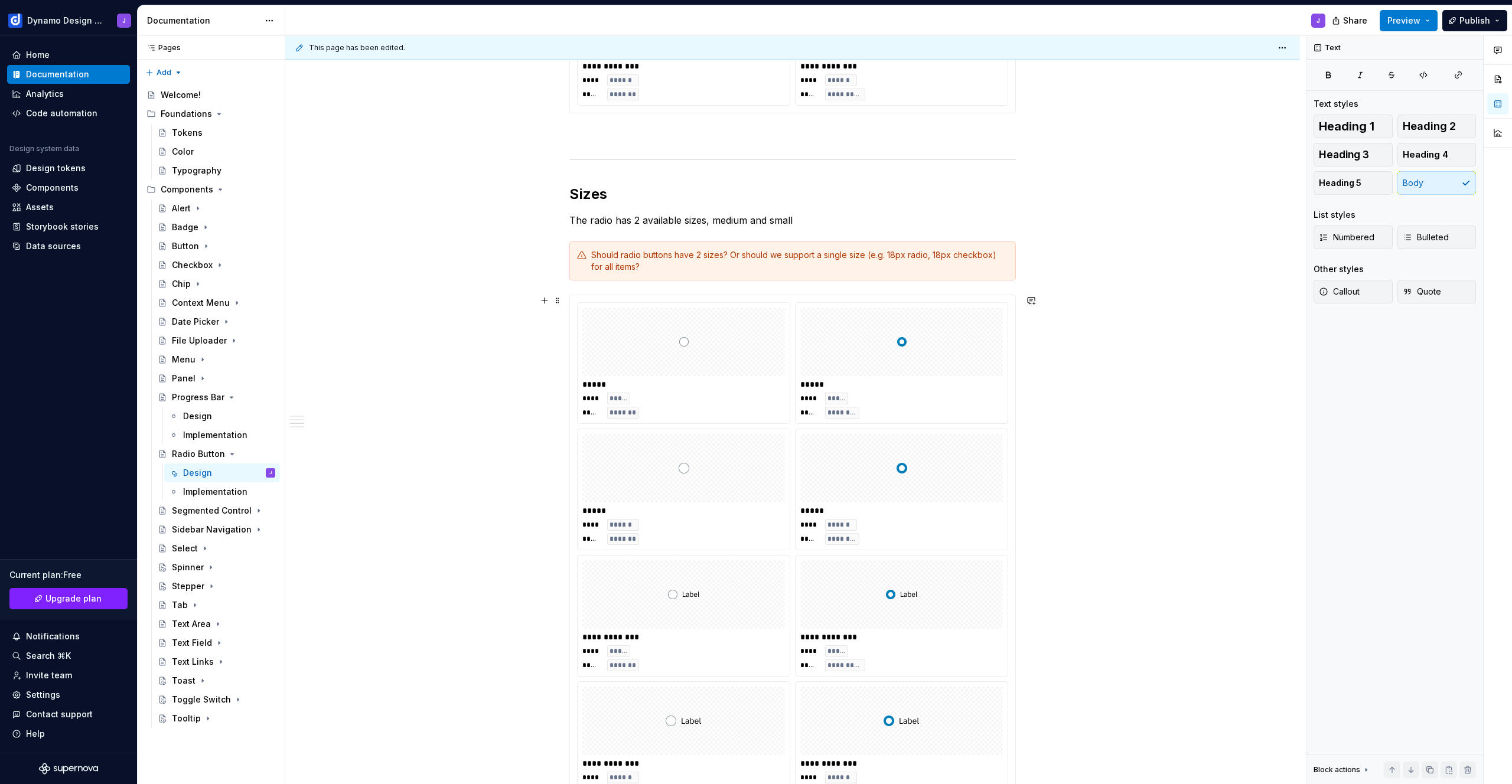
scroll to position [607, 0]
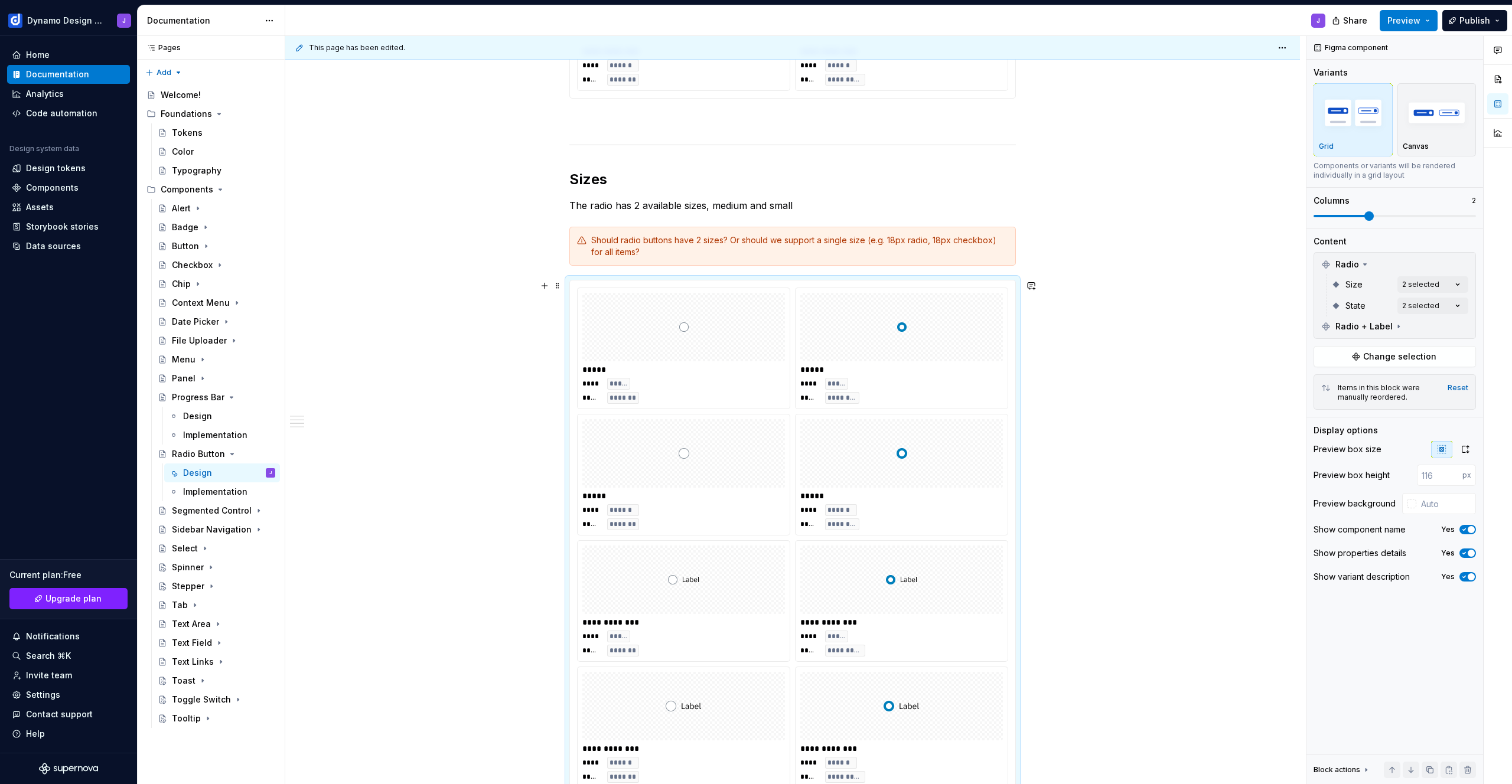
click at [727, 367] on div "*****" at bounding box center [683, 369] width 203 height 12
click at [1428, 310] on div "Comments Open comments No comments yet Select ‘Comment’ from the block context …" at bounding box center [1409, 410] width 205 height 749
drag, startPoint x: 1411, startPoint y: 287, endPoint x: 1430, endPoint y: 288, distance: 19.0
click at [1411, 287] on div "Comments Open comments No comments yet Select ‘Comment’ from the block context …" at bounding box center [1409, 410] width 205 height 749
click at [1432, 286] on div "Comments Open comments No comments yet Select ‘Comment’ from the block context …" at bounding box center [1409, 410] width 205 height 749
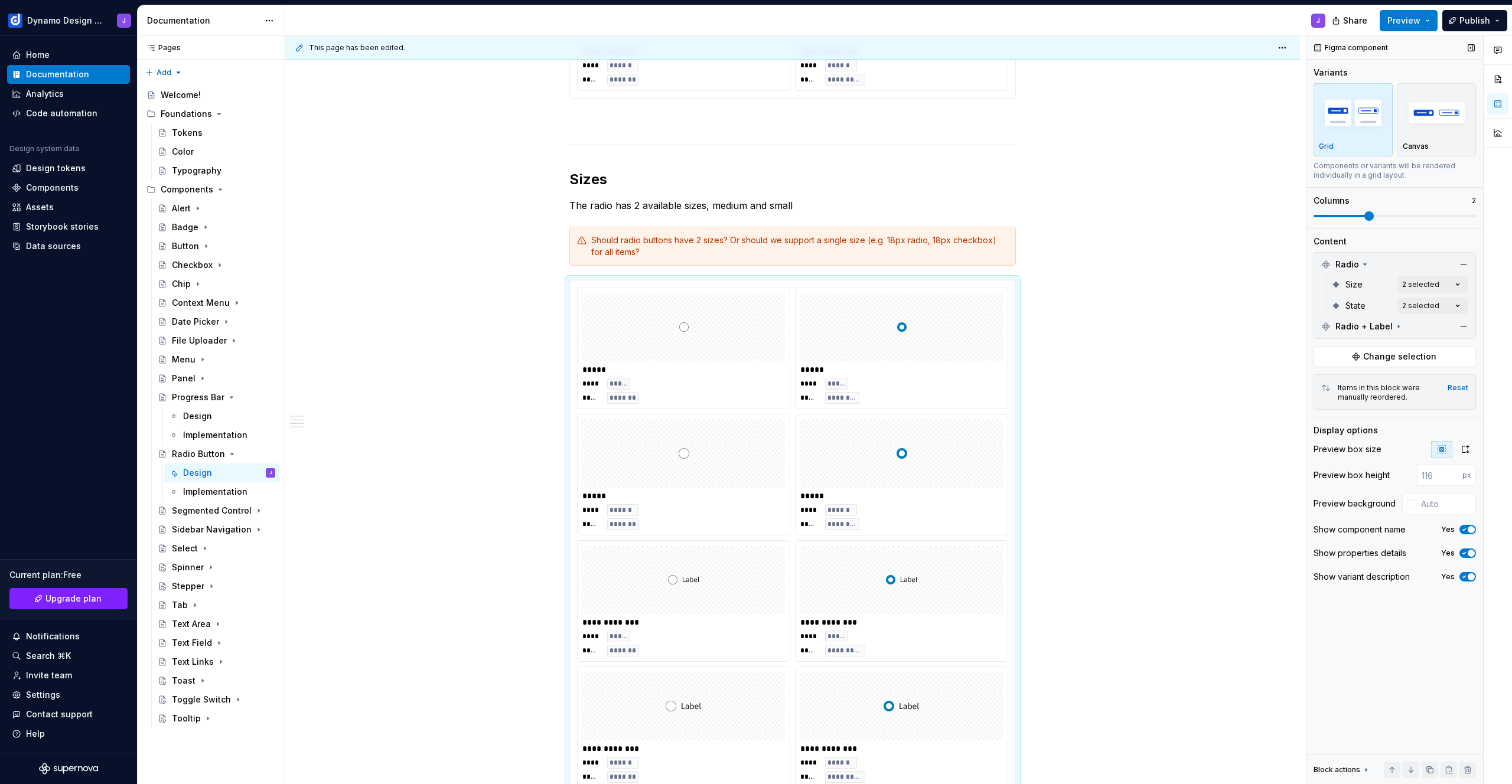
click at [1364, 276] on div "Comments Open comments No comments yet Select ‘Comment’ from the block context …" at bounding box center [1409, 410] width 205 height 749
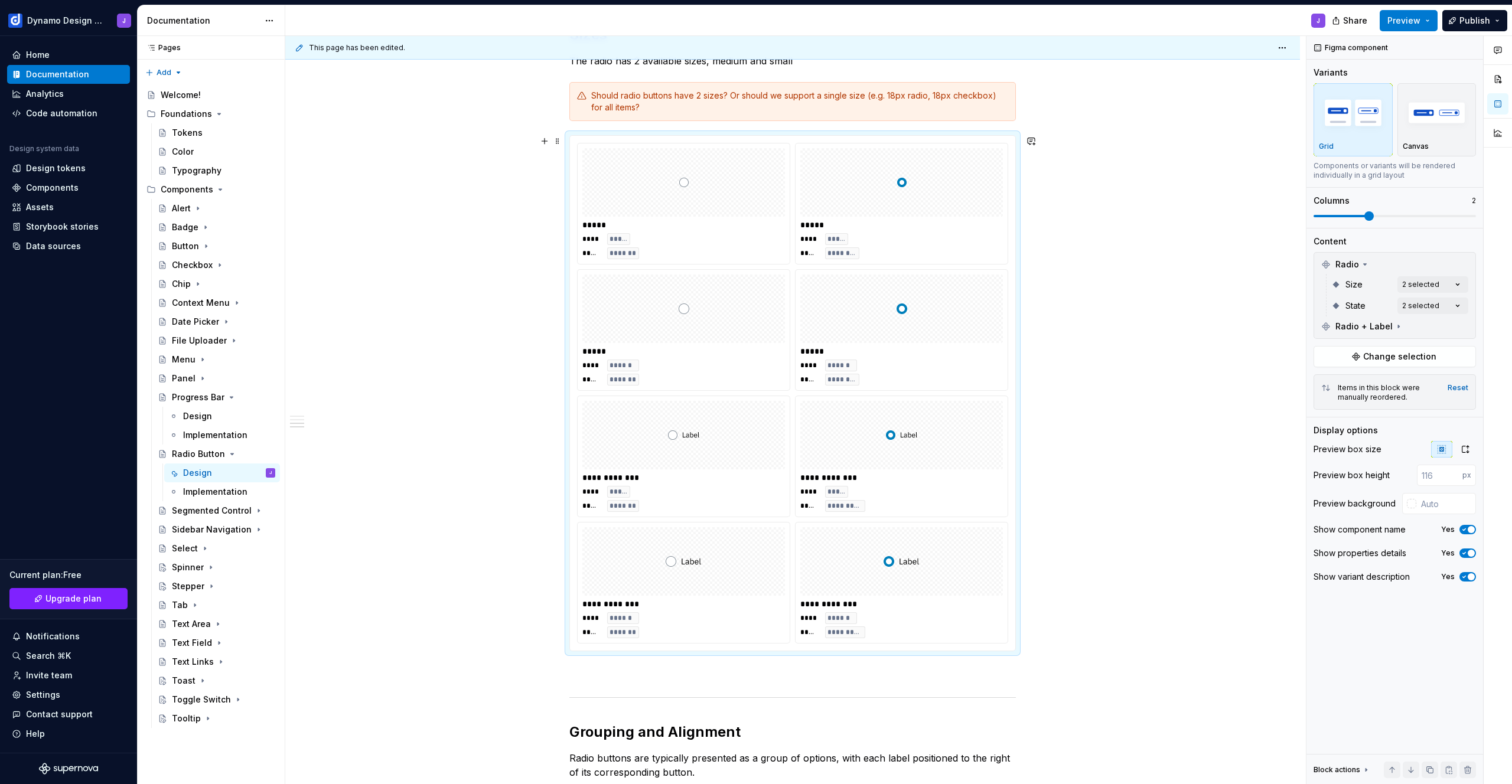
scroll to position [755, 0]
click at [174, 282] on div "Chip" at bounding box center [182, 284] width 19 height 12
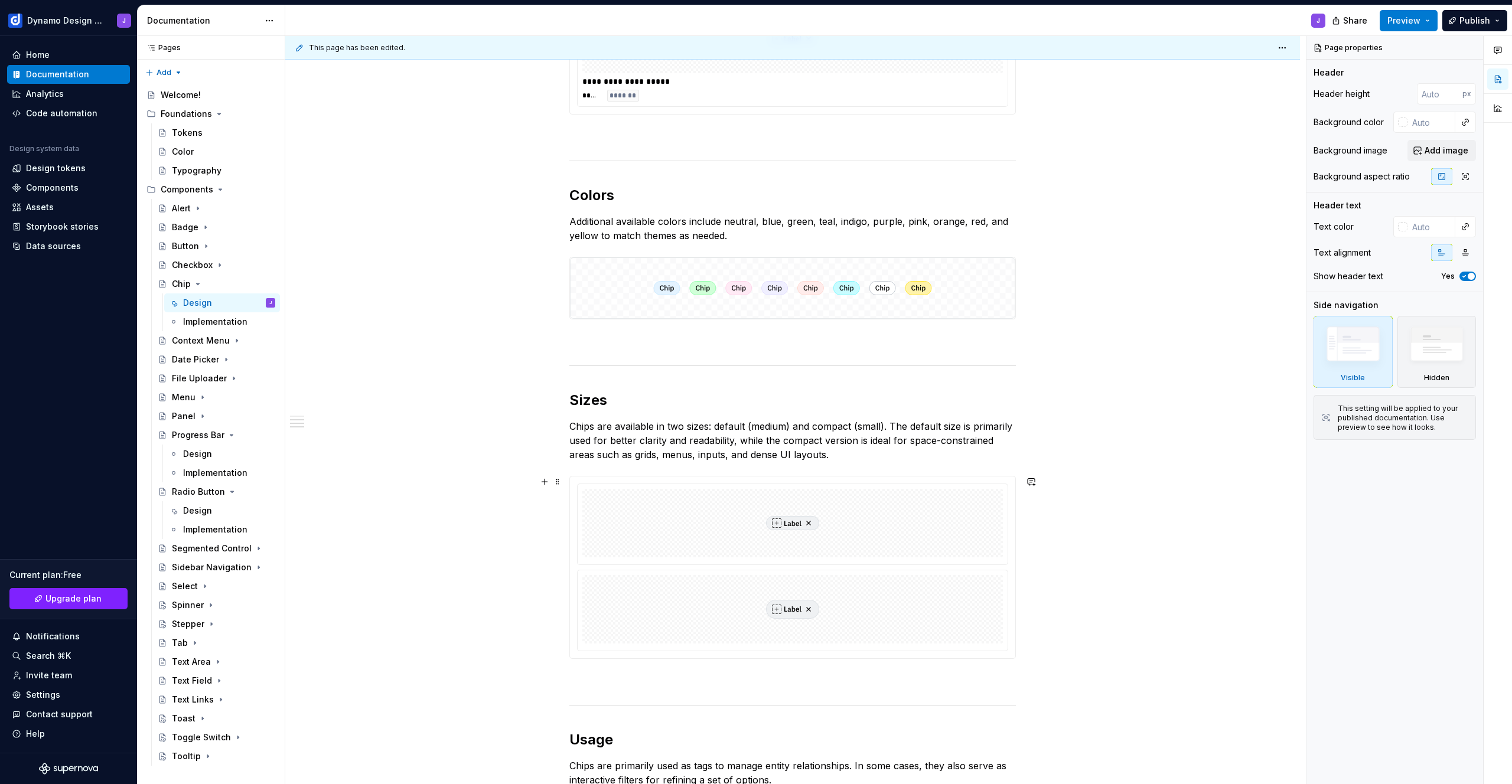
scroll to position [464, 0]
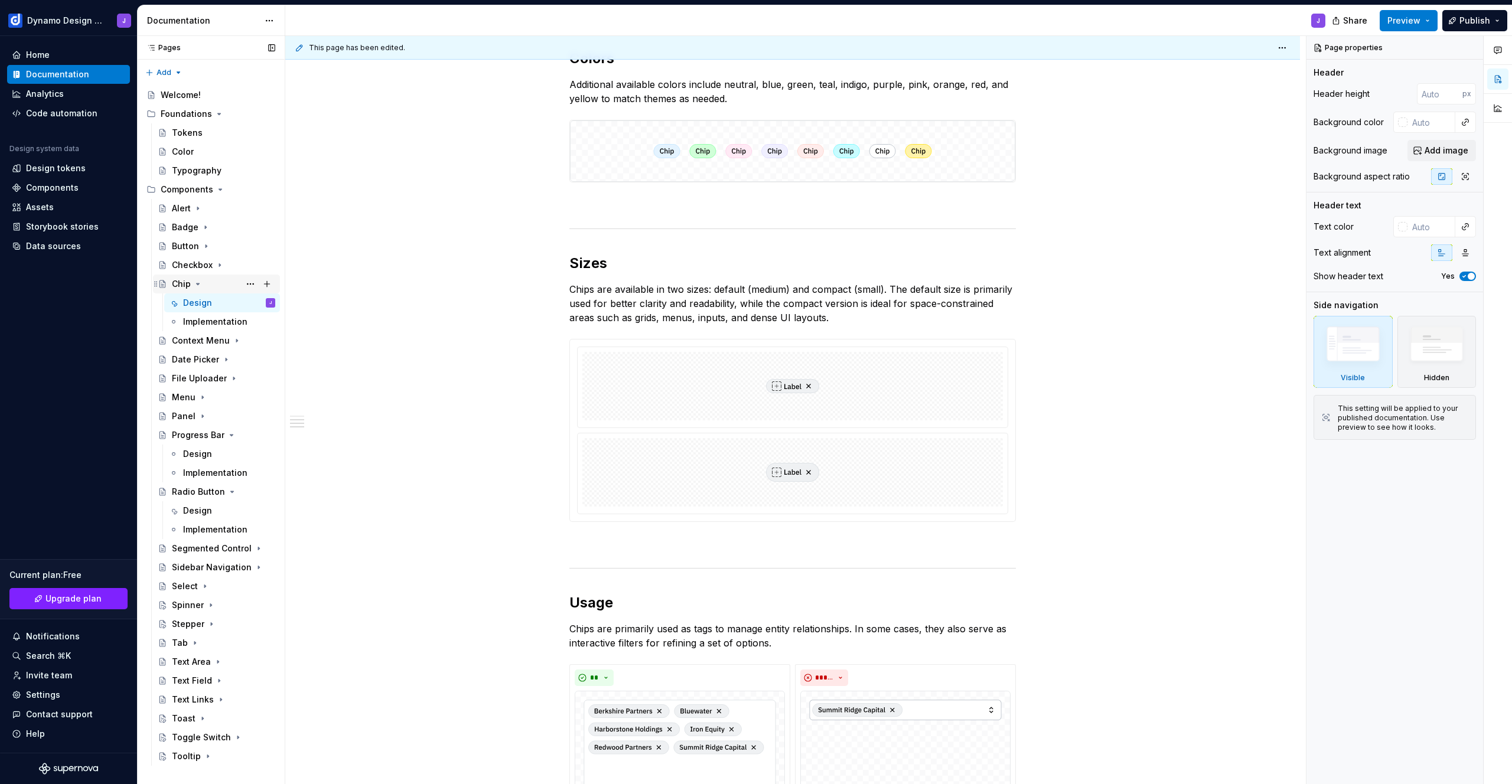
click at [197, 282] on icon "Page tree" at bounding box center [198, 284] width 9 height 9
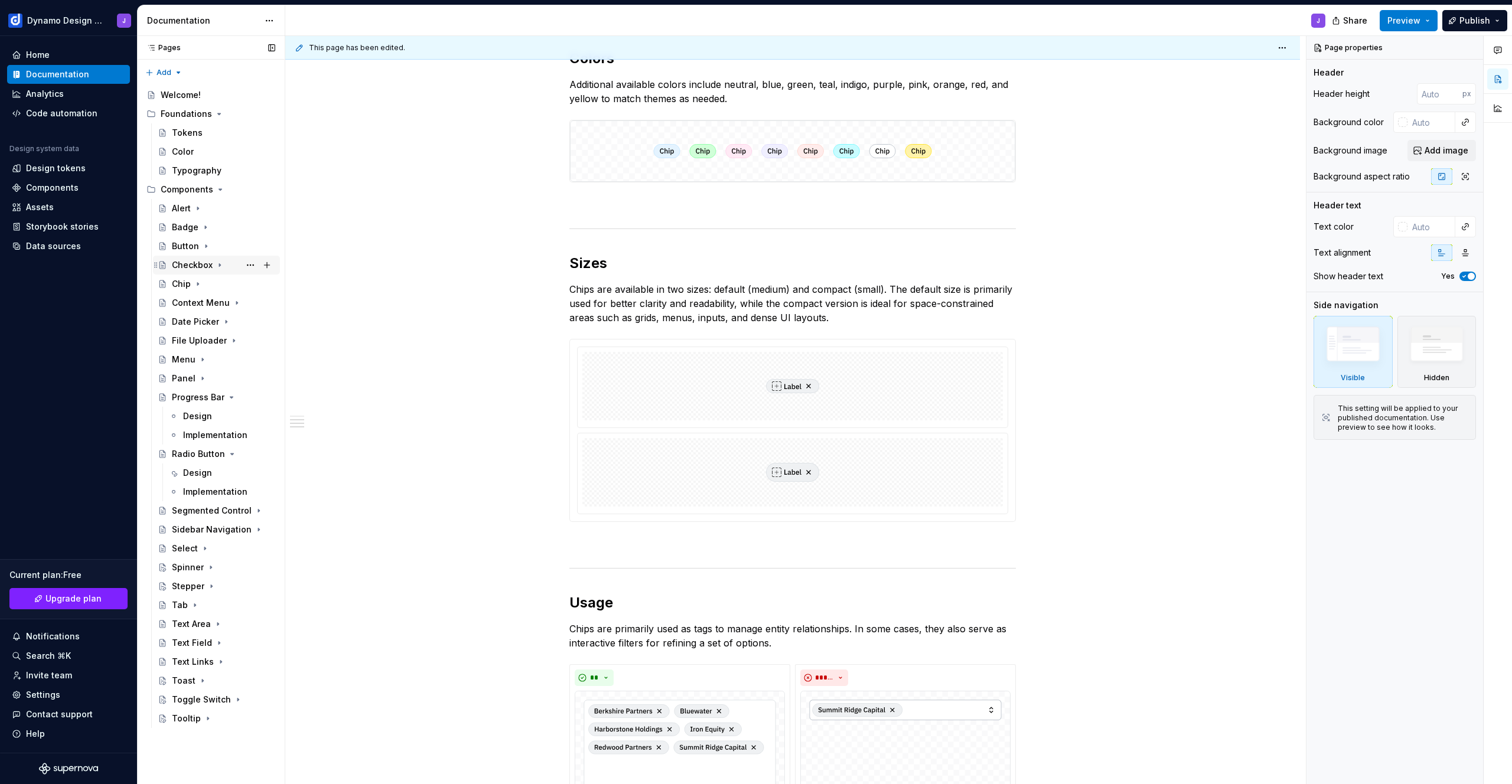
click at [190, 267] on div "Checkbox" at bounding box center [193, 265] width 41 height 12
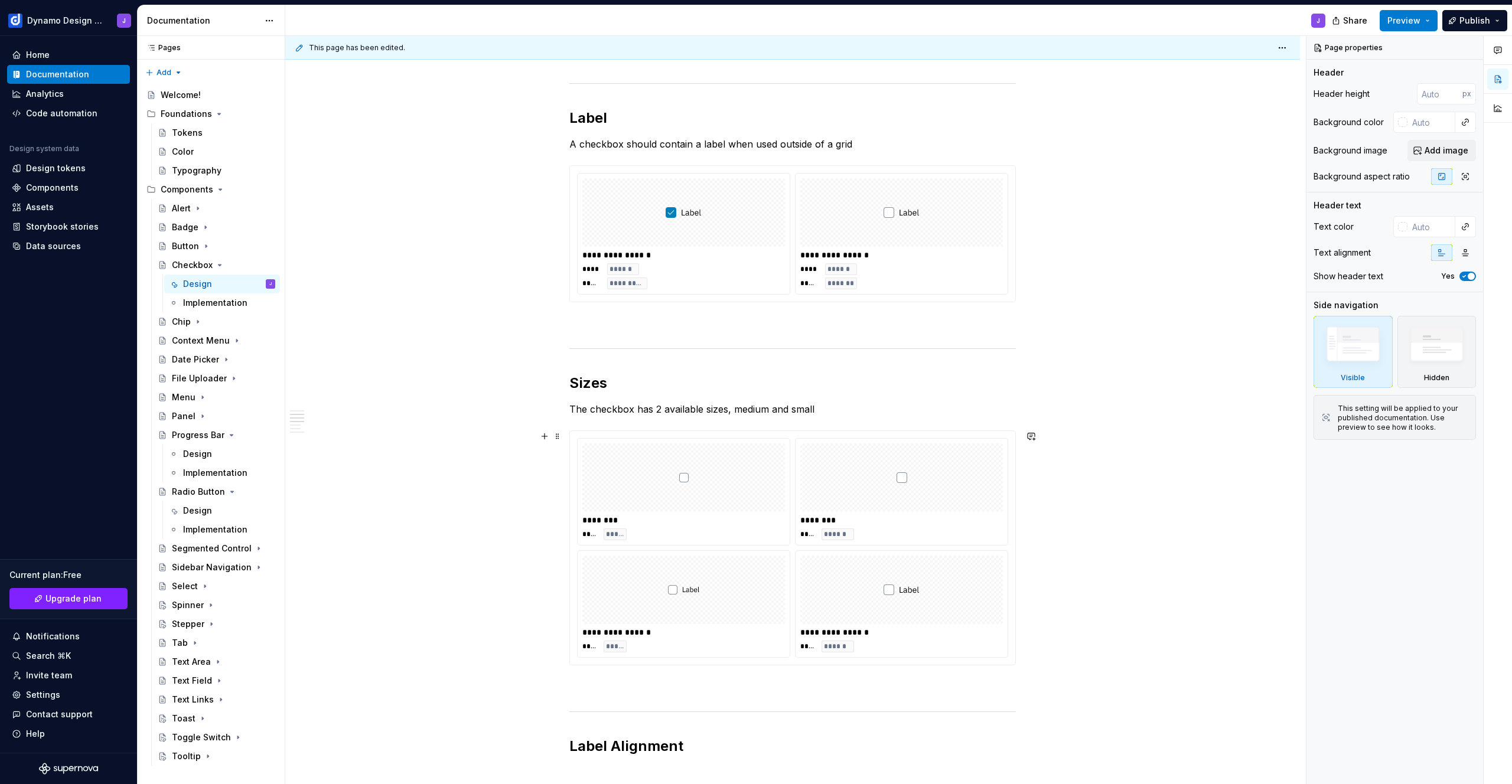
scroll to position [571, 0]
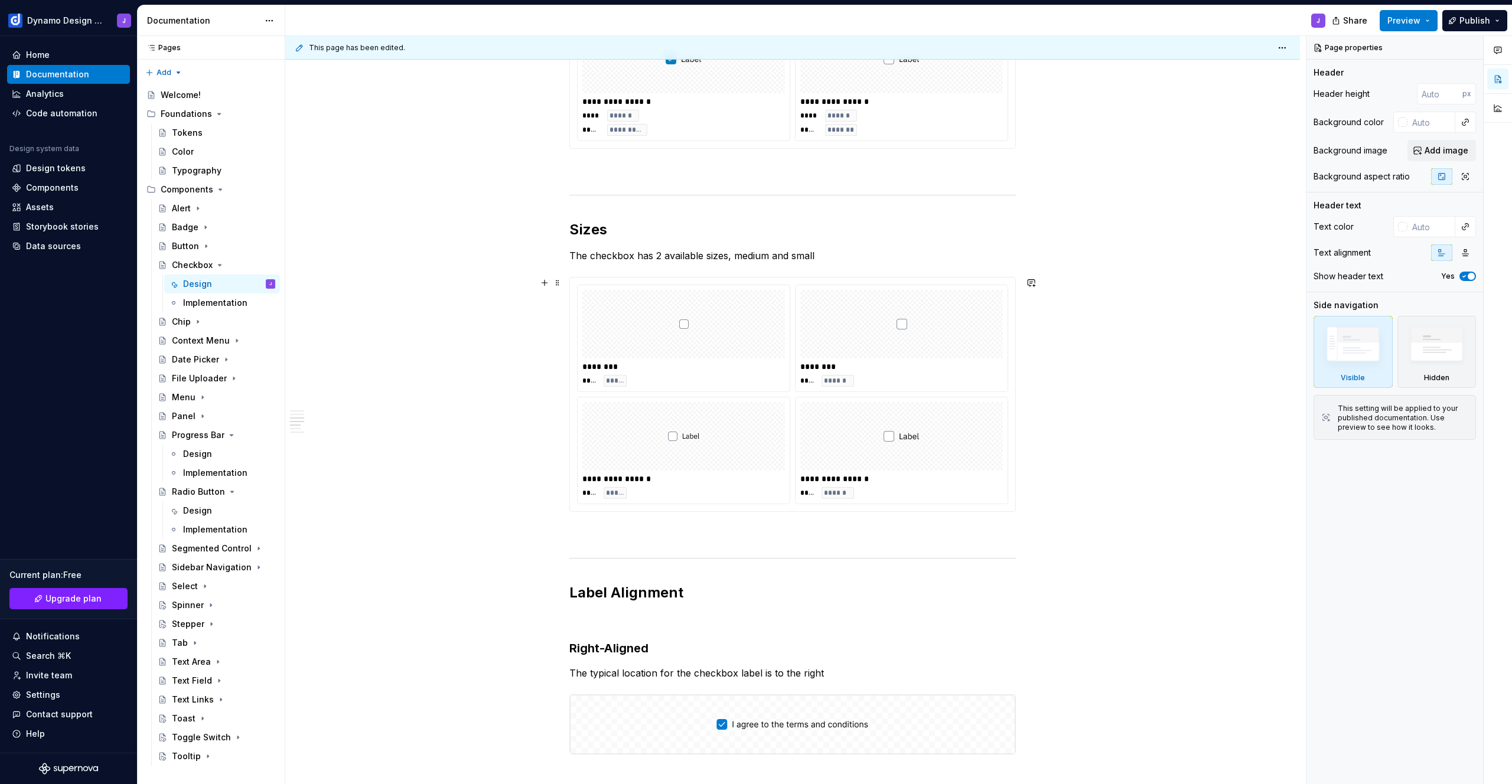
click at [739, 327] on div at bounding box center [683, 323] width 203 height 69
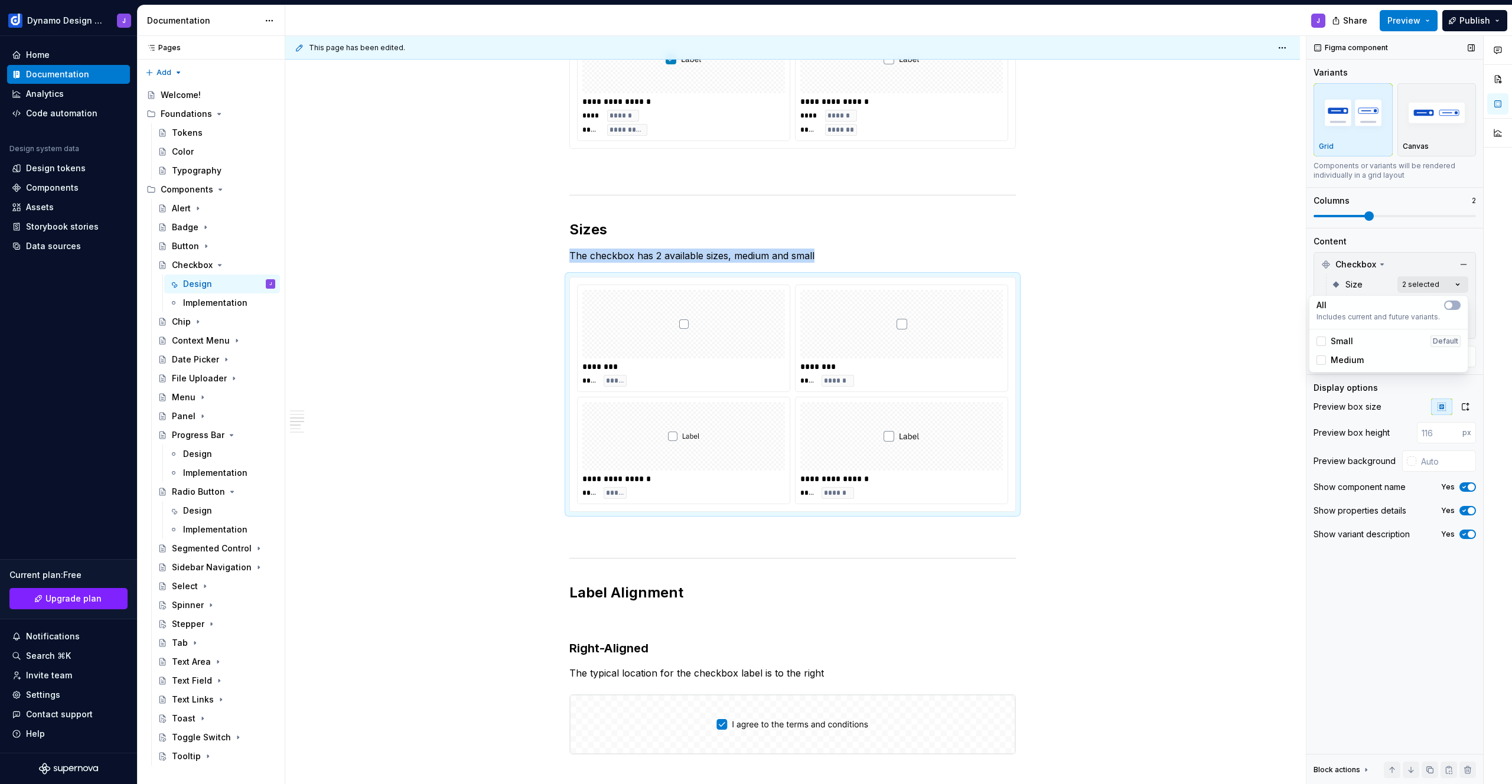
click at [1428, 281] on div "Comments Open comments No comments yet Select ‘Comment’ from the block context …" at bounding box center [1409, 410] width 205 height 749
click at [1432, 312] on div "Comments Open comments No comments yet Select ‘Comment’ from the block context …" at bounding box center [1409, 410] width 205 height 749
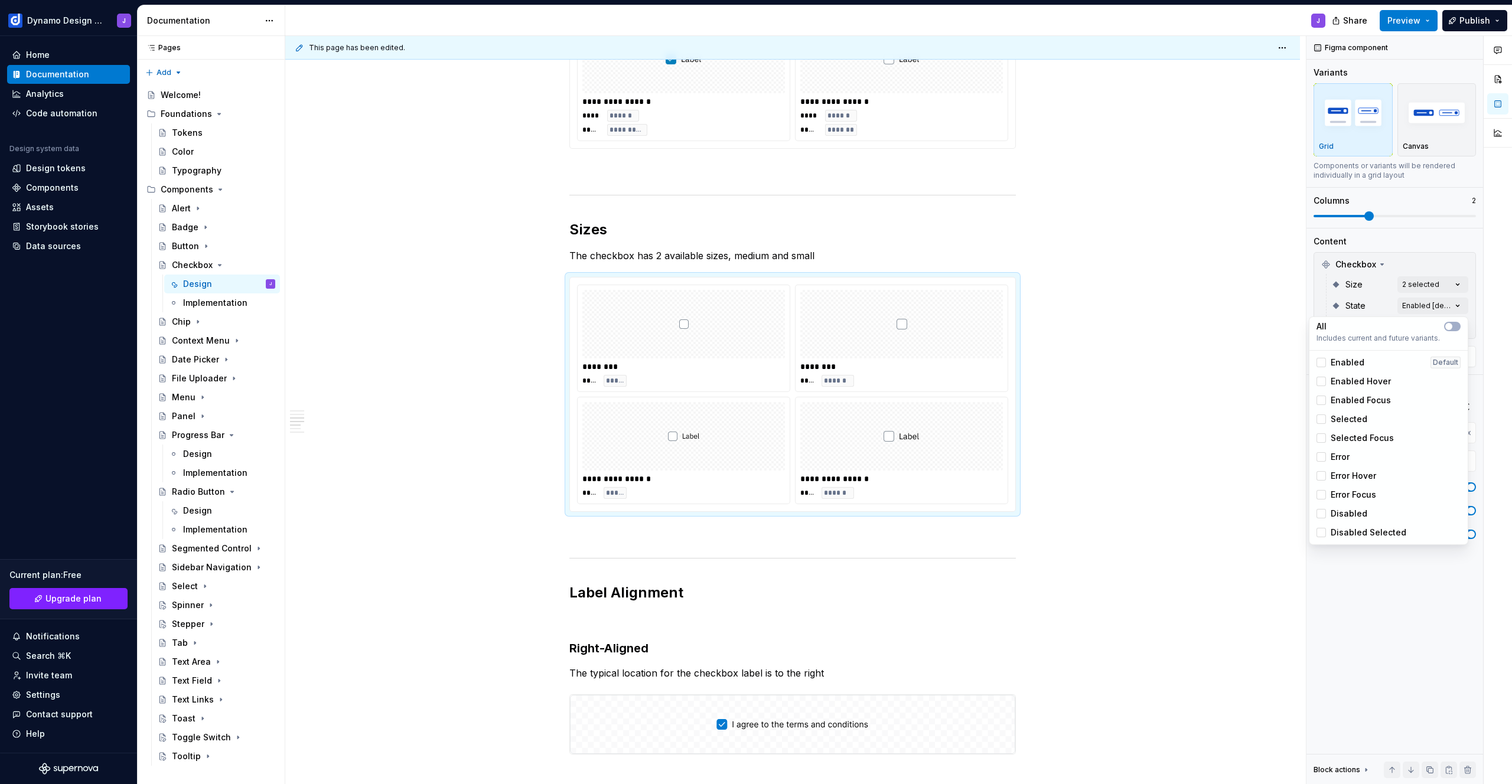
click at [1344, 364] on span "Enabled" at bounding box center [1347, 362] width 34 height 12
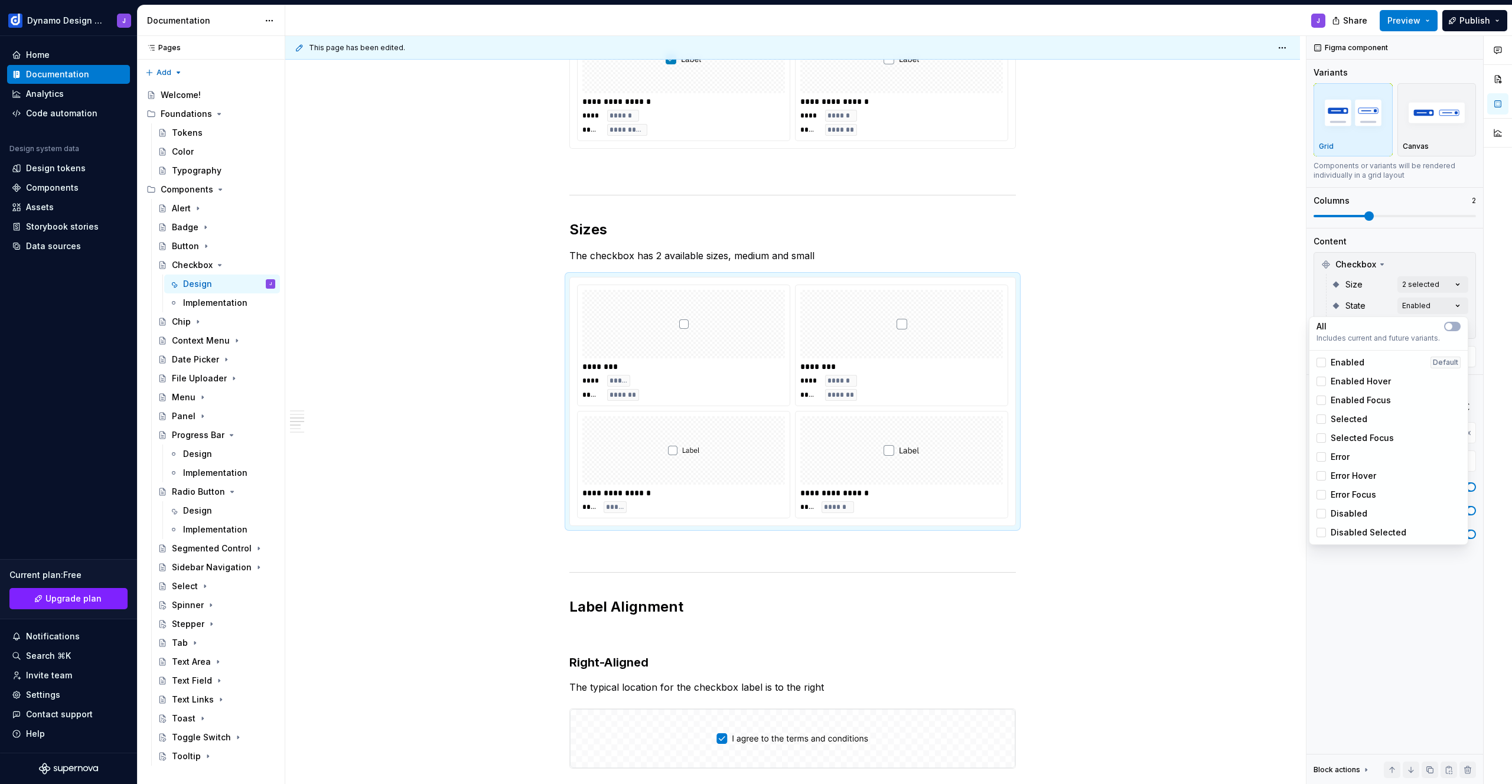
click at [1356, 420] on span "Selected" at bounding box center [1349, 419] width 36 height 12
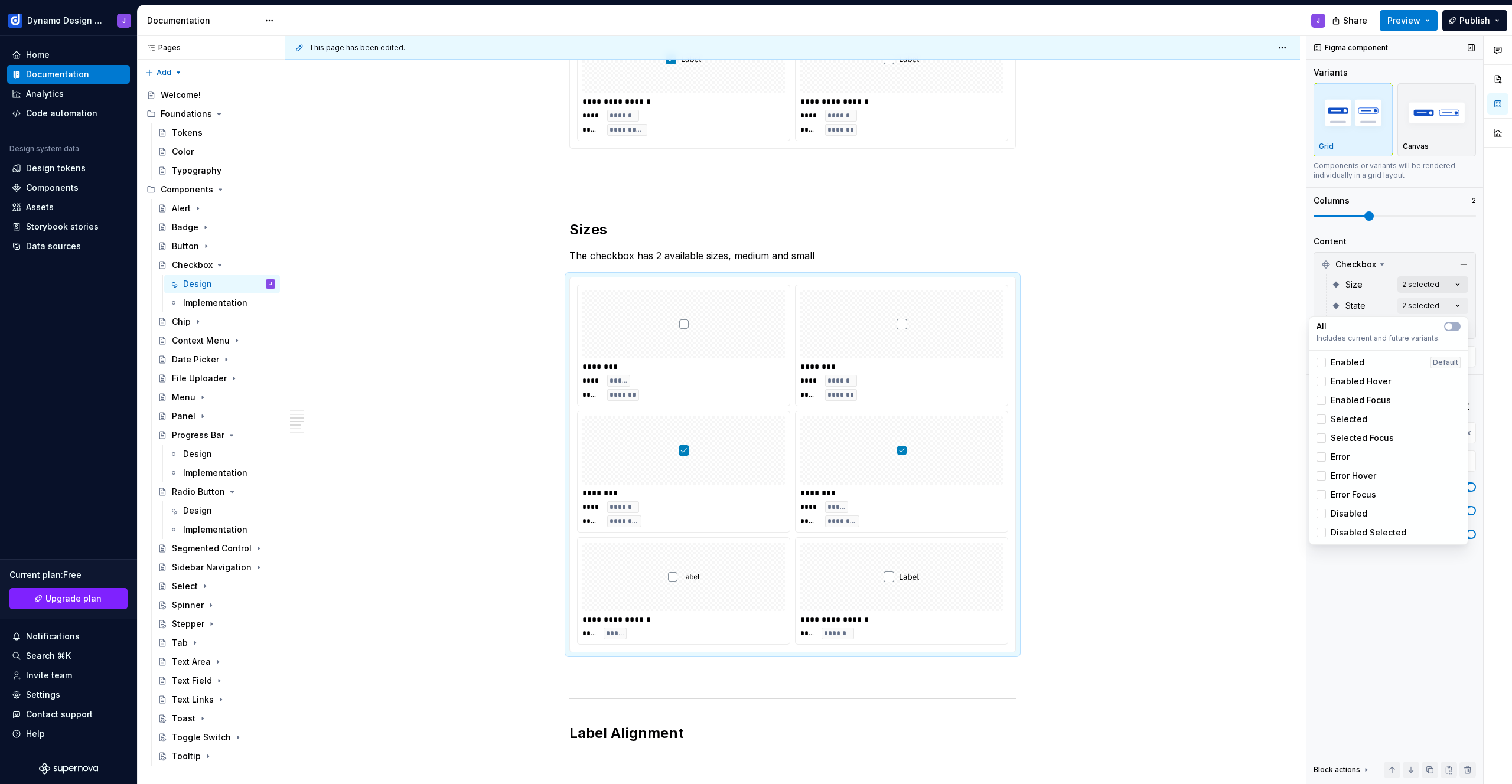
click at [1427, 287] on div "Comments Open comments No comments yet Select ‘Comment’ from the block context …" at bounding box center [1409, 410] width 205 height 749
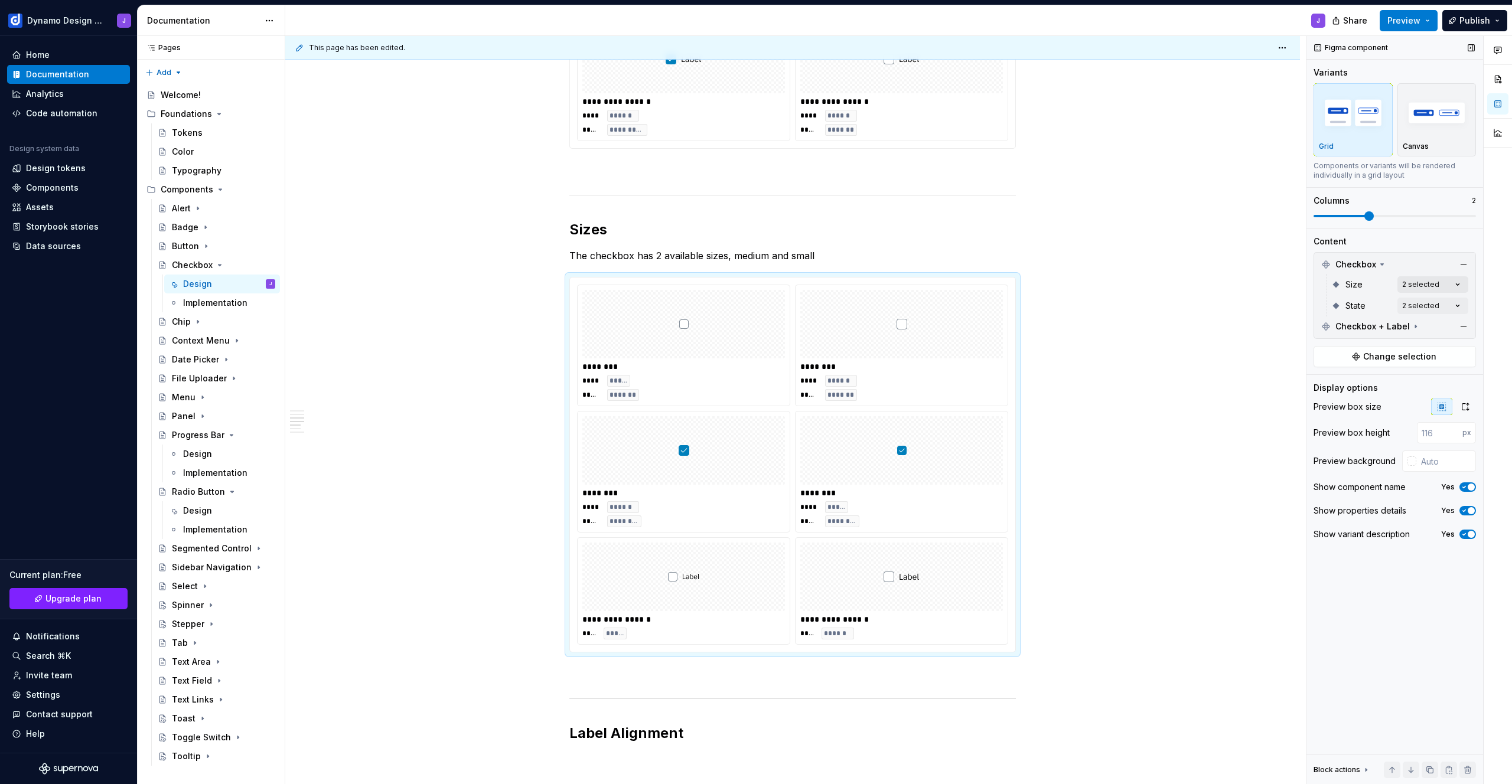
click at [1427, 287] on div "Comments Open comments No comments yet Select ‘Comment’ from the block context …" at bounding box center [1409, 410] width 205 height 749
click at [1421, 283] on div "Comments Open comments No comments yet Select ‘Comment’ from the block context …" at bounding box center [1409, 410] width 205 height 749
click at [1372, 326] on span "Checkbox + Label" at bounding box center [1372, 326] width 74 height 12
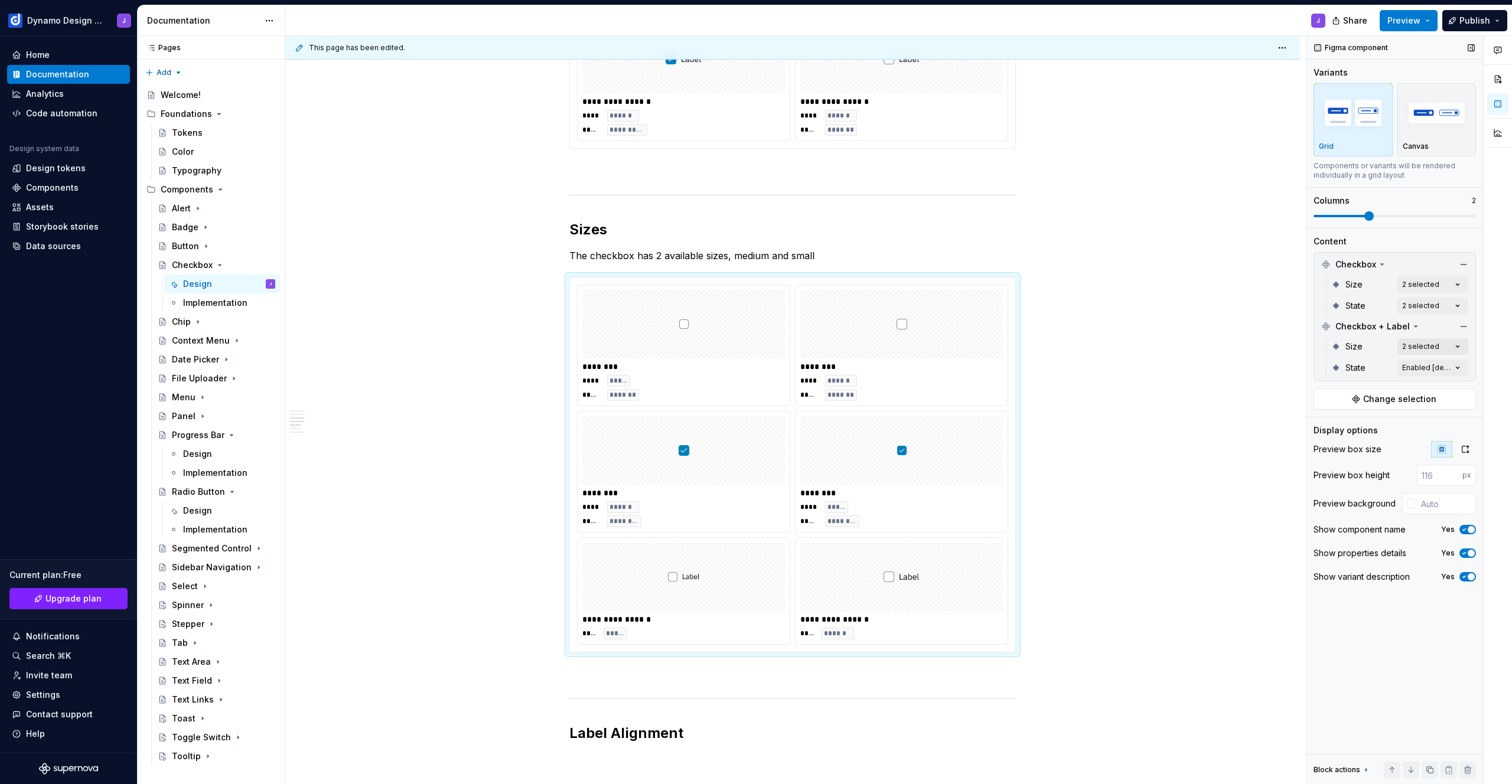
click at [1417, 346] on div "Comments Open comments No comments yet Select ‘Comment’ from the block context …" at bounding box center [1409, 410] width 205 height 749
click at [1420, 345] on div "Comments Open comments No comments yet Select ‘Comment’ from the block context …" at bounding box center [1409, 410] width 205 height 749
click at [1431, 365] on div "Comments Open comments No comments yet Select ‘Comment’ from the block context …" at bounding box center [1409, 410] width 205 height 749
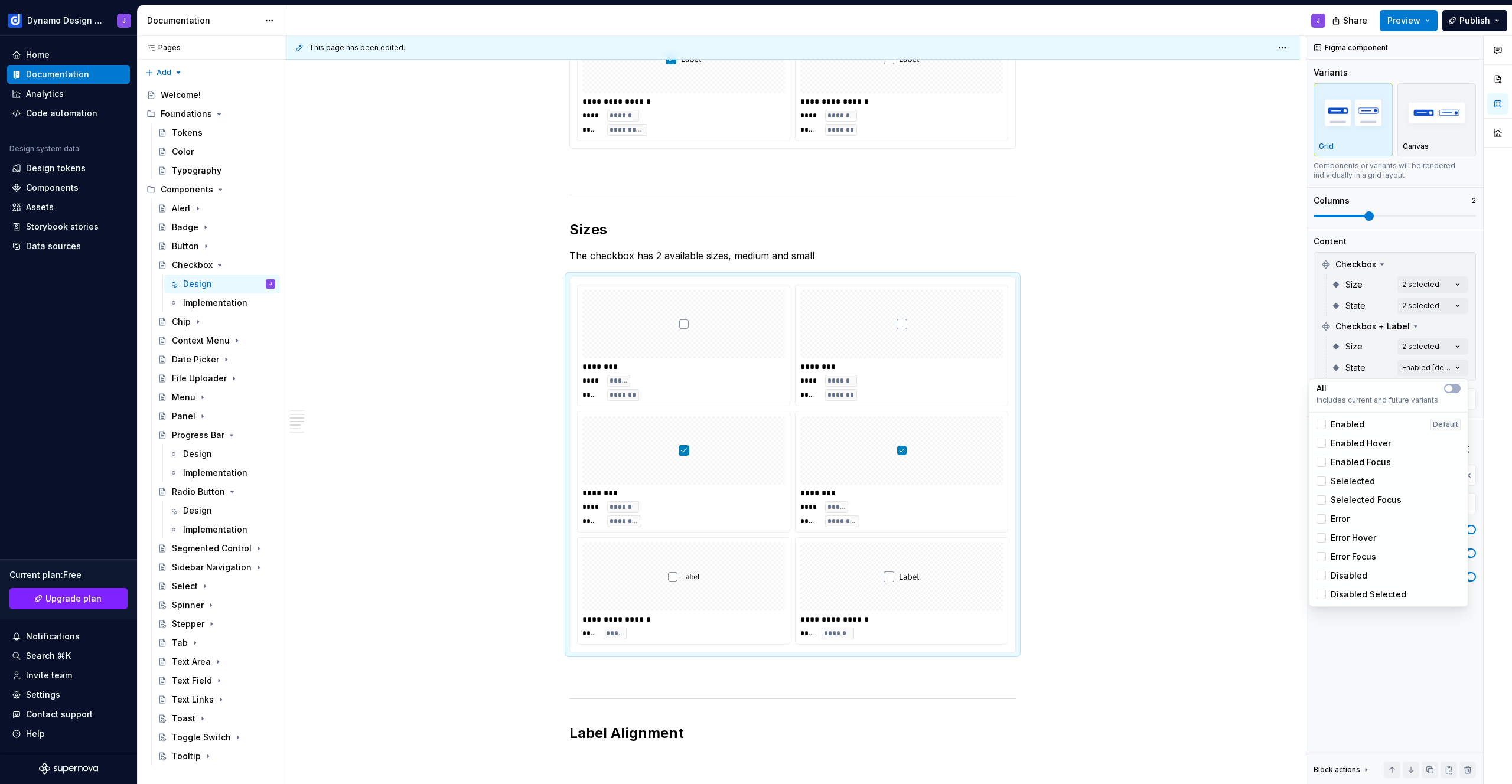
click at [1344, 422] on span "Enabled" at bounding box center [1347, 424] width 34 height 12
click at [1357, 482] on span "Selelected" at bounding box center [1353, 481] width 44 height 12
click at [1328, 345] on div "Comments Open comments No comments yet Select ‘Comment’ from the block context …" at bounding box center [1409, 410] width 205 height 749
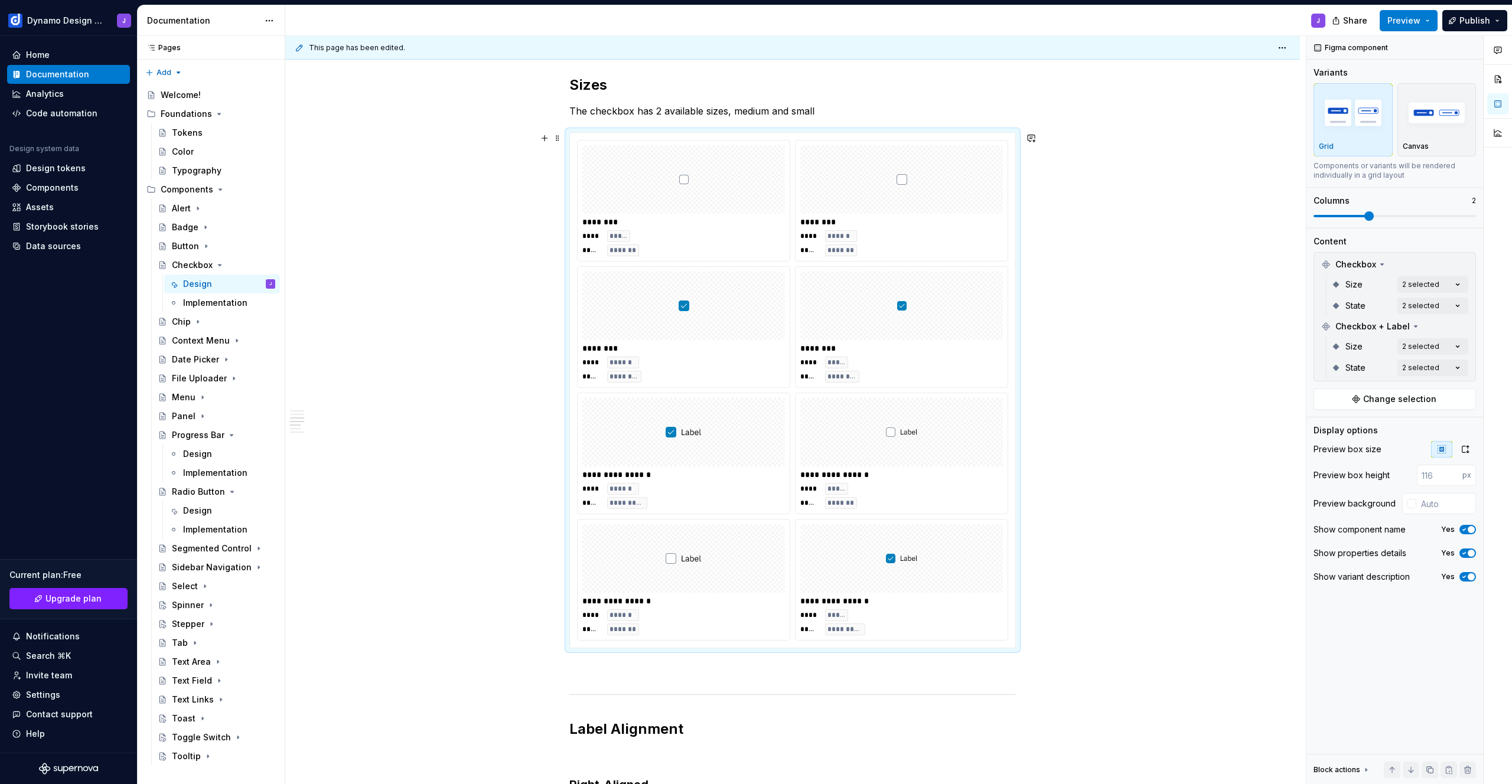
scroll to position [738, 0]
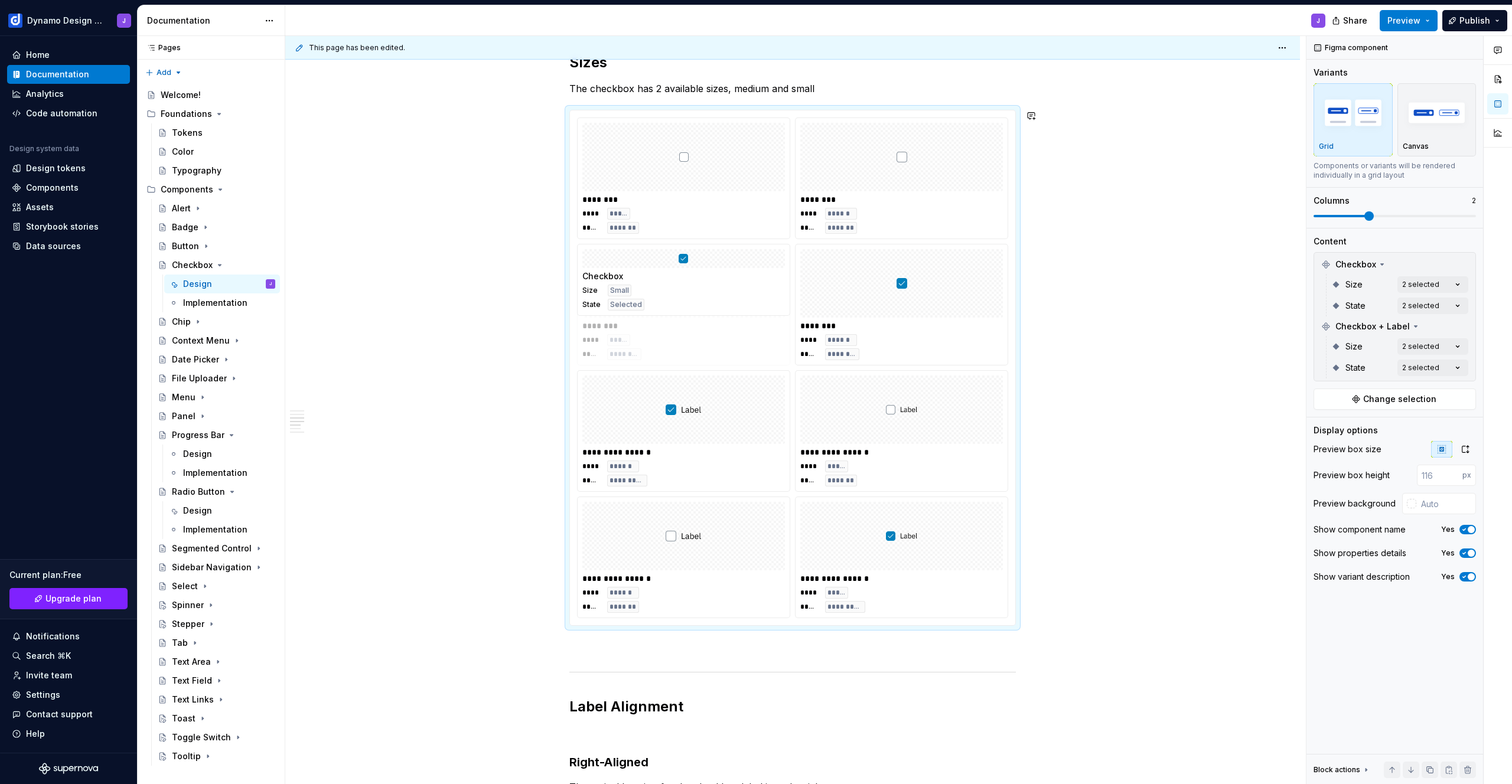
drag, startPoint x: 869, startPoint y: 302, endPoint x: 658, endPoint y: 312, distance: 211.2
click at [658, 312] on body "Dynamo Design System J Home Documentation Analytics Code automation Design syst…" at bounding box center [756, 392] width 1512 height 784
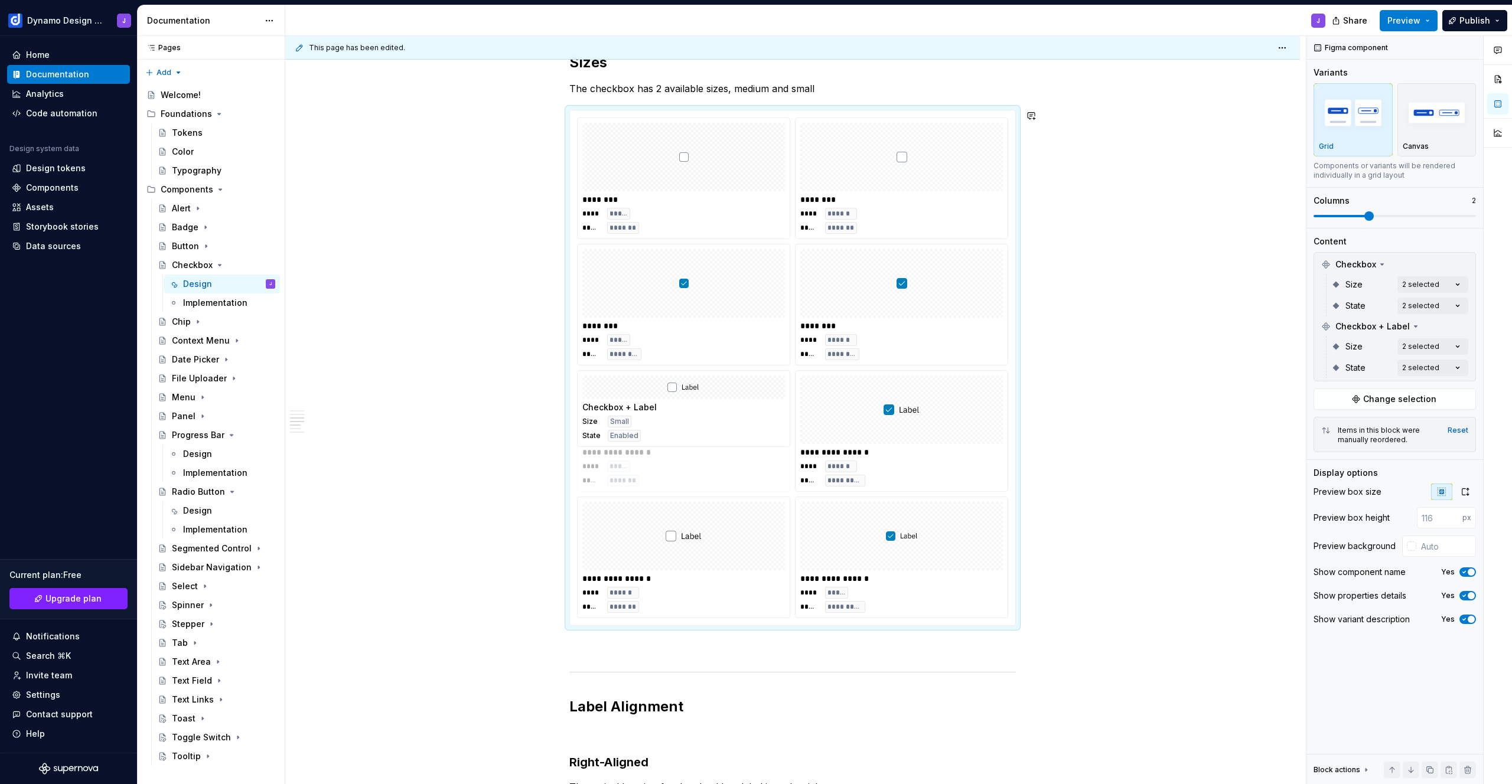
drag, startPoint x: 861, startPoint y: 428, endPoint x: 652, endPoint y: 434, distance: 209.1
click at [652, 434] on body "Dynamo Design System J Home Documentation Analytics Code automation Design syst…" at bounding box center [756, 392] width 1512 height 784
drag, startPoint x: 724, startPoint y: 525, endPoint x: 932, endPoint y: 414, distance: 235.8
click at [932, 414] on body "Dynamo Design System J Home Documentation Analytics Code automation Design syst…" at bounding box center [756, 392] width 1512 height 784
drag, startPoint x: 904, startPoint y: 543, endPoint x: 690, endPoint y: 555, distance: 214.3
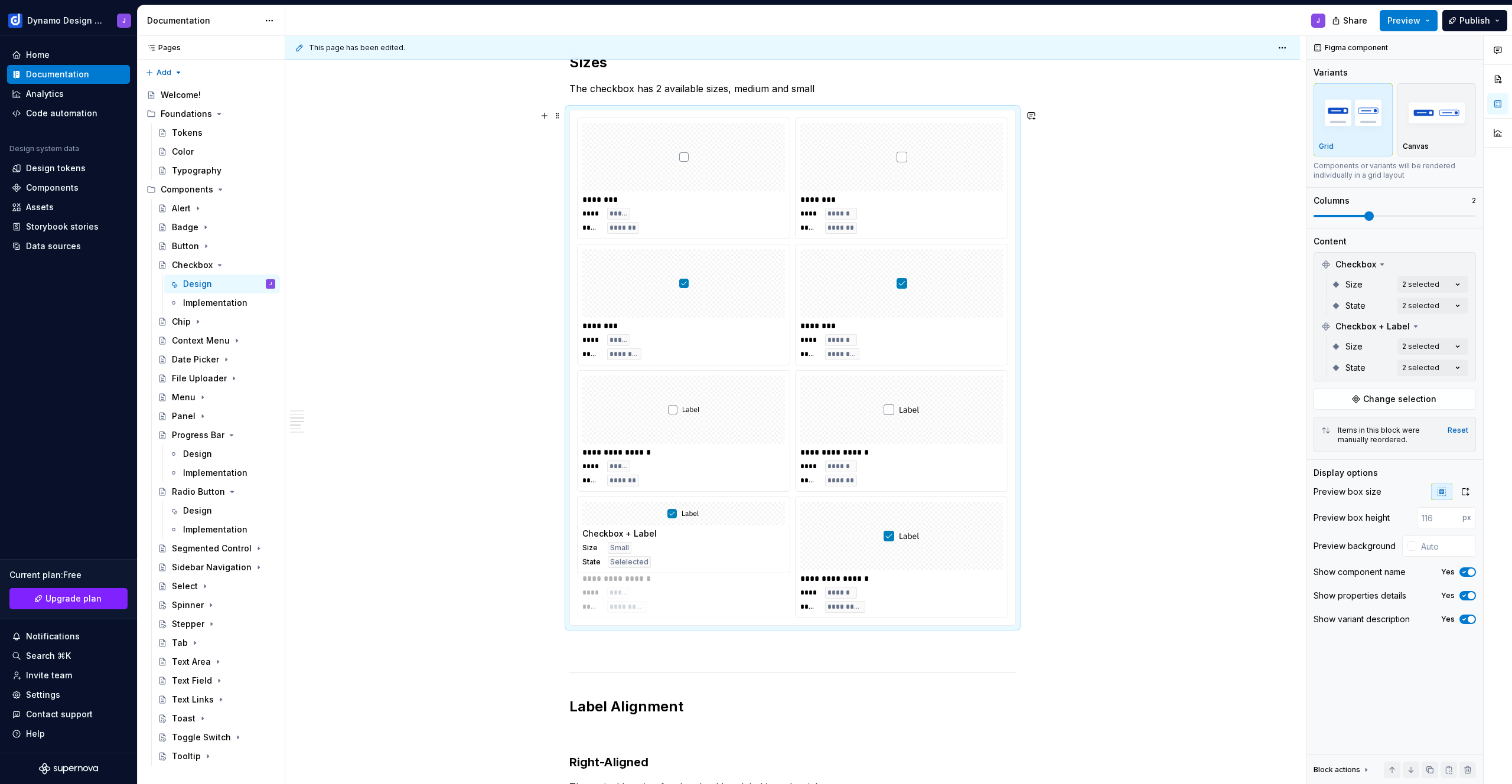
click at [682, 553] on body "Dynamo Design System J Home Documentation Analytics Code automation Design syst…" at bounding box center [756, 392] width 1512 height 784
click at [197, 506] on div "Design" at bounding box center [197, 510] width 29 height 12
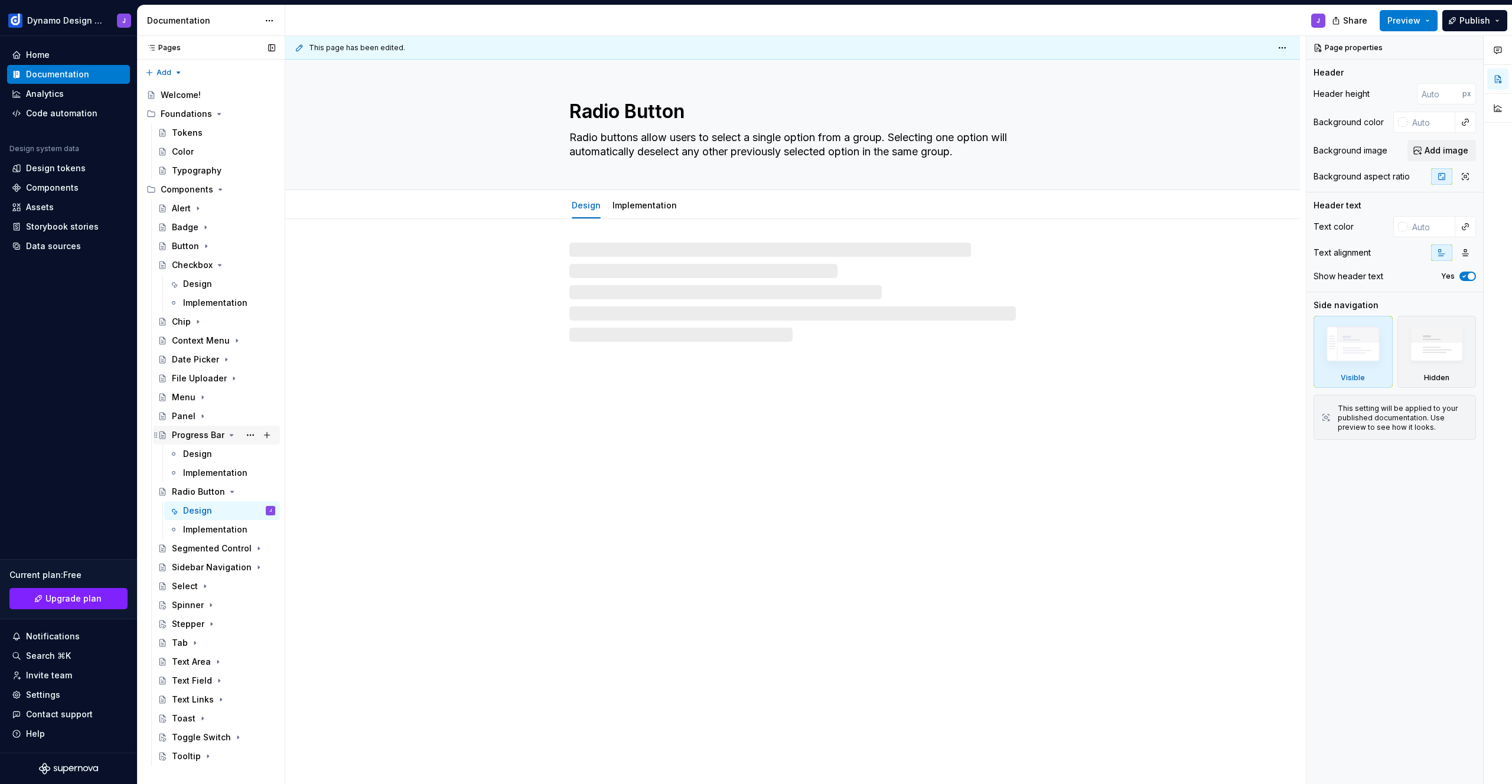
click at [229, 433] on icon "Page tree" at bounding box center [231, 435] width 9 height 9
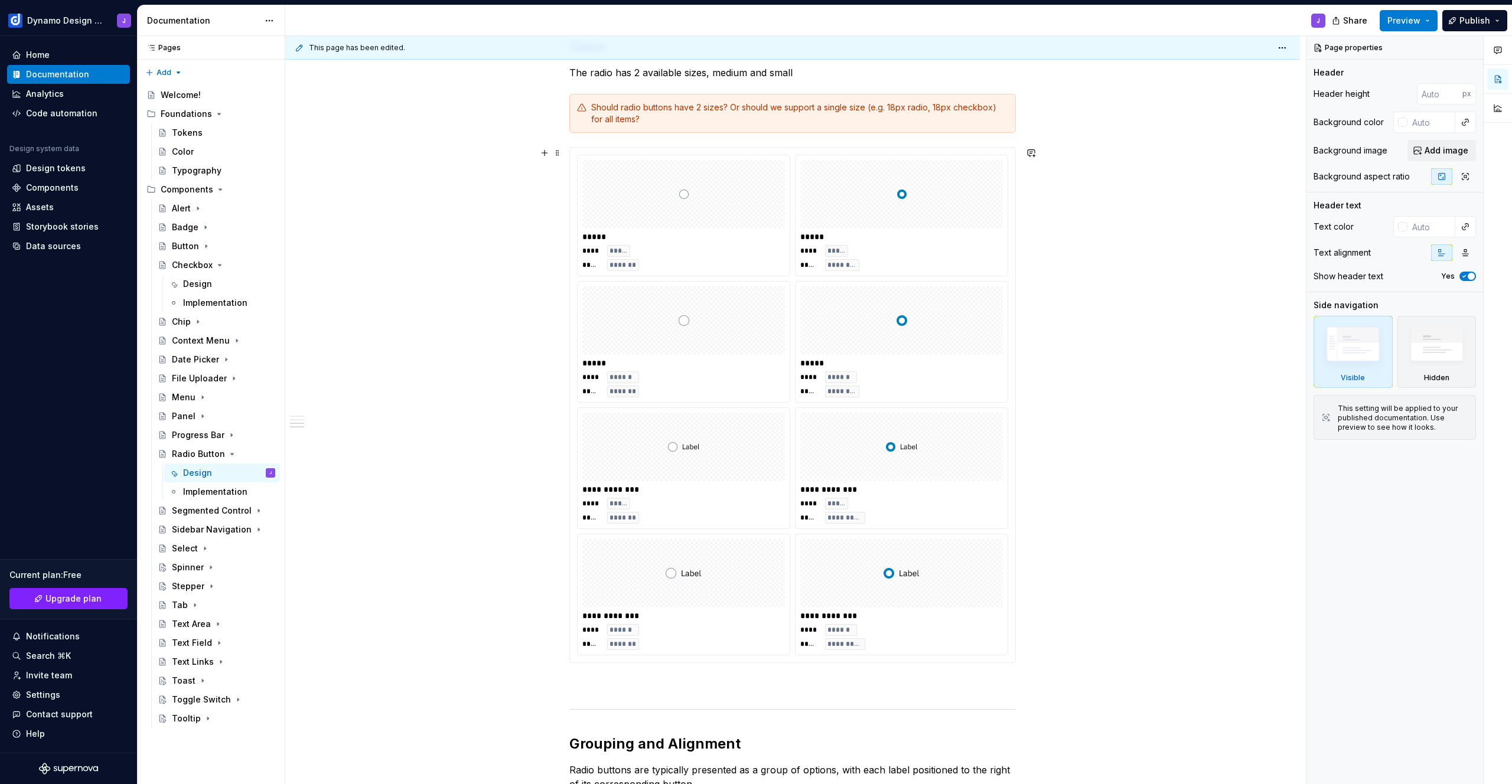
scroll to position [741, 0]
click at [200, 281] on div "Design" at bounding box center [197, 284] width 29 height 12
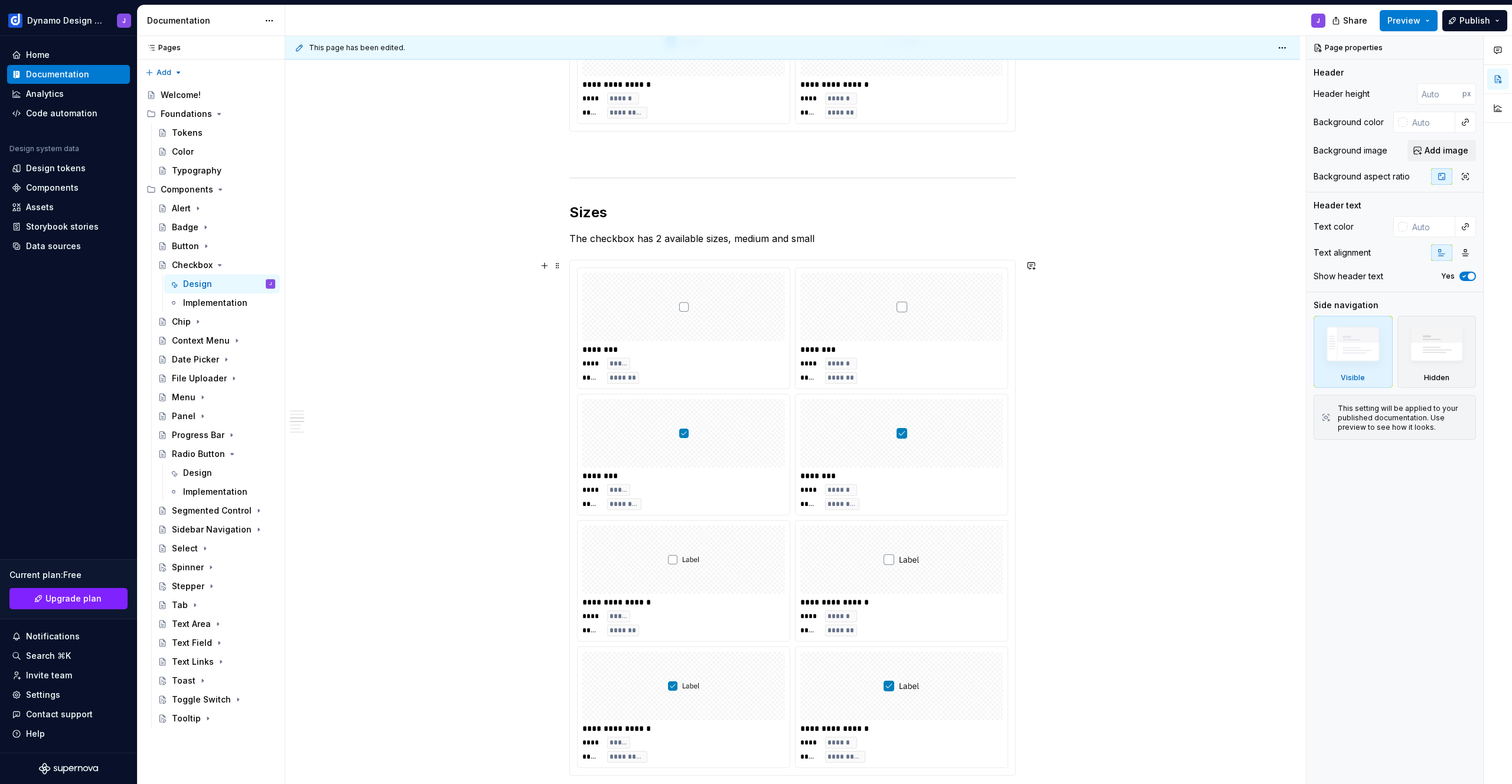
scroll to position [695, 0]
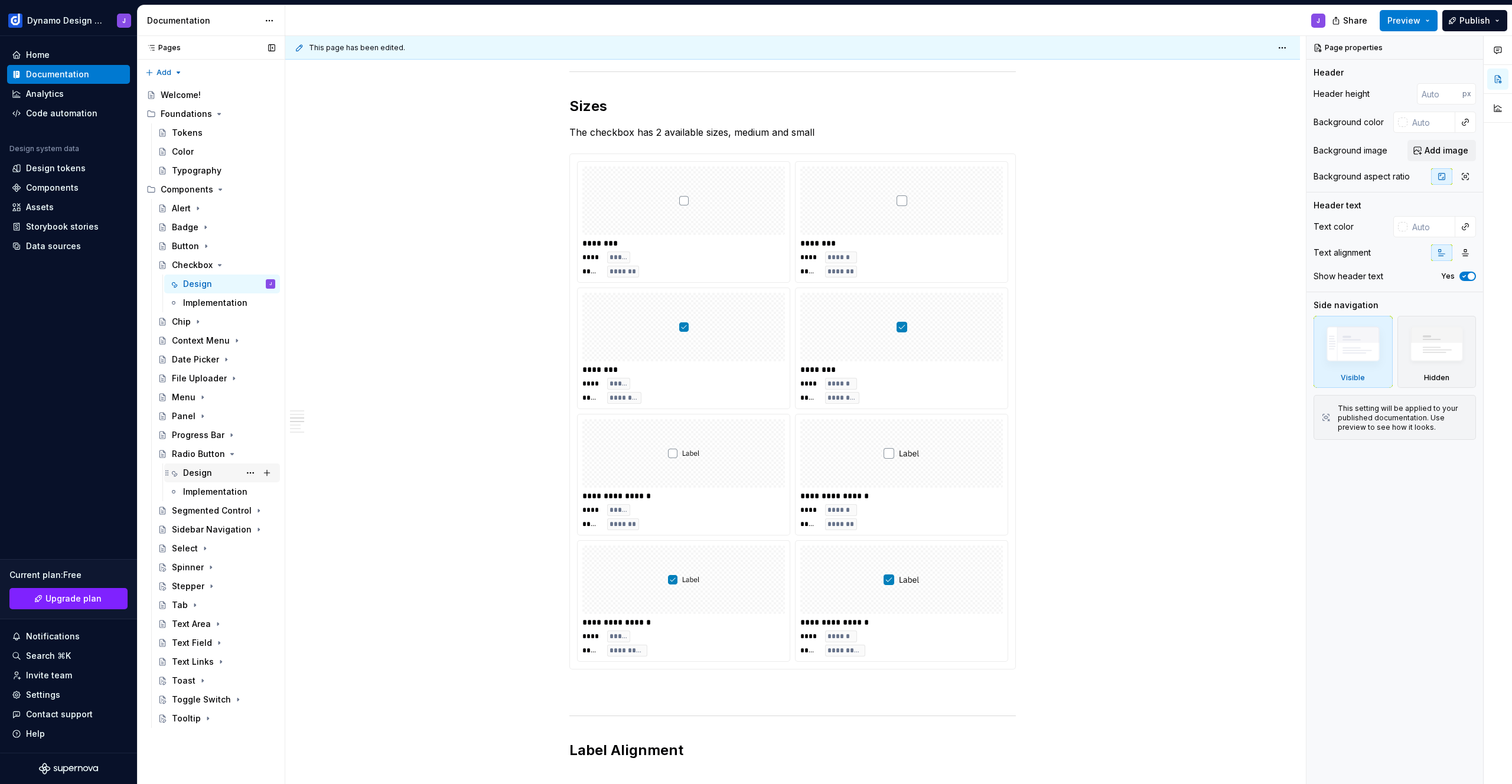
click at [187, 472] on div "Design" at bounding box center [197, 472] width 29 height 12
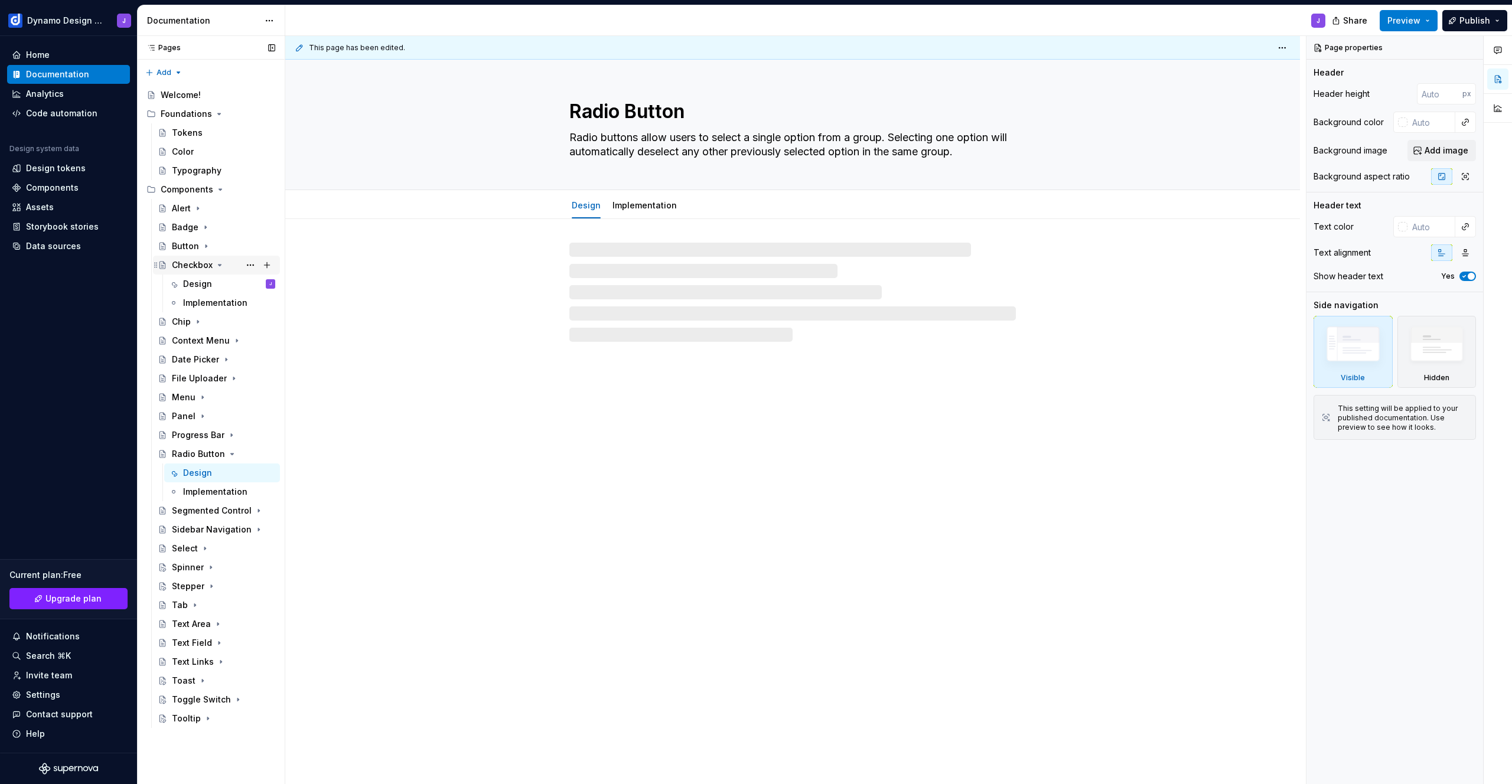
click at [219, 267] on icon "Page tree" at bounding box center [219, 265] width 9 height 9
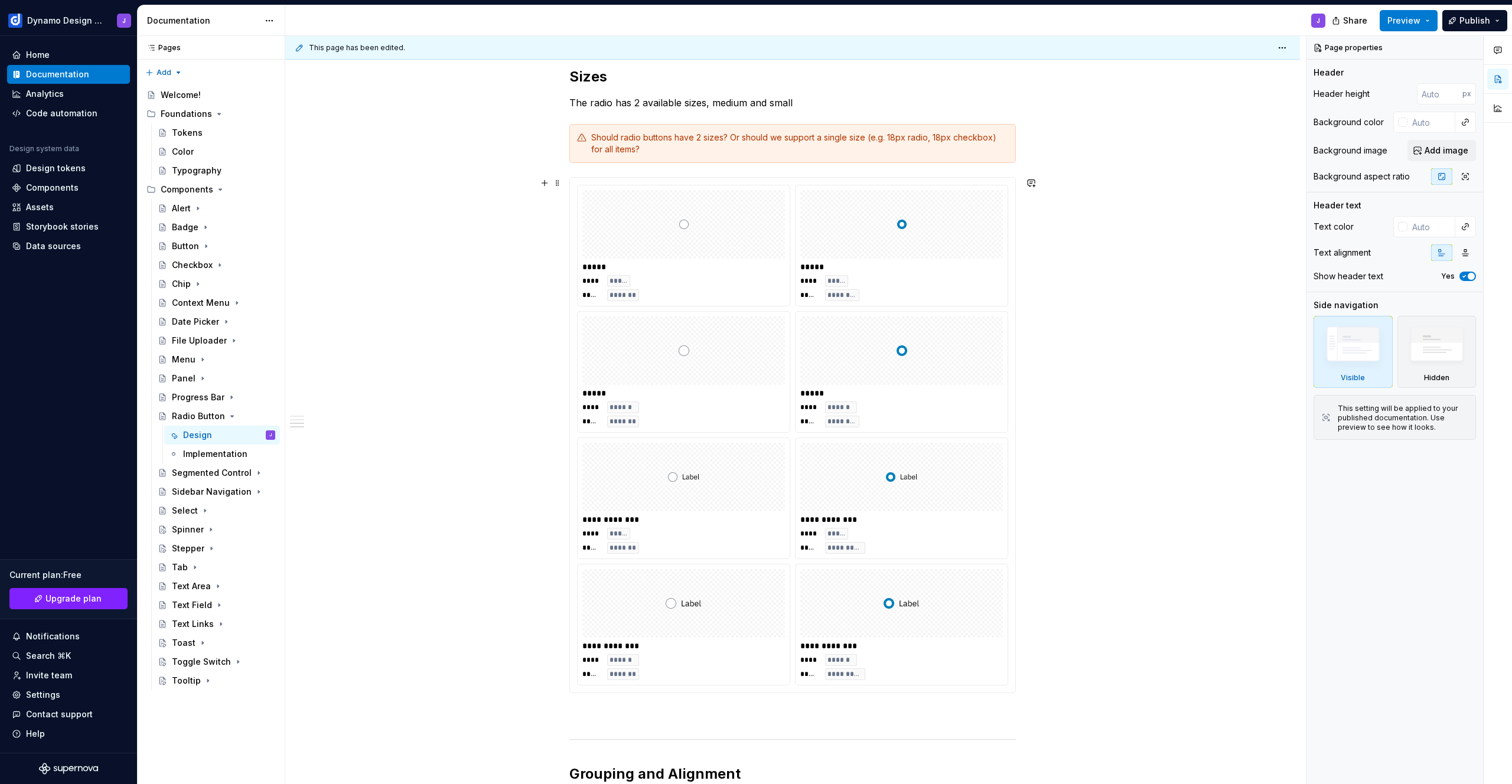
scroll to position [1151, 0]
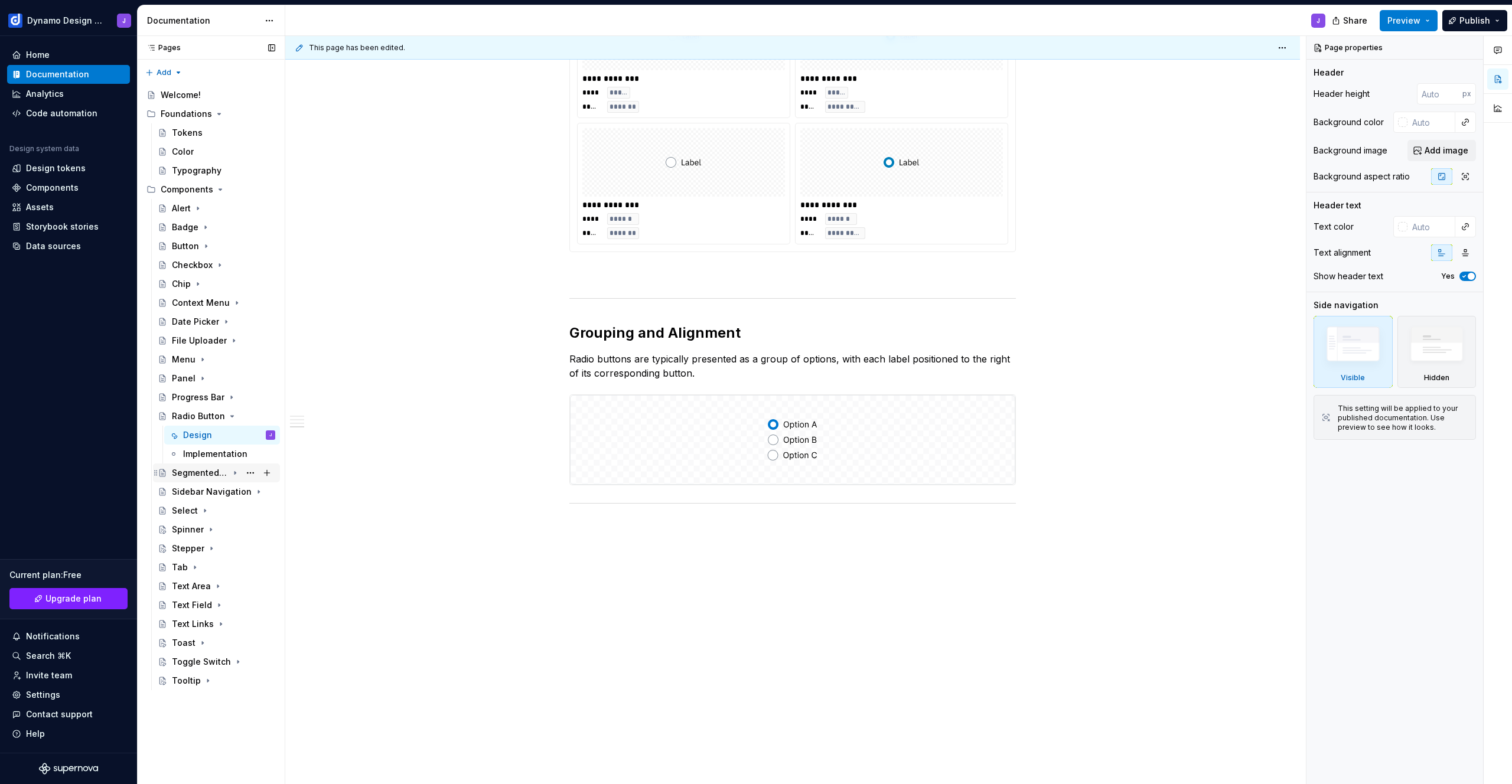
click at [208, 473] on div "Segmented Control" at bounding box center [200, 472] width 56 height 12
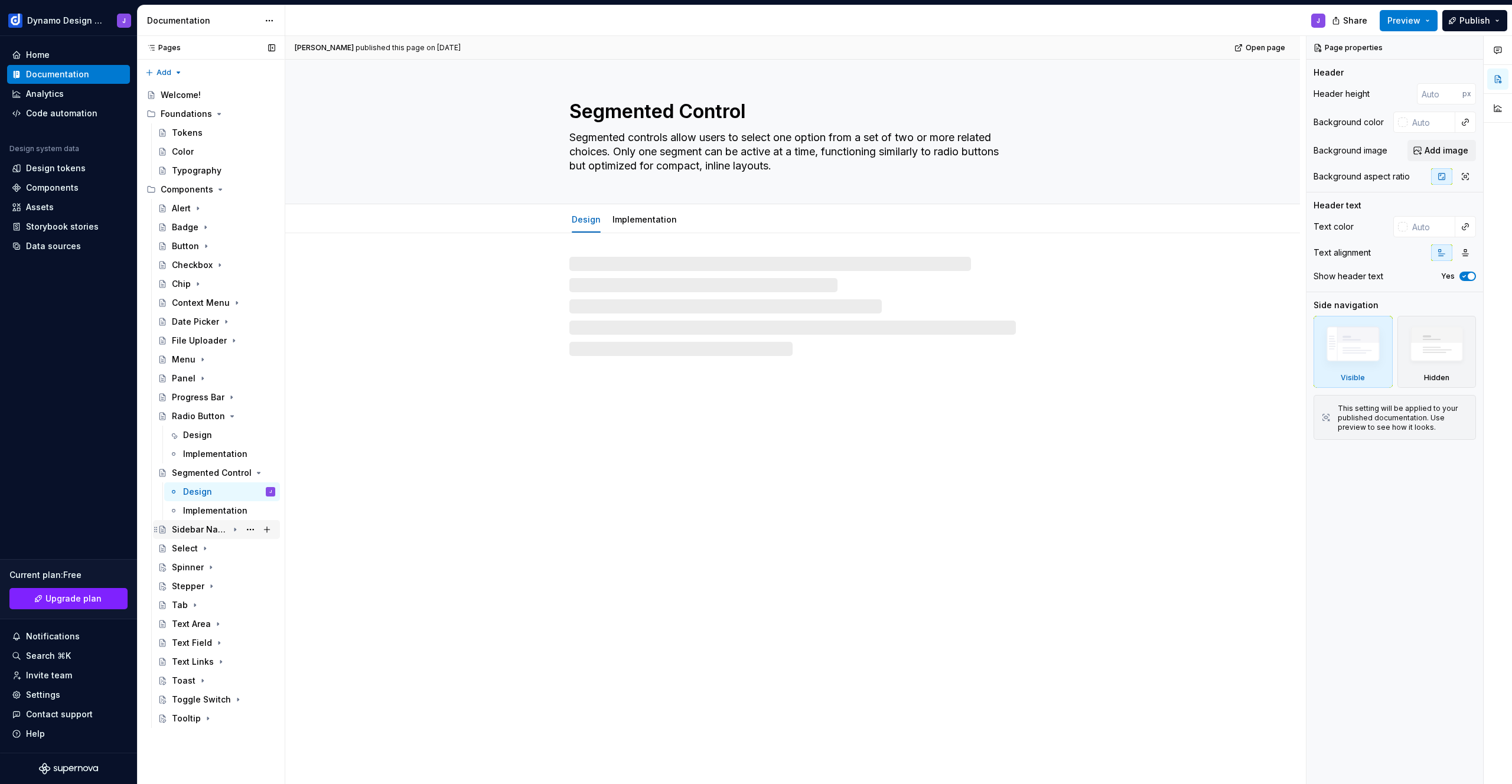
click at [200, 528] on div "Sidebar Navigation" at bounding box center [200, 529] width 56 height 12
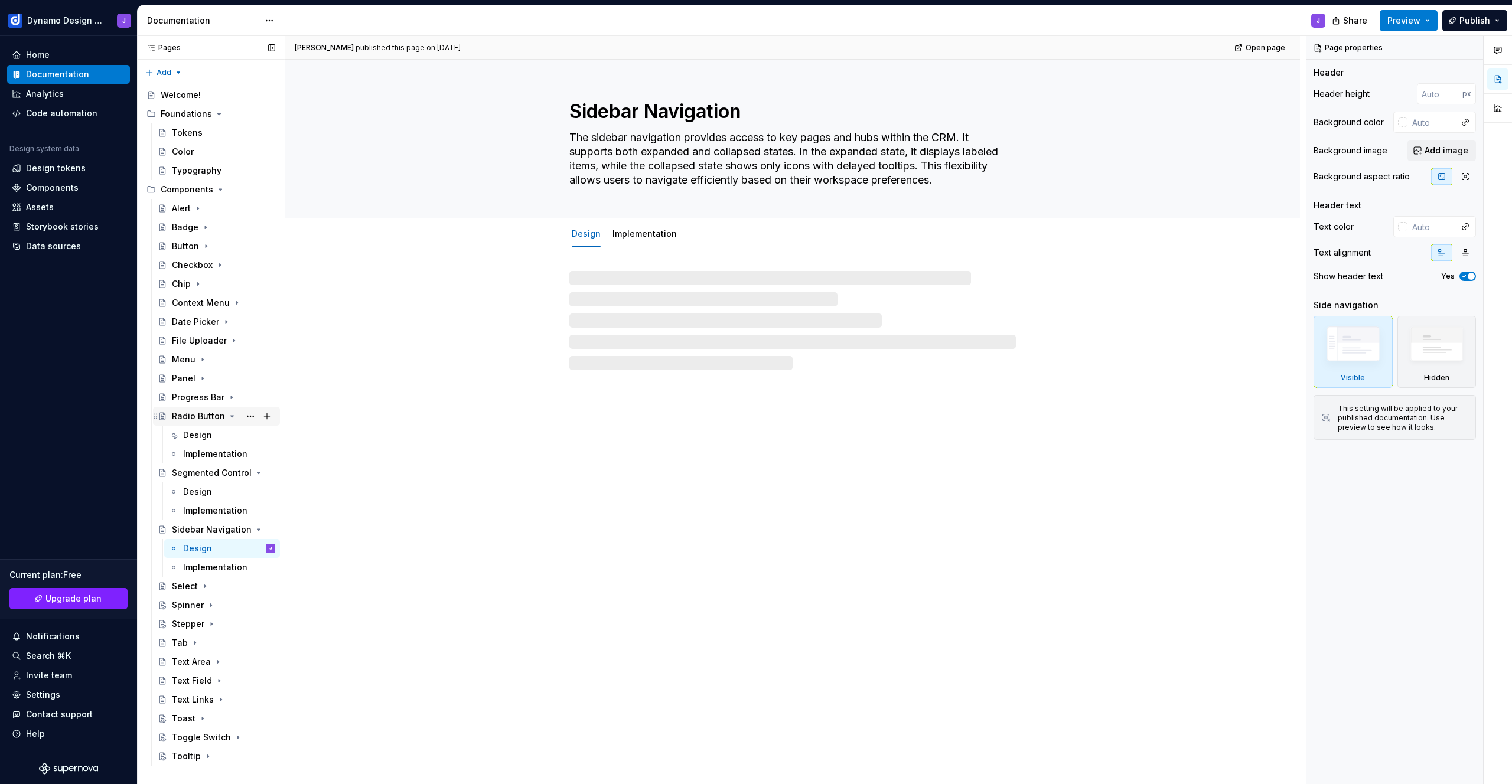
click at [227, 416] on icon "Page tree" at bounding box center [232, 416] width 9 height 9
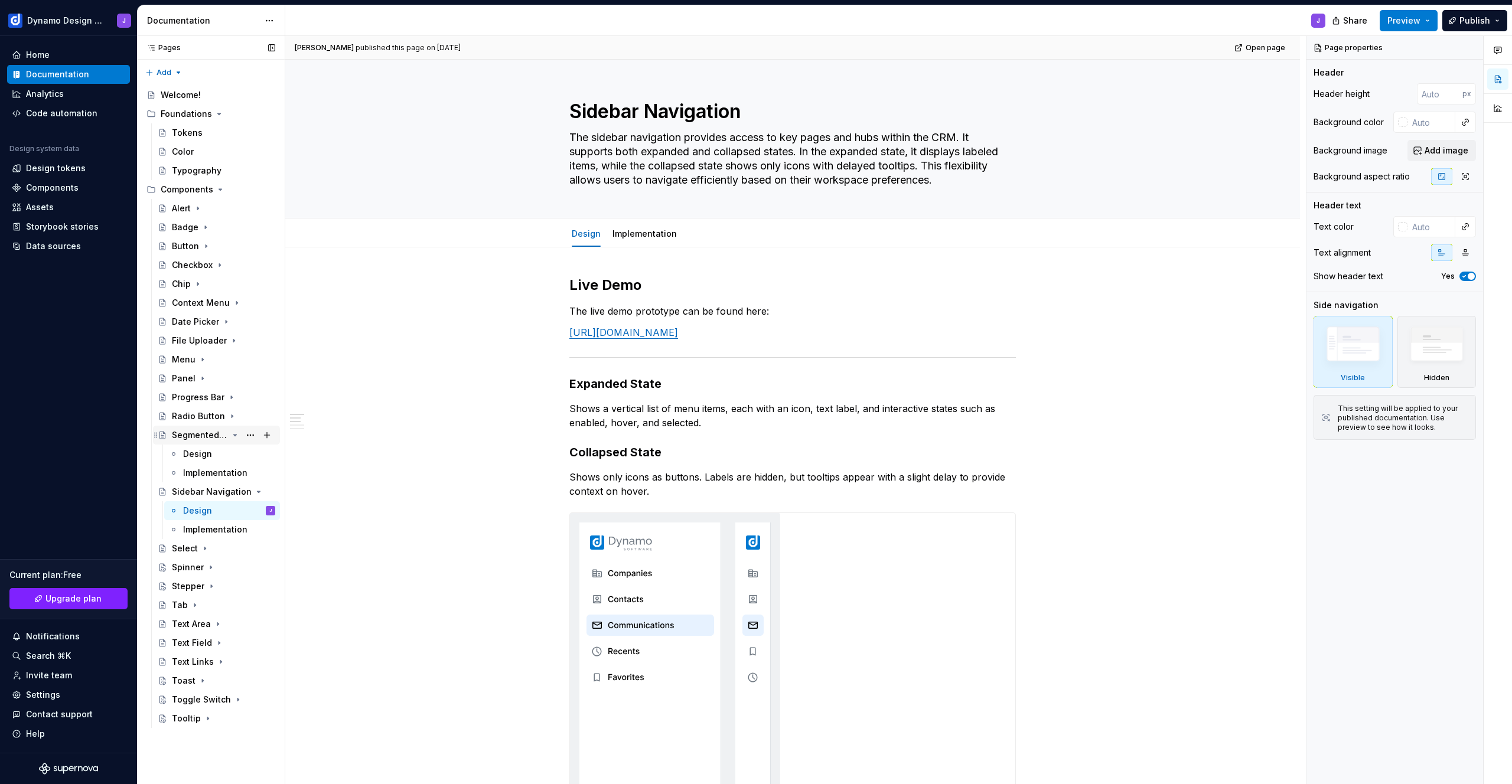
click at [234, 434] on icon "Page tree" at bounding box center [235, 435] width 9 height 9
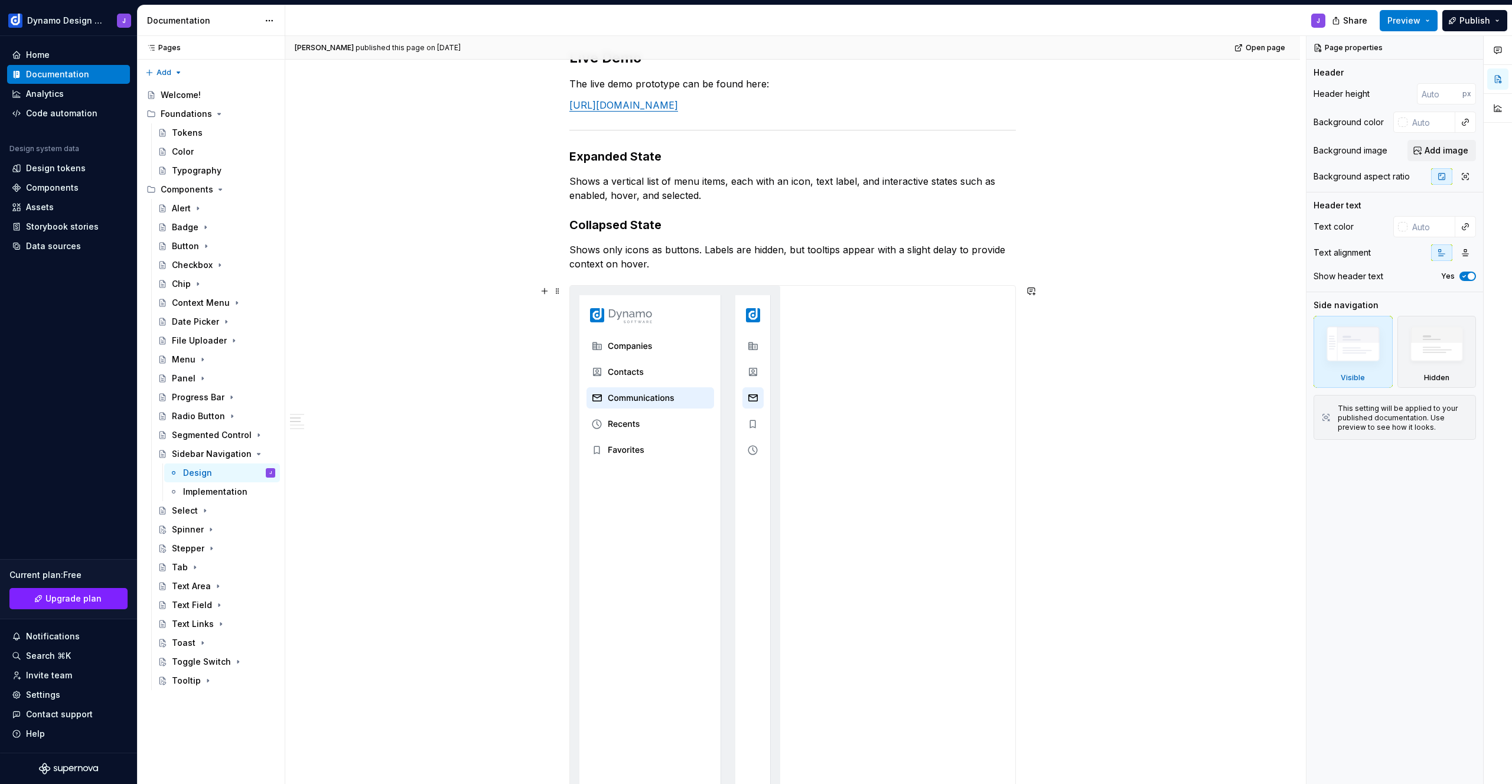
scroll to position [288, 0]
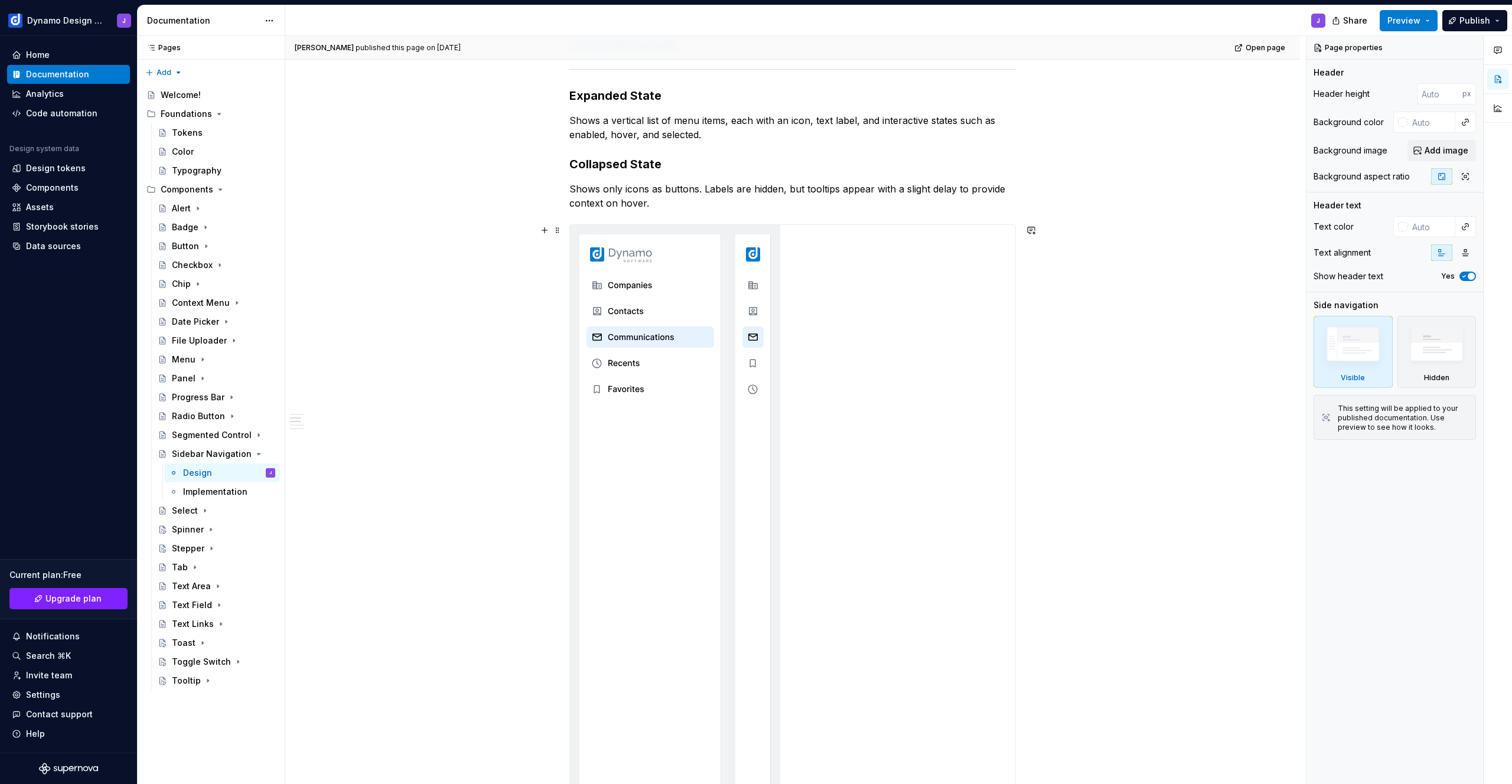
click at [678, 450] on img at bounding box center [675, 553] width 210 height 656
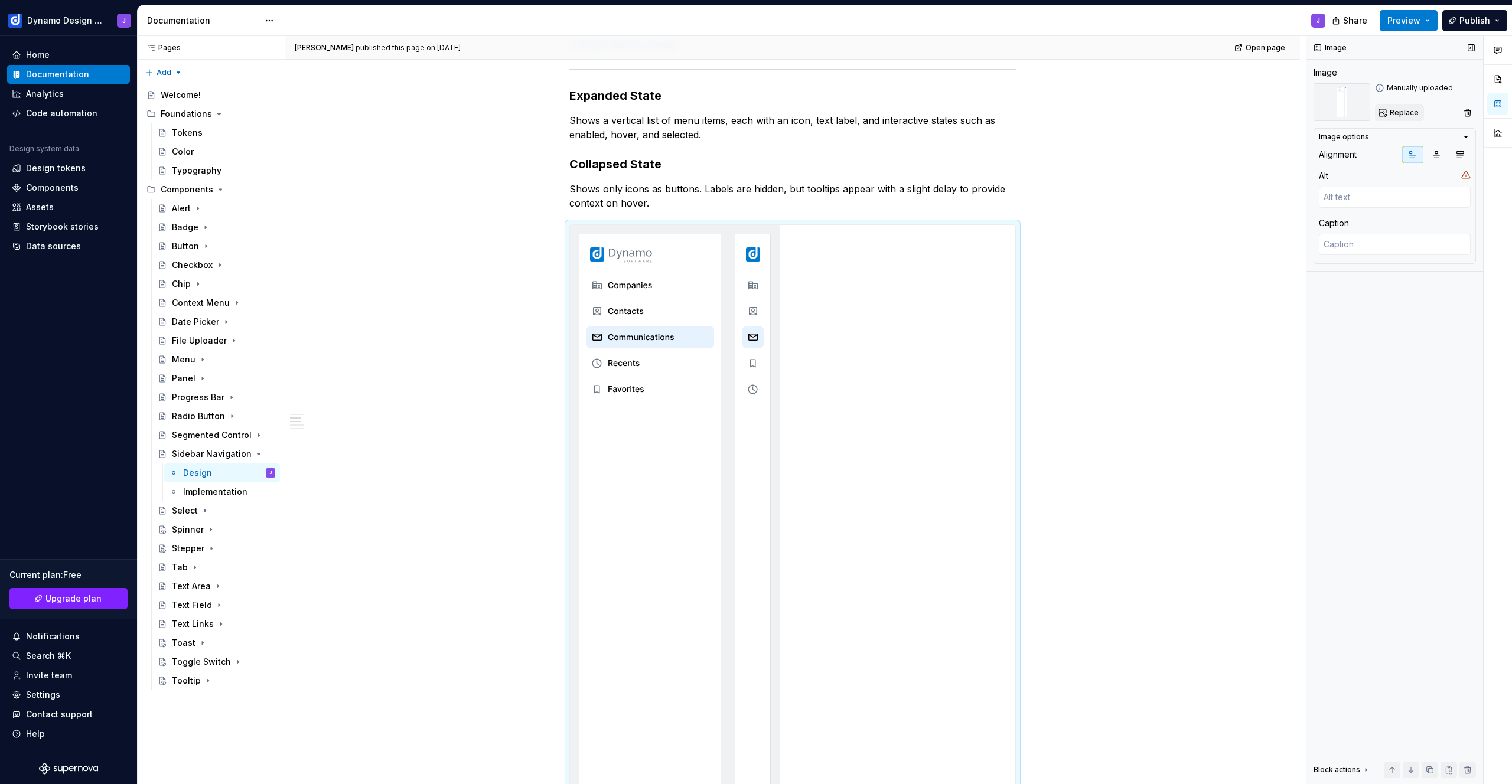
click at [1400, 112] on span "Replace" at bounding box center [1404, 113] width 29 height 9
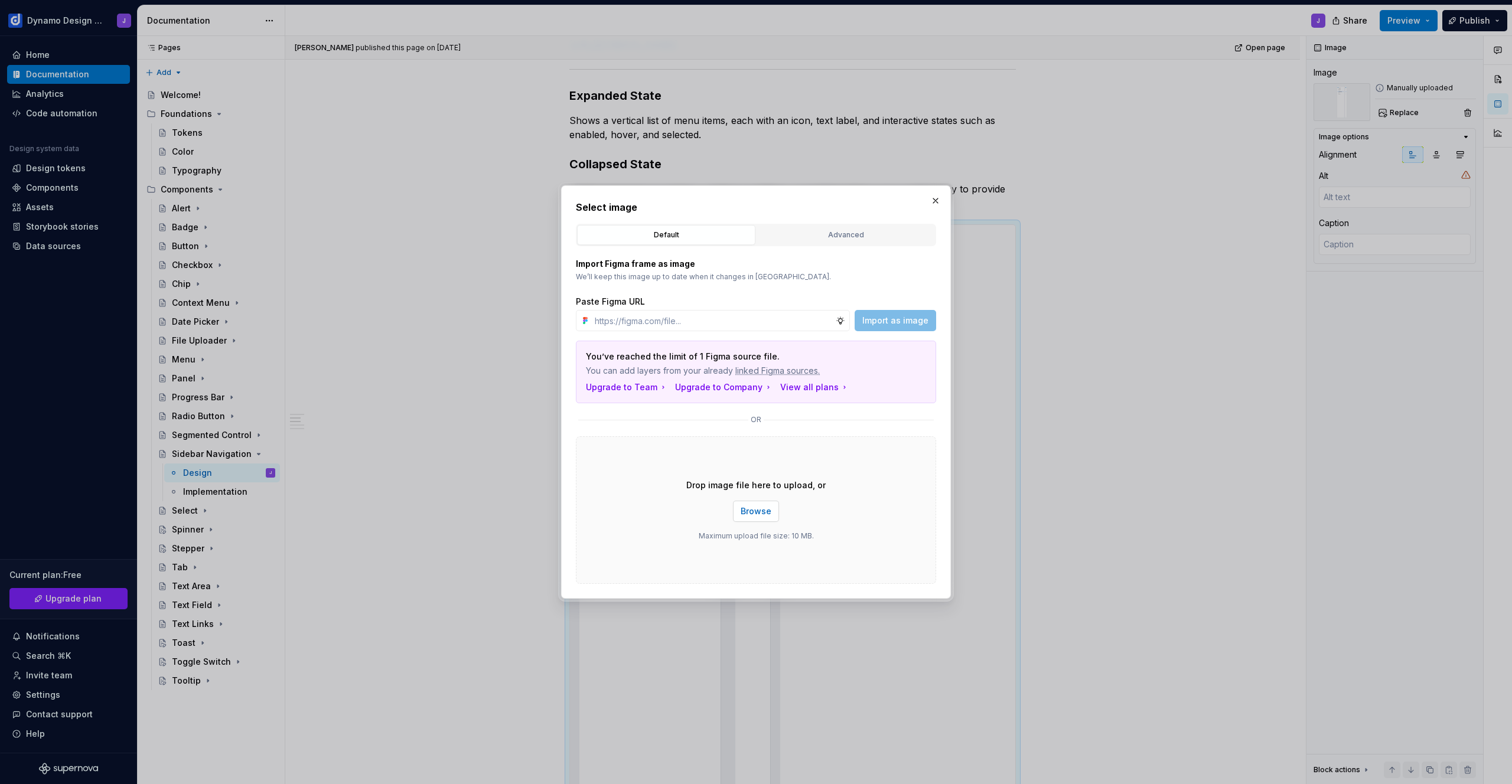
click at [764, 508] on span "Browse" at bounding box center [756, 511] width 31 height 12
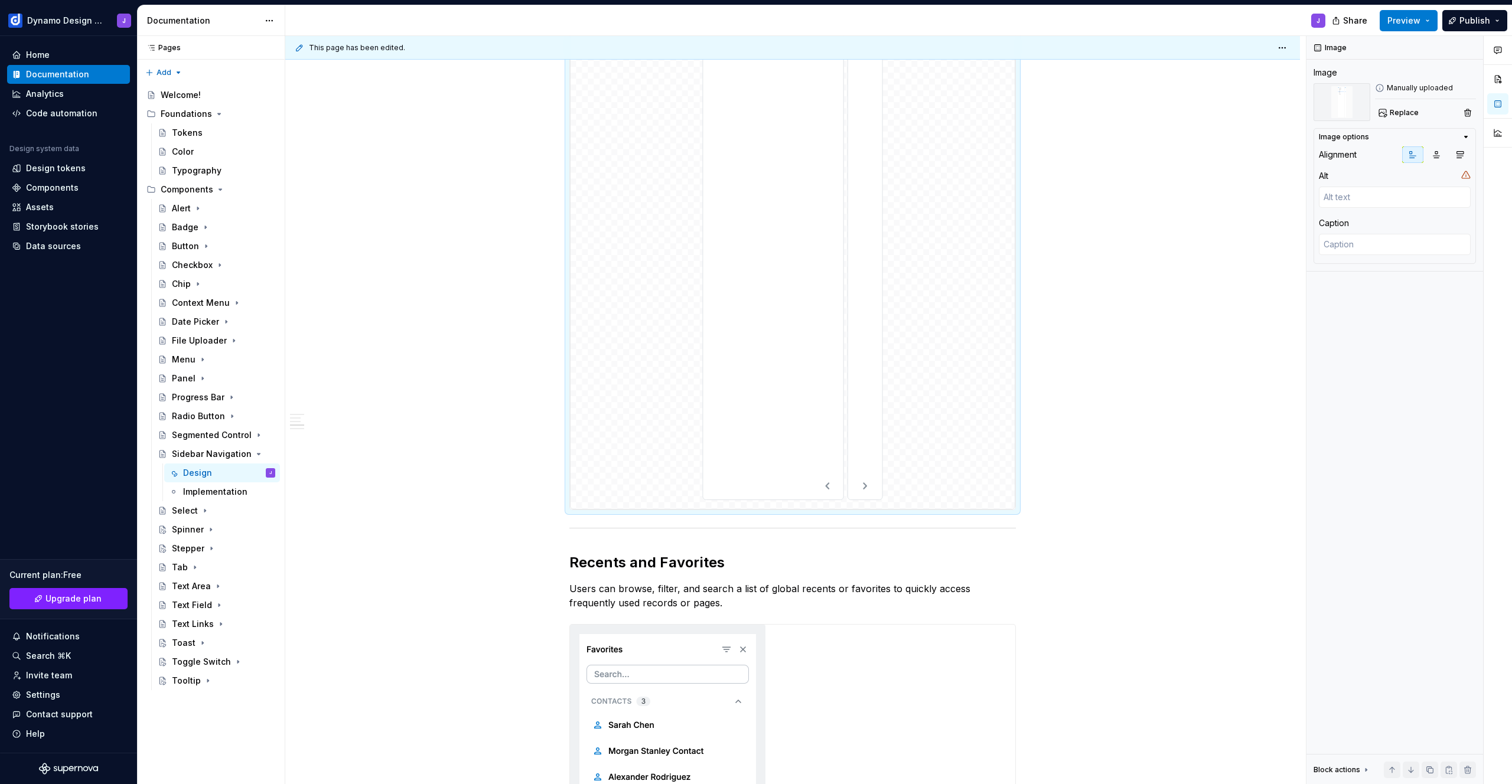
scroll to position [726, 0]
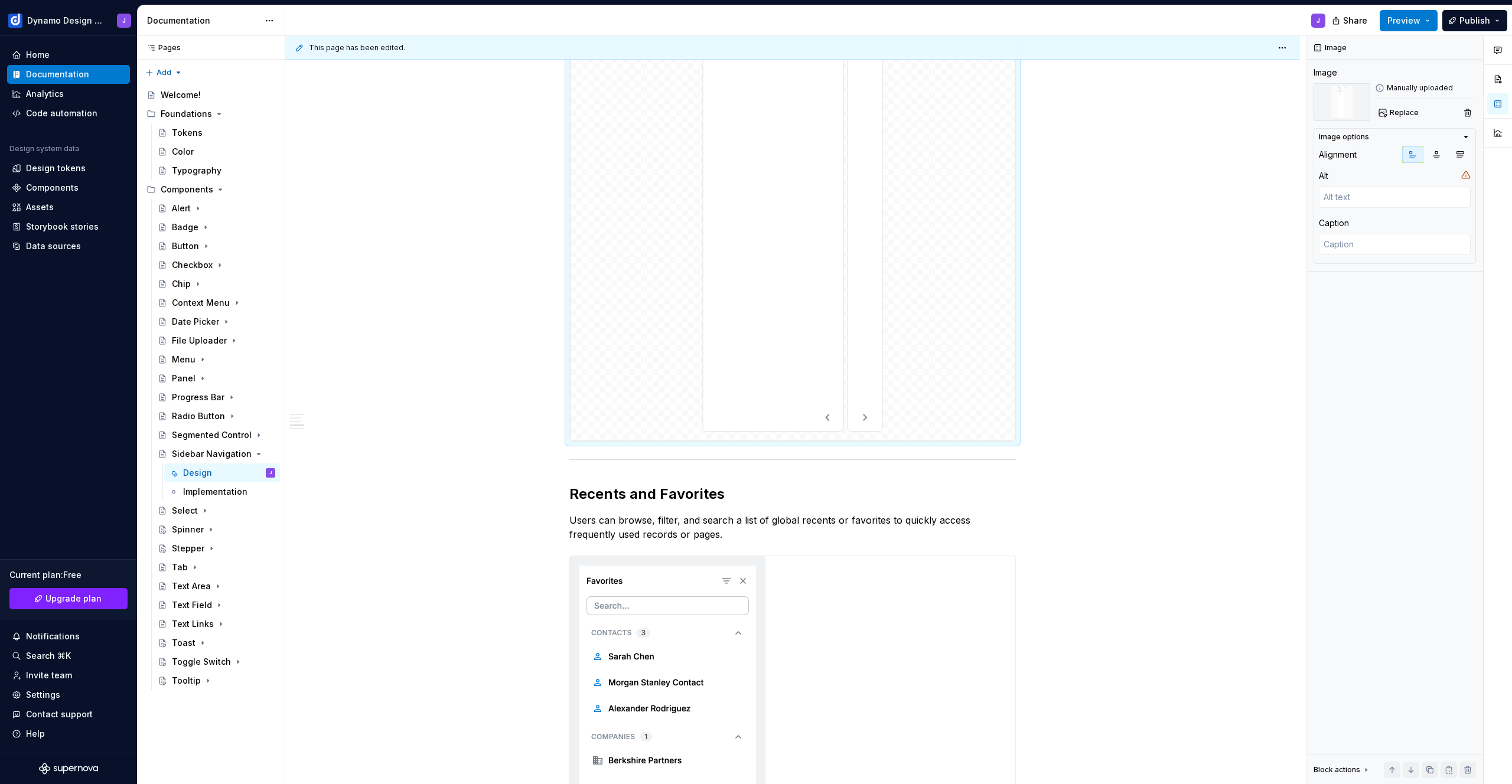
click at [735, 266] on img at bounding box center [792, 114] width 445 height 655
click at [1394, 118] on button "Replace" at bounding box center [1399, 112] width 49 height 17
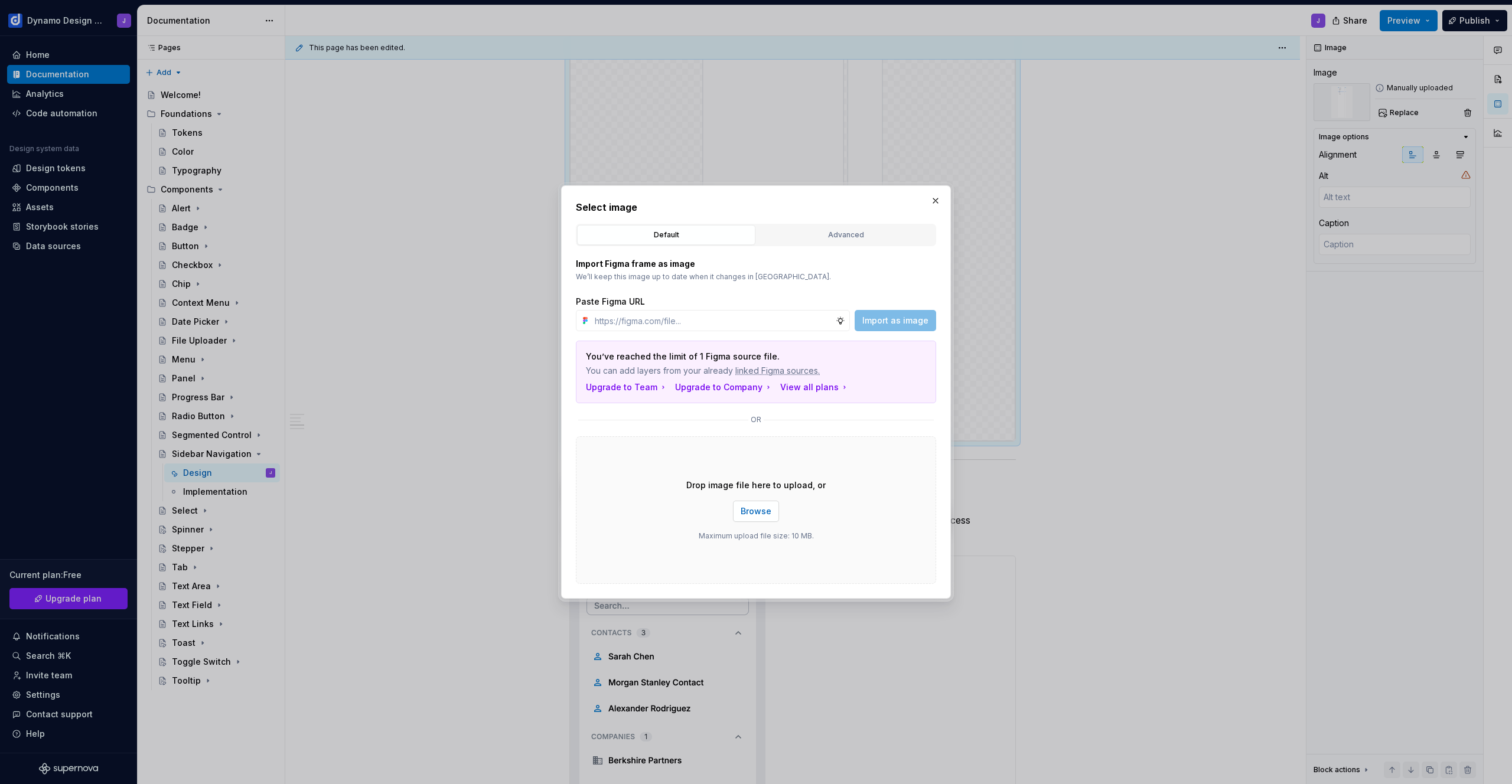
click at [763, 515] on span "Browse" at bounding box center [756, 511] width 31 height 12
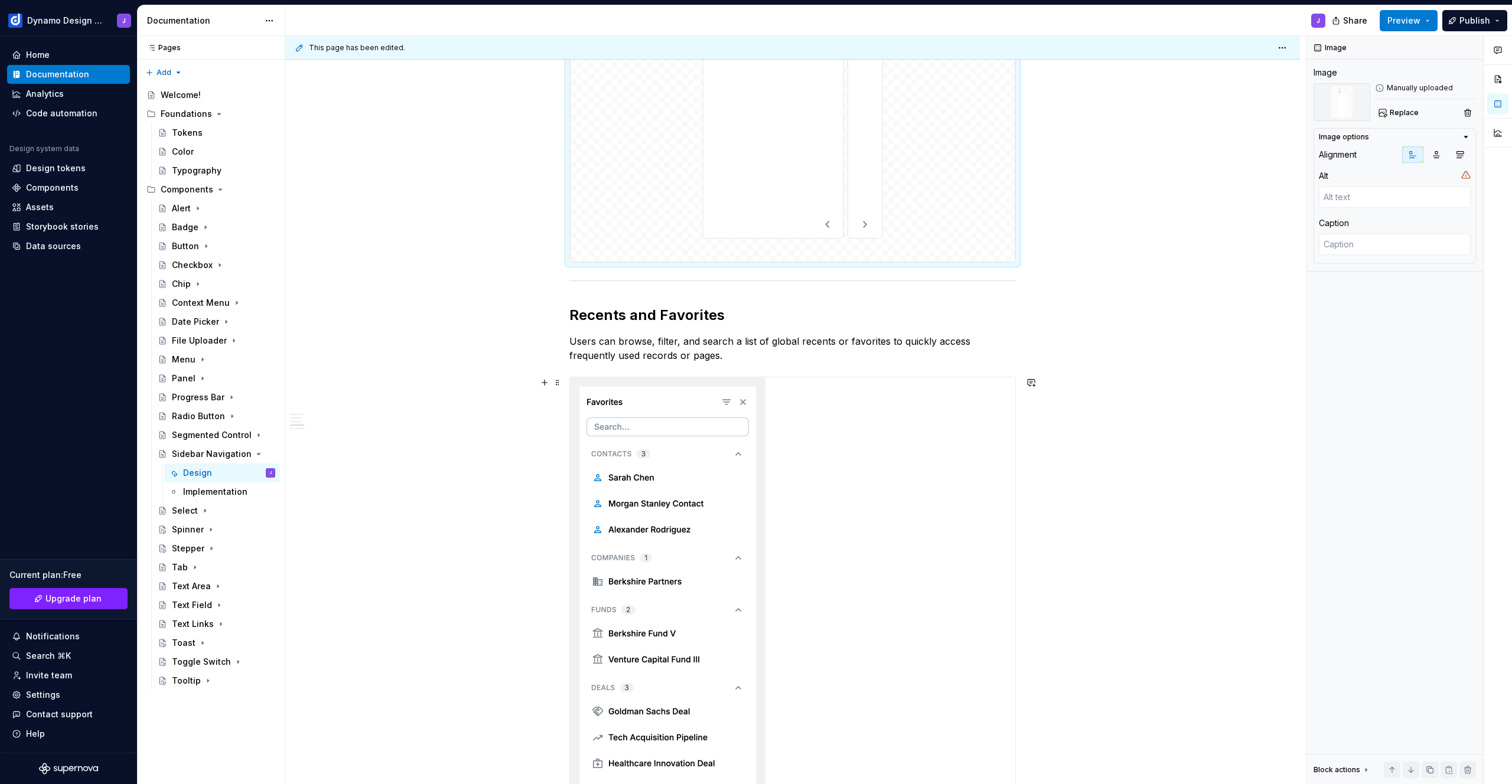
scroll to position [927, 0]
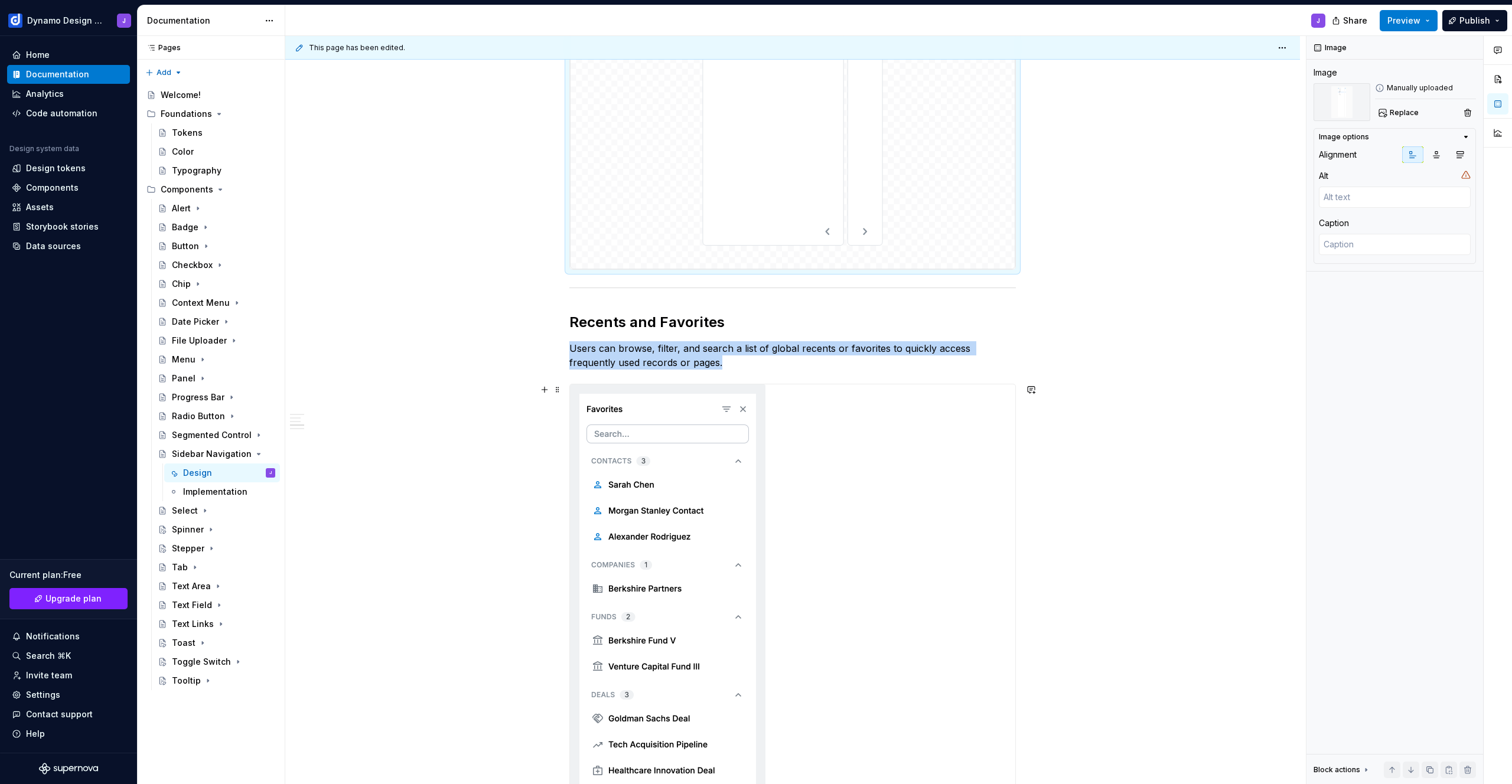
click at [658, 574] on img at bounding box center [668, 624] width 196 height 480
click at [1406, 116] on span "Replace" at bounding box center [1404, 113] width 29 height 9
type textarea "*"
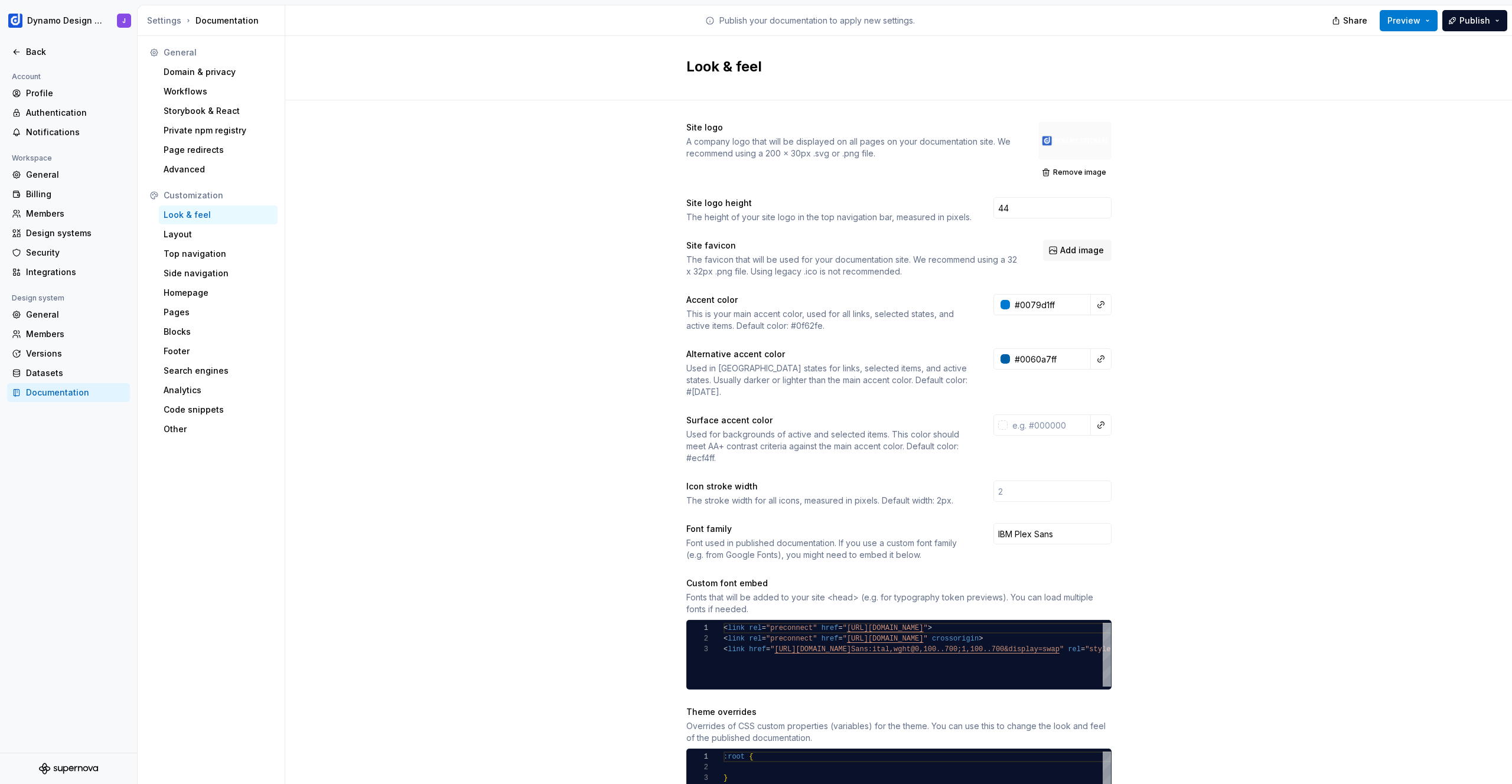
scroll to position [74, 4]
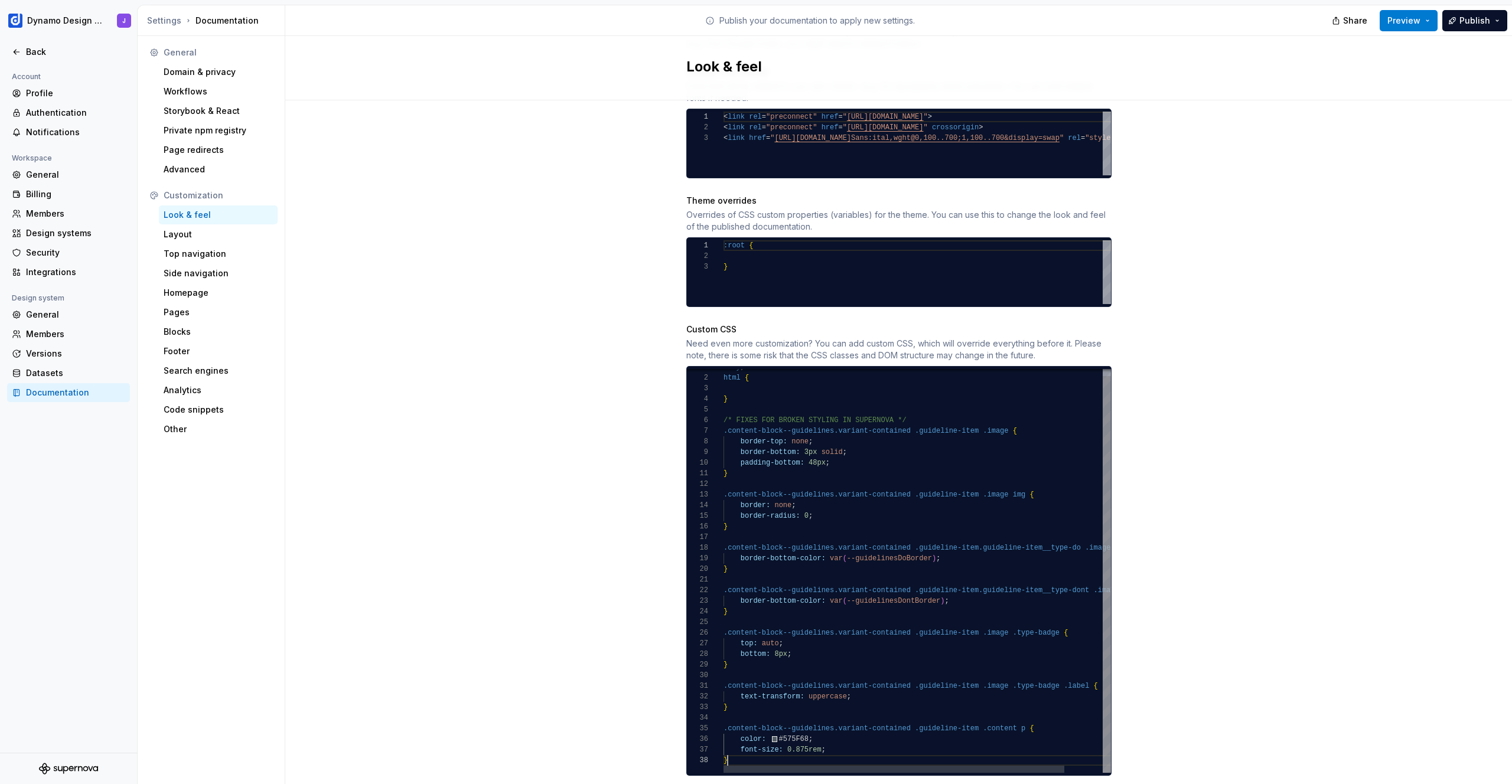
click at [758, 748] on div "border-bottom: 3px solid ; padding-bottom: 48px ; } .content-block--guidelines.…" at bounding box center [939, 567] width 431 height 411
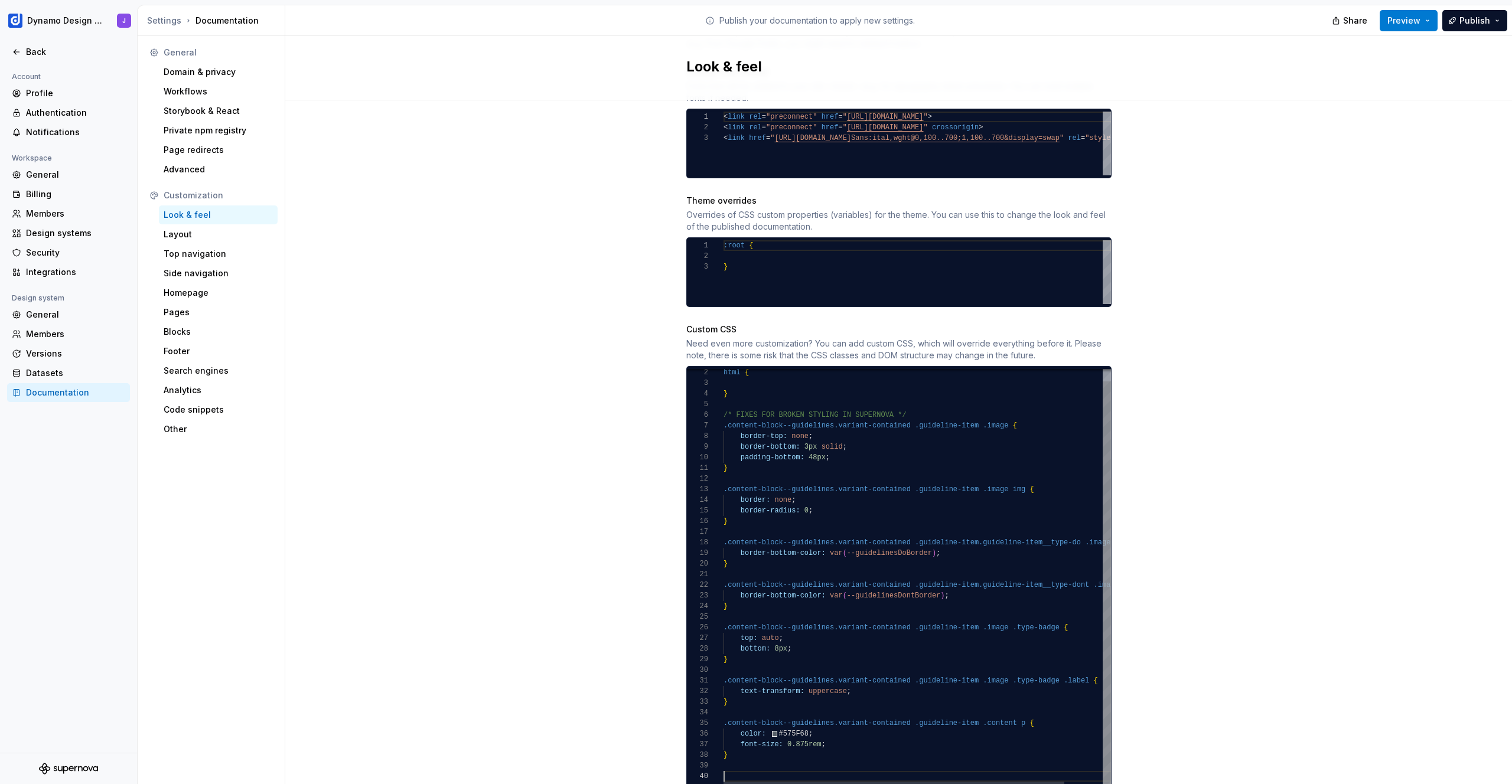
scroll to position [10, 4]
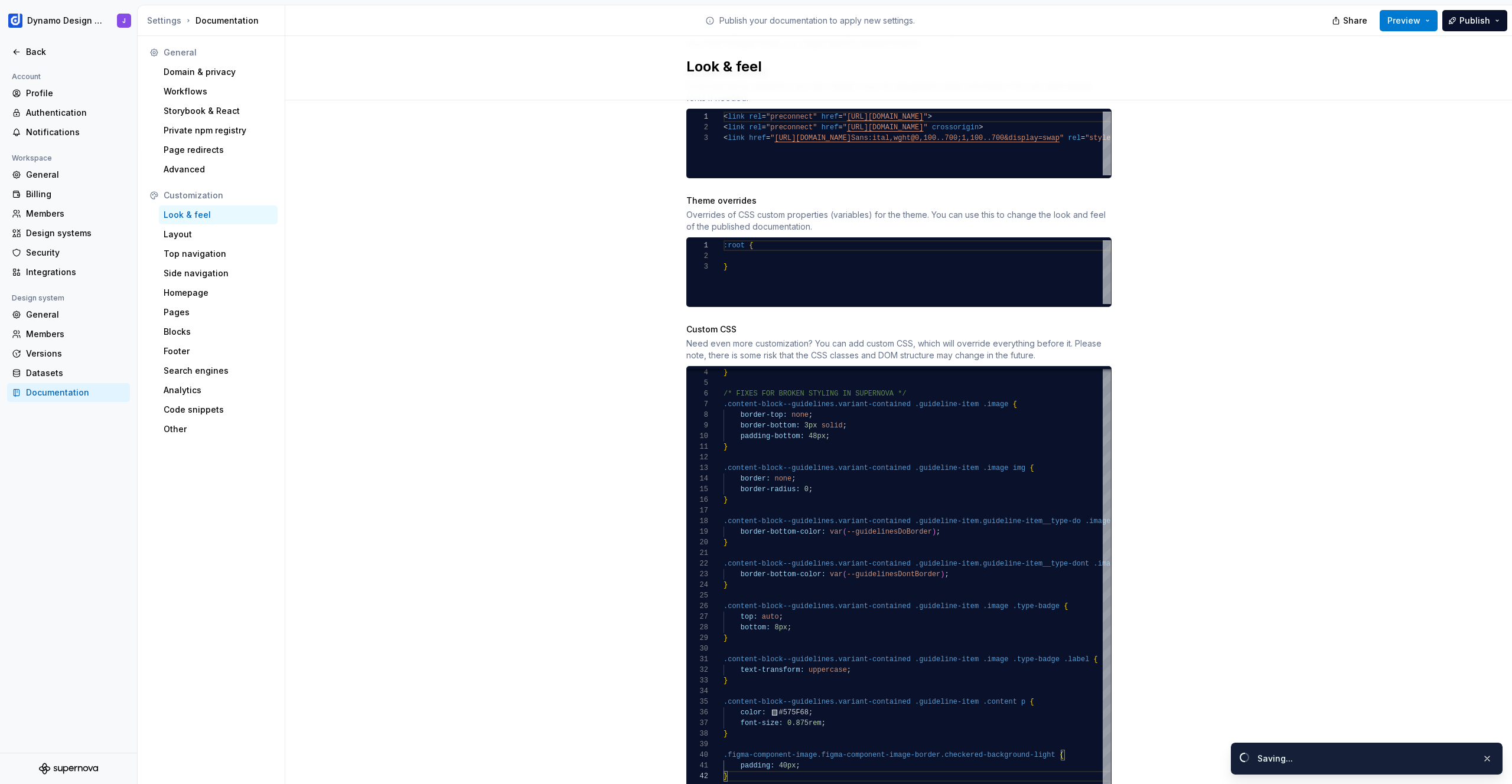
click at [1271, 381] on div "Site logo A company logo that will be displayed on all pages on your documentat…" at bounding box center [899, 212] width 1227 height 1247
click at [820, 755] on div "border-bottom: 3px solid ; padding-bottom: 48px ; } .content-block--guidelines.…" at bounding box center [939, 562] width 431 height 454
type textarea "**********"
click at [1184, 361] on div "Site logo A company logo that will be displayed on all pages on your documentat…" at bounding box center [899, 212] width 1227 height 1247
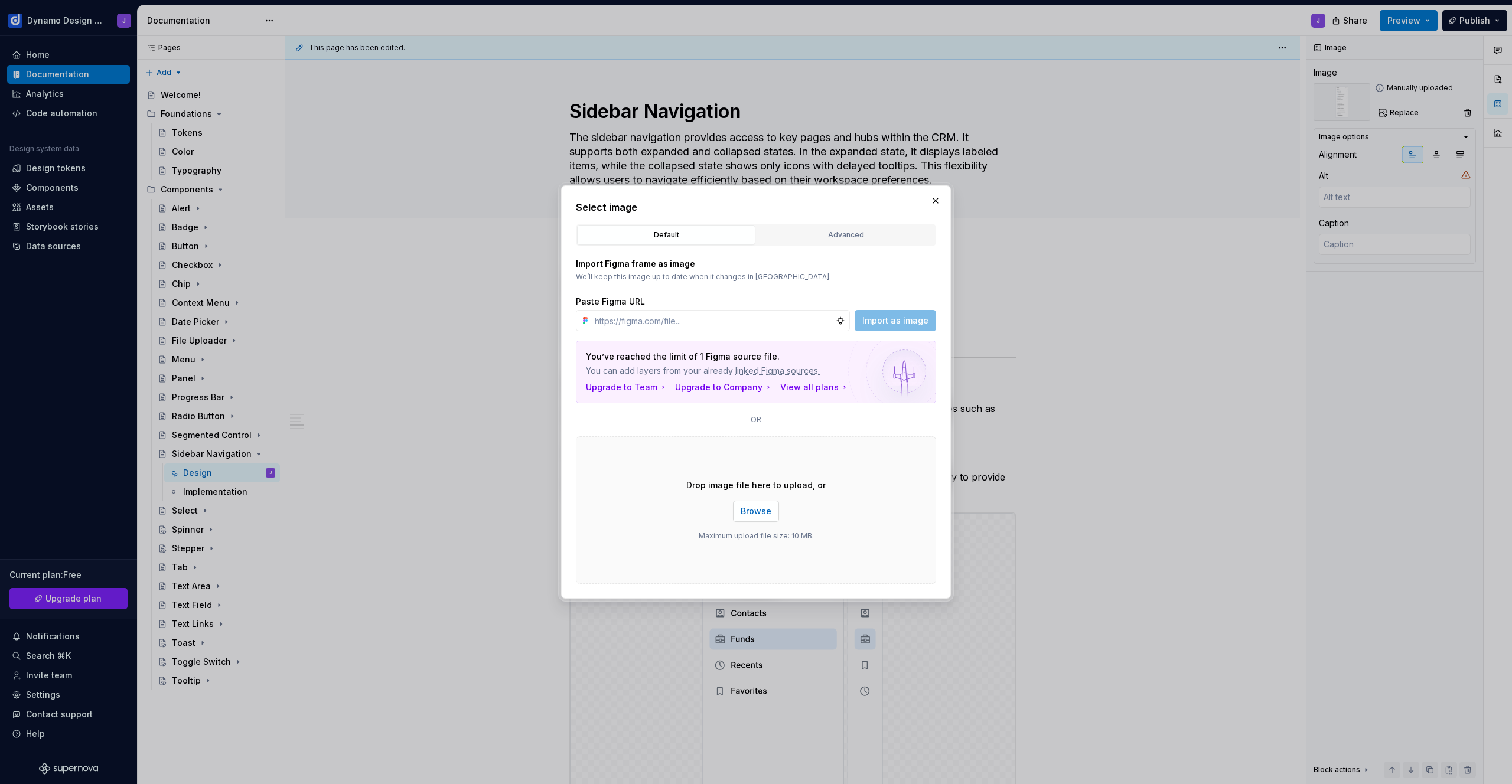
click at [749, 525] on div "Drop image file here to upload, or Browse Maximum upload file size: 10 MB." at bounding box center [756, 510] width 361 height 147
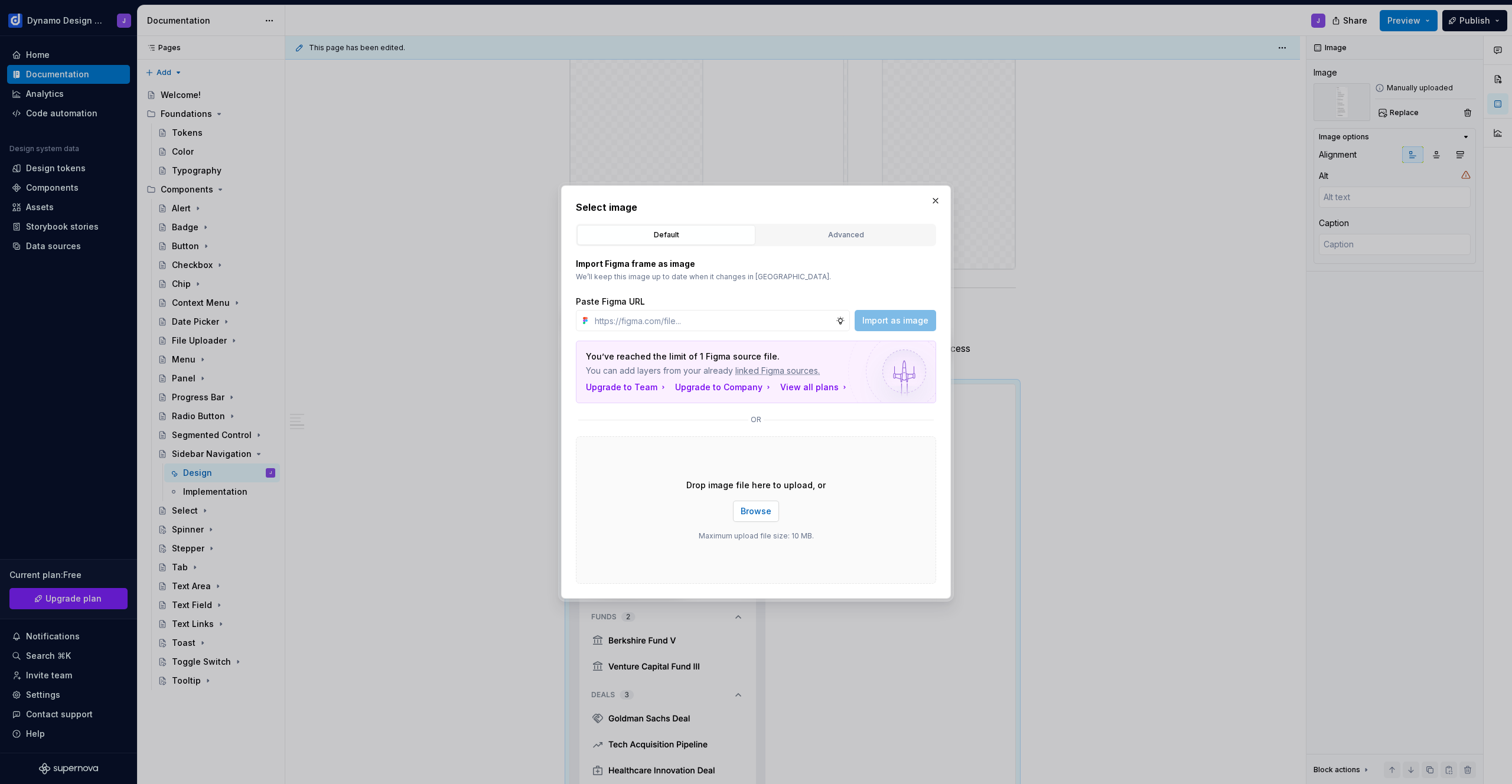
click at [757, 512] on span "Browse" at bounding box center [756, 511] width 31 height 12
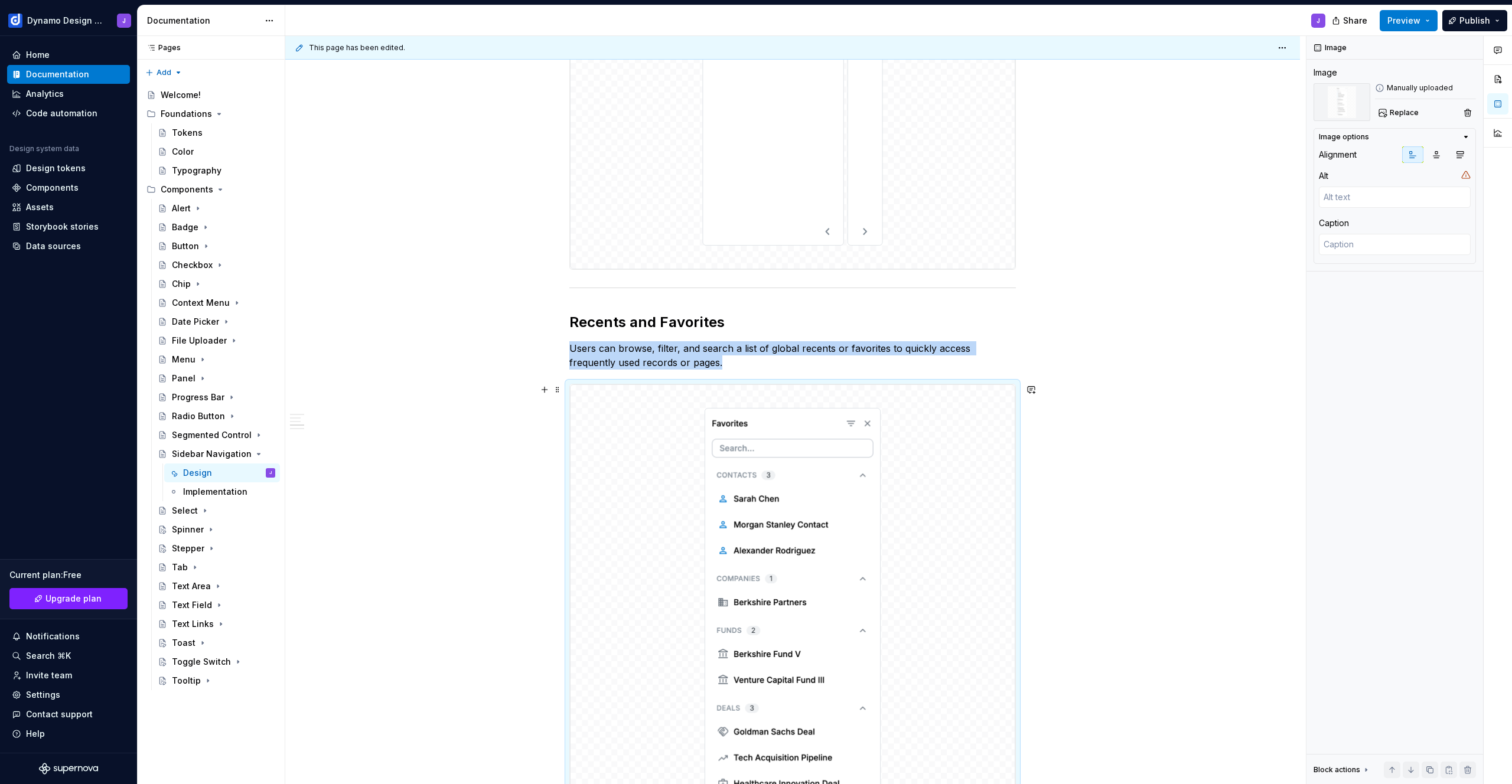
scroll to position [1008, 0]
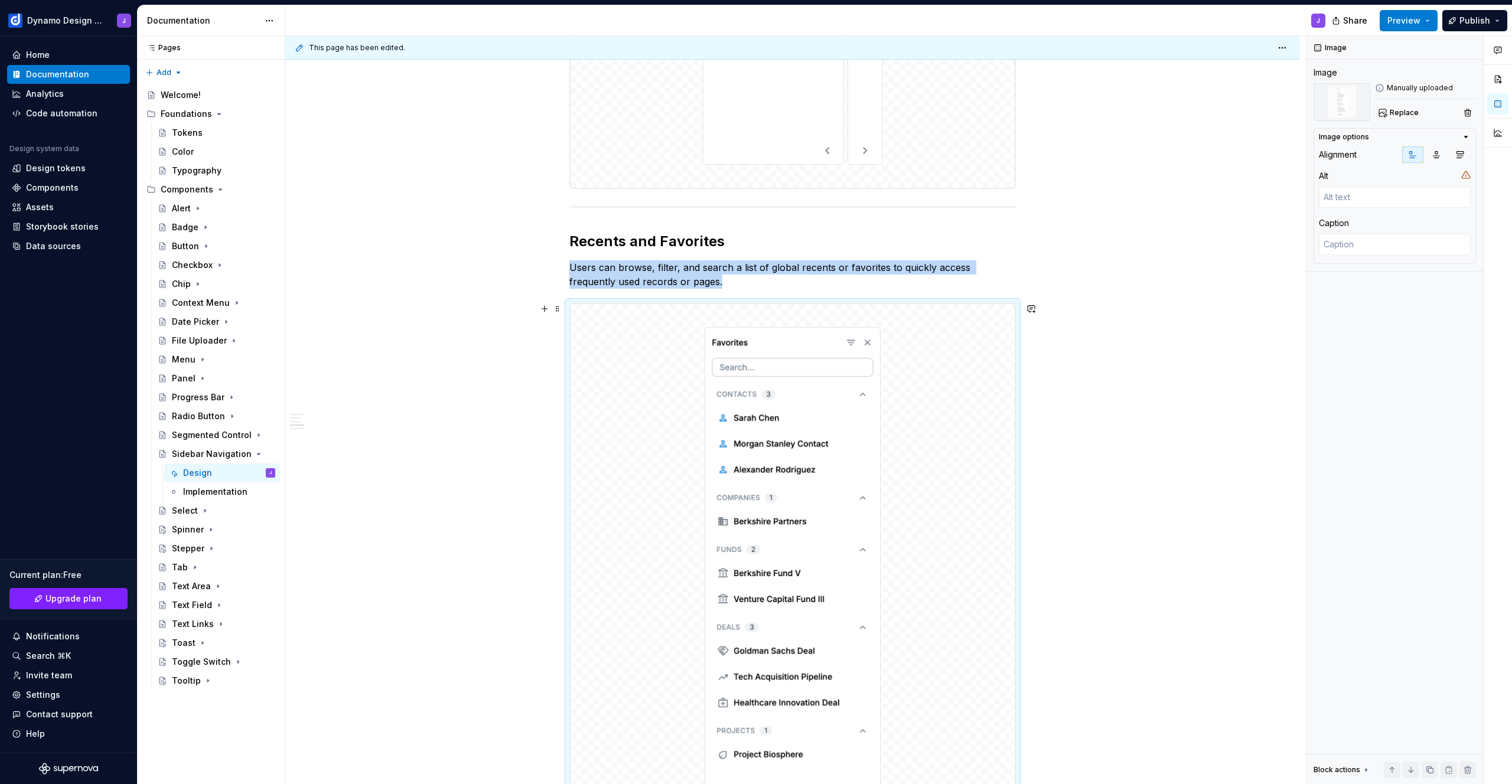
click at [1147, 388] on div "Live Demo The live demo prototype can be found here: [URL][DOMAIN_NAME] Expande…" at bounding box center [793, 207] width 1015 height 1935
click at [1420, 12] on button "Preview" at bounding box center [1408, 21] width 58 height 21
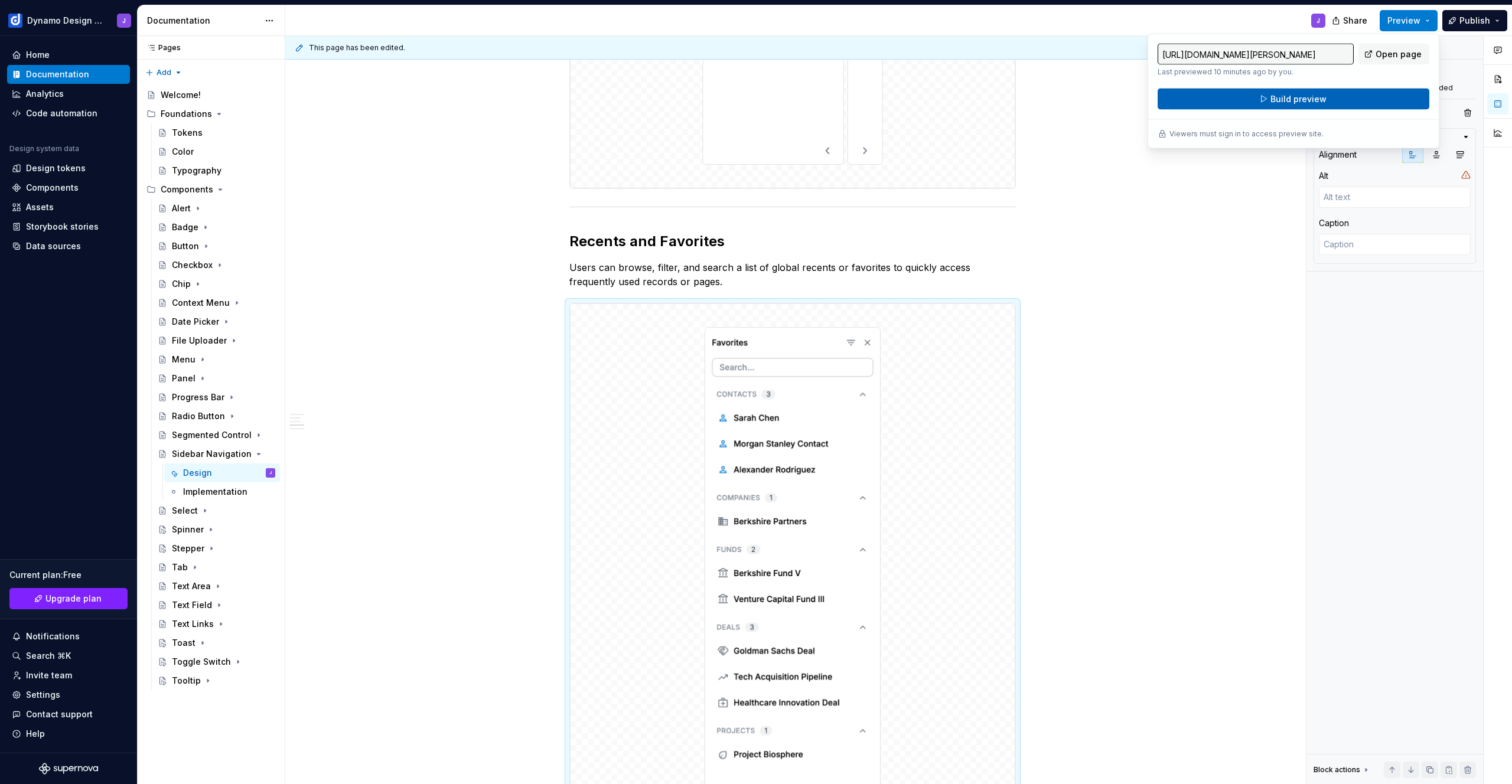
click at [1329, 99] on button "Build preview" at bounding box center [1293, 99] width 271 height 21
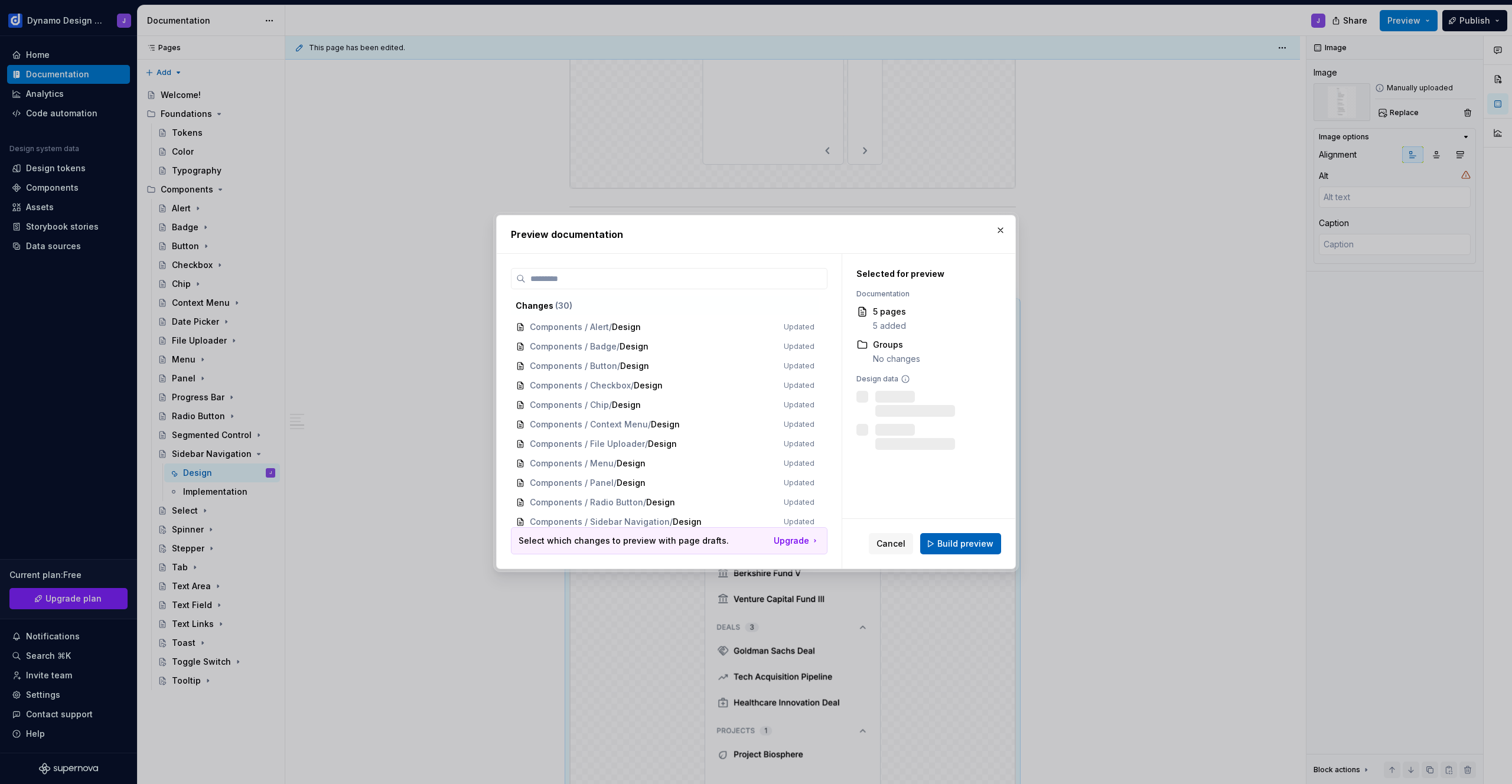
click at [956, 546] on span "Build preview" at bounding box center [965, 543] width 56 height 12
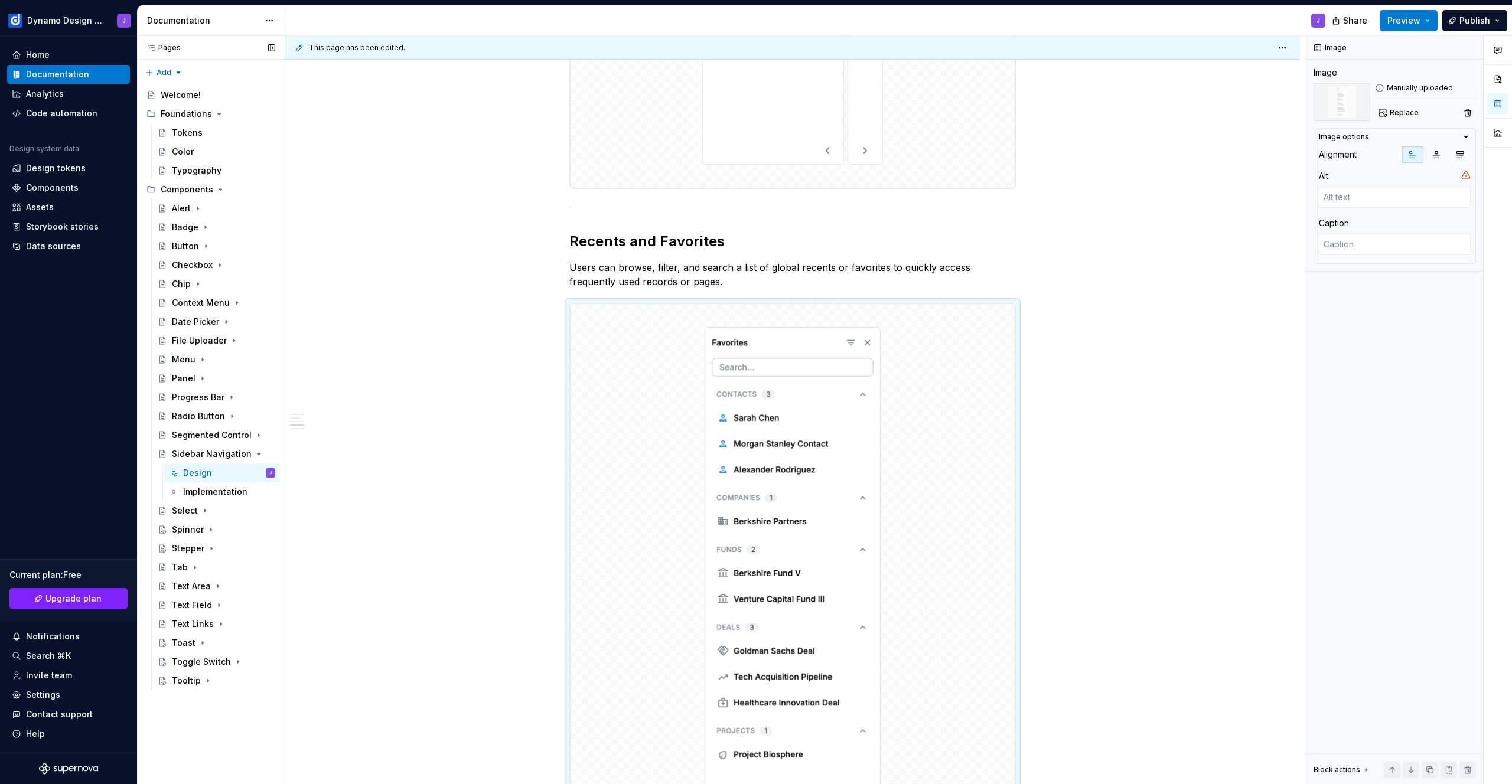
click at [0, 0] on button "Page tree" at bounding box center [0, 0] width 0 height 0
click at [249, 451] on div "Pages Pages Add Accessibility guide for tree Page tree. Navigate the tree with …" at bounding box center [211, 410] width 148 height 749
click at [240, 453] on div "Sidebar Navigation" at bounding box center [223, 454] width 103 height 17
click at [235, 453] on icon "Page tree" at bounding box center [235, 454] width 9 height 9
click at [170, 476] on div "Select" at bounding box center [216, 472] width 118 height 17
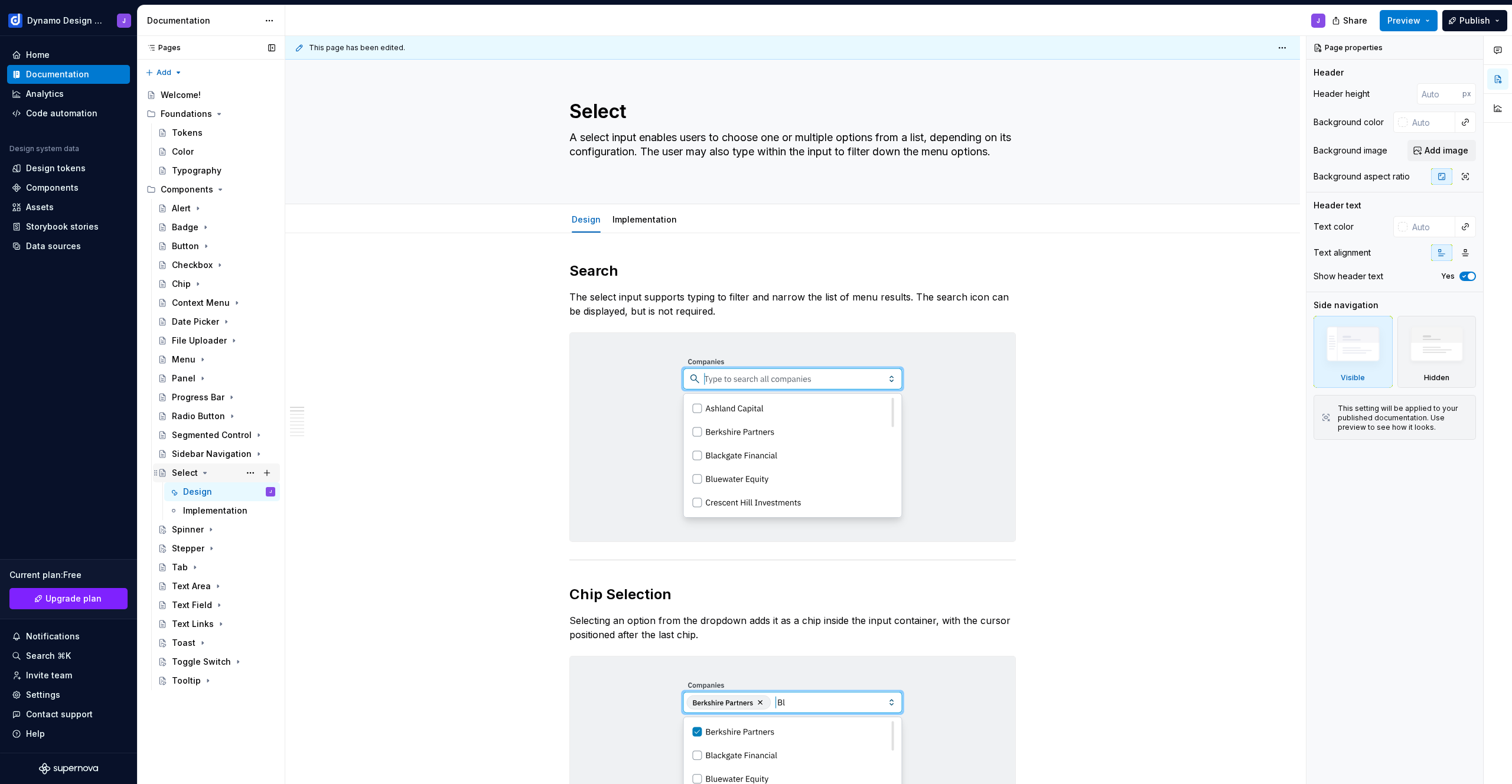
click at [204, 471] on icon "Page tree" at bounding box center [205, 473] width 9 height 9
click at [189, 454] on div "Select" at bounding box center [185, 454] width 26 height 12
click at [754, 358] on img at bounding box center [792, 437] width 445 height 208
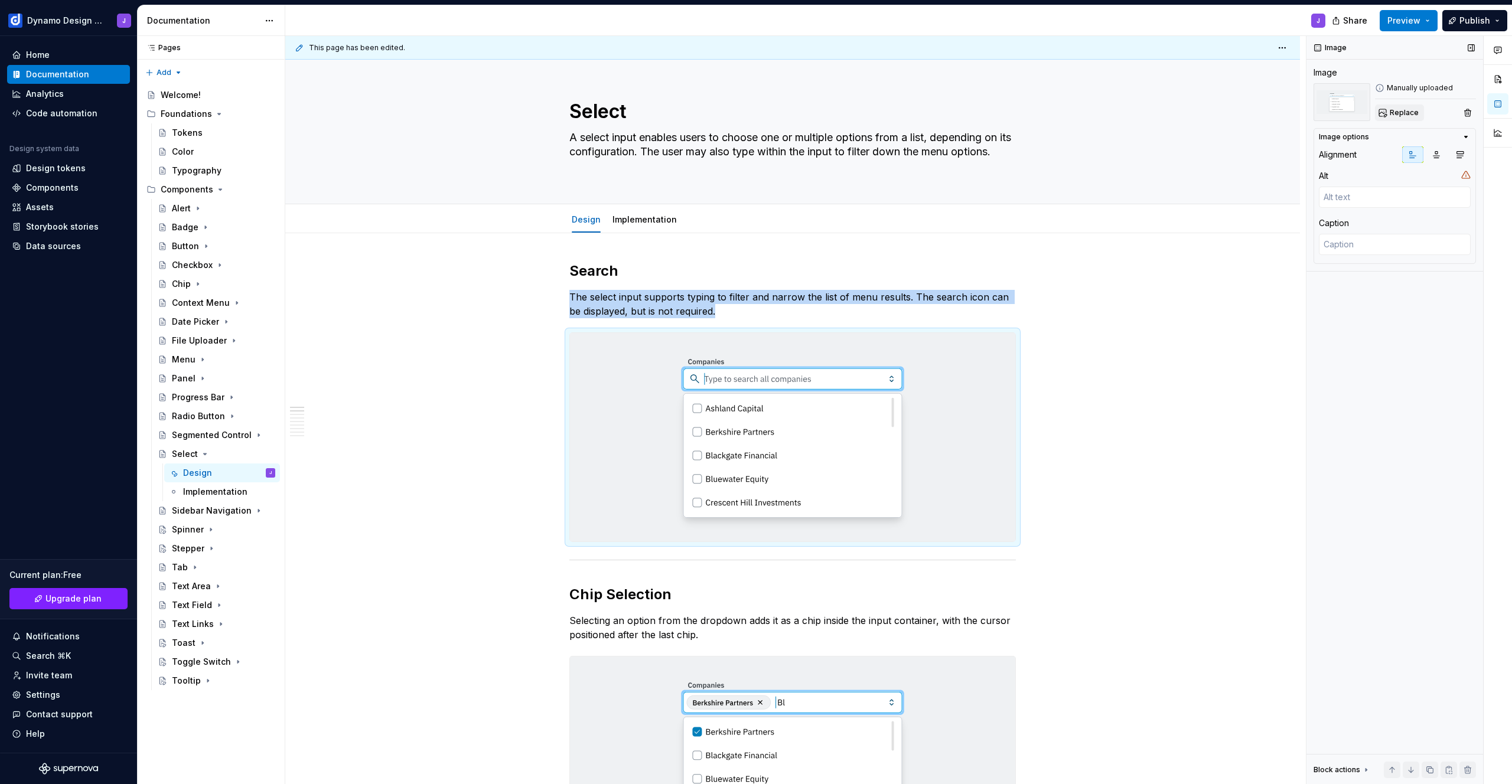
click at [1390, 111] on span "Replace" at bounding box center [1404, 113] width 29 height 9
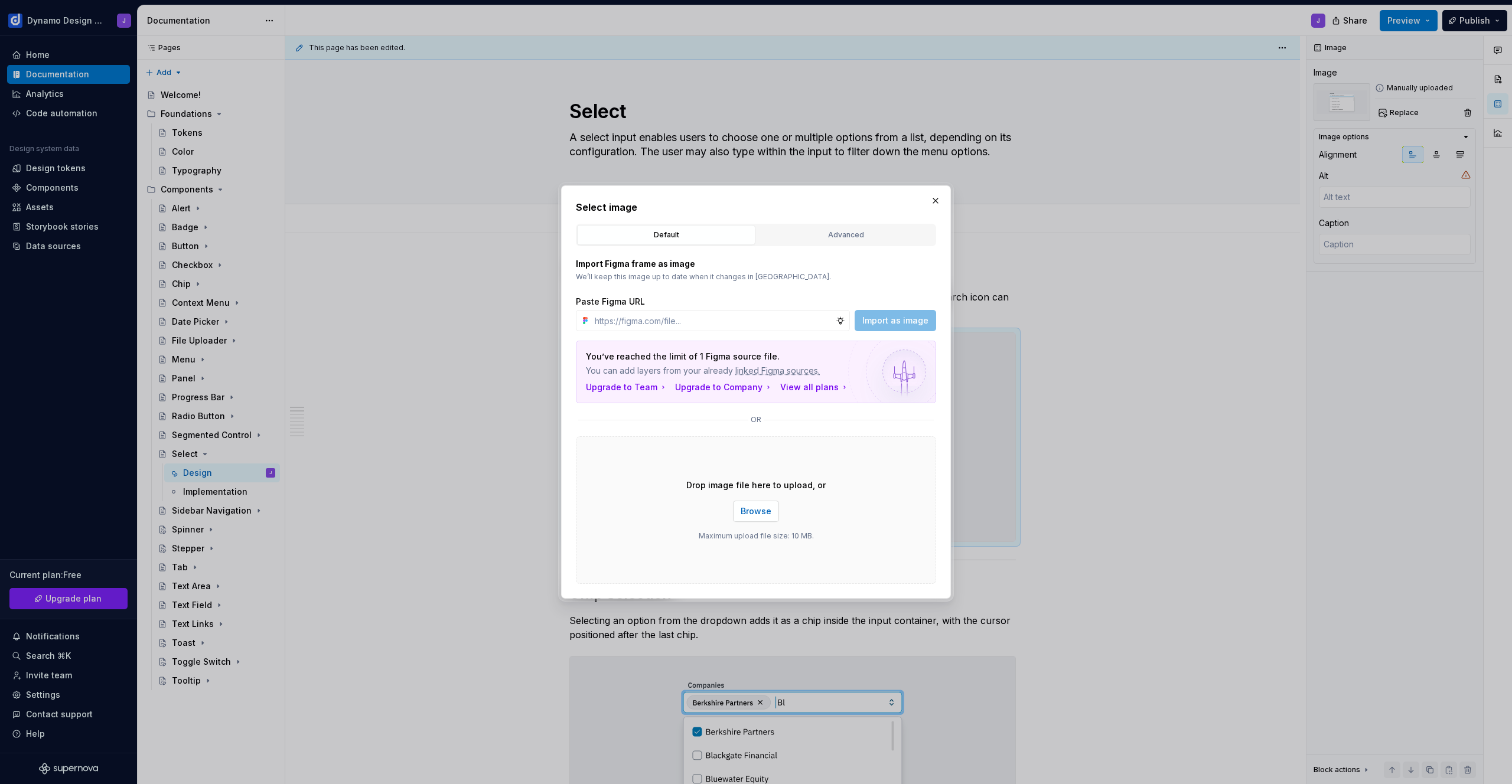
click at [766, 509] on span "Browse" at bounding box center [756, 511] width 31 height 12
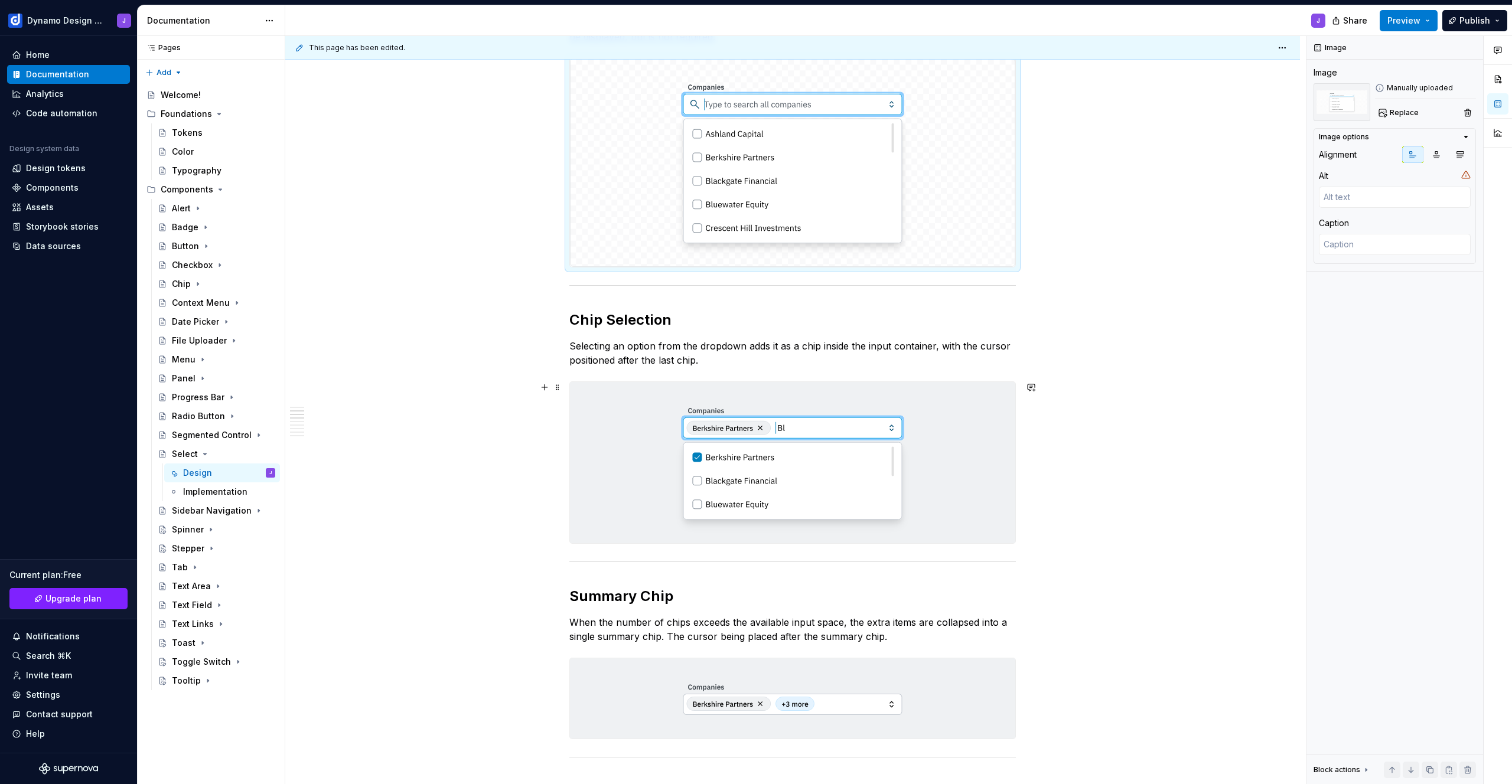
scroll to position [289, 0]
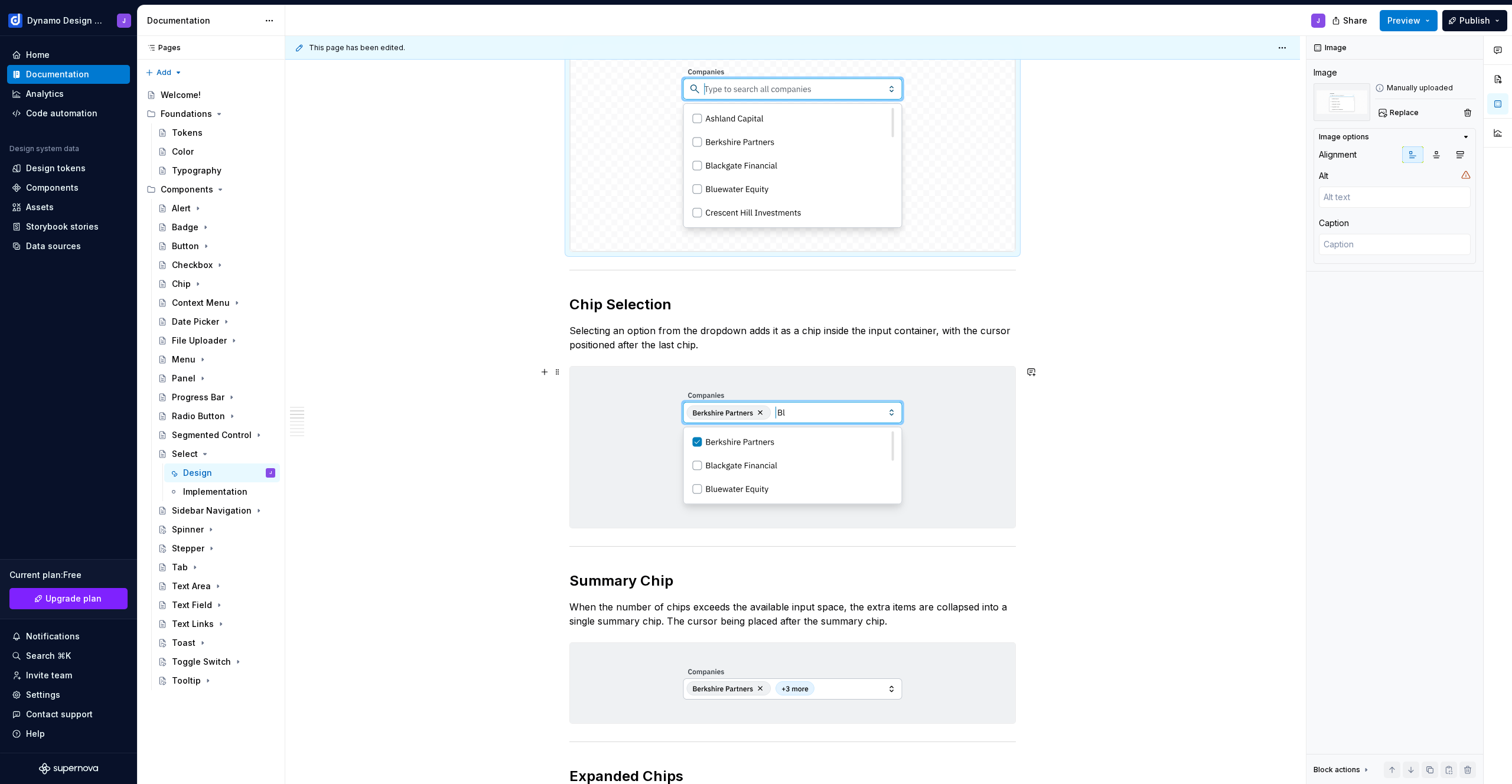
click at [816, 442] on img at bounding box center [792, 447] width 445 height 161
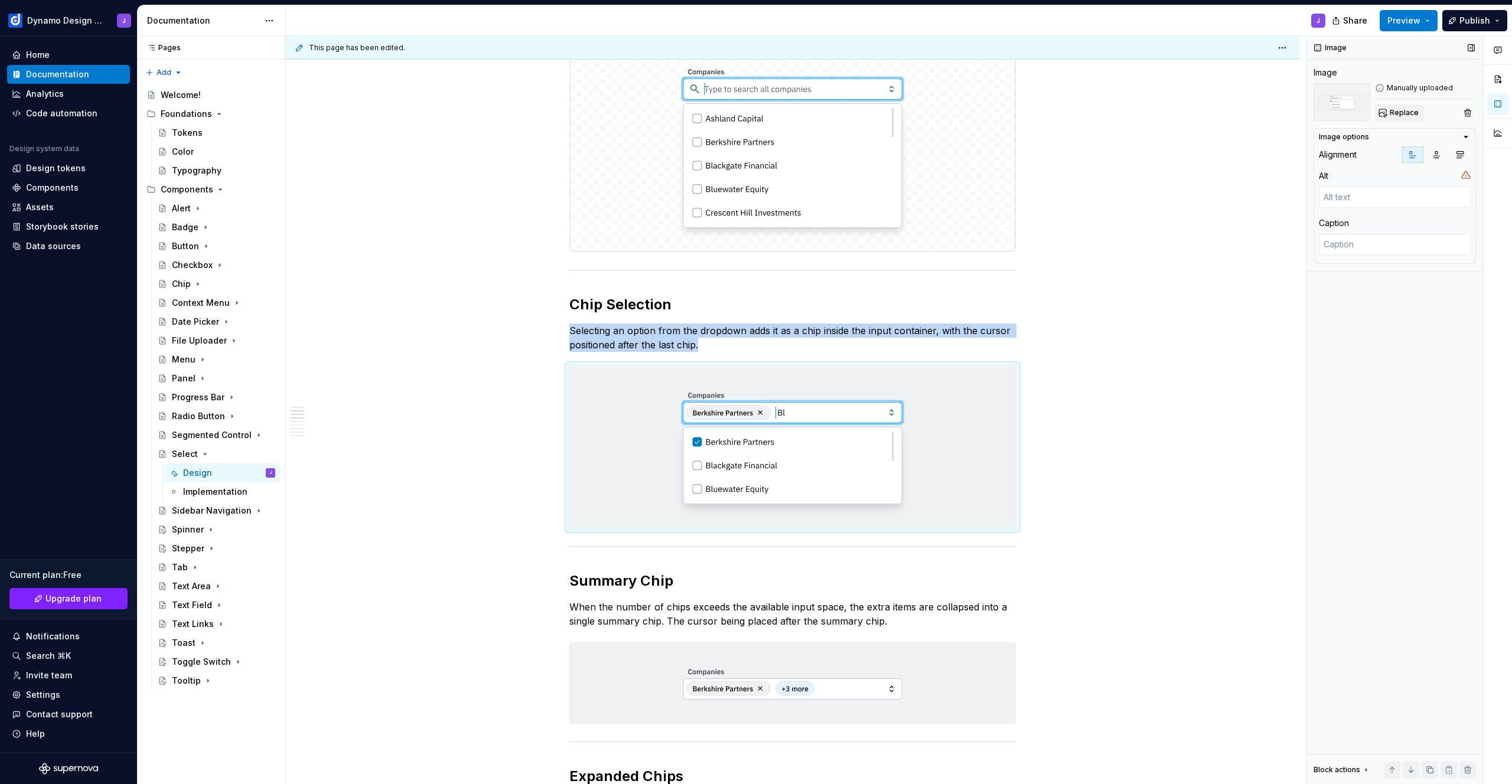
click at [1398, 110] on span "Replace" at bounding box center [1404, 113] width 29 height 9
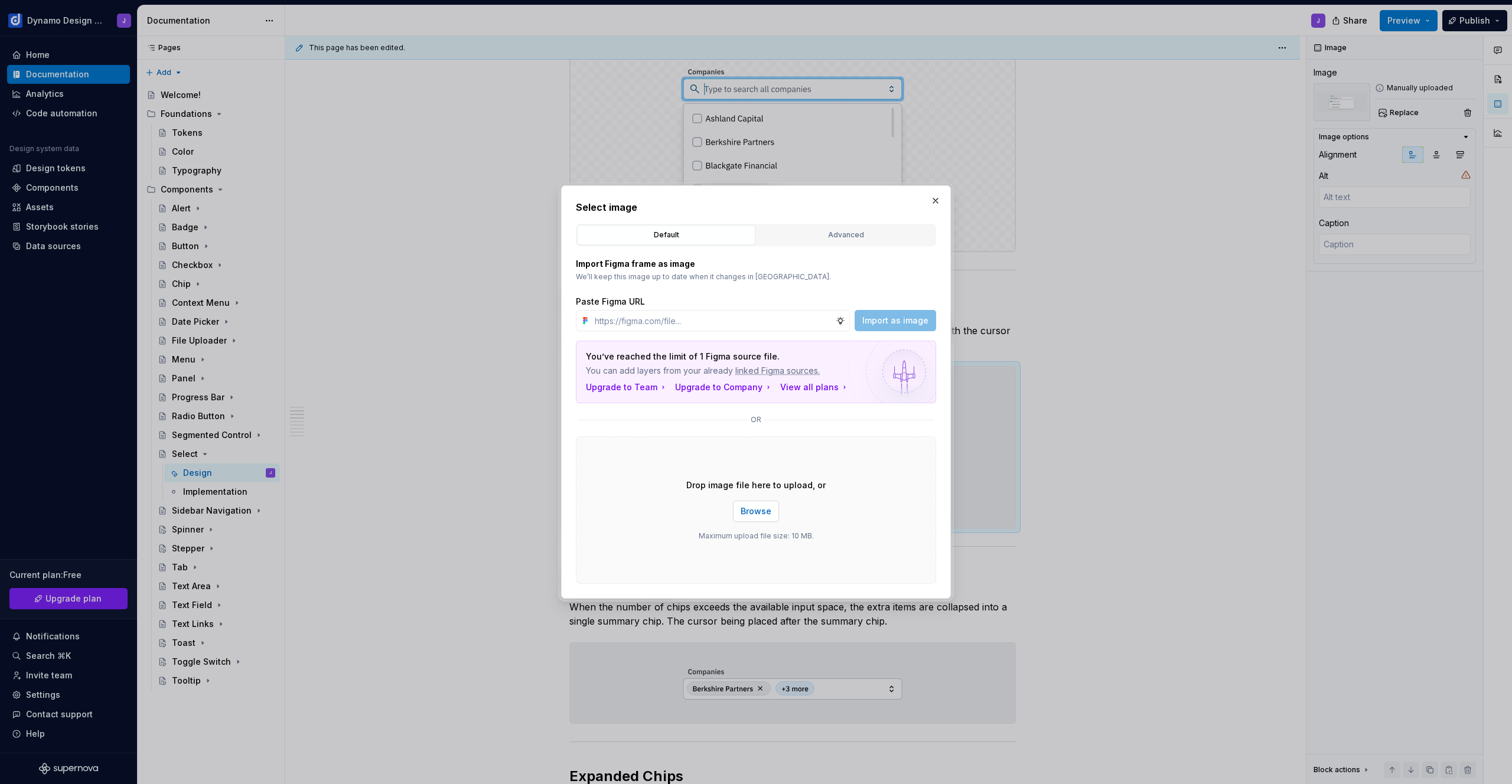
click at [760, 513] on span "Browse" at bounding box center [756, 511] width 31 height 12
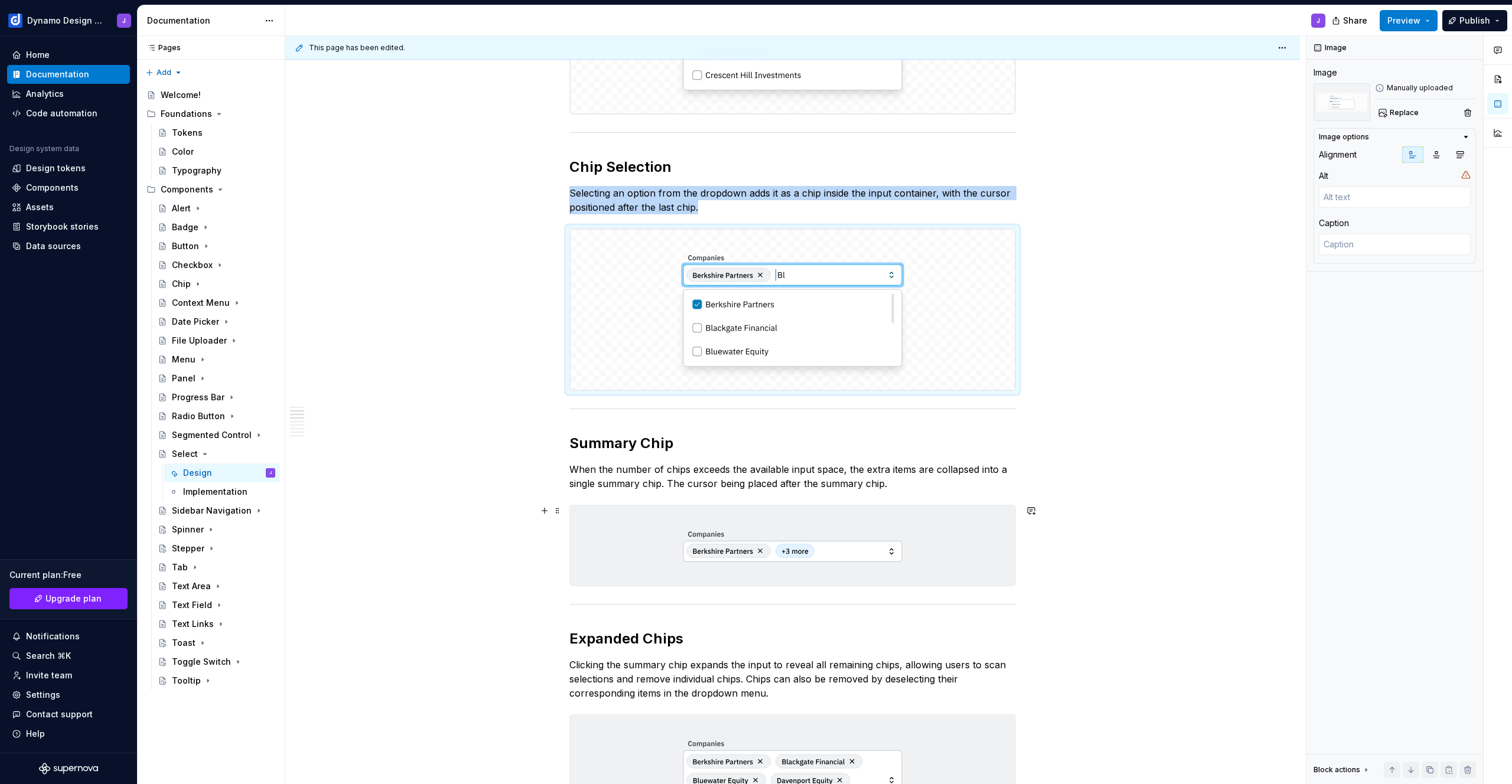
scroll to position [450, 0]
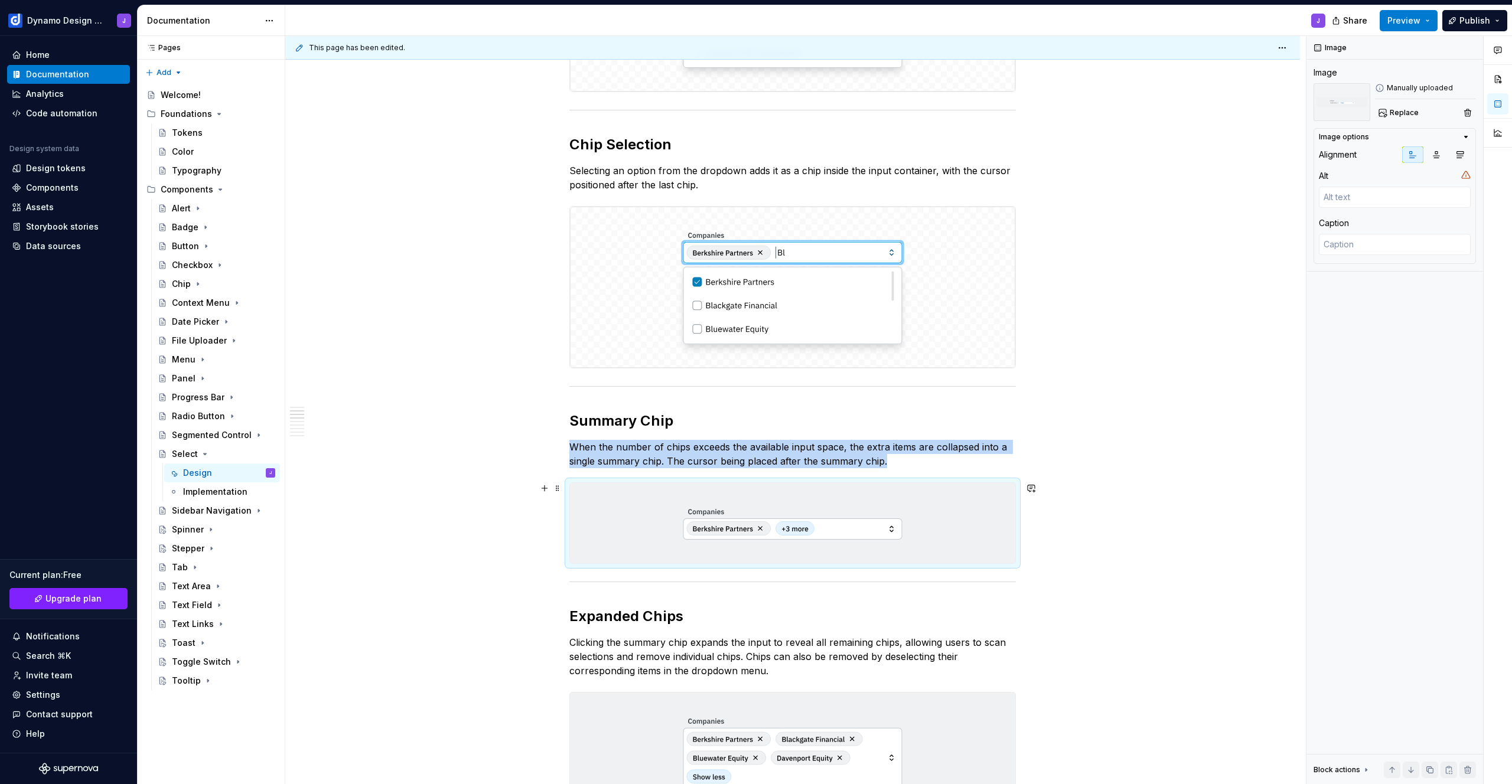
click at [881, 534] on img at bounding box center [792, 523] width 445 height 80
click at [1399, 114] on span "Replace" at bounding box center [1404, 113] width 29 height 9
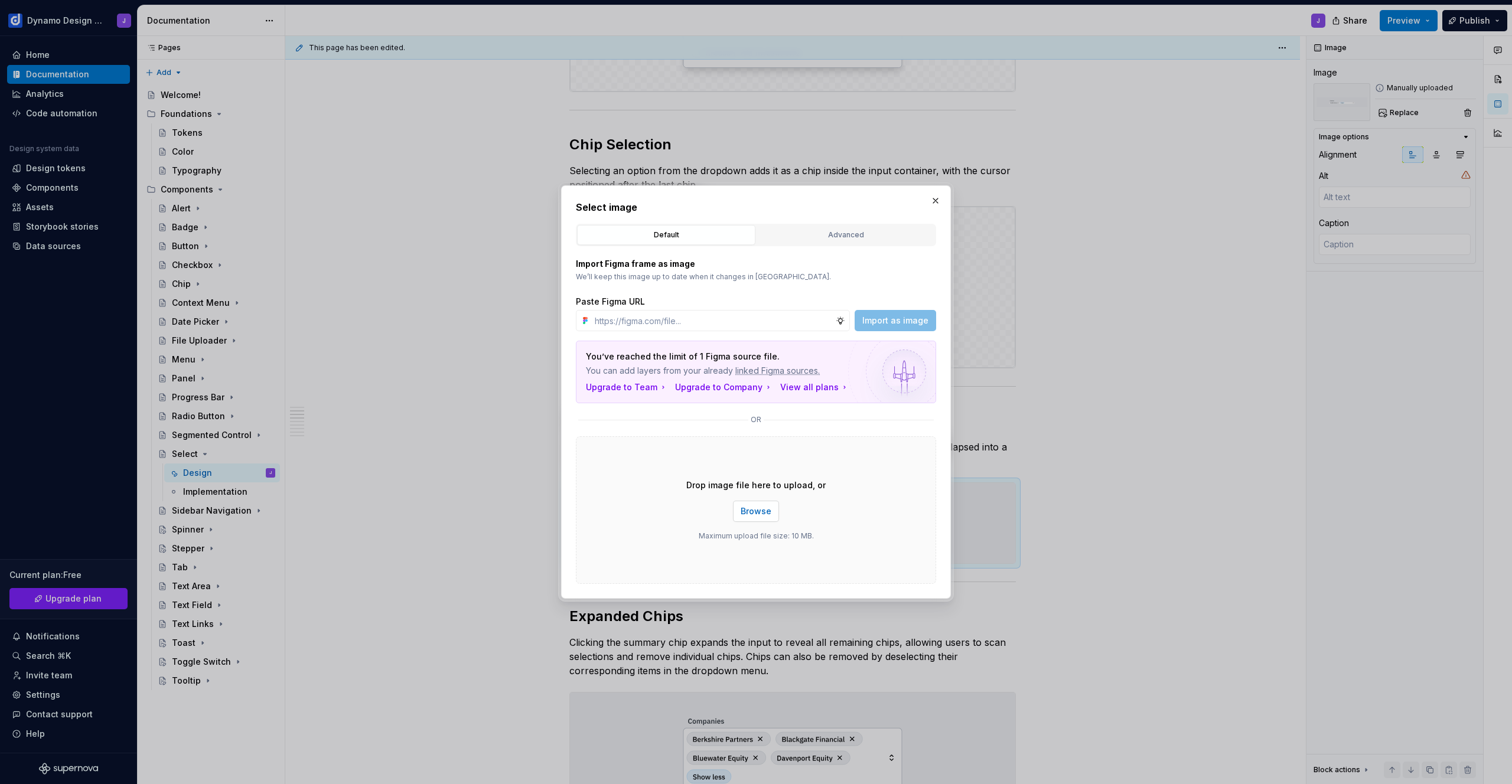
click at [754, 510] on span "Browse" at bounding box center [756, 511] width 31 height 12
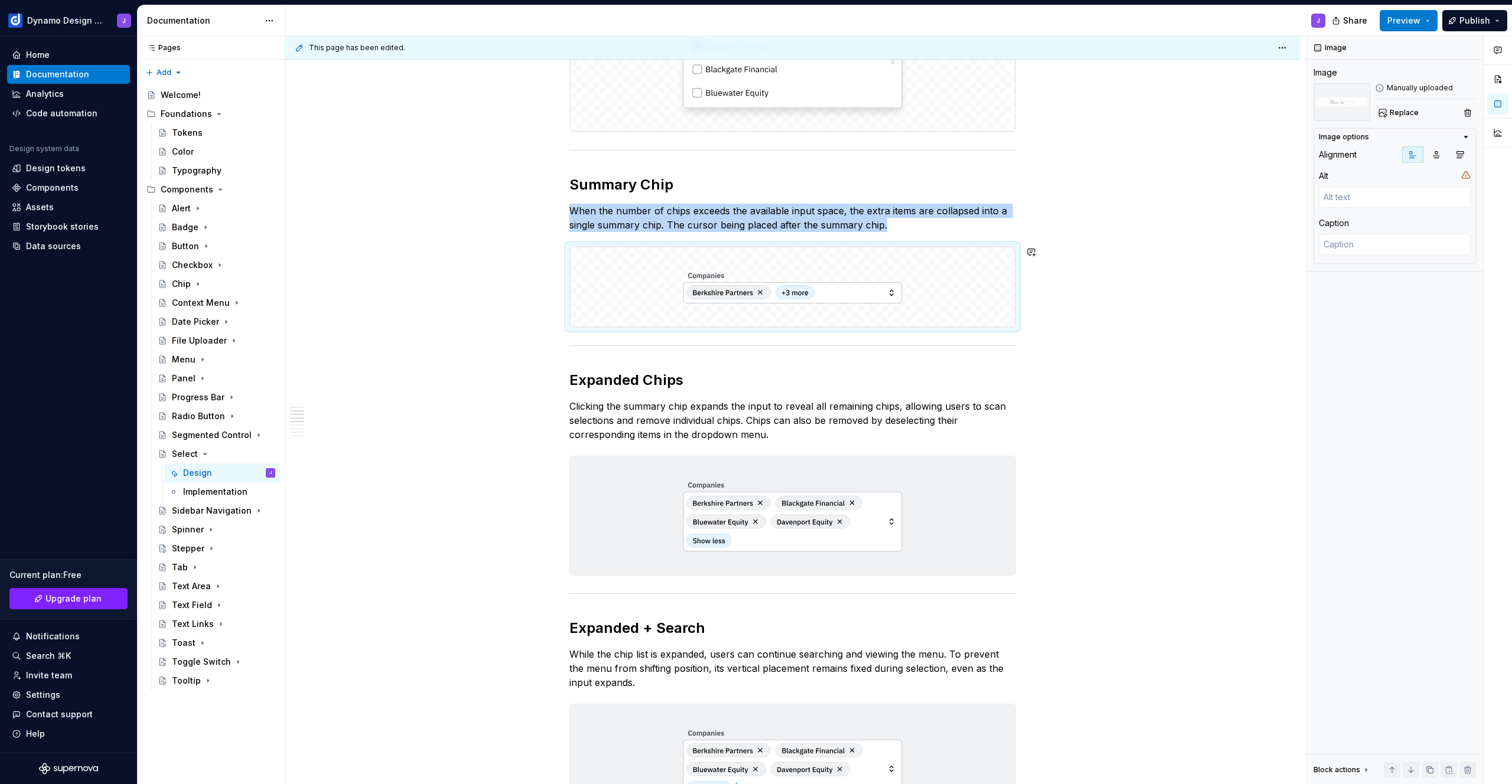
scroll to position [724, 0]
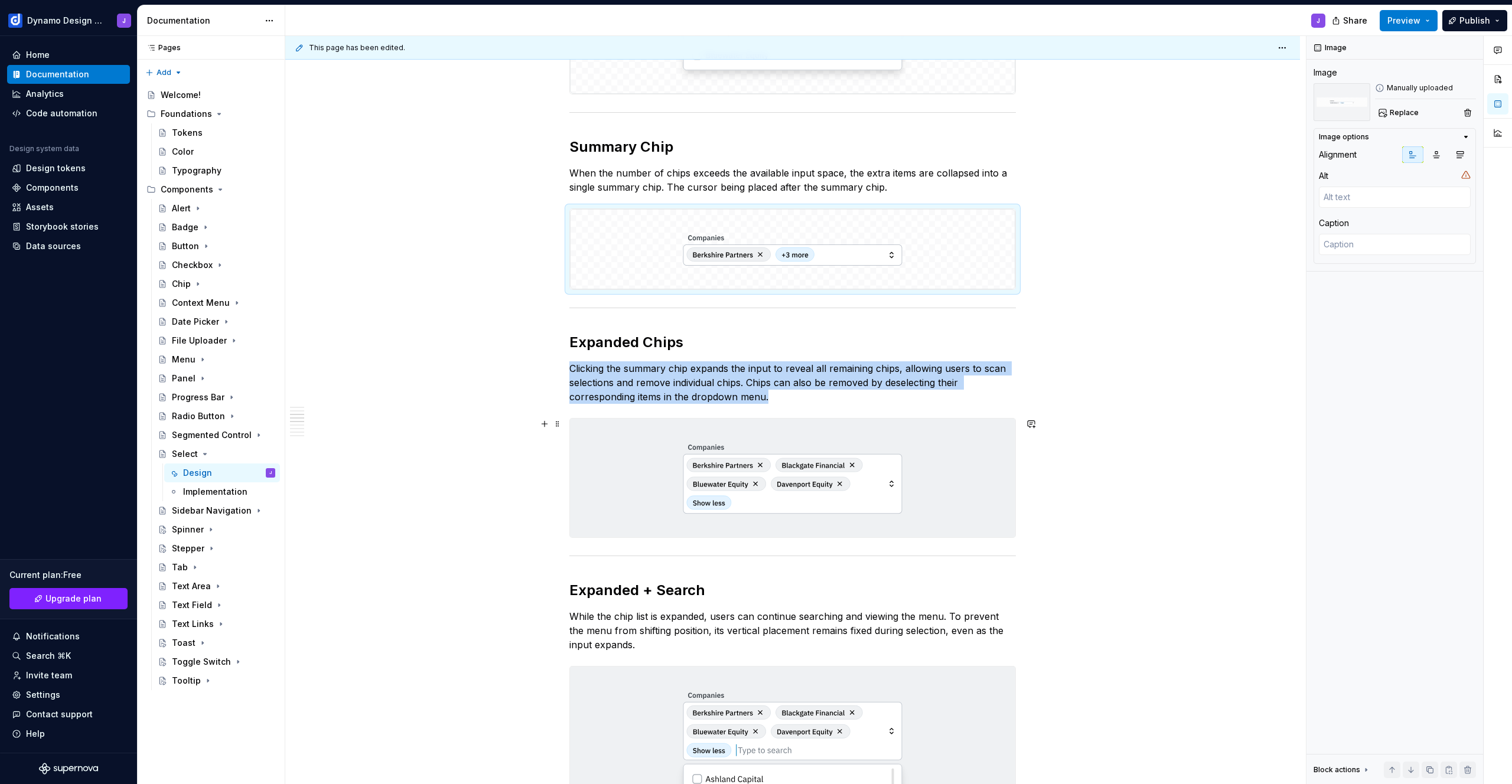
click at [925, 469] on img at bounding box center [792, 478] width 445 height 118
click at [1405, 114] on span "Replace" at bounding box center [1404, 113] width 29 height 9
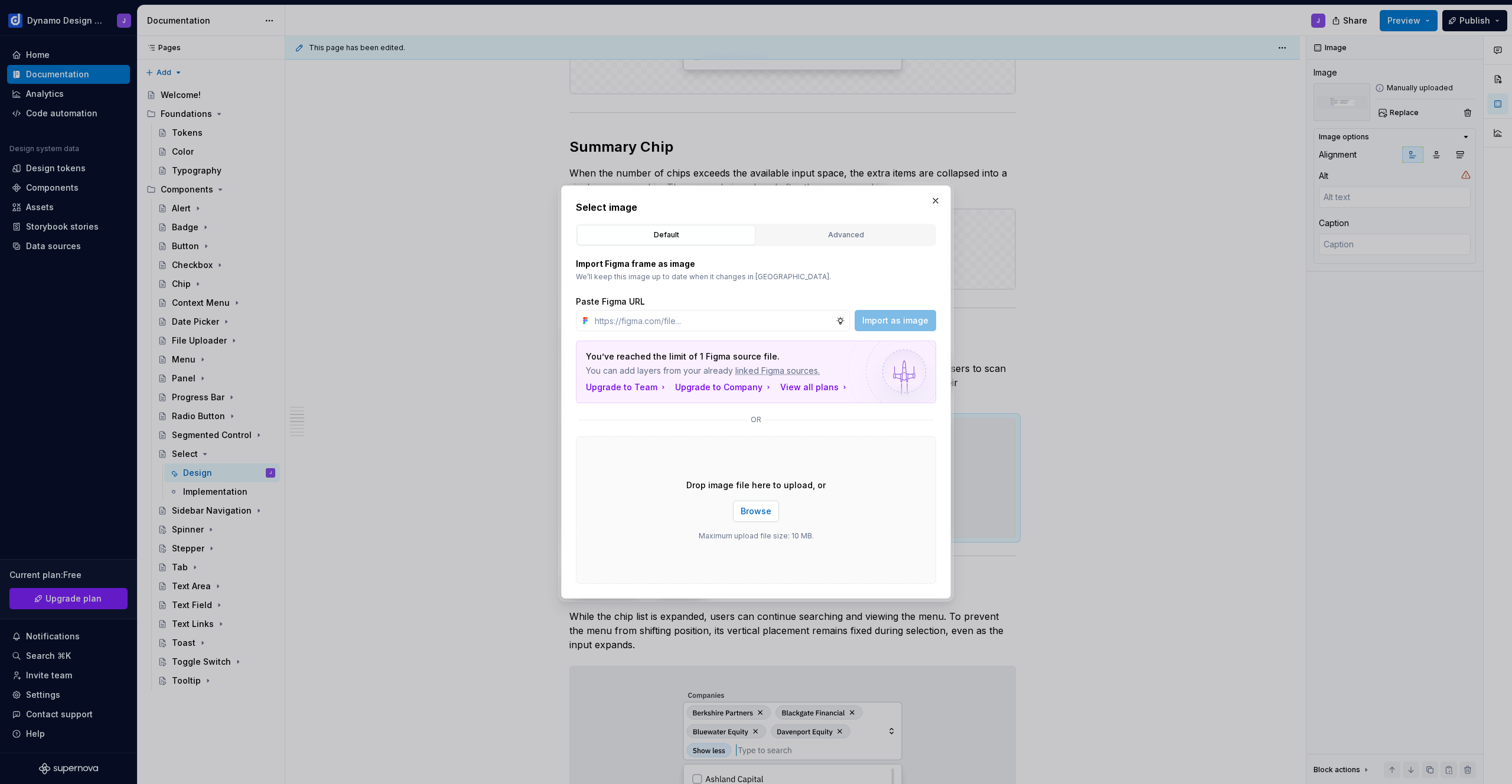
click at [753, 514] on span "Browse" at bounding box center [756, 511] width 31 height 12
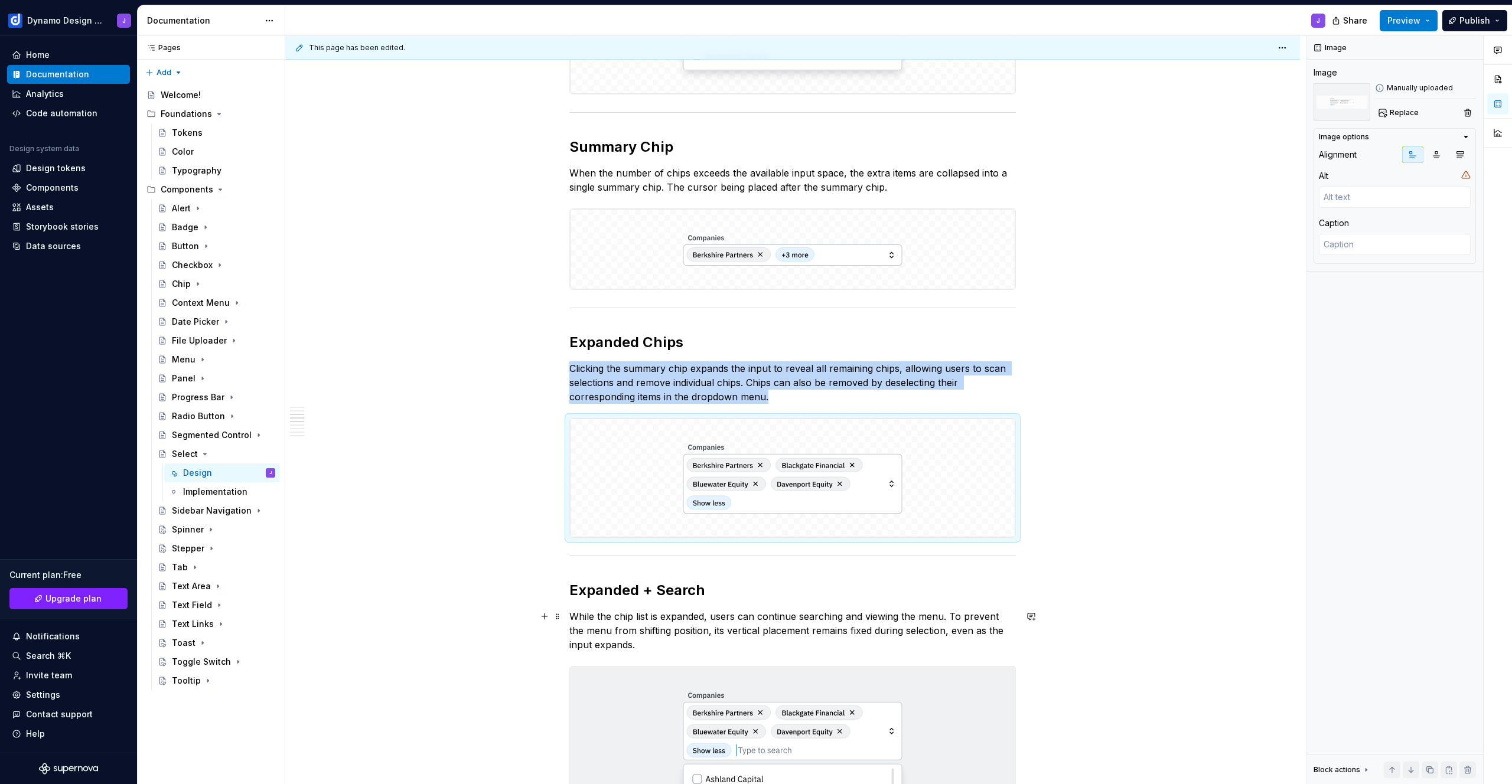
scroll to position [947, 0]
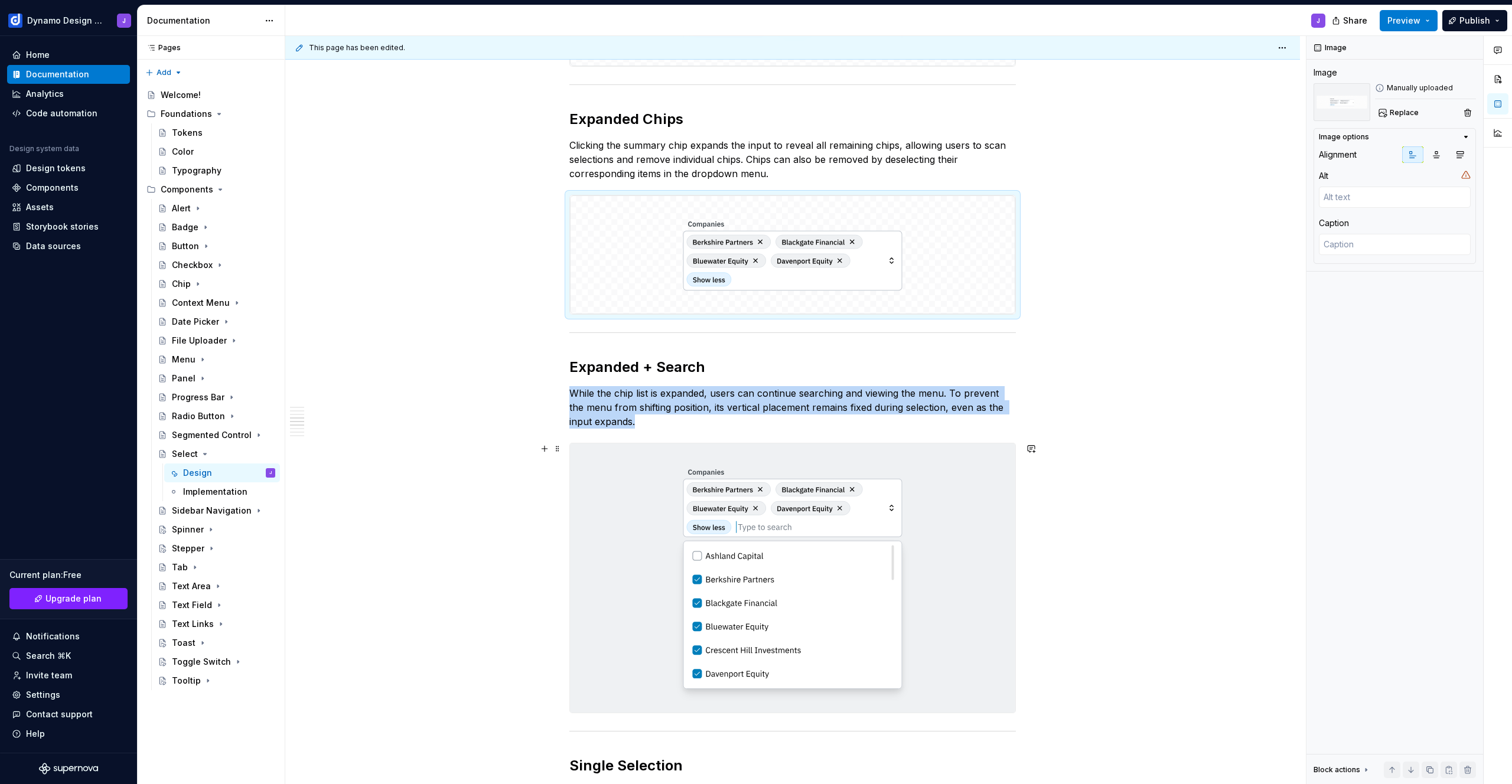
click at [893, 584] on img at bounding box center [792, 577] width 445 height 269
click at [1409, 110] on span "Replace" at bounding box center [1404, 113] width 29 height 9
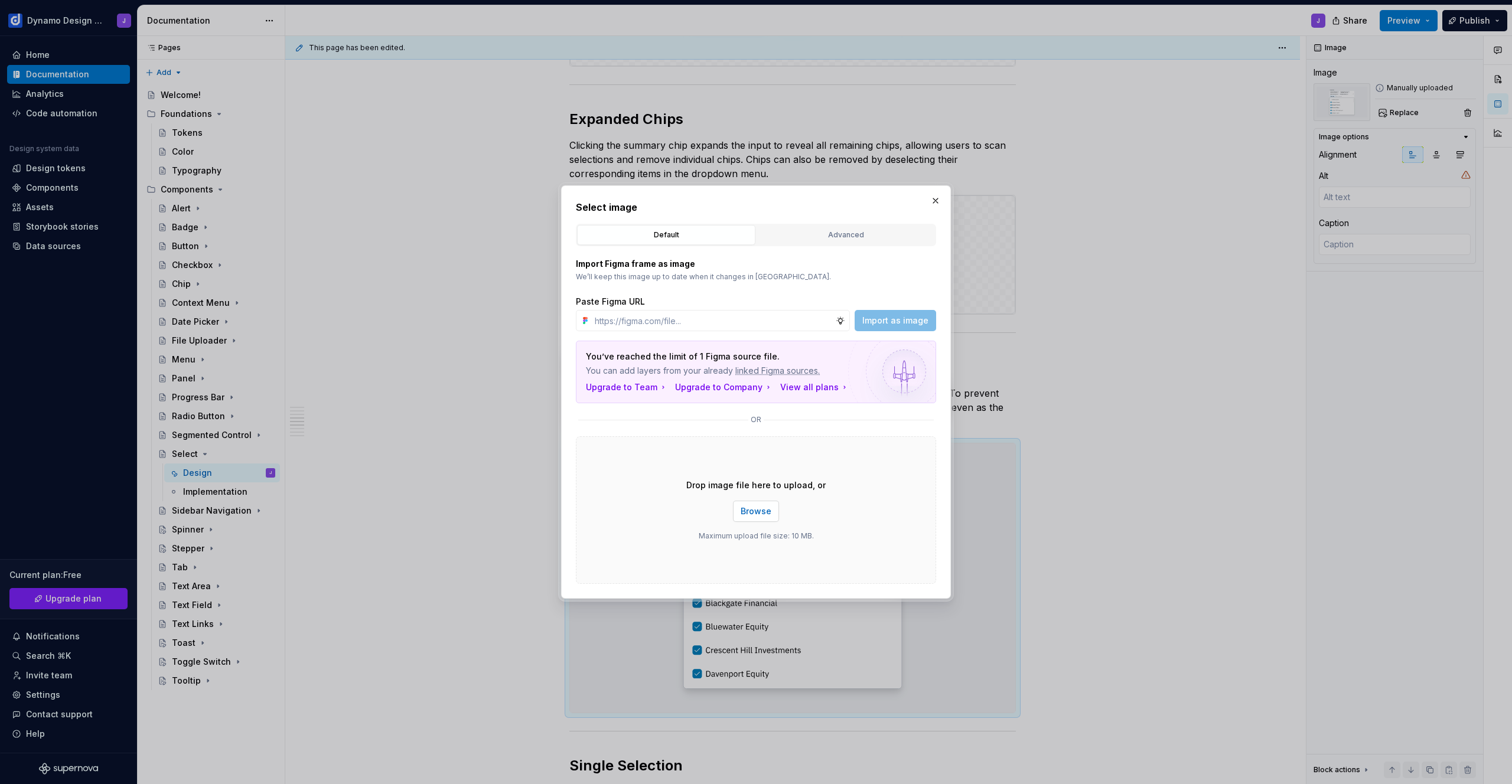
click at [753, 514] on span "Browse" at bounding box center [756, 511] width 31 height 12
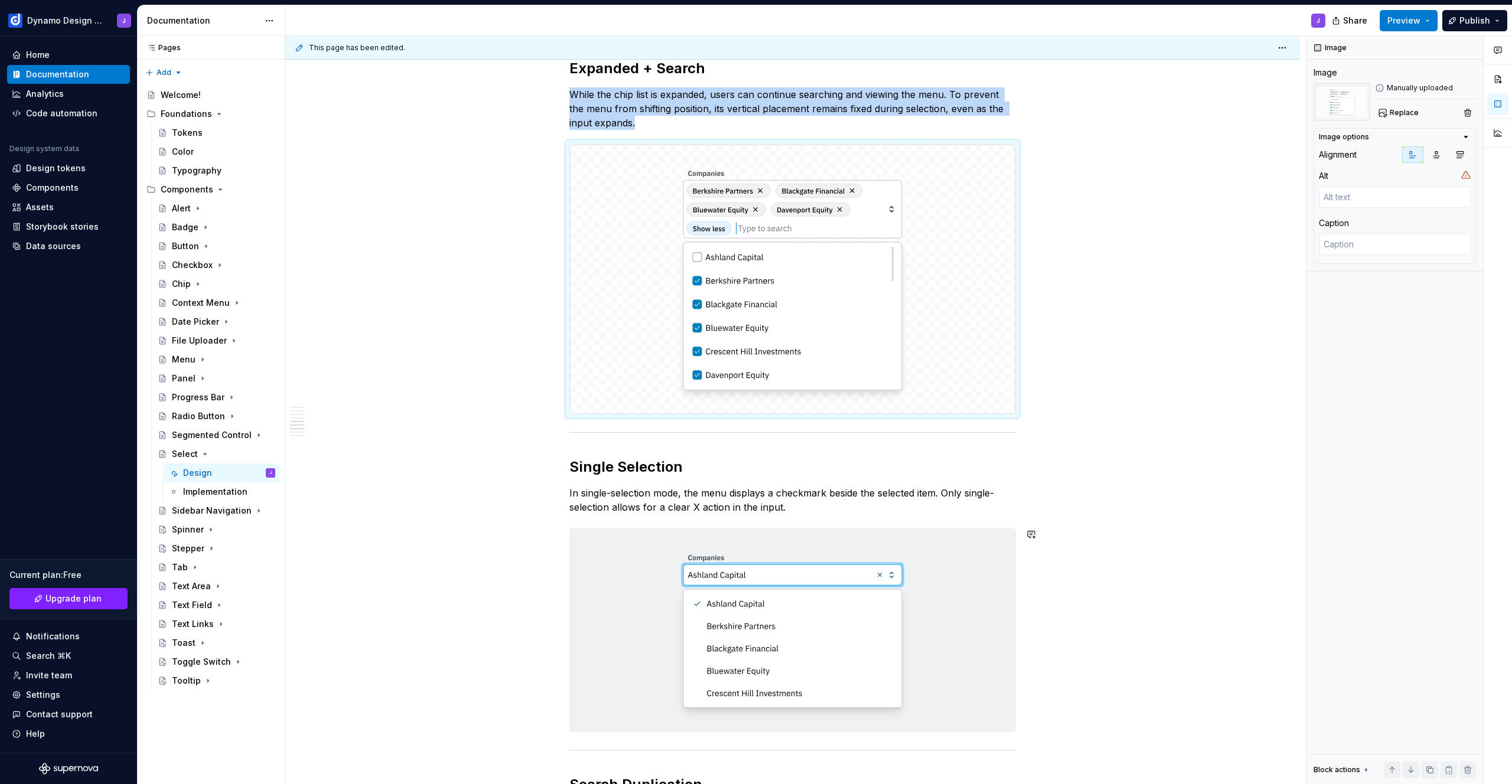
scroll to position [1528, 0]
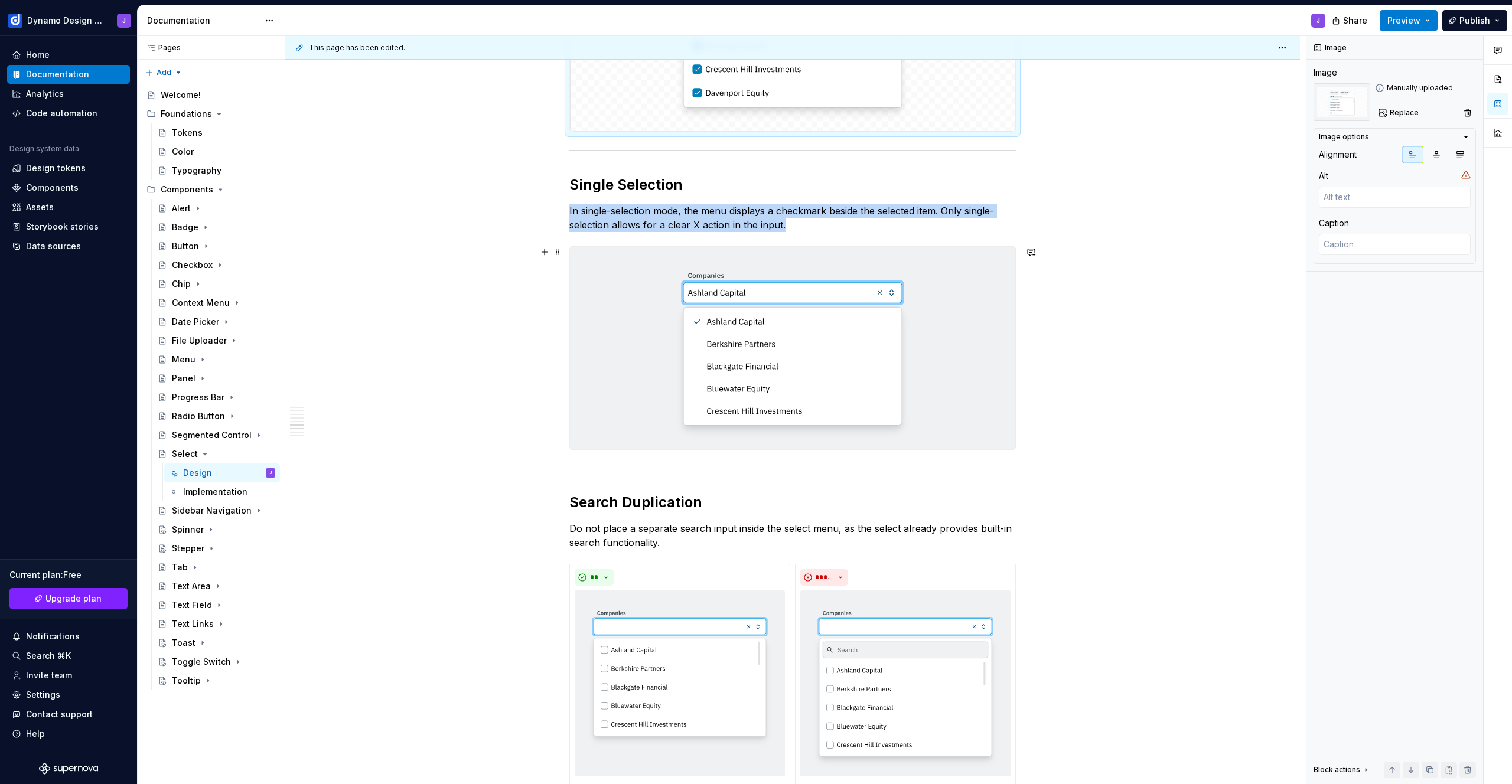
click at [783, 356] on img at bounding box center [792, 348] width 445 height 203
click at [1399, 116] on span "Replace" at bounding box center [1404, 113] width 29 height 9
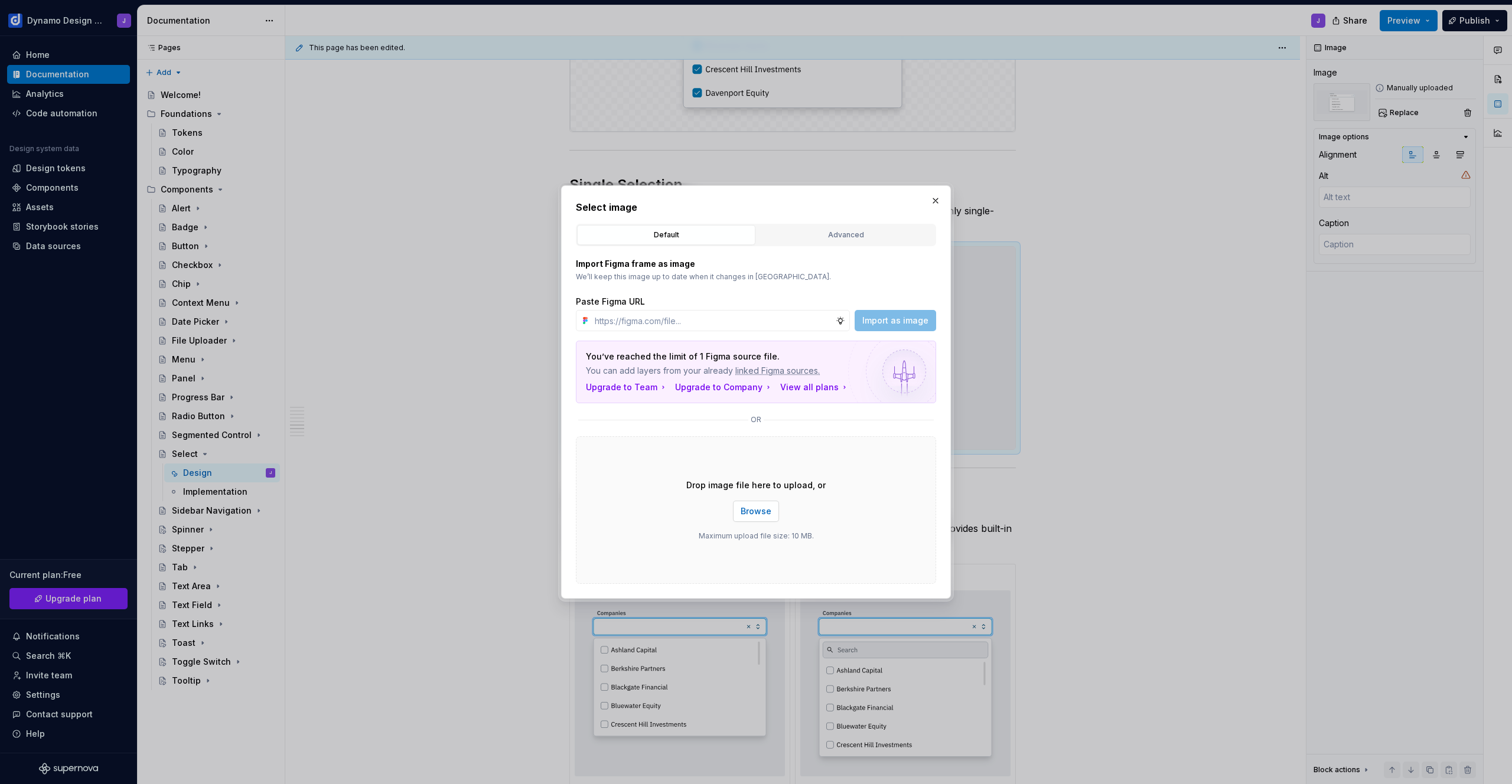
click at [771, 512] on button "Browse" at bounding box center [756, 511] width 46 height 21
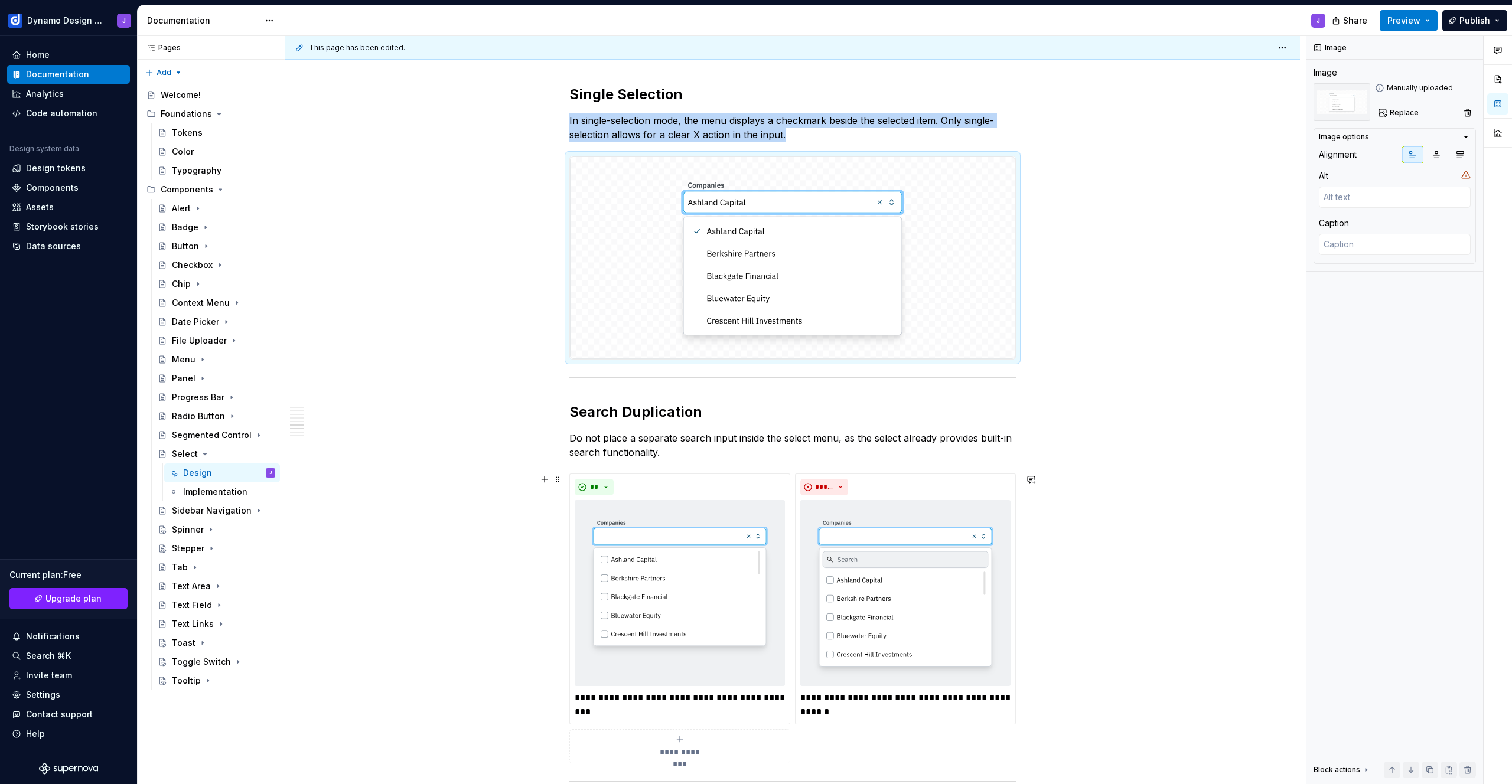
scroll to position [1739, 0]
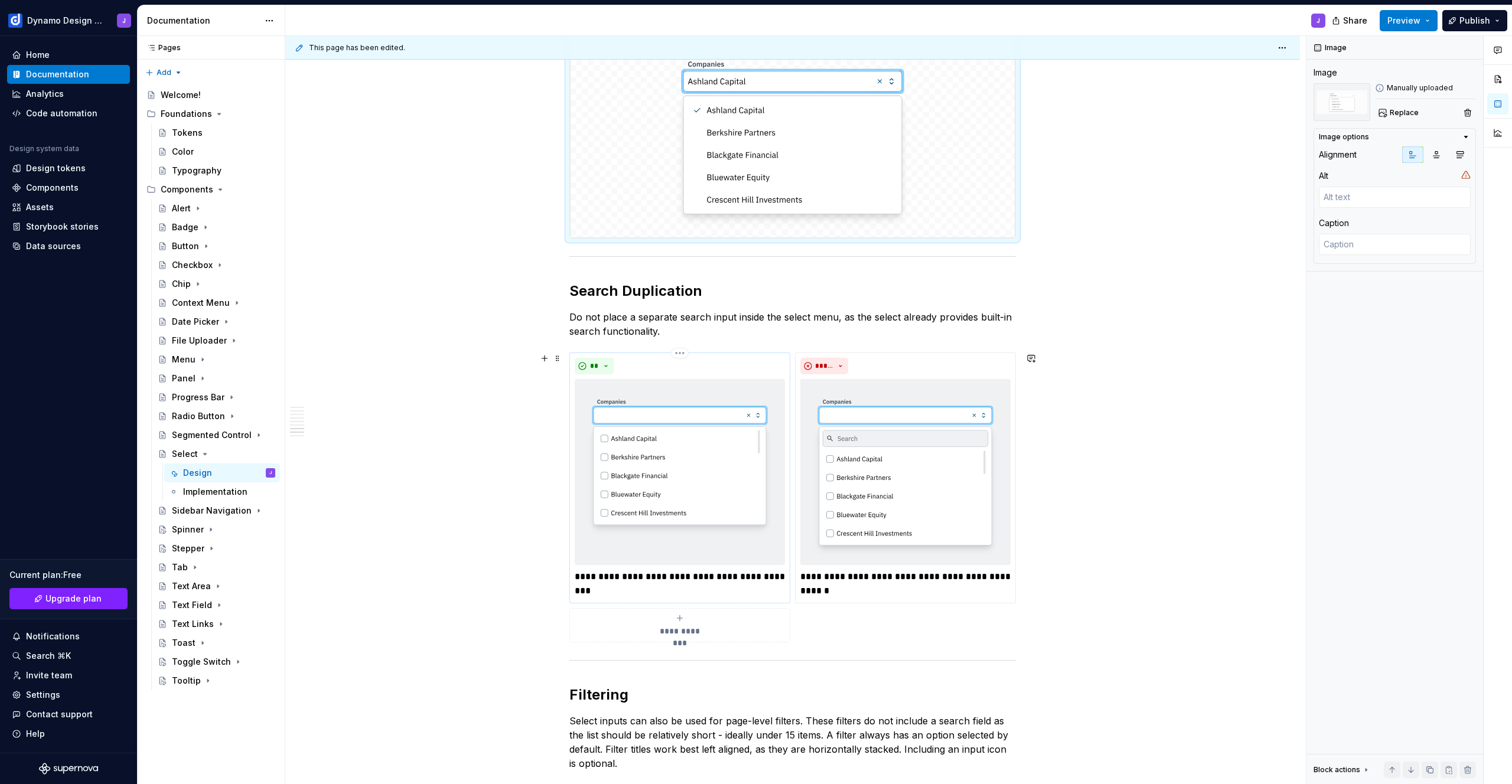
click at [729, 497] on img at bounding box center [679, 472] width 210 height 186
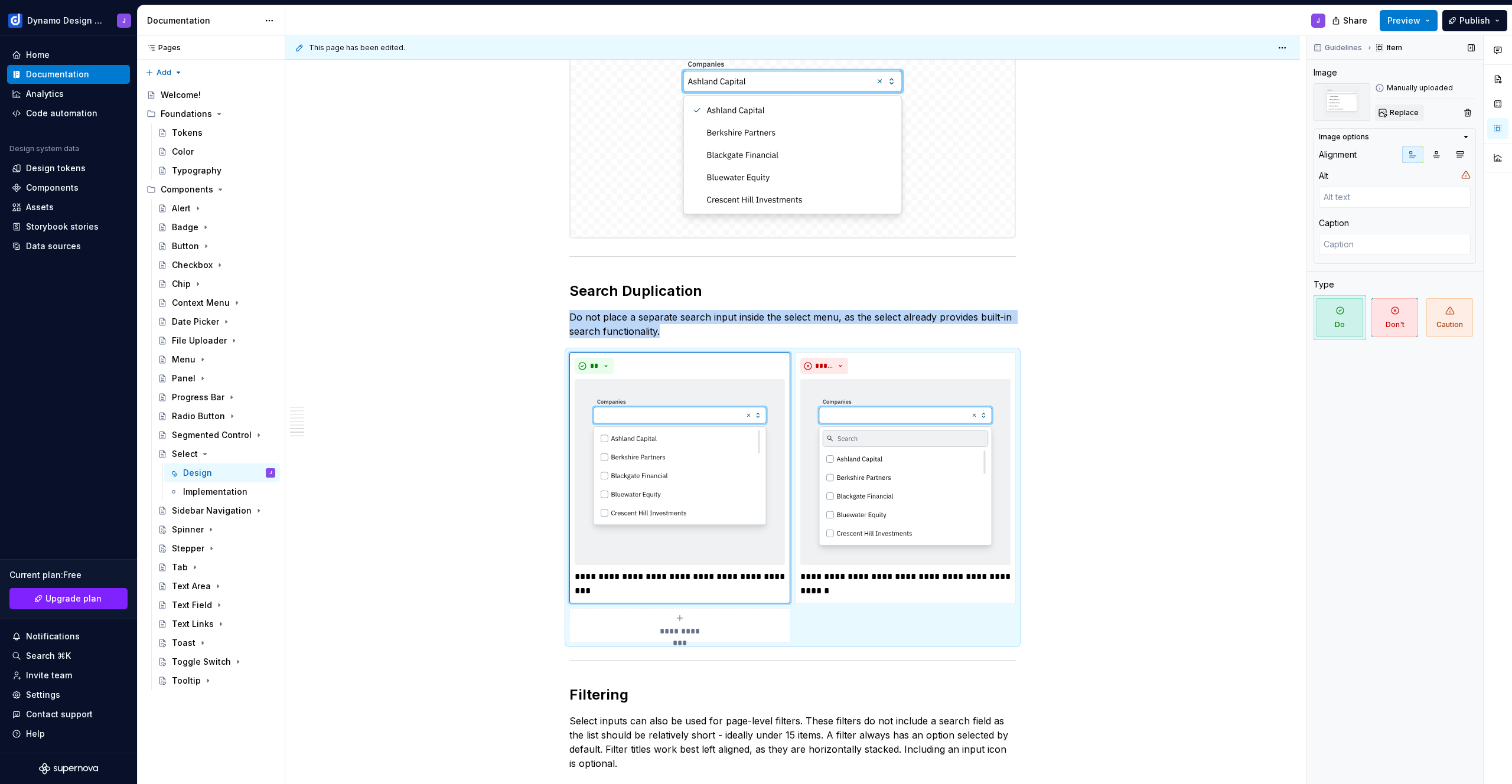
click at [1399, 114] on span "Replace" at bounding box center [1404, 113] width 29 height 9
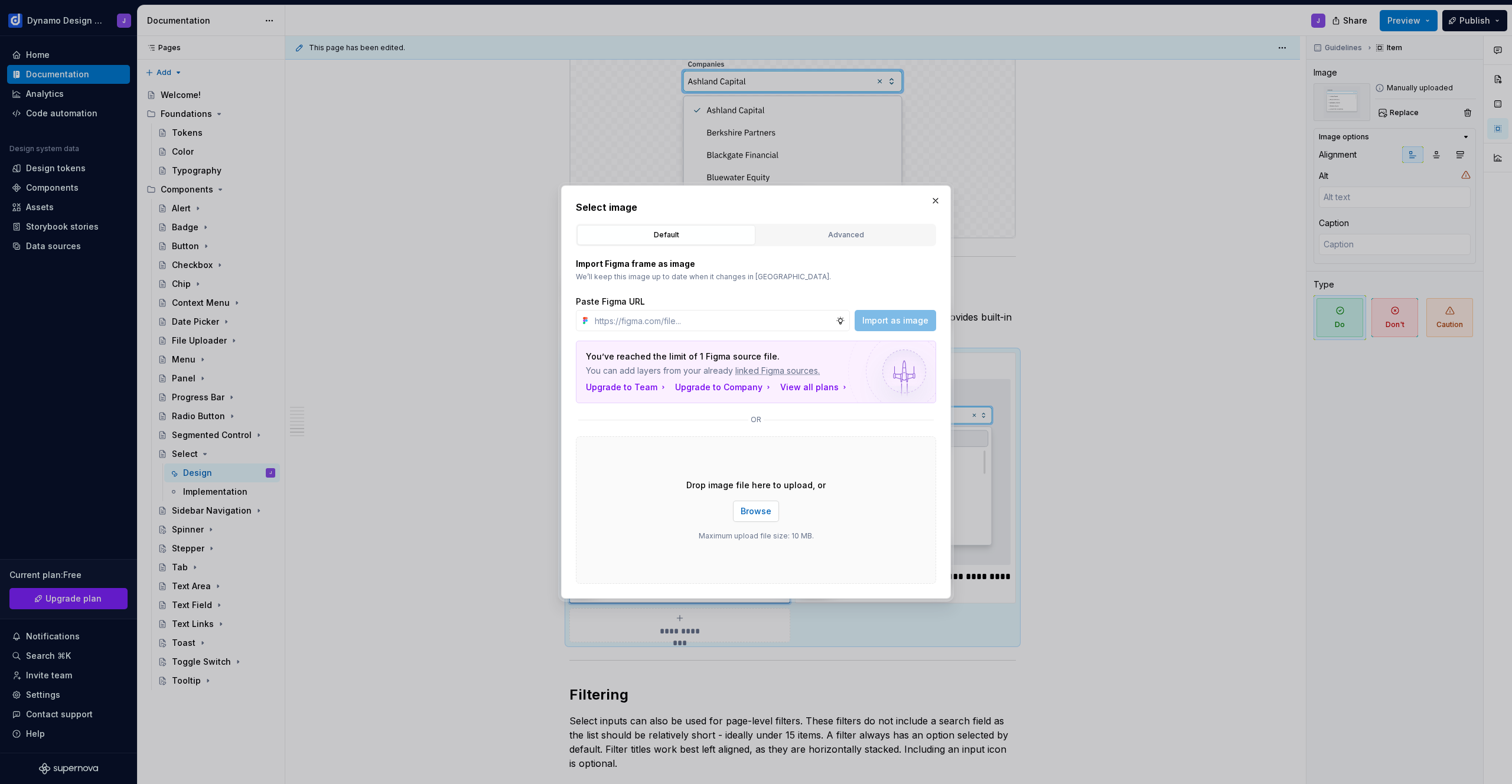
click at [758, 513] on span "Browse" at bounding box center [756, 511] width 31 height 12
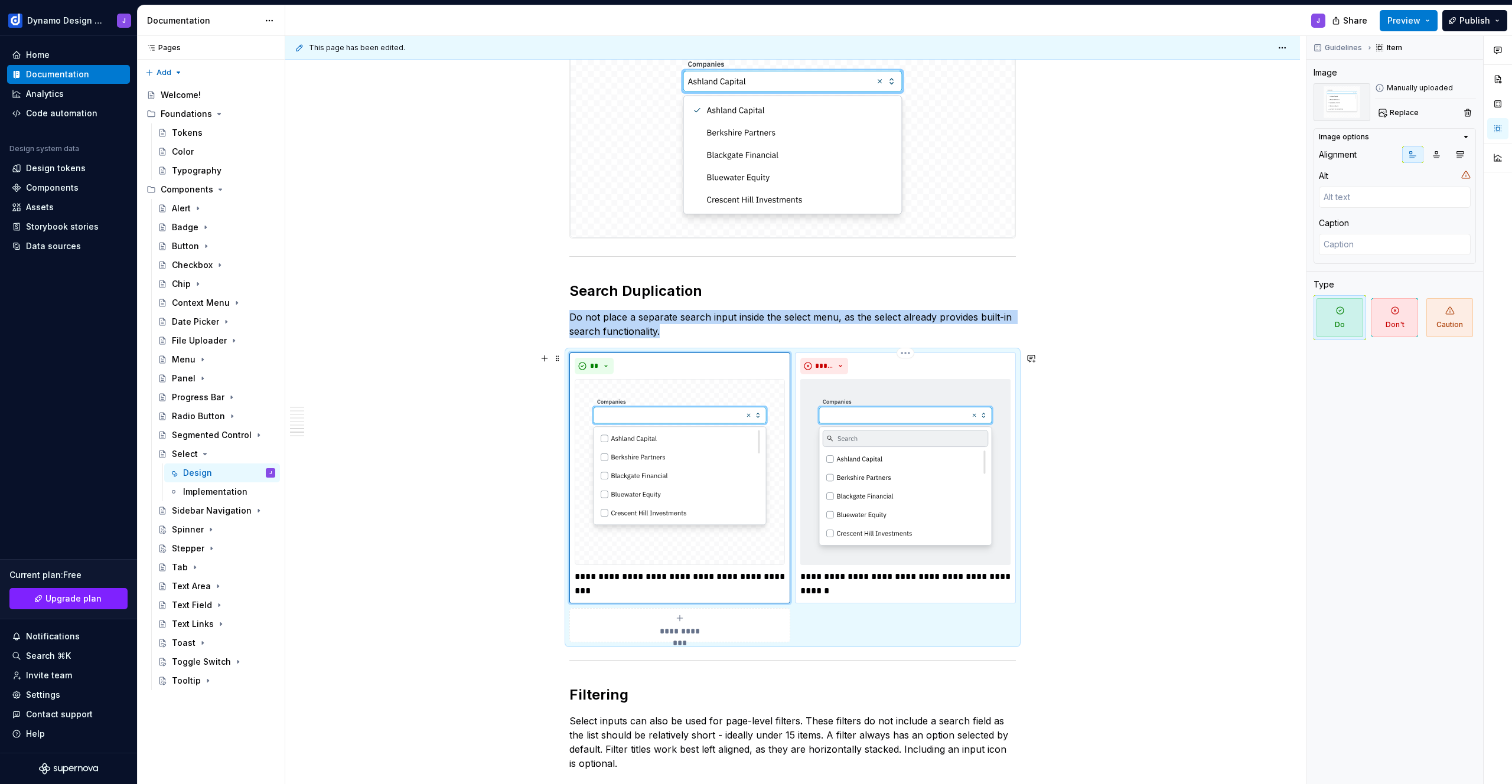
click at [934, 502] on img at bounding box center [905, 472] width 210 height 186
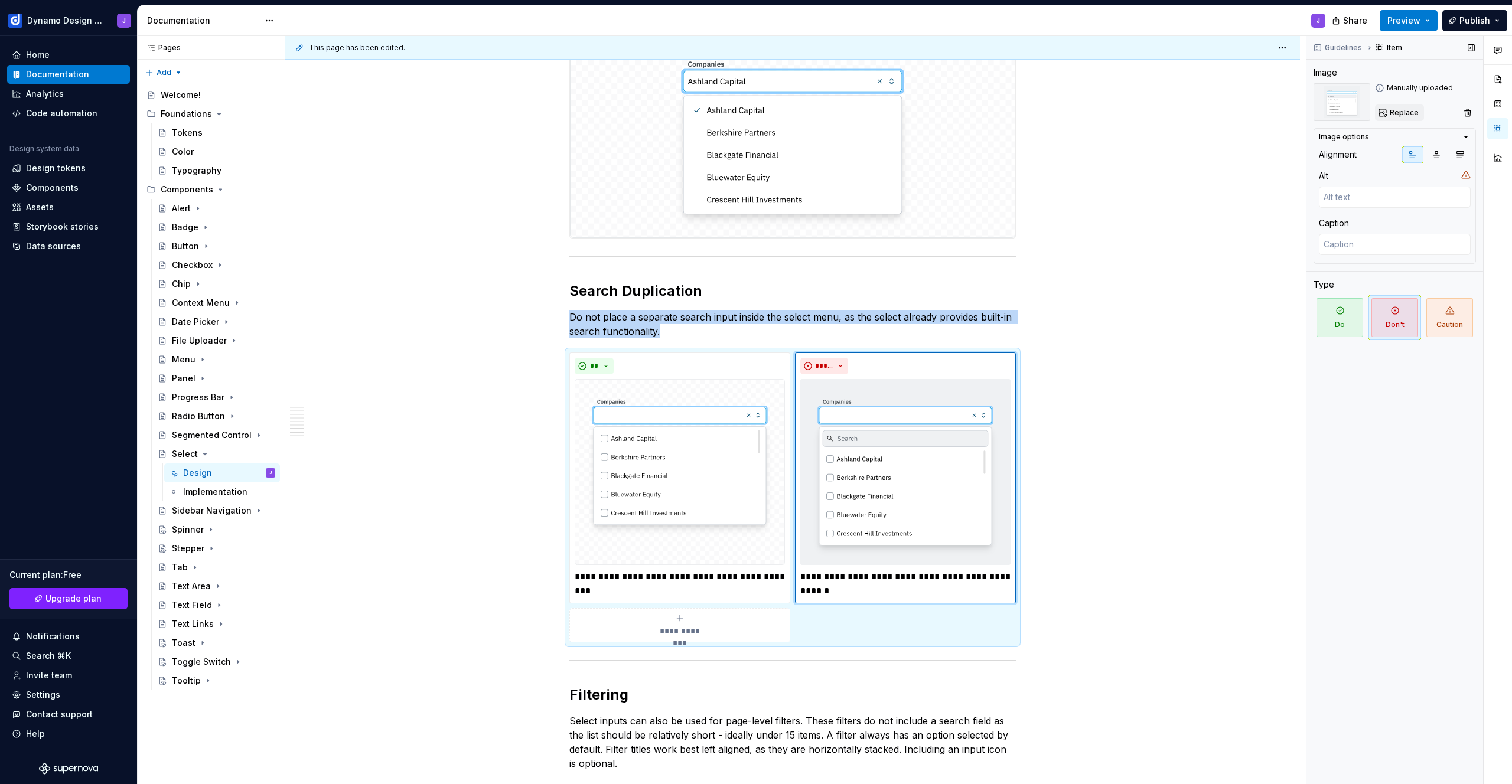
click at [1386, 111] on button "Replace" at bounding box center [1399, 112] width 49 height 17
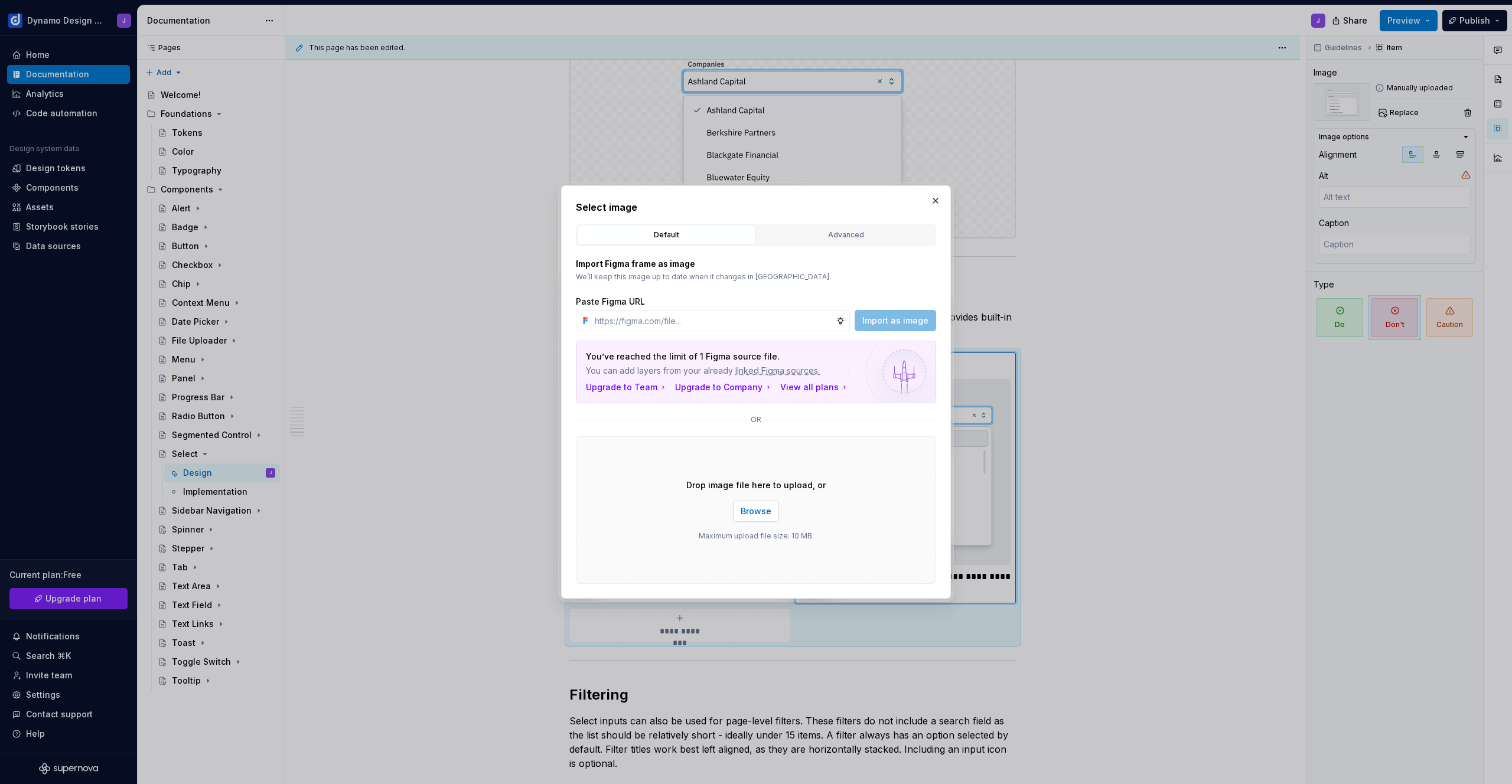
click at [756, 513] on span "Browse" at bounding box center [756, 511] width 31 height 12
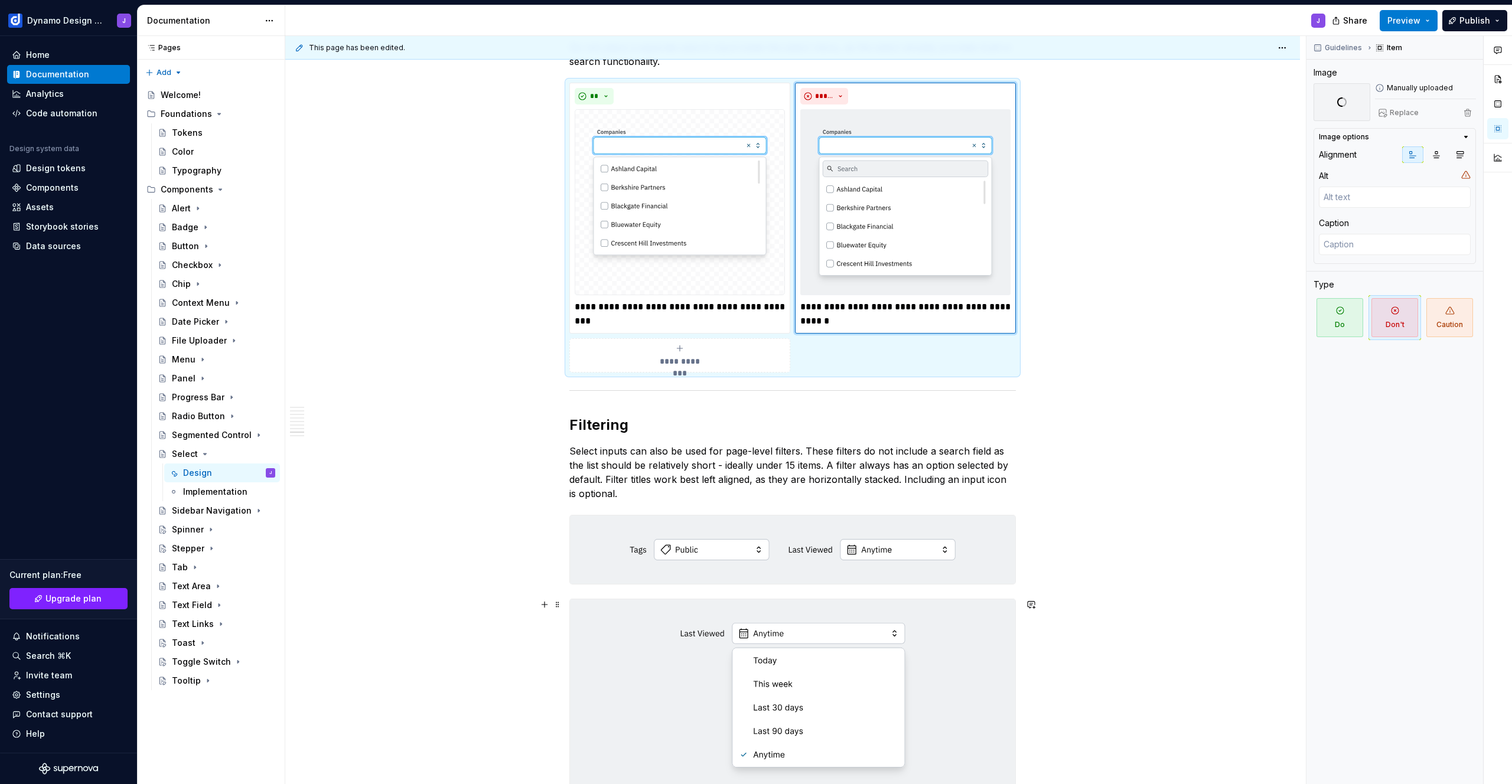
scroll to position [2017, 0]
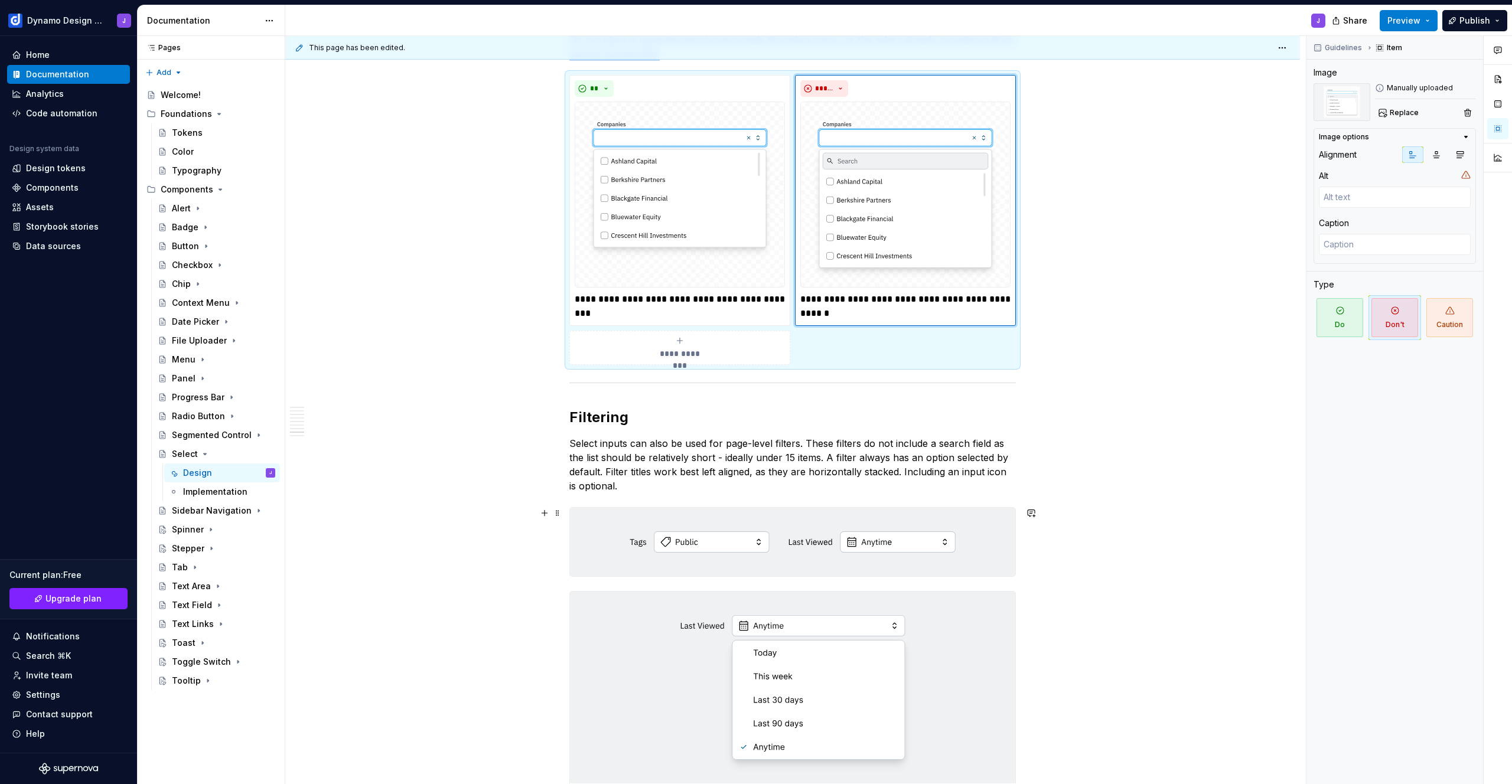
click at [978, 543] on img at bounding box center [792, 542] width 445 height 69
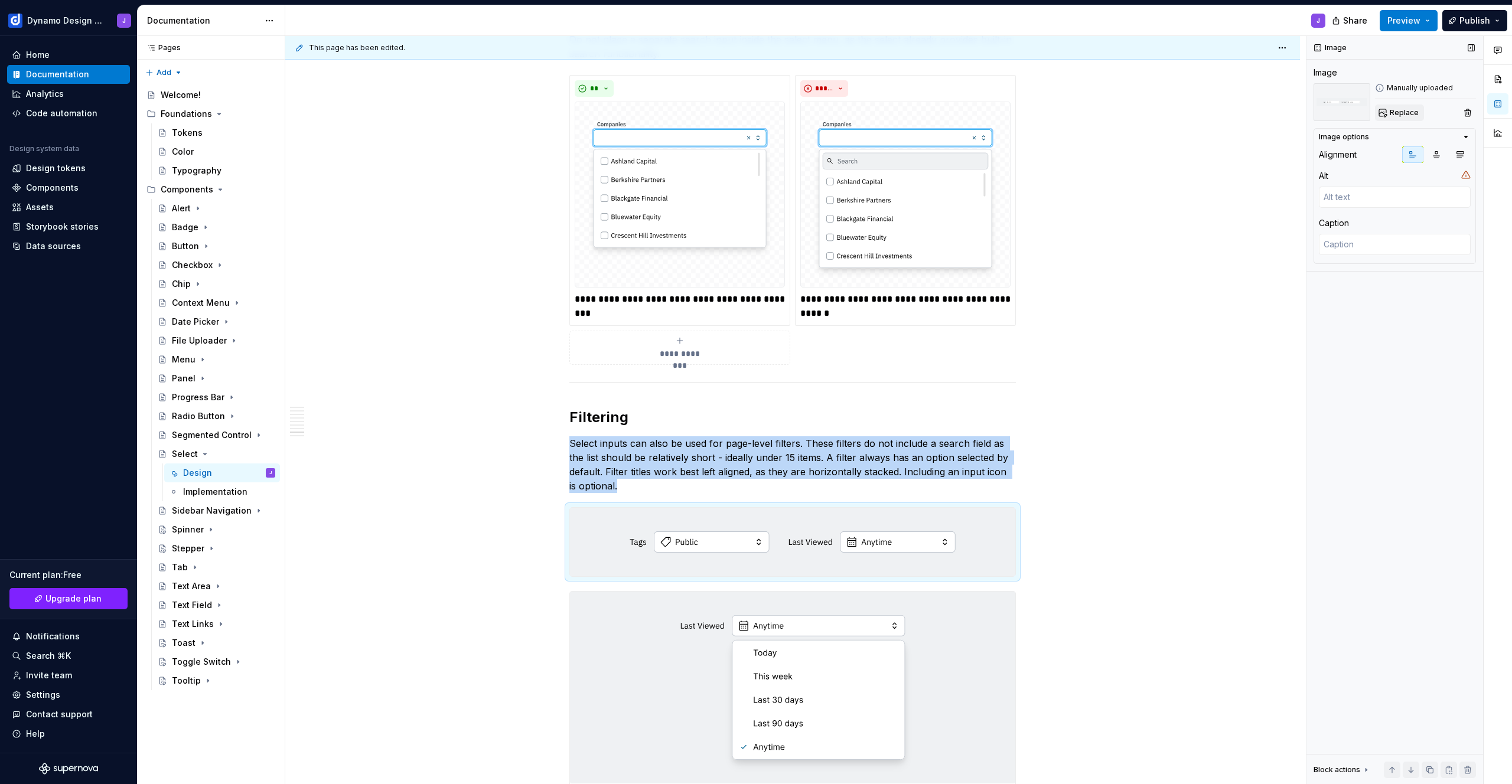
click at [1395, 113] on span "Replace" at bounding box center [1404, 113] width 29 height 9
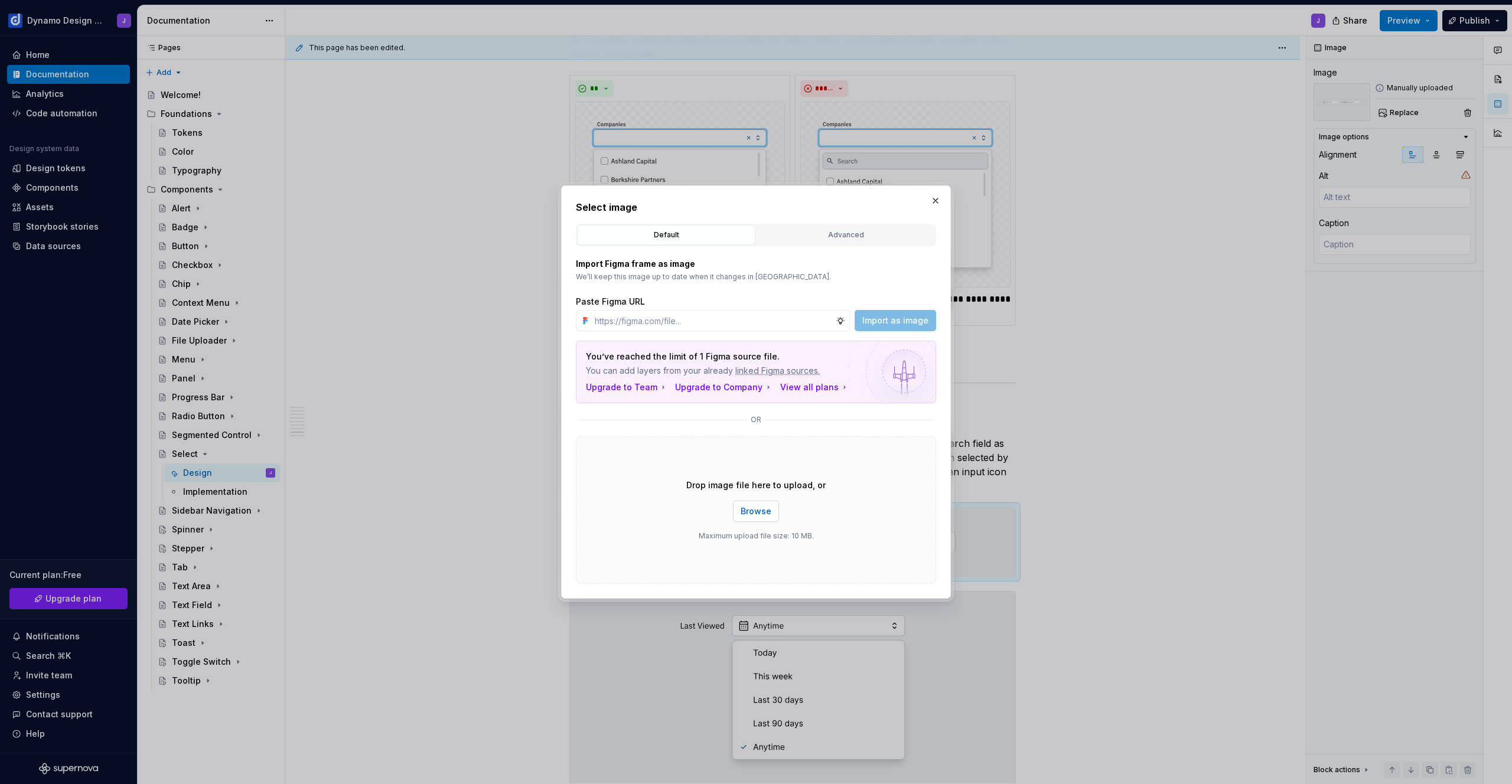
click at [770, 512] on span "Browse" at bounding box center [756, 511] width 31 height 12
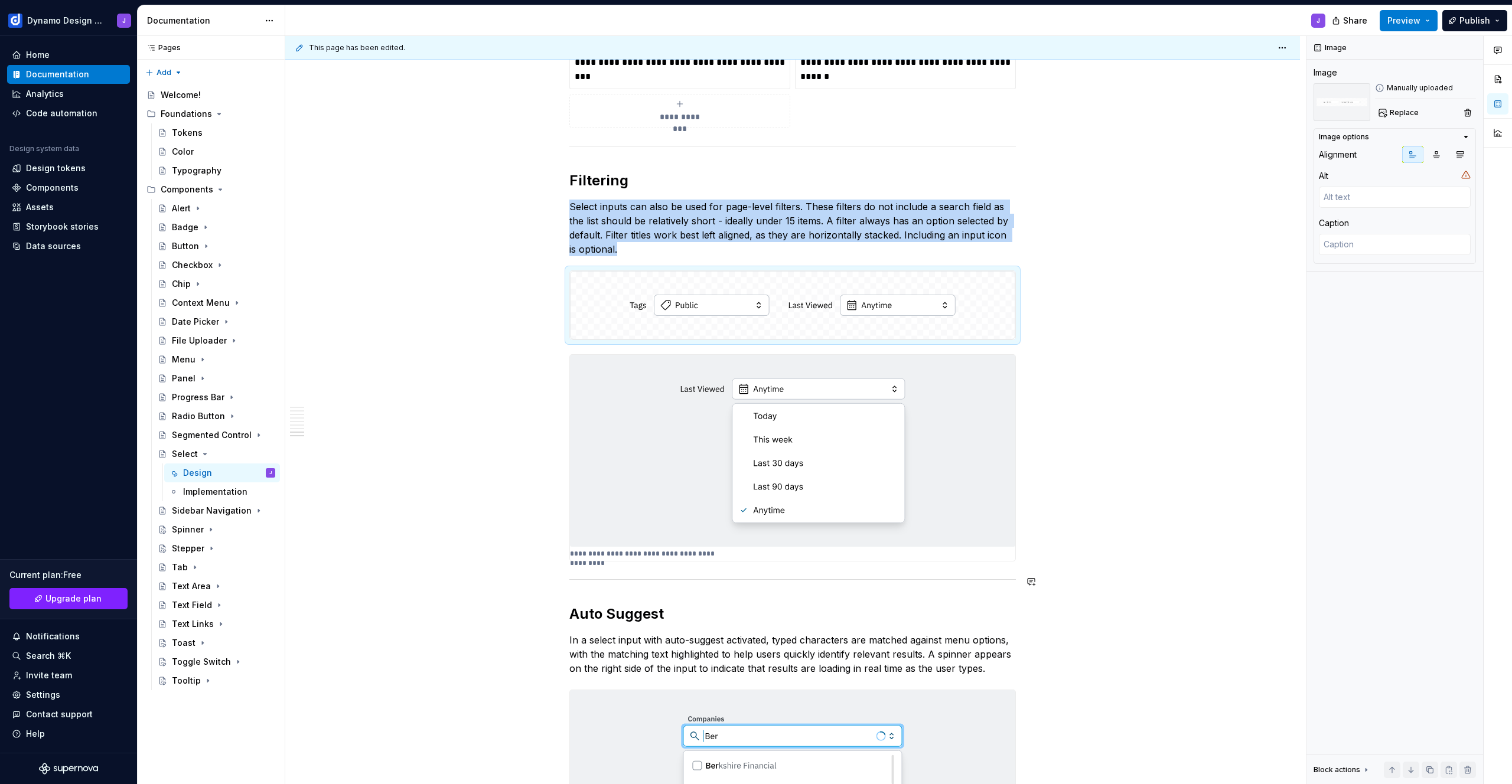
scroll to position [2268, 0]
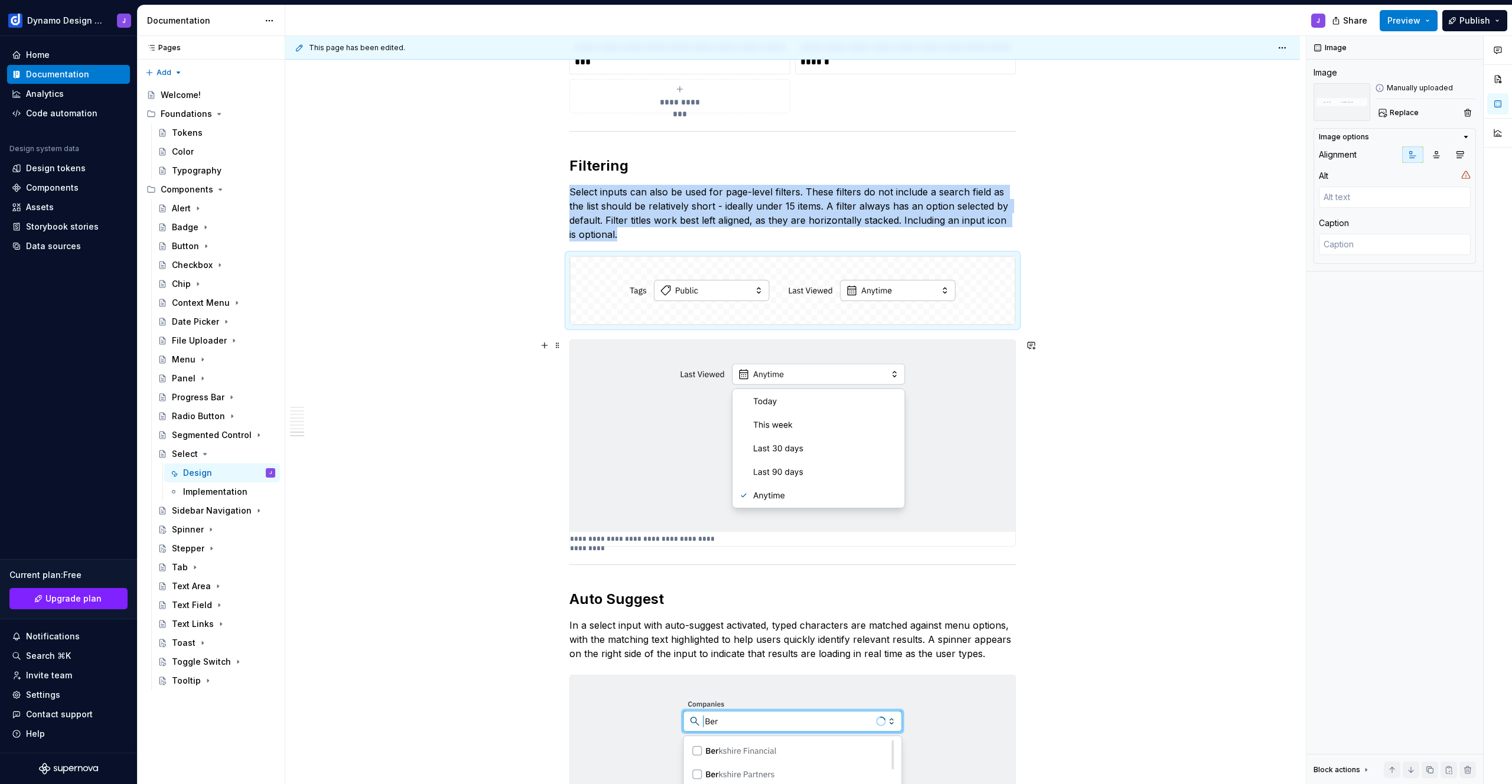
type textarea "*"
type textarea ""Last Viewed" is to the left of the select input."
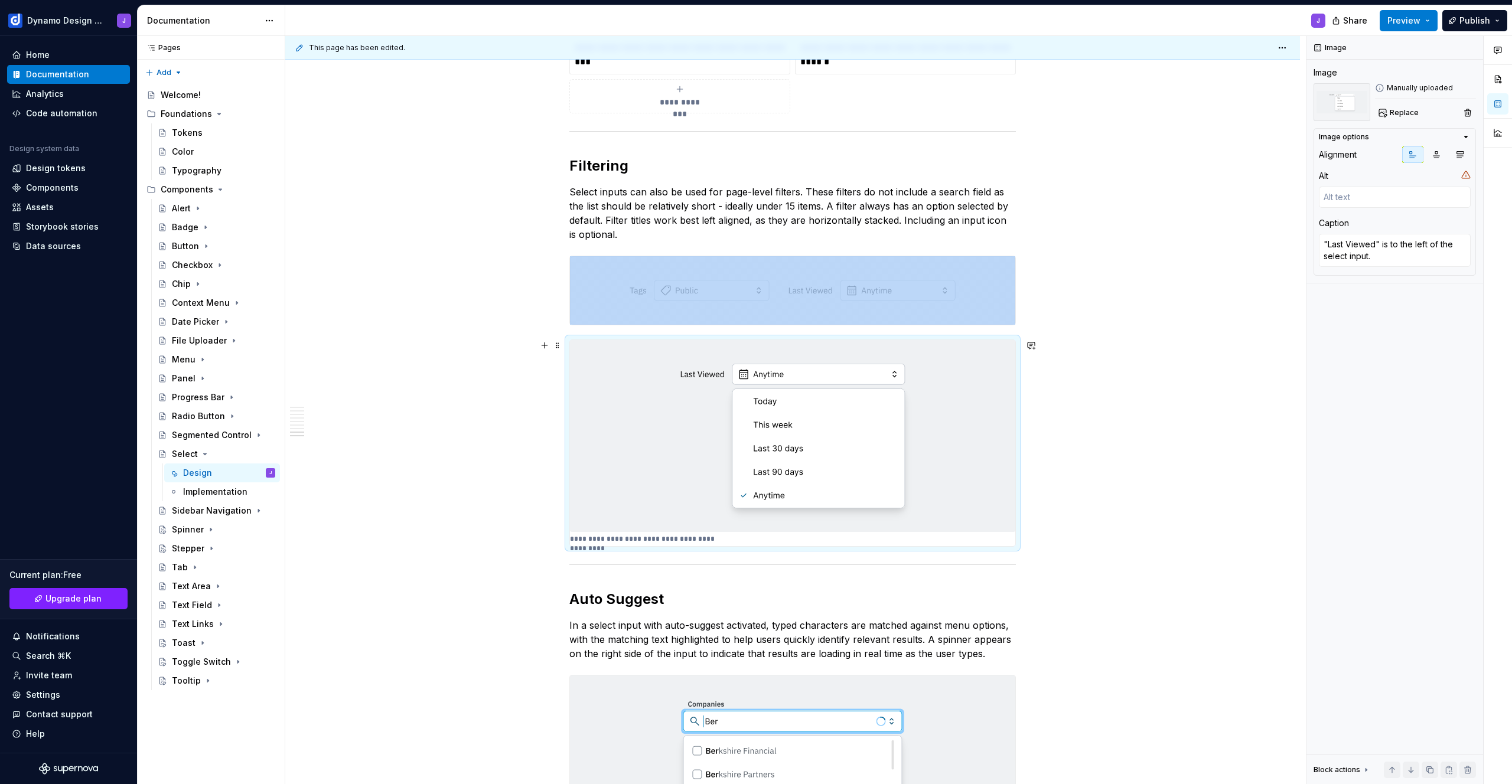
click at [956, 445] on img at bounding box center [792, 435] width 445 height 192
click at [1390, 113] on span "Replace" at bounding box center [1404, 113] width 29 height 9
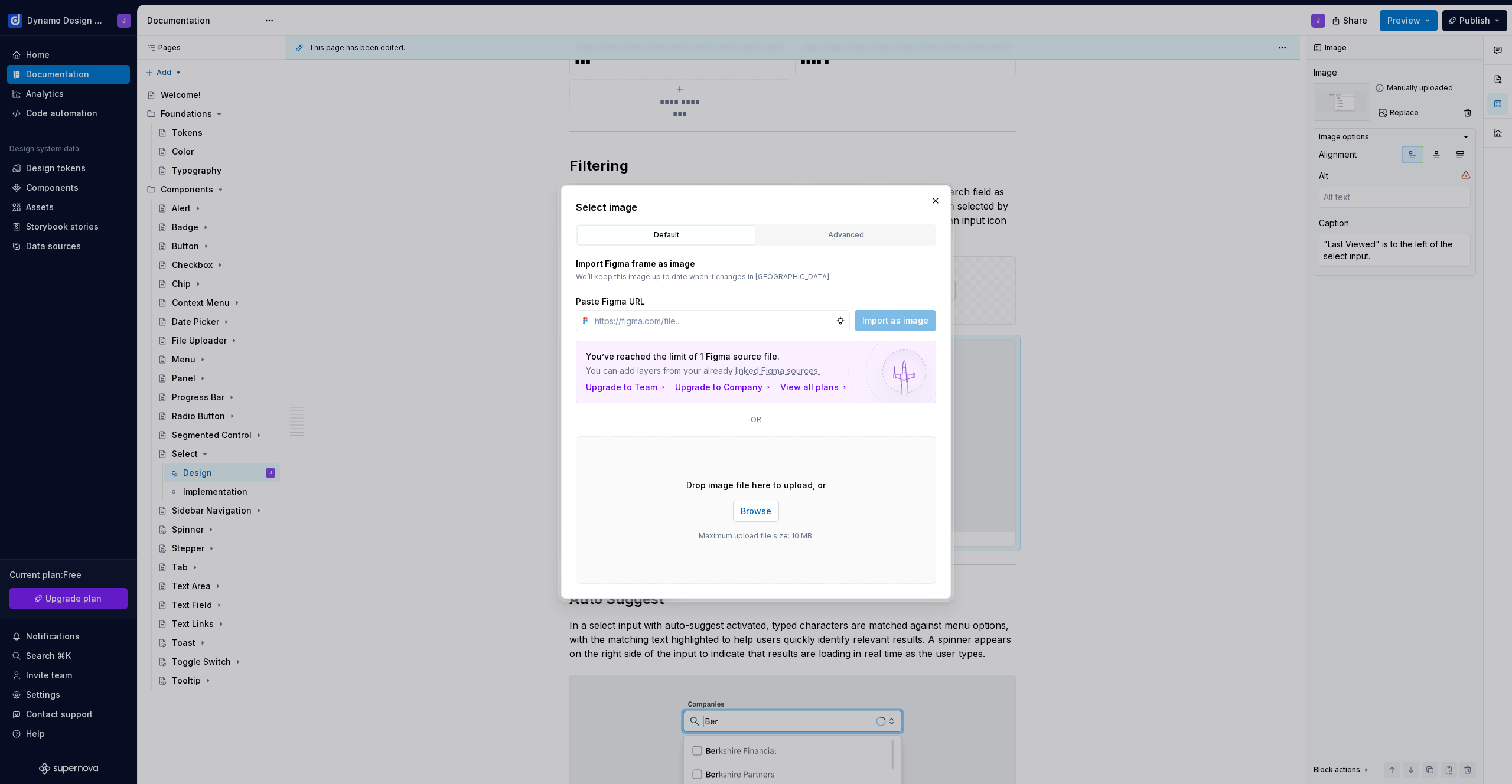
click at [761, 513] on span "Browse" at bounding box center [756, 511] width 31 height 12
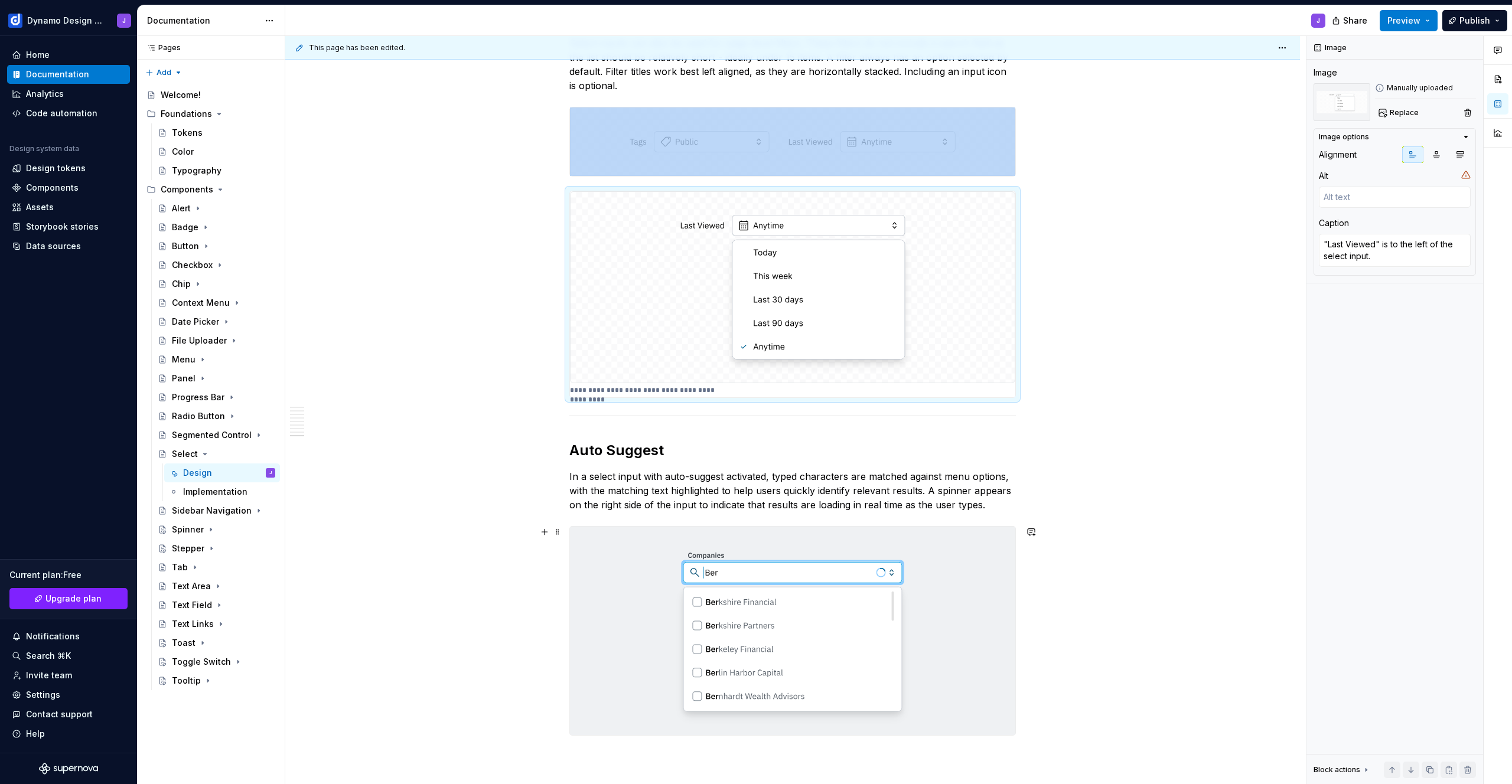
scroll to position [2470, 0]
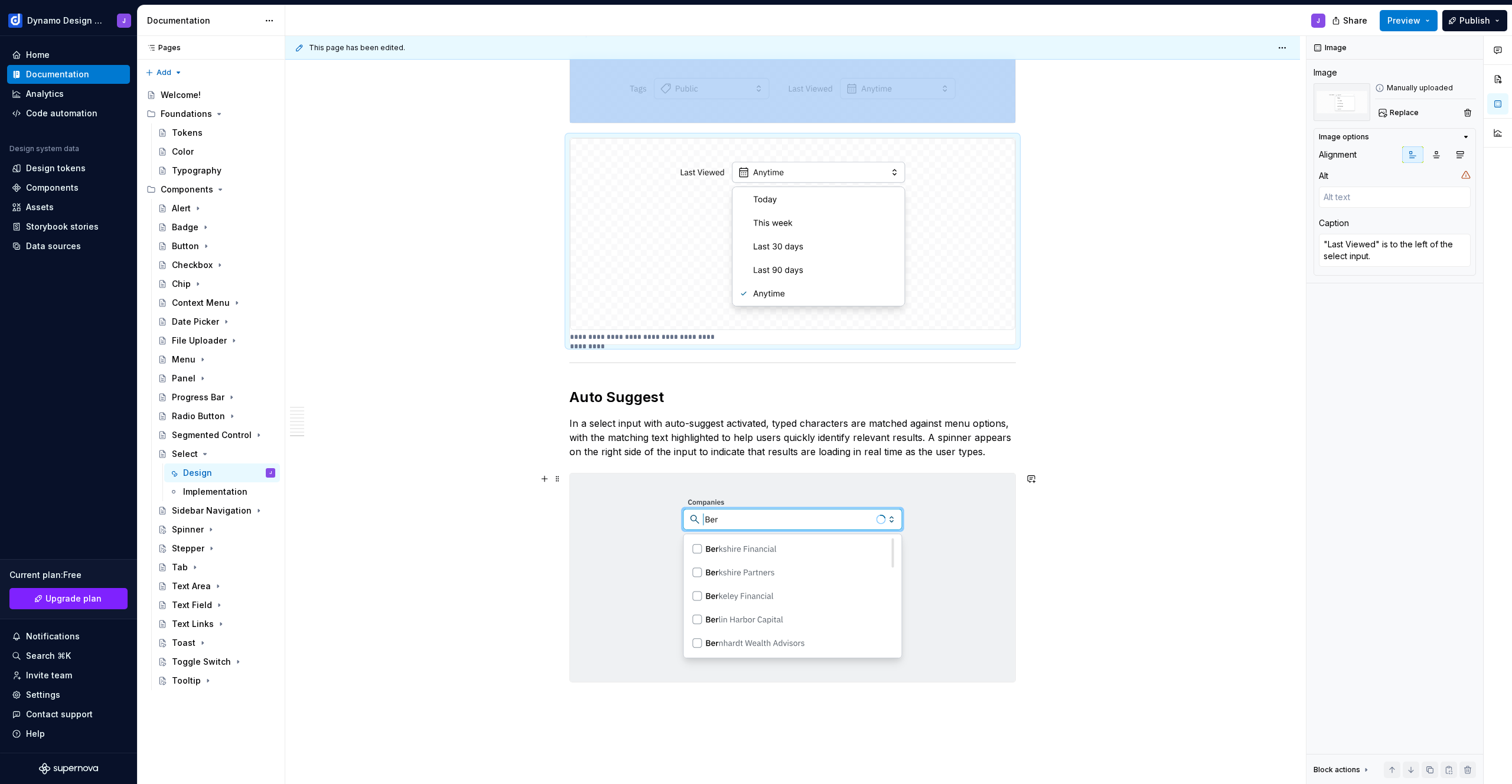
type textarea "*"
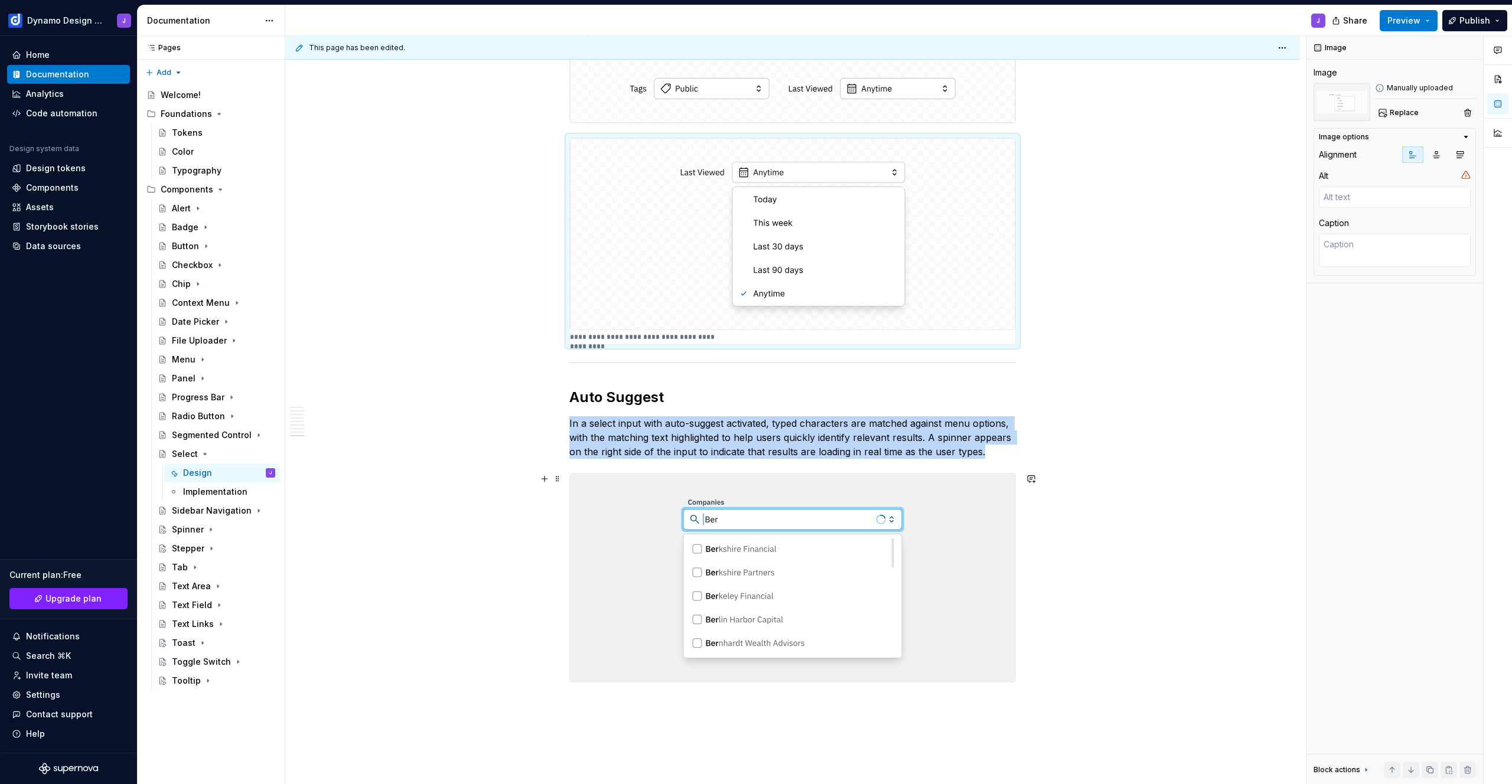
click at [969, 581] on img at bounding box center [792, 577] width 445 height 208
click at [1400, 110] on span "Replace" at bounding box center [1404, 113] width 29 height 9
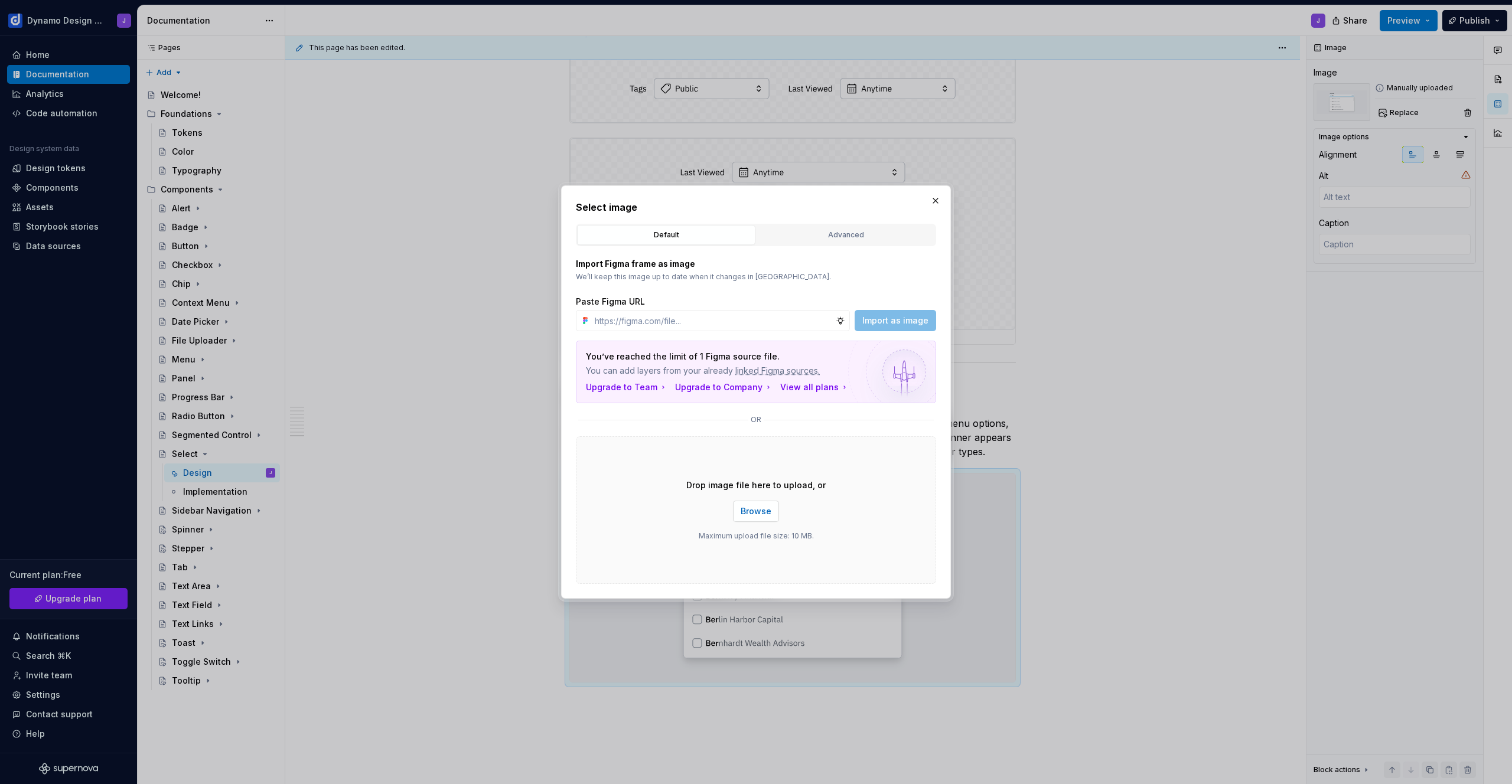
click at [762, 515] on span "Browse" at bounding box center [756, 511] width 31 height 12
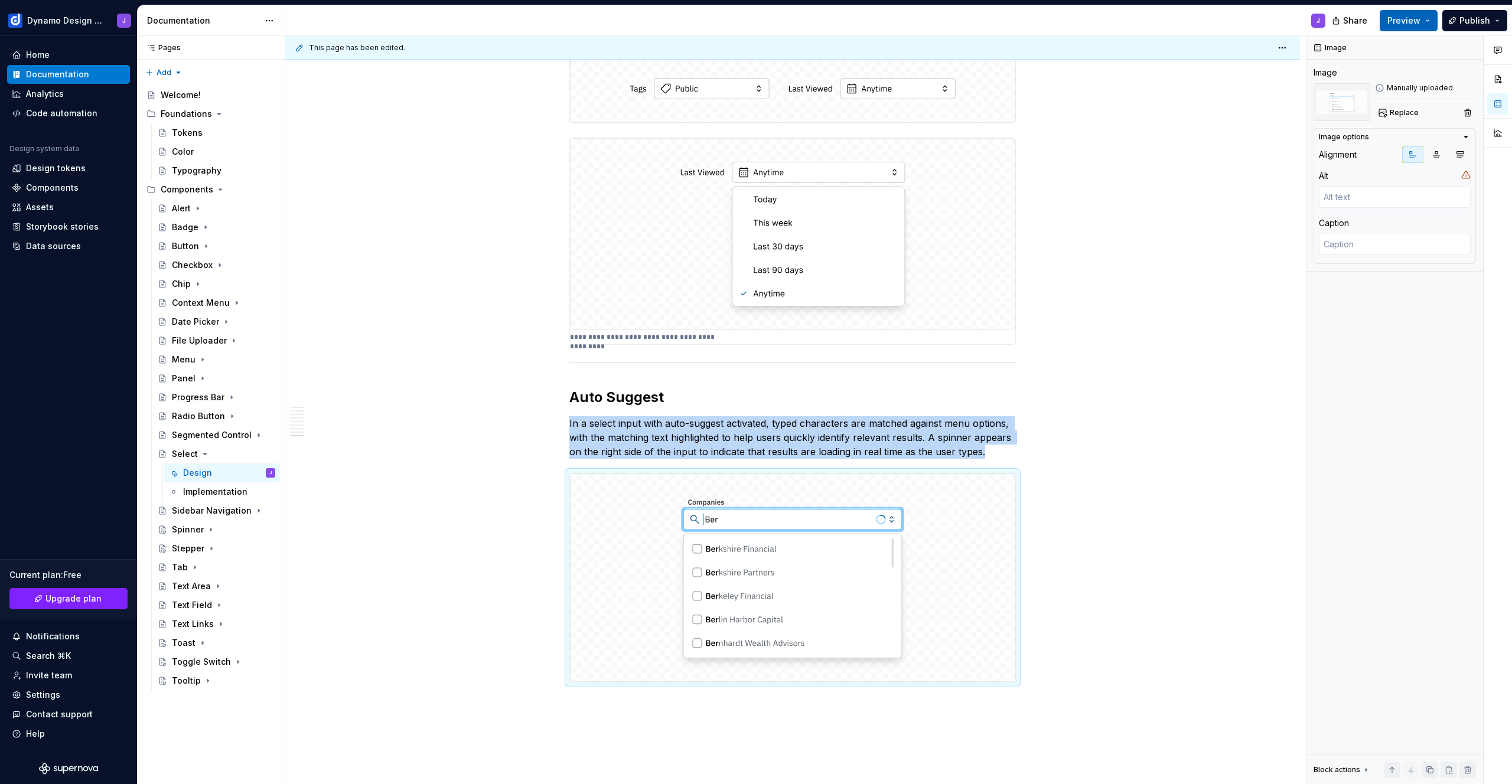
click at [1411, 17] on span "Preview" at bounding box center [1404, 21] width 33 height 12
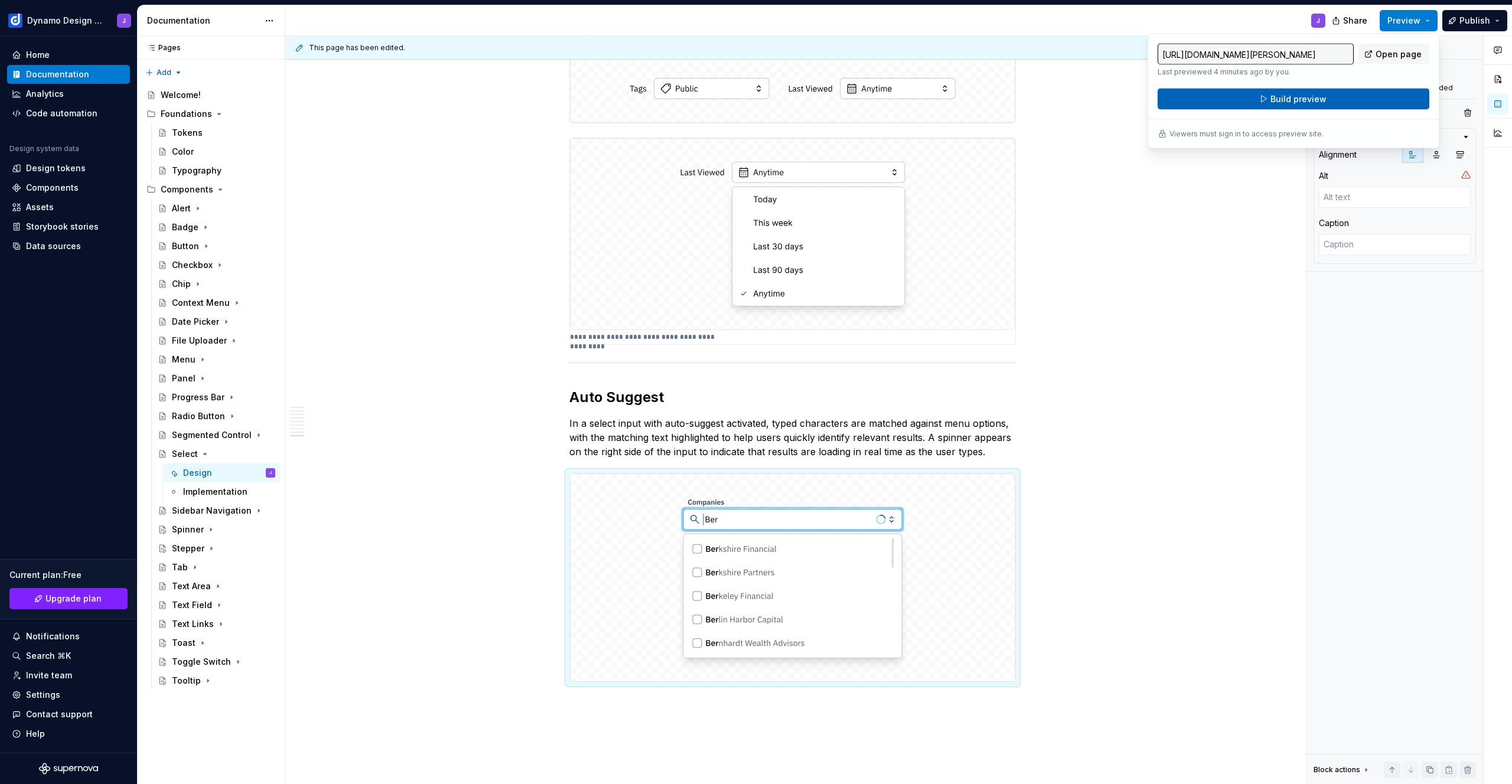
click at [1333, 101] on button "Build preview" at bounding box center [1293, 99] width 271 height 21
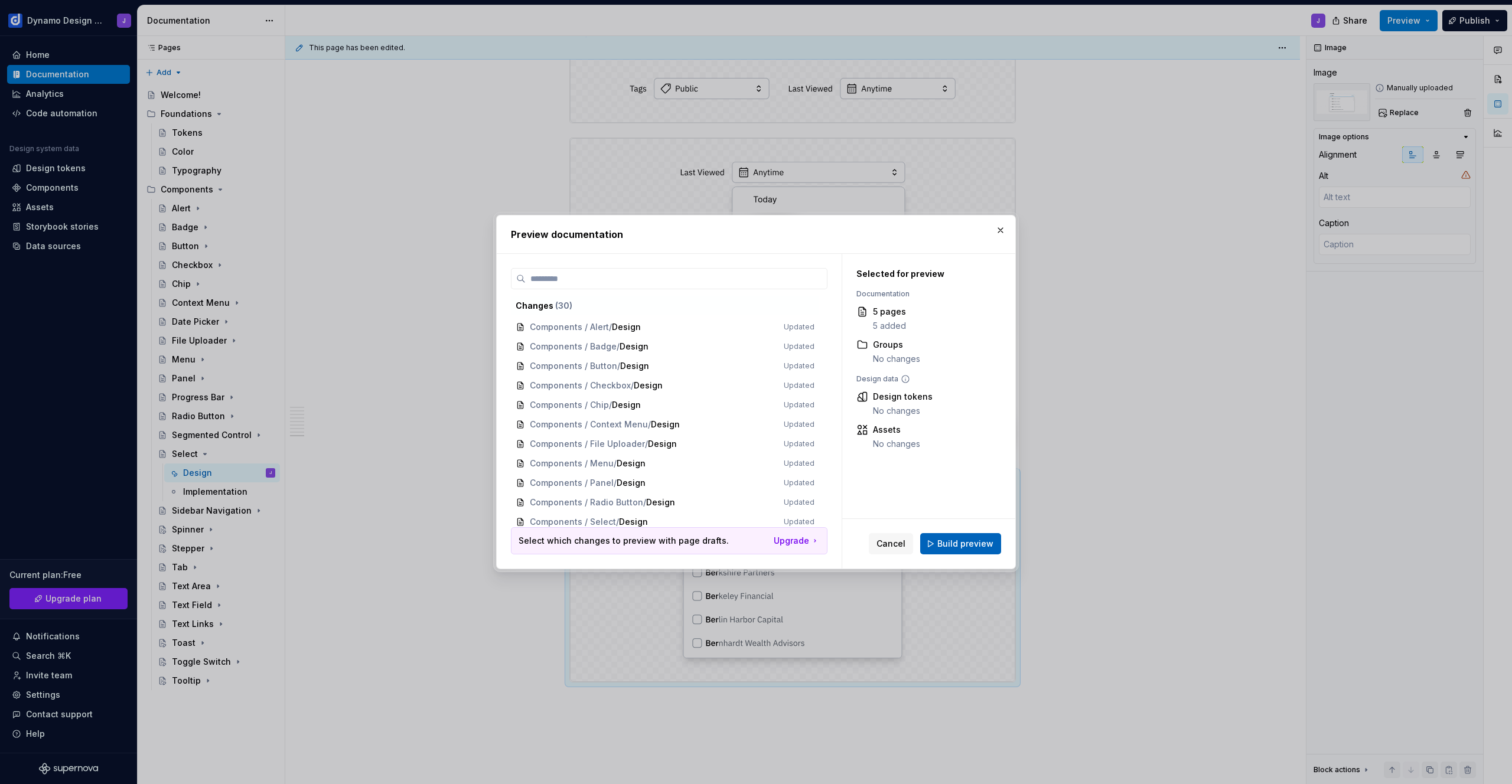
click at [969, 543] on span "Build preview" at bounding box center [965, 543] width 56 height 12
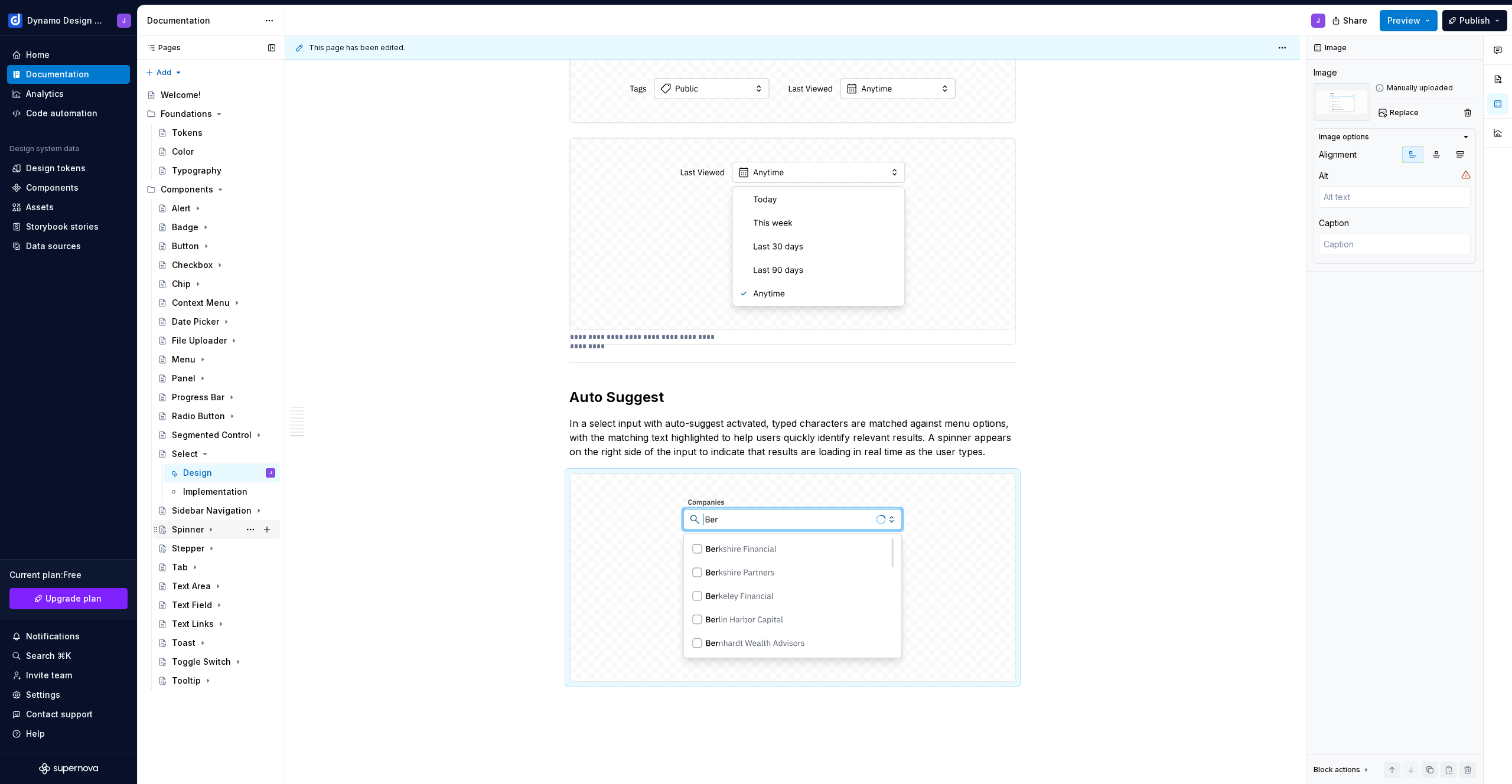
click at [182, 534] on div "Spinner" at bounding box center [188, 529] width 32 height 12
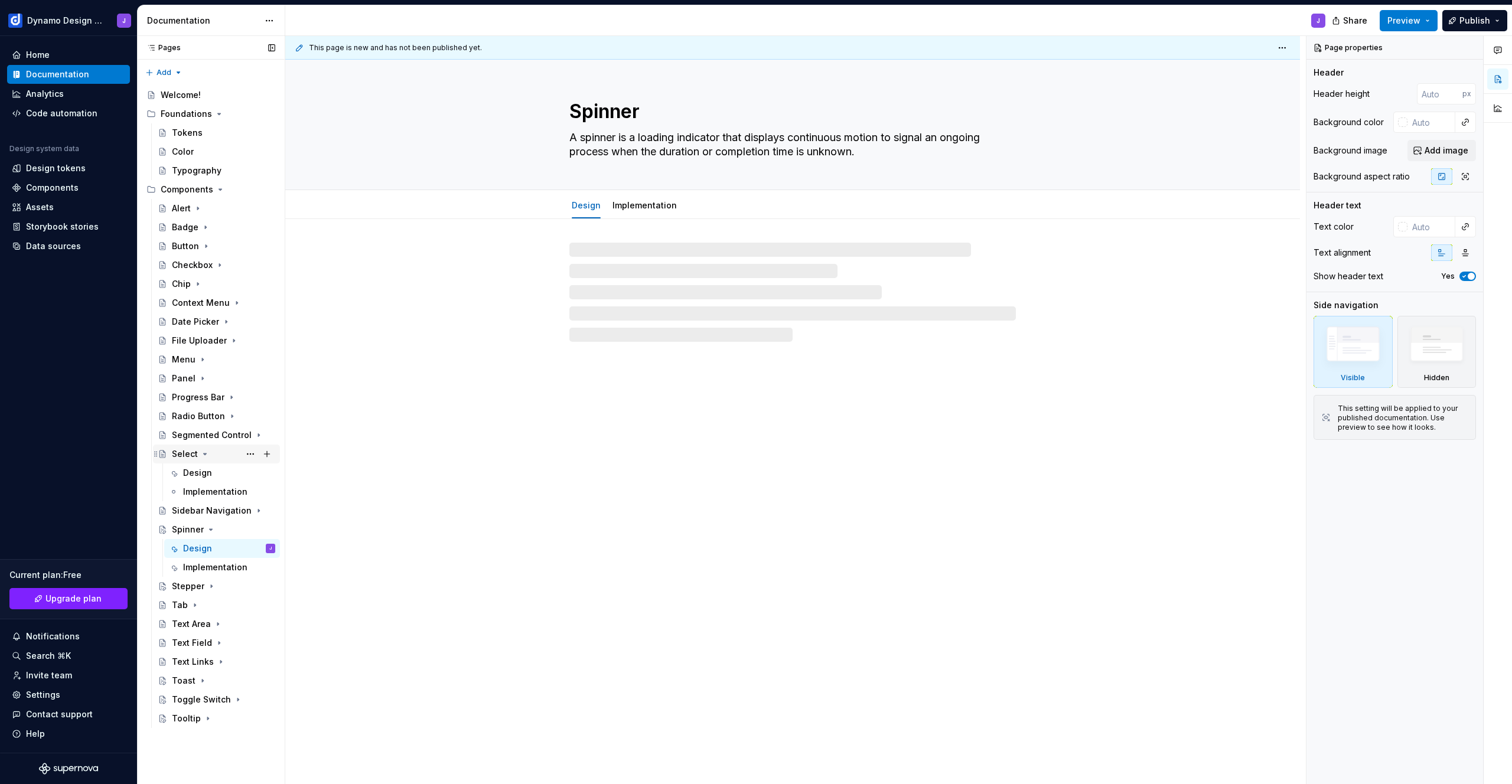
click at [204, 452] on icon "Page tree" at bounding box center [205, 454] width 9 height 9
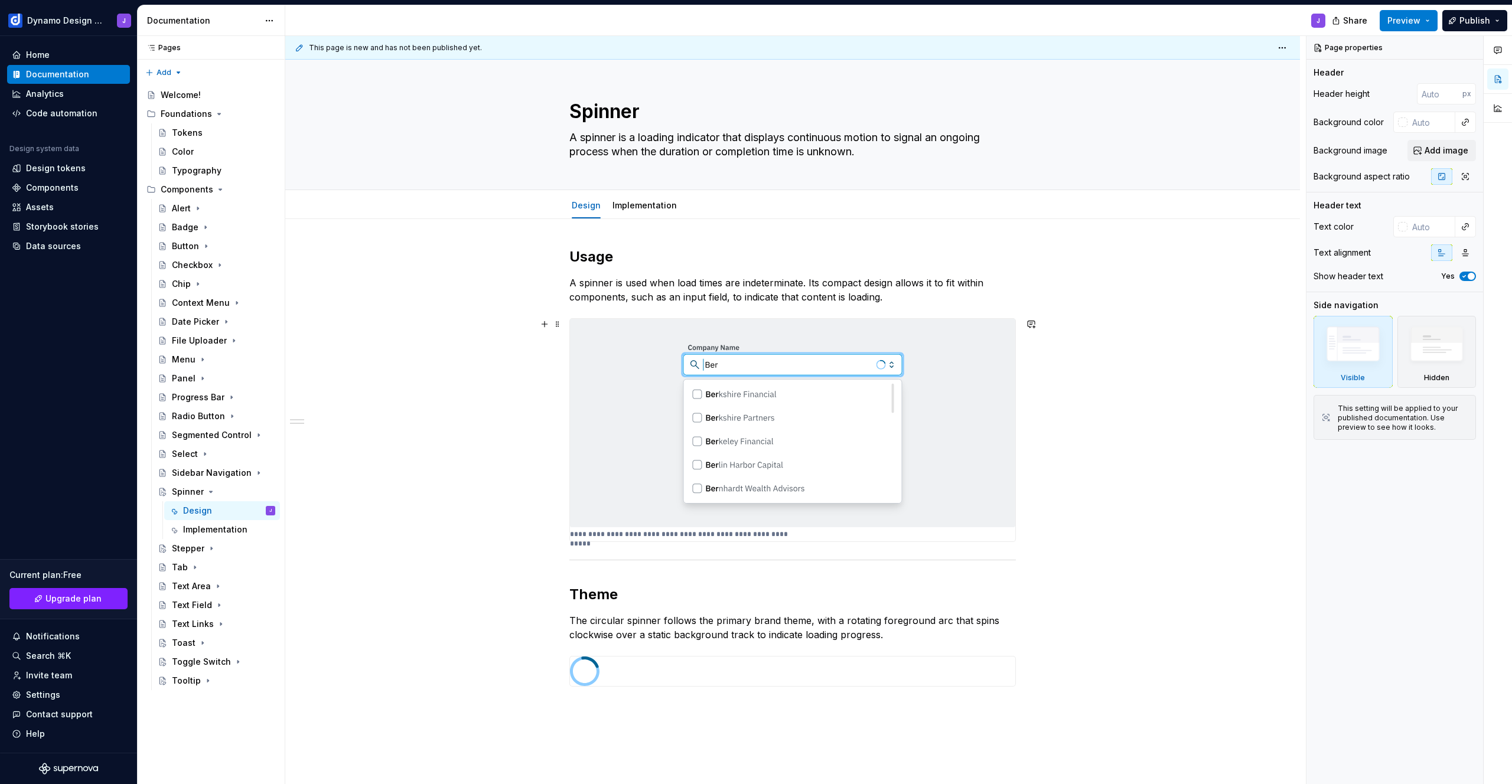
click at [765, 416] on img at bounding box center [792, 423] width 445 height 208
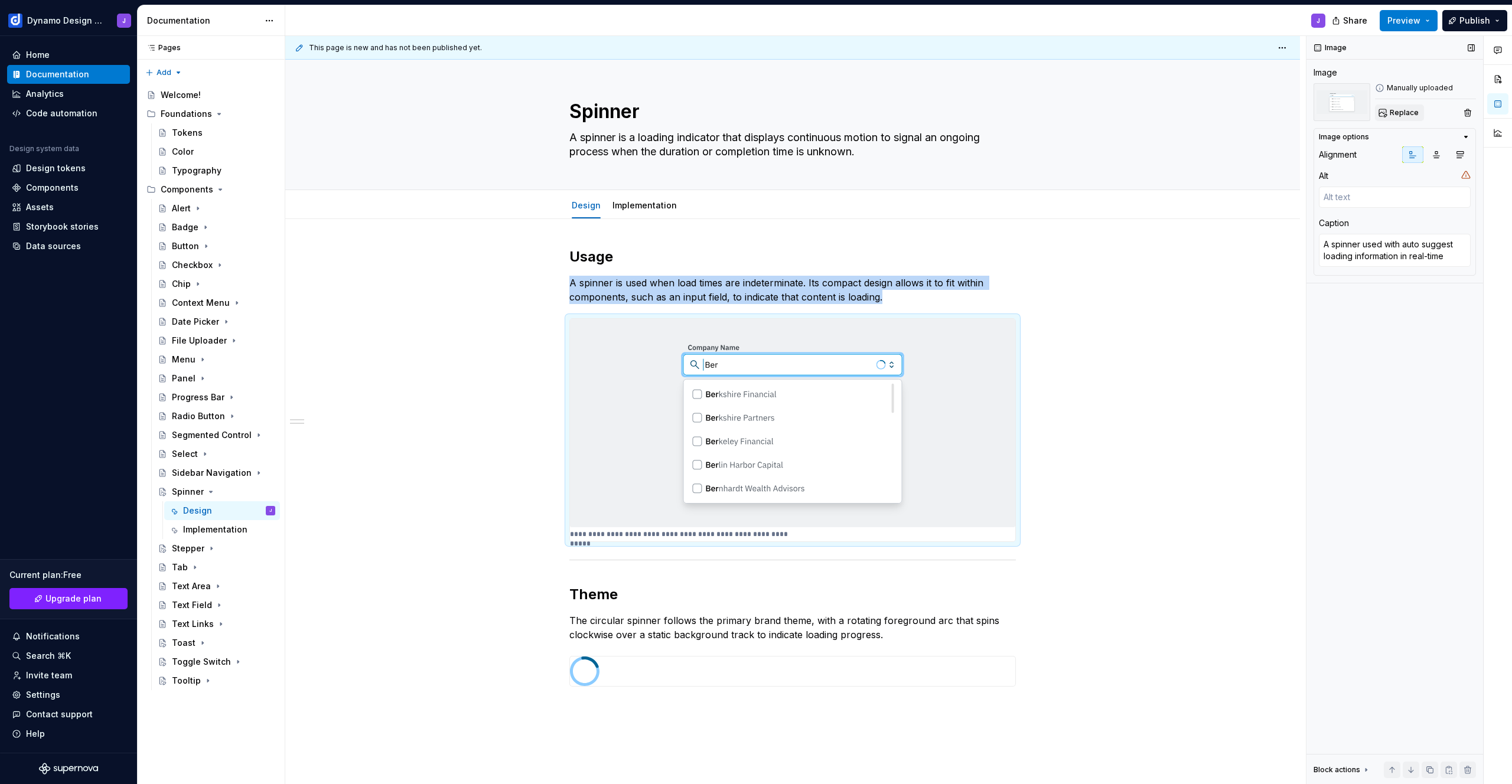
click at [1397, 116] on span "Replace" at bounding box center [1404, 113] width 29 height 9
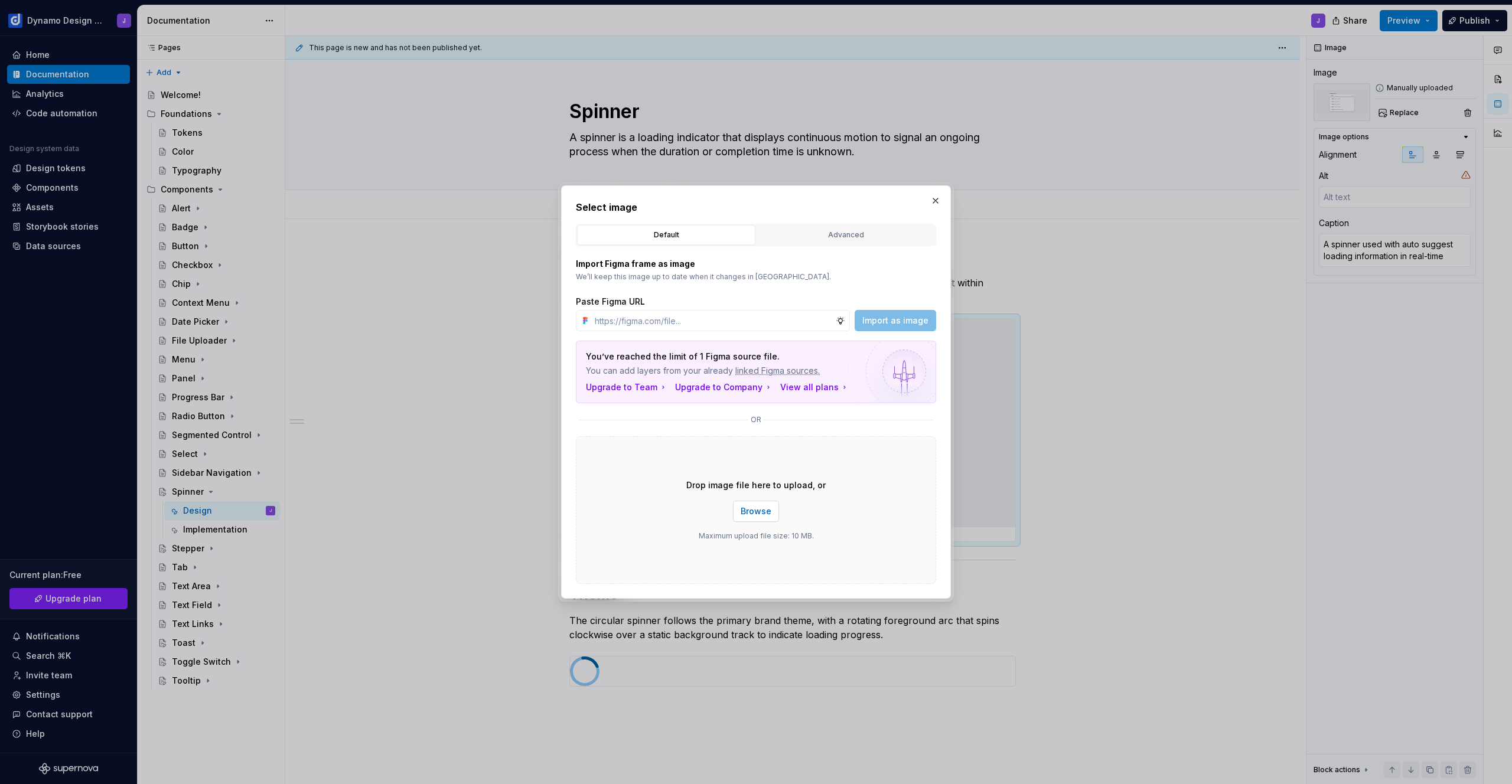
click at [762, 508] on span "Browse" at bounding box center [756, 511] width 31 height 12
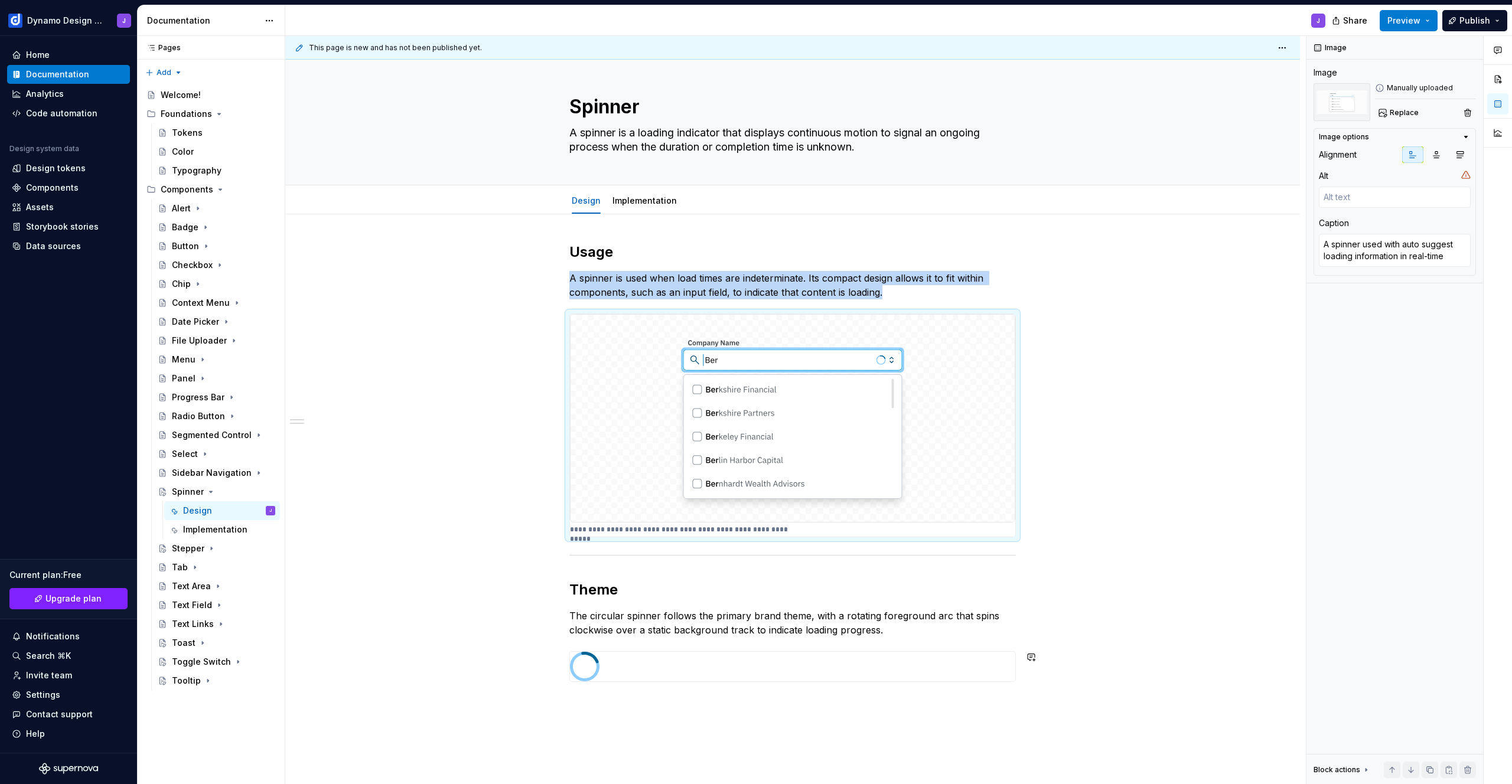
scroll to position [122, 0]
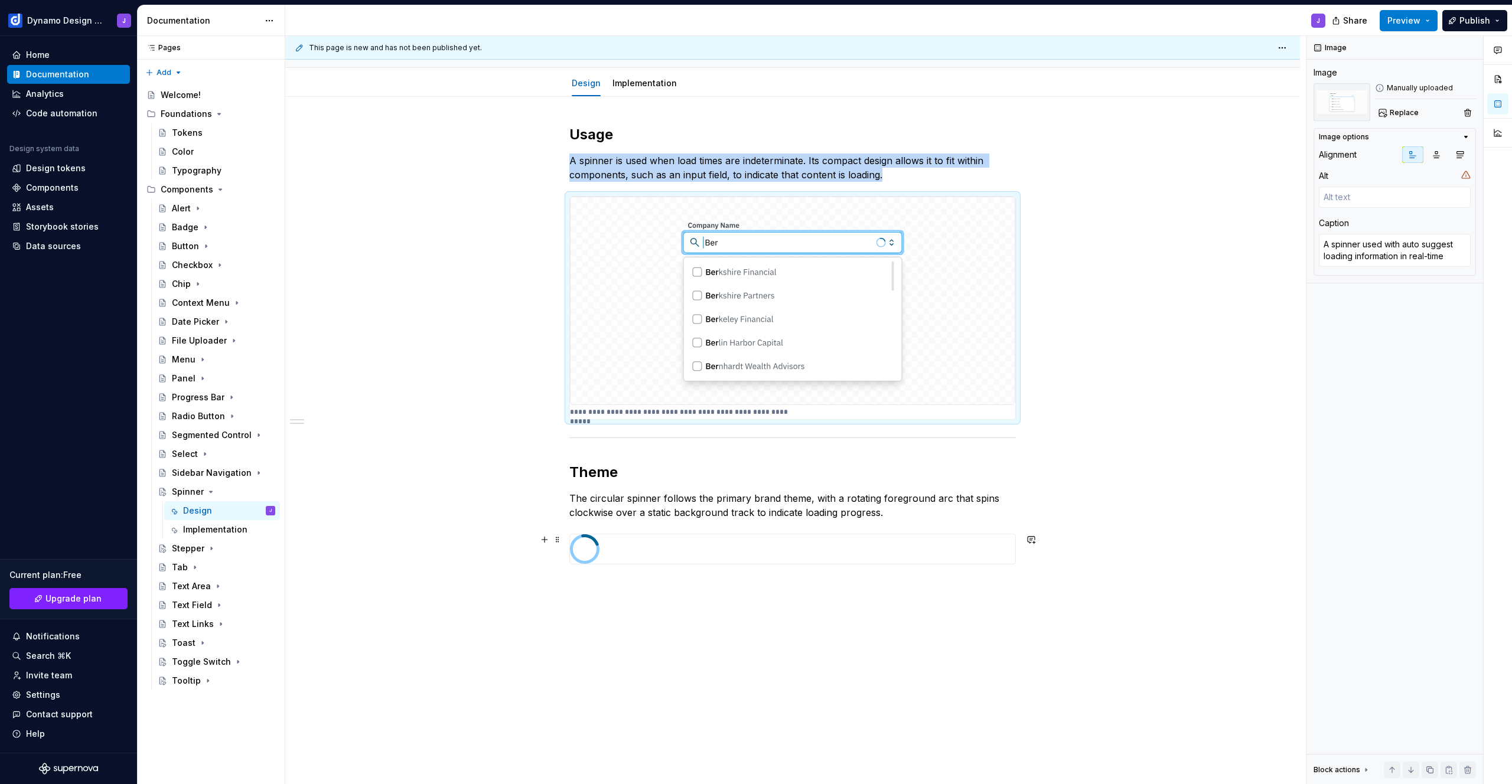
type textarea "*"
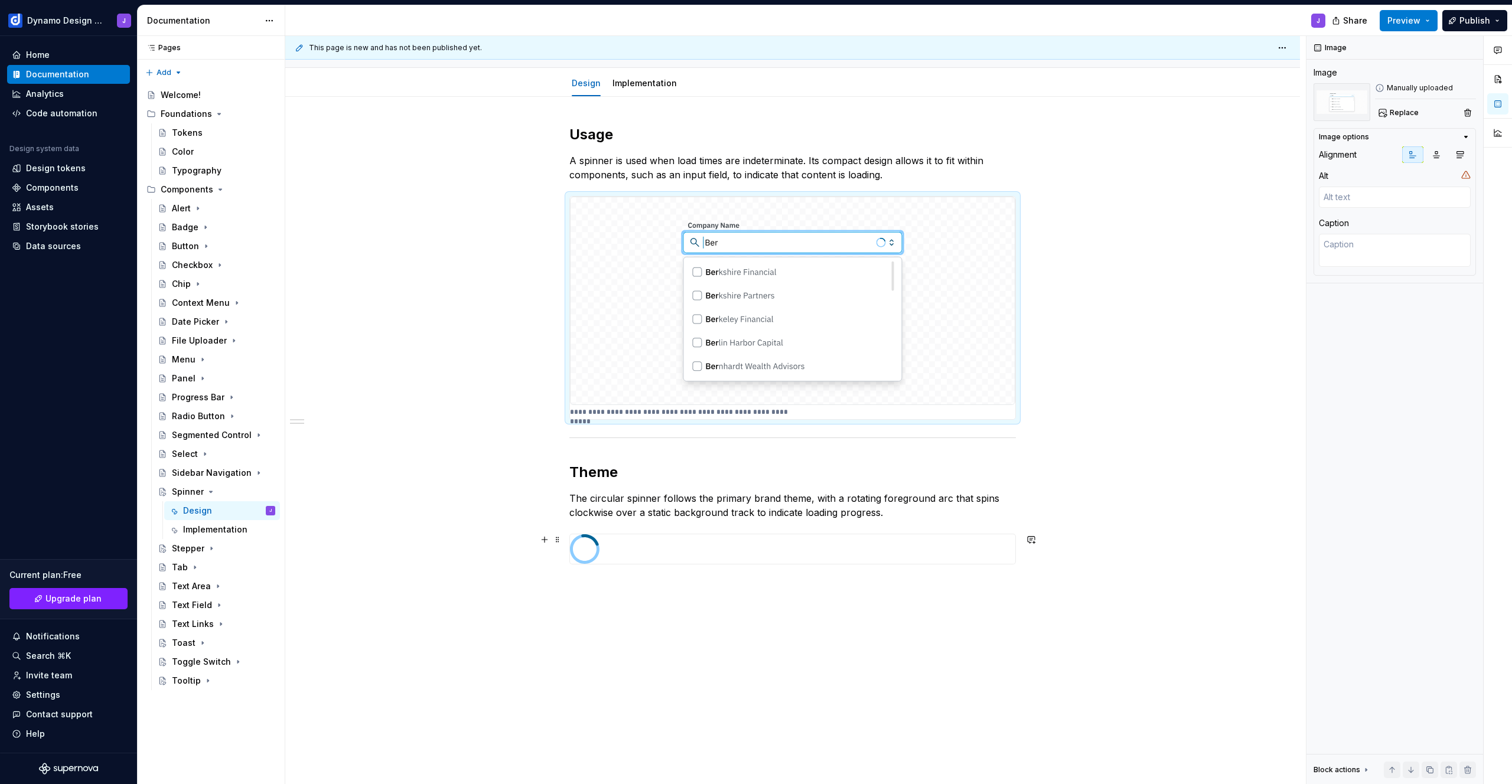
click at [792, 553] on div at bounding box center [792, 548] width 445 height 29
click at [1408, 115] on span "Replace" at bounding box center [1404, 113] width 29 height 9
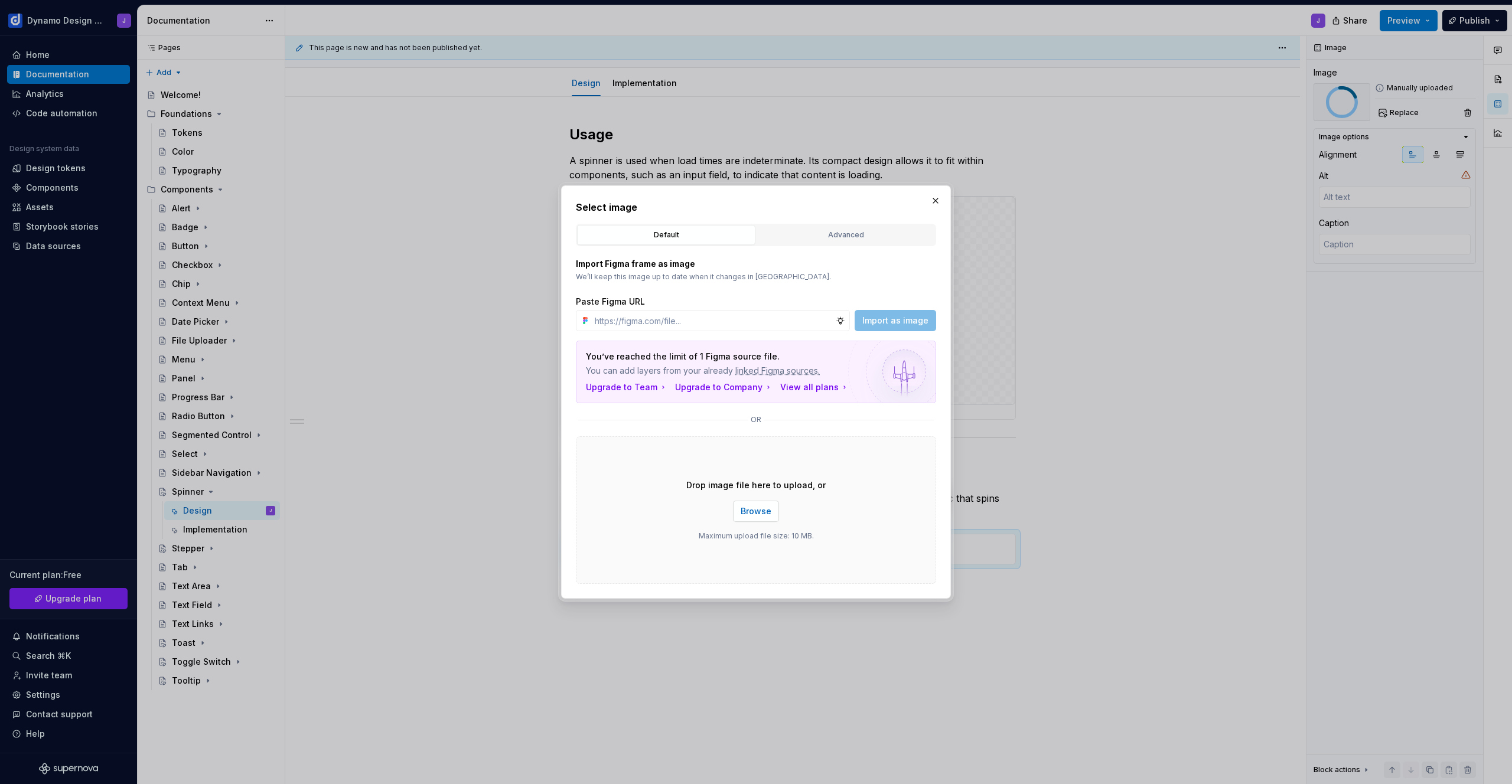
click at [750, 512] on span "Browse" at bounding box center [756, 511] width 31 height 12
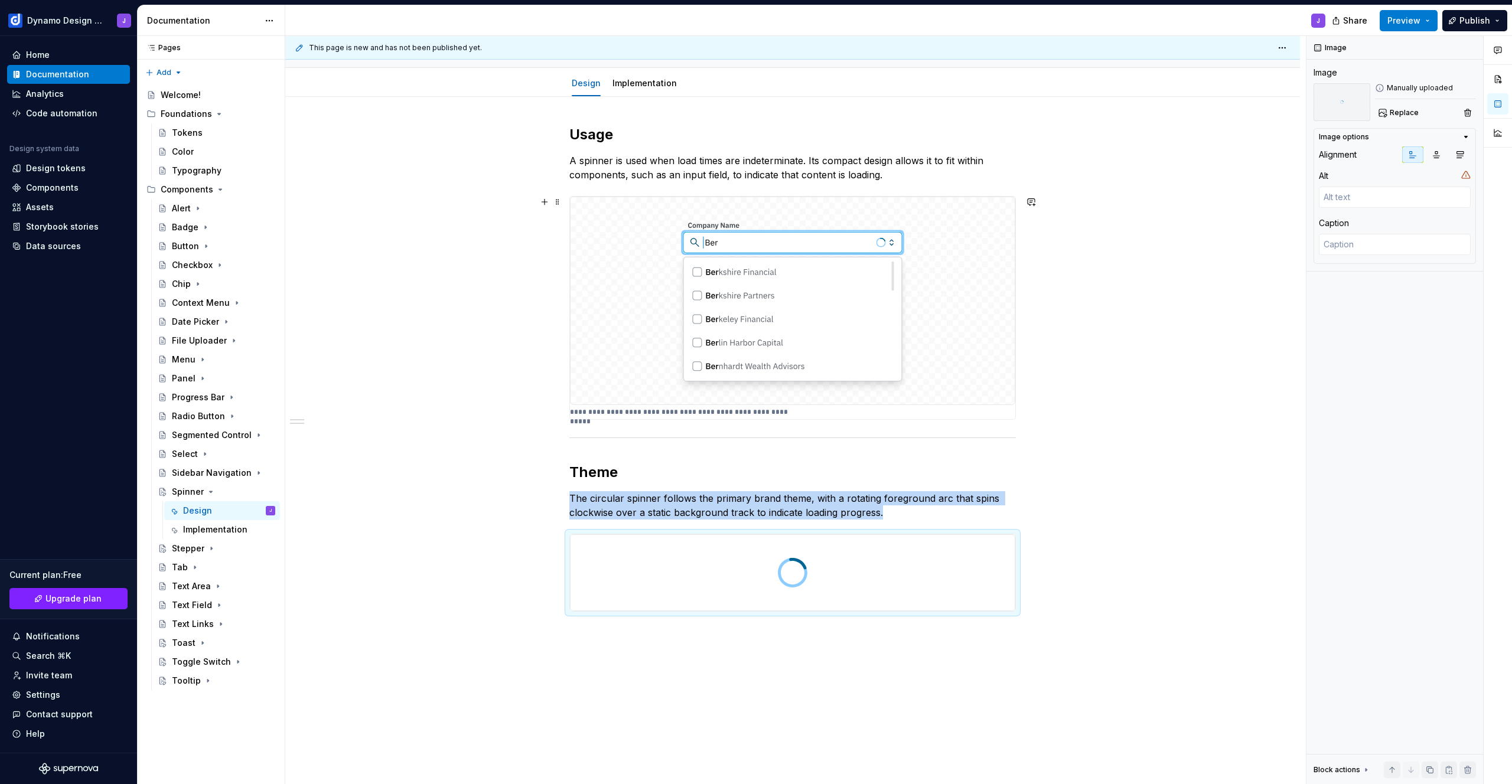
type textarea "*"
type textarea "A spinner used with auto suggest loading information in real-time"
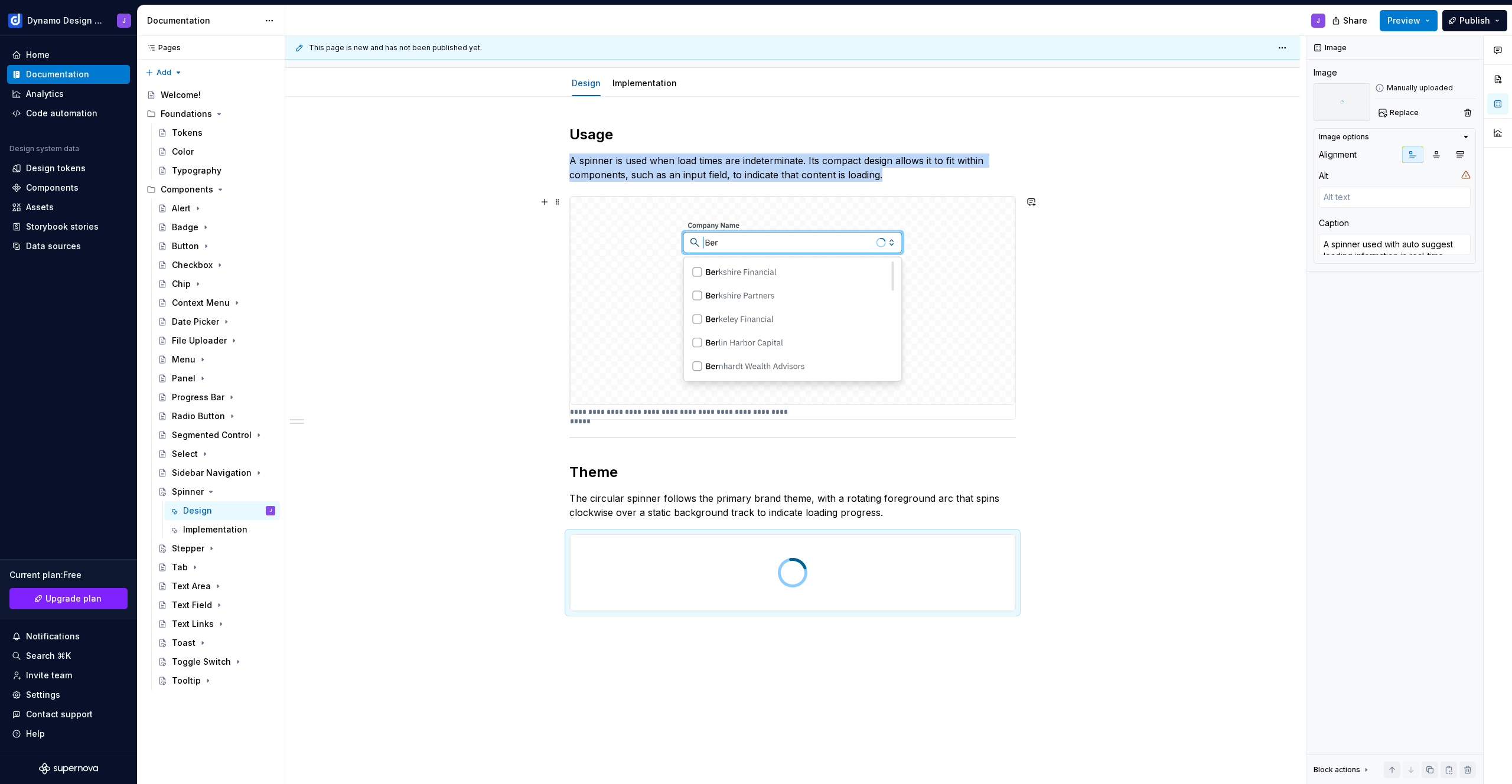
click at [866, 324] on img at bounding box center [792, 301] width 445 height 208
type textarea "*"
click at [906, 577] on img at bounding box center [792, 572] width 445 height 77
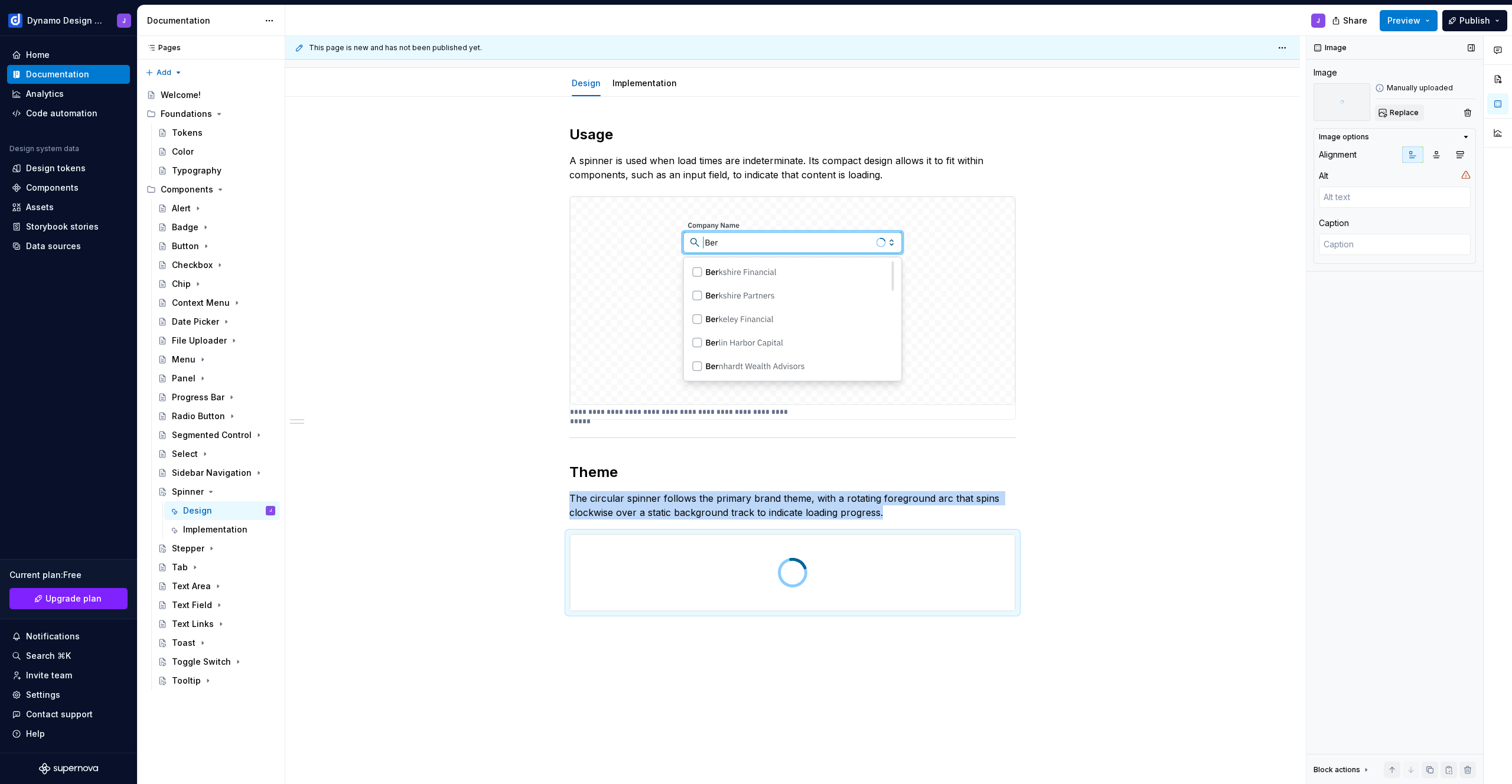
click at [1414, 110] on span "Replace" at bounding box center [1404, 113] width 29 height 9
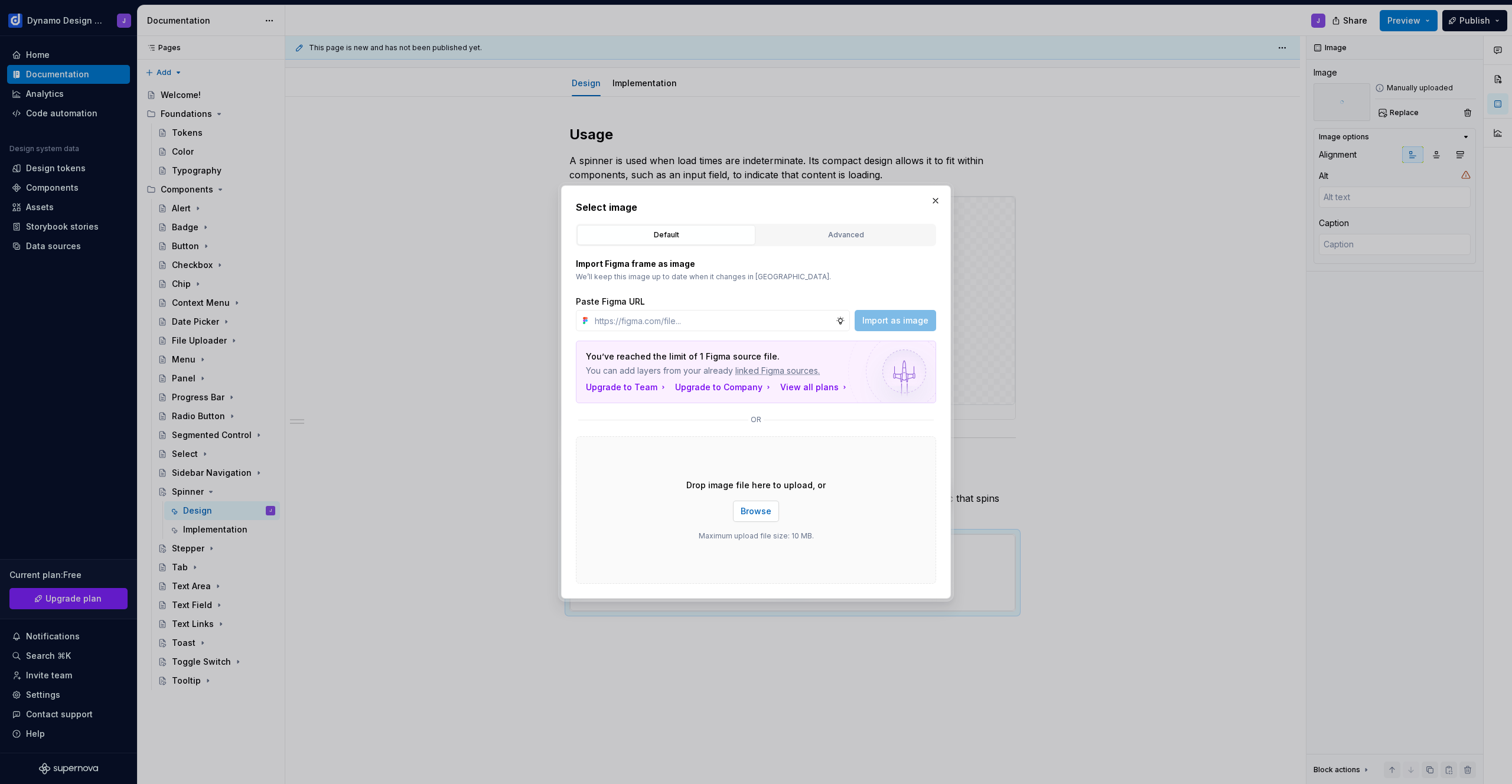
click at [757, 517] on span "Browse" at bounding box center [756, 511] width 31 height 12
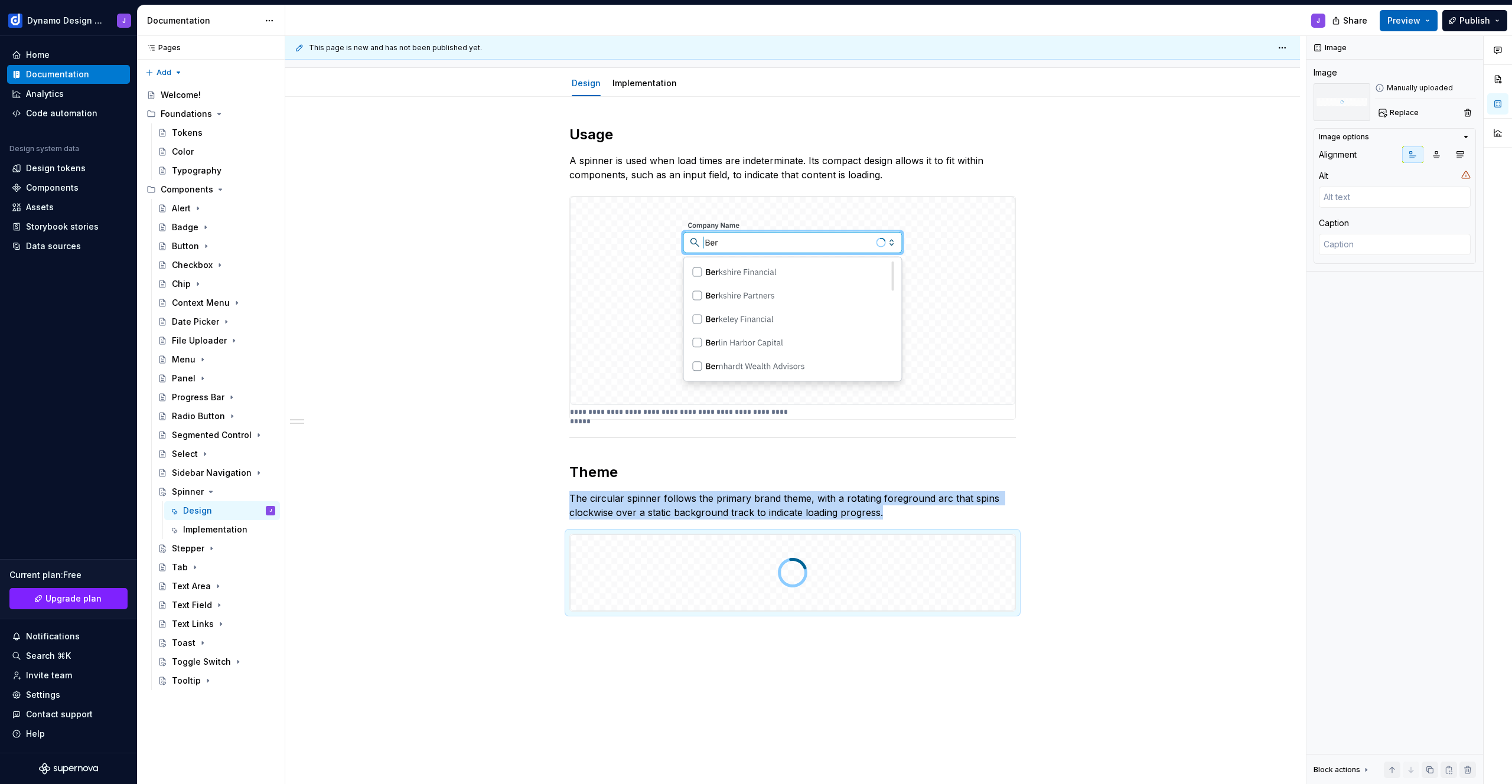
click at [1399, 24] on span "Preview" at bounding box center [1404, 21] width 33 height 12
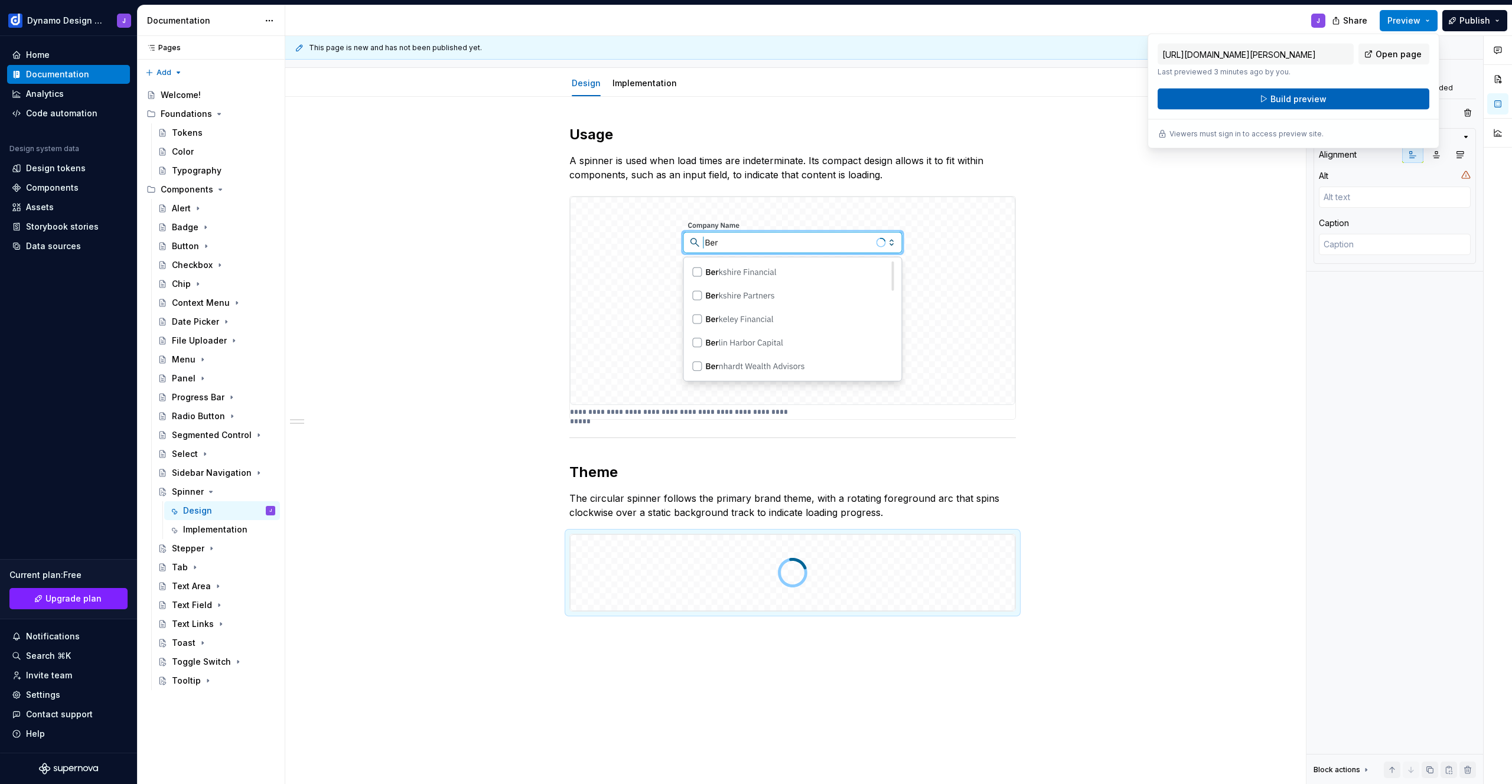
click at [1353, 97] on button "Build preview" at bounding box center [1293, 99] width 271 height 21
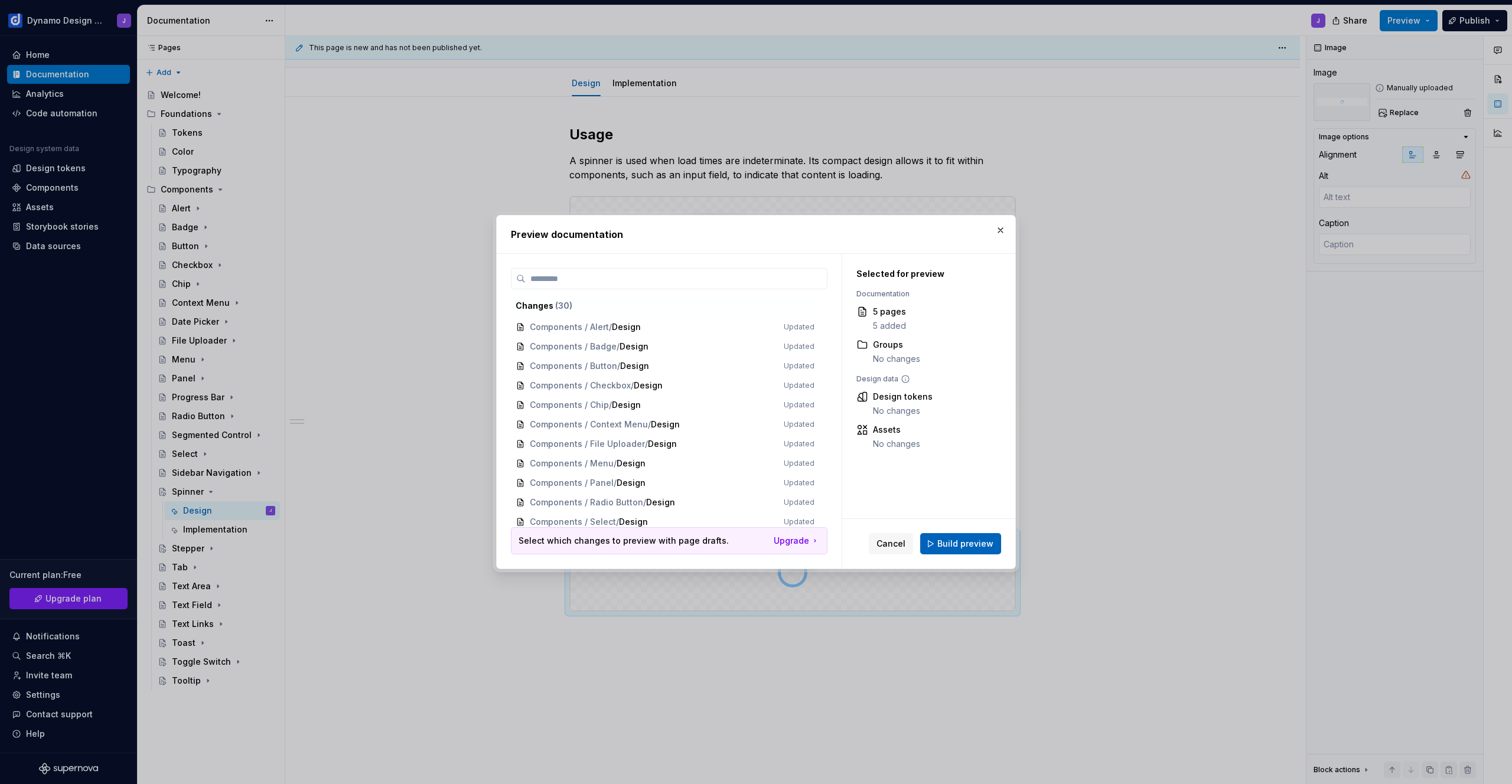
click at [972, 546] on span "Build preview" at bounding box center [965, 543] width 56 height 12
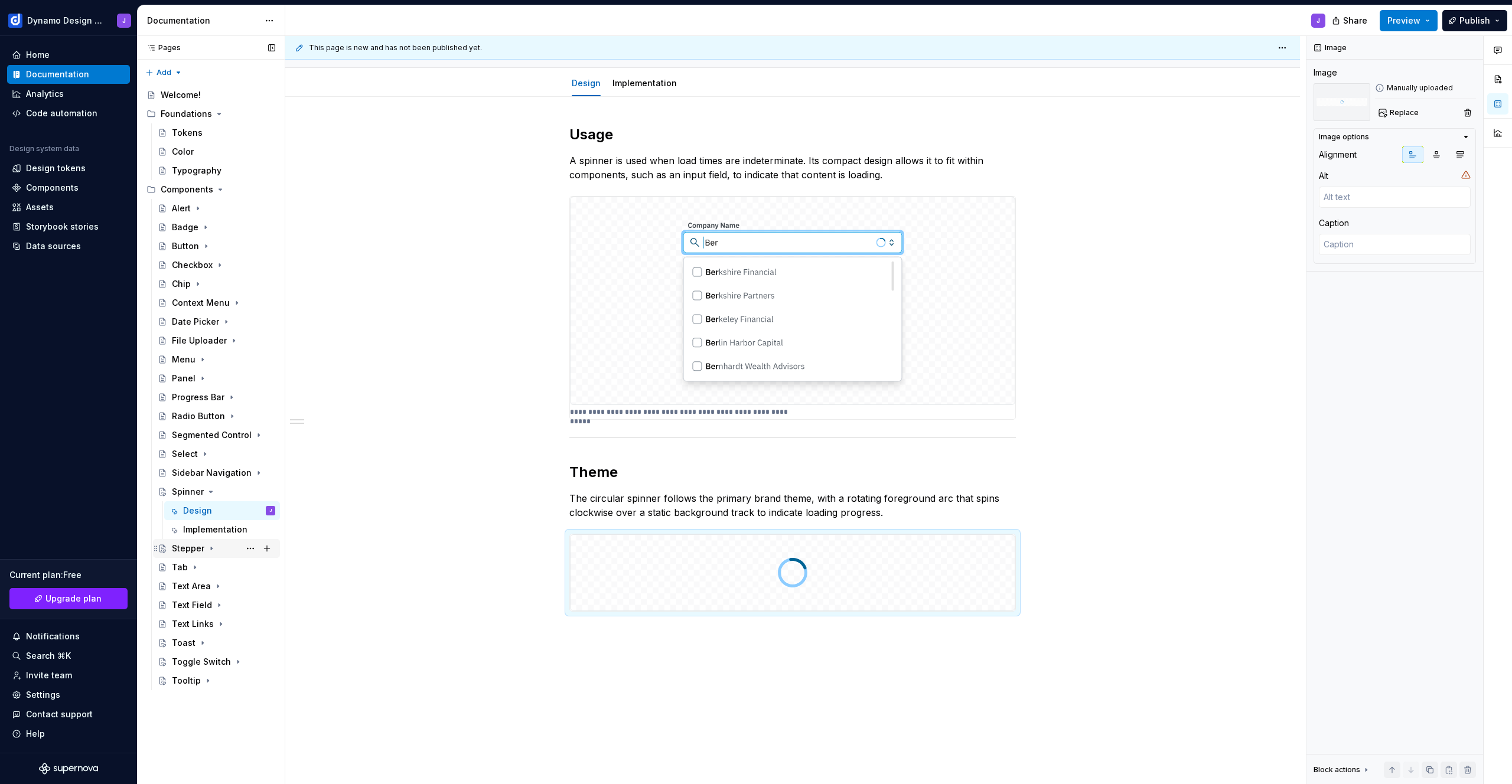
click at [189, 545] on div "Stepper" at bounding box center [188, 548] width 32 height 12
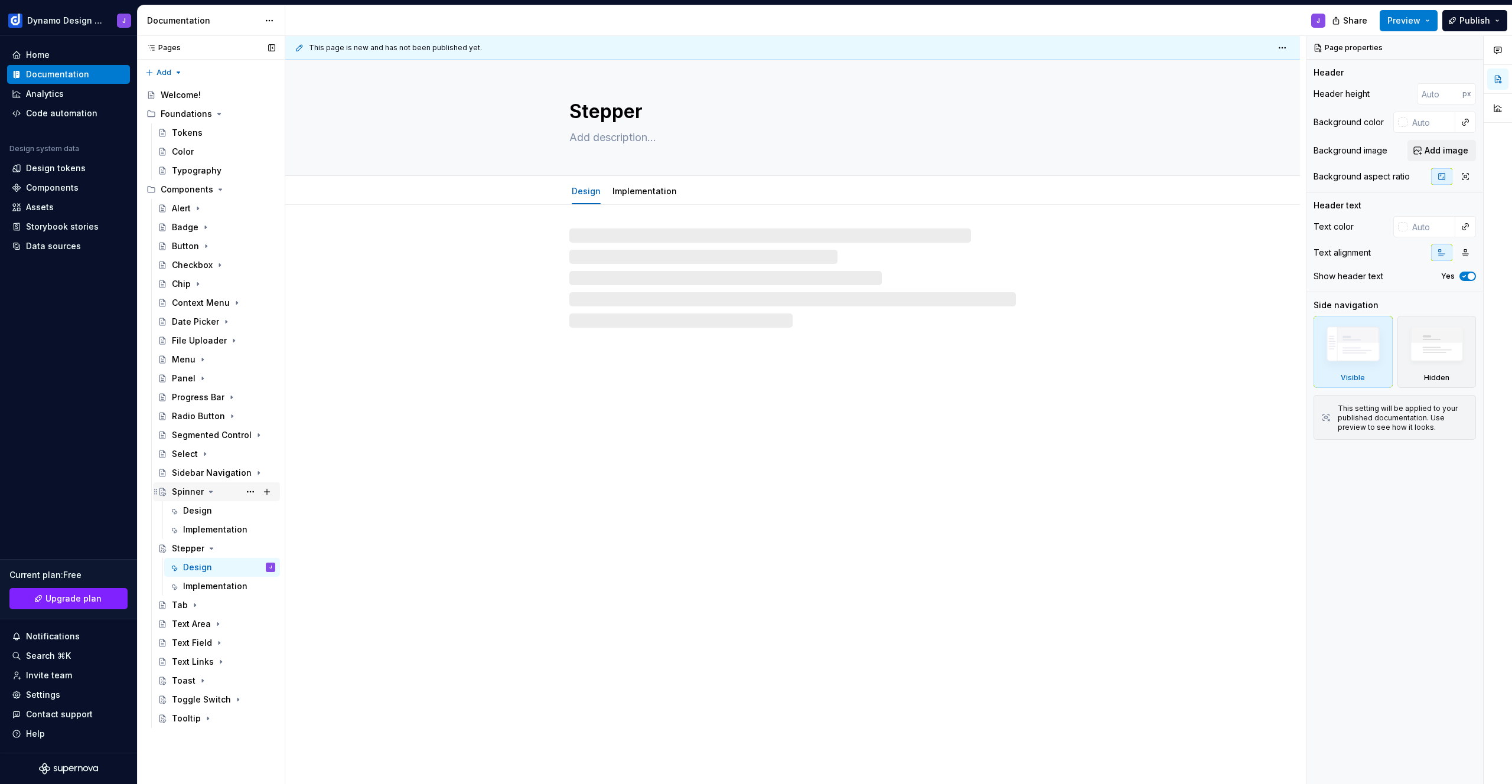
click at [208, 488] on icon "Page tree" at bounding box center [211, 491] width 9 height 9
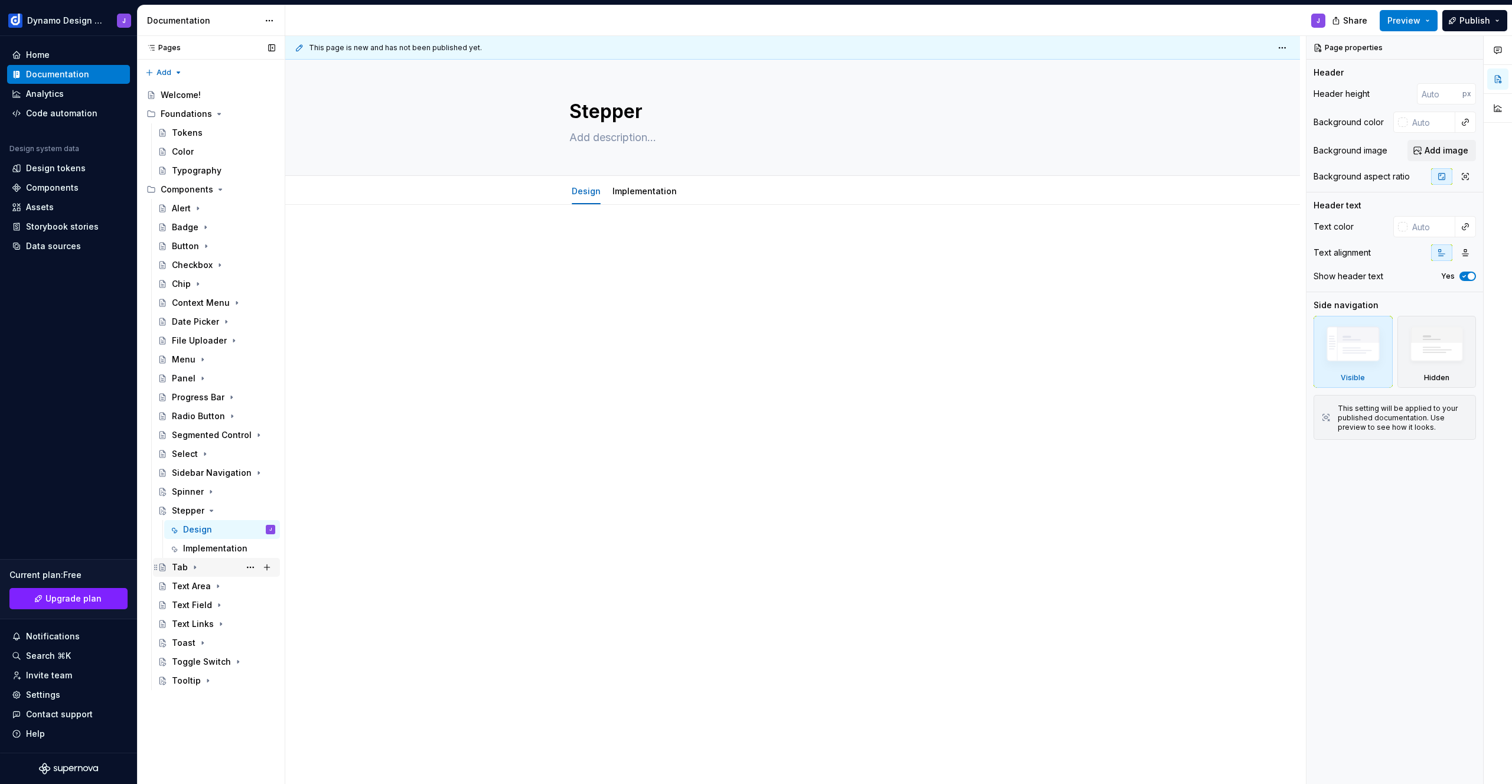
click at [178, 563] on div "Tab" at bounding box center [180, 567] width 16 height 12
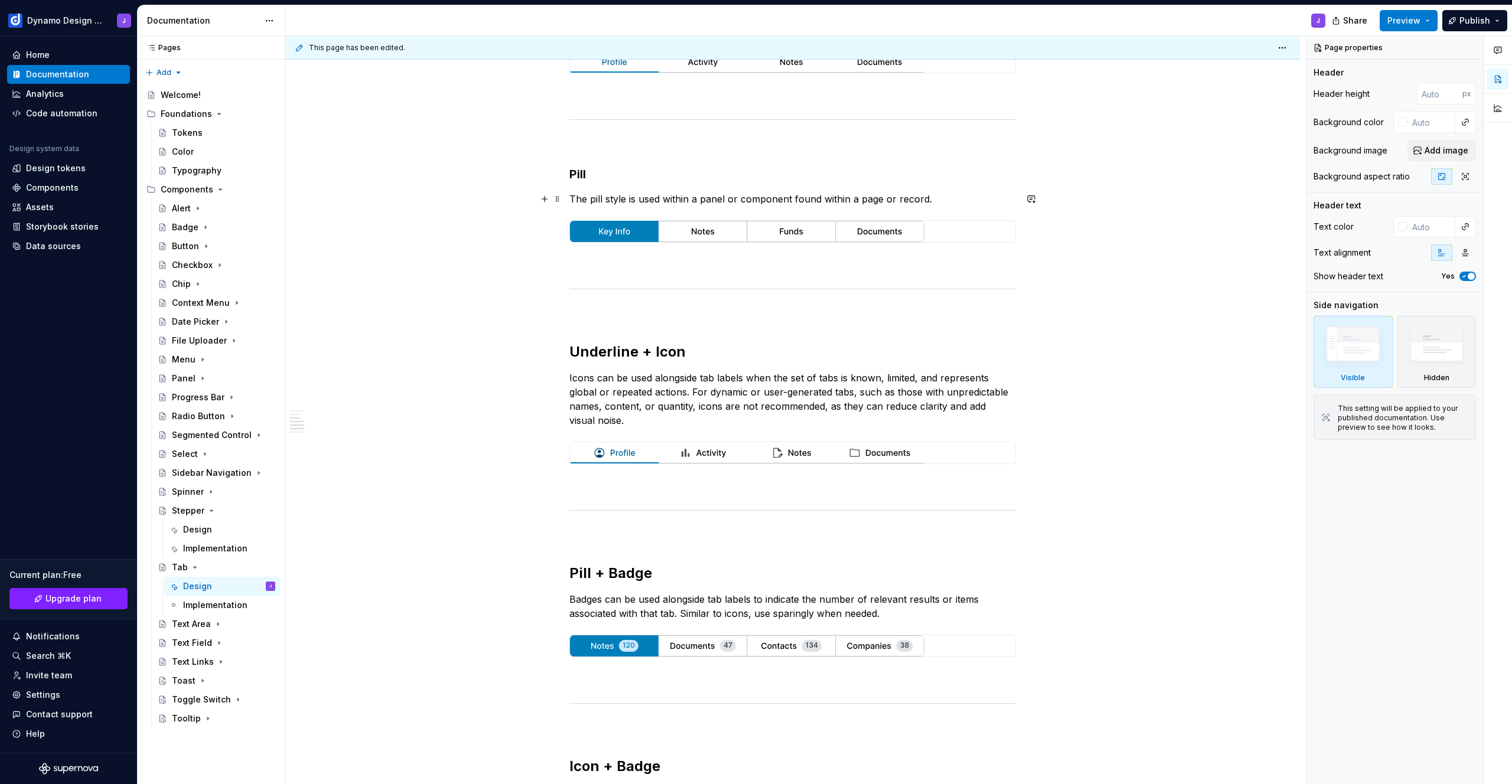
scroll to position [2, 0]
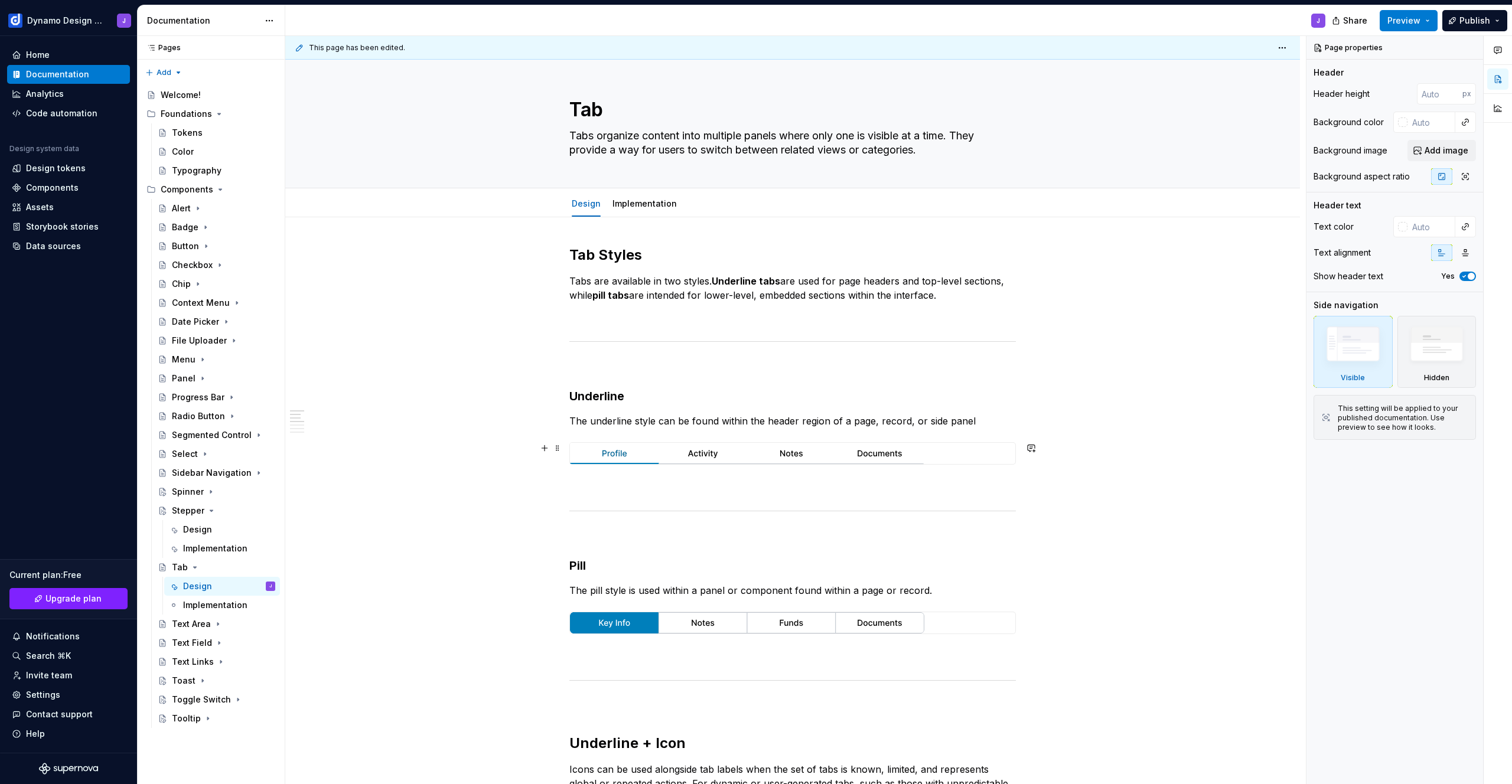
click at [733, 450] on img at bounding box center [747, 453] width 354 height 21
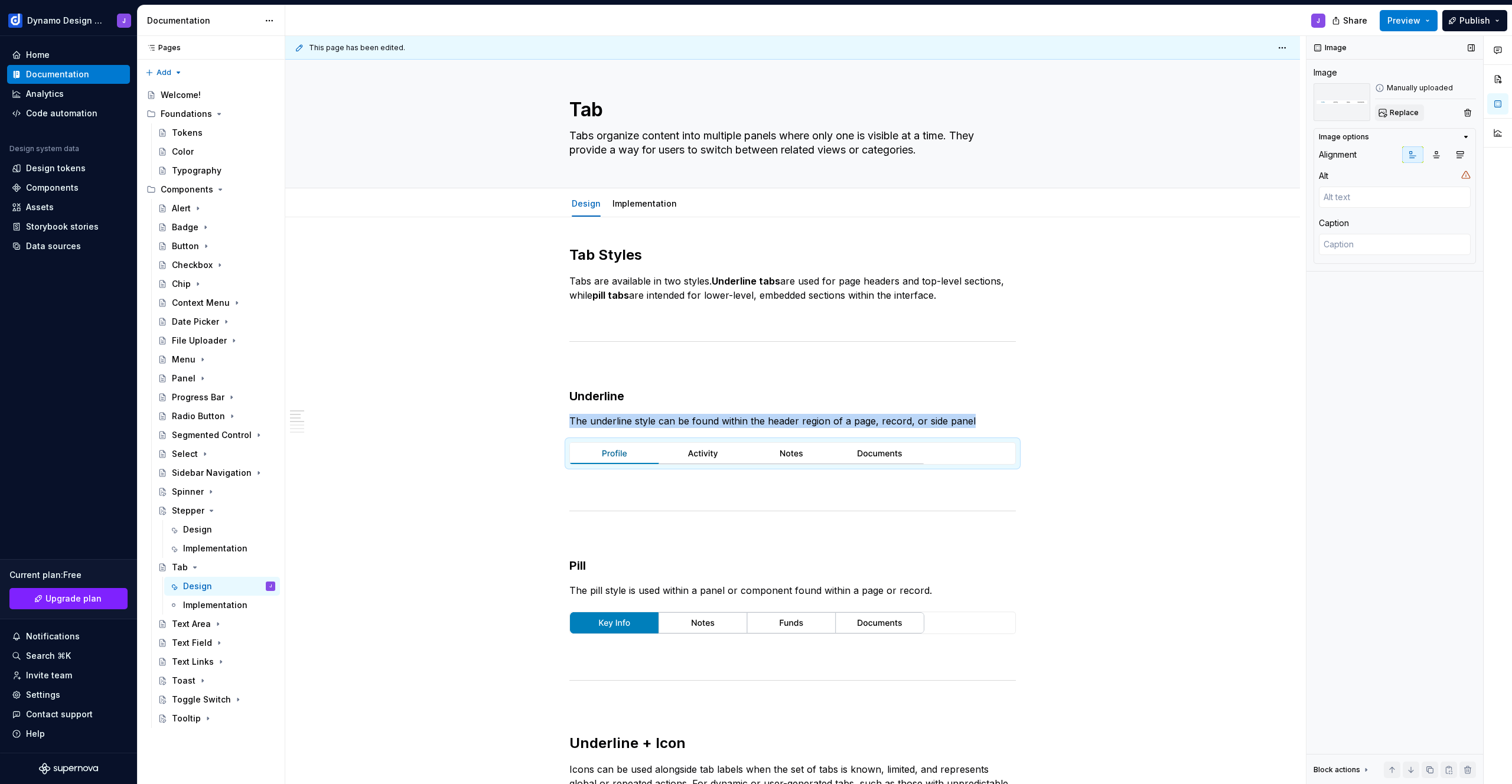
click at [1397, 111] on span "Replace" at bounding box center [1404, 113] width 29 height 9
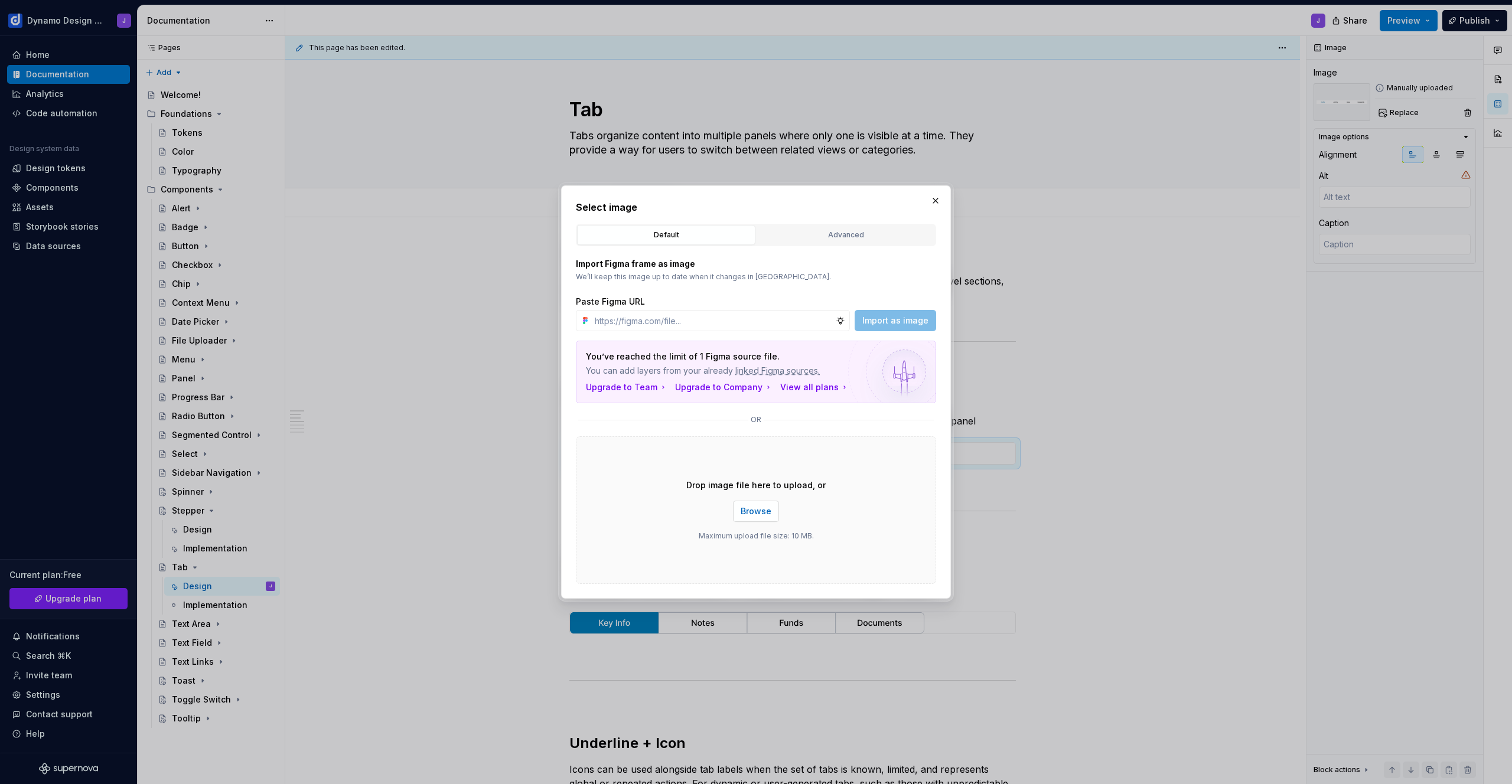
click at [768, 509] on span "Browse" at bounding box center [756, 511] width 31 height 12
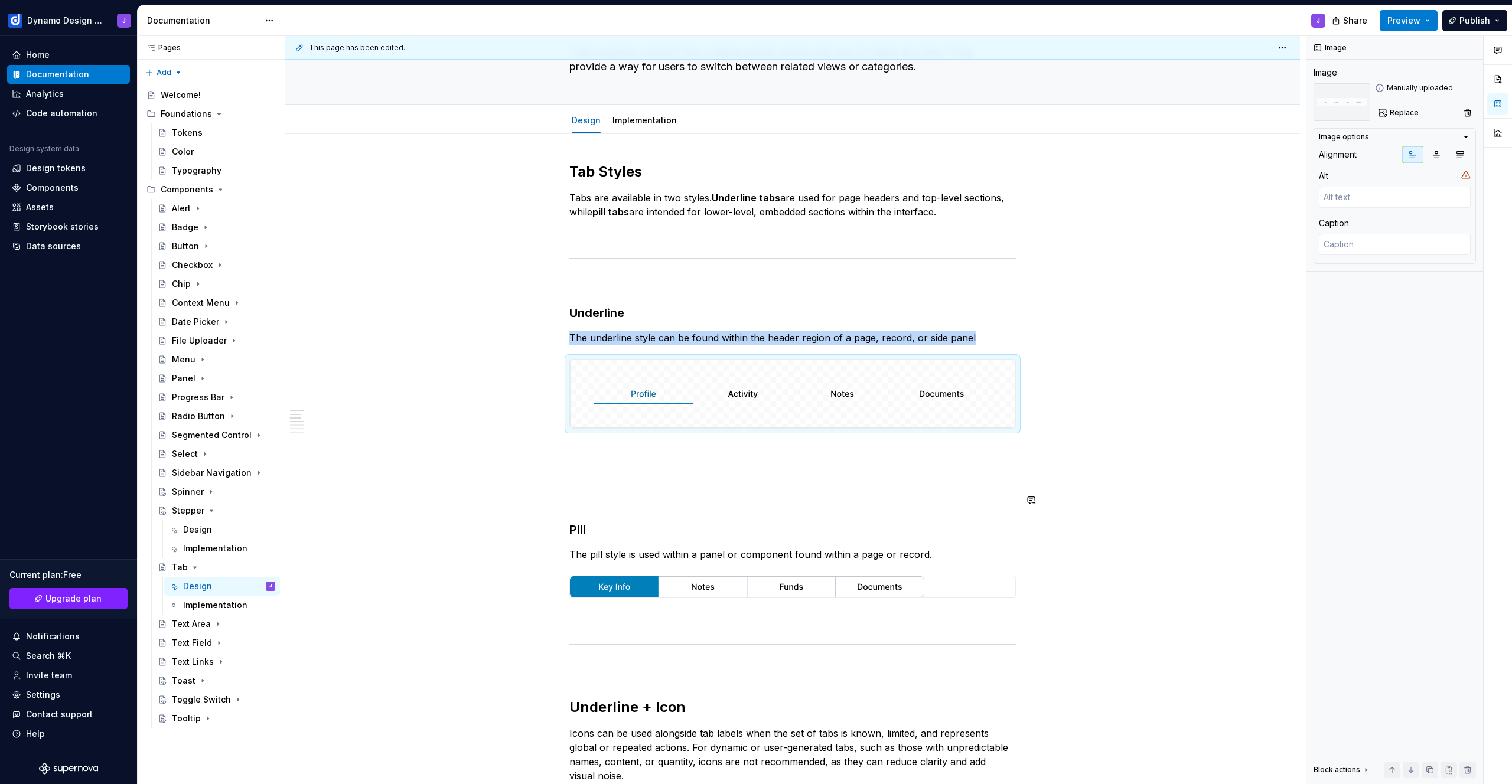
scroll to position [146, 0]
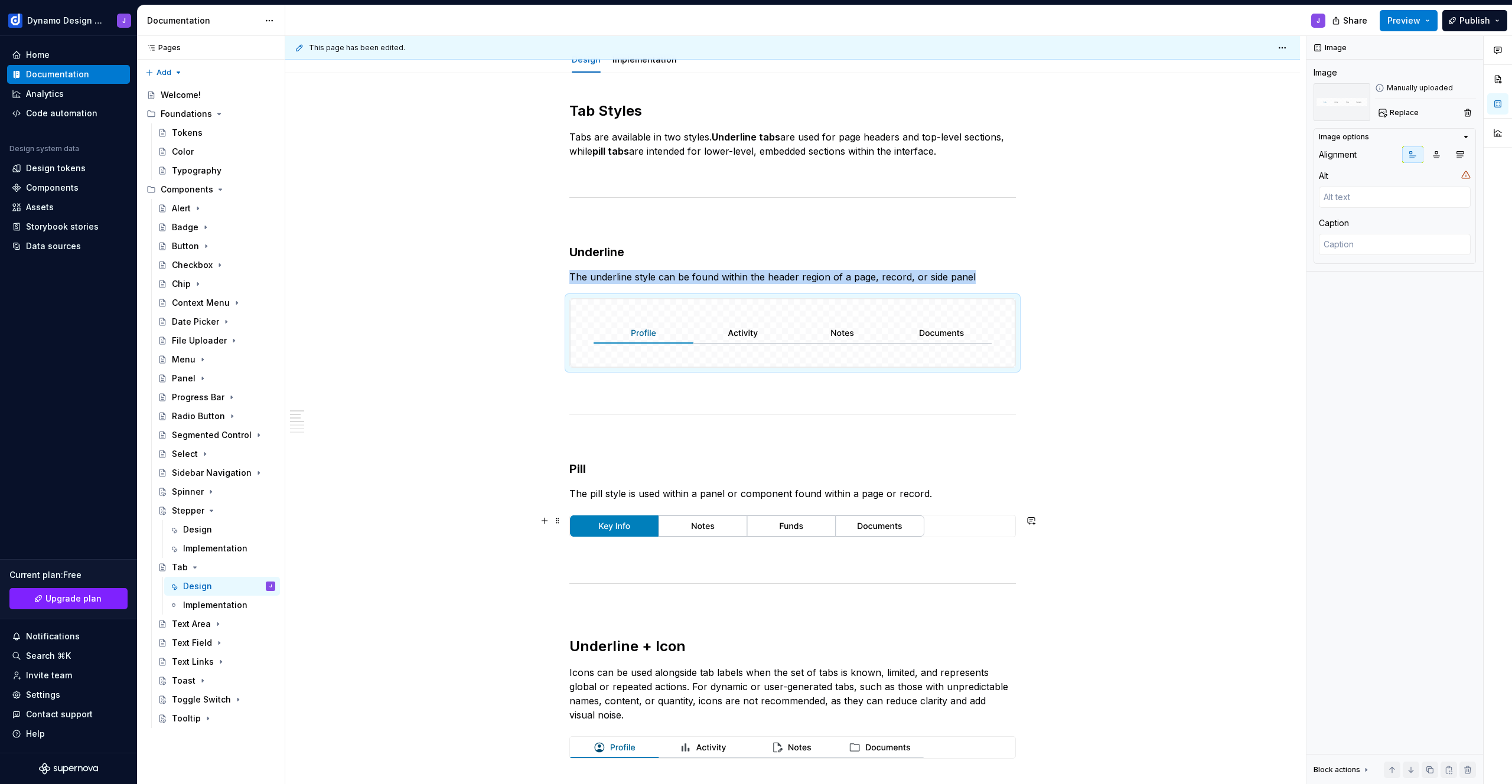
click at [867, 531] on img at bounding box center [747, 525] width 354 height 21
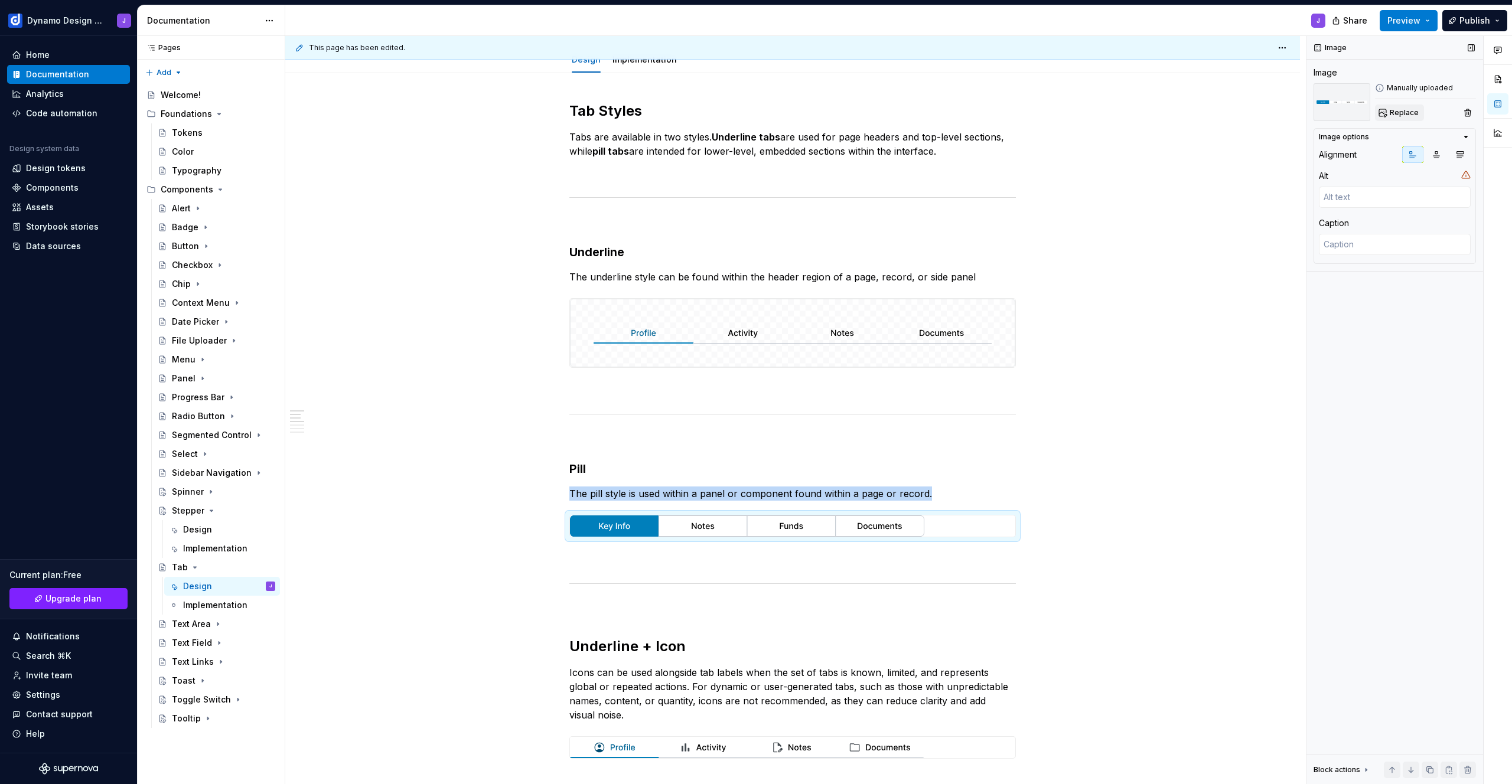
click at [1405, 114] on span "Replace" at bounding box center [1404, 113] width 29 height 9
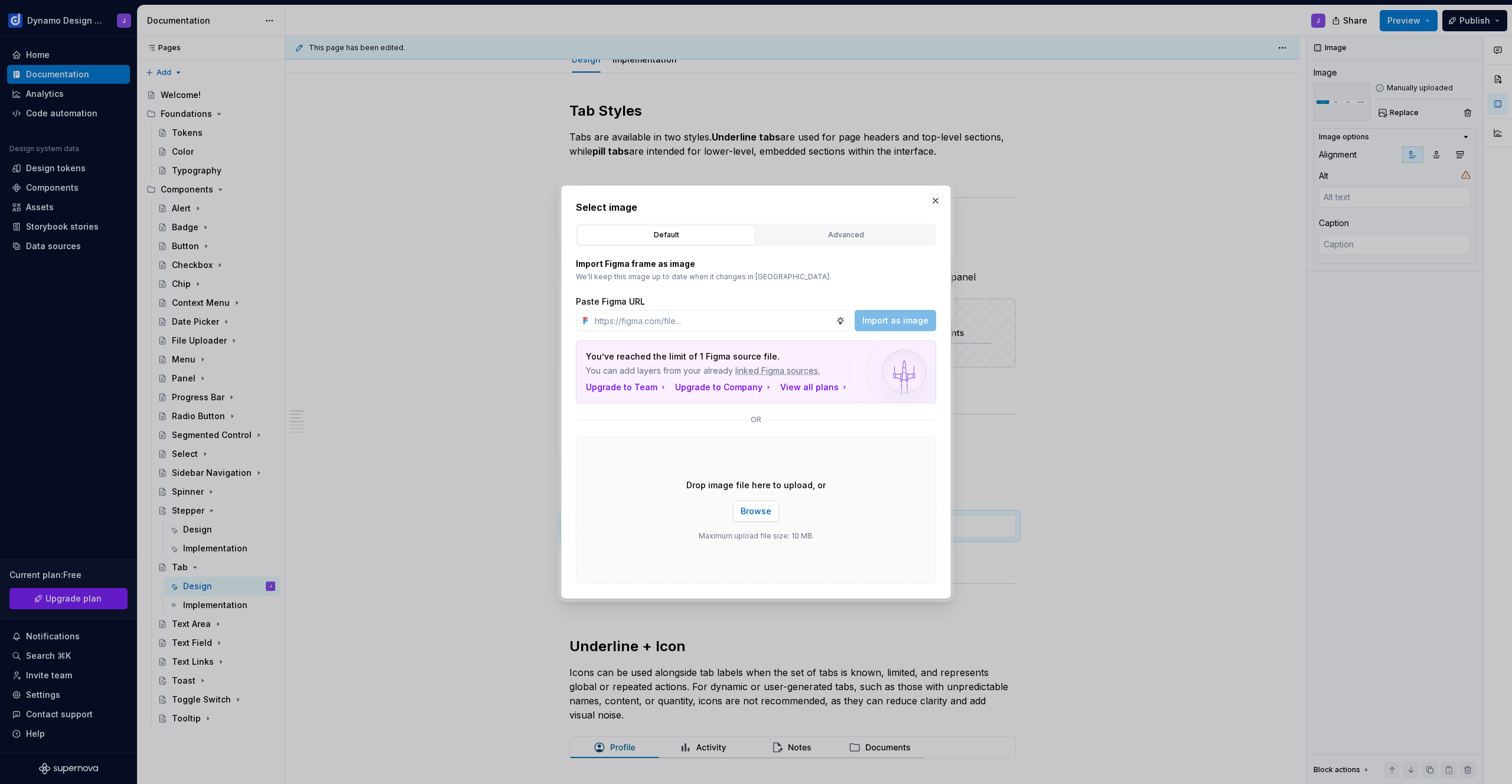
click at [758, 513] on span "Browse" at bounding box center [756, 511] width 31 height 12
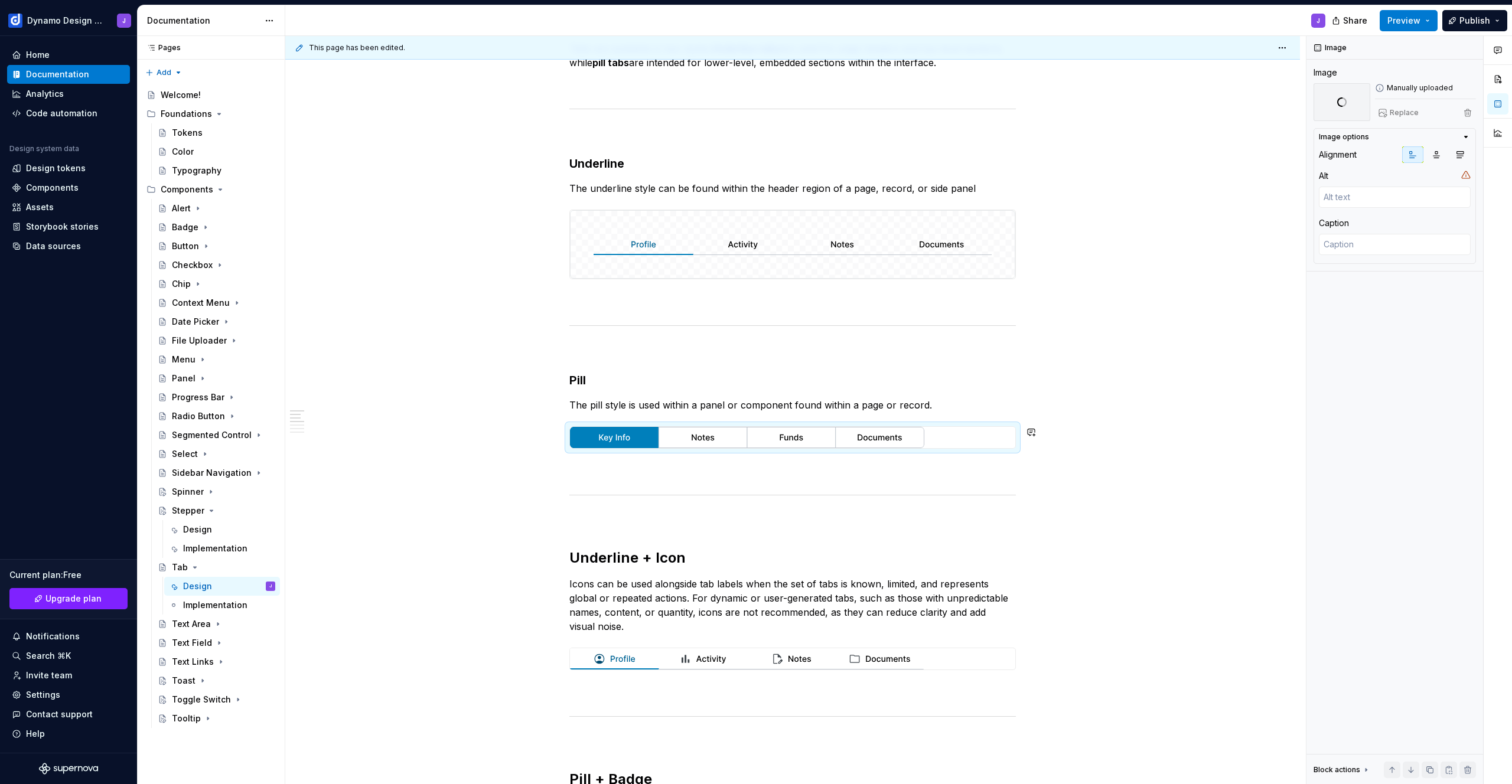
scroll to position [431, 0]
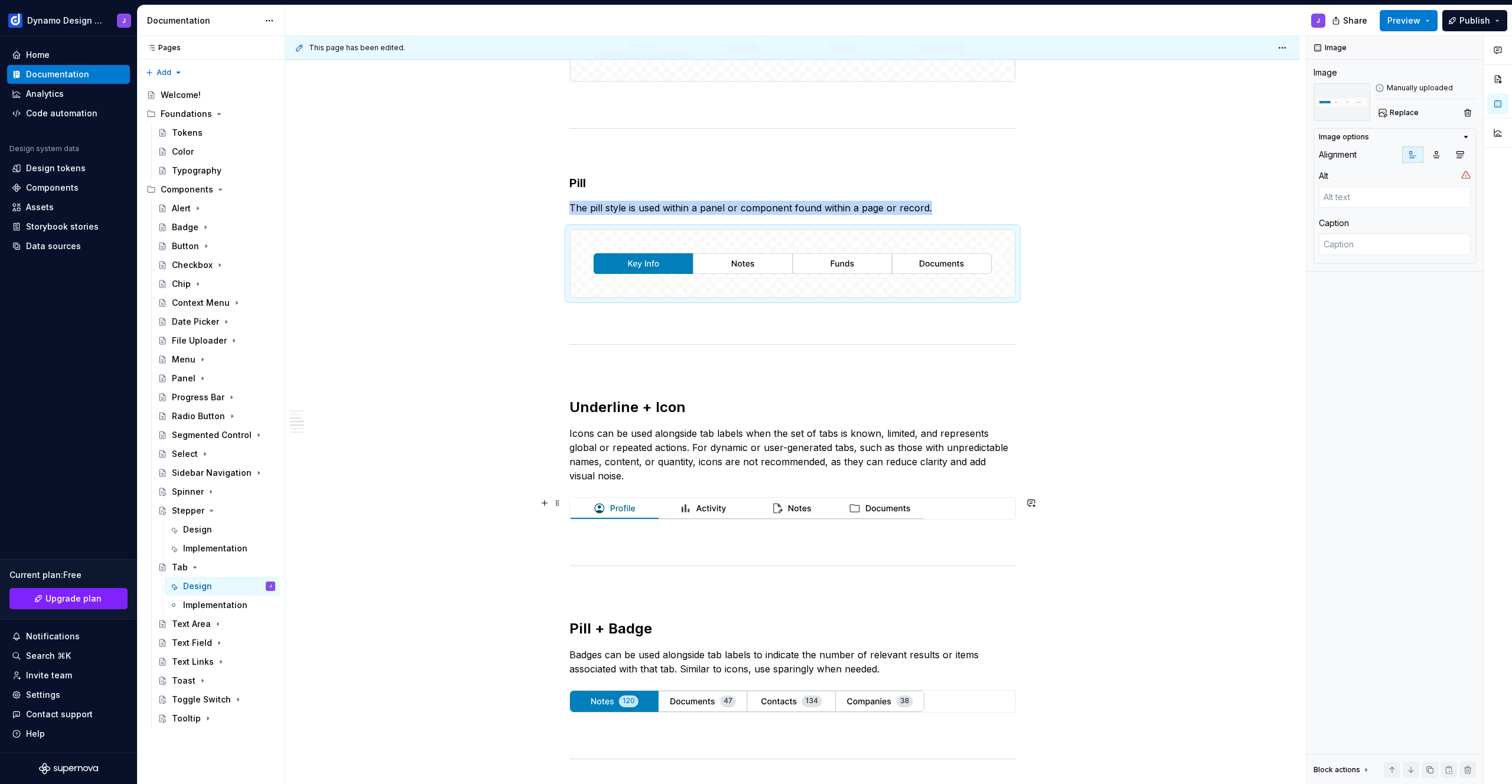
click at [727, 504] on img at bounding box center [747, 508] width 354 height 21
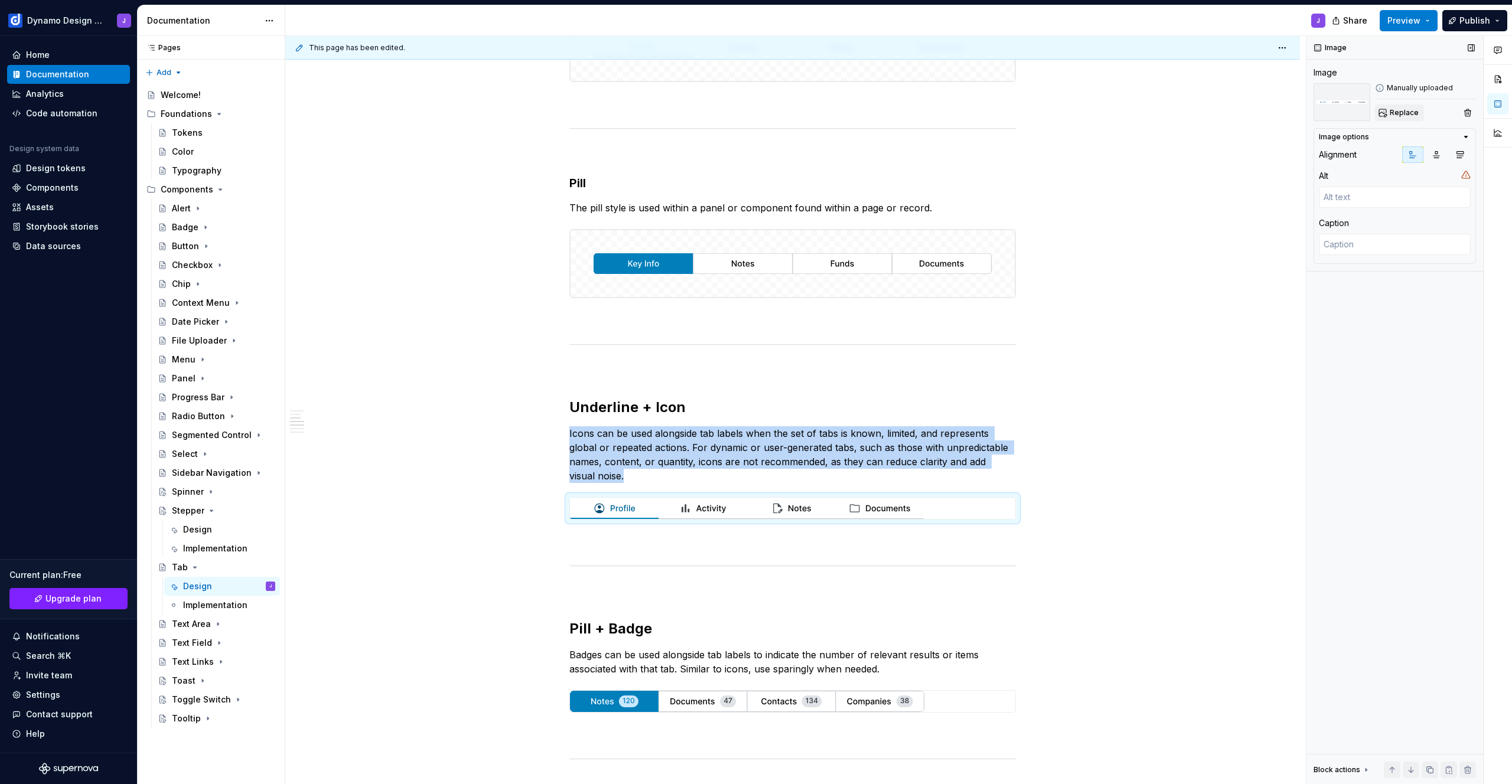
click at [1395, 110] on span "Replace" at bounding box center [1404, 113] width 29 height 9
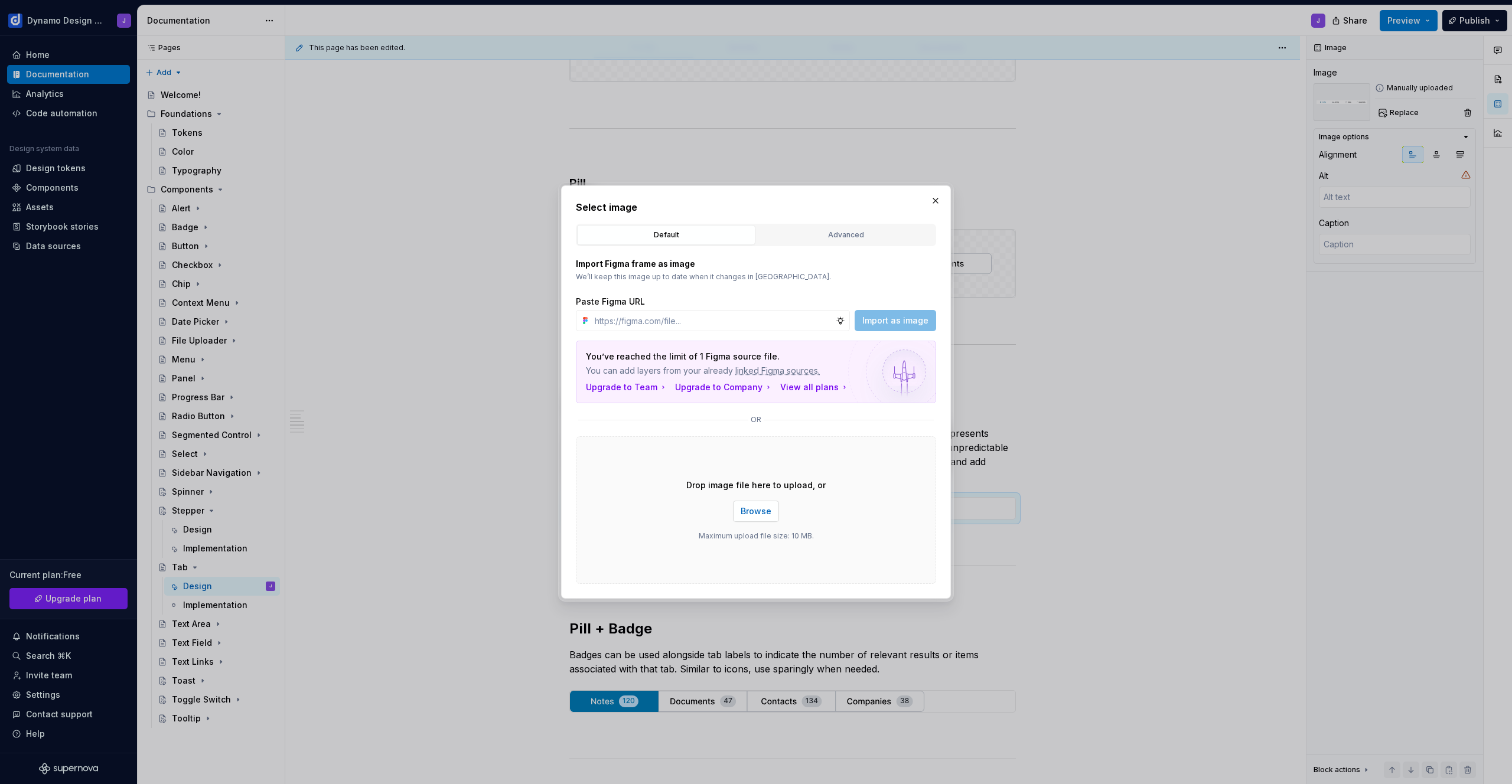
click at [753, 513] on span "Browse" at bounding box center [756, 511] width 31 height 12
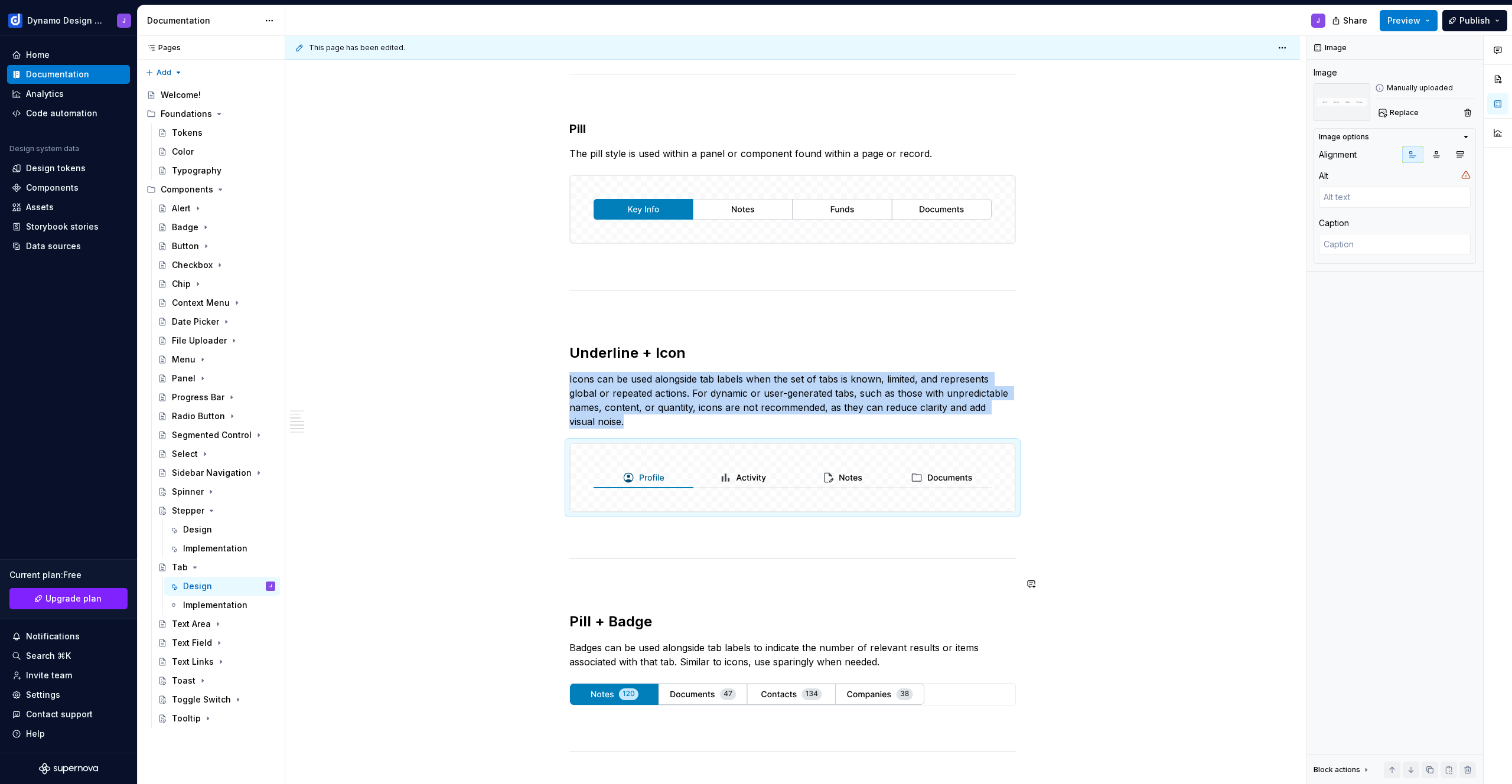
scroll to position [622, 0]
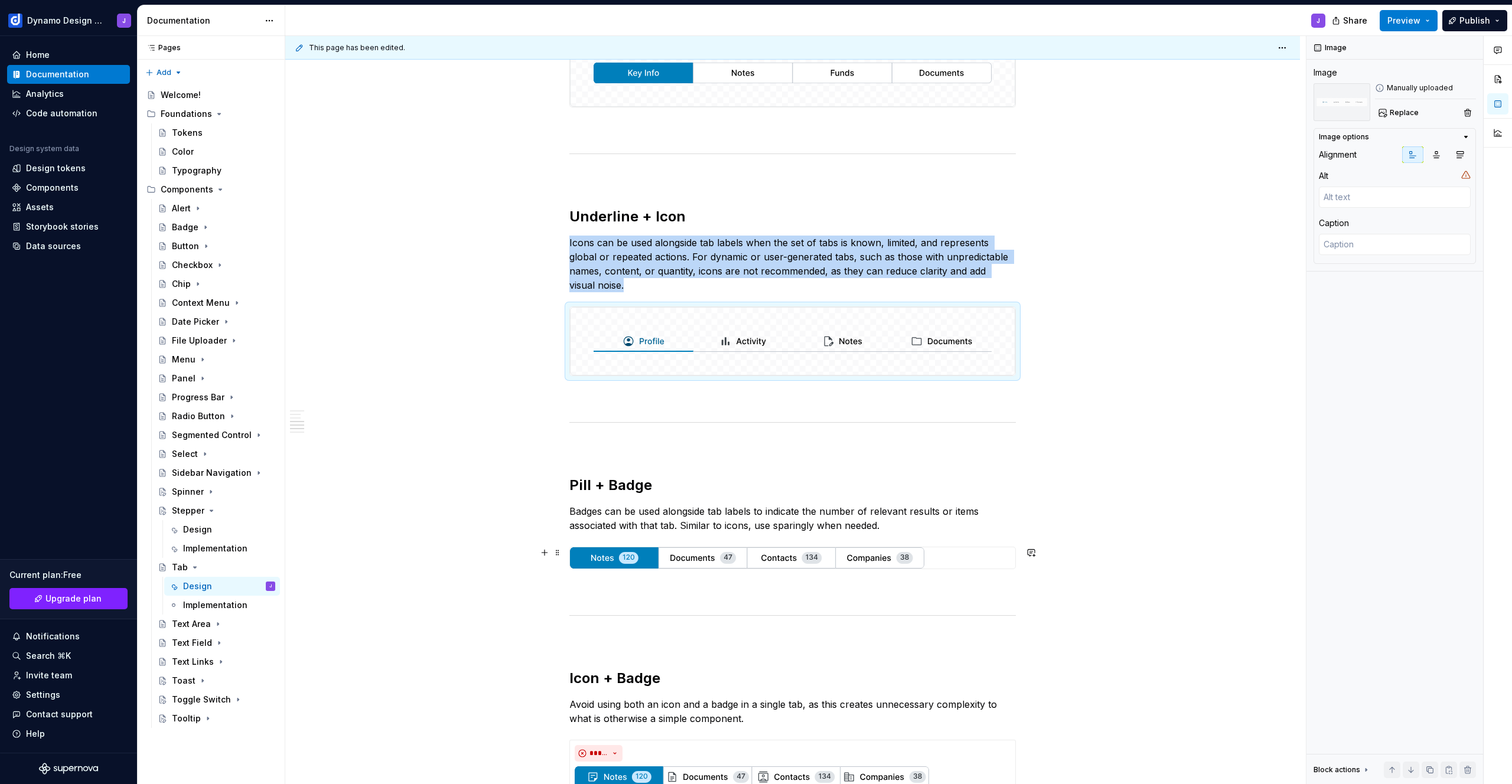
click at [842, 566] on img at bounding box center [747, 558] width 354 height 21
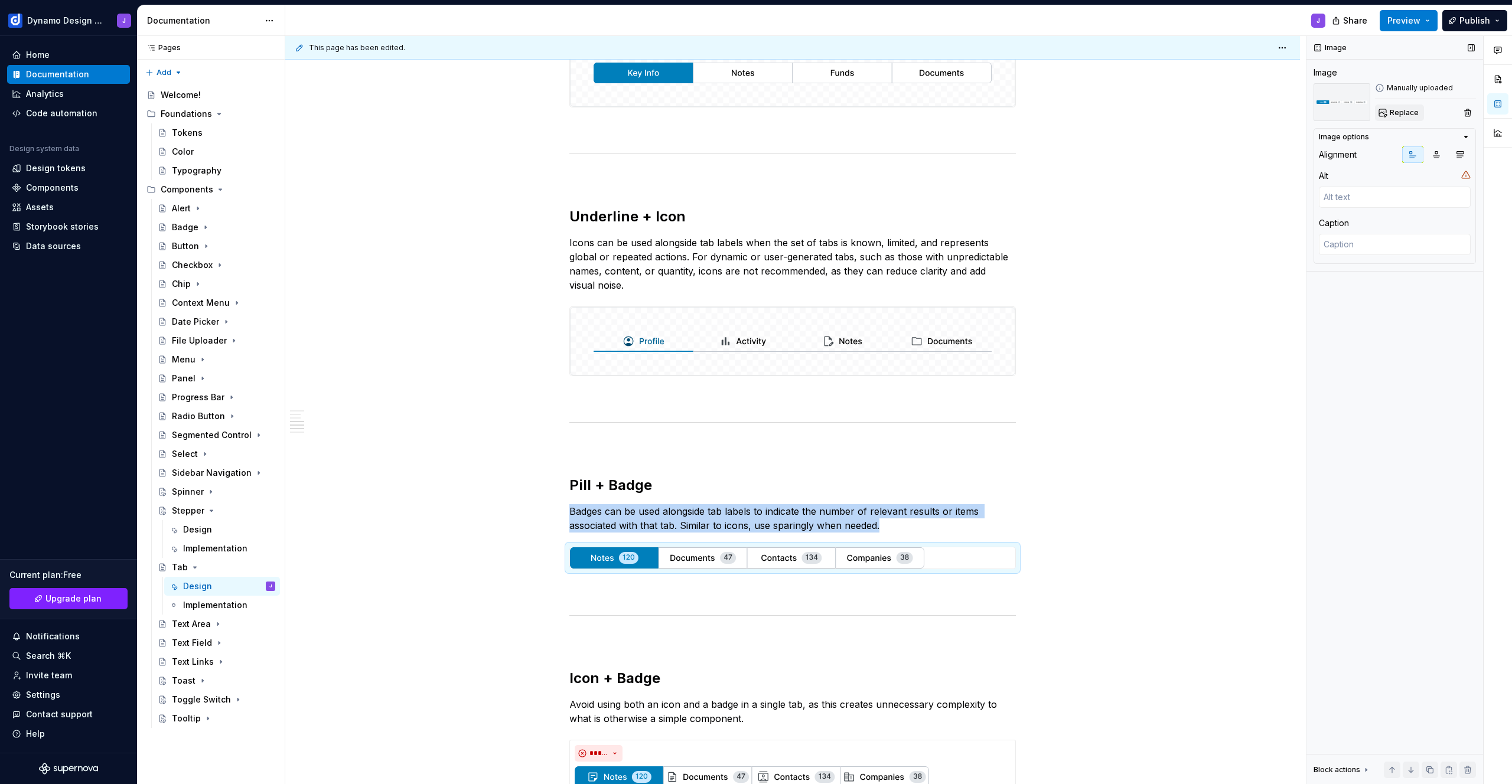
click at [1400, 106] on button "Replace" at bounding box center [1399, 112] width 49 height 17
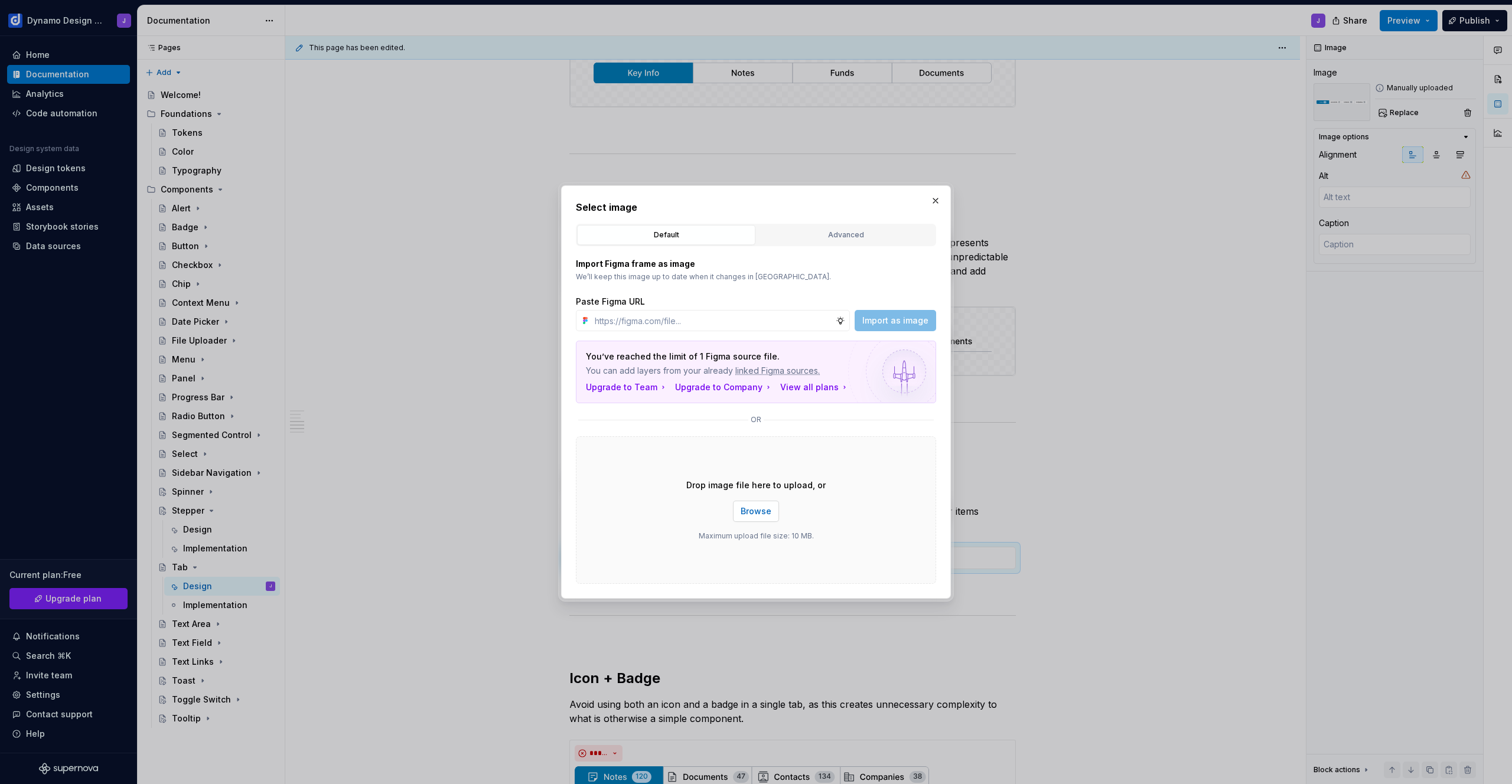
click at [755, 506] on span "Browse" at bounding box center [756, 511] width 31 height 12
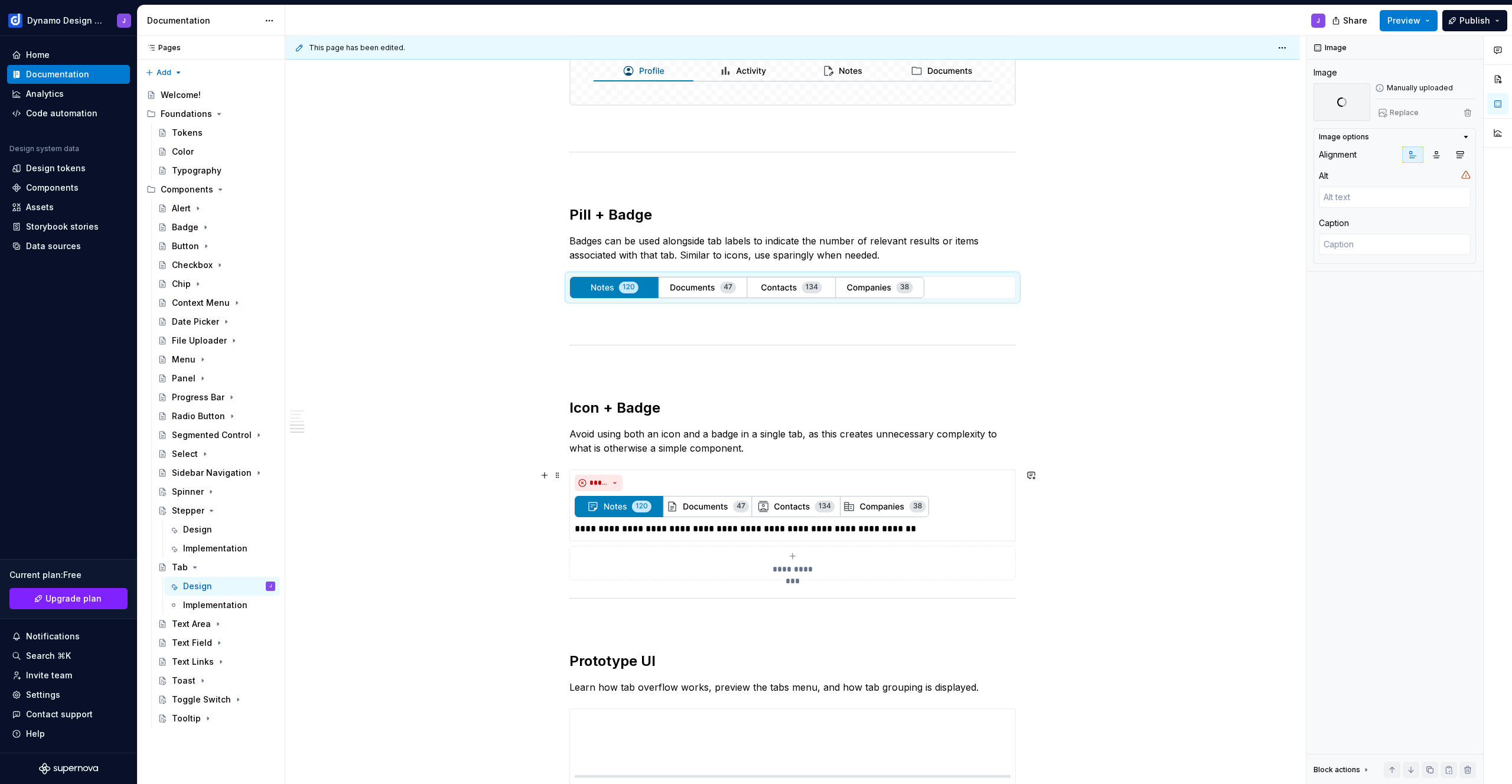
scroll to position [938, 0]
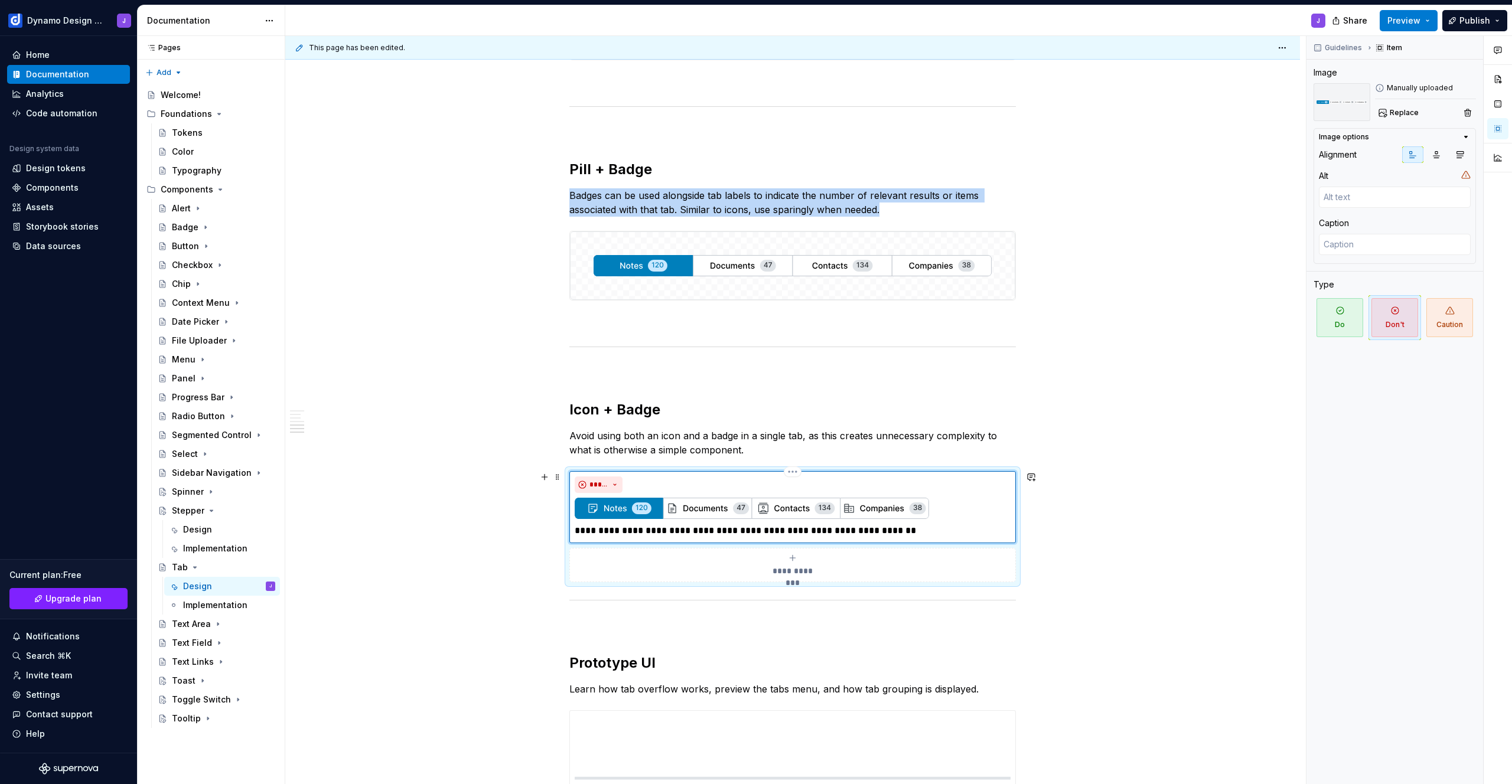
click at [879, 508] on img at bounding box center [751, 508] width 354 height 21
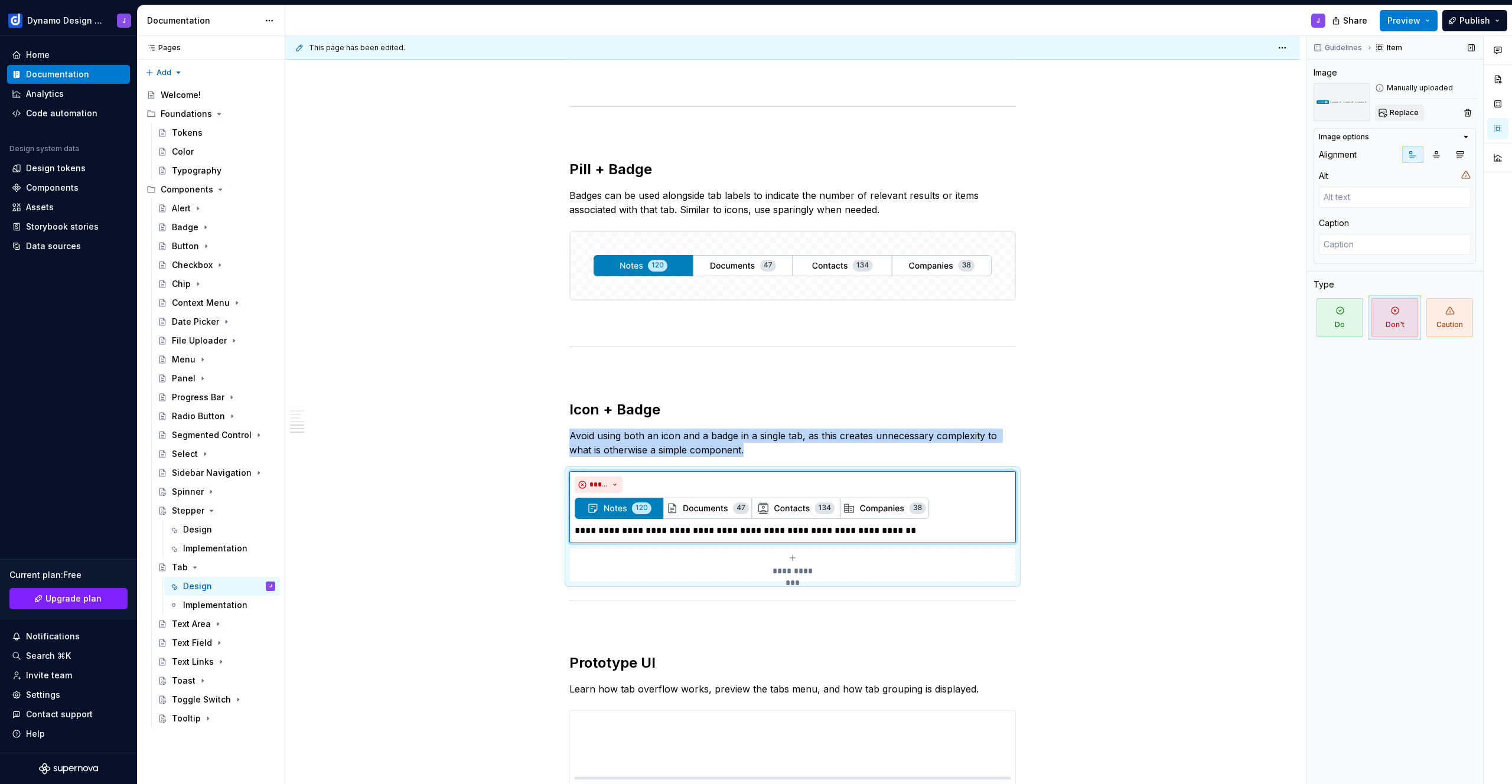
click at [1401, 113] on span "Replace" at bounding box center [1404, 113] width 29 height 9
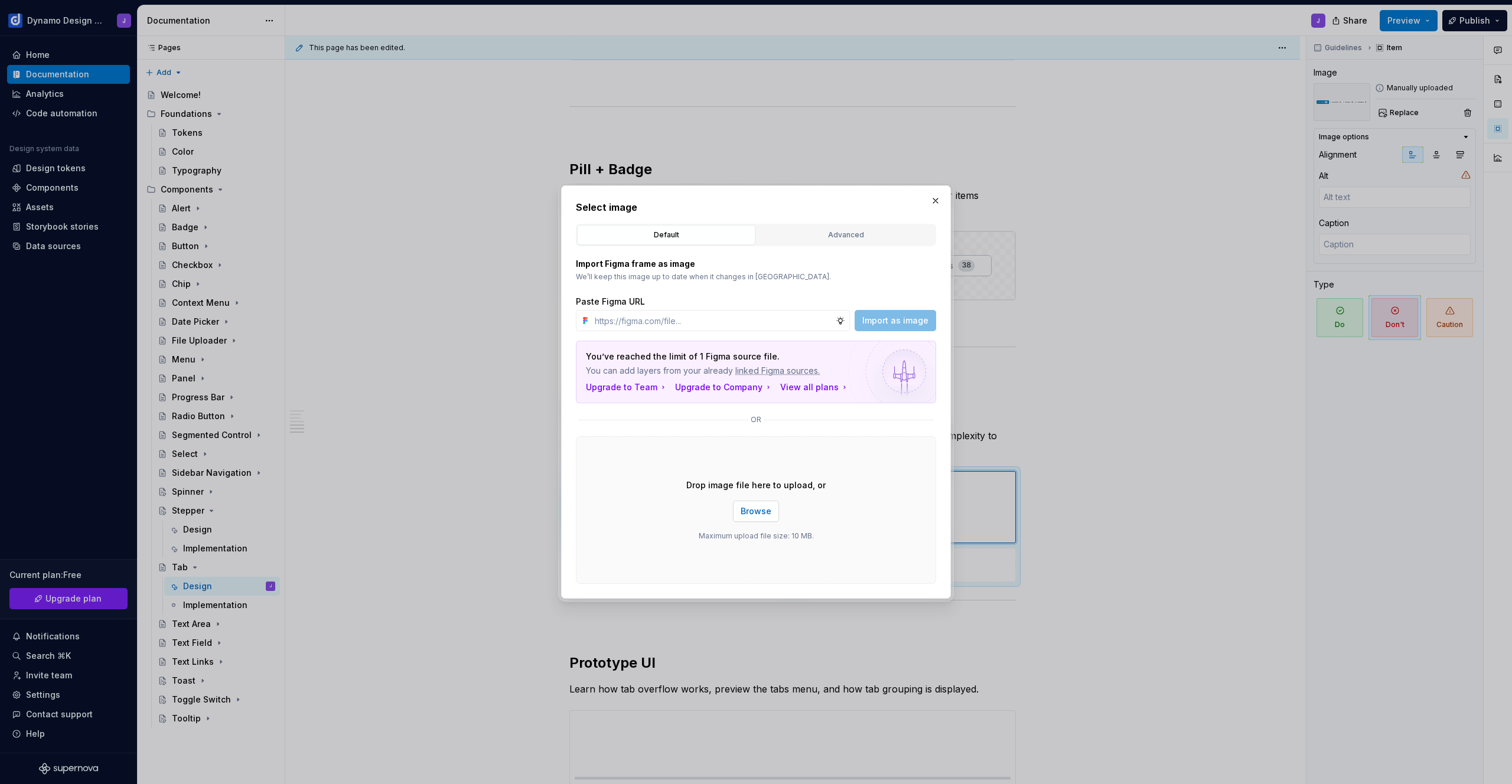
click at [755, 510] on span "Browse" at bounding box center [756, 511] width 31 height 12
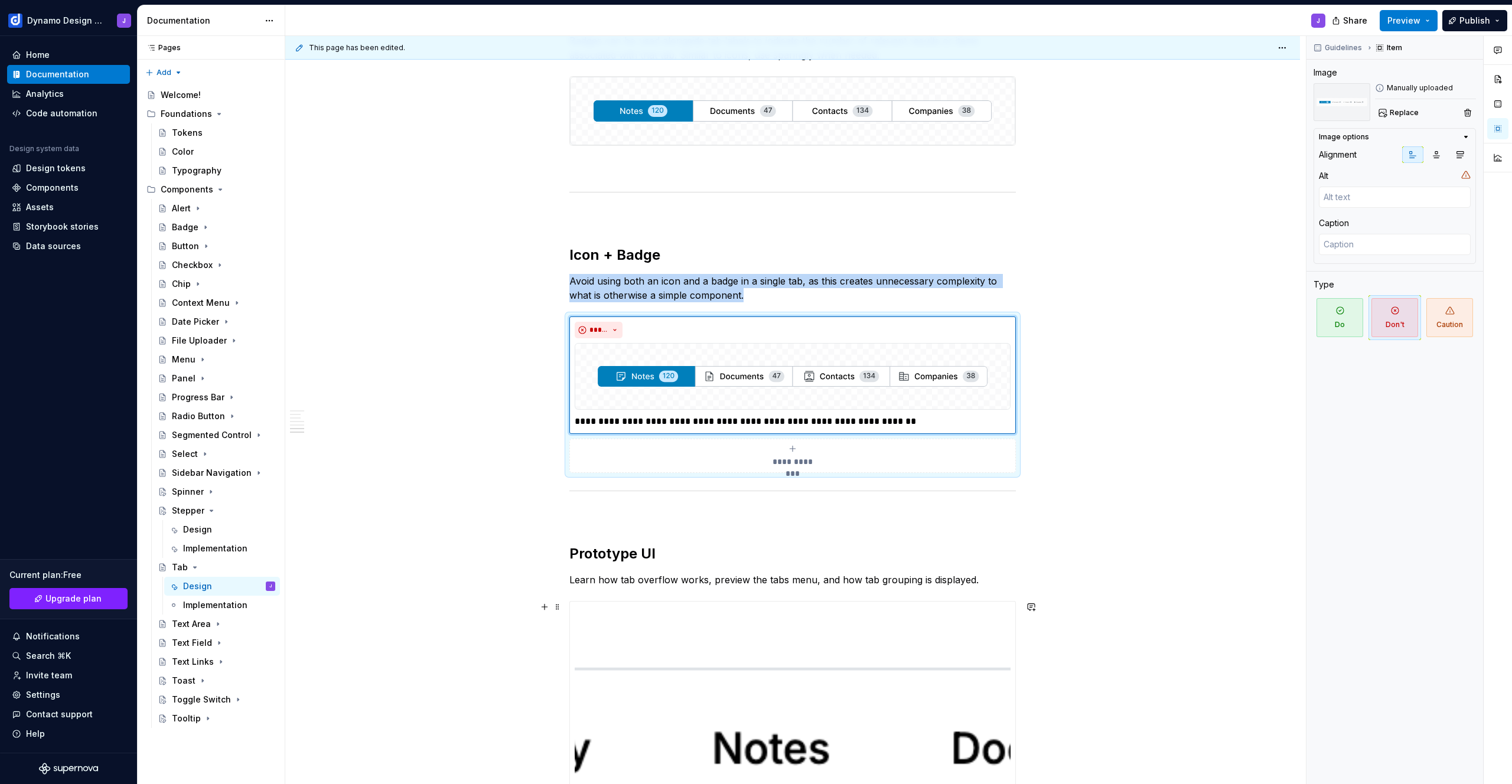
scroll to position [1085, 0]
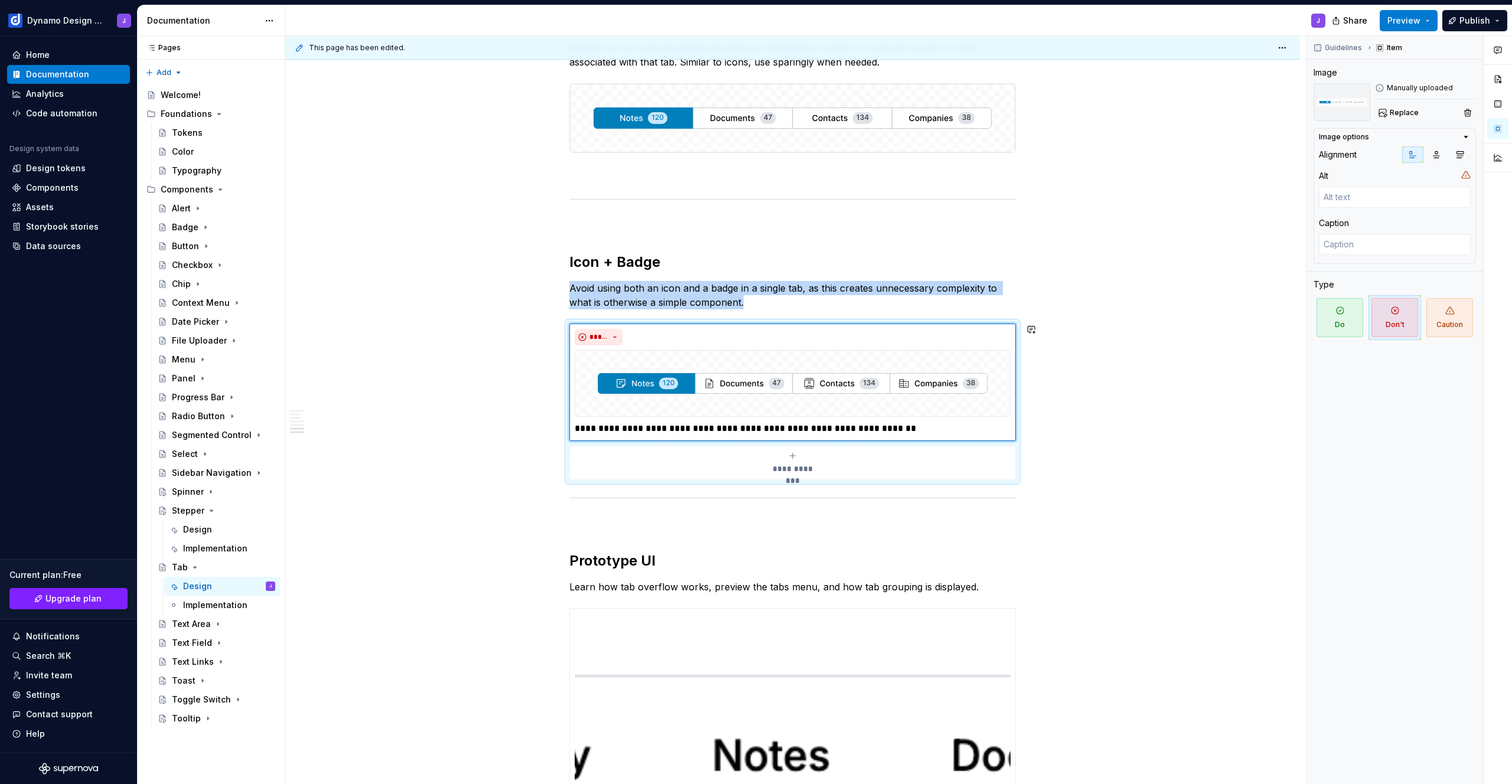
click at [1113, 317] on div "Tab Styles Tabs are available in two styles. Underline tabs are used for page h…" at bounding box center [793, 181] width 1015 height 2096
click at [1427, 24] on button "Preview" at bounding box center [1408, 21] width 58 height 21
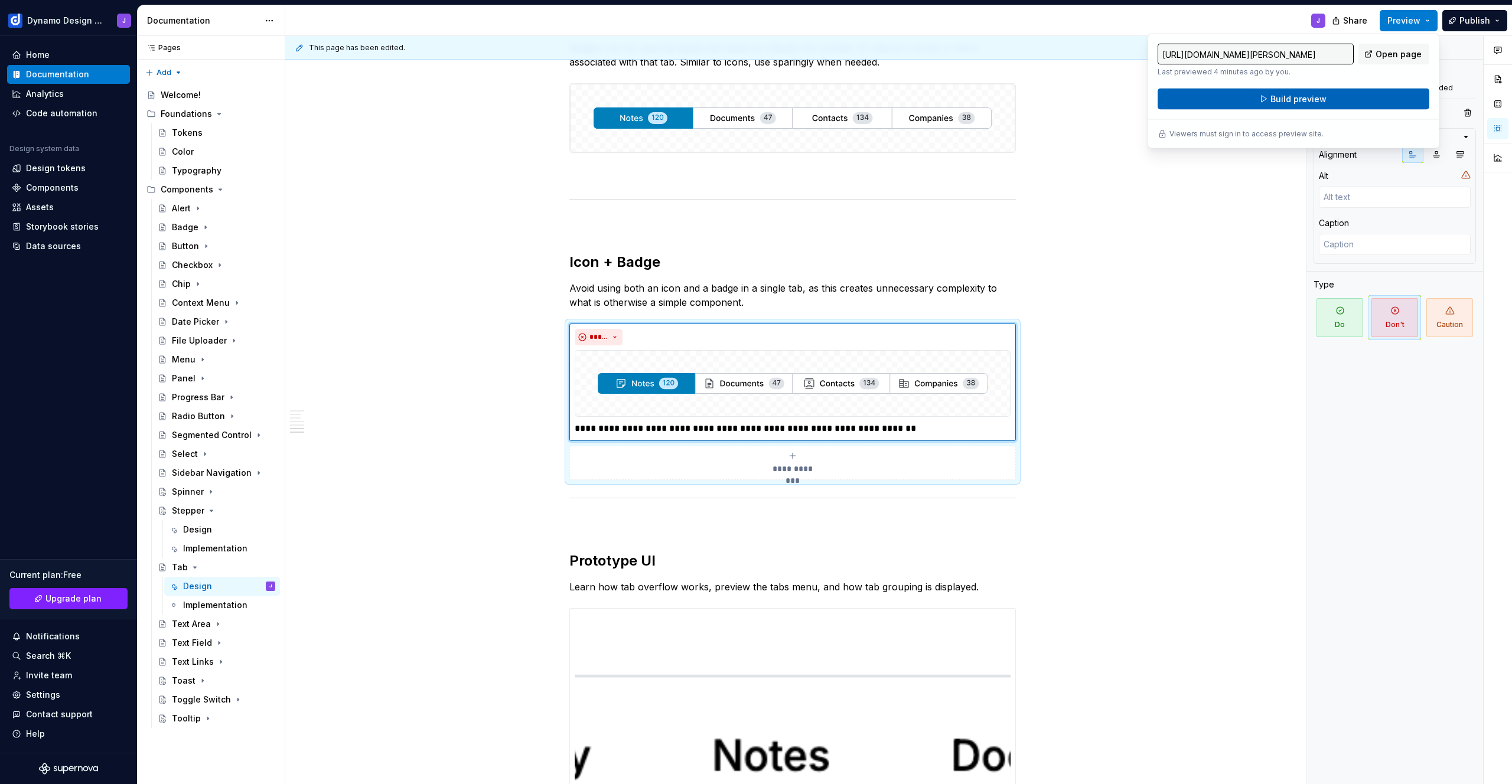
click at [1323, 95] on span "Build preview" at bounding box center [1298, 99] width 56 height 12
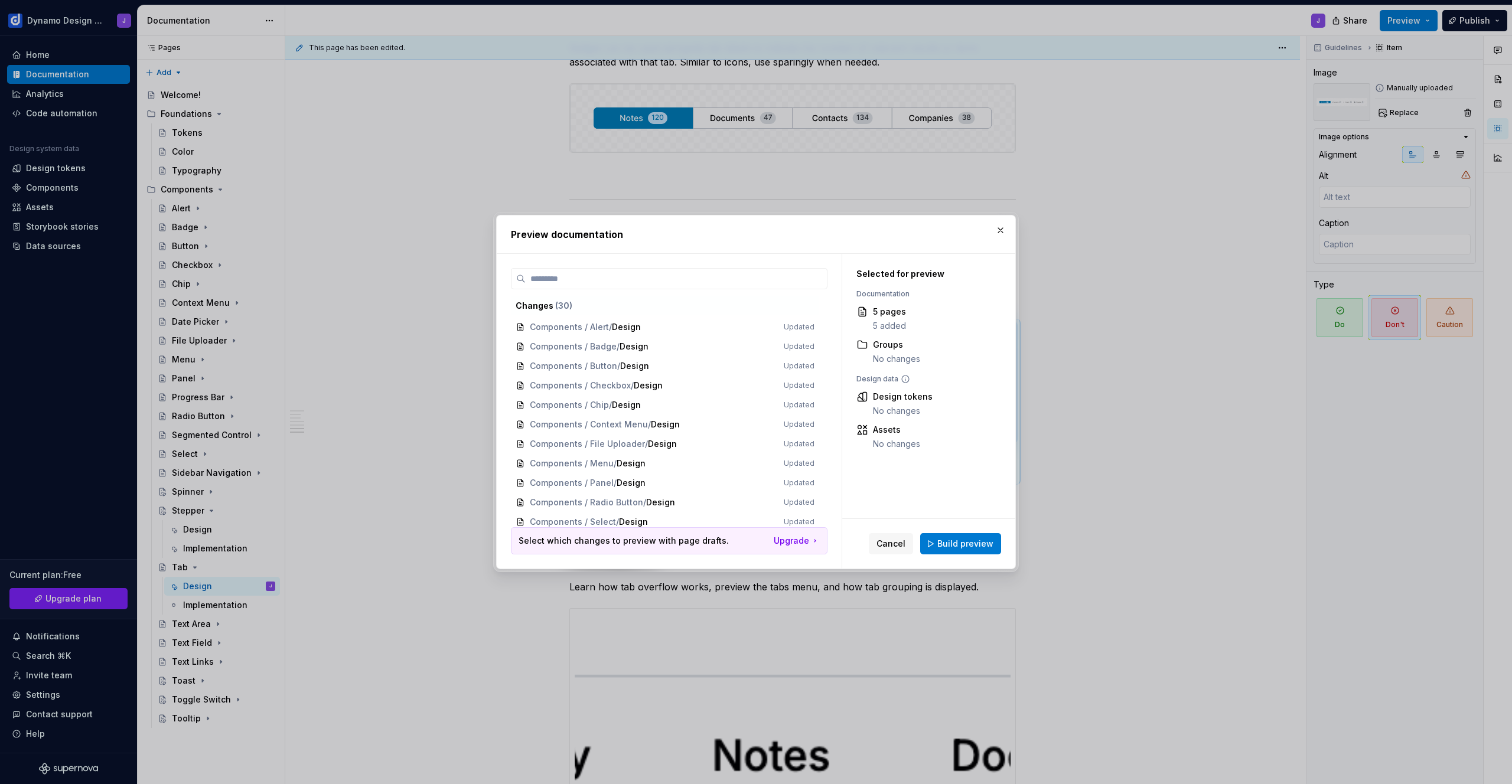
click at [960, 545] on span "Build preview" at bounding box center [965, 543] width 56 height 12
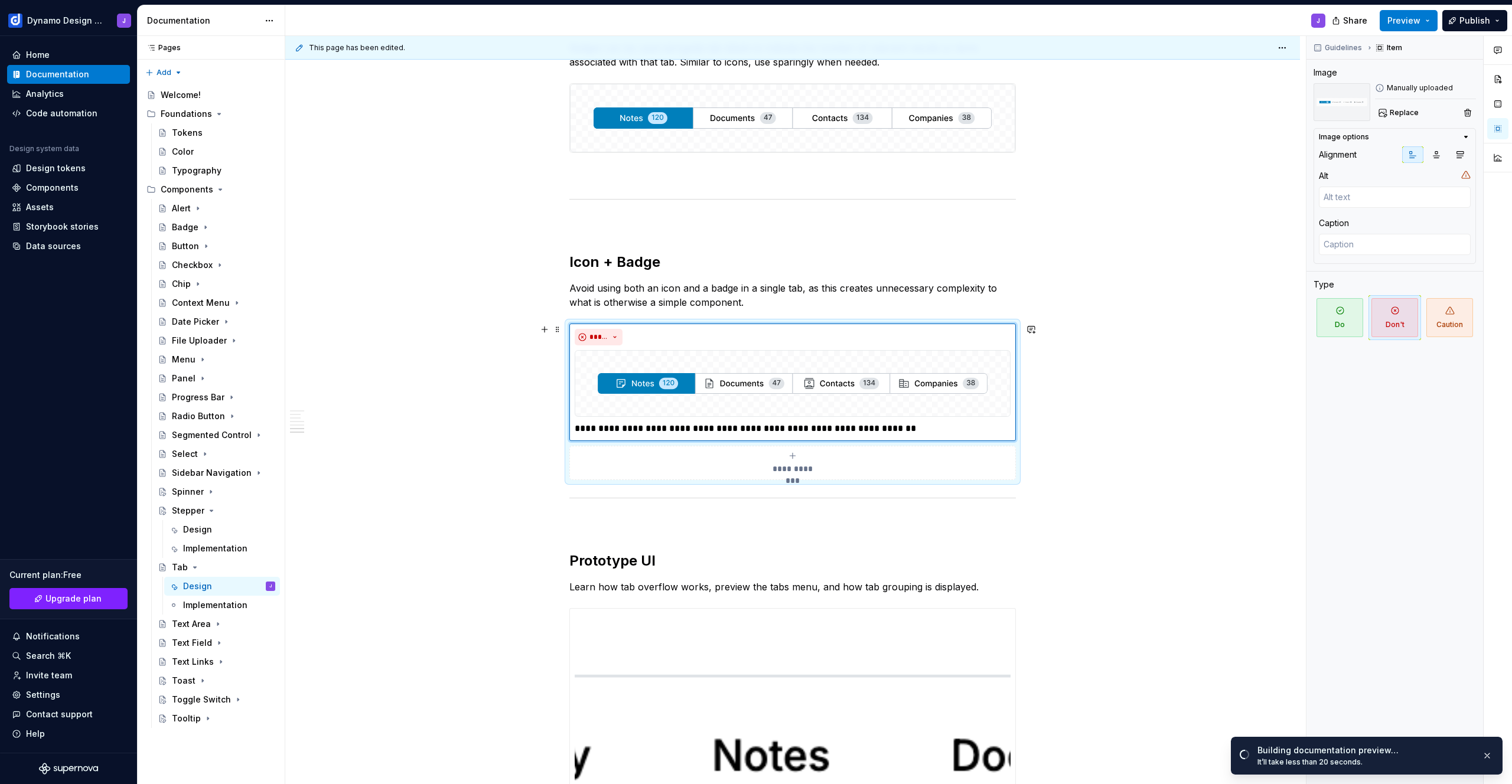
click at [472, 356] on div "Tab Styles Tabs are available in two styles. Underline tabs are used for page h…" at bounding box center [793, 181] width 1015 height 2096
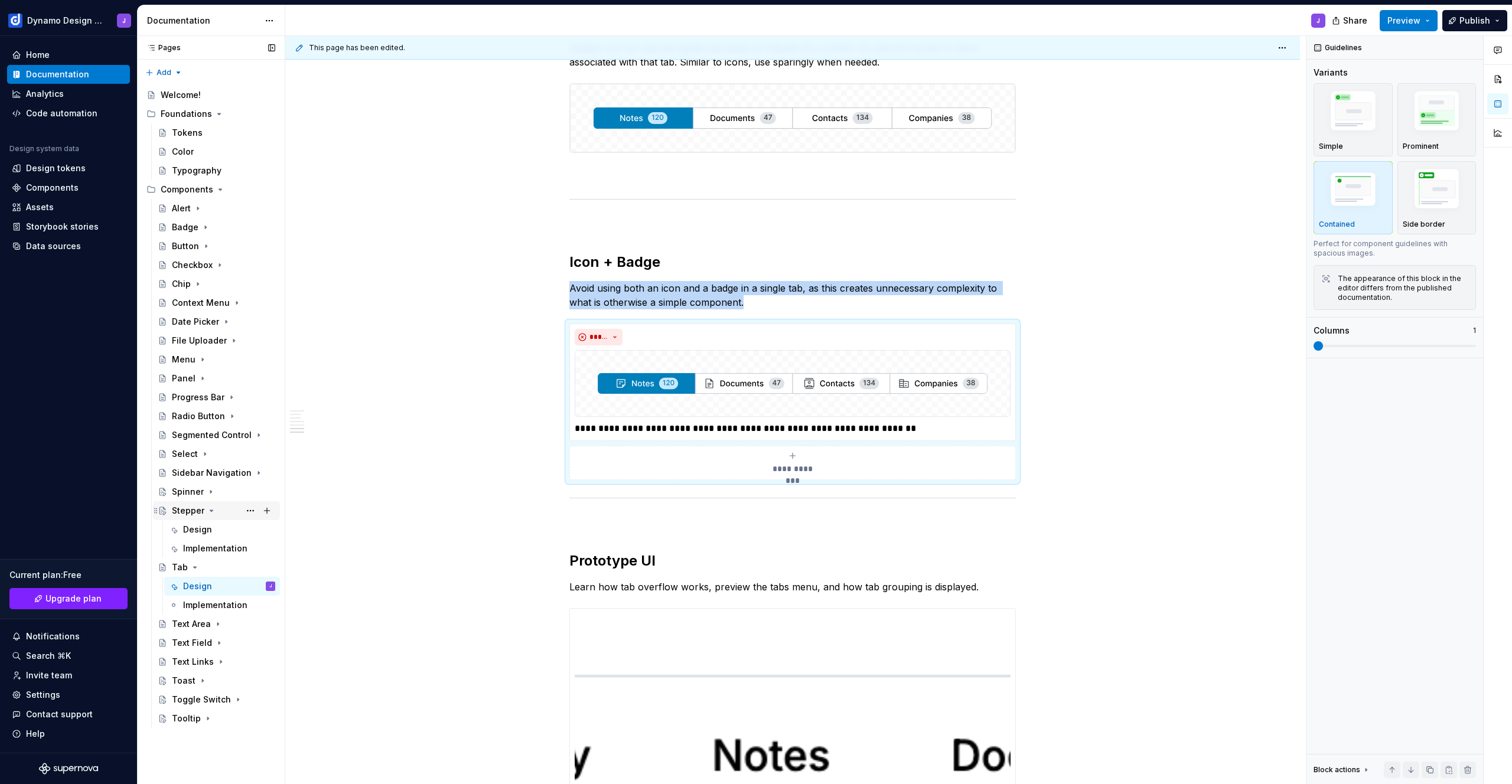
click at [210, 511] on icon "Page tree" at bounding box center [211, 510] width 3 height 1
click at [193, 532] on icon "Page tree" at bounding box center [195, 529] width 9 height 9
click at [182, 549] on div "Text Area" at bounding box center [191, 548] width 39 height 12
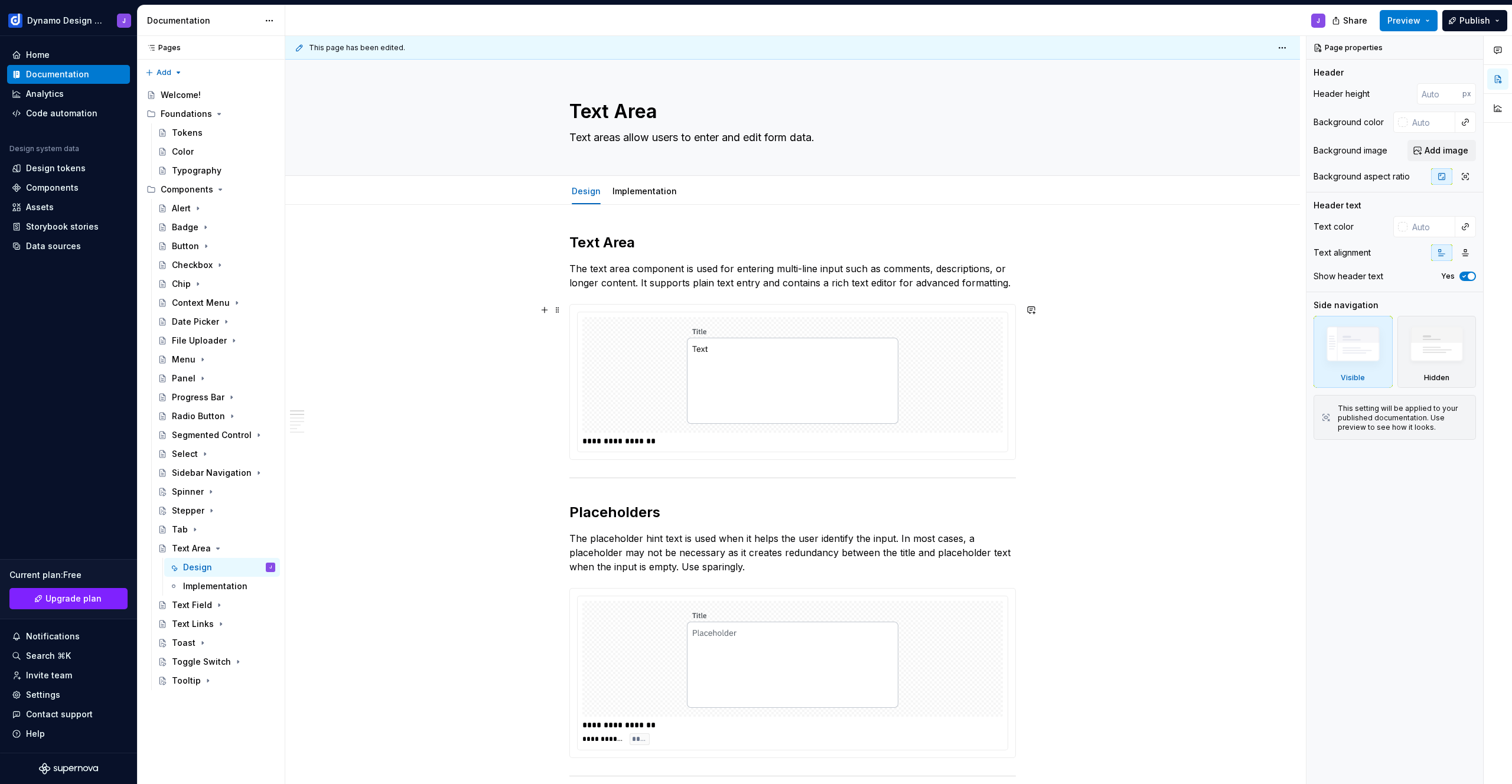
click at [952, 395] on div at bounding box center [792, 375] width 421 height 116
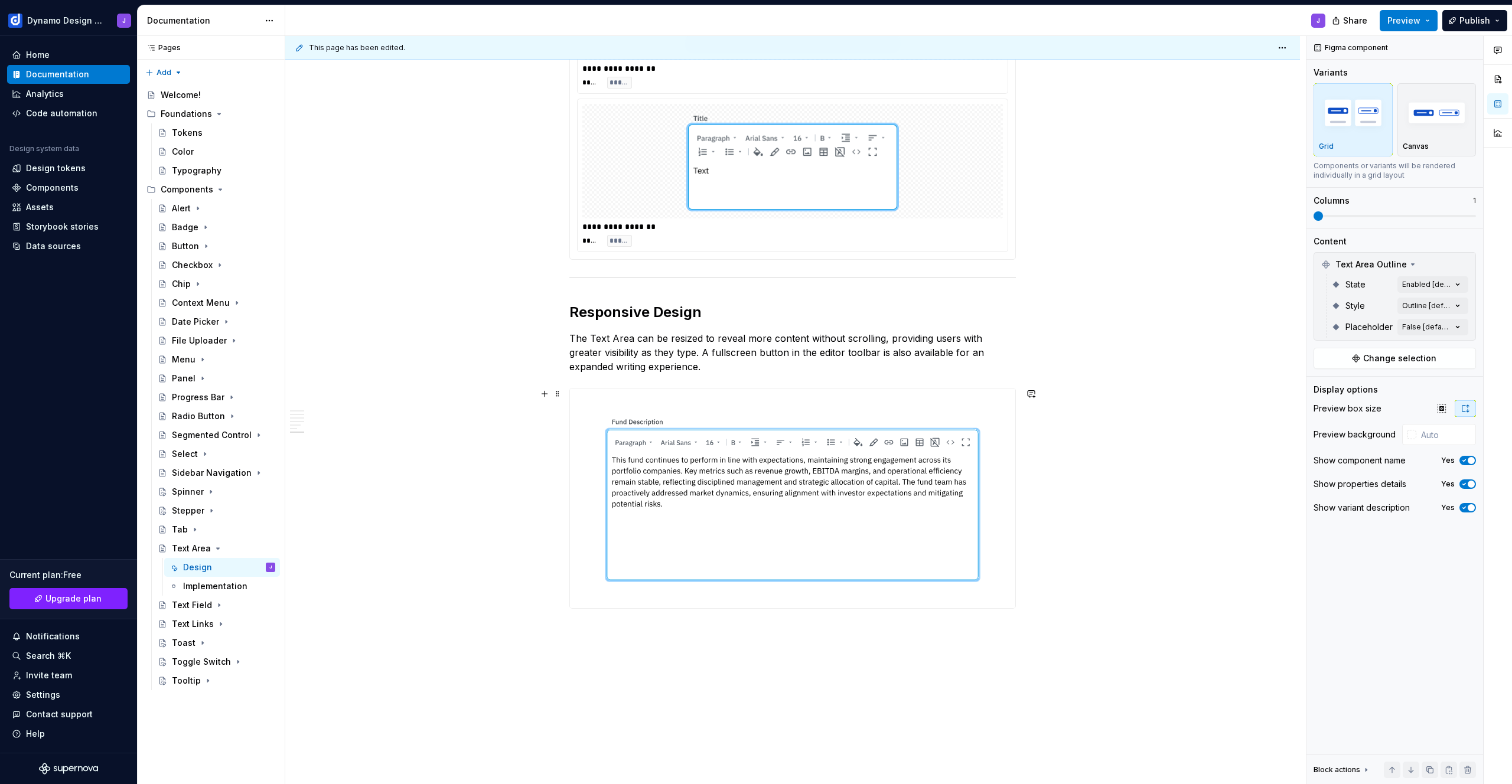
scroll to position [2088, 0]
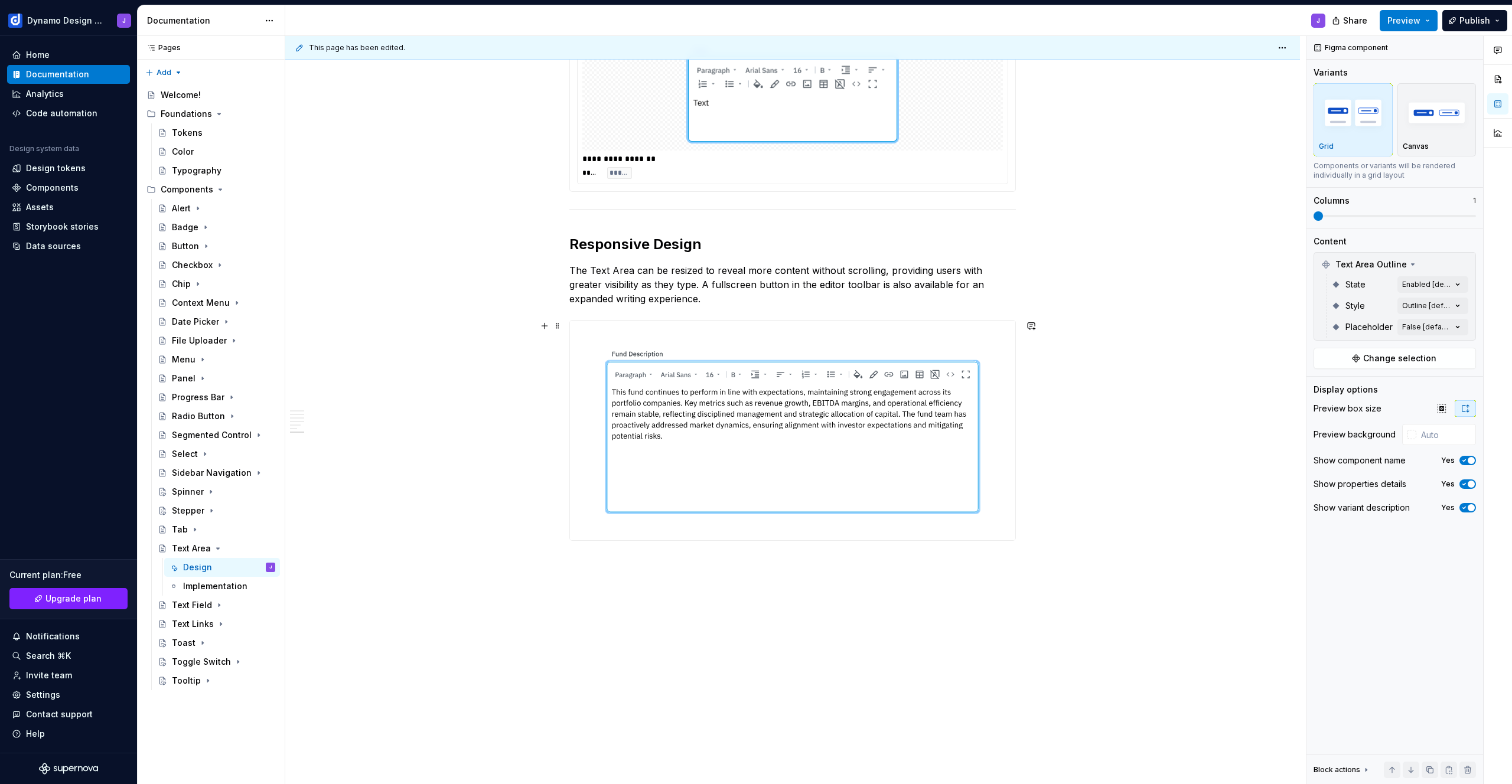
click at [808, 467] on img at bounding box center [792, 430] width 445 height 219
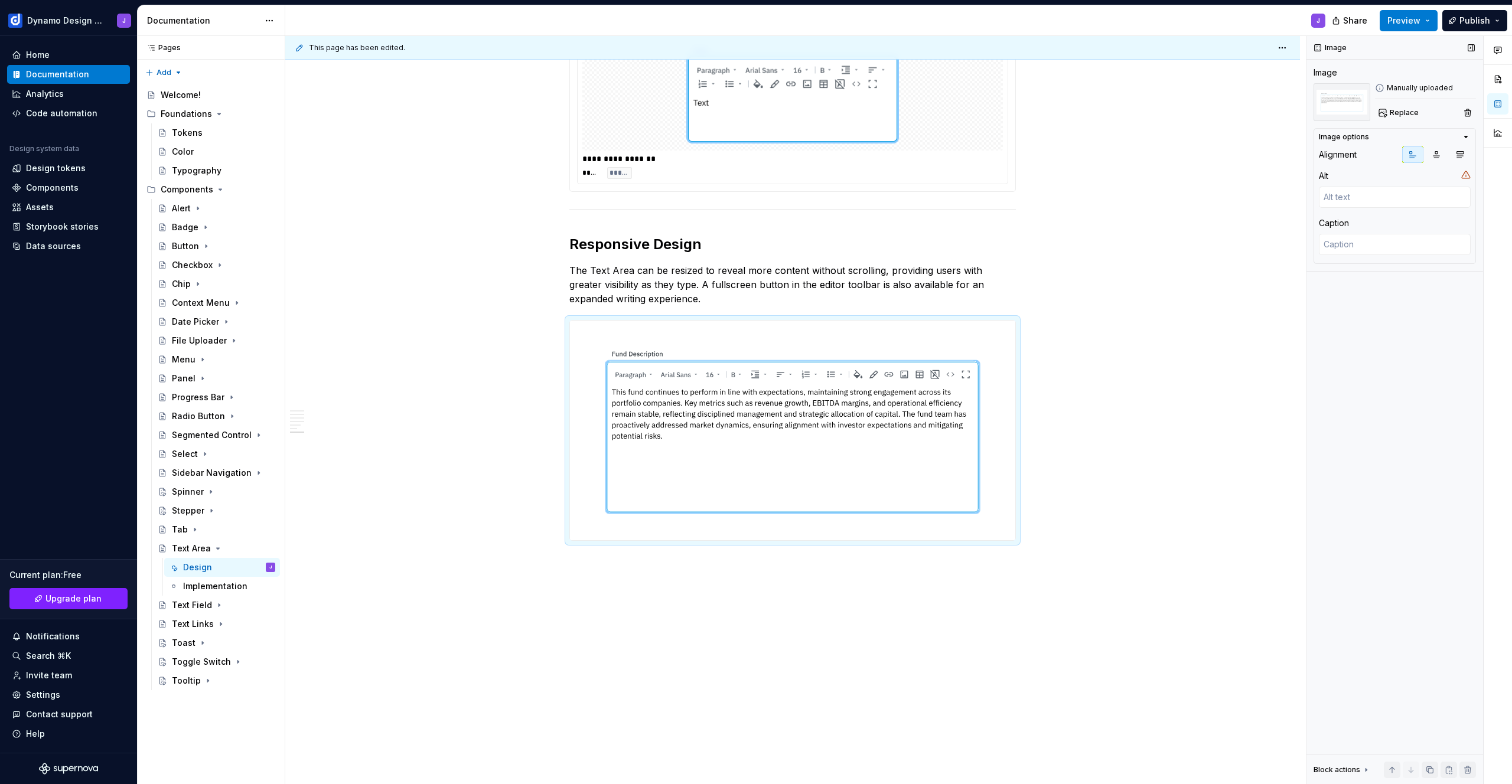
click at [1422, 112] on div "Replace" at bounding box center [1425, 112] width 101 height 17
click at [1398, 111] on span "Replace" at bounding box center [1404, 113] width 29 height 9
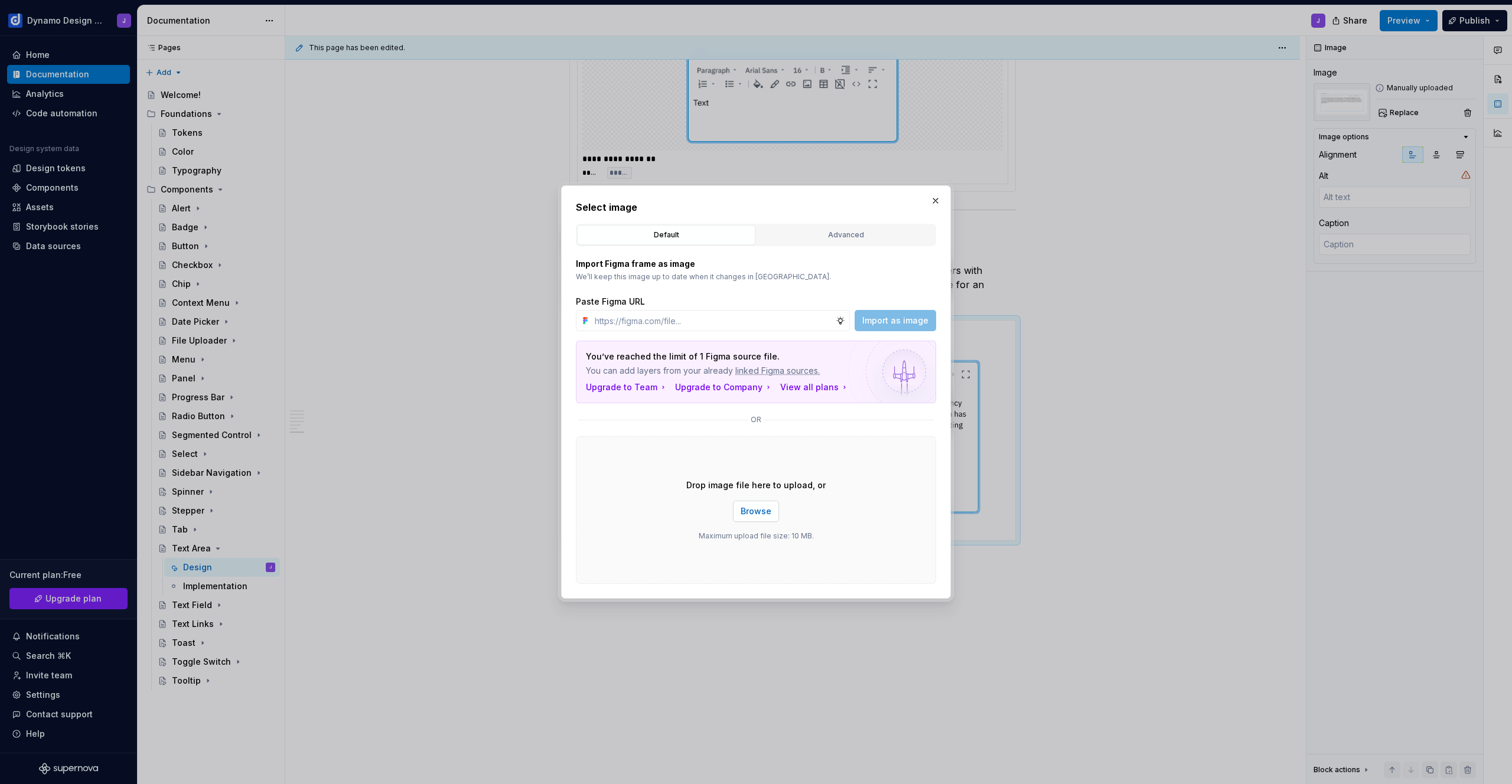
click at [761, 506] on span "Browse" at bounding box center [756, 511] width 31 height 12
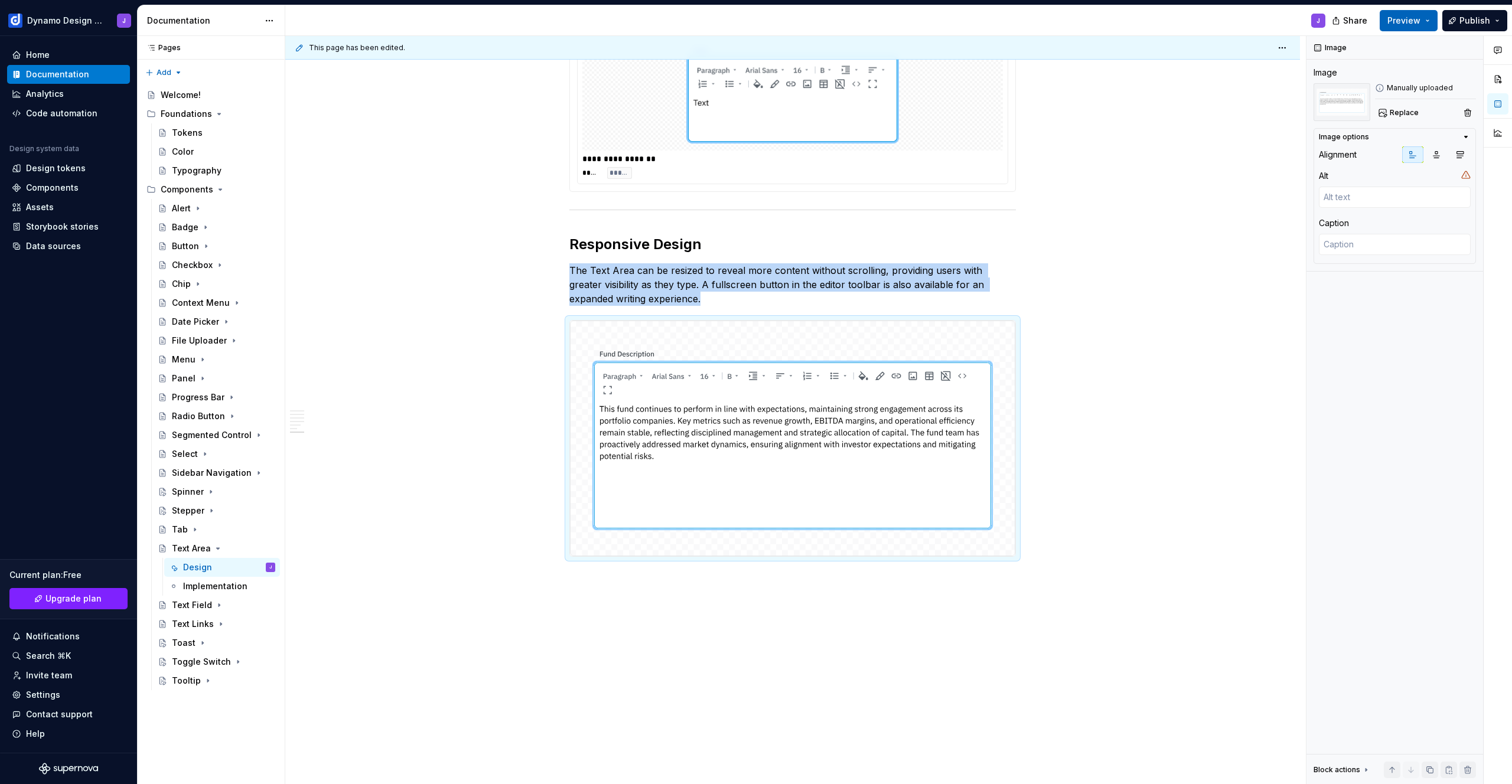
click at [1433, 20] on button "Preview" at bounding box center [1408, 21] width 58 height 21
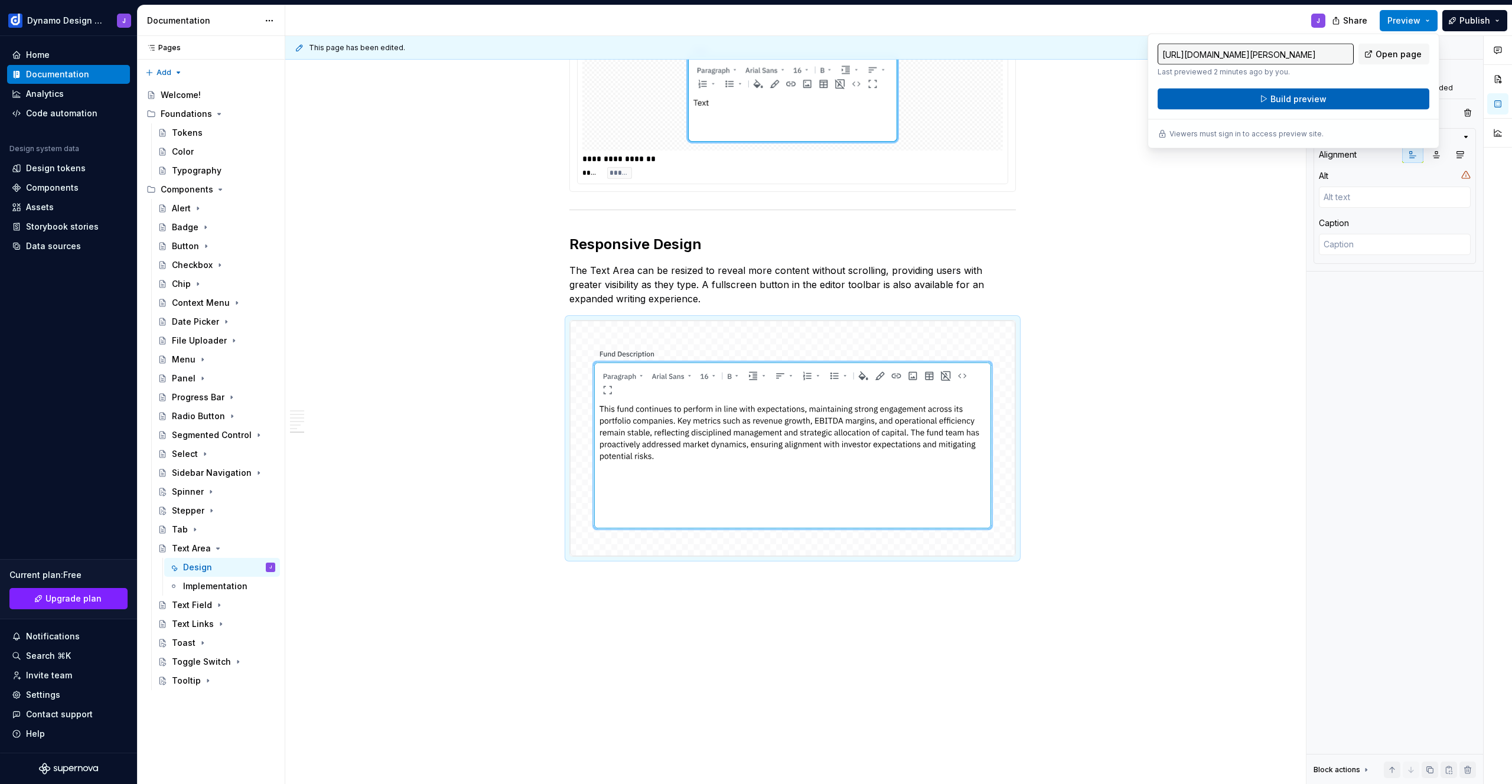
click at [1341, 99] on button "Build preview" at bounding box center [1293, 99] width 271 height 21
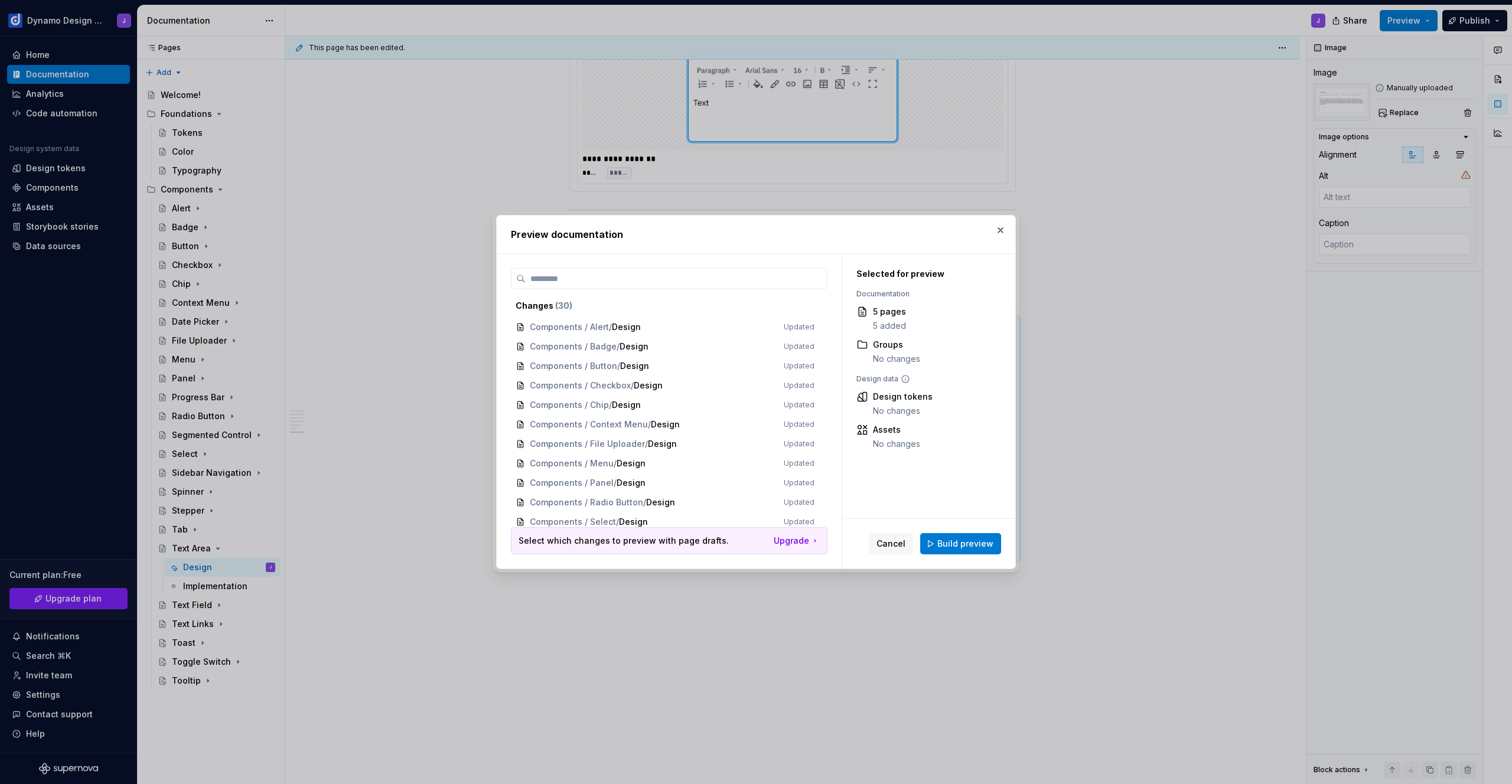
click at [971, 547] on span "Build preview" at bounding box center [965, 543] width 56 height 12
click at [359, 326] on div "**********" at bounding box center [795, 410] width 1020 height 749
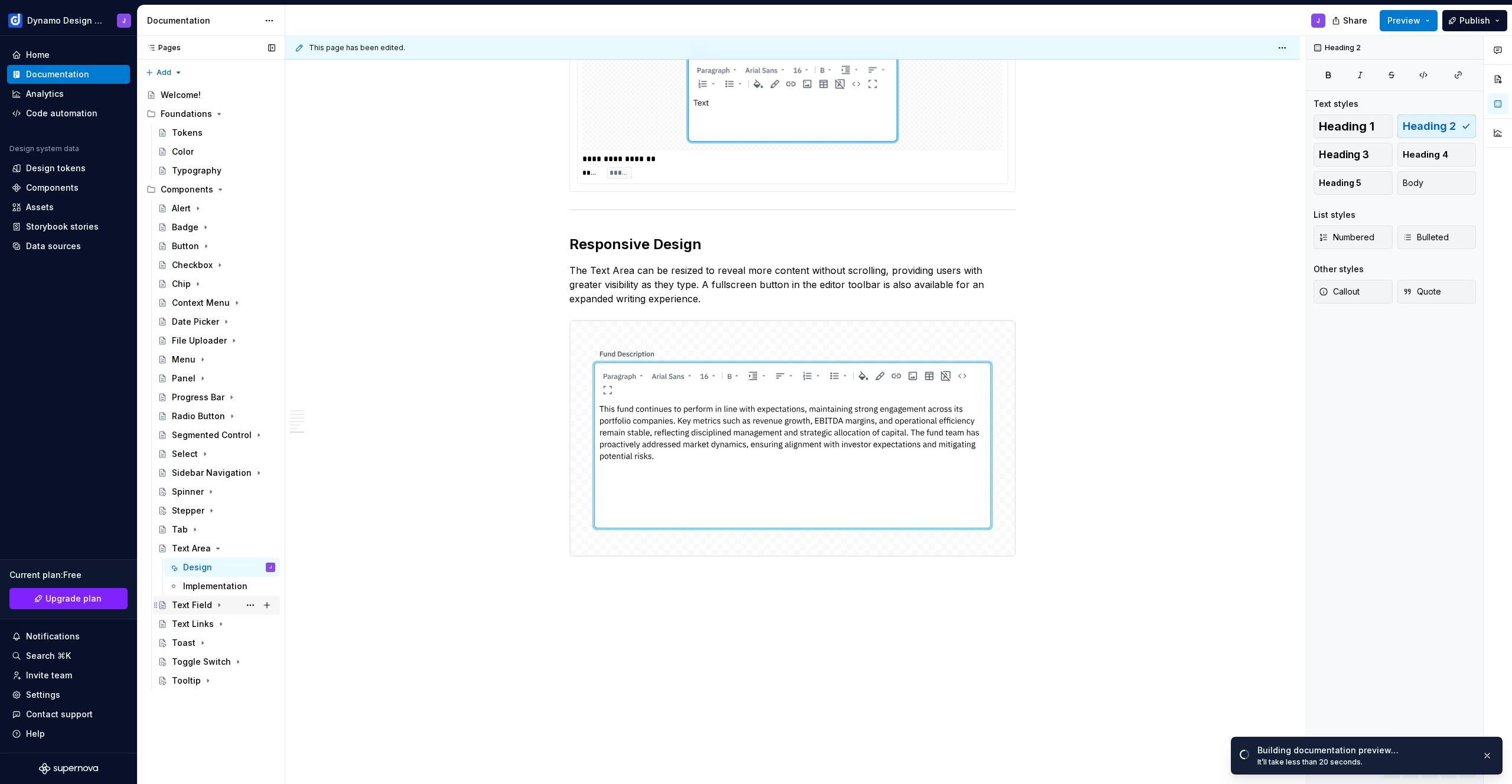
click at [184, 607] on div "Text Field" at bounding box center [192, 605] width 40 height 12
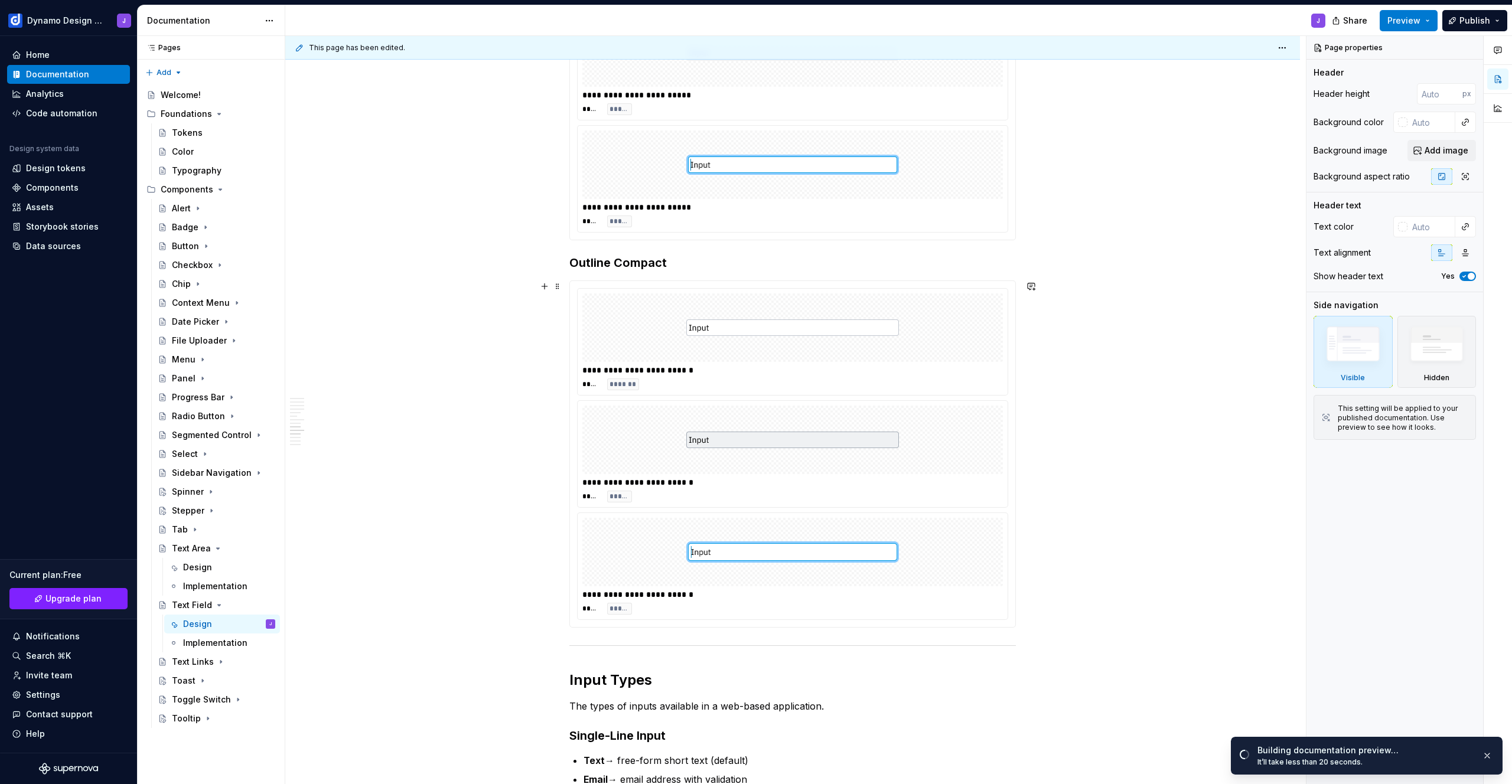
scroll to position [1918, 0]
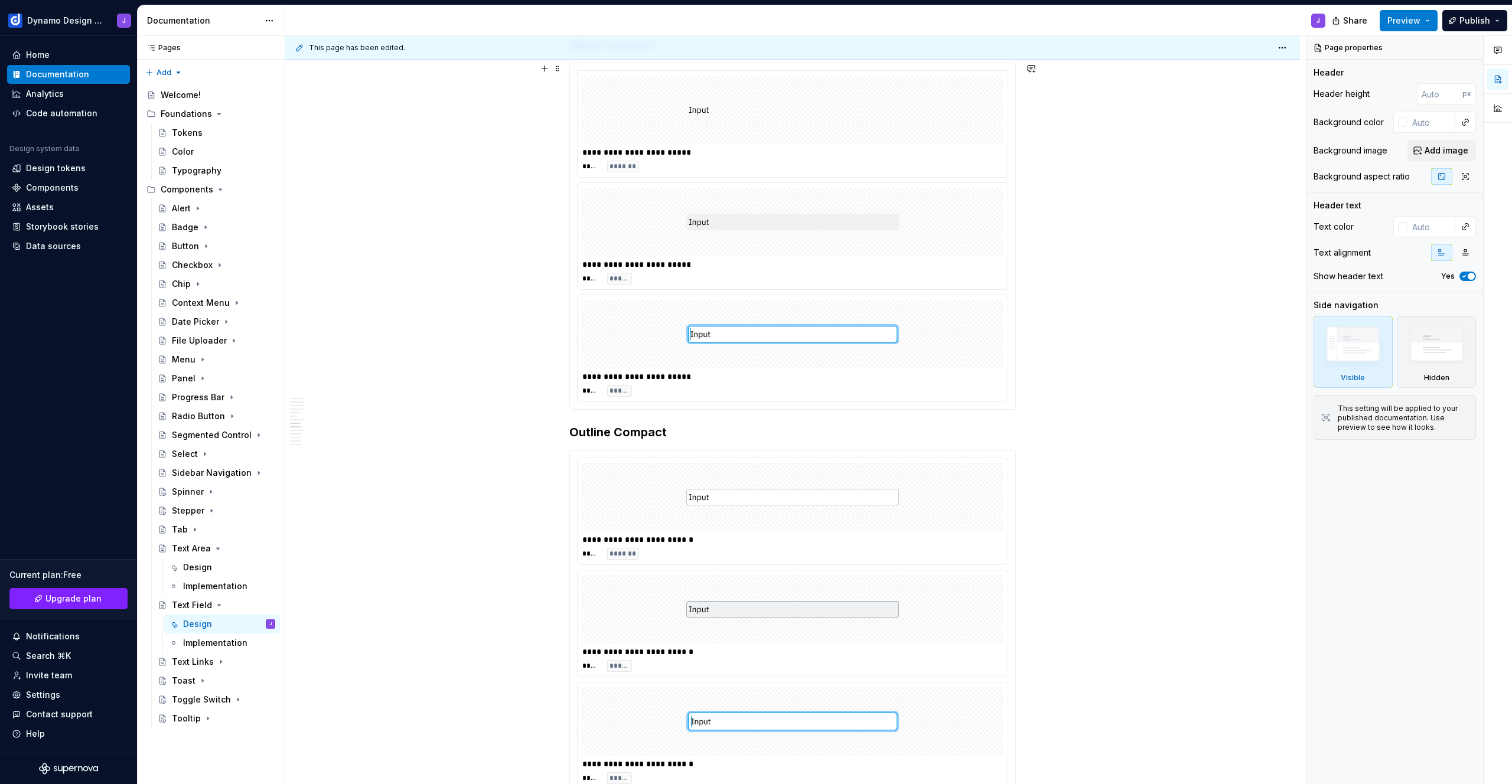
click at [783, 346] on img at bounding box center [792, 334] width 212 height 59
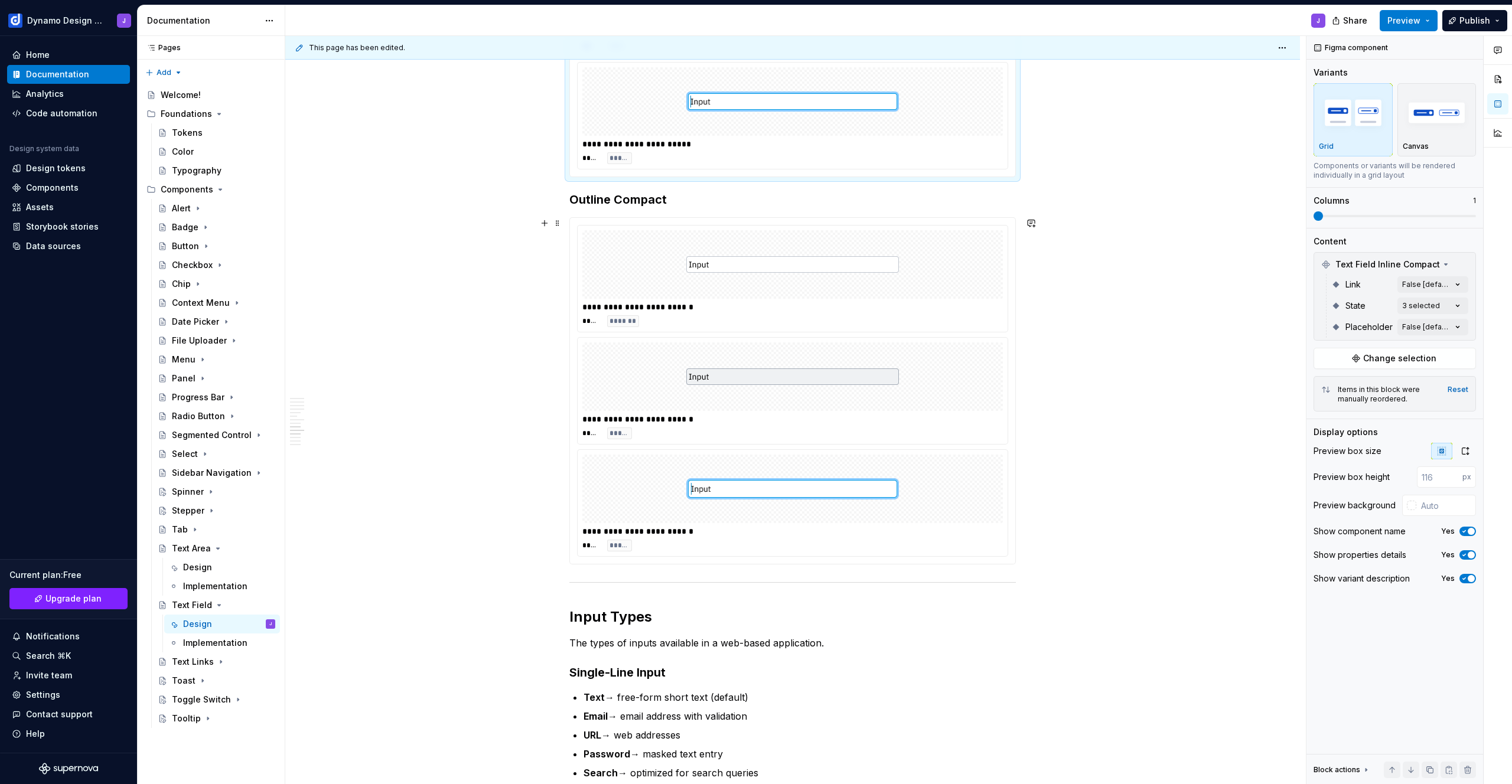
scroll to position [2219, 0]
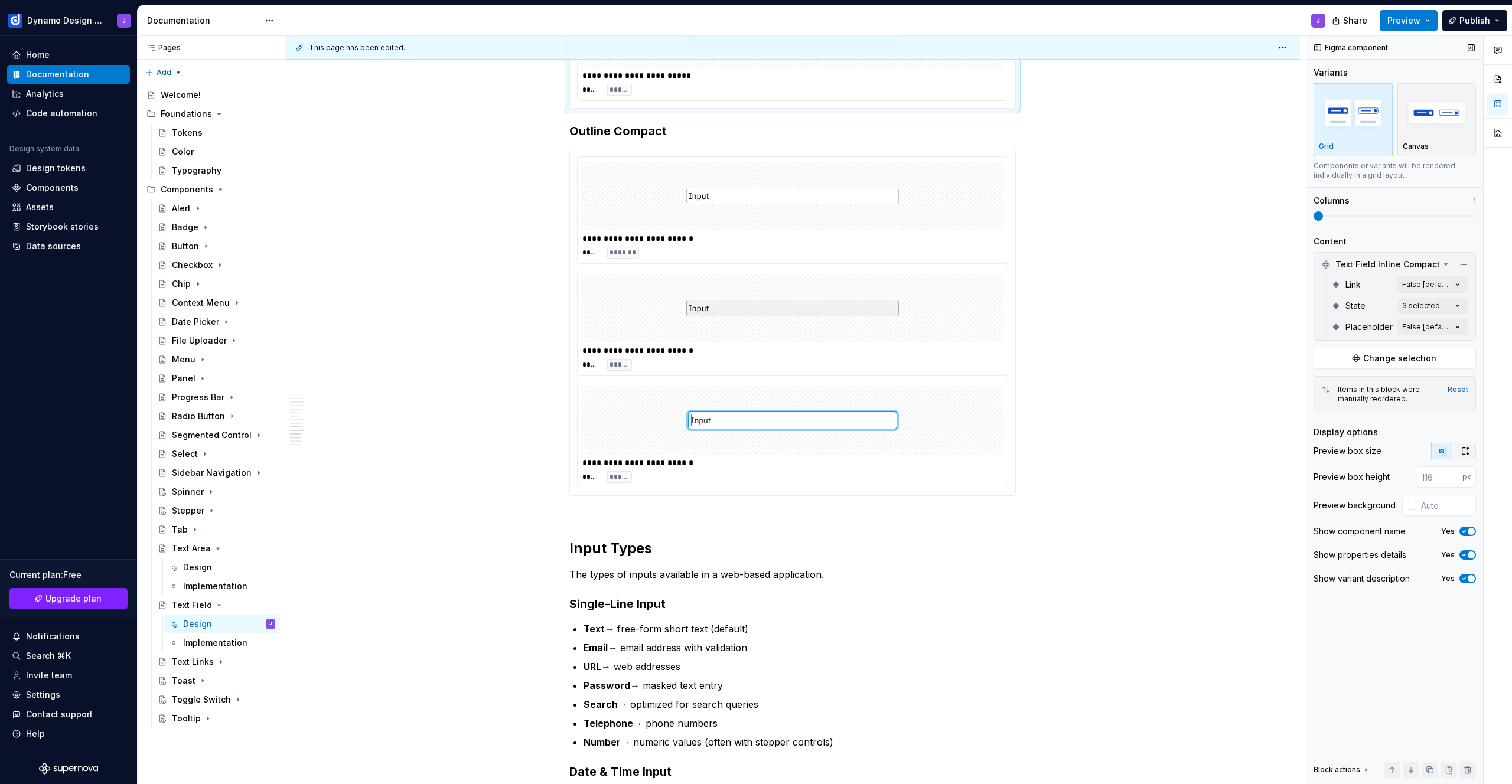
click at [1467, 452] on icon "button" at bounding box center [1465, 450] width 6 height 7
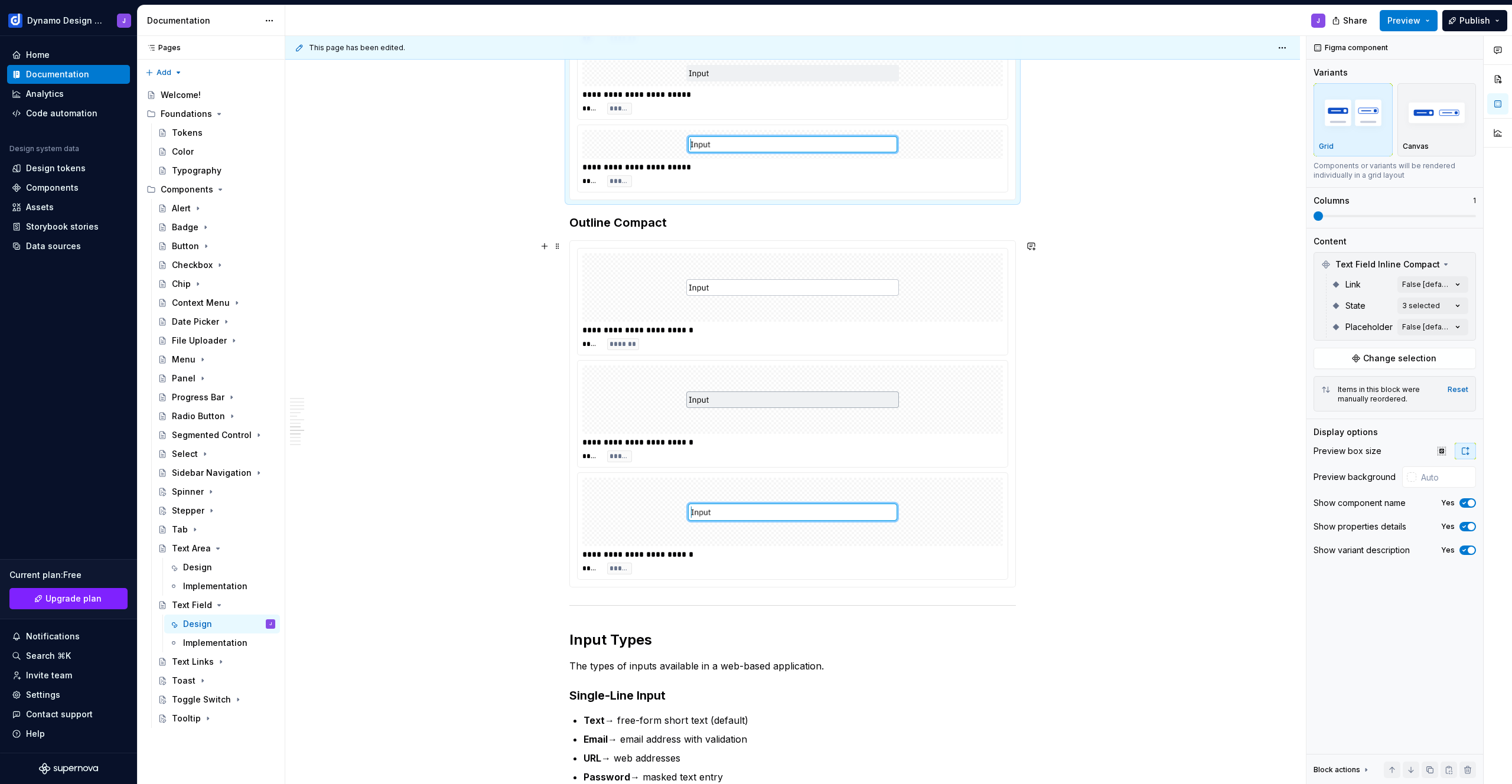
scroll to position [1904, 0]
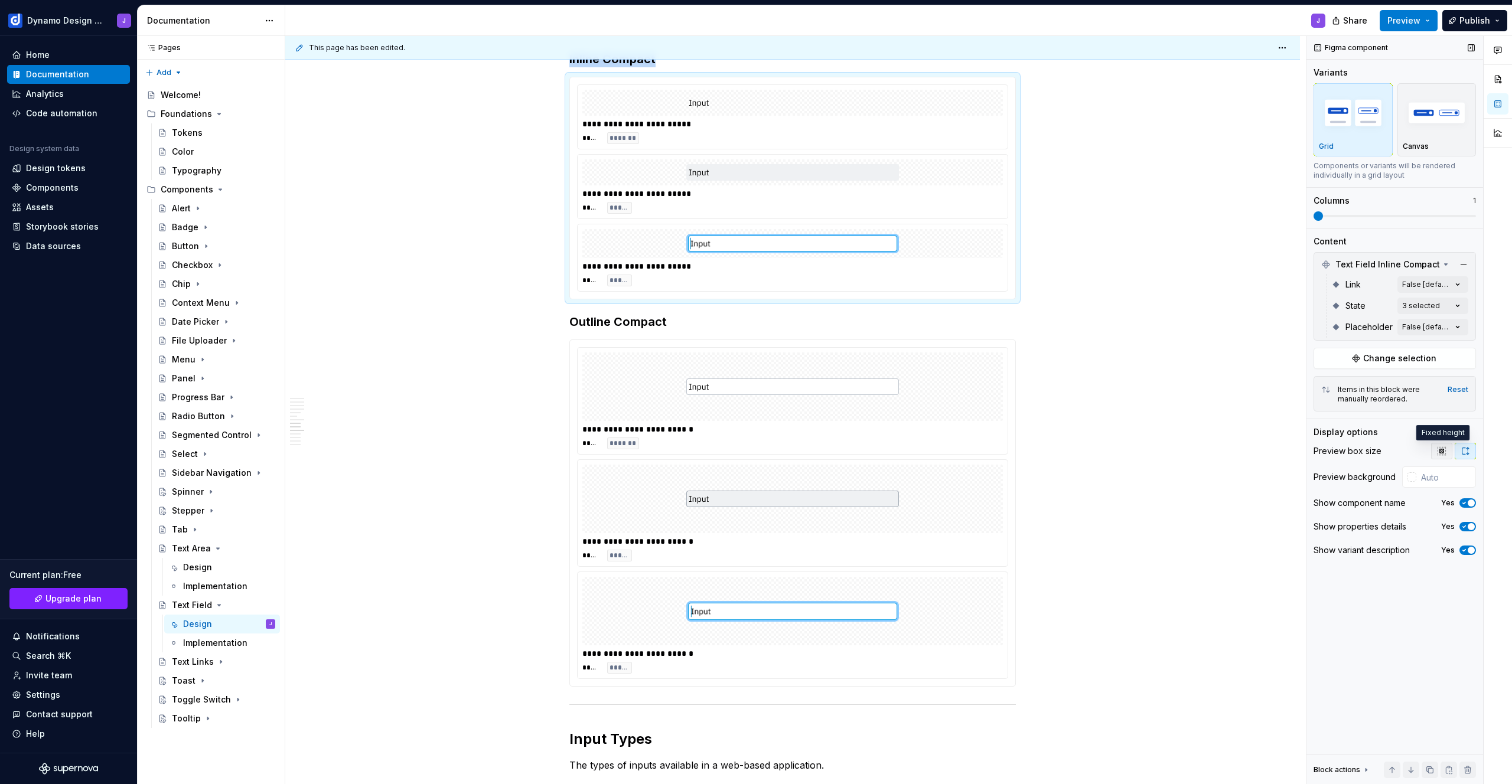
click at [1443, 448] on icon "button" at bounding box center [1442, 451] width 9 height 9
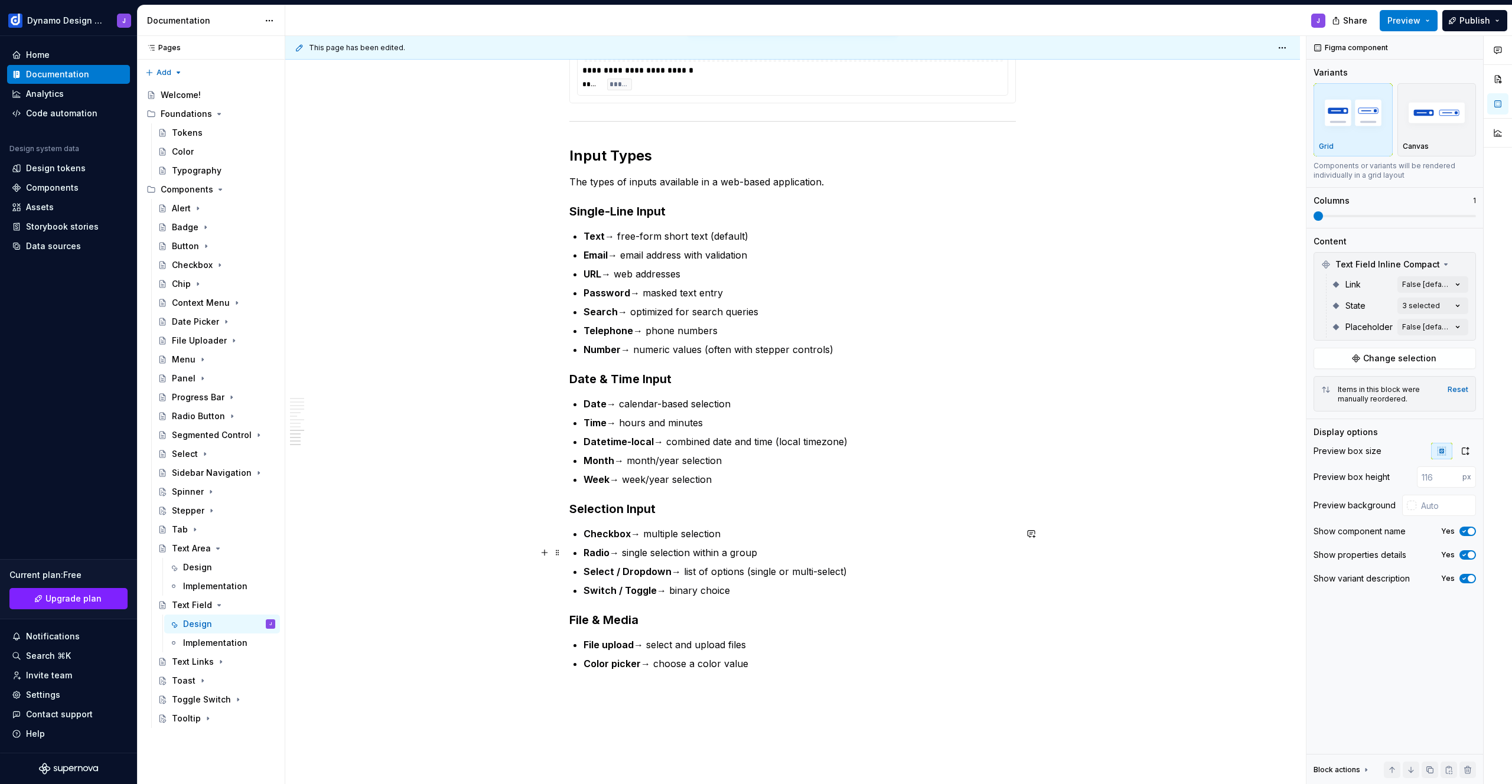
scroll to position [2679, 0]
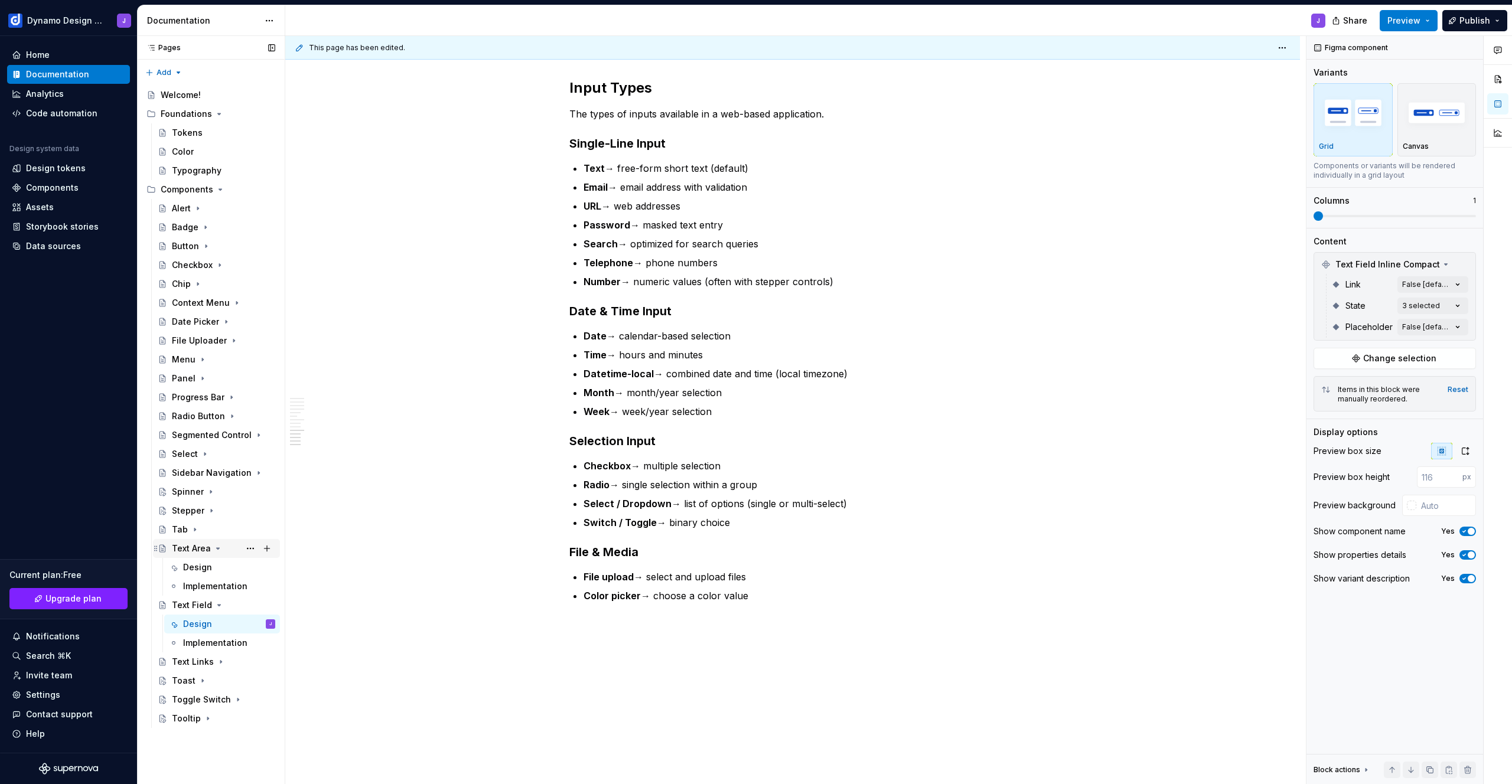
click at [215, 548] on icon "Page tree" at bounding box center [218, 548] width 9 height 9
click at [215, 567] on icon "Page tree" at bounding box center [219, 567] width 9 height 9
click at [187, 582] on div "Text Links" at bounding box center [193, 586] width 42 height 12
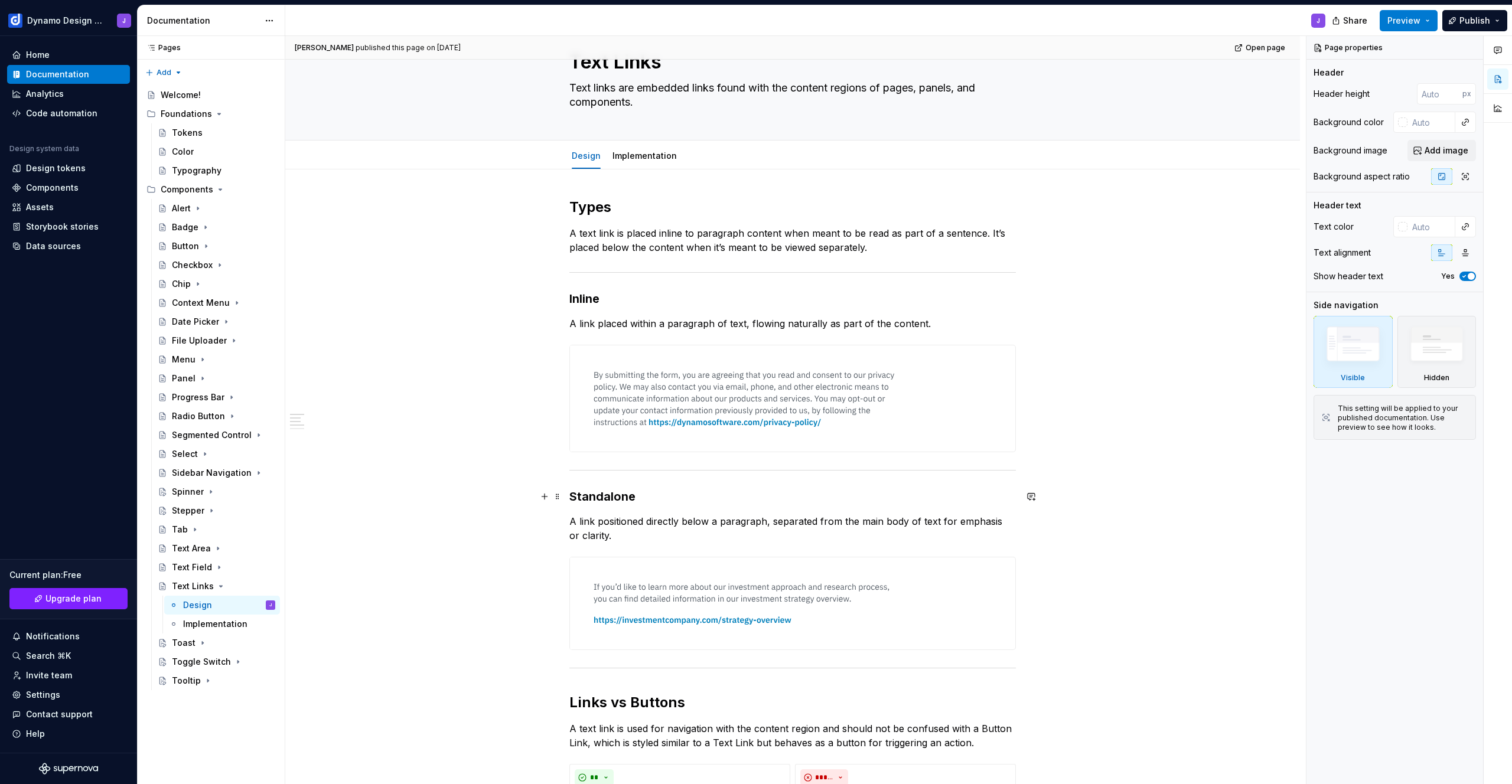
scroll to position [66, 0]
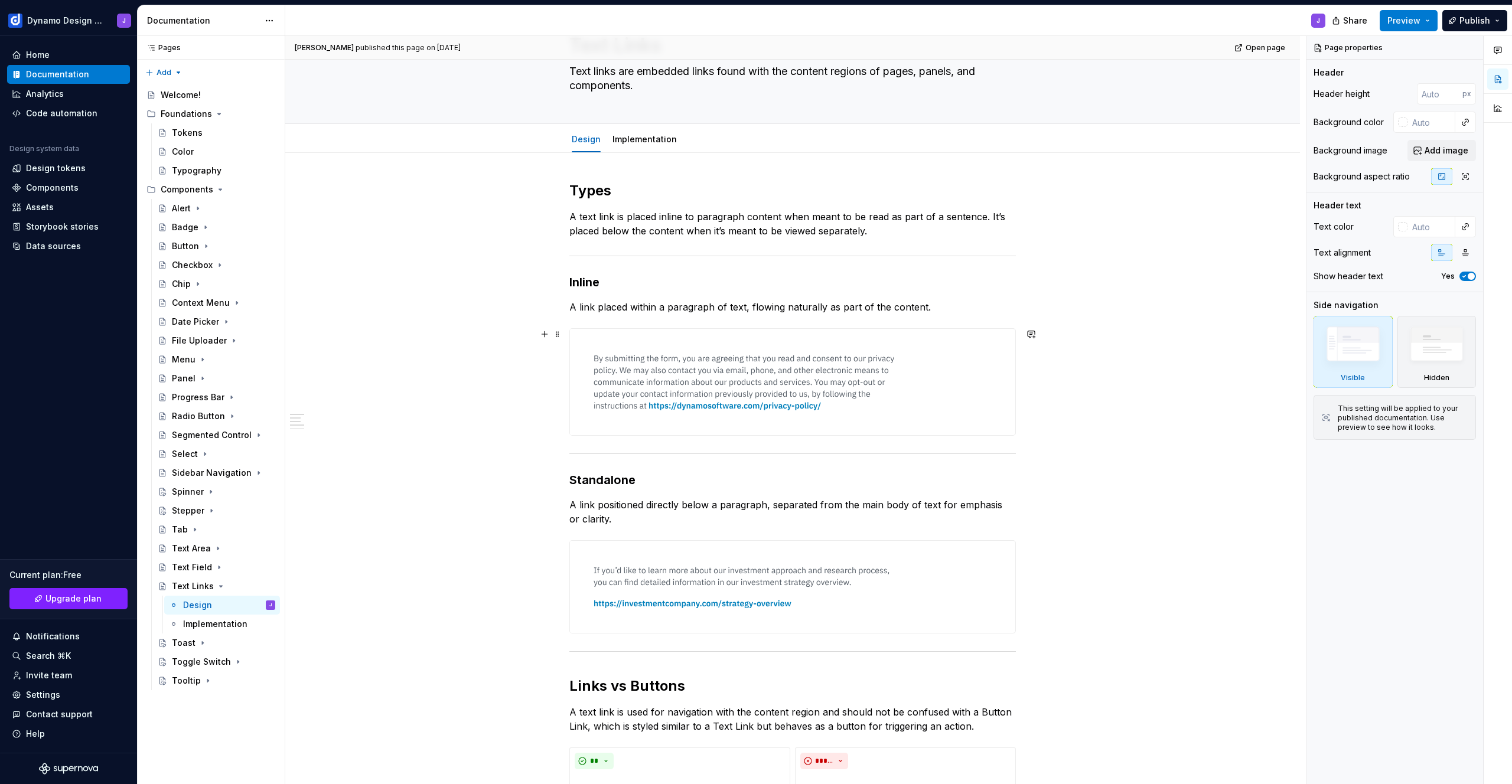
click at [709, 409] on img at bounding box center [747, 382] width 354 height 106
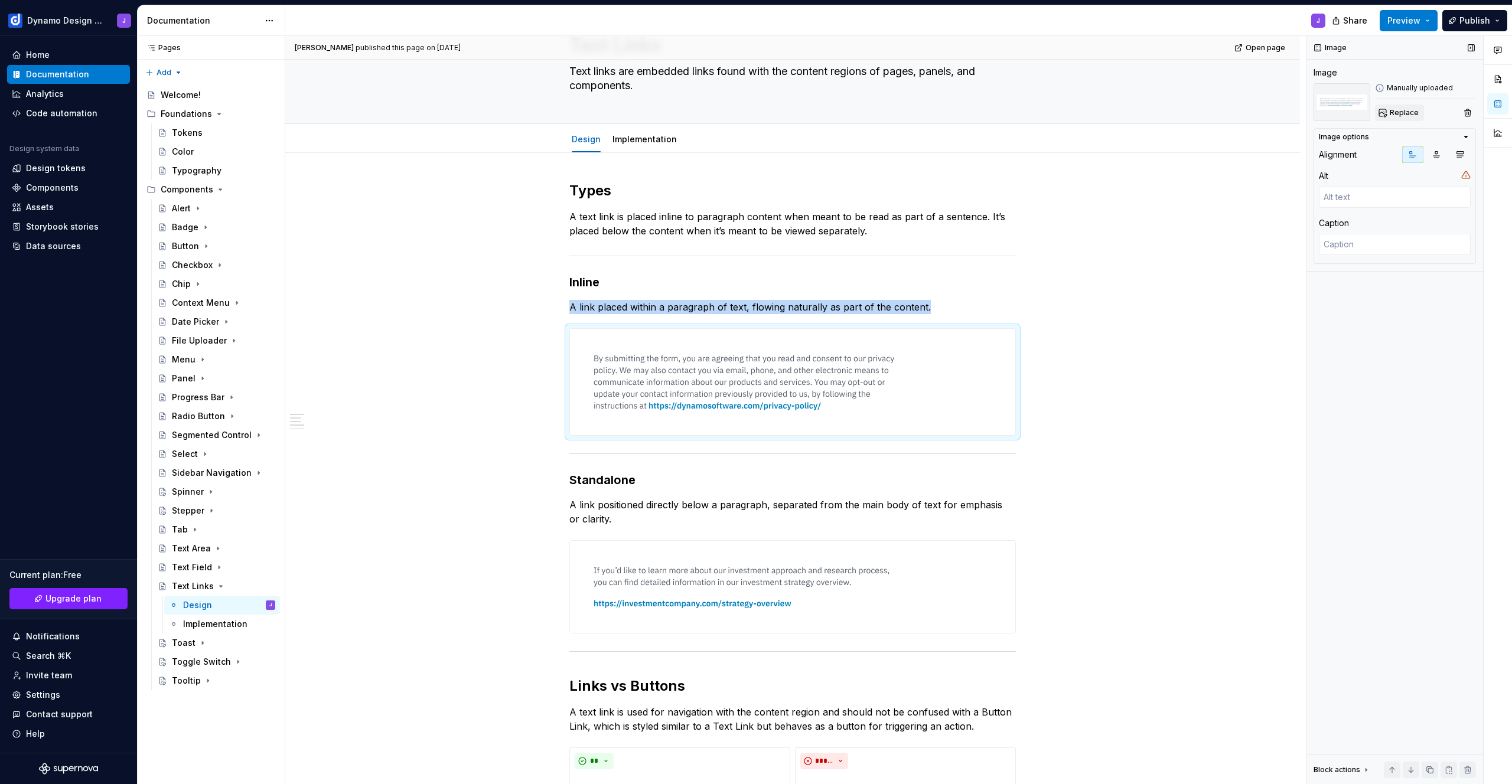
click at [1401, 115] on span "Replace" at bounding box center [1404, 113] width 29 height 9
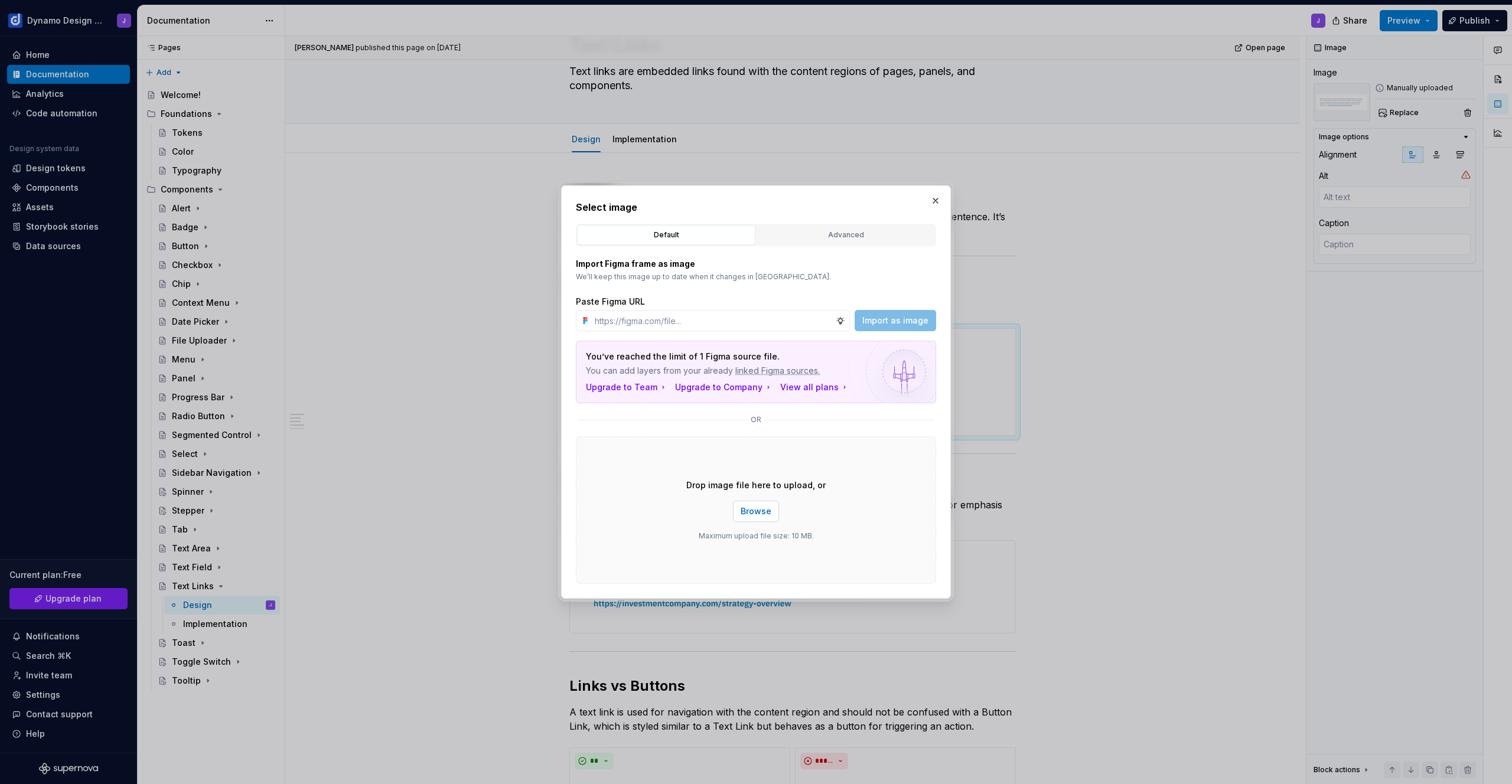
click at [764, 515] on span "Browse" at bounding box center [756, 511] width 31 height 12
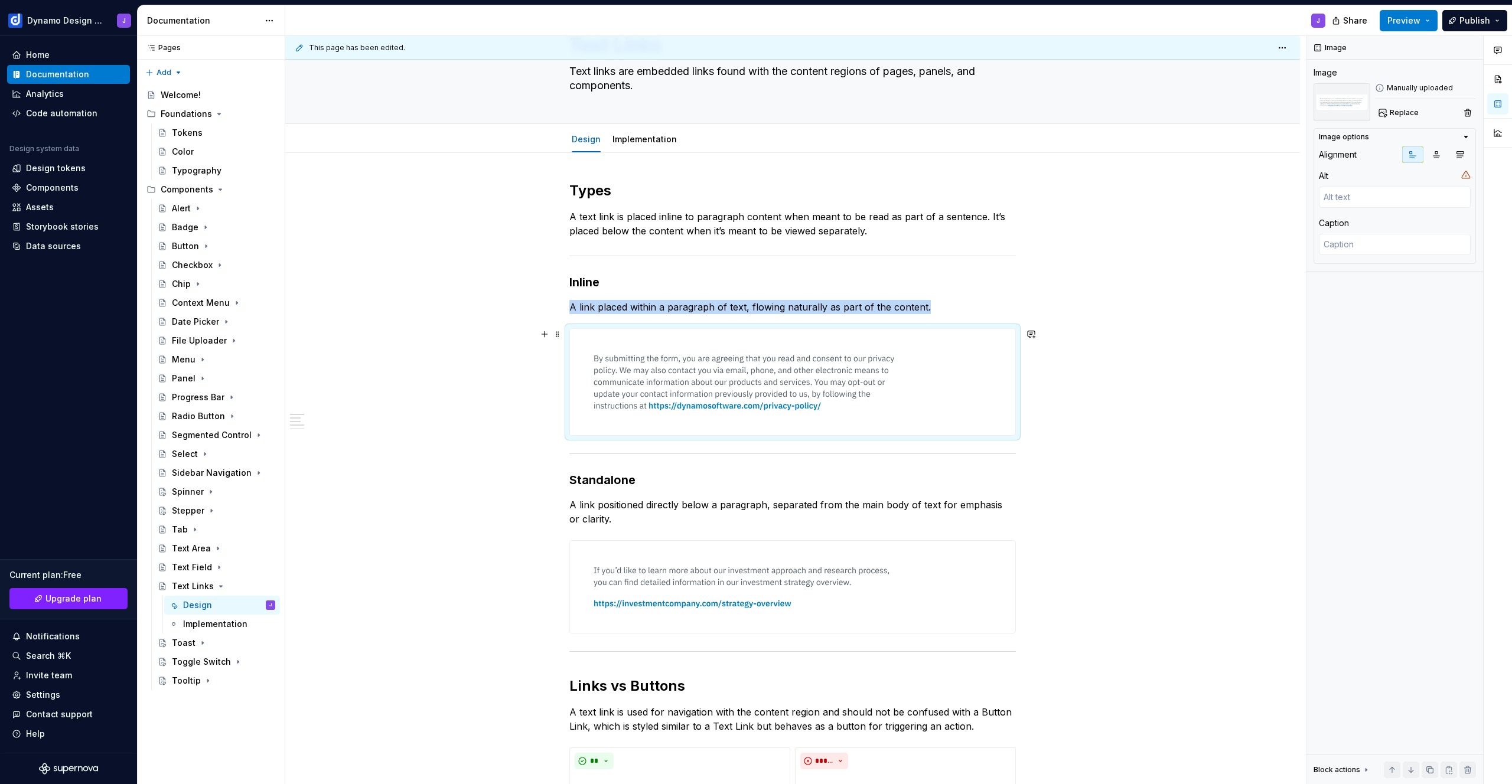
click at [782, 383] on img at bounding box center [747, 382] width 354 height 106
click at [1401, 112] on span "Replace" at bounding box center [1404, 113] width 29 height 9
type textarea "*"
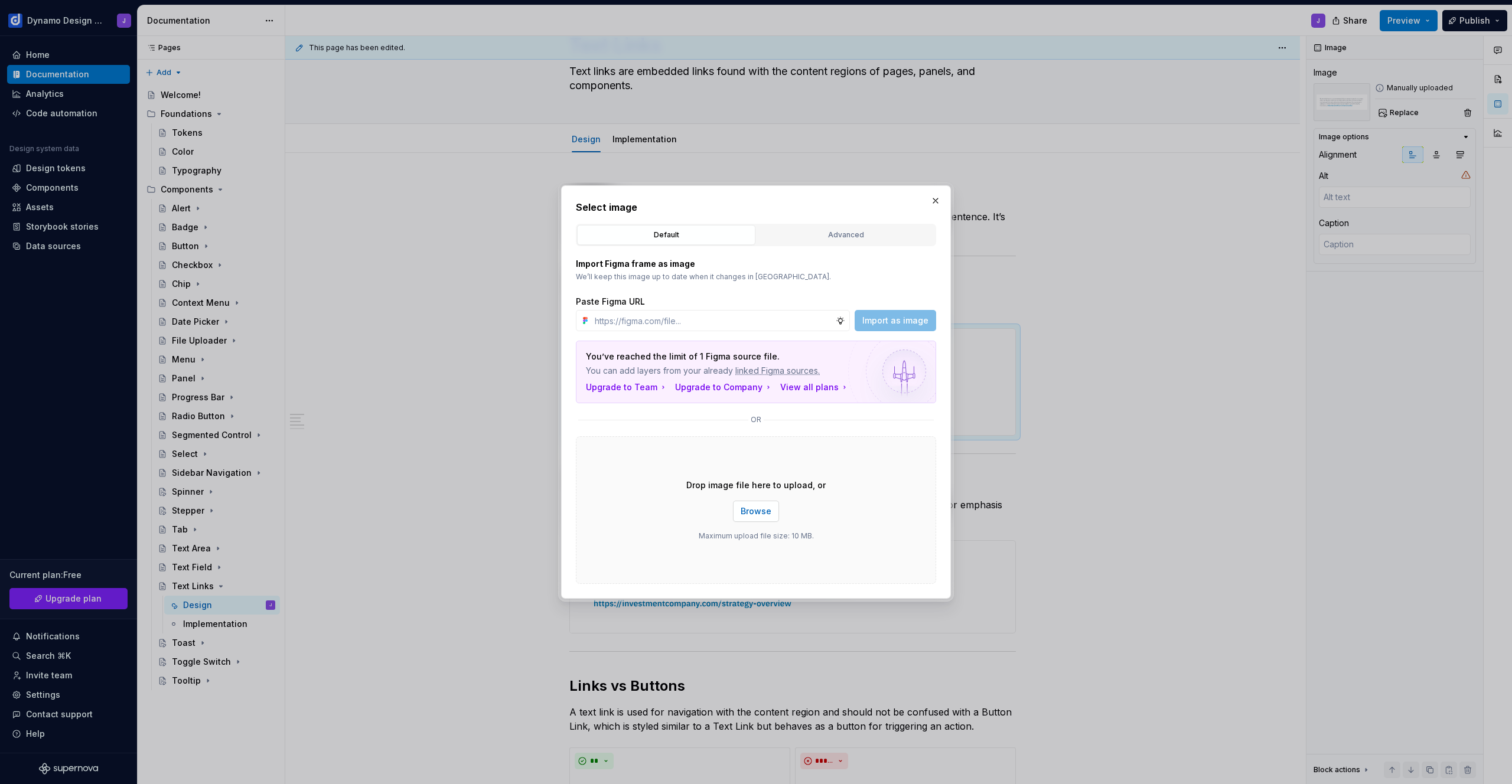
click at [753, 514] on span "Browse" at bounding box center [756, 511] width 31 height 12
click at [762, 512] on span "Browse" at bounding box center [756, 511] width 31 height 12
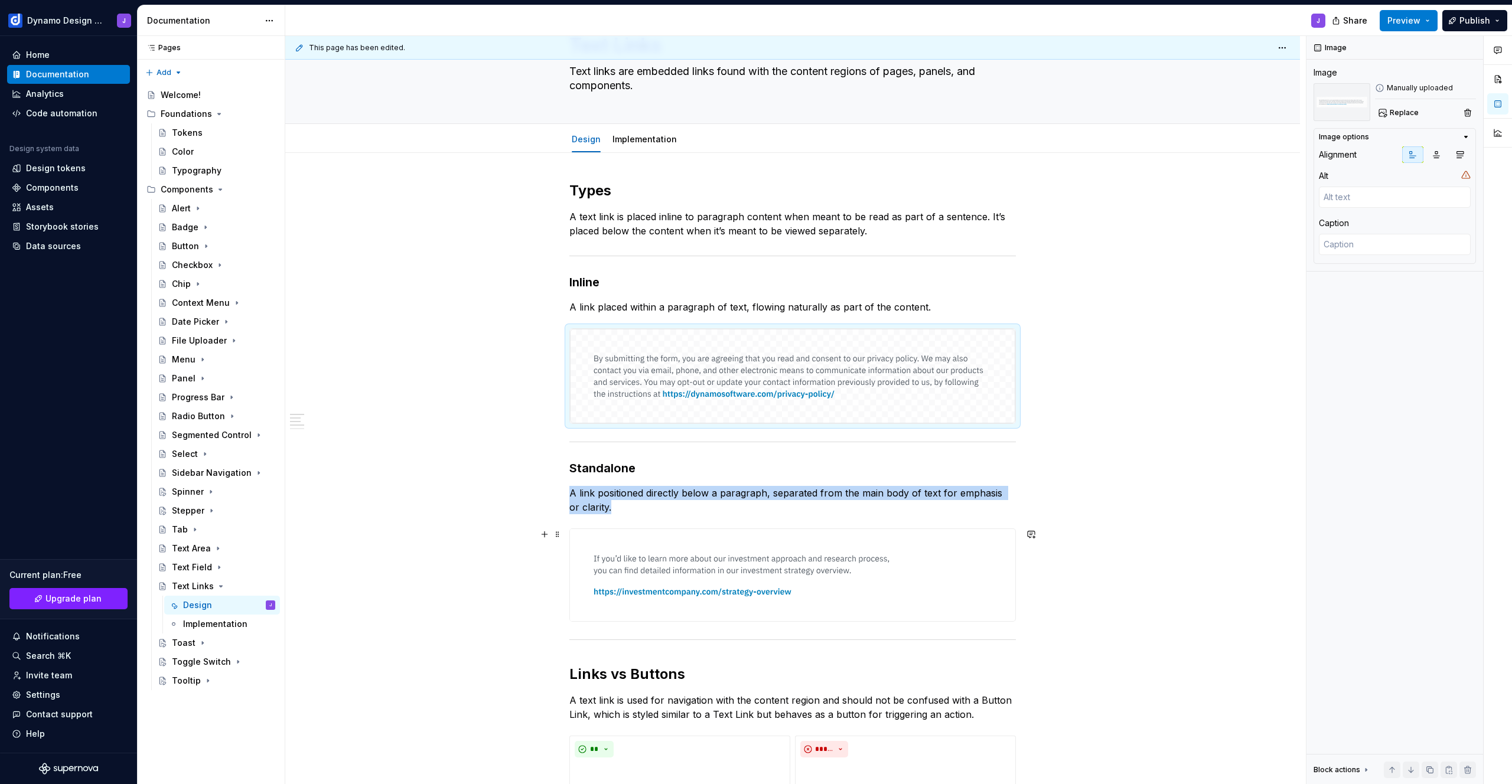
click at [904, 582] on img at bounding box center [747, 575] width 354 height 92
click at [1405, 112] on span "Replace" at bounding box center [1404, 113] width 29 height 9
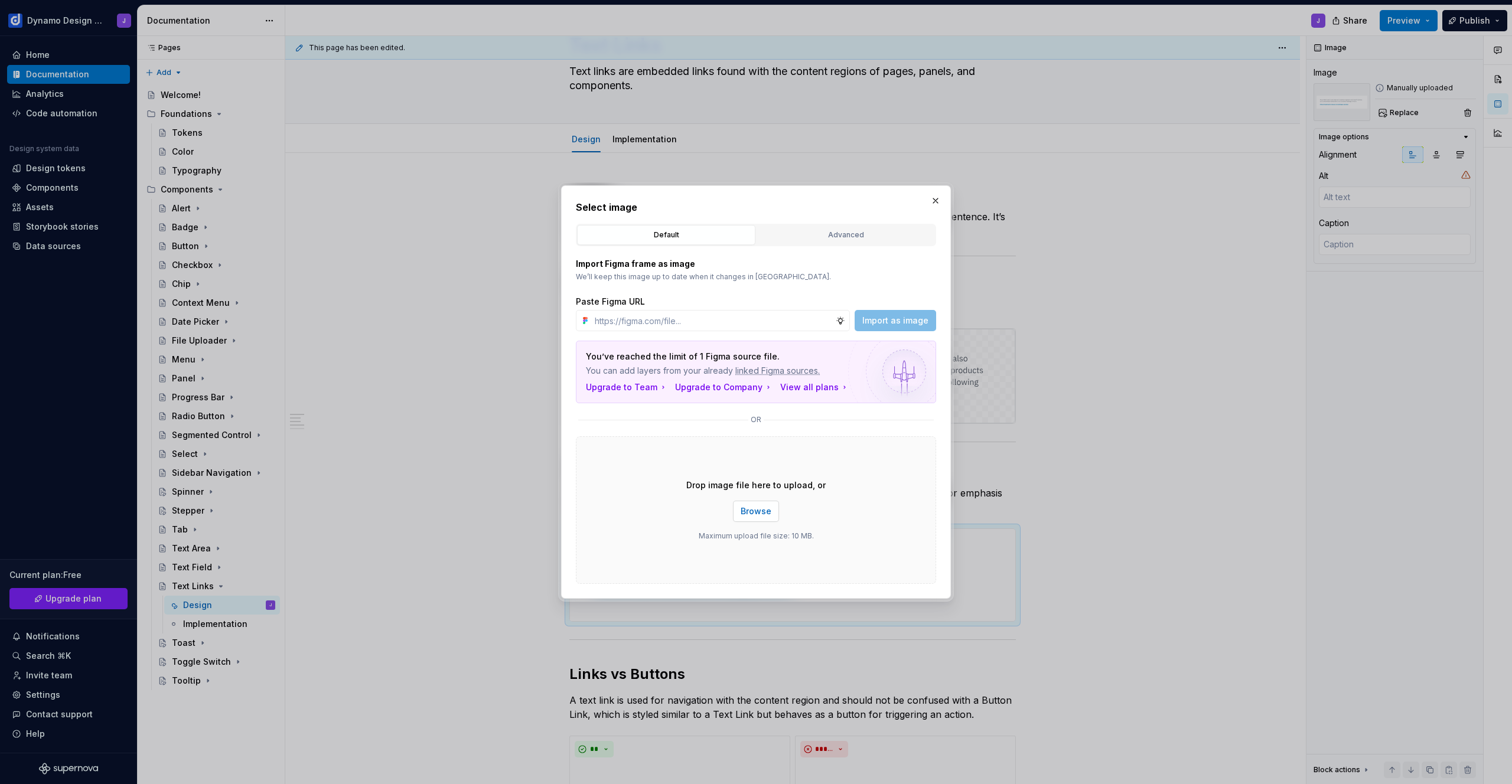
click at [769, 513] on span "Browse" at bounding box center [756, 511] width 31 height 12
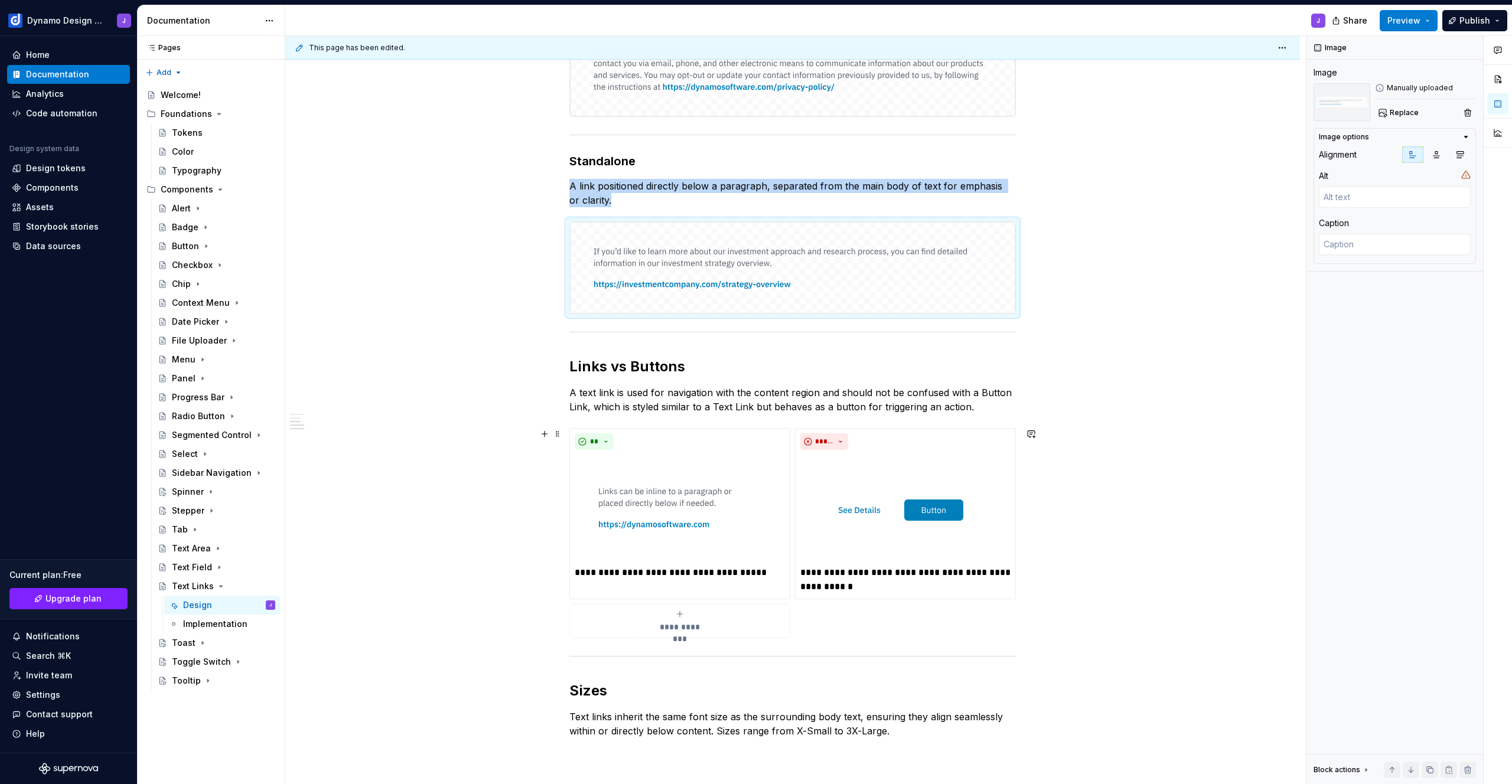
scroll to position [381, 0]
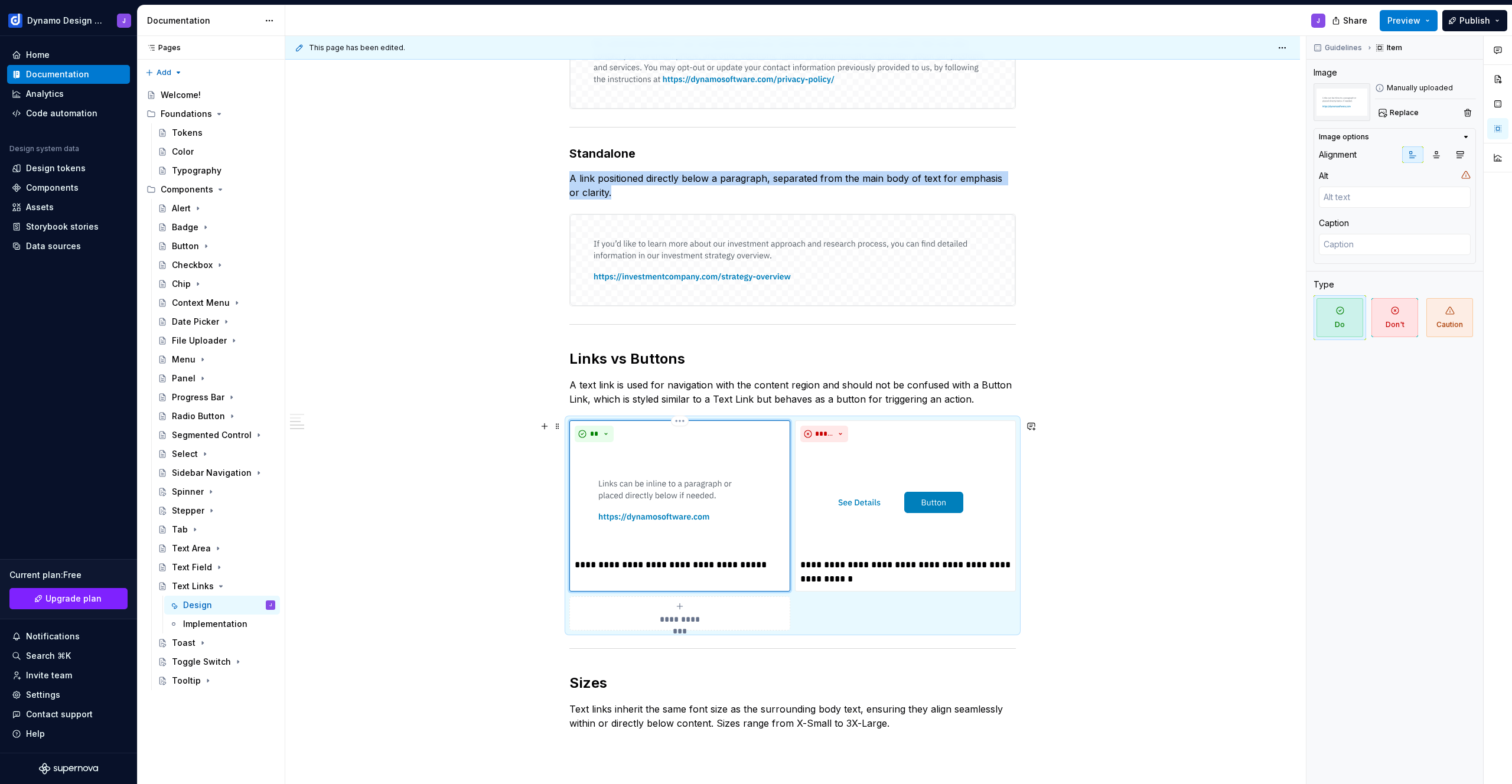
click at [705, 510] on img at bounding box center [675, 500] width 200 height 106
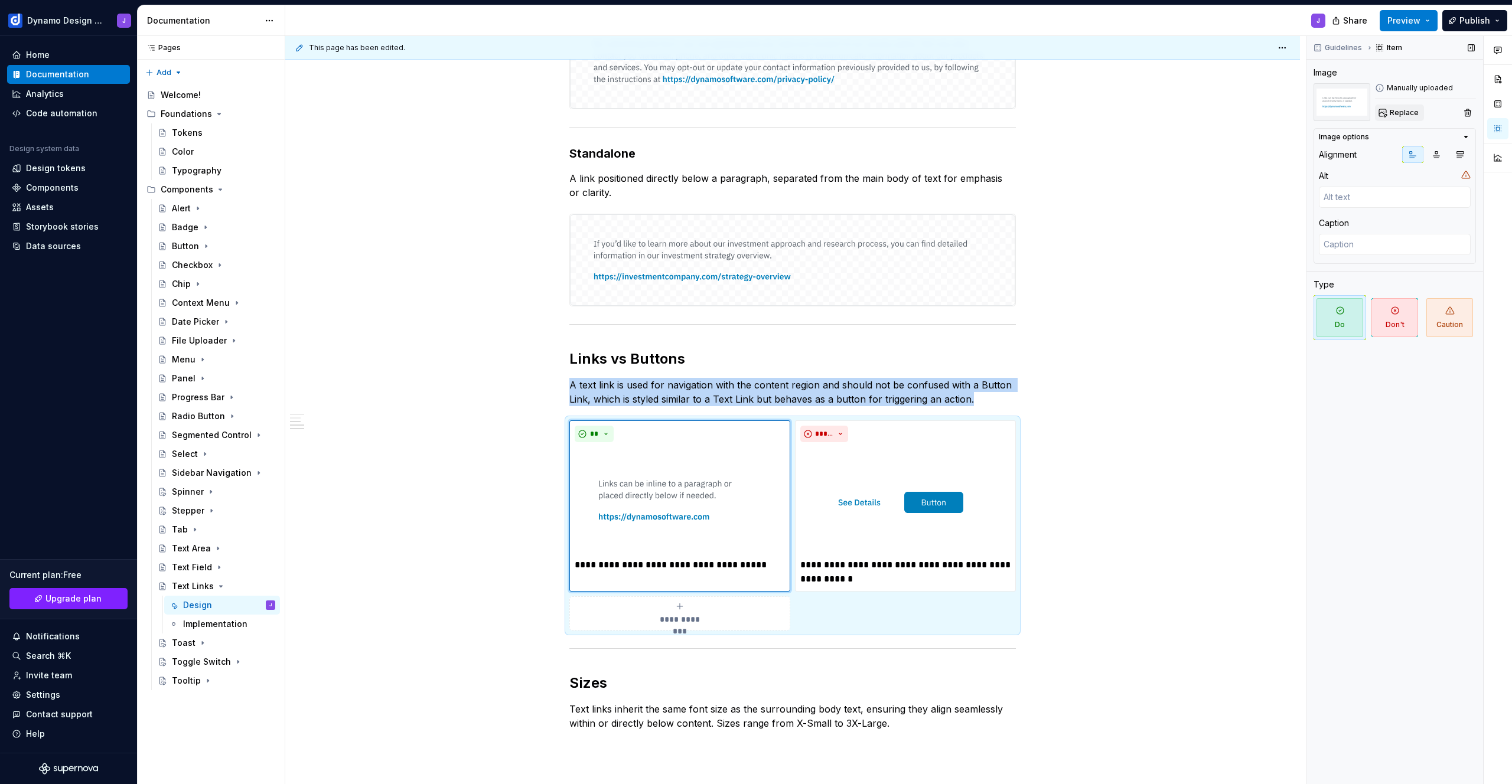
click at [1400, 110] on span "Replace" at bounding box center [1404, 113] width 29 height 9
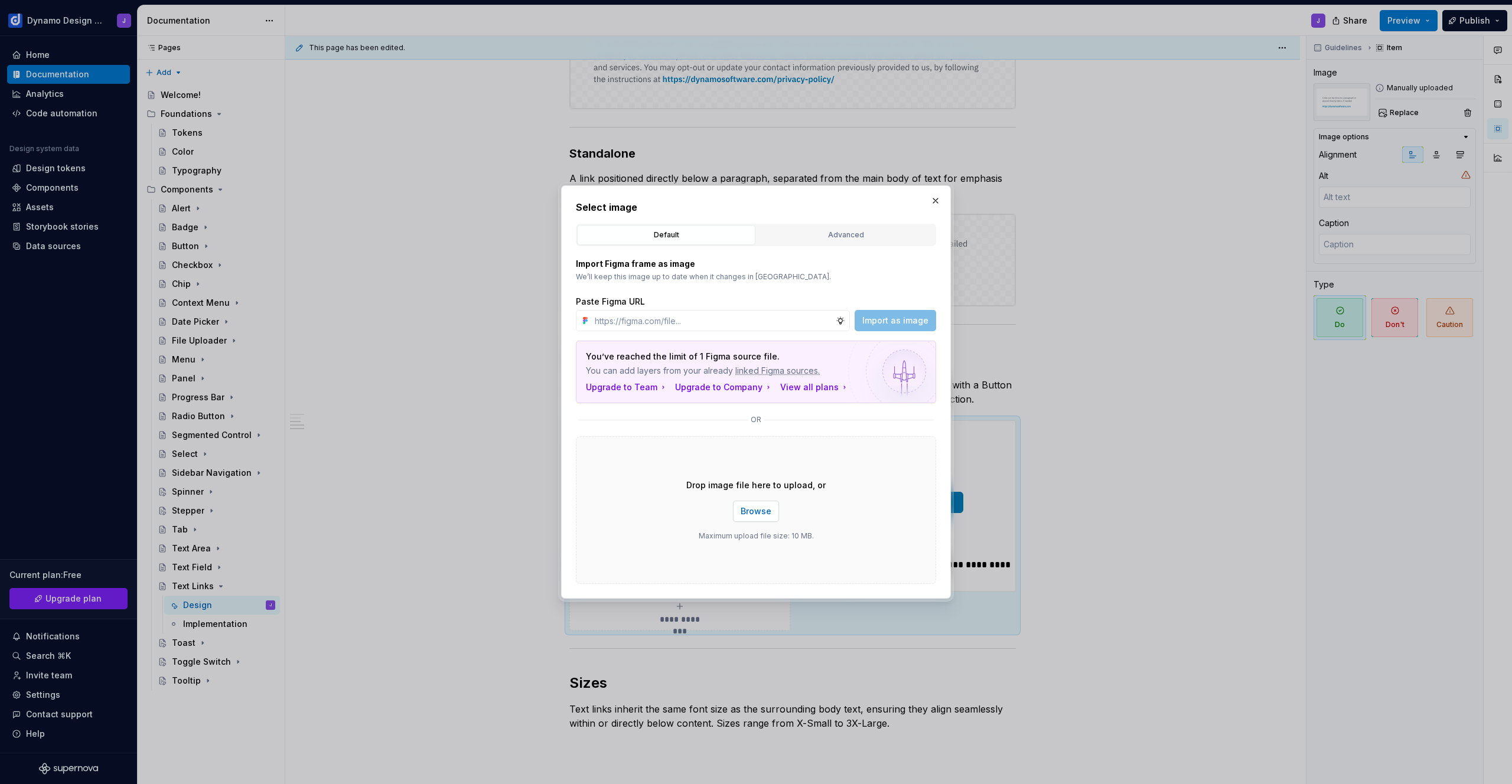
click at [763, 513] on span "Browse" at bounding box center [756, 511] width 31 height 12
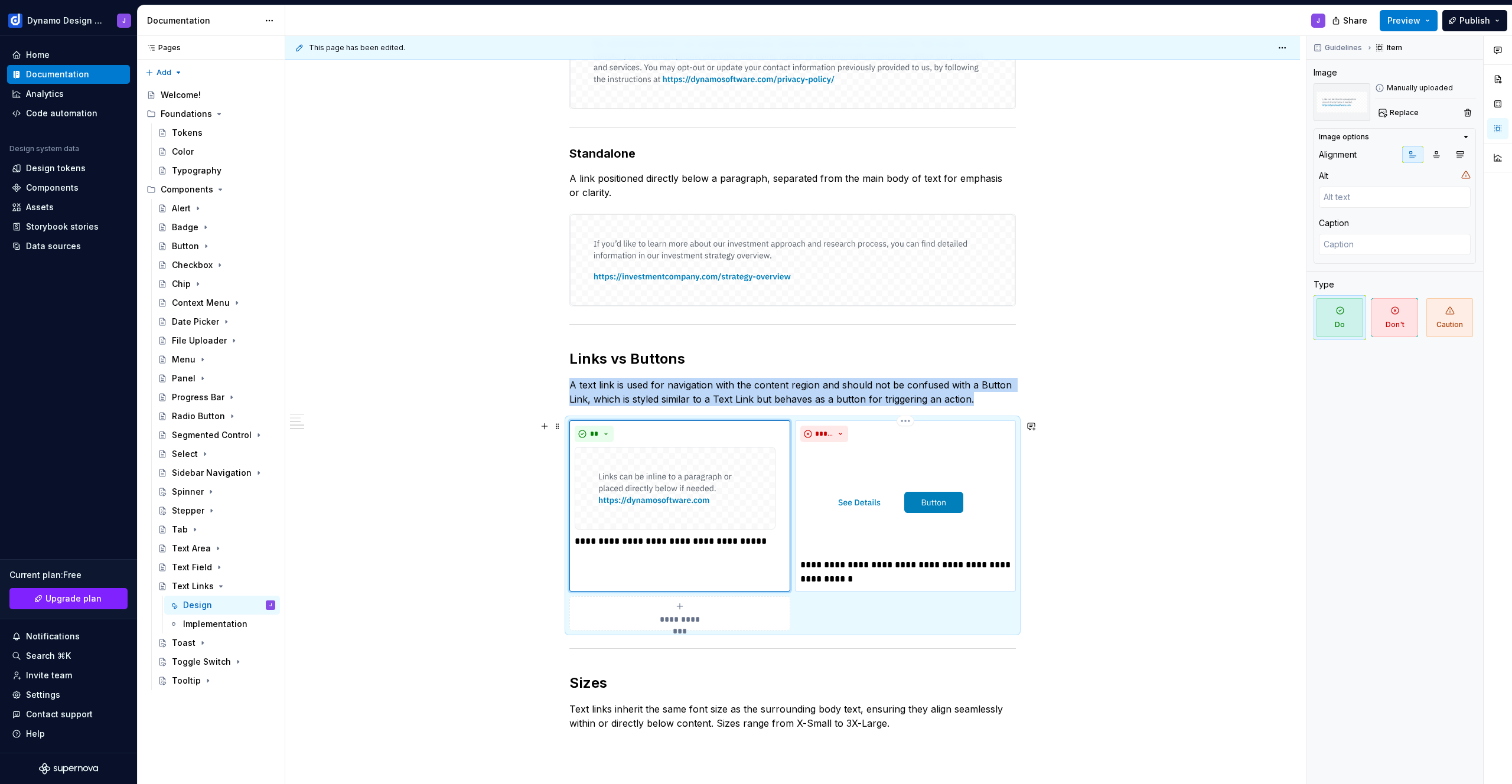
click at [960, 464] on img at bounding box center [900, 500] width 200 height 106
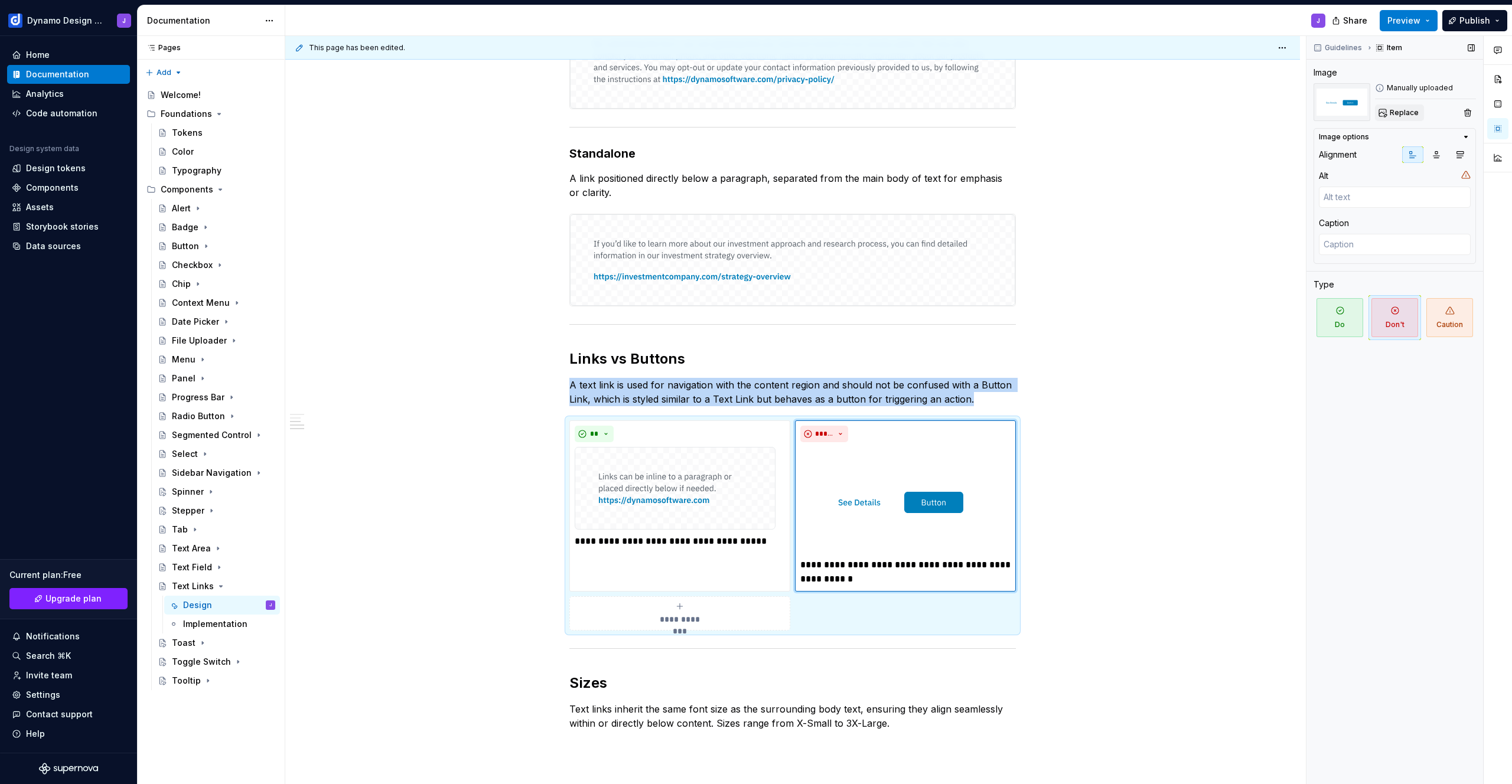
click at [1391, 106] on button "Replace" at bounding box center [1399, 112] width 49 height 17
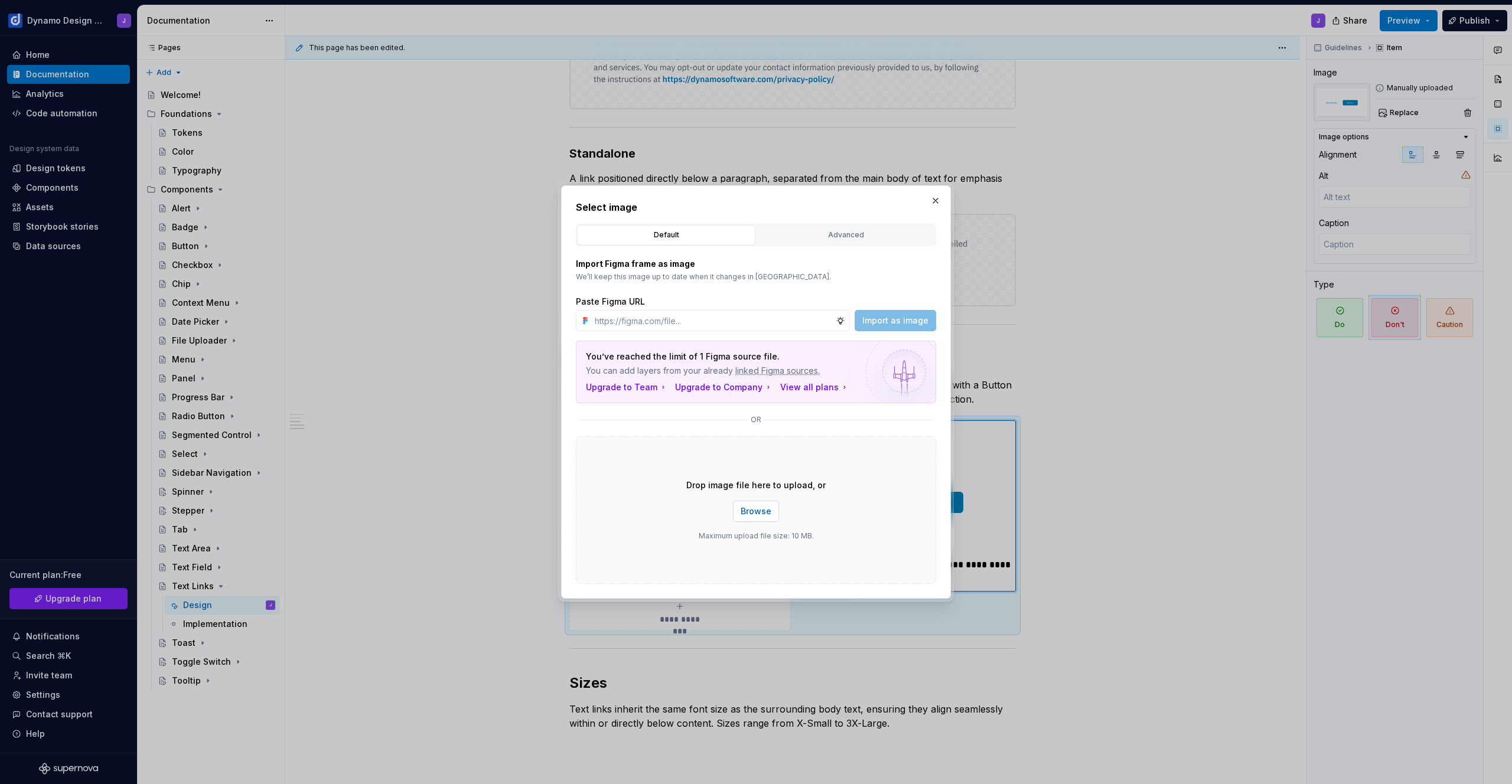
click at [769, 511] on span "Browse" at bounding box center [756, 511] width 31 height 12
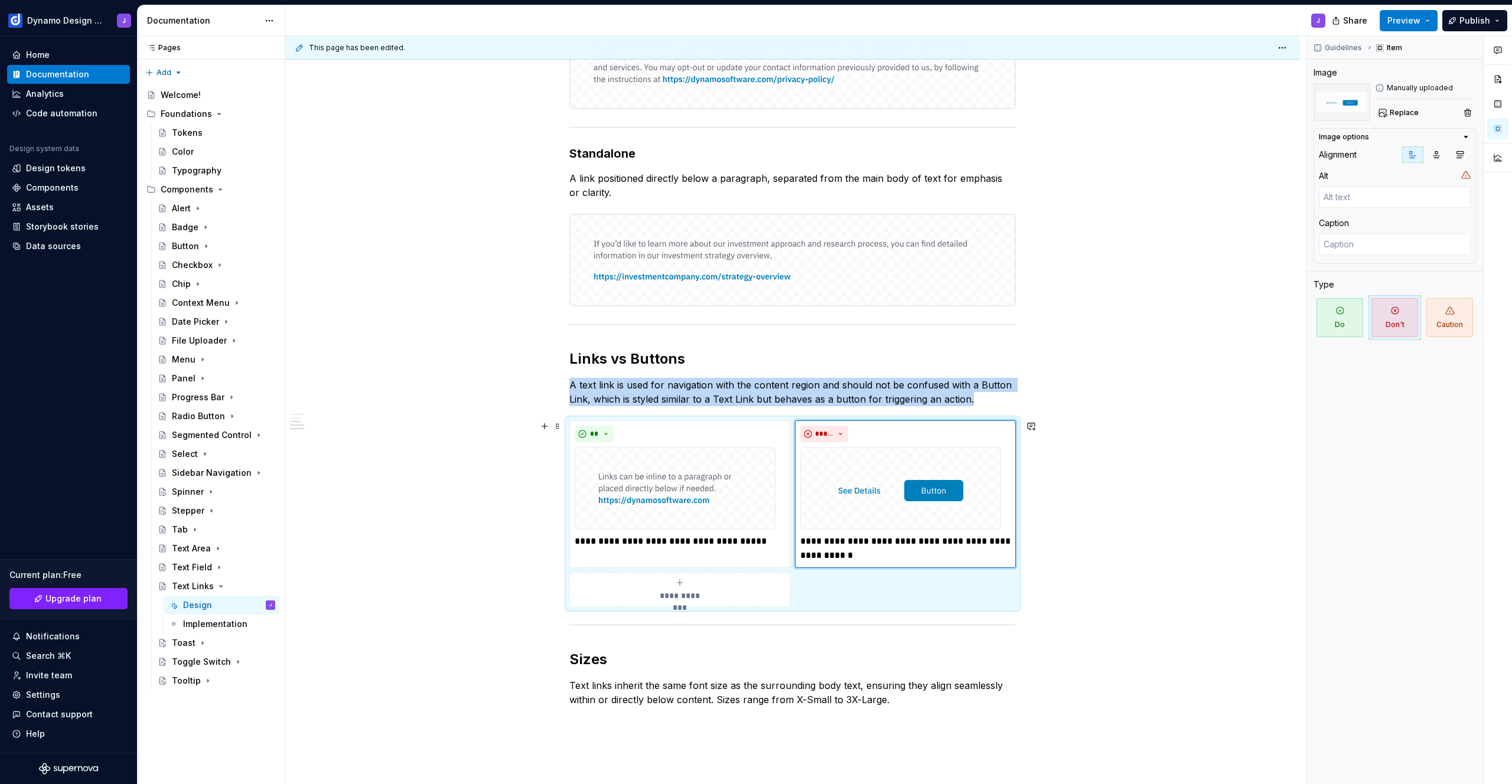
click at [1134, 438] on div "**********" at bounding box center [793, 398] width 1015 height 1118
click at [1413, 28] on button "Preview" at bounding box center [1408, 21] width 58 height 21
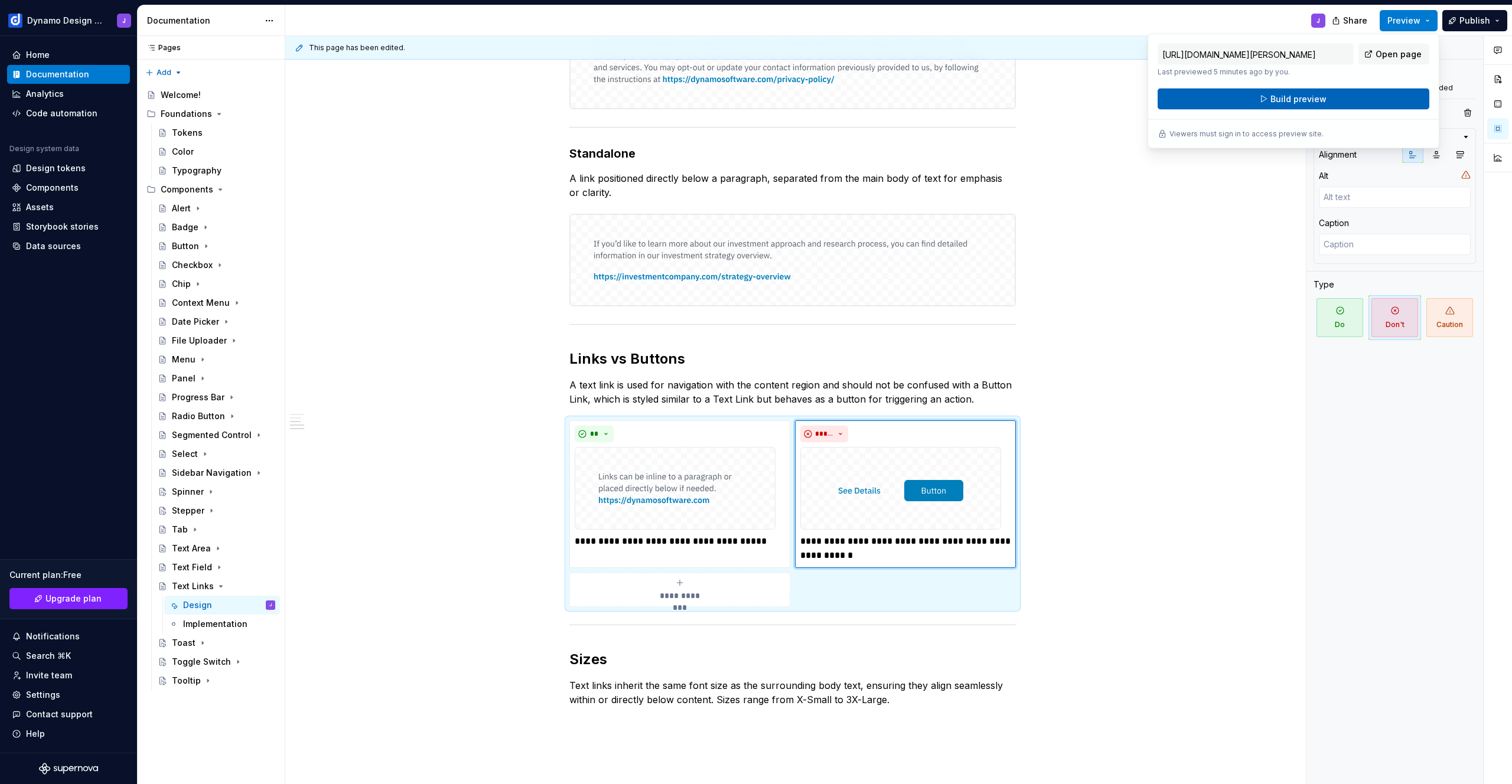
click at [1322, 102] on span "Build preview" at bounding box center [1298, 99] width 56 height 12
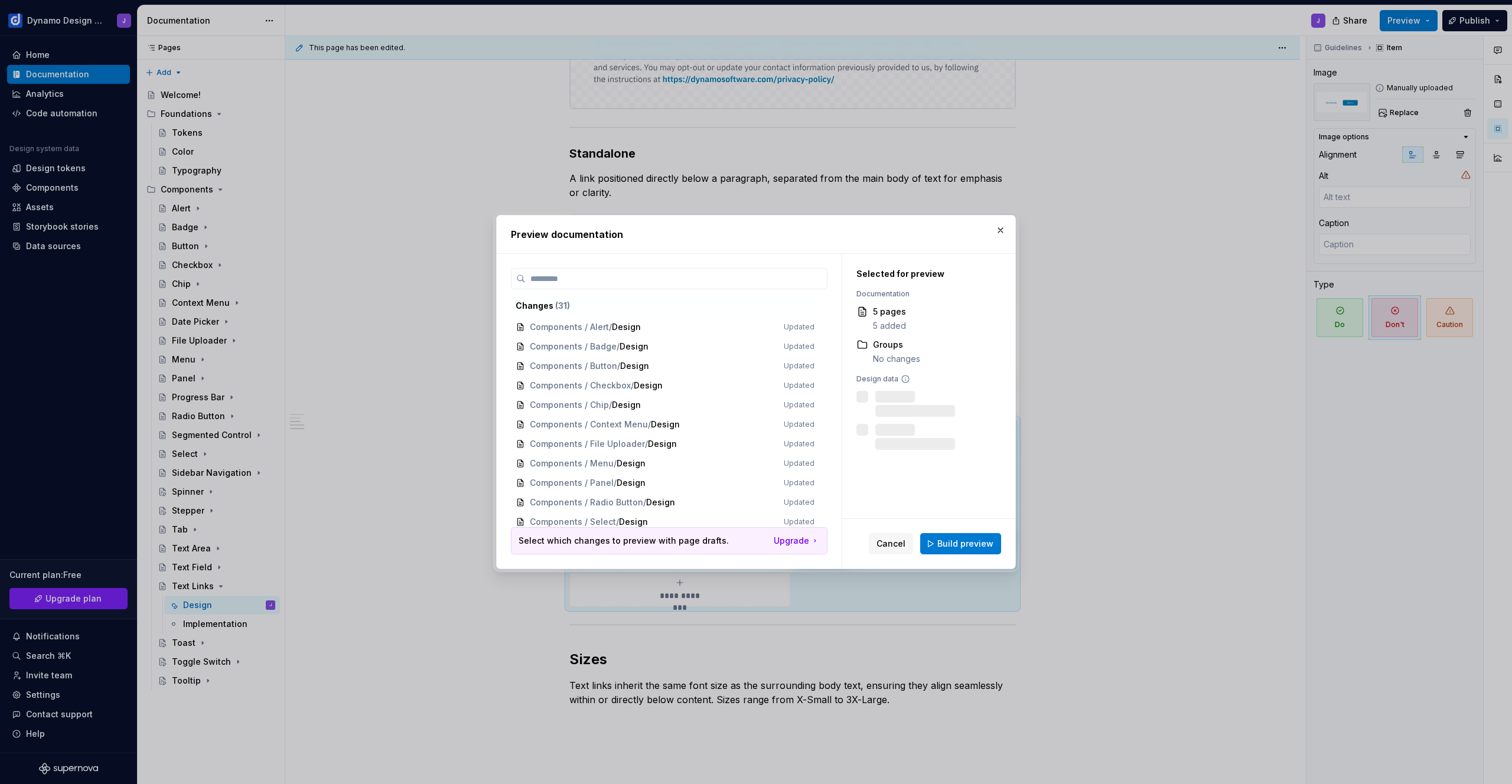
click at [961, 548] on span "Build preview" at bounding box center [965, 543] width 56 height 12
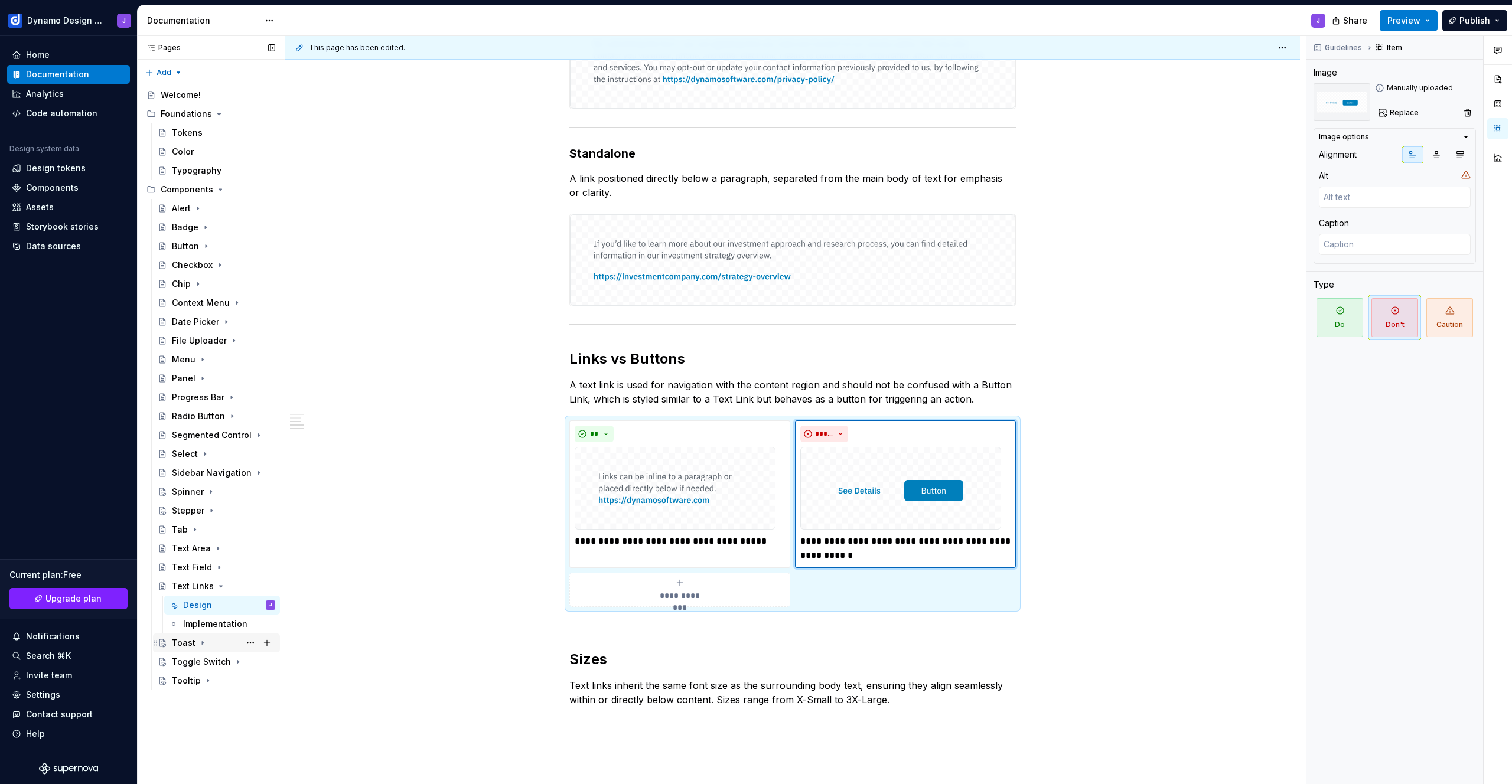
click at [198, 642] on icon "Page tree" at bounding box center [203, 643] width 9 height 9
click at [216, 587] on icon "Page tree" at bounding box center [221, 586] width 9 height 9
click at [187, 625] on div "Design" at bounding box center [197, 624] width 29 height 12
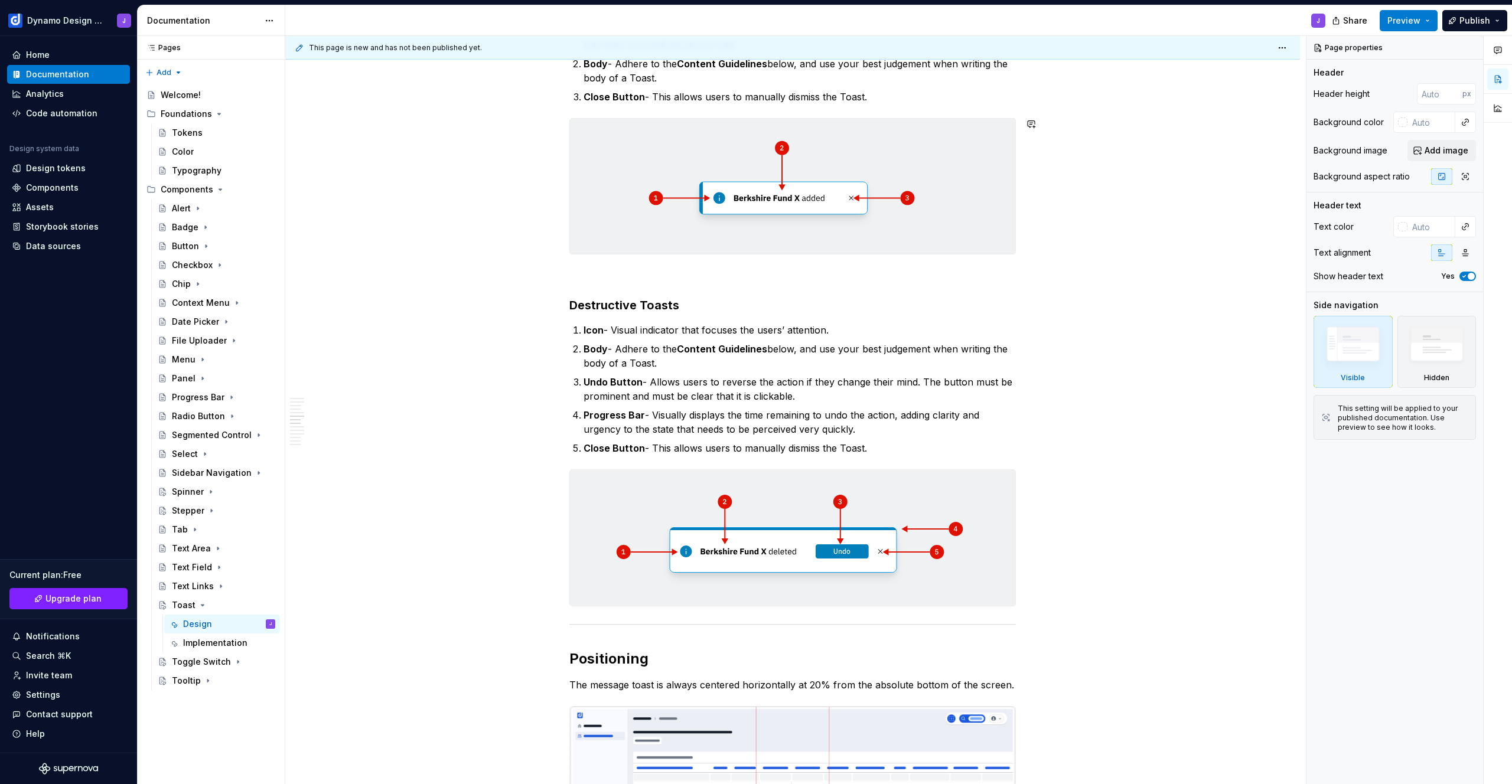
scroll to position [936, 0]
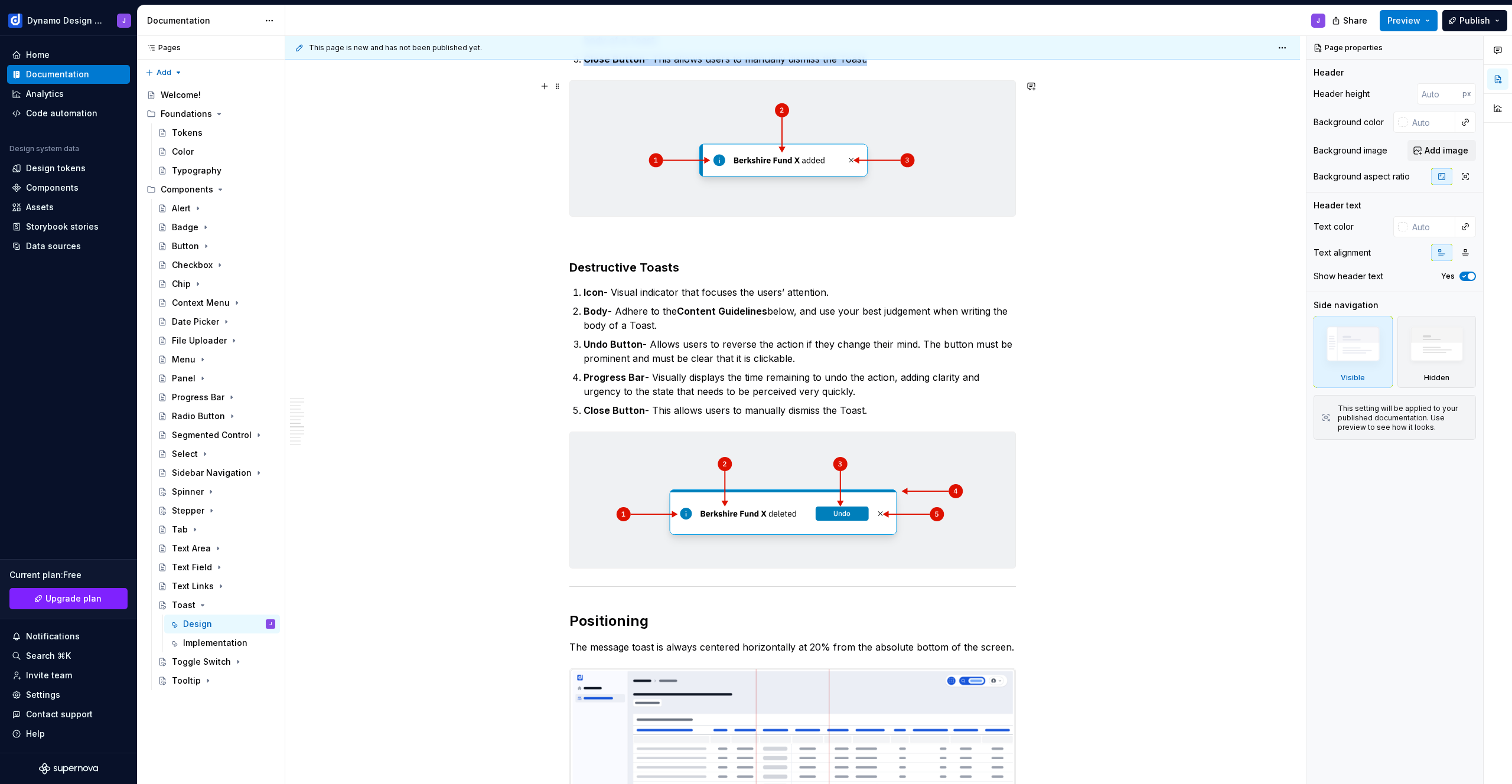
click at [784, 146] on img at bounding box center [792, 148] width 445 height 135
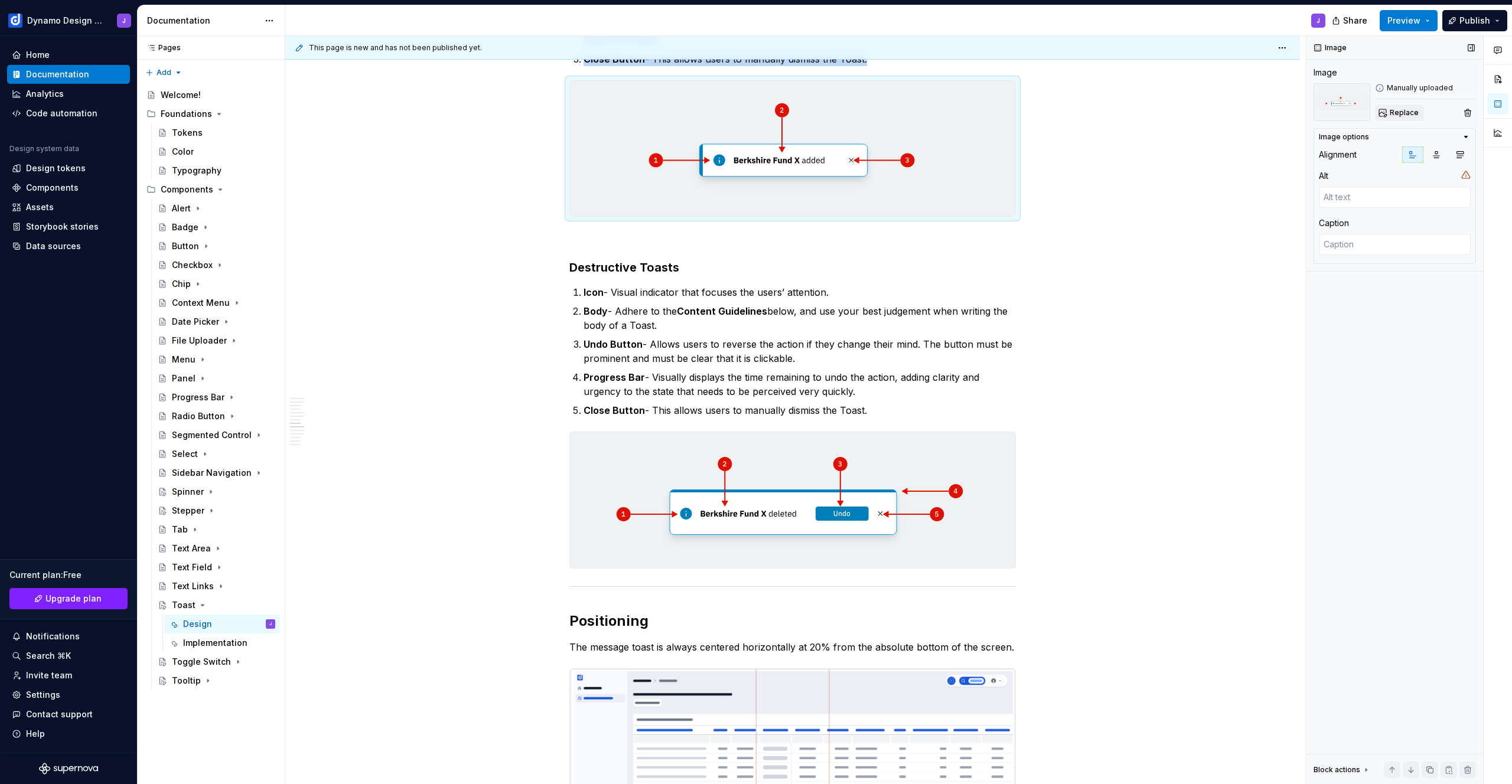
click at [1398, 115] on span "Replace" at bounding box center [1404, 113] width 29 height 9
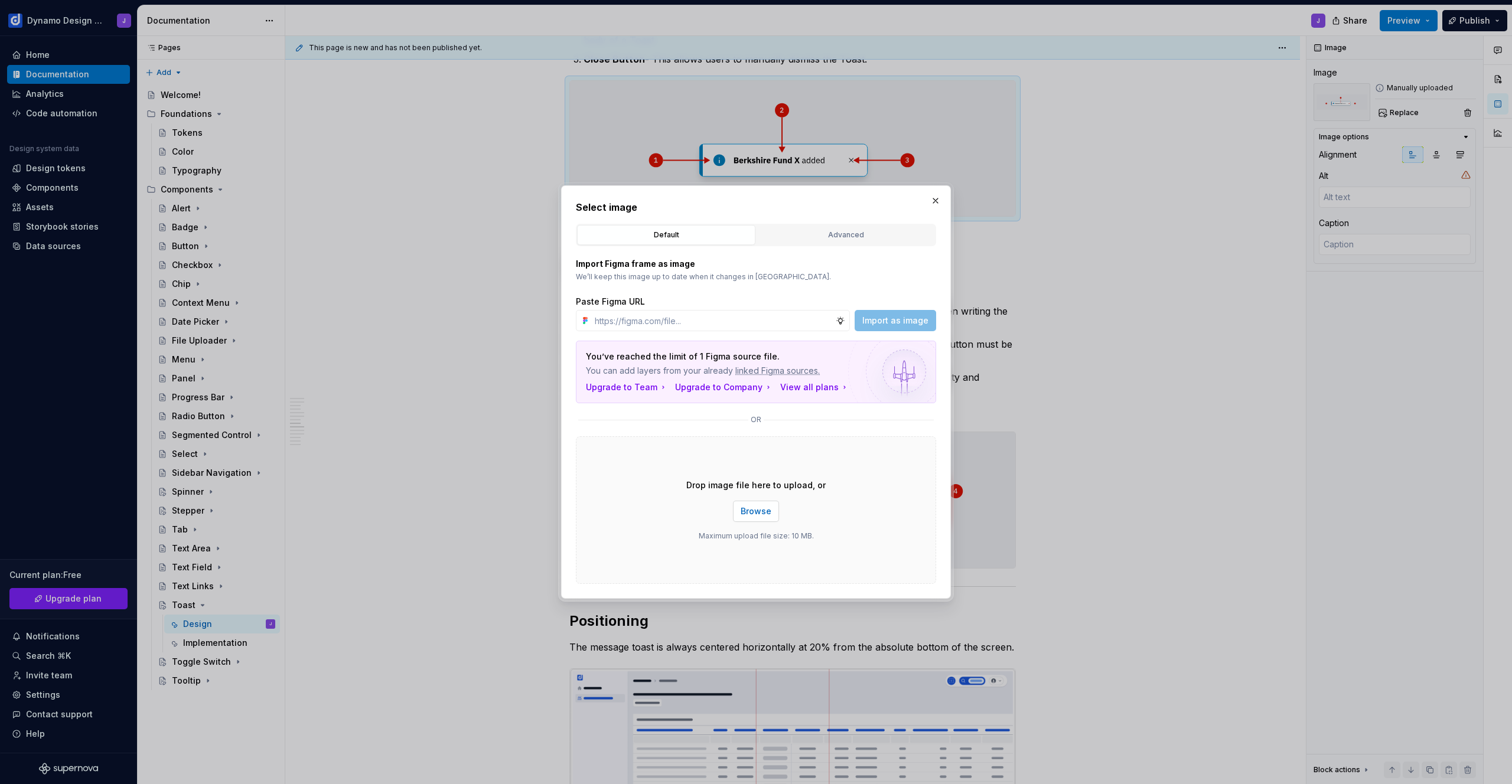
click at [753, 513] on span "Browse" at bounding box center [756, 511] width 31 height 12
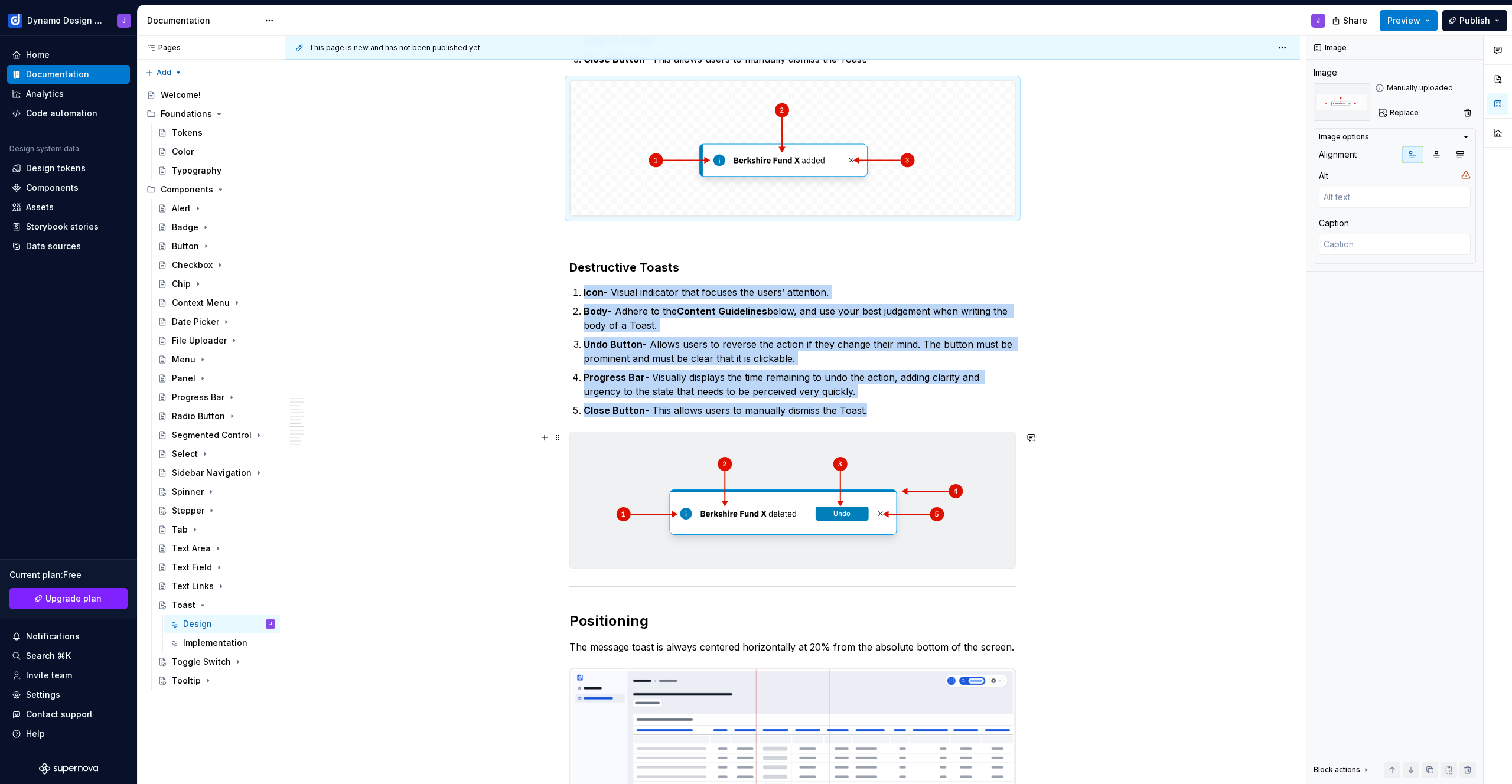
click at [870, 508] on img at bounding box center [792, 499] width 445 height 135
click at [1417, 115] on button "Replace" at bounding box center [1399, 112] width 49 height 17
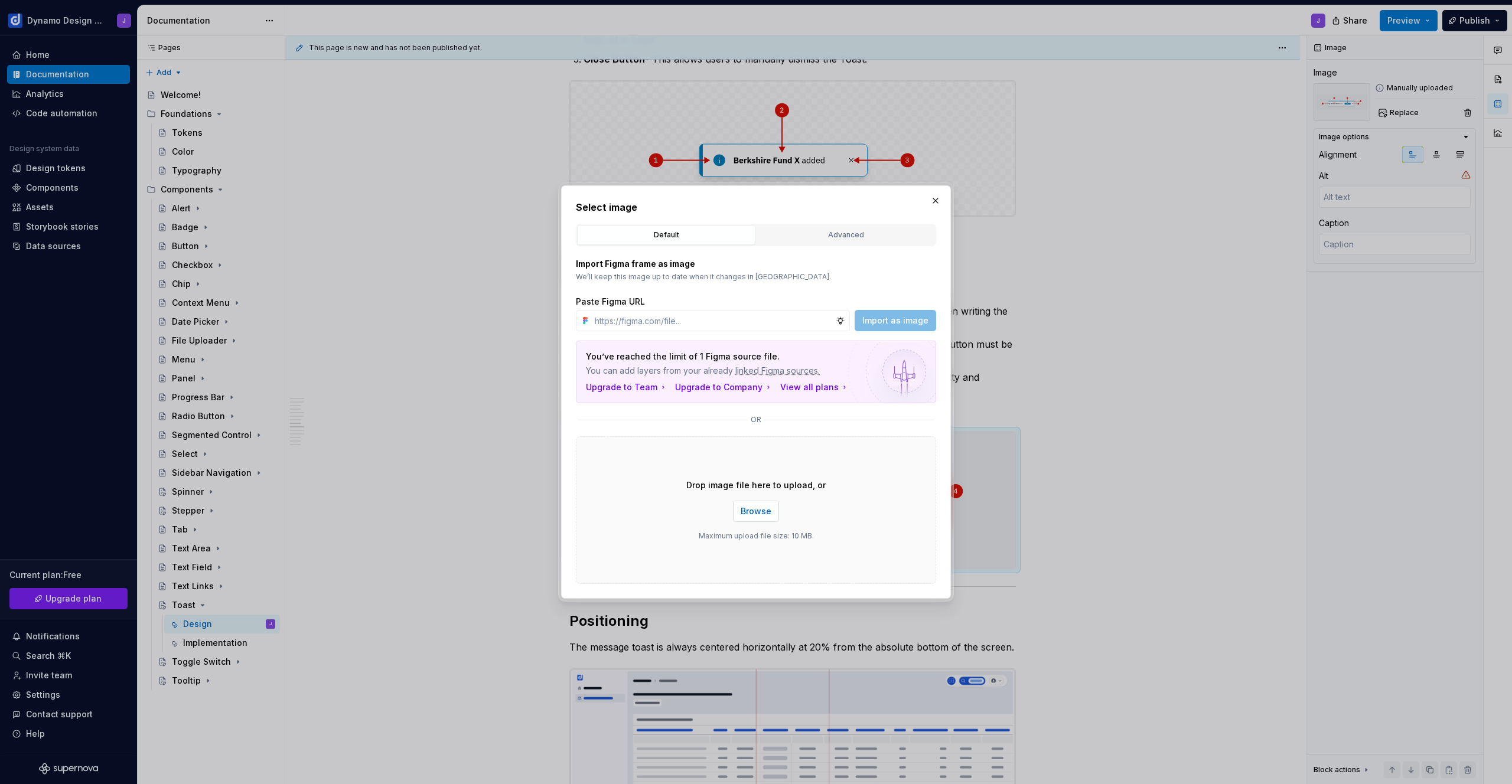
click at [765, 512] on span "Browse" at bounding box center [756, 511] width 31 height 12
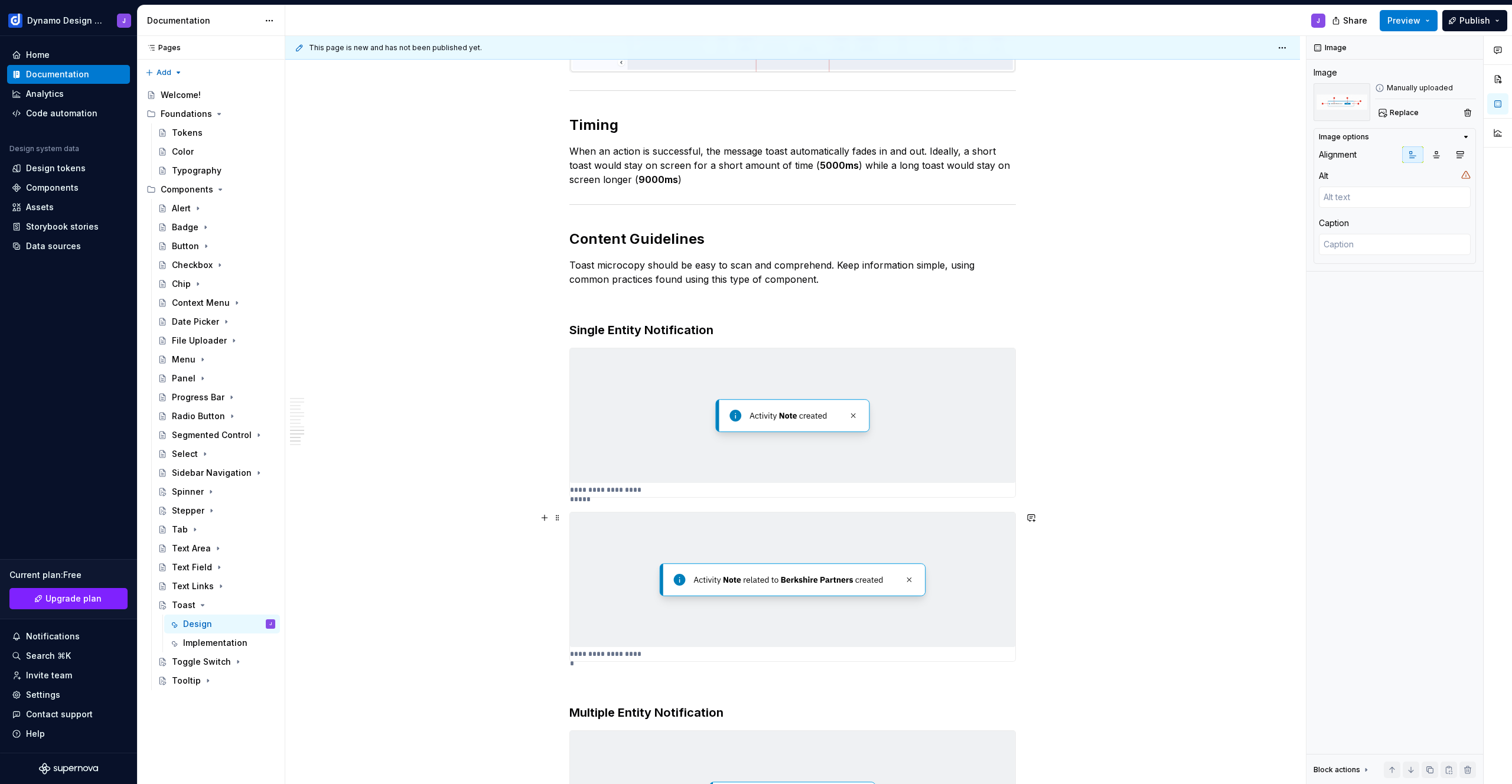
scroll to position [1880, 0]
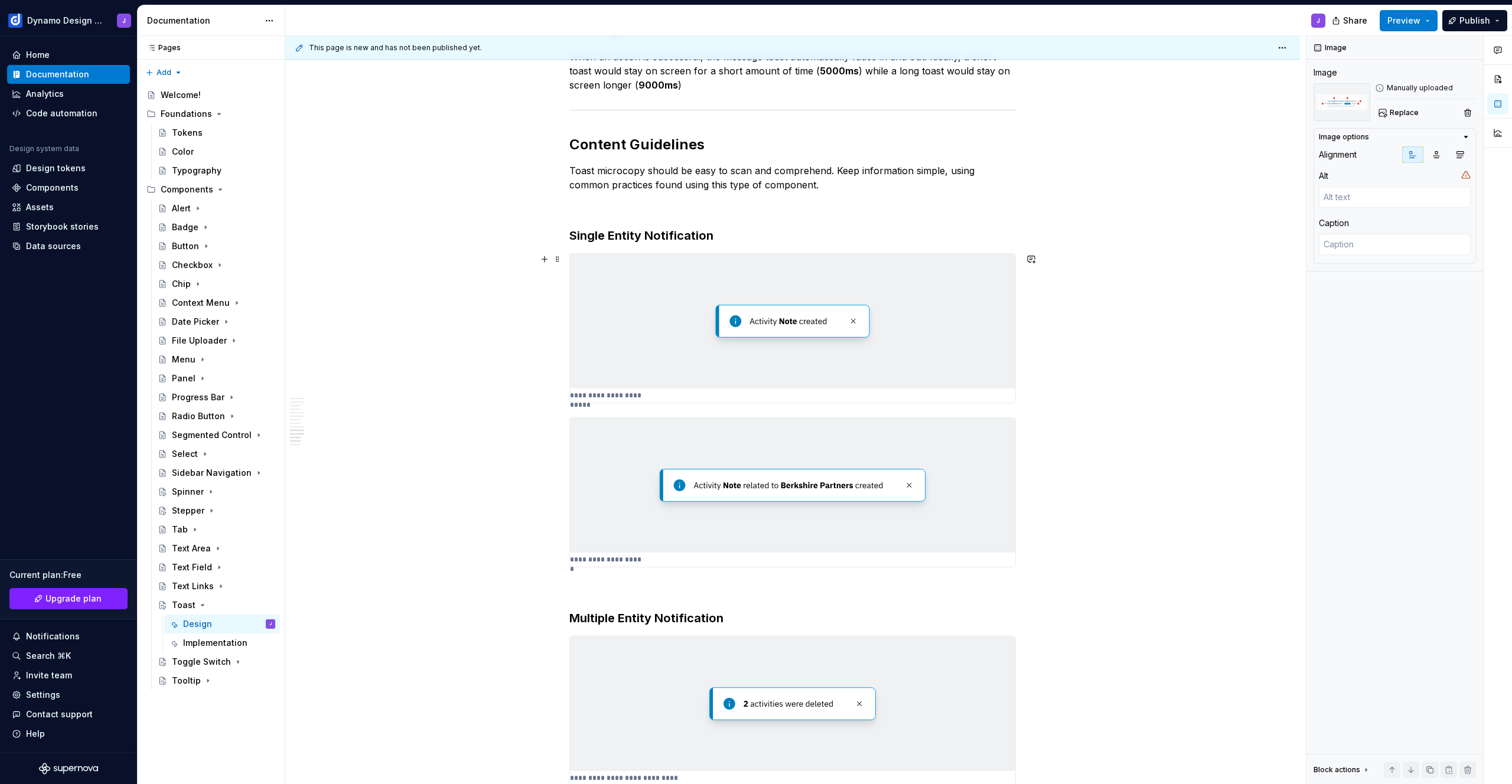
type textarea "*"
type textarea "Entity name is not needed"
click at [836, 334] on img at bounding box center [792, 321] width 445 height 135
click at [1394, 111] on span "Replace" at bounding box center [1404, 113] width 29 height 9
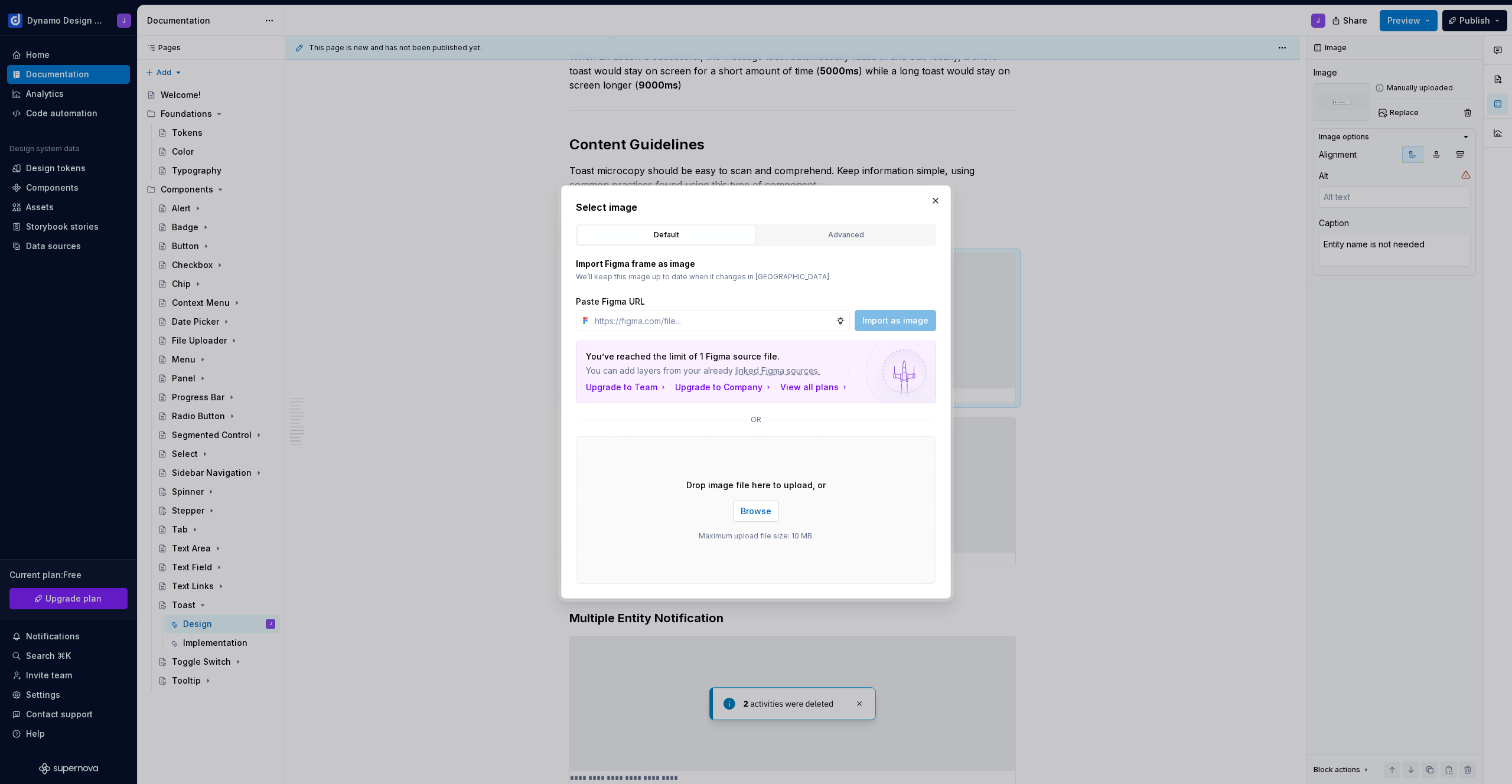
click at [771, 510] on button "Browse" at bounding box center [756, 511] width 46 height 21
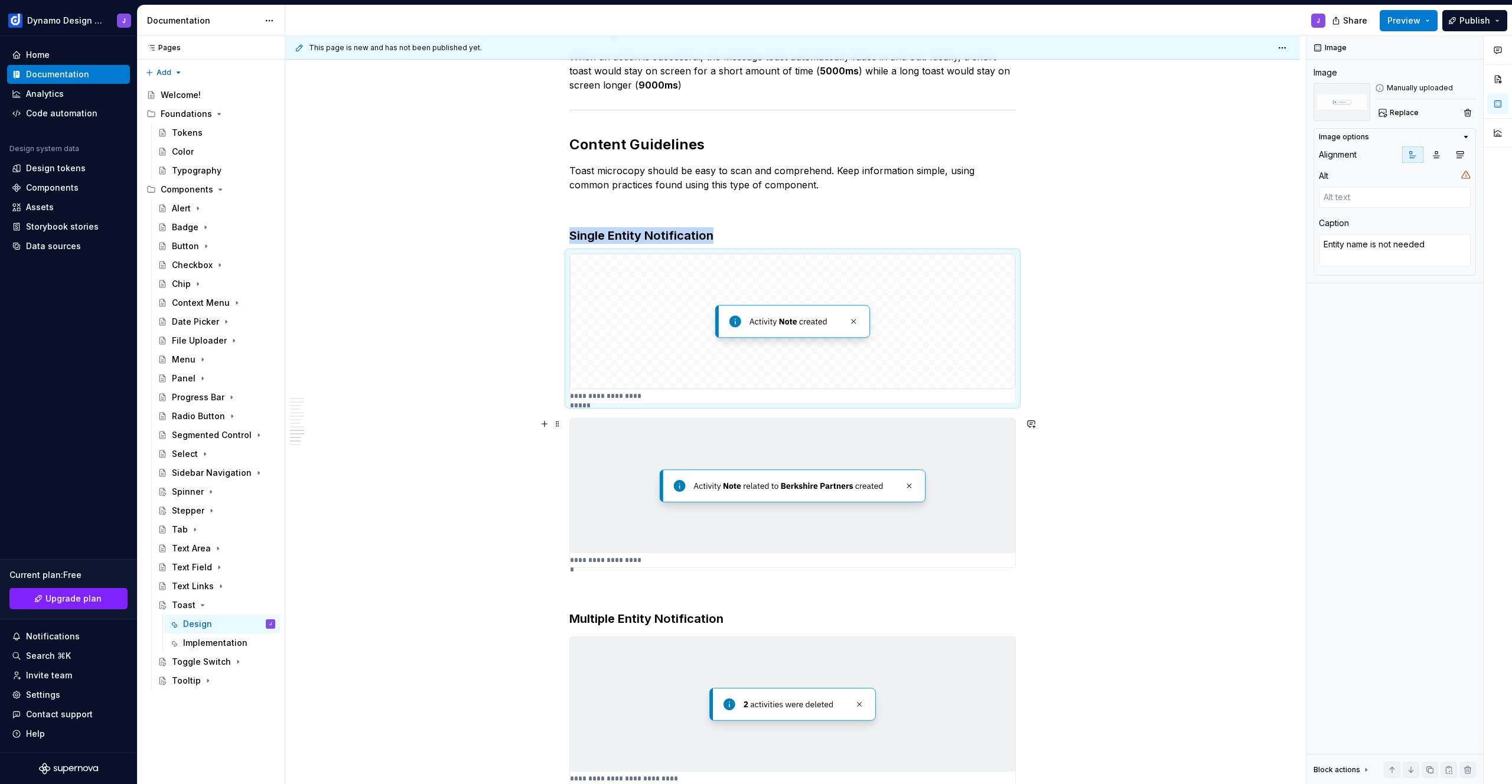
type textarea "*"
type textarea "Entity name is needed"
drag, startPoint x: 901, startPoint y: 499, endPoint x: 936, endPoint y: 412, distance: 93.8
click at [901, 499] on img at bounding box center [792, 486] width 445 height 135
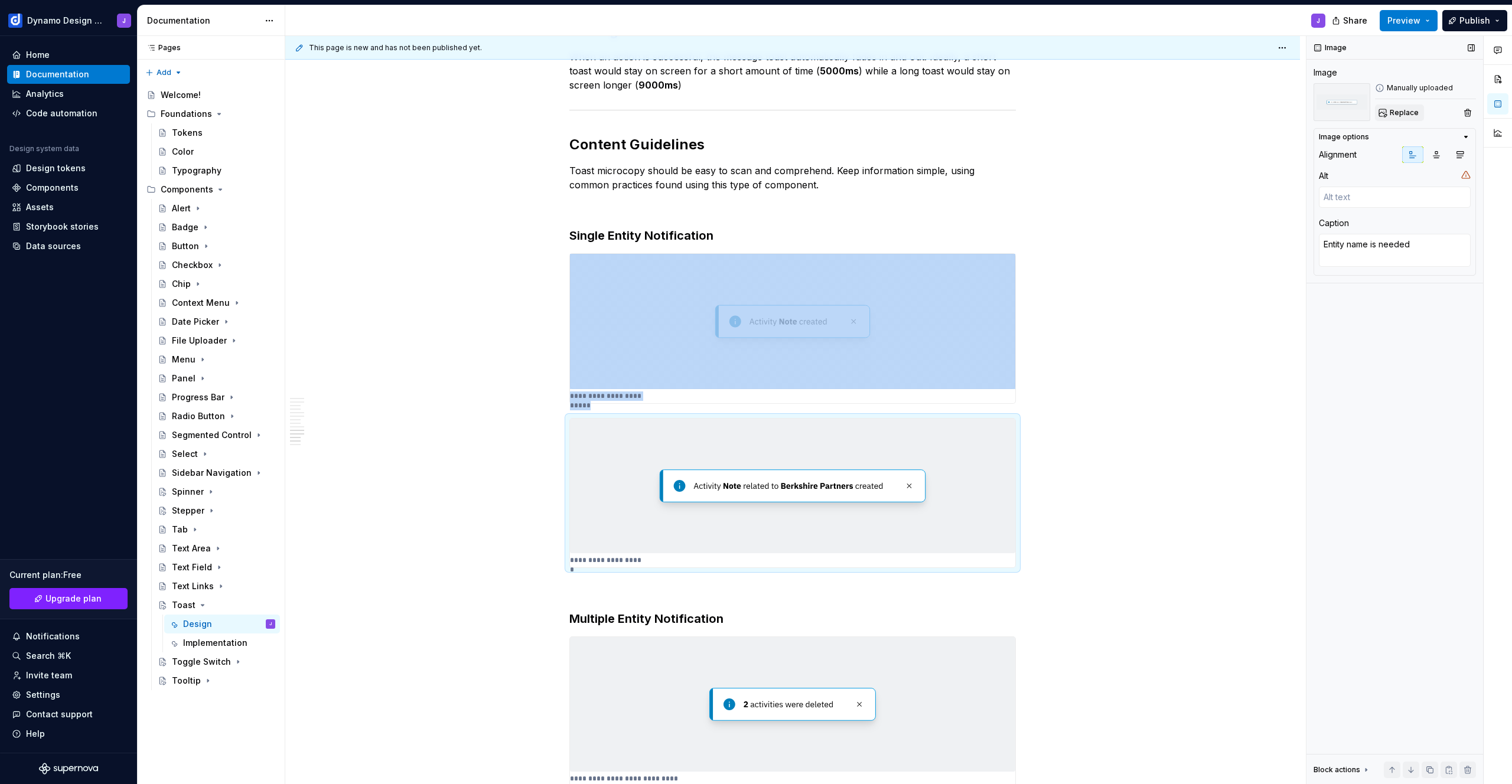
click at [1390, 114] on span "Replace" at bounding box center [1404, 113] width 29 height 9
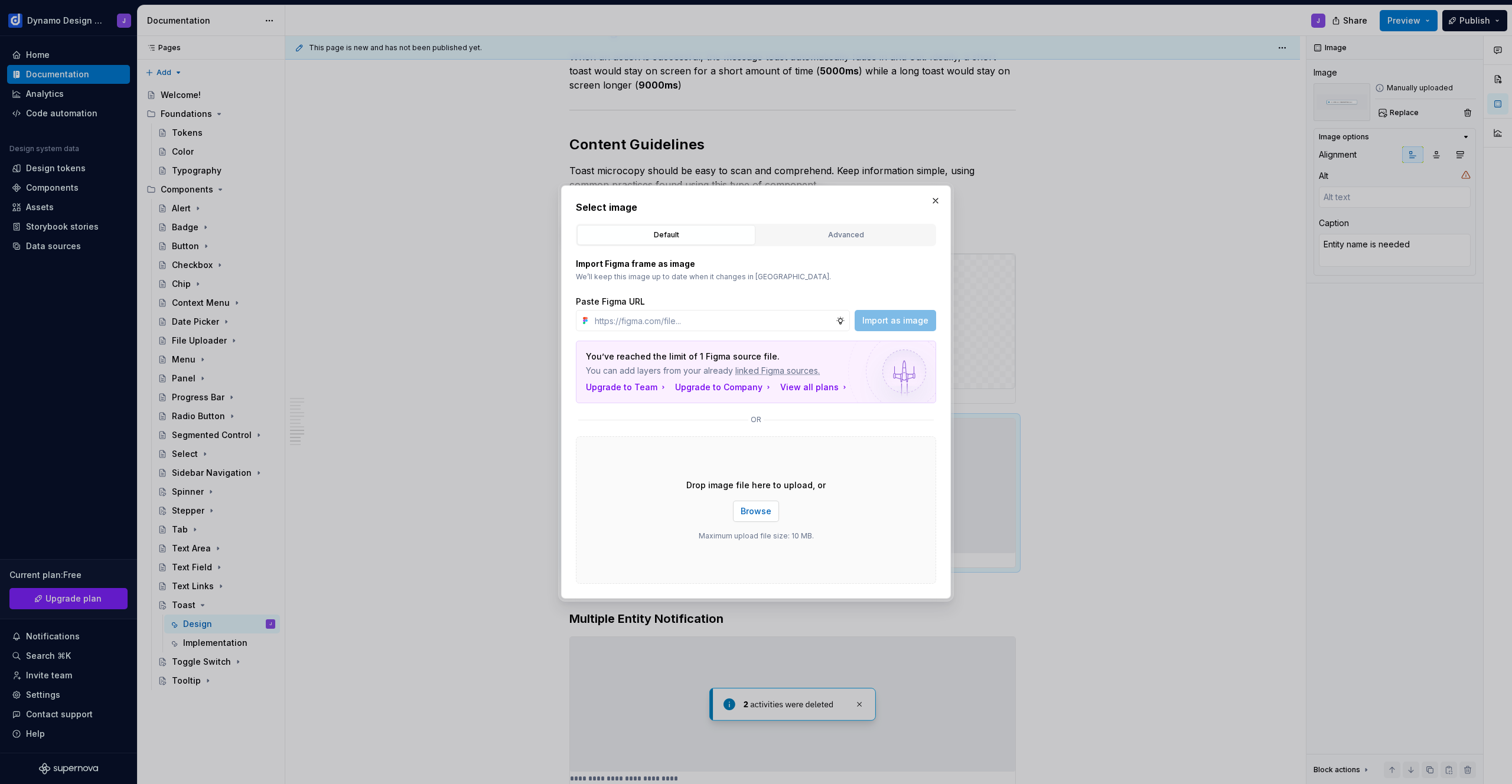
click at [760, 517] on button "Browse" at bounding box center [756, 511] width 46 height 21
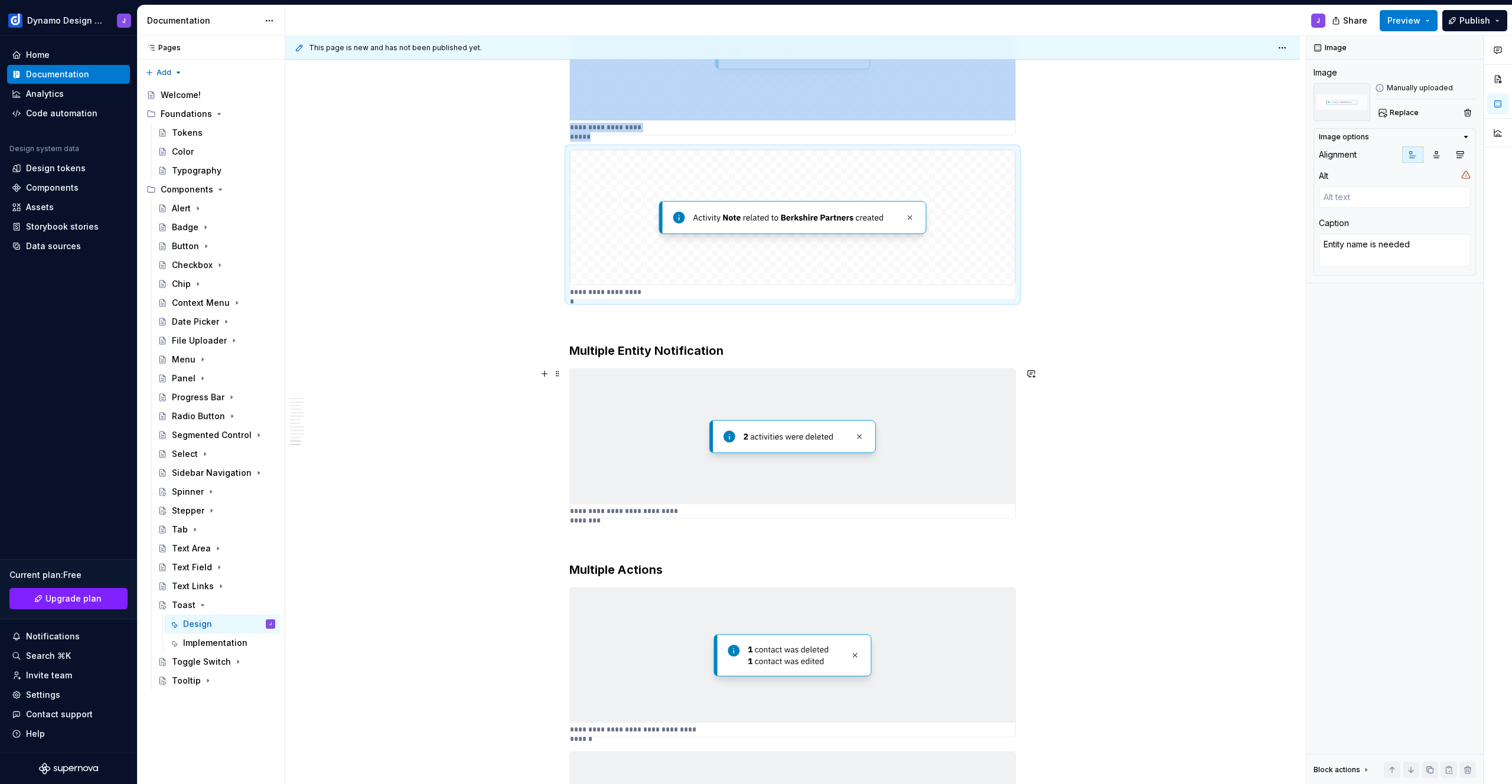
scroll to position [2149, 0]
type textarea "*"
type textarea "If multiple items are grouped together"
click at [840, 420] on img at bounding box center [792, 435] width 445 height 135
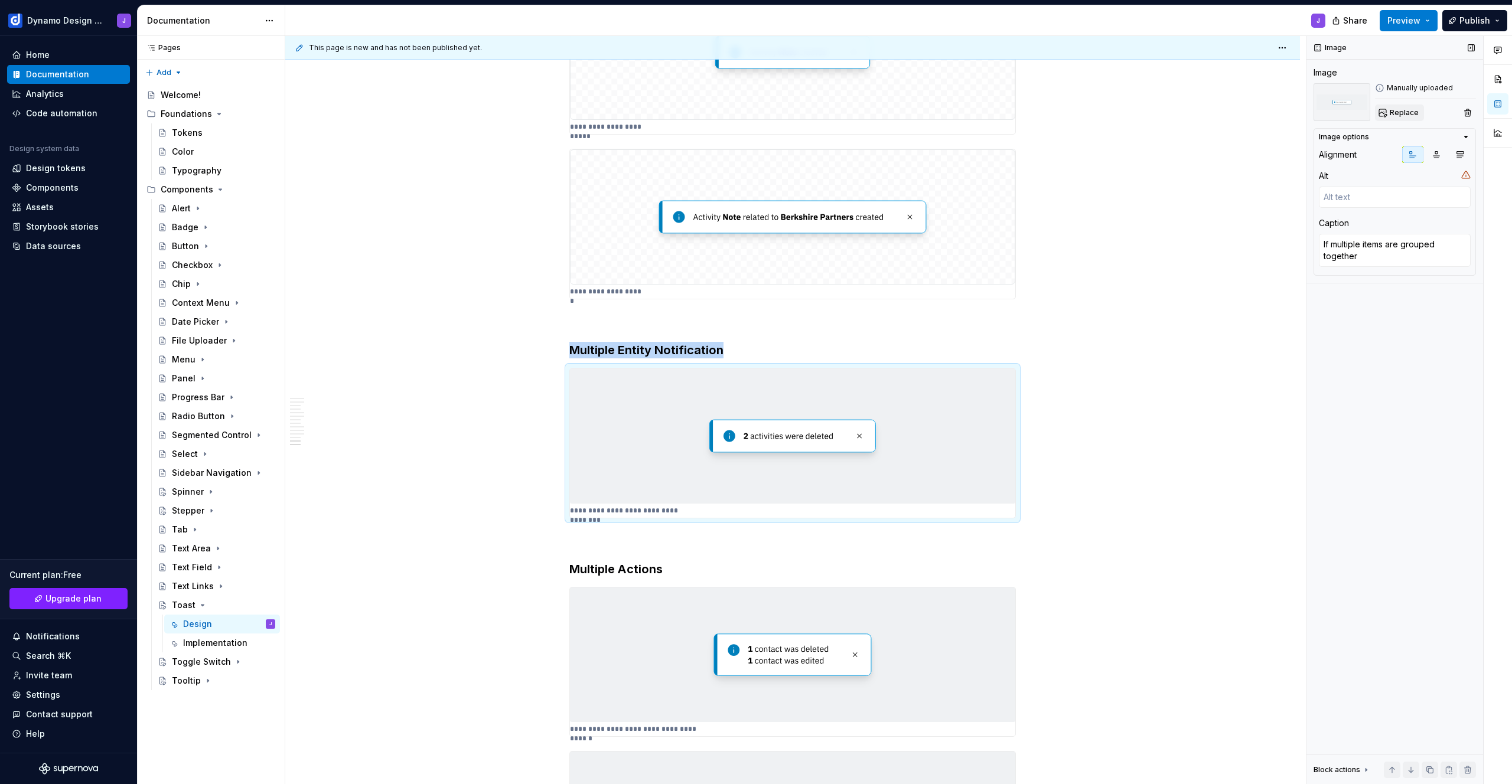
click at [1387, 115] on button "Replace" at bounding box center [1399, 112] width 49 height 17
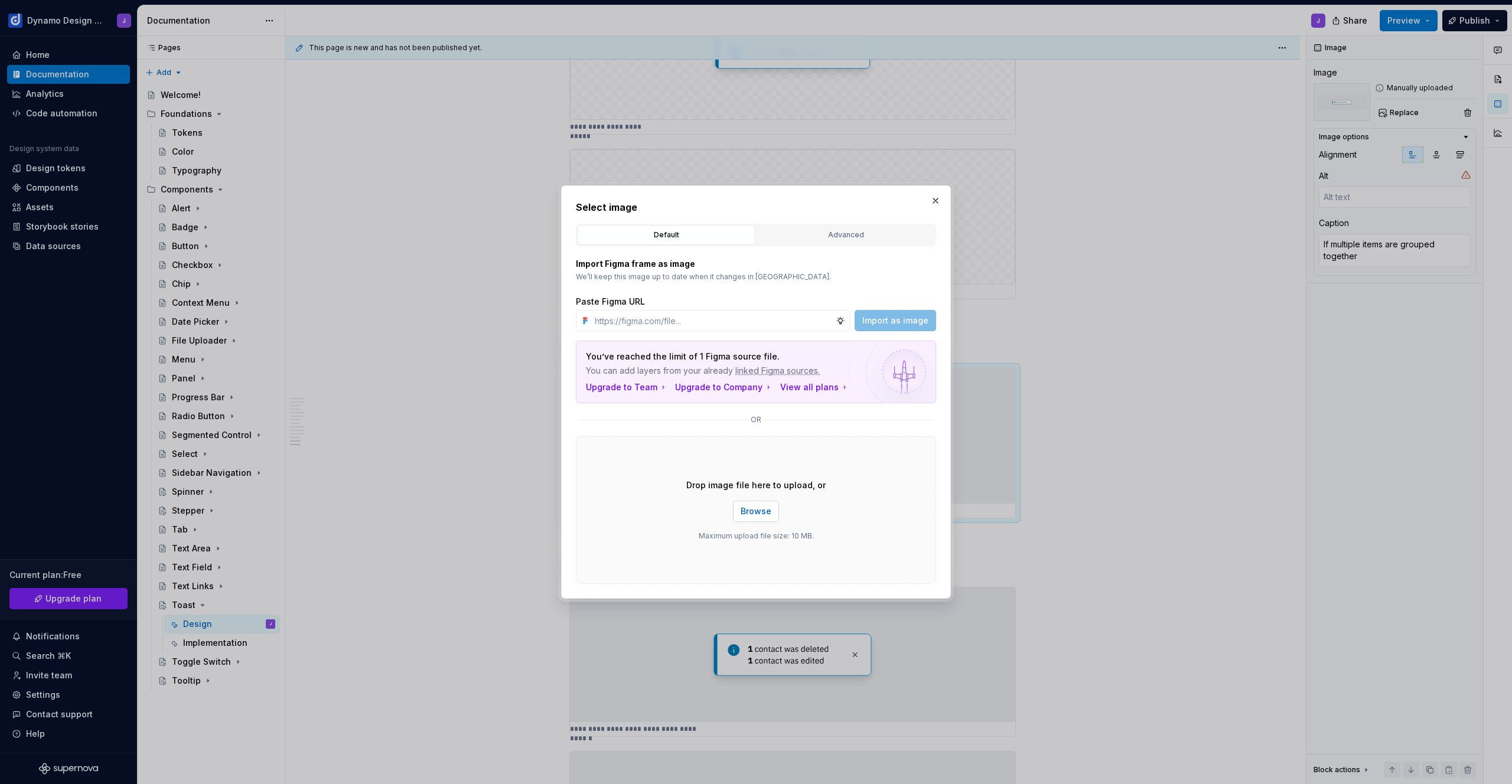
click at [764, 510] on span "Browse" at bounding box center [756, 511] width 31 height 12
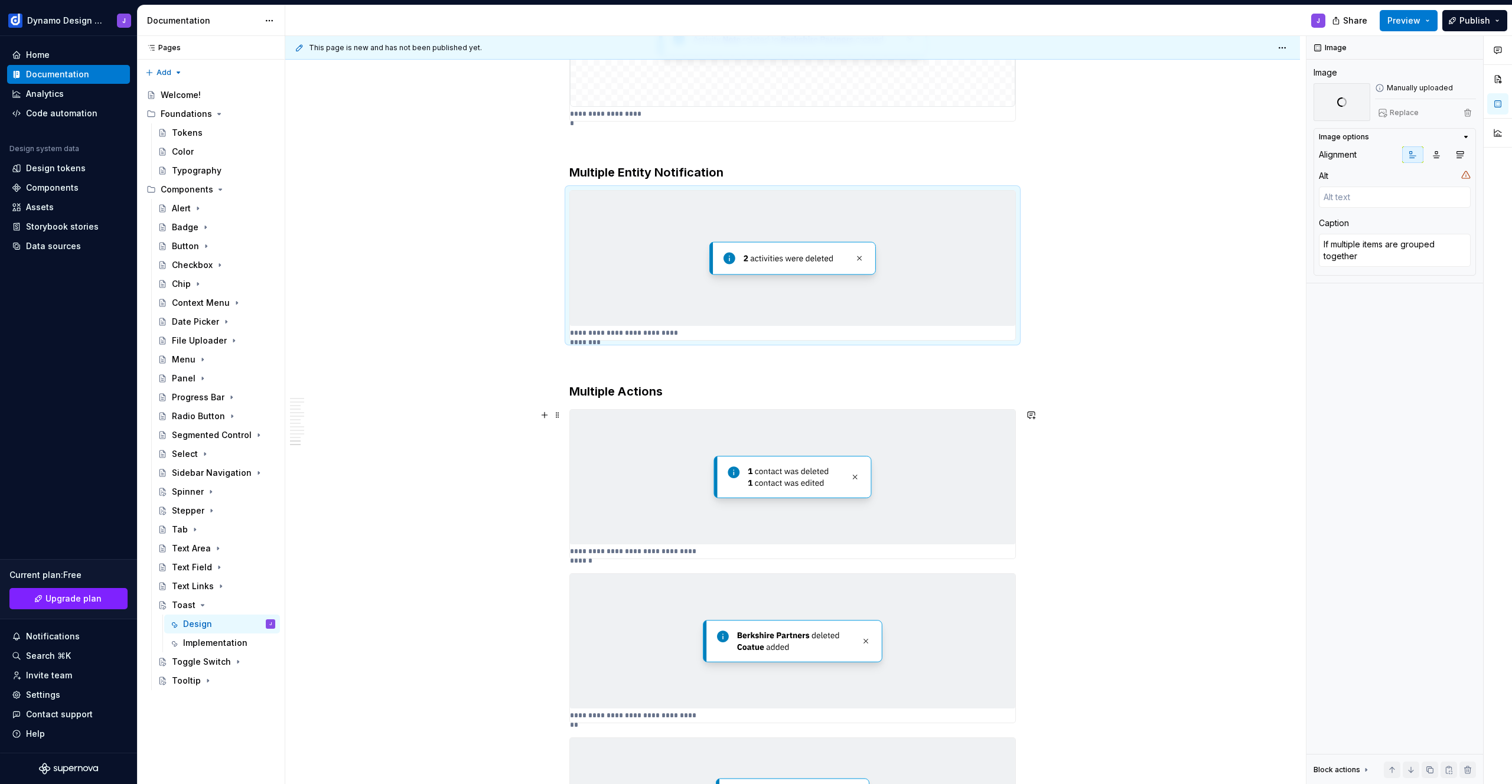
scroll to position [2372, 0]
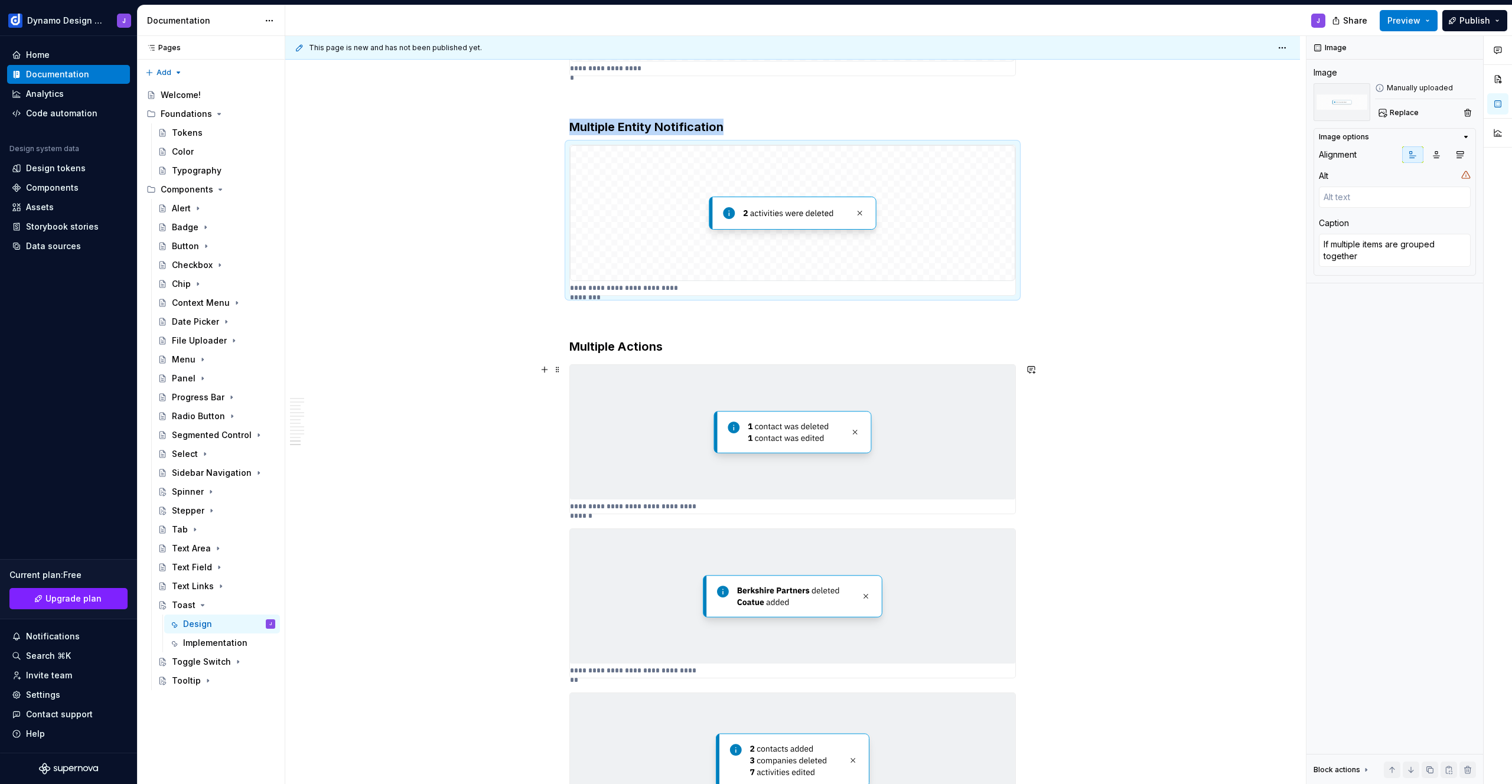
type textarea "*"
type textarea "Single entities, where name is not needed"
click at [777, 433] on img at bounding box center [792, 432] width 445 height 135
click at [1398, 113] on span "Replace" at bounding box center [1404, 113] width 29 height 9
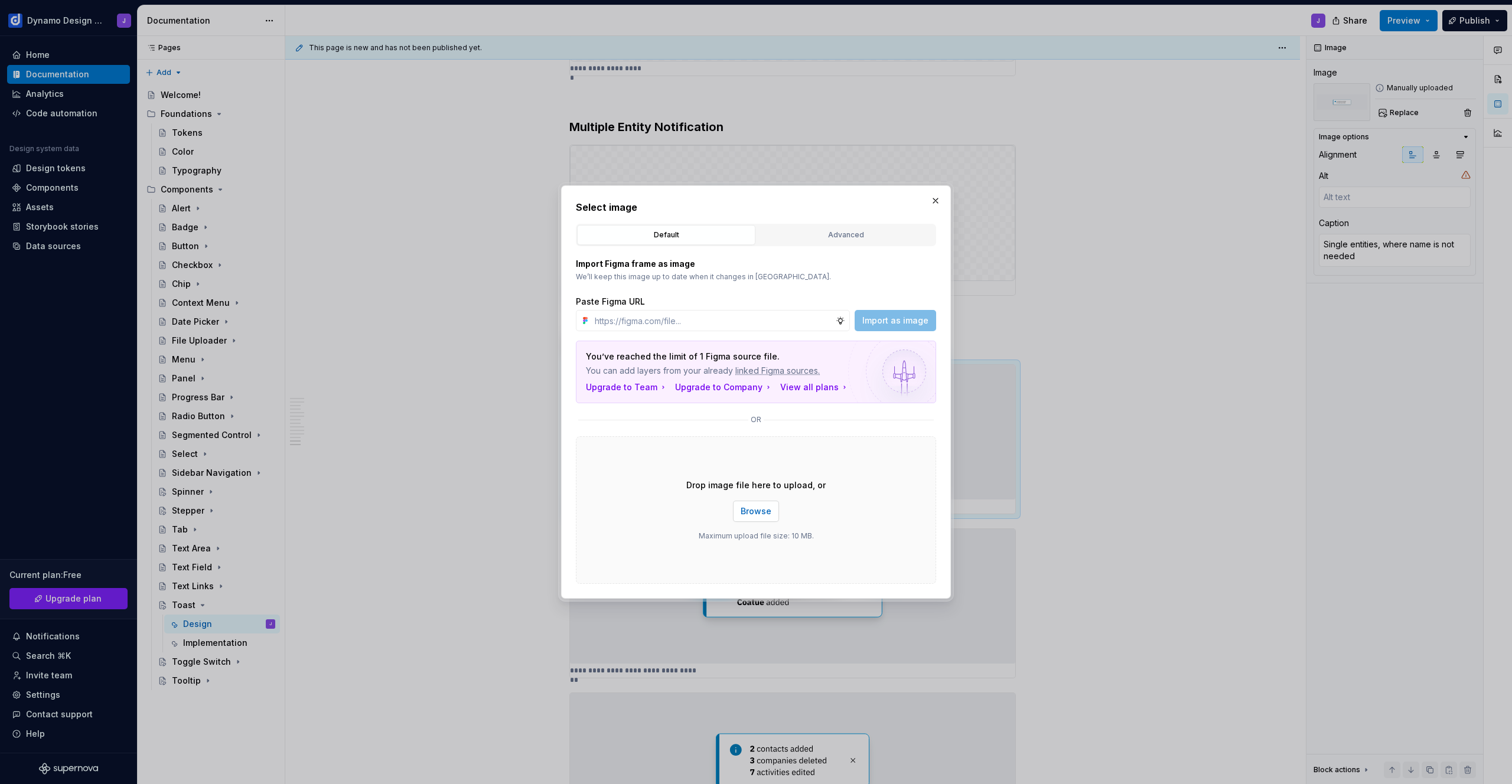
click at [766, 510] on span "Browse" at bounding box center [756, 511] width 31 height 12
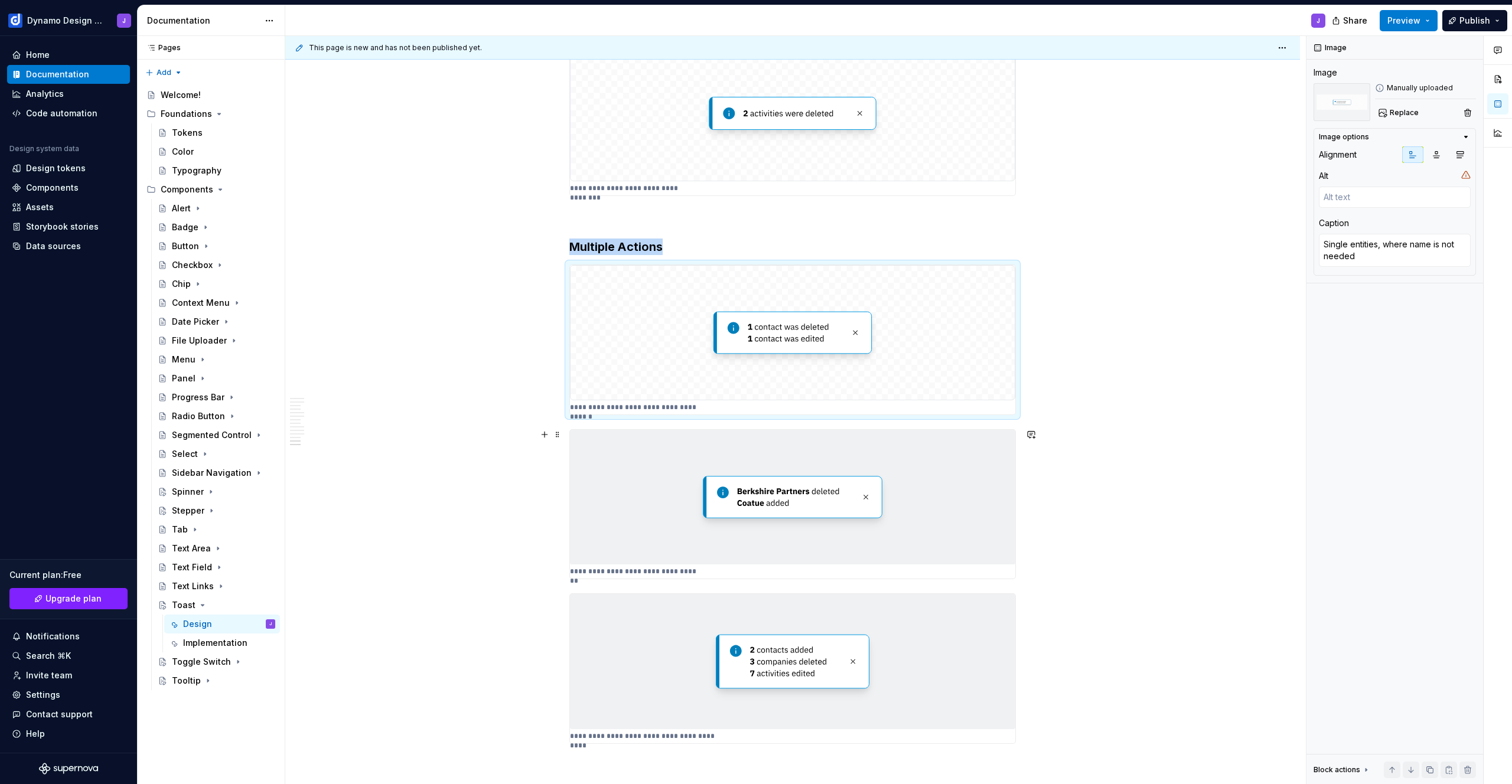
scroll to position [2540, 0]
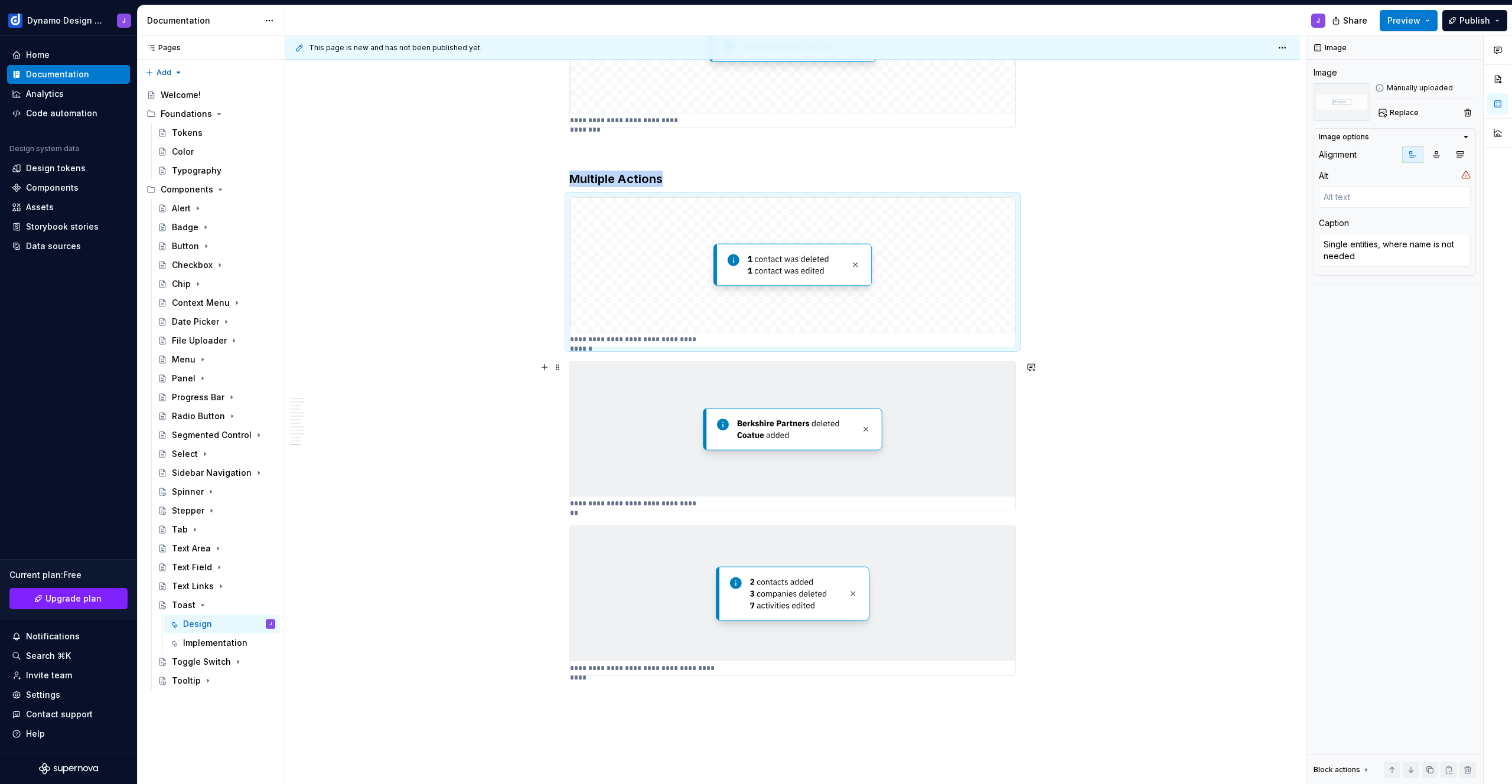
type textarea "*"
type textarea "Single entities, where name is needed"
click at [766, 416] on img at bounding box center [792, 429] width 445 height 135
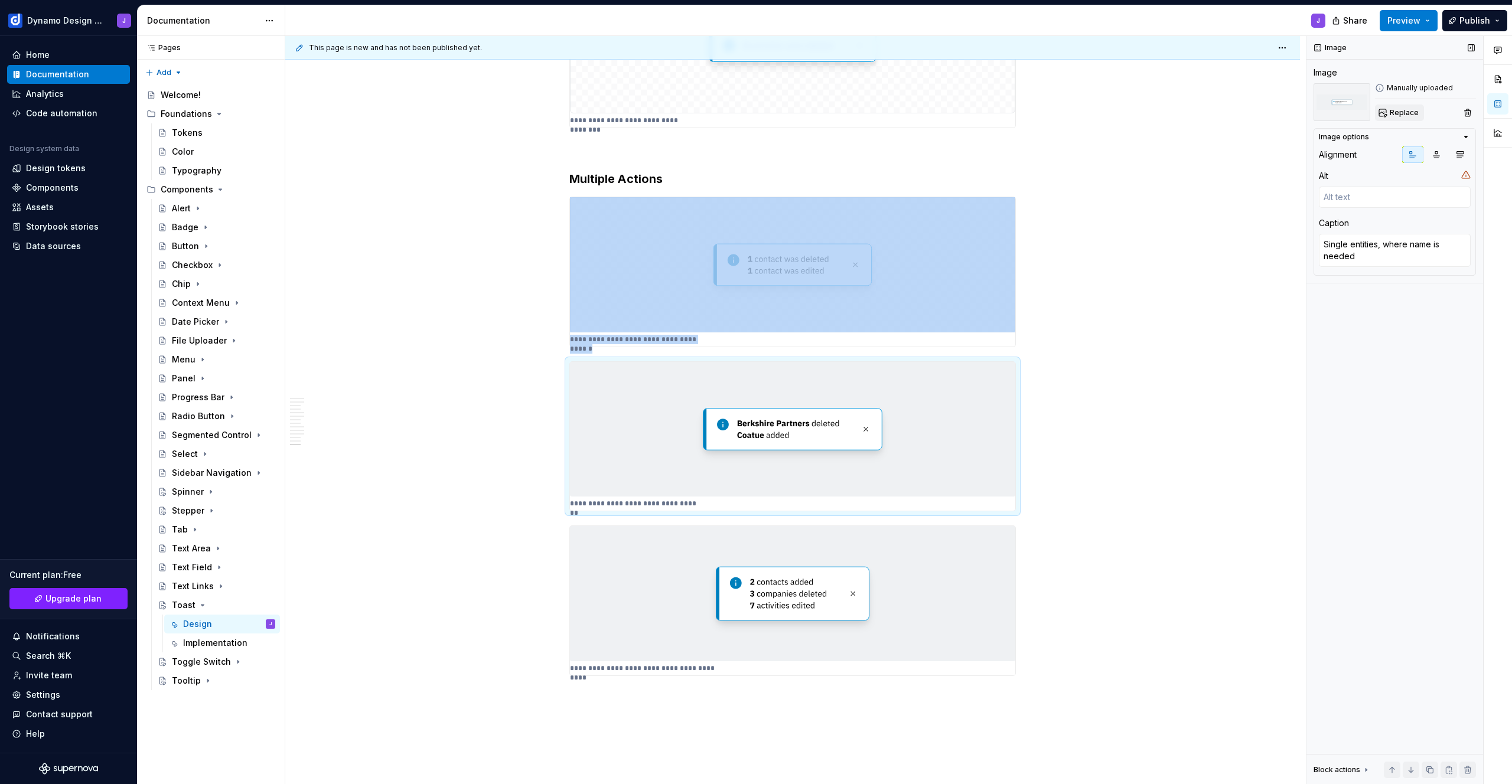
click at [1391, 111] on span "Replace" at bounding box center [1404, 113] width 29 height 9
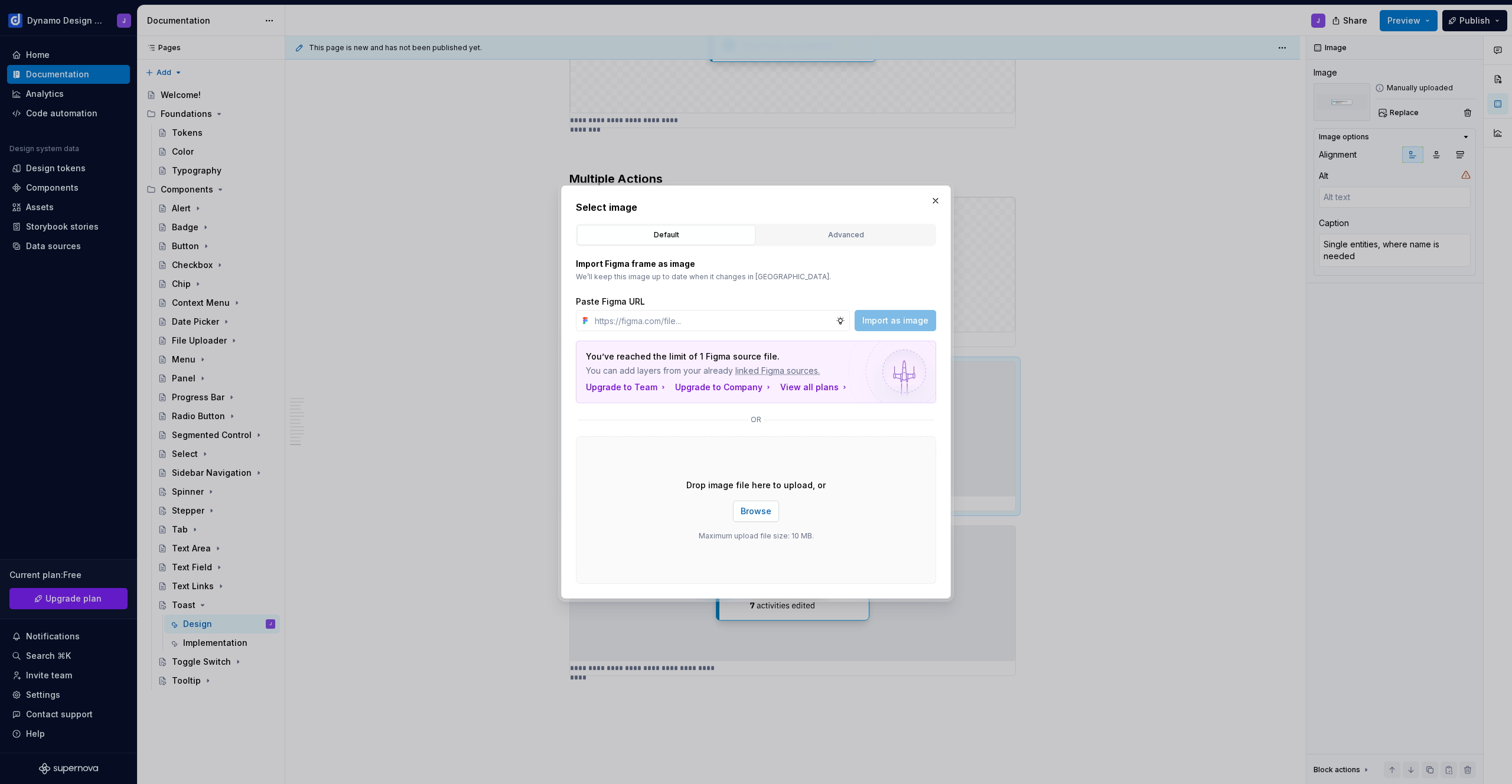
click at [758, 517] on span "Browse" at bounding box center [756, 511] width 31 height 12
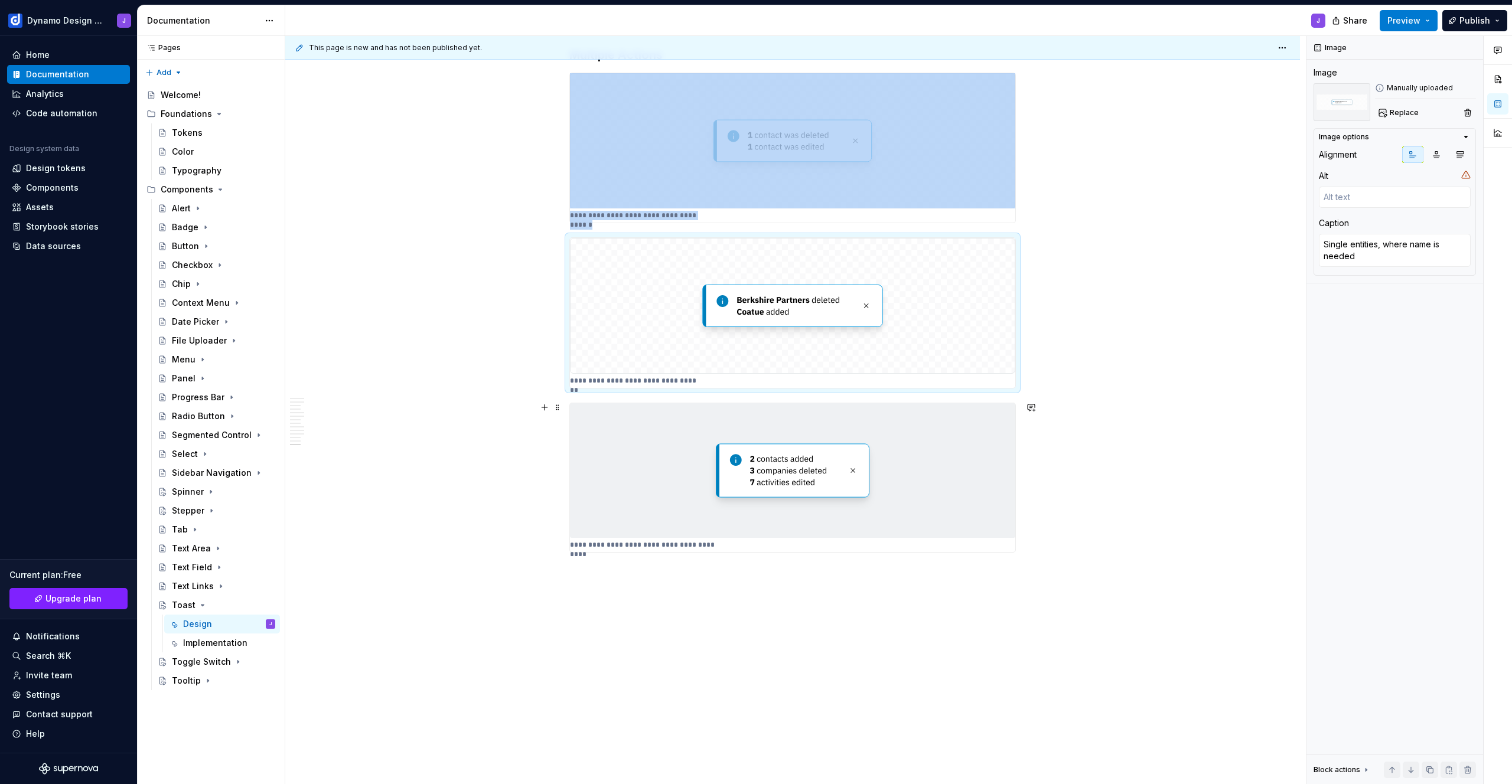
scroll to position [2680, 0]
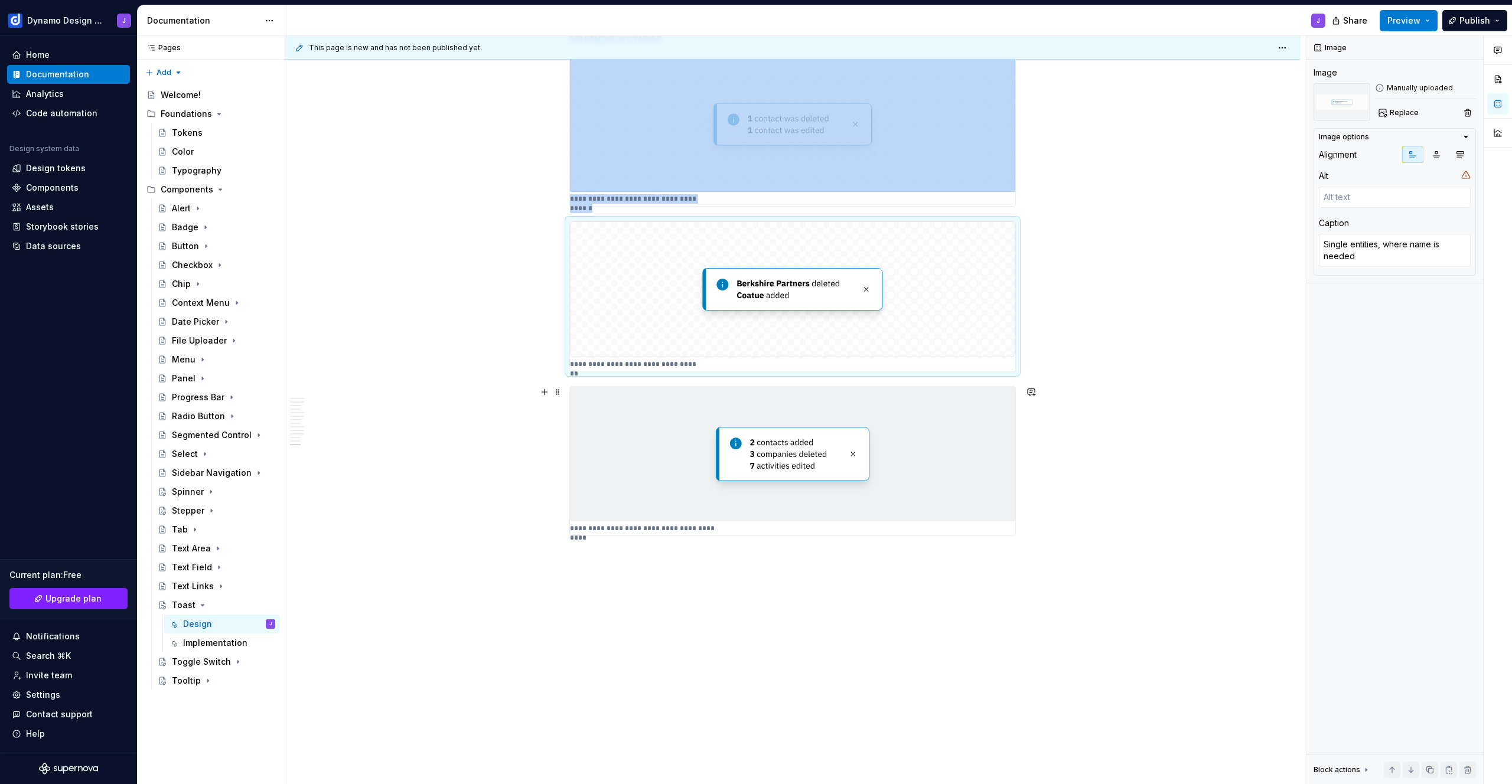
type textarea "*"
type textarea "Multiple entities, where name cannot be used"
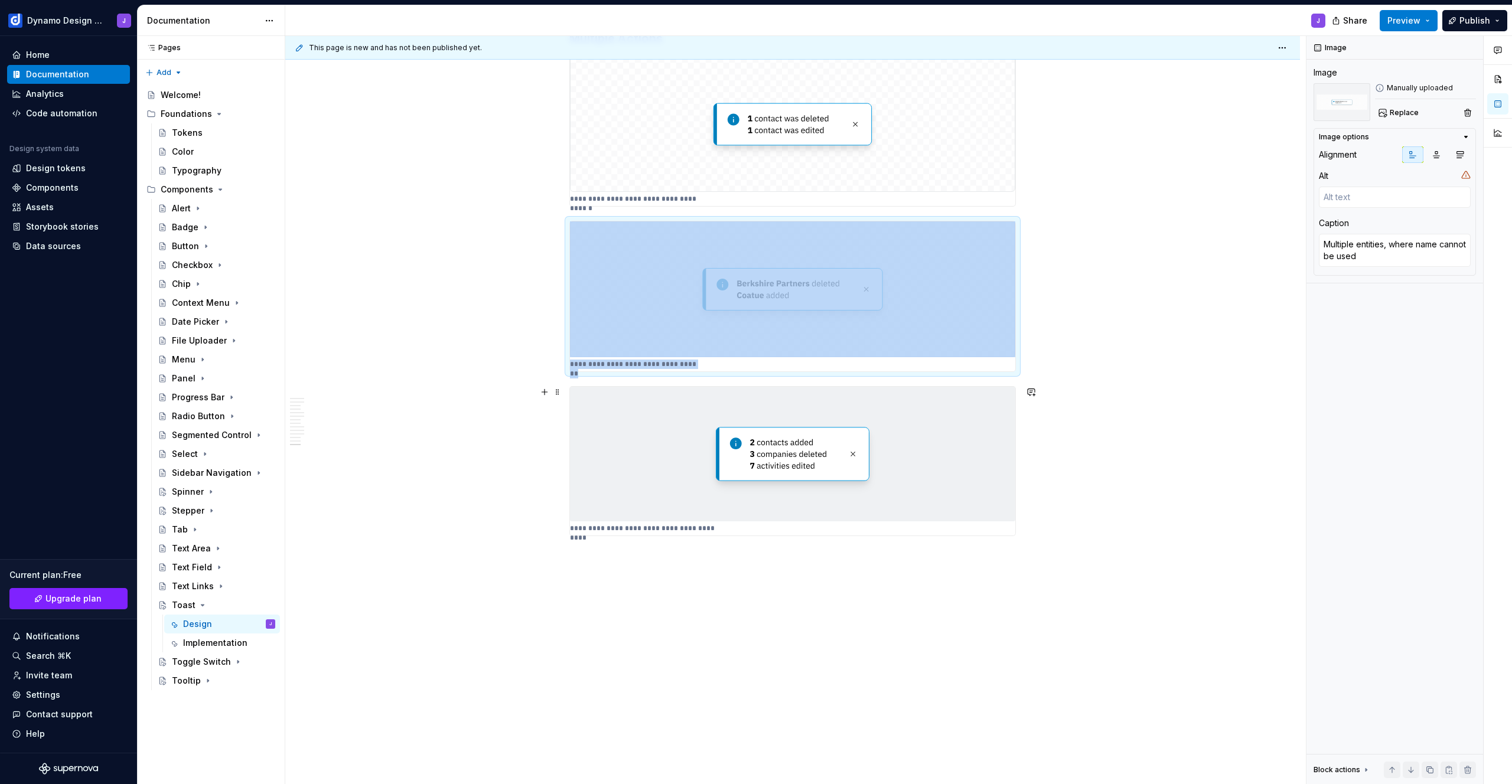
click at [830, 454] on img at bounding box center [792, 454] width 445 height 135
click at [1394, 116] on span "Replace" at bounding box center [1404, 113] width 29 height 9
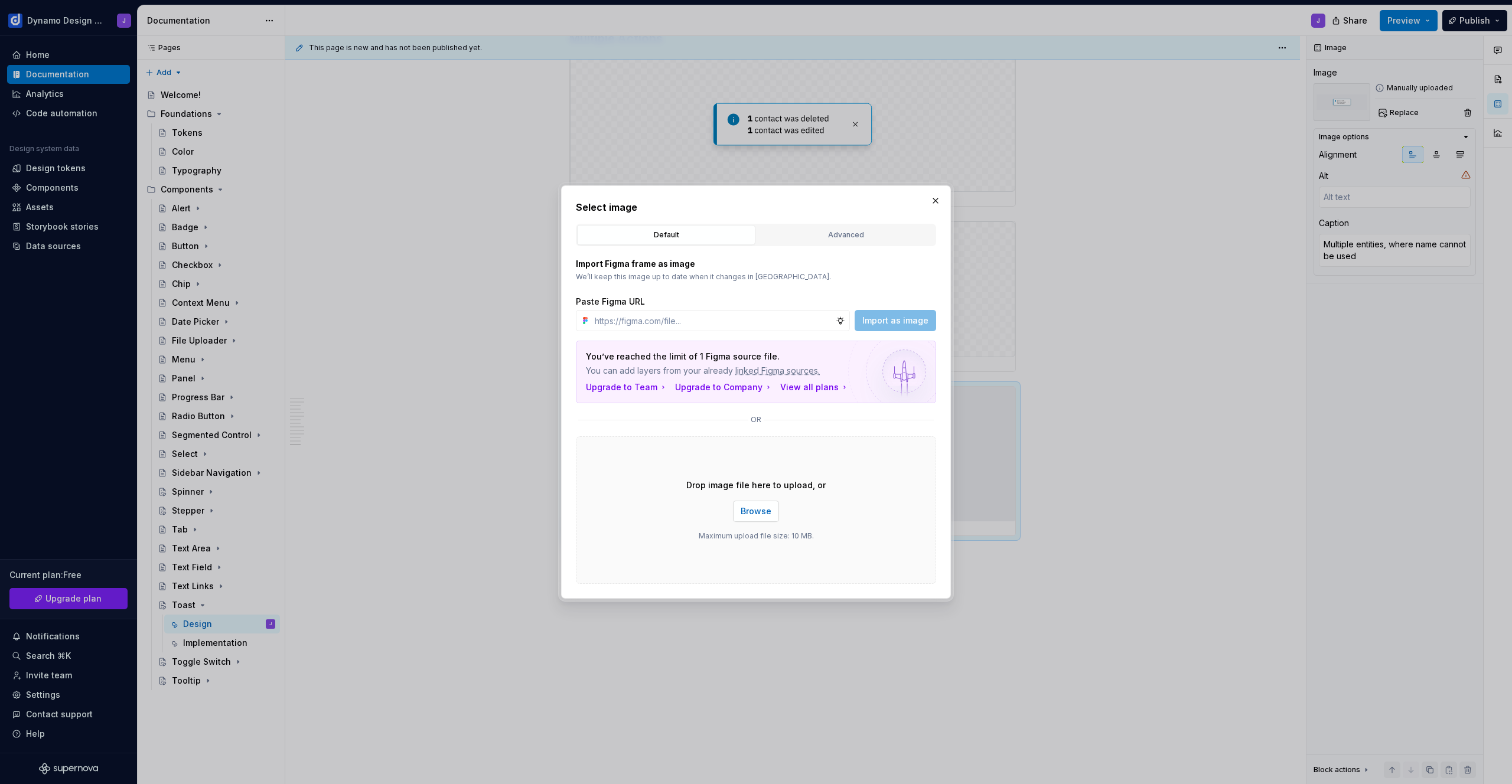
click at [763, 510] on span "Browse" at bounding box center [756, 511] width 31 height 12
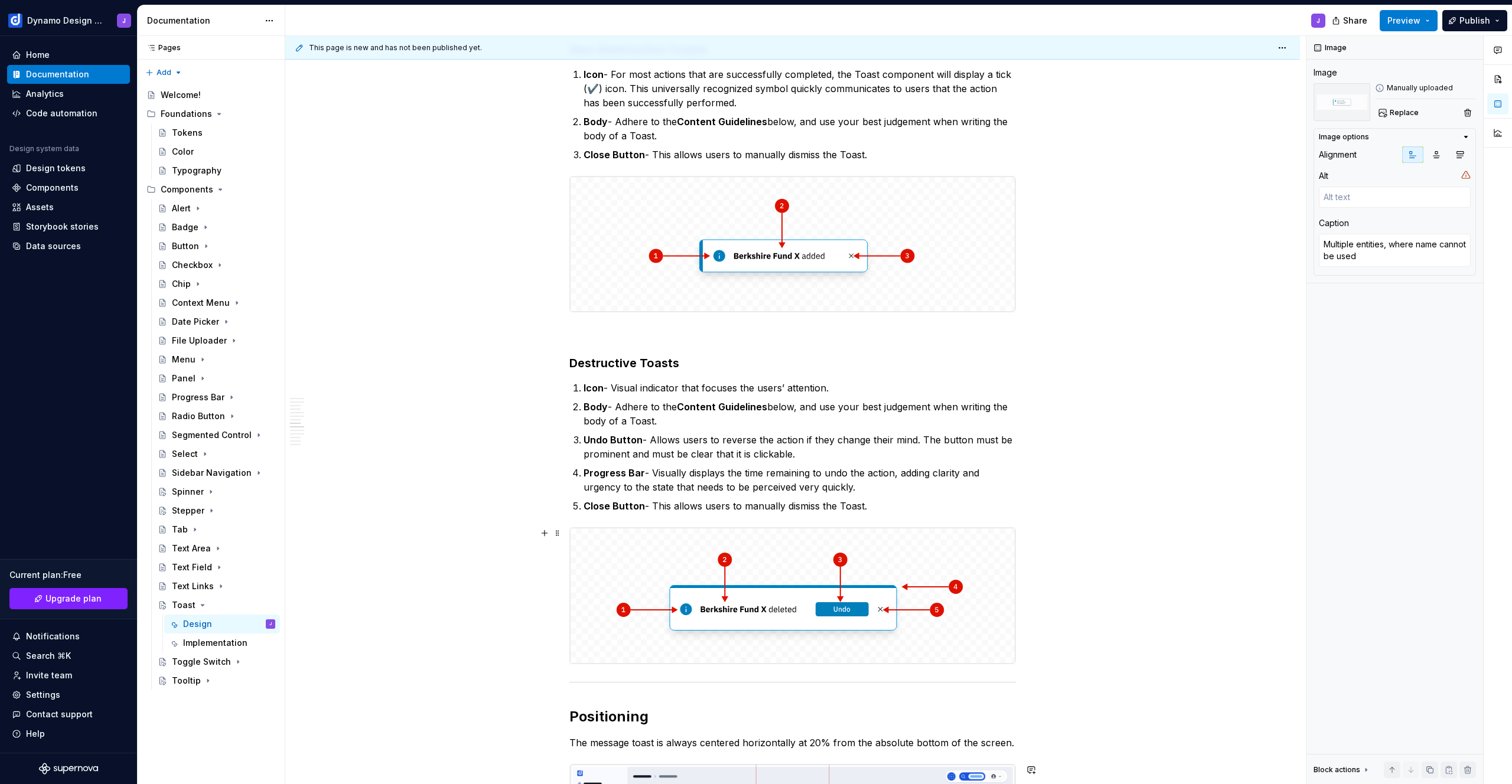
scroll to position [833, 0]
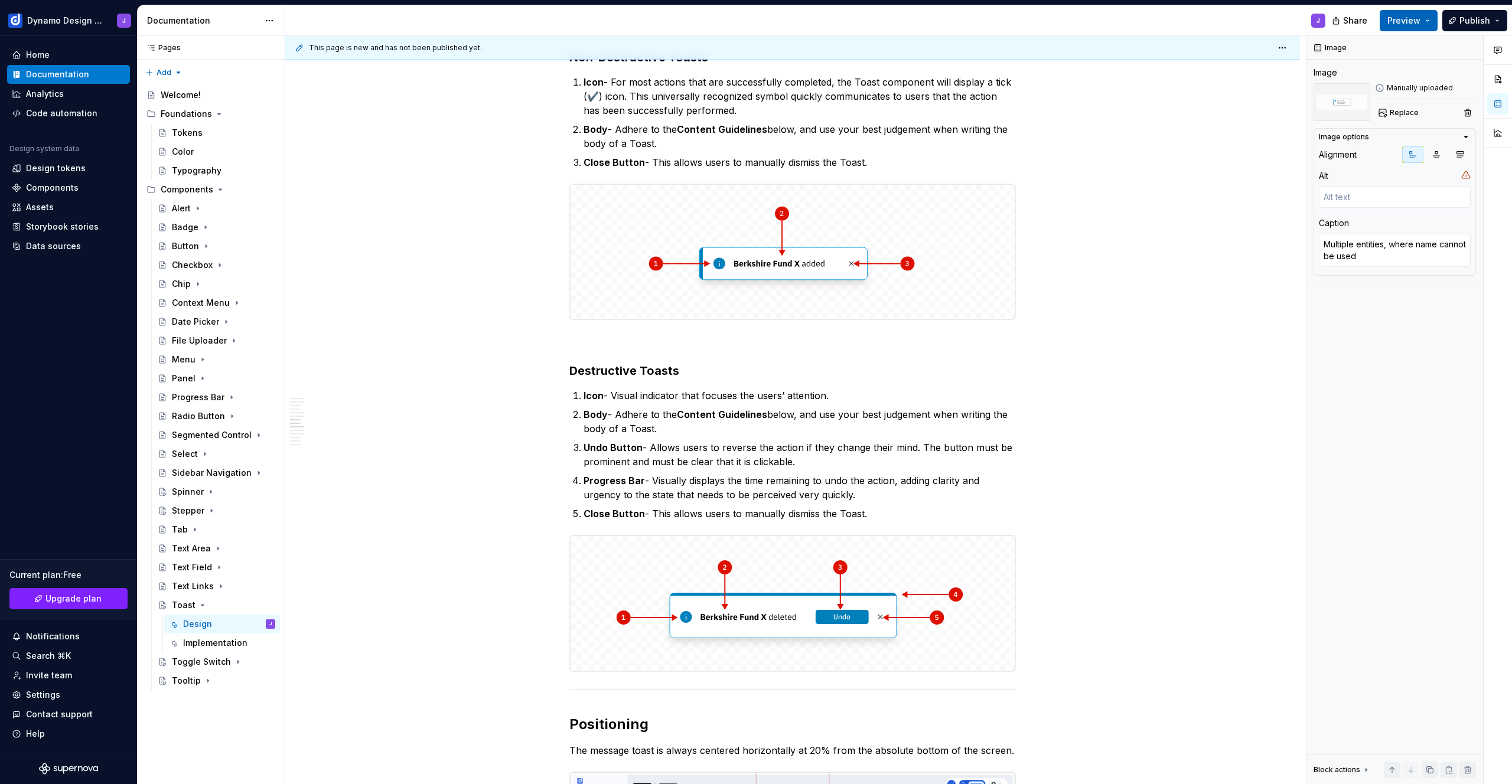
click at [1405, 22] on span "Preview" at bounding box center [1404, 21] width 33 height 12
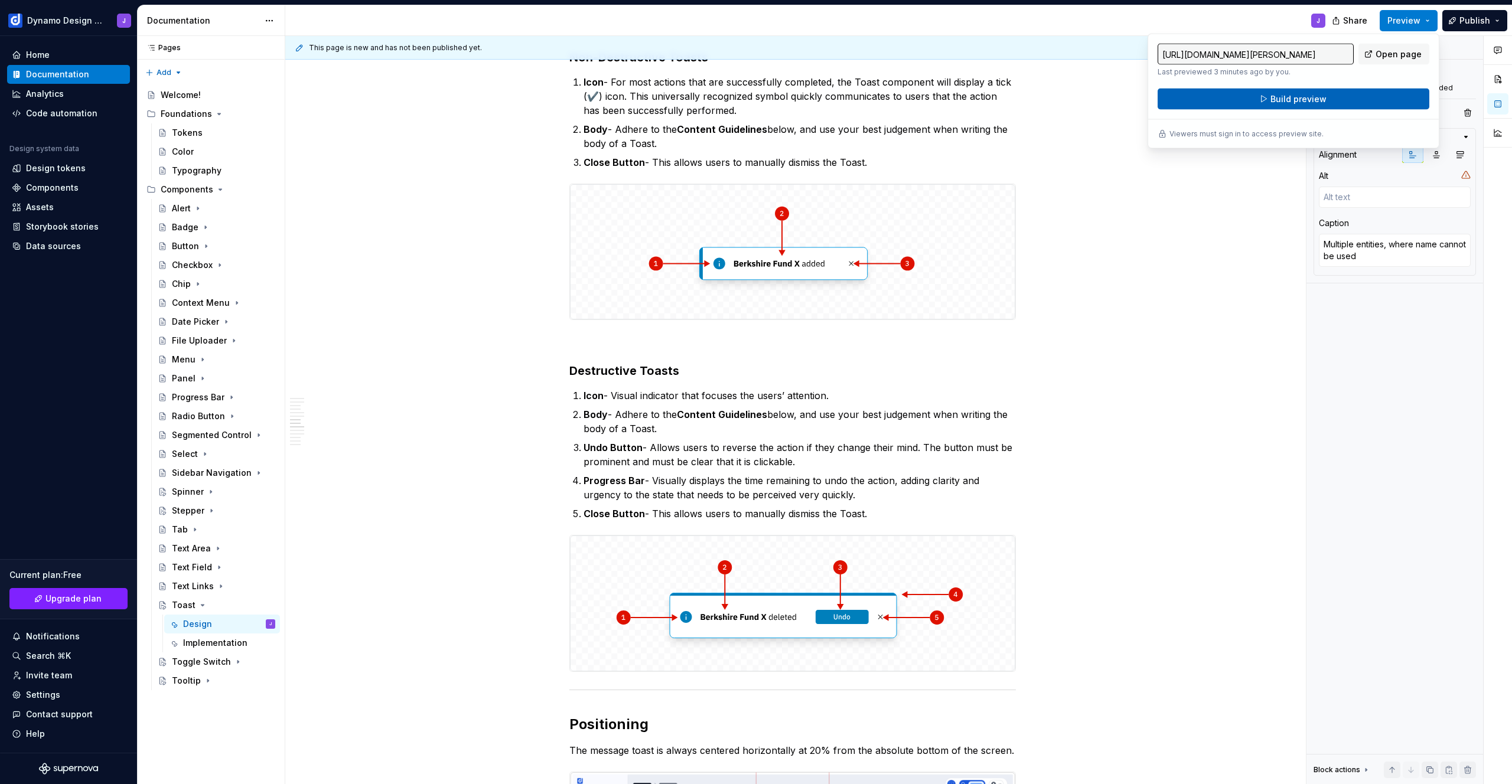
click at [1323, 95] on span "Build preview" at bounding box center [1298, 99] width 56 height 12
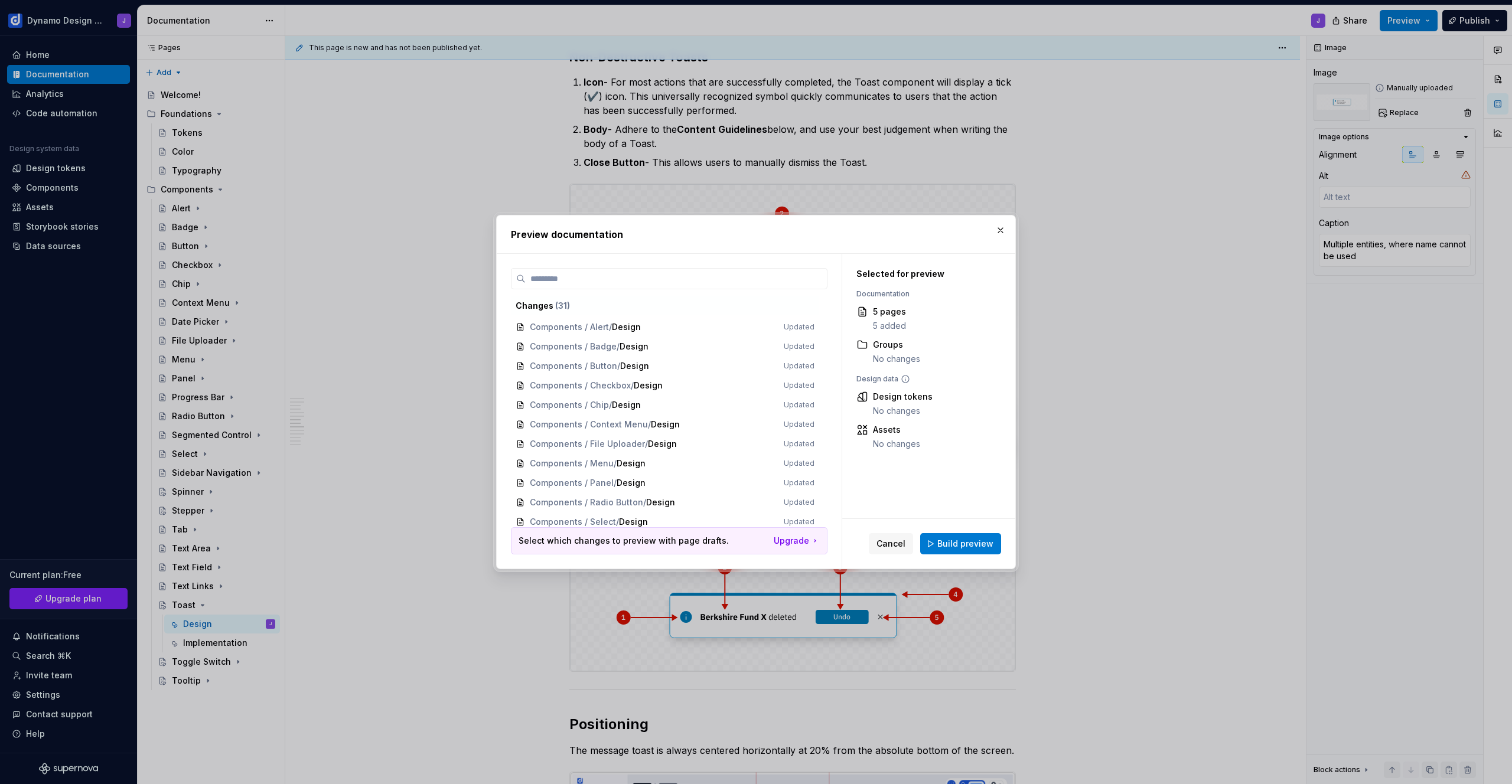
click at [964, 548] on span "Build preview" at bounding box center [965, 543] width 56 height 12
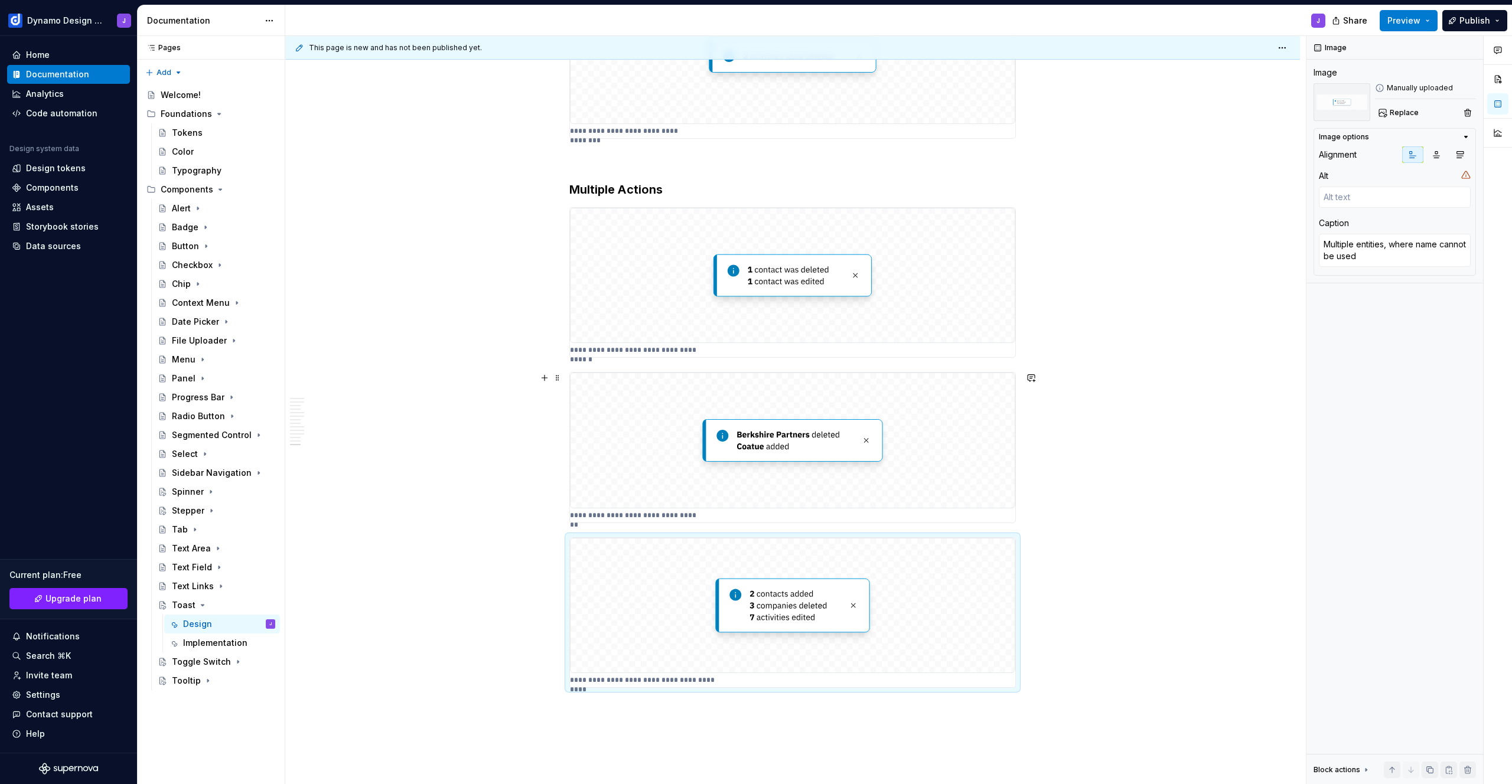
scroll to position [2548, 0]
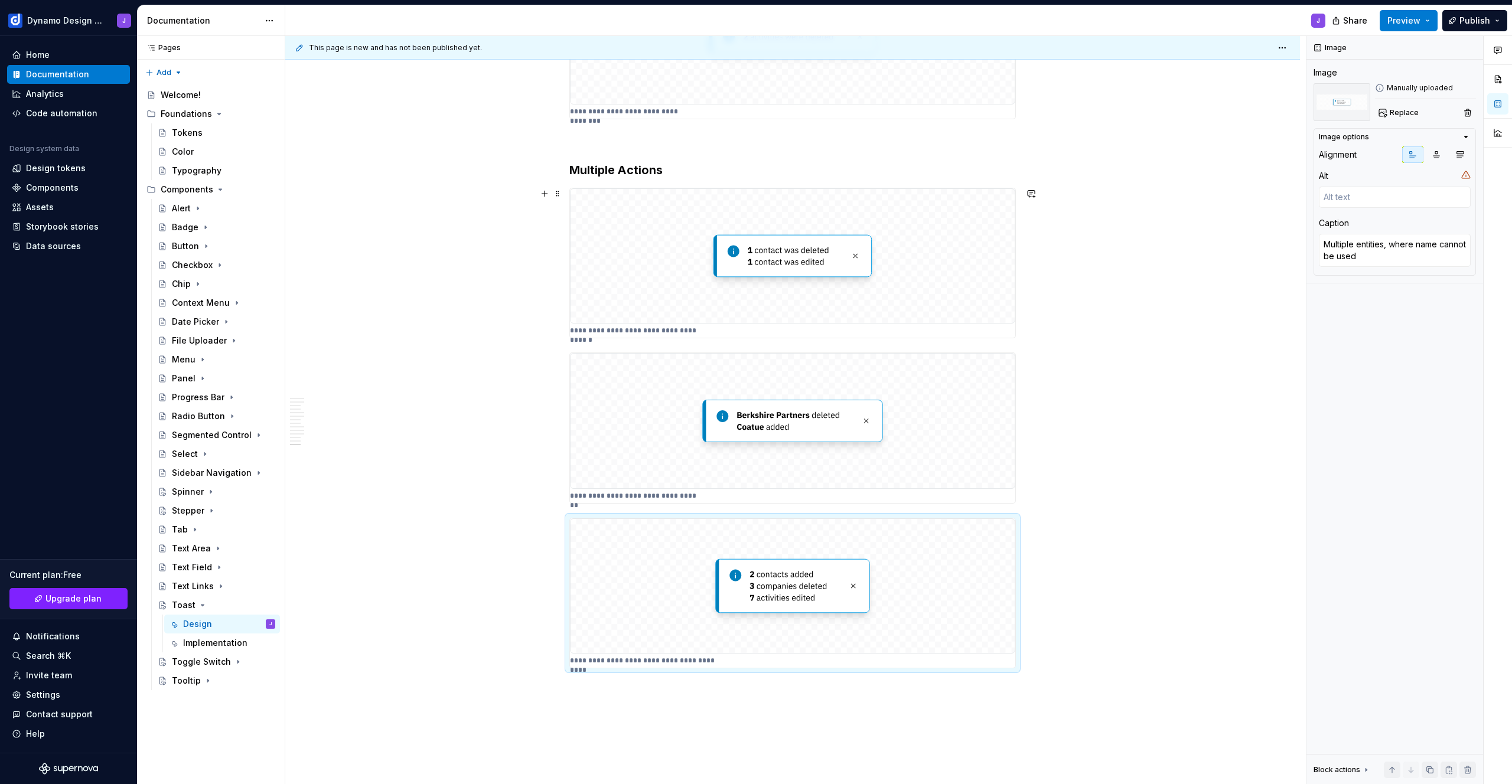
type textarea "*"
type textarea "Single entities, where name is not needed"
click at [888, 271] on img at bounding box center [792, 256] width 445 height 135
type textarea "*"
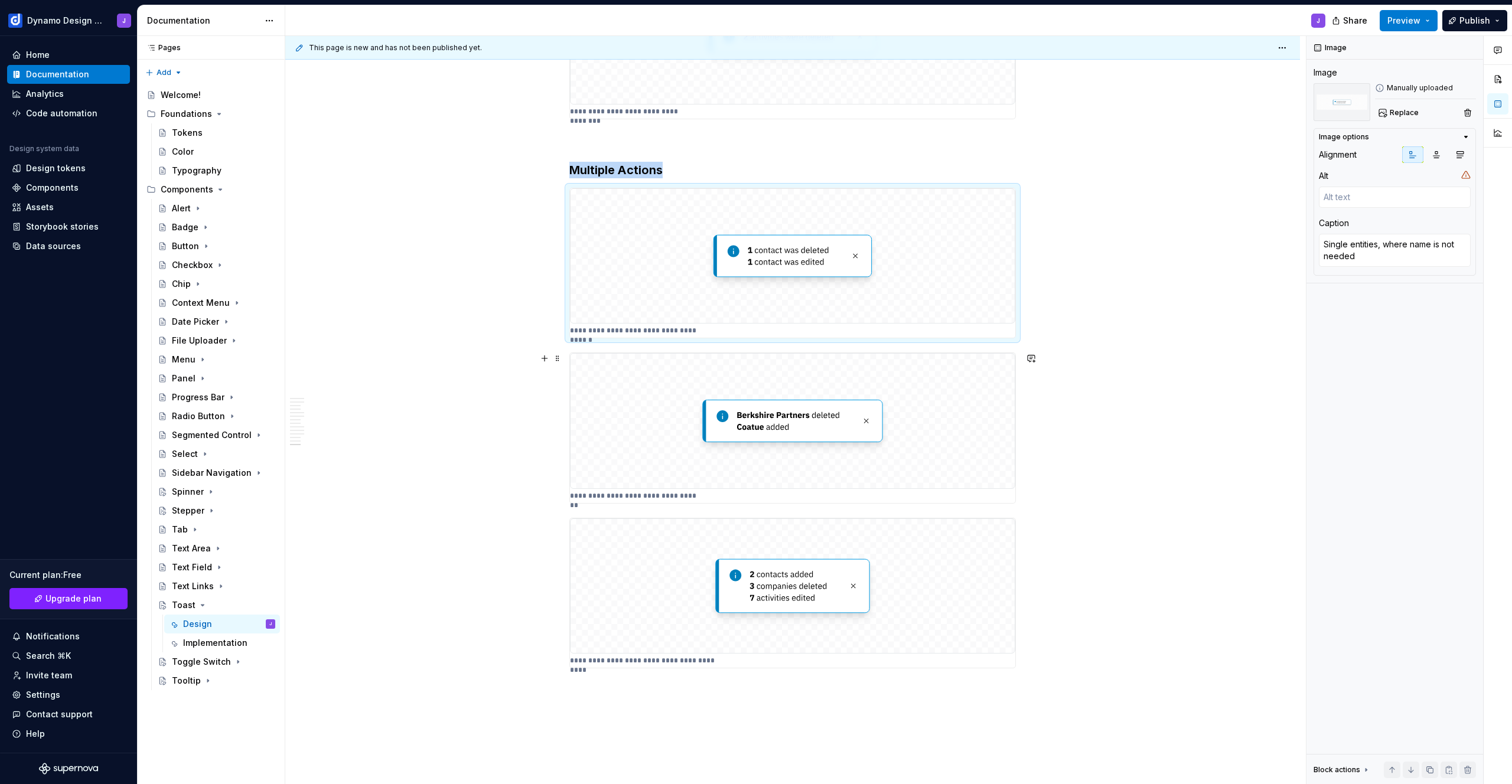
type textarea "Single entities, where name is needed"
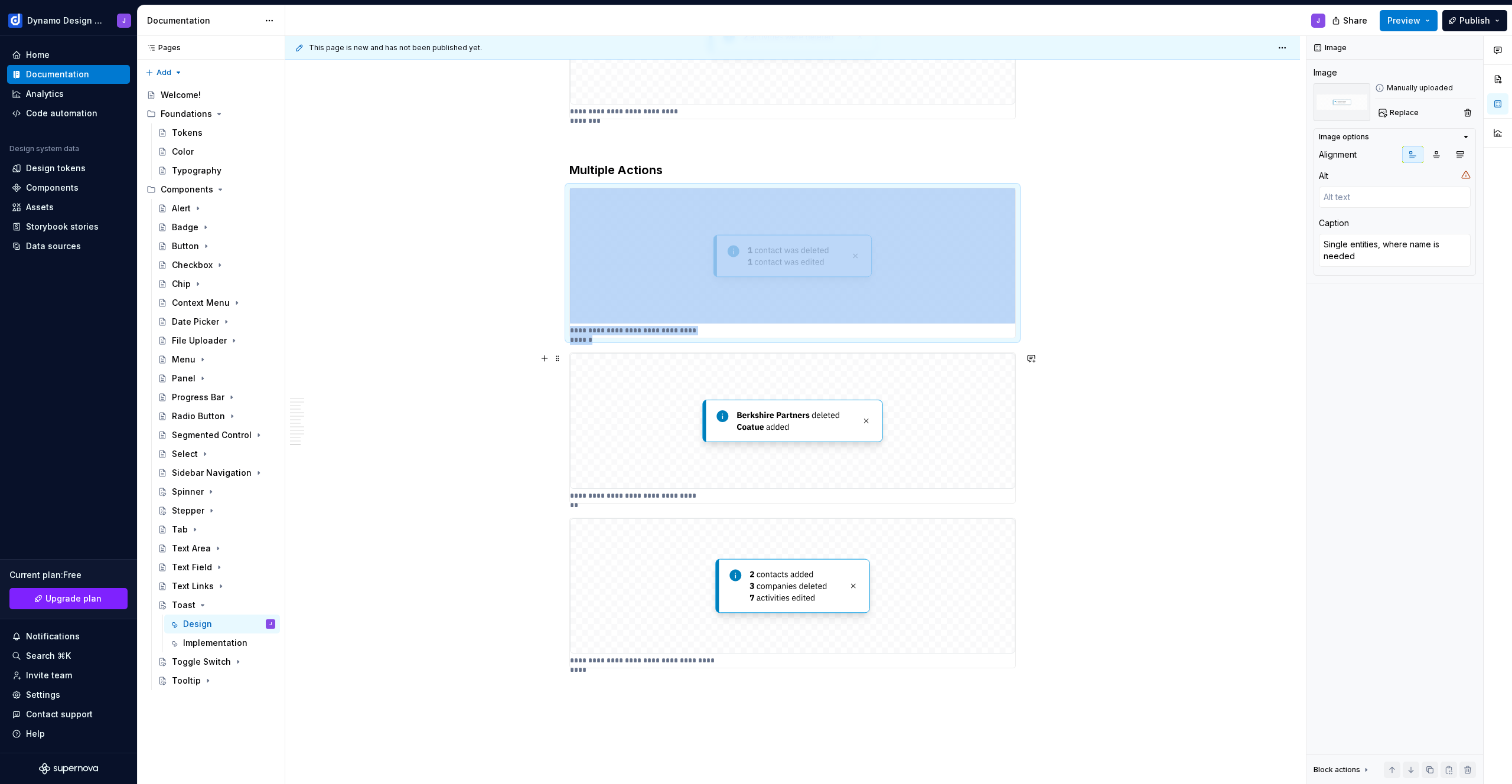
drag, startPoint x: 915, startPoint y: 381, endPoint x: 959, endPoint y: 498, distance: 125.0
click at [915, 382] on img at bounding box center [792, 420] width 445 height 135
type textarea "*"
type textarea "Multiple entities, where name cannot be used"
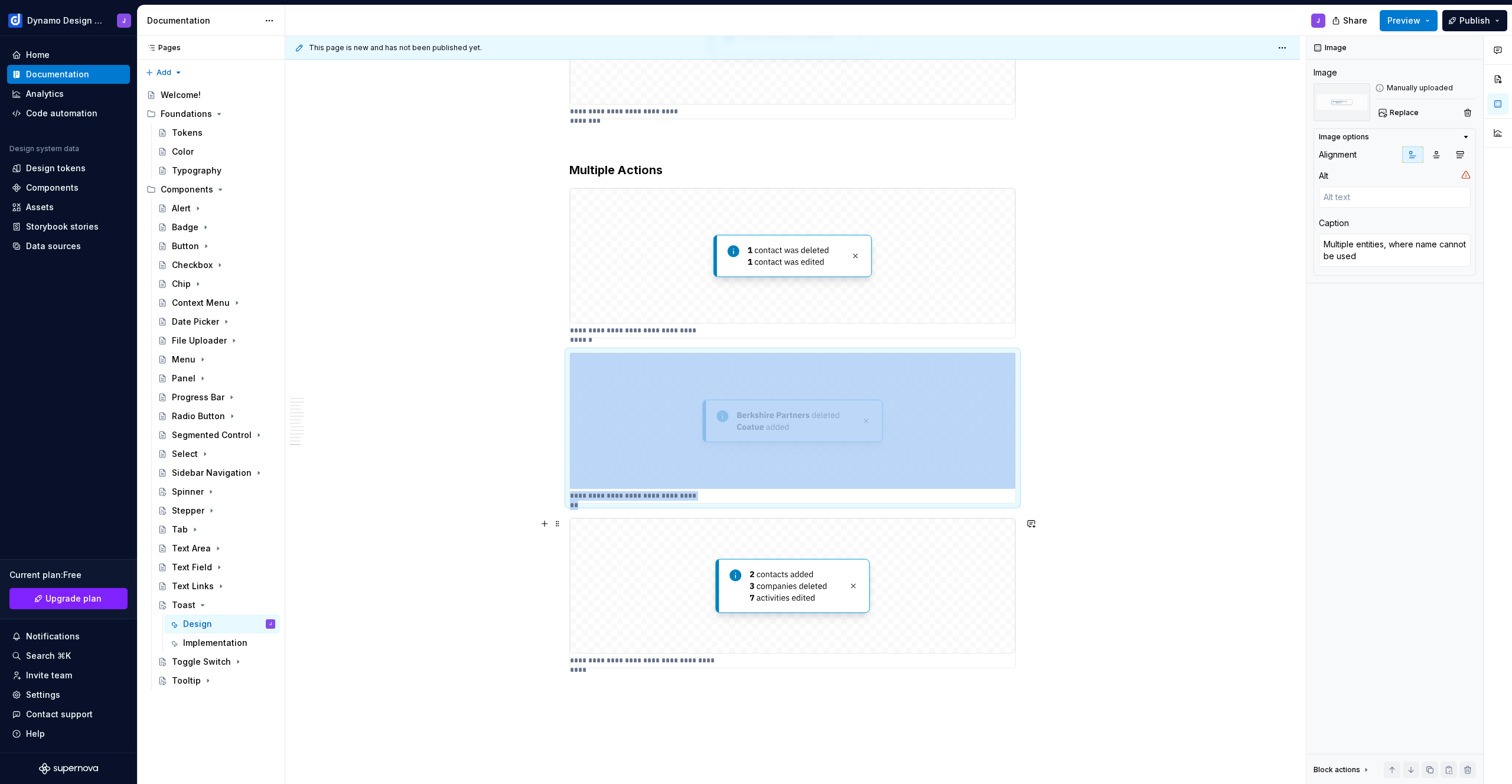
click at [952, 536] on img at bounding box center [792, 585] width 445 height 135
click at [1420, 21] on span "Preview" at bounding box center [1404, 21] width 33 height 12
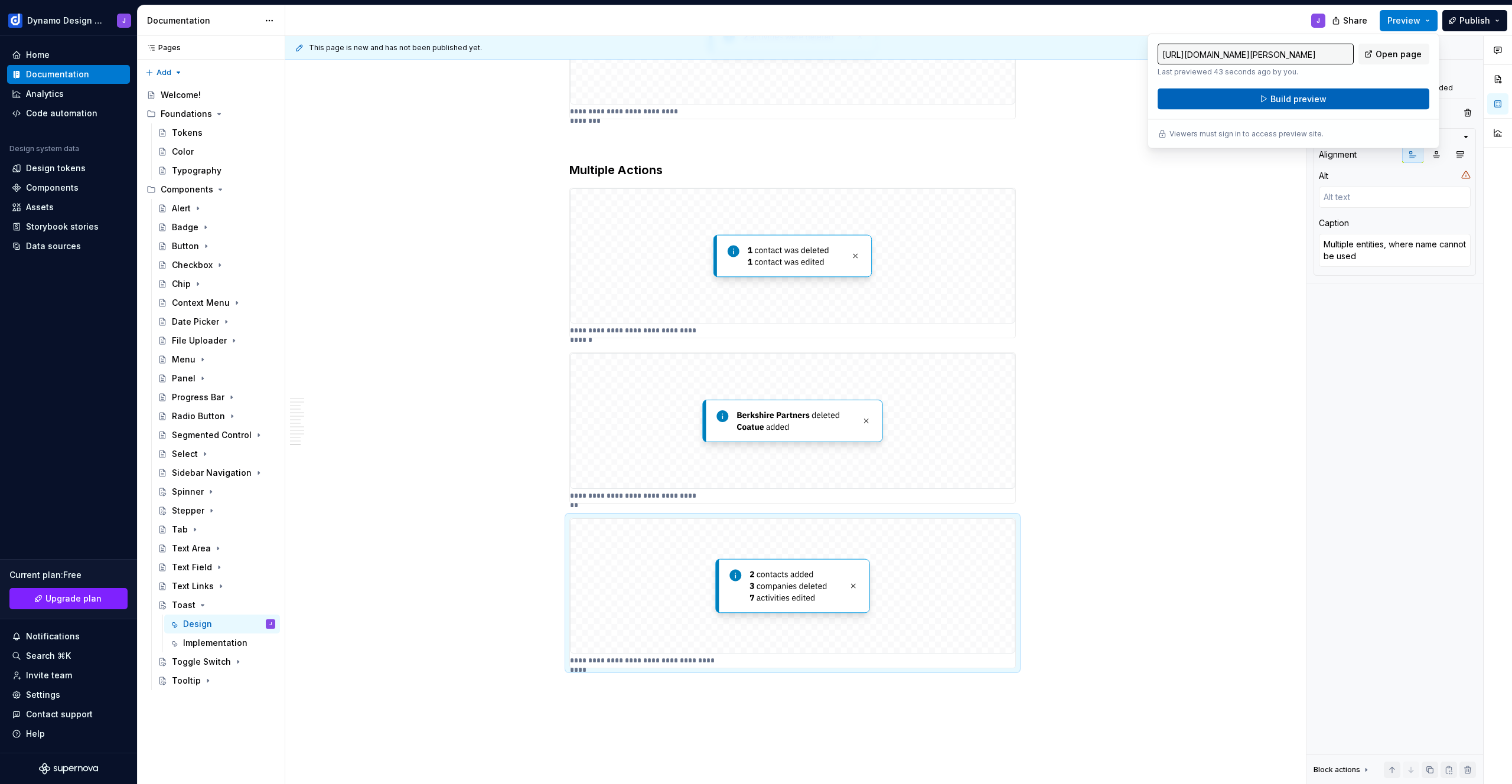
click at [1334, 103] on button "Build preview" at bounding box center [1293, 99] width 271 height 21
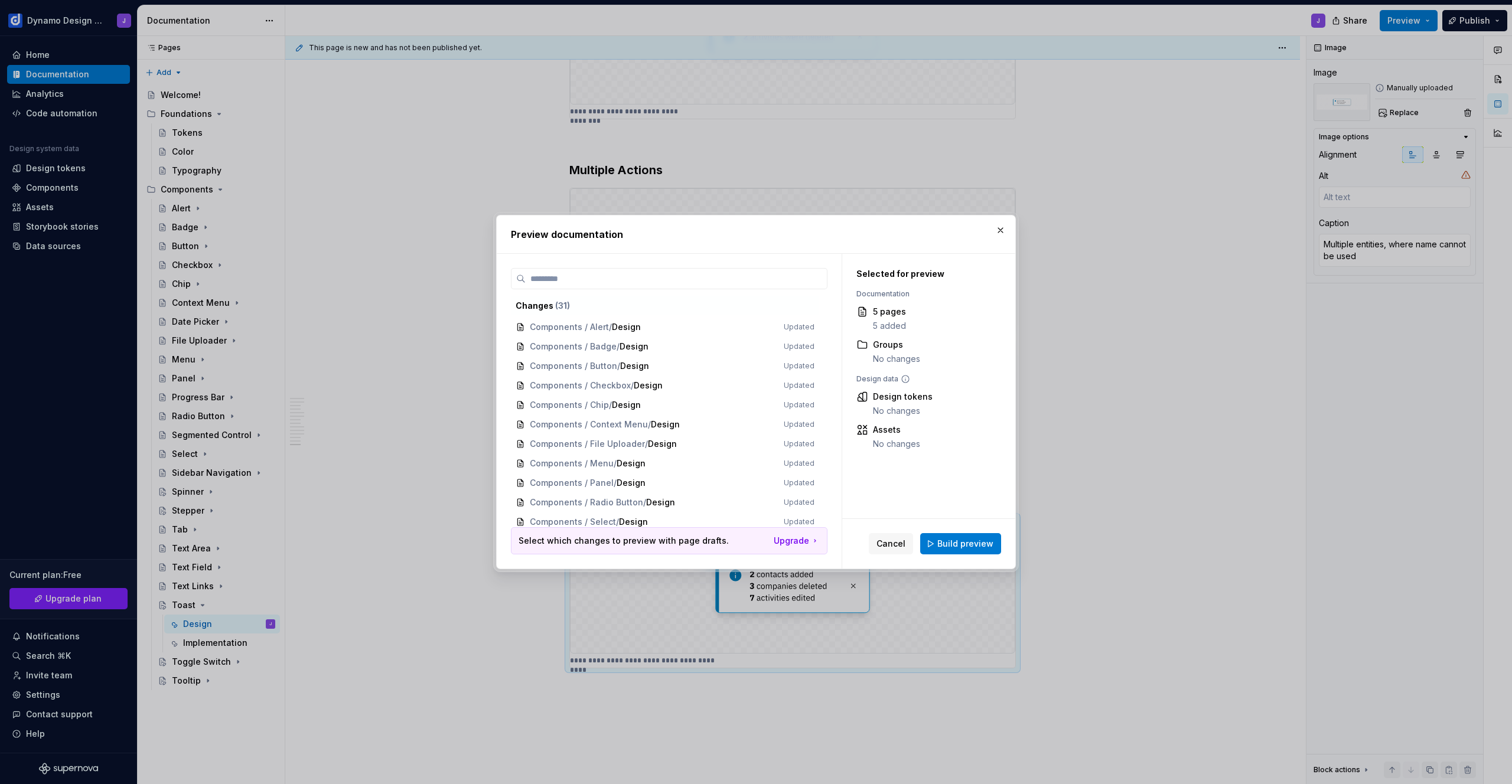
click at [970, 539] on span "Build preview" at bounding box center [965, 543] width 56 height 12
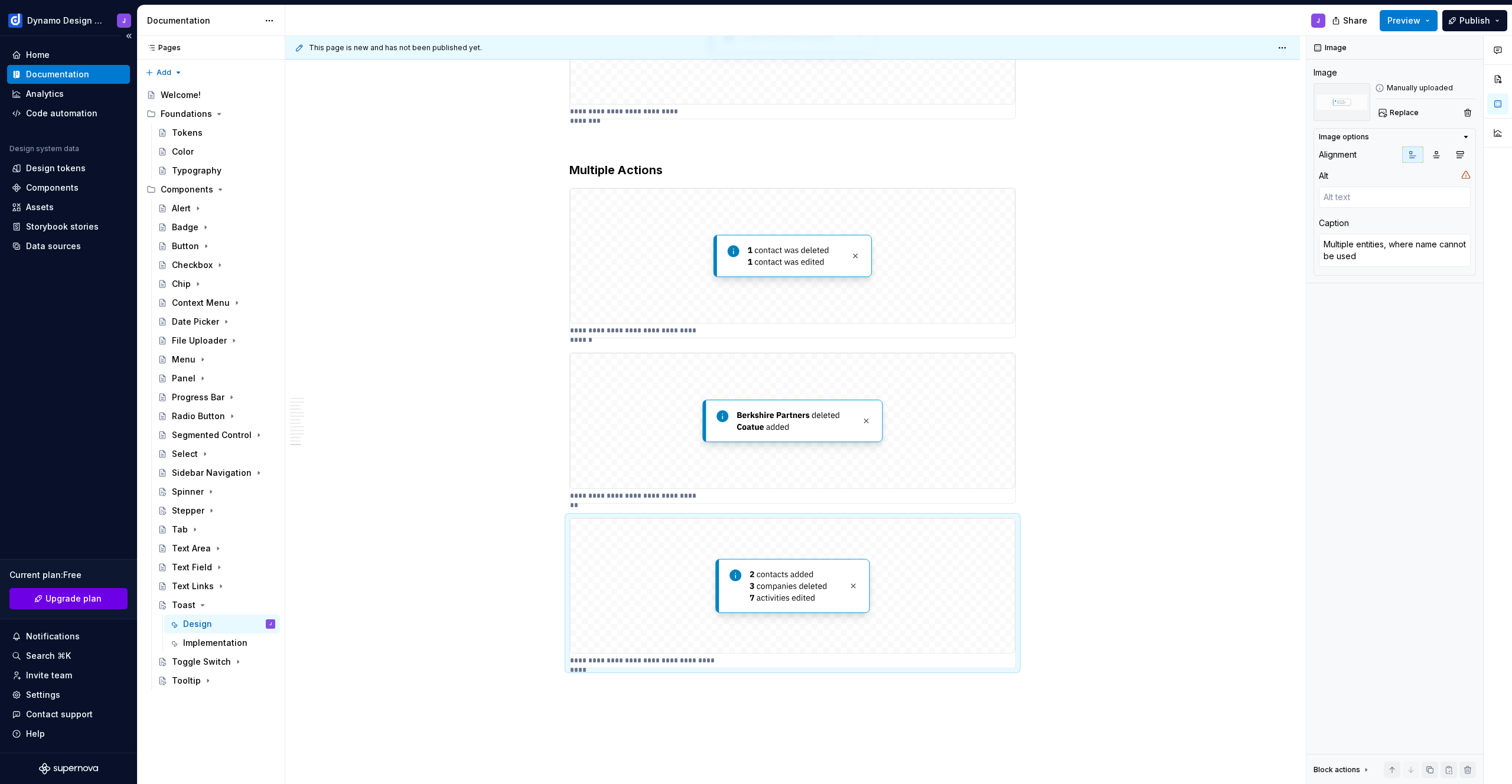
click at [69, 604] on span "Upgrade plan" at bounding box center [73, 598] width 56 height 12
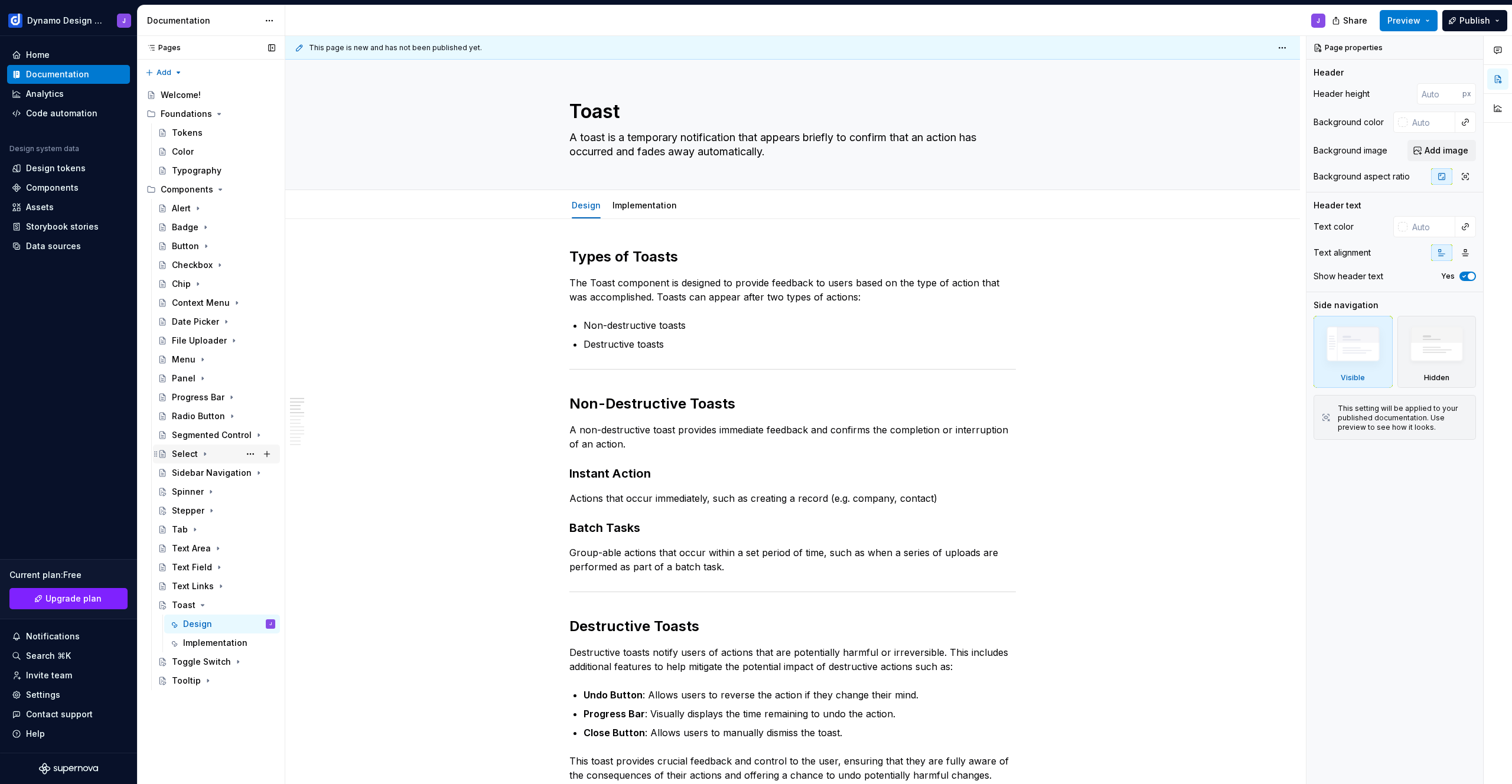
click at [178, 457] on div "Select" at bounding box center [185, 454] width 26 height 12
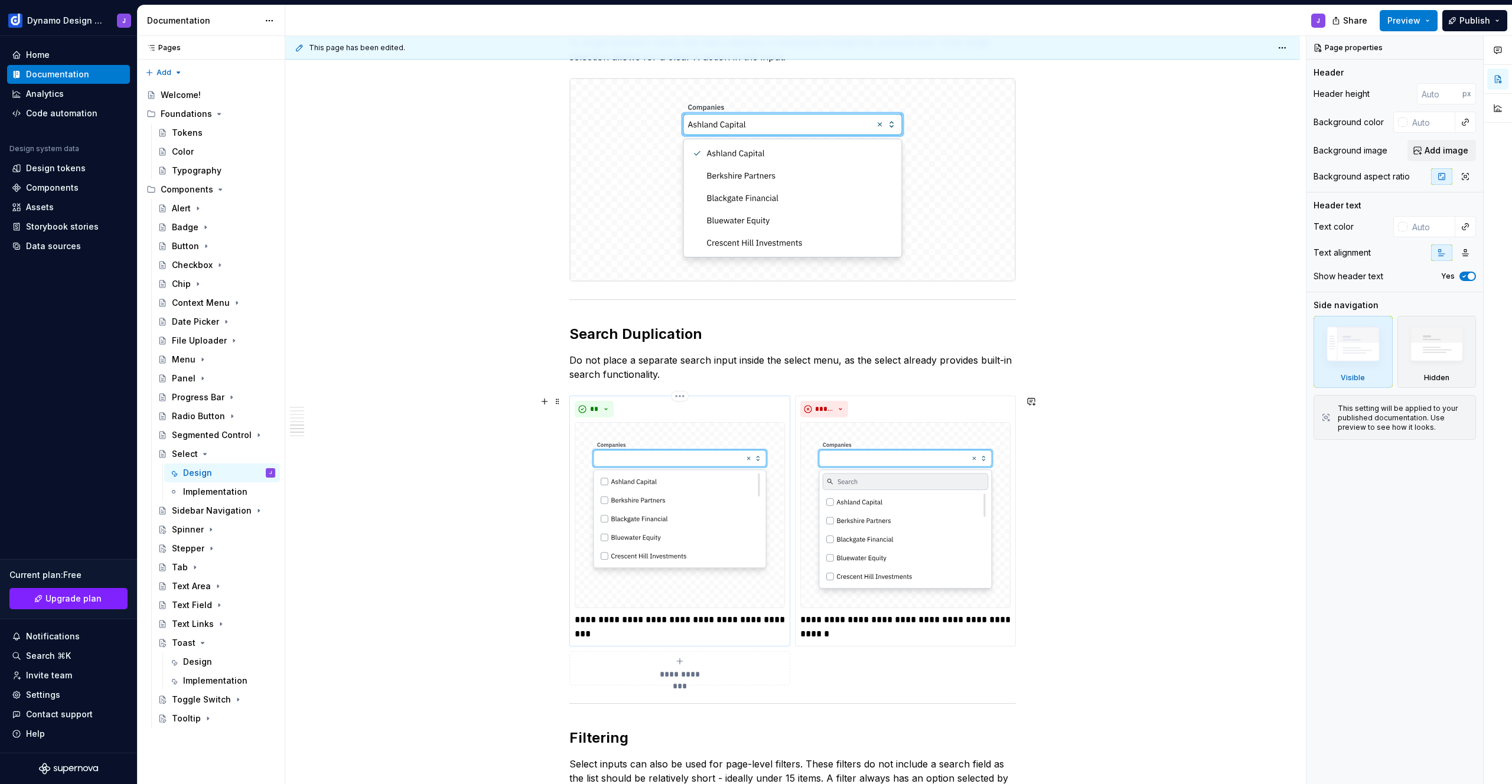
scroll to position [1614, 0]
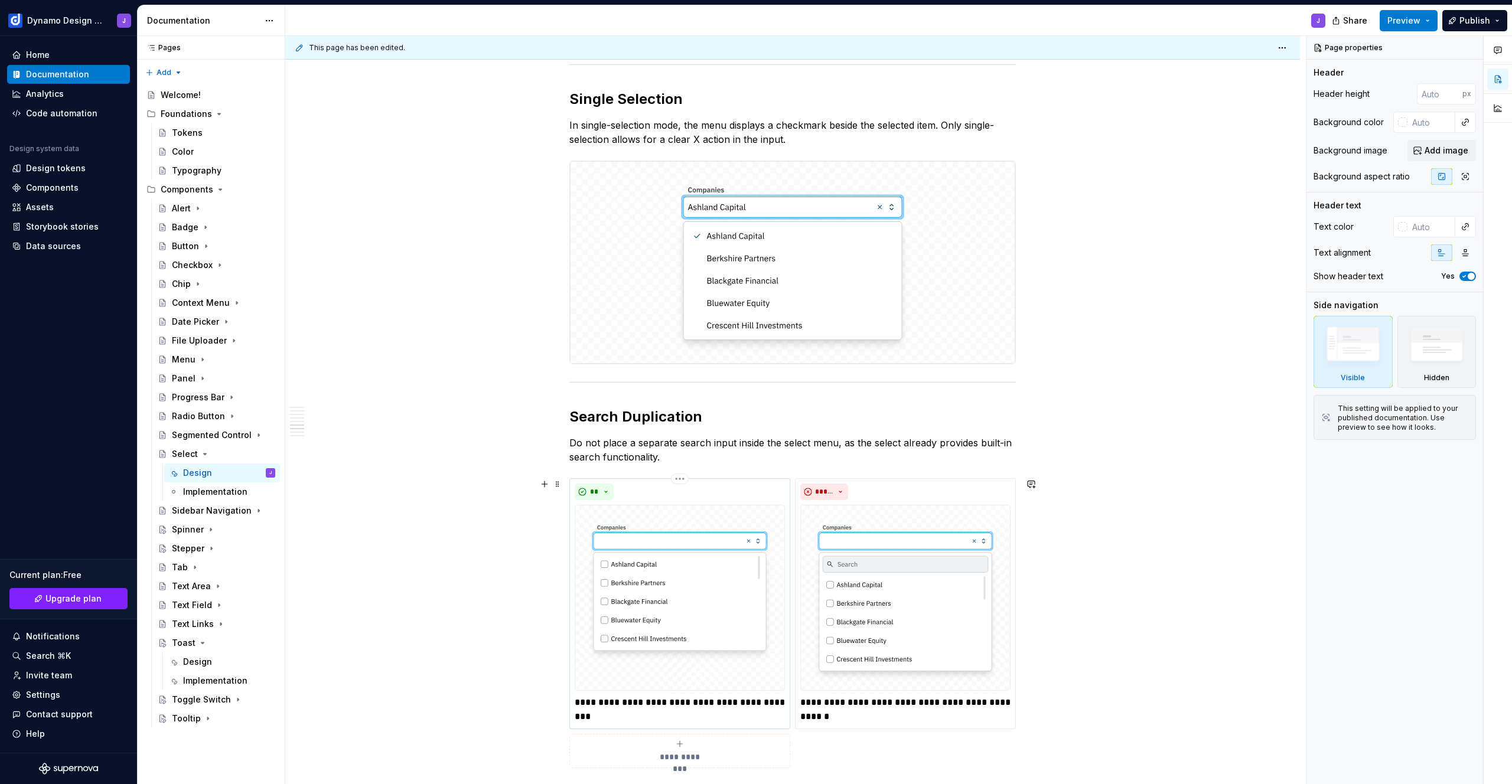
click at [695, 566] on img at bounding box center [679, 598] width 210 height 186
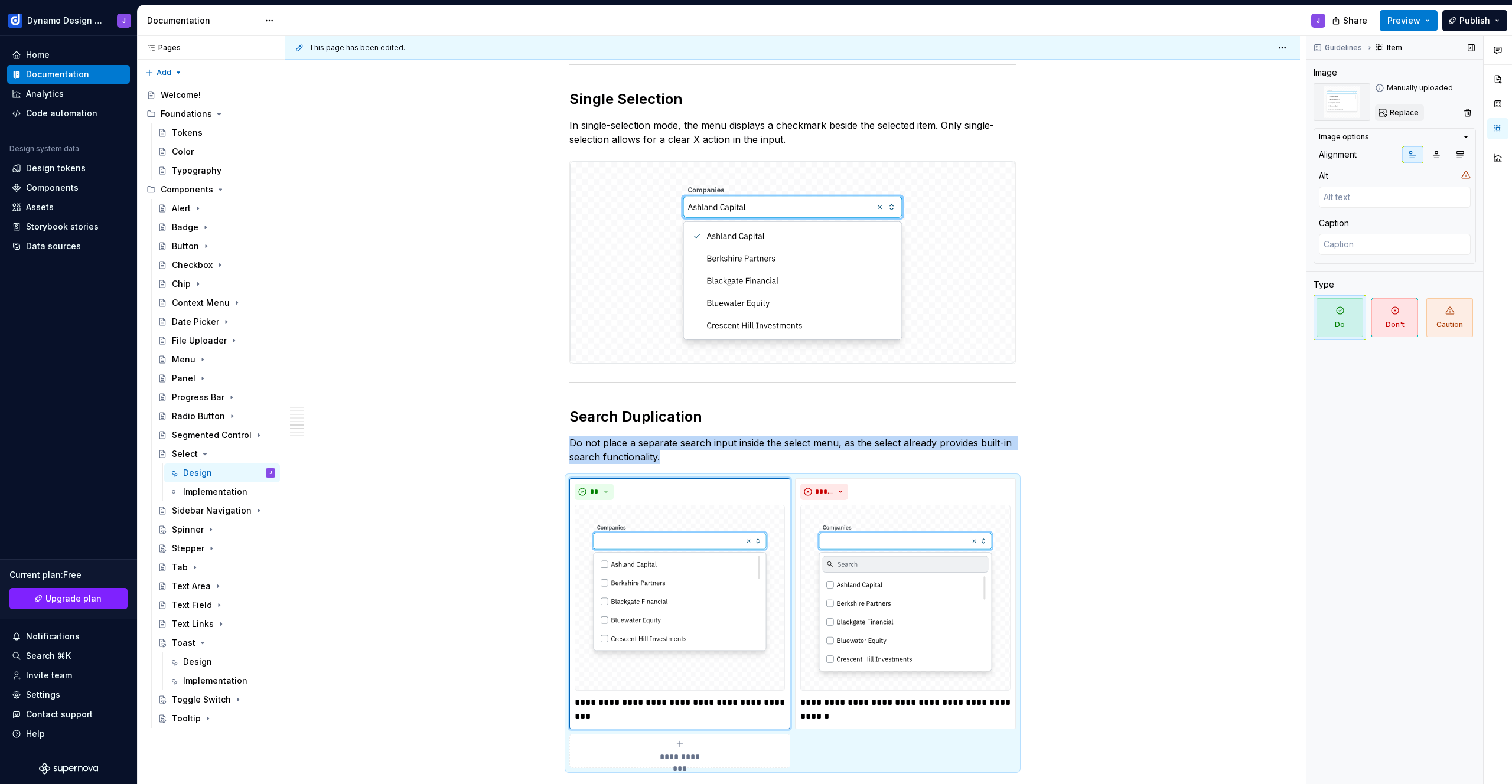
click at [1403, 112] on span "Replace" at bounding box center [1404, 113] width 29 height 9
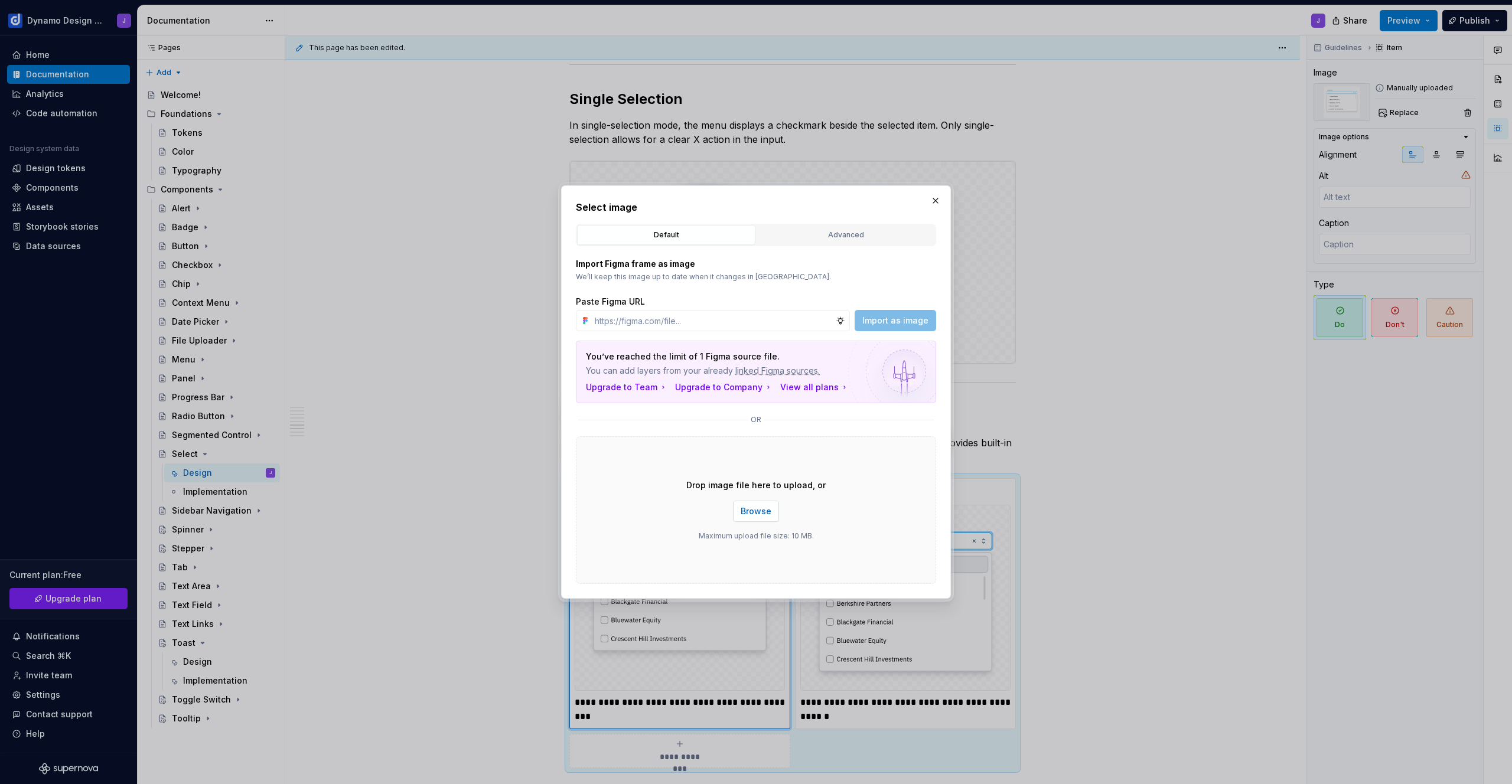
click at [745, 520] on button "Browse" at bounding box center [756, 511] width 46 height 21
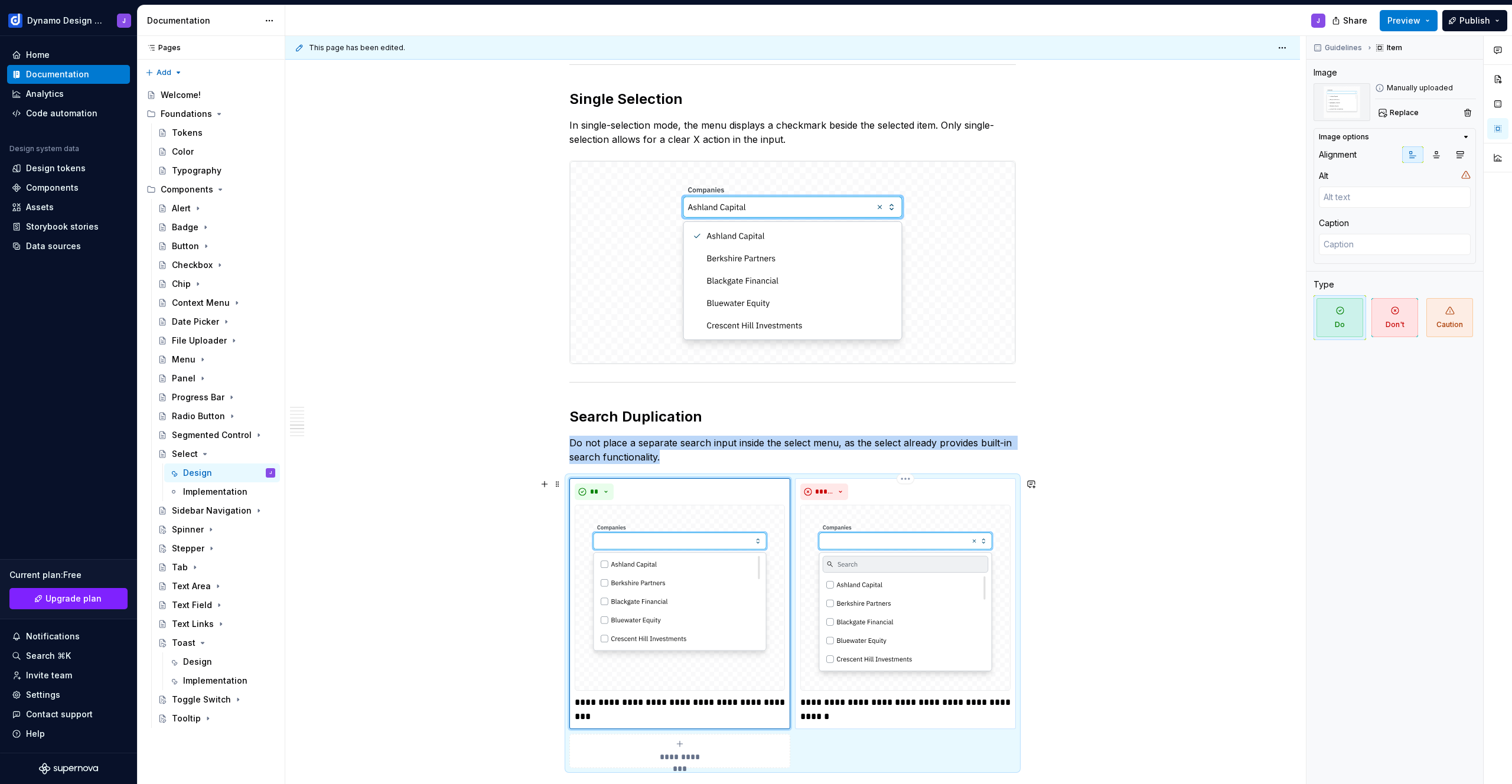
click at [902, 565] on img at bounding box center [905, 598] width 210 height 186
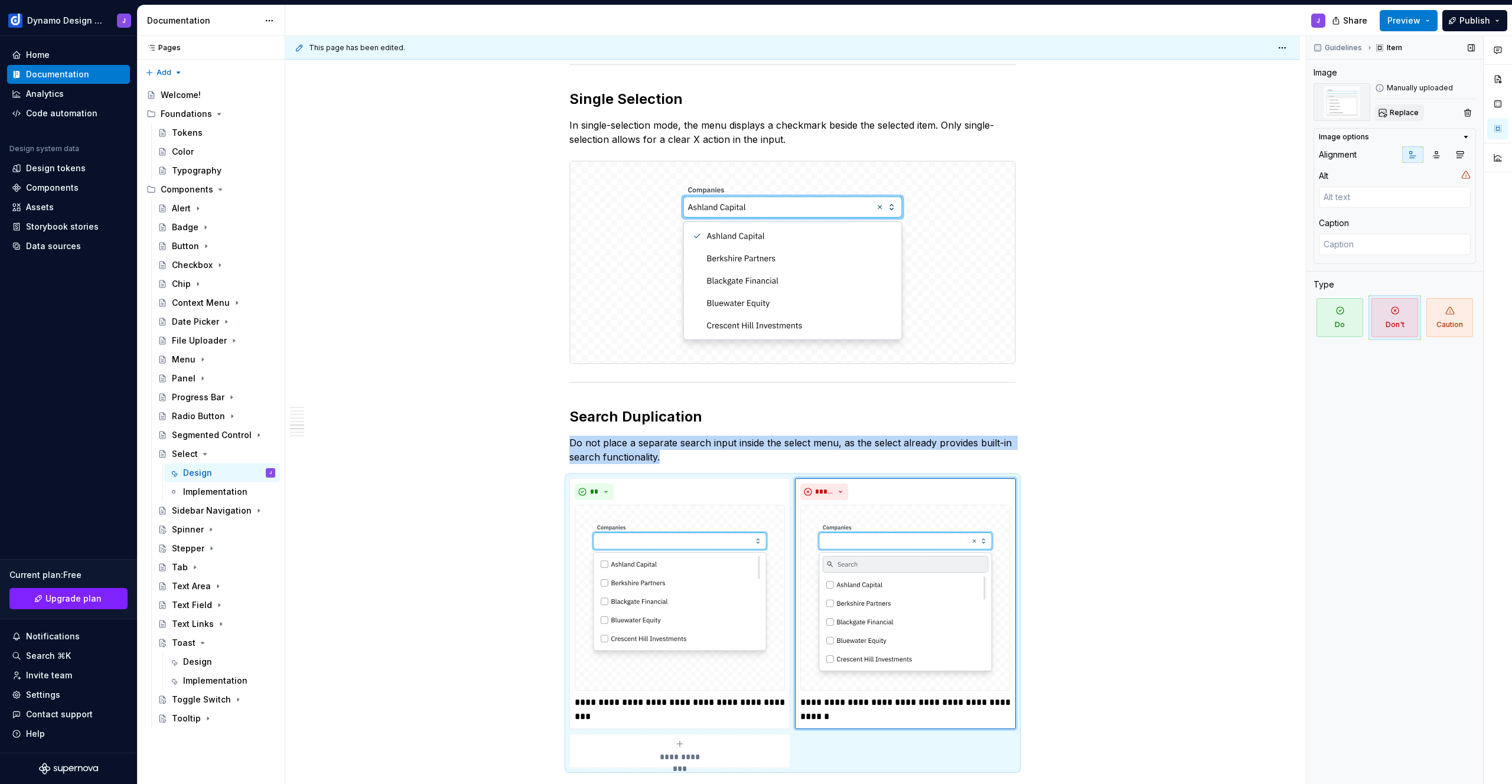
click at [1396, 108] on span "Replace" at bounding box center [1404, 113] width 29 height 9
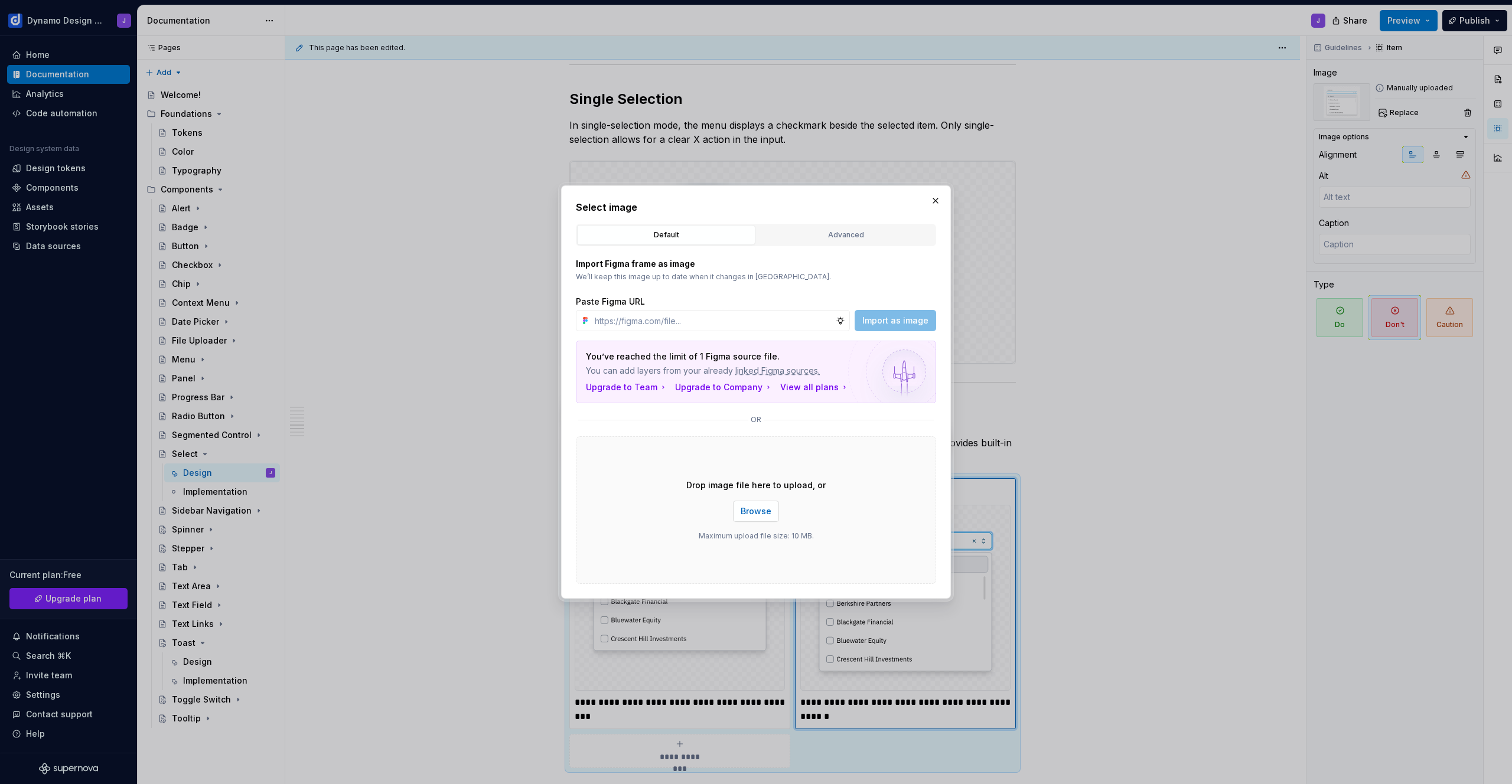
click at [751, 509] on span "Browse" at bounding box center [756, 511] width 31 height 12
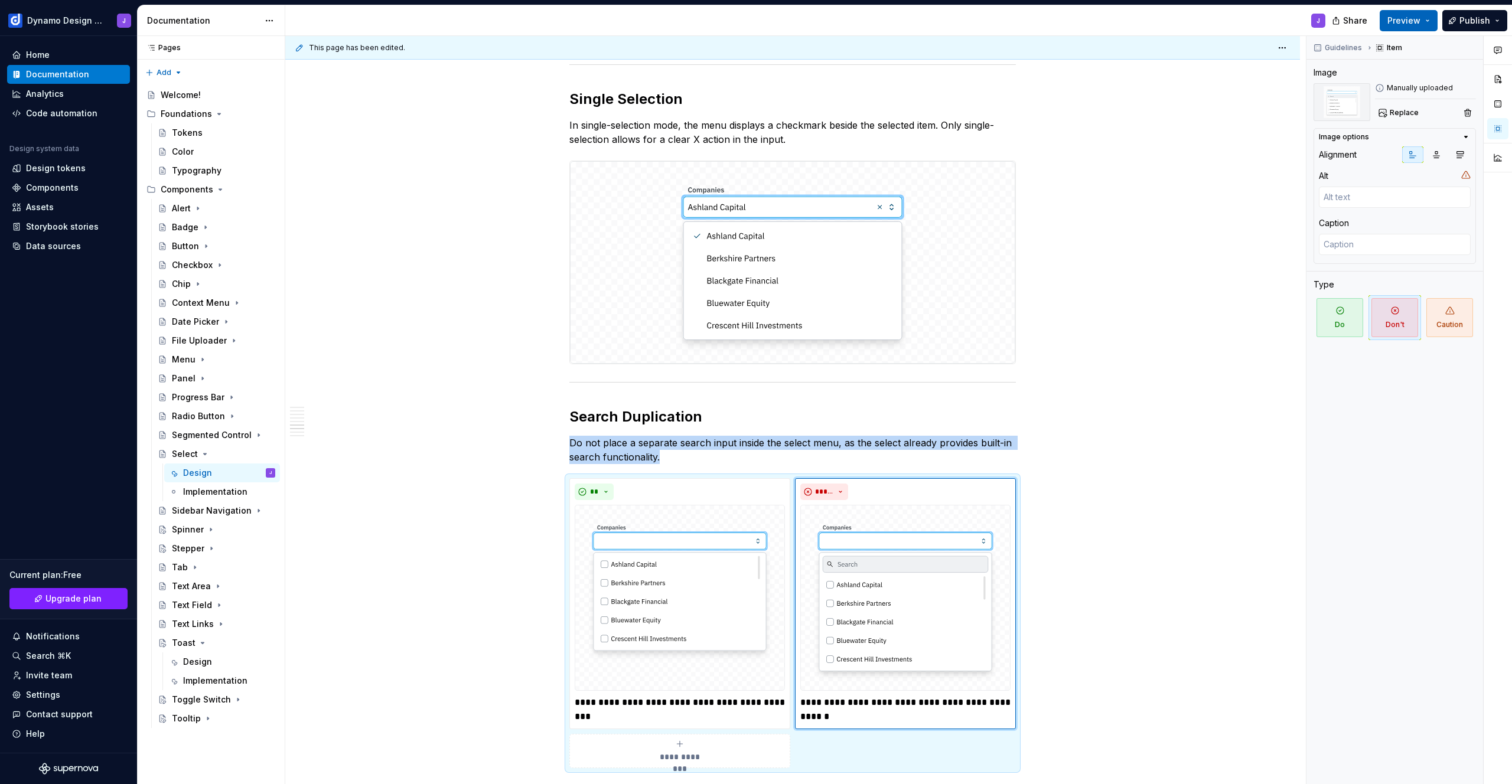
click at [1413, 17] on span "Preview" at bounding box center [1404, 21] width 33 height 12
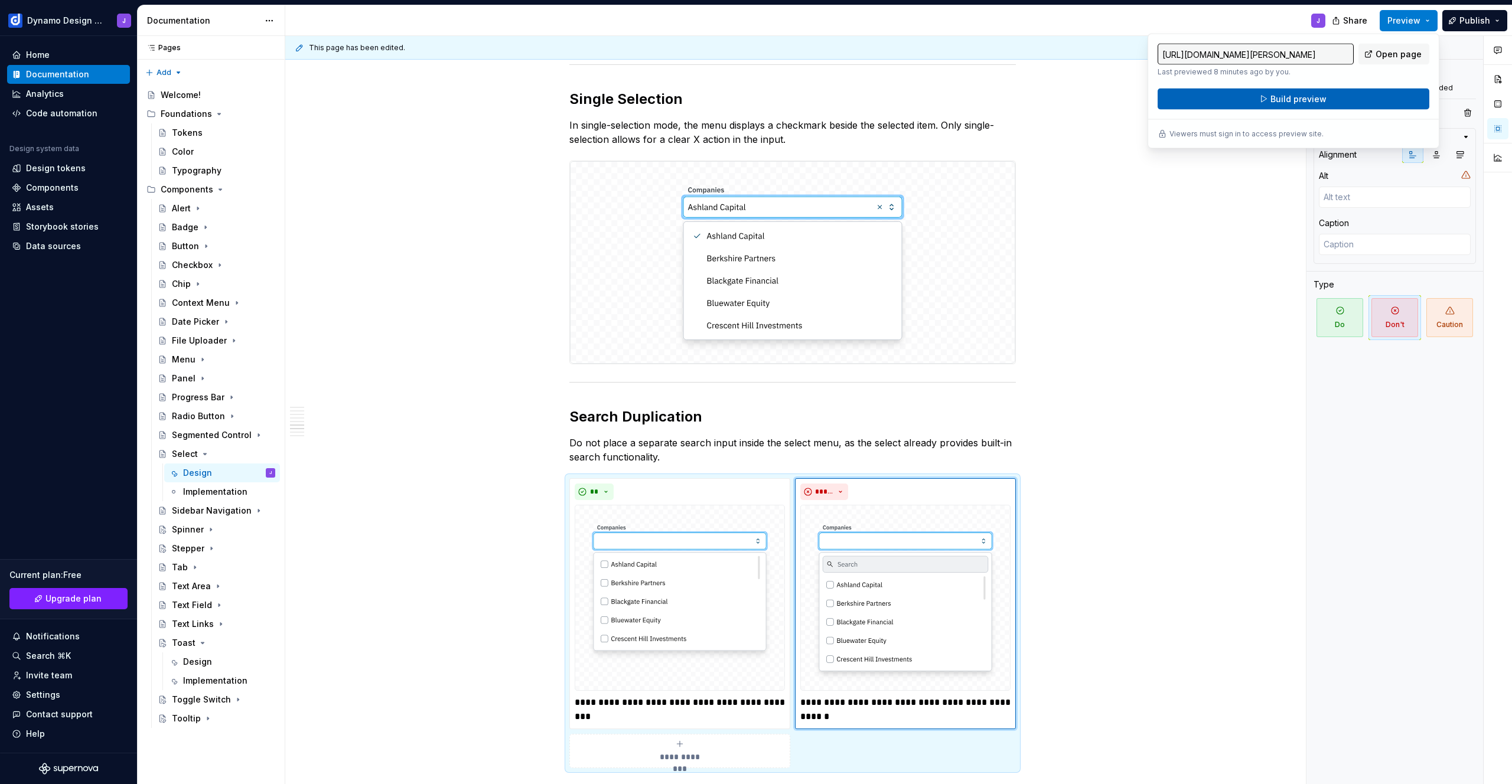
click at [1342, 99] on button "Build preview" at bounding box center [1293, 99] width 271 height 21
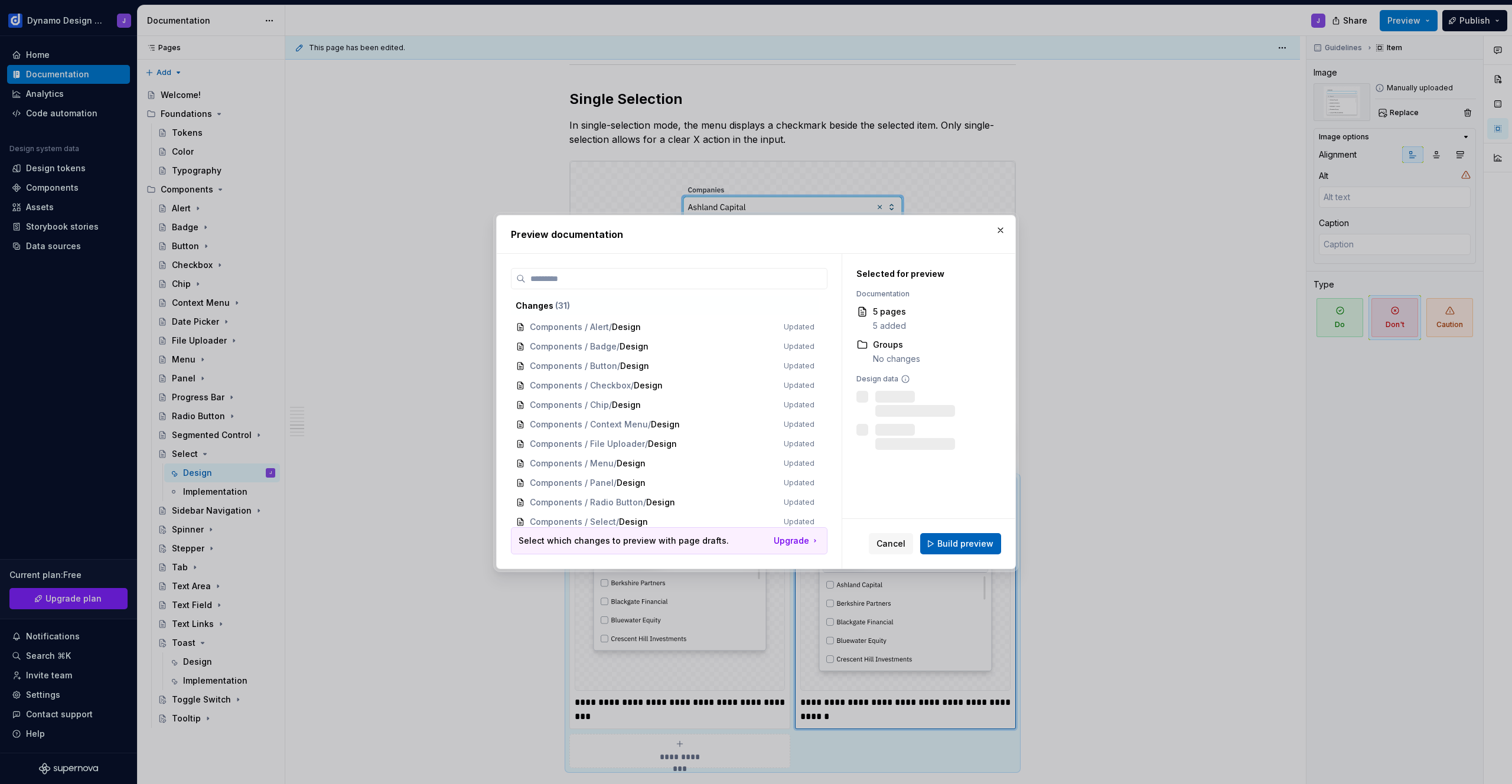
click at [976, 546] on span "Build preview" at bounding box center [965, 543] width 56 height 12
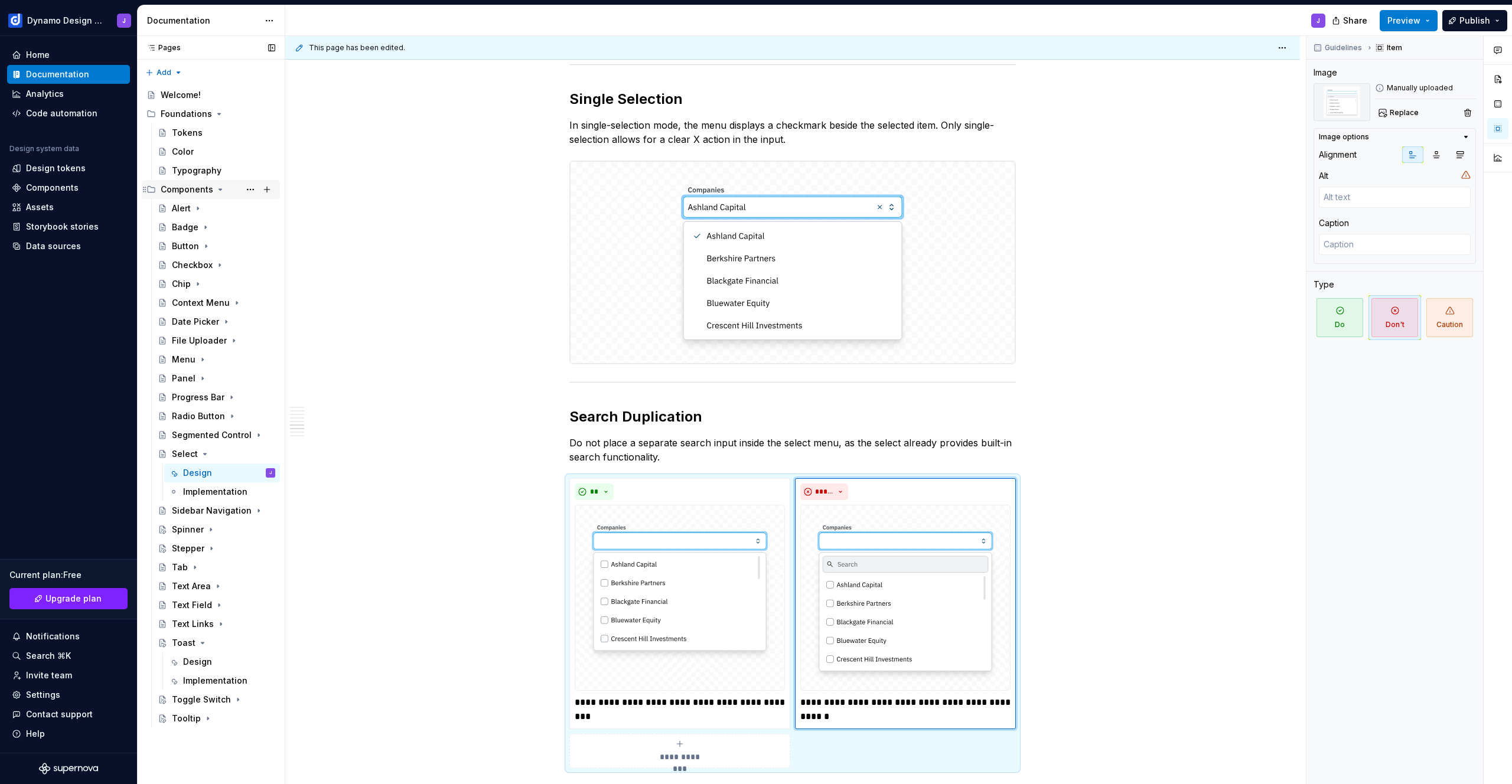
click at [220, 189] on icon "Page tree" at bounding box center [220, 189] width 9 height 9
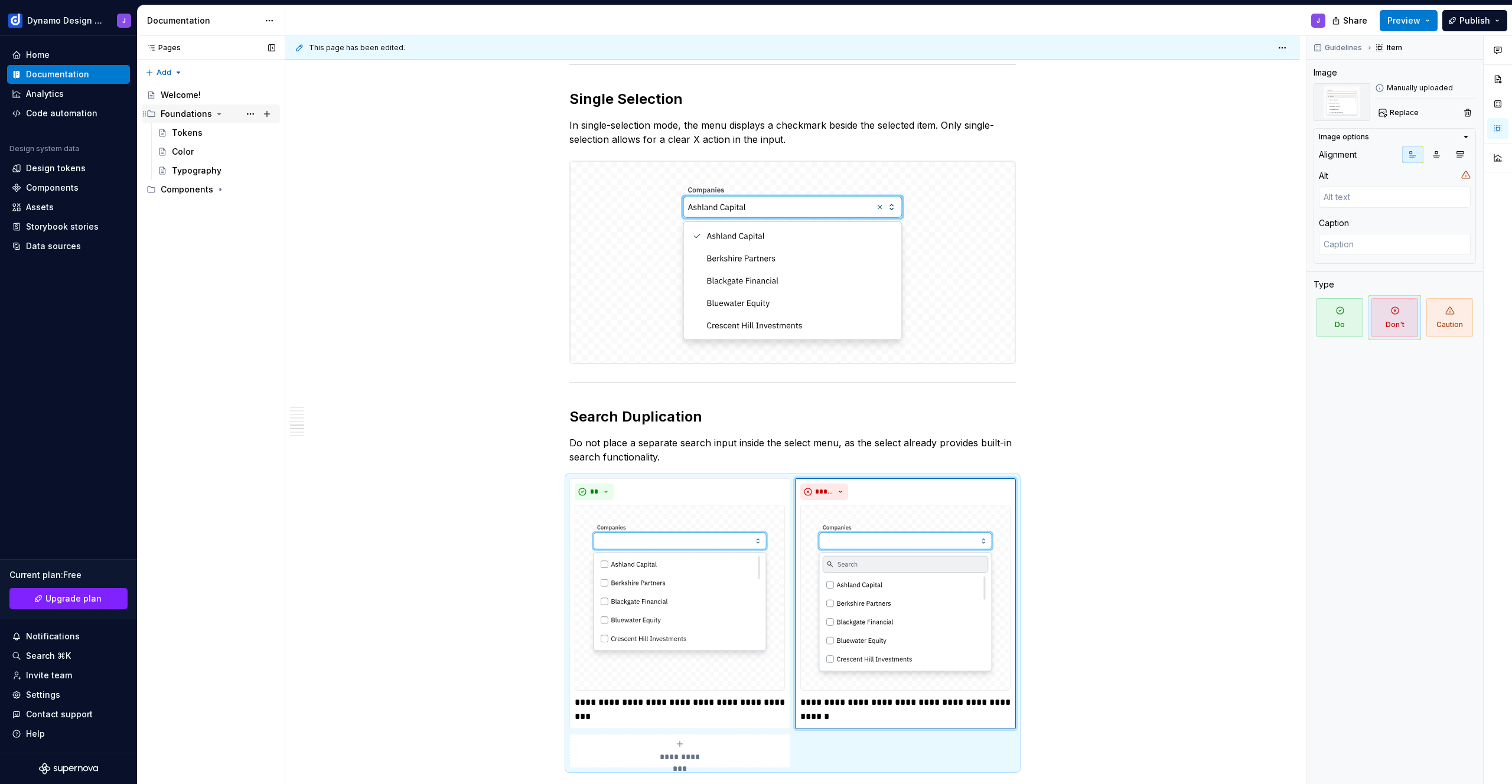
click at [218, 114] on icon "Page tree" at bounding box center [219, 114] width 3 height 1
click at [175, 72] on div "Pages Pages Add Accessibility guide for tree Page tree. Navigate the tree with …" at bounding box center [211, 410] width 148 height 749
click at [198, 274] on div "Pages Pages Add Accessibility guide for tree Page tree. Navigate the tree with …" at bounding box center [211, 410] width 148 height 749
click at [174, 70] on div "Pages Pages Add Accessibility guide for tree Page tree. Navigate the tree with …" at bounding box center [211, 410] width 148 height 749
click at [177, 115] on div "New group" at bounding box center [201, 114] width 77 height 12
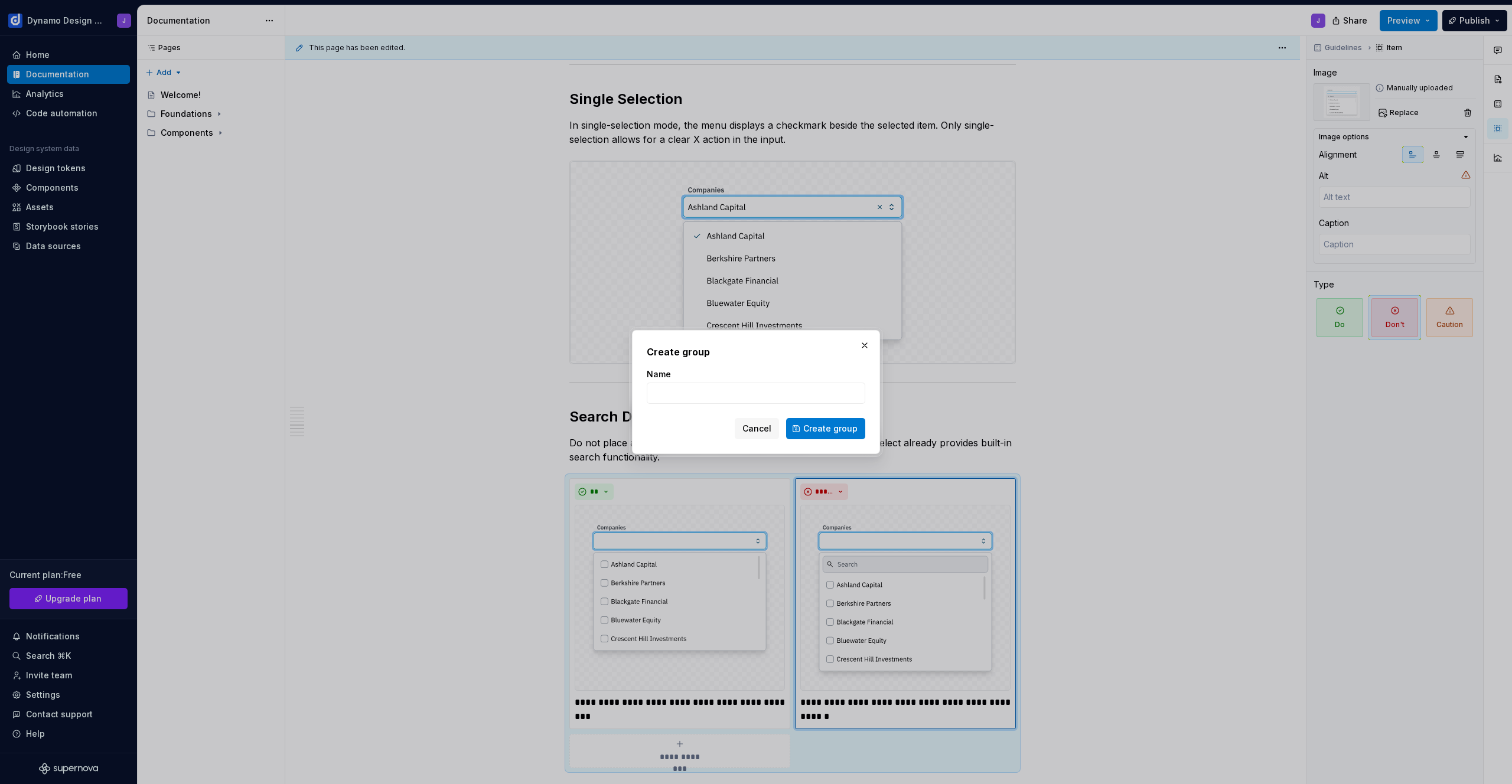
type textarea "*"
type input "Patterns"
click button "Create group" at bounding box center [825, 428] width 79 height 21
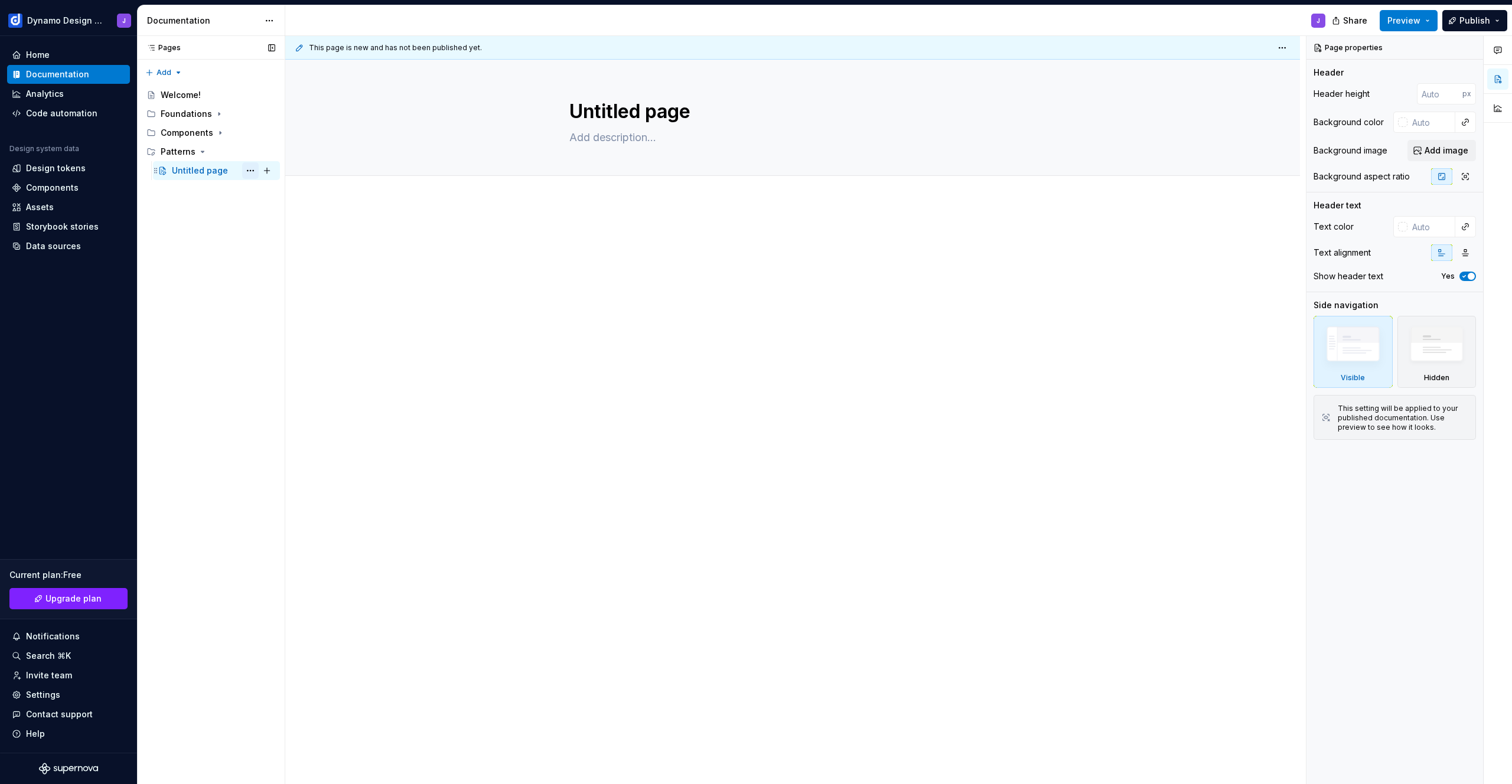
click at [249, 171] on button "Page tree" at bounding box center [250, 170] width 17 height 17
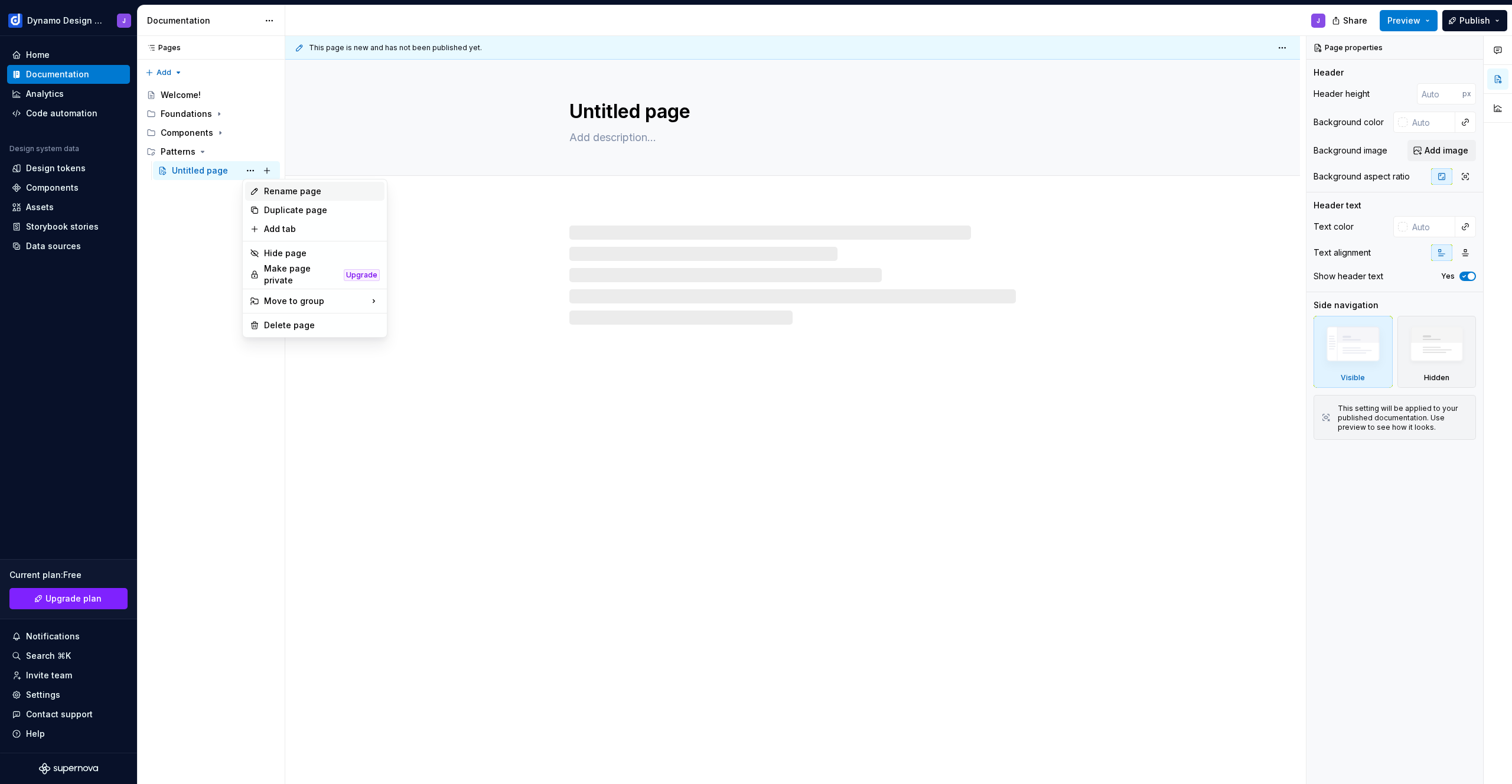
click at [280, 191] on div "Rename page" at bounding box center [322, 191] width 116 height 12
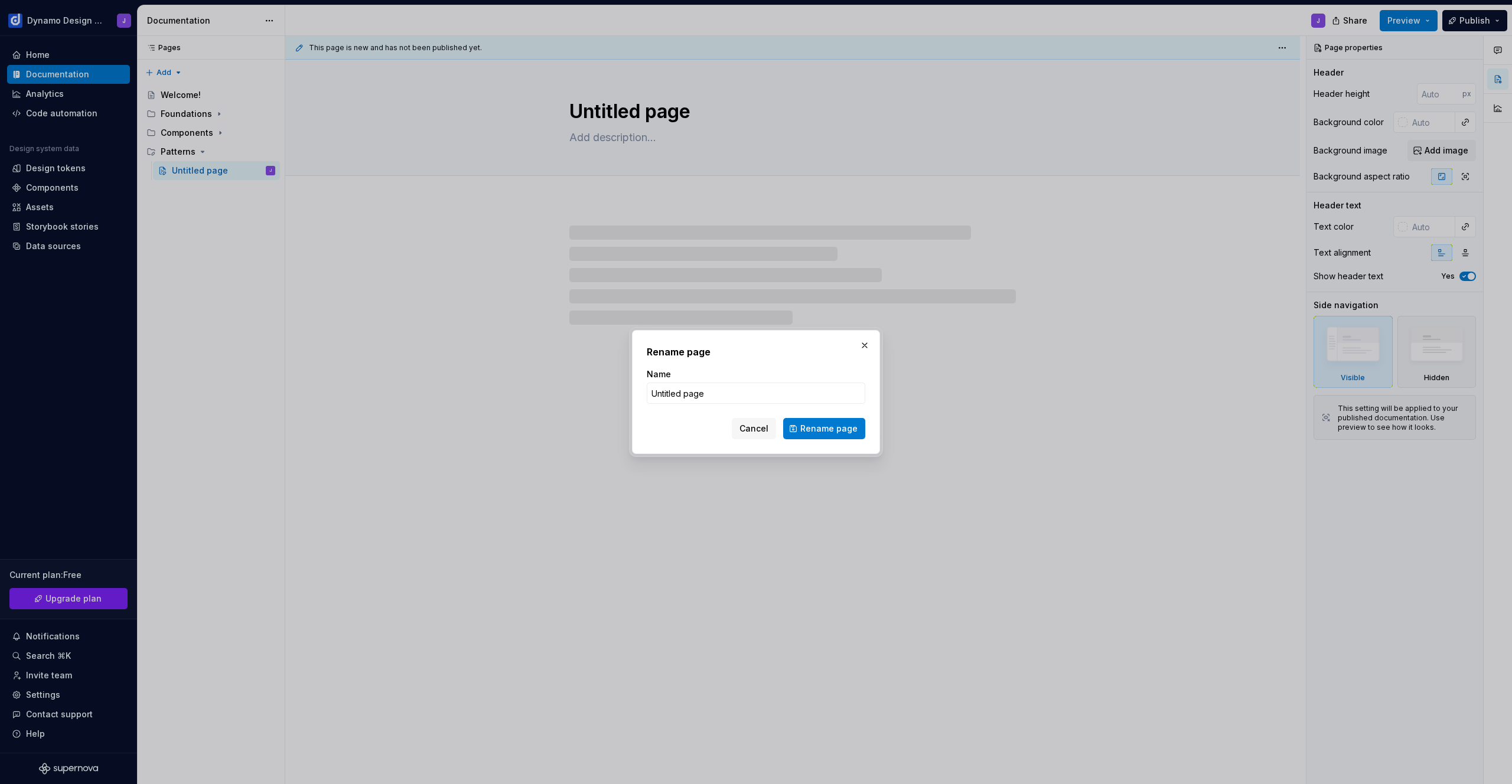
type textarea "*"
type input "S"
type textarea "*"
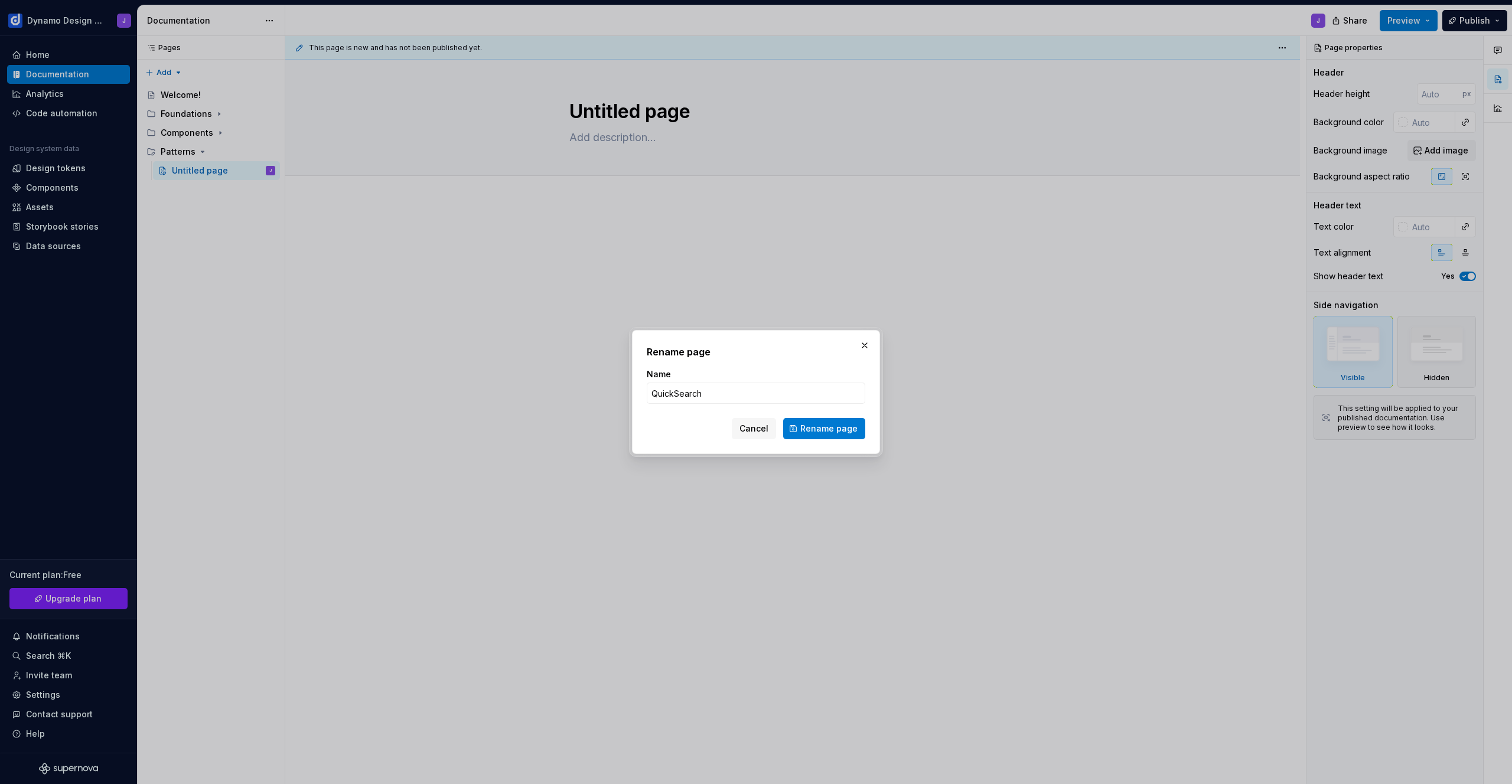
type input "Quick Search"
click button "Rename page" at bounding box center [824, 428] width 82 height 21
type textarea "*"
type textarea "Quick Search"
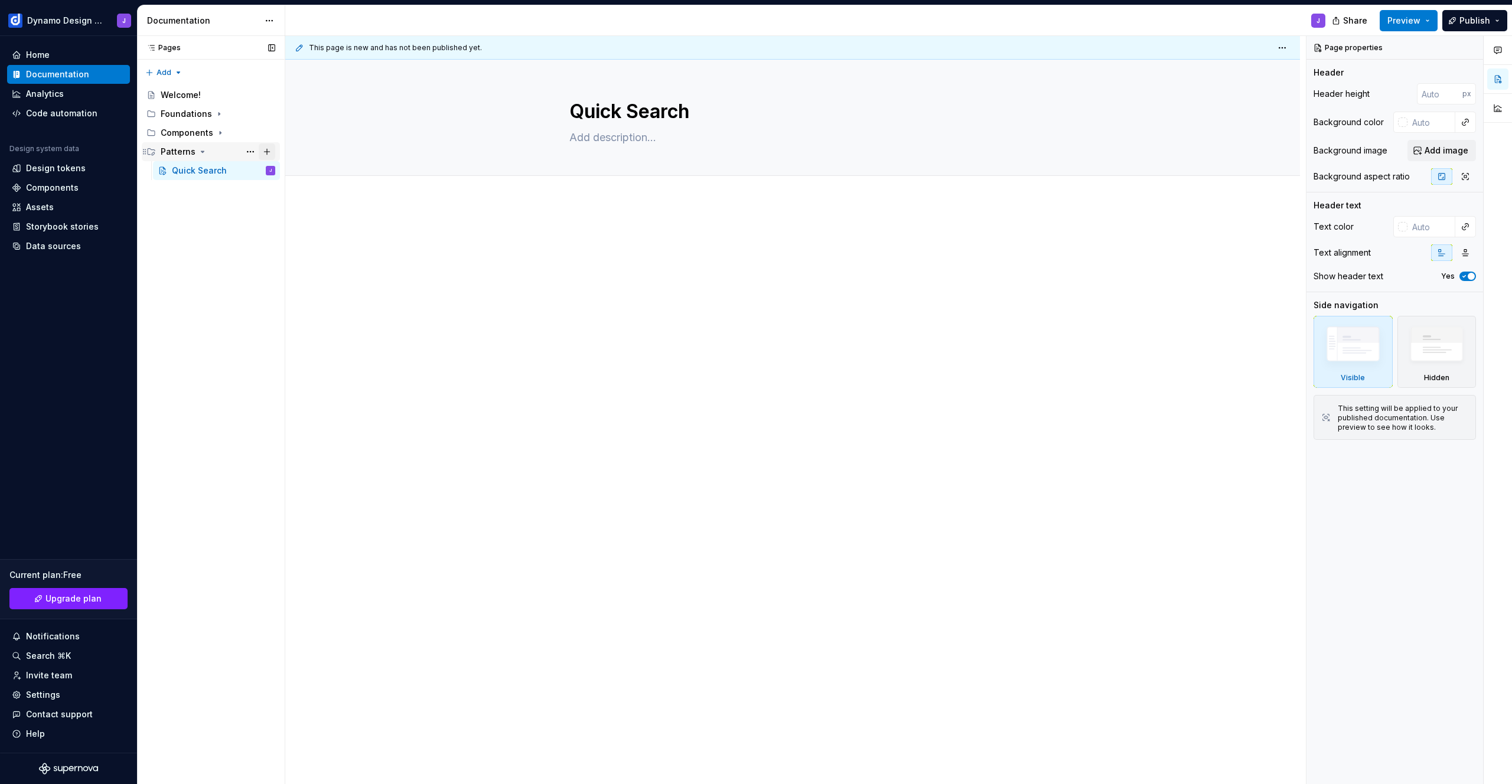
click at [266, 151] on button "Page tree" at bounding box center [267, 151] width 17 height 17
type textarea "*"
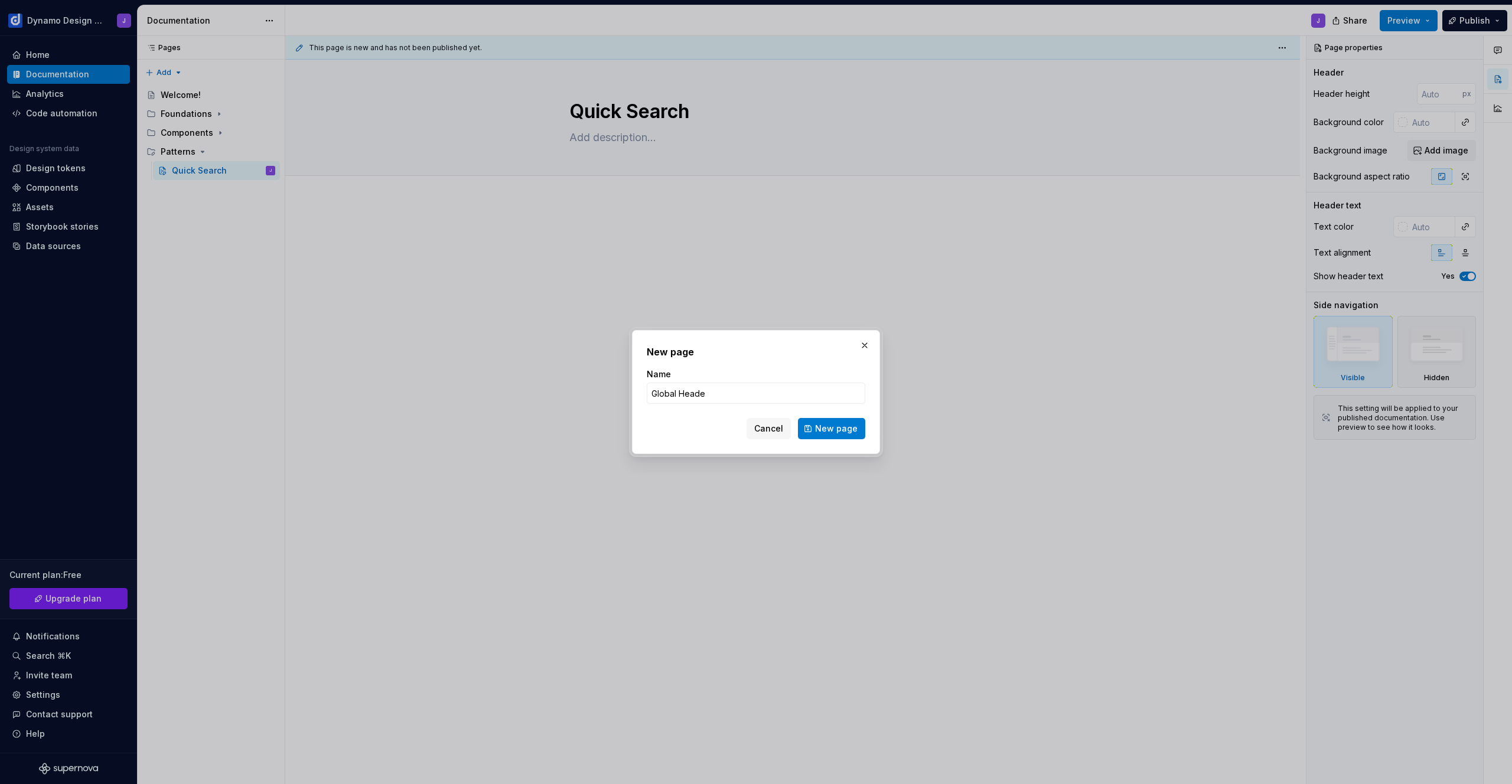
type input "Global Header"
click button "New page" at bounding box center [831, 428] width 67 height 21
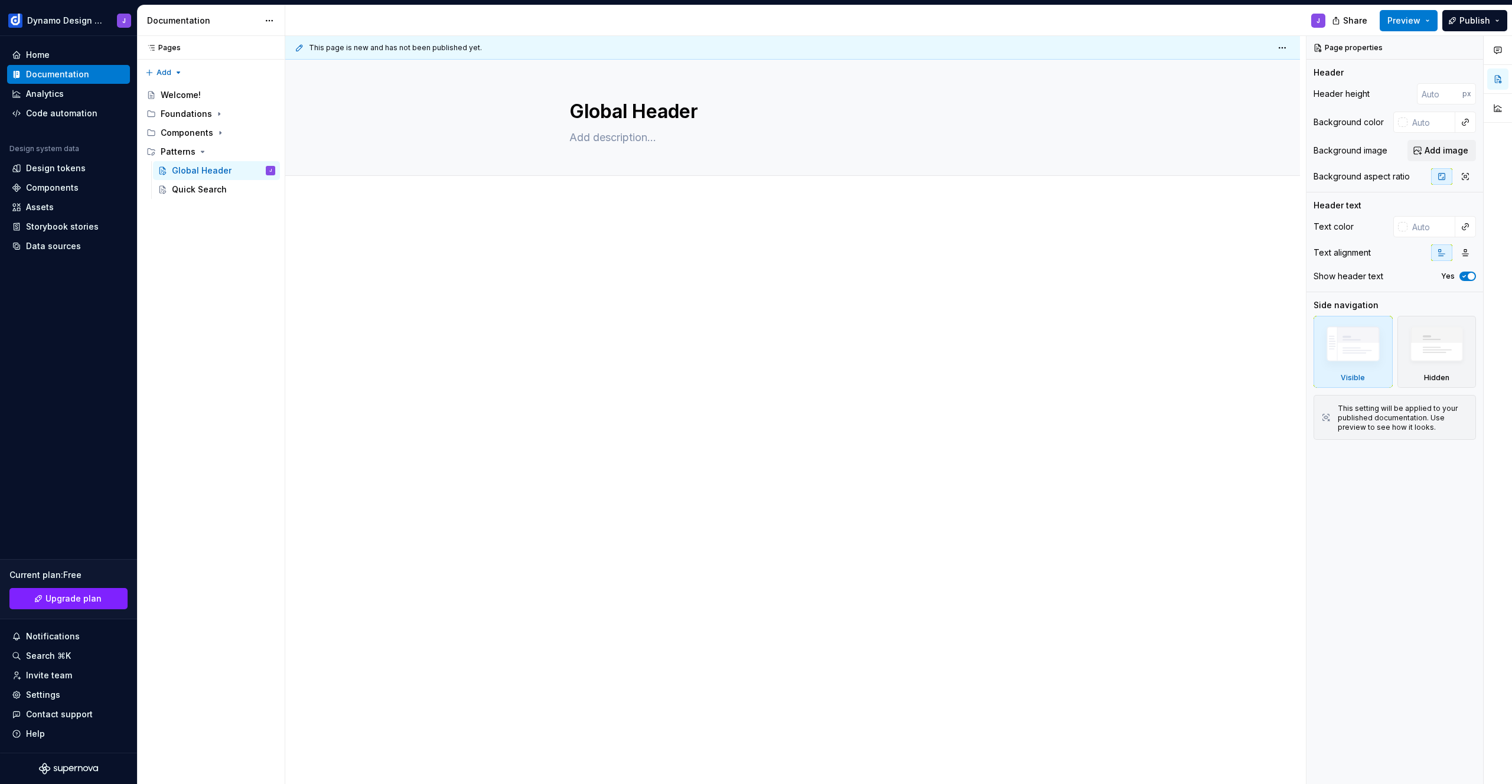
drag, startPoint x: 158, startPoint y: 186, endPoint x: 208, endPoint y: 1, distance: 191.6
click at [267, 150] on button "Page tree" at bounding box center [267, 151] width 17 height 17
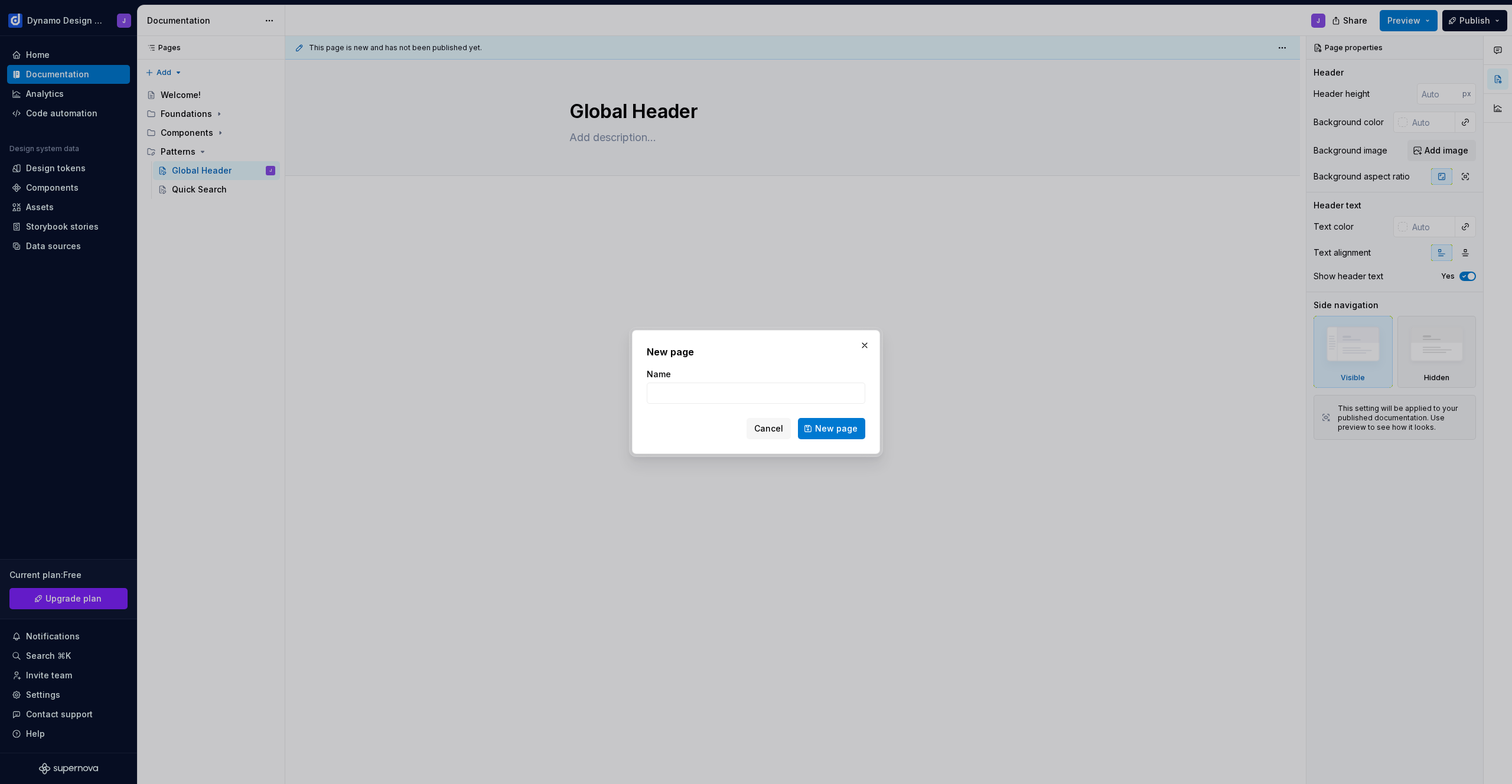
type textarea "*"
type input "Re"
type textarea "*"
type input "Report Builder"
click button "New page" at bounding box center [831, 428] width 67 height 21
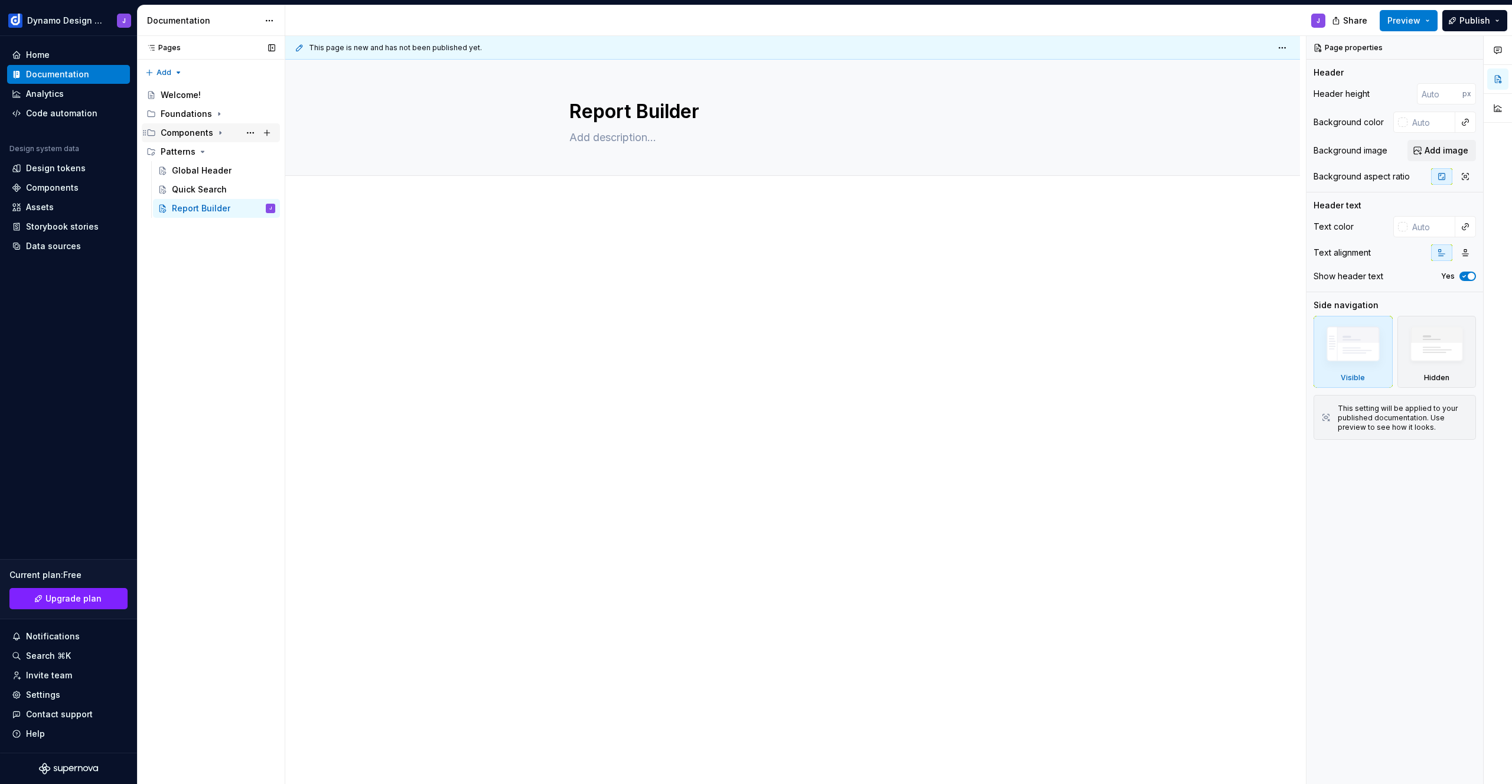
click at [215, 133] on icon "Page tree" at bounding box center [220, 133] width 9 height 9
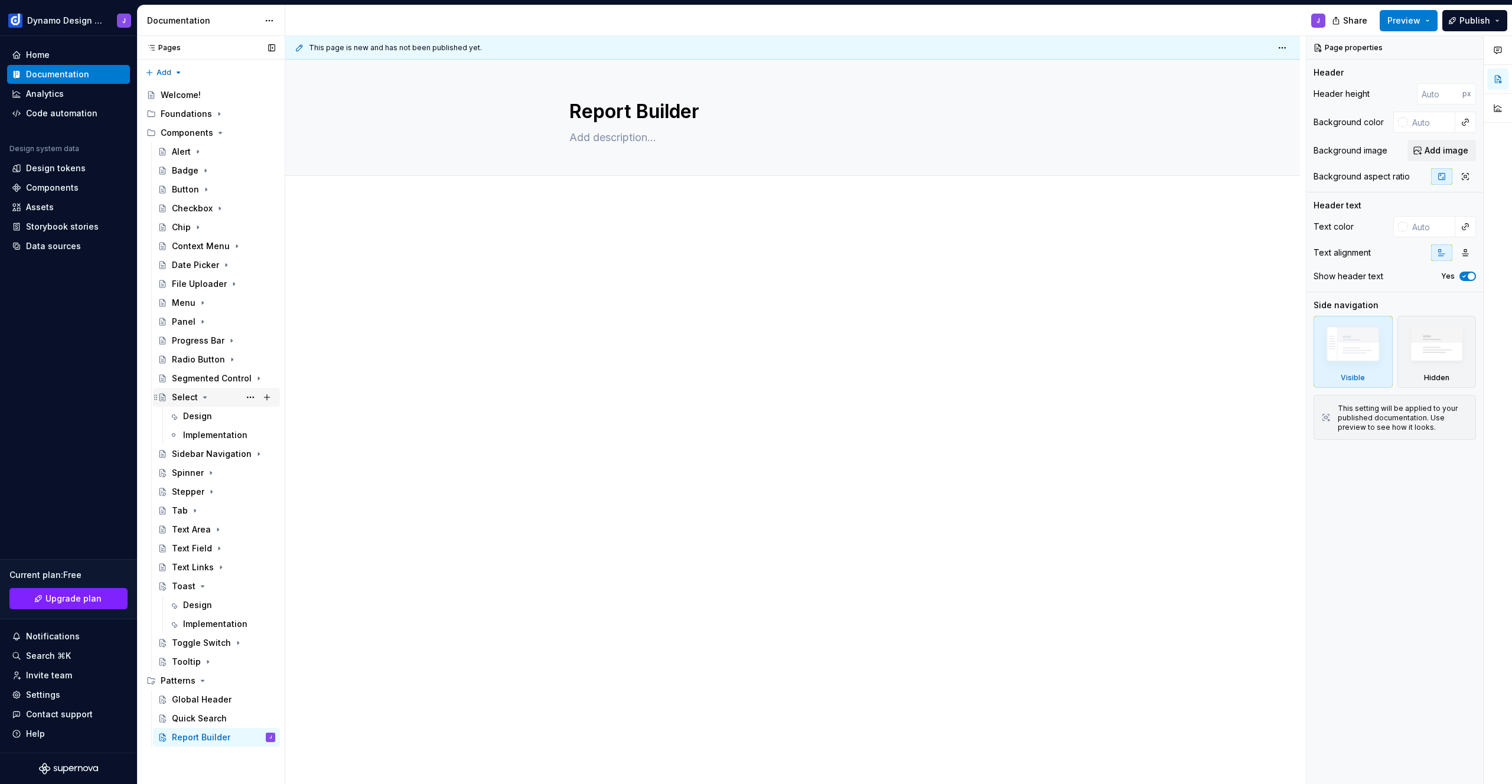
click at [205, 394] on icon "Page tree" at bounding box center [205, 398] width 9 height 9
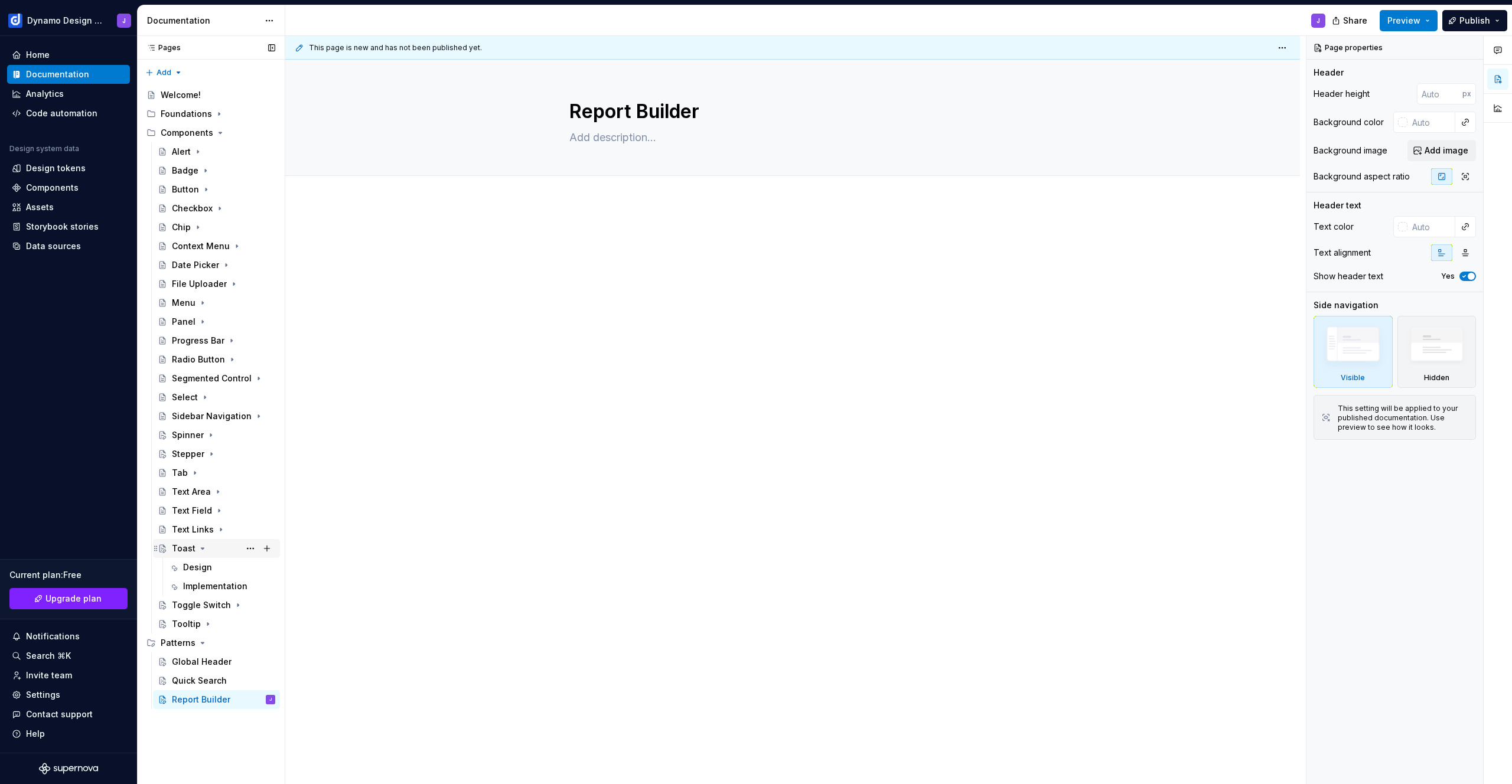
click at [201, 548] on icon "Page tree" at bounding box center [203, 548] width 3 height 1
click at [219, 624] on div "Panel" at bounding box center [223, 624] width 103 height 17
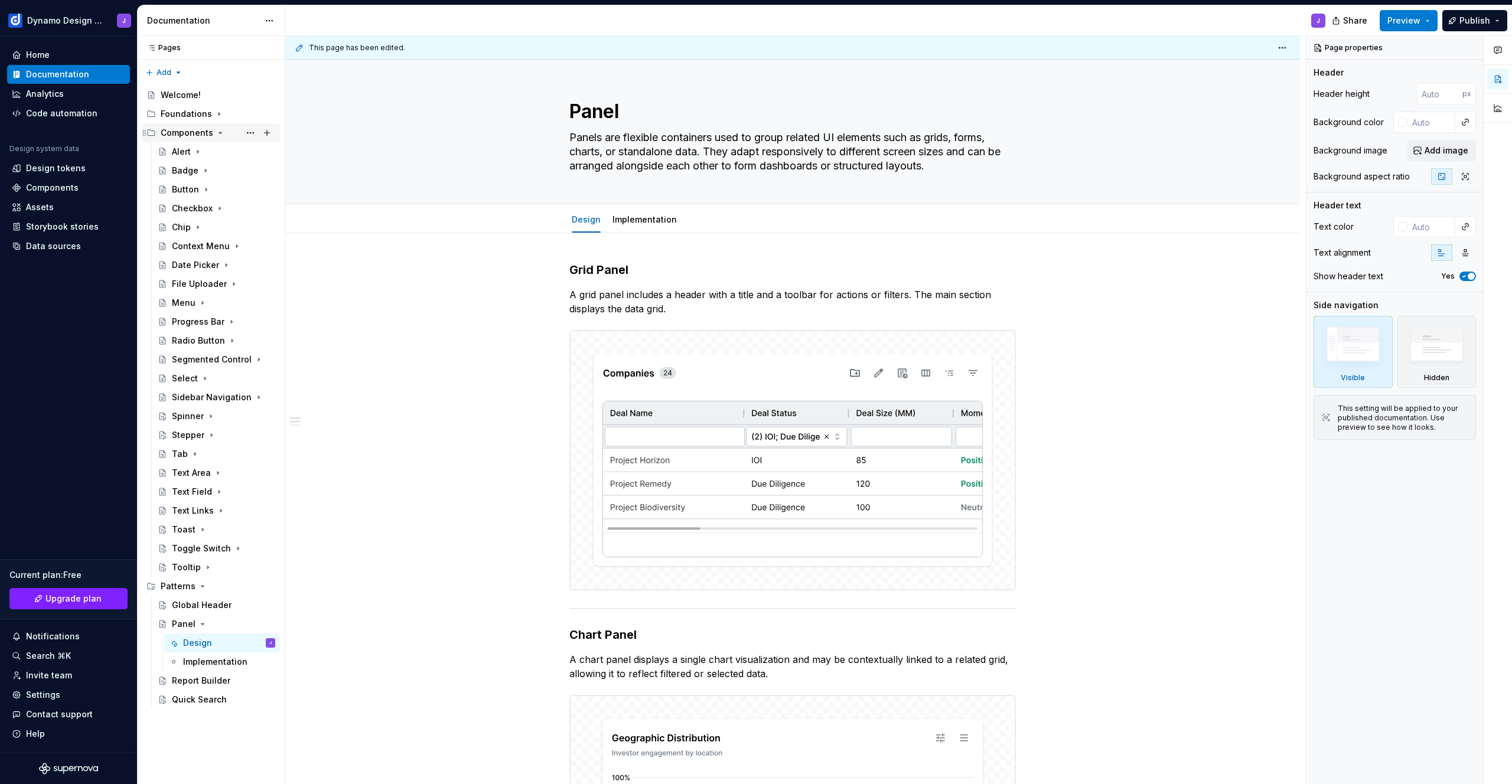
click at [219, 133] on icon "Page tree" at bounding box center [221, 133] width 3 height 1
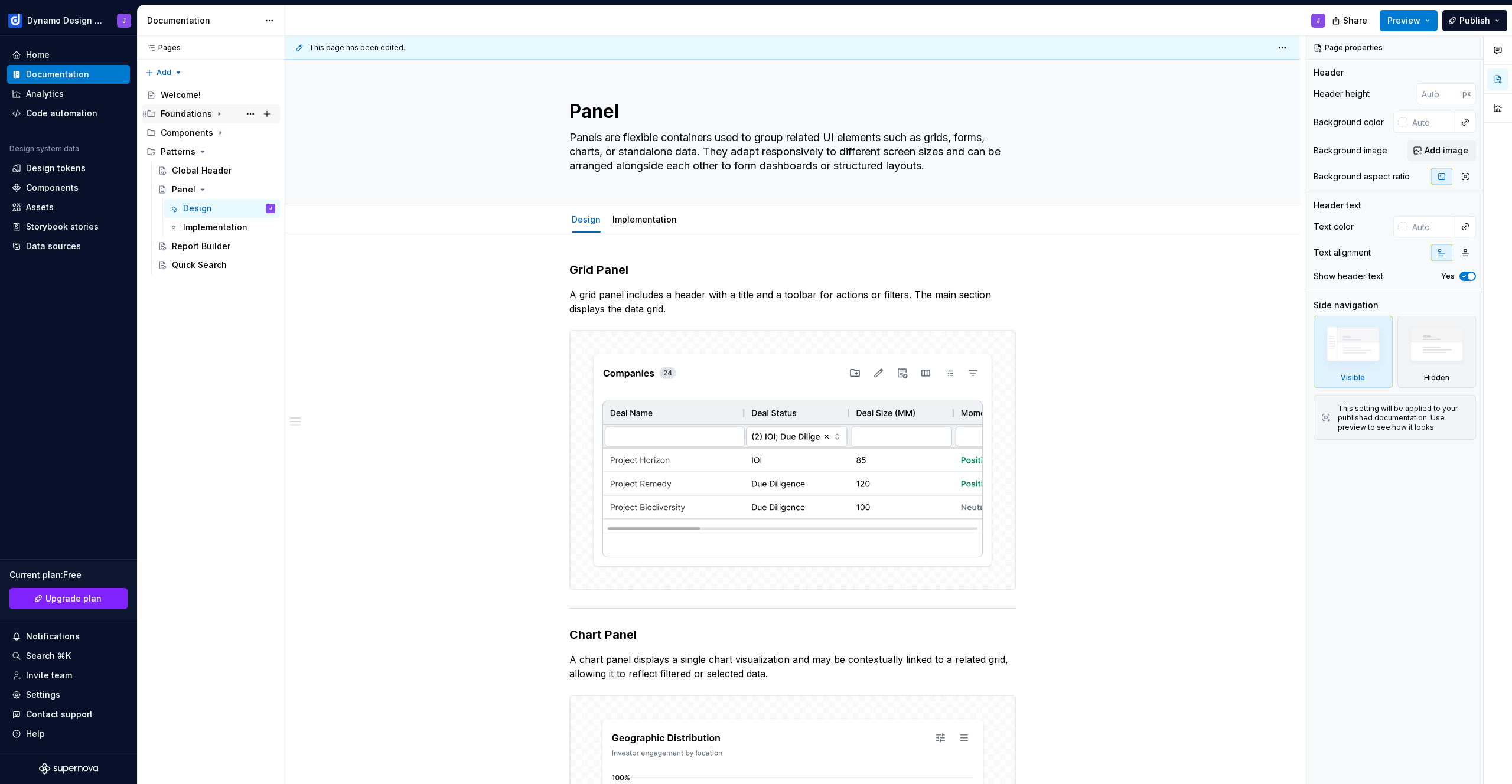
click at [218, 111] on icon "Page tree" at bounding box center [219, 114] width 9 height 9
click at [190, 137] on div "Tokens" at bounding box center [187, 133] width 31 height 12
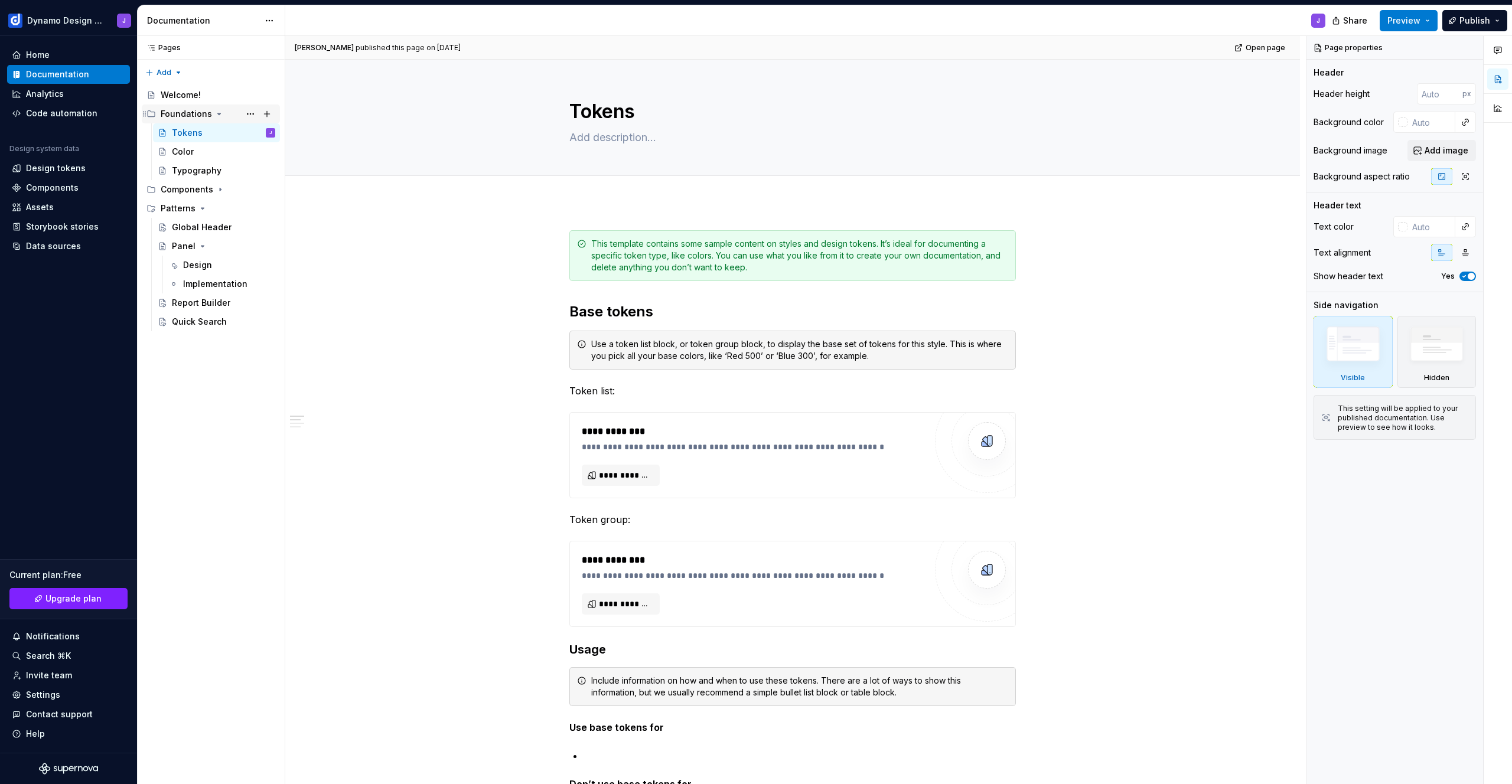
click at [218, 112] on icon "Page tree" at bounding box center [219, 114] width 9 height 9
click at [201, 187] on icon "Page tree" at bounding box center [203, 189] width 9 height 9
click at [204, 173] on div "Global Header" at bounding box center [202, 170] width 60 height 12
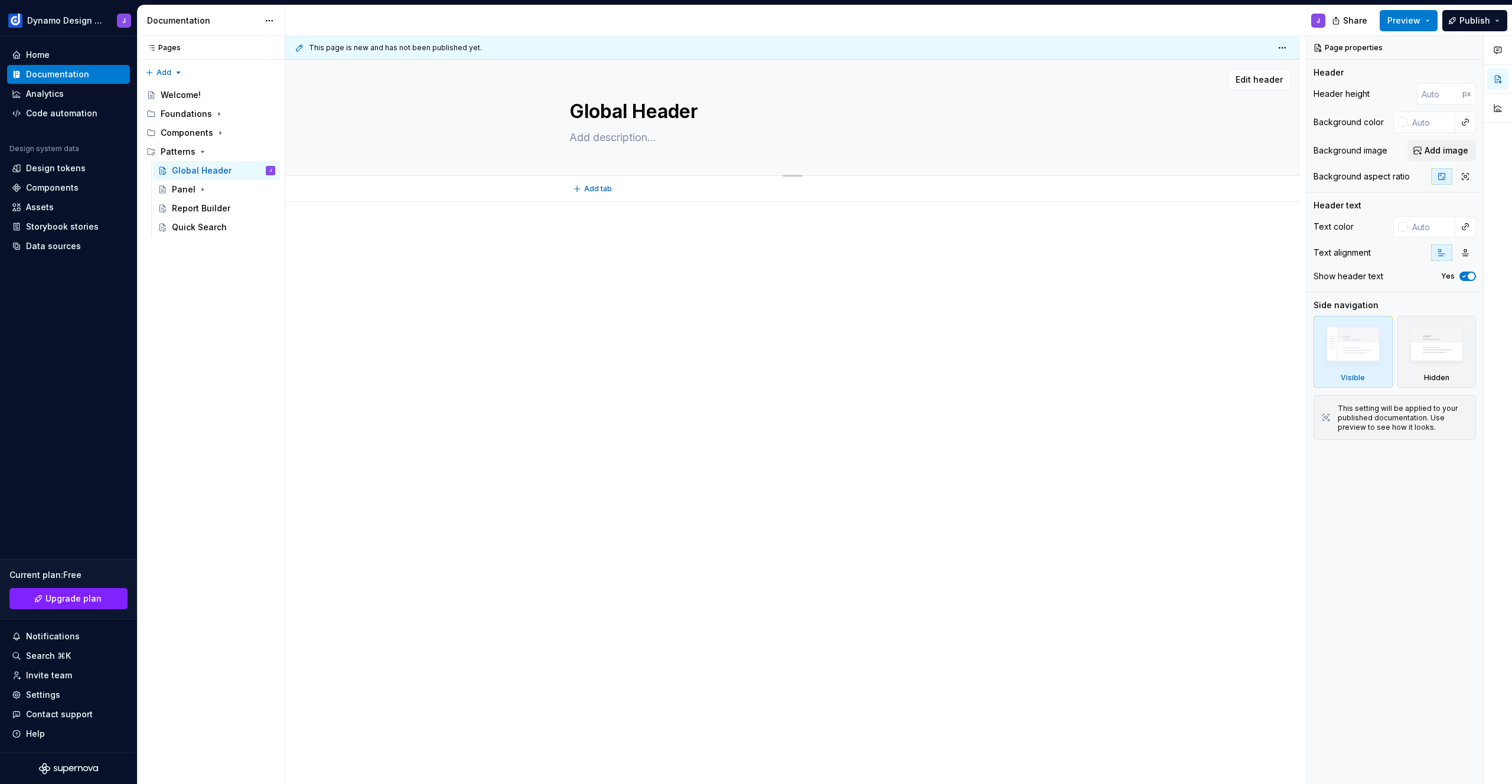
click at [604, 136] on textarea at bounding box center [791, 137] width 447 height 19
paste textarea "The global header is found on all pages in the CRM and sticks to the top on scr…"
type textarea "*"
type textarea "The global header is found on all pages in the CRM and sticks to the top on scr…"
type textarea "*"
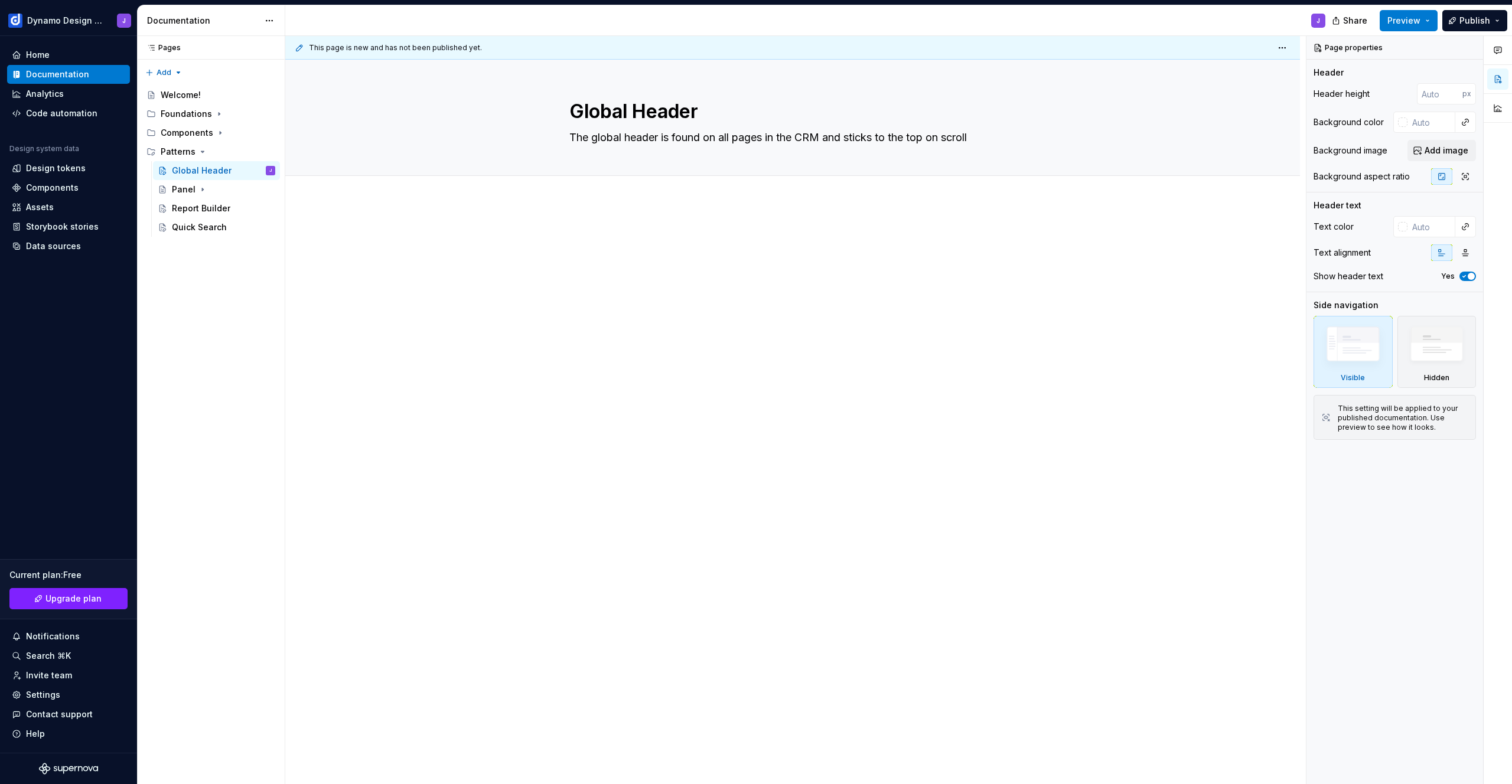
type textarea "The global header is found on all pages in the CRM and sticks to the top on scr…"
type textarea "*"
click at [631, 212] on div at bounding box center [793, 363] width 1015 height 323
click at [627, 232] on p at bounding box center [793, 237] width 447 height 14
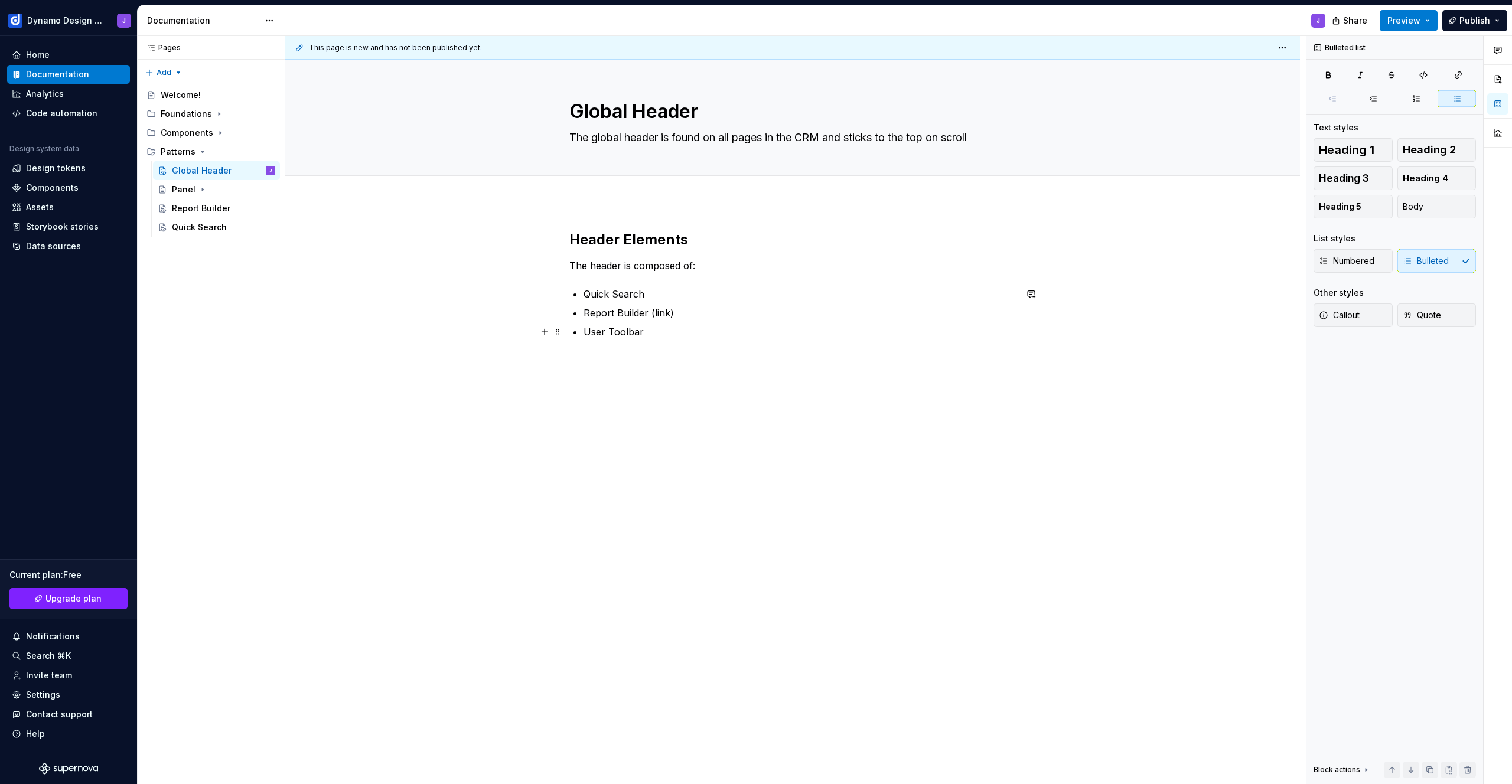
drag, startPoint x: 608, startPoint y: 327, endPoint x: 607, endPoint y: 334, distance: 7.1
click at [608, 327] on p "User Toolbar" at bounding box center [799, 332] width 432 height 14
click at [639, 337] on p "Toolbar" at bounding box center [799, 332] width 432 height 14
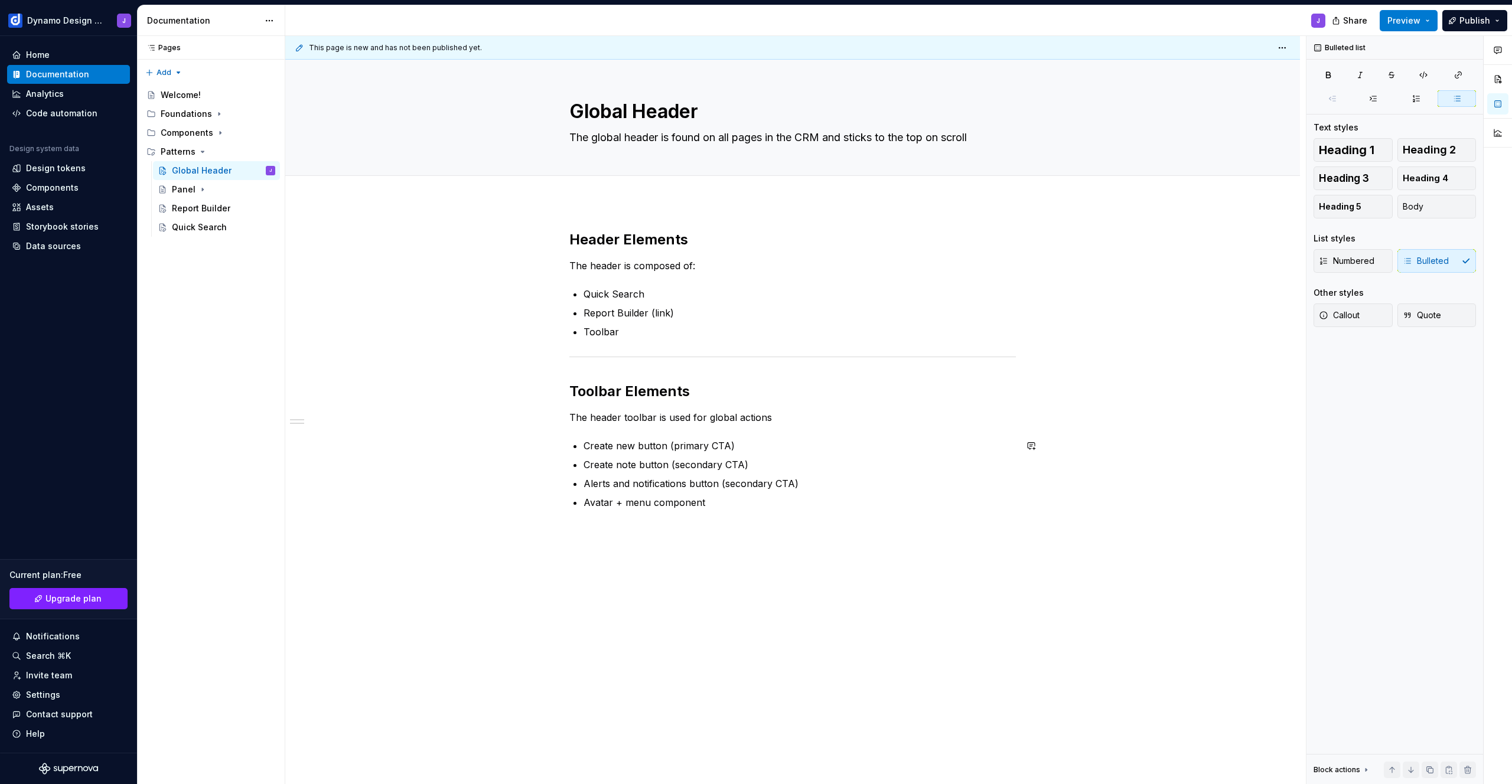
click at [750, 428] on div "Header Elements The header is composed of: Quick Search Report Builder (link) T…" at bounding box center [793, 370] width 447 height 279
click at [578, 278] on div "Header Elements The header is composed of: Quick Search Report Builder (link) T…" at bounding box center [793, 370] width 447 height 279
click at [745, 510] on div "Header Elements The header is composed of: Quick Search Report Builder (link) T…" at bounding box center [793, 377] width 447 height 293
click at [621, 586] on div "This page is new and has not been published yet. Global Header The global heade…" at bounding box center [795, 410] width 1020 height 749
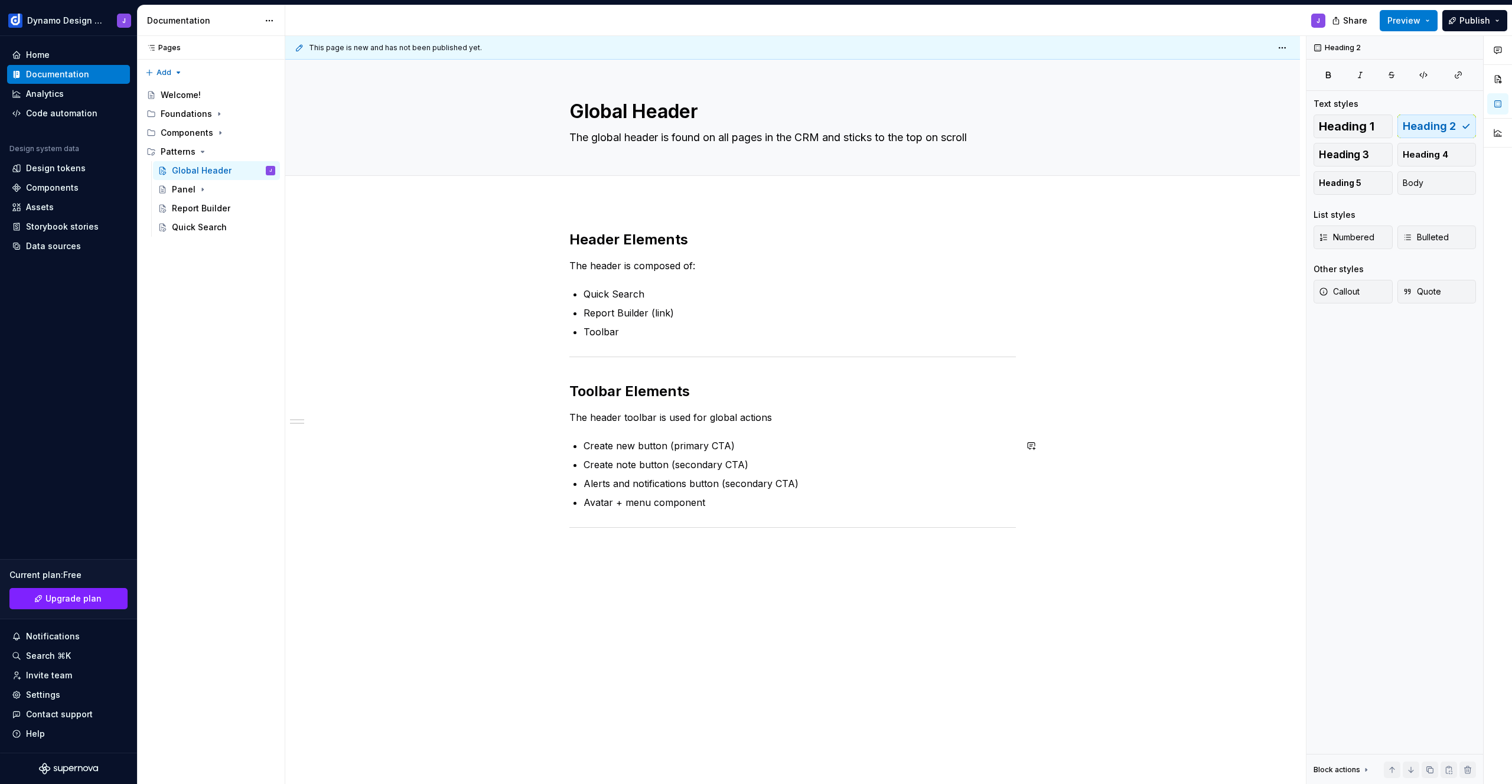
click at [608, 548] on div "Header Elements The header is composed of: Quick Search Report Builder (link) T…" at bounding box center [793, 491] width 1015 height 578
click at [649, 314] on p "Report Builder (link)" at bounding box center [799, 313] width 432 height 14
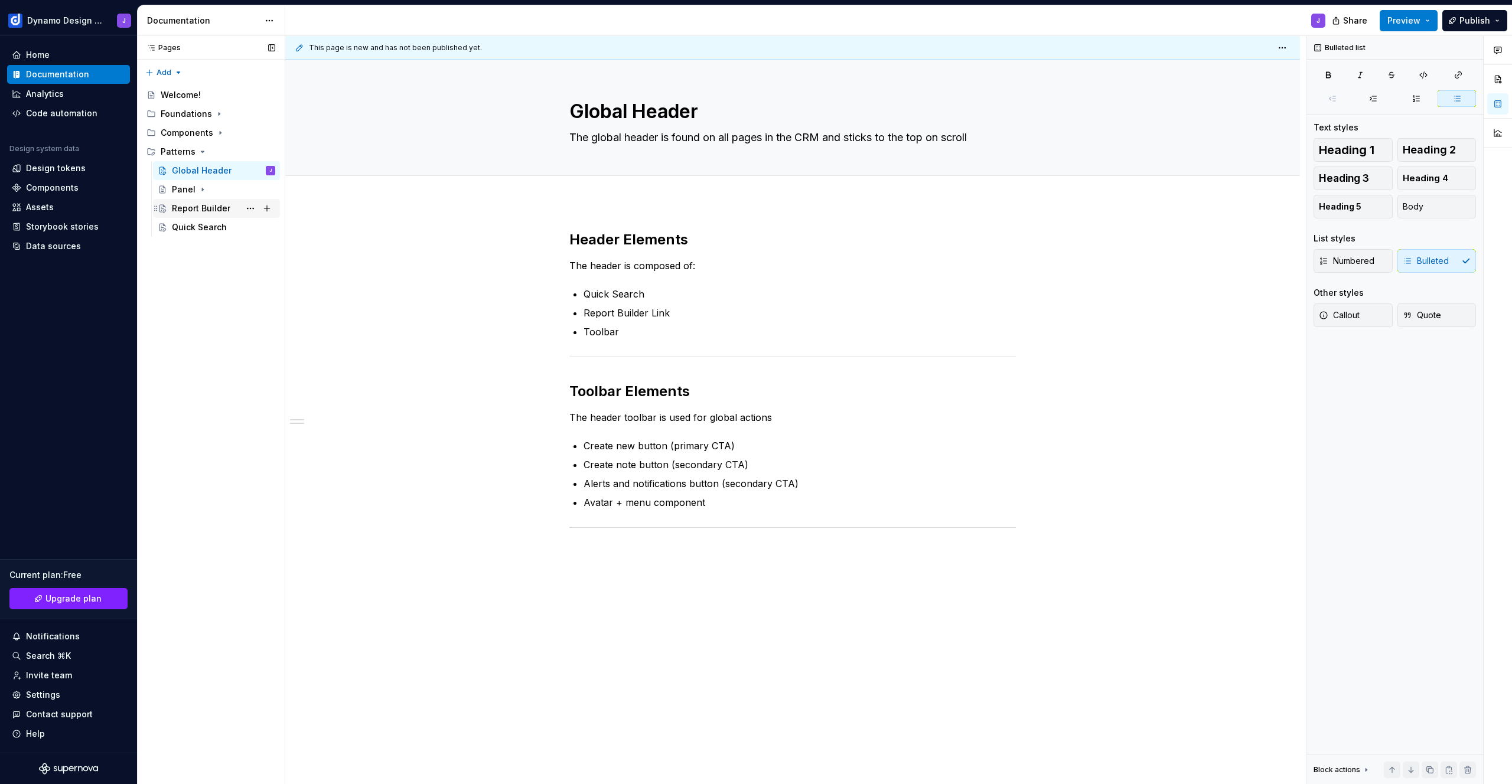
click at [189, 210] on div "Report Builder" at bounding box center [201, 208] width 58 height 12
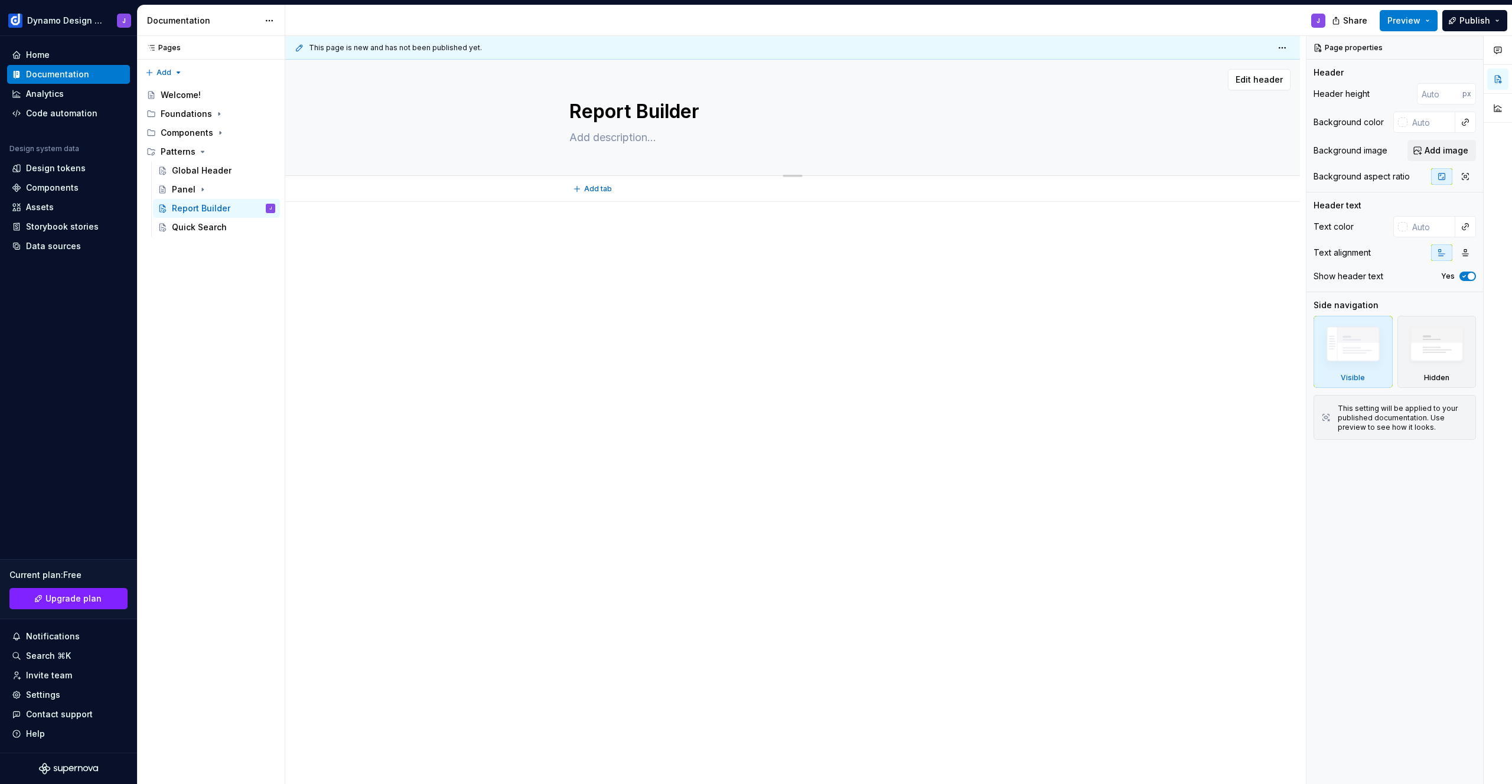
click at [619, 136] on textarea at bounding box center [791, 137] width 447 height 19
type textarea "*"
type textarea "T"
type textarea "*"
type textarea "Th"
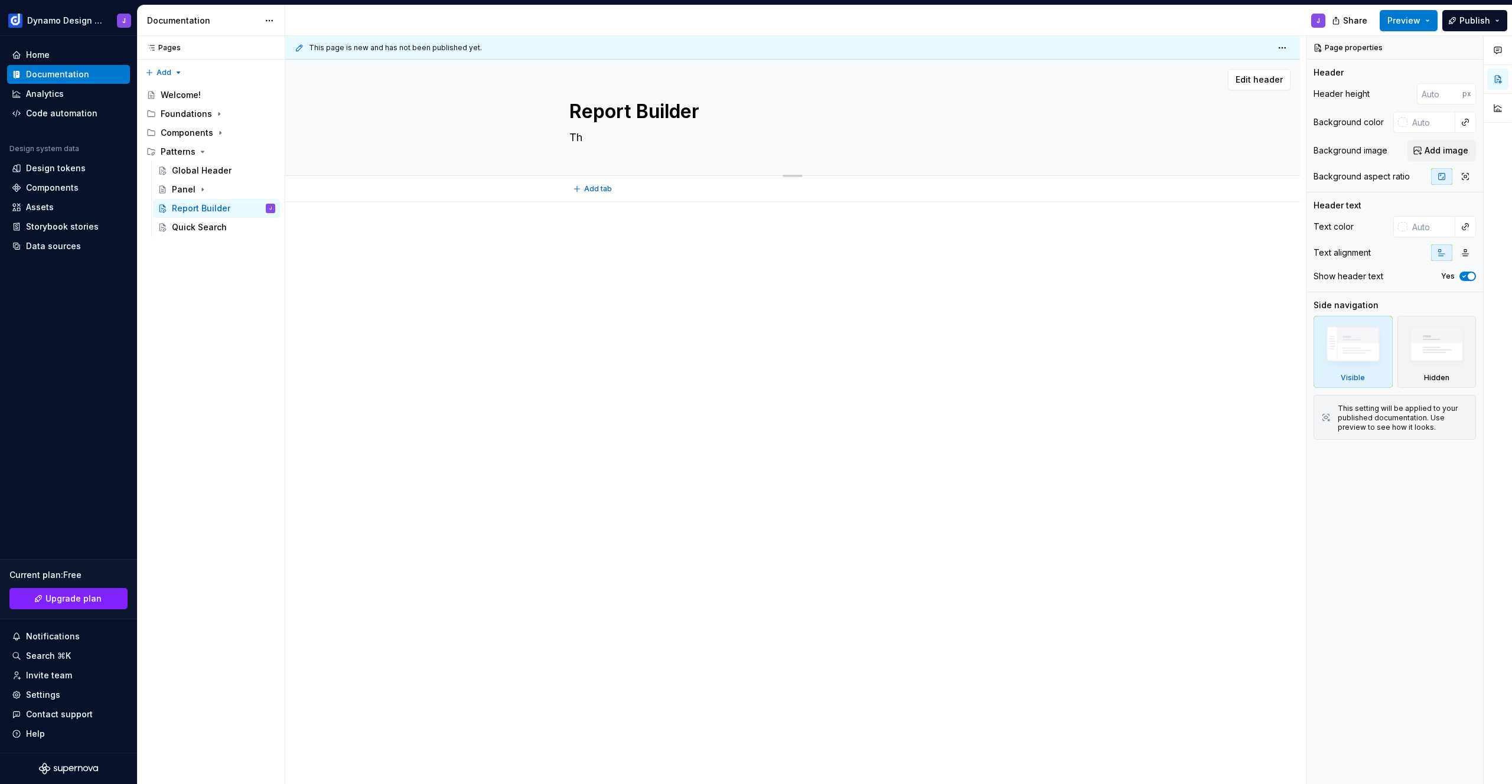
type textarea "*"
type textarea "The"
type textarea "*"
type textarea "The"
type textarea "*"
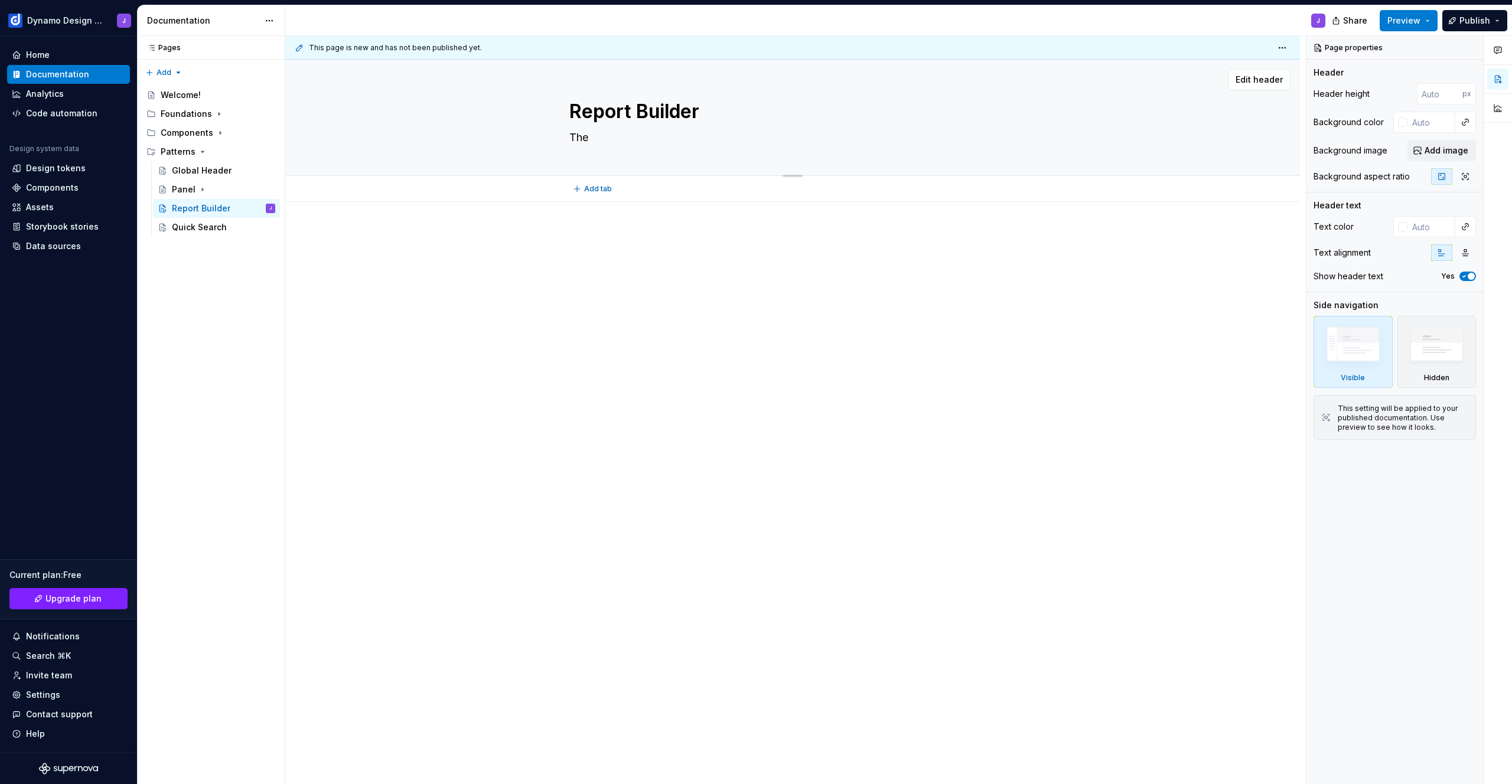
type textarea "The r"
type textarea "*"
type textarea "The re"
type textarea "*"
type textarea "The rep"
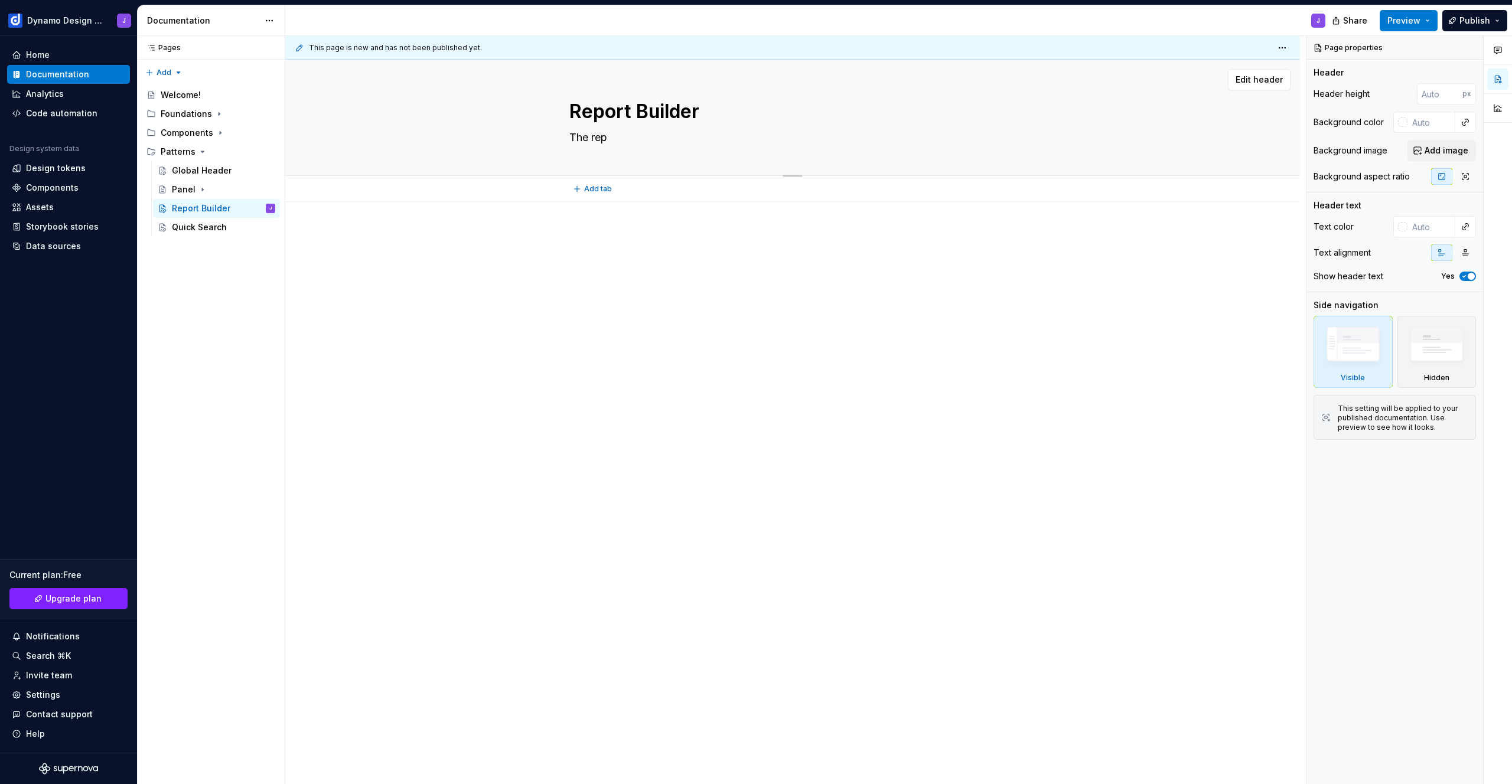
type textarea "*"
type textarea "The repo"
type textarea "*"
type textarea "The repor"
type textarea "*"
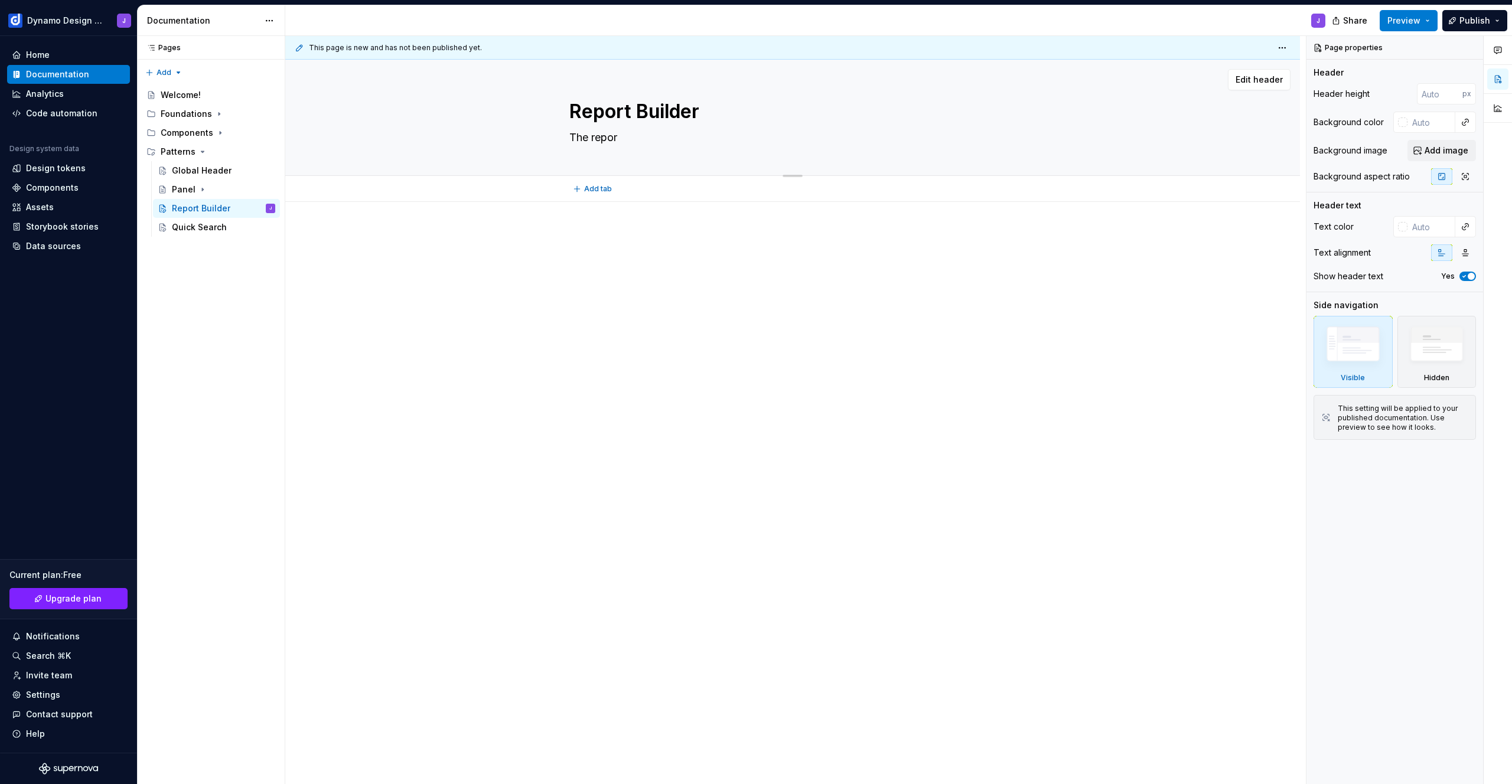
type textarea "The report"
type textarea "*"
type textarea "The report"
type textarea "*"
type textarea "The report b"
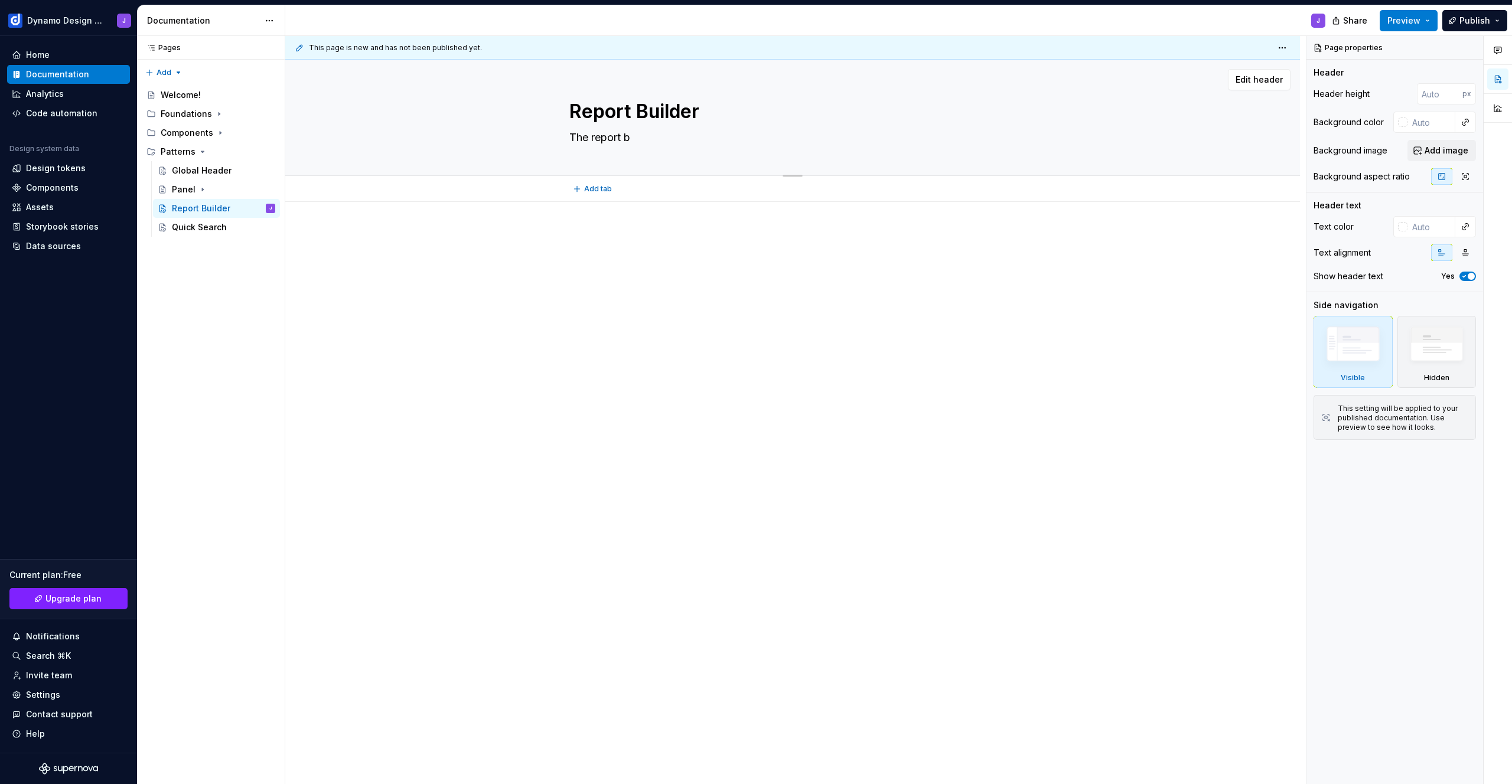
type textarea "*"
type textarea "The report bu"
type textarea "*"
type textarea "The report [PERSON_NAME]"
type textarea "*"
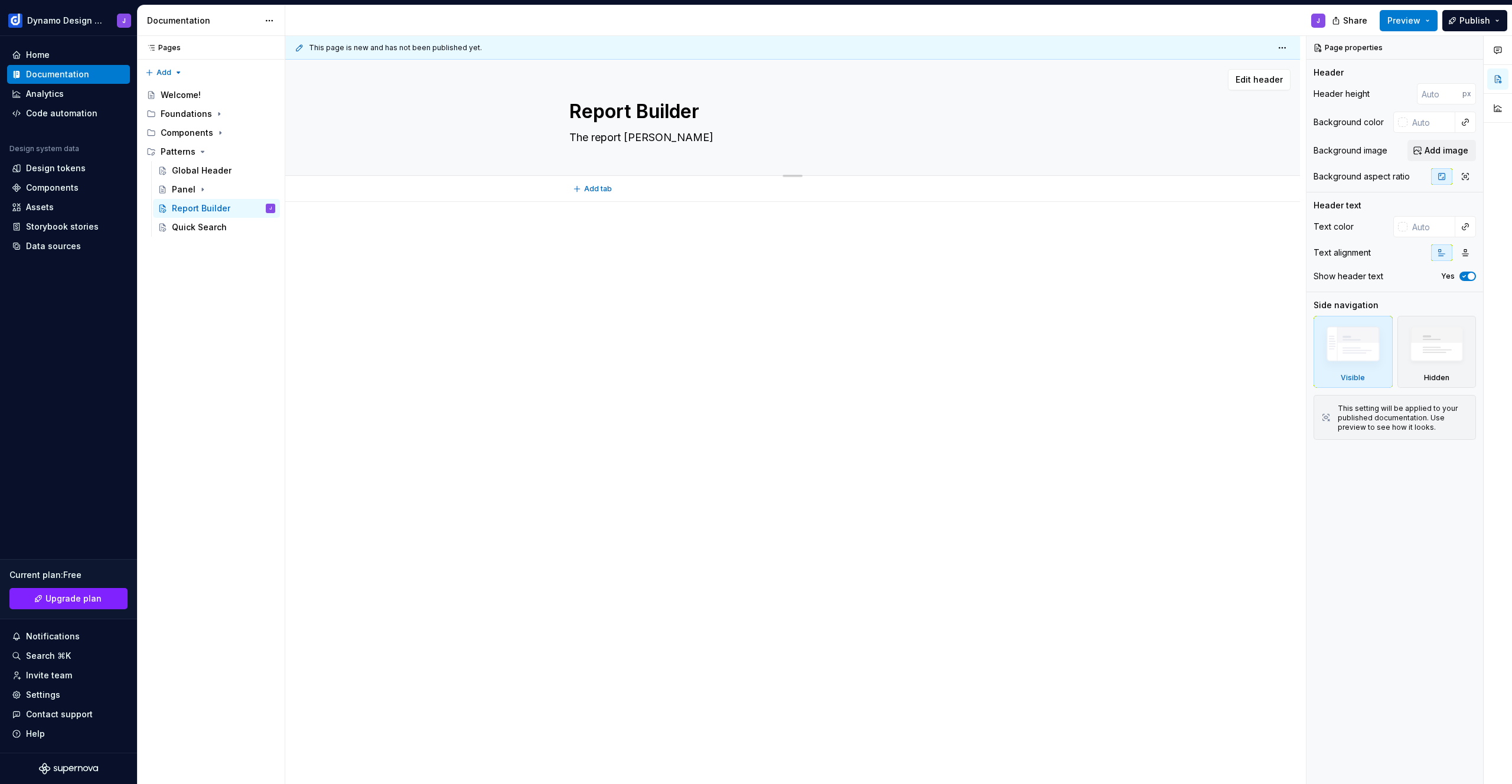
type textarea "The report buil"
type textarea "*"
type textarea "The report build"
type textarea "*"
type textarea "The report builder"
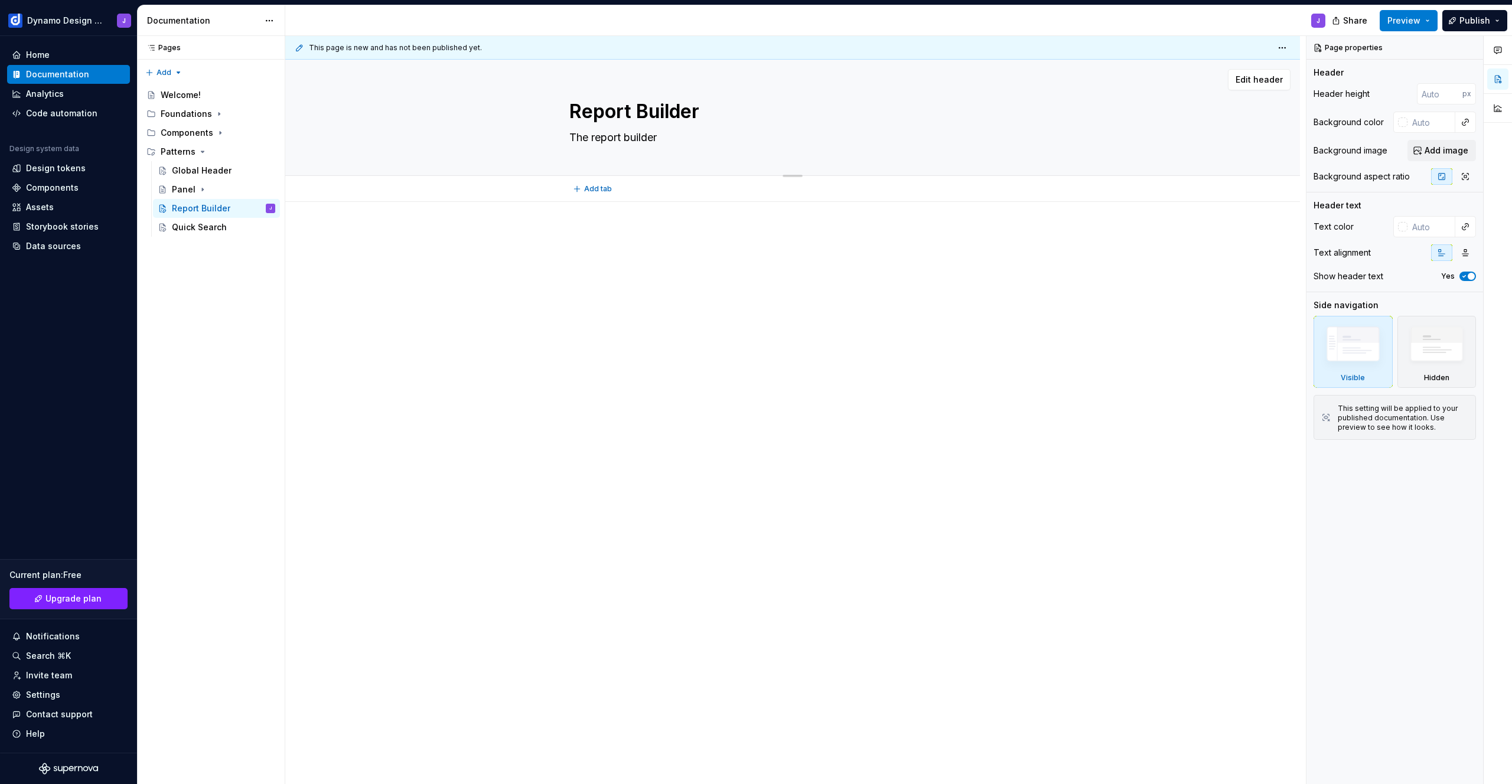
type textarea "*"
type textarea "The report builder"
type textarea "*"
type textarea "The report builder i"
type textarea "*"
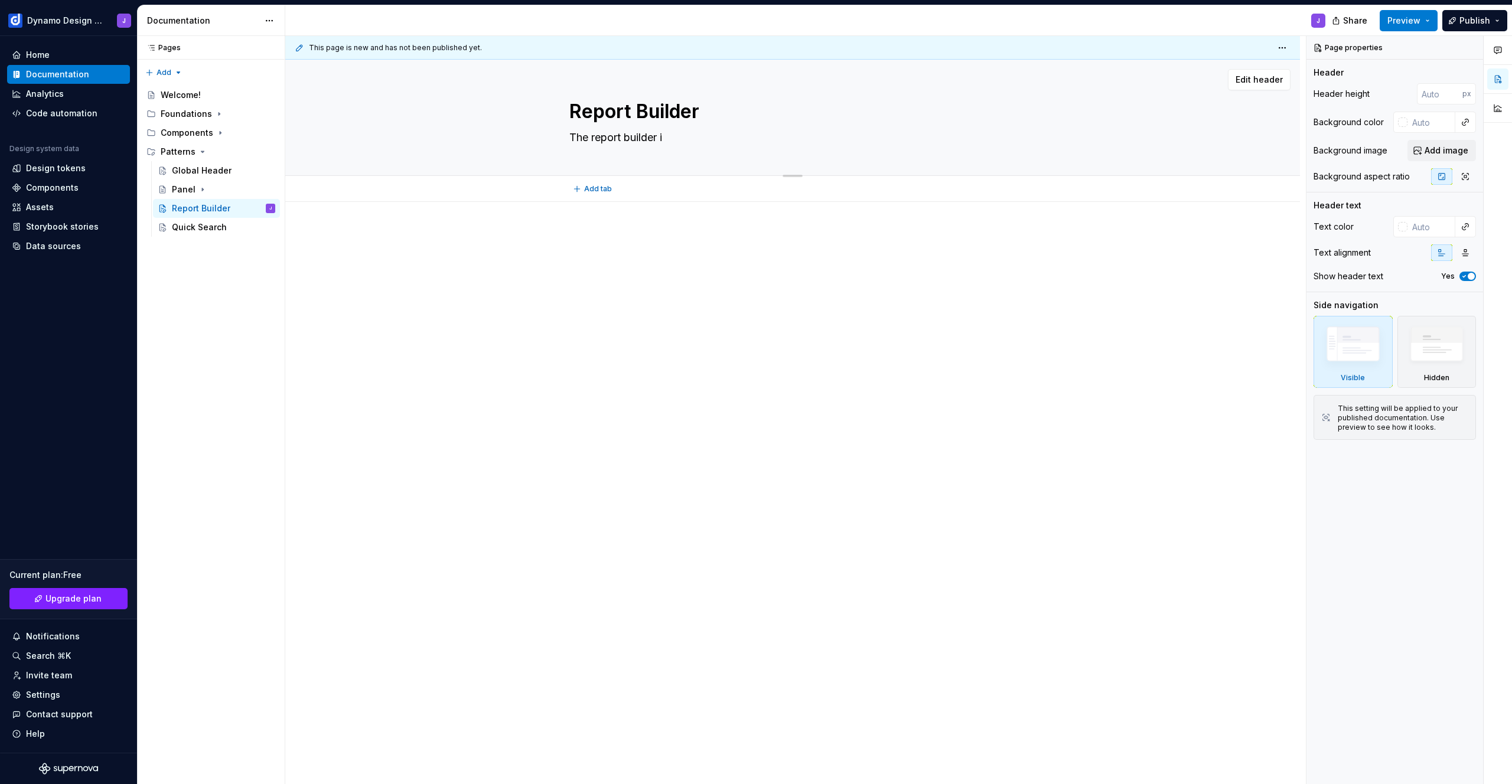
type textarea "The report builder is"
type textarea "*"
type textarea "The report builder is"
type textarea "*"
type textarea "The report builder is a"
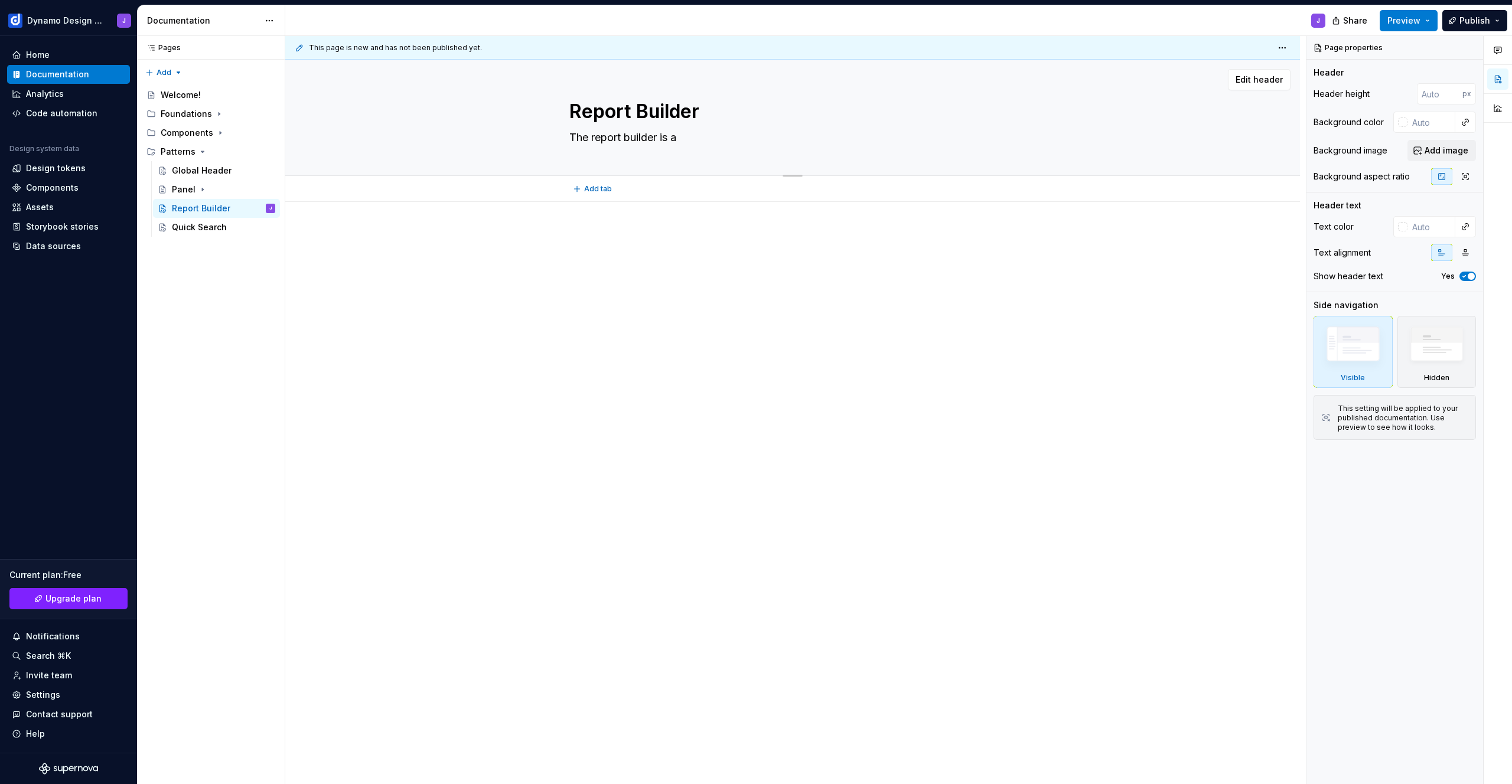
type textarea "*"
type textarea "The report builder is an"
type textarea "*"
type textarea "The report builder is an"
type textarea "*"
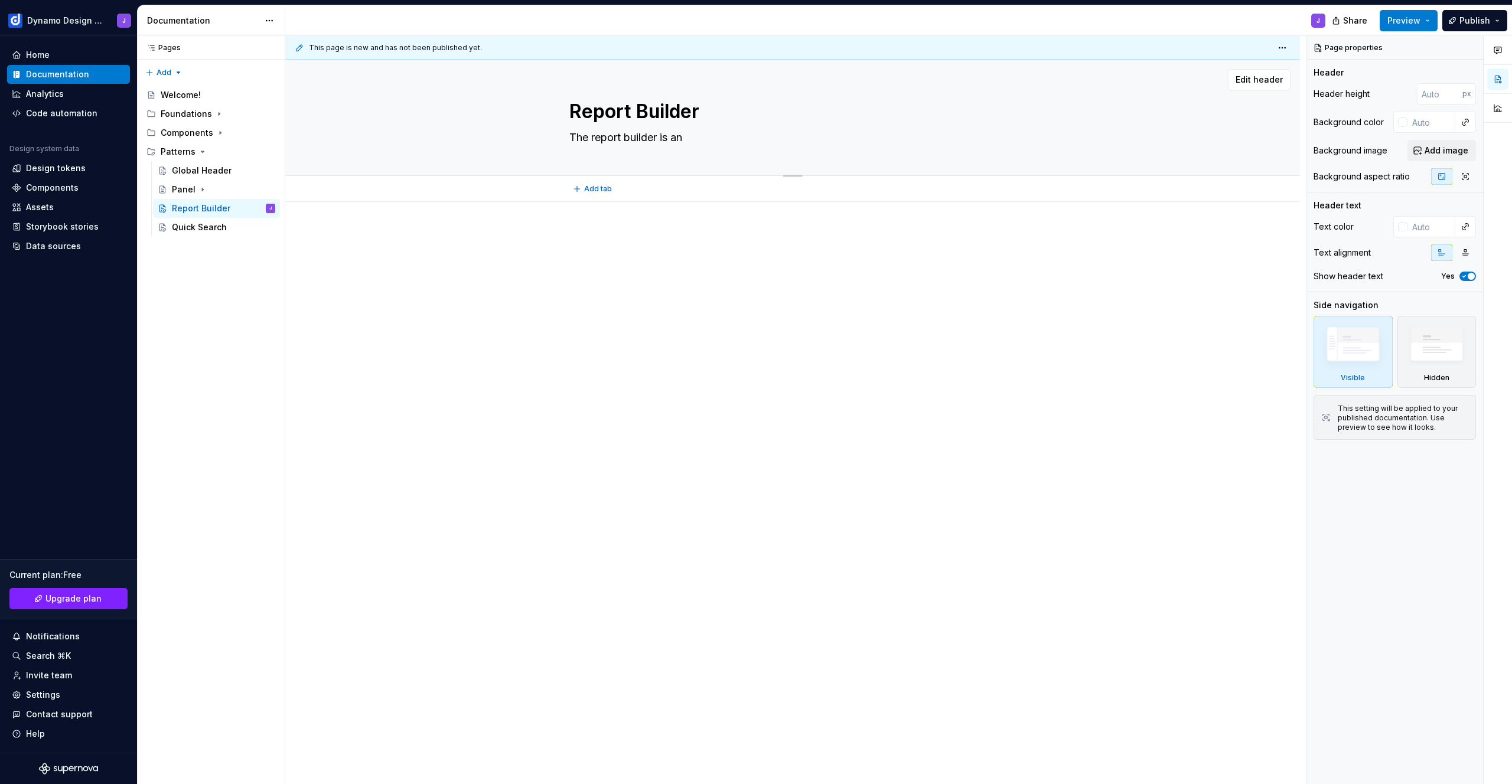
type textarea "The report builder is an a"
type textarea "*"
type textarea "The report builder is an ad"
type textarea "*"
type textarea "The report builder is an adv"
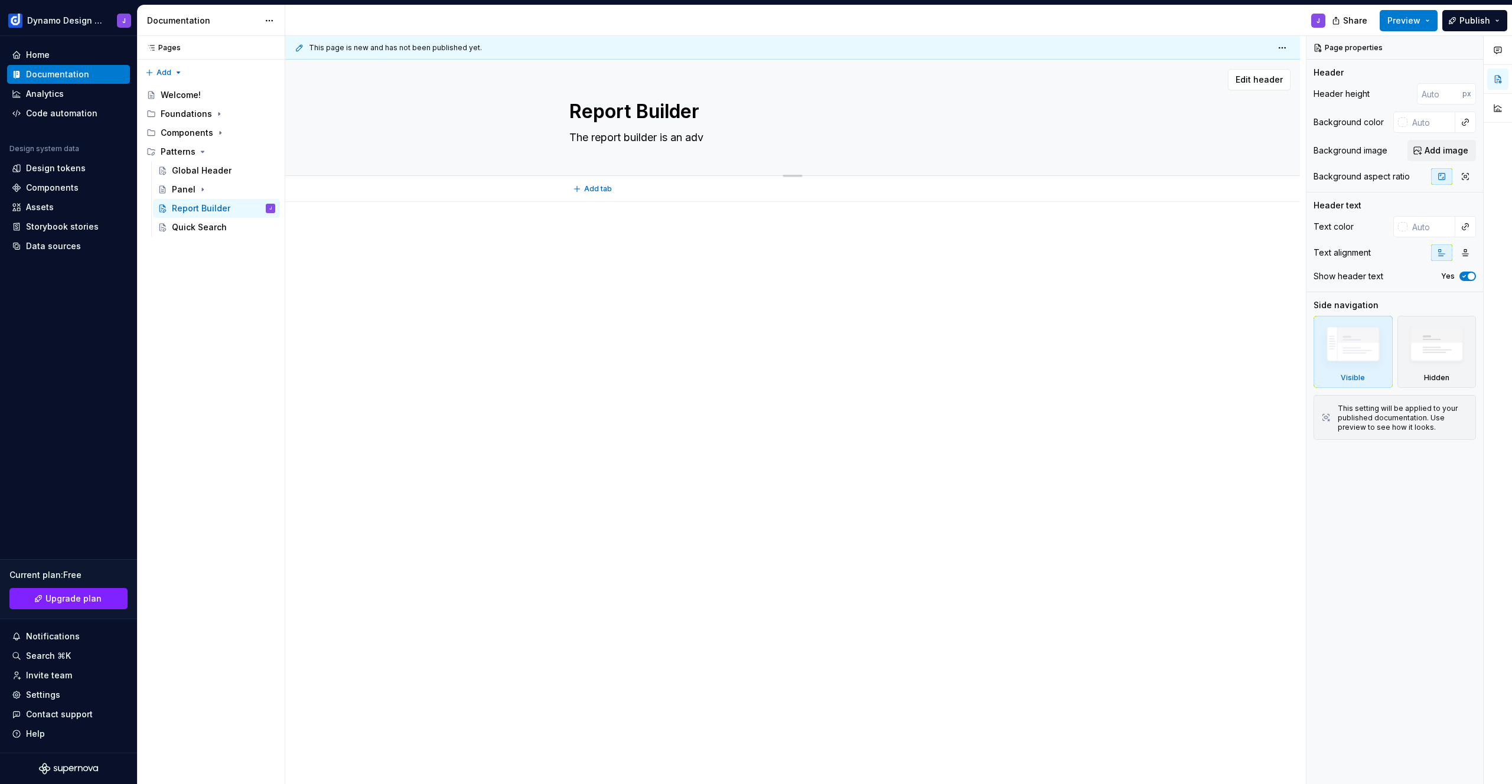
type textarea "*"
type textarea "The report builder is an adva"
type textarea "*"
type textarea "The report builder is an advan"
type textarea "*"
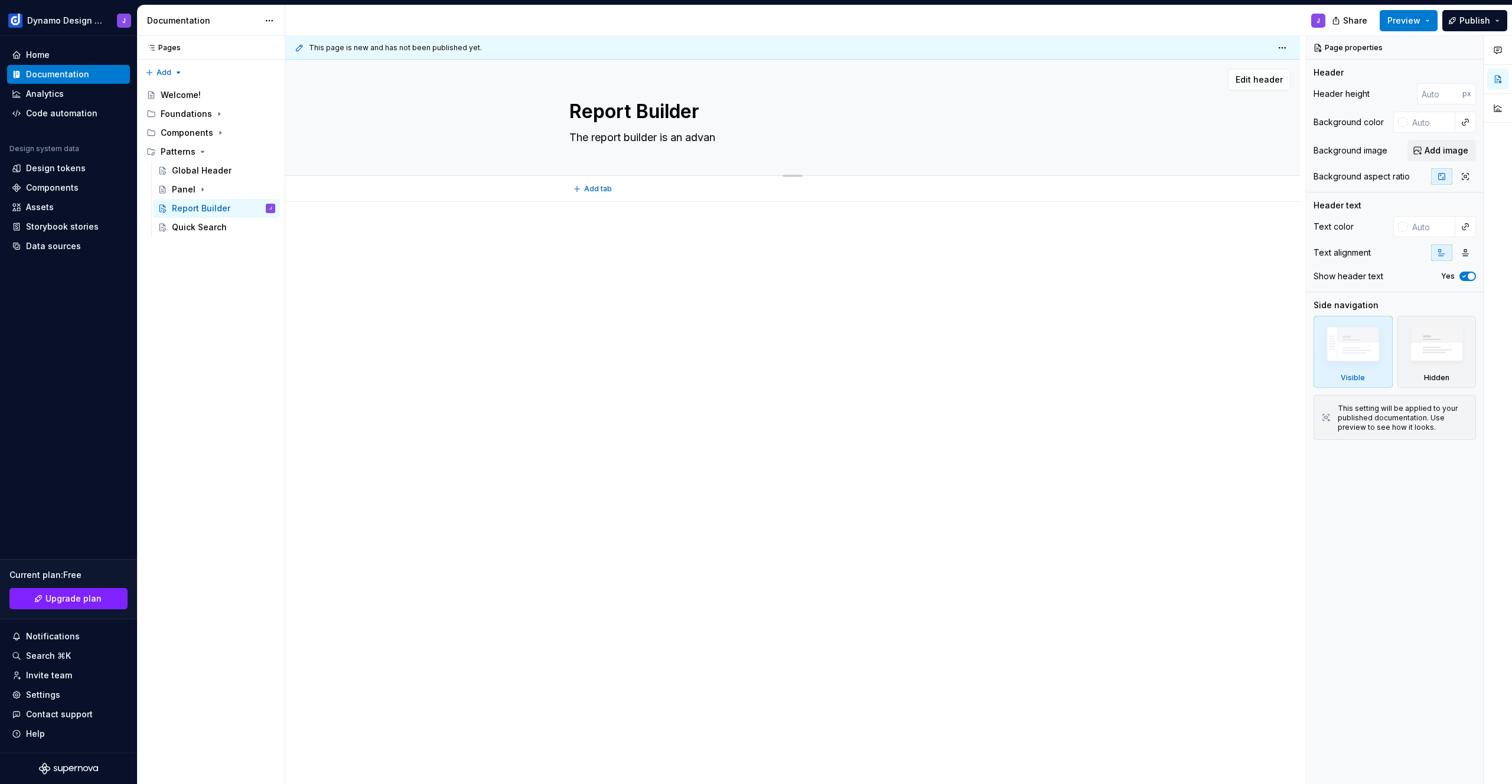
type textarea "The report builder is an advanc"
type textarea "*"
type textarea "The report builder is an advance"
type textarea "*"
type textarea "The report builder is an advanced"
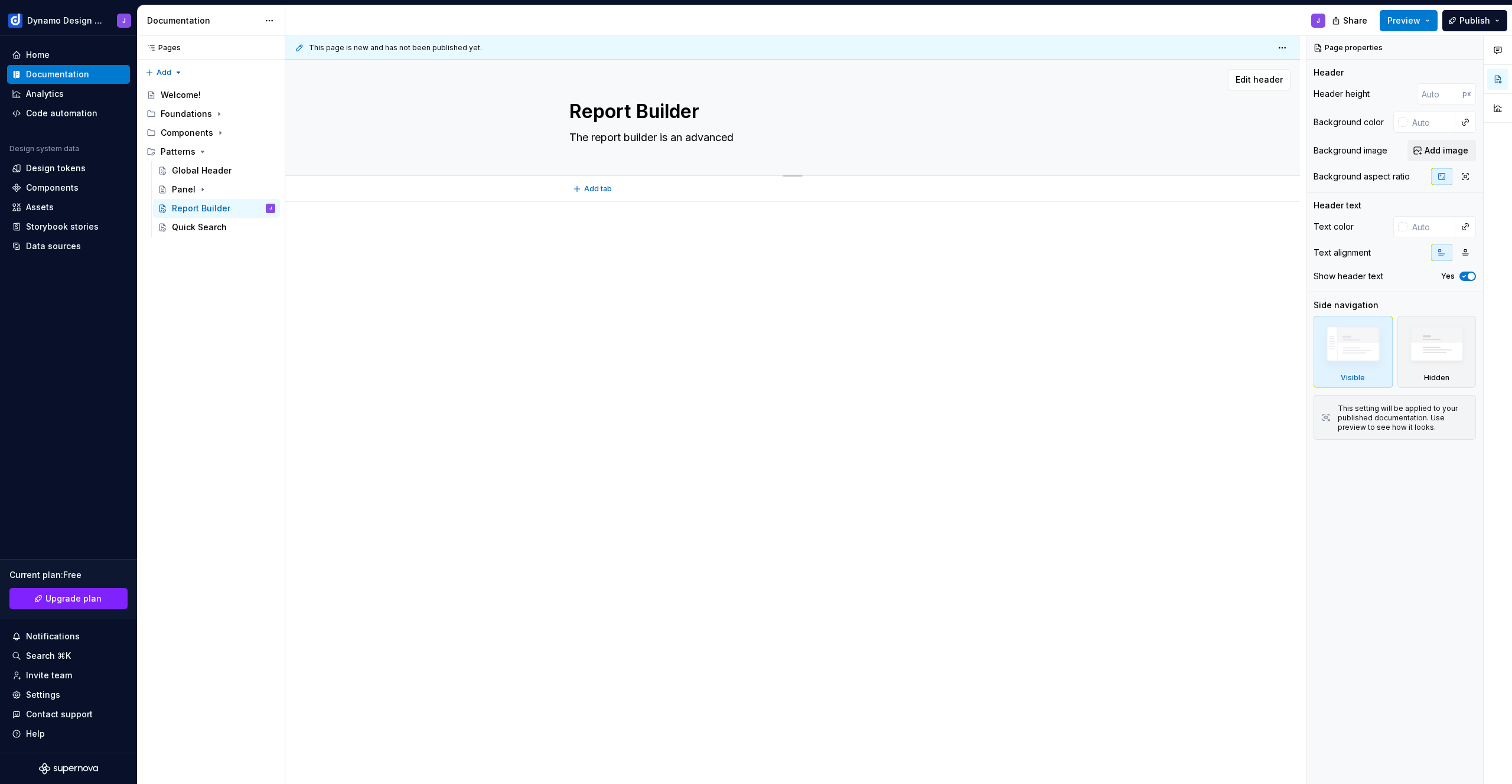
type textarea "*"
type textarea "The report builder is an advanced"
type textarea "*"
type textarea "The report builder is an advanced"
click at [753, 137] on textarea "The report builder is an advanced" at bounding box center [791, 137] width 447 height 19
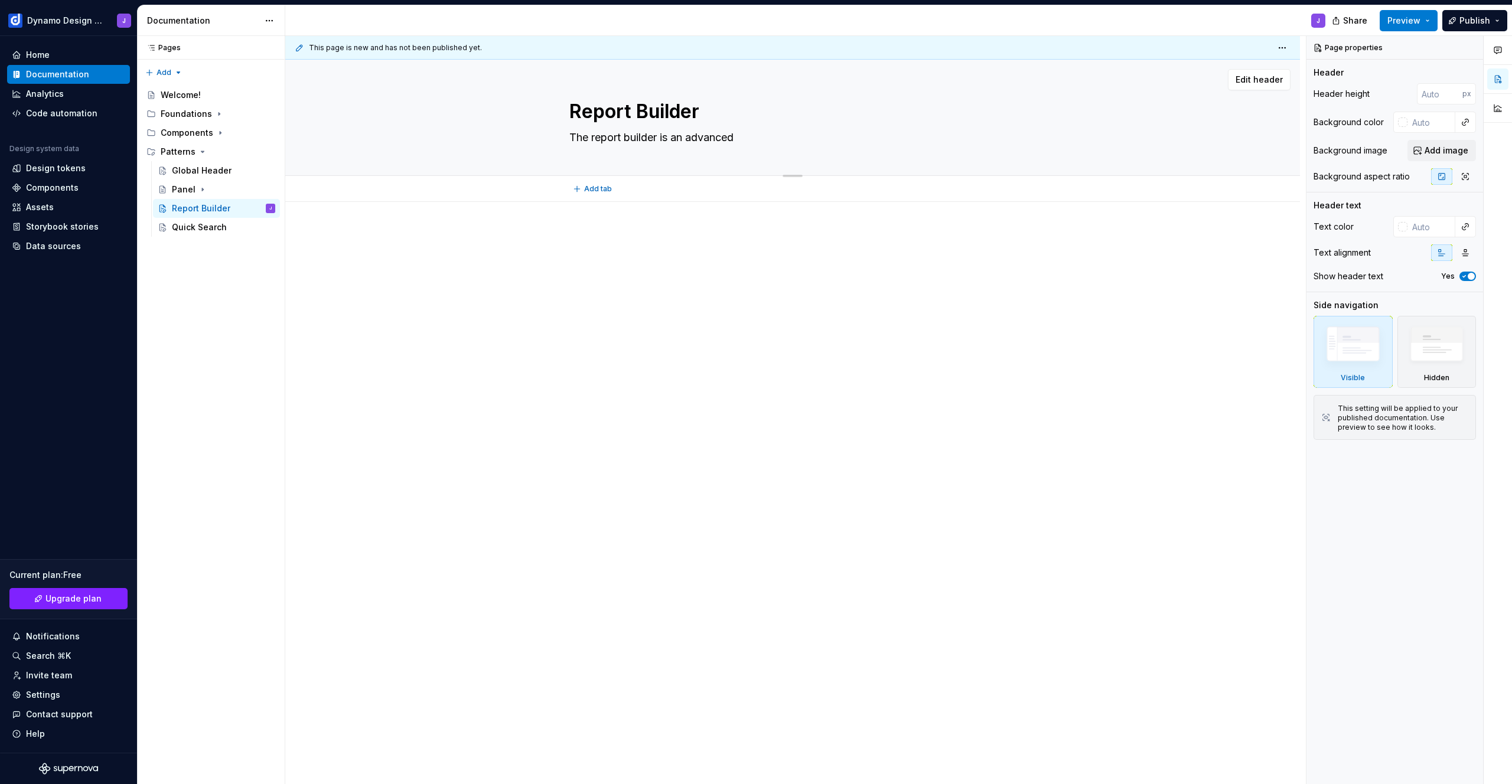
type textarea "*"
type textarea "The report builder is an advanced s"
type textarea "*"
type textarea "The report builder is an advanced se"
type textarea "*"
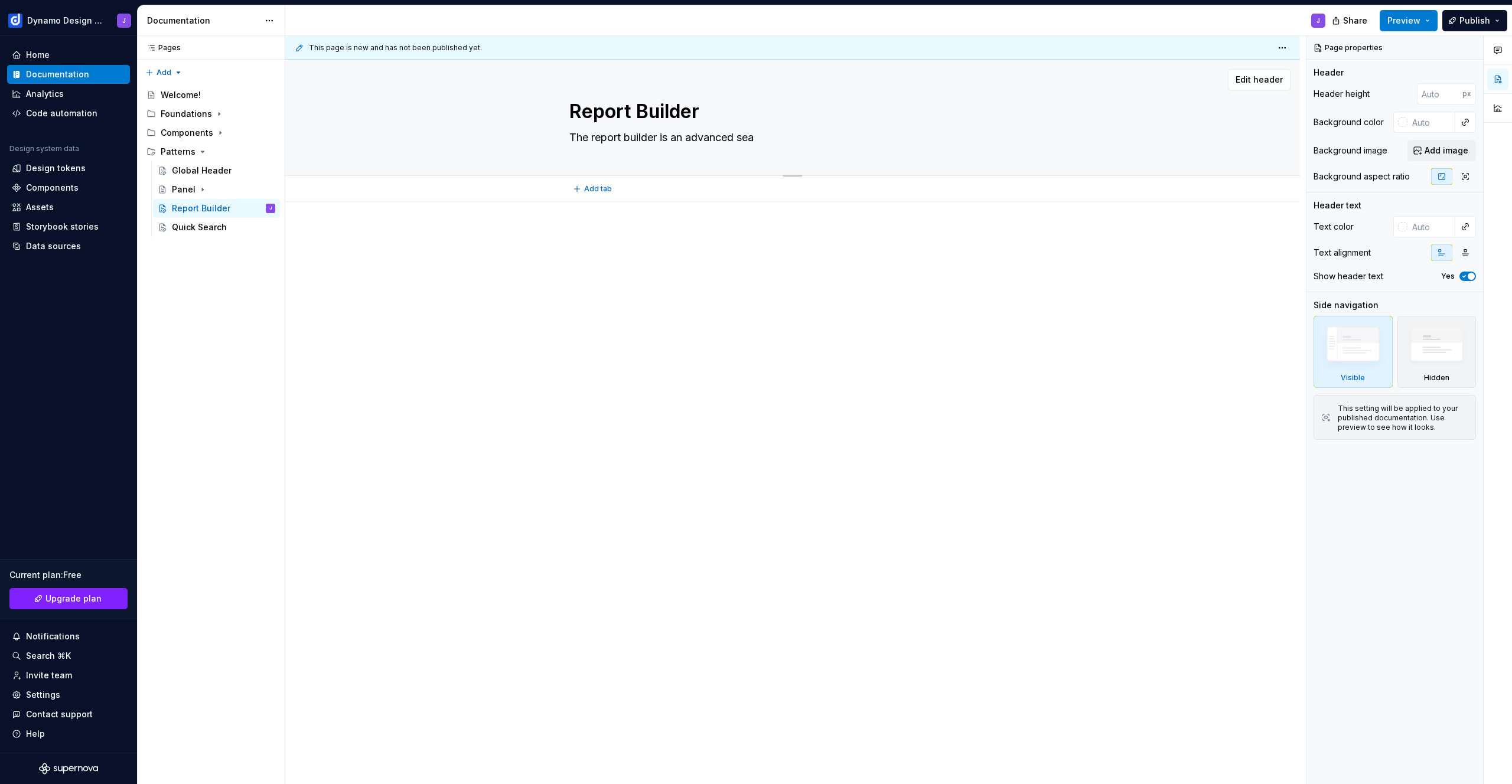
type textarea "The report builder is an advanced sear"
type textarea "*"
type textarea "The report builder is an advanced searc"
type textarea "*"
type textarea "The report builder is an advanced search"
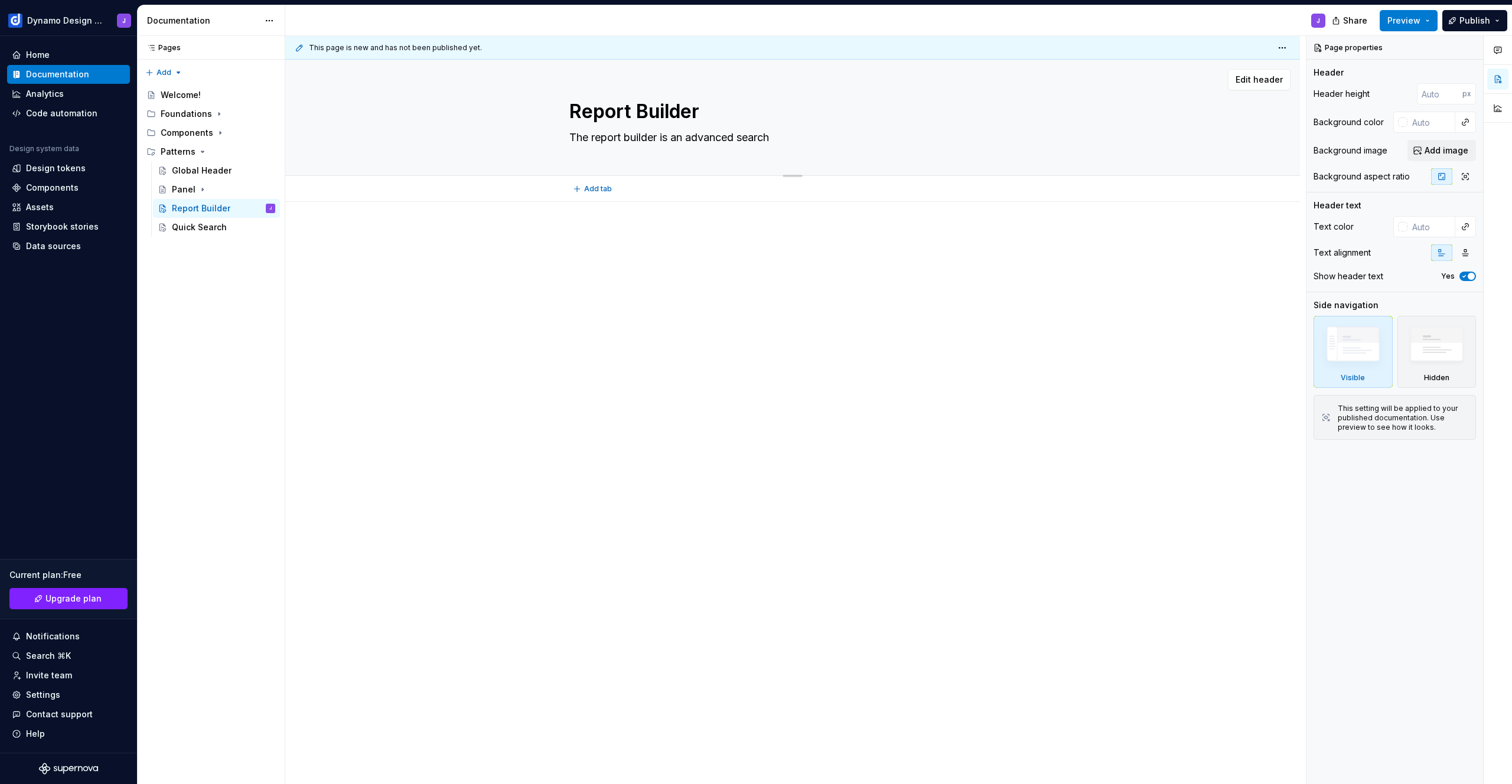
click at [691, 136] on textarea "The report builder is an advanced search" at bounding box center [791, 137] width 447 height 19
type textarea "*"
type textarea "The report builder is anadvanced search"
type textarea "*"
type textarea "The report builder is aadvanced search"
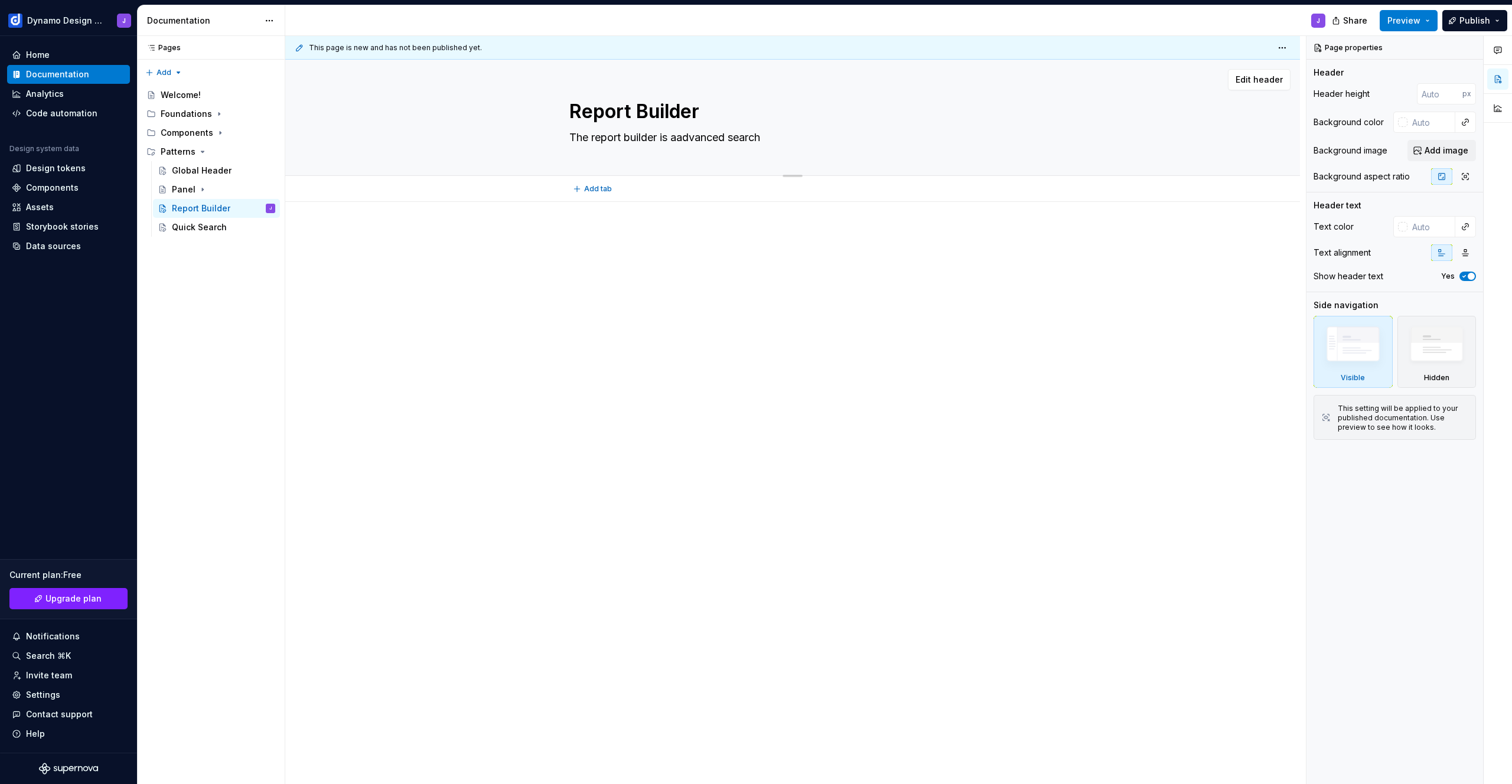
type textarea "*"
type textarea "The report builder is a advanced search"
type textarea "*"
type textarea "The report builder is a radvanced search"
type textarea "*"
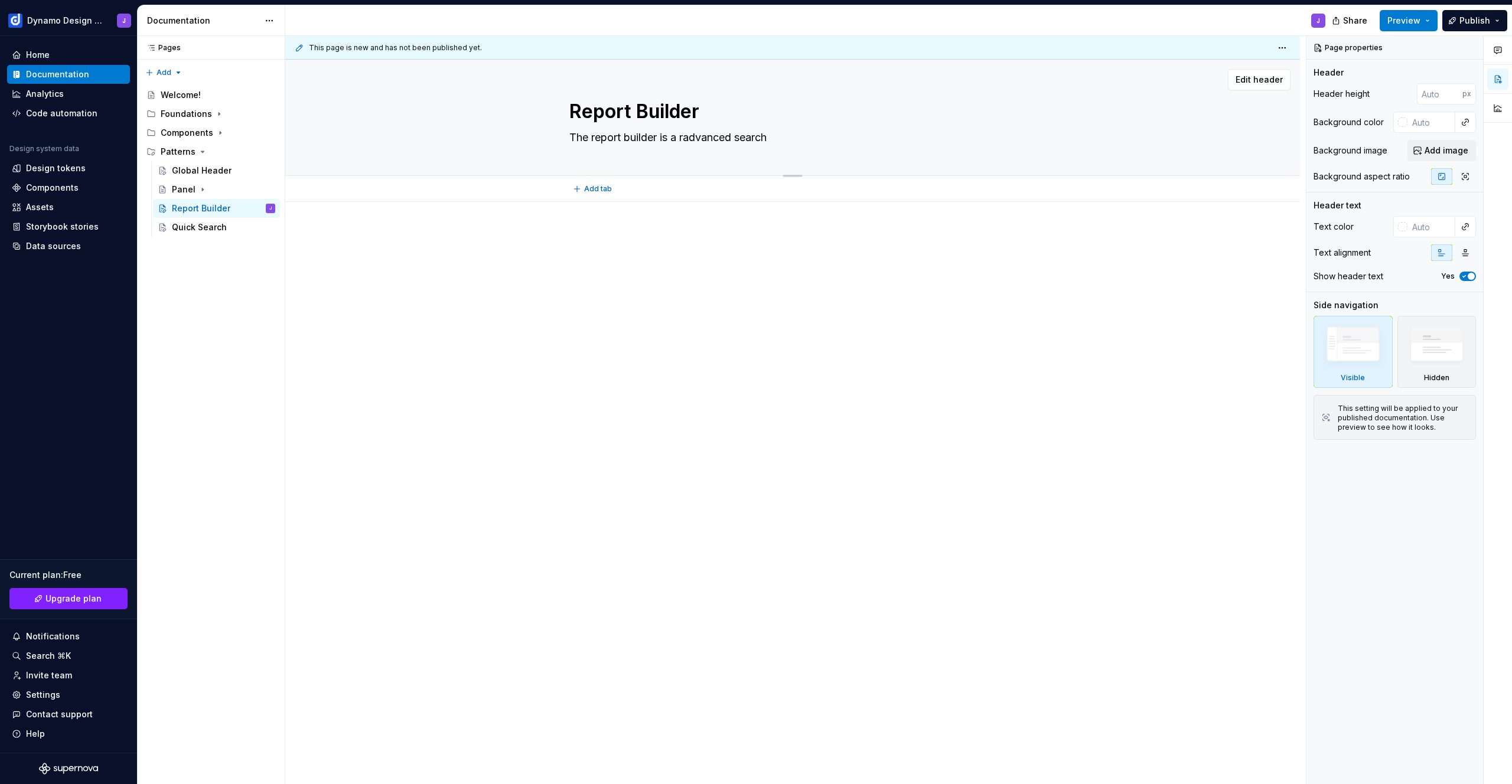
type textarea "The report builder is a readvanced search"
type textarea "*"
type textarea "The report builder is a redadvanced search"
type textarea "*"
type textarea "The report builder is a reduadvanced search"
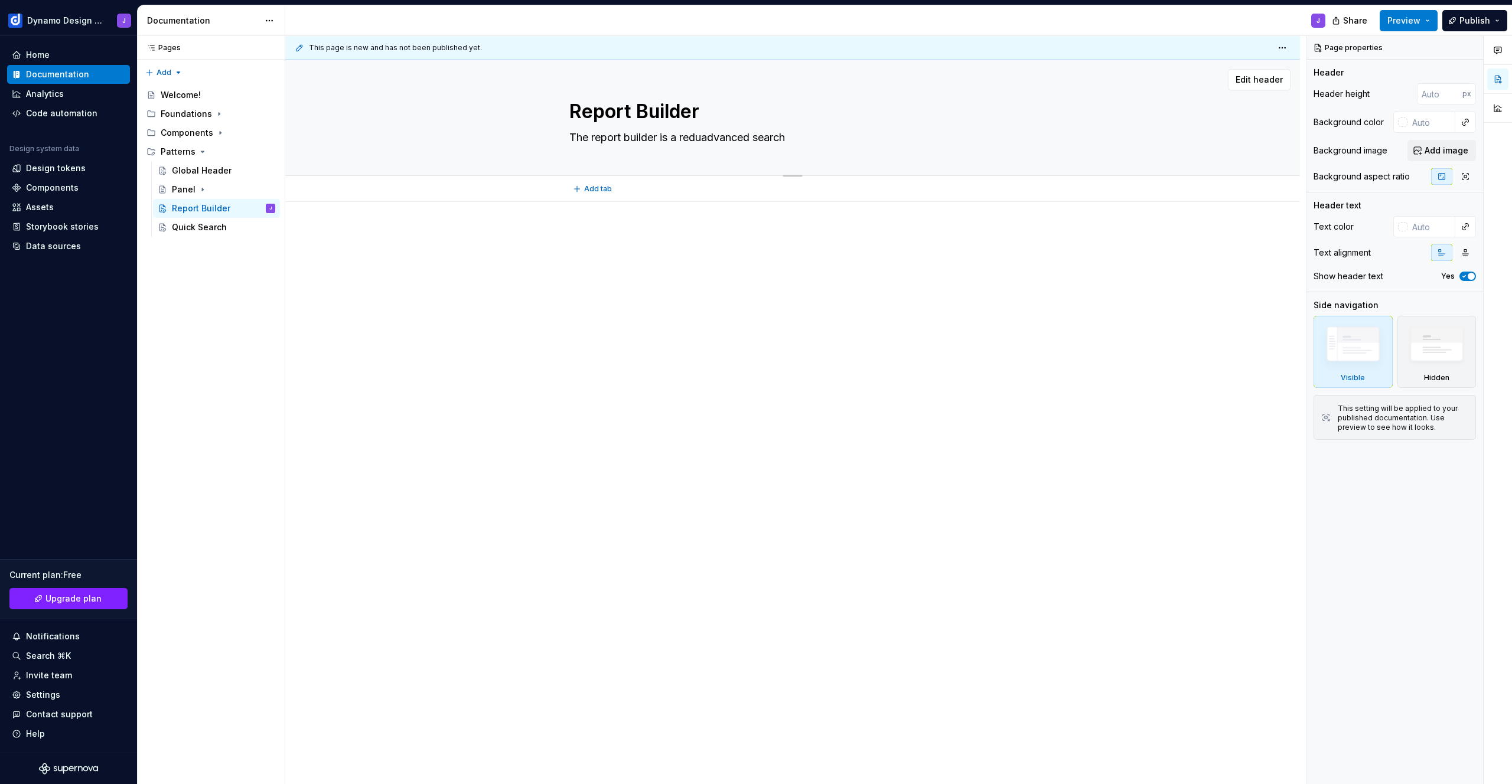
type textarea "*"
type textarea "The report builder is a reducadvanced search"
type textarea "*"
type textarea "The report builder is a reductadvanced search"
type textarea "*"
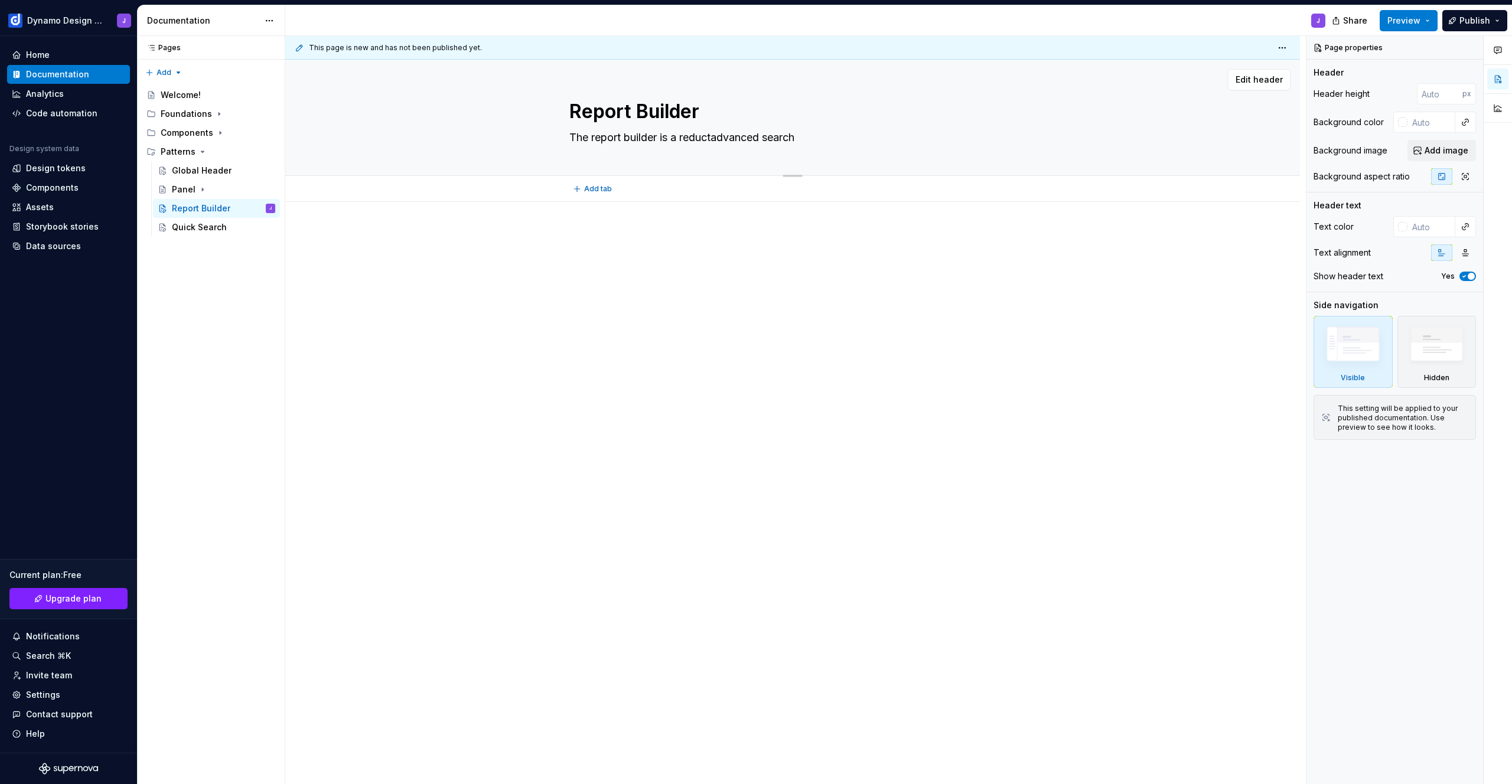
type textarea "The report builder is a reductiadvanced search"
type textarea "*"
type textarea "The report builder is a reductivadvanced search"
type textarea "*"
type textarea "The report builder is a reductiveadvanced search"
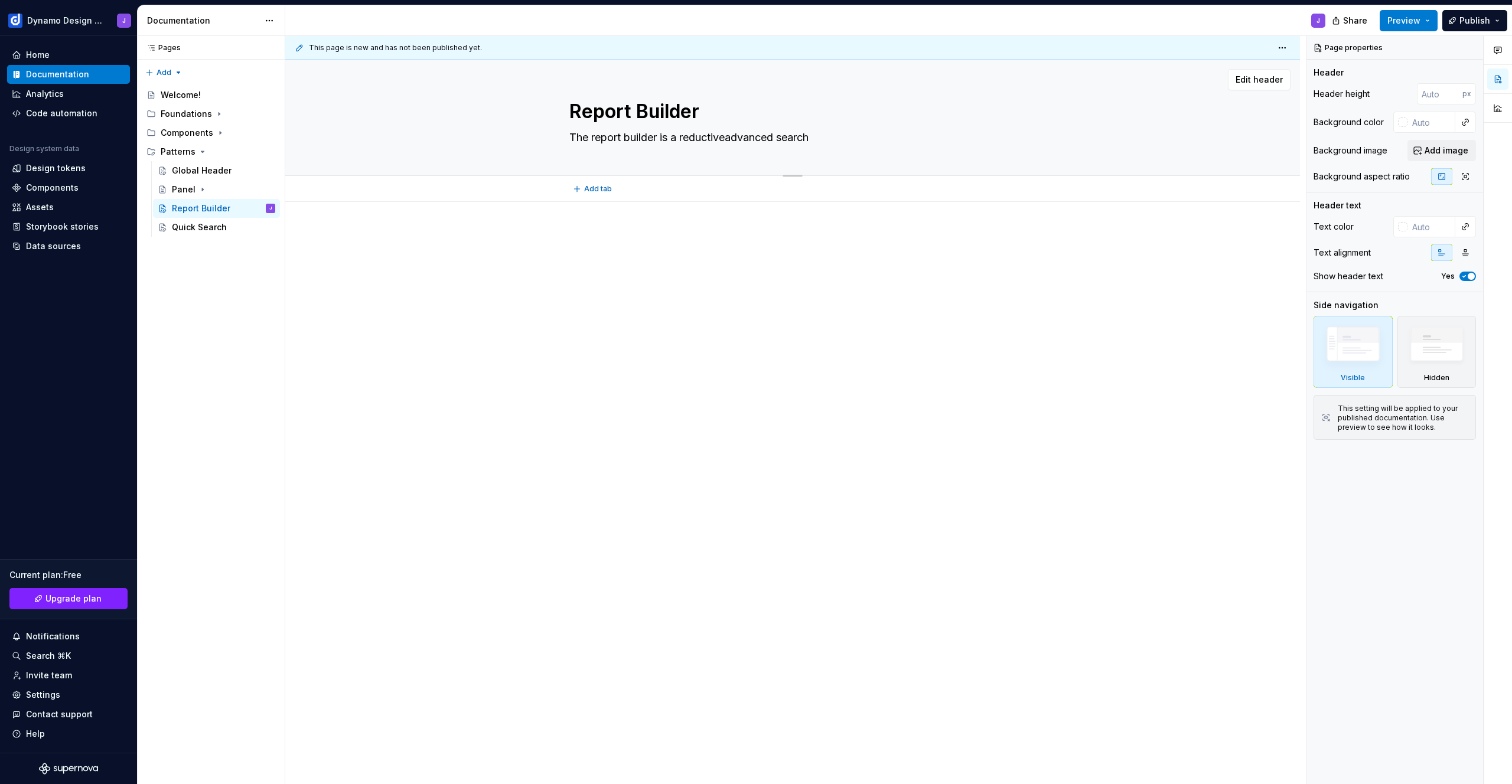
type textarea "*"
type textarea "The report builder is a reductive advanced search"
type textarea "*"
type textarea "The report builder is a reductive advanced search"
type textarea "*"
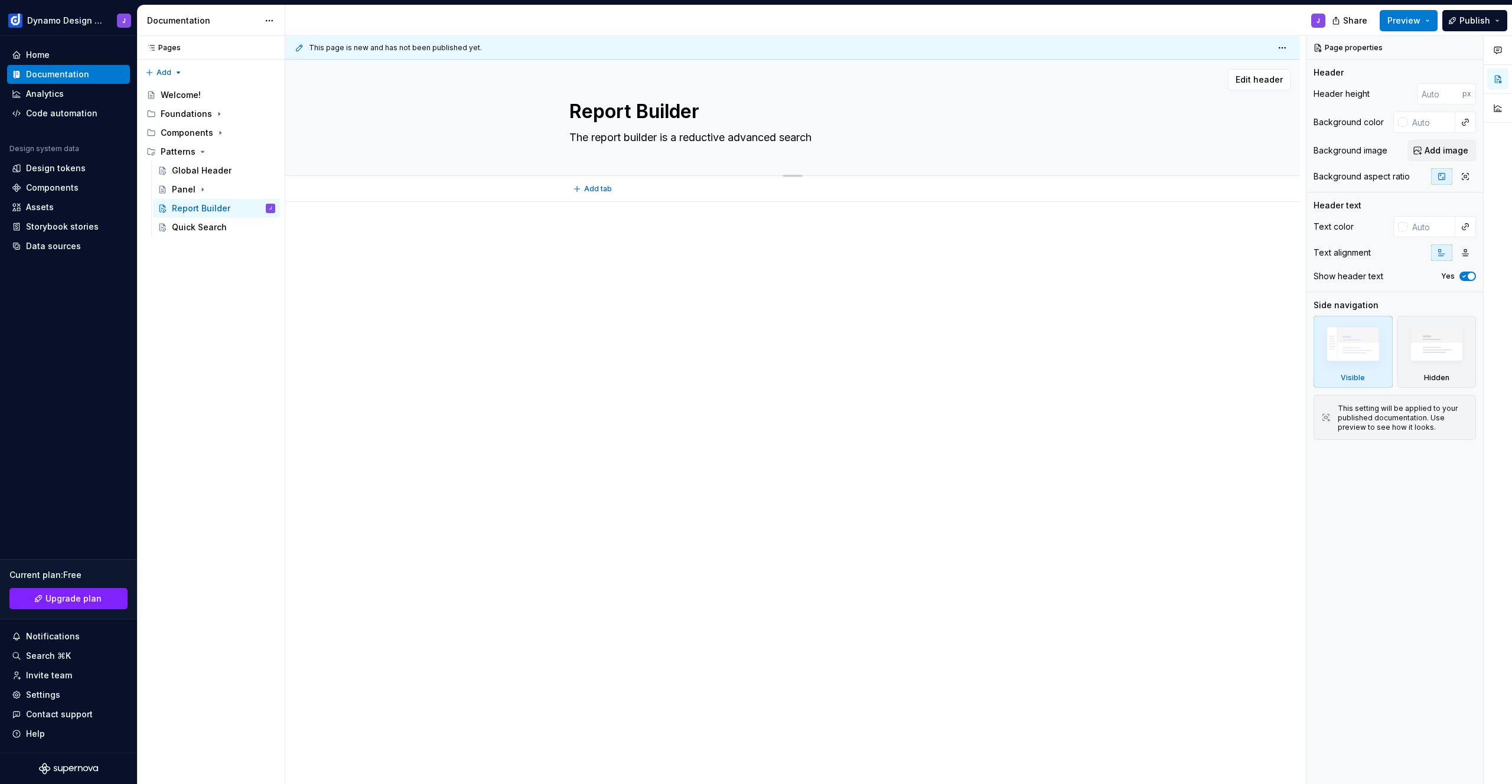
type textarea "The report builder is a reductive advanced search f"
type textarea "*"
type textarea "The report builder is a reductive advanced search fo"
type textarea "*"
type textarea "The report builder is a reductive advanced search for"
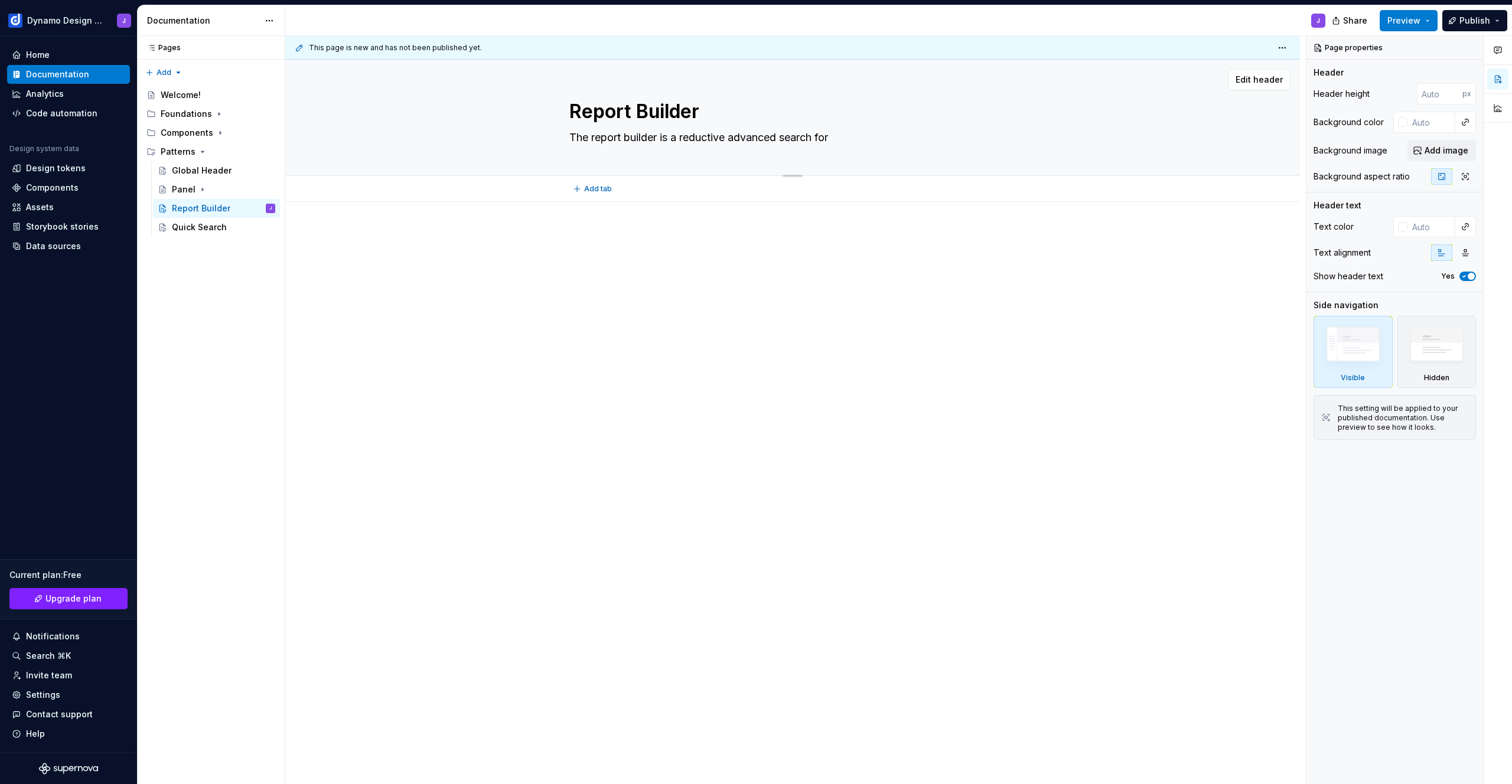
type textarea "*"
type textarea "The report builder is a reductive advanced search for"
type textarea "*"
type textarea "The report builder is a reductive advanced search for b"
type textarea "*"
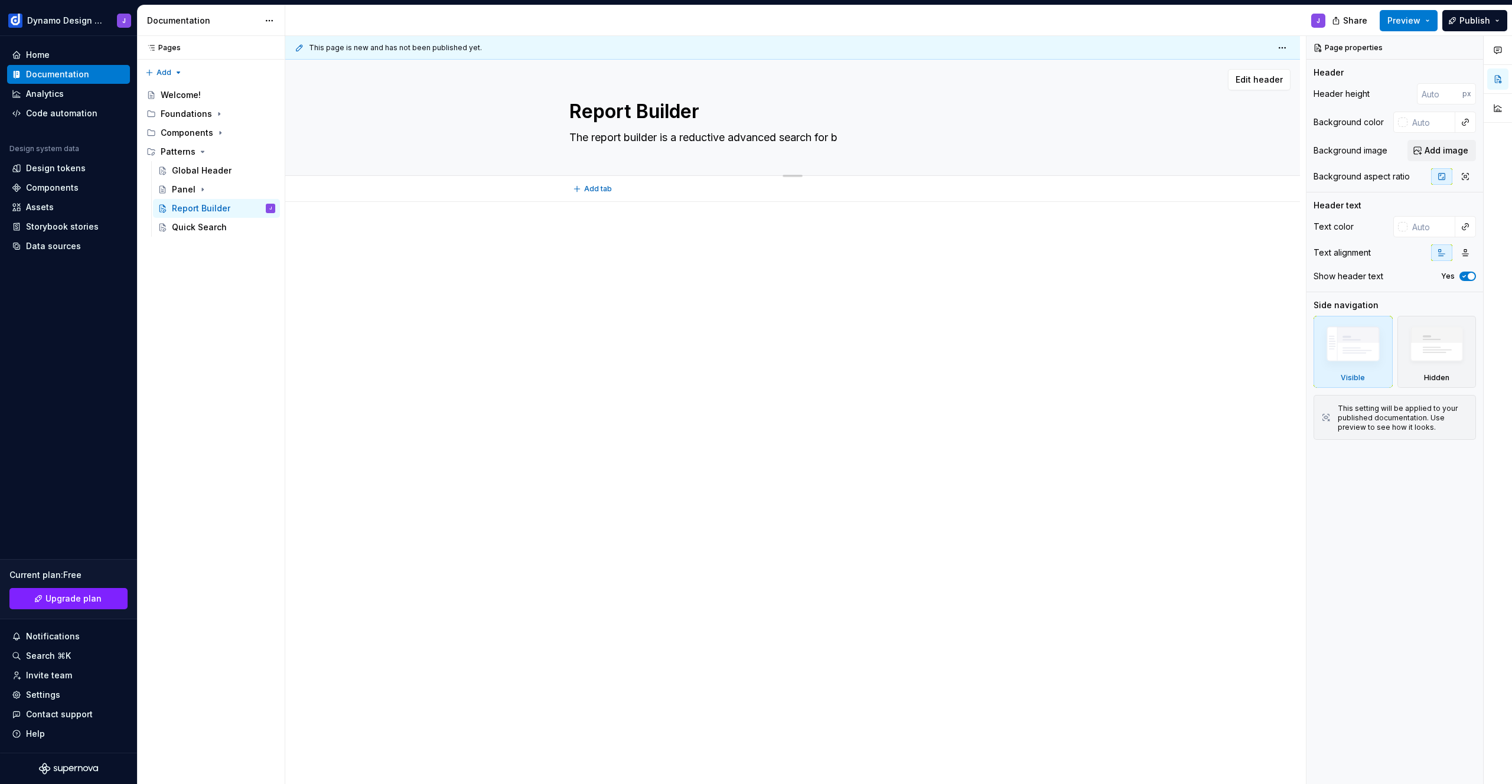
type textarea "The report builder is a reductive advanced search for bu"
type textarea "*"
type textarea "The report builder is a reductive advanced search for [PERSON_NAME]"
type textarea "*"
type textarea "The report builder is a reductive advanced search for buil"
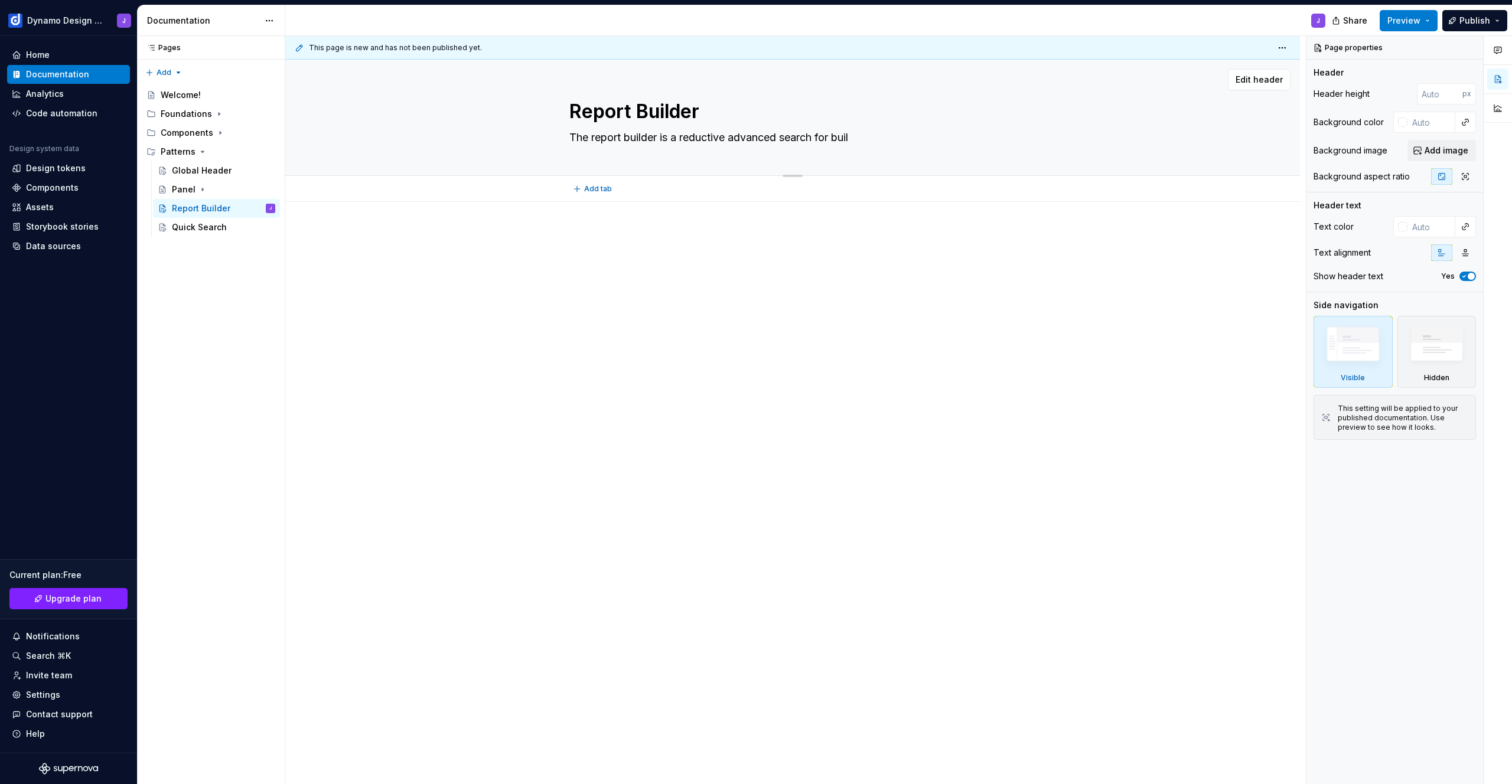
type textarea "*"
type textarea "The report builder is a reductive advanced search for build"
type textarea "*"
type textarea "The report builder is a reductive advanced search for buildi"
type textarea "*"
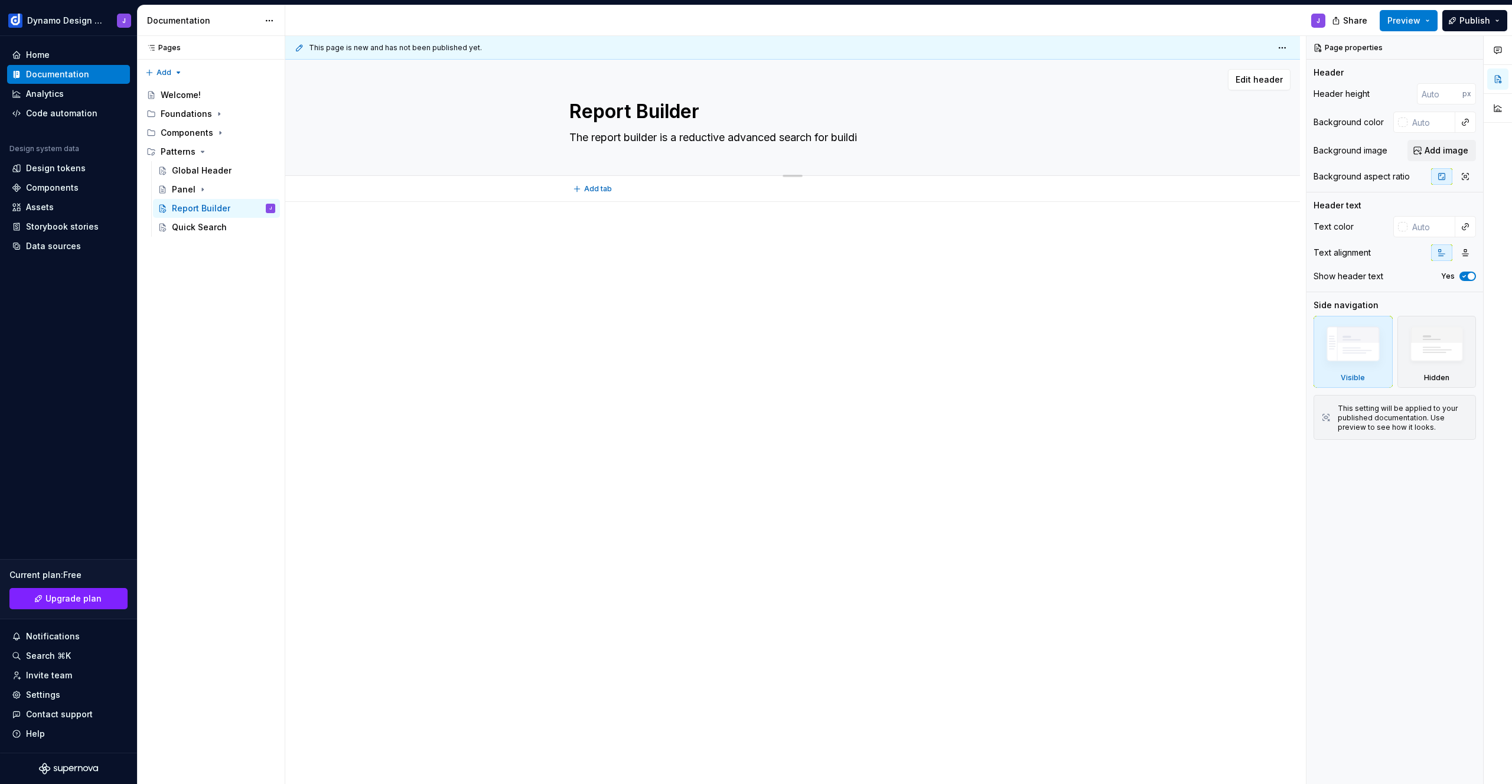
type textarea "The report builder is a reductive advanced search for buildin"
type textarea "*"
type textarea "The report builder is a reductive advanced search for building"
type textarea "*"
type textarea "The report builder is a reductive advanced search for building"
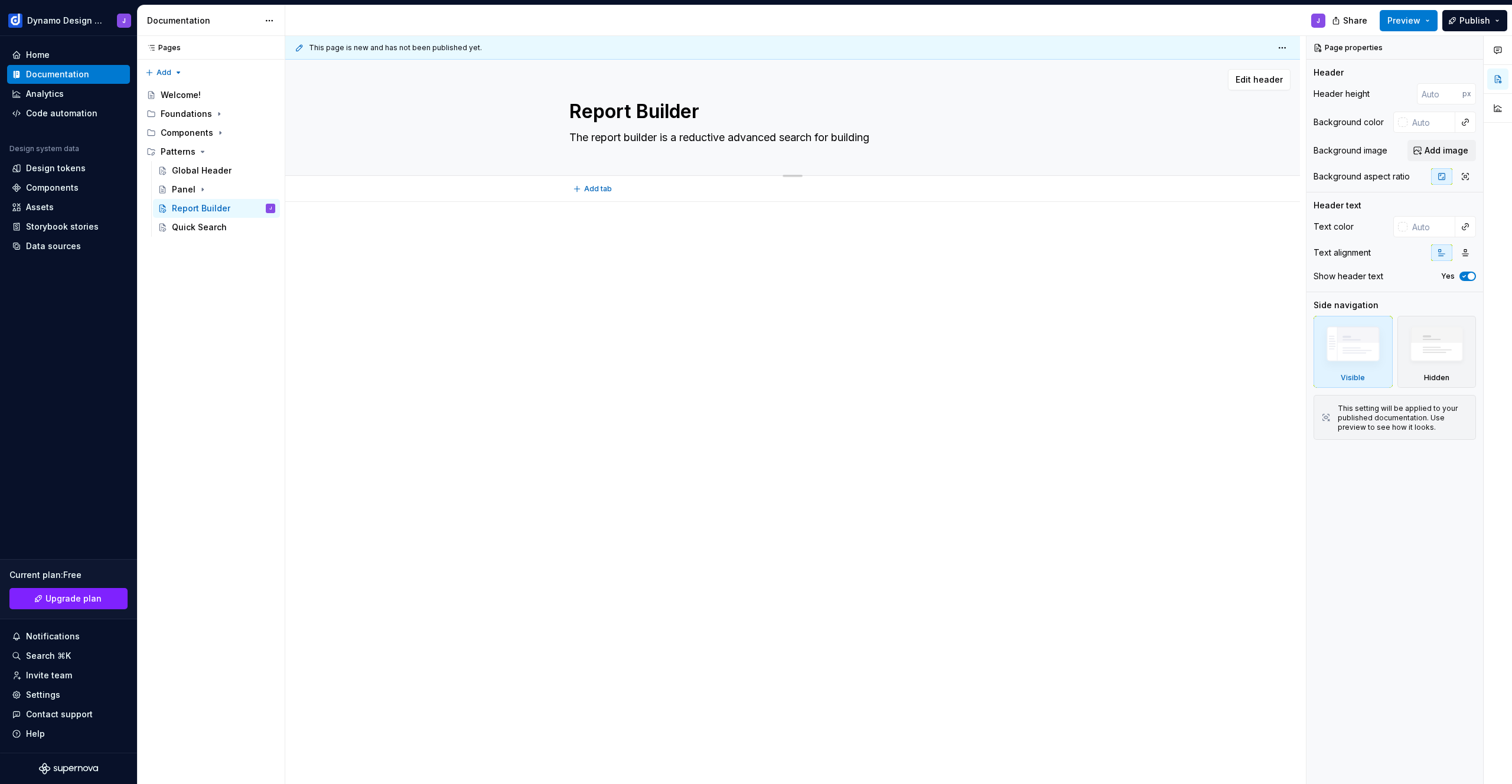
type textarea "*"
type textarea "The report builder is a reductive advanced search for building o"
type textarea "*"
type textarea "The report builder is a reductive advanced search for building ou"
type textarea "*"
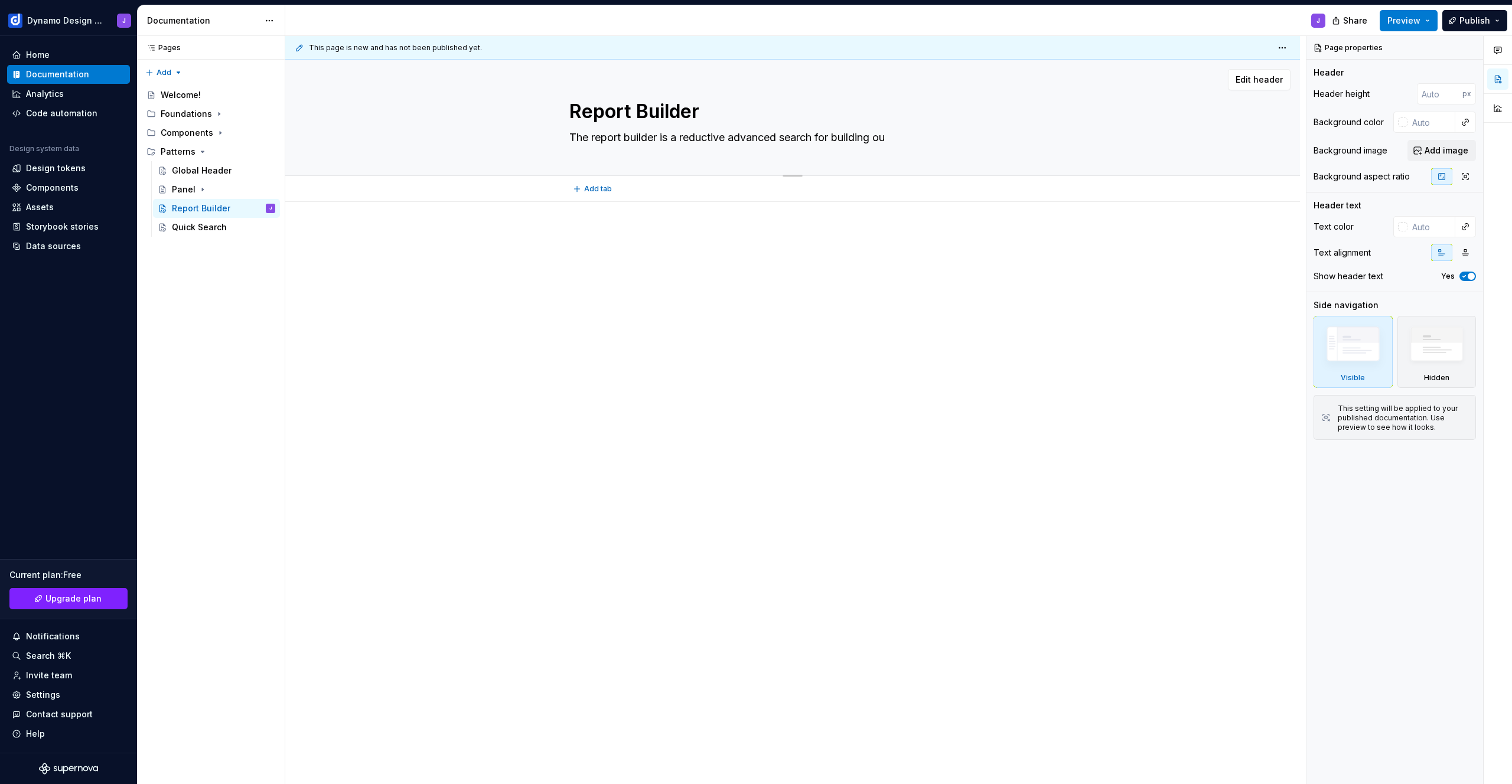
type textarea "The report builder is a reductive advanced search for building out"
type textarea "*"
type textarea "The report builder is a reductive advanced search for building out"
type textarea "*"
type textarea "The report builder is a reductive advanced search for building out r"
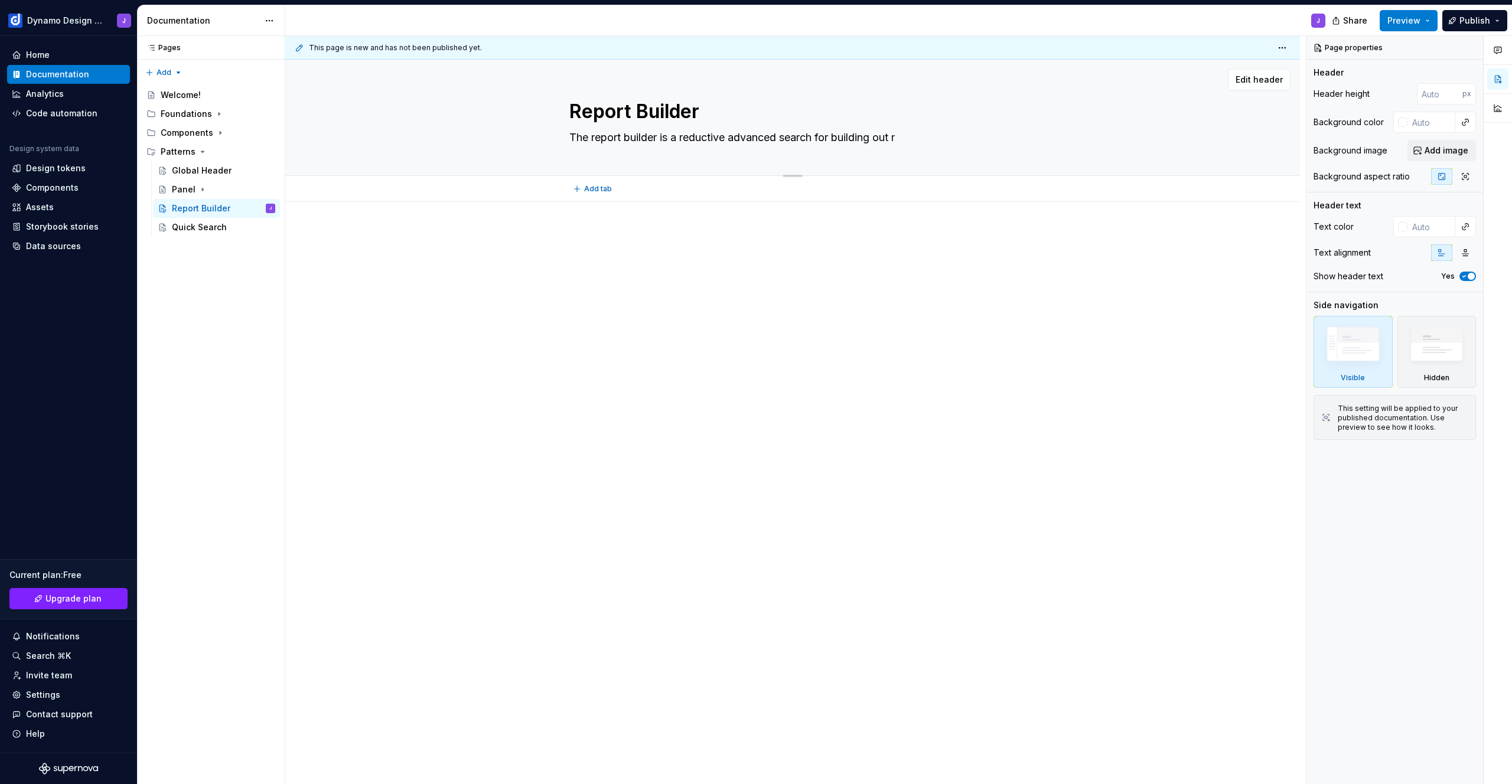
type textarea "*"
type textarea "The report builder is a reductive advanced search for building out re"
type textarea "*"
type textarea "The report builder is a reductive advanced search for building out rep"
type textarea "*"
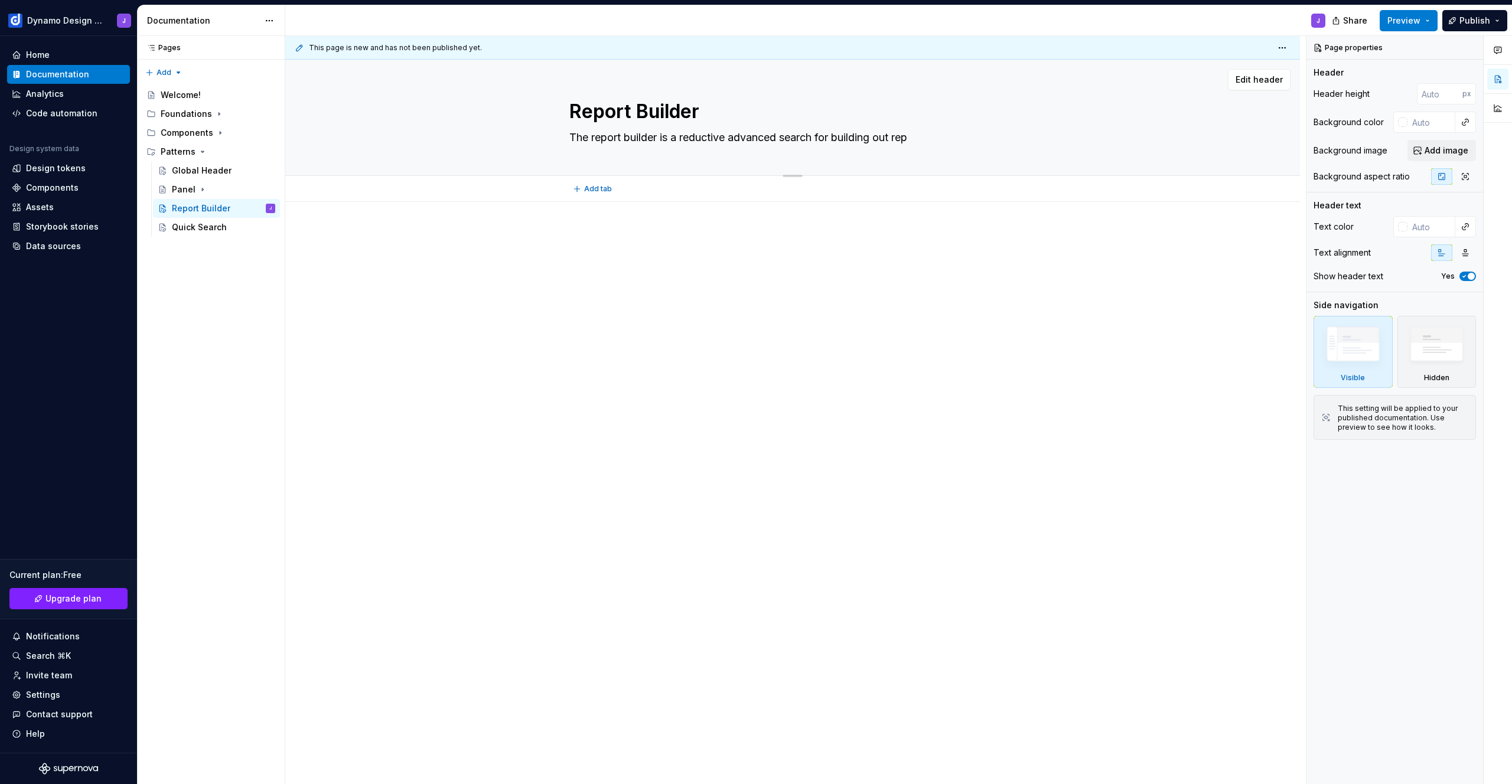
type textarea "The report builder is a reductive advanced search for building out repo"
type textarea "*"
type textarea "The report builder is a reductive advanced search for building out repor"
paste textarea "n advanced search experience that uses tag-based filters from the left panel to…"
click at [869, 138] on textarea "The report builder is an advanced search experience that uses tag-based filters…" at bounding box center [791, 144] width 447 height 33
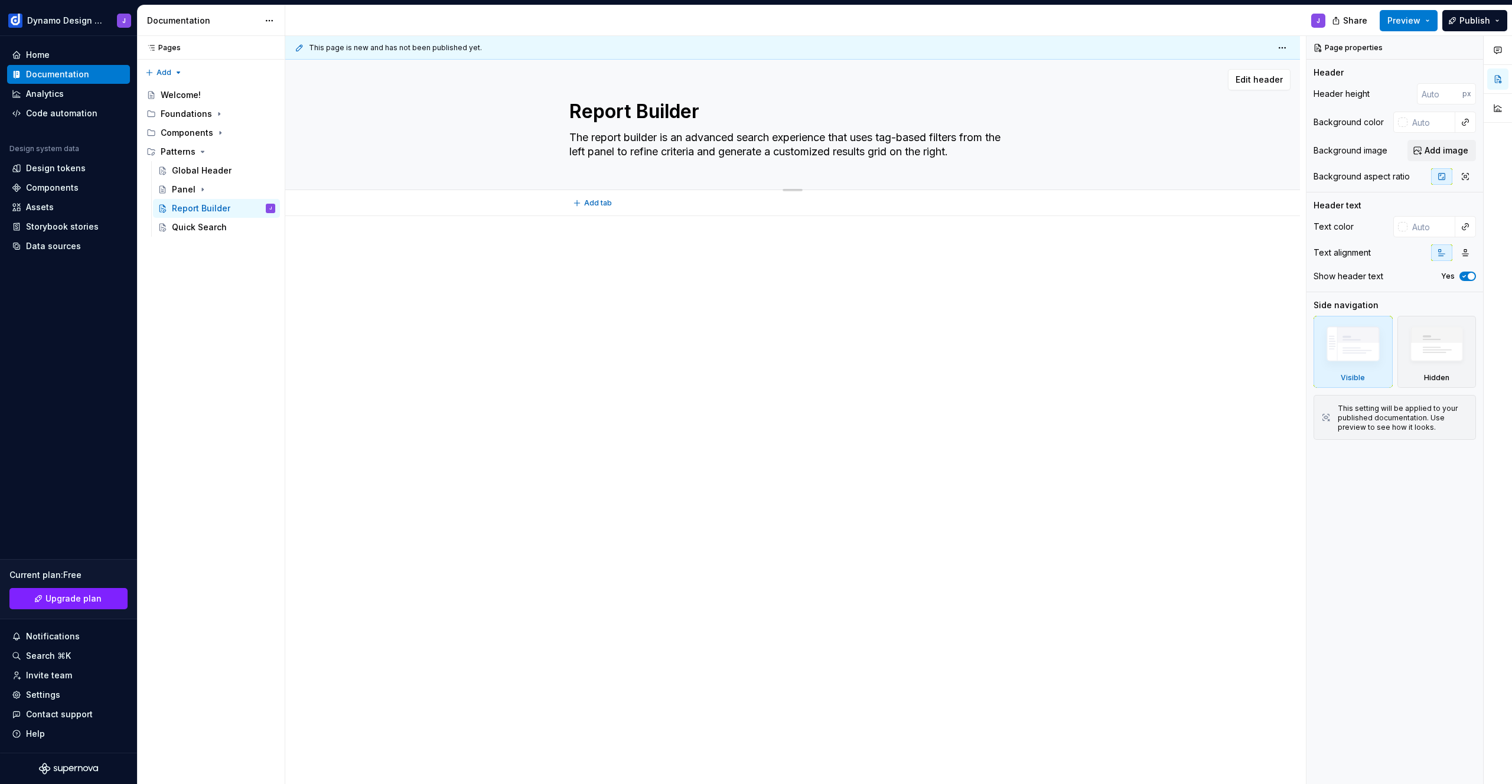
click at [869, 138] on textarea "The report builder is an advanced search experience that uses tag-based filters…" at bounding box center [791, 144] width 447 height 33
click at [844, 246] on p at bounding box center [793, 252] width 447 height 14
click at [575, 149] on textarea "The report builder is an advanced search experience that utilizes tag-based fil…" at bounding box center [791, 144] width 447 height 33
click at [591, 149] on textarea "The report builder is an advanced search experience that utilizes tag-based fil…" at bounding box center [791, 144] width 447 height 33
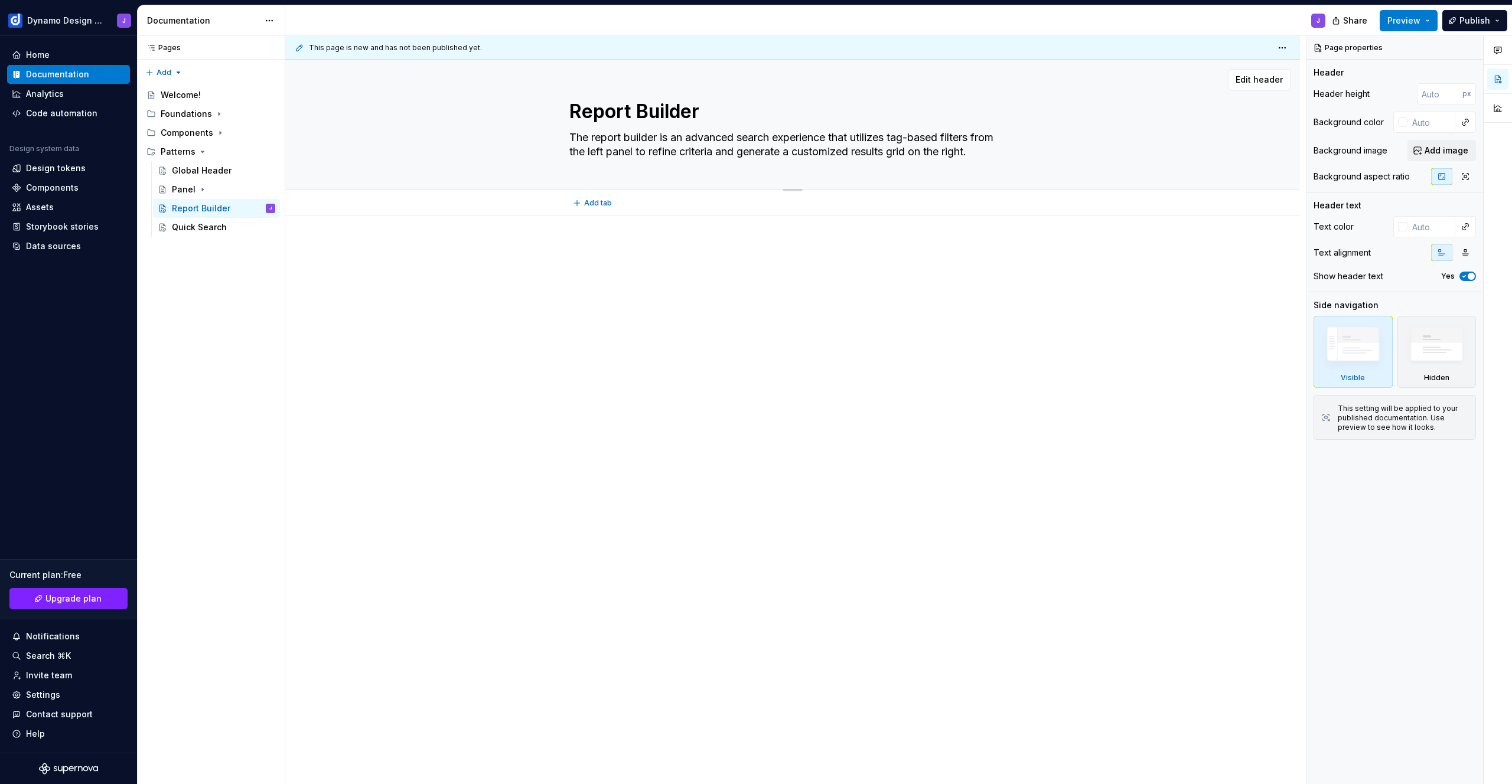
click at [578, 152] on textarea "The report builder is an advanced search experience that utilizes tag-based fil…" at bounding box center [791, 144] width 447 height 33
drag, startPoint x: 982, startPoint y: 136, endPoint x: 638, endPoint y: 148, distance: 344.2
click at [638, 148] on textarea "The report builder is an advanced search experience that utilizes tag-based fil…" at bounding box center [791, 144] width 447 height 33
click at [708, 344] on div at bounding box center [793, 377] width 1015 height 323
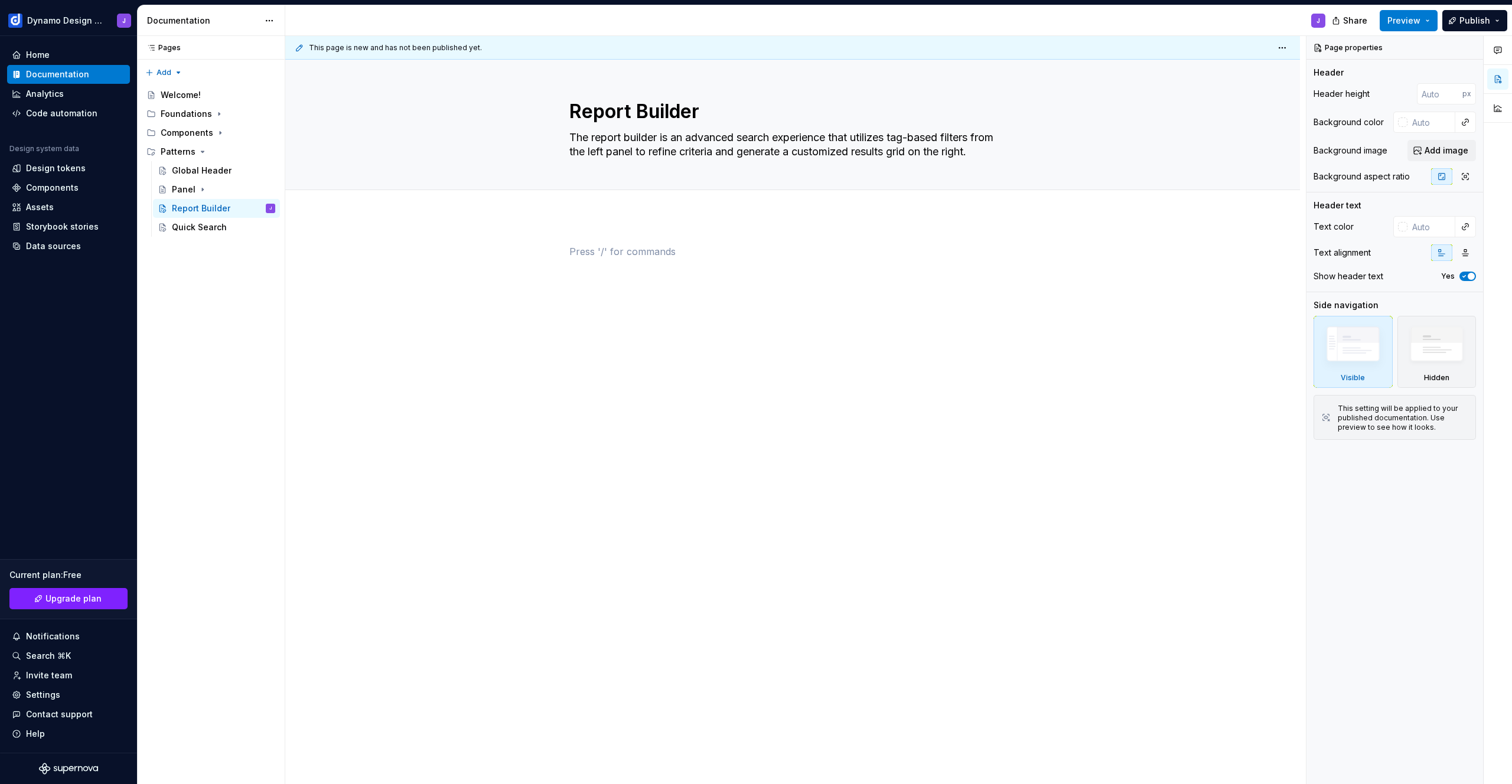
click at [792, 299] on div at bounding box center [793, 274] width 447 height 59
click at [191, 233] on div "Quick Search" at bounding box center [223, 227] width 103 height 17
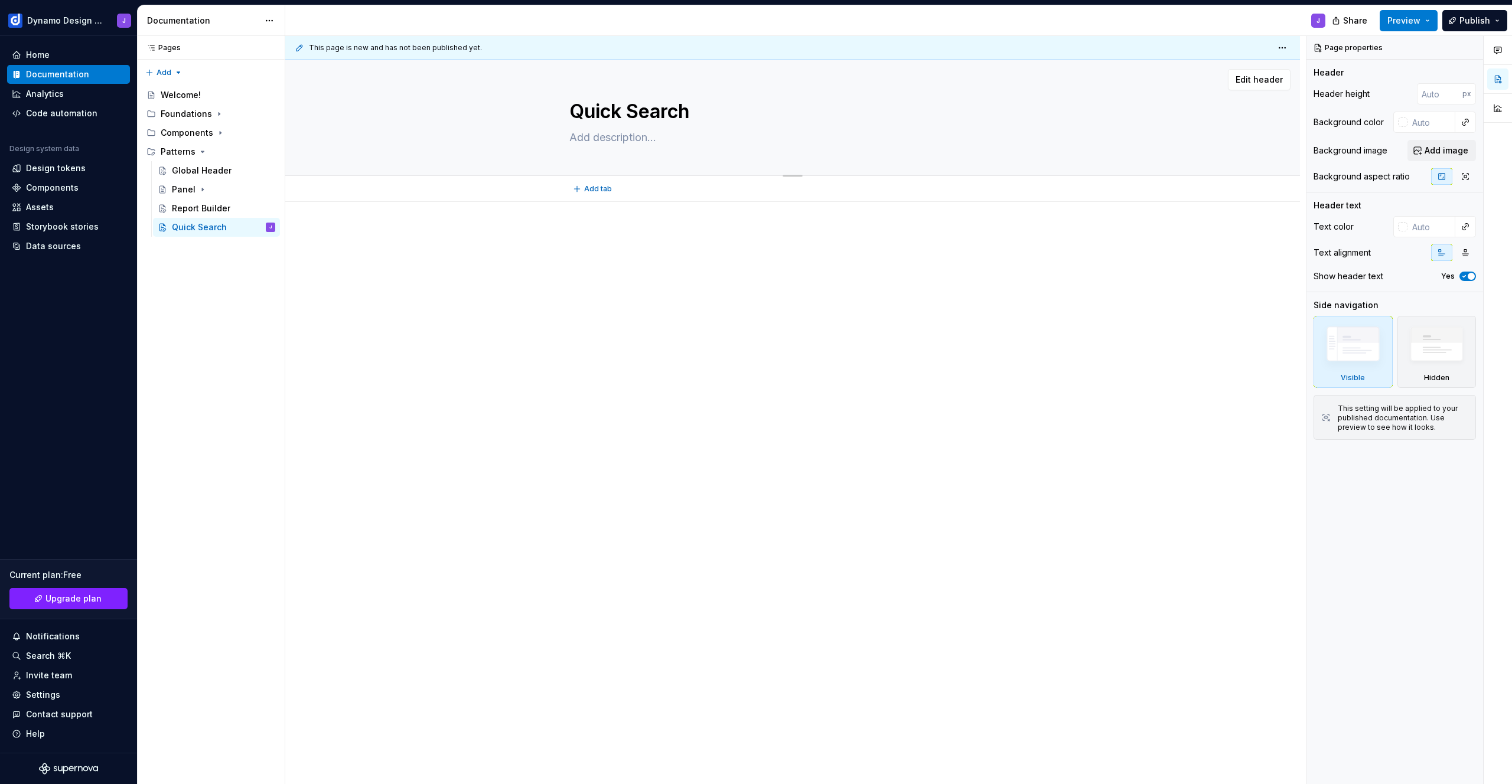
click at [591, 141] on textarea at bounding box center [791, 137] width 447 height 19
paste textarea "Quick Search offers a fast way to find records by typing into a header input. R…"
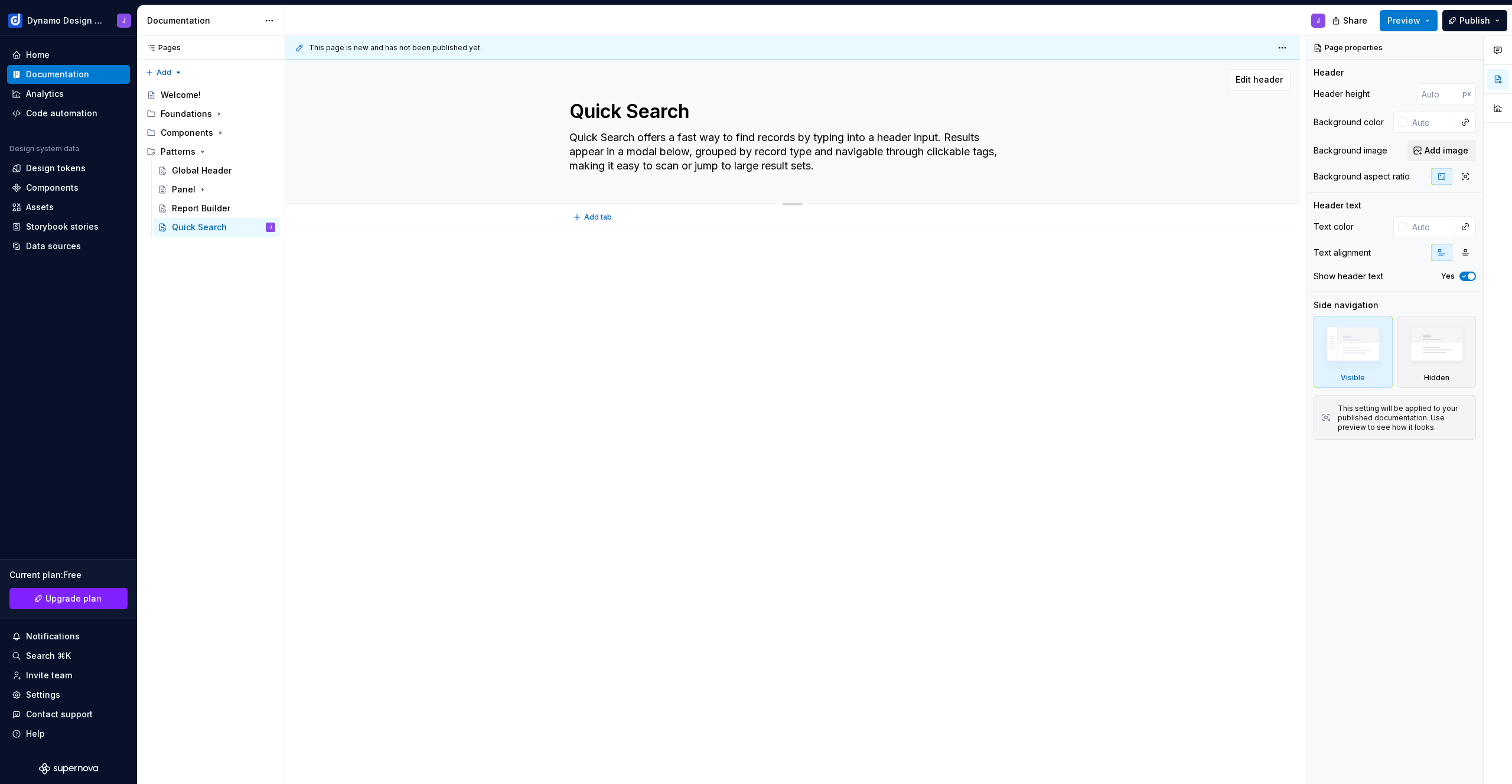
drag, startPoint x: 802, startPoint y: 137, endPoint x: 920, endPoint y: 137, distance: 118.0
click at [920, 137] on textarea "Quick Search offers a fast way to find records by typing into a header input. R…" at bounding box center [791, 151] width 447 height 47
drag, startPoint x: 691, startPoint y: 152, endPoint x: 597, endPoint y: 151, distance: 94.0
click at [590, 151] on textarea "Quick Search offers a fast way to find records by using the global header input…" at bounding box center [791, 151] width 447 height 47
click at [604, 151] on textarea "Quick Search offers a fast way to find records by using the global header input…" at bounding box center [791, 151] width 447 height 47
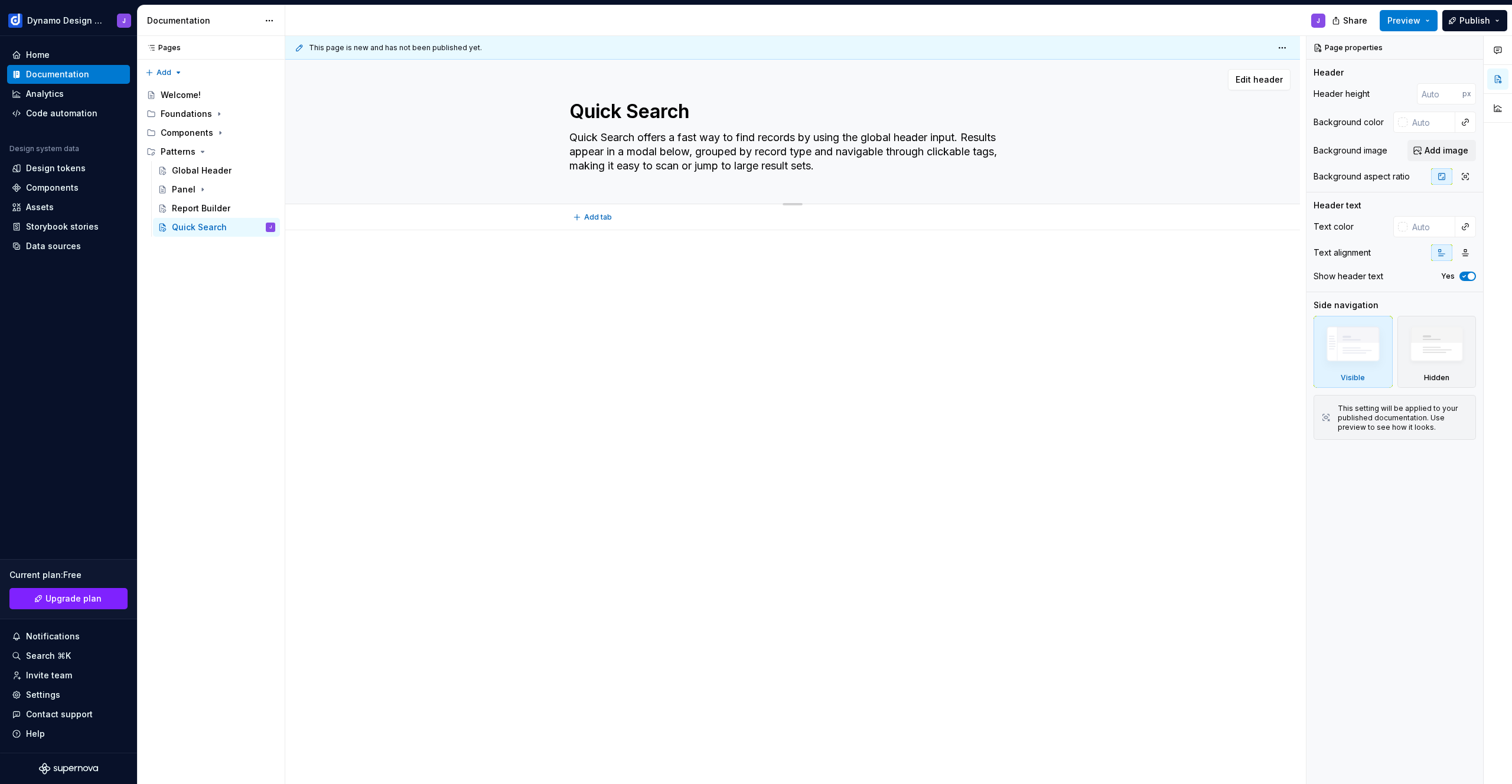
drag, startPoint x: 608, startPoint y: 150, endPoint x: 691, endPoint y: 151, distance: 83.0
click at [691, 151] on textarea "Quick Search offers a fast way to find records by using the global header input…" at bounding box center [791, 151] width 447 height 47
click at [915, 138] on textarea "Quick Search offers a fast way to find records by using the global header input…" at bounding box center [791, 151] width 447 height 47
click at [865, 162] on textarea "Quick Search offers a fast way to find records by using the global header input…" at bounding box center [791, 151] width 447 height 47
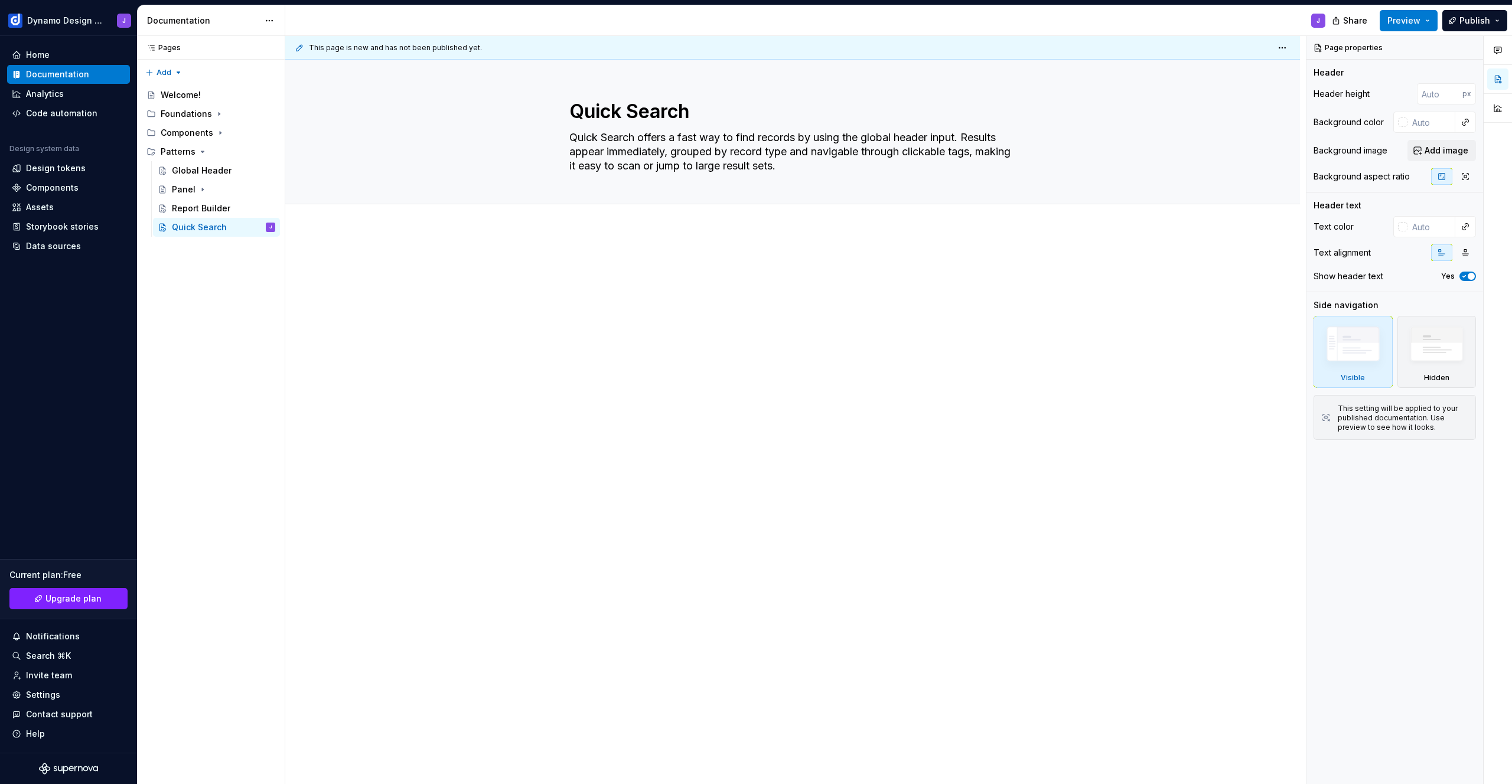
click at [628, 284] on div at bounding box center [793, 281] width 447 height 45
click at [182, 200] on div "Report Builder" at bounding box center [223, 208] width 103 height 17
click at [185, 189] on div "Panel" at bounding box center [184, 189] width 24 height 12
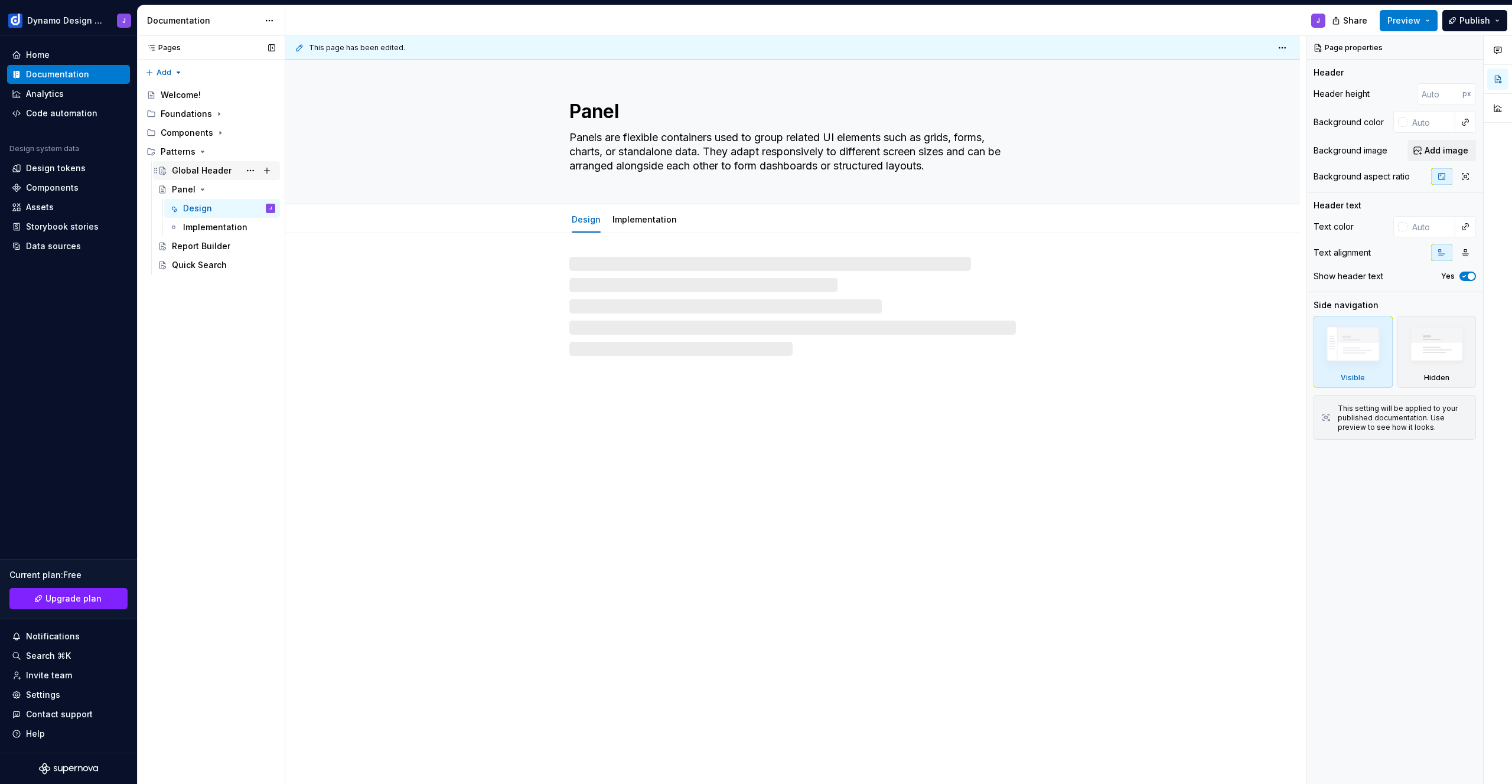
click at [188, 174] on div "Global Header" at bounding box center [202, 170] width 60 height 12
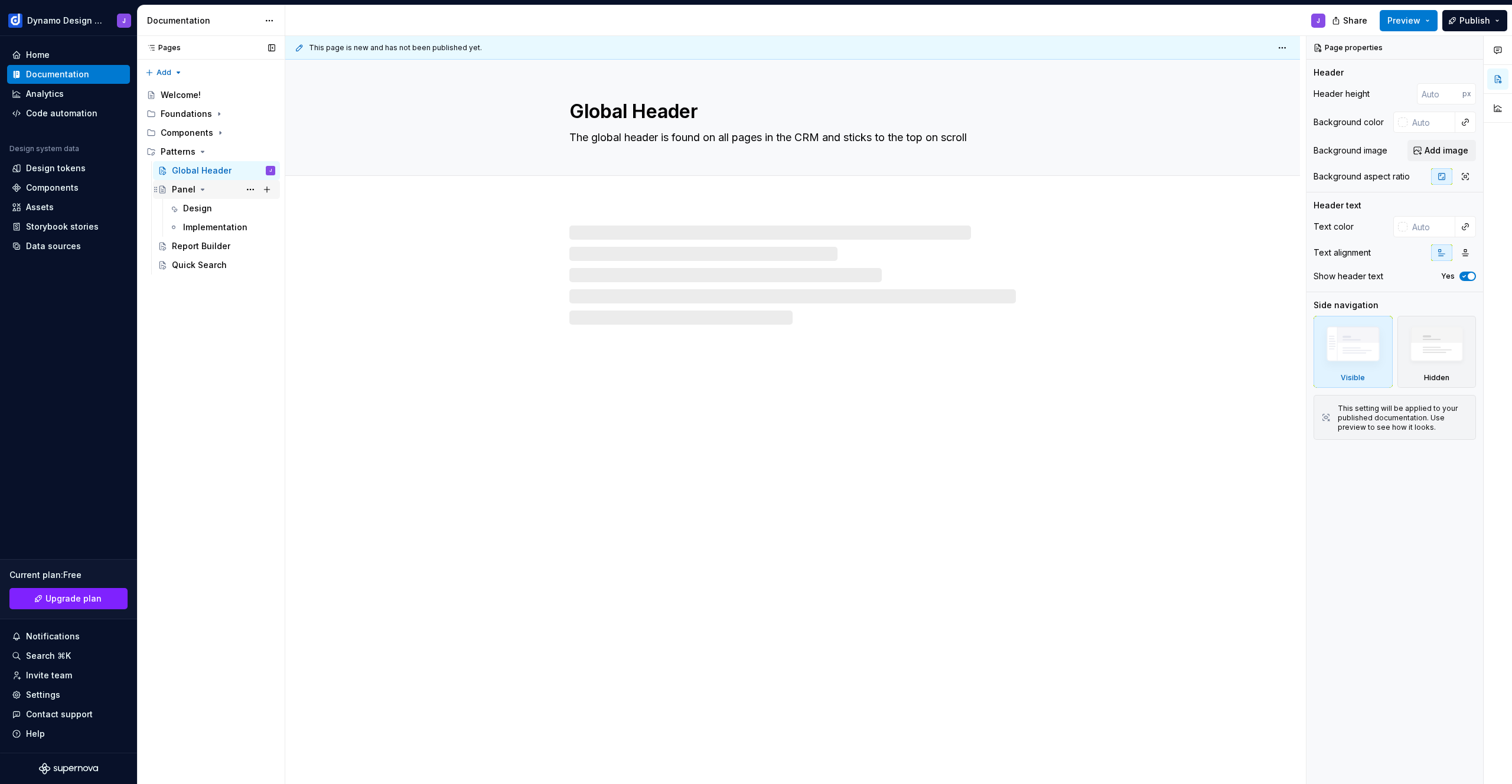
click at [154, 188] on icon "Page tree" at bounding box center [156, 189] width 9 height 9
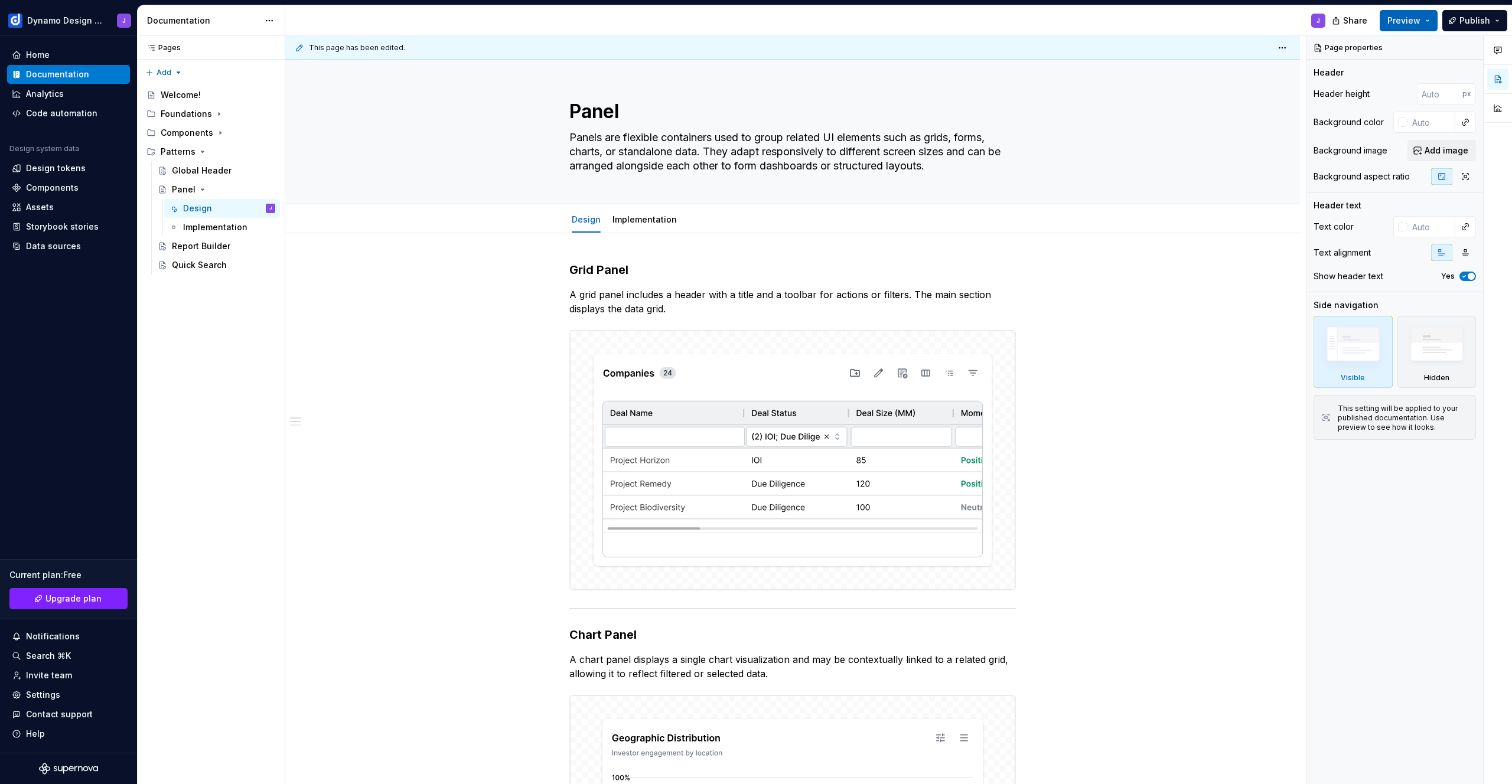
click at [1408, 22] on span "Preview" at bounding box center [1404, 21] width 33 height 12
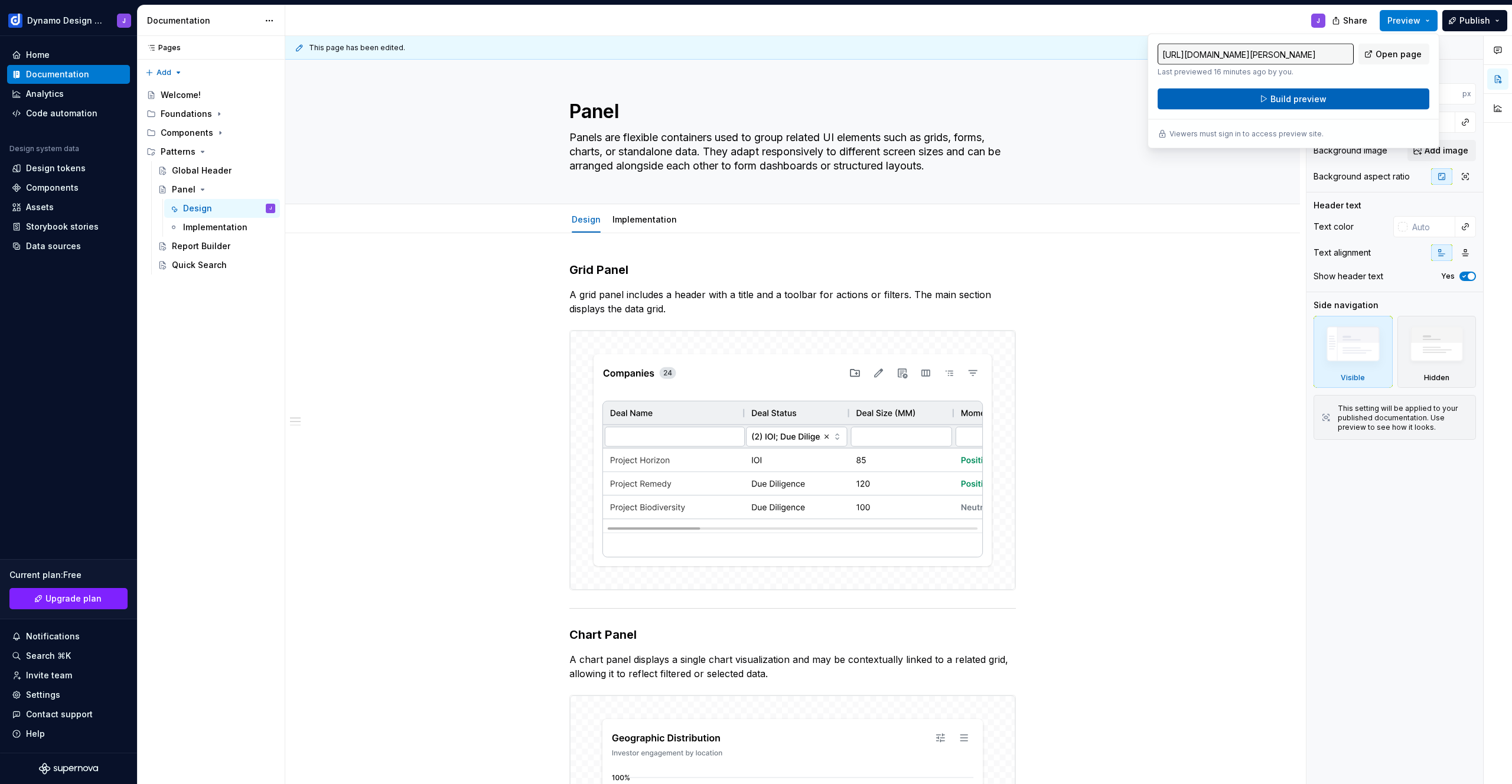
click at [1349, 97] on button "Build preview" at bounding box center [1293, 99] width 271 height 21
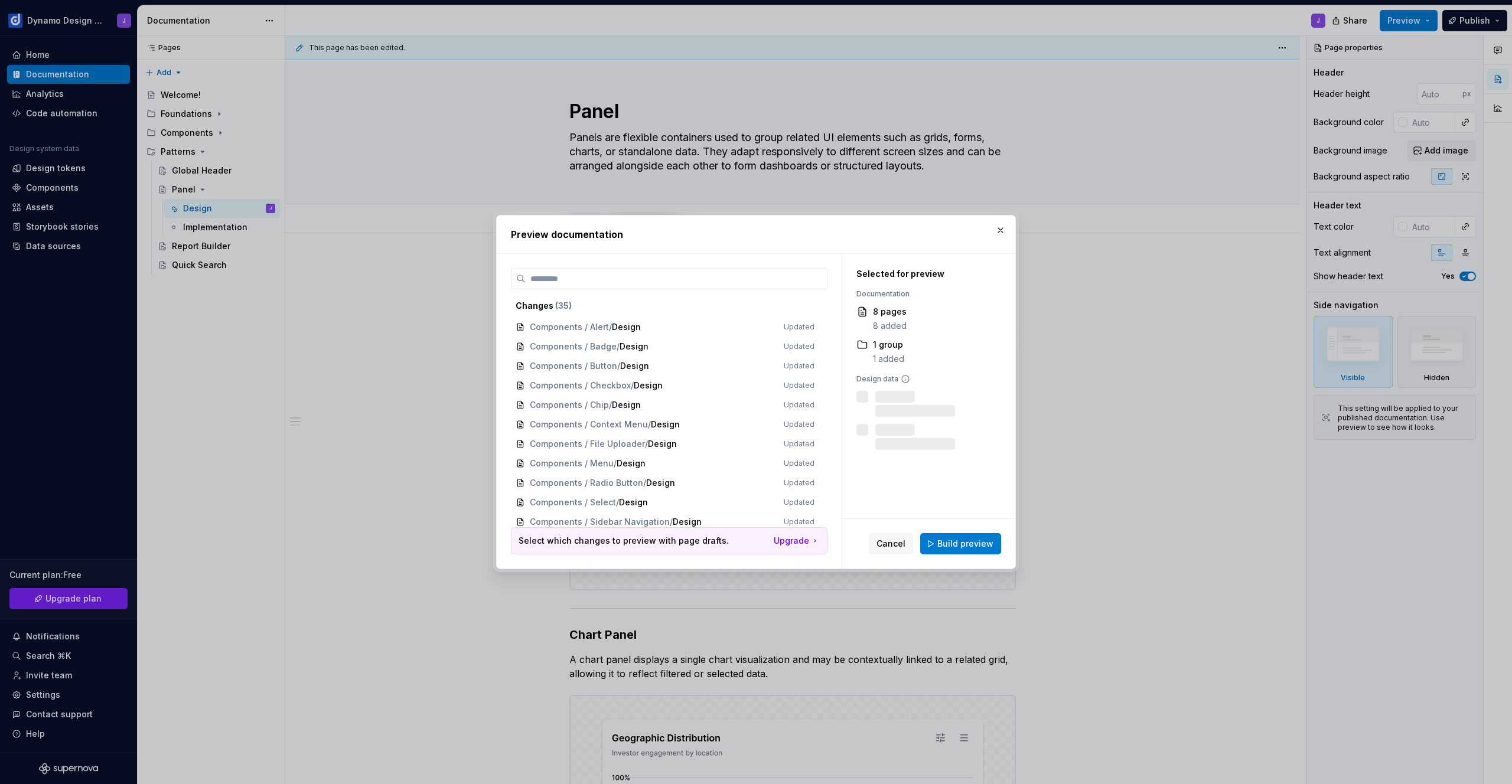
click at [971, 542] on span "Build preview" at bounding box center [965, 543] width 56 height 12
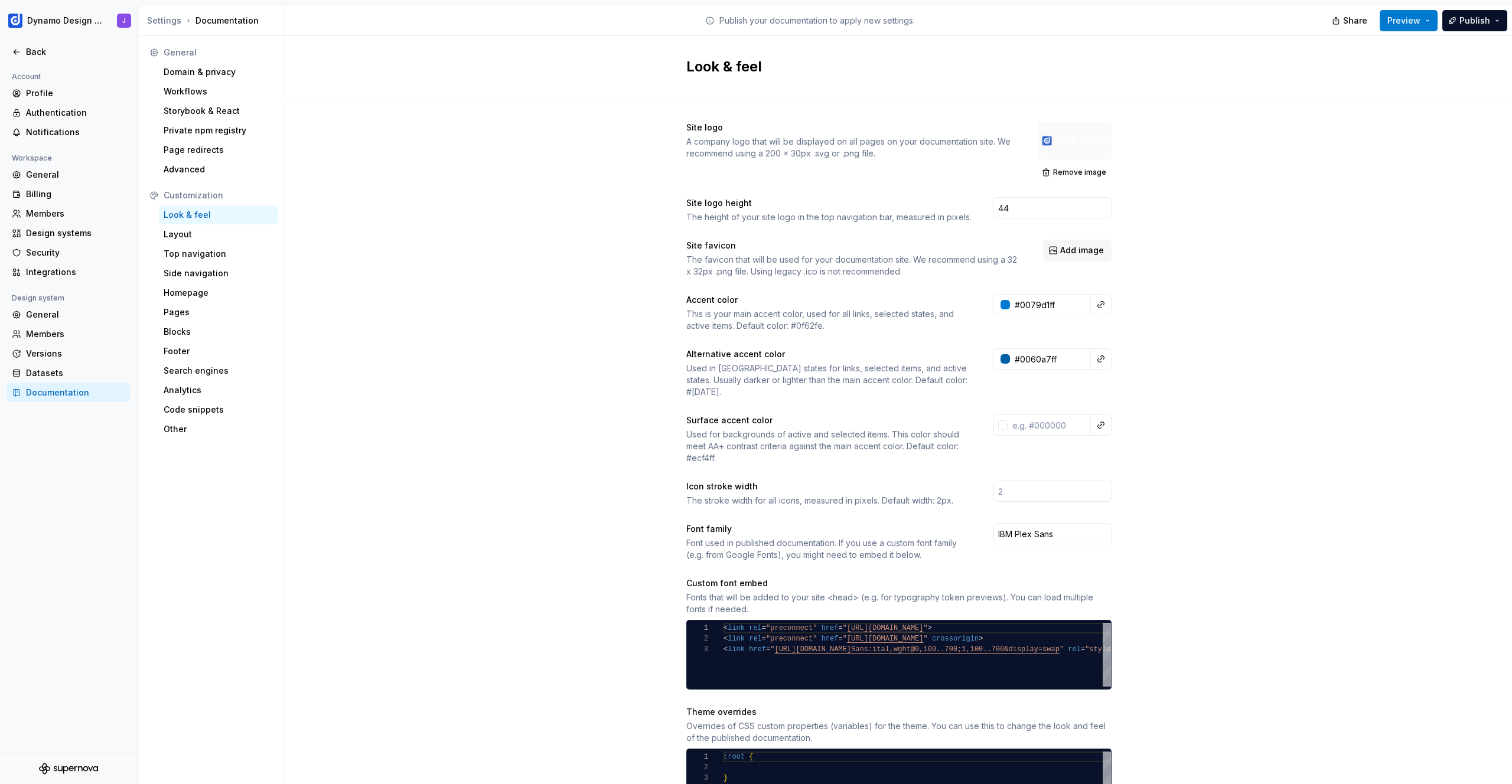
scroll to position [0, 187]
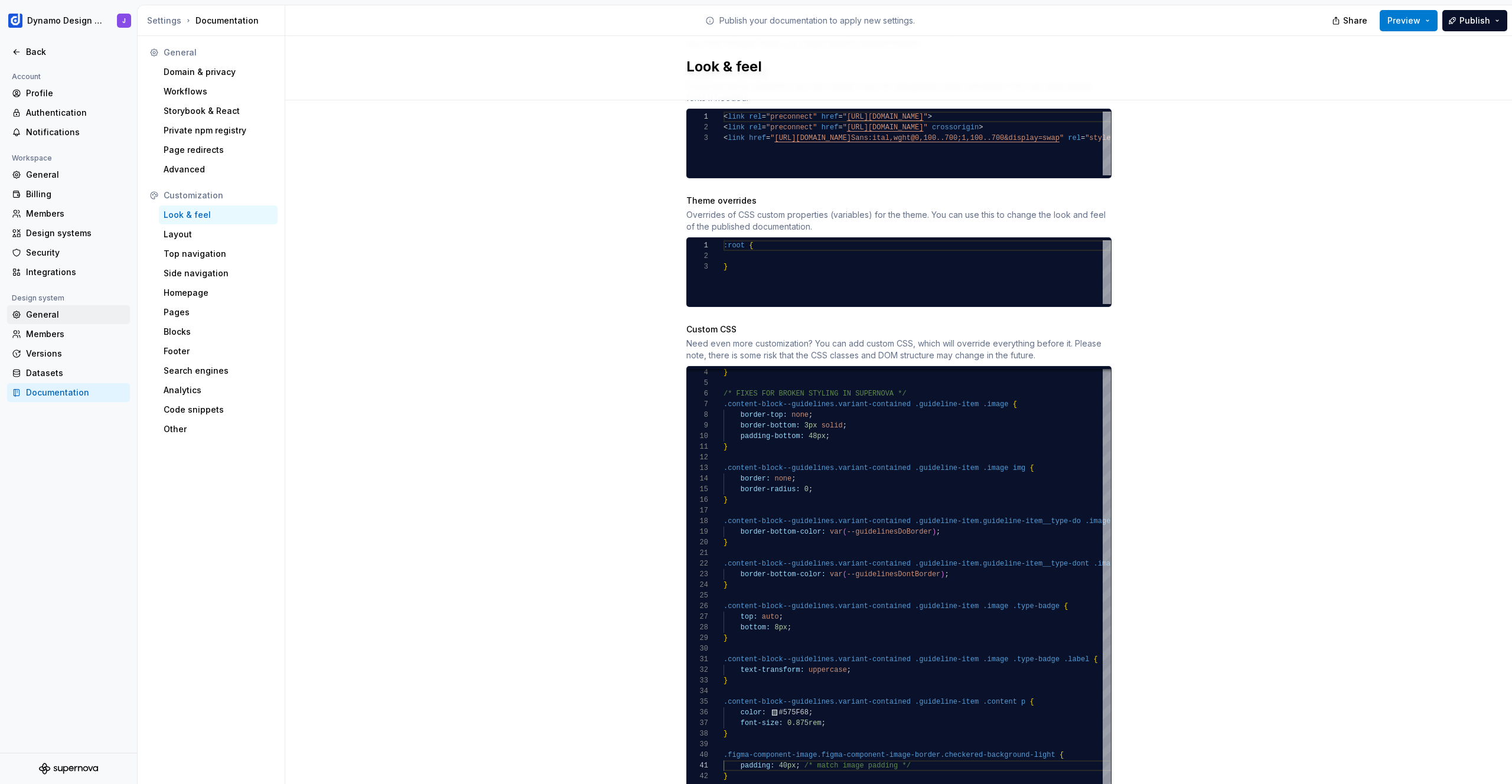
click at [58, 315] on div "General" at bounding box center [76, 314] width 99 height 12
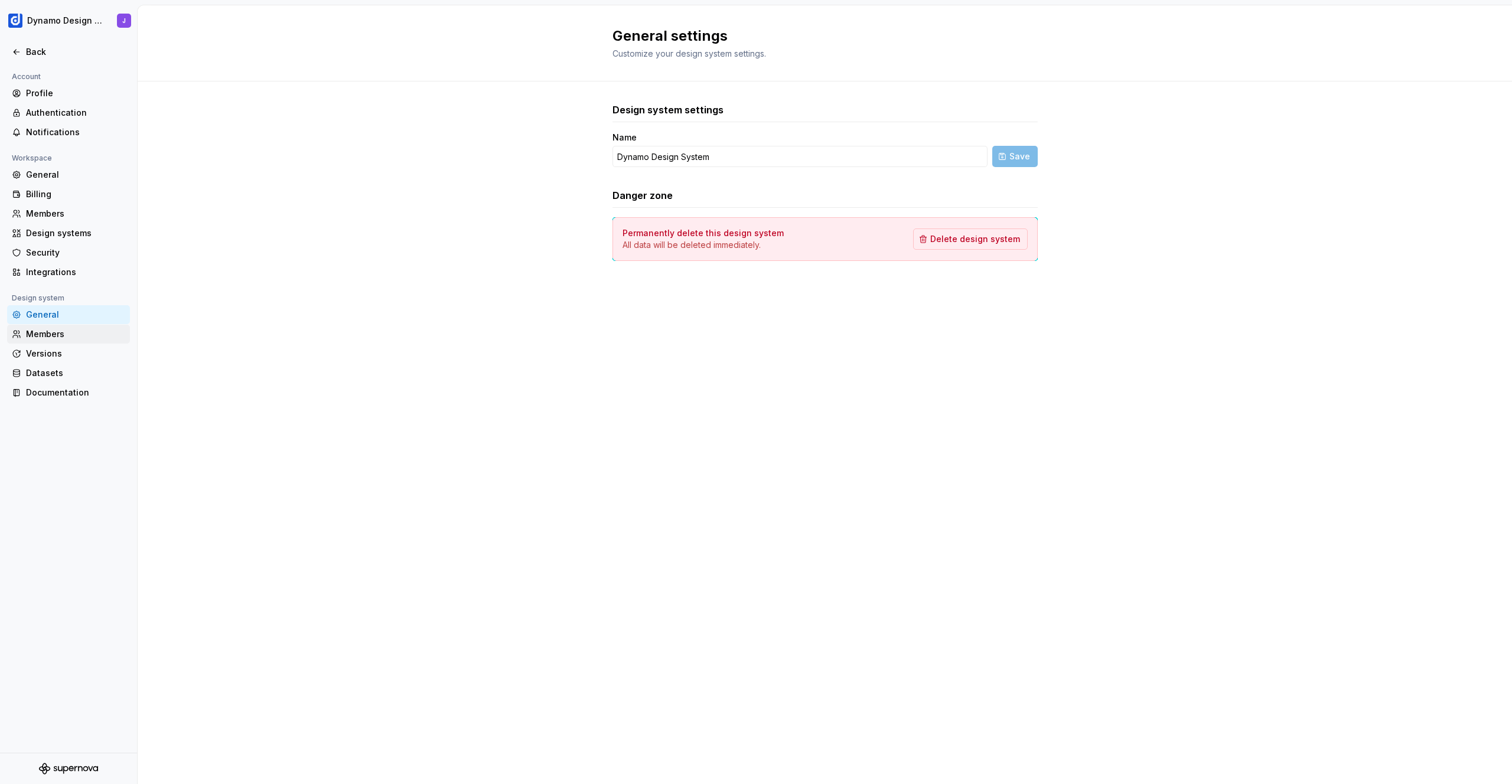
click at [60, 330] on div "Members" at bounding box center [76, 334] width 99 height 12
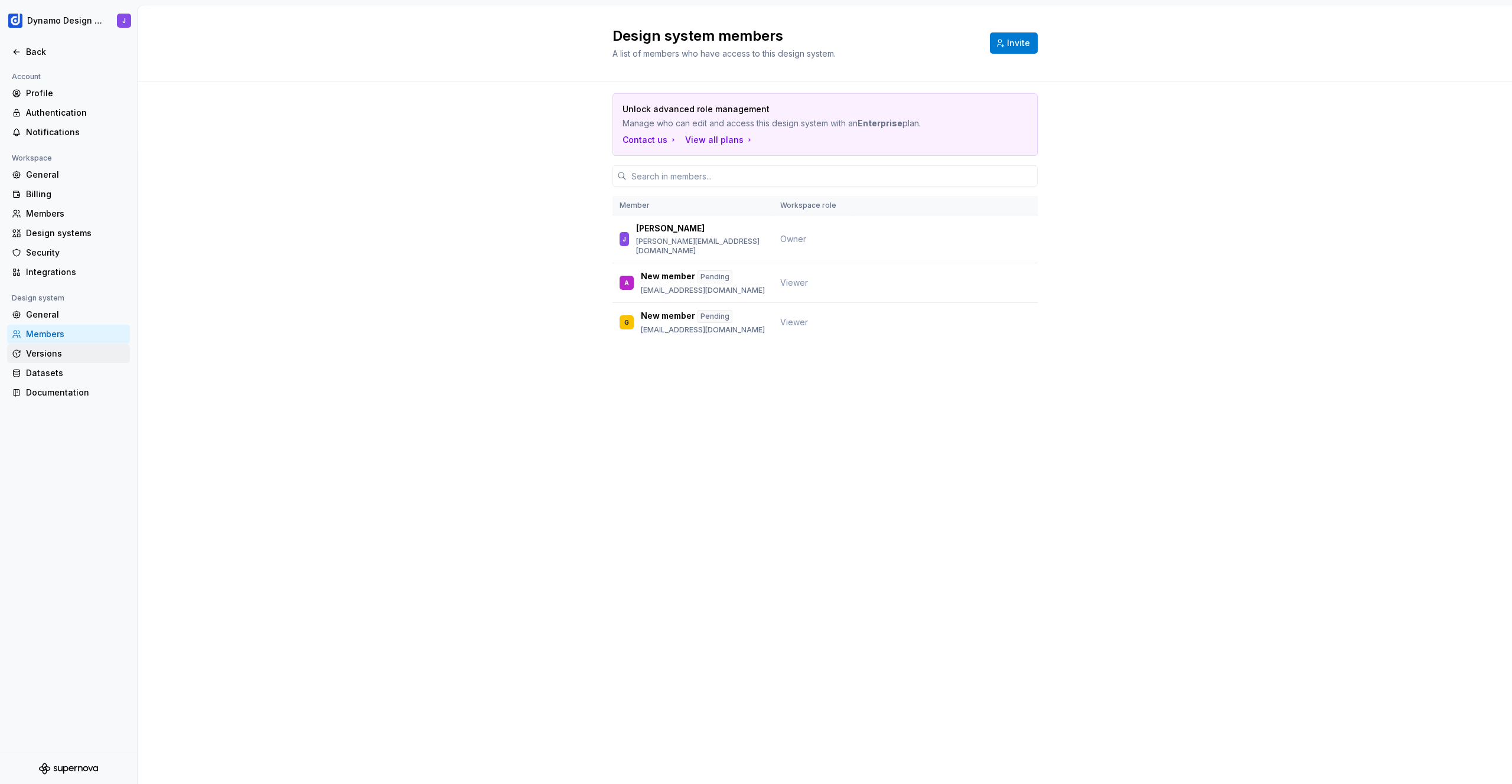
click at [74, 356] on div "Versions" at bounding box center [76, 353] width 99 height 12
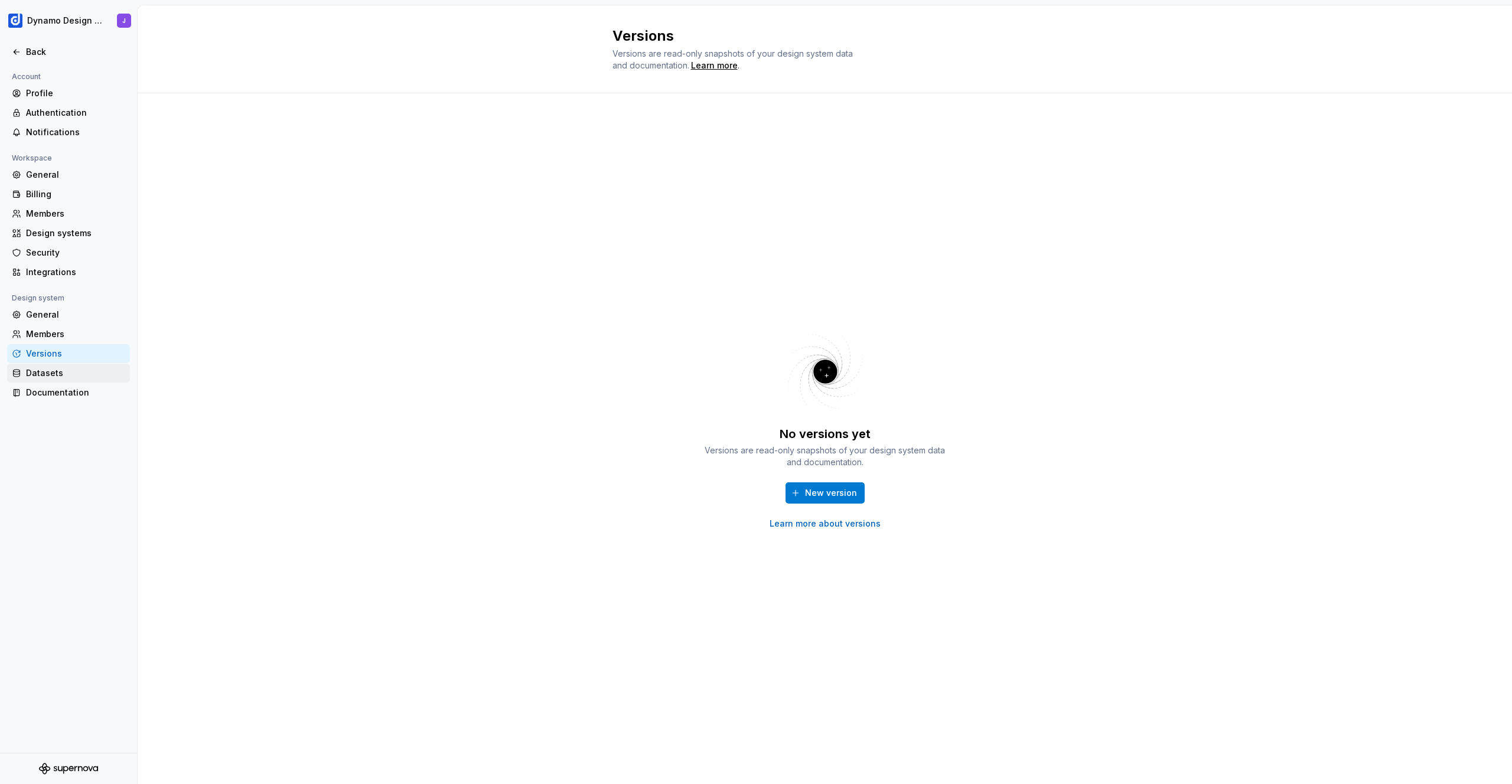
click at [69, 371] on div "Datasets" at bounding box center [76, 373] width 99 height 12
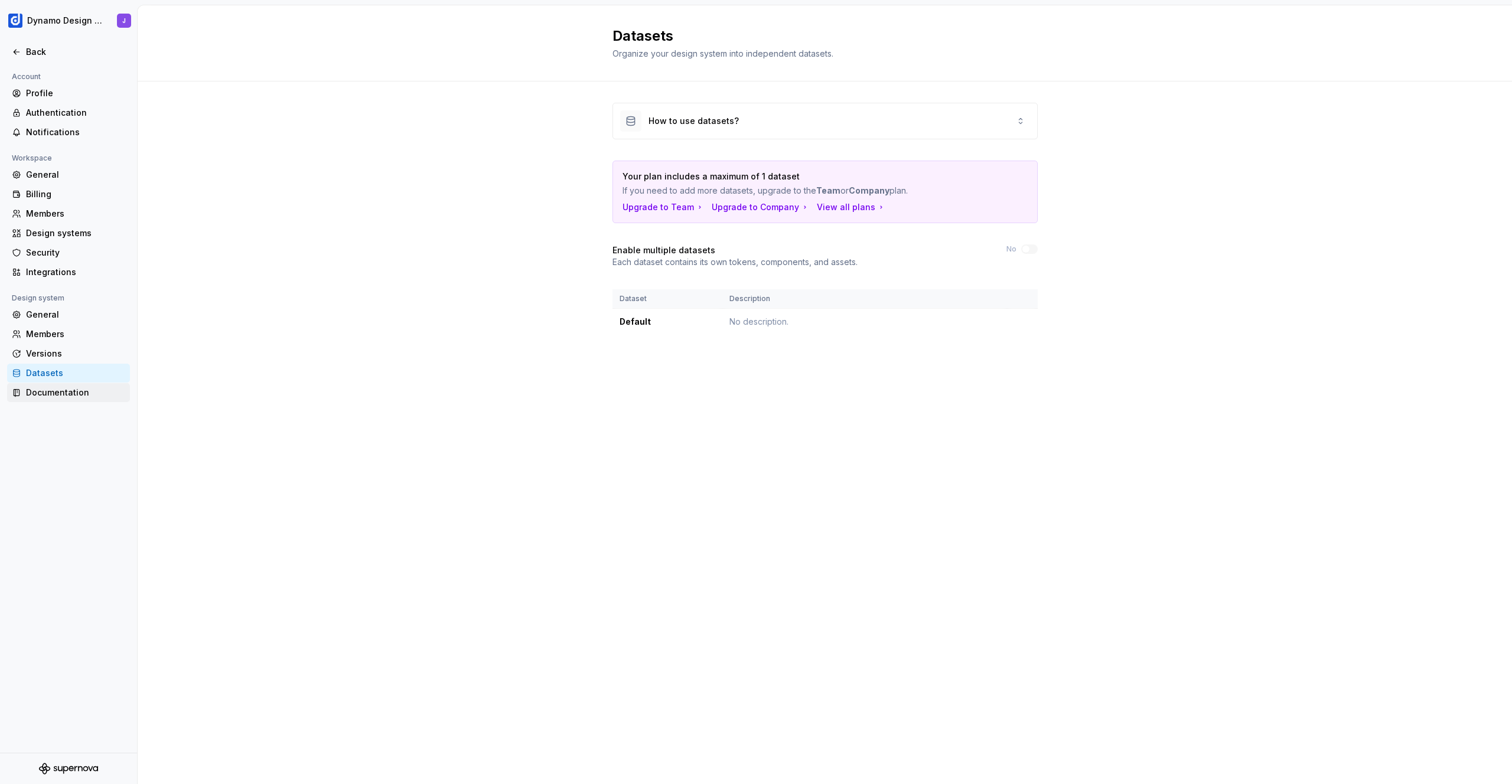
click at [69, 394] on div "Documentation" at bounding box center [76, 392] width 99 height 12
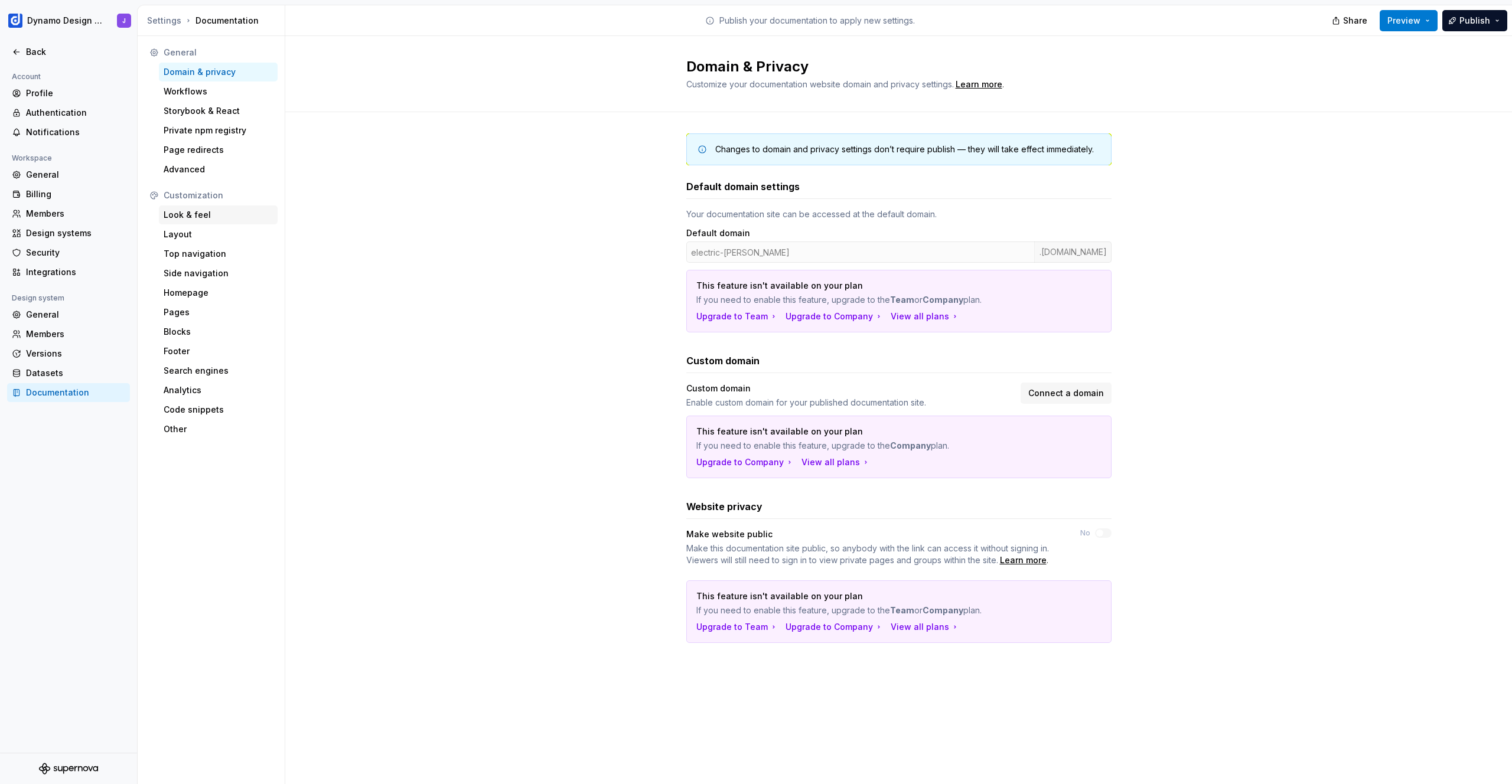
click at [195, 211] on div "Look & feel" at bounding box center [218, 215] width 109 height 12
